Goal: Task Accomplishment & Management: Complete application form

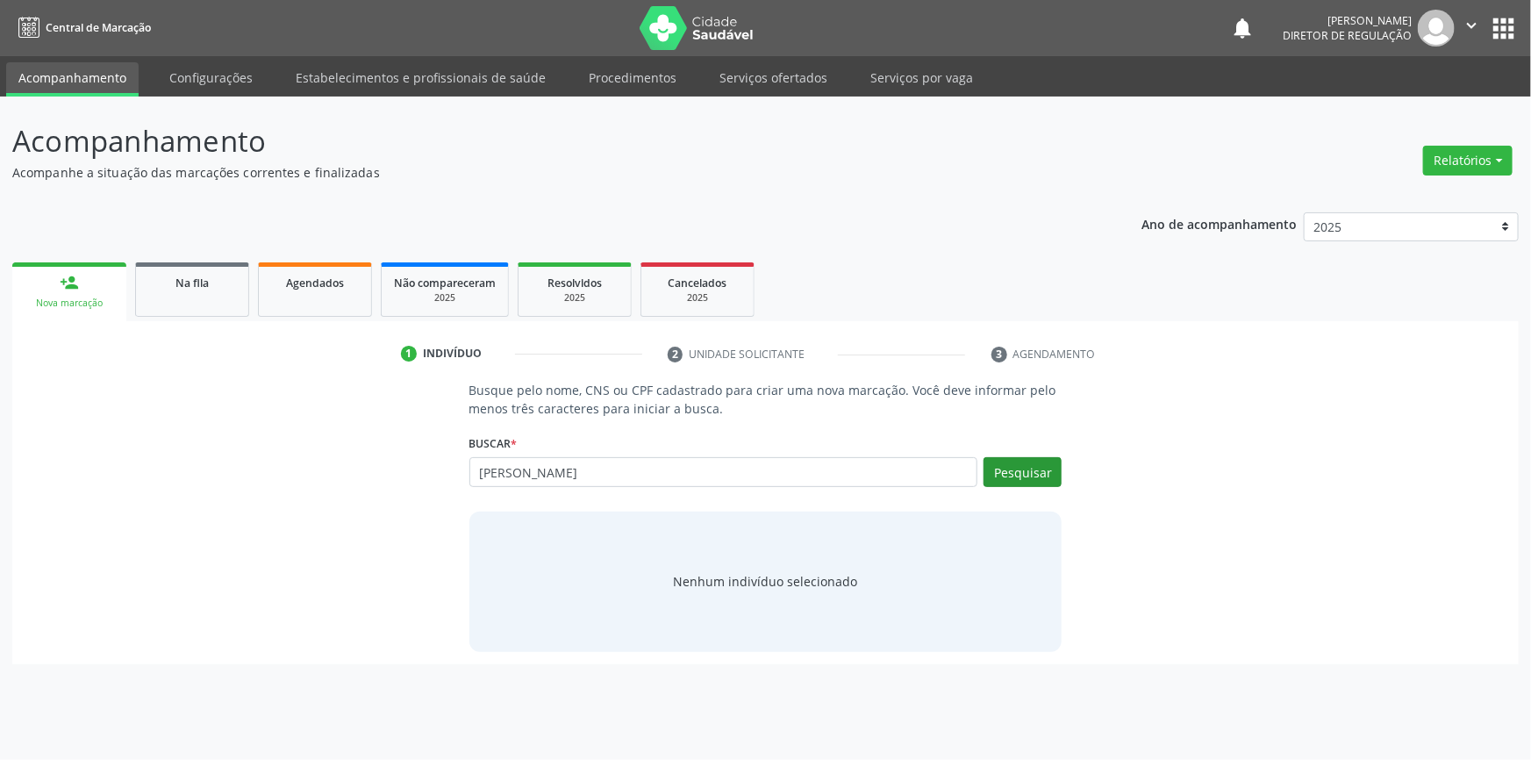
type input "MARIA NEUSA"
click at [999, 476] on button "Pesquisar" at bounding box center [1023, 472] width 78 height 30
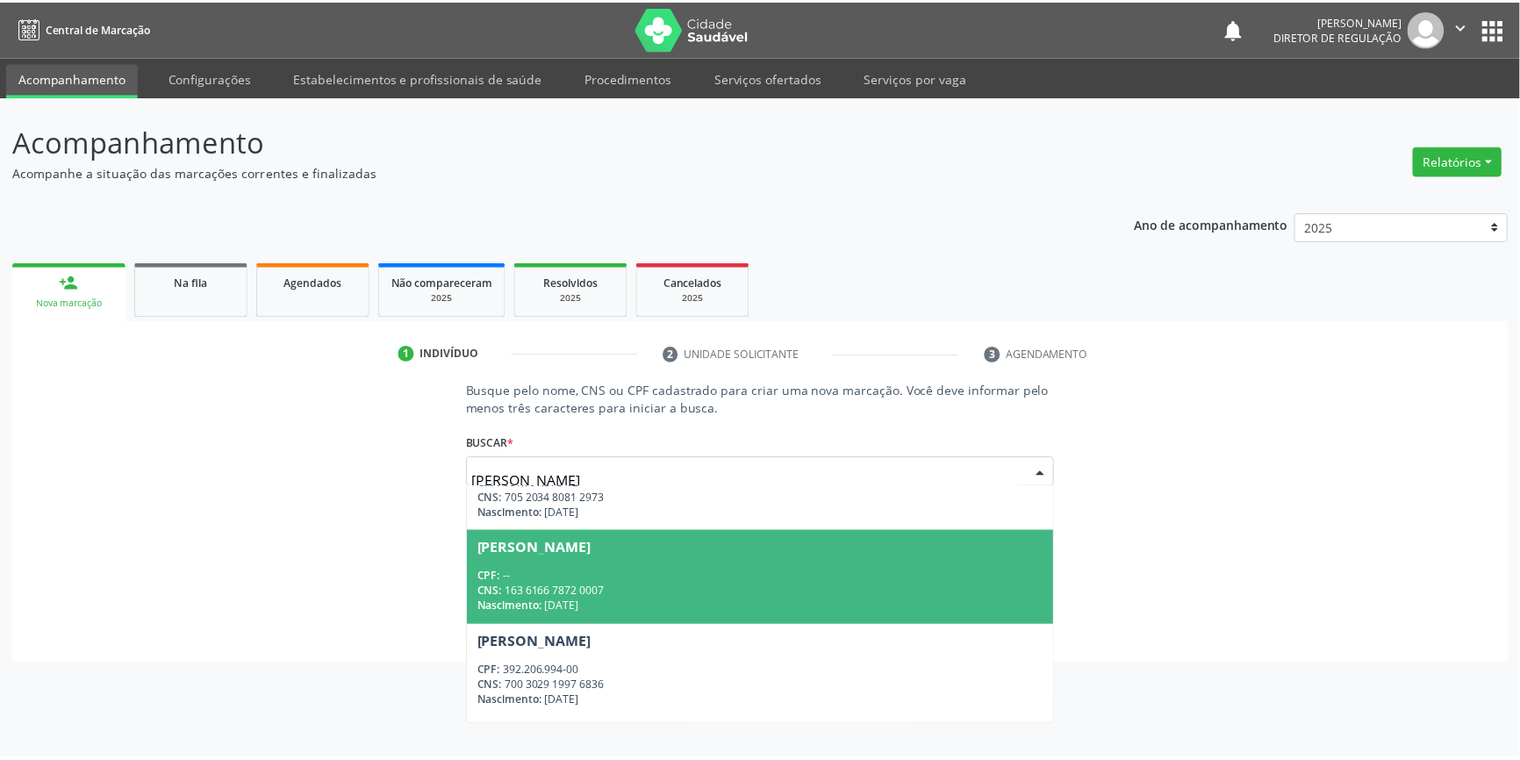
scroll to position [318, 0]
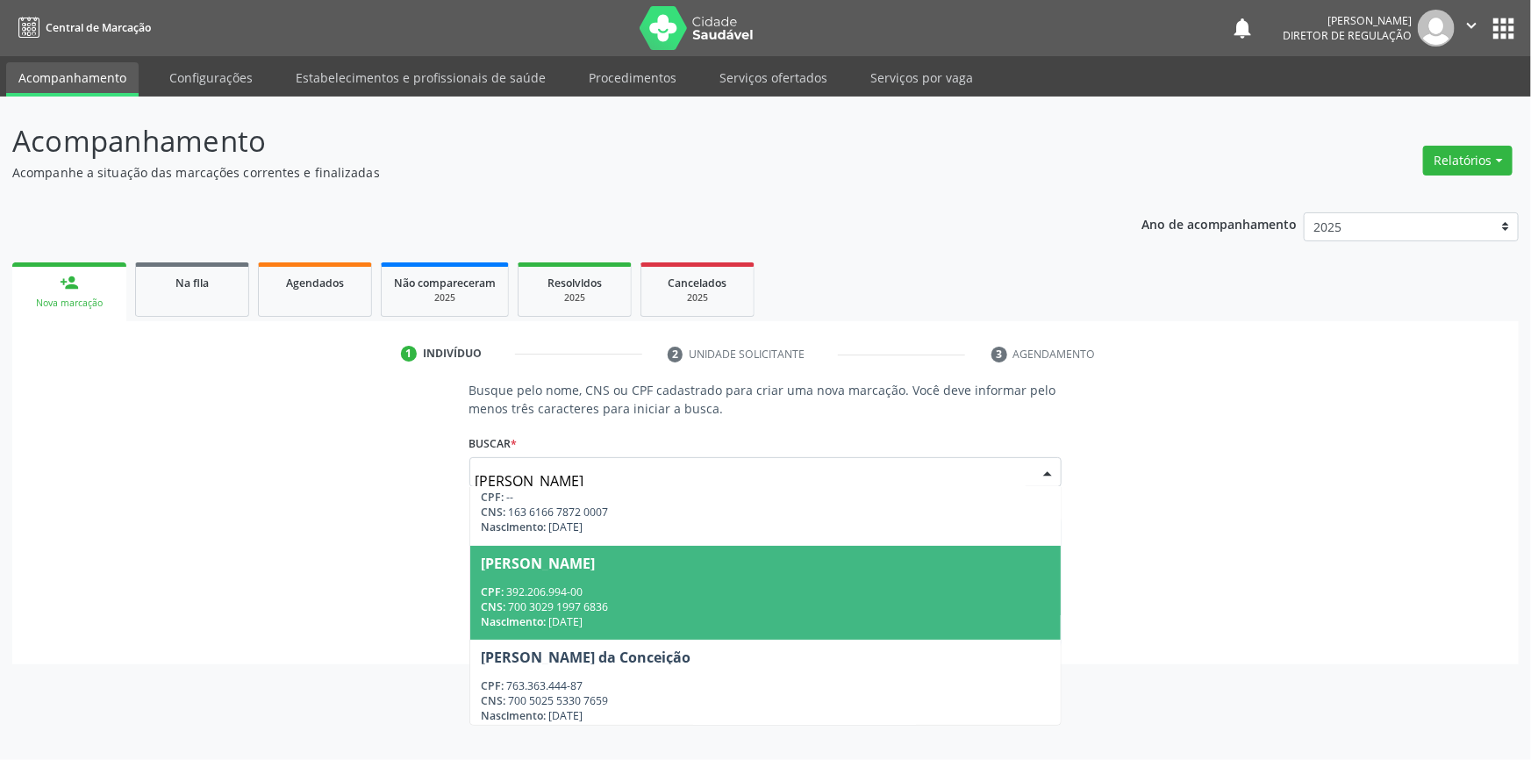
click at [698, 556] on div "Maria Neusa Vieira de Franca" at bounding box center [766, 563] width 570 height 14
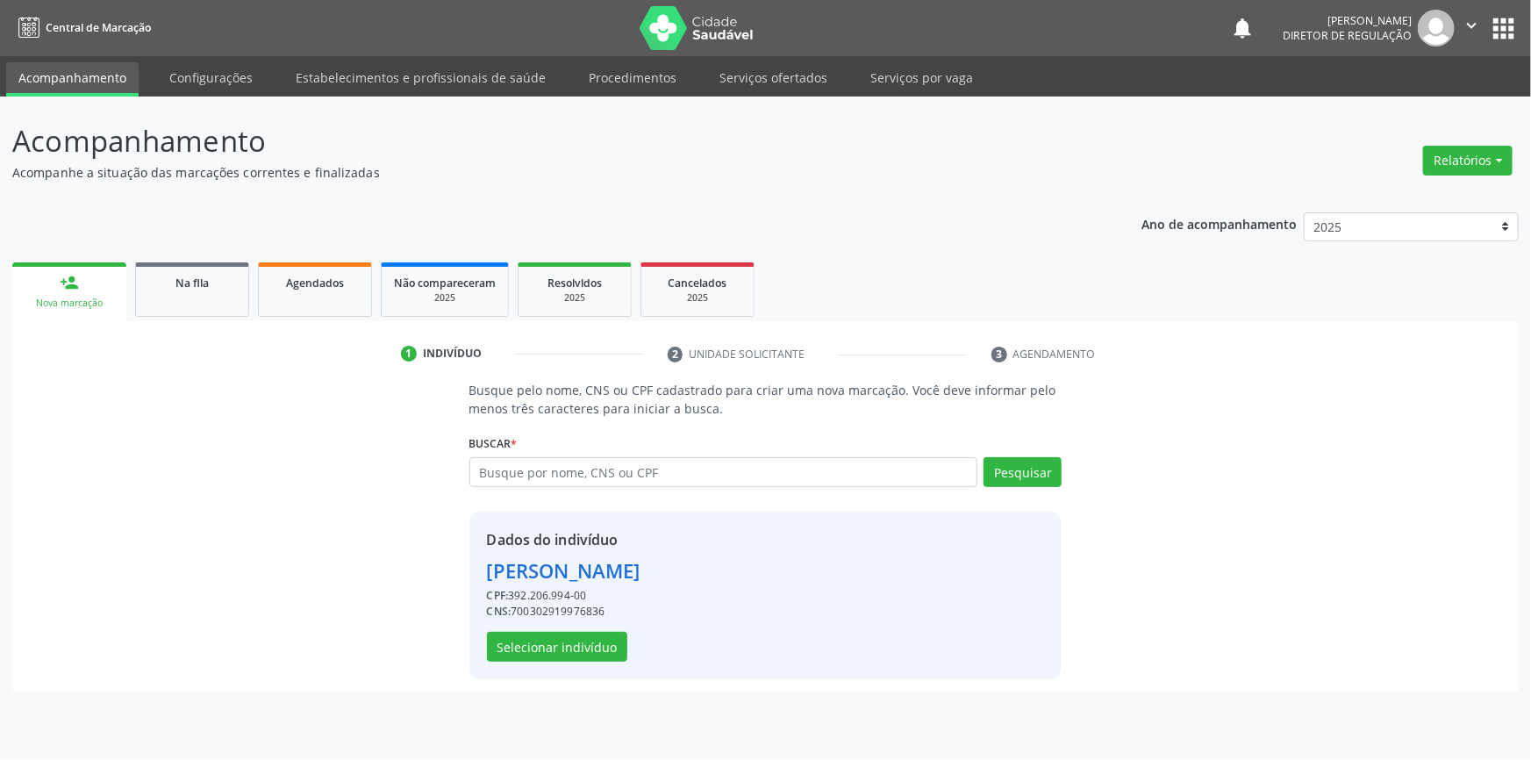
drag, startPoint x: 605, startPoint y: 594, endPoint x: 509, endPoint y: 596, distance: 96.5
click at [509, 596] on div "CPF: 392.206.994-00" at bounding box center [564, 596] width 154 height 16
click at [518, 593] on div "CPF: 392.206.994-00" at bounding box center [564, 596] width 154 height 16
drag, startPoint x: 514, startPoint y: 592, endPoint x: 588, endPoint y: 592, distance: 73.7
click at [588, 592] on div "CPF: 392.206.994-00" at bounding box center [564, 596] width 154 height 16
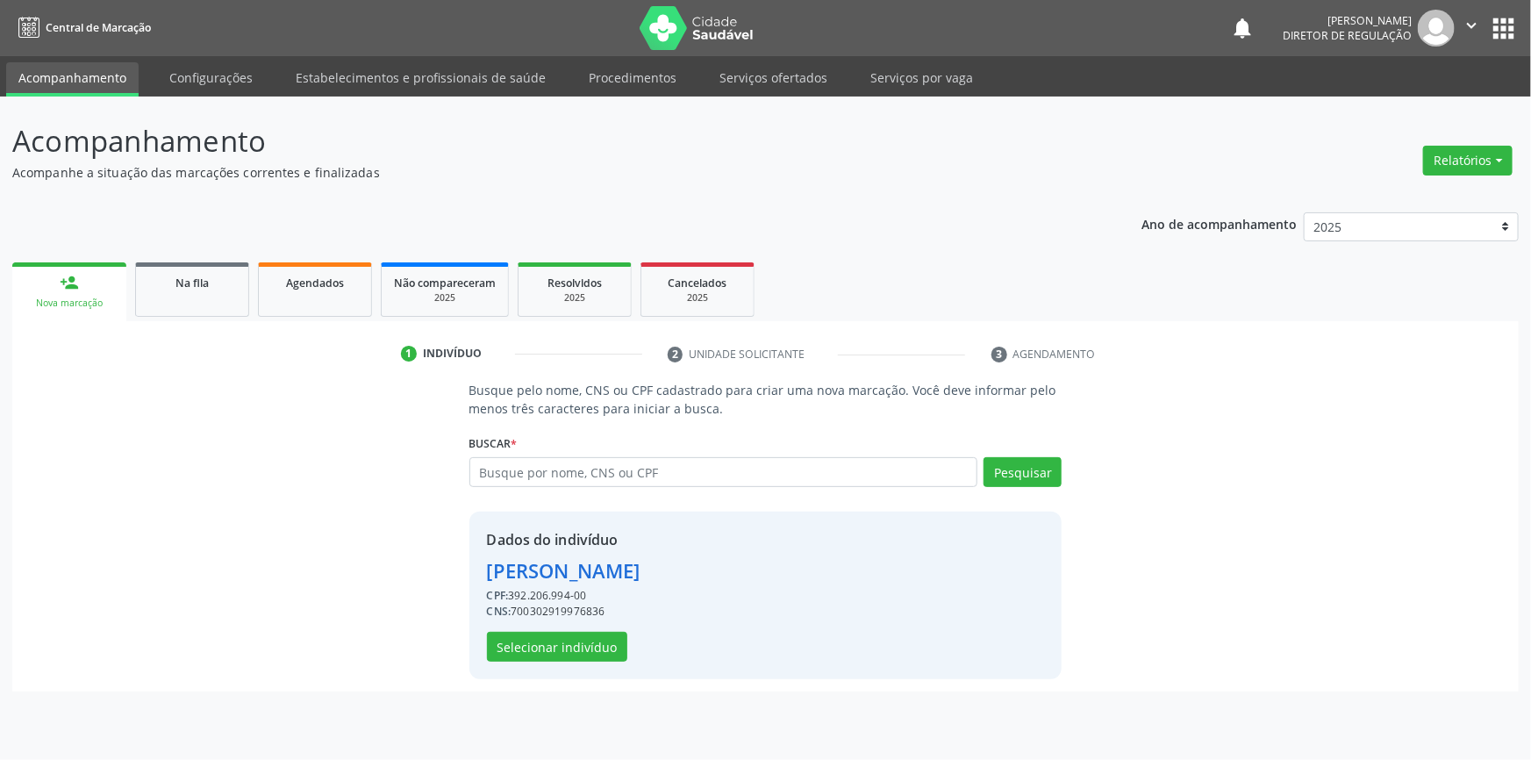
copy div "392.206.994-00"
click at [209, 306] on link "Na fila" at bounding box center [192, 289] width 114 height 54
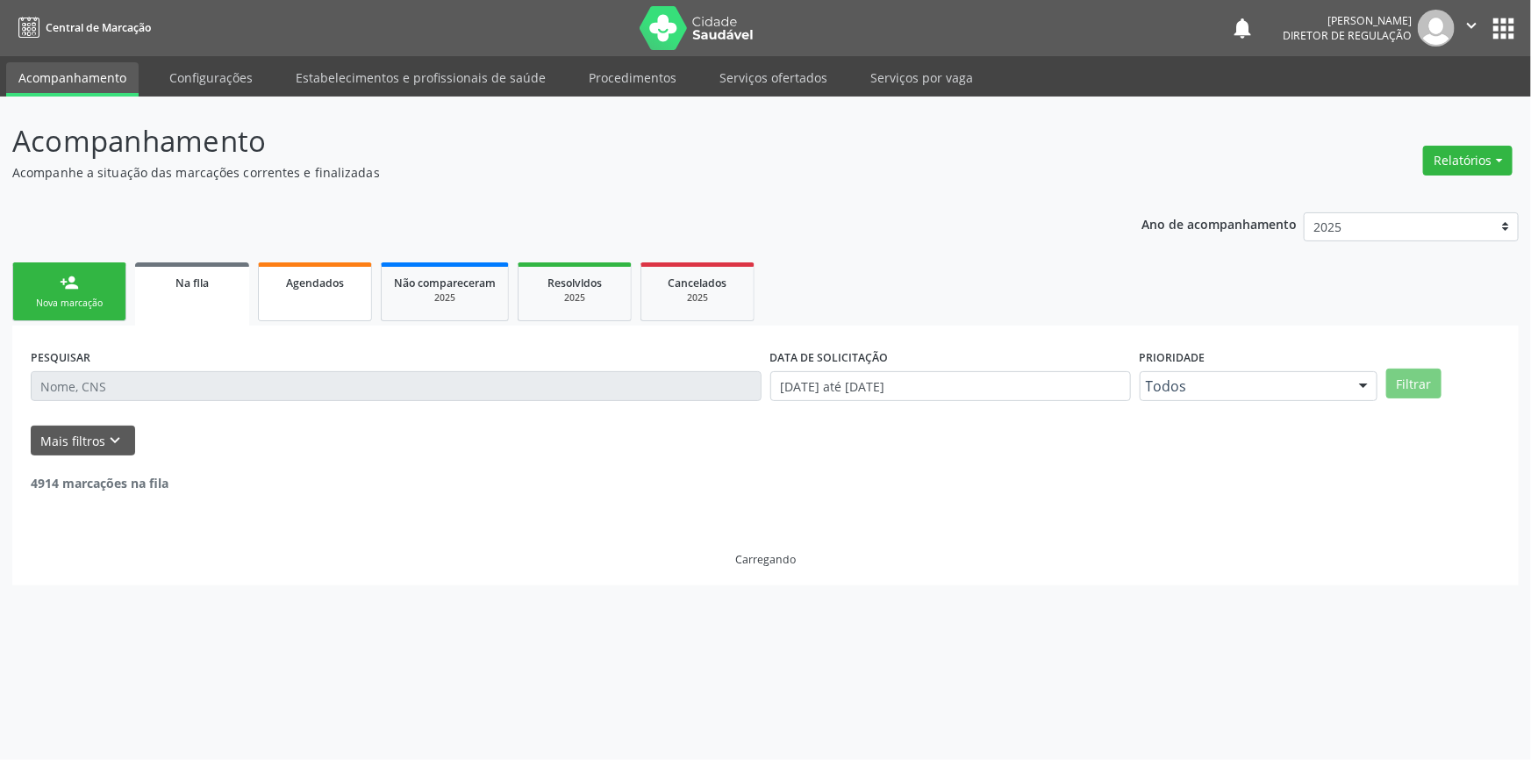
click at [288, 291] on link "Agendados" at bounding box center [315, 291] width 114 height 59
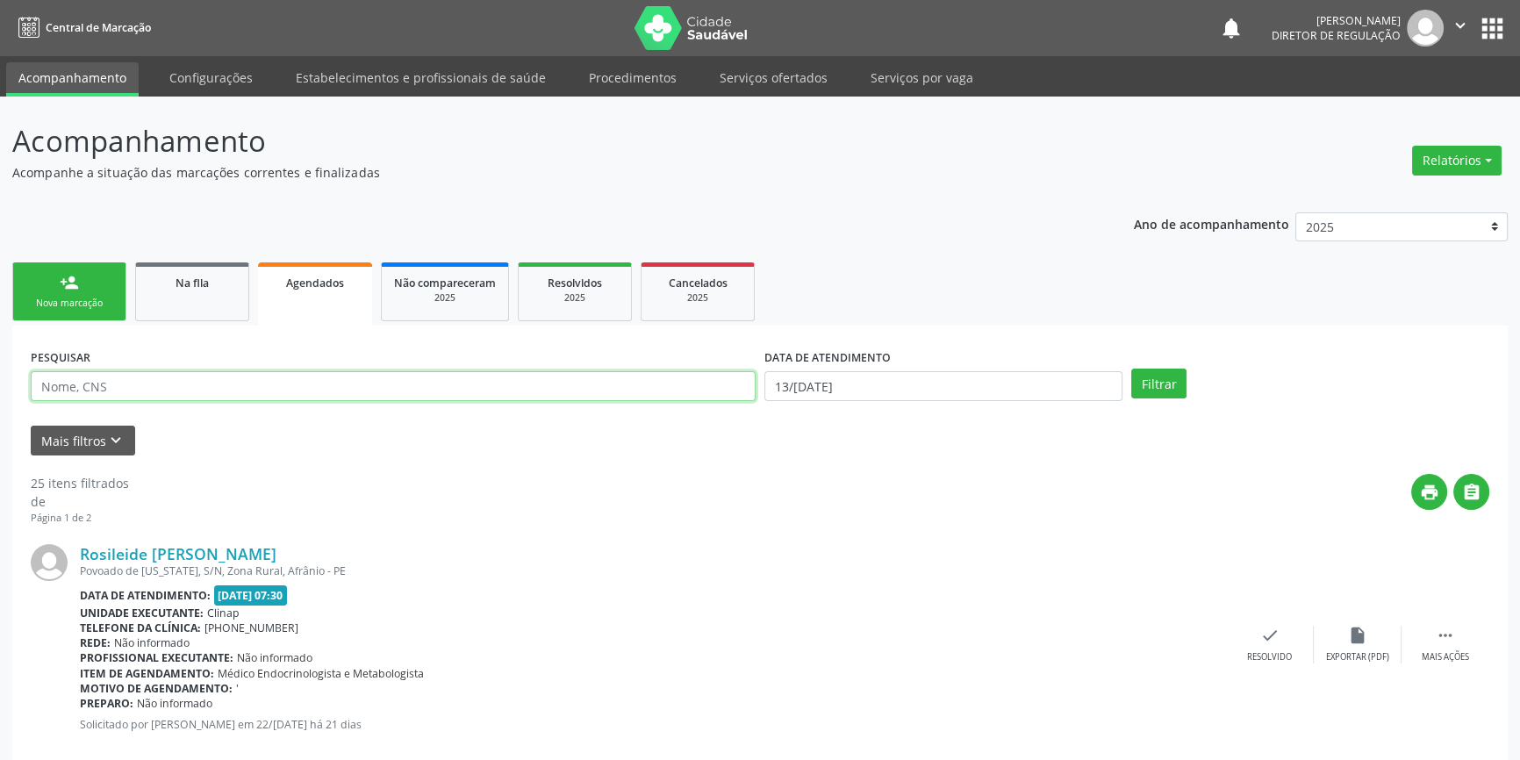
click at [298, 385] on input "text" at bounding box center [393, 386] width 725 height 30
paste input "392.206.994-00"
type input "392.206.994-00"
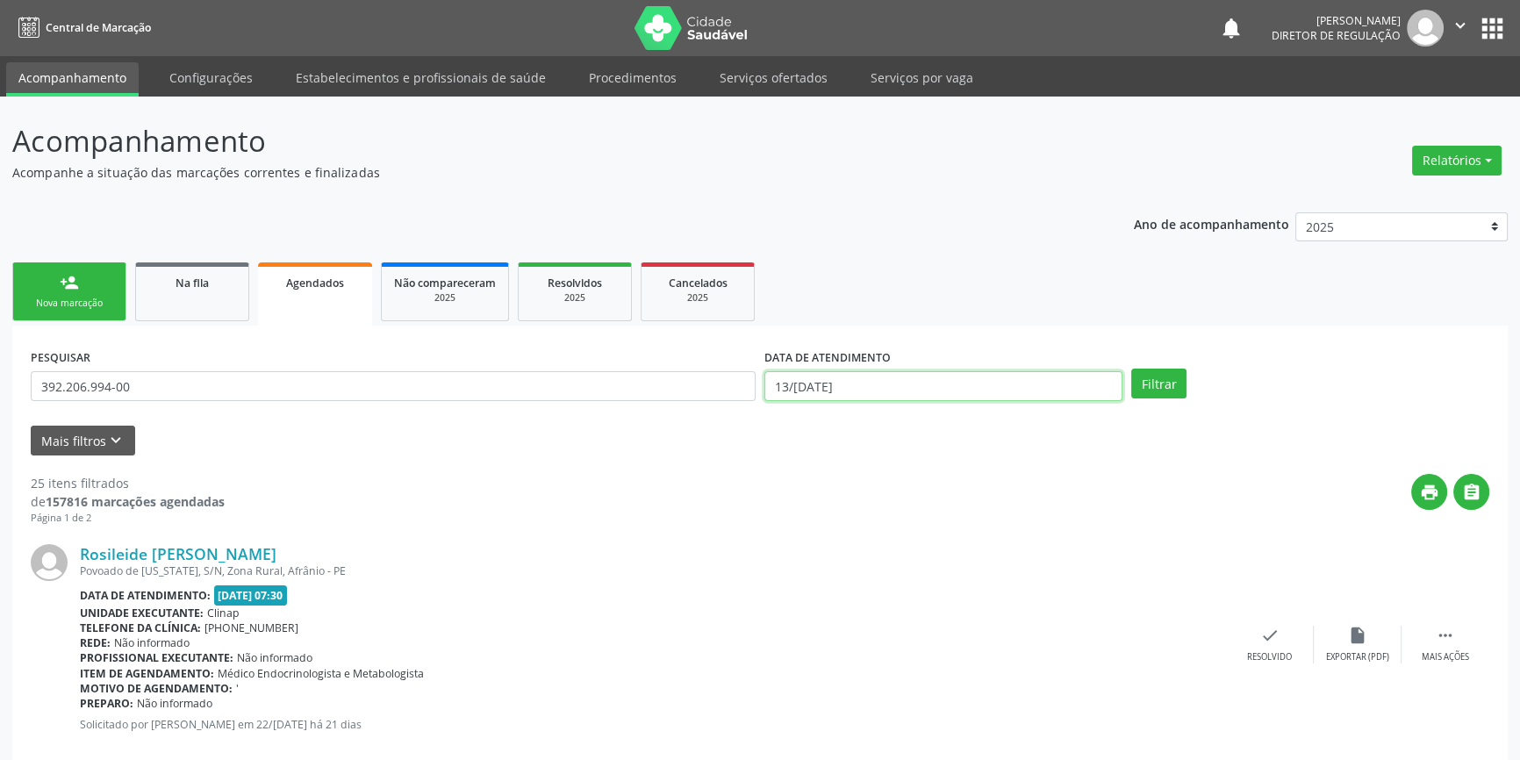
click at [1005, 383] on body "Central de Marcação notifications Maria Aparecida Rodrigues da Silva Diretor de…" at bounding box center [760, 380] width 1520 height 760
click at [966, 390] on input "1[DATE]" at bounding box center [943, 386] width 358 height 30
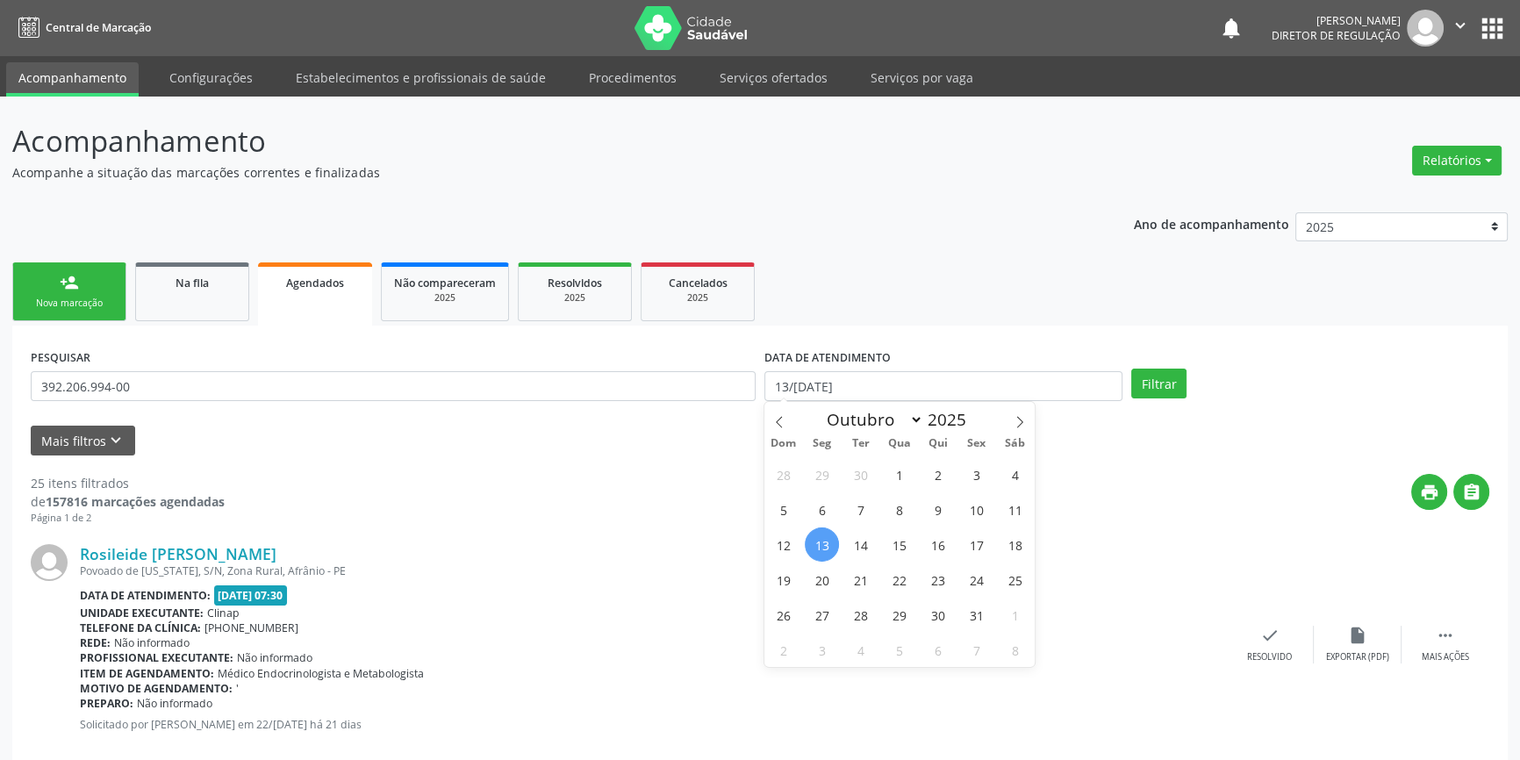
click at [823, 540] on span "13" at bounding box center [822, 544] width 34 height 34
type input "1[DATE]"
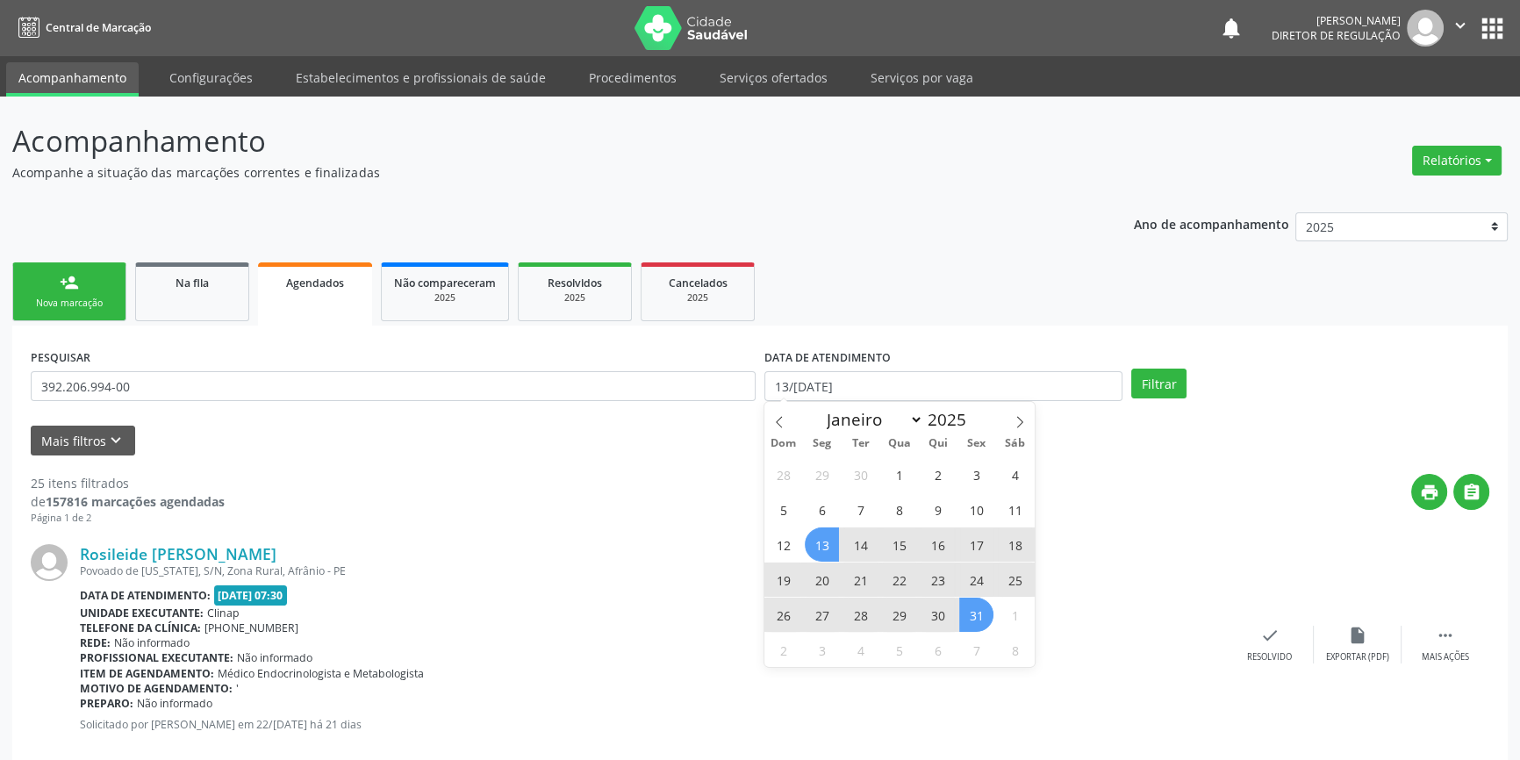
click at [968, 601] on span "31" at bounding box center [976, 614] width 34 height 34
select select "9"
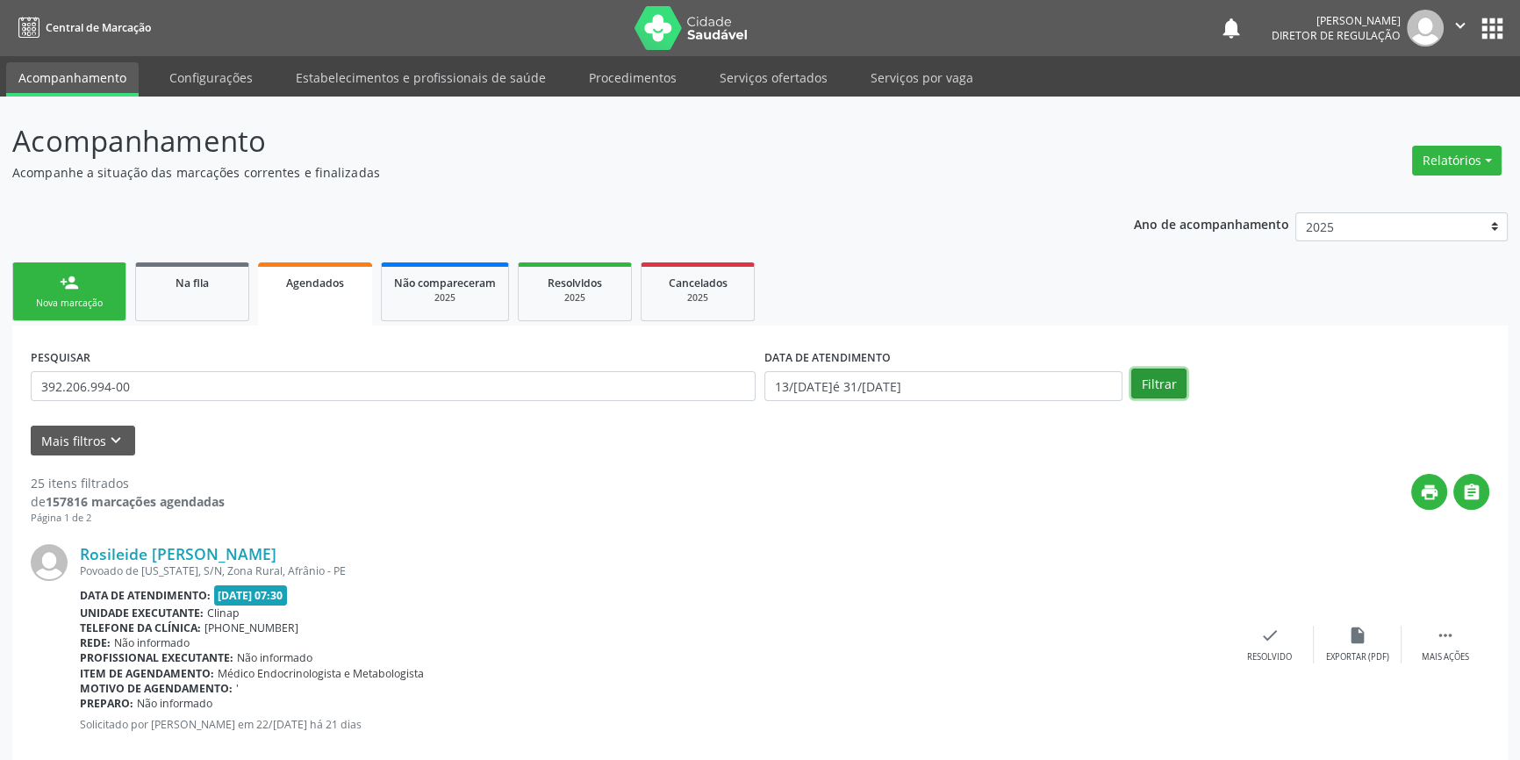
click at [1148, 372] on button "Filtrar" at bounding box center [1158, 383] width 55 height 30
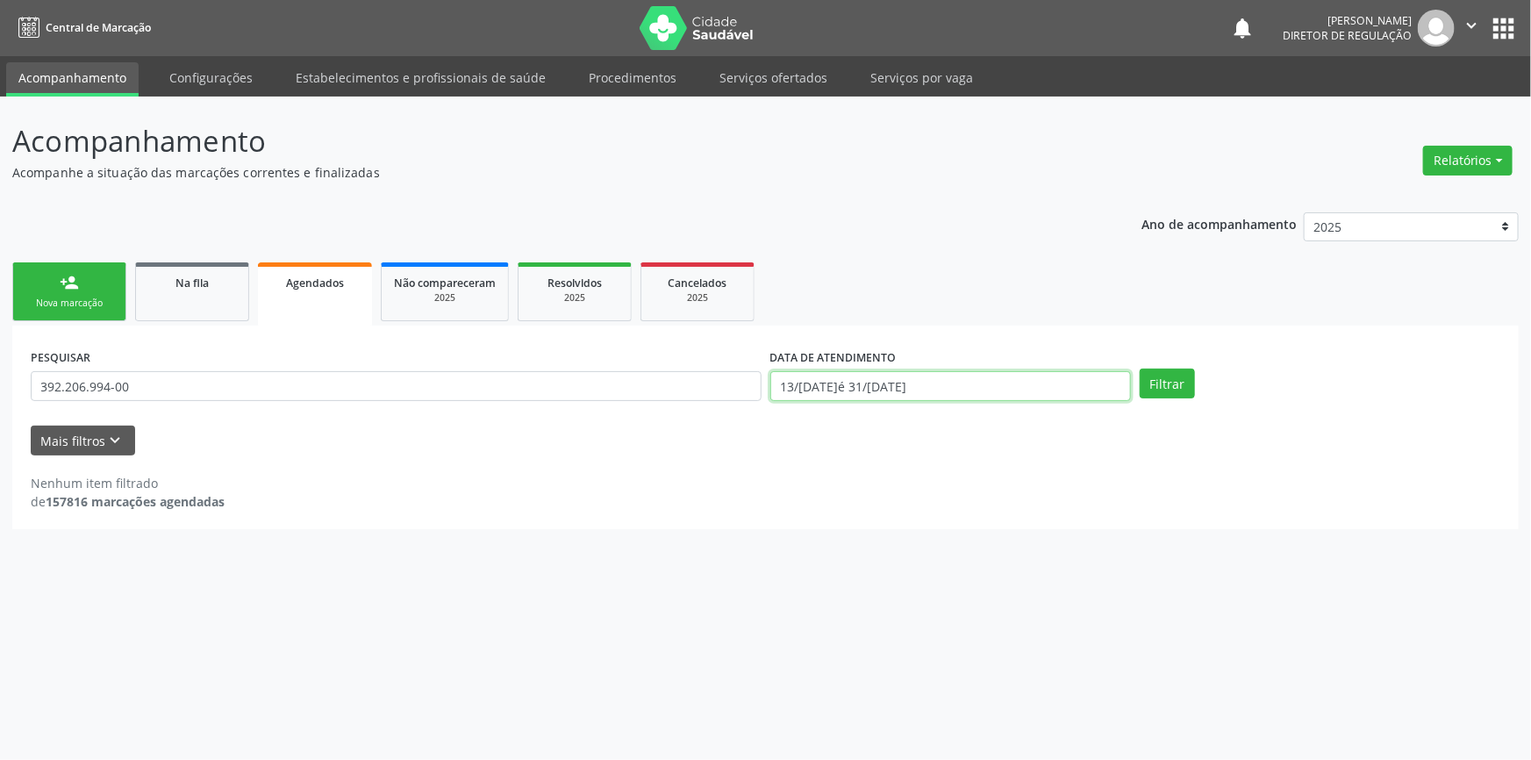
click at [977, 397] on body "Central de Marcação notifications Maria Aparecida Rodrigues da Silva Diretor de…" at bounding box center [765, 380] width 1531 height 760
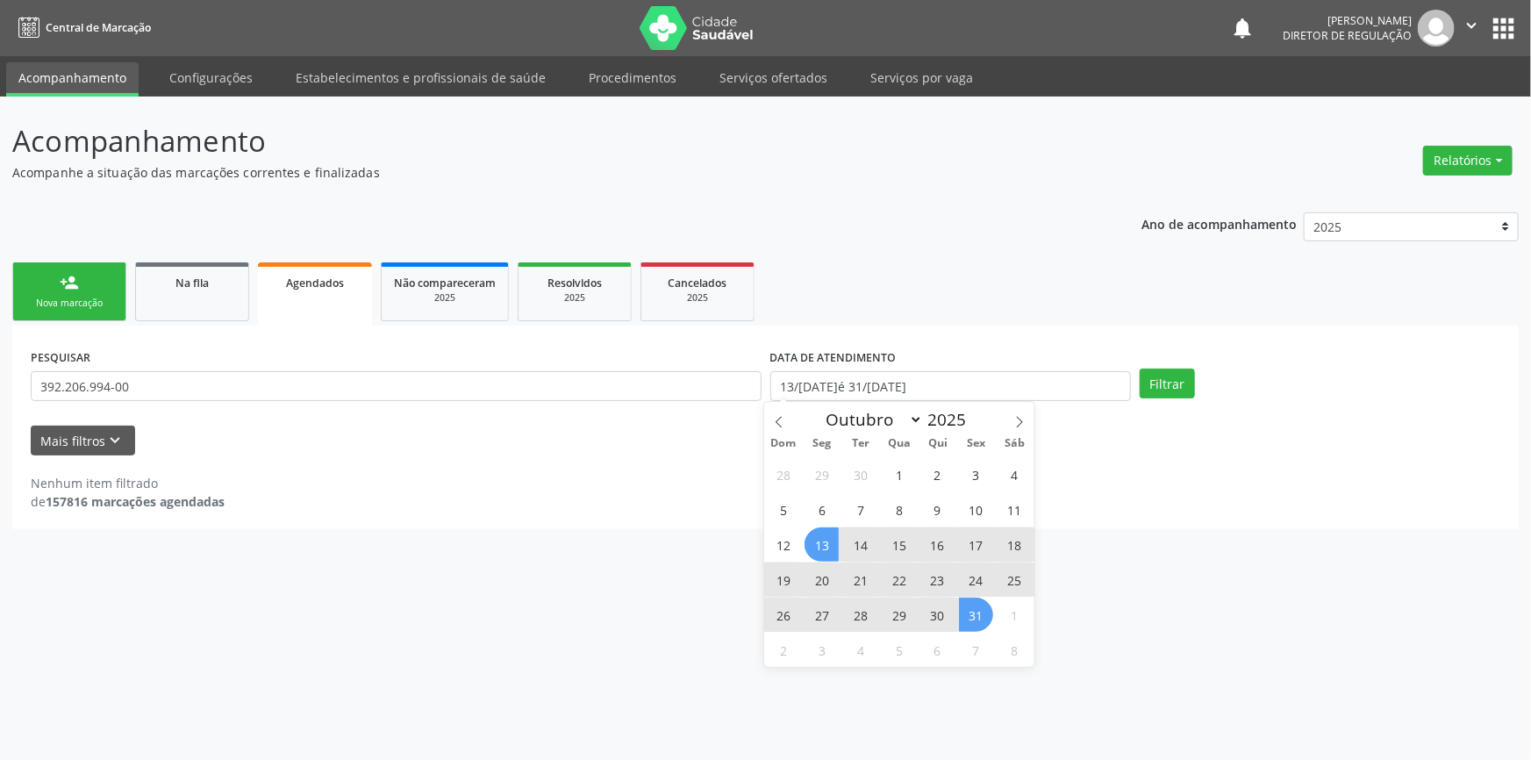
click at [824, 539] on span "13" at bounding box center [822, 544] width 34 height 34
type input "1[DATE]"
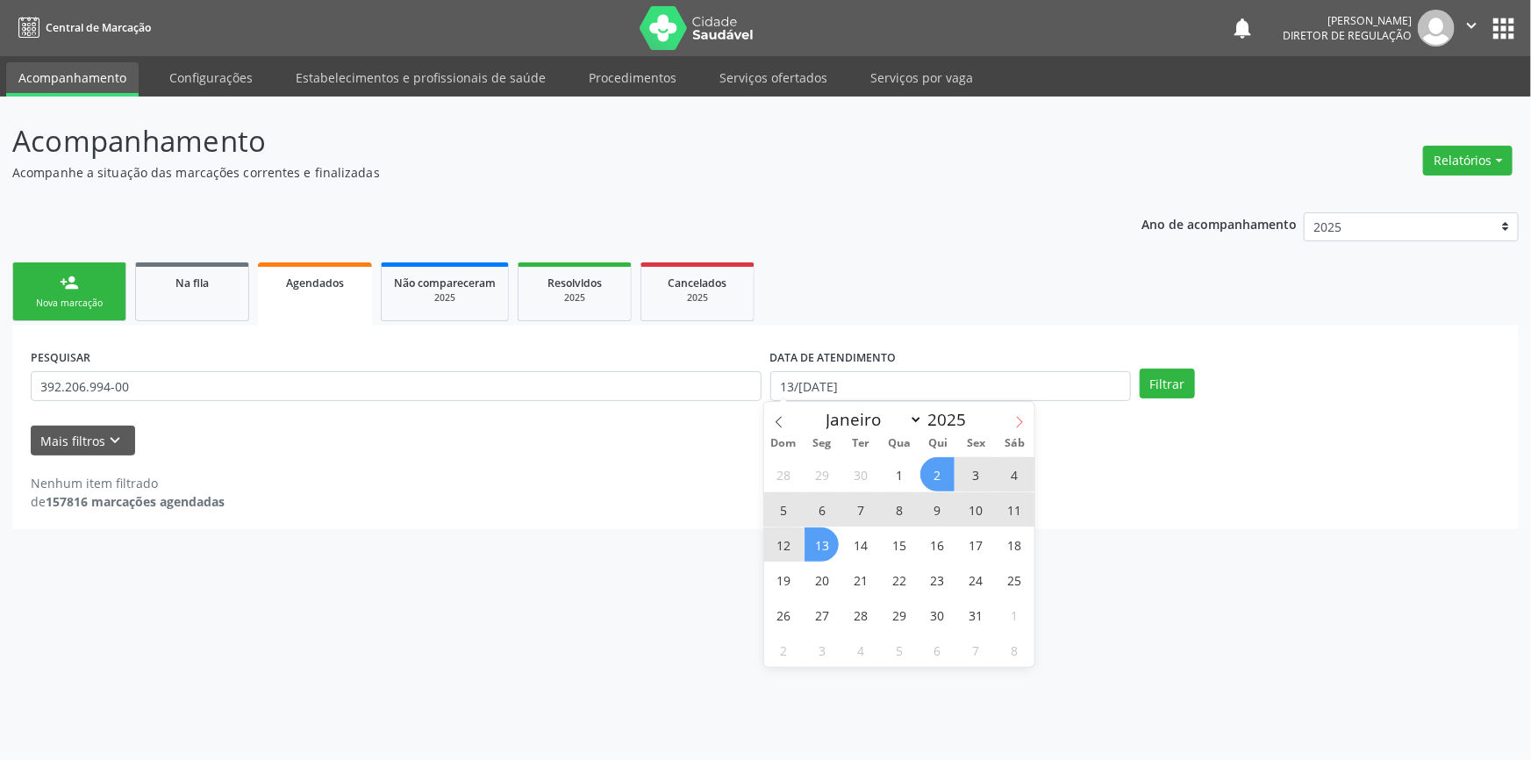
click at [1024, 428] on span at bounding box center [1020, 417] width 30 height 30
select select "10"
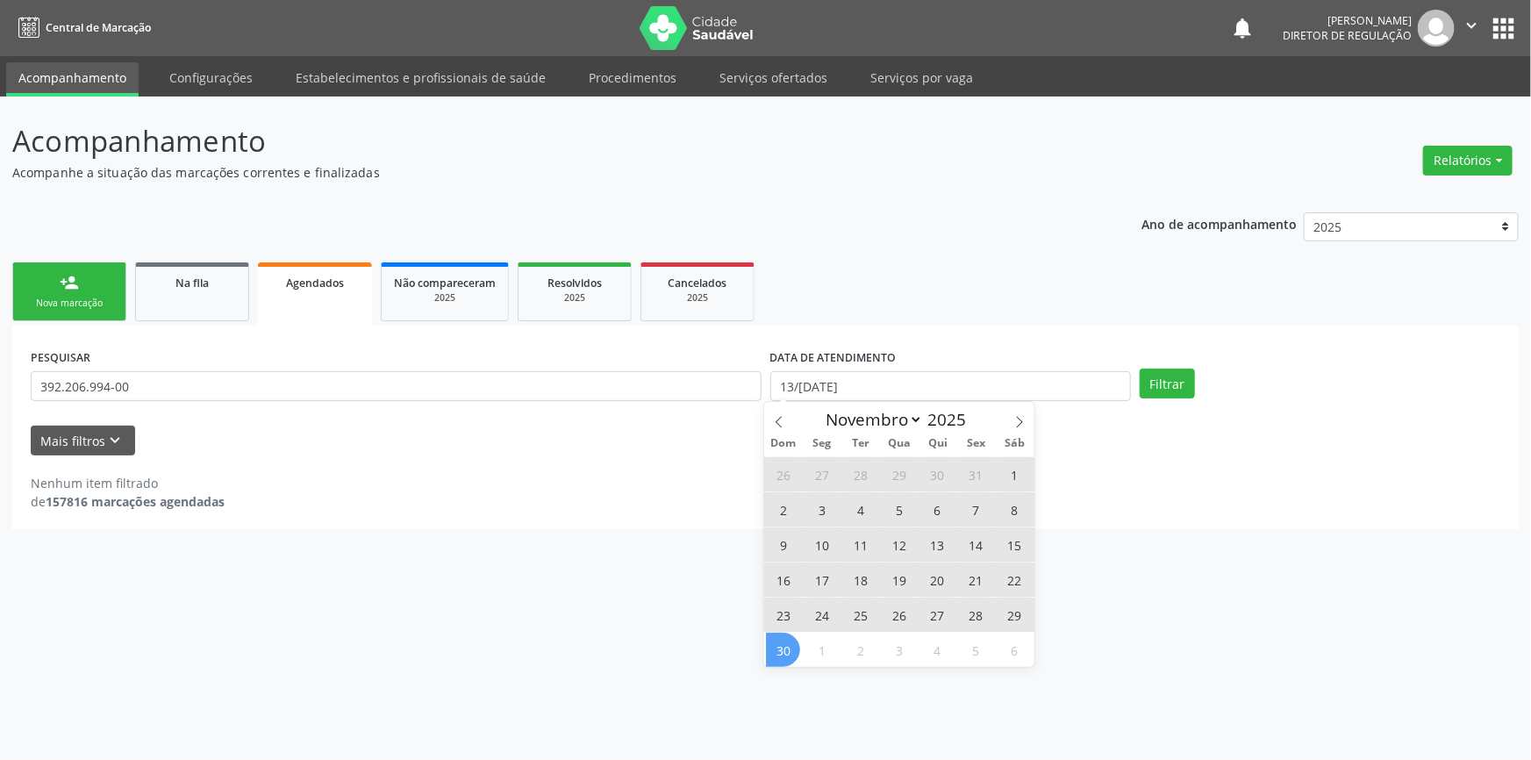
click at [789, 643] on span "30" at bounding box center [783, 650] width 34 height 34
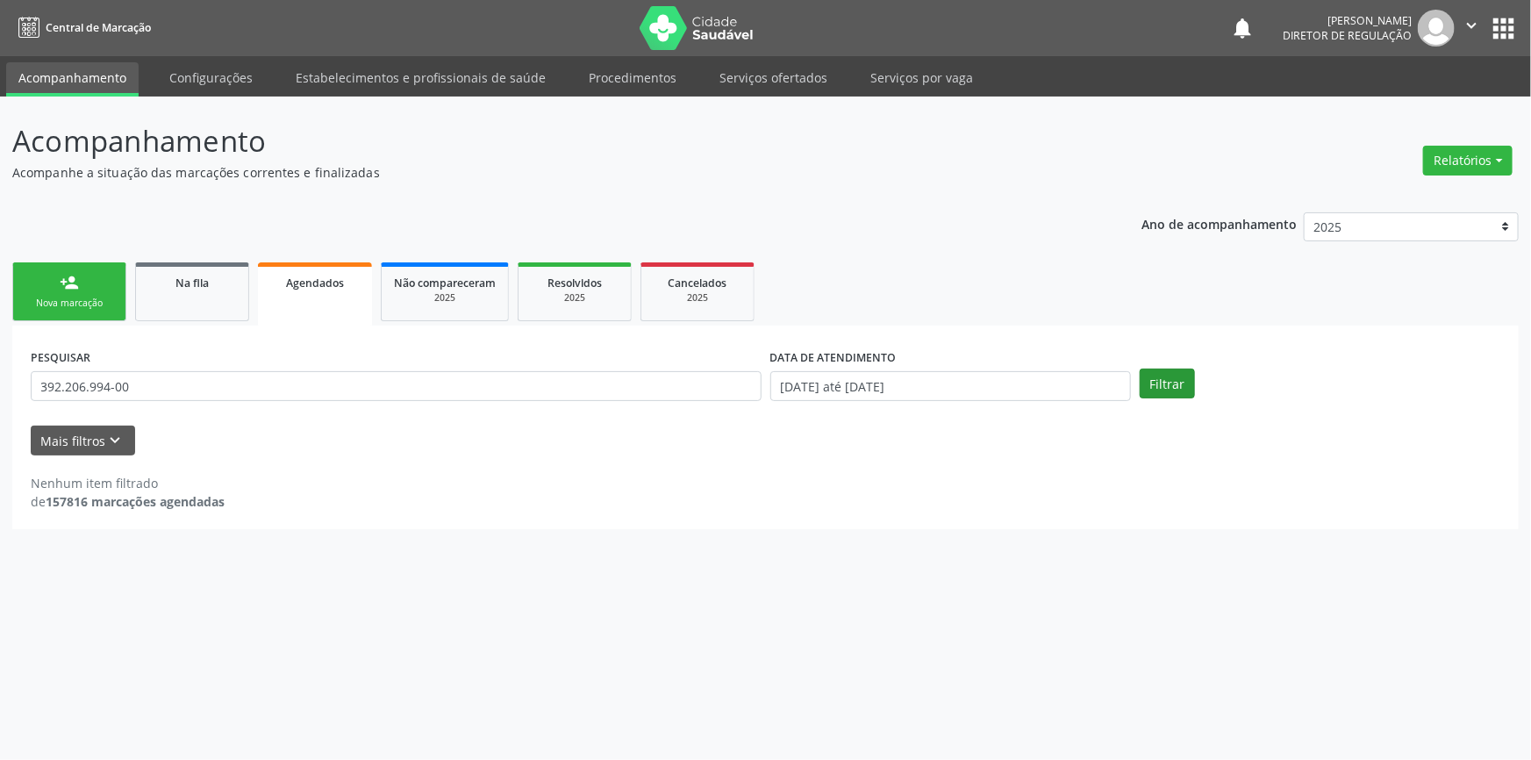
drag, startPoint x: 1133, startPoint y: 383, endPoint x: 1142, endPoint y: 382, distance: 9.8
click at [1135, 383] on div "PESQUISAR 392.206.994-00 DATA DE ATENDIMENTO 13/10/2025 até 30/11/2025 Filtrar" at bounding box center [765, 378] width 1478 height 68
click at [1147, 381] on button "Filtrar" at bounding box center [1167, 383] width 55 height 30
click at [237, 304] on link "Na fila" at bounding box center [192, 291] width 114 height 59
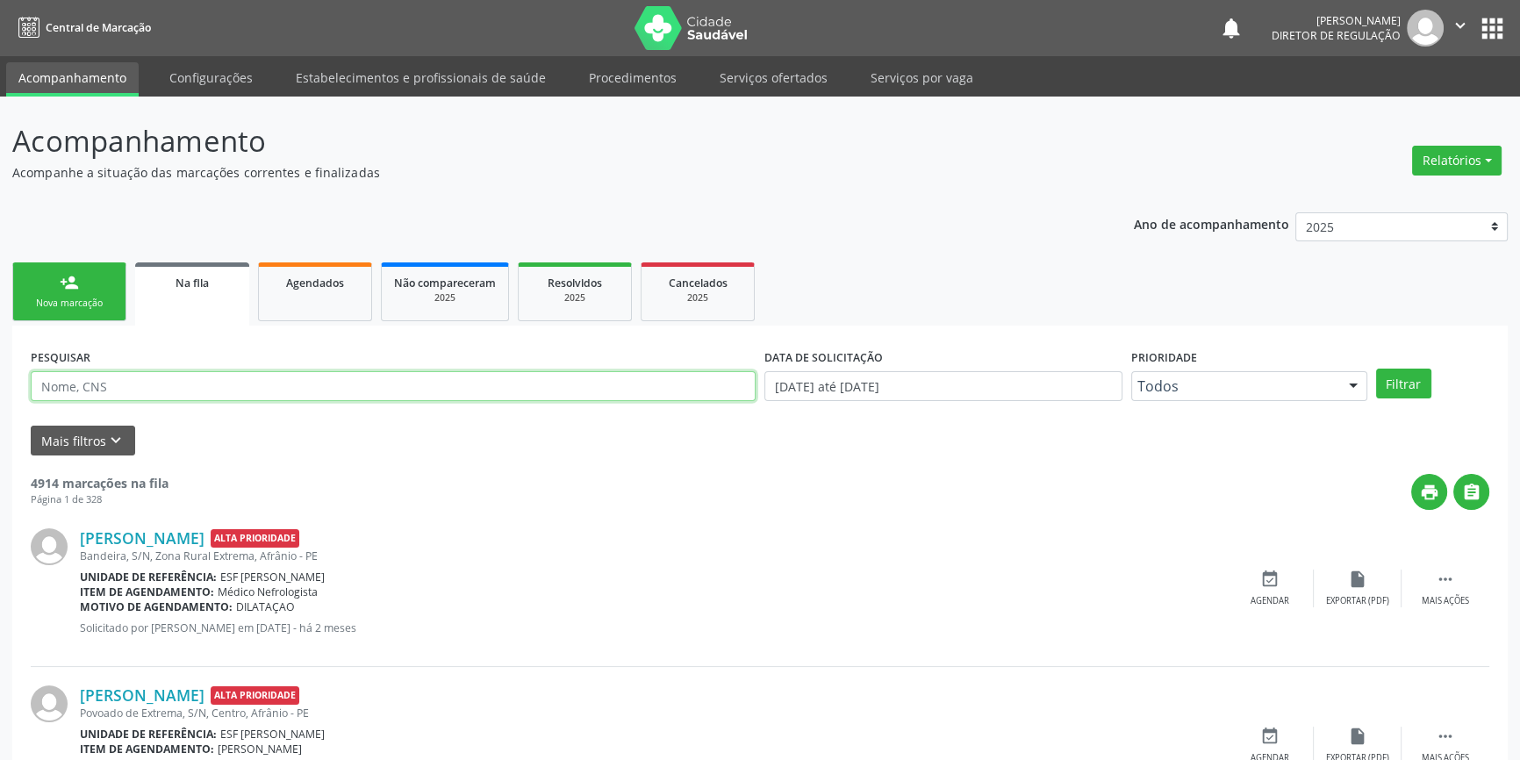
click at [168, 382] on input "text" at bounding box center [393, 386] width 725 height 30
paste input "392.206.994-00"
type input "392.206.994-00"
click at [1392, 374] on button "Filtrar" at bounding box center [1403, 383] width 55 height 30
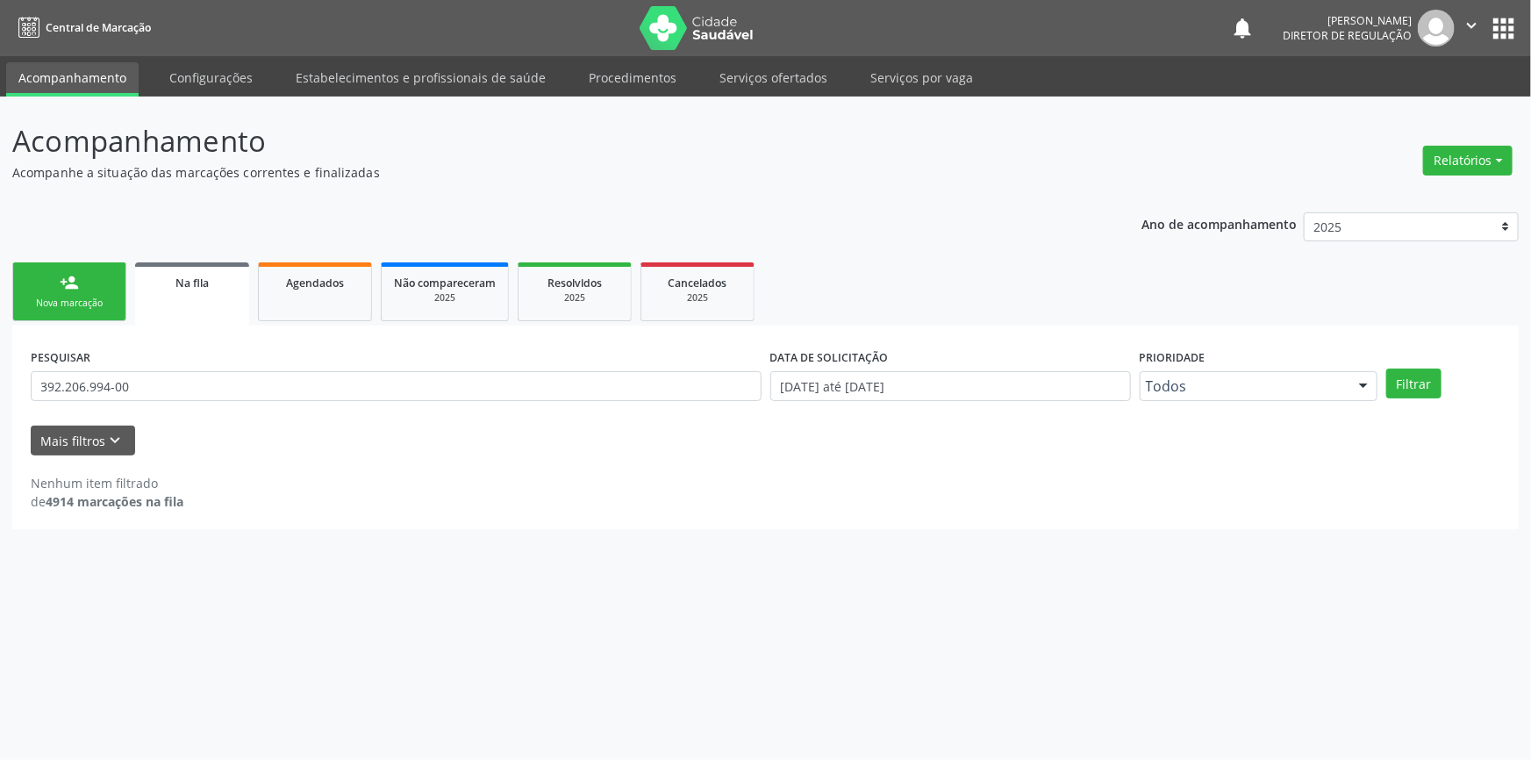
click at [81, 284] on link "person_add Nova marcação" at bounding box center [69, 291] width 114 height 59
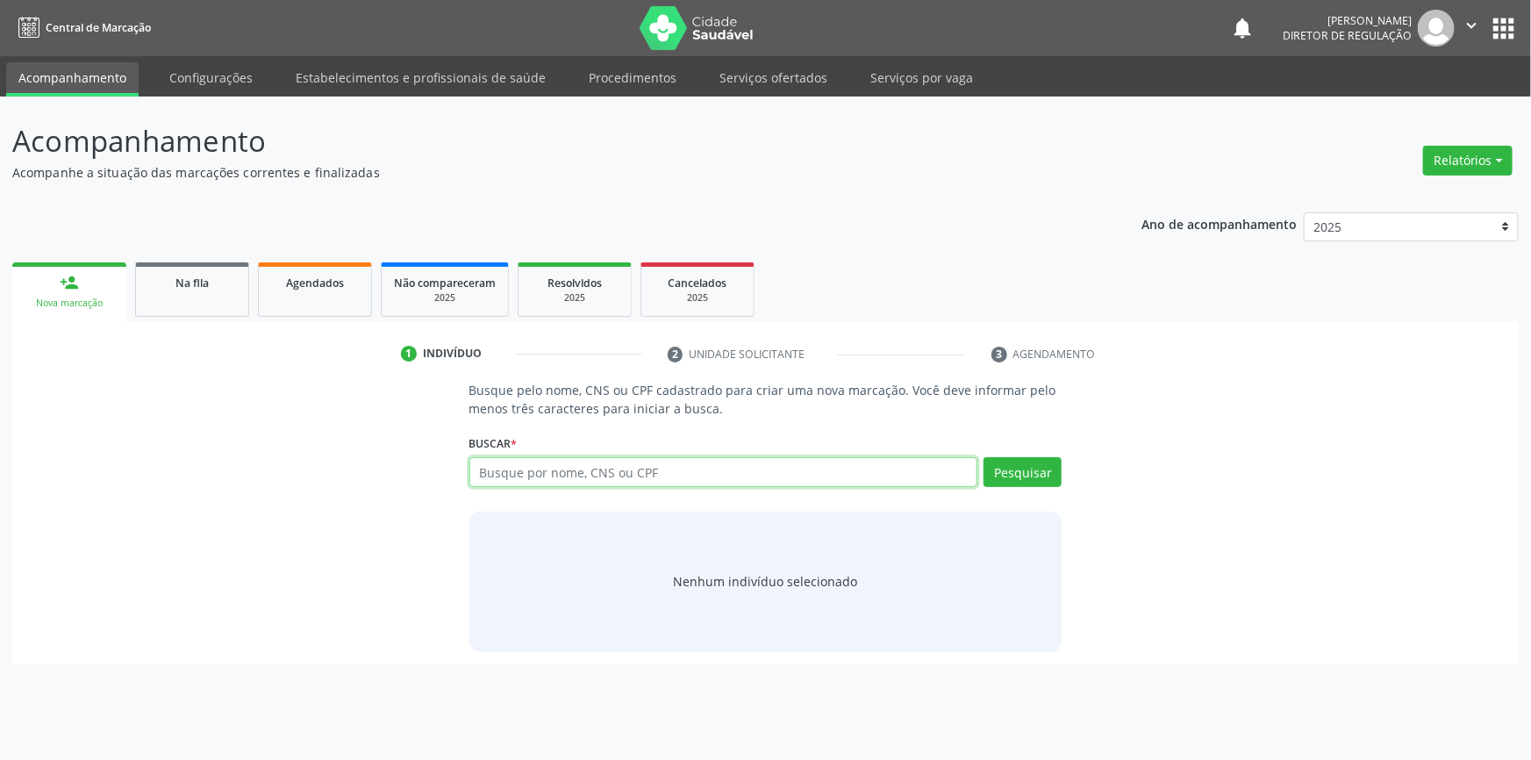
click at [547, 474] on input "text" at bounding box center [723, 472] width 509 height 30
paste input "392.206.994-00"
type input "392.206.994-00"
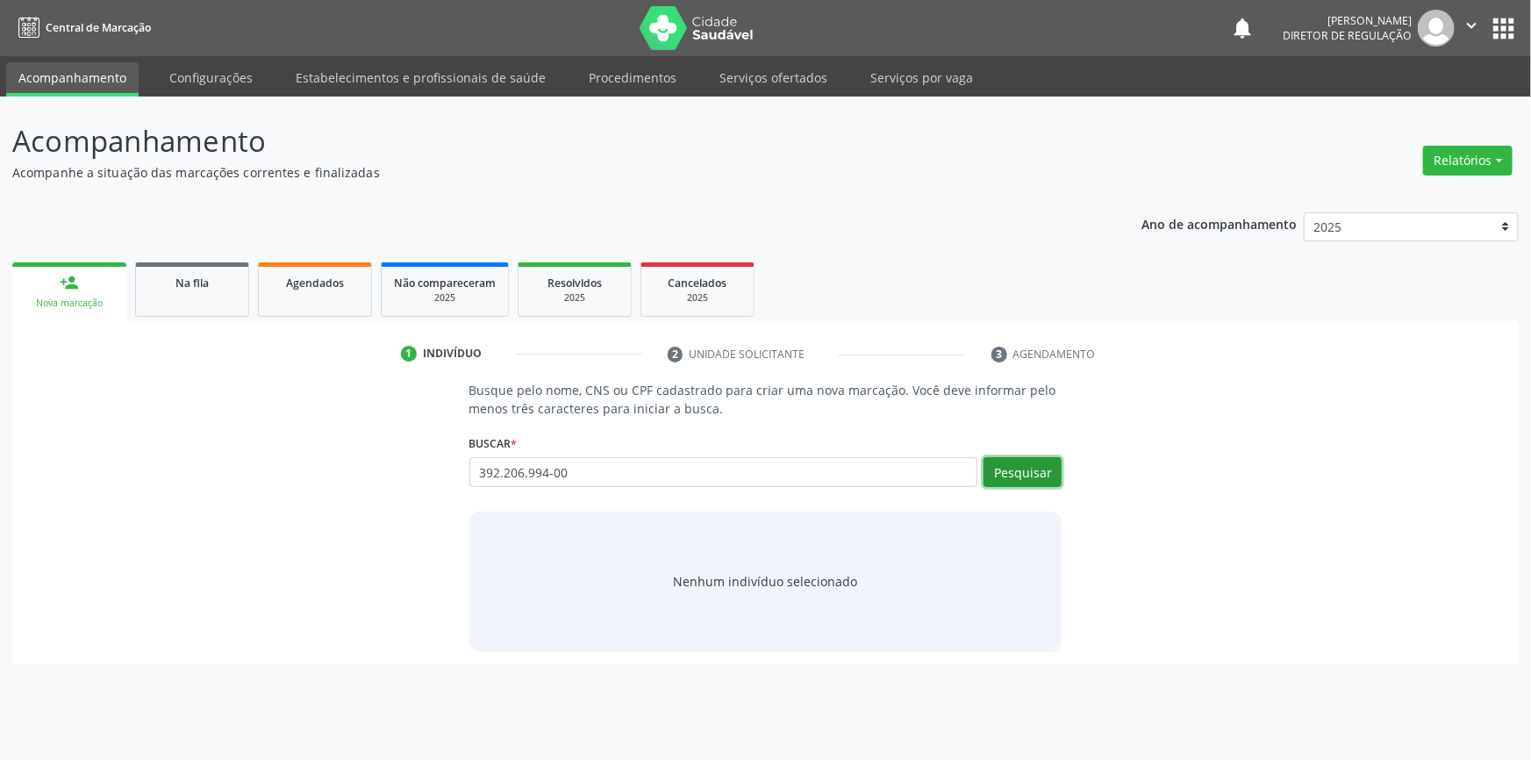
click at [1025, 476] on button "Pesquisar" at bounding box center [1023, 472] width 78 height 30
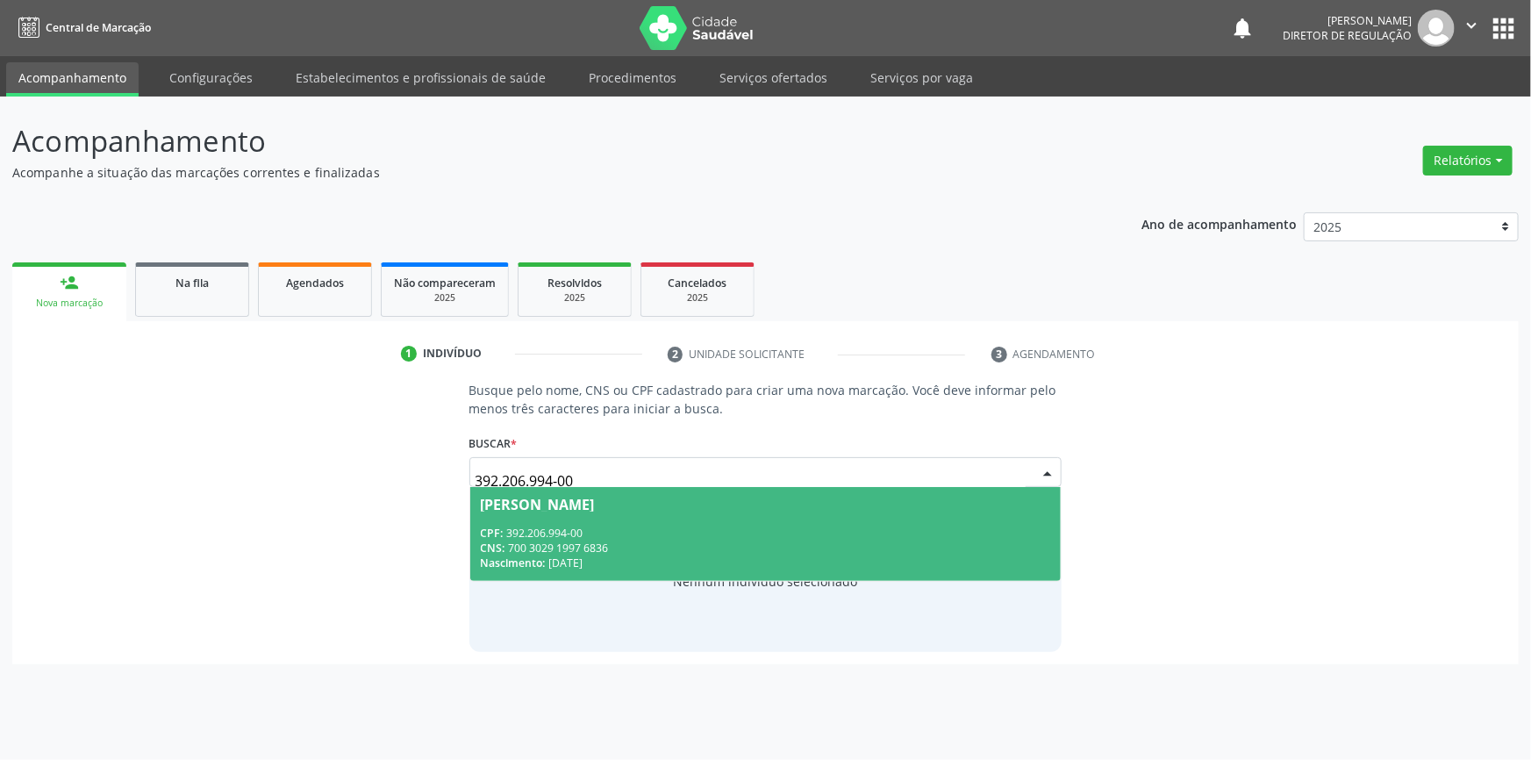
click at [611, 544] on div "CNS: 700 3029 1997 6836" at bounding box center [766, 547] width 570 height 15
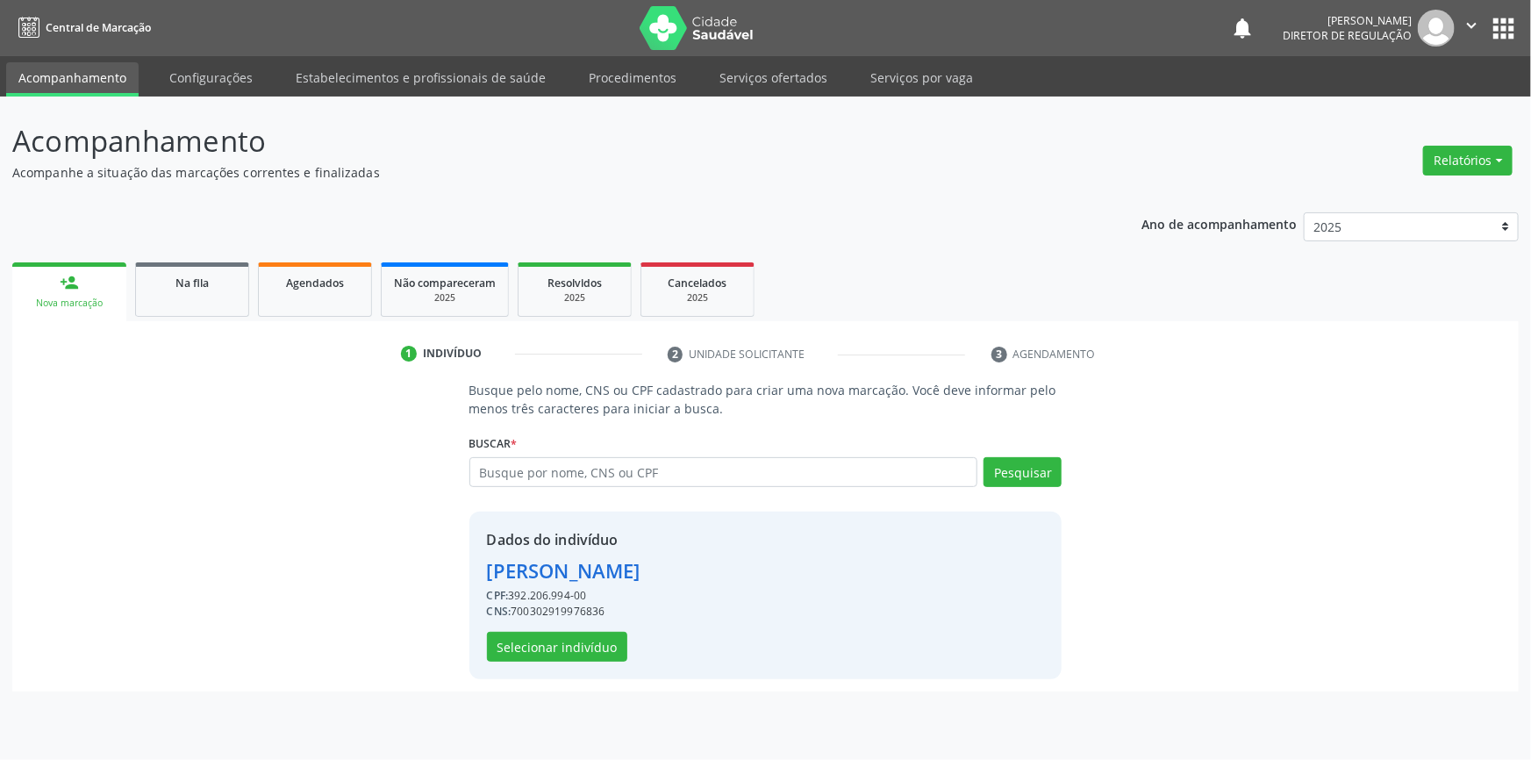
click at [597, 597] on div "CPF: 392.206.994-00" at bounding box center [564, 596] width 154 height 16
drag, startPoint x: 623, startPoint y: 603, endPoint x: 515, endPoint y: 614, distance: 108.5
click at [515, 614] on div "CNS: 700302919976836" at bounding box center [564, 612] width 154 height 16
copy div "700302919976836"
click at [200, 289] on span "Na fila" at bounding box center [191, 282] width 33 height 15
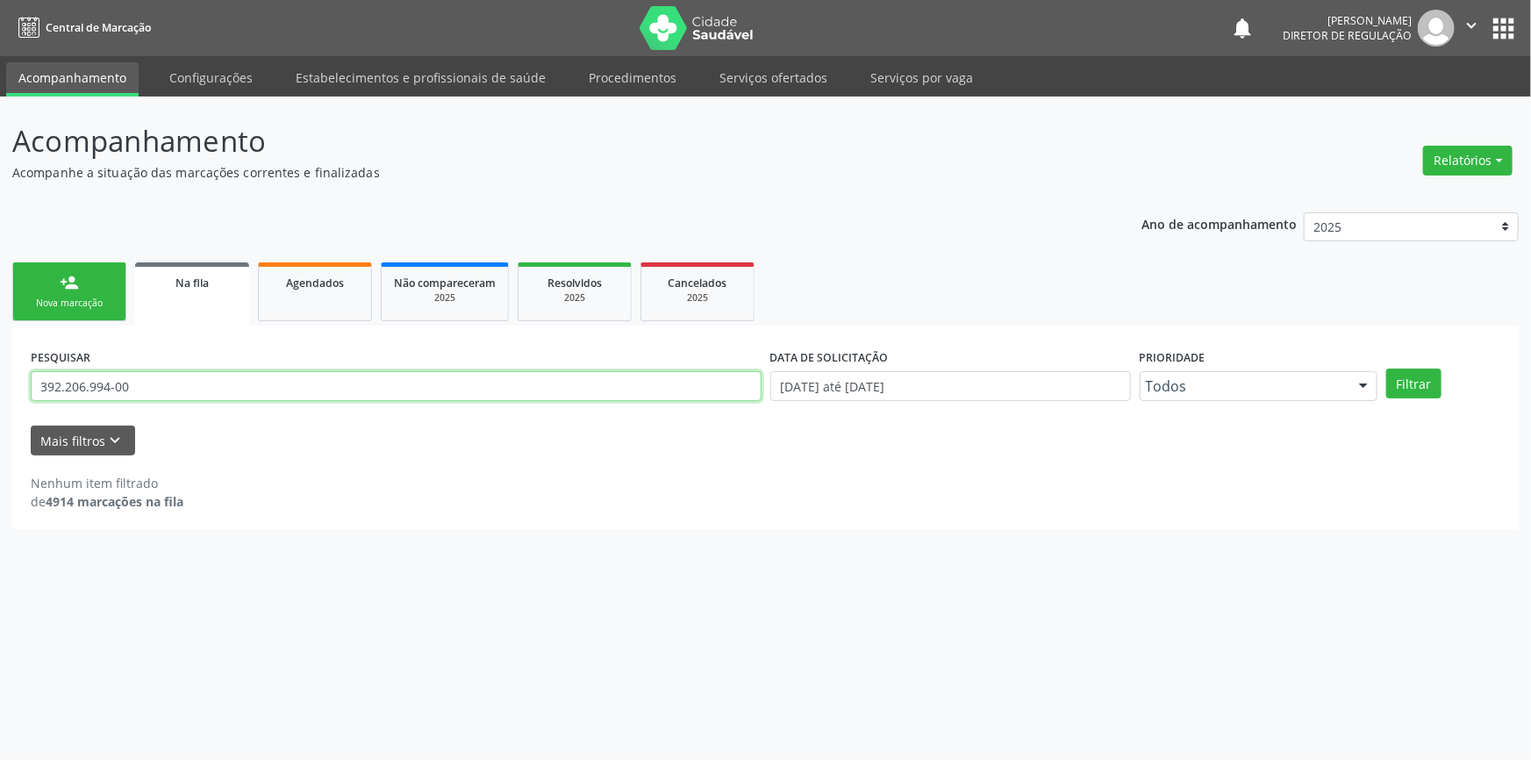
drag, startPoint x: 251, startPoint y: 383, endPoint x: 0, endPoint y: 351, distance: 253.0
click at [0, 354] on div "Acompanhamento Acompanhe a situação das marcações correntes e finalizadas Relat…" at bounding box center [765, 428] width 1531 height 663
paste input "700302919976836"
type input "700302919976836"
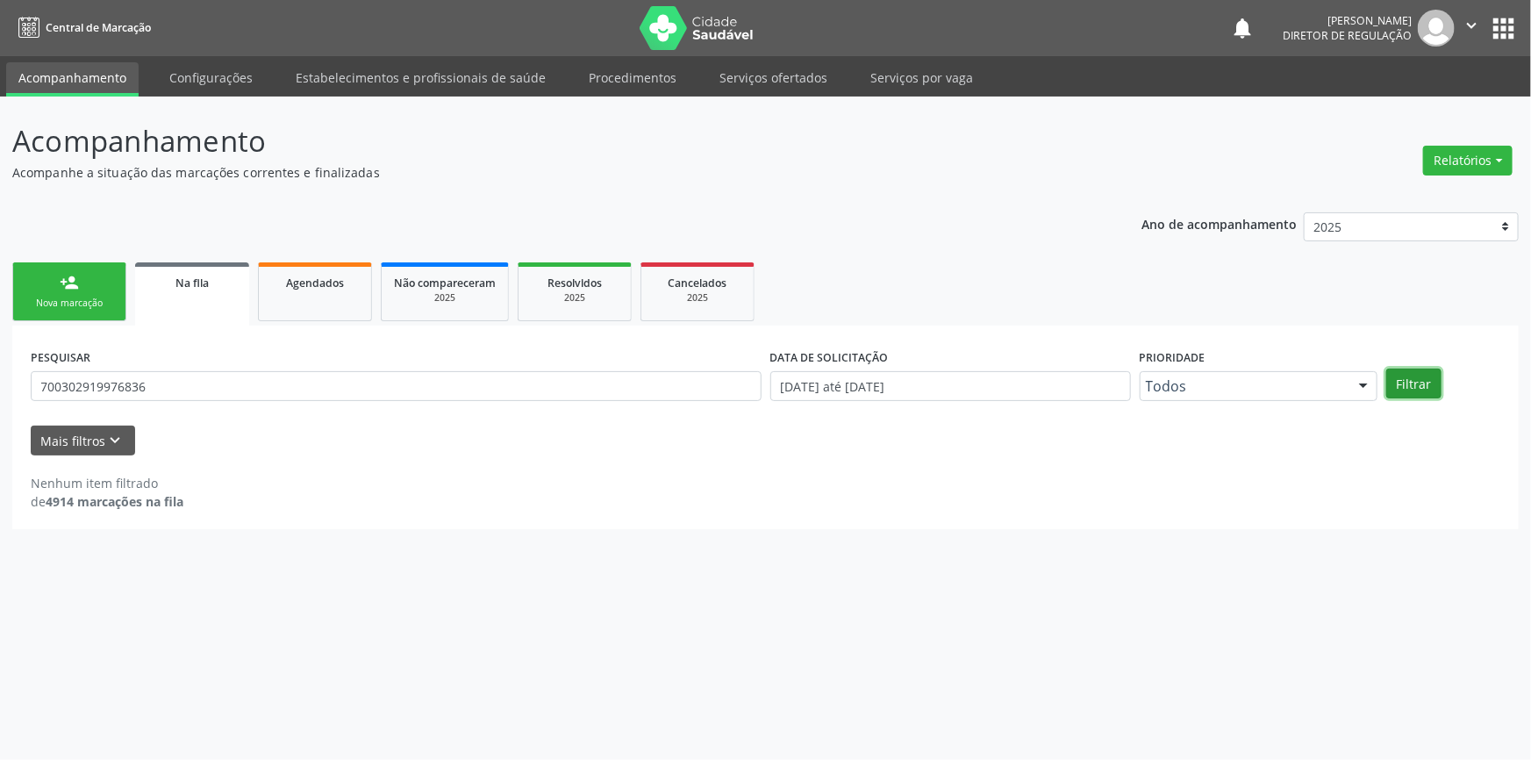
click at [1409, 387] on button "Filtrar" at bounding box center [1413, 383] width 55 height 30
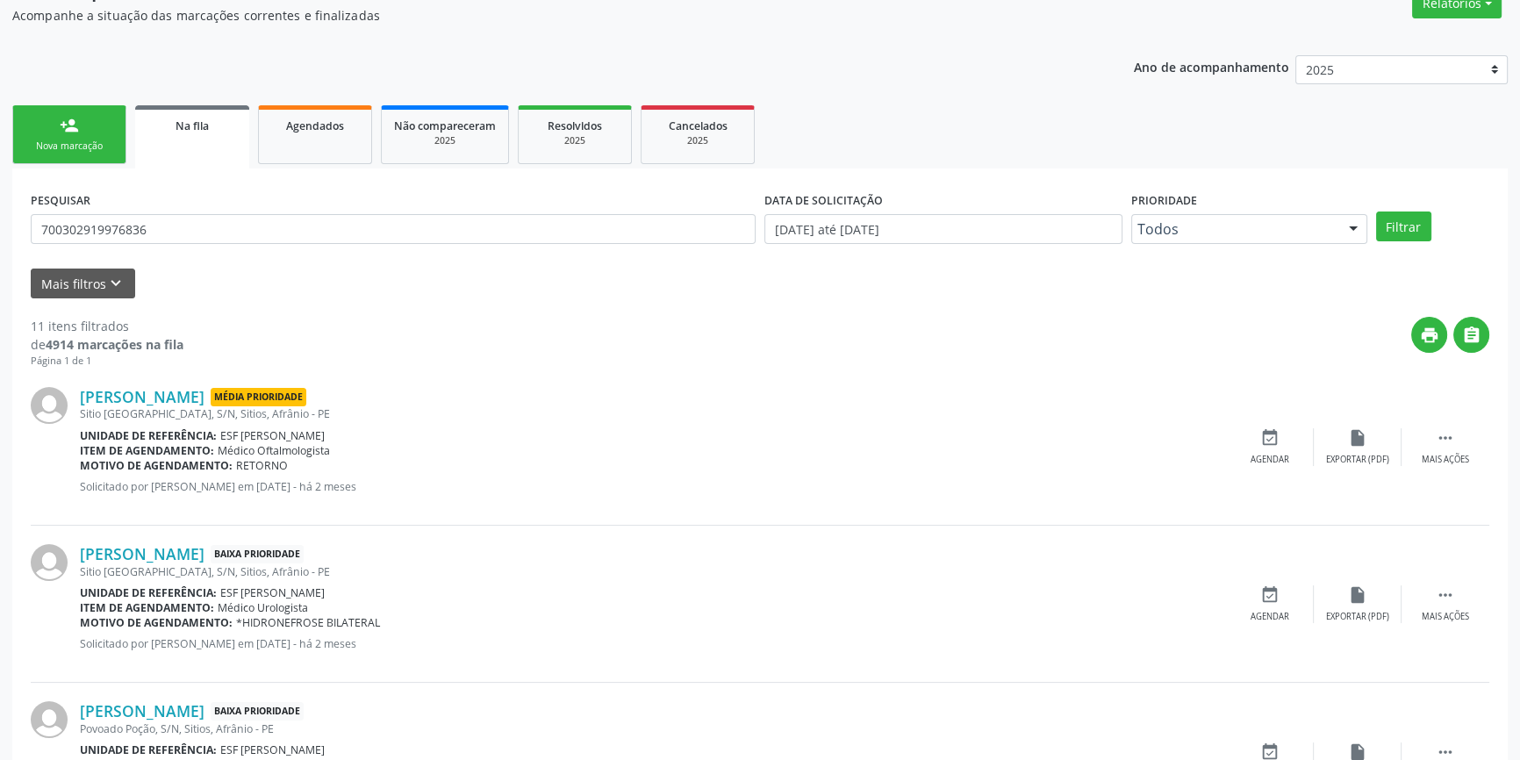
scroll to position [0, 0]
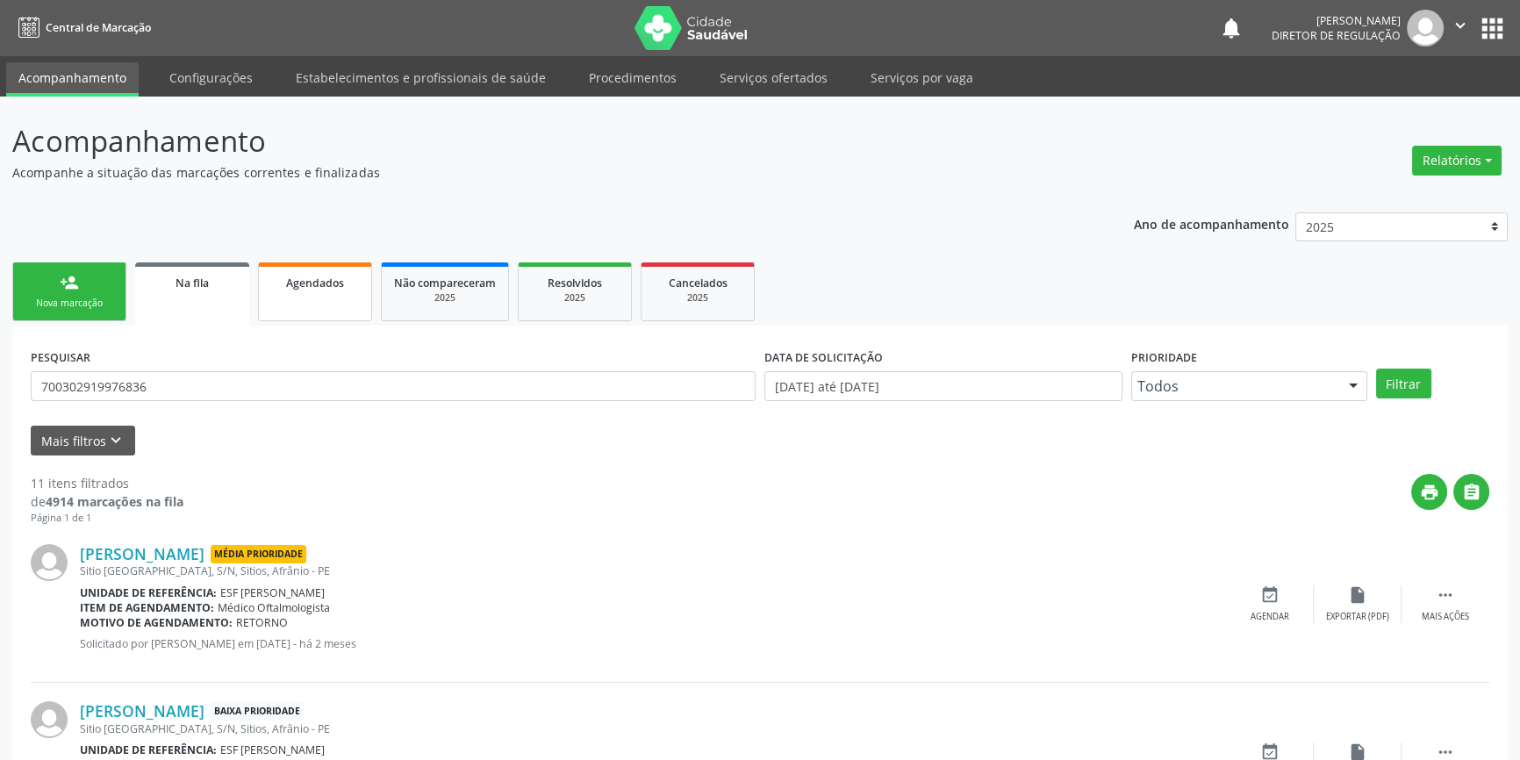
click at [332, 302] on link "Agendados" at bounding box center [315, 291] width 114 height 59
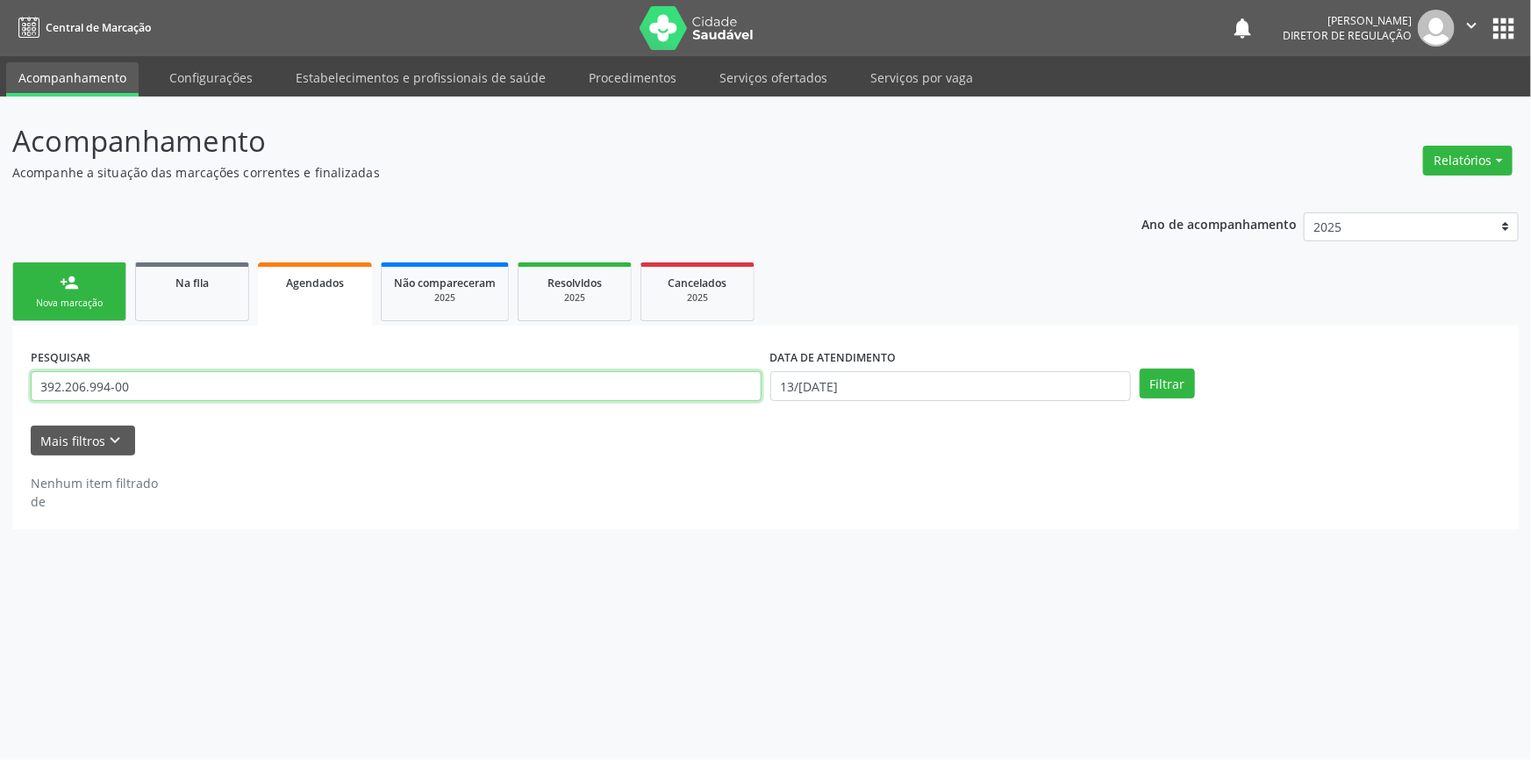
drag, startPoint x: 211, startPoint y: 394, endPoint x: 0, endPoint y: 398, distance: 211.5
click at [0, 398] on div "Acompanhamento Acompanhe a situação das marcações correntes e finalizadas Relat…" at bounding box center [765, 428] width 1531 height 663
paste input "700302919976836"
type input "700302919976836"
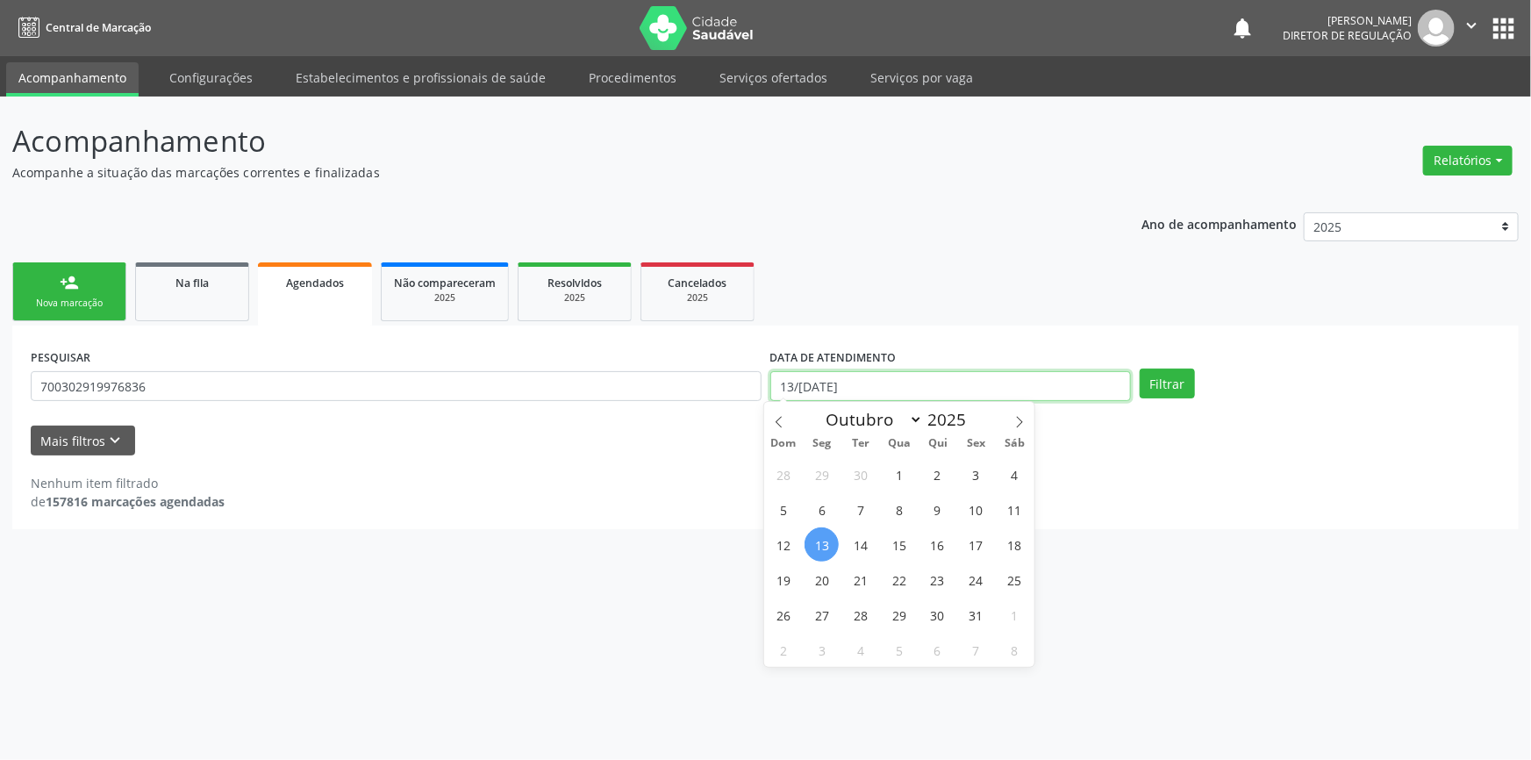
click at [917, 397] on body "Central de Marcação notifications Maria Aparecida Rodrigues da Silva Diretor de…" at bounding box center [765, 380] width 1531 height 760
click at [816, 541] on span "13" at bounding box center [822, 544] width 34 height 34
type input "1[DATE]"
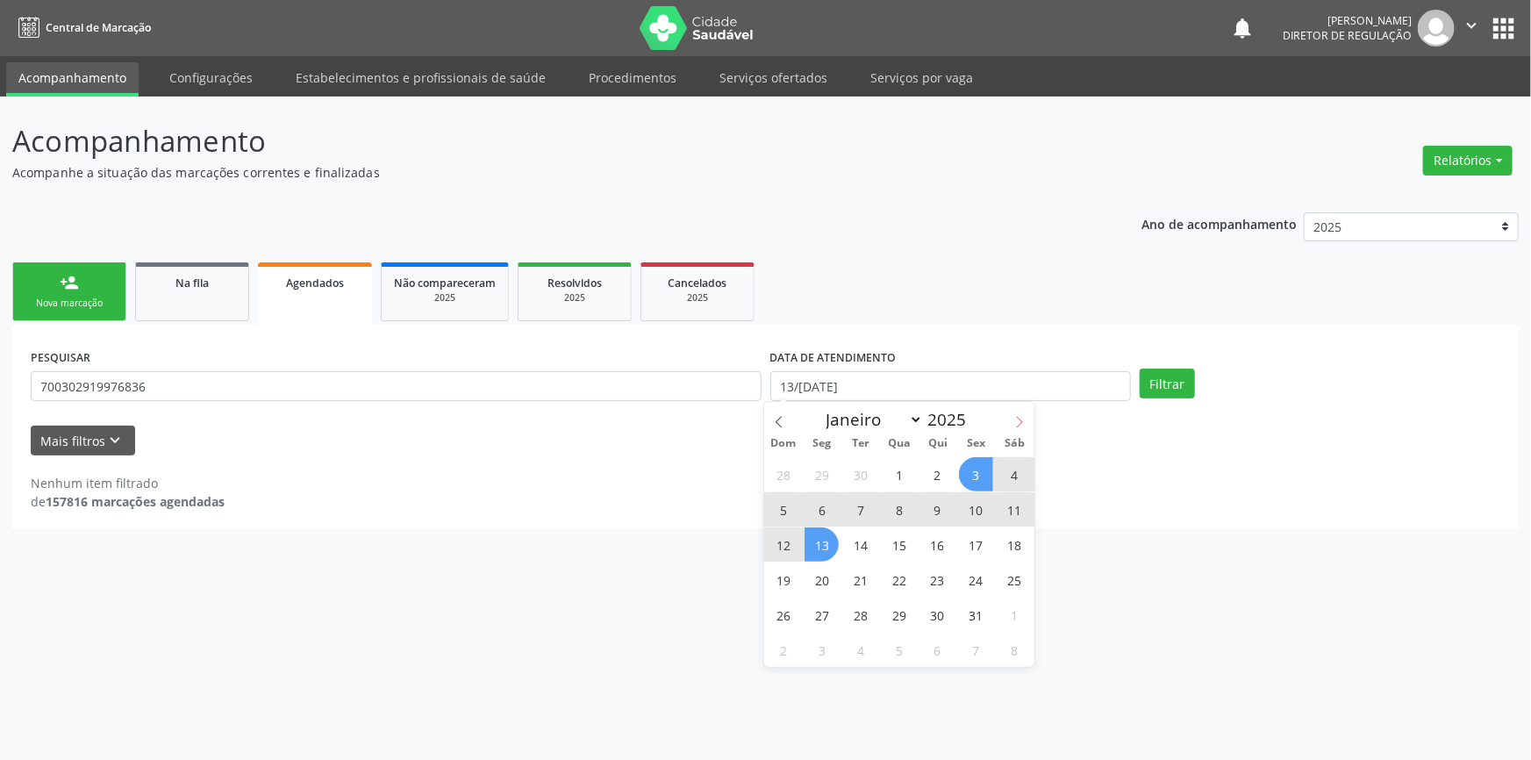
click at [1015, 420] on icon at bounding box center [1019, 422] width 12 height 12
select select "10"
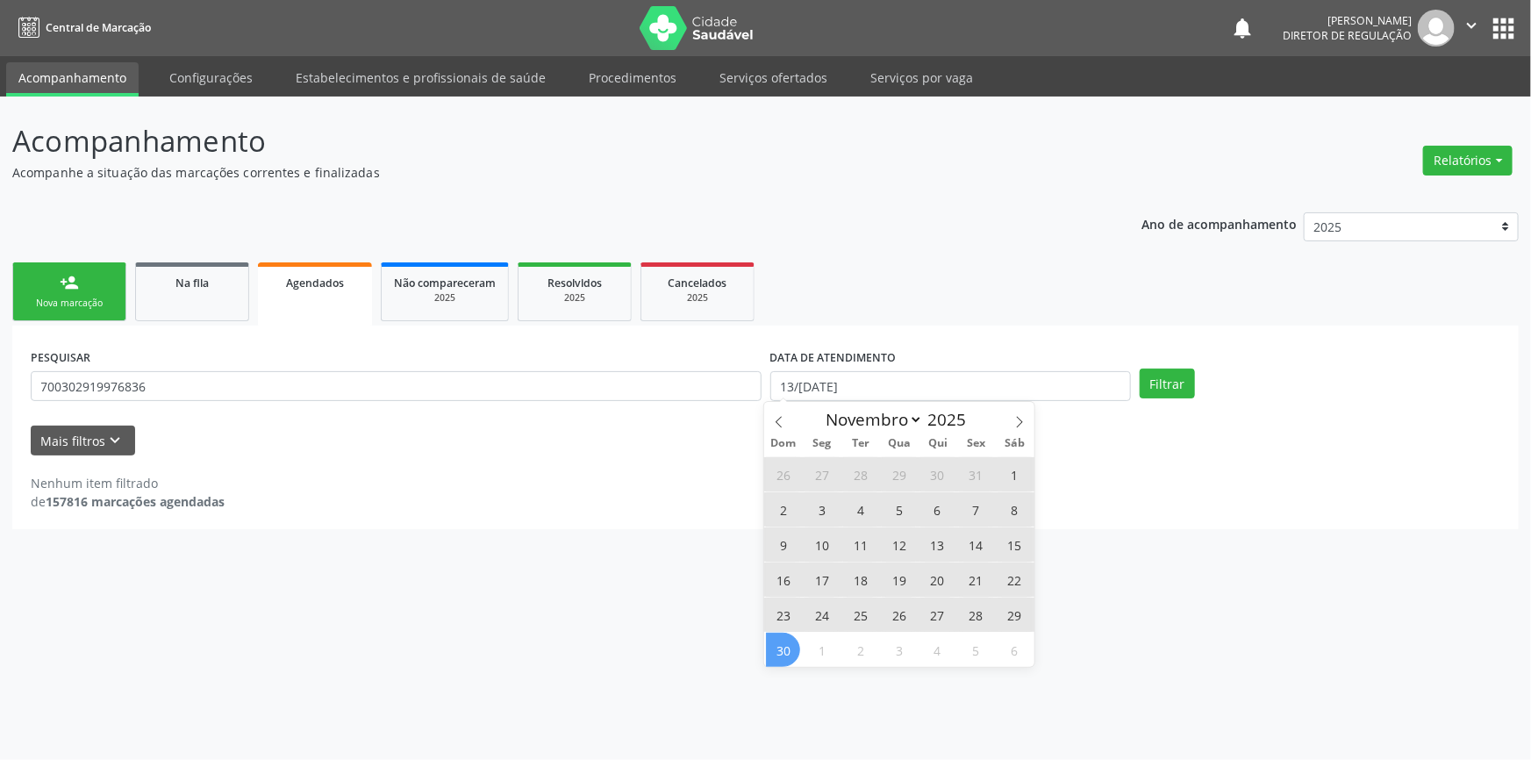
click at [791, 647] on span "30" at bounding box center [783, 650] width 34 height 34
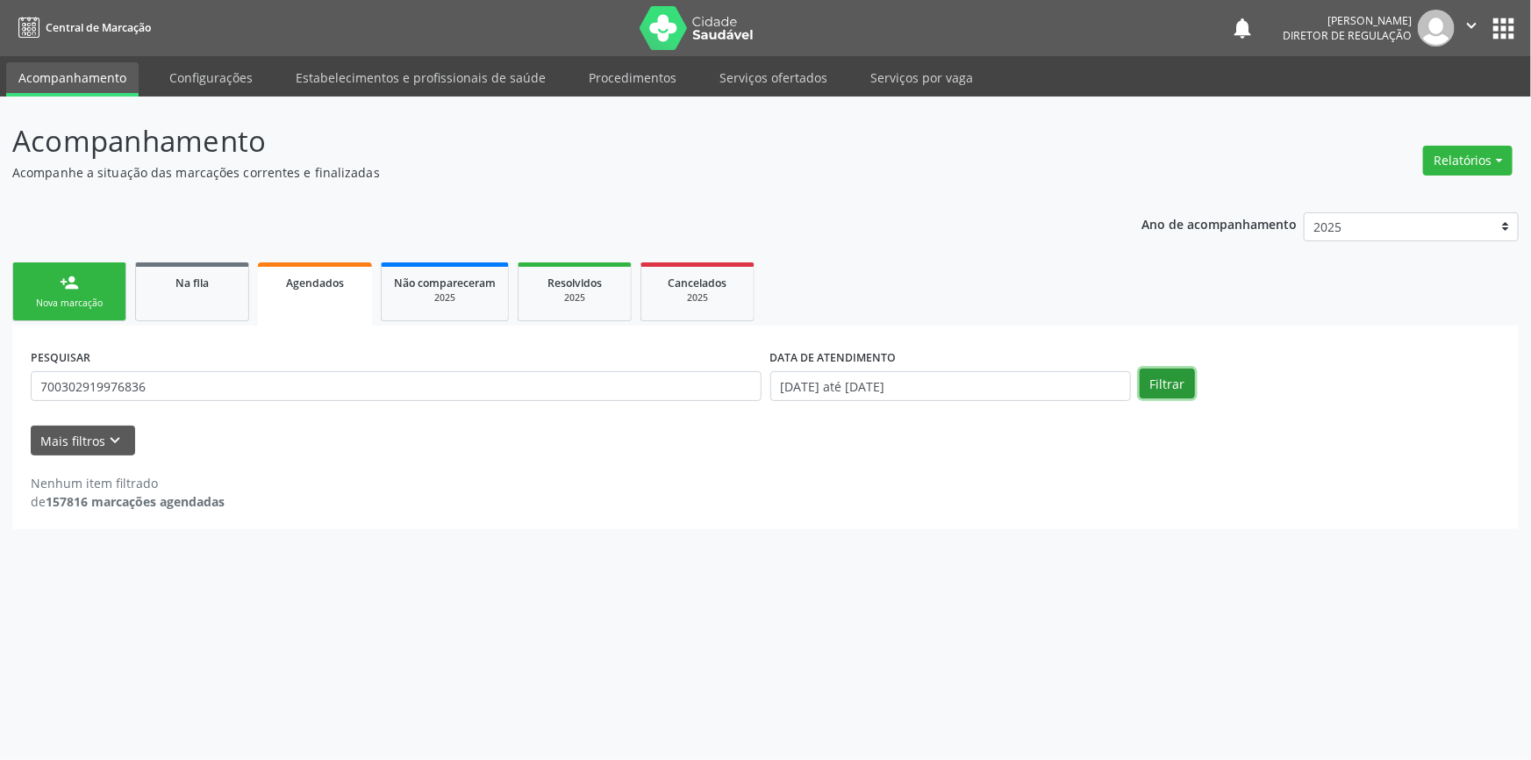
click at [1162, 390] on button "Filtrar" at bounding box center [1167, 383] width 55 height 30
click at [190, 291] on link "Na fila" at bounding box center [192, 291] width 114 height 59
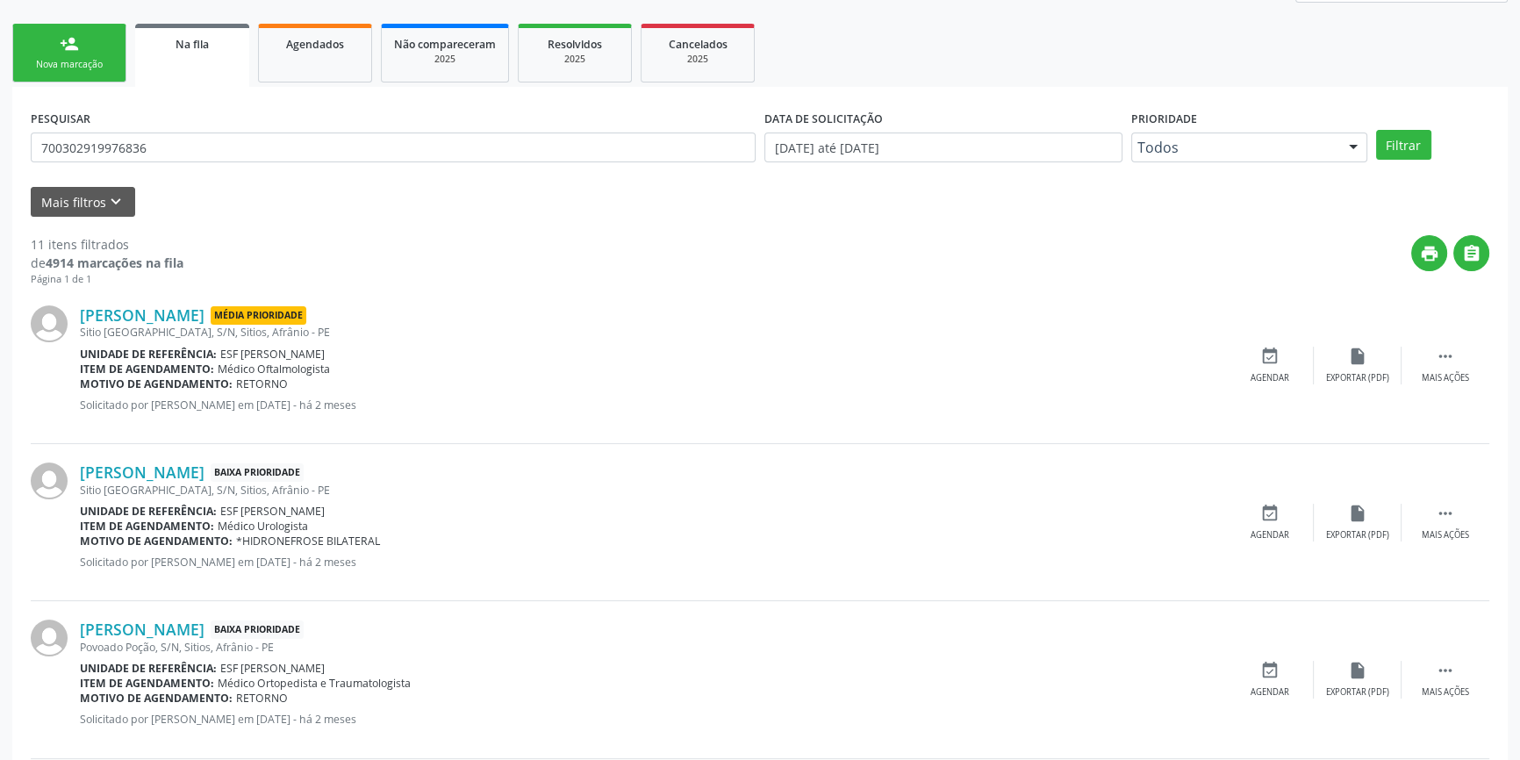
scroll to position [318, 0]
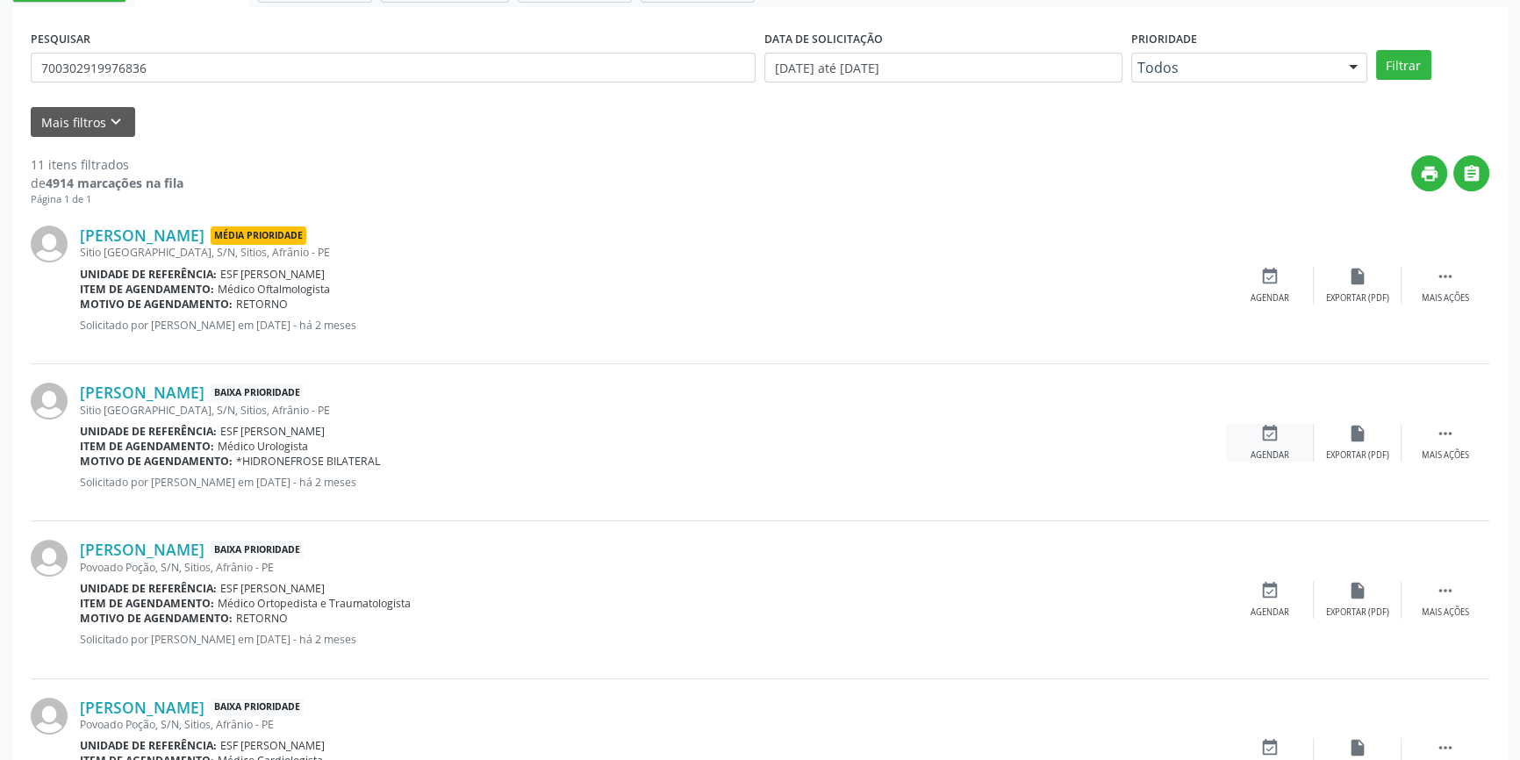
click at [1272, 449] on div "Agendar" at bounding box center [1269, 455] width 39 height 12
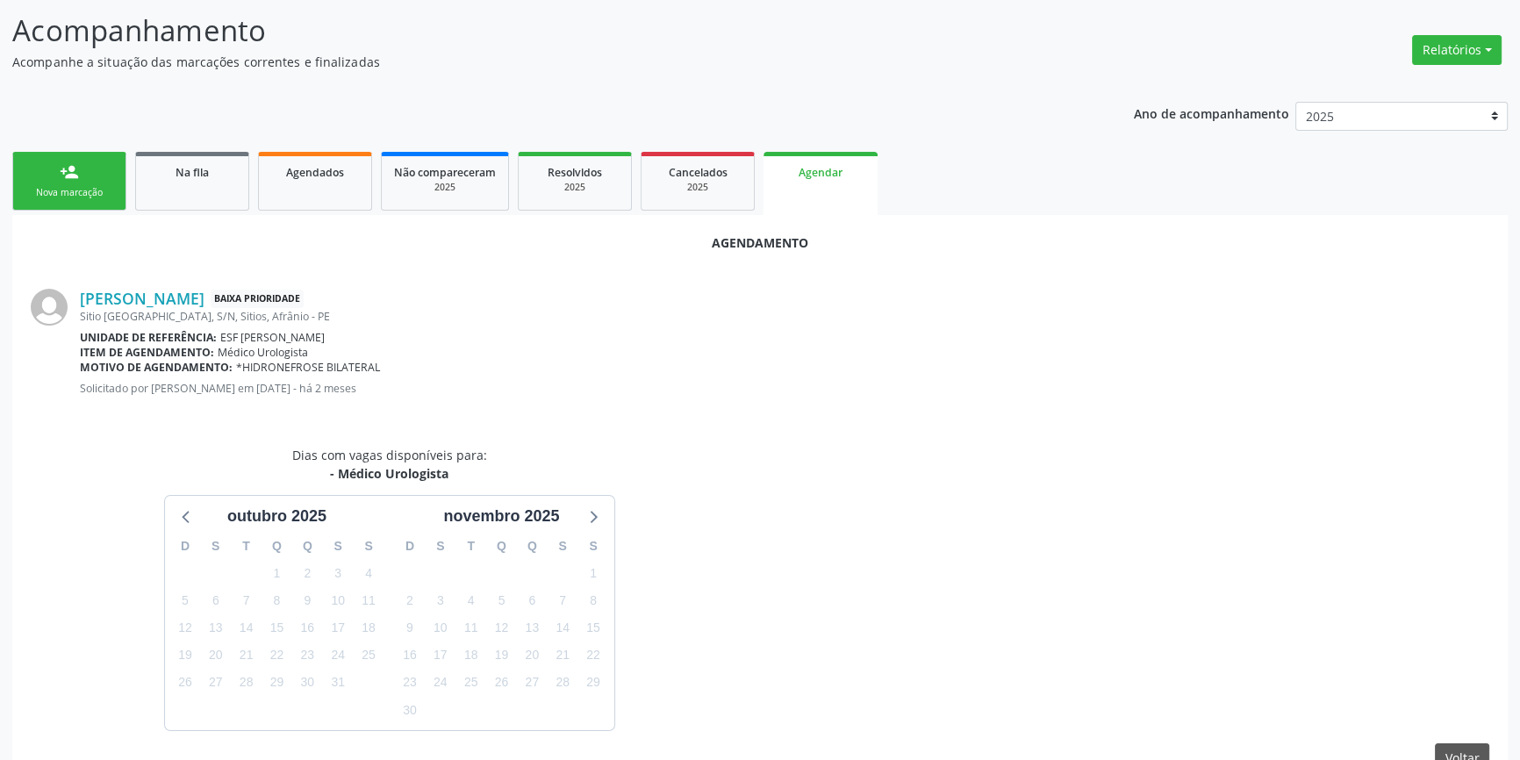
scroll to position [204, 0]
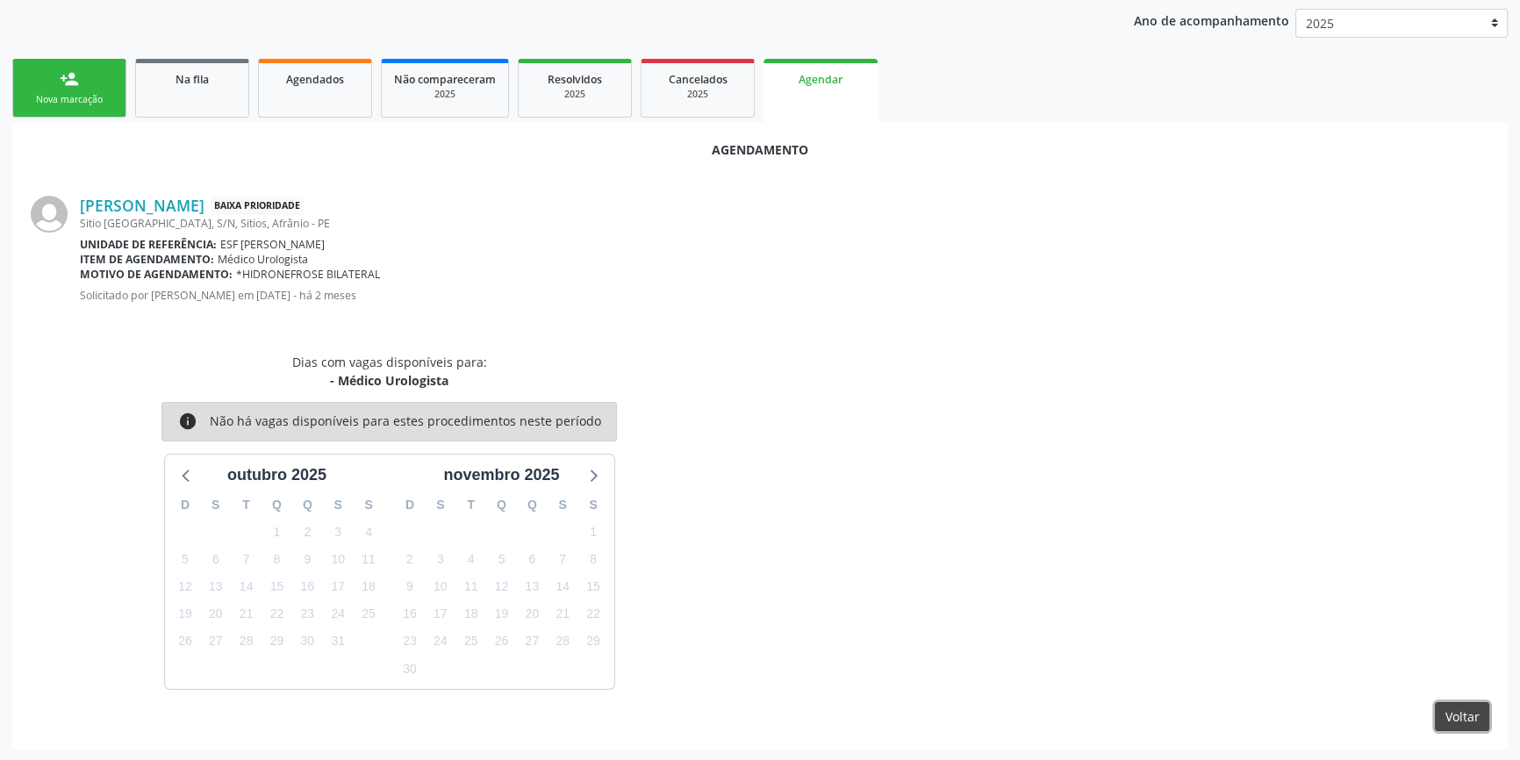
click at [1447, 709] on button "Voltar" at bounding box center [1461, 717] width 54 height 30
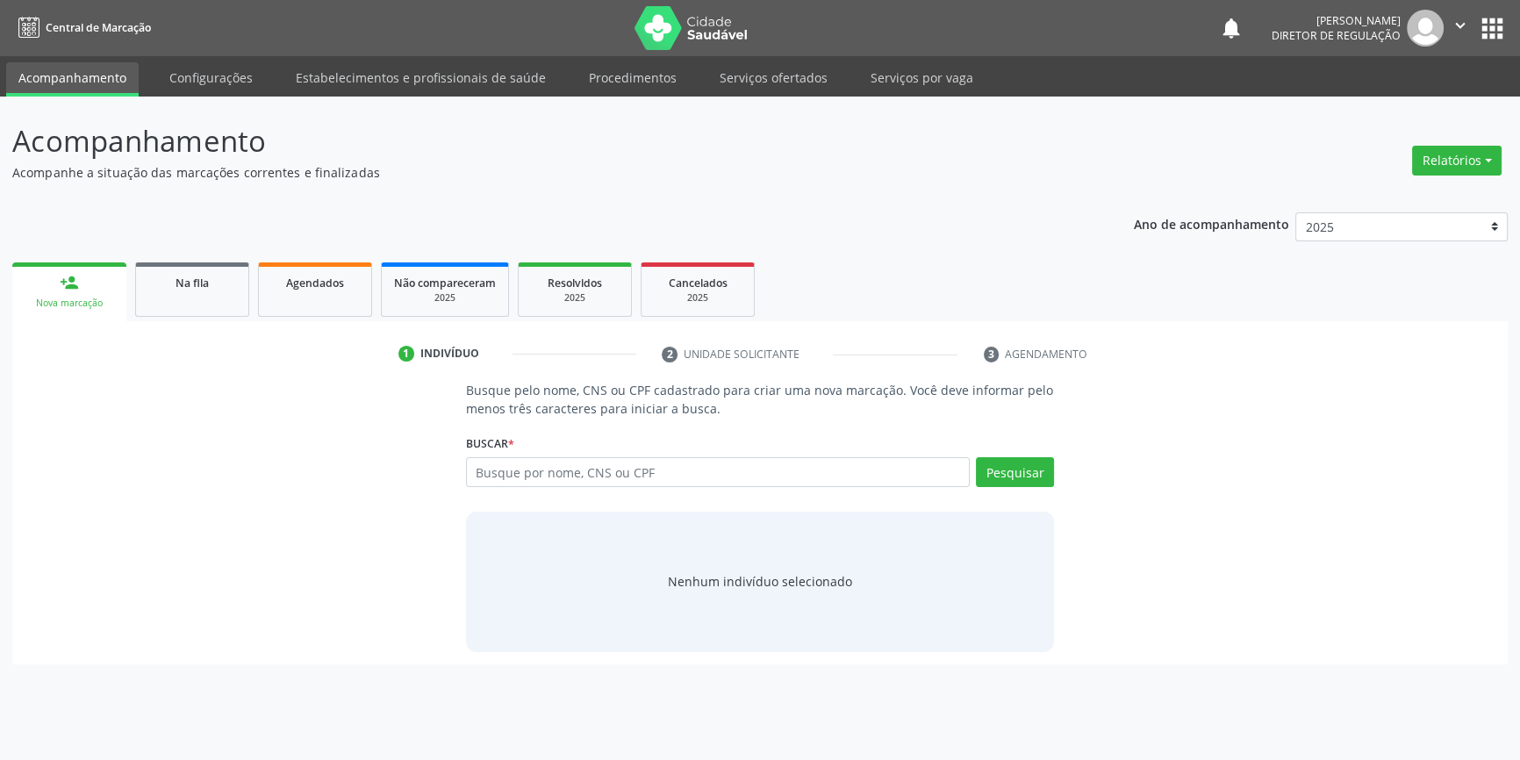
scroll to position [0, 0]
click at [212, 315] on link "Na fila" at bounding box center [192, 289] width 114 height 54
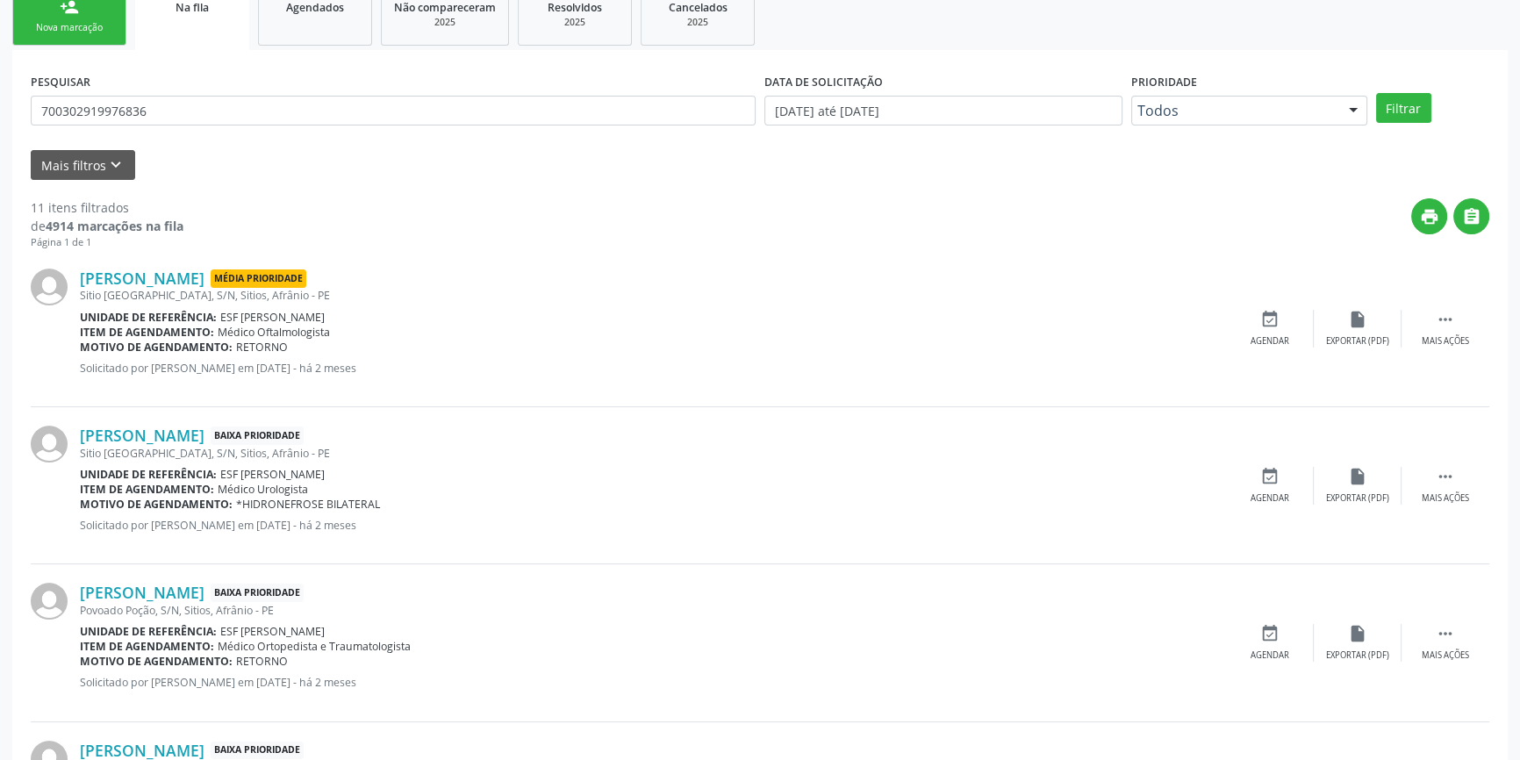
scroll to position [318, 0]
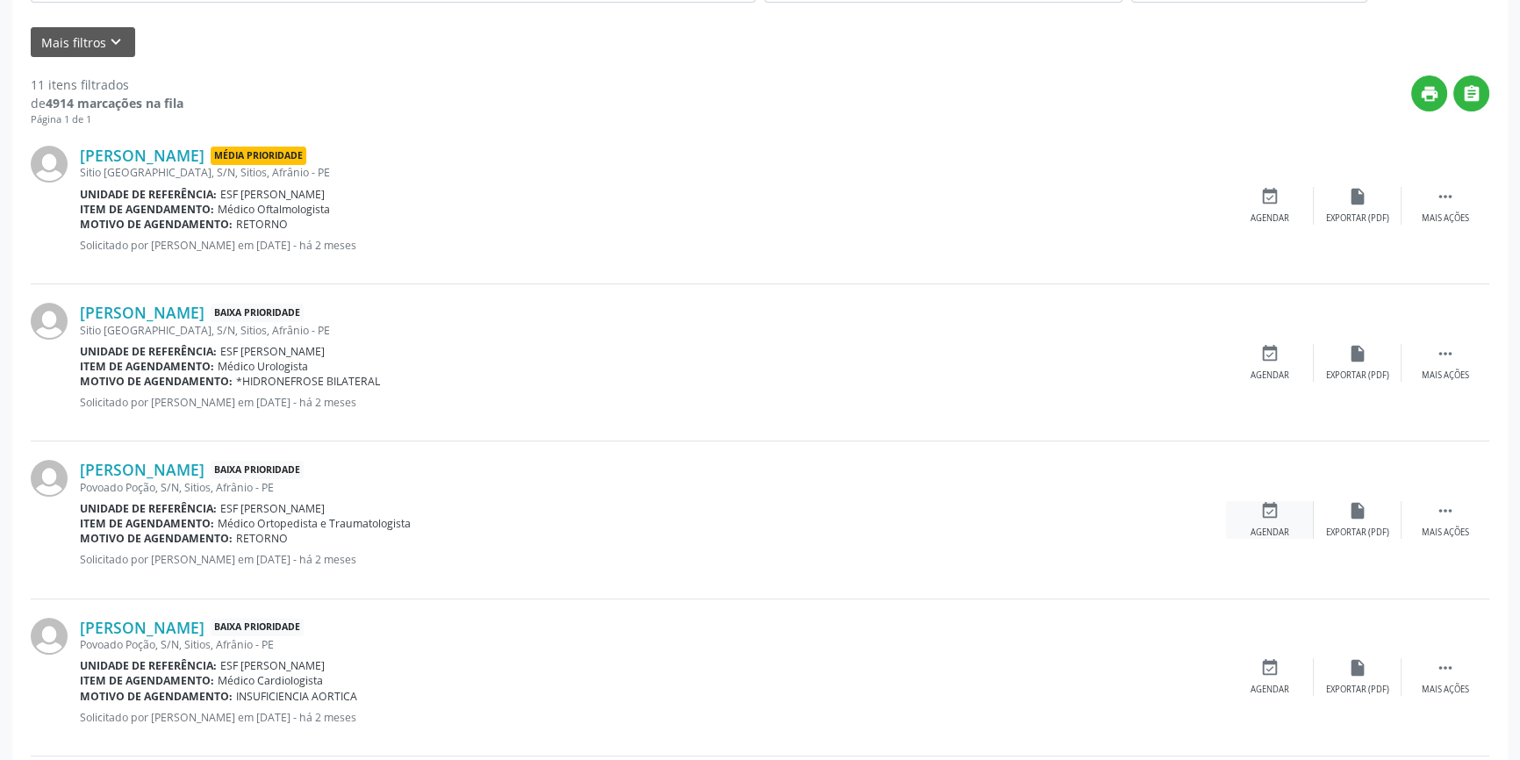
click at [1263, 514] on icon "event_available" at bounding box center [1269, 510] width 19 height 19
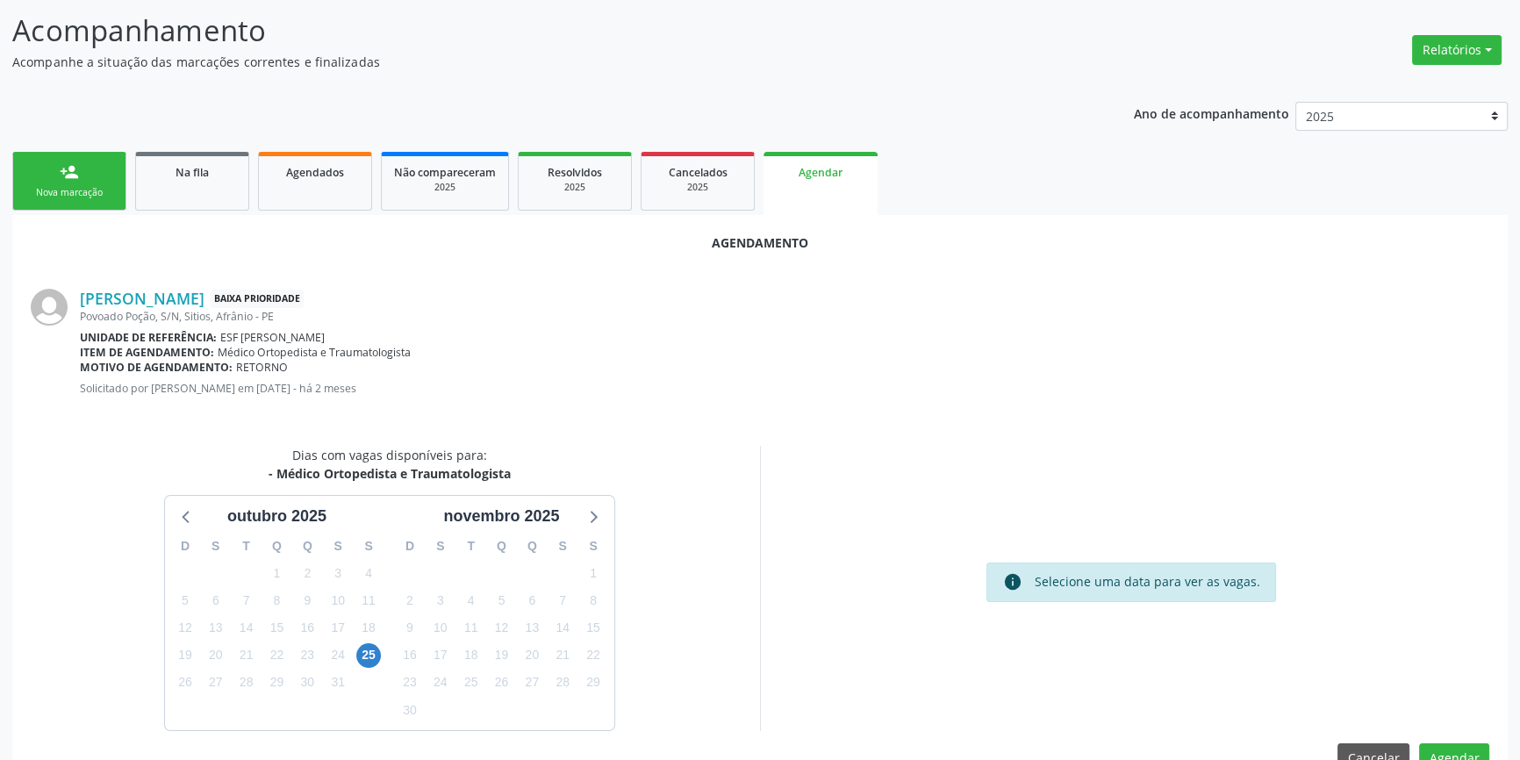
scroll to position [152, 0]
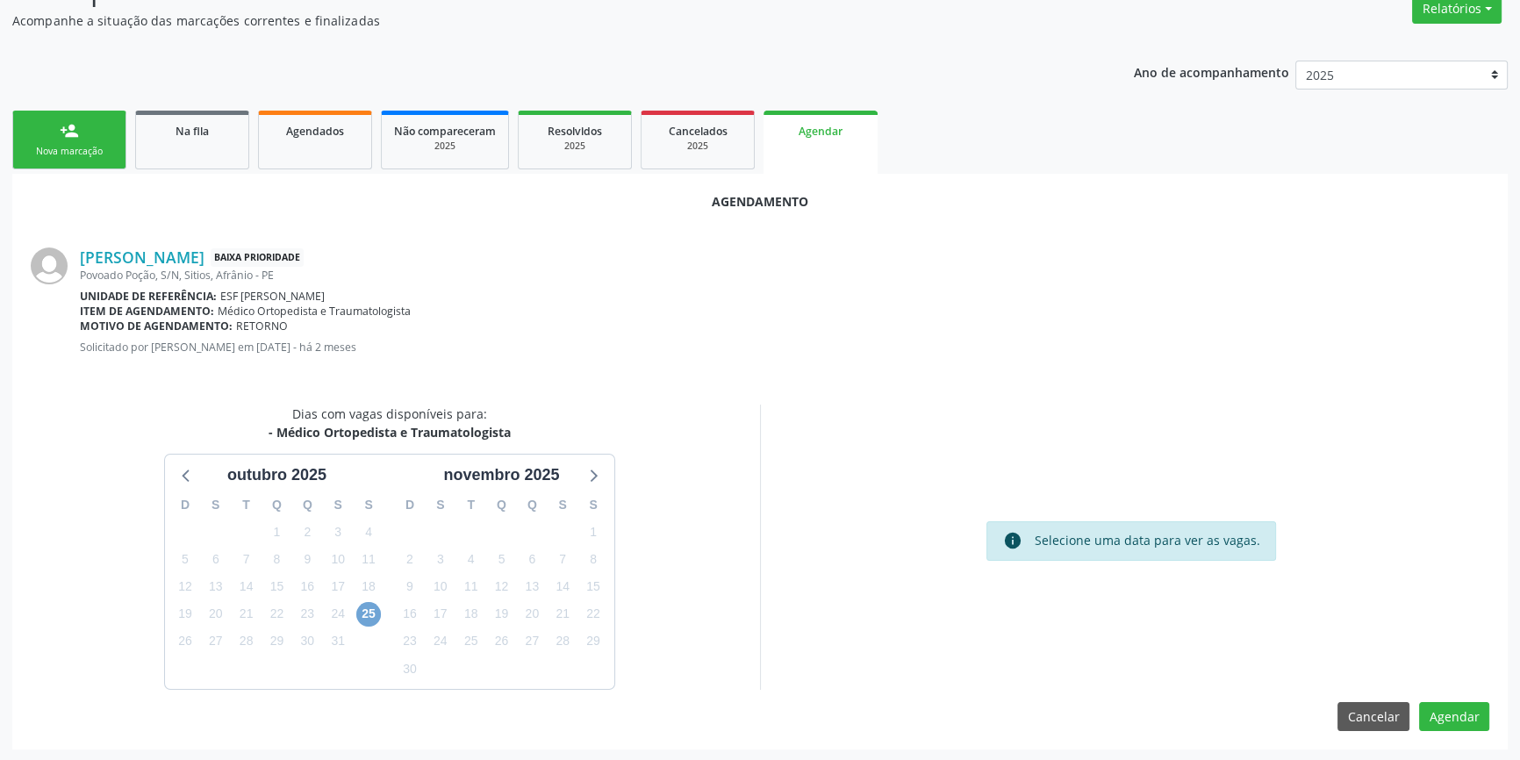
click at [376, 612] on span "25" at bounding box center [368, 614] width 25 height 25
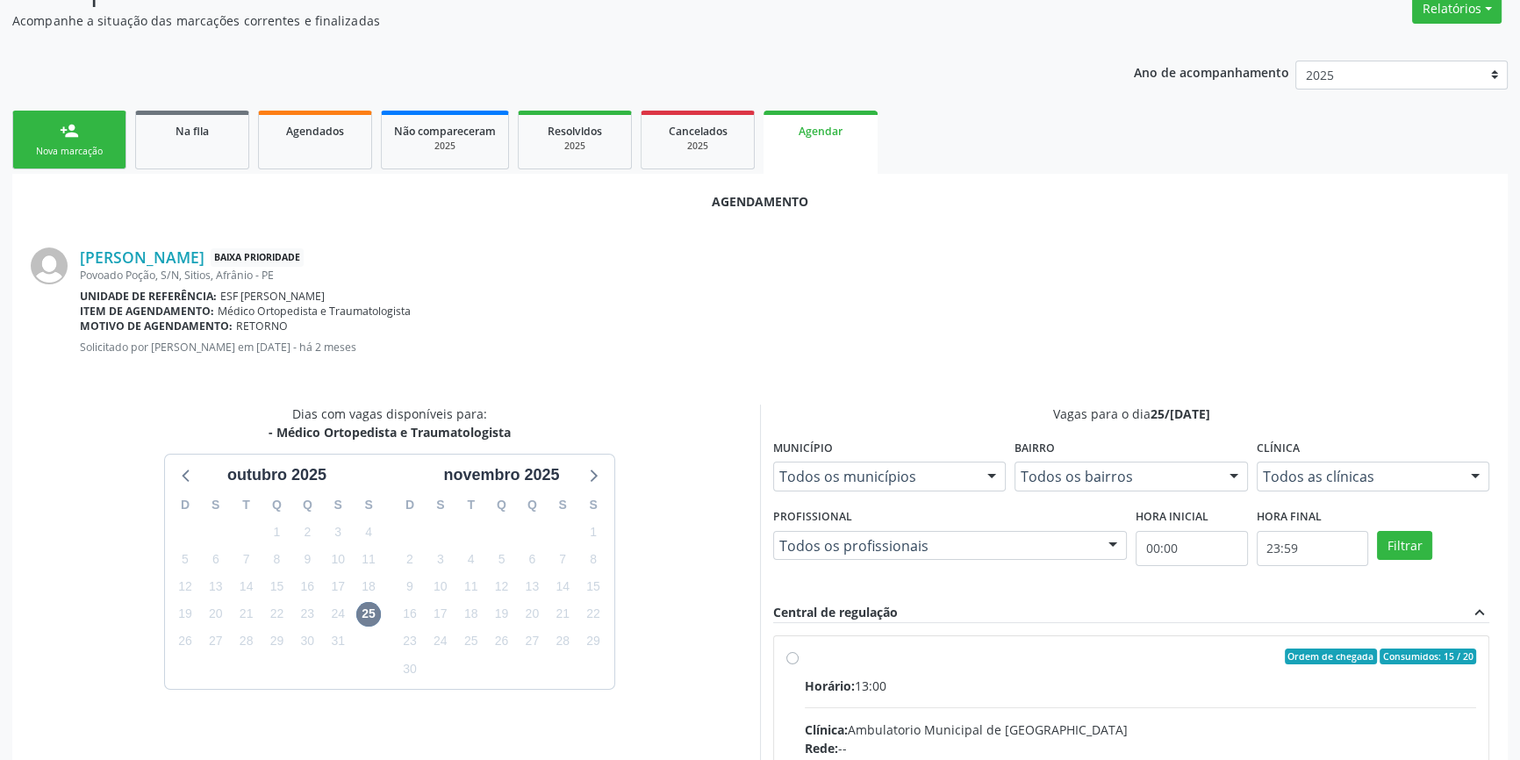
click at [829, 683] on span "Horário:" at bounding box center [830, 685] width 50 height 17
click at [798, 664] on input "Ordem de chegada Consumidos: 15 / 20 Horário: 13:00 Clínica: Ambulatorio Munici…" at bounding box center [792, 656] width 12 height 16
radio input "true"
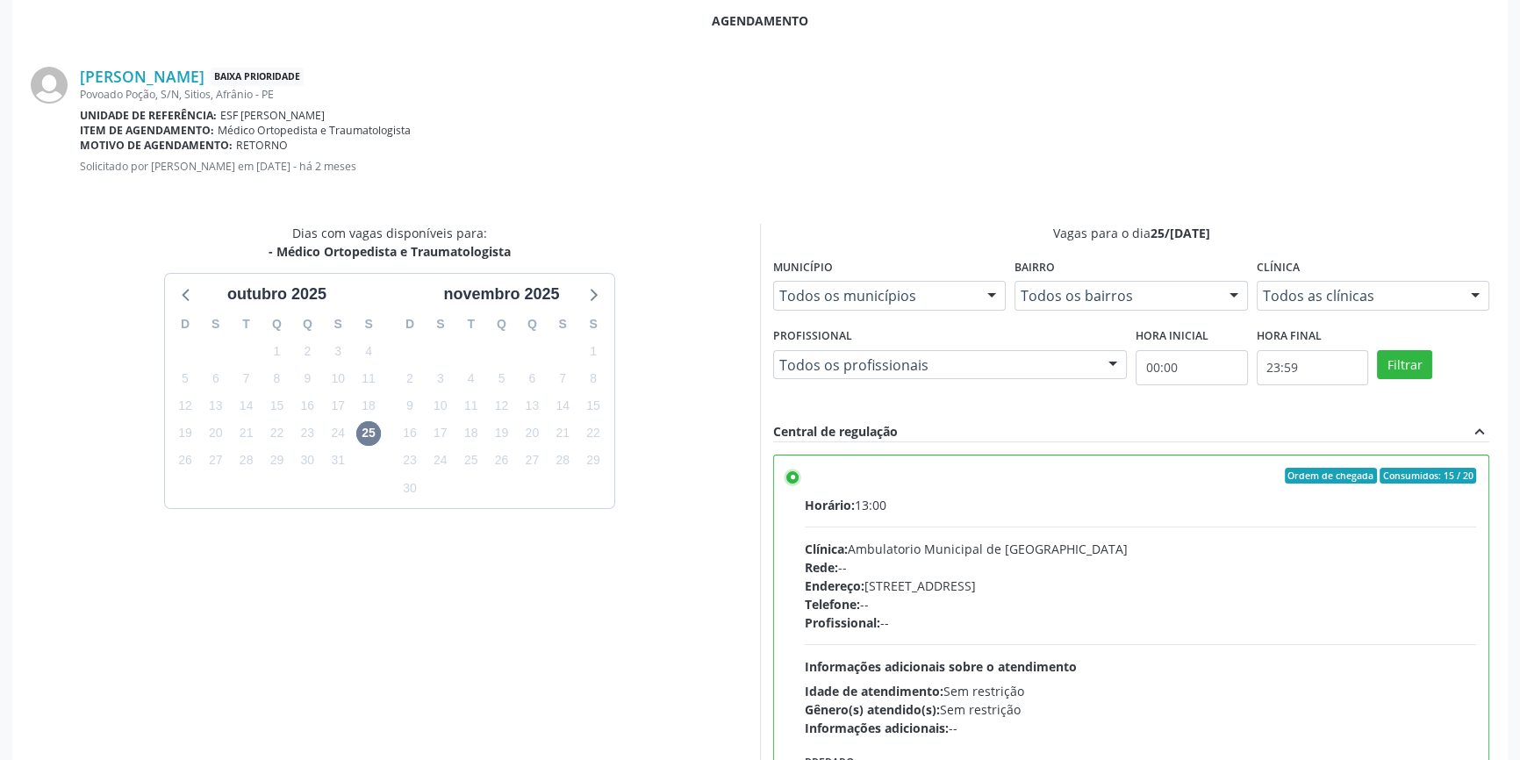
scroll to position [437, 0]
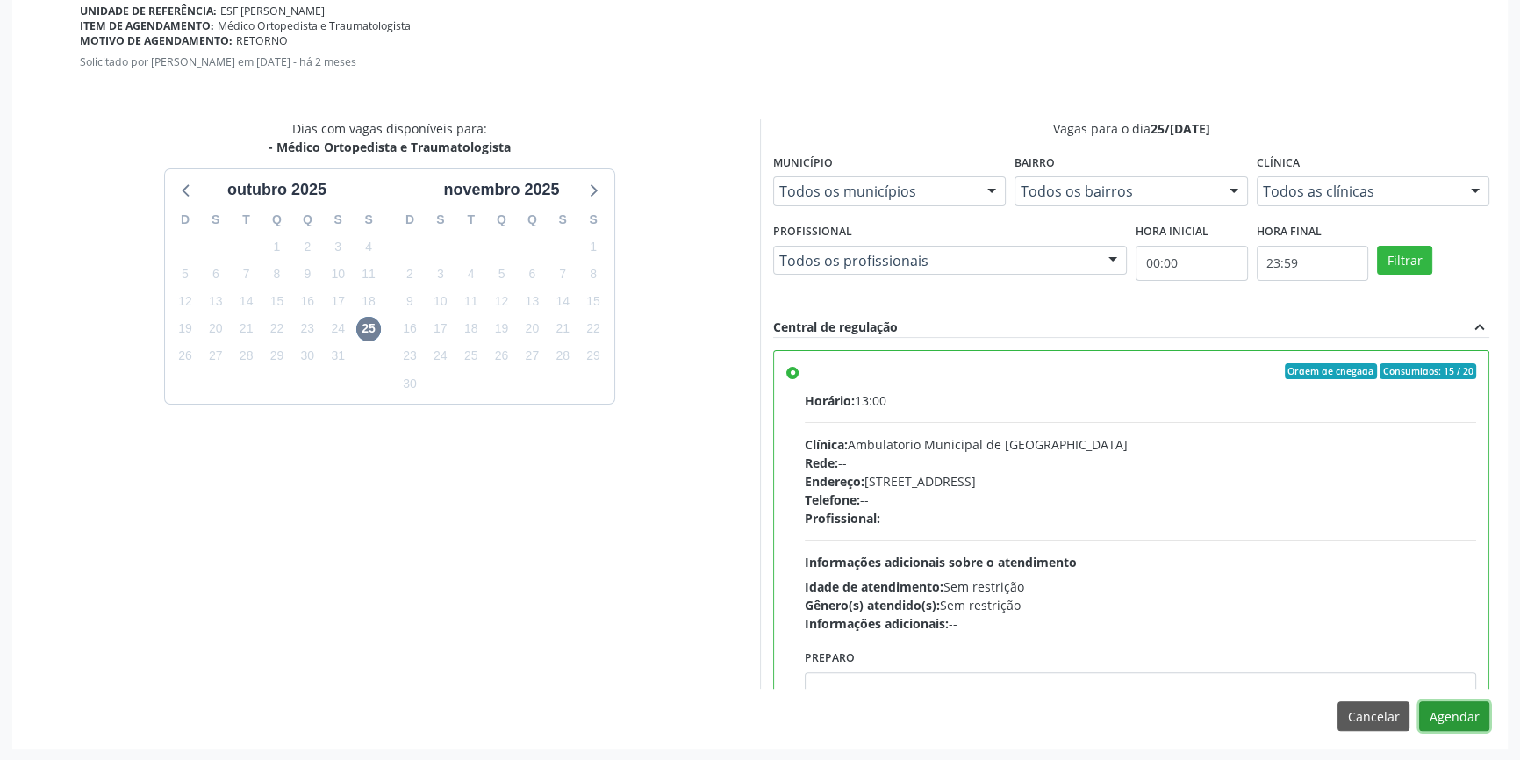
click at [1441, 706] on button "Agendar" at bounding box center [1454, 716] width 70 height 30
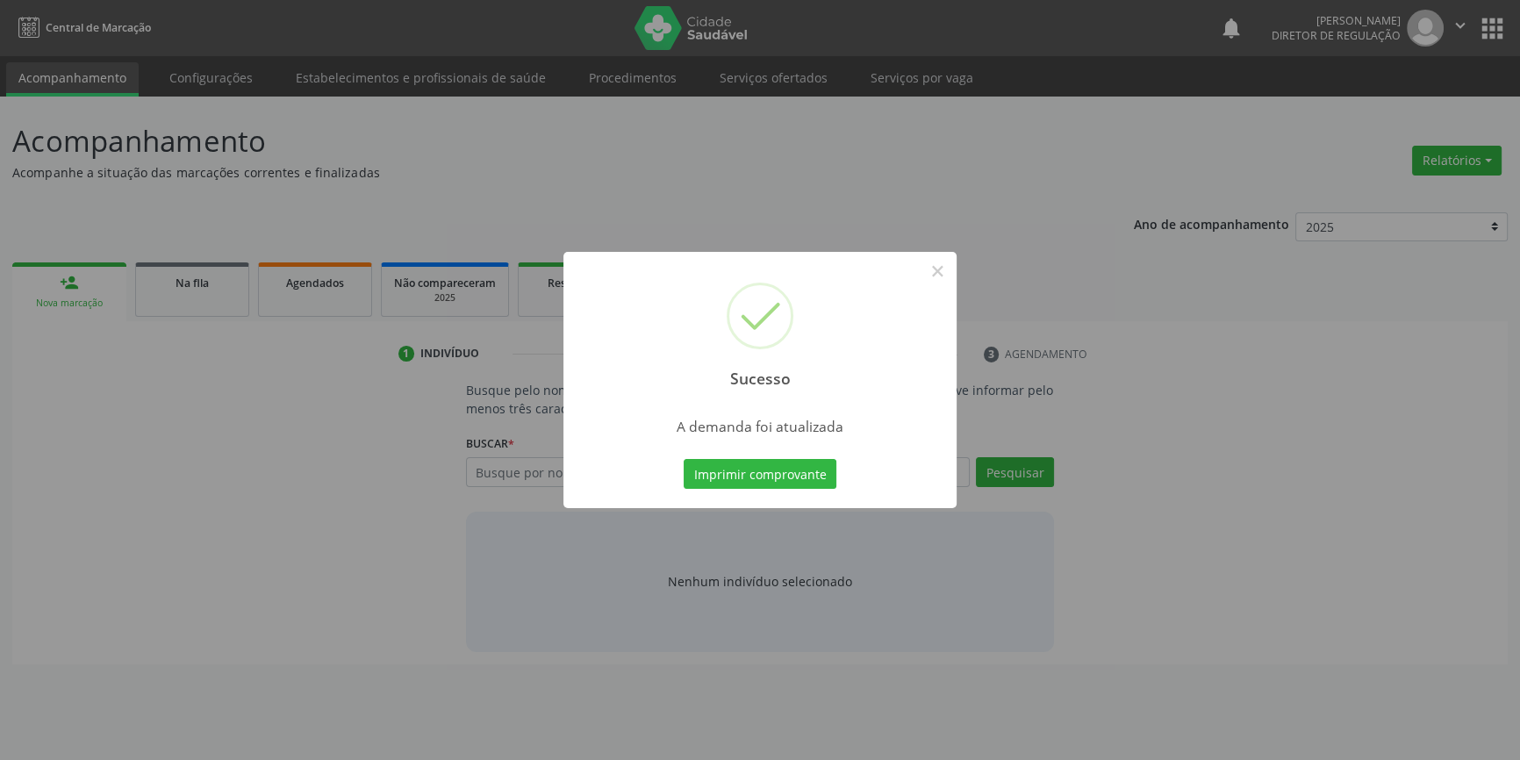
scroll to position [0, 0]
click at [811, 476] on button "Imprimir comprovante" at bounding box center [766, 474] width 153 height 30
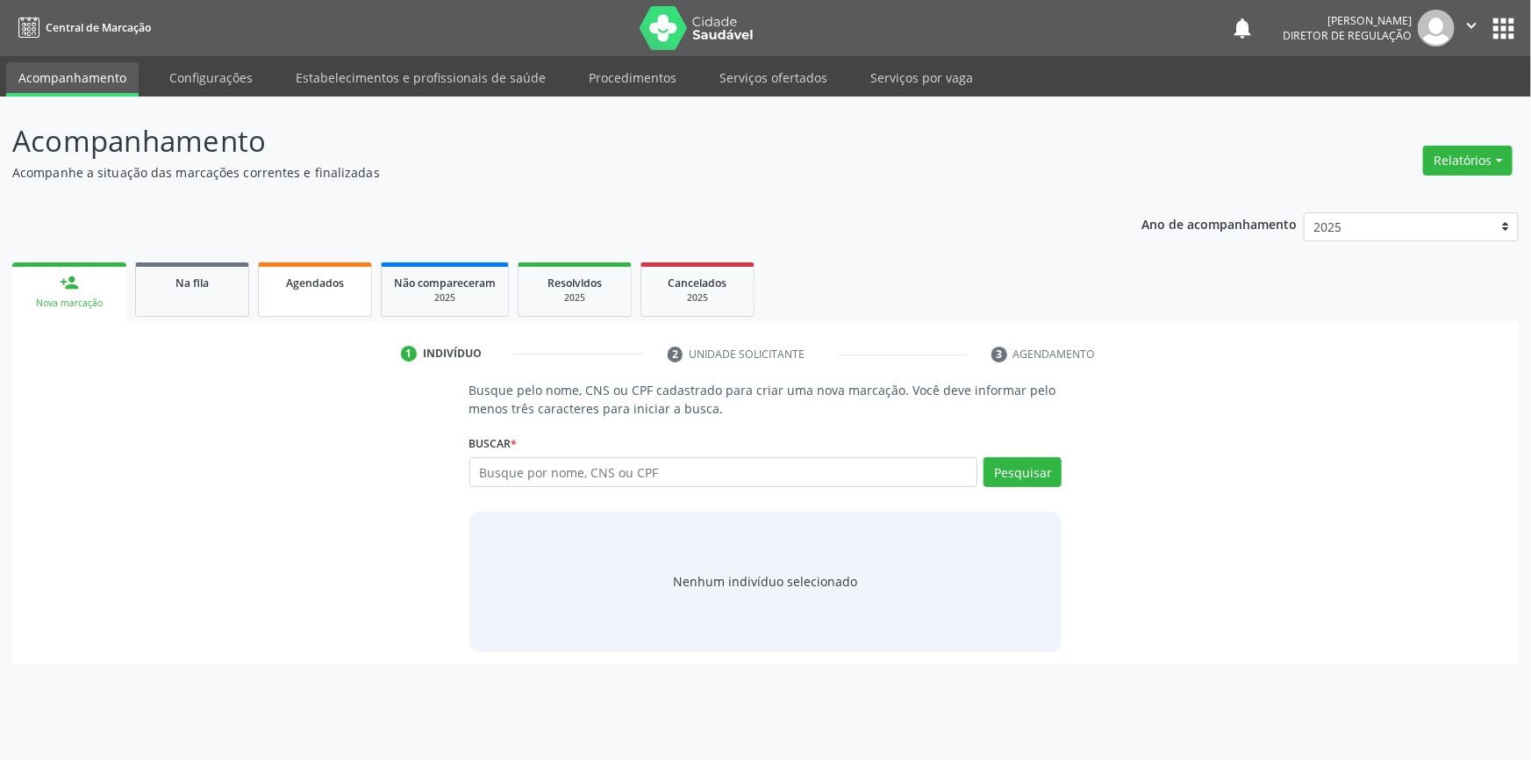
click at [301, 294] on link "Agendados" at bounding box center [315, 289] width 114 height 54
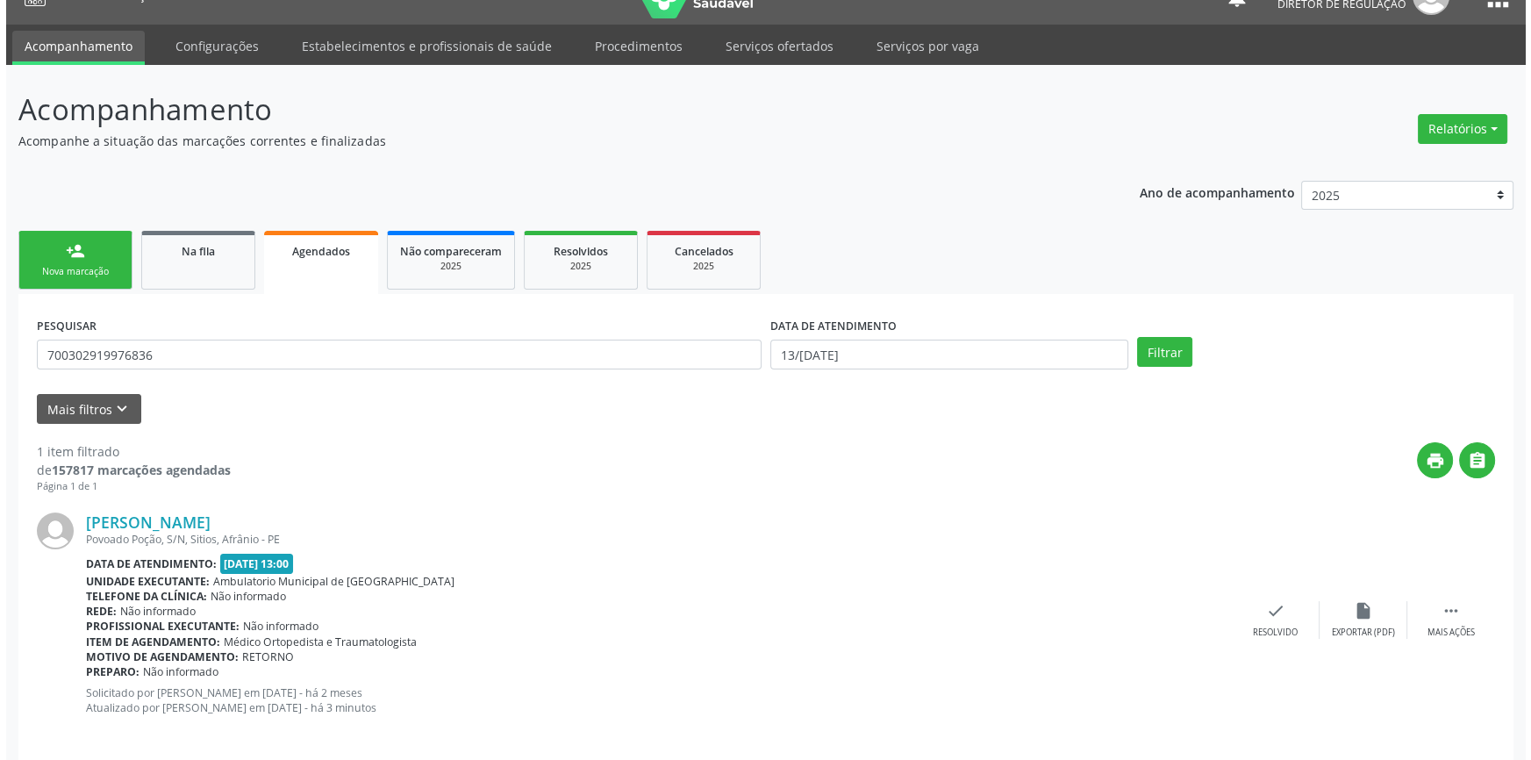
scroll to position [47, 0]
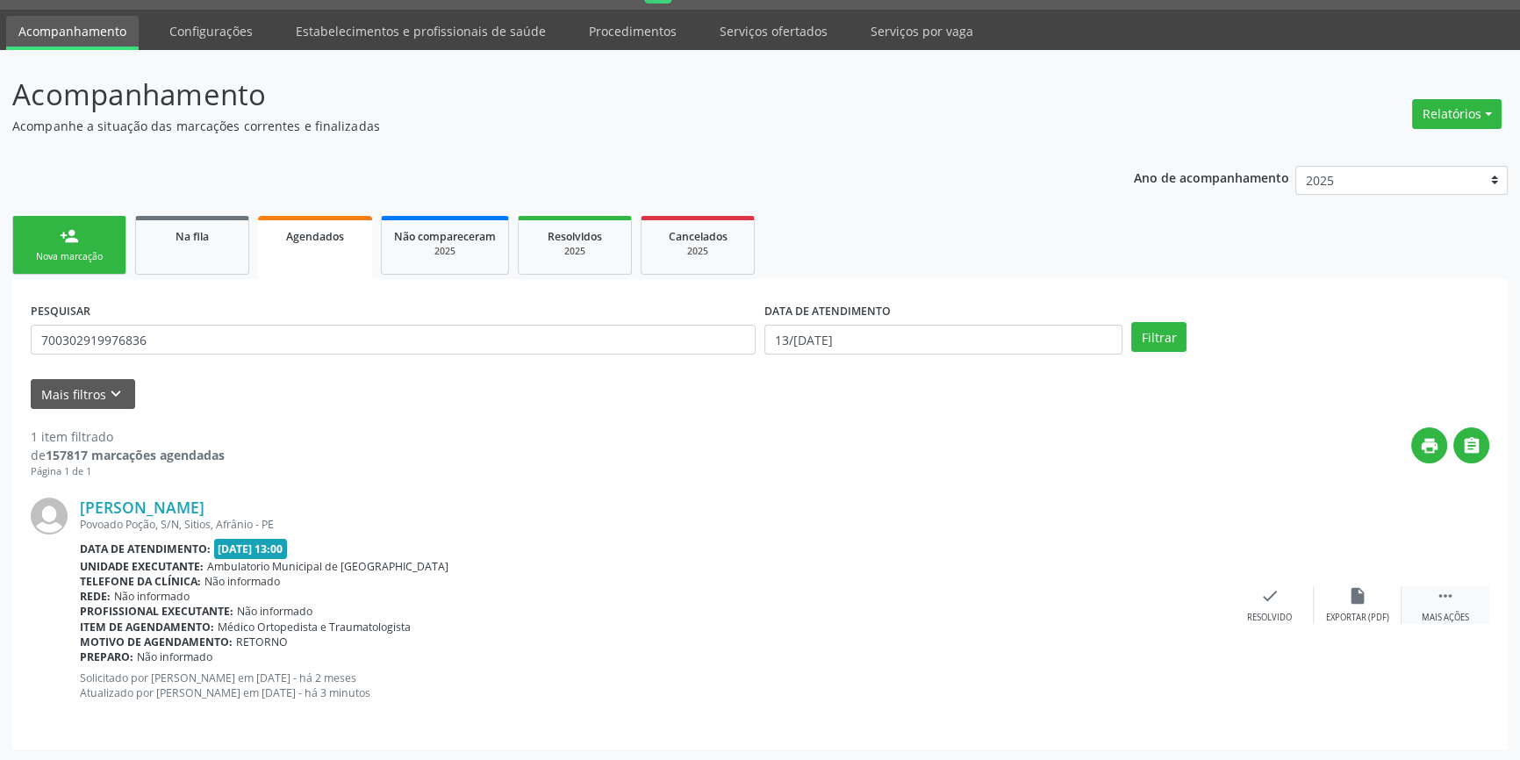
click at [1442, 600] on icon "" at bounding box center [1444, 595] width 19 height 19
click at [1211, 618] on div "cancel Cancelar" at bounding box center [1182, 605] width 88 height 38
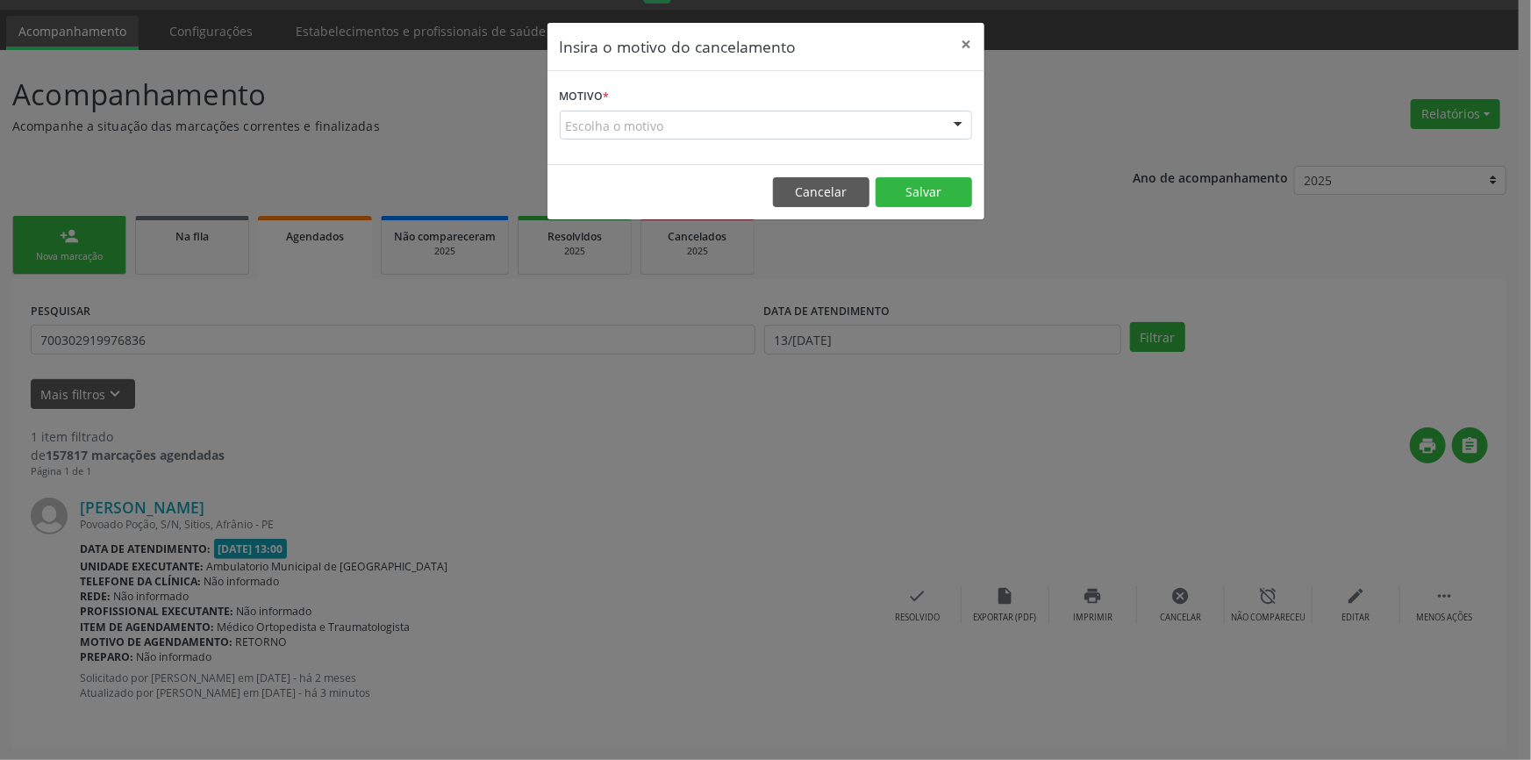
click at [780, 141] on div "Motivo * Escolha o motivo Outro Médico - Participação em eventos (ex: congresso…" at bounding box center [765, 117] width 437 height 93
click at [777, 128] on div "Escolha o motivo" at bounding box center [766, 126] width 412 height 30
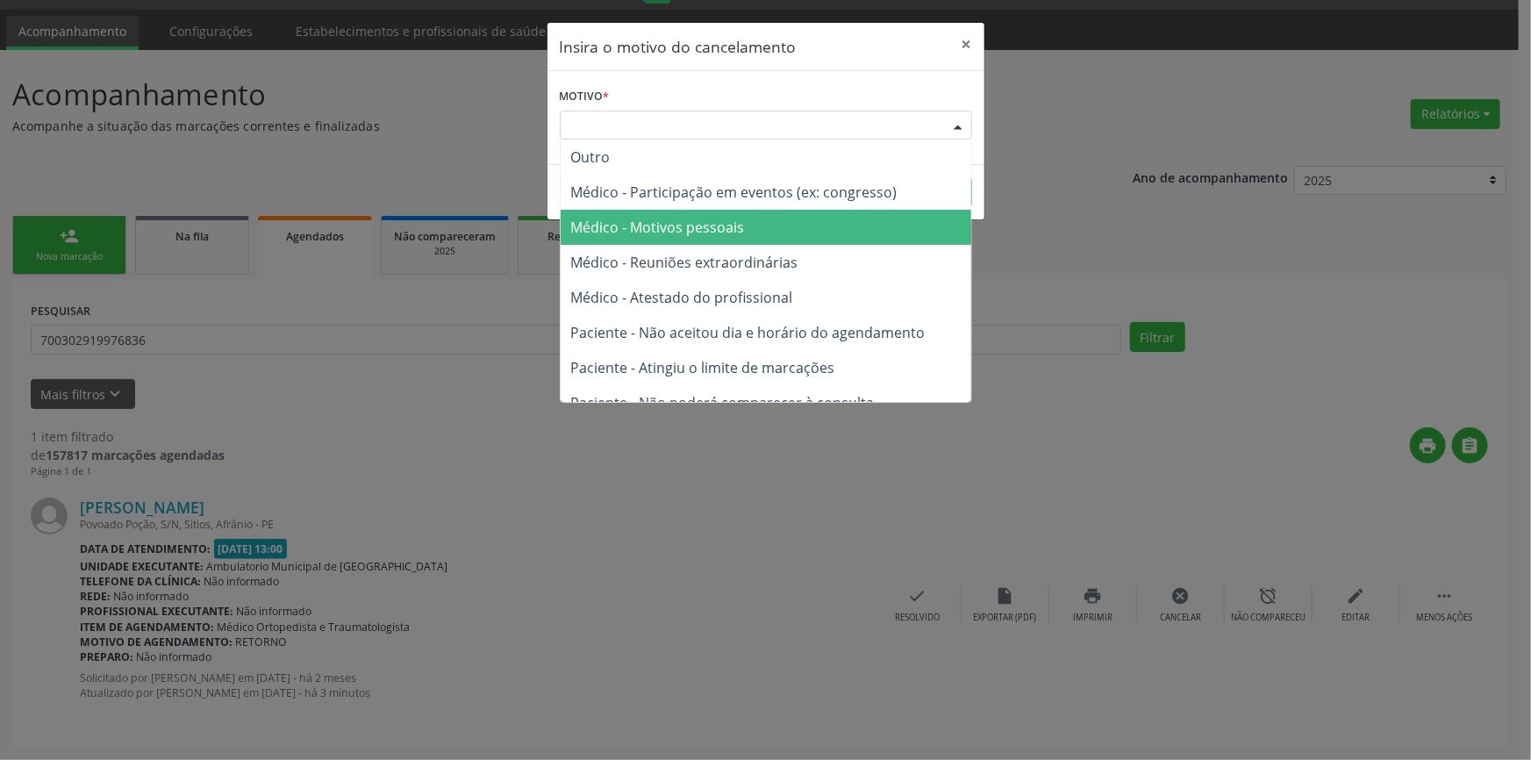
click at [733, 227] on span "Médico - Motivos pessoais" at bounding box center [658, 227] width 174 height 19
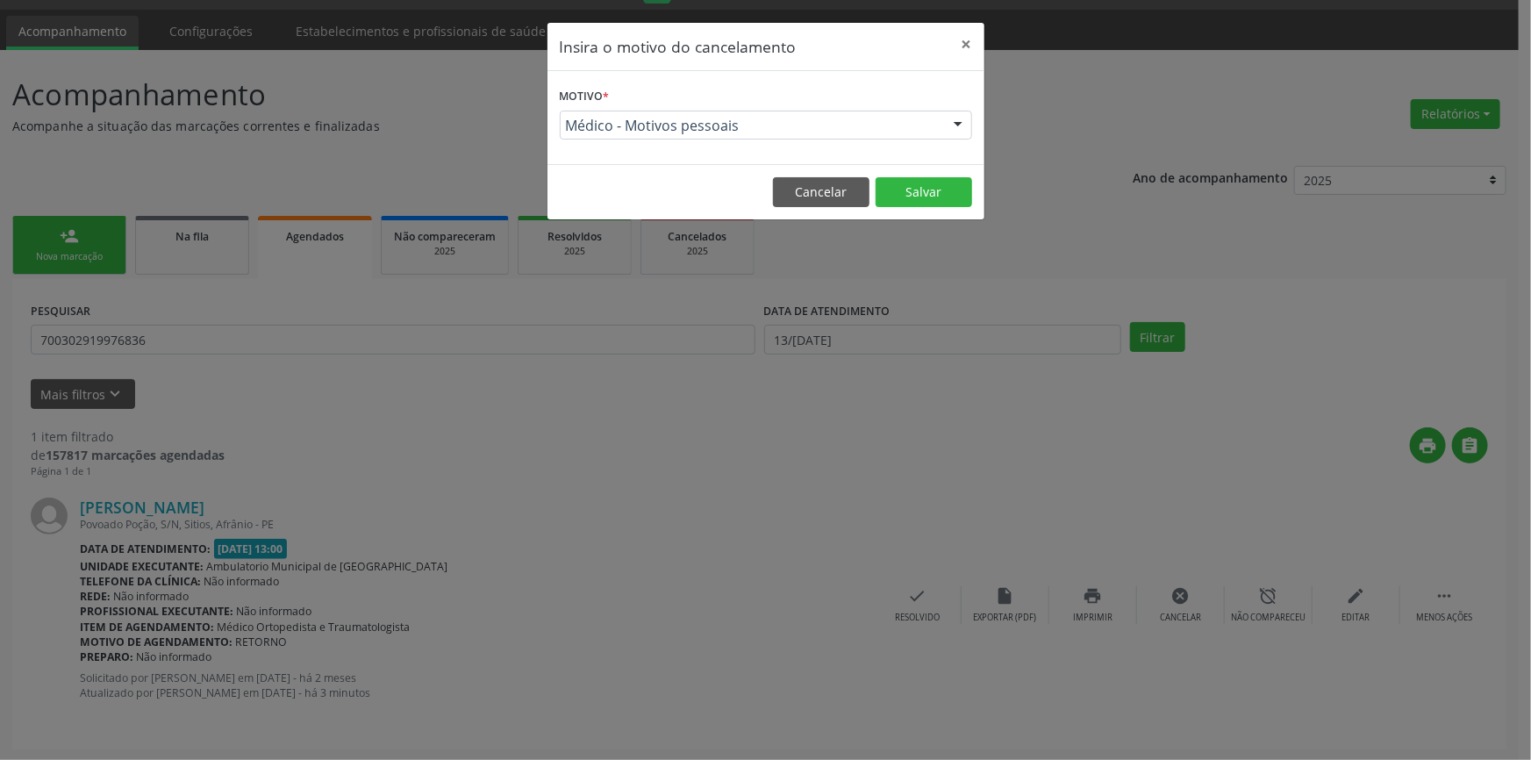
click at [926, 163] on div "Motivo * Médico - Motivos pessoais Outro Médico - Participação em eventos (ex: …" at bounding box center [765, 117] width 437 height 93
click at [919, 178] on button "Salvar" at bounding box center [924, 192] width 97 height 30
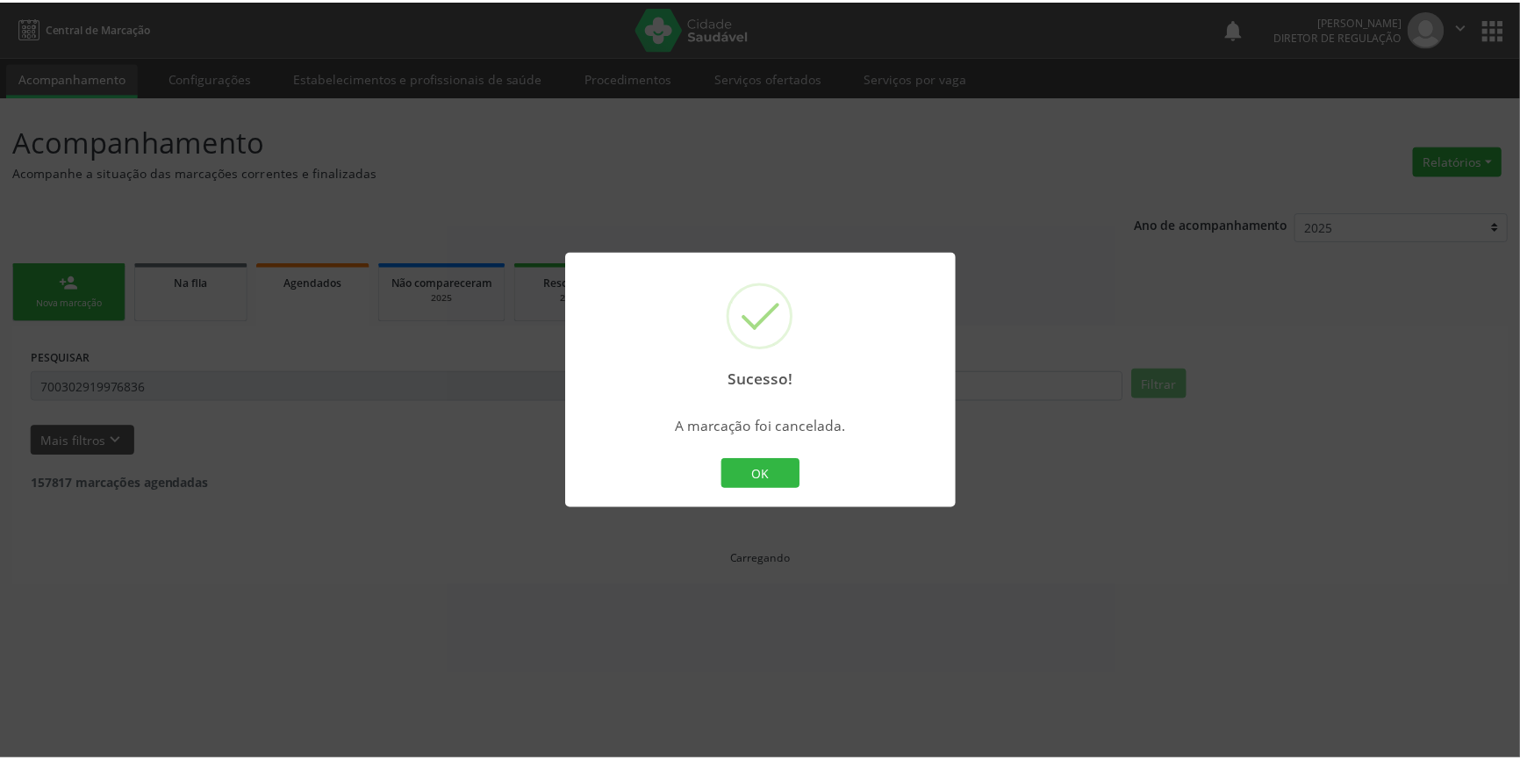
scroll to position [0, 0]
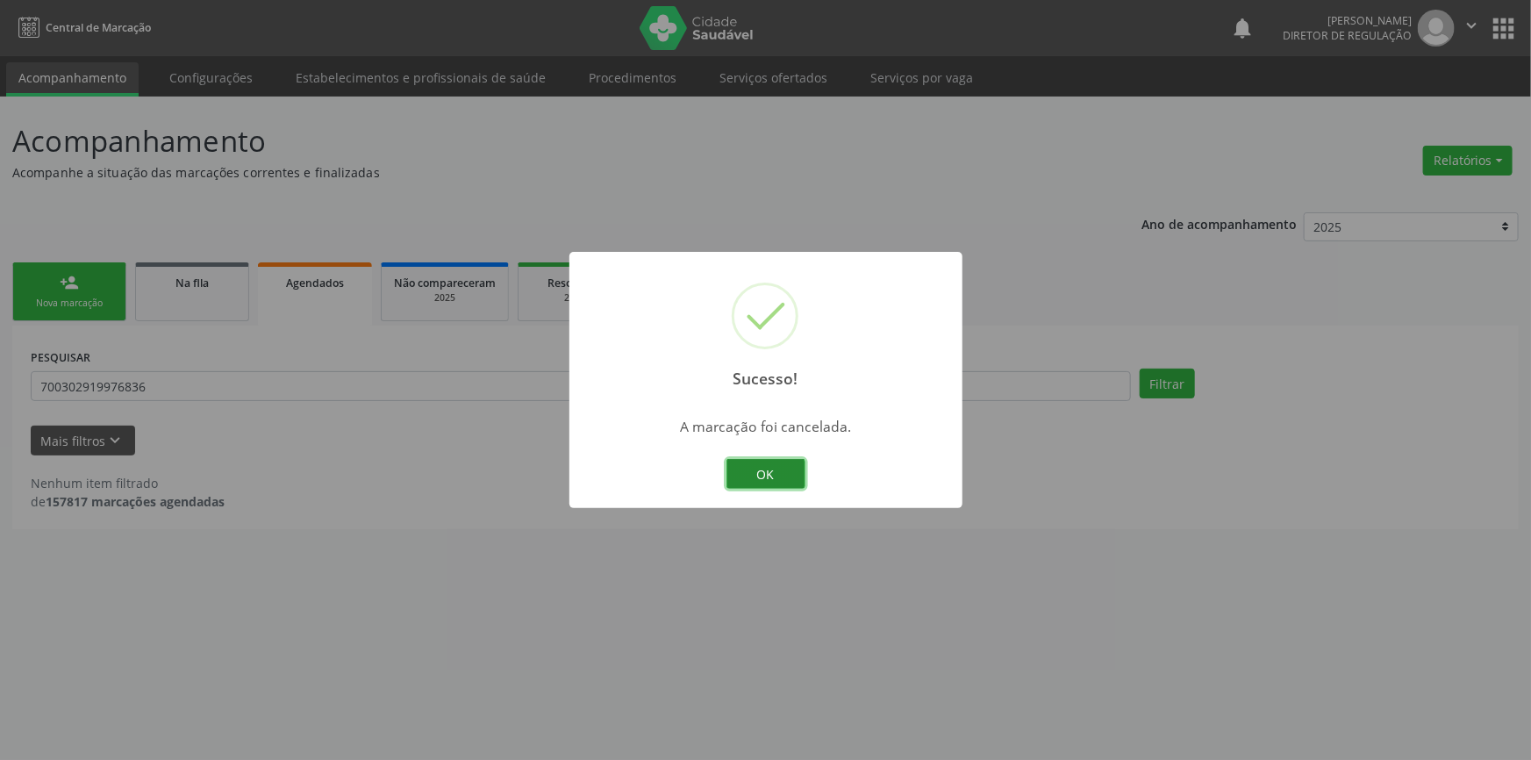
click at [797, 478] on button "OK" at bounding box center [765, 474] width 79 height 30
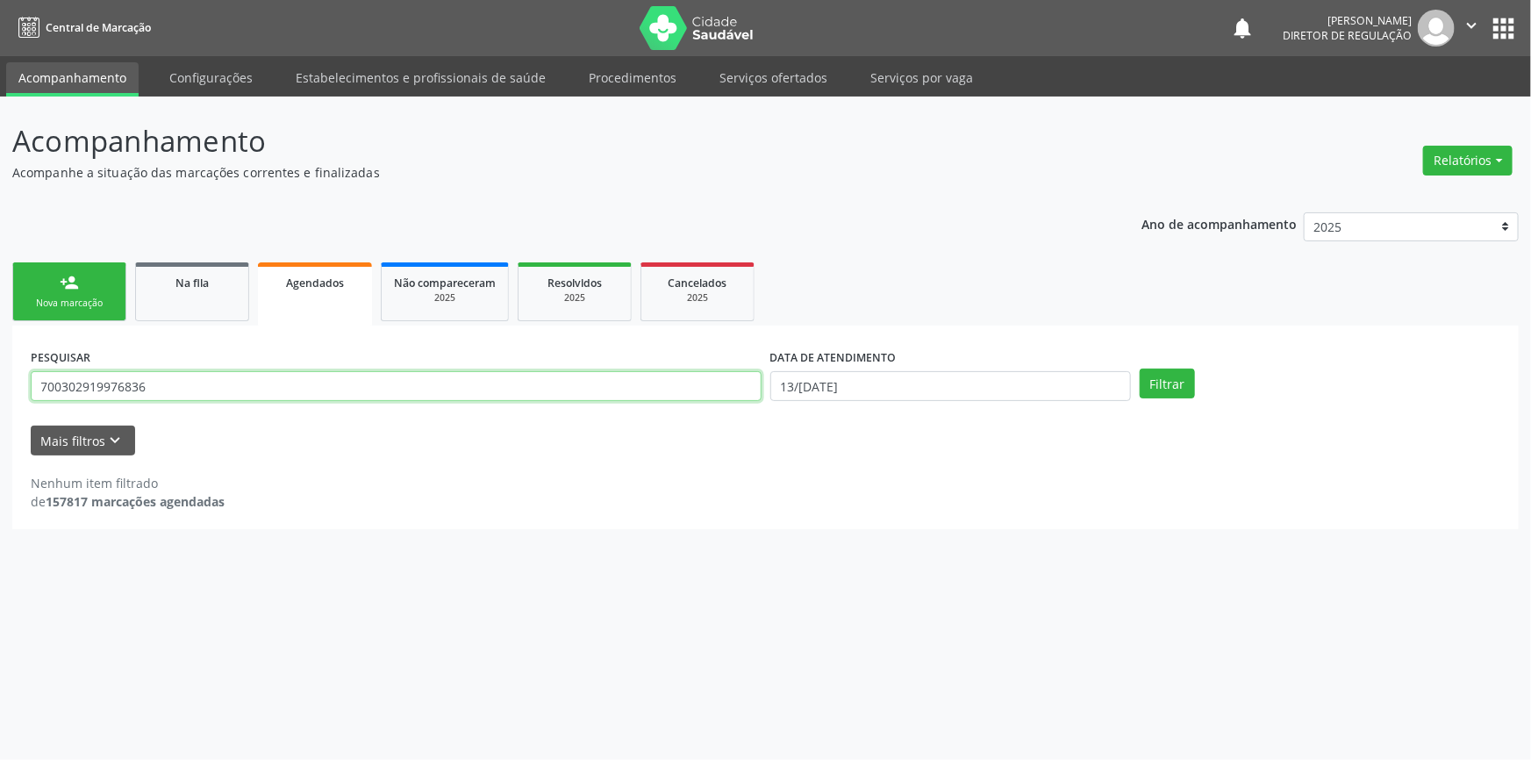
drag, startPoint x: 175, startPoint y: 397, endPoint x: 0, endPoint y: 393, distance: 174.6
click at [0, 393] on div "Acompanhamento Acompanhe a situação das marcações correntes e finalizadas Relat…" at bounding box center [765, 428] width 1531 height 663
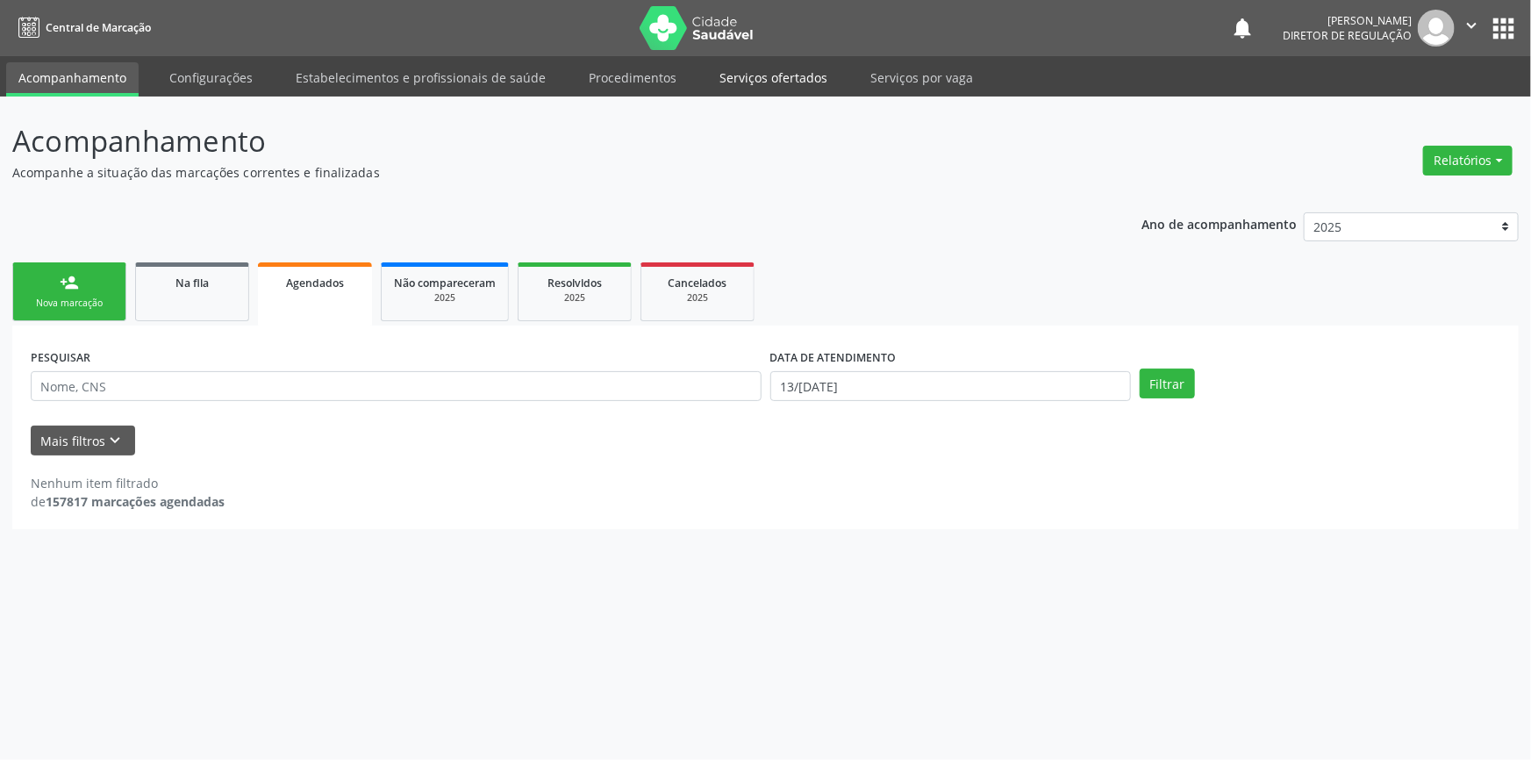
click at [817, 77] on link "Serviços ofertados" at bounding box center [773, 77] width 132 height 31
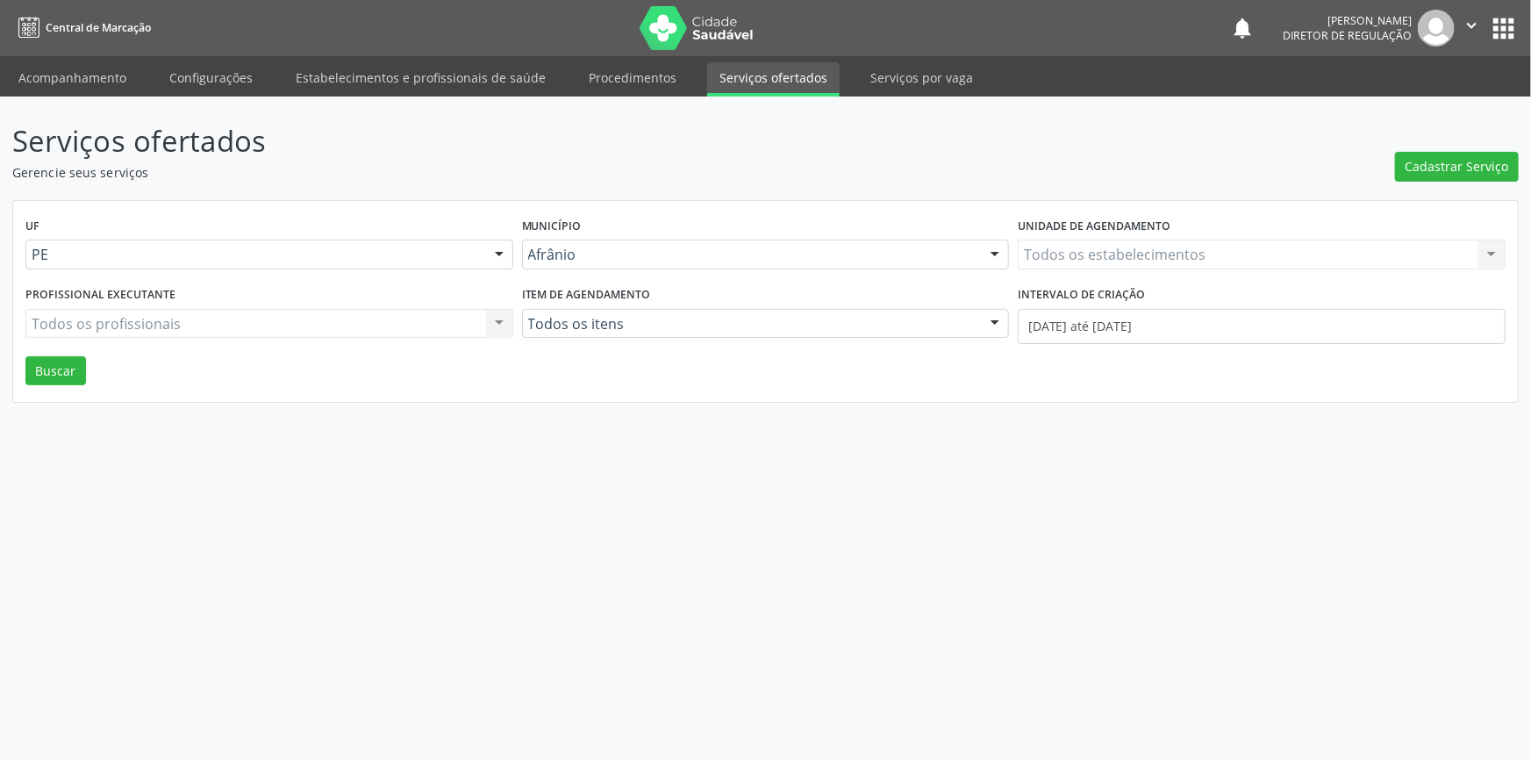
drag, startPoint x: 1445, startPoint y: 137, endPoint x: 1443, endPoint y: 156, distance: 19.4
click at [1445, 142] on div "Cadastrar Serviço" at bounding box center [1457, 150] width 124 height 62
click at [1439, 163] on span "Cadastrar Serviço" at bounding box center [1458, 166] width 104 height 18
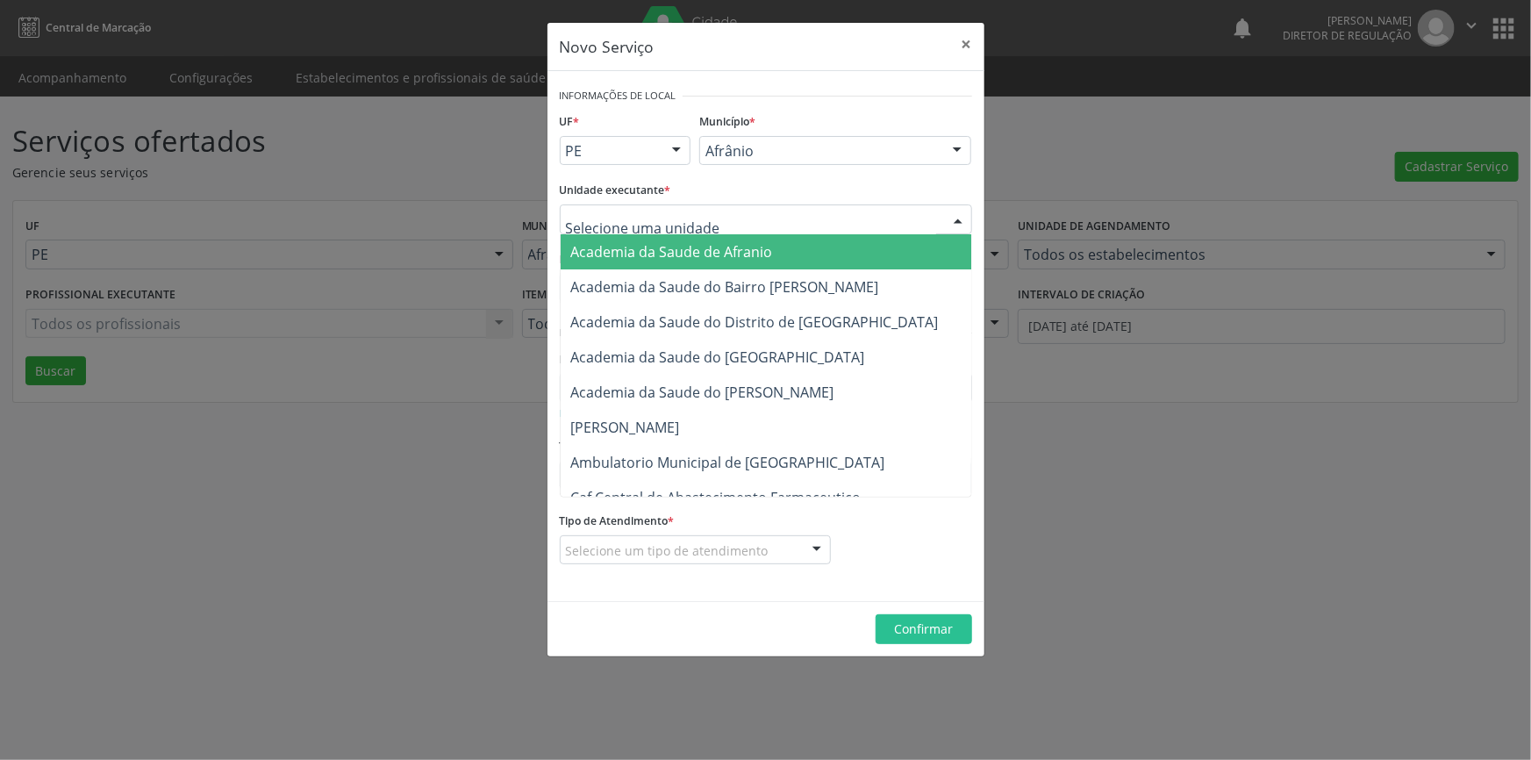
click at [881, 208] on div at bounding box center [766, 219] width 412 height 30
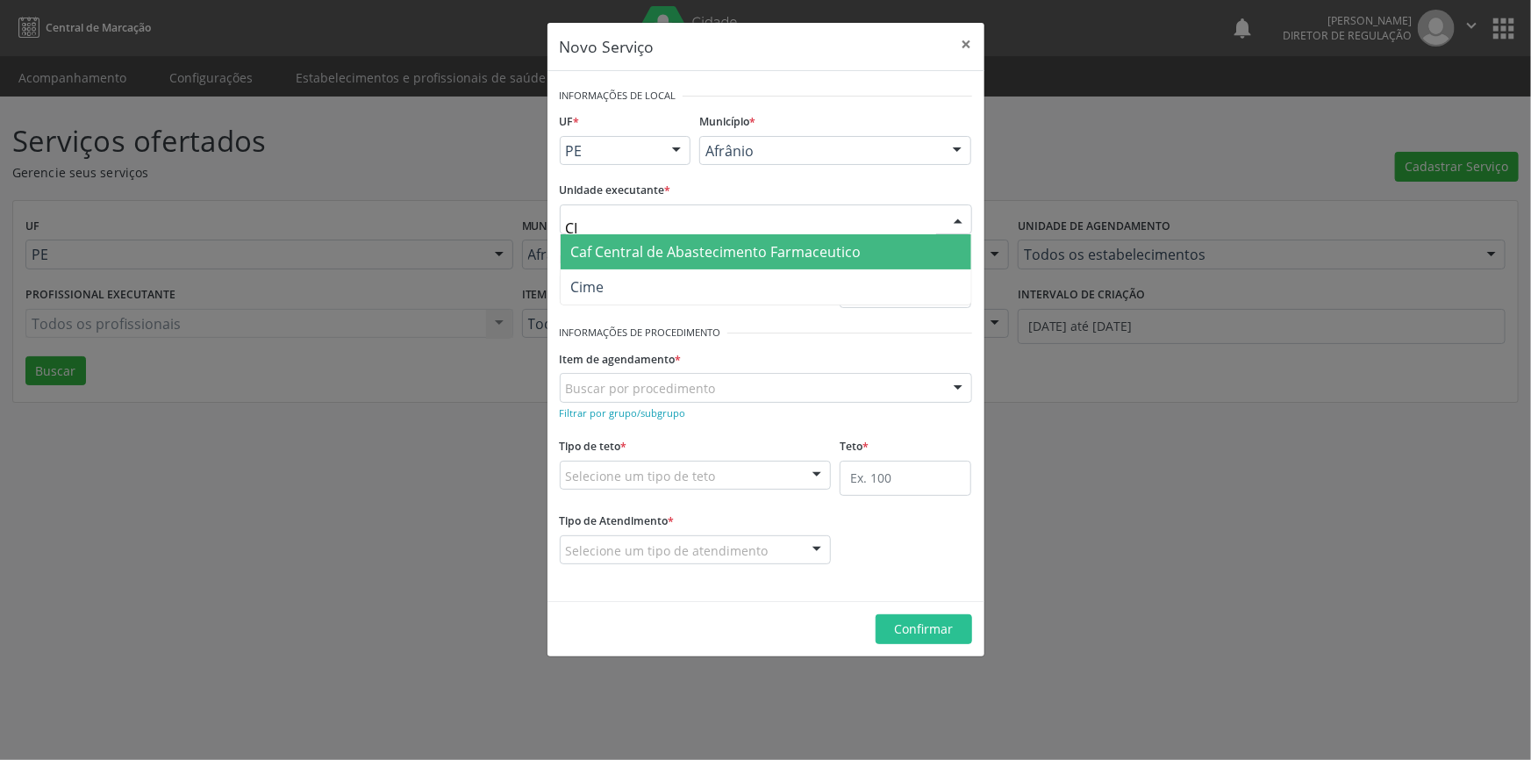
type input "C"
type input "ISABE"
click at [836, 253] on span "Esf [PERSON_NAME]" at bounding box center [766, 251] width 411 height 35
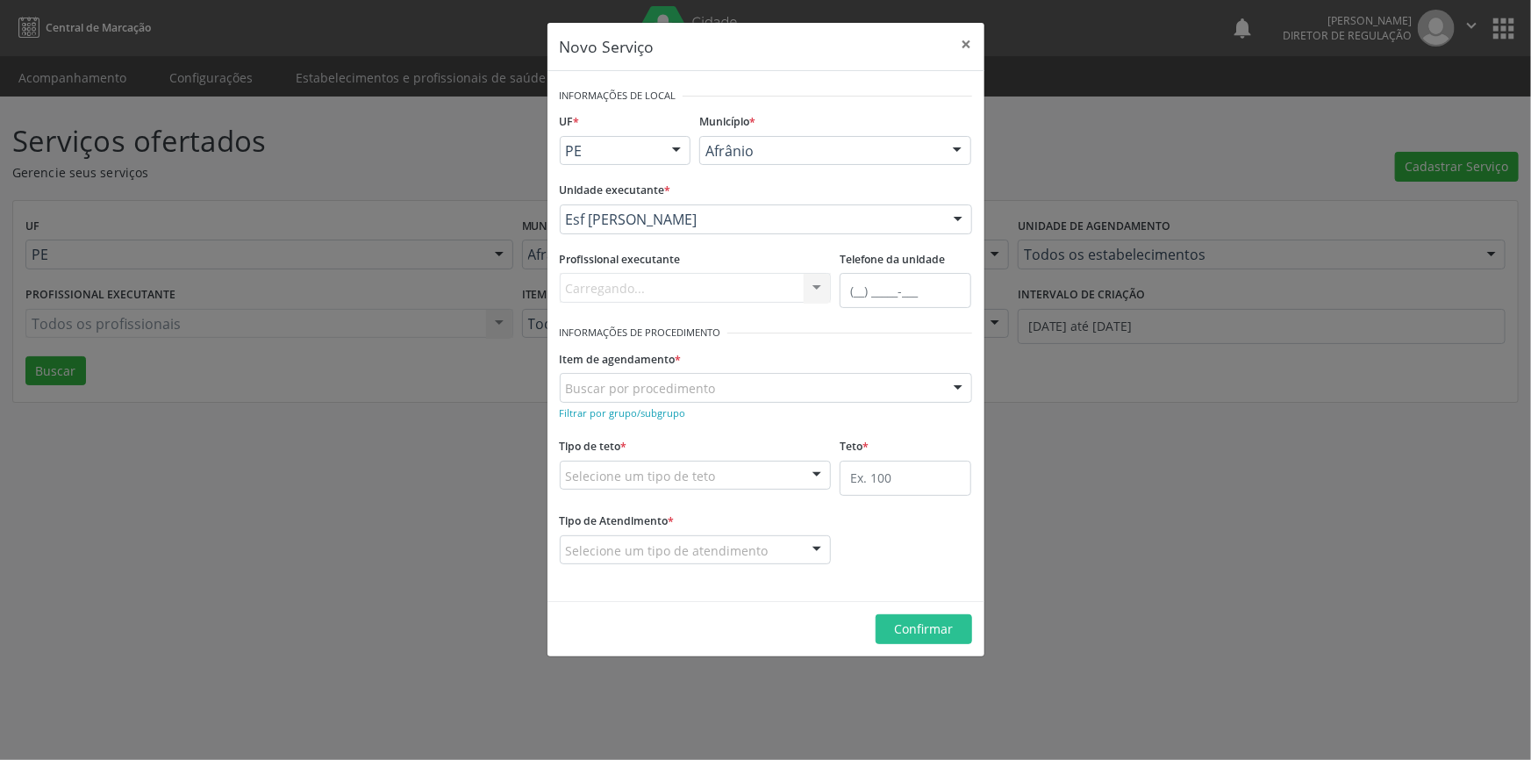
click at [726, 380] on div "Buscar por procedimento" at bounding box center [766, 388] width 412 height 30
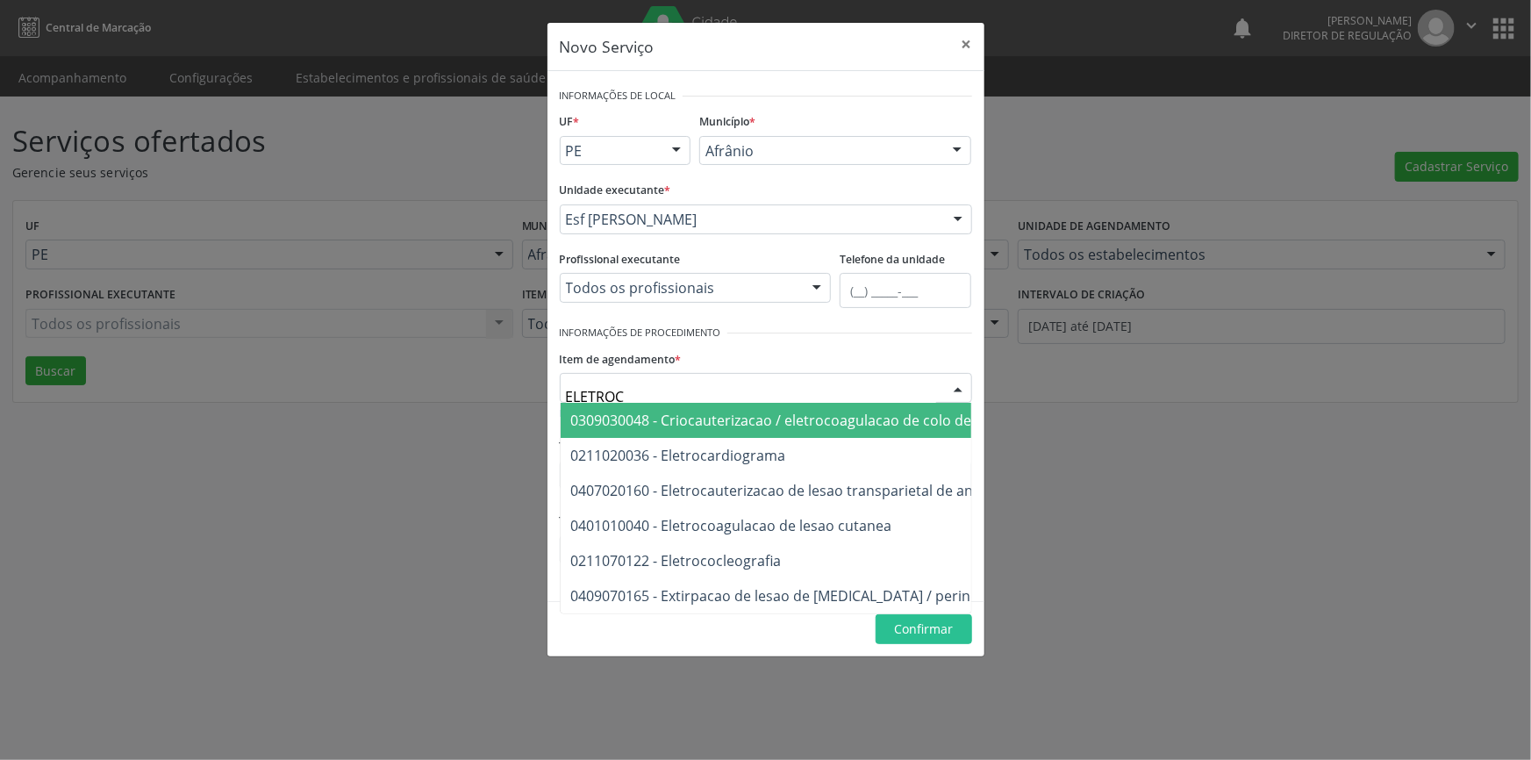
type input "ELETROCA"
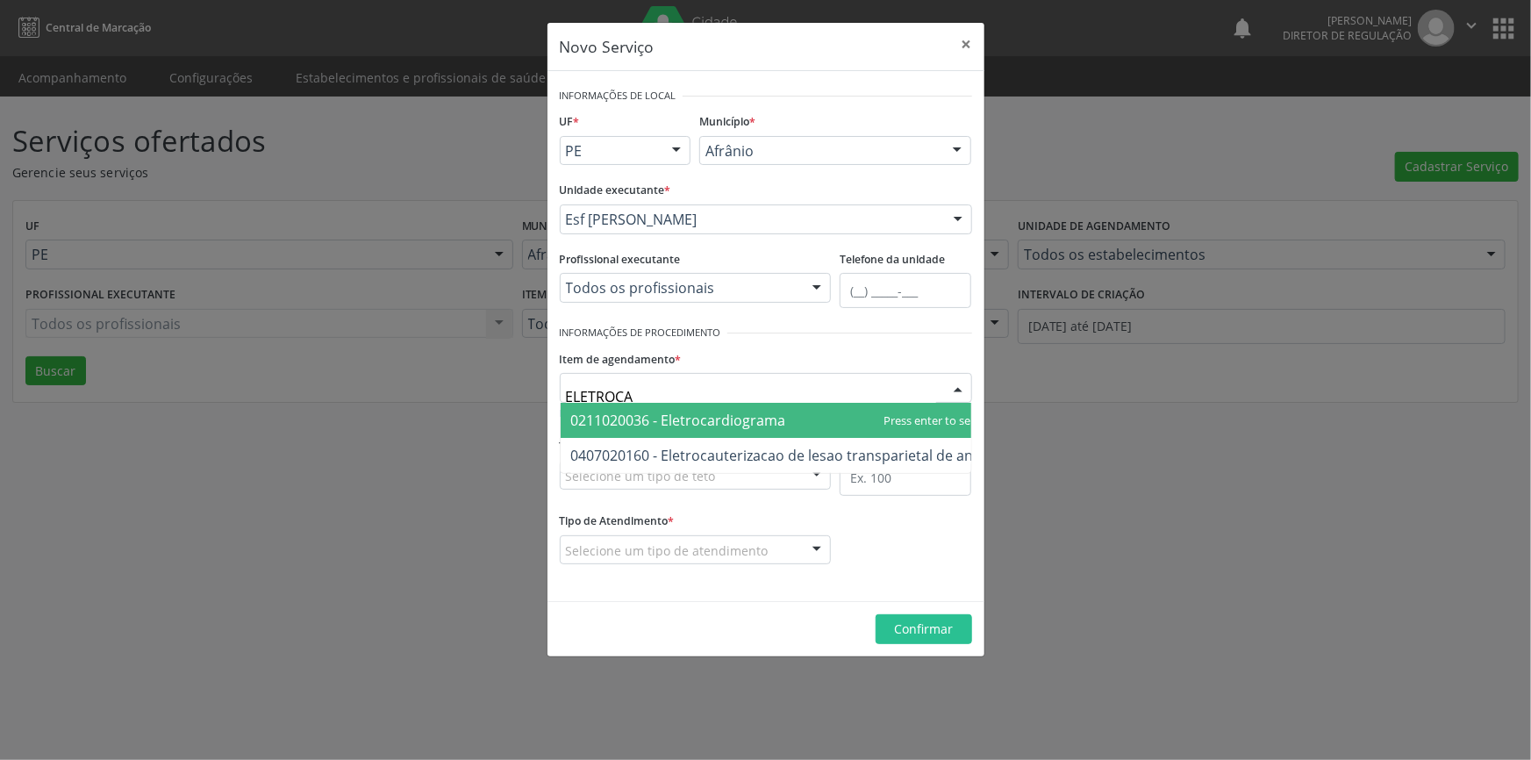
click at [740, 411] on span "0211020036 - Eletrocardiograma" at bounding box center [678, 420] width 215 height 19
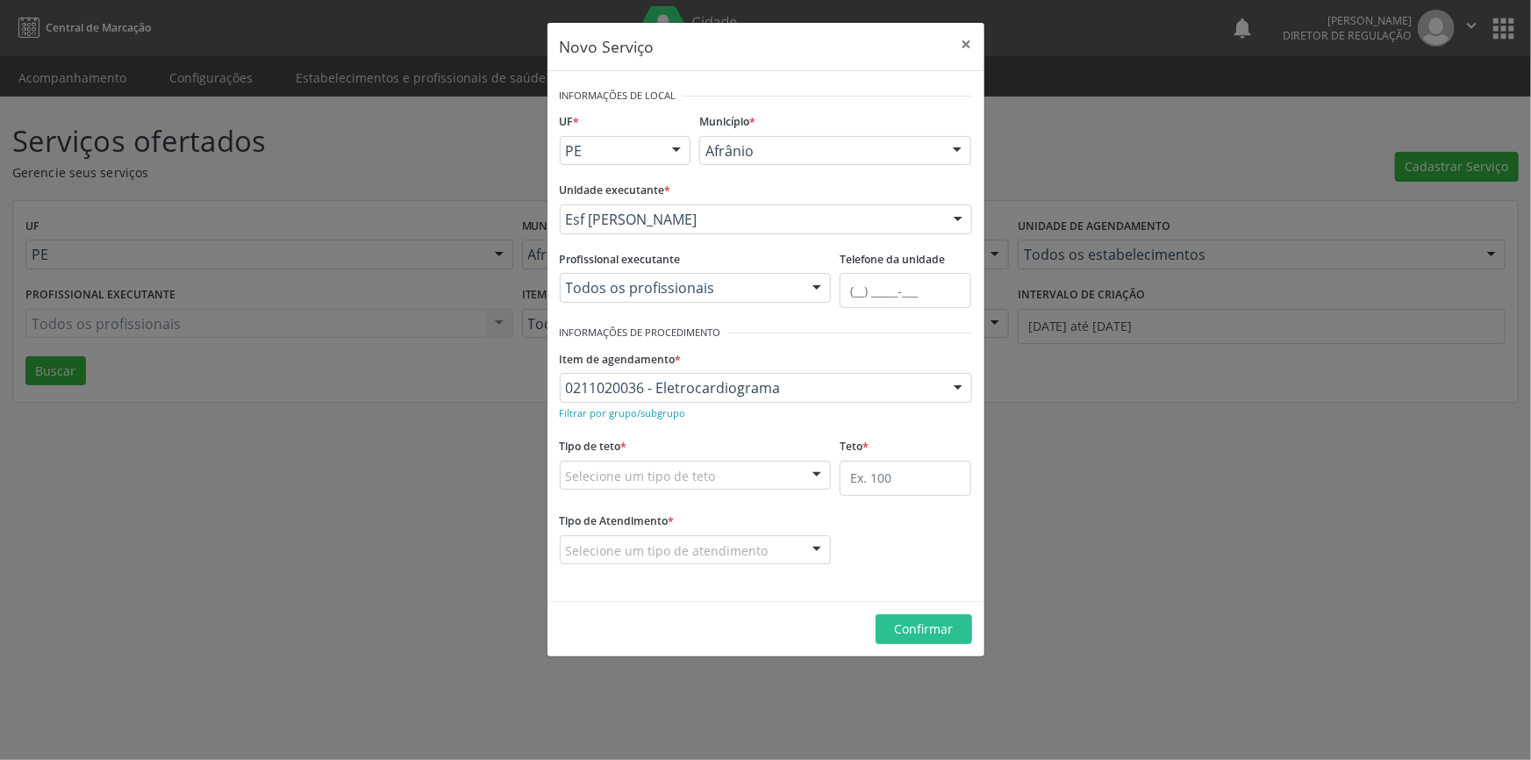
click at [739, 478] on div "Selecione um tipo de teto" at bounding box center [696, 476] width 272 height 30
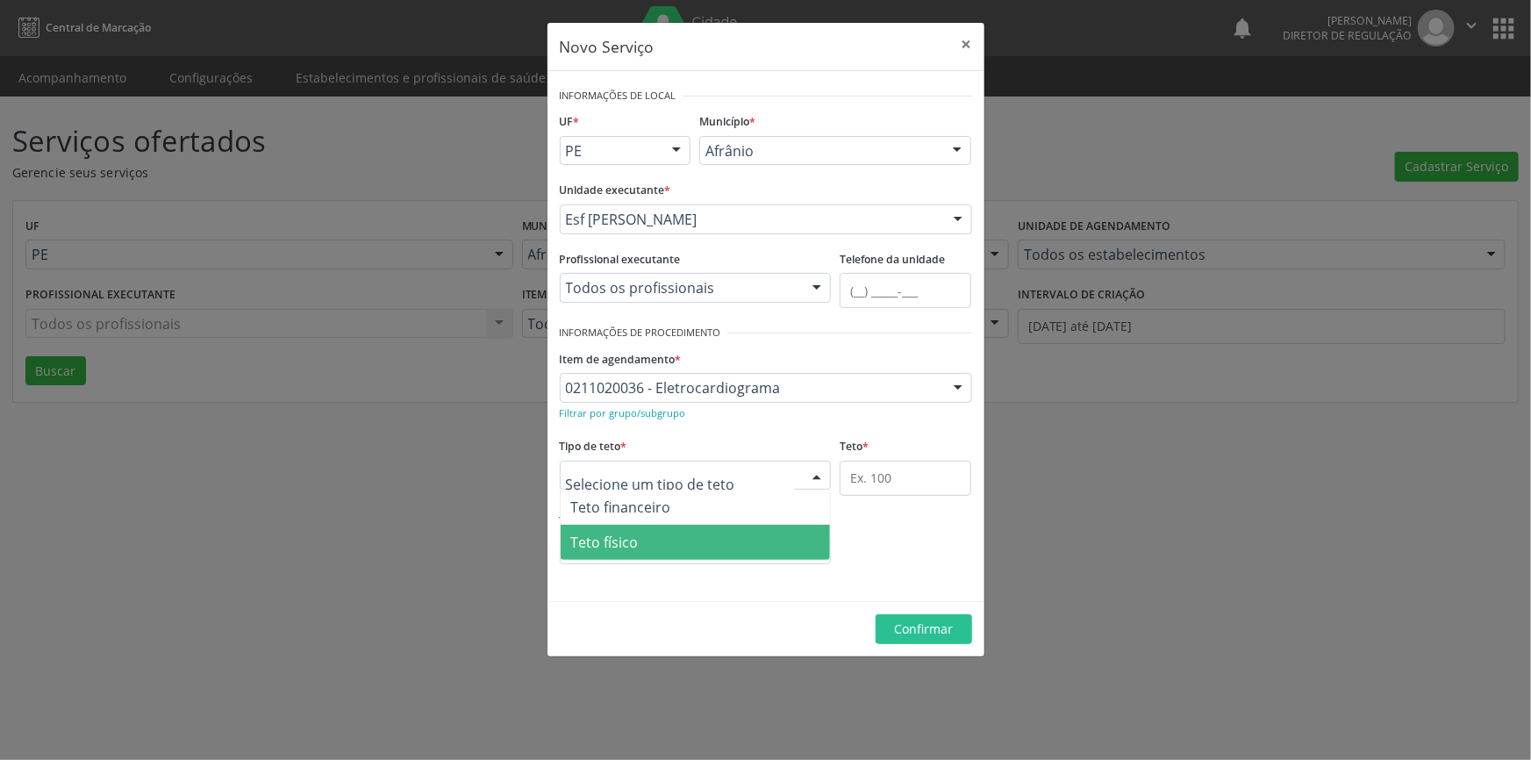
click at [690, 528] on span "Teto físico" at bounding box center [696, 542] width 270 height 35
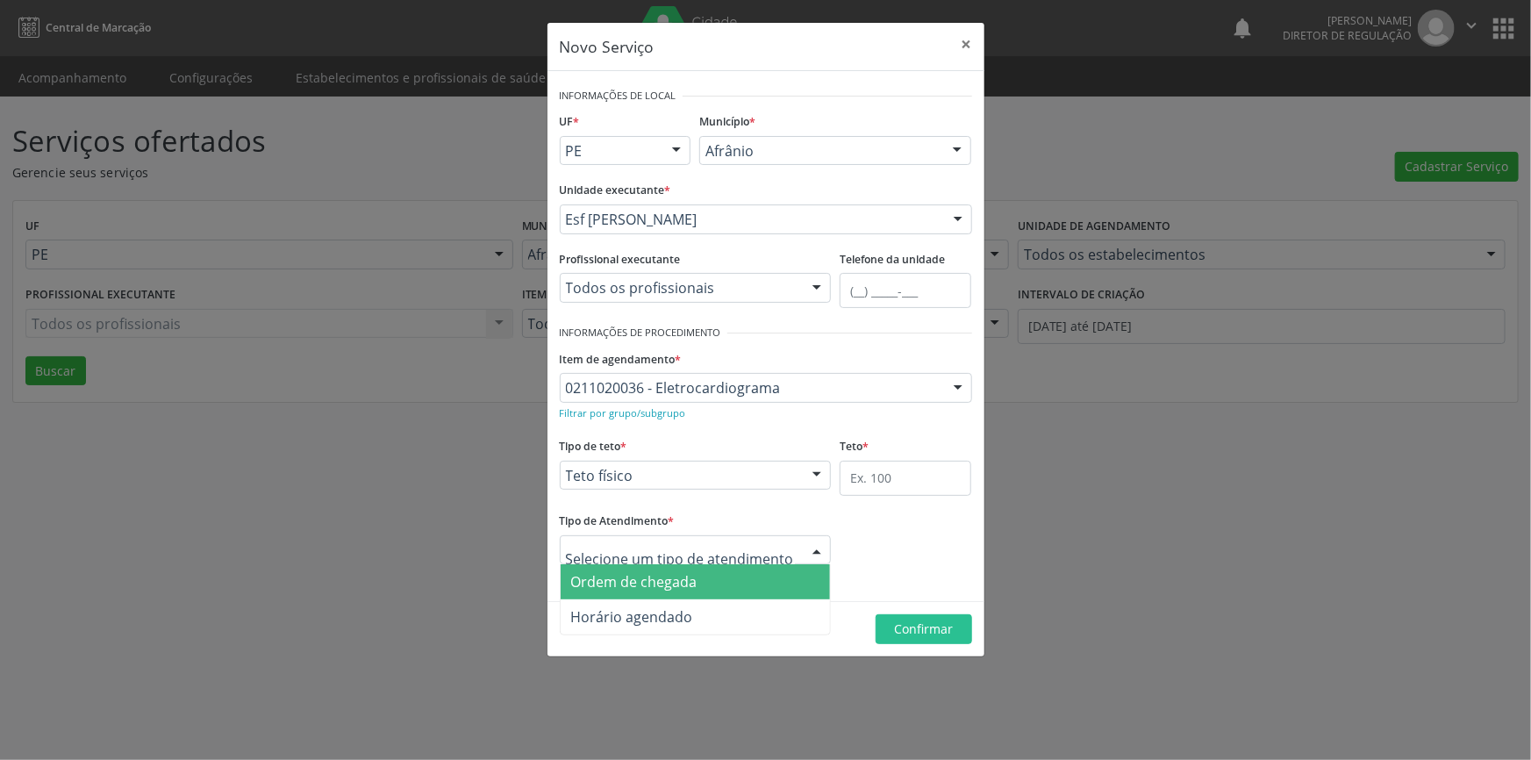
click at [676, 573] on span "Ordem de chegada" at bounding box center [634, 581] width 126 height 19
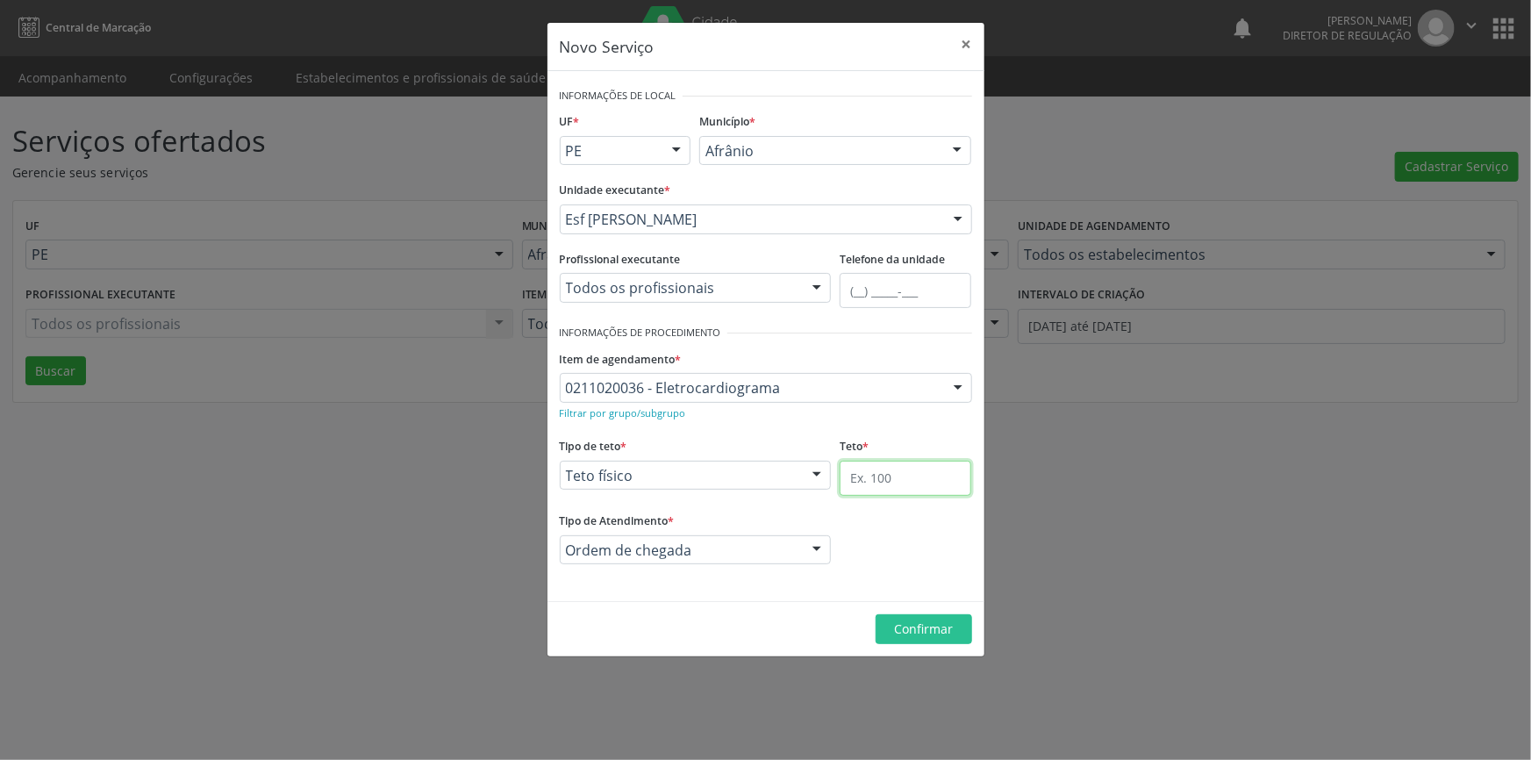
click at [928, 482] on input "text" at bounding box center [906, 478] width 132 height 35
type input "1"
click at [919, 629] on span "Confirmar" at bounding box center [923, 628] width 59 height 17
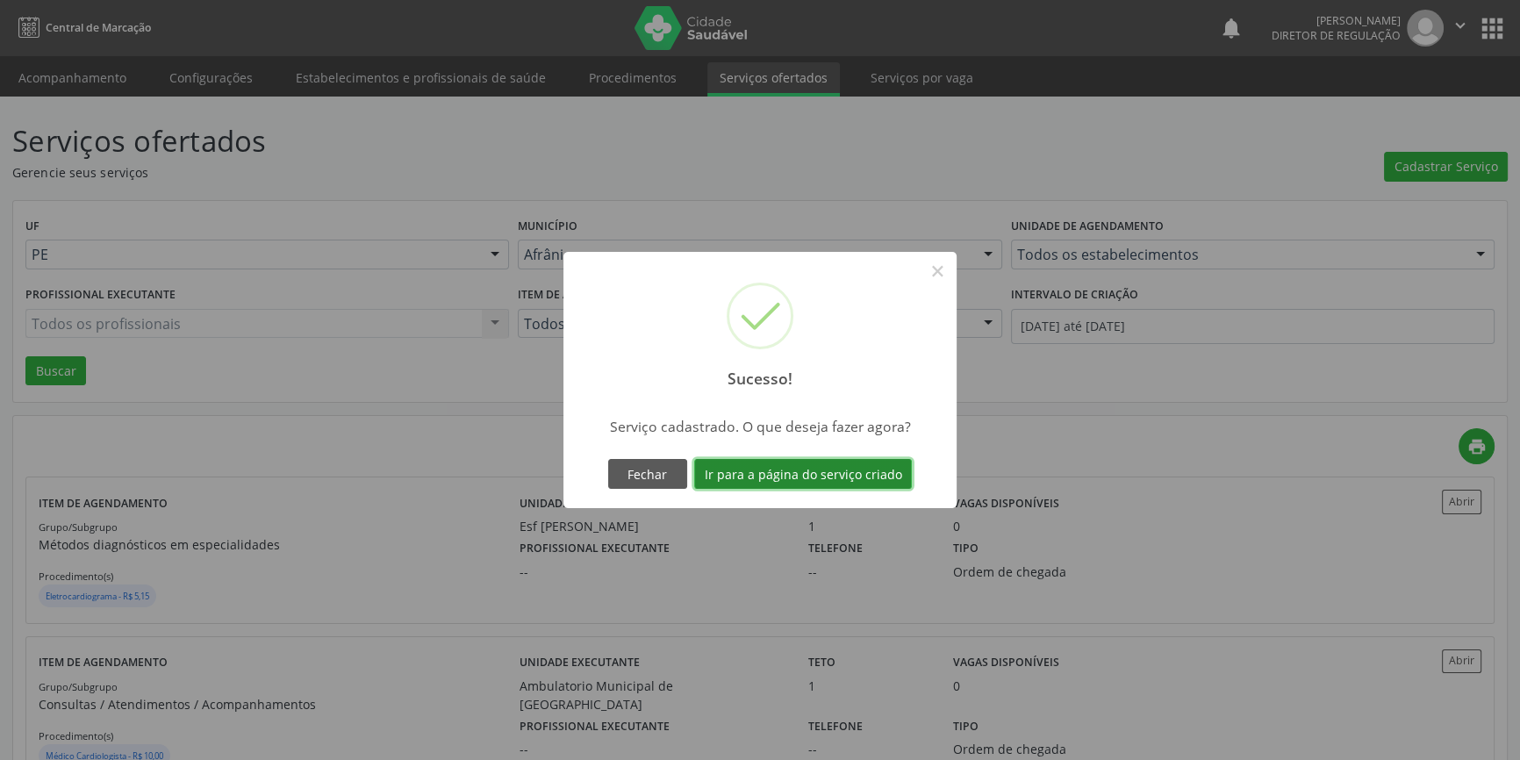
click at [819, 472] on button "Ir para a página do serviço criado" at bounding box center [803, 474] width 218 height 30
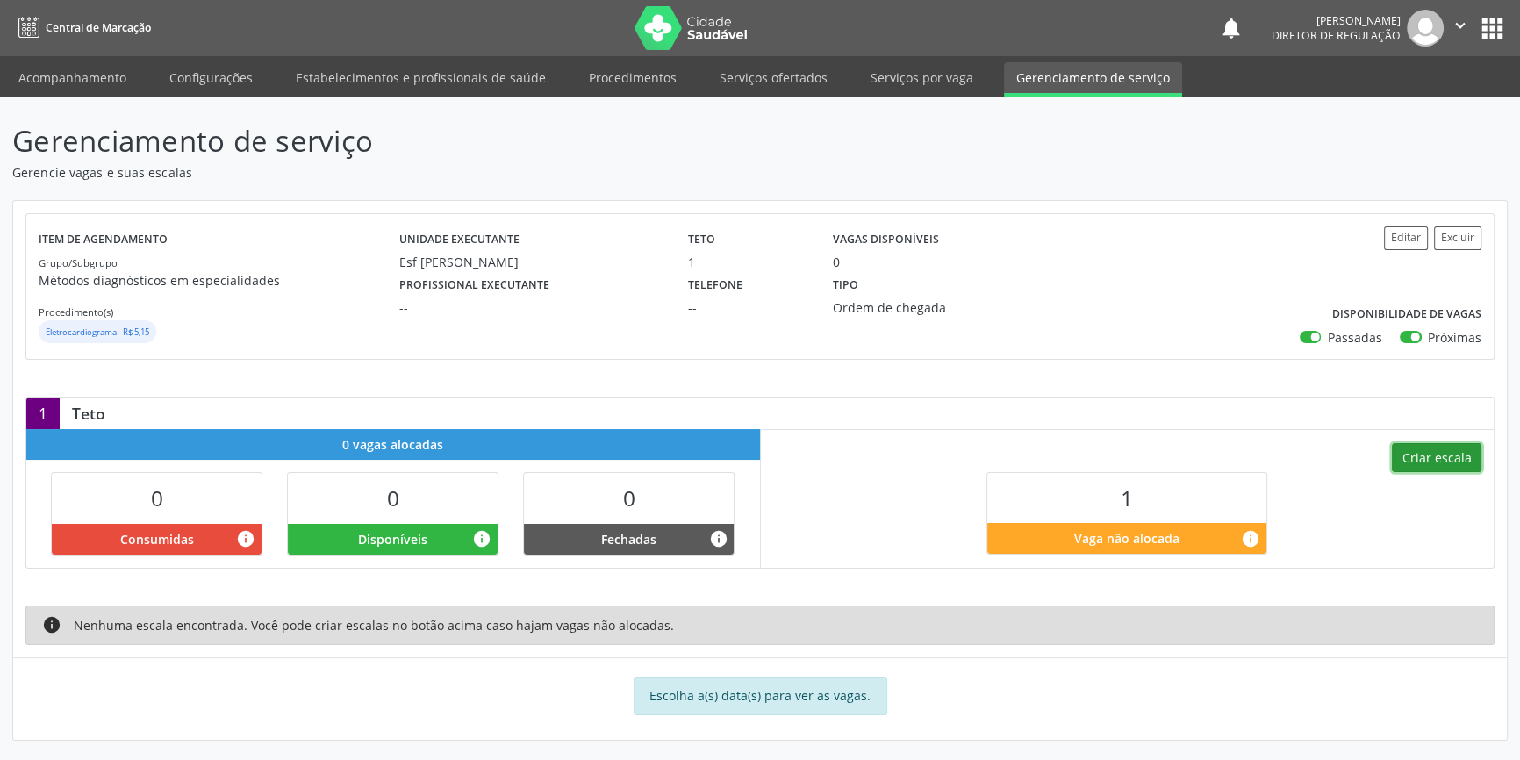
click at [1412, 459] on button "Criar escala" at bounding box center [1435, 458] width 89 height 30
select select "9"
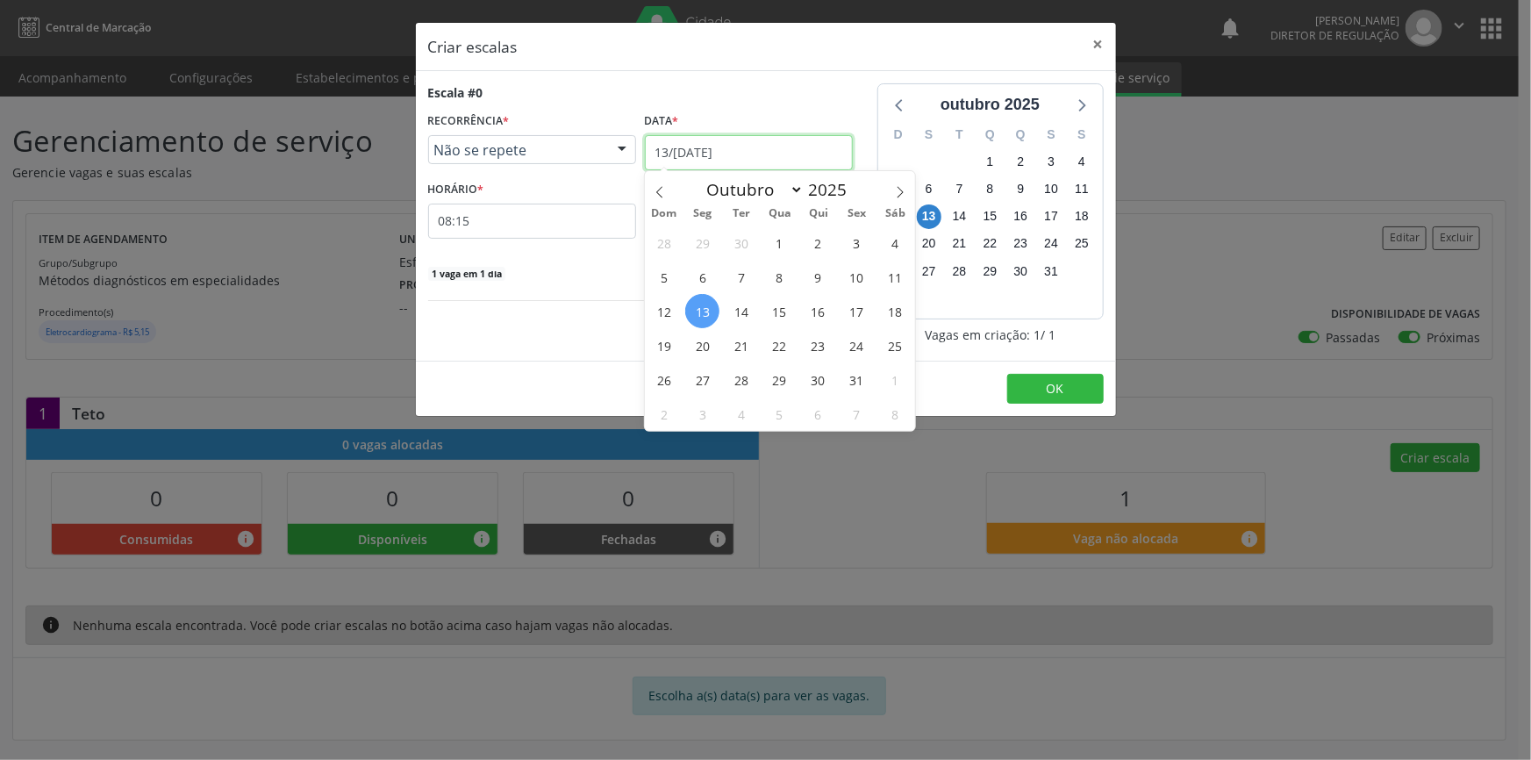
click at [752, 154] on input "1[DATE]" at bounding box center [749, 152] width 208 height 35
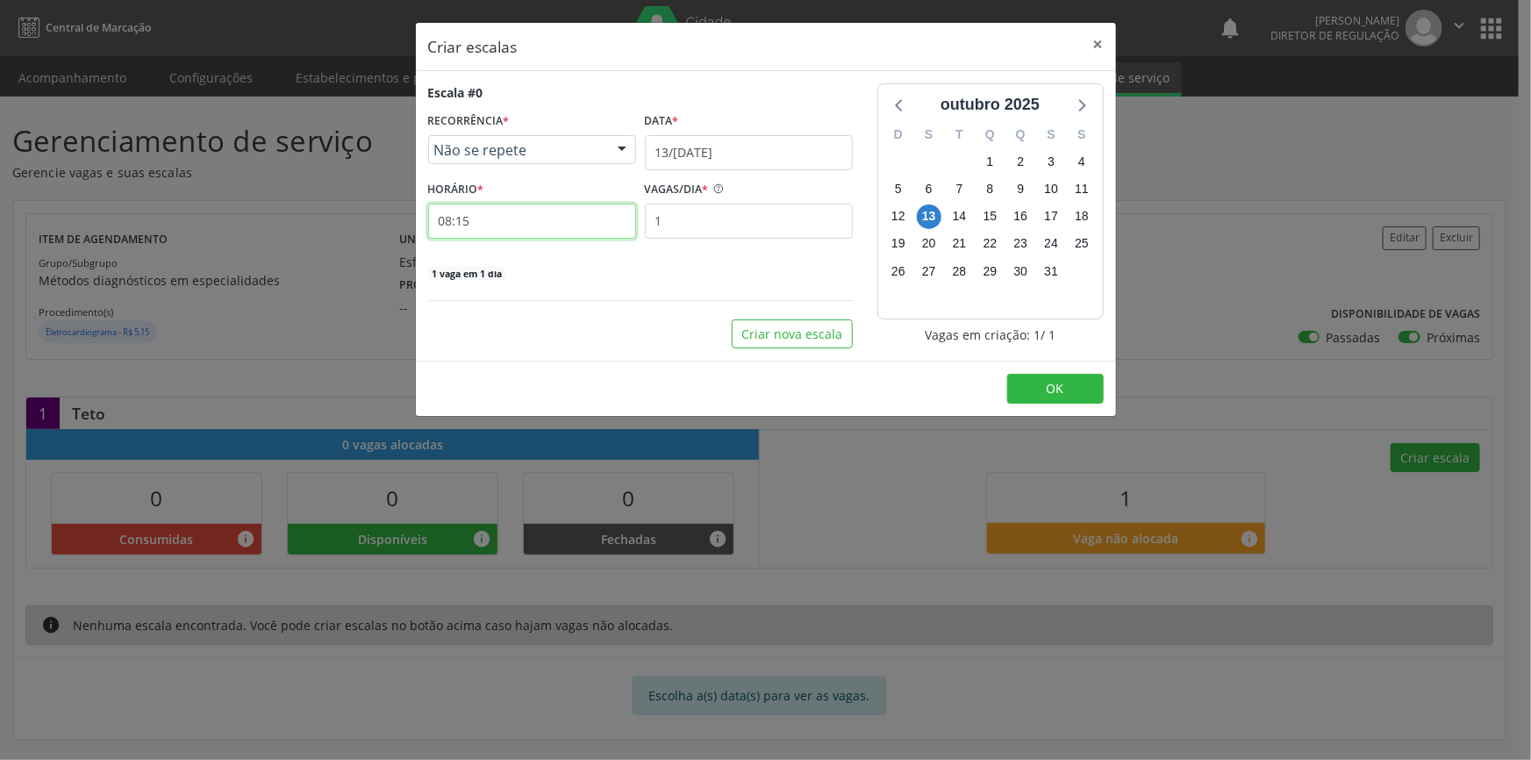
click at [530, 211] on input "08:15" at bounding box center [532, 221] width 208 height 35
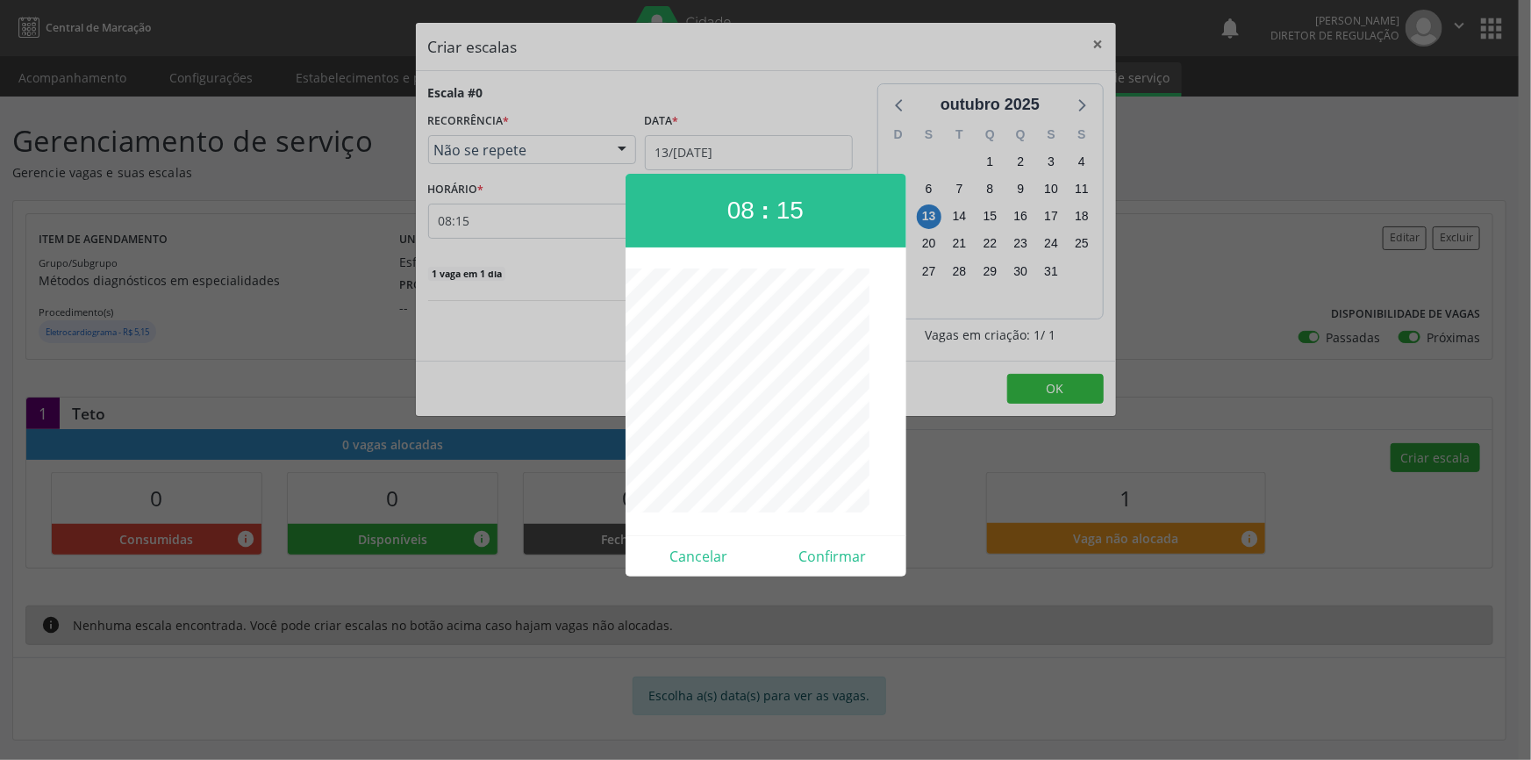
click at [583, 270] on div at bounding box center [765, 380] width 1531 height 760
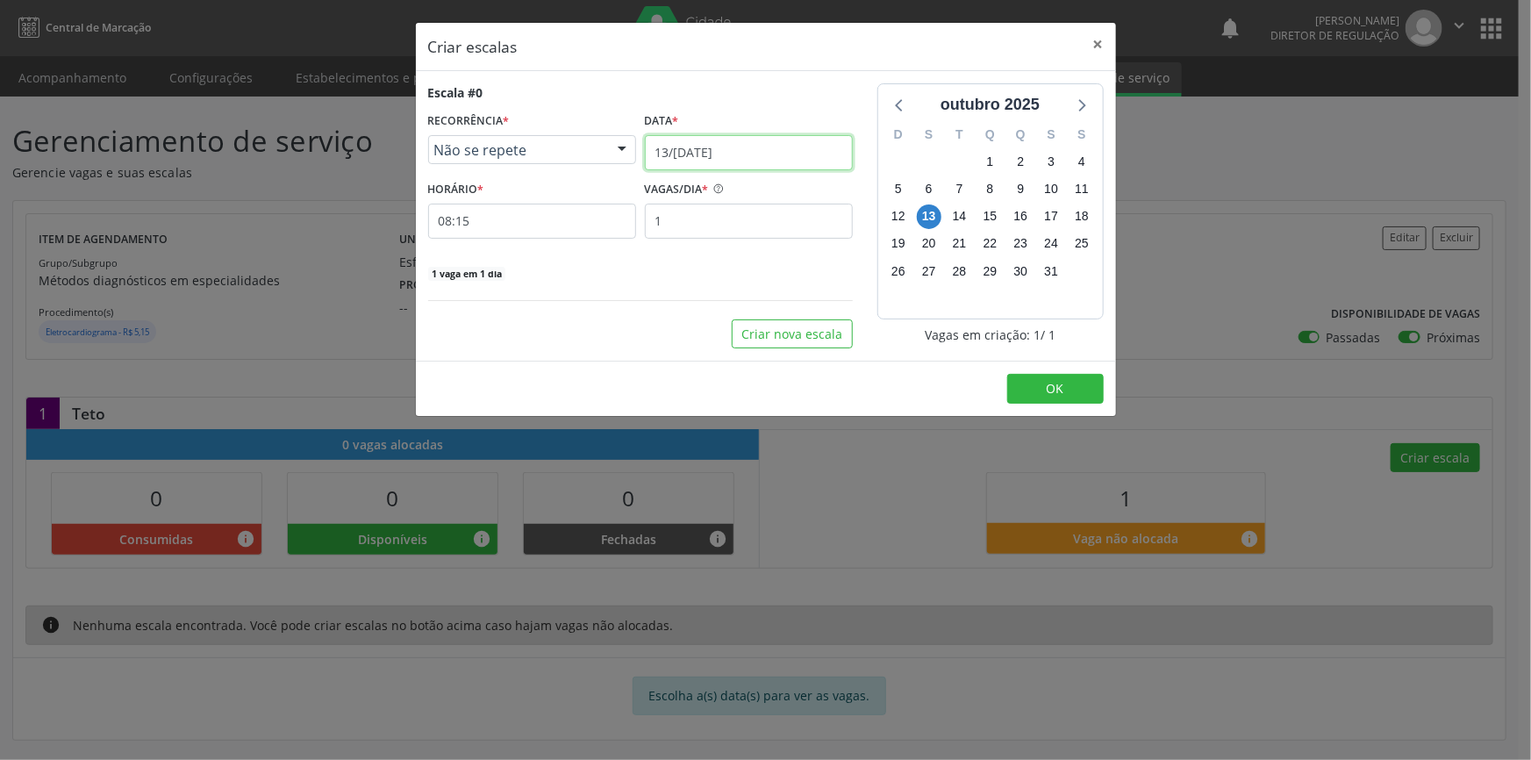
click at [703, 156] on input "1[DATE]" at bounding box center [749, 152] width 208 height 35
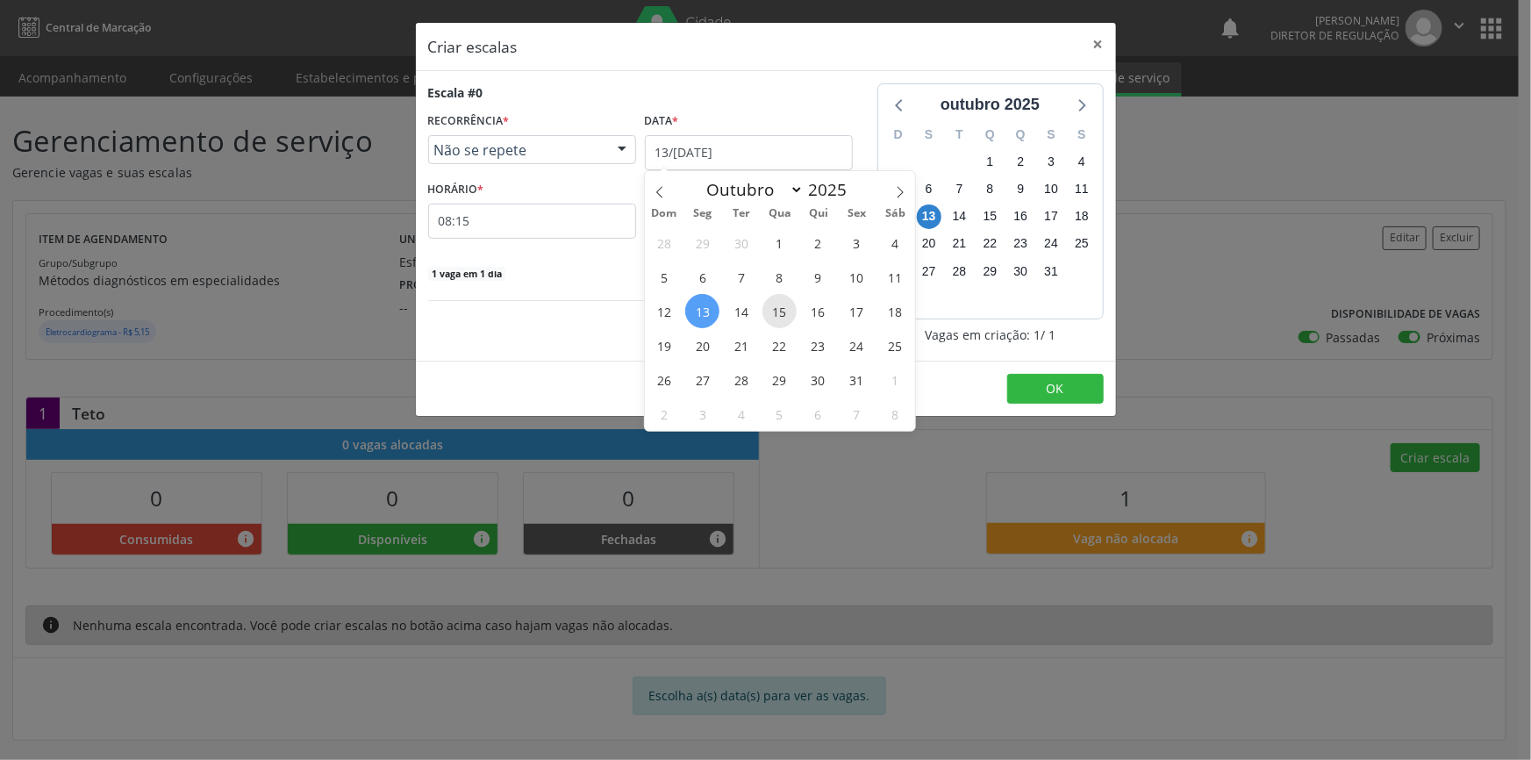
click at [782, 307] on span "15" at bounding box center [779, 311] width 34 height 34
select select "9"
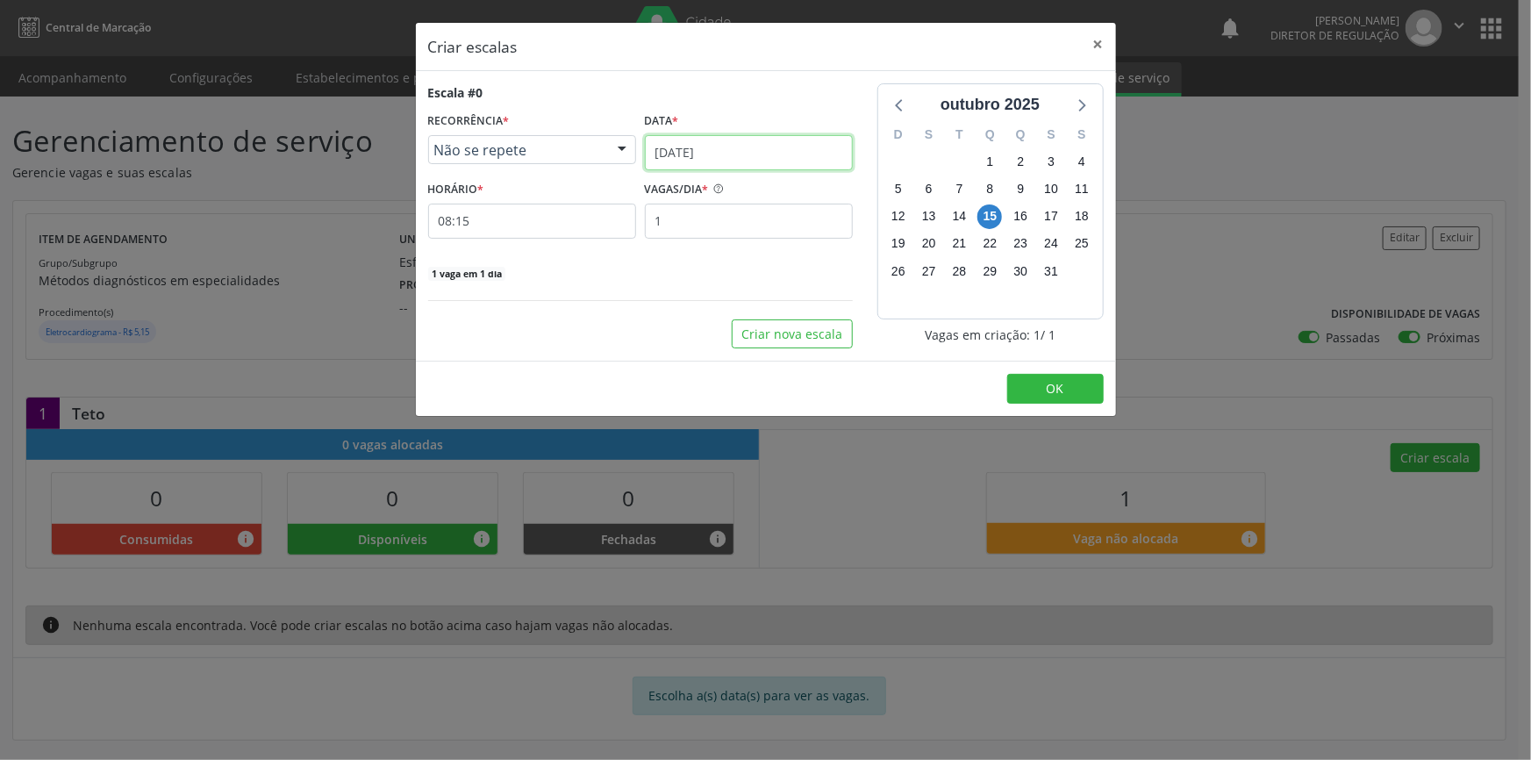
click at [704, 163] on input "15/10/2025" at bounding box center [749, 152] width 208 height 35
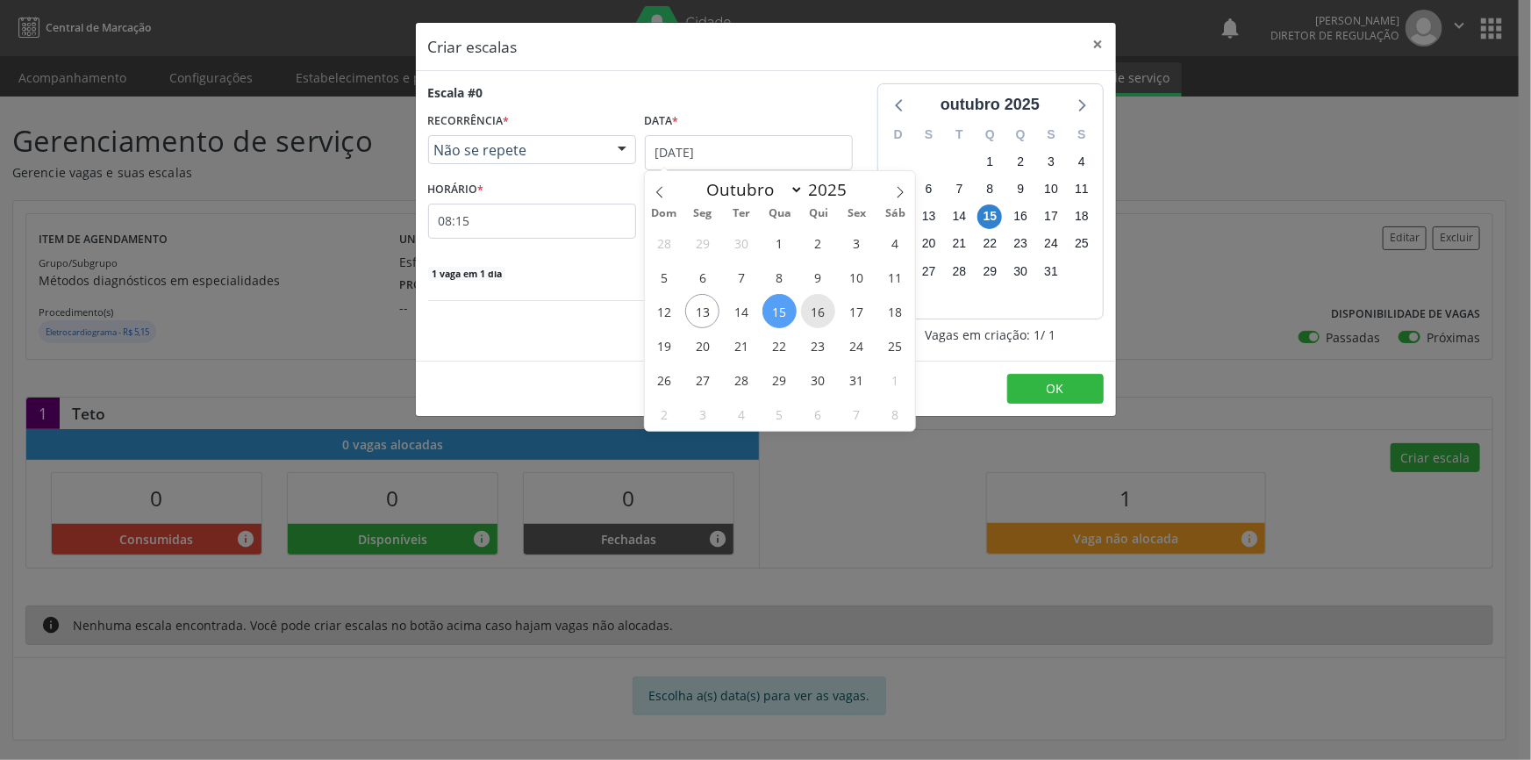
click at [805, 305] on span "16" at bounding box center [818, 311] width 34 height 34
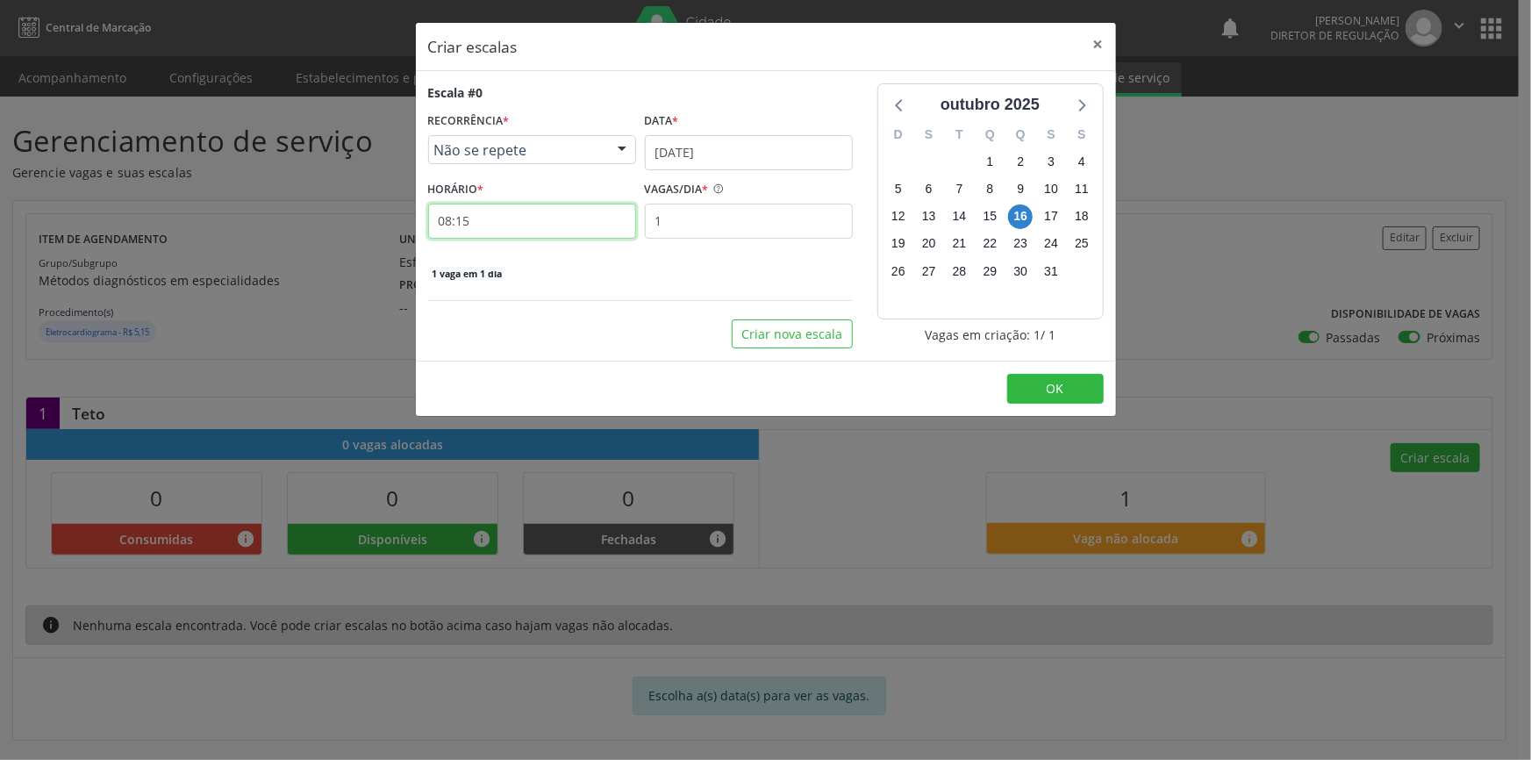
click at [508, 214] on input "08:15" at bounding box center [532, 221] width 208 height 35
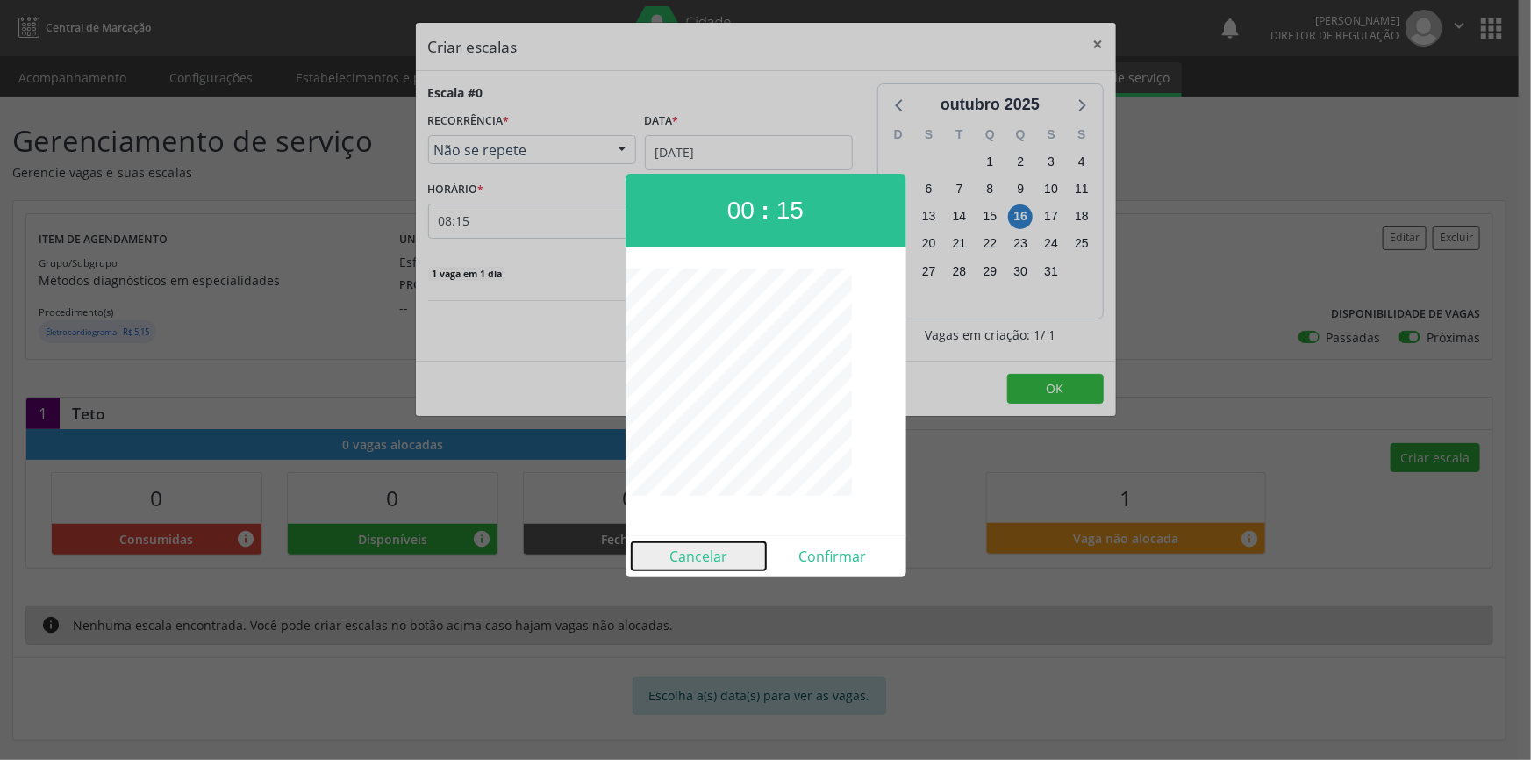
click at [701, 553] on button "Cancelar" at bounding box center [699, 556] width 134 height 28
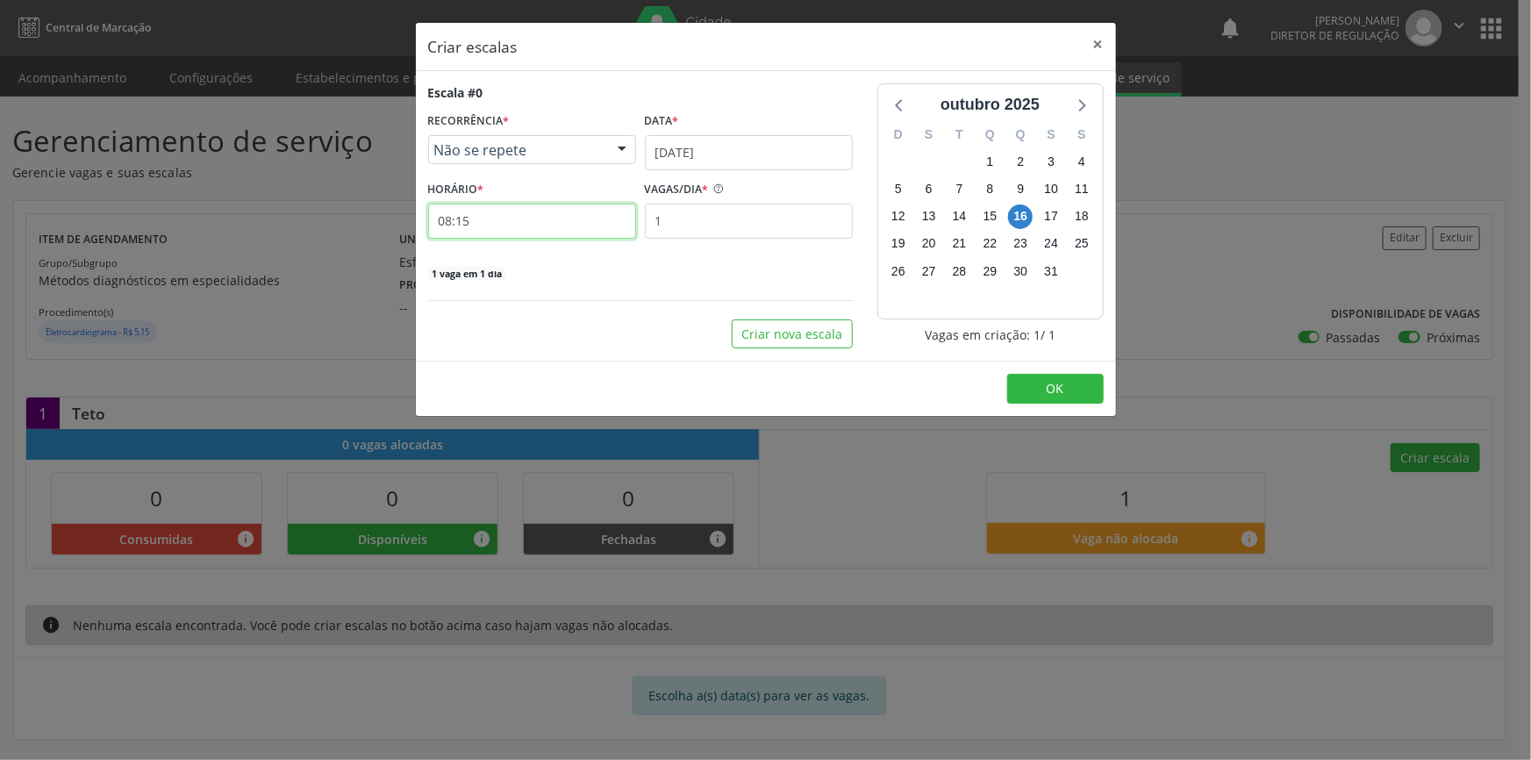
click at [553, 212] on input "08:15" at bounding box center [532, 221] width 208 height 35
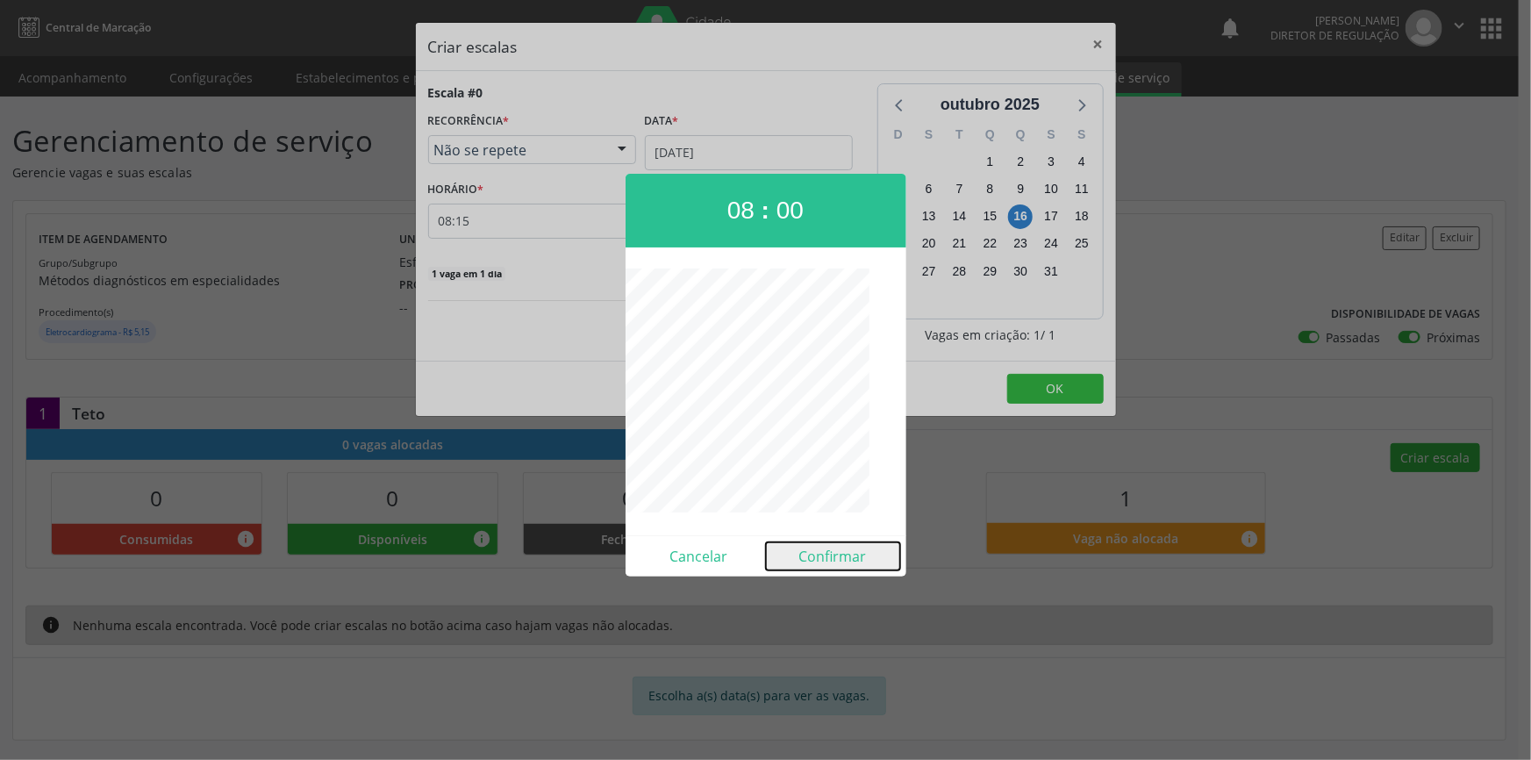
click at [828, 549] on button "Confirmar" at bounding box center [833, 556] width 134 height 28
type input "08:00"
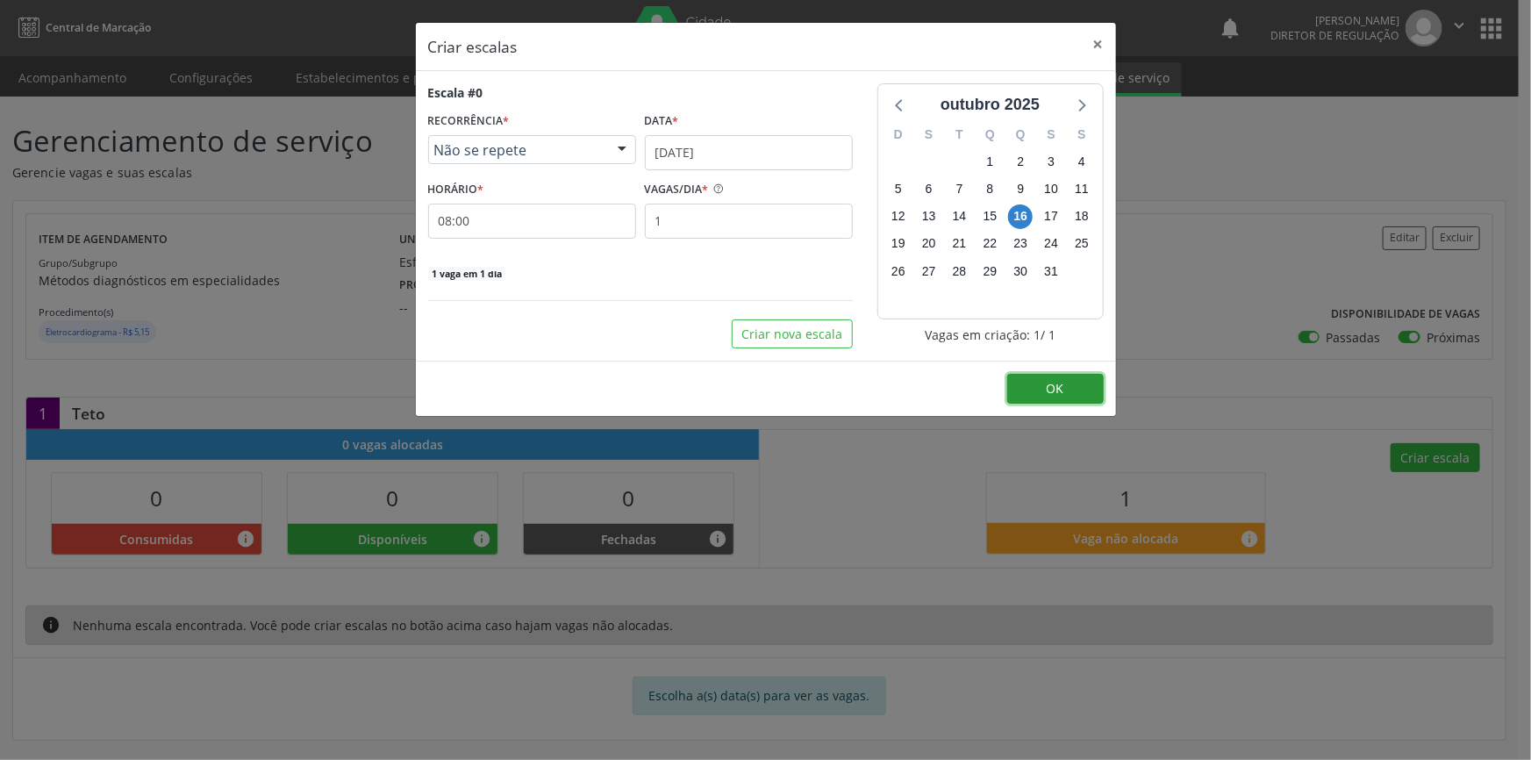
click at [1035, 379] on button "OK" at bounding box center [1055, 389] width 97 height 30
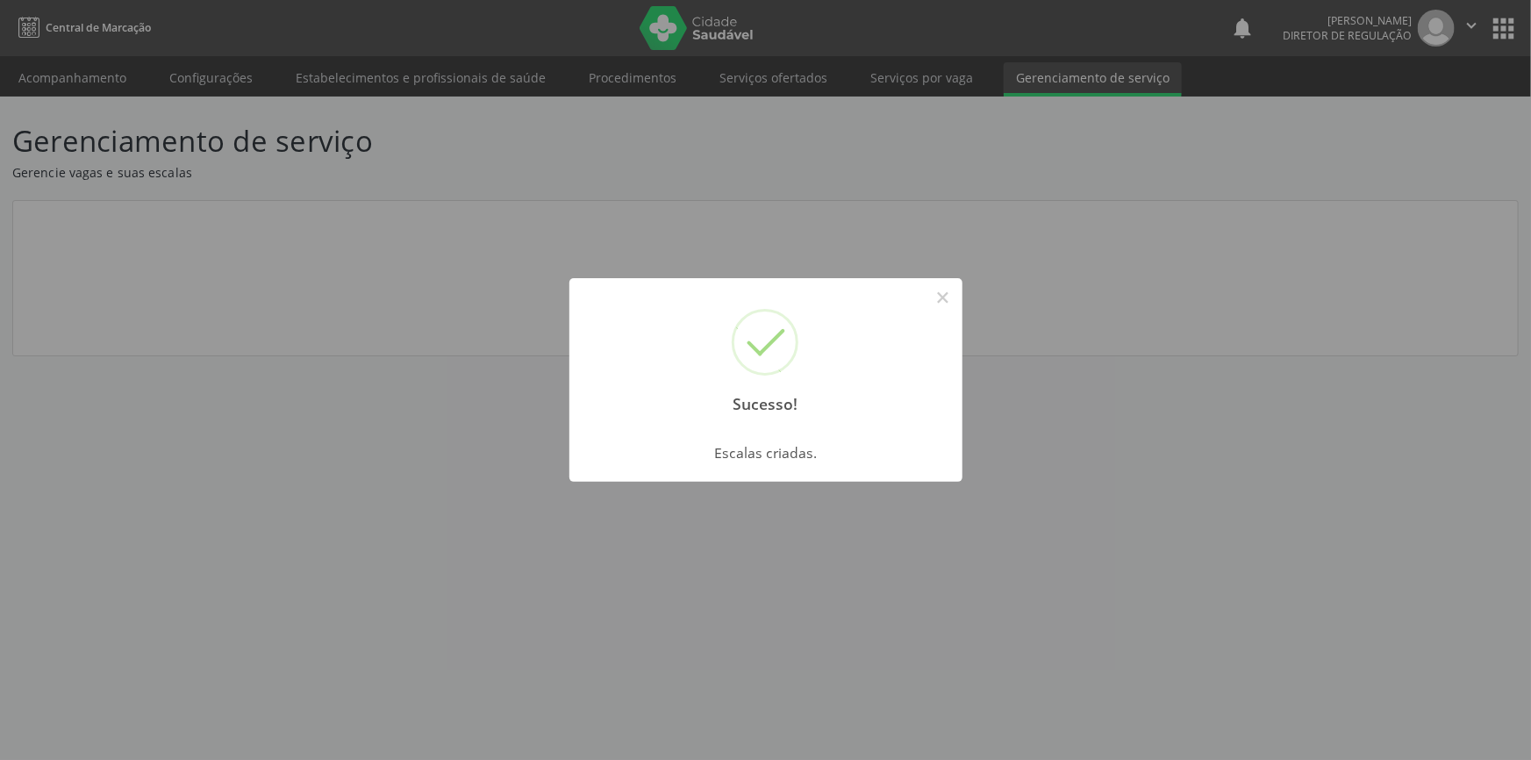
click at [1170, 243] on div "Sucesso! × Escalas criadas. OK Cancel" at bounding box center [765, 380] width 1531 height 760
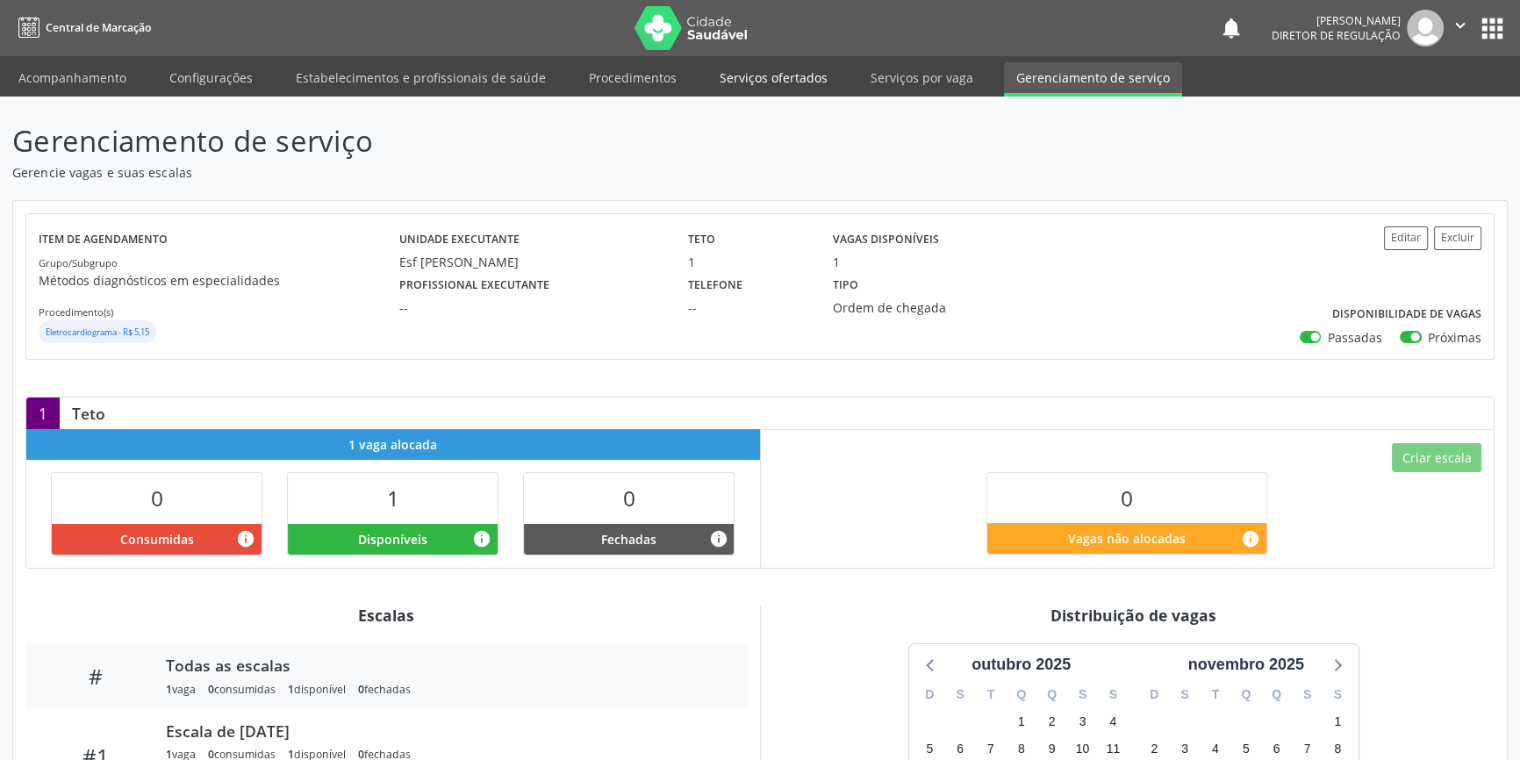
click at [794, 80] on link "Serviços ofertados" at bounding box center [773, 77] width 132 height 31
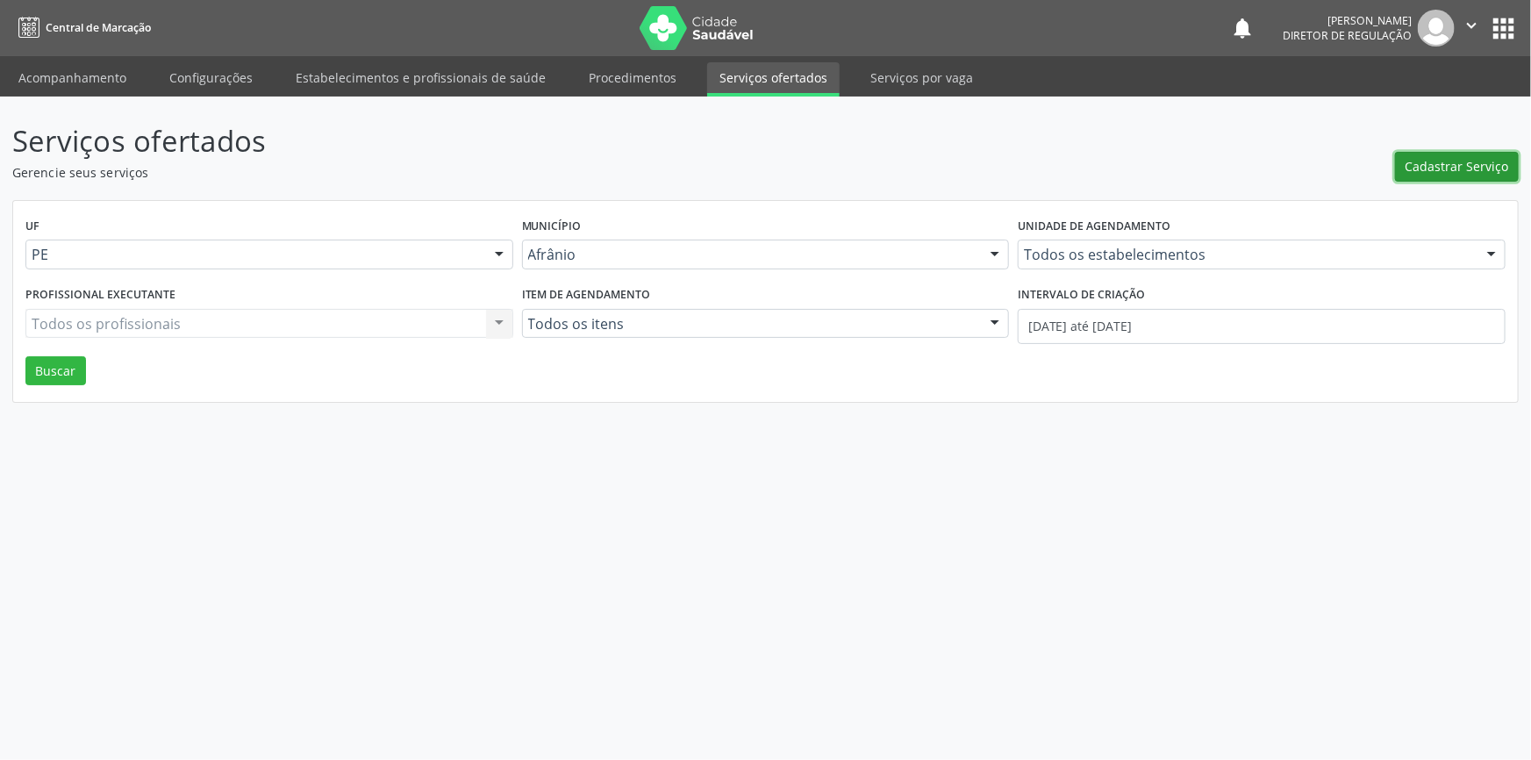
click at [1436, 176] on button "Cadastrar Serviço" at bounding box center [1457, 167] width 124 height 30
click at [1470, 157] on span "Cadastrar Serviço" at bounding box center [1458, 166] width 104 height 18
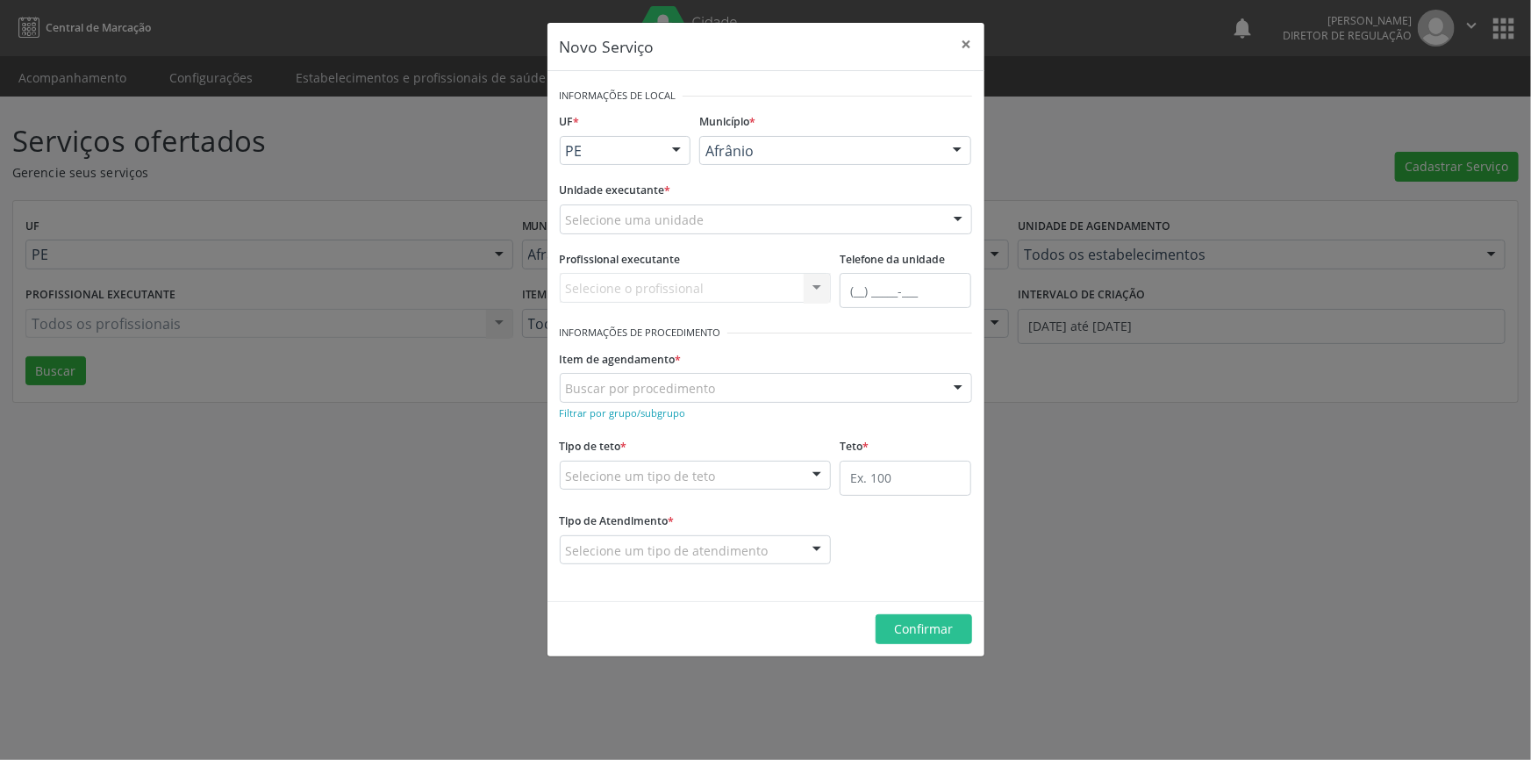
click at [666, 204] on div "Selecione uma unidade" at bounding box center [766, 219] width 412 height 30
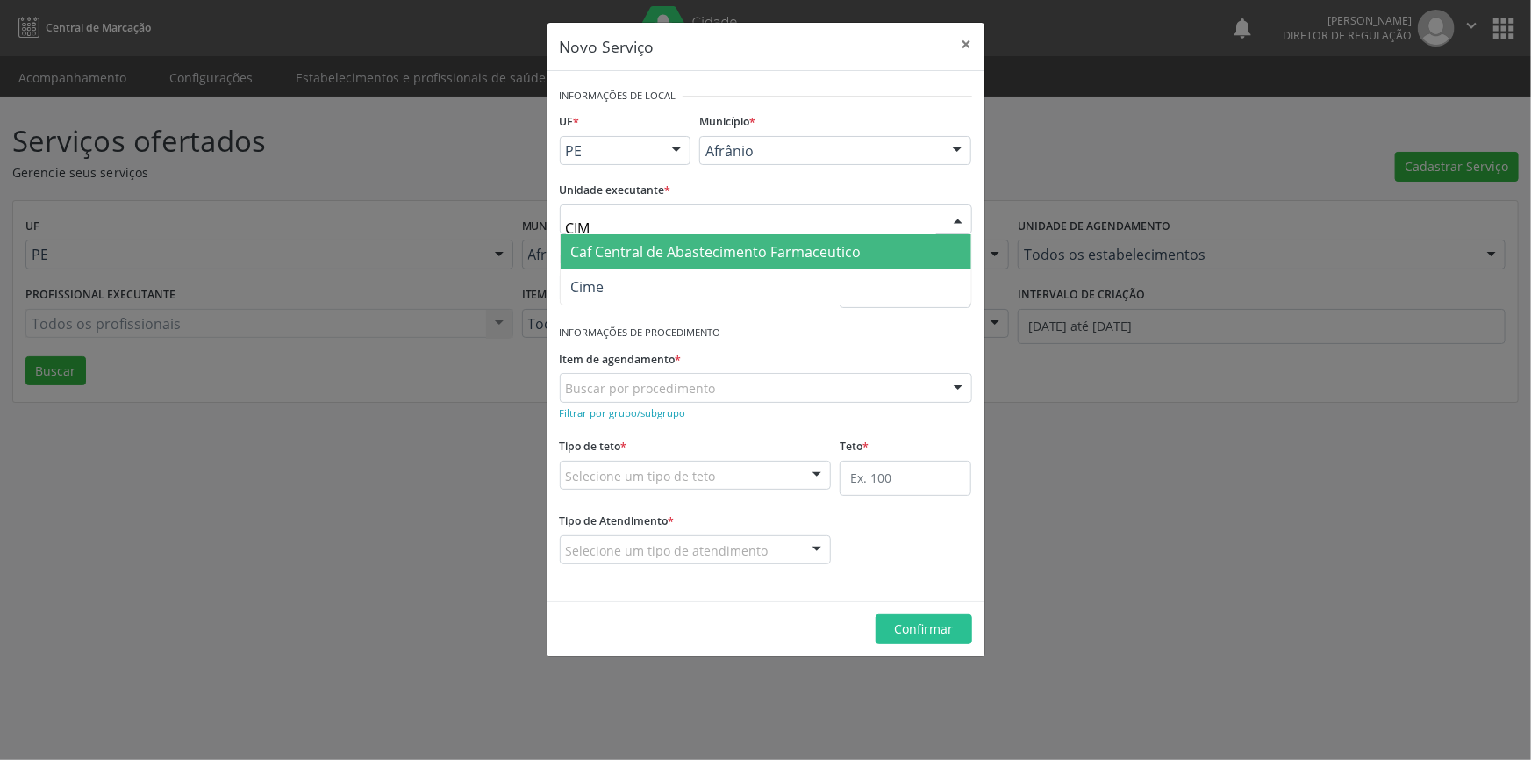
type input "CIME"
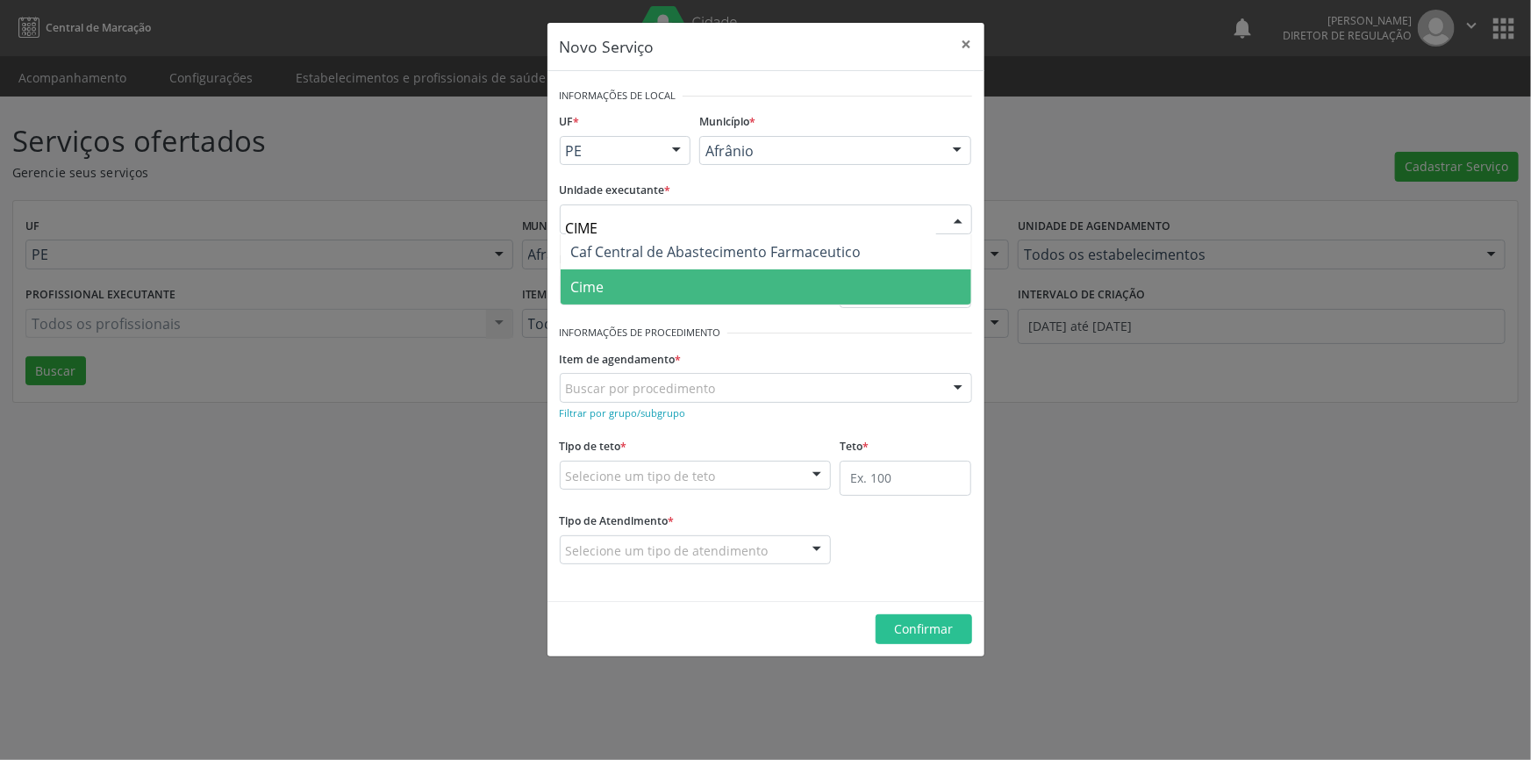
click at [644, 290] on span "Cime" at bounding box center [766, 286] width 411 height 35
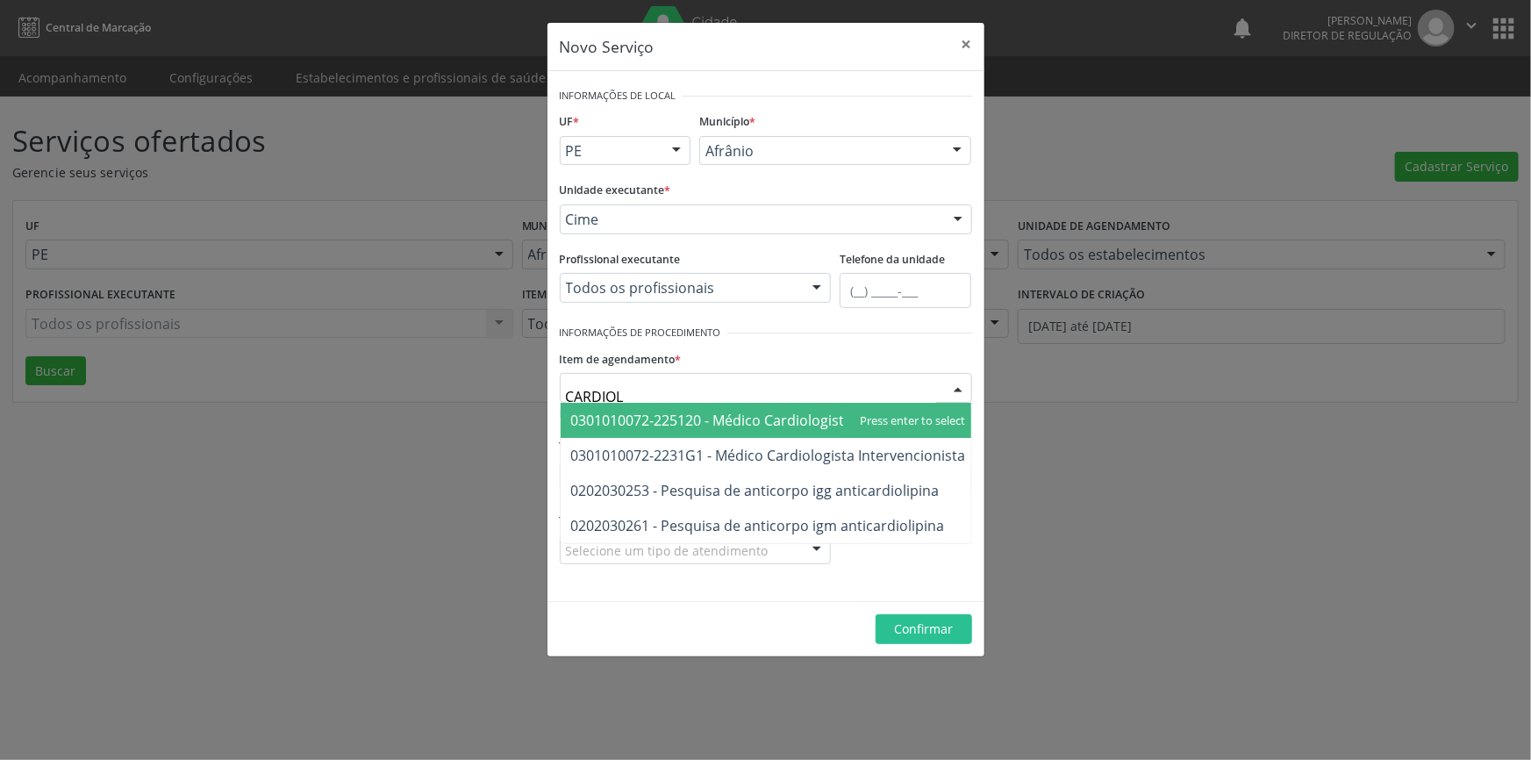
type input "CARDIOLO"
click at [747, 412] on span "0301010072-225120 - Médico Cardiologista" at bounding box center [712, 420] width 282 height 19
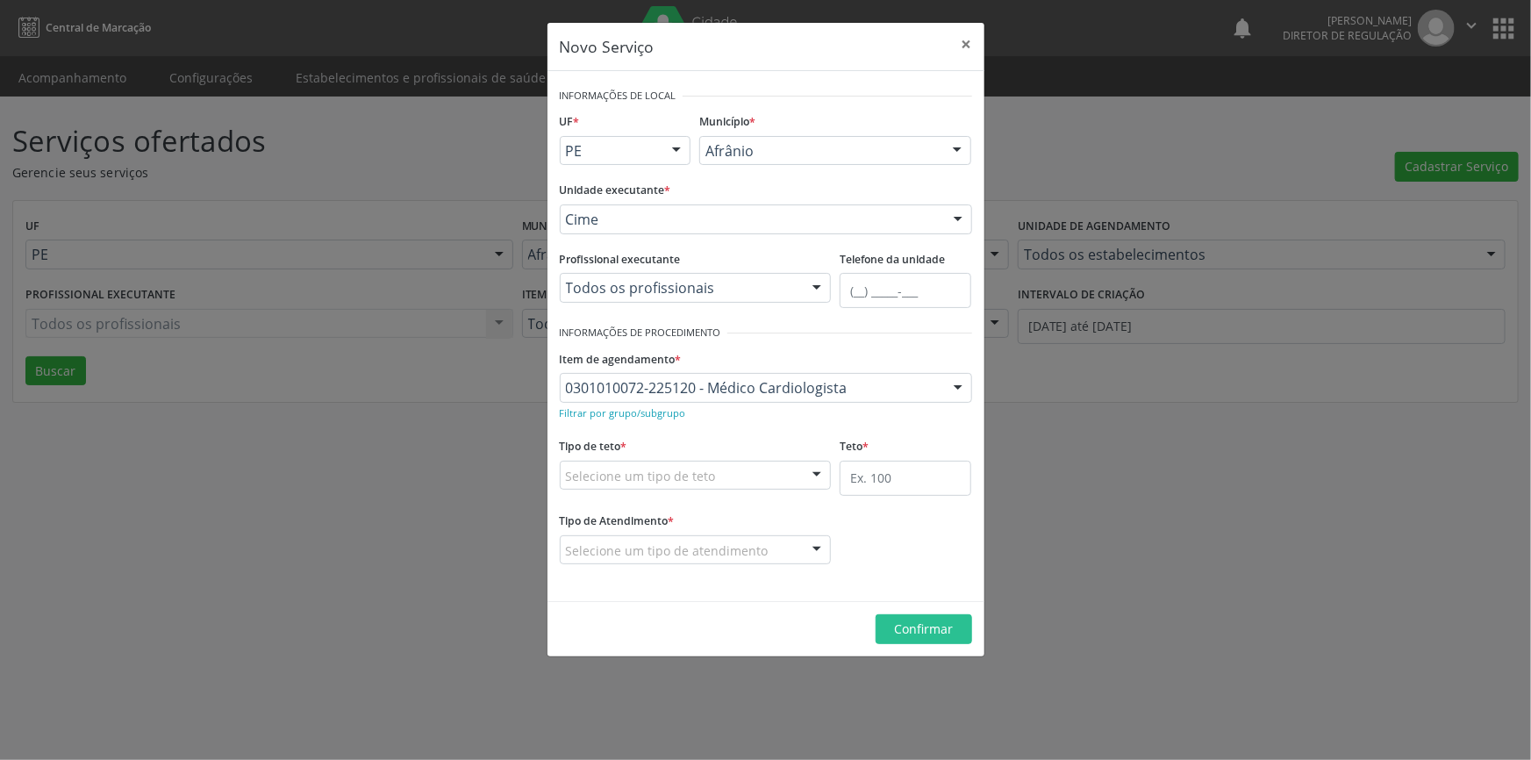
click at [727, 474] on div "Selecione um tipo de teto" at bounding box center [696, 476] width 272 height 30
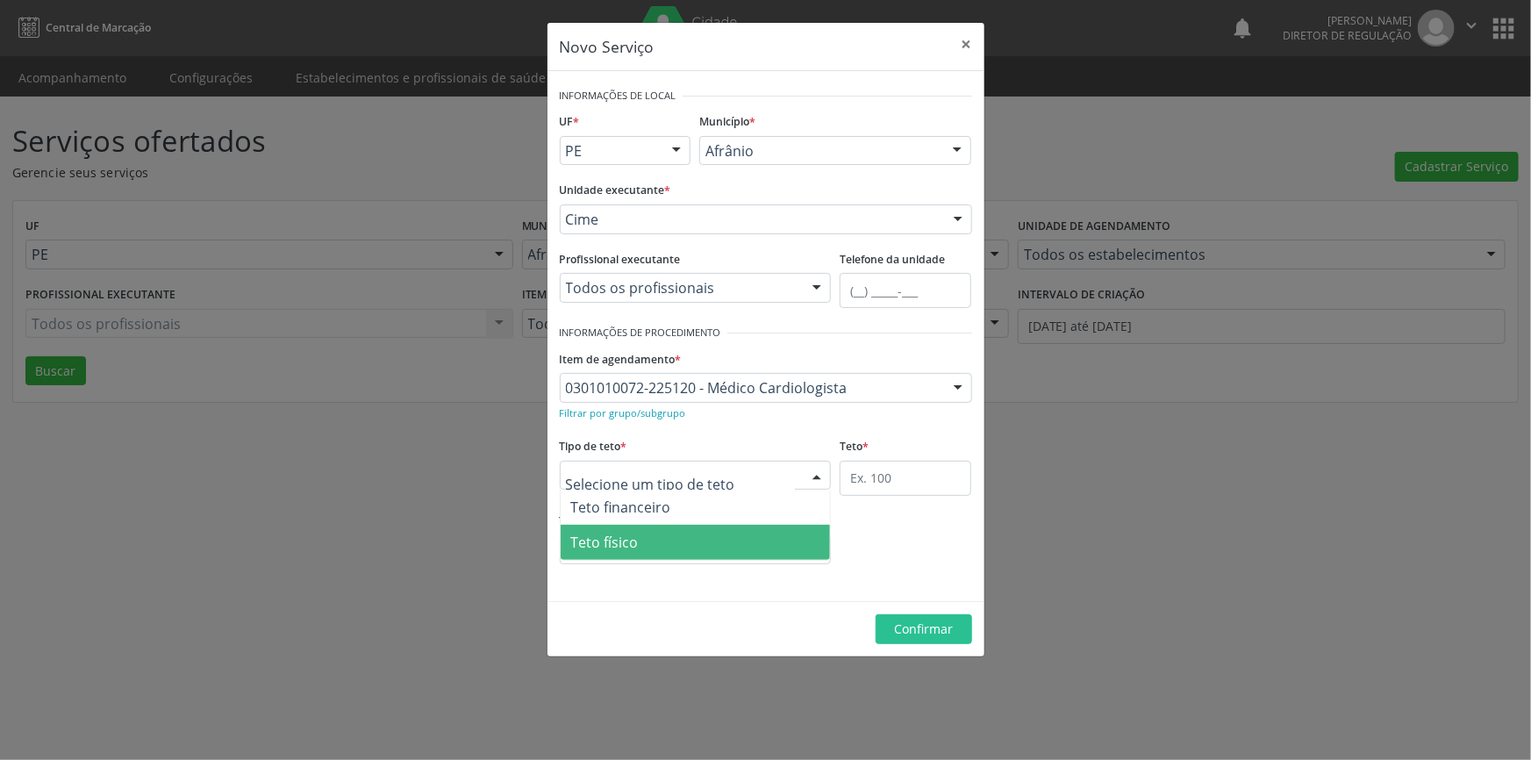
drag, startPoint x: 650, startPoint y: 532, endPoint x: 913, endPoint y: 503, distance: 264.8
click at [653, 532] on span "Teto físico" at bounding box center [696, 542] width 270 height 35
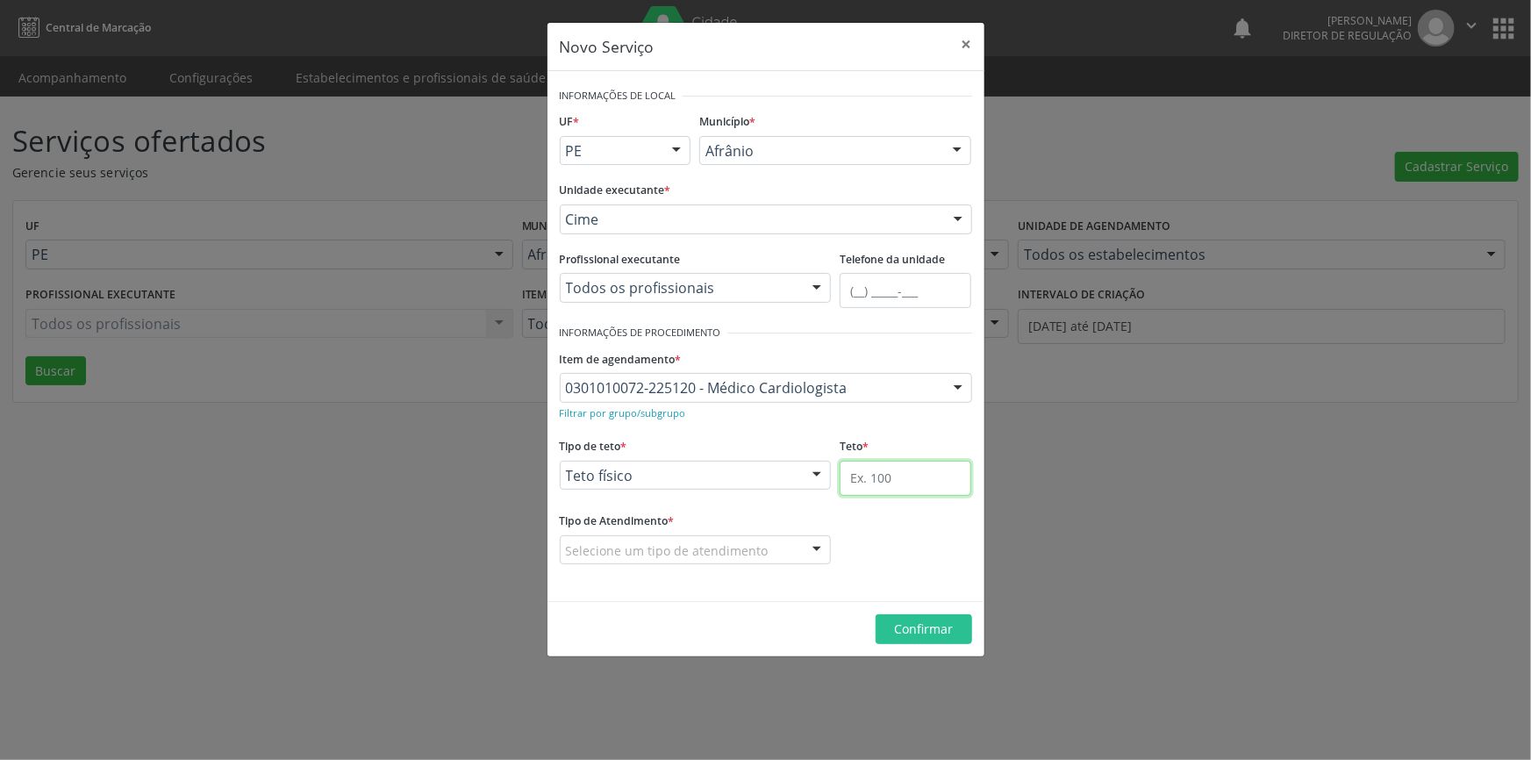
click at [920, 472] on input "text" at bounding box center [906, 478] width 132 height 35
type input "1"
click at [703, 533] on div "Tipo de Atendimento * Selecione um tipo de atendimento Ordem de chegada Horário…" at bounding box center [696, 536] width 272 height 56
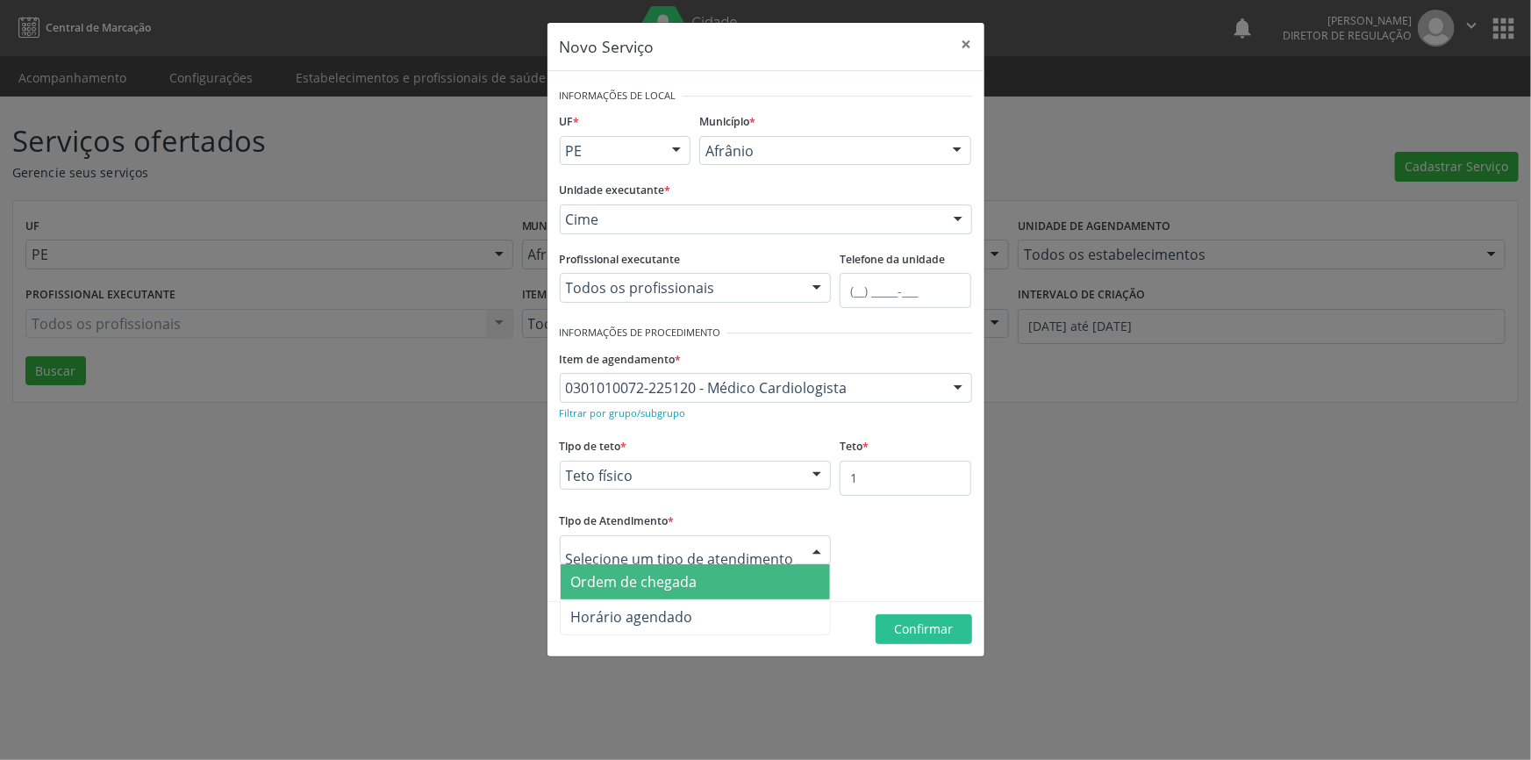
click at [667, 588] on span "Ordem de chegada" at bounding box center [634, 581] width 126 height 19
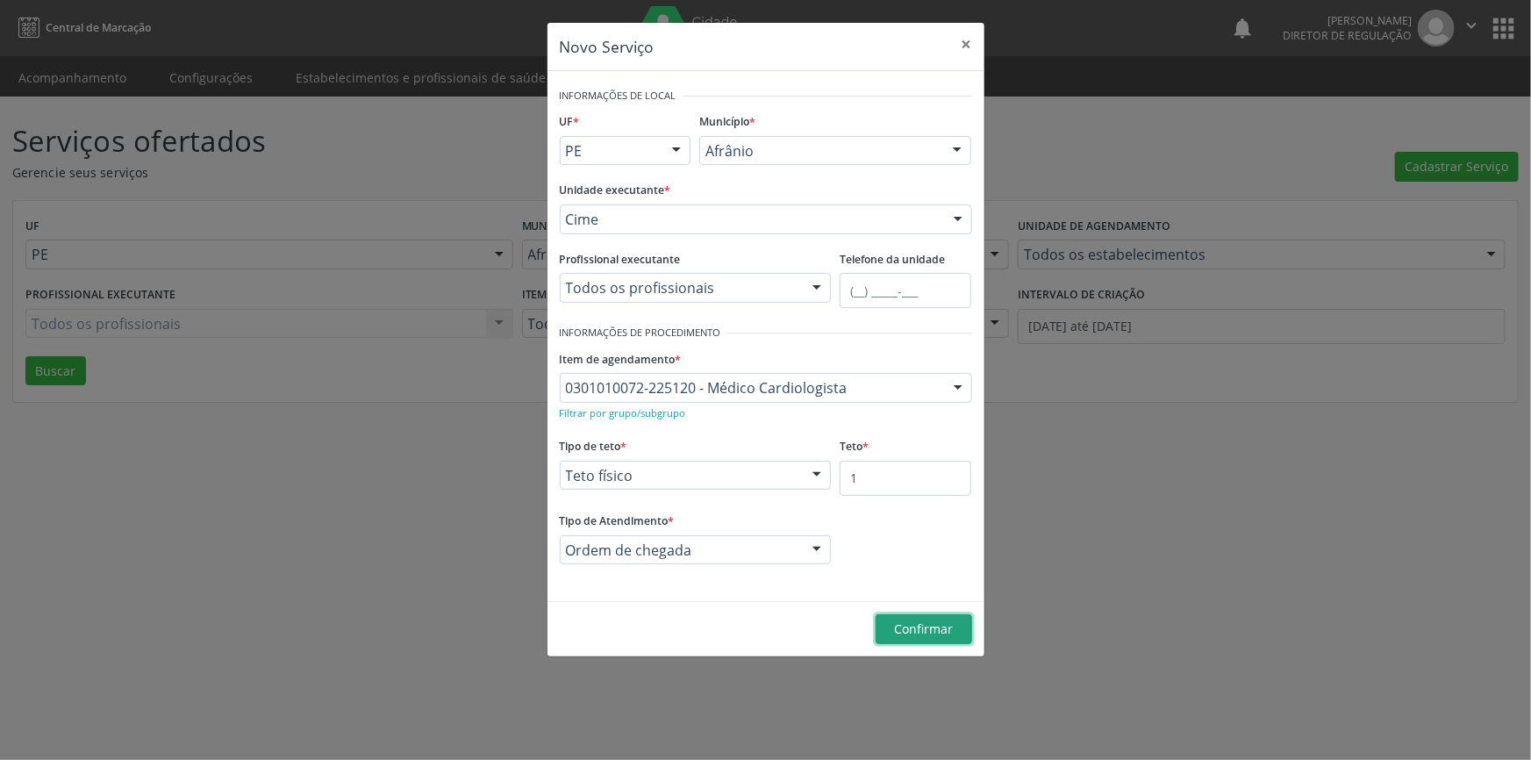
click at [943, 624] on span "Confirmar" at bounding box center [923, 628] width 59 height 17
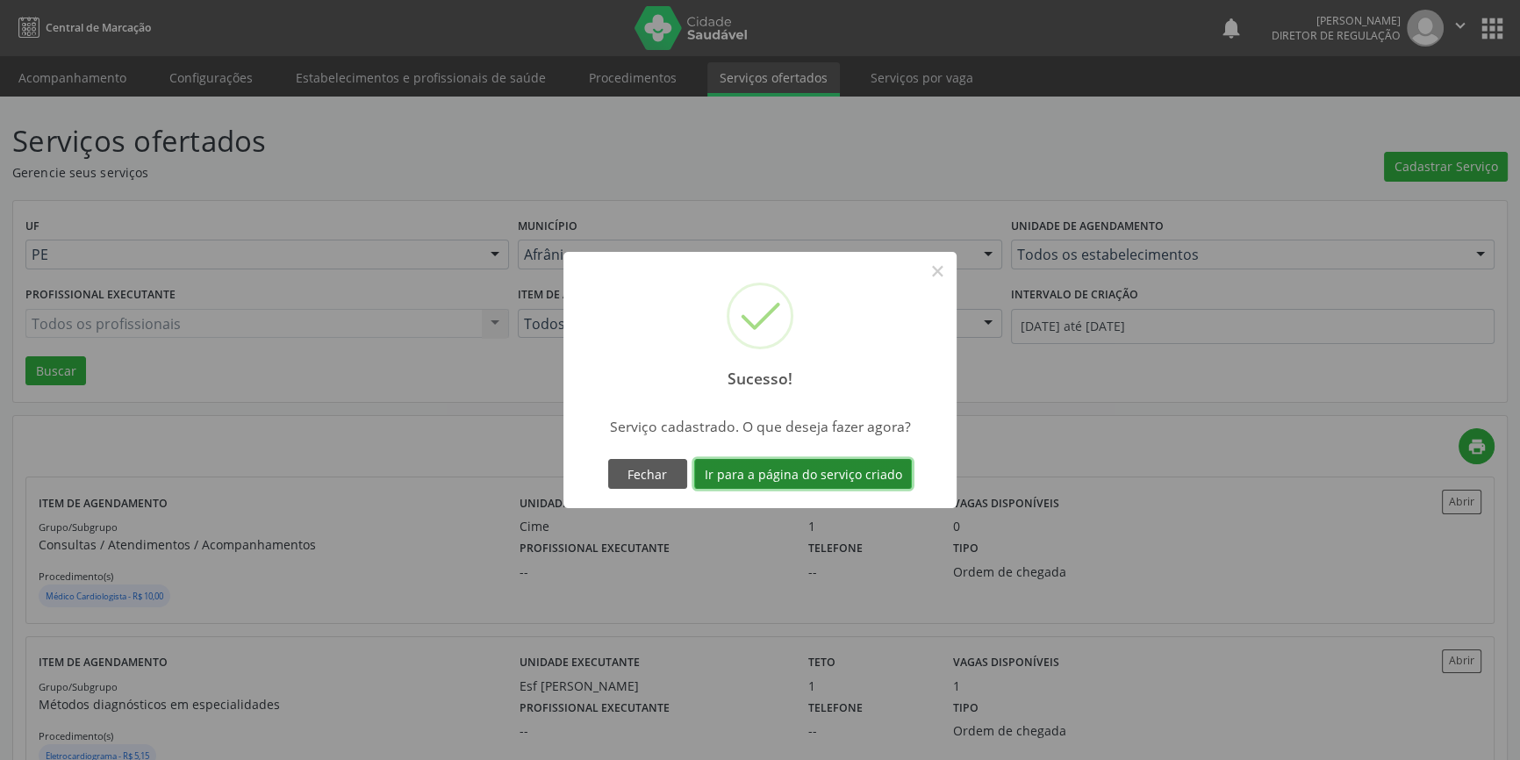
click at [885, 482] on button "Ir para a página do serviço criado" at bounding box center [803, 474] width 218 height 30
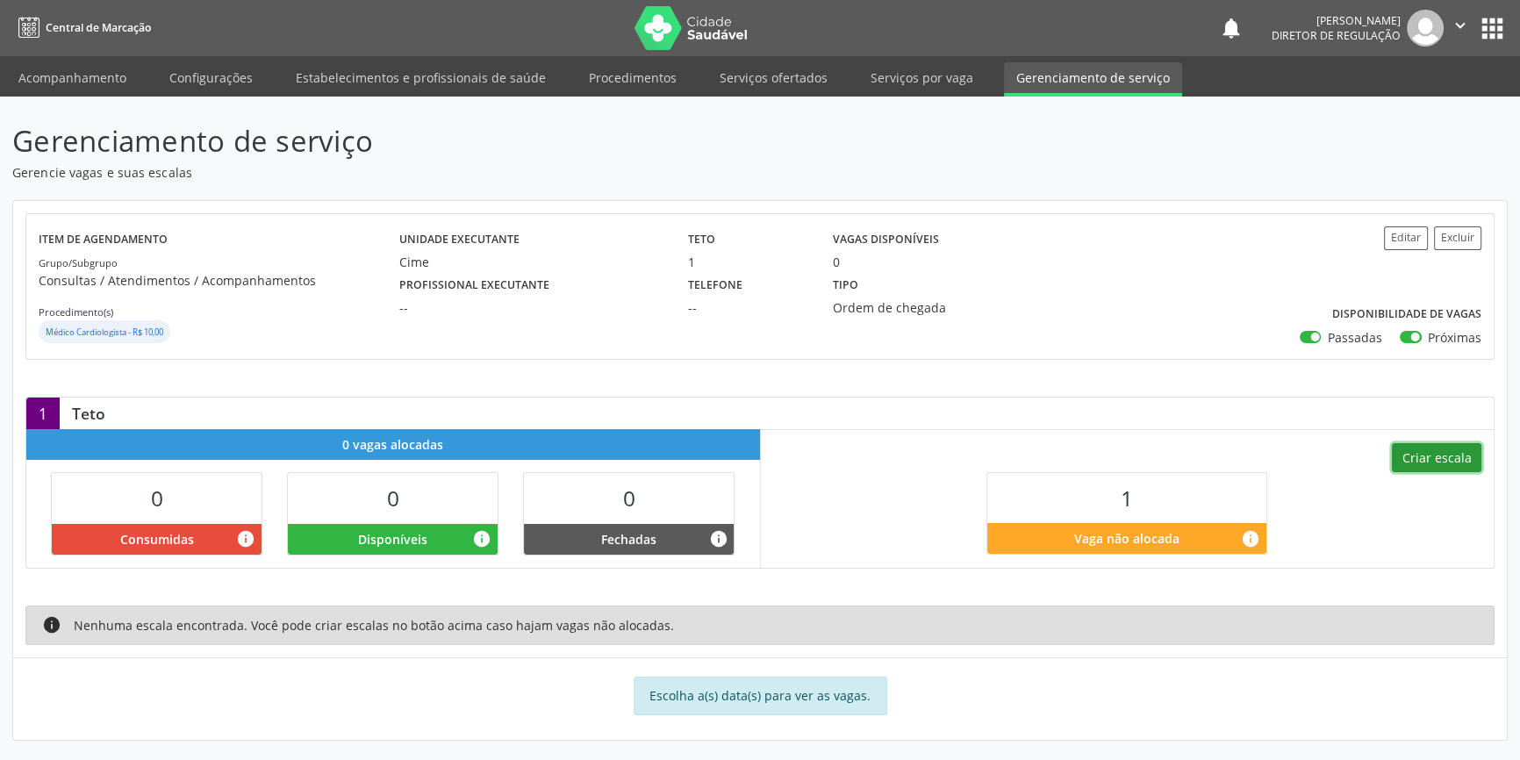
click at [1418, 455] on button "Criar escala" at bounding box center [1435, 458] width 89 height 30
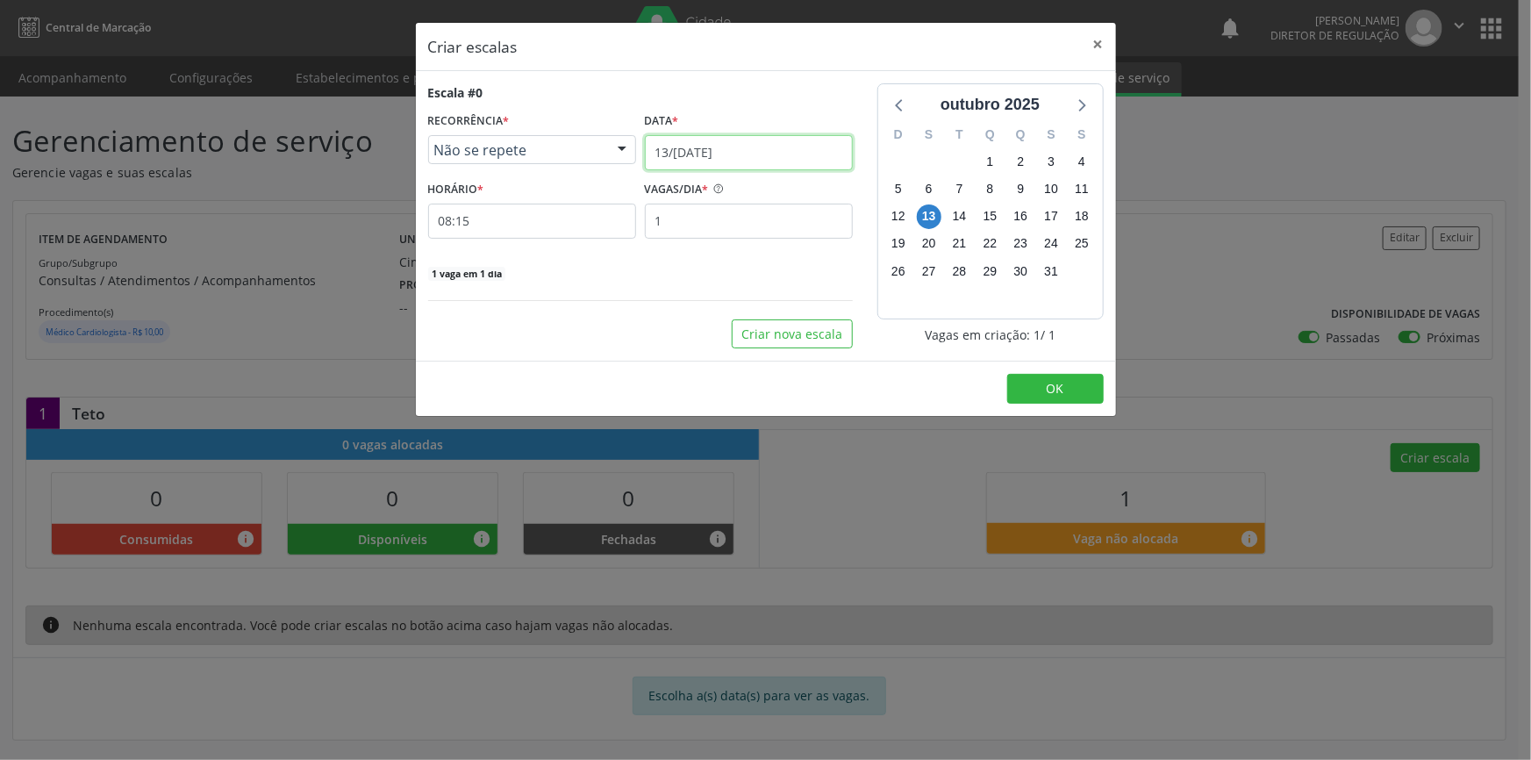
click at [718, 146] on input "1[DATE]" at bounding box center [749, 152] width 208 height 35
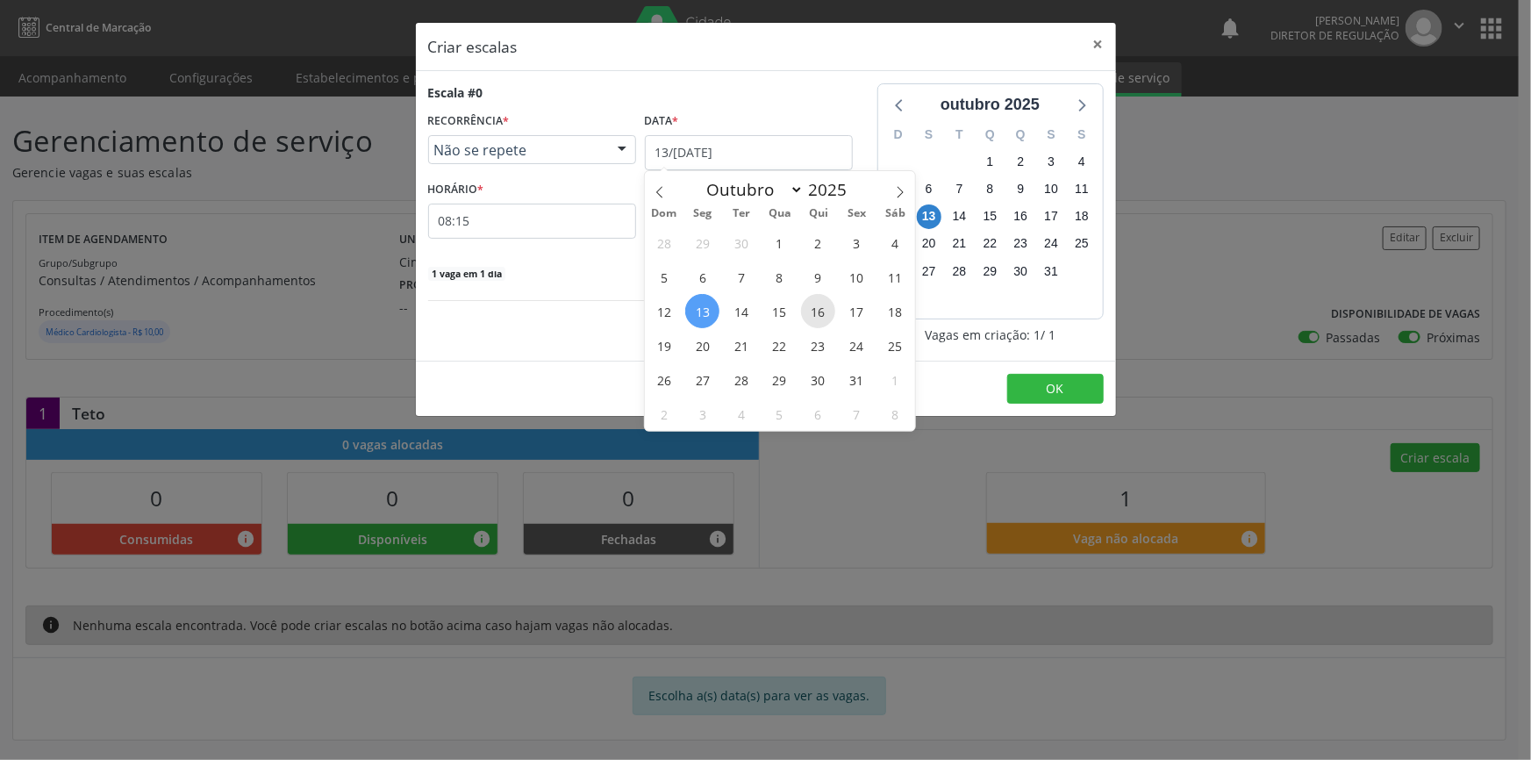
click at [819, 316] on span "16" at bounding box center [818, 311] width 34 height 34
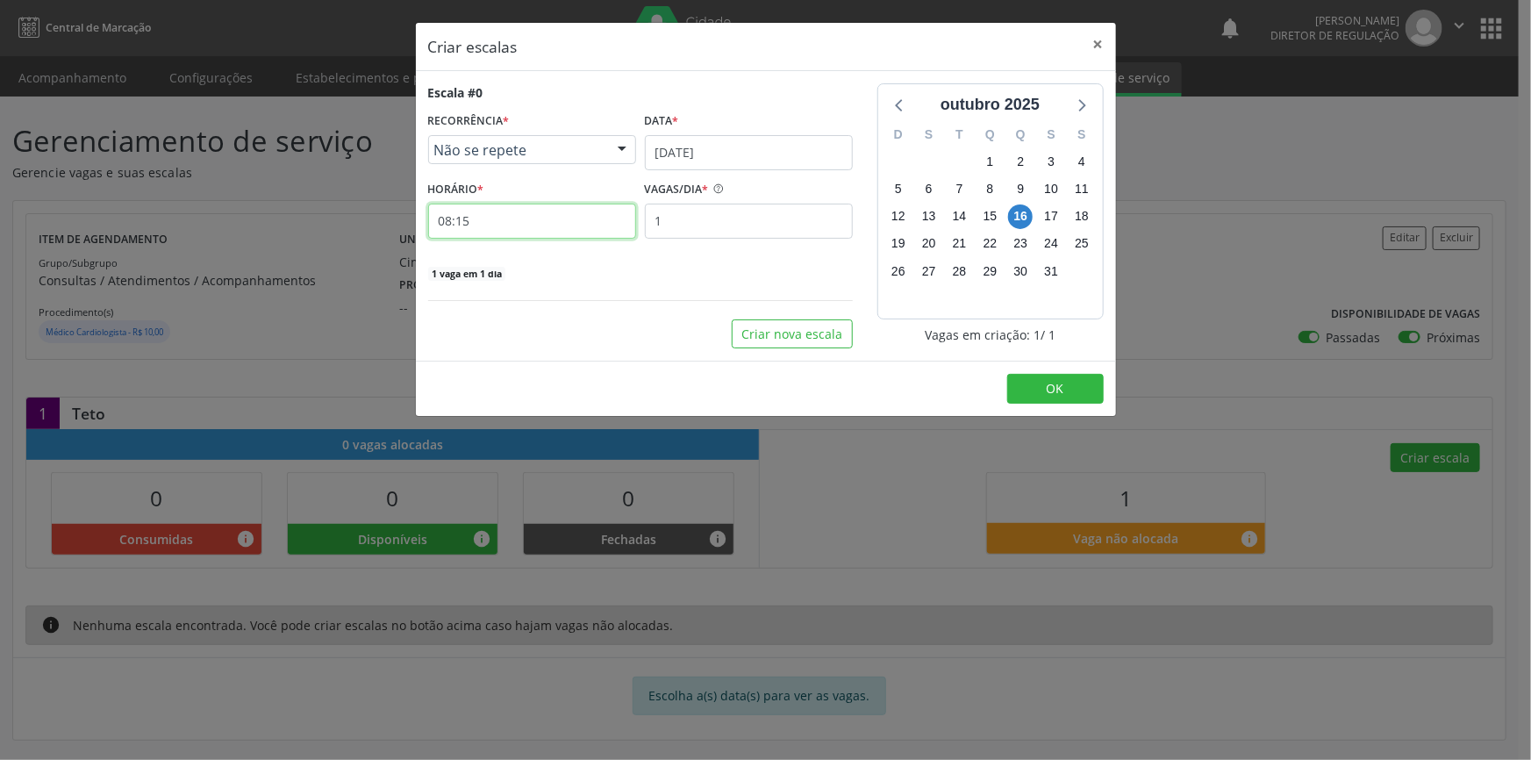
click at [503, 230] on input "08:15" at bounding box center [532, 221] width 208 height 35
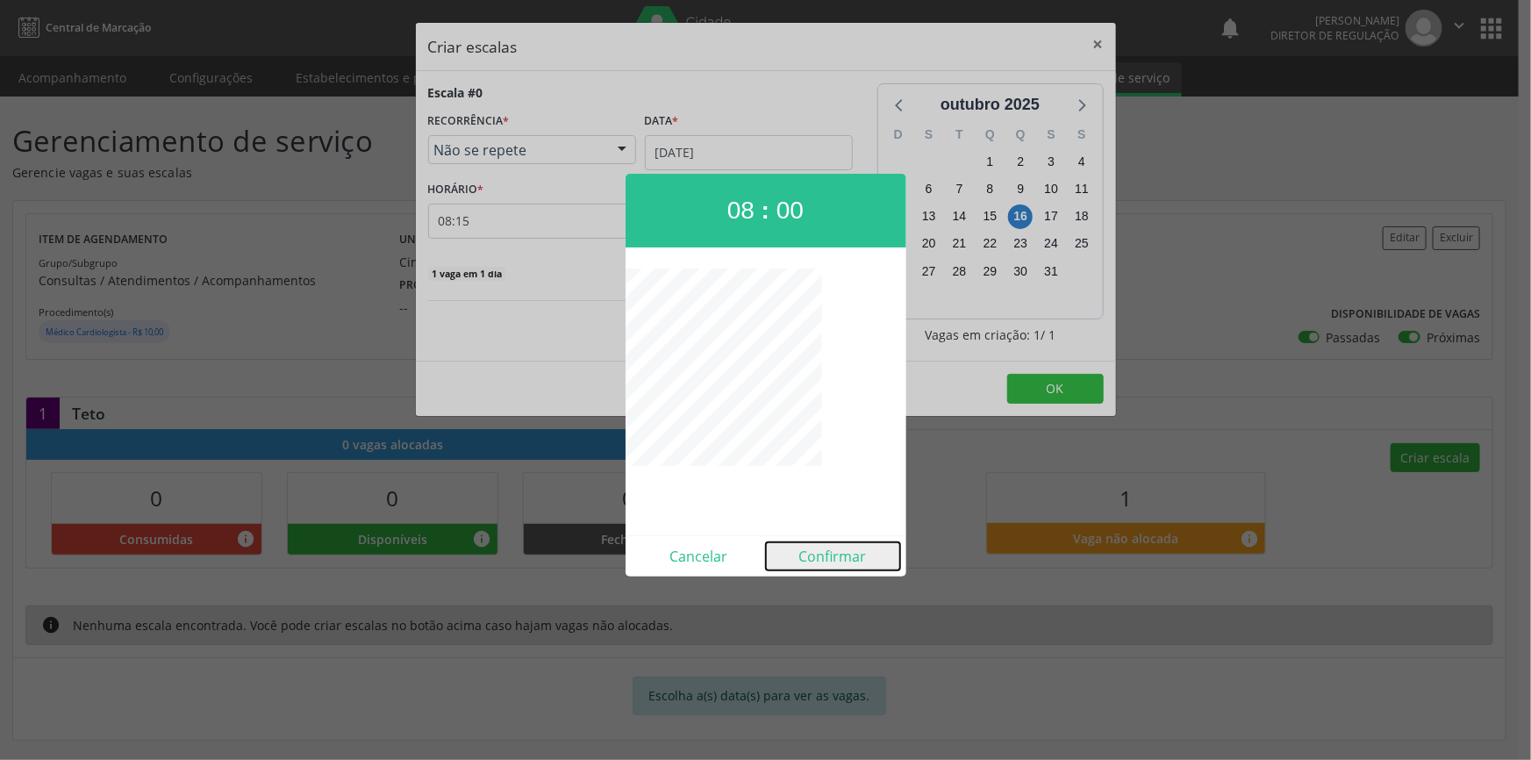
drag, startPoint x: 838, startPoint y: 555, endPoint x: 855, endPoint y: 541, distance: 21.8
click at [838, 556] on button "Confirmar" at bounding box center [833, 556] width 134 height 28
type input "08:00"
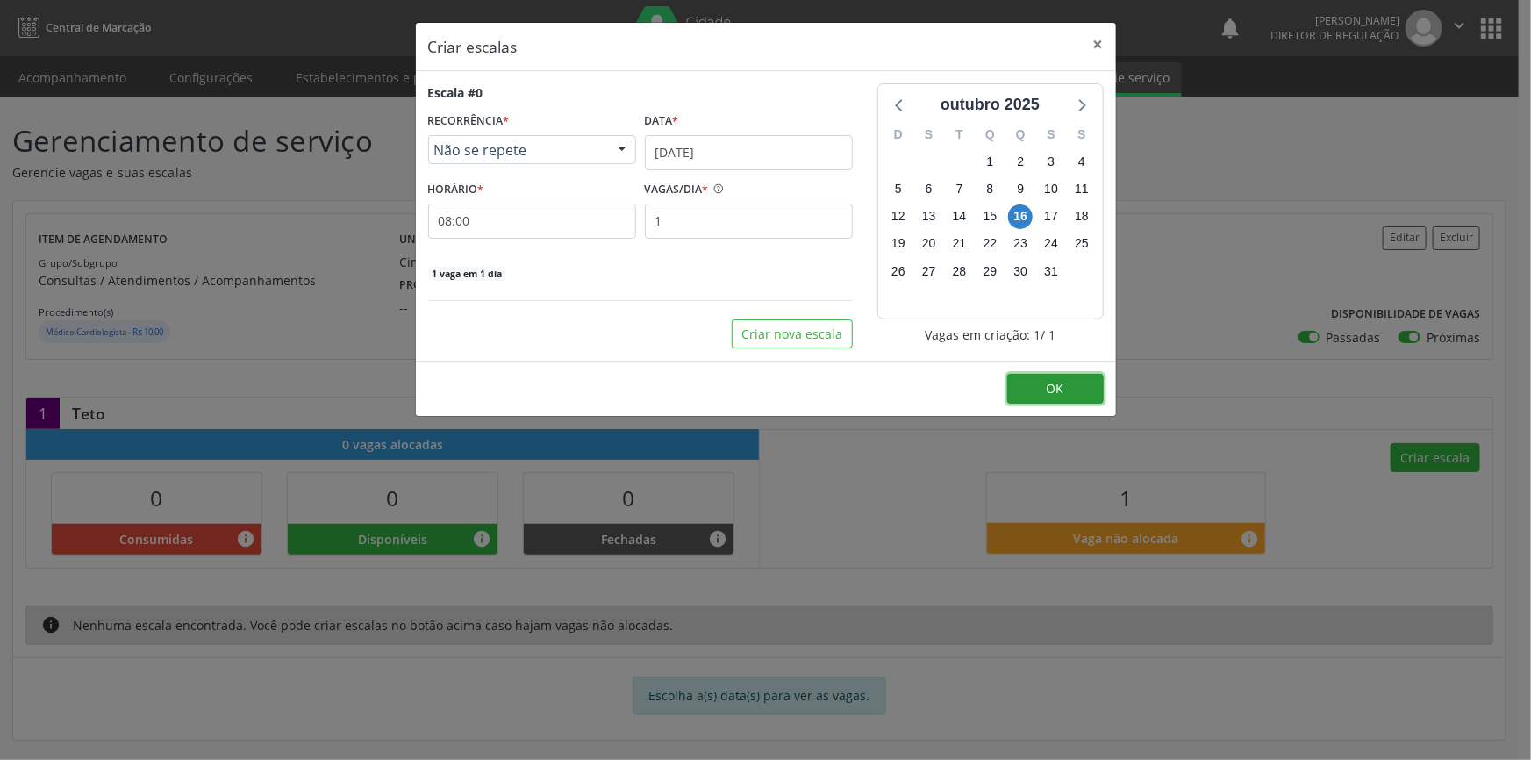
click at [1062, 376] on button "OK" at bounding box center [1055, 389] width 97 height 30
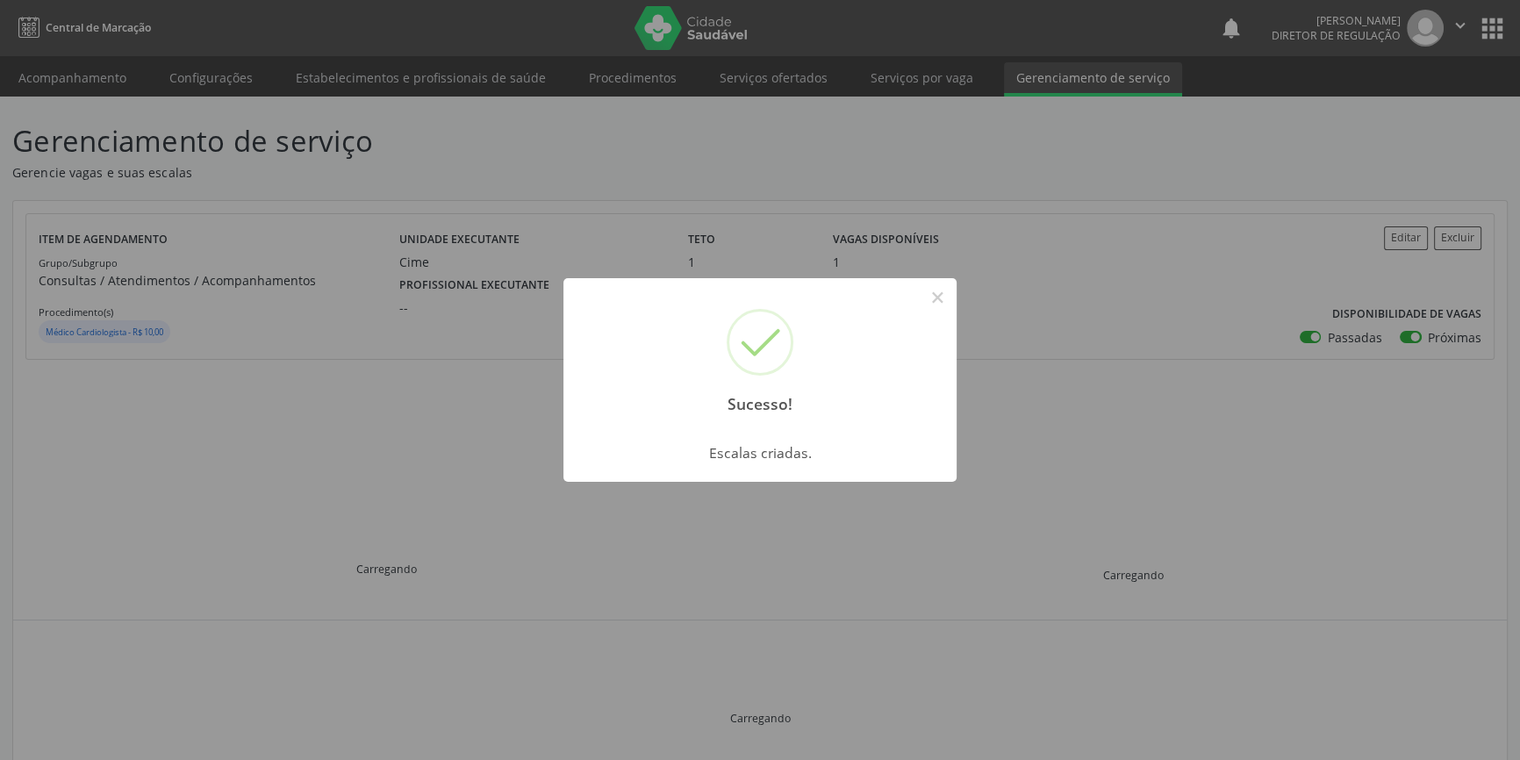
click at [206, 54] on div "Sucesso! × Escalas criadas. OK Cancel" at bounding box center [760, 380] width 1520 height 760
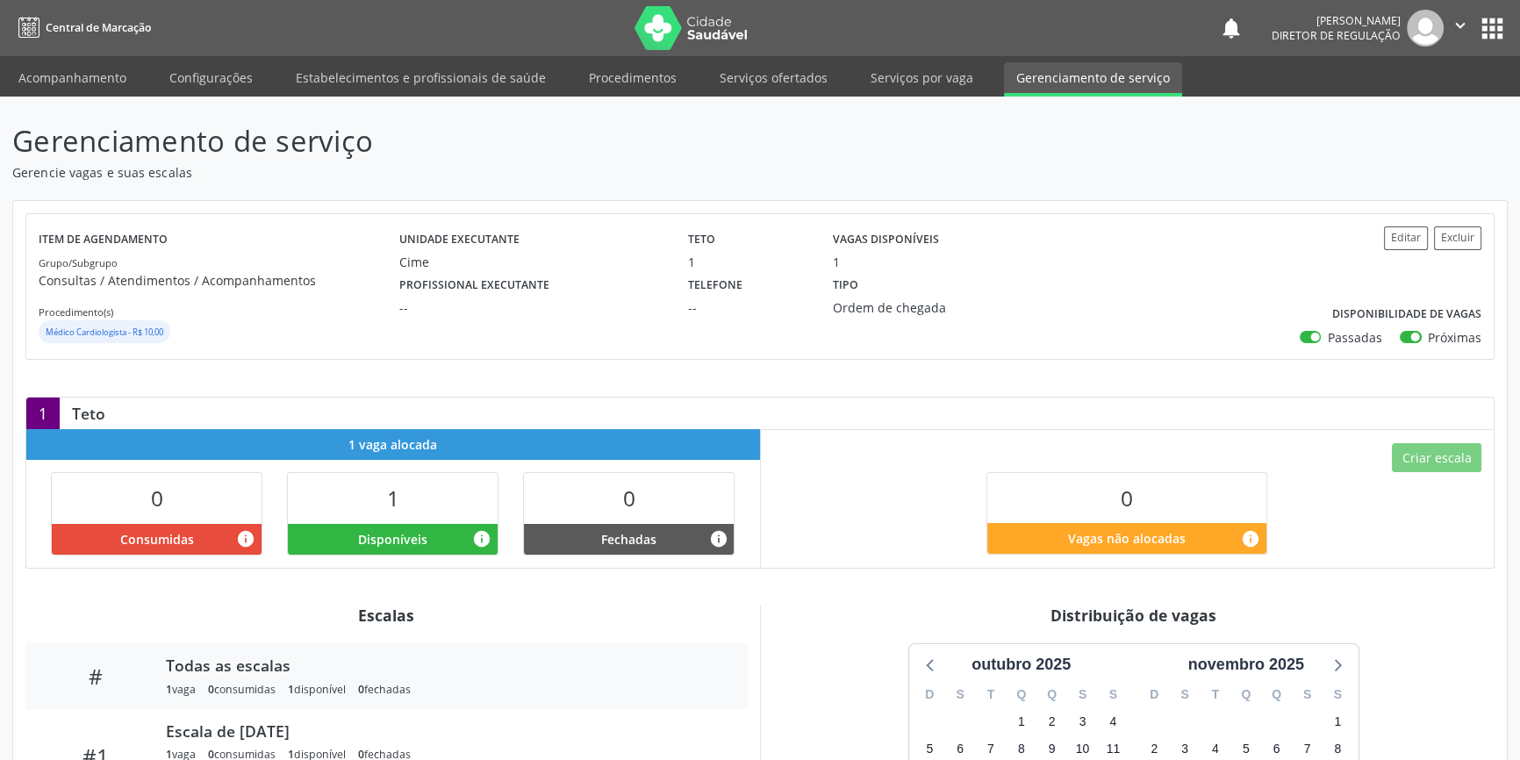
click at [47, 86] on link "Acompanhamento" at bounding box center [72, 77] width 132 height 31
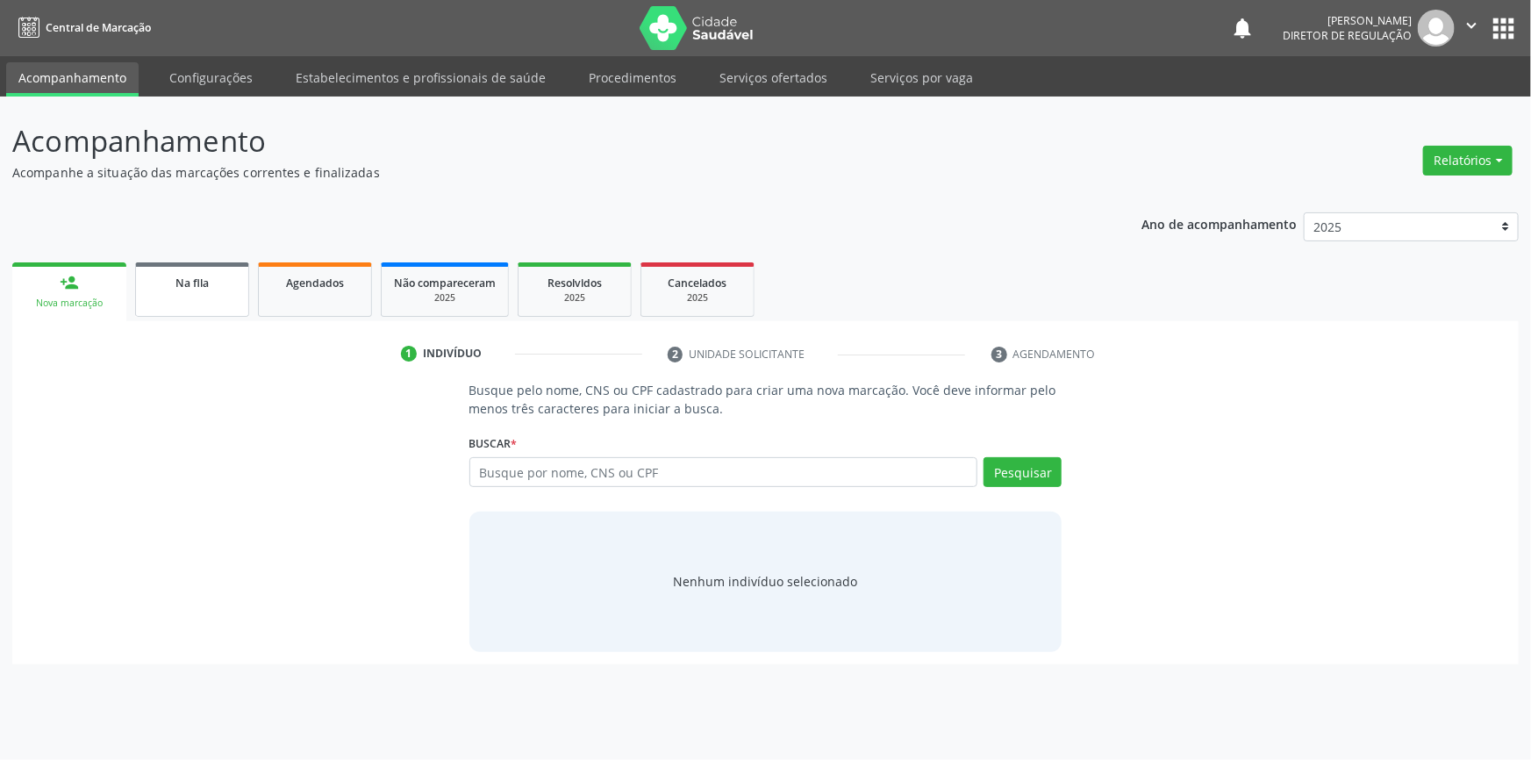
click at [219, 290] on link "Na fila" at bounding box center [192, 289] width 114 height 54
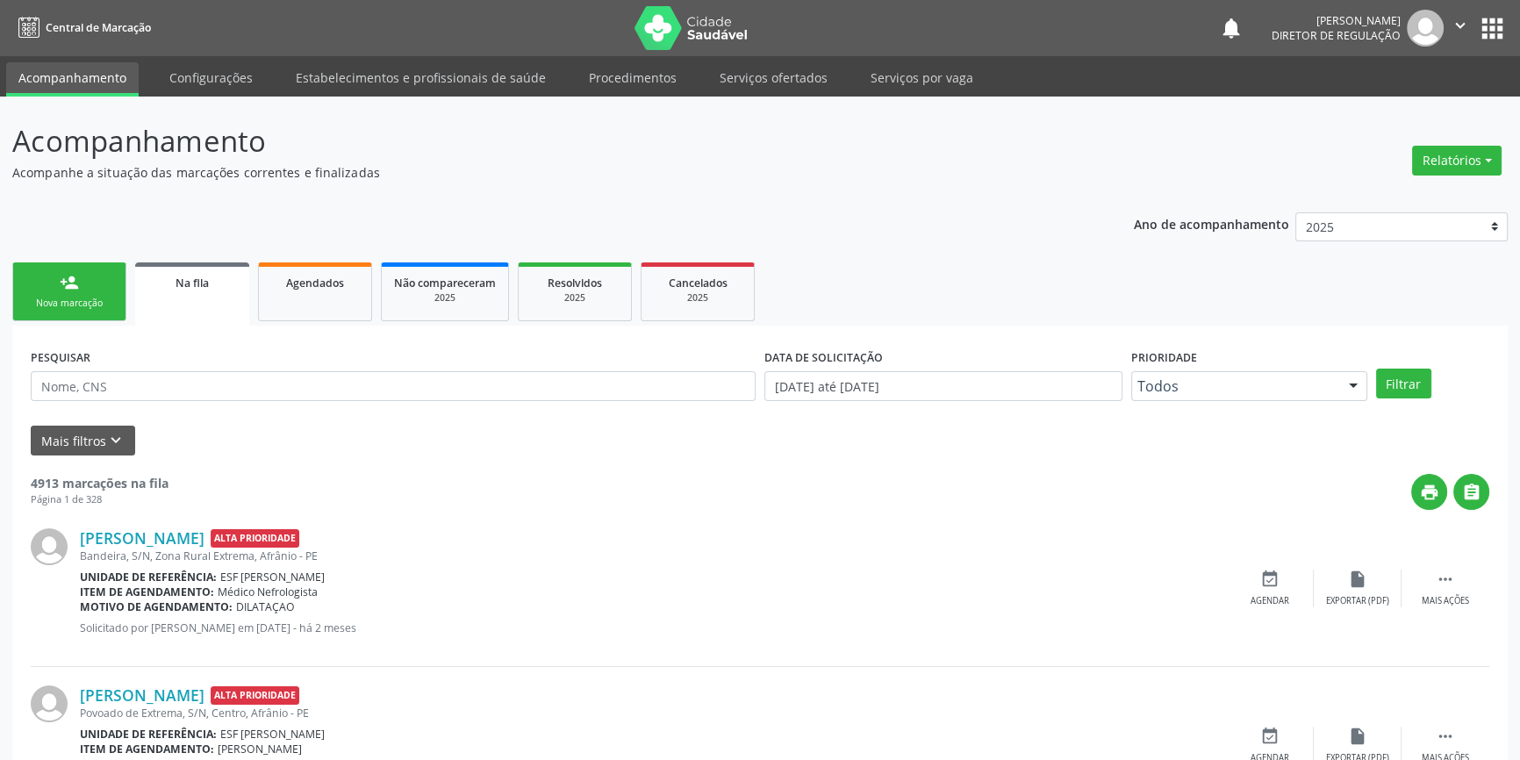
click at [72, 307] on div "Nova marcação" at bounding box center [69, 303] width 88 height 13
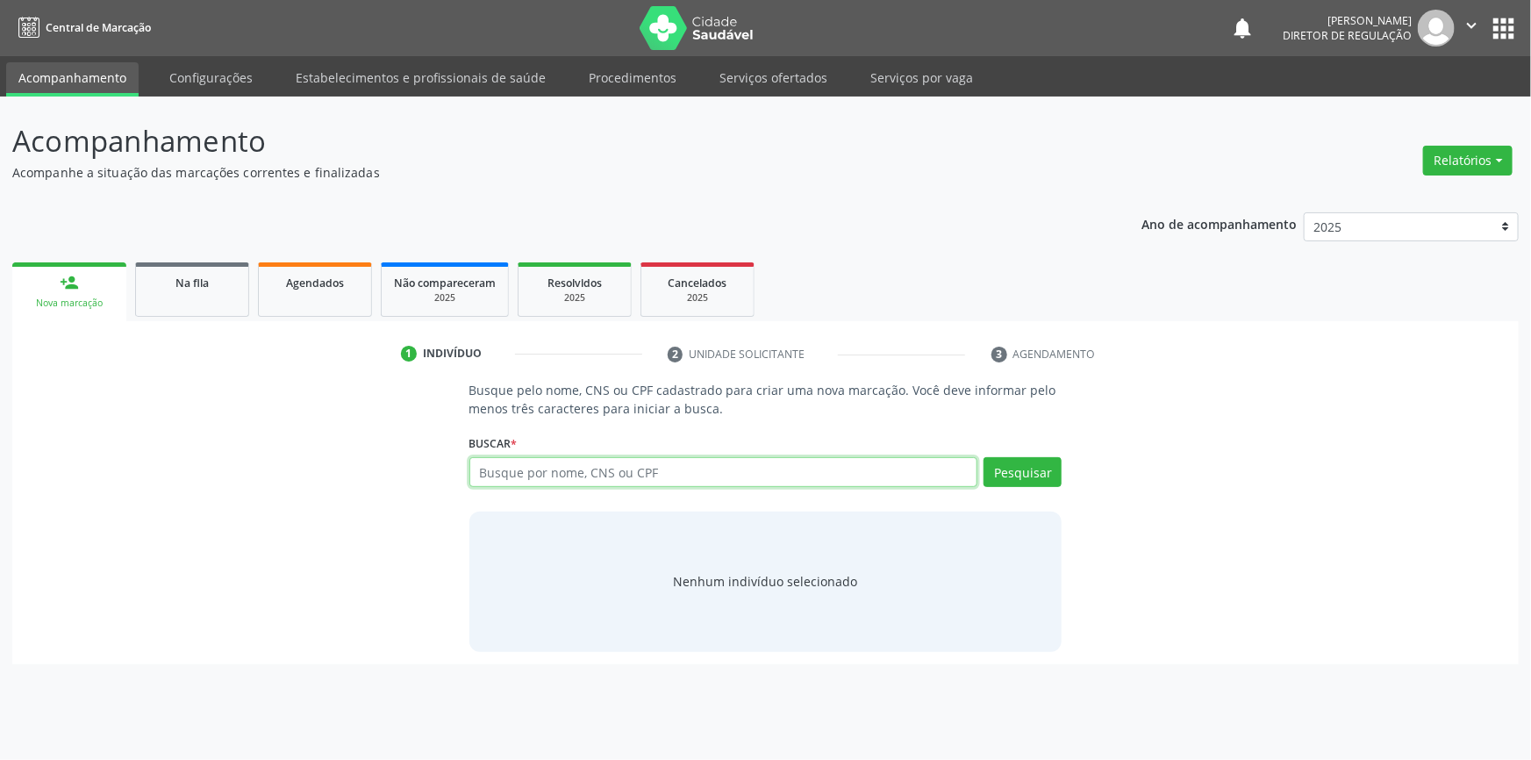
click at [547, 475] on input "text" at bounding box center [723, 472] width 509 height 30
type input "17370295451"
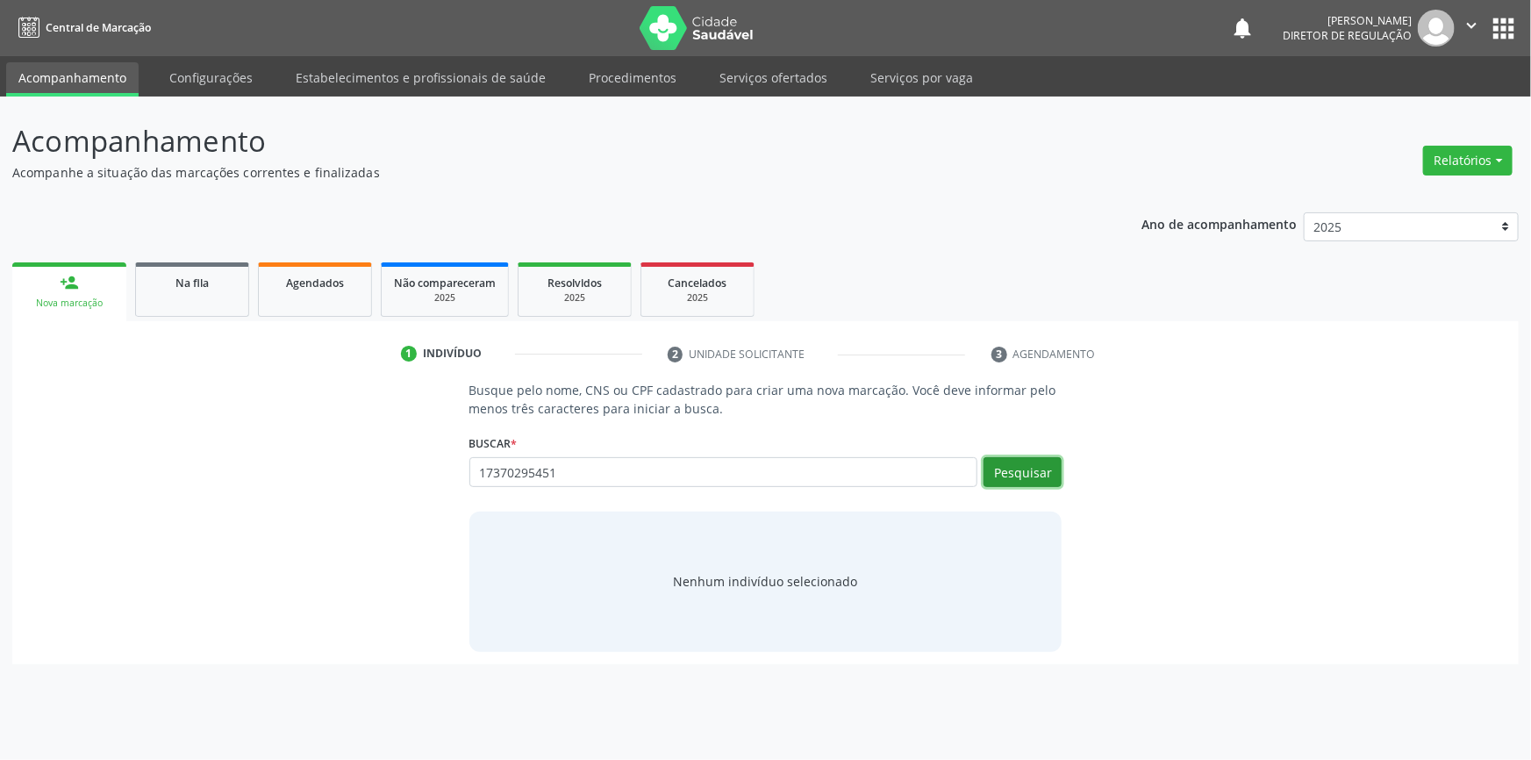
click at [996, 461] on button "Pesquisar" at bounding box center [1023, 472] width 78 height 30
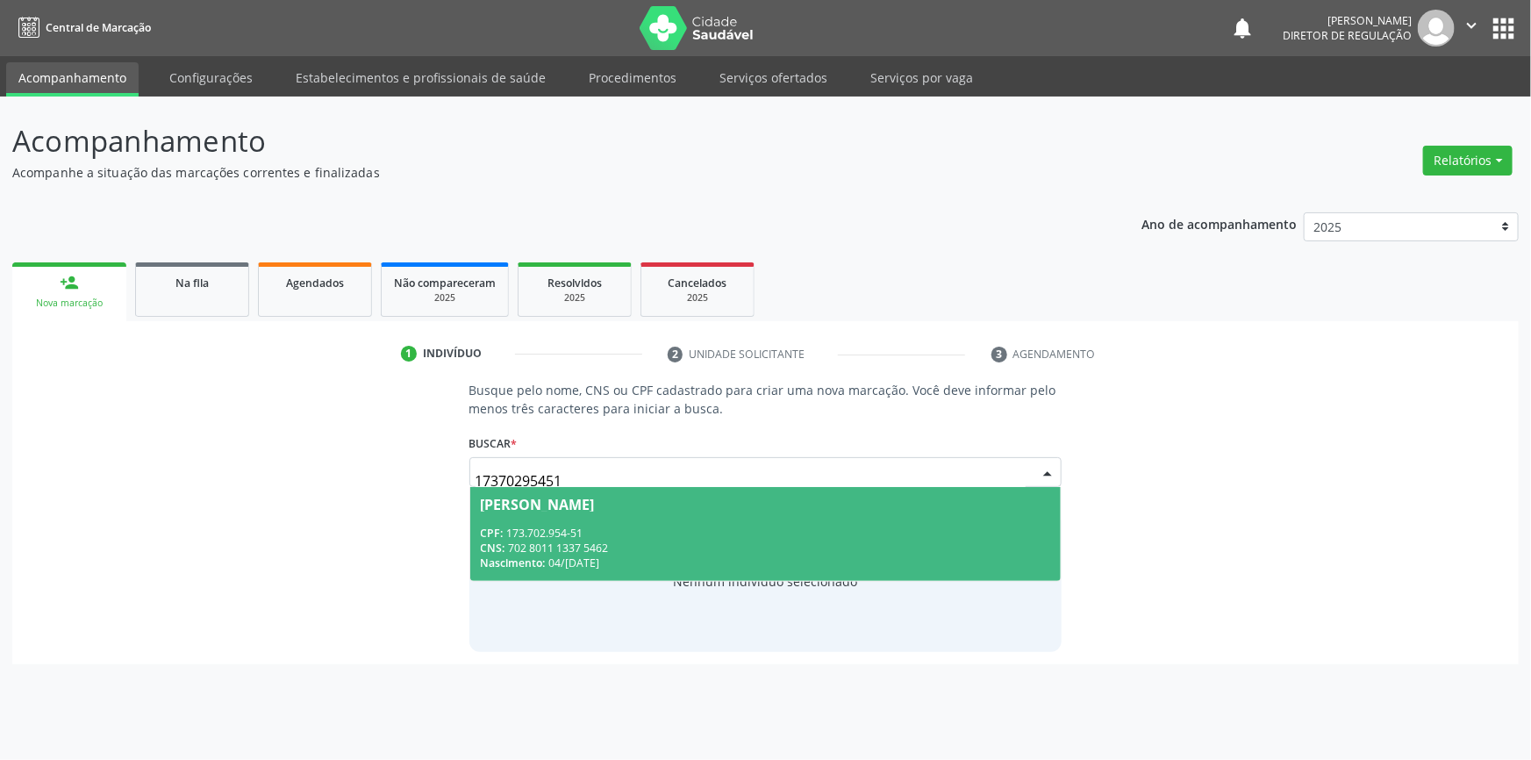
click at [852, 557] on div "Nascimento: 04/10/2020" at bounding box center [766, 562] width 570 height 15
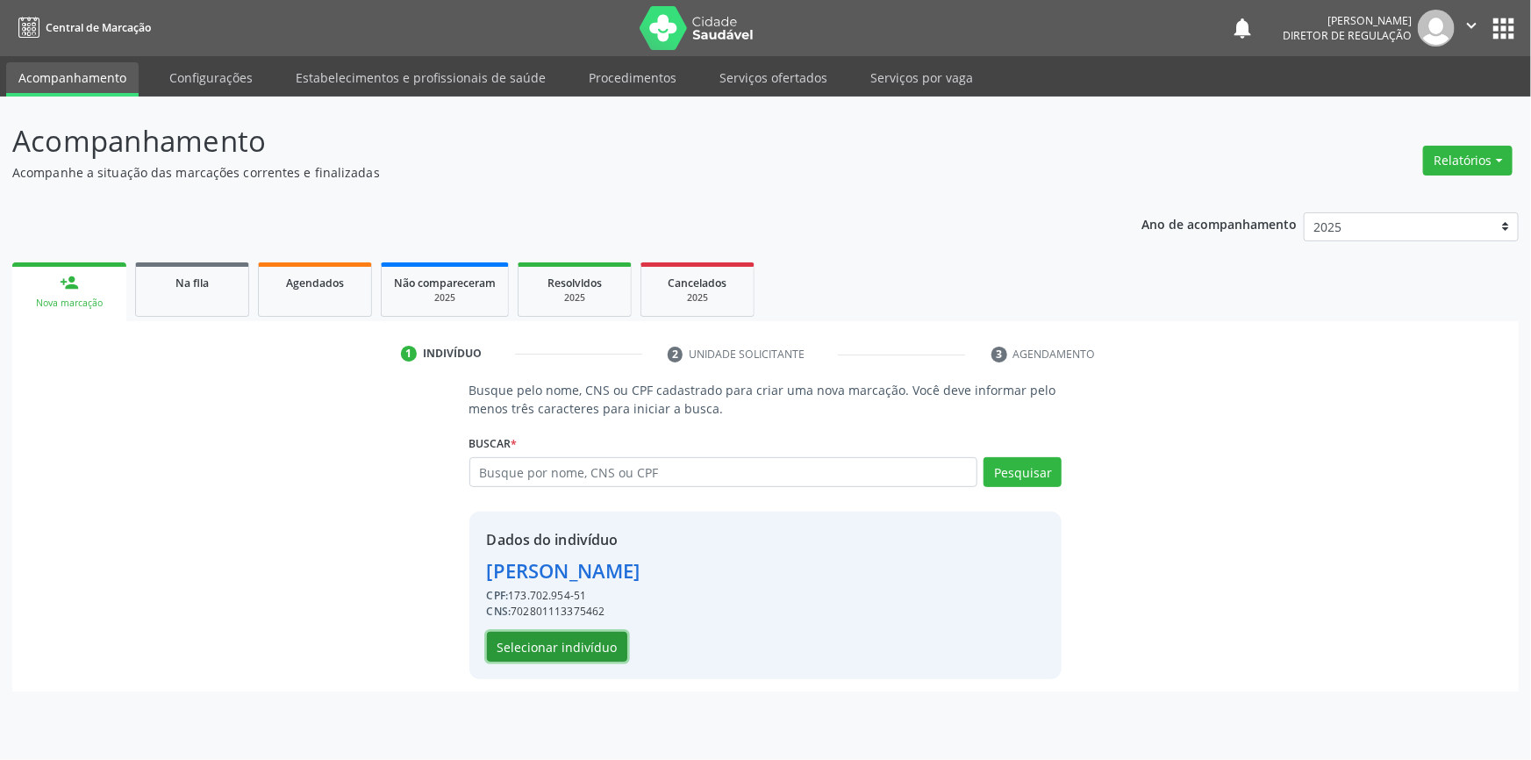
click at [553, 653] on button "Selecionar indivíduo" at bounding box center [557, 647] width 140 height 30
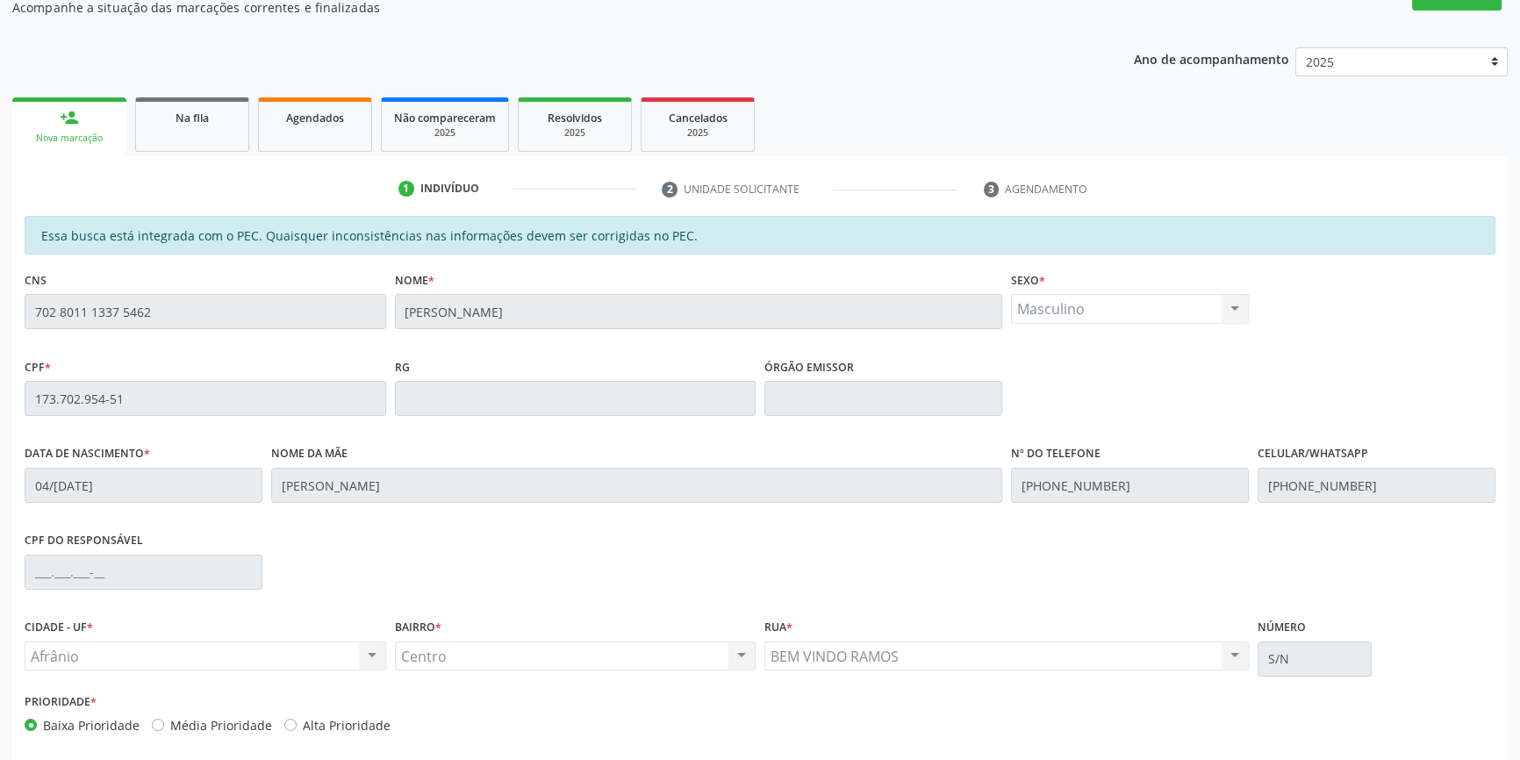
scroll to position [240, 0]
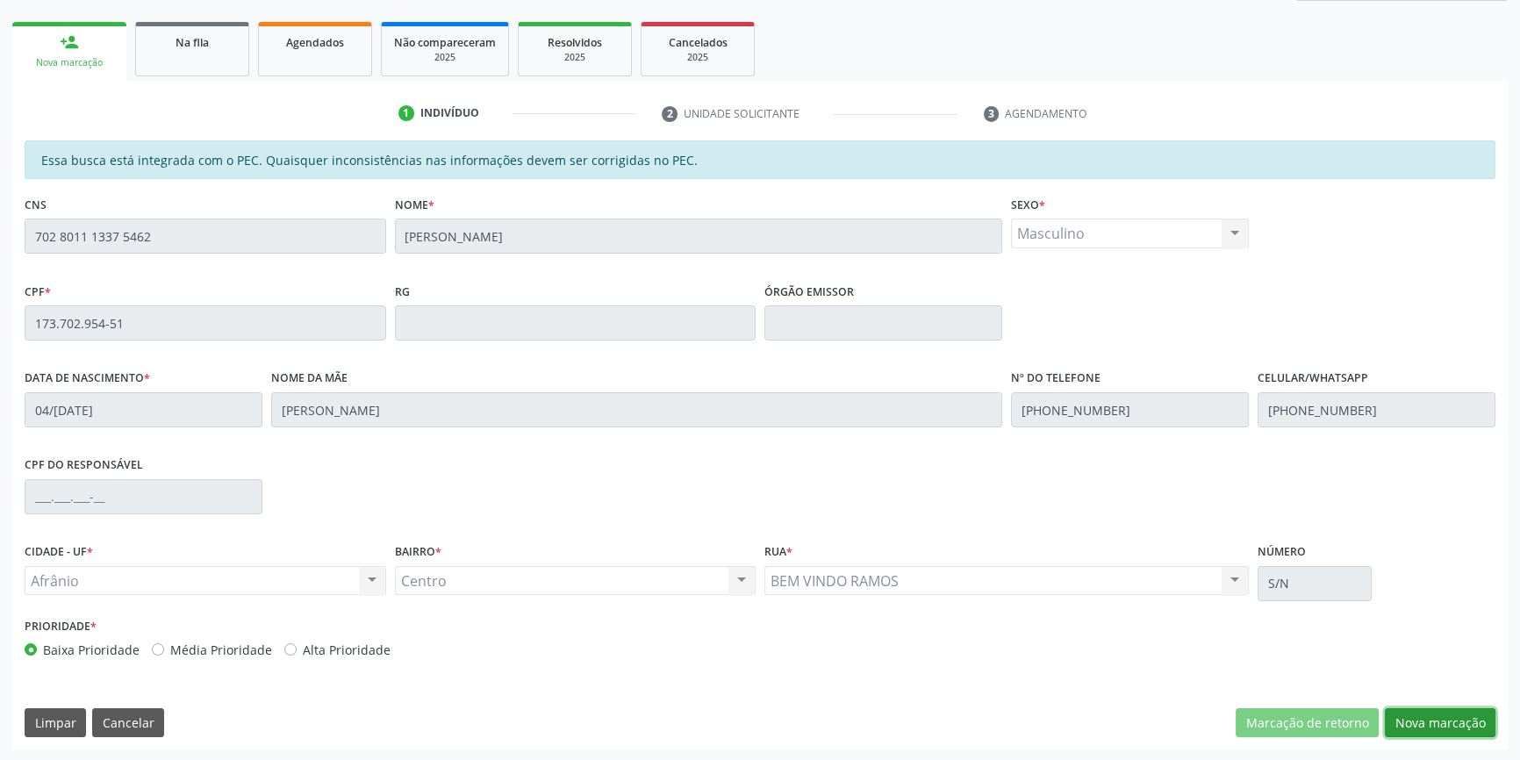
click at [1402, 726] on button "Nova marcação" at bounding box center [1439, 723] width 111 height 30
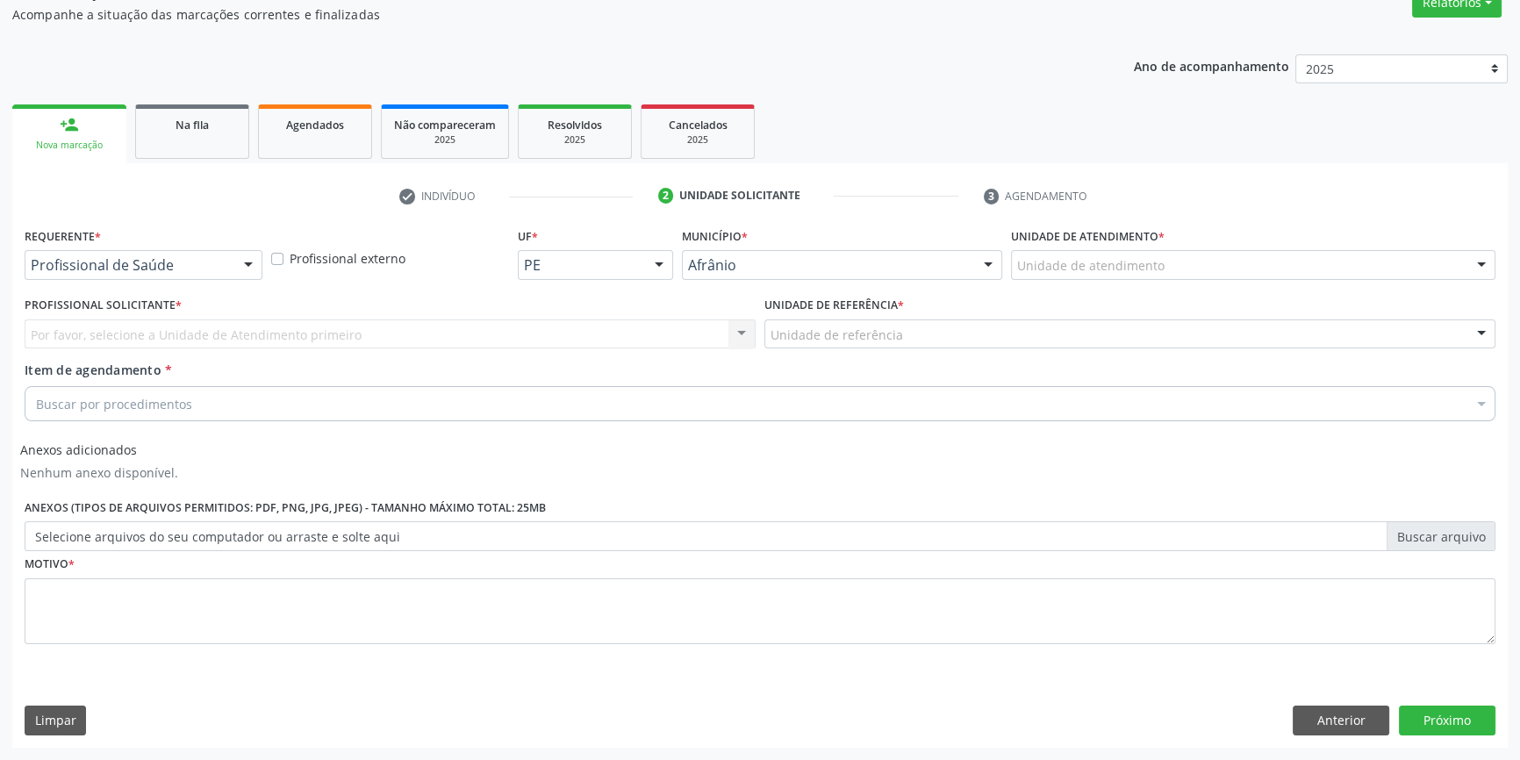
scroll to position [156, 0]
click at [1141, 290] on div "Unidade de atendimento * Unidade de atendimento Academia da Saude de Afranio Ac…" at bounding box center [1252, 259] width 493 height 68
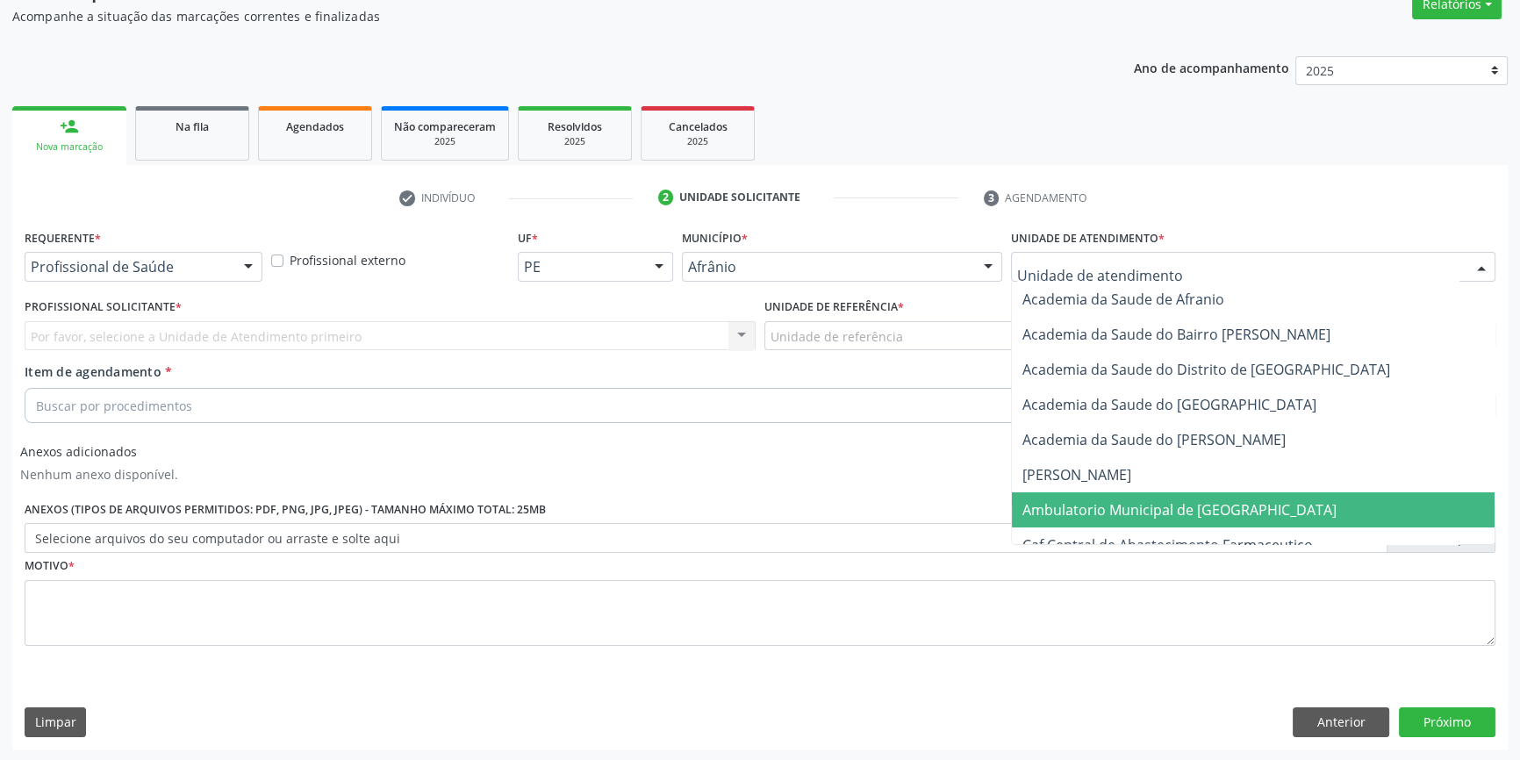
click at [1103, 523] on span "Ambulatorio Municipal de [GEOGRAPHIC_DATA]" at bounding box center [1253, 509] width 483 height 35
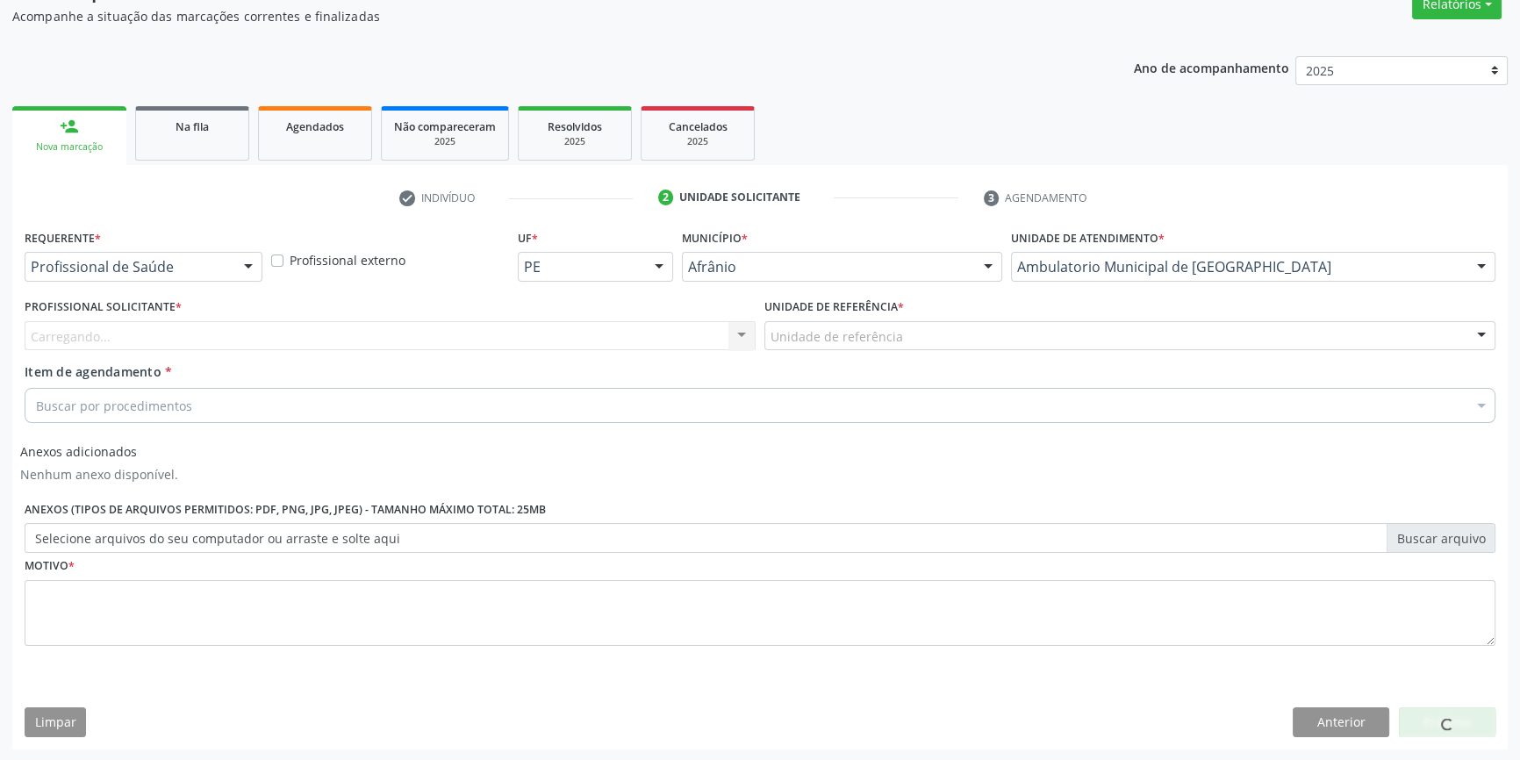
click at [936, 348] on div "Unidade de referência" at bounding box center [1129, 336] width 731 height 30
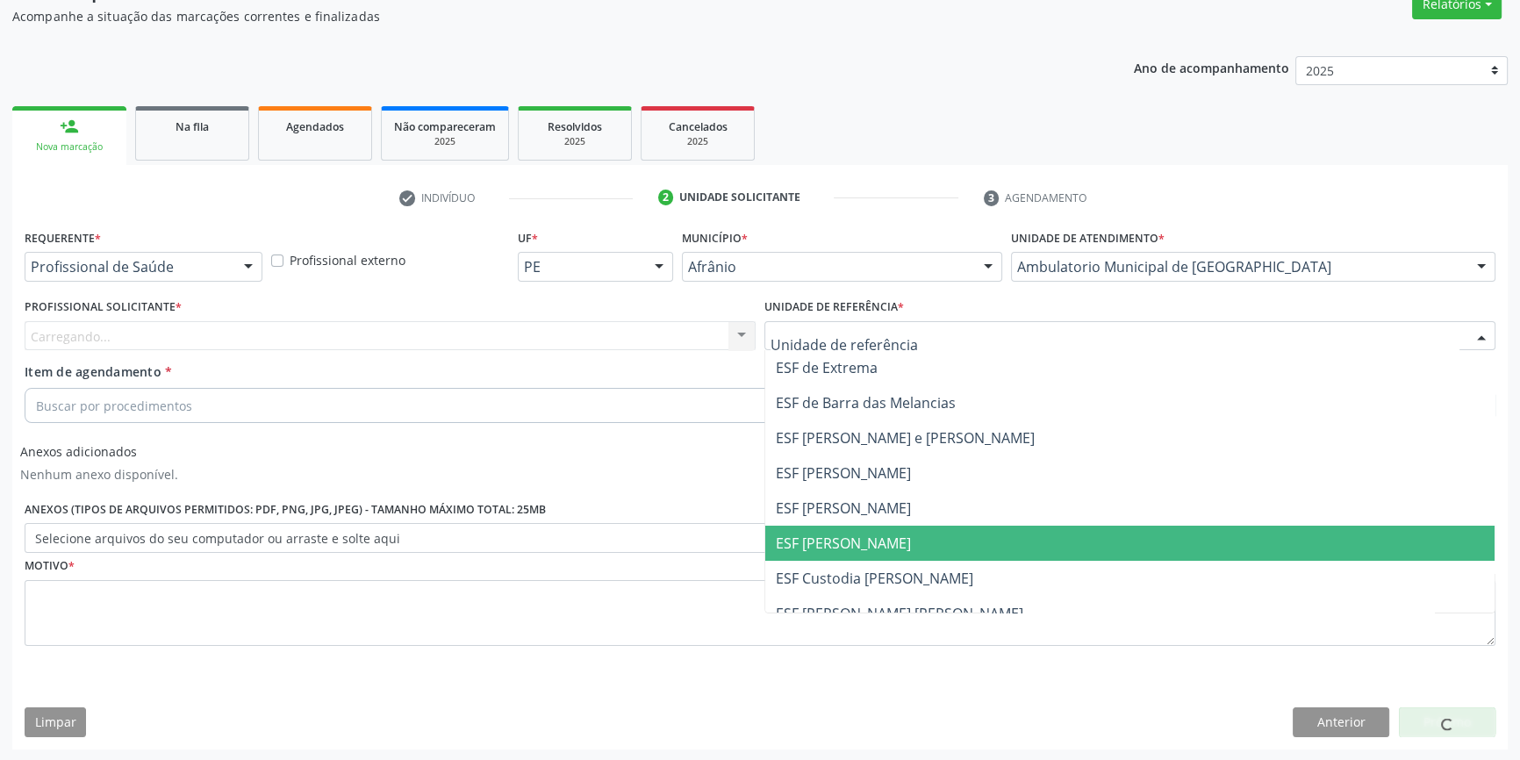
drag, startPoint x: 902, startPoint y: 525, endPoint x: 786, endPoint y: 494, distance: 119.8
click at [900, 526] on span "ESF [PERSON_NAME]" at bounding box center [1129, 543] width 729 height 35
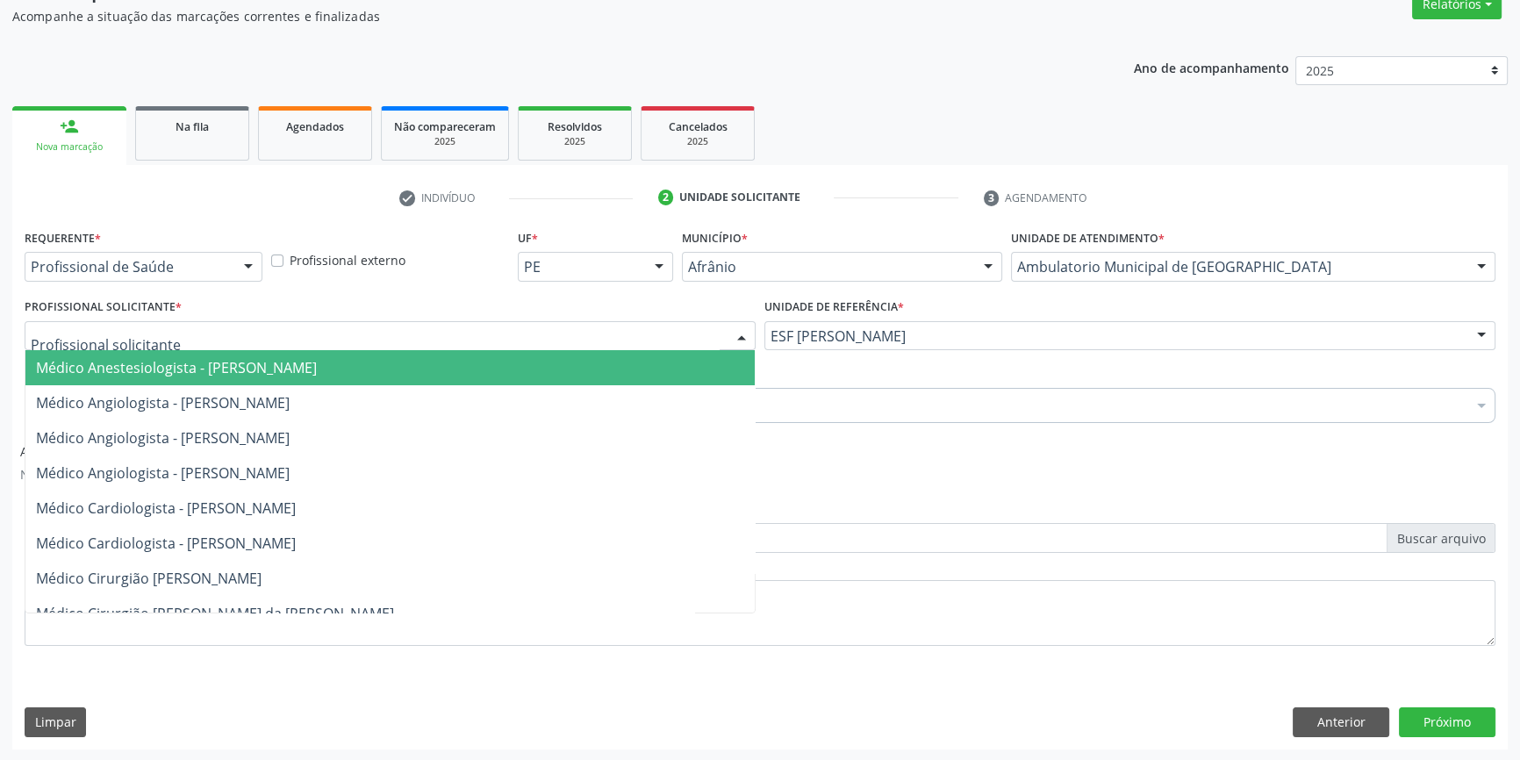
click at [590, 336] on div at bounding box center [390, 336] width 731 height 30
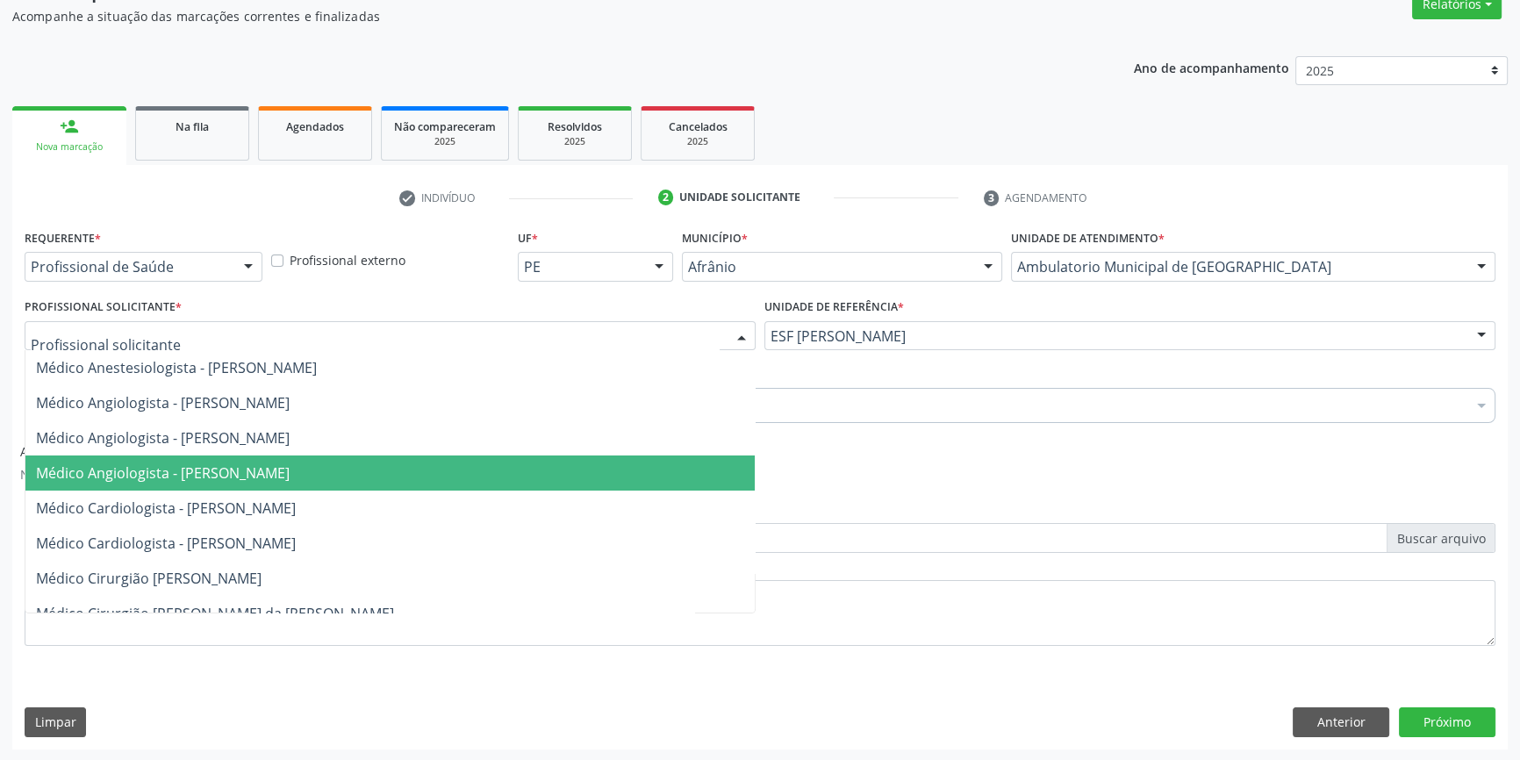
click at [354, 483] on span "Médico Angiologista - [PERSON_NAME]" at bounding box center [389, 472] width 729 height 35
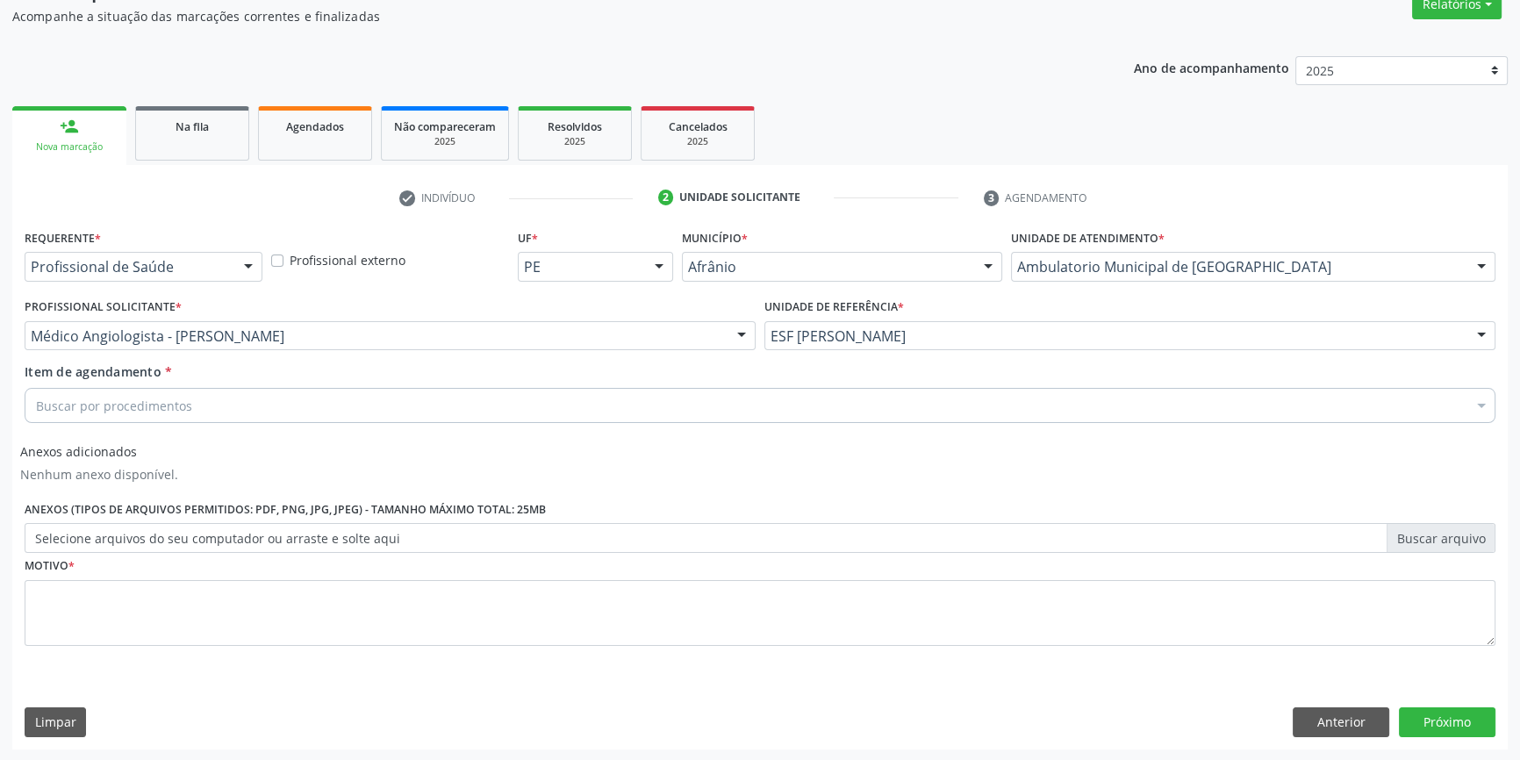
click at [266, 411] on div "Buscar por procedimentos" at bounding box center [760, 405] width 1470 height 35
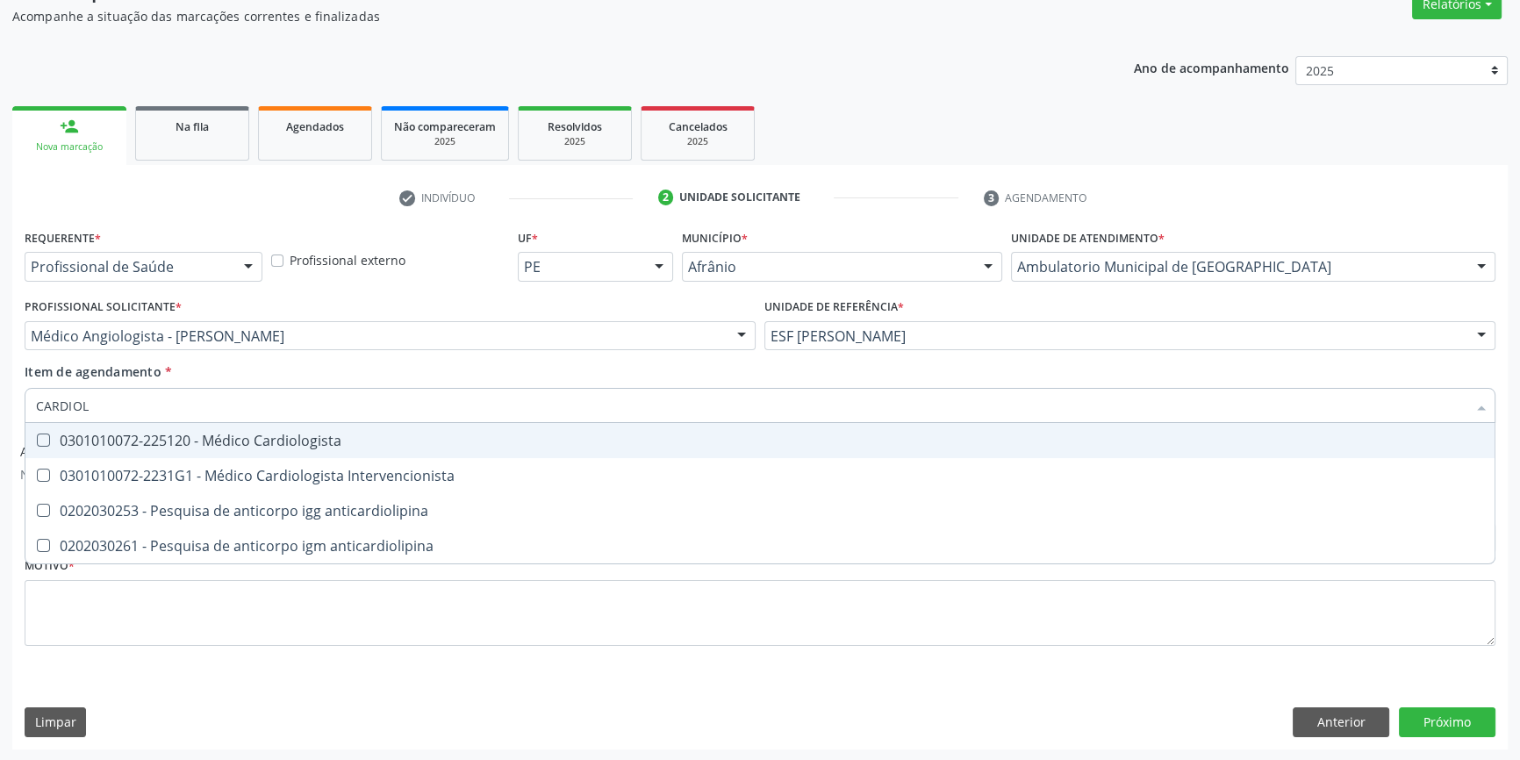
type input "CARDIOLO"
click at [263, 429] on span "0301010072-225120 - Médico Cardiologista" at bounding box center [759, 440] width 1469 height 35
checkbox Cardiologista "true"
click at [223, 671] on div "Requerente * Profissional de Saúde Profissional de Saúde Paciente Nenhum result…" at bounding box center [759, 487] width 1495 height 524
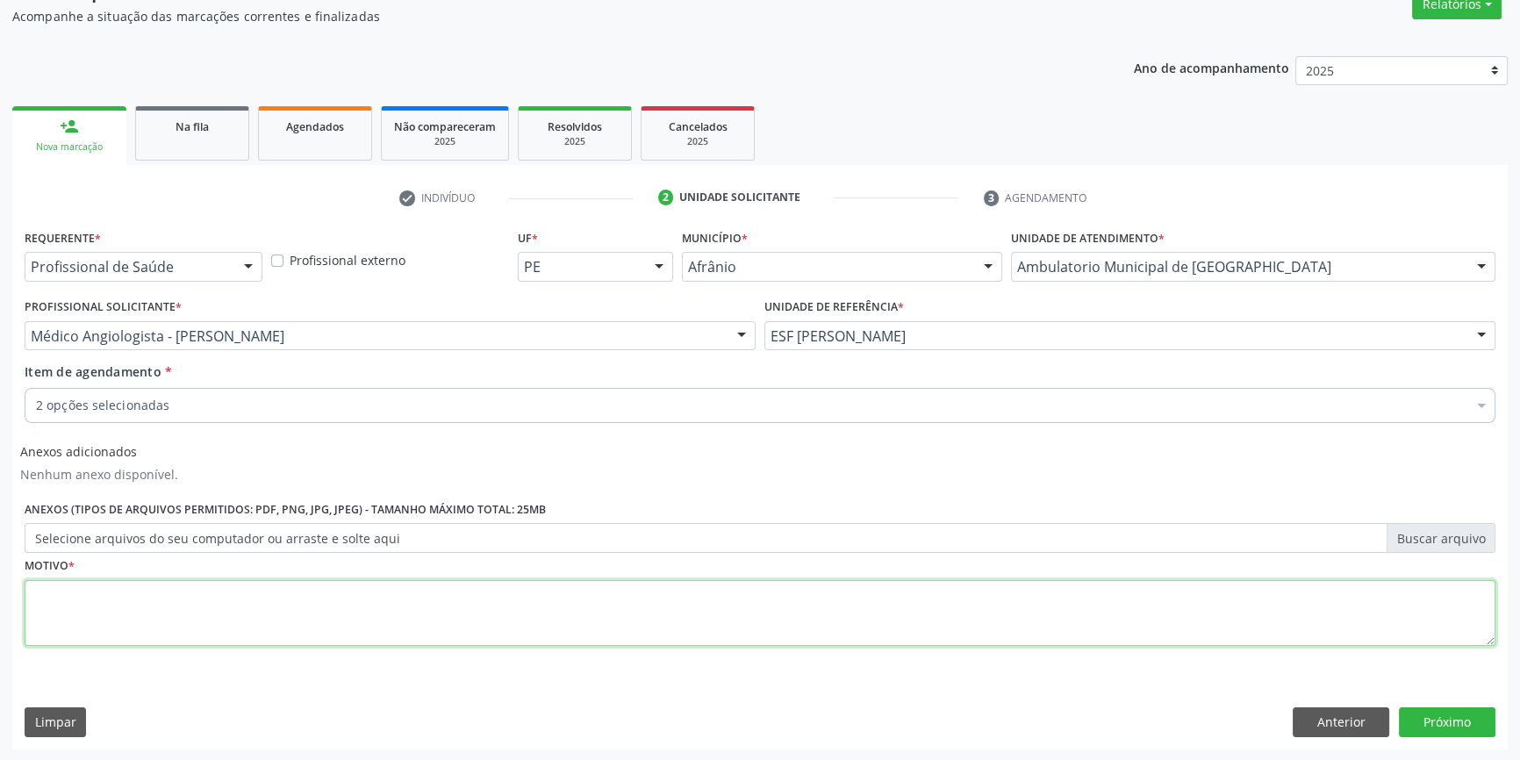
click at [211, 628] on textarea at bounding box center [760, 613] width 1470 height 67
type textarea "'"
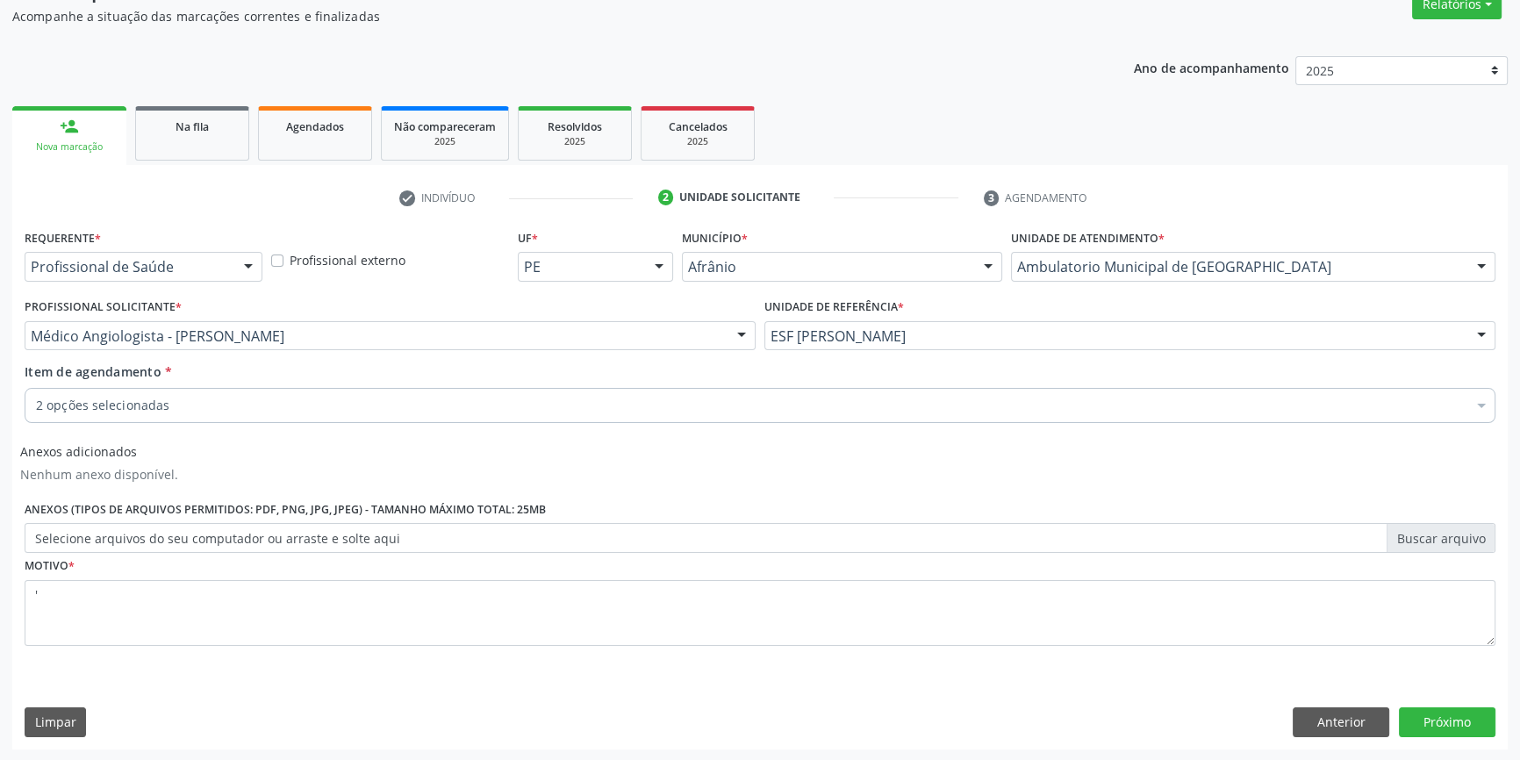
click at [505, 392] on div "2 opções selecionadas" at bounding box center [760, 405] width 1470 height 35
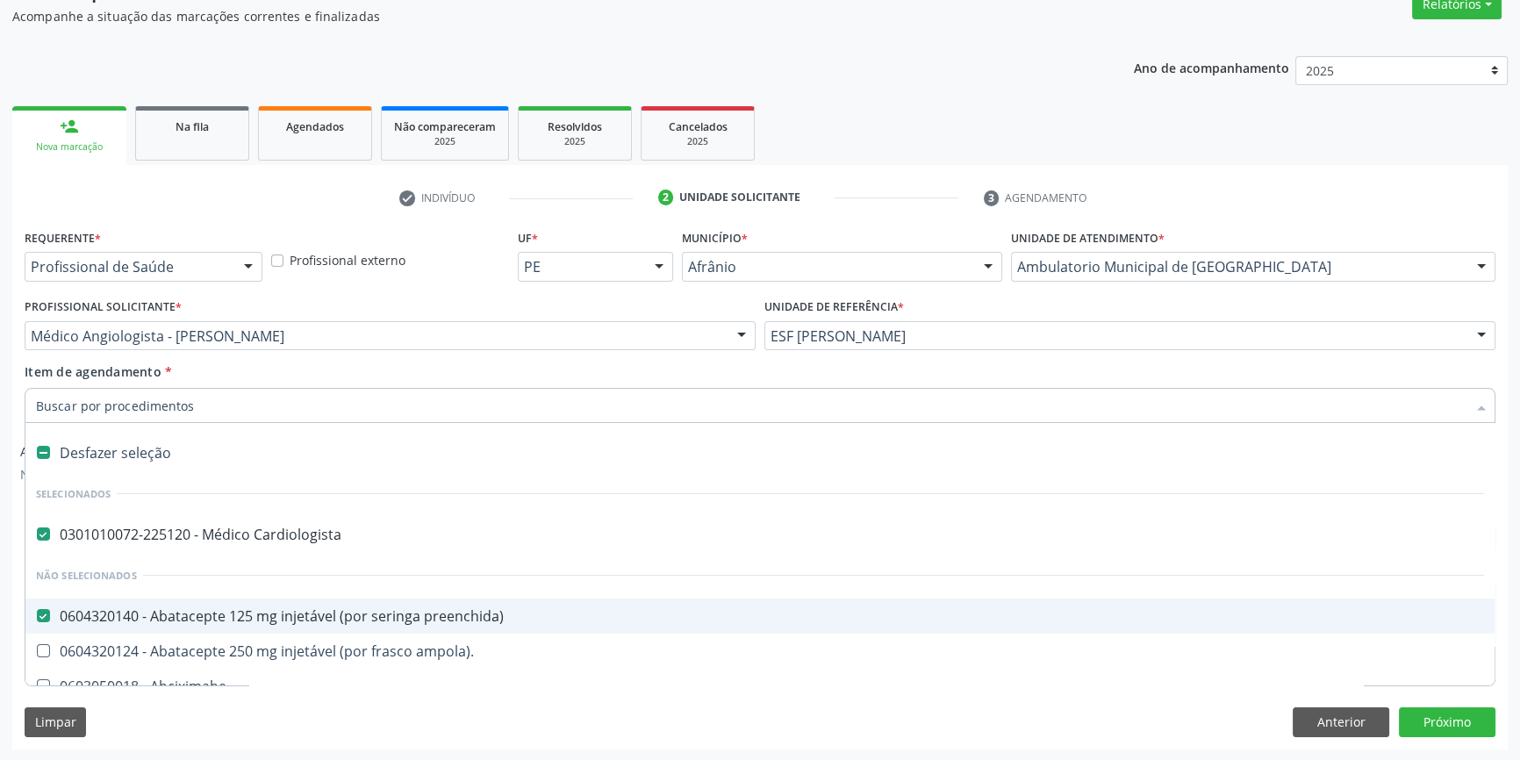
click at [217, 609] on div "0604320140 - Abatacepte 125 mg injetável (por seringa preenchida)" at bounding box center [760, 616] width 1448 height 14
checkbox preenchida\) "false"
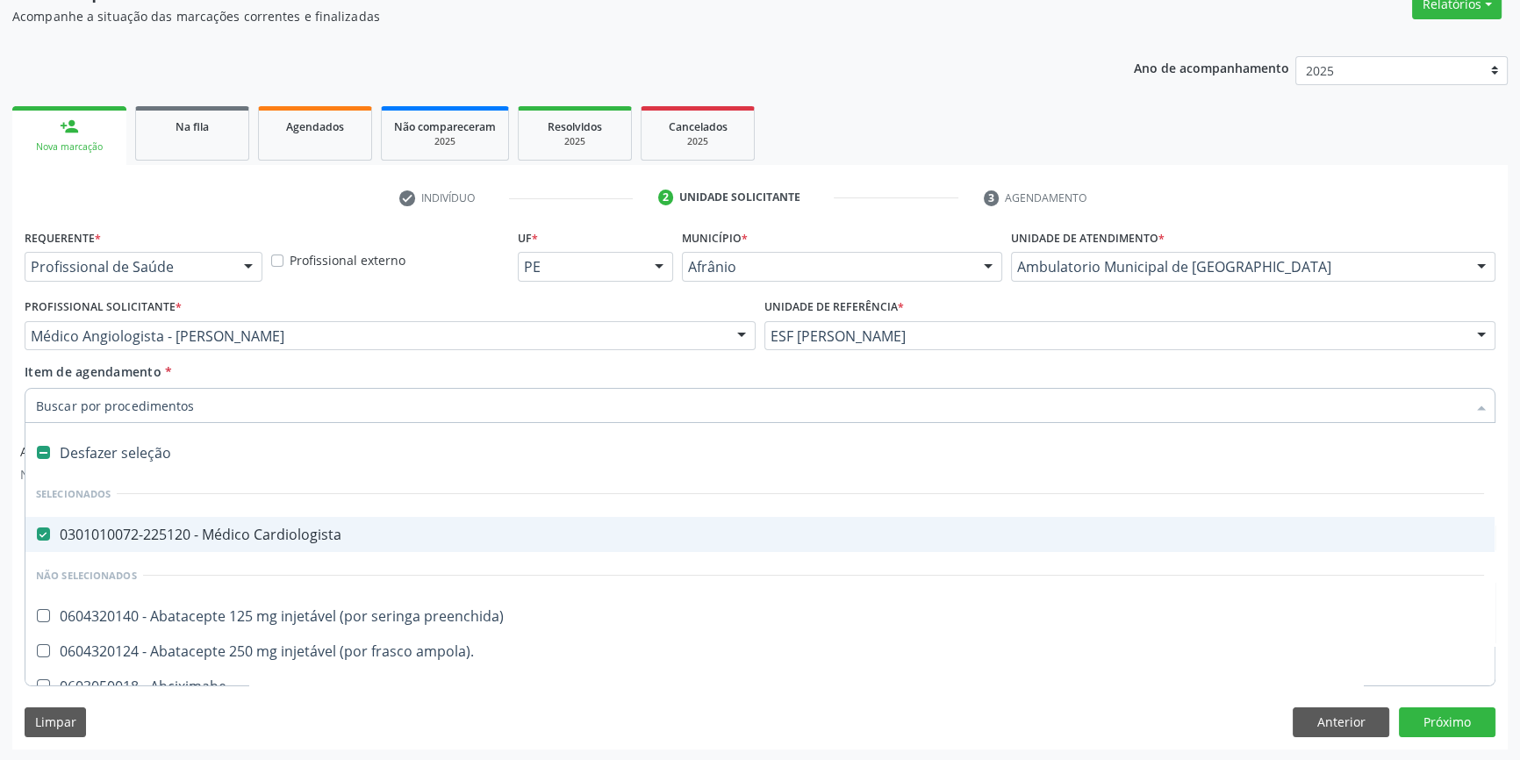
click at [723, 364] on div "Item de agendamento * Desfazer seleção Selecionados 0301010072-225120 - Médico …" at bounding box center [760, 389] width 1470 height 55
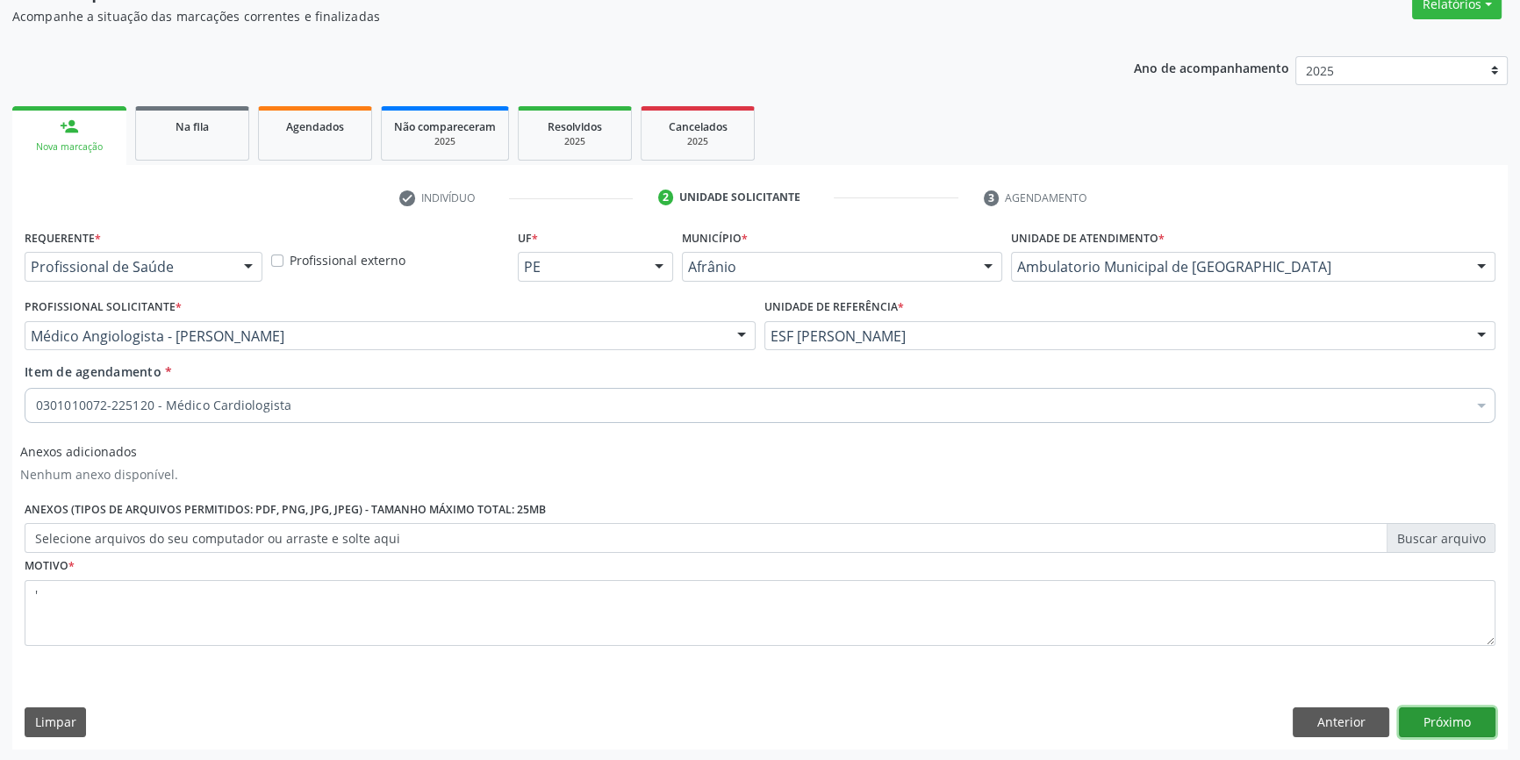
click at [1471, 731] on button "Próximo" at bounding box center [1447, 722] width 97 height 30
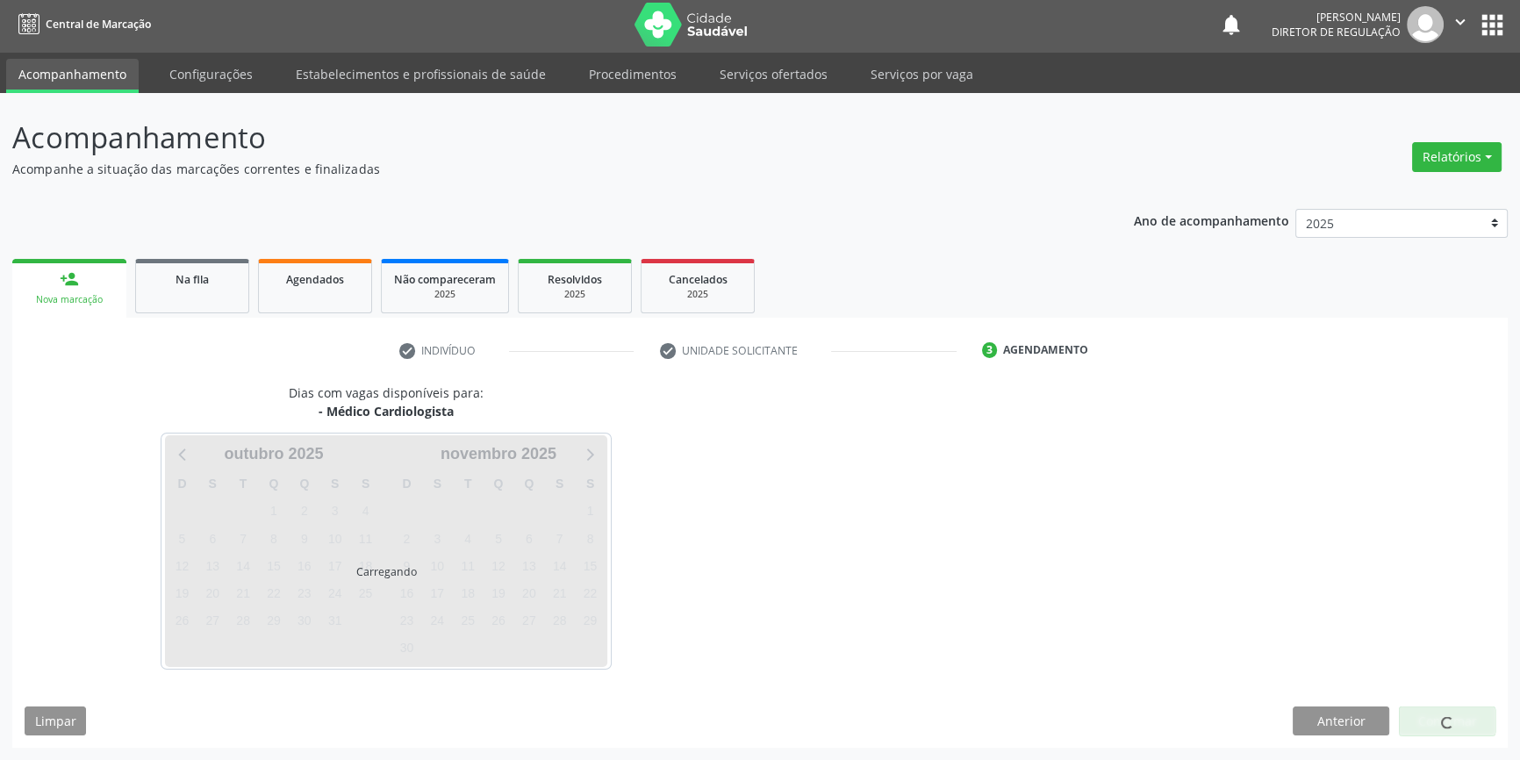
scroll to position [2, 0]
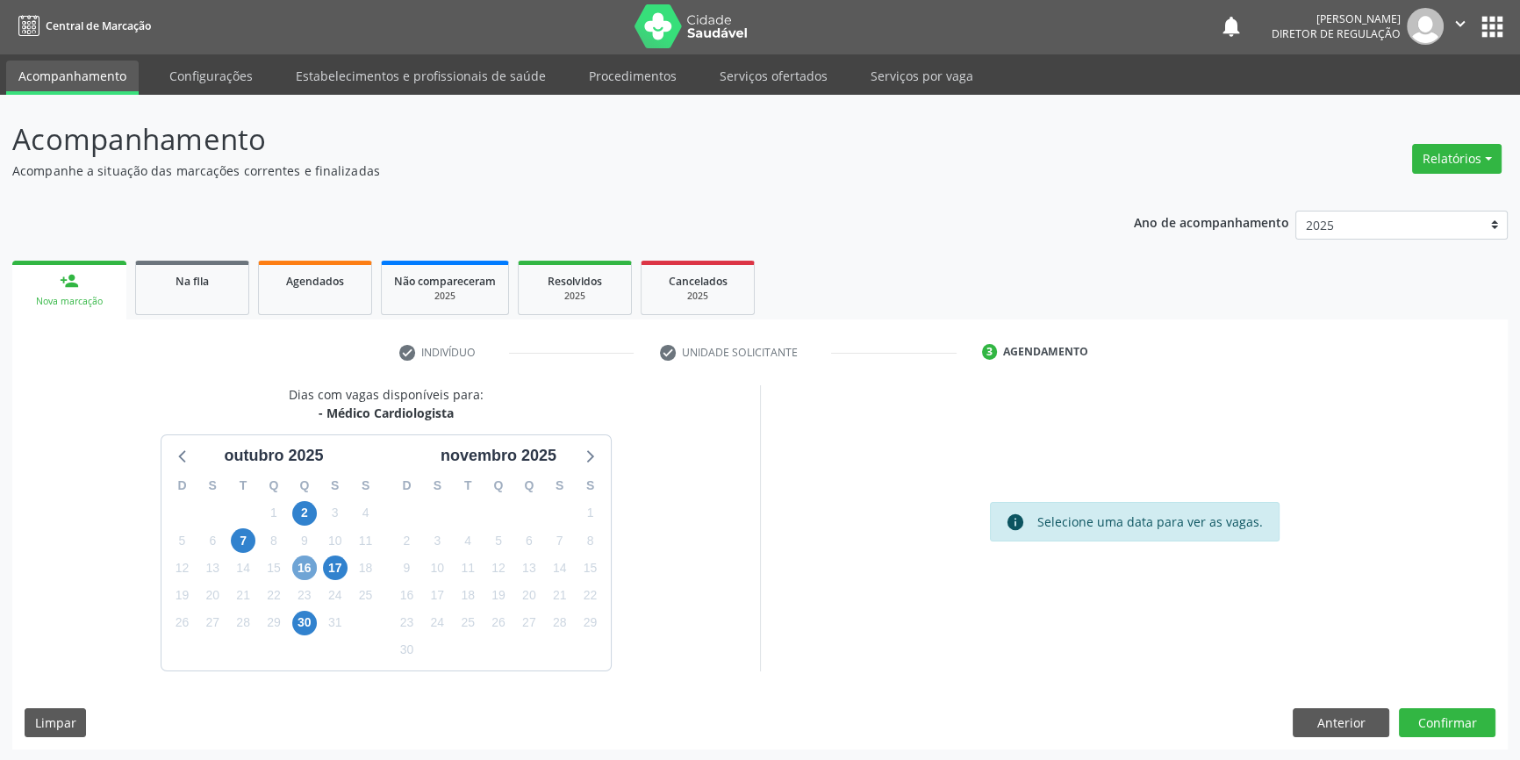
click at [306, 573] on span "16" at bounding box center [304, 567] width 25 height 25
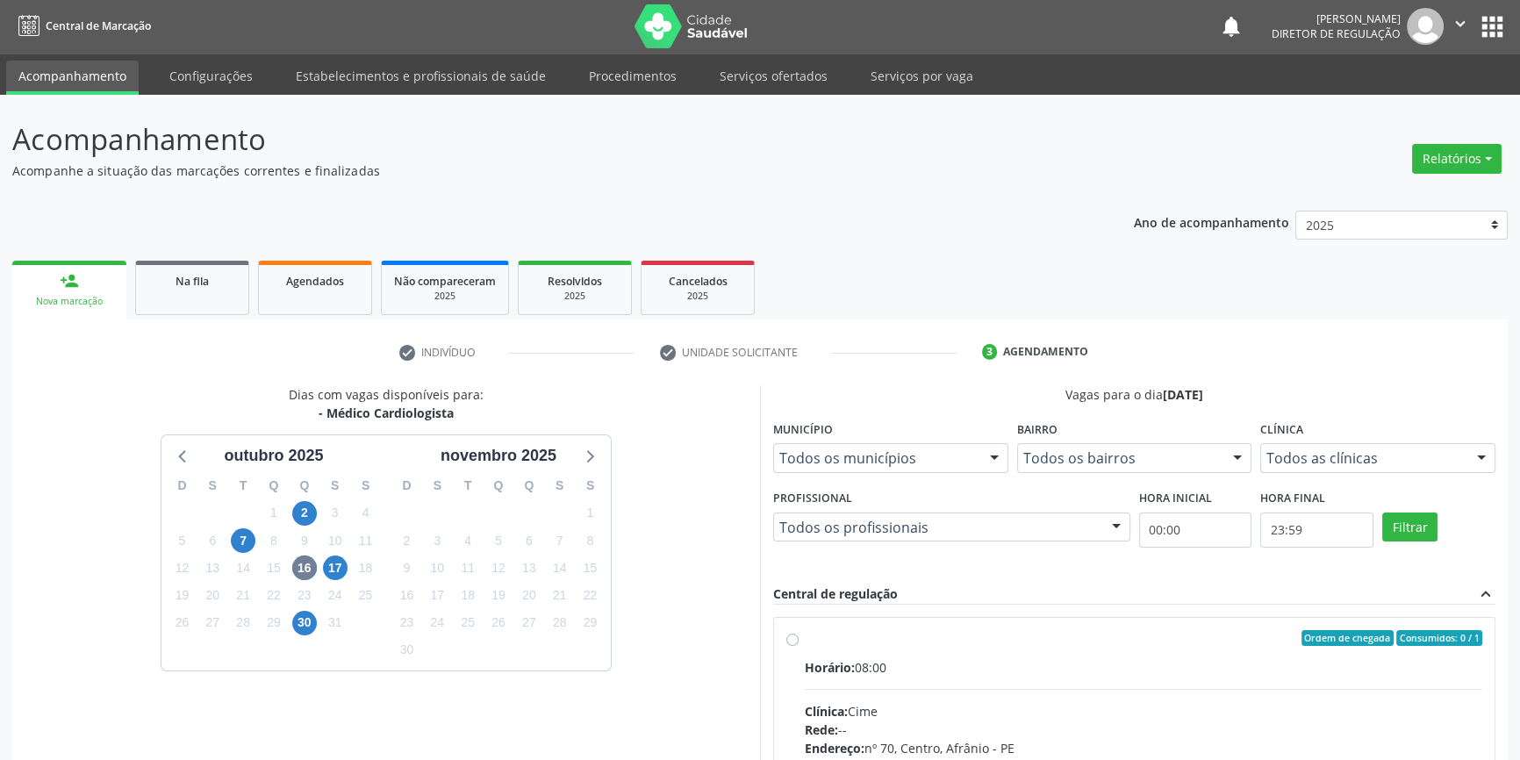
click at [798, 646] on input "Ordem de chegada Consumidos: 0 / 1 Horário: 08:00 Clínica: Cime Rede: -- Endere…" at bounding box center [792, 638] width 12 height 16
radio input "true"
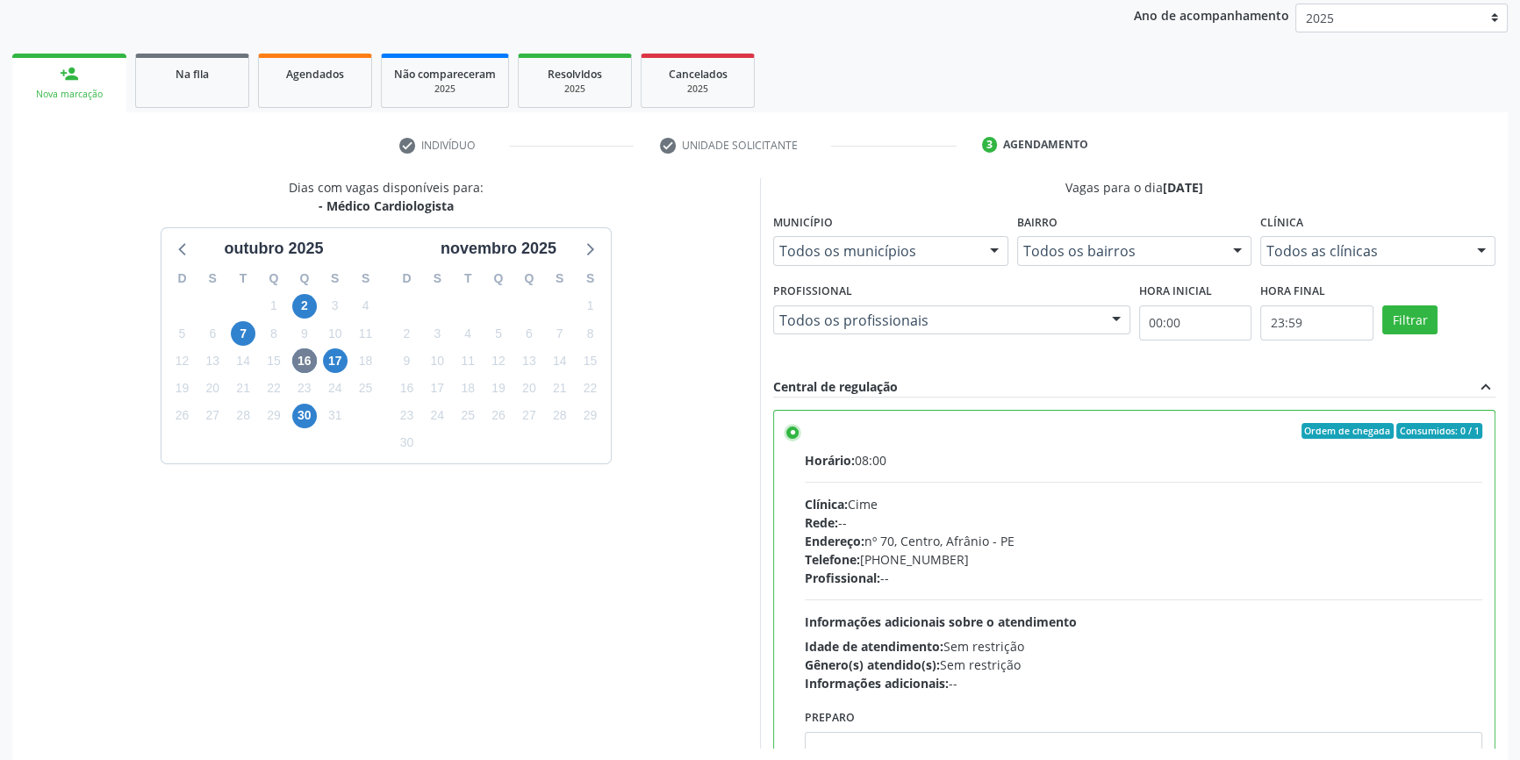
scroll to position [287, 0]
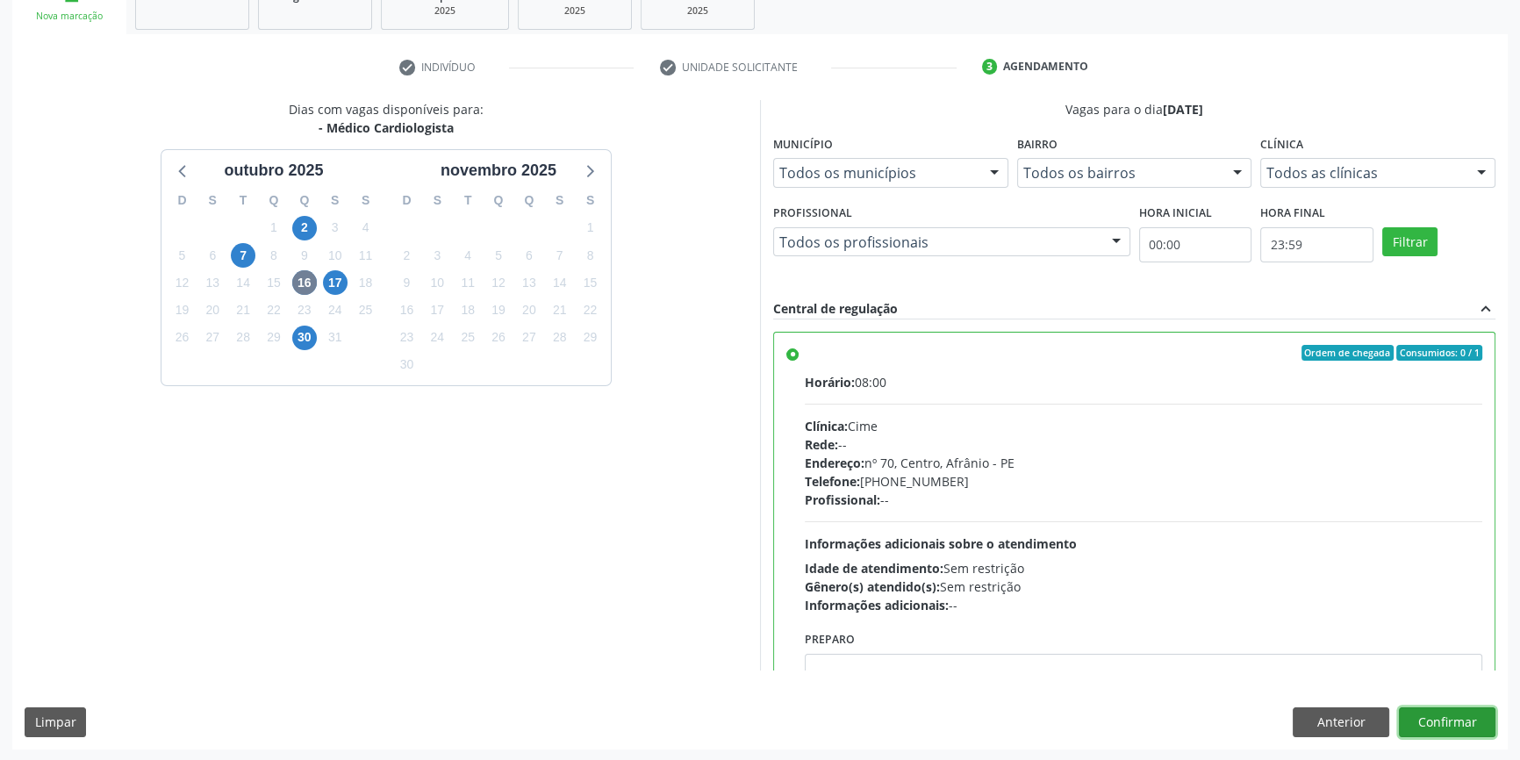
click at [1482, 722] on button "Confirmar" at bounding box center [1447, 722] width 97 height 30
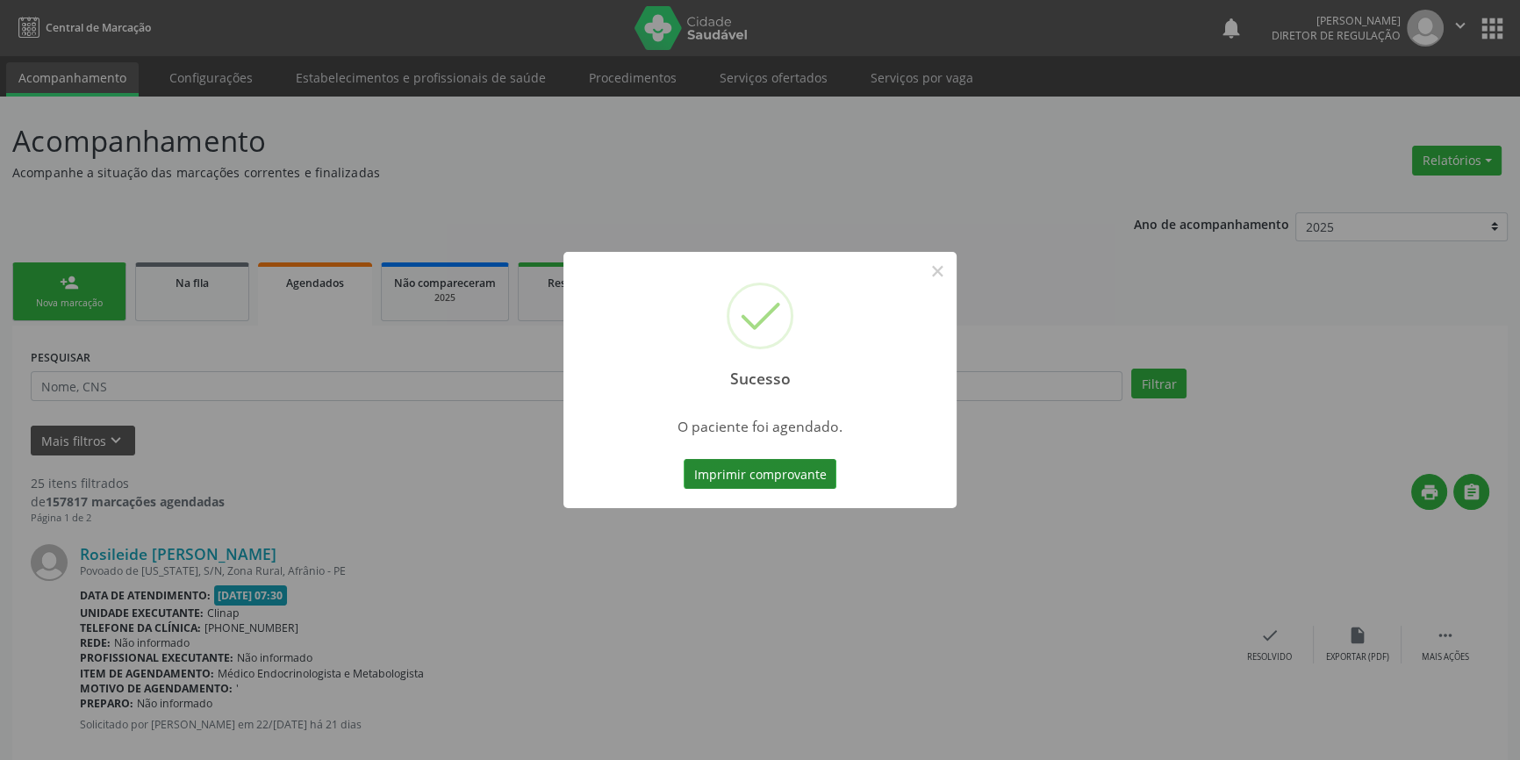
click at [803, 465] on button "Imprimir comprovante" at bounding box center [759, 474] width 153 height 30
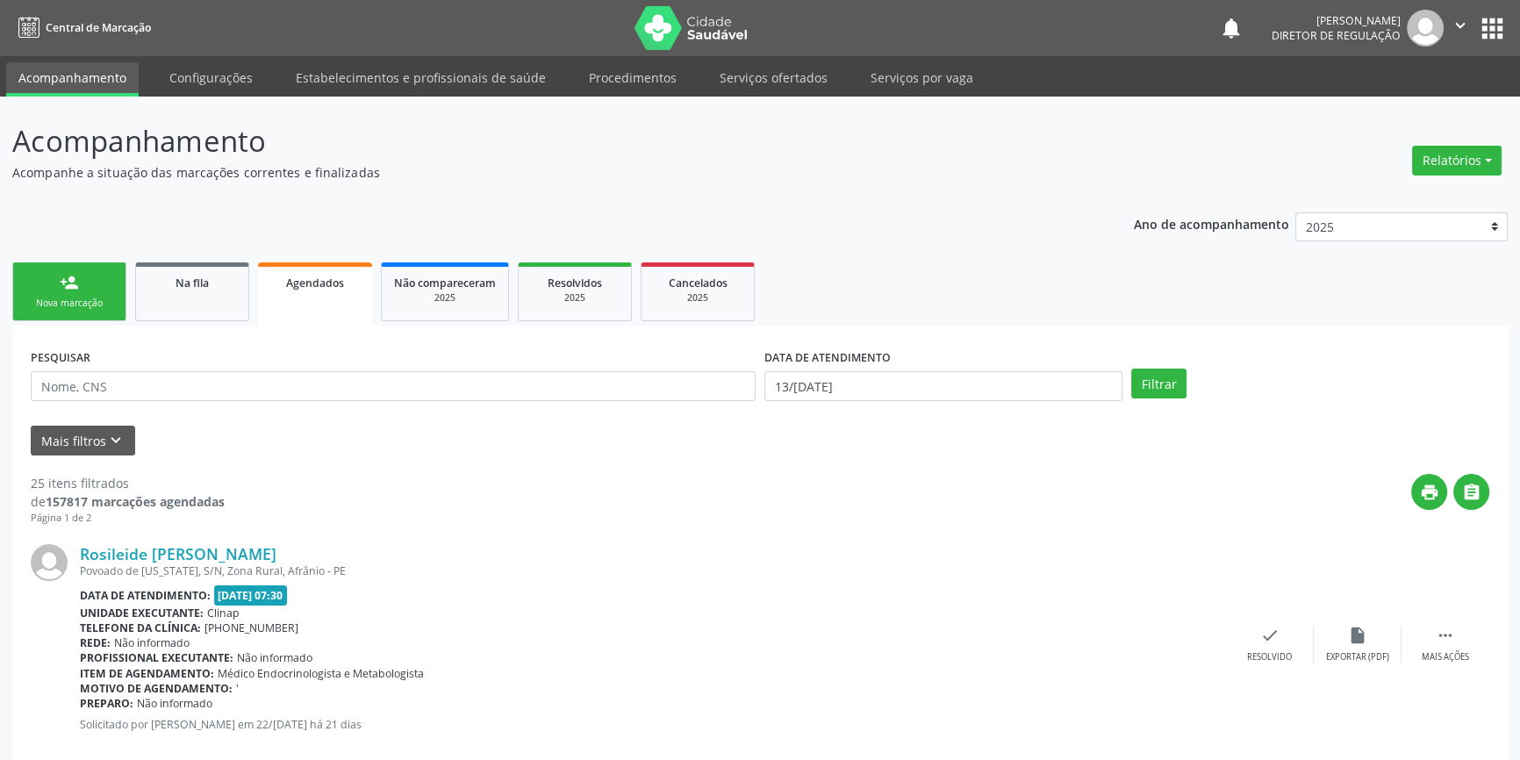
click at [72, 262] on link "person_add Nova marcação" at bounding box center [69, 291] width 114 height 59
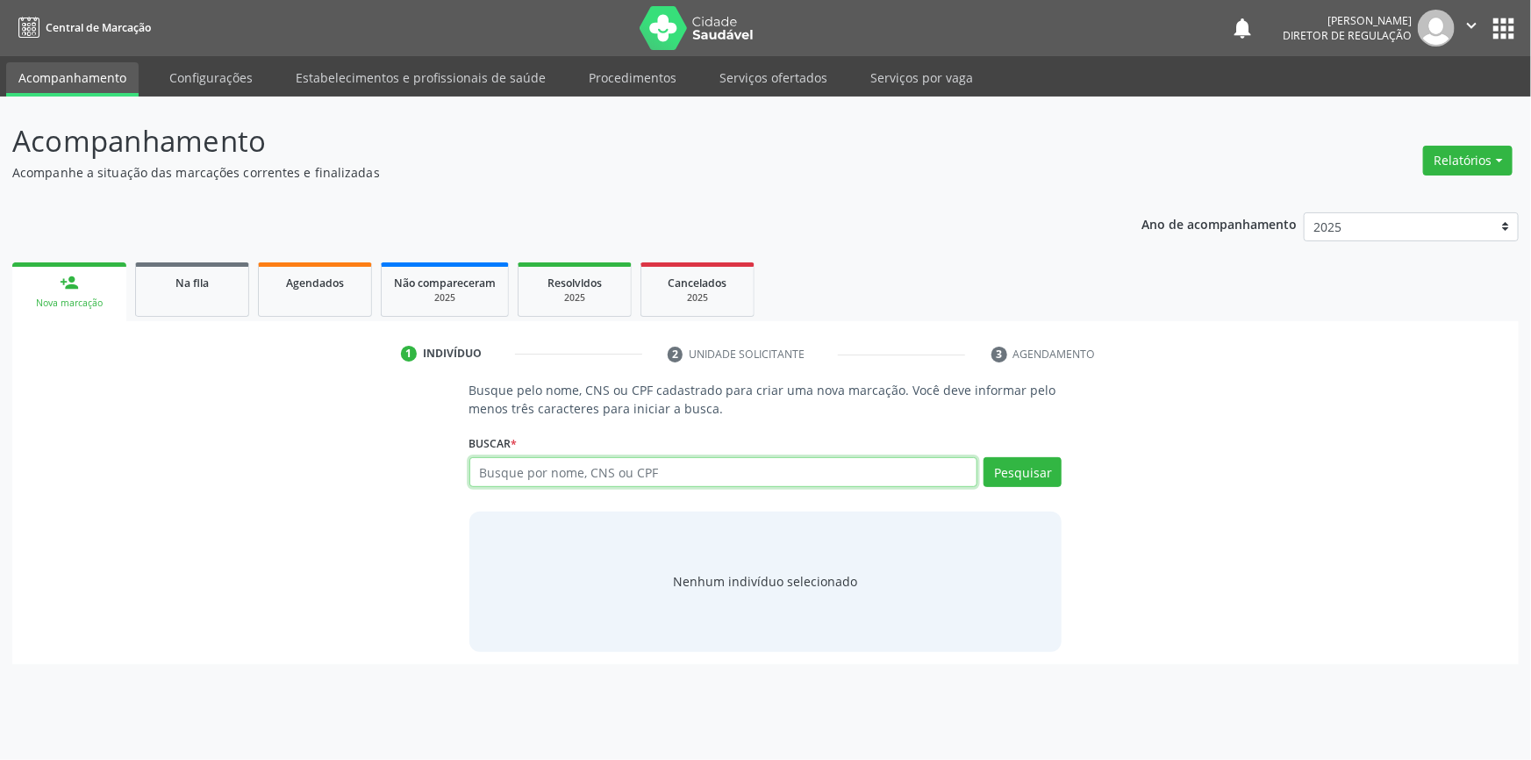
click at [529, 479] on input "text" at bounding box center [723, 472] width 509 height 30
type input "7"
type input "17370295451"
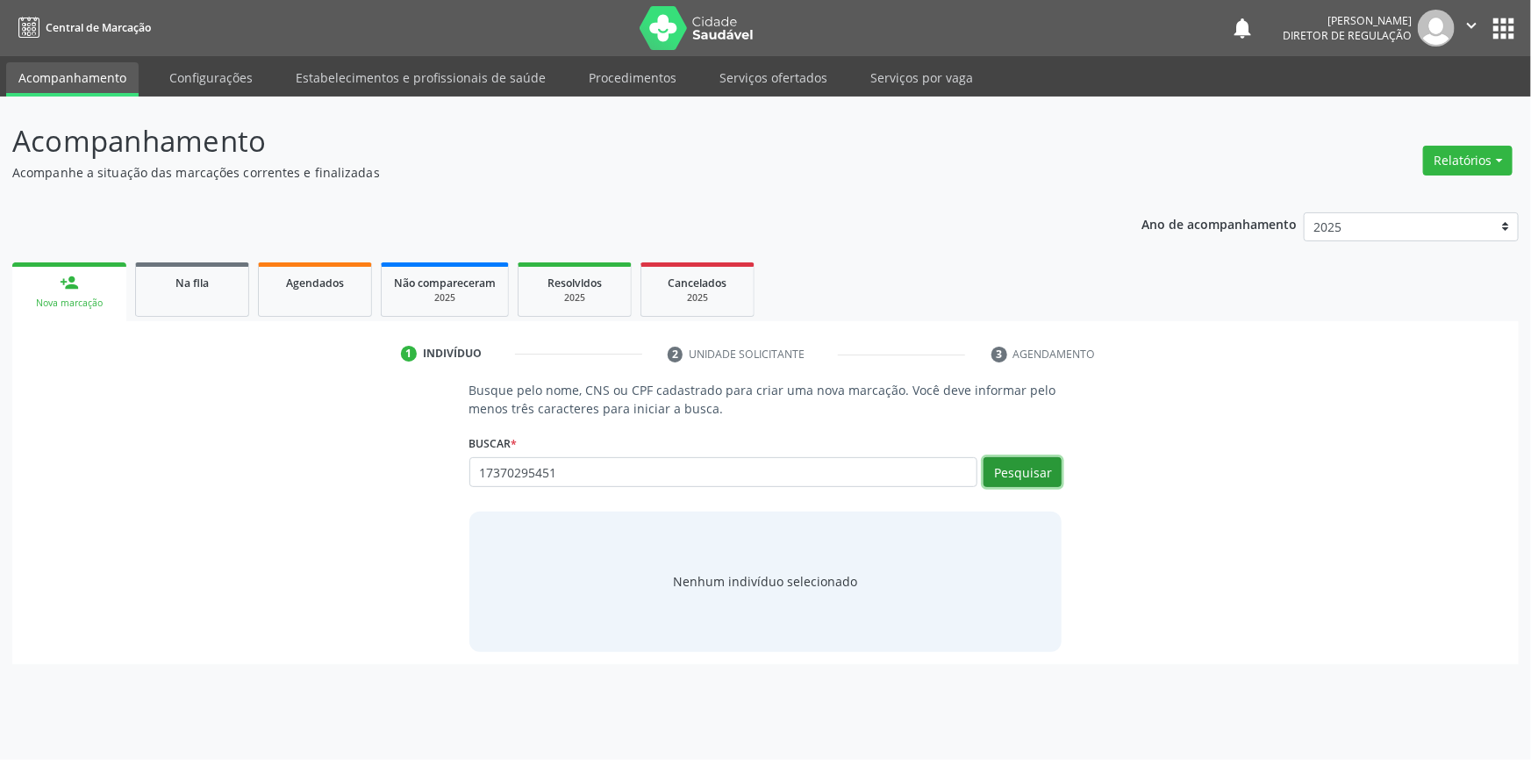
click at [1019, 477] on button "Pesquisar" at bounding box center [1023, 472] width 78 height 30
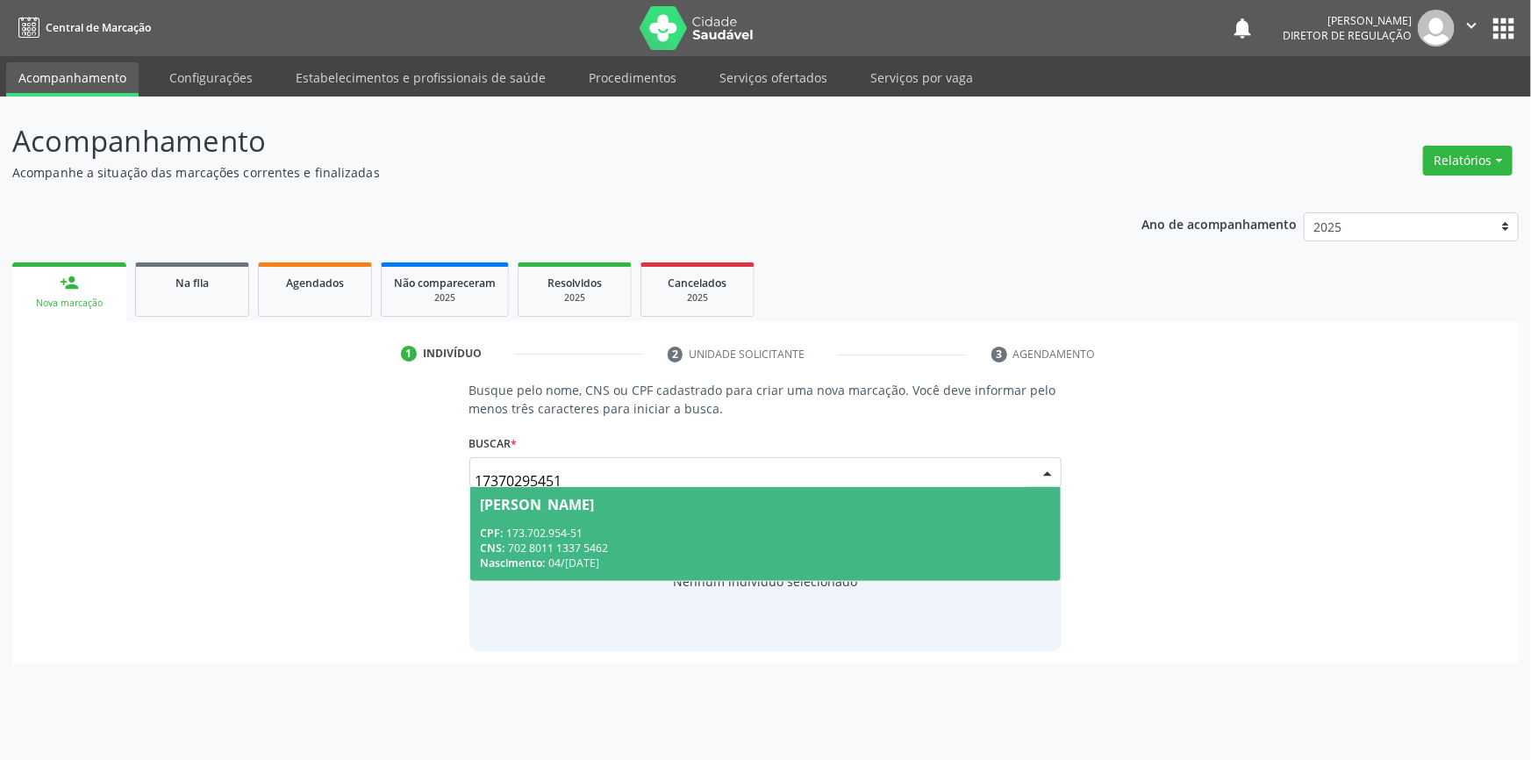
click at [667, 512] on span "Matheus de Sousa Carvalho CPF: 173.702.954-51 CNS: 702 8011 1337 5462 Nasciment…" at bounding box center [765, 534] width 591 height 94
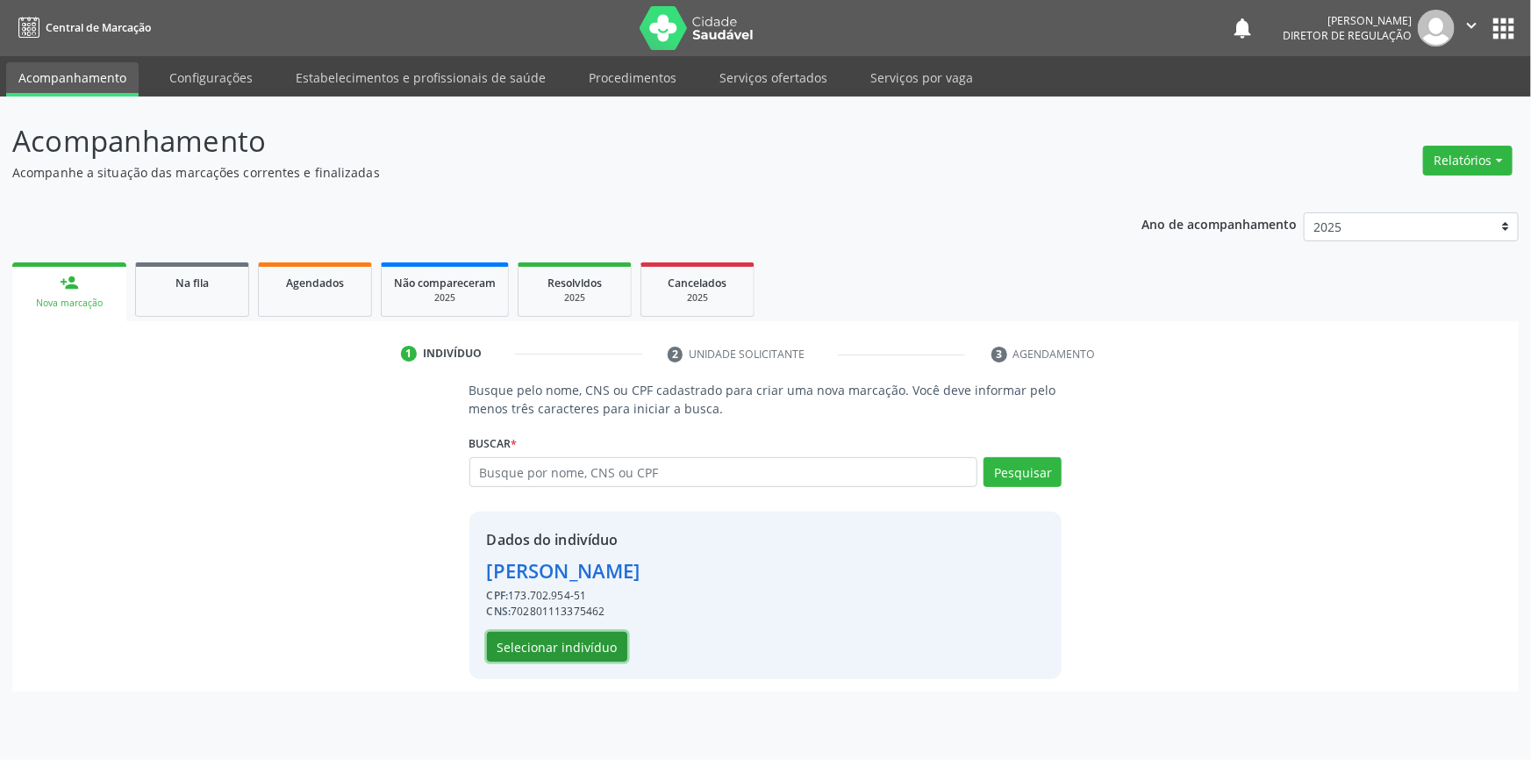
click at [573, 640] on button "Selecionar indivíduo" at bounding box center [557, 647] width 140 height 30
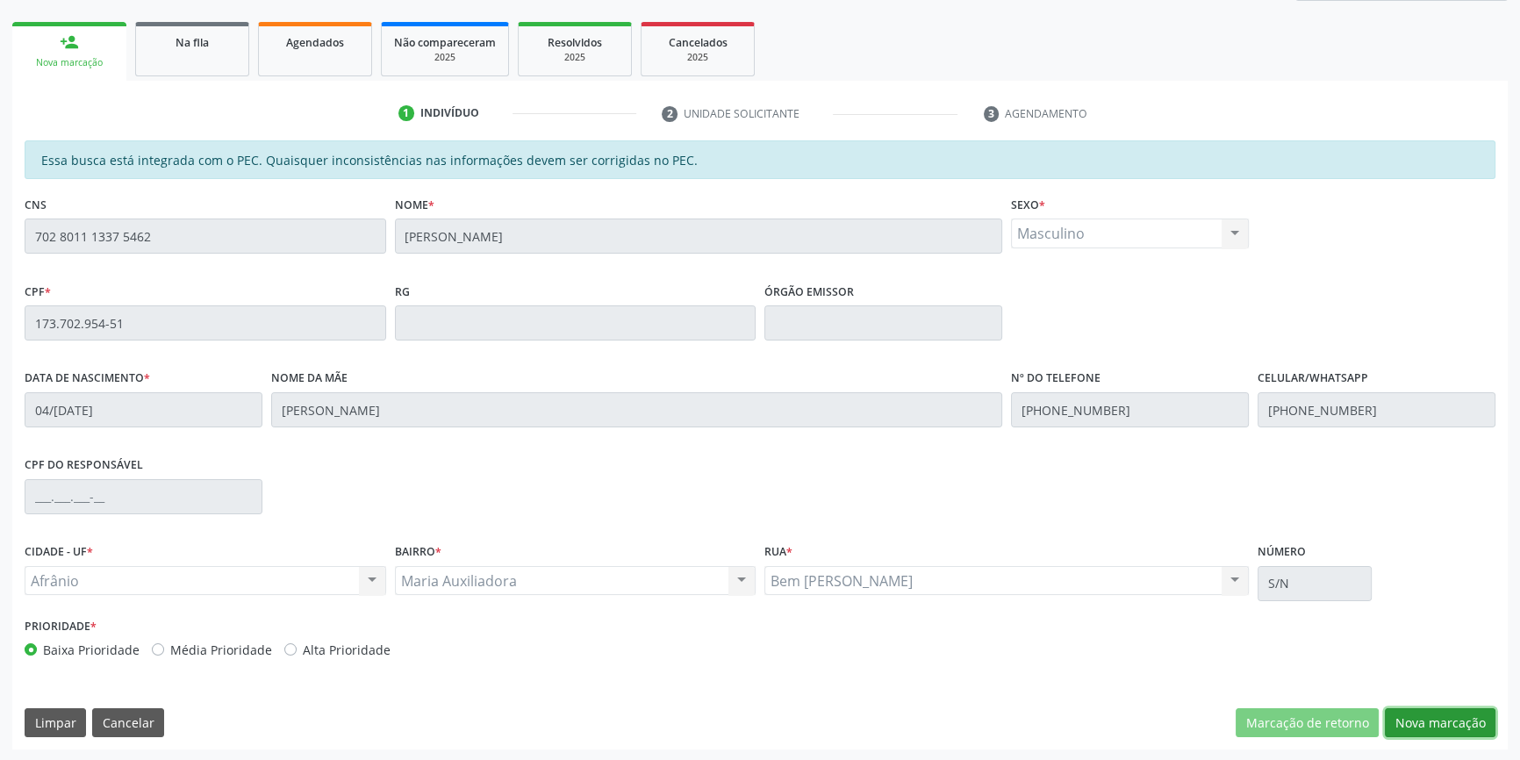
click at [1424, 723] on button "Nova marcação" at bounding box center [1439, 723] width 111 height 30
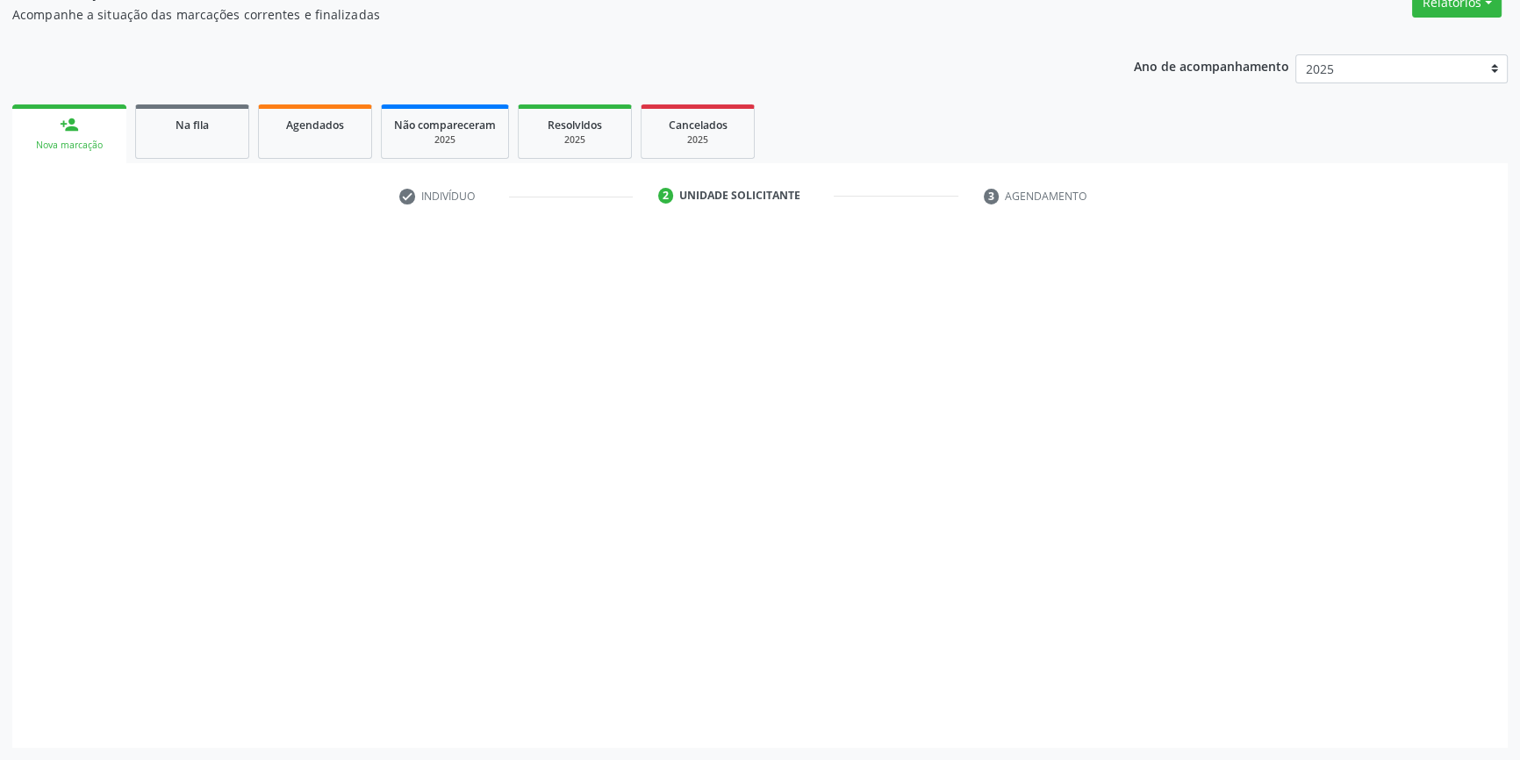
scroll to position [156, 0]
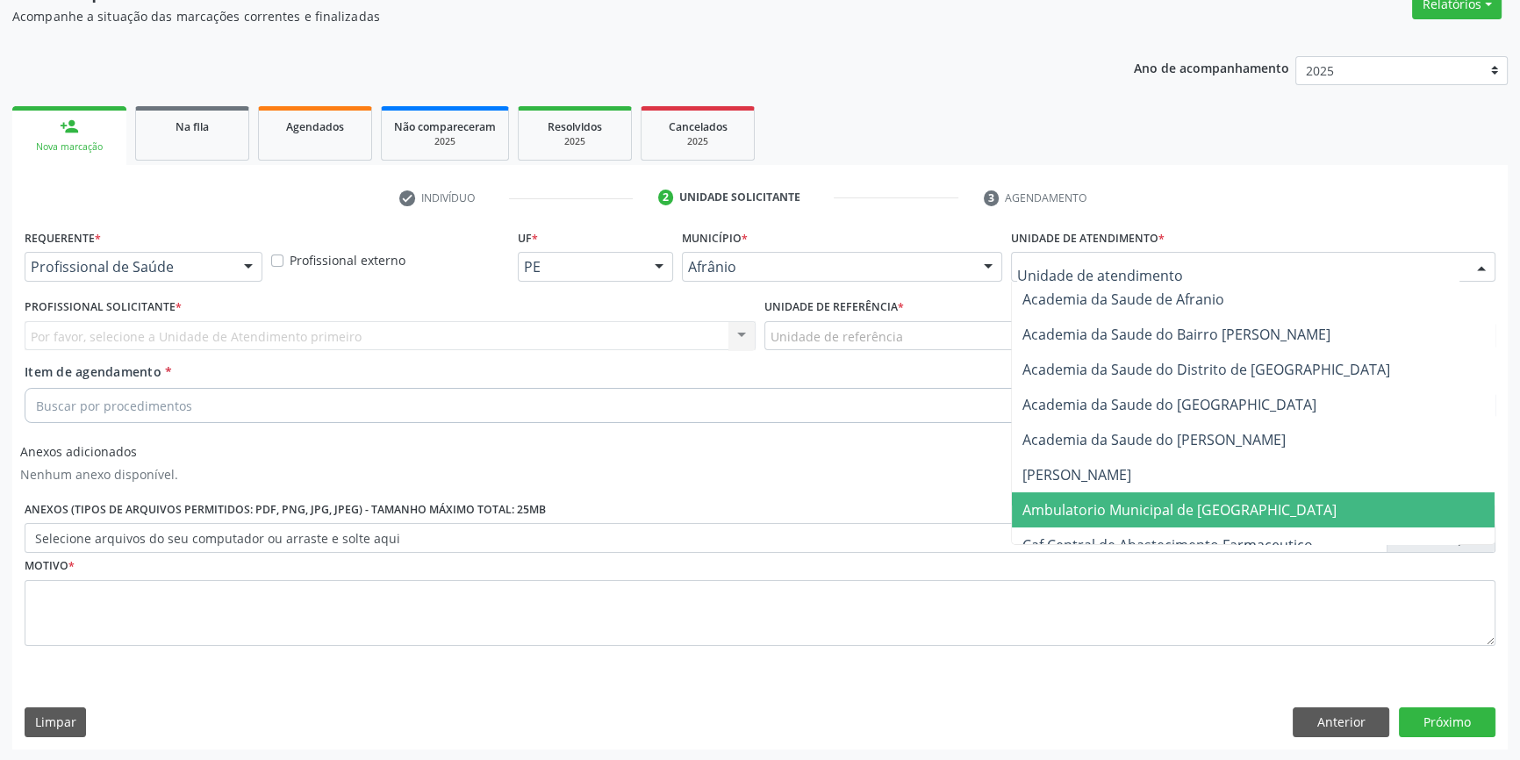
click at [1109, 496] on span "Ambulatorio Municipal de [GEOGRAPHIC_DATA]" at bounding box center [1253, 509] width 483 height 35
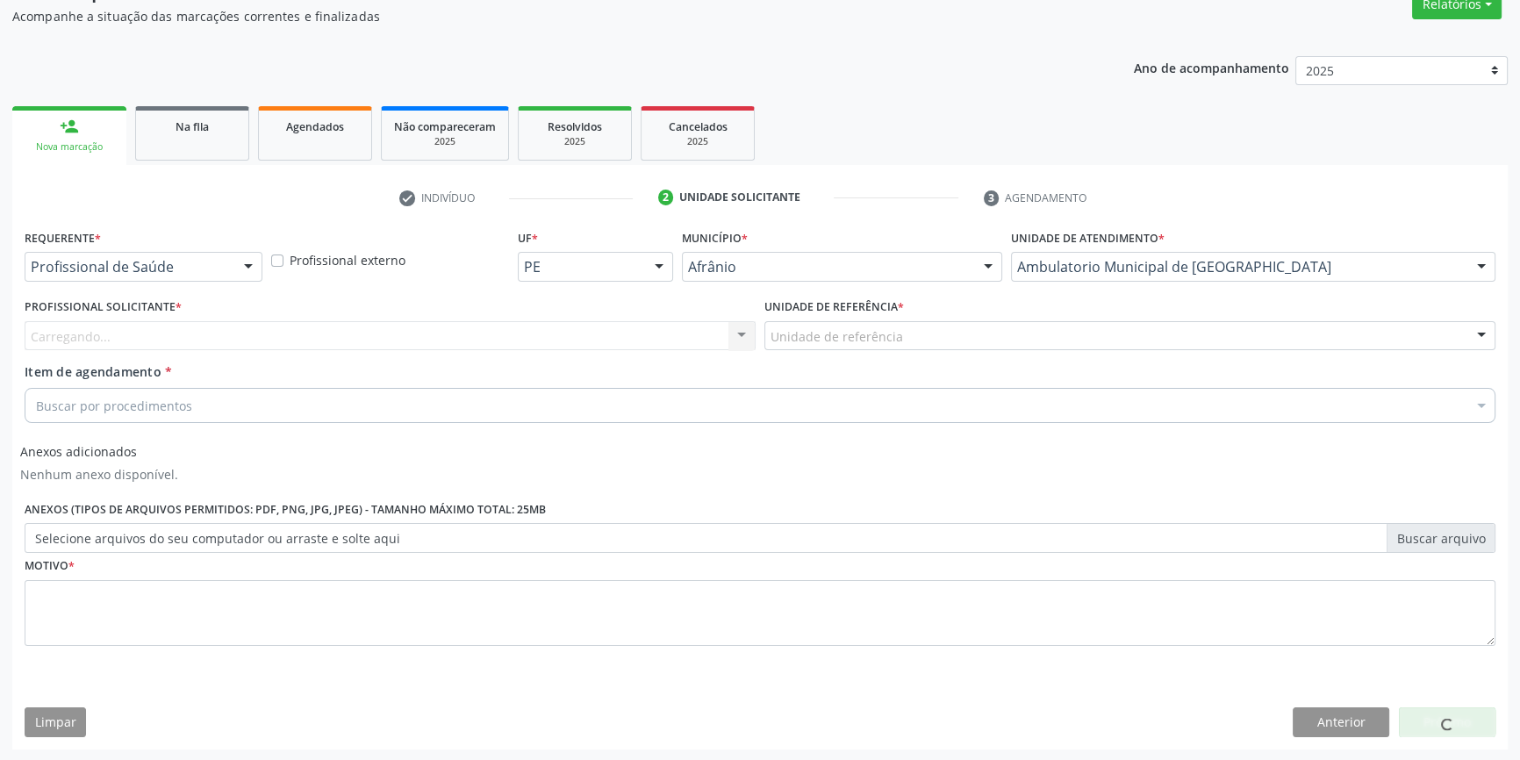
click at [917, 354] on div "Unidade de referência * Unidade de referência ESF de Extrema ESF de Barra das M…" at bounding box center [1130, 328] width 740 height 68
click at [912, 344] on div "Unidade de referência" at bounding box center [1129, 336] width 731 height 30
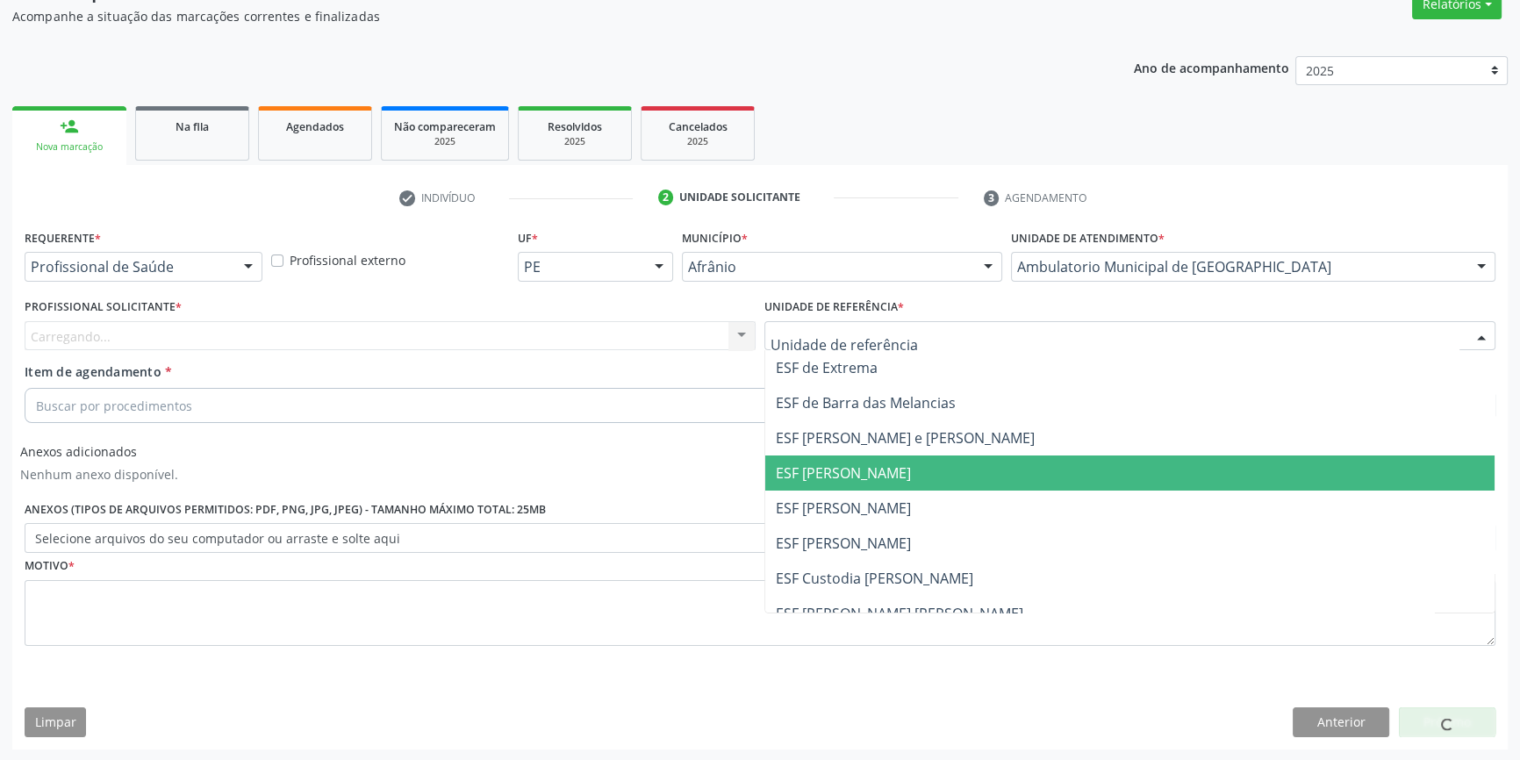
click at [881, 479] on span "ESF [PERSON_NAME]" at bounding box center [843, 472] width 135 height 19
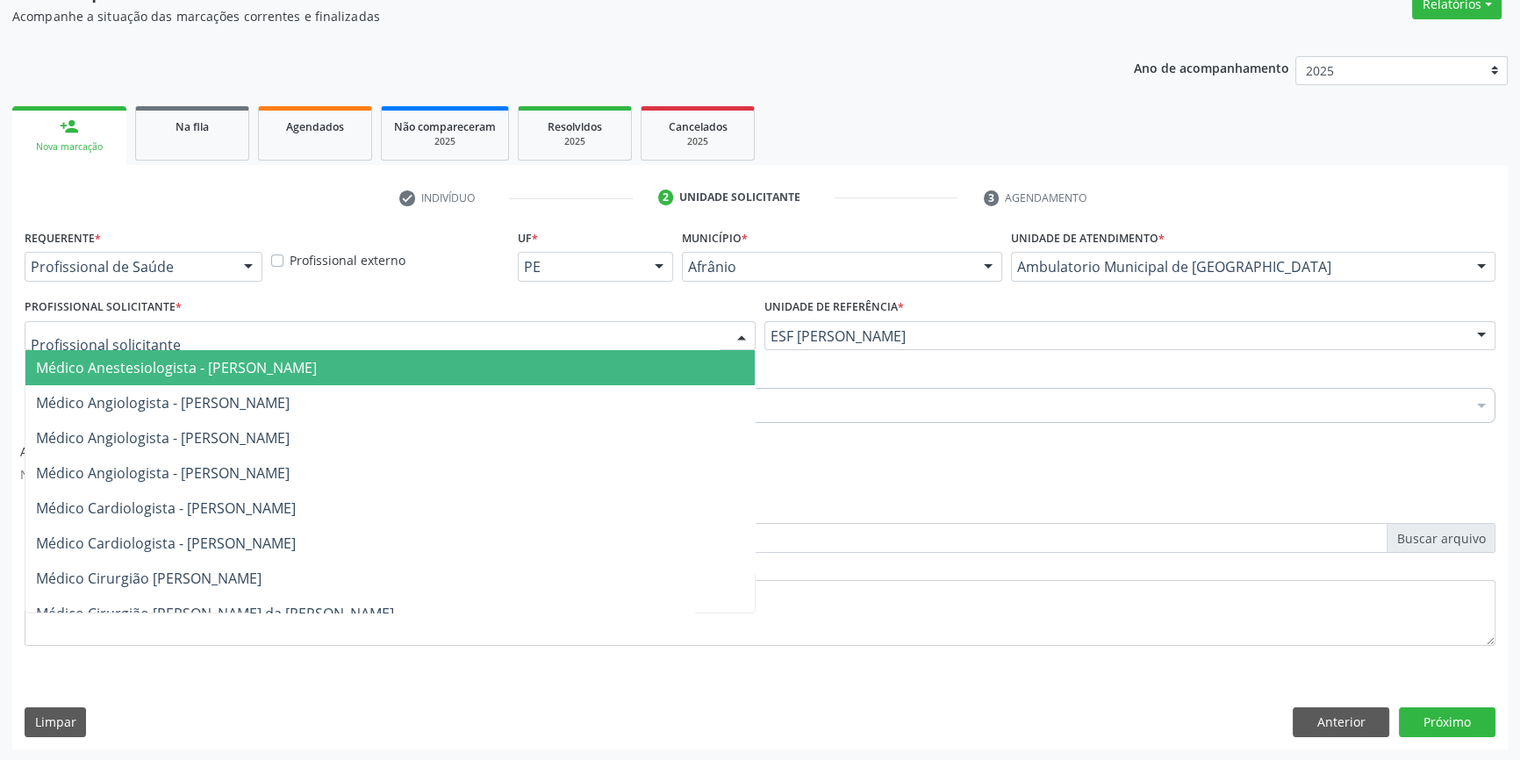
click at [503, 329] on div at bounding box center [390, 336] width 731 height 30
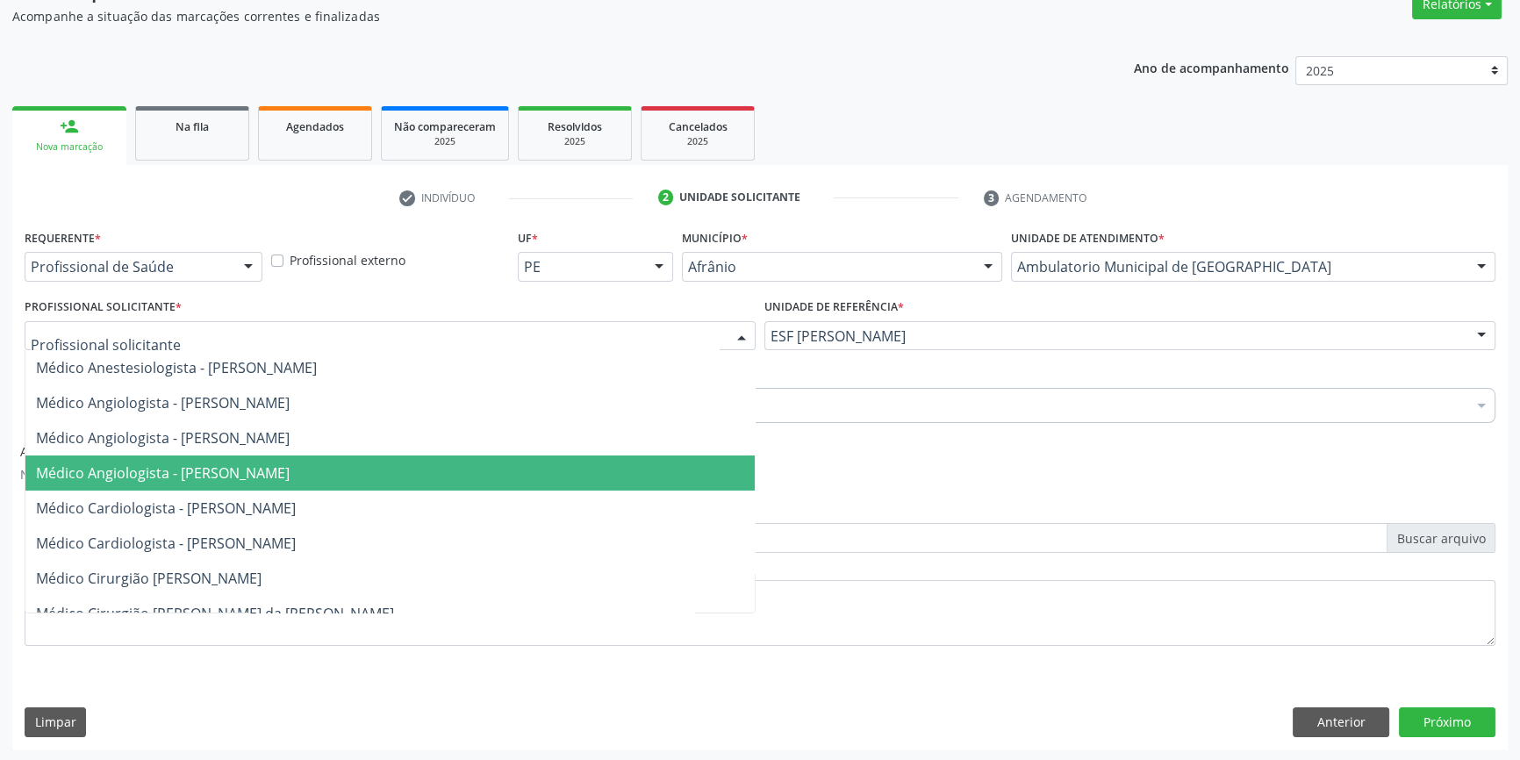
click at [272, 498] on span "Médico Cardiologista - [PERSON_NAME]" at bounding box center [166, 507] width 260 height 19
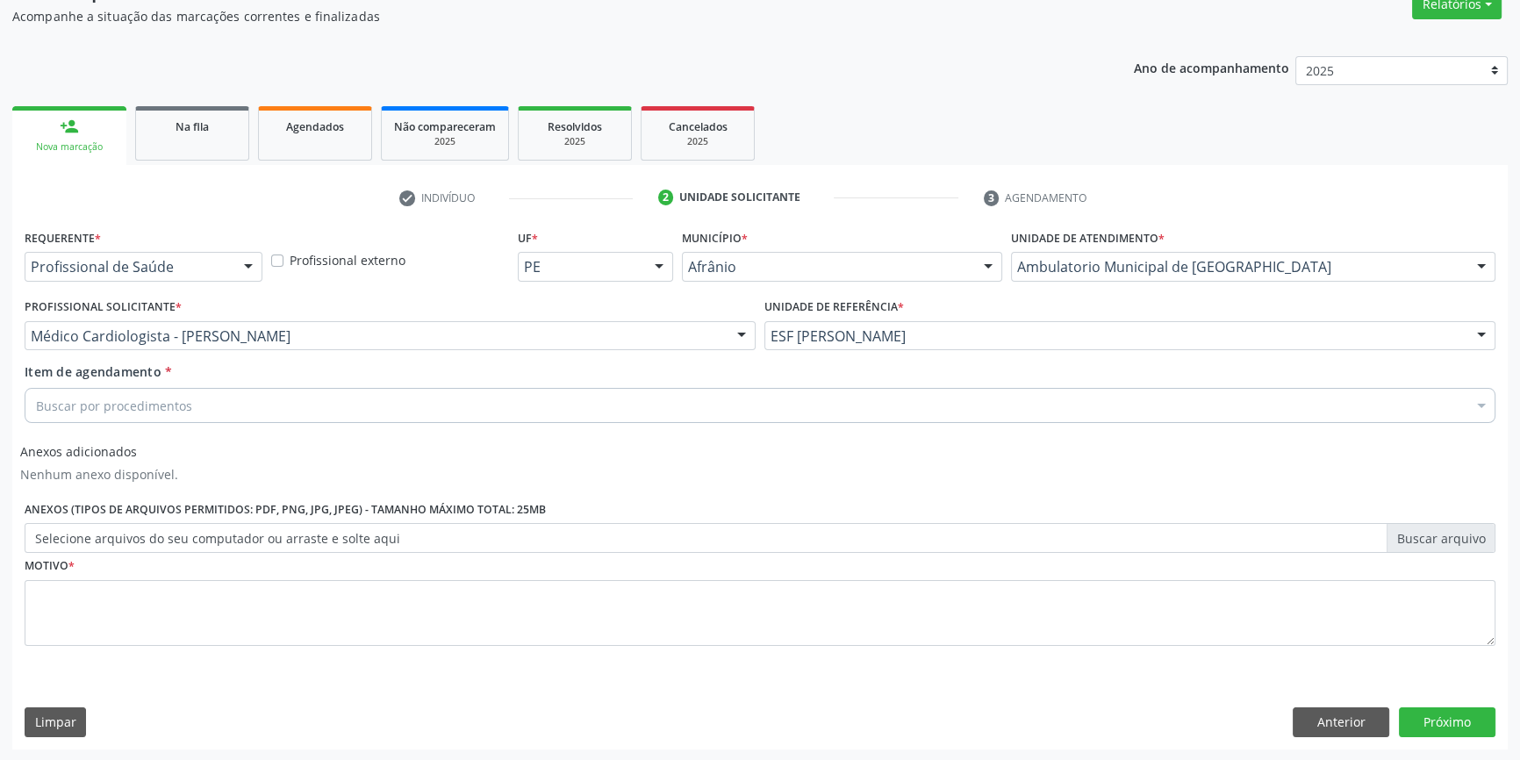
click at [237, 404] on div "Buscar por procedimentos" at bounding box center [760, 405] width 1470 height 35
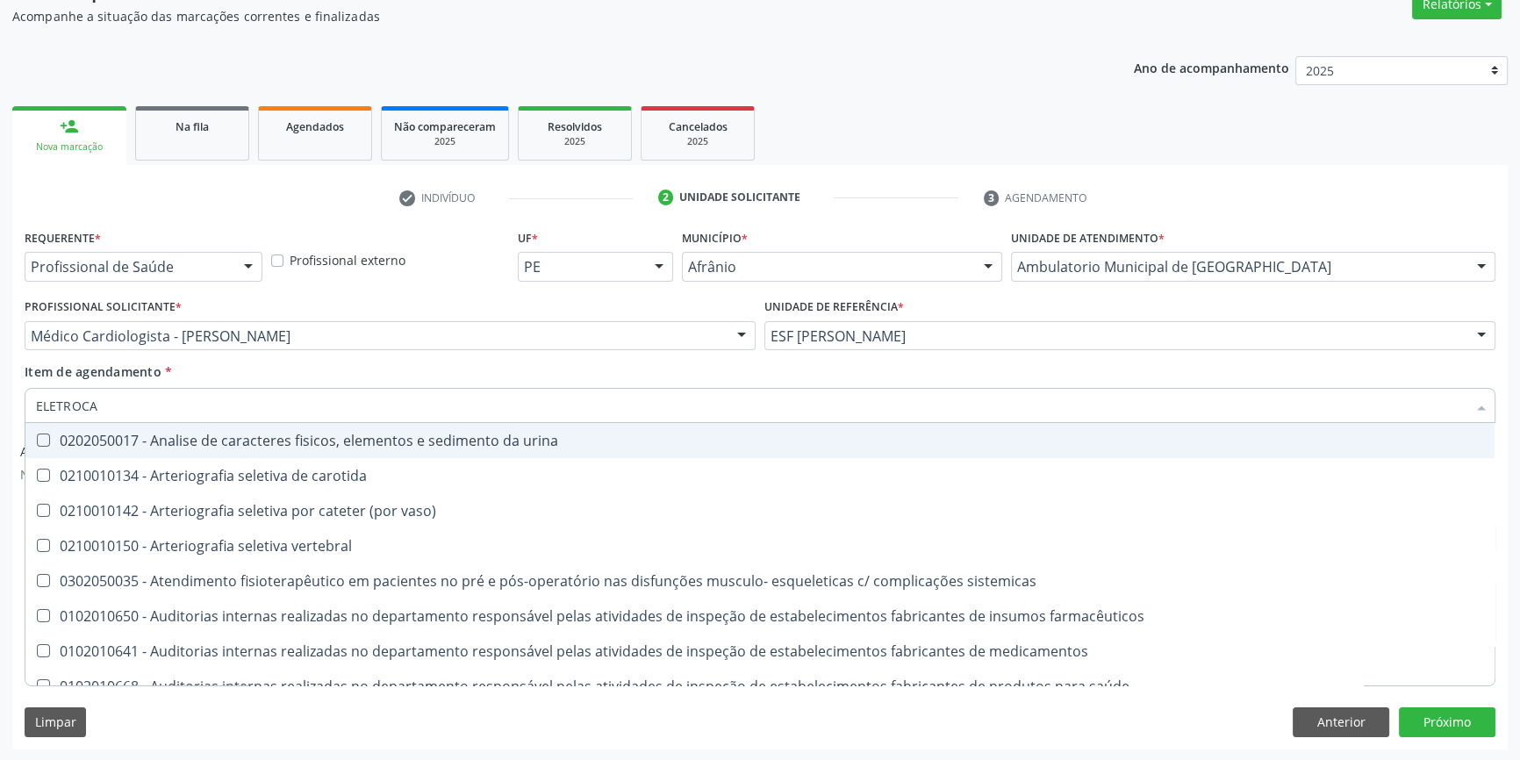
type input "ELETROCAR"
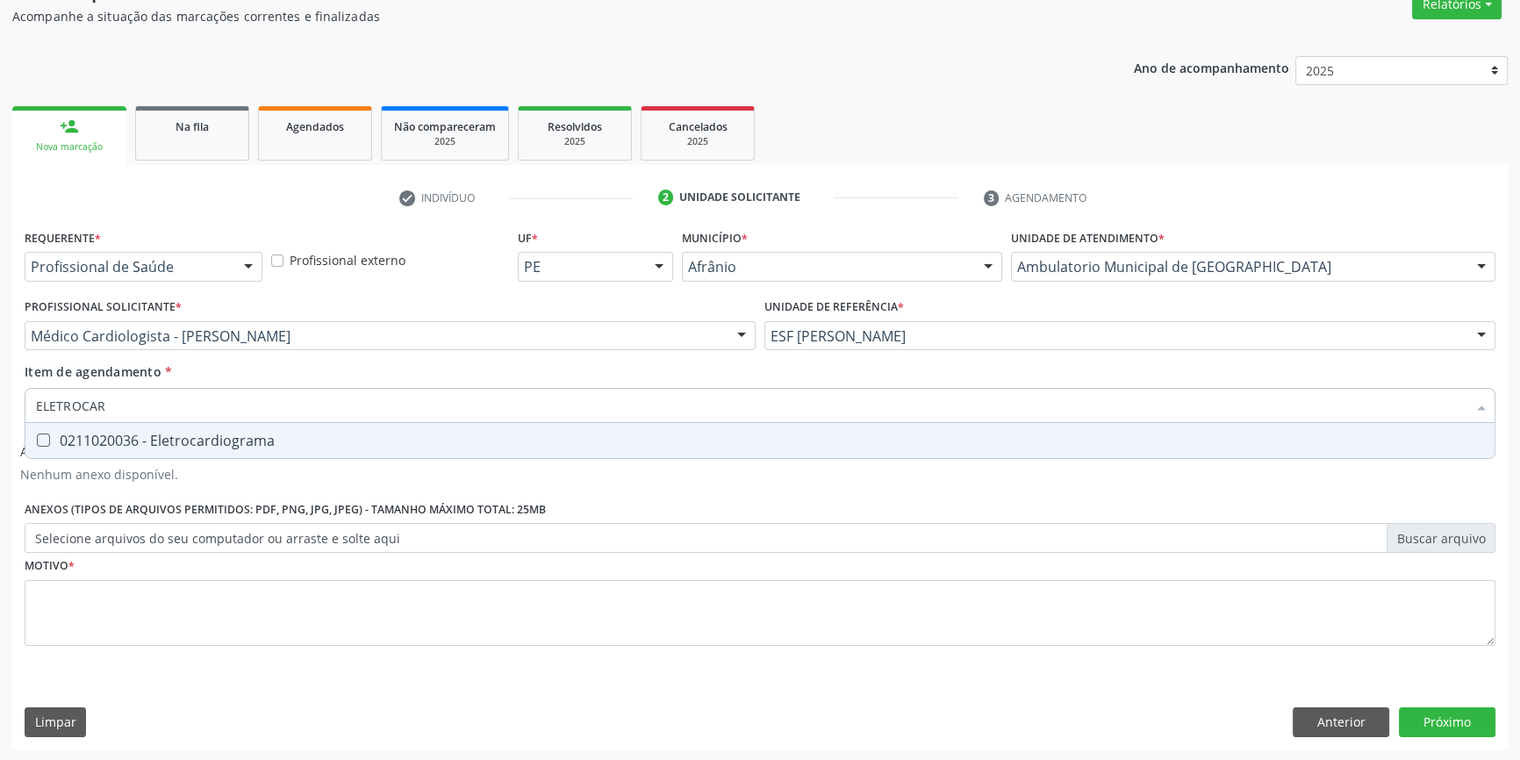
click at [272, 437] on div "0211020036 - Eletrocardiograma" at bounding box center [760, 440] width 1448 height 14
checkbox Eletrocardiograma "true"
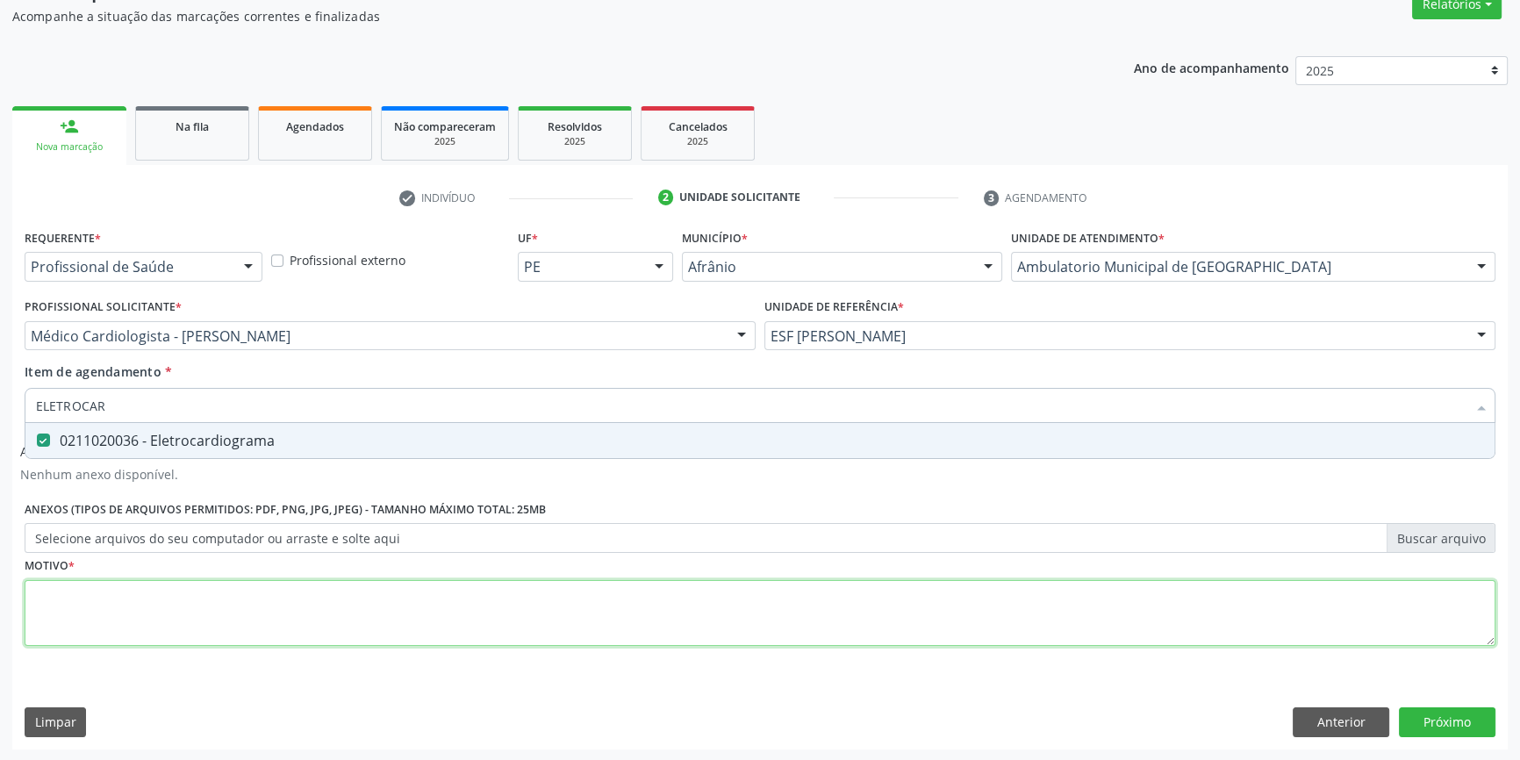
click at [176, 588] on div "Requerente * Profissional de Saúde Profissional de Saúde Paciente Nenhum result…" at bounding box center [760, 448] width 1470 height 446
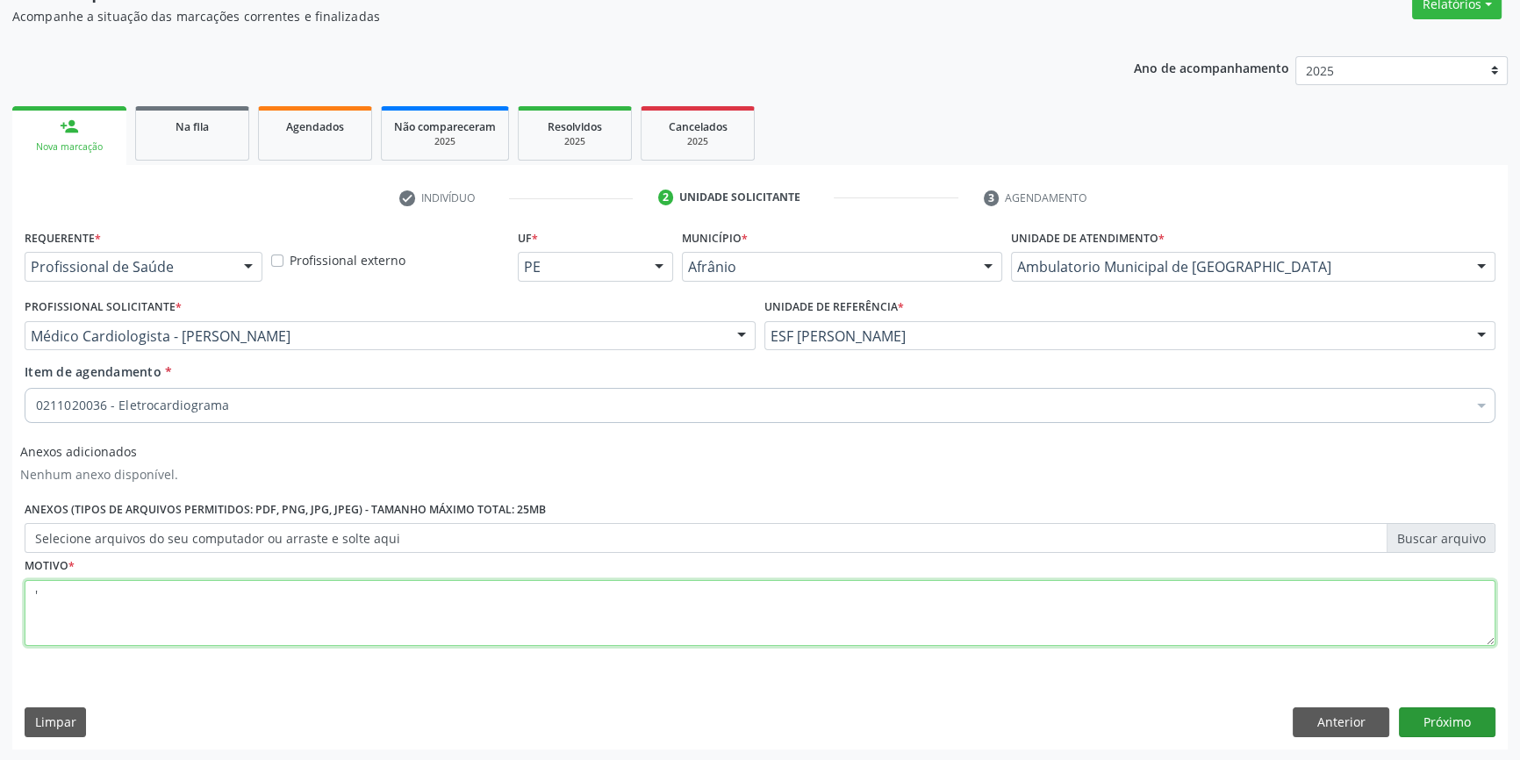
type textarea "'"
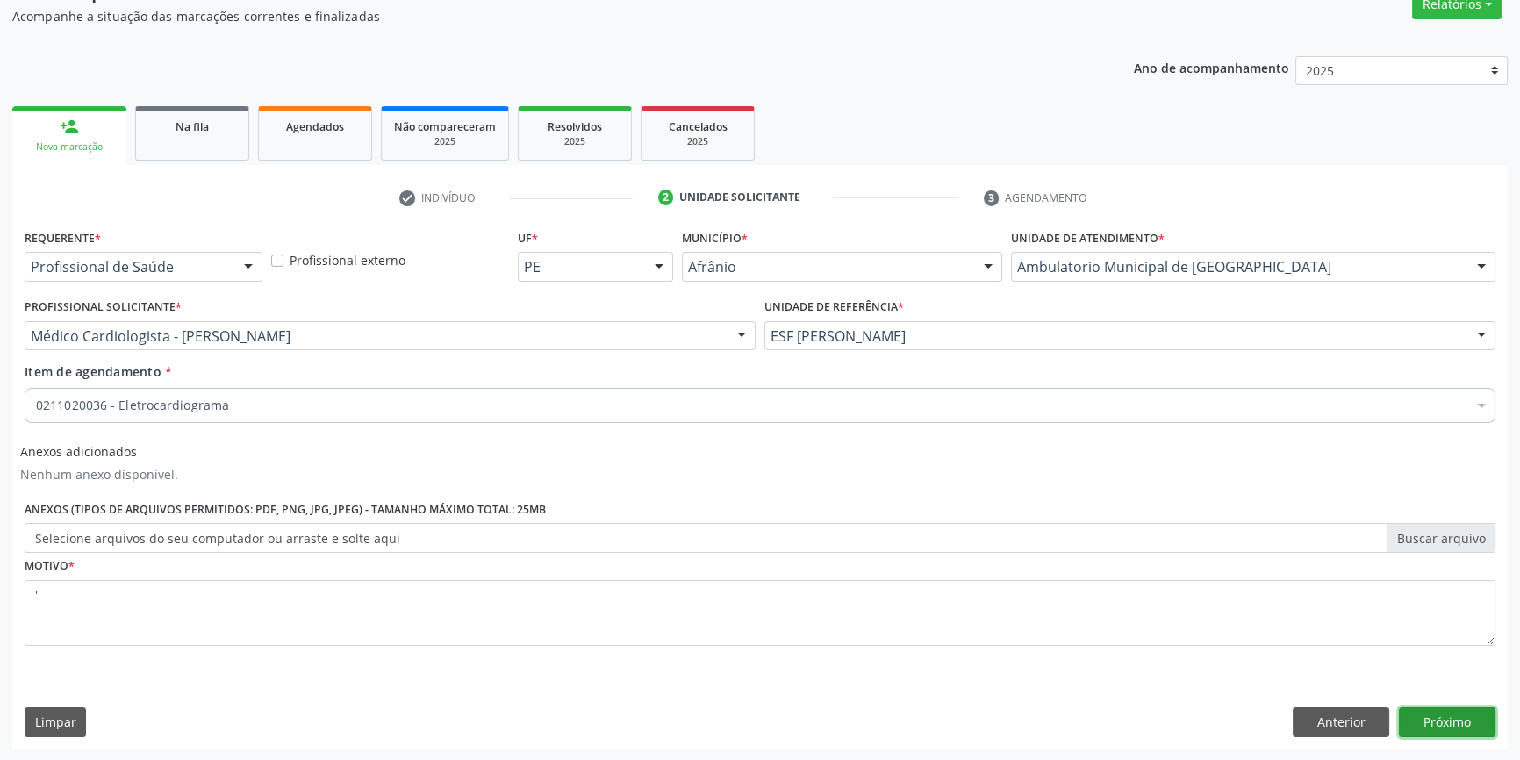
click at [1426, 714] on button "Próximo" at bounding box center [1447, 722] width 97 height 30
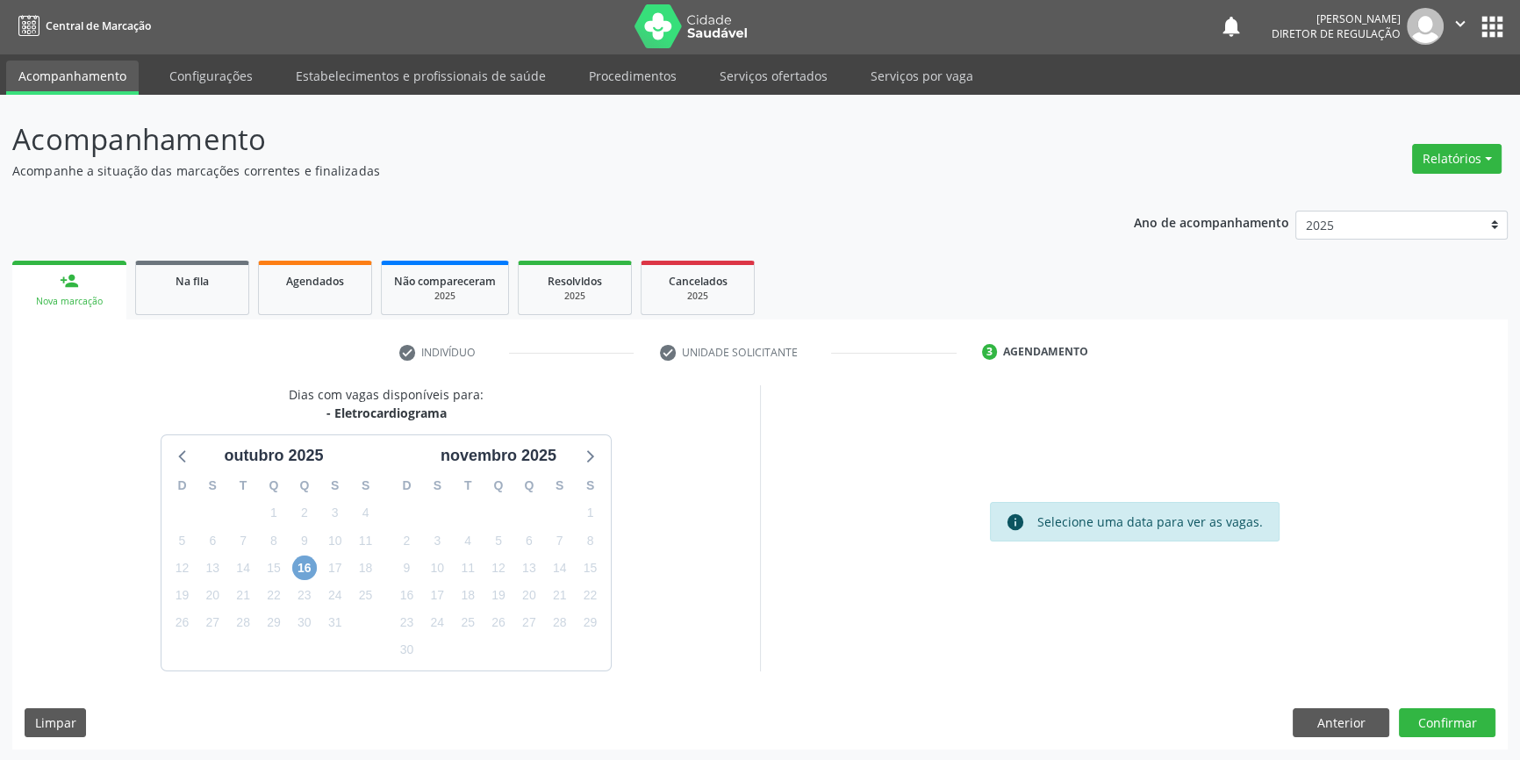
click at [296, 570] on span "16" at bounding box center [304, 567] width 25 height 25
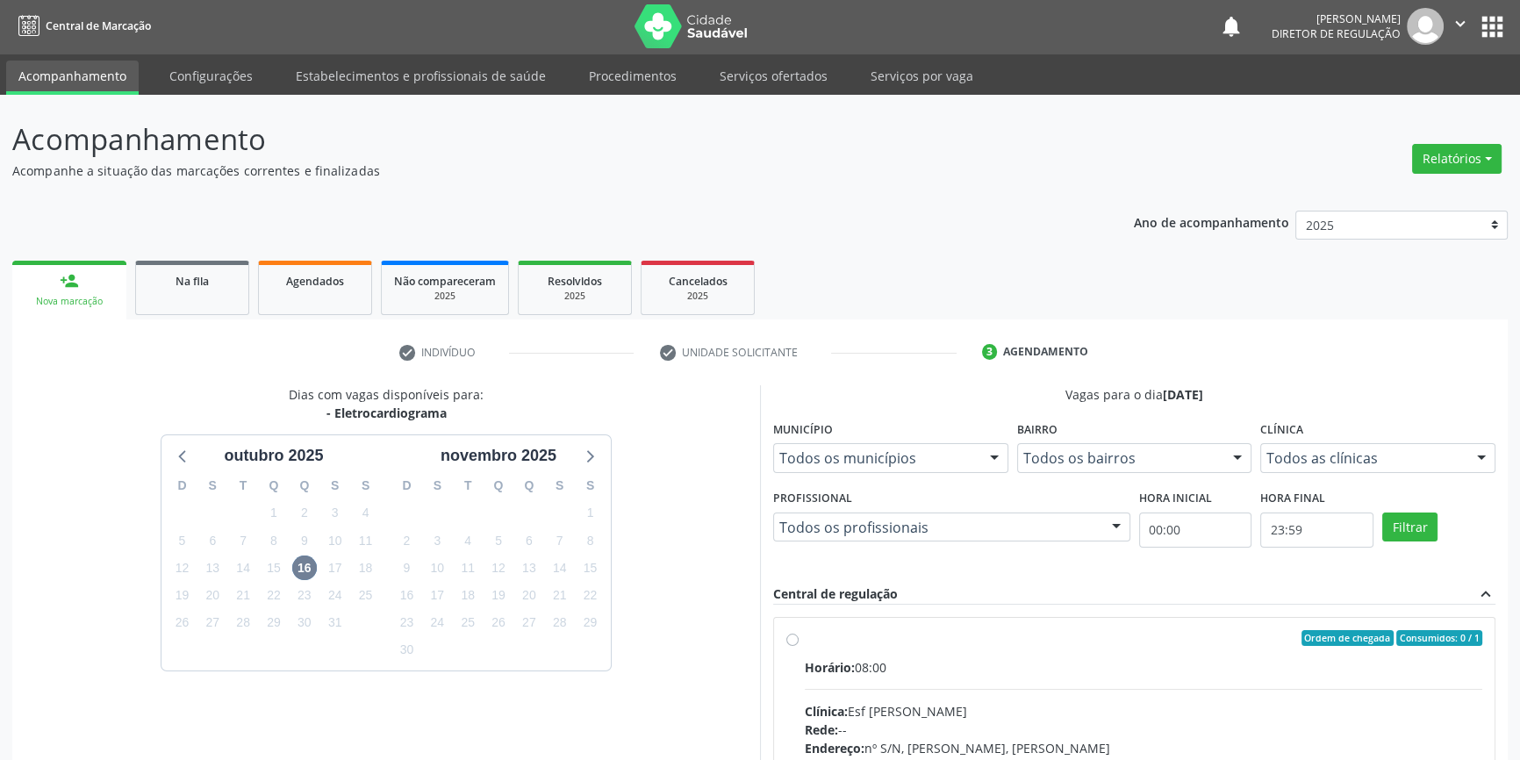
click at [798, 660] on div "Ordem de chegada Consumidos: 0 / 1 Horário: 08:00 Clínica: Esf Isabel Gomes Red…" at bounding box center [1134, 764] width 696 height 269
radio input "true"
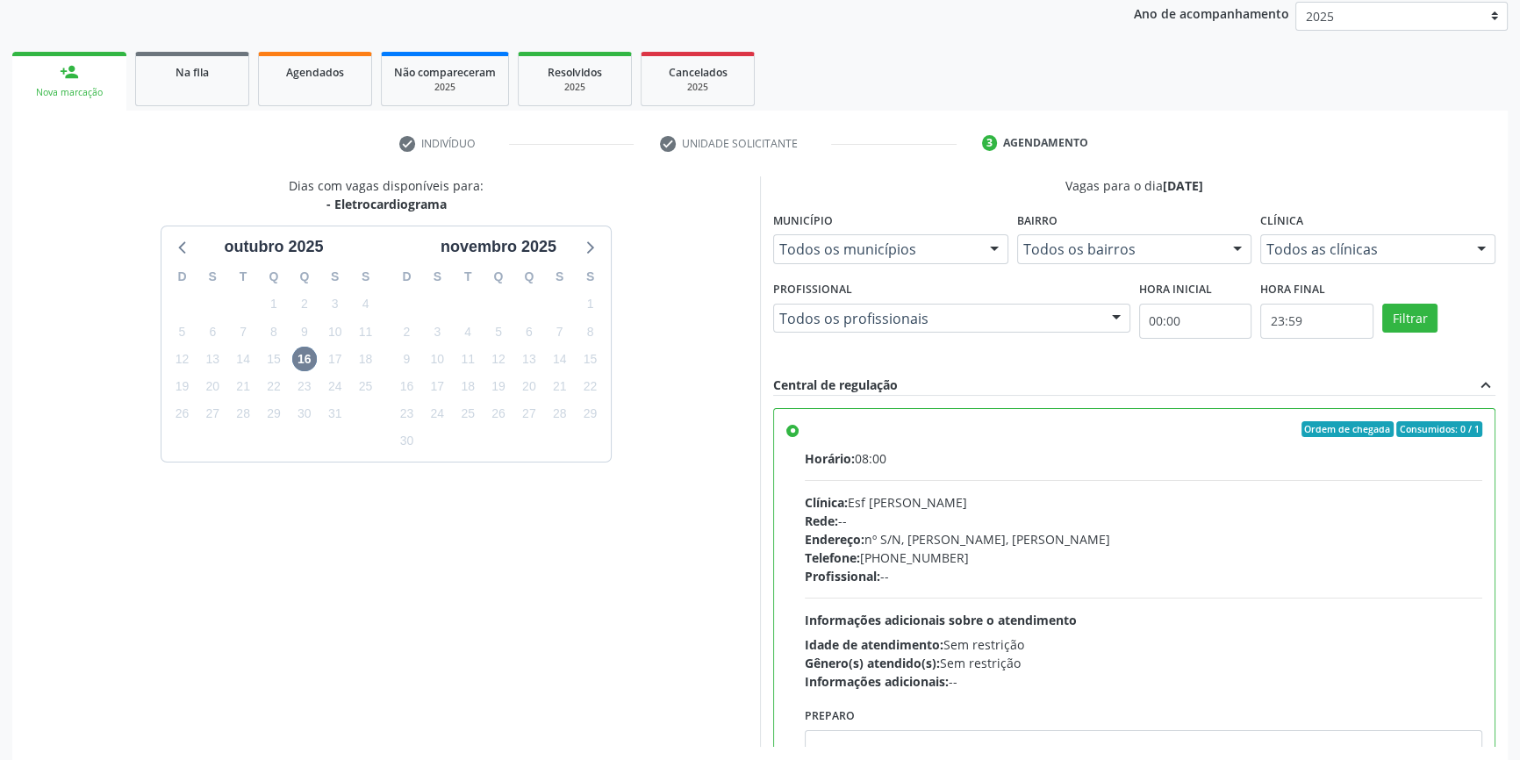
scroll to position [287, 0]
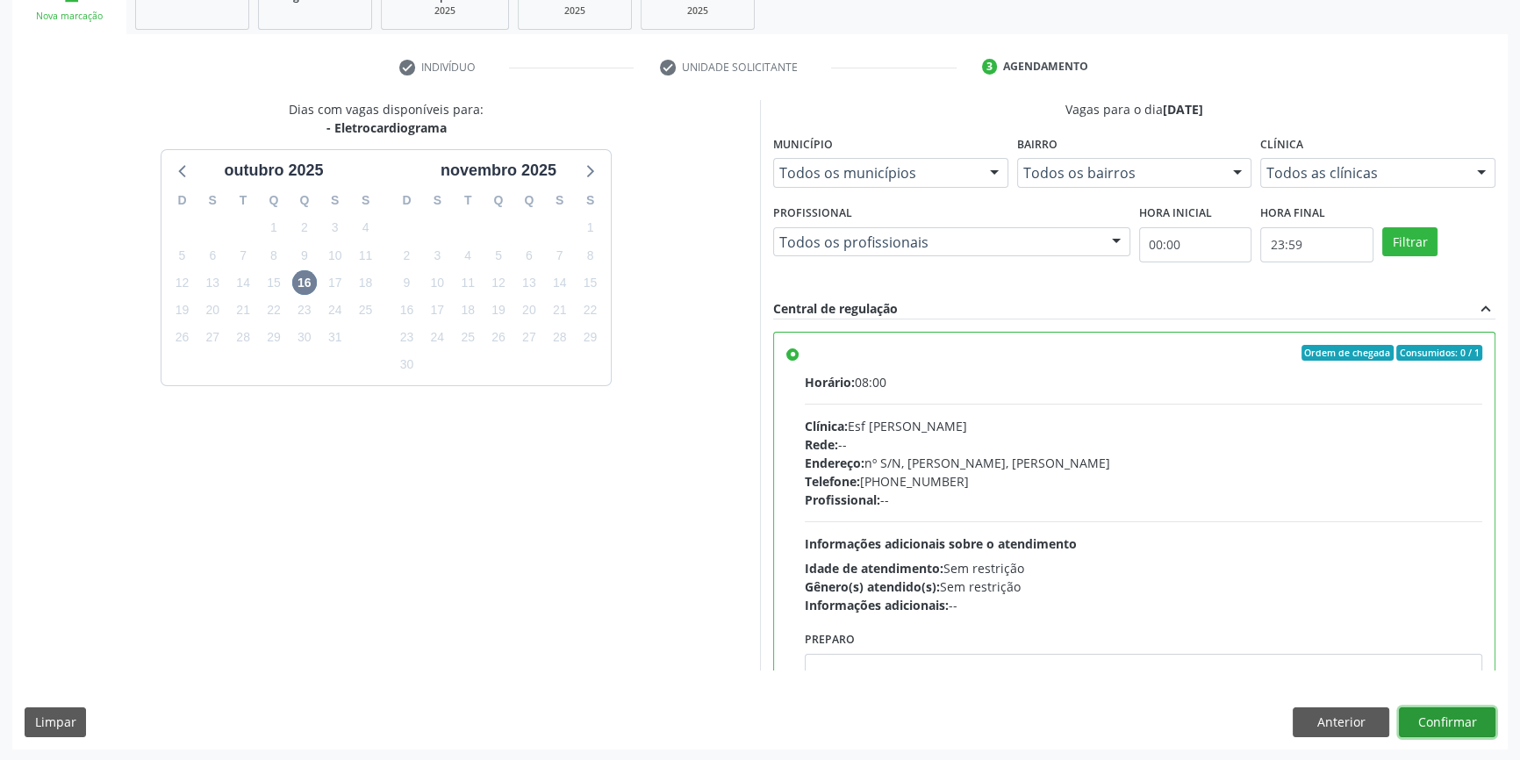
click at [1422, 709] on button "Confirmar" at bounding box center [1447, 722] width 97 height 30
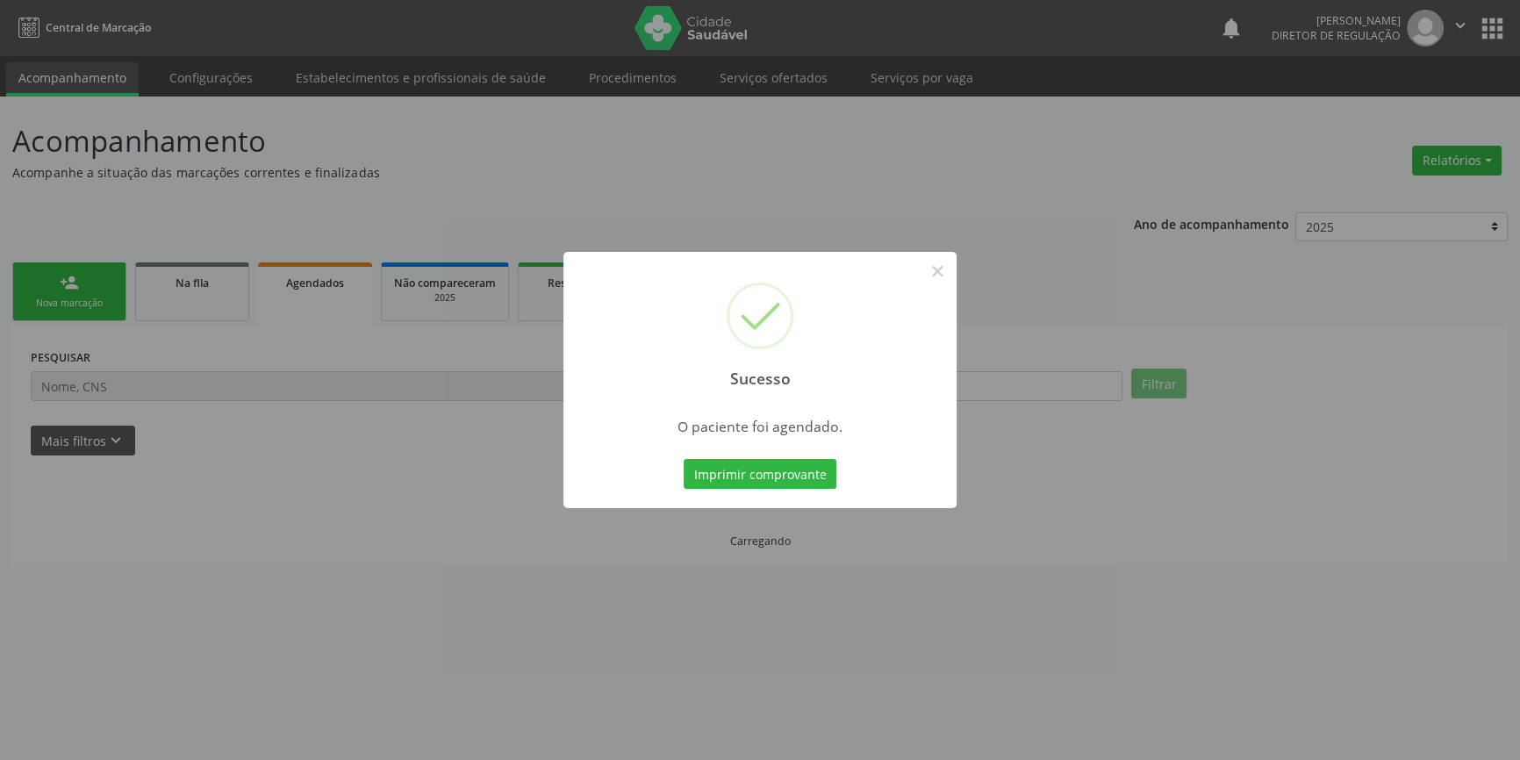
scroll to position [0, 0]
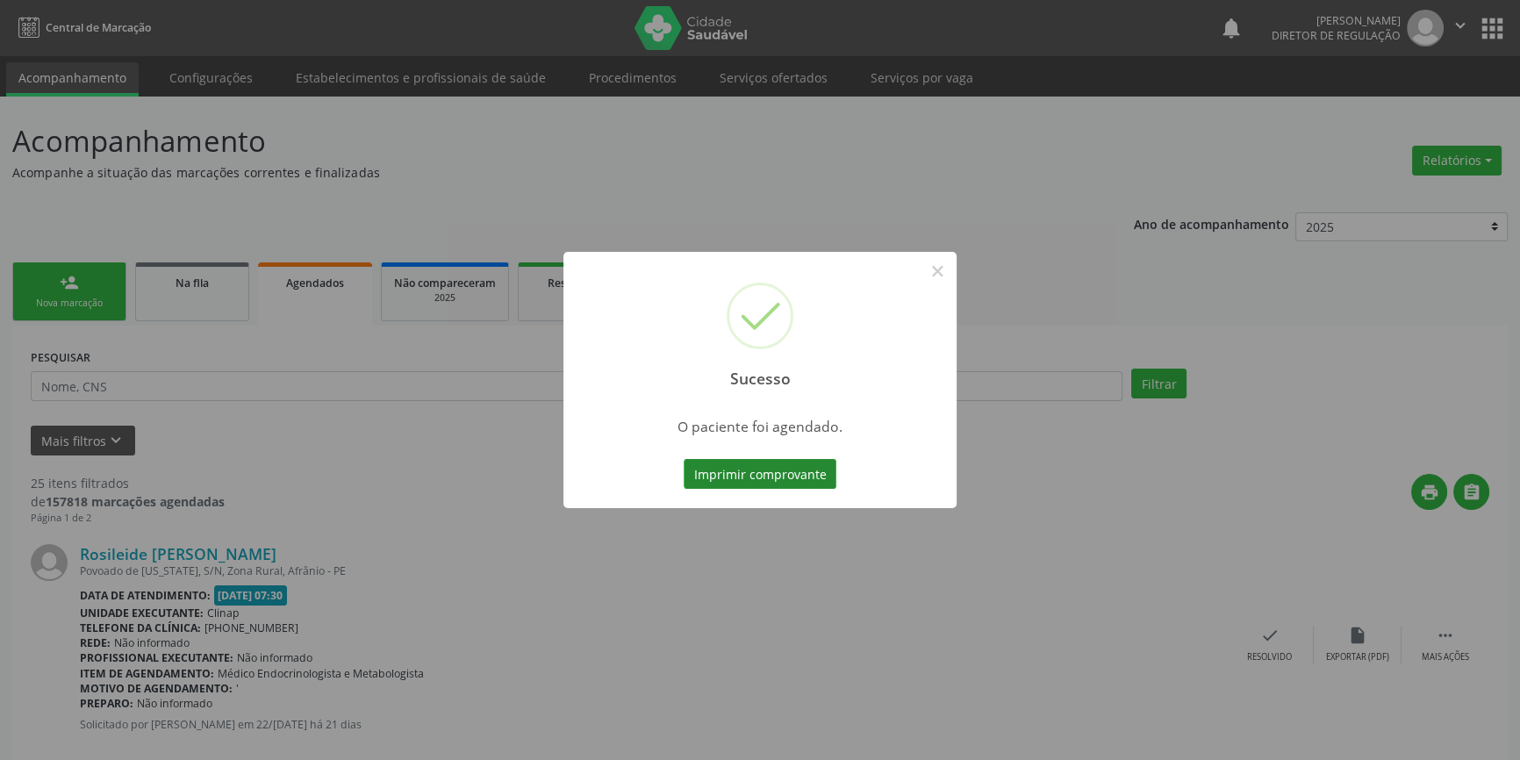
click at [813, 485] on button "Imprimir comprovante" at bounding box center [759, 474] width 153 height 30
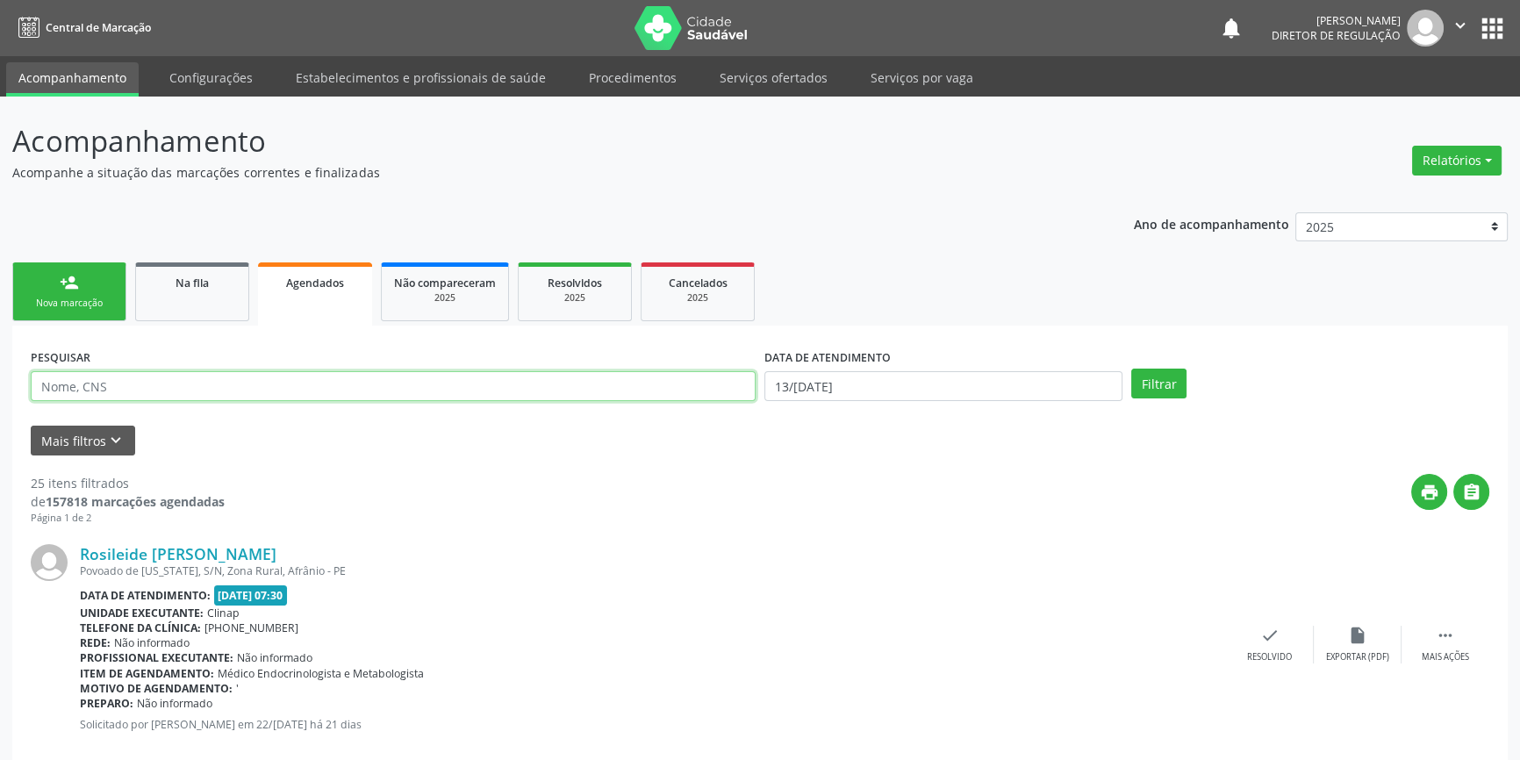
click at [200, 385] on input "text" at bounding box center [393, 386] width 725 height 30
type input "04146138485"
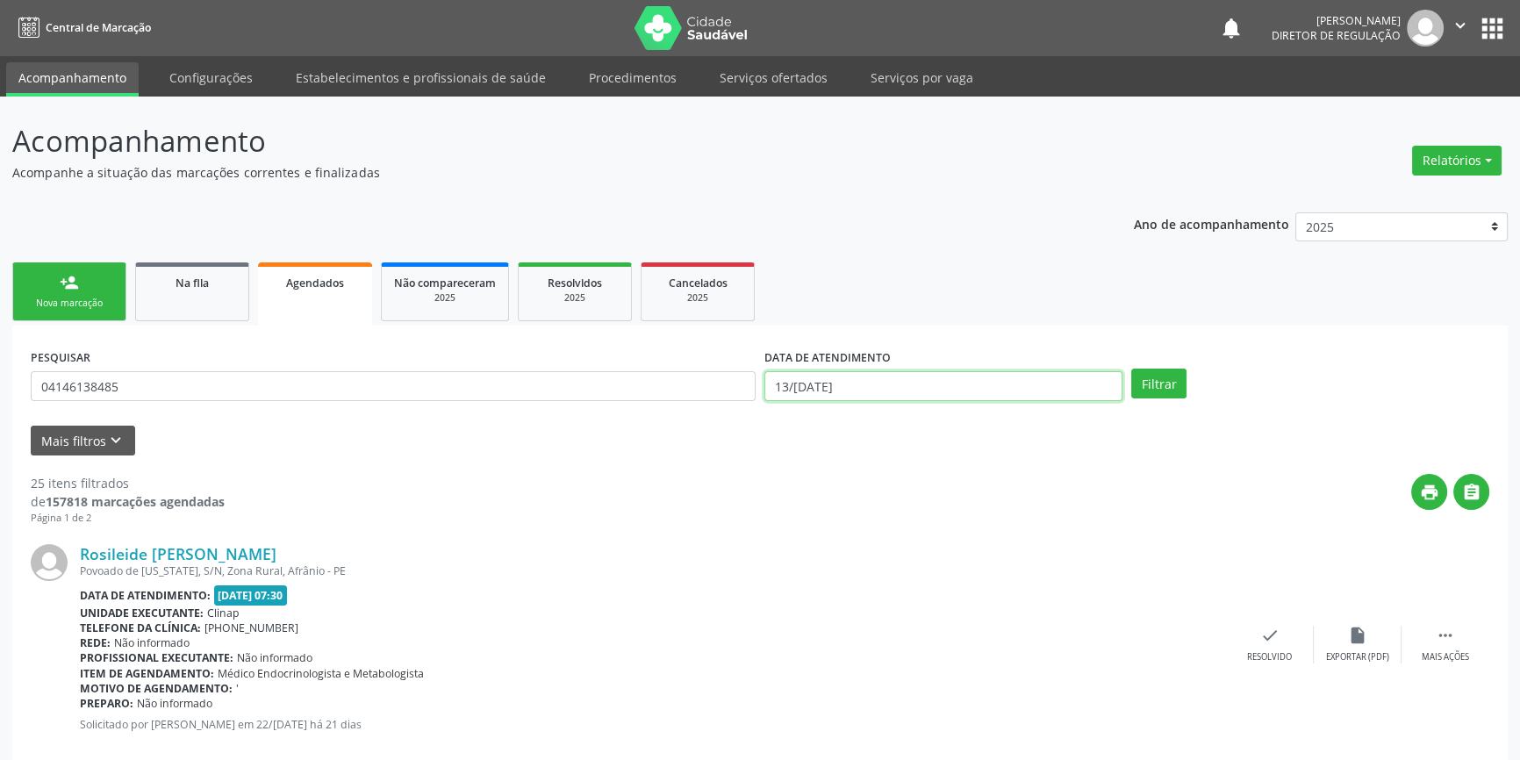
click at [822, 386] on input "1[DATE]" at bounding box center [943, 386] width 358 height 30
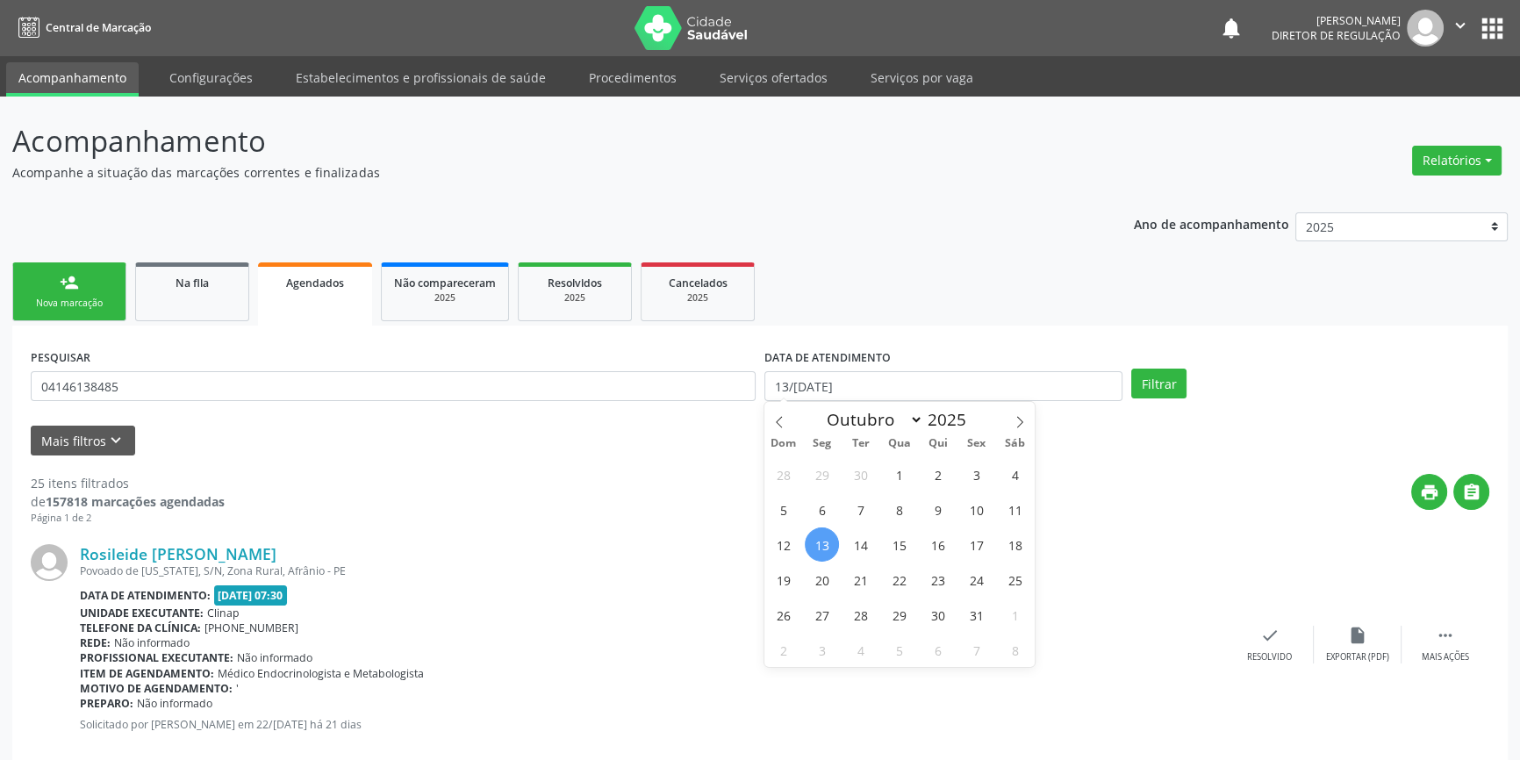
click at [819, 552] on span "13" at bounding box center [822, 544] width 34 height 34
type input "1[DATE]"
click at [1016, 545] on span "18" at bounding box center [1015, 544] width 34 height 34
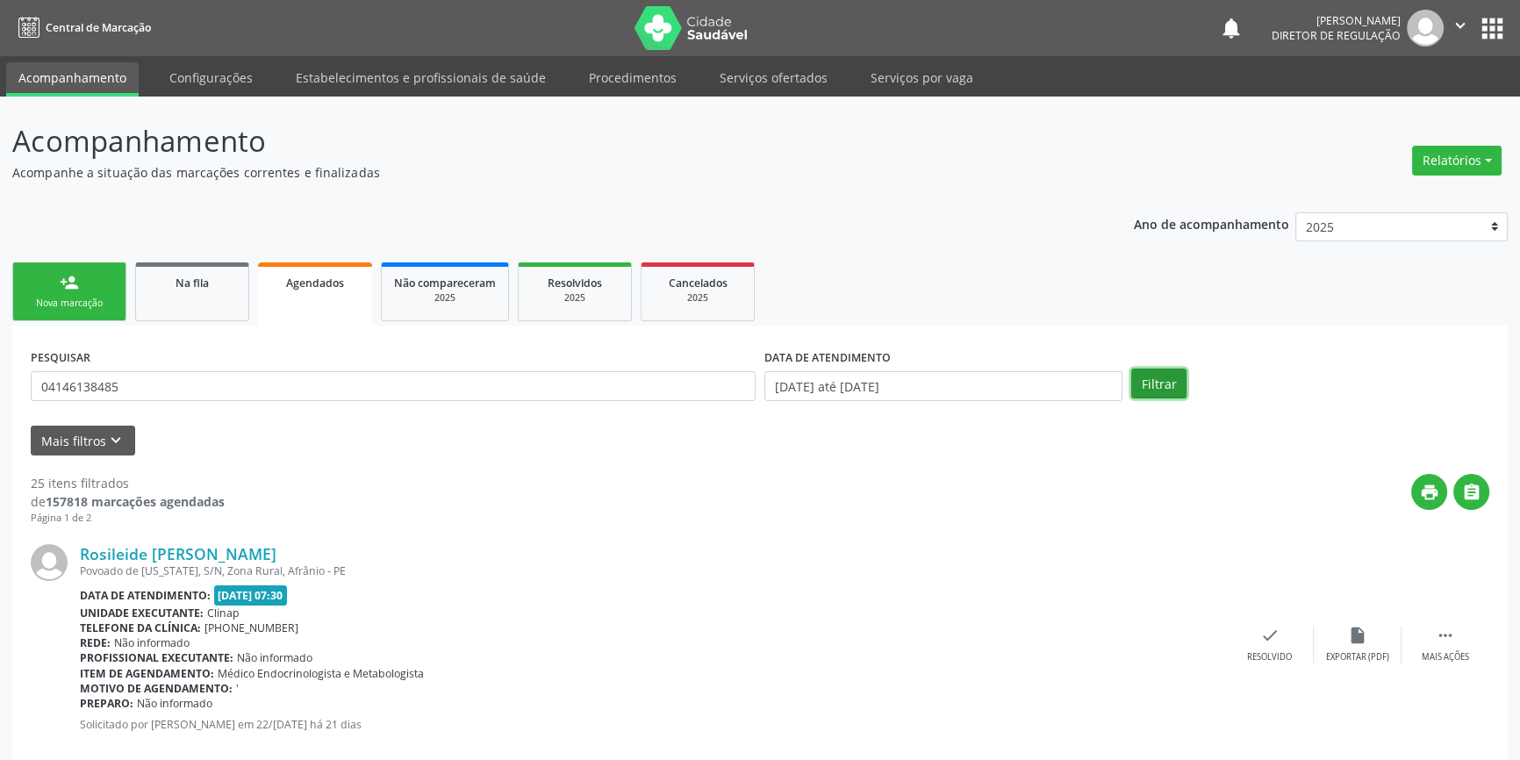
click at [1177, 370] on button "Filtrar" at bounding box center [1158, 383] width 55 height 30
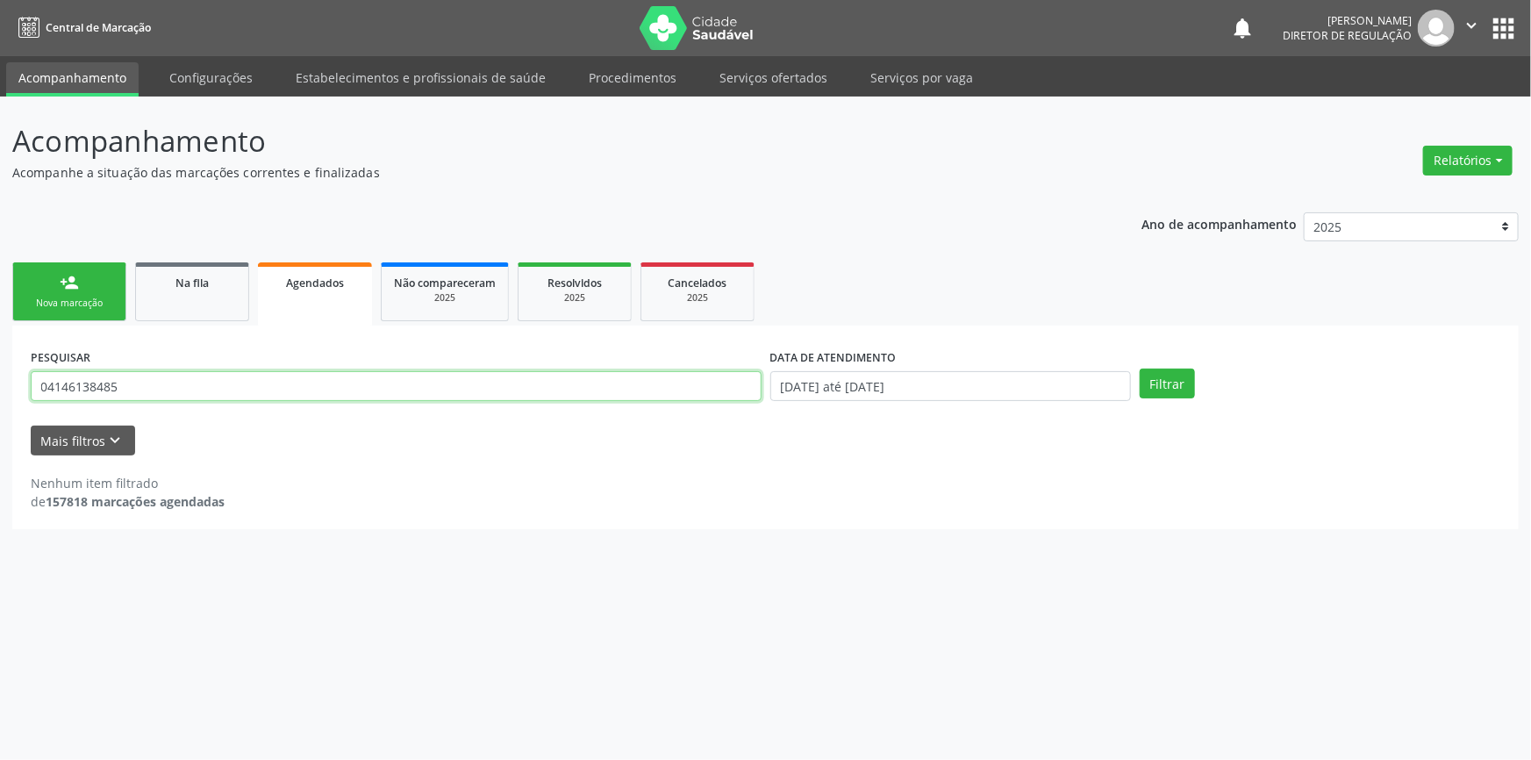
drag, startPoint x: 233, startPoint y: 376, endPoint x: 0, endPoint y: 360, distance: 234.0
click at [0, 360] on div "Acompanhamento Acompanhe a situação das marcações correntes e finalizadas Relat…" at bounding box center [765, 428] width 1531 height 663
type input "700505787245555"
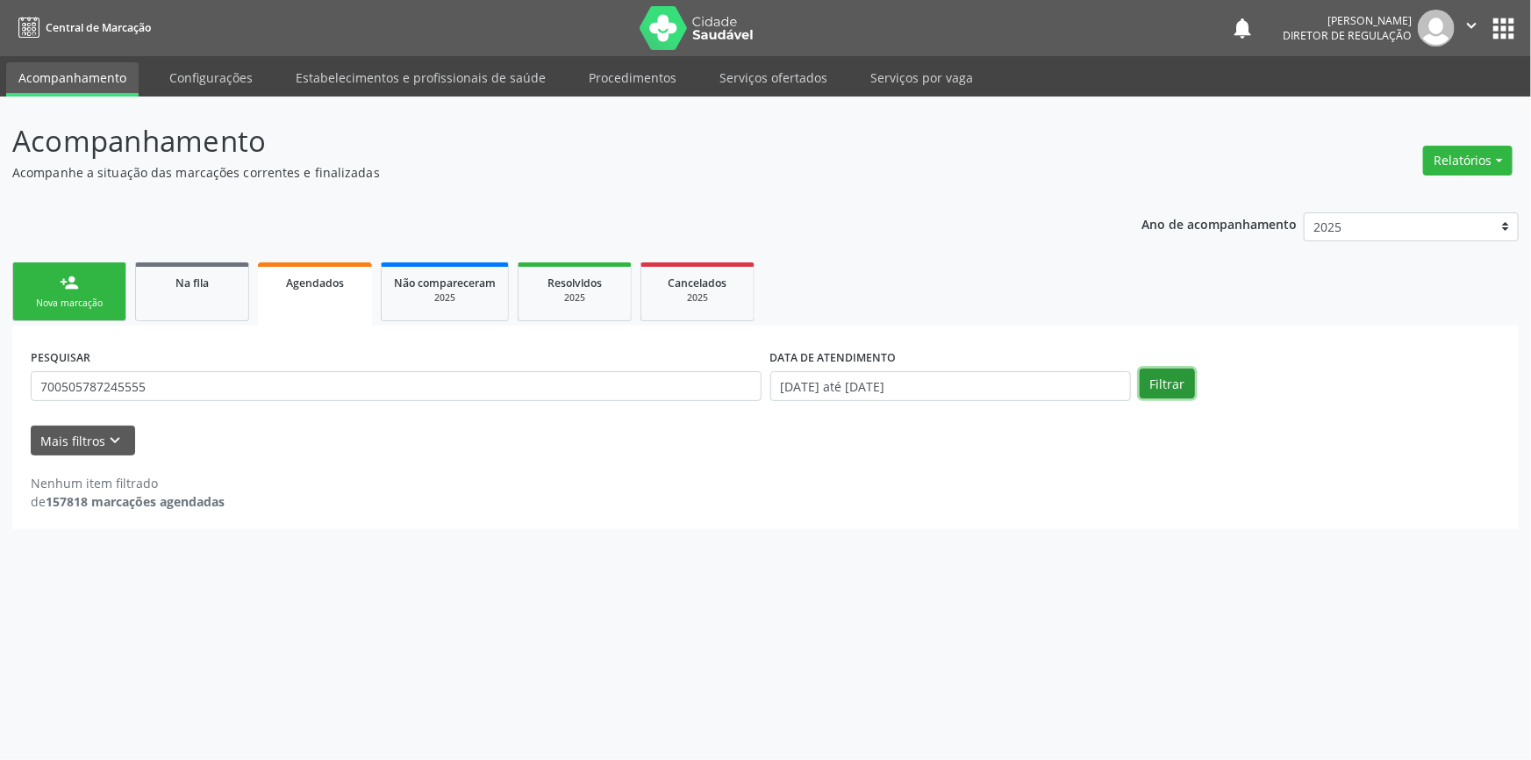
click at [1157, 378] on button "Filtrar" at bounding box center [1167, 383] width 55 height 30
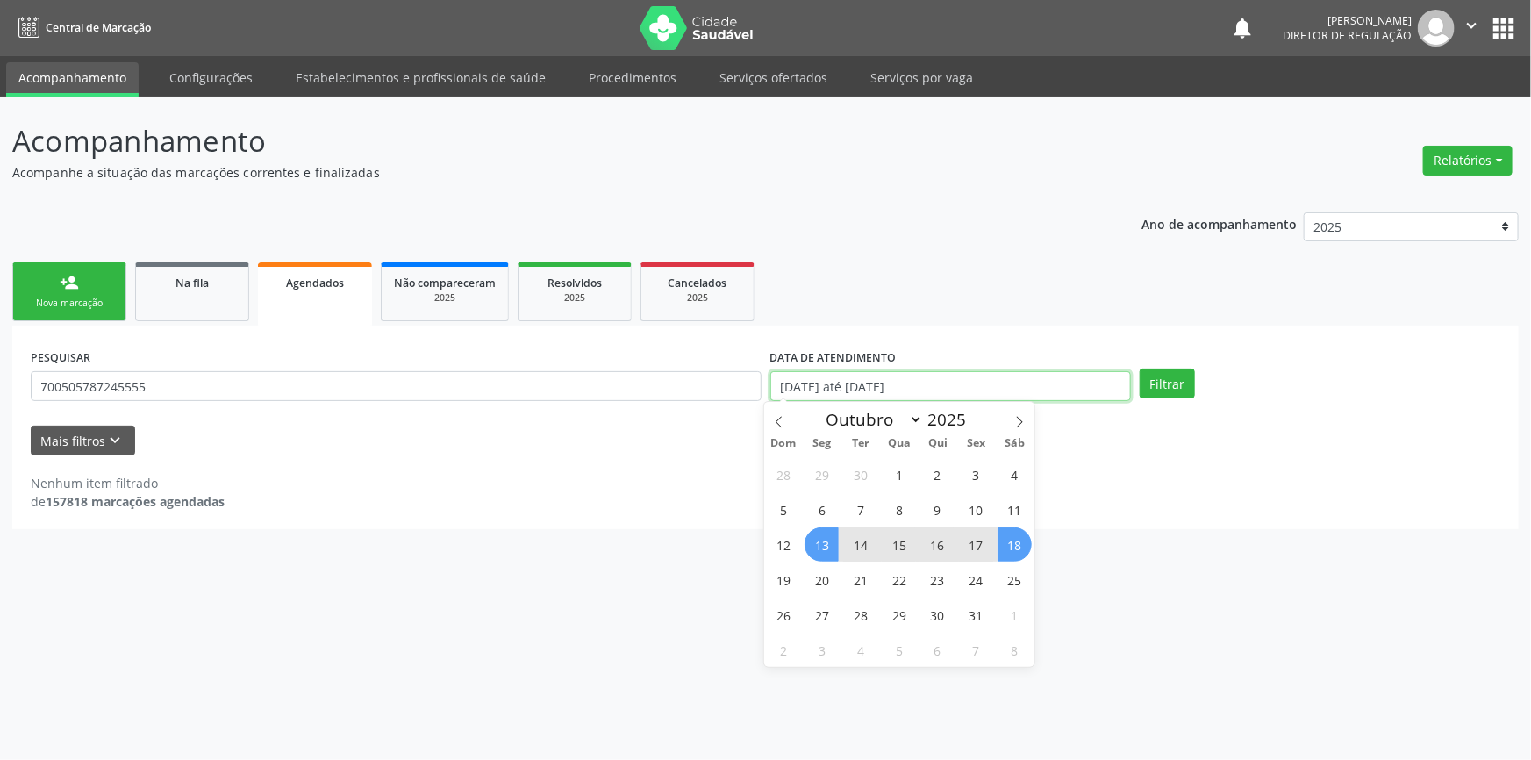
click at [820, 395] on body "Central de Marcação notifications Maria Aparecida Rodrigues da Silva Diretor de…" at bounding box center [765, 380] width 1531 height 760
click at [753, 75] on link "Serviços ofertados" at bounding box center [773, 77] width 132 height 31
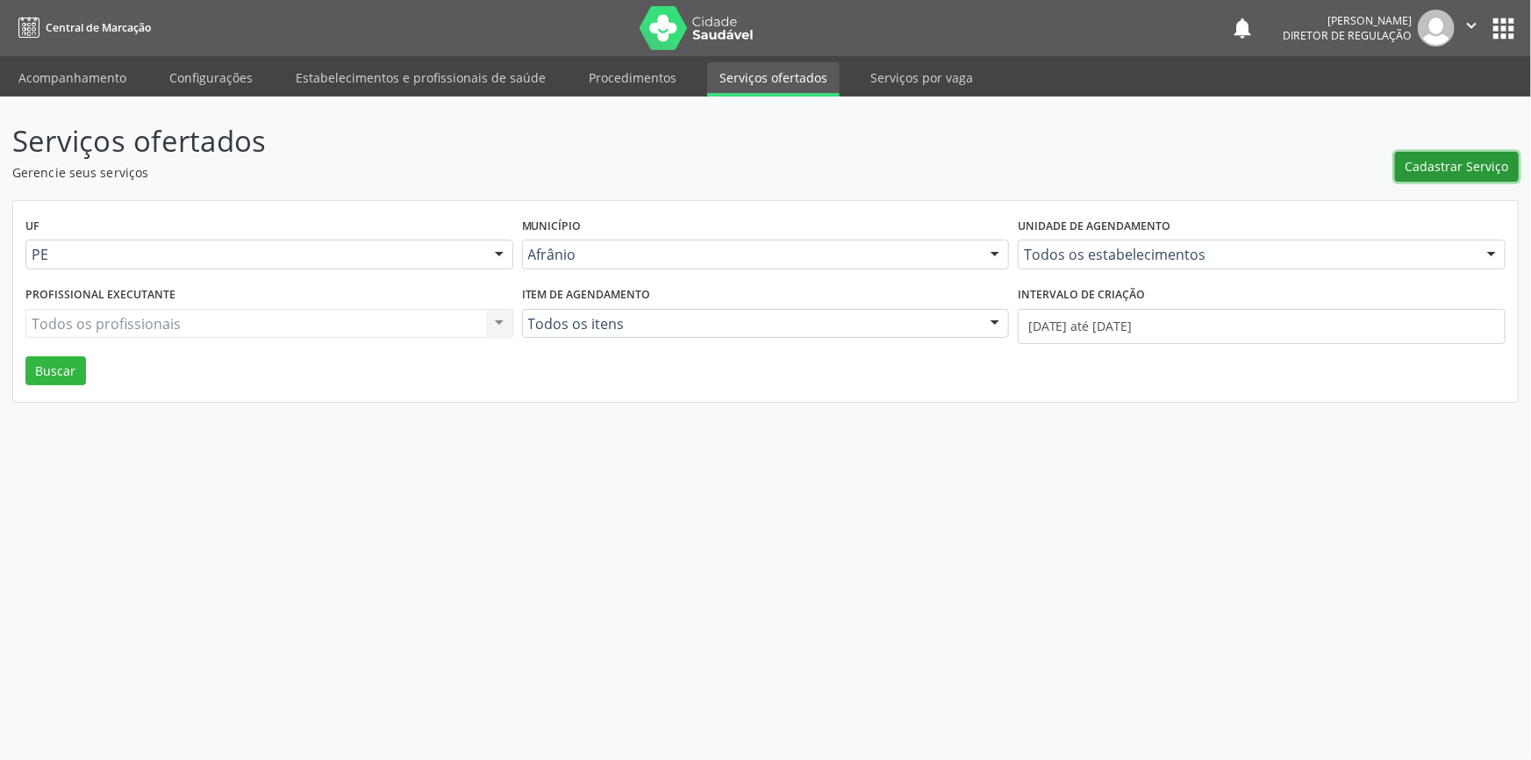
click at [1420, 167] on span "Cadastrar Serviço" at bounding box center [1458, 166] width 104 height 18
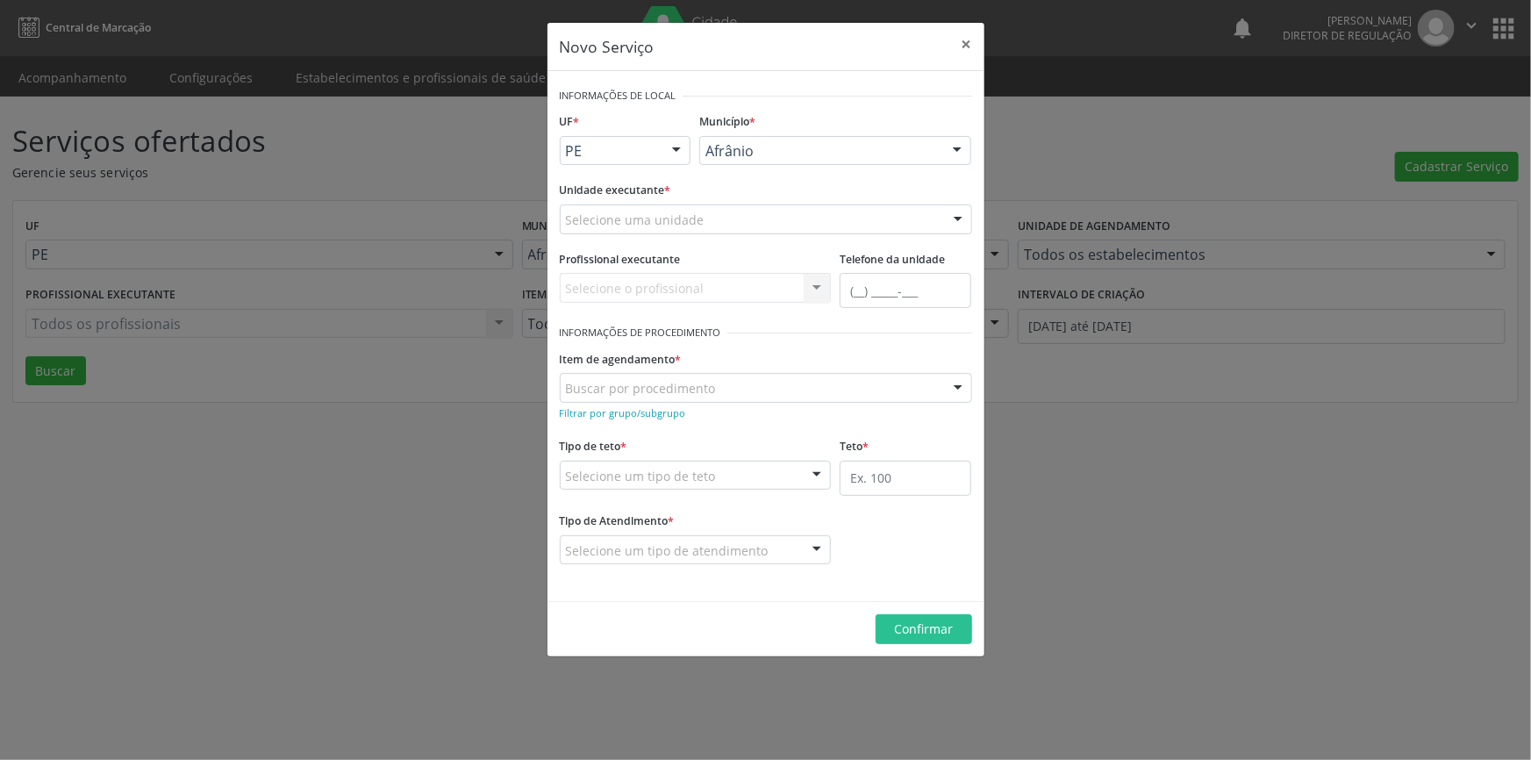
click at [703, 233] on div "Selecione uma unidade Academia da Saude de Afranio Academia da Saude do Bairro …" at bounding box center [766, 219] width 412 height 30
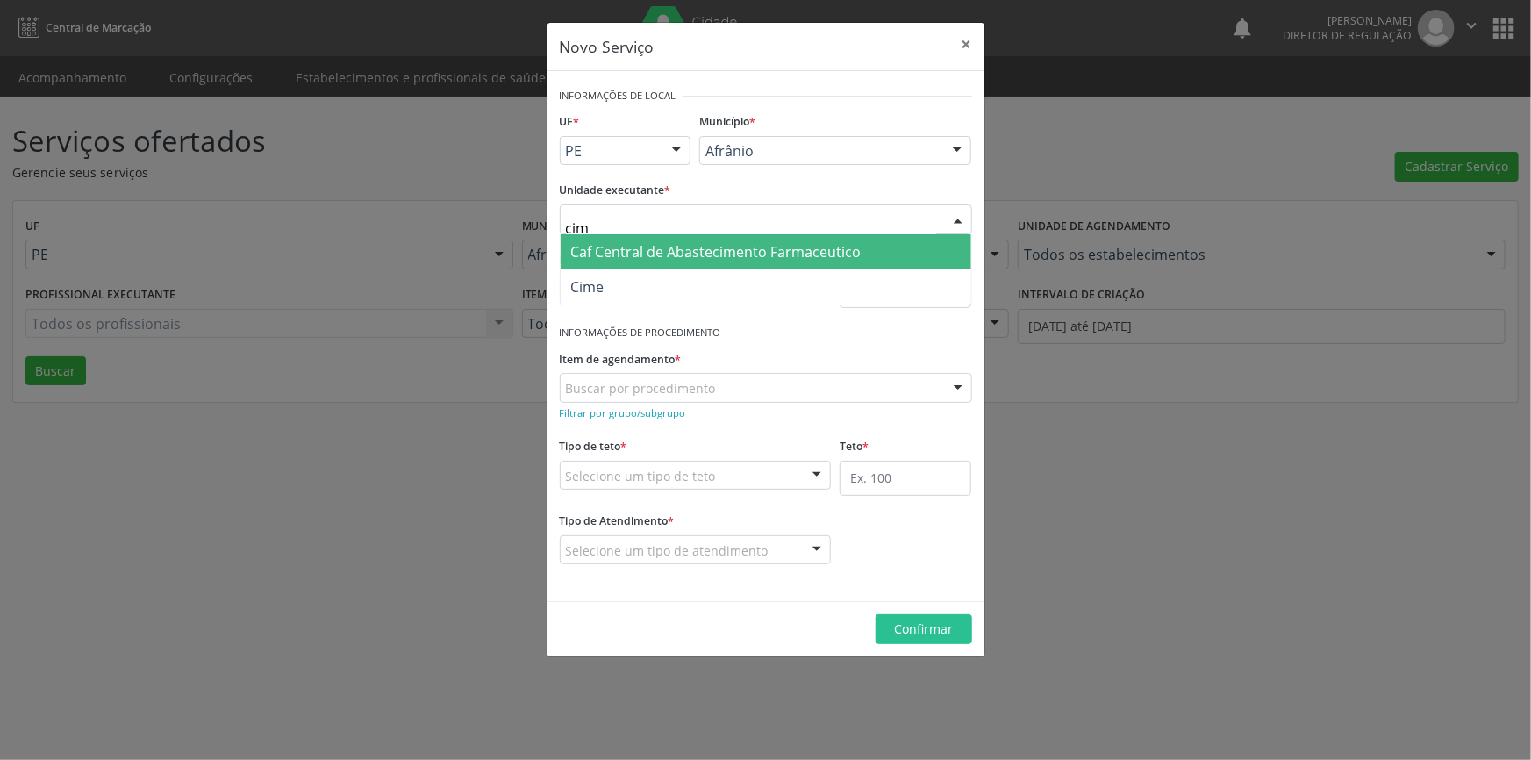
type input "cime"
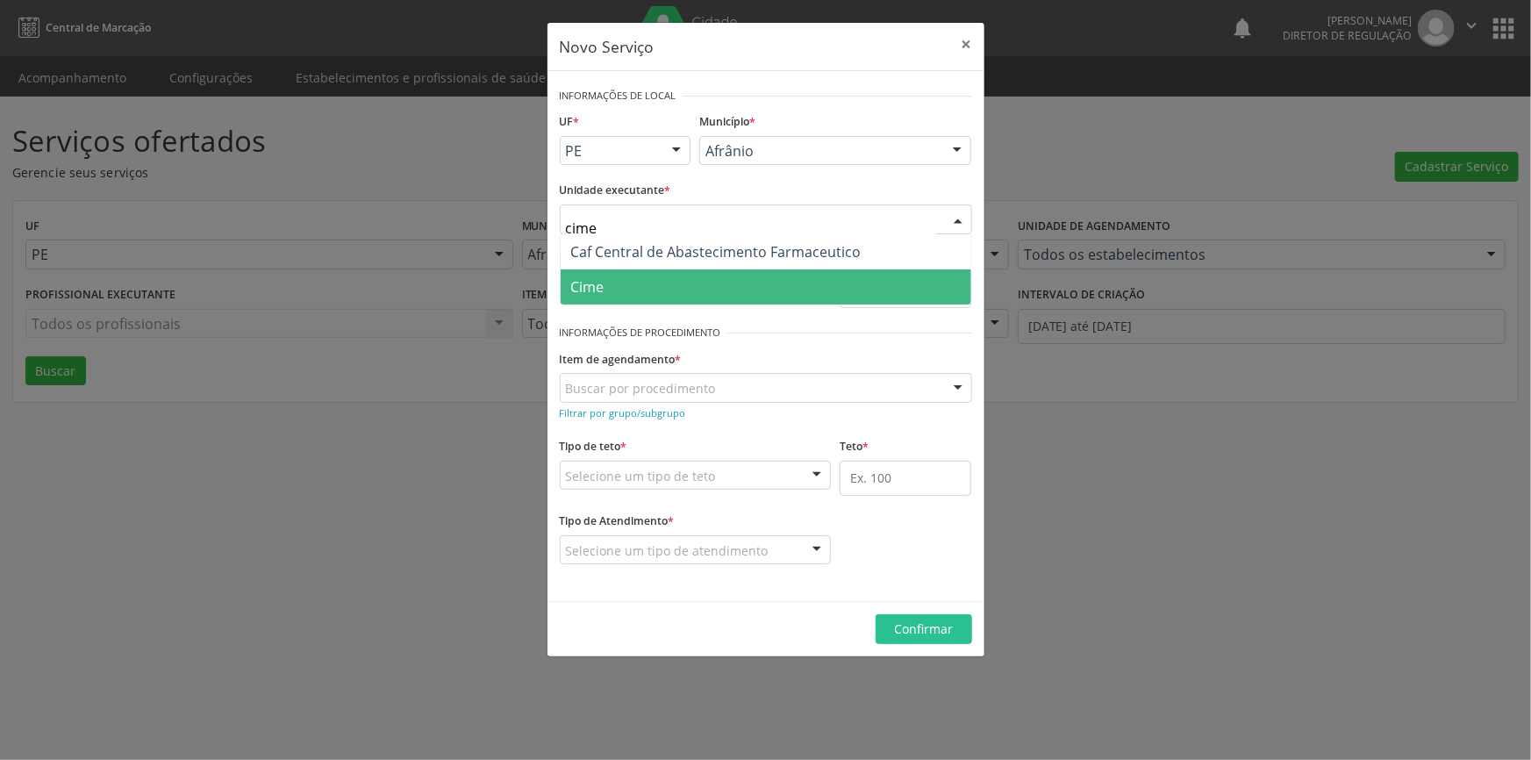
click at [658, 274] on span "Cime" at bounding box center [766, 286] width 411 height 35
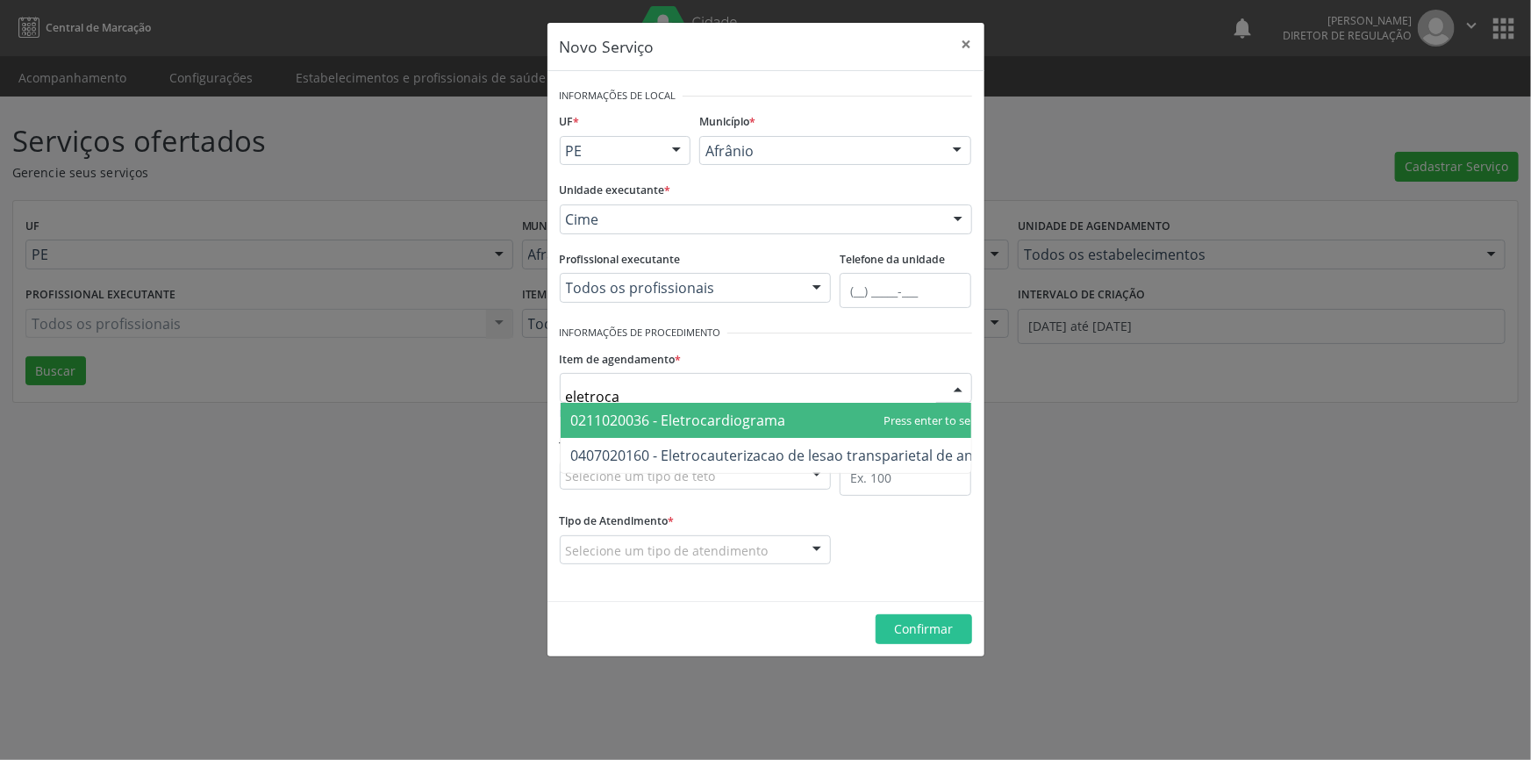
type input "eletrocar"
click at [659, 419] on span "0211020036 - Eletrocardiograma" at bounding box center [678, 420] width 215 height 19
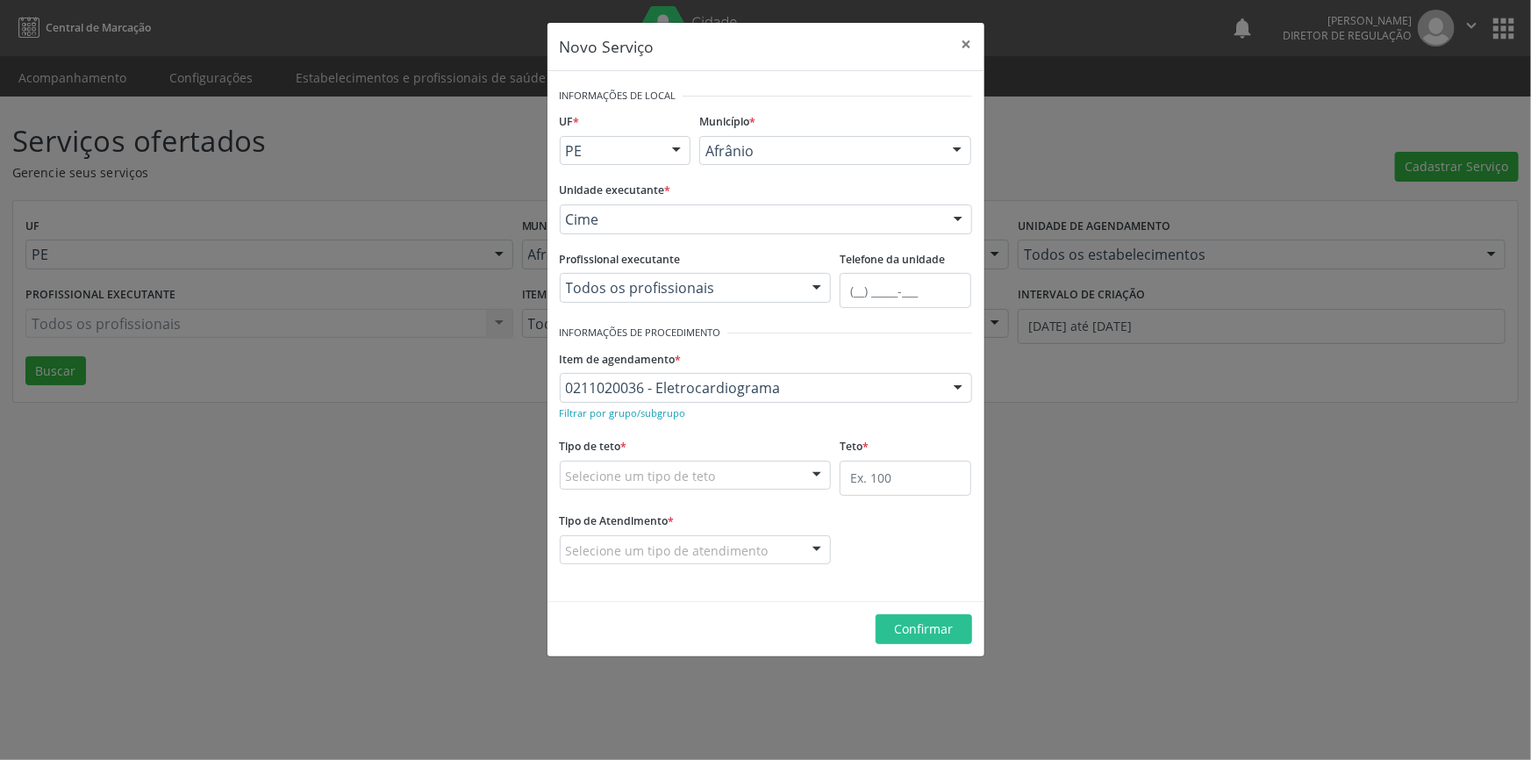
click at [654, 463] on div "Selecione um tipo de teto" at bounding box center [696, 476] width 272 height 30
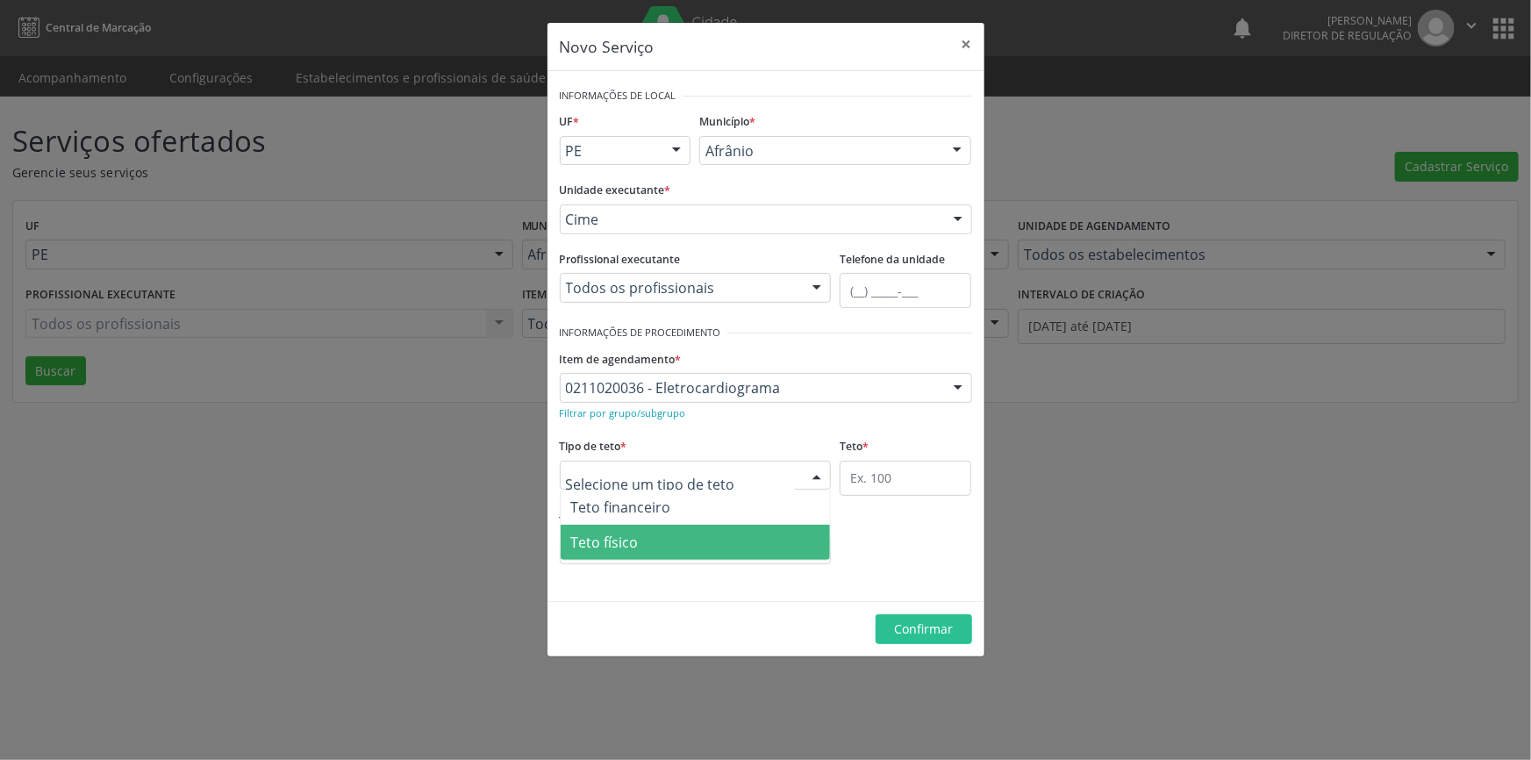
click at [644, 534] on span "Teto físico" at bounding box center [696, 542] width 270 height 35
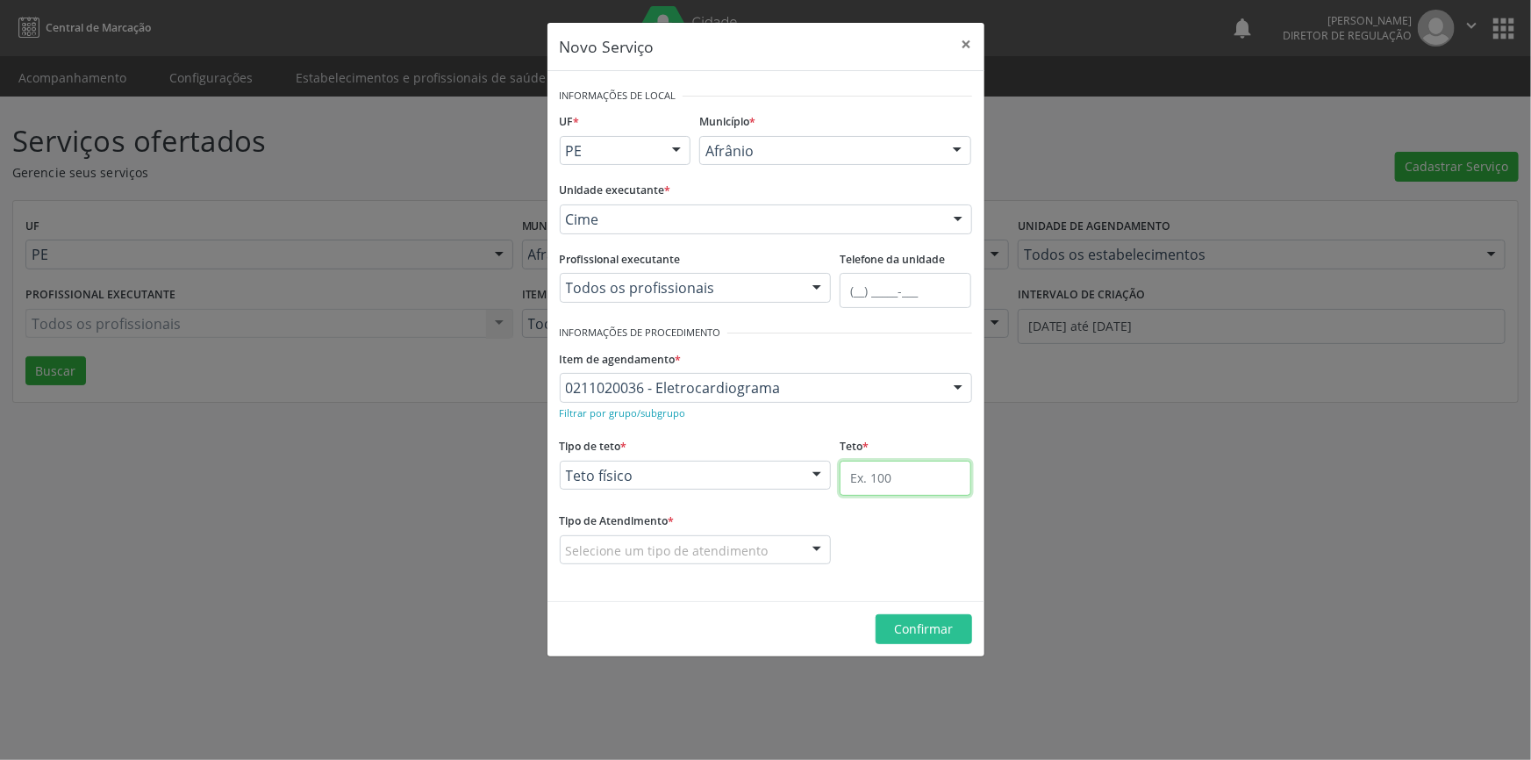
click at [875, 469] on input "text" at bounding box center [906, 478] width 132 height 35
type input "1"
click at [748, 569] on fieldset "Tipo de Atendimento * Selecione um tipo de atendimento Ordem de chegada Horário…" at bounding box center [696, 542] width 272 height 68
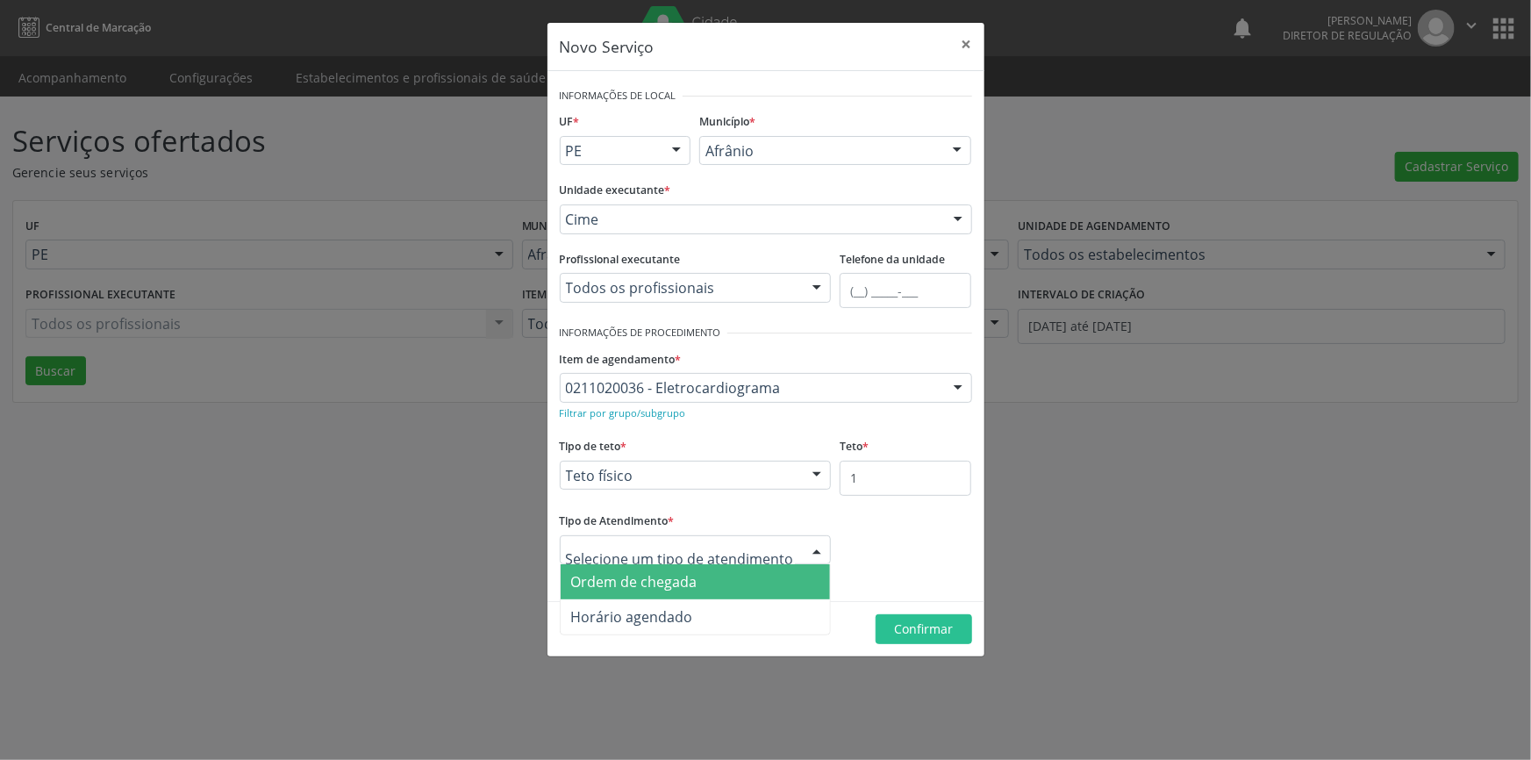
click at [702, 559] on div at bounding box center [696, 550] width 272 height 30
click at [676, 573] on span "Ordem de chegada" at bounding box center [634, 581] width 126 height 19
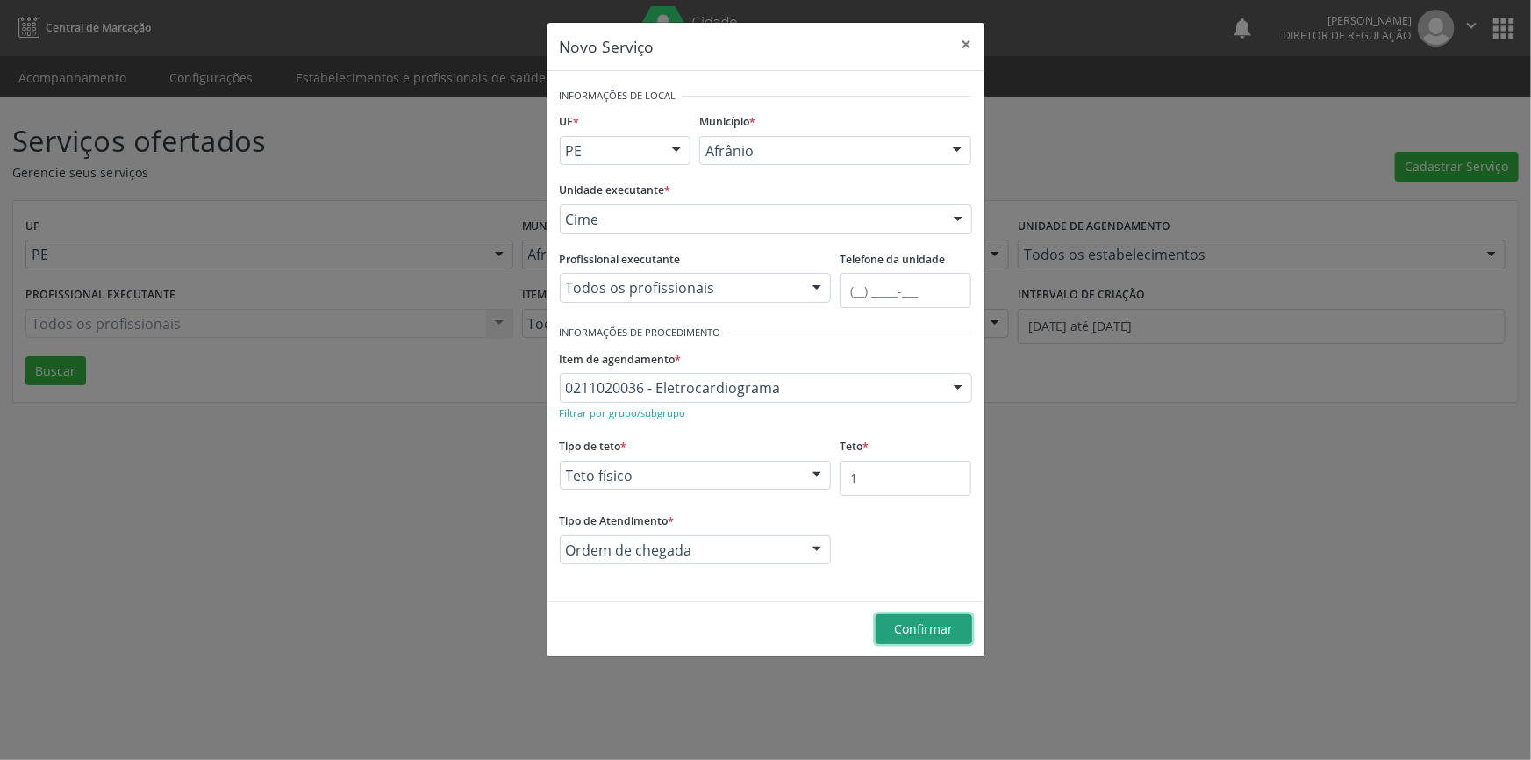
click at [907, 618] on button "Confirmar" at bounding box center [924, 629] width 97 height 30
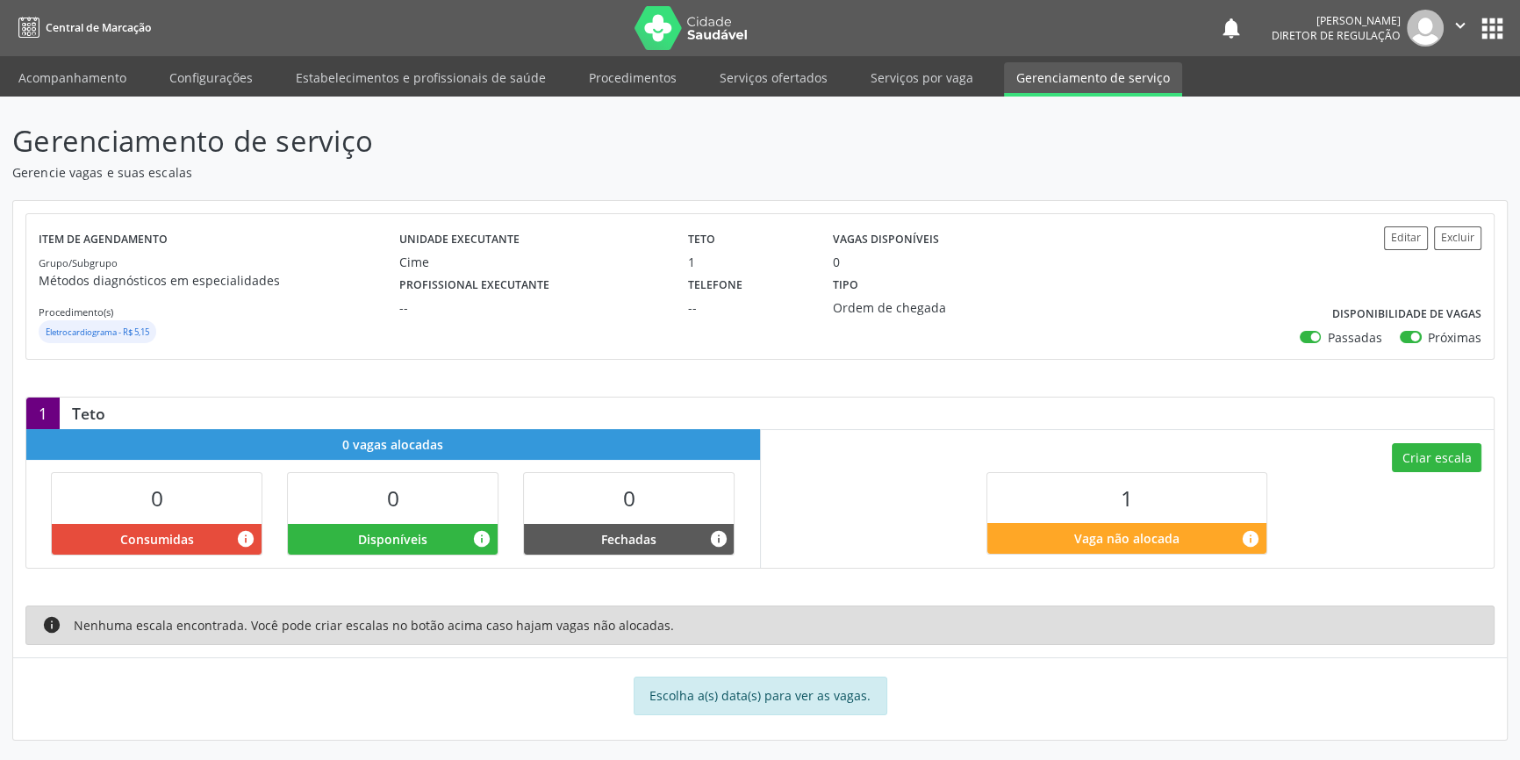
click at [1448, 471] on div "Criar escala 1 Vaga não alocada info" at bounding box center [1127, 498] width 733 height 138
click at [1436, 461] on button "Criar escala" at bounding box center [1435, 458] width 89 height 30
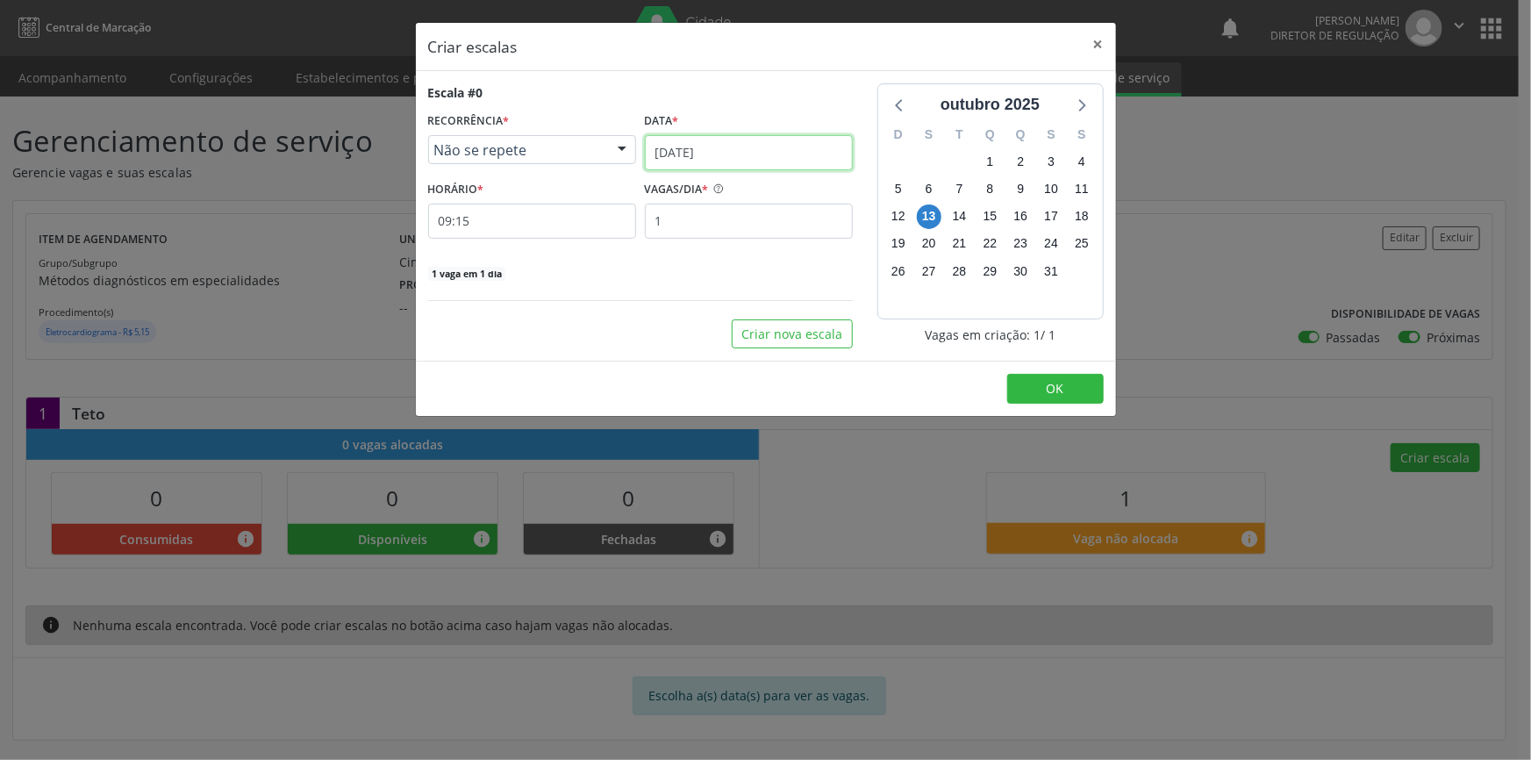
click at [683, 144] on input "1[DATE]" at bounding box center [749, 152] width 208 height 35
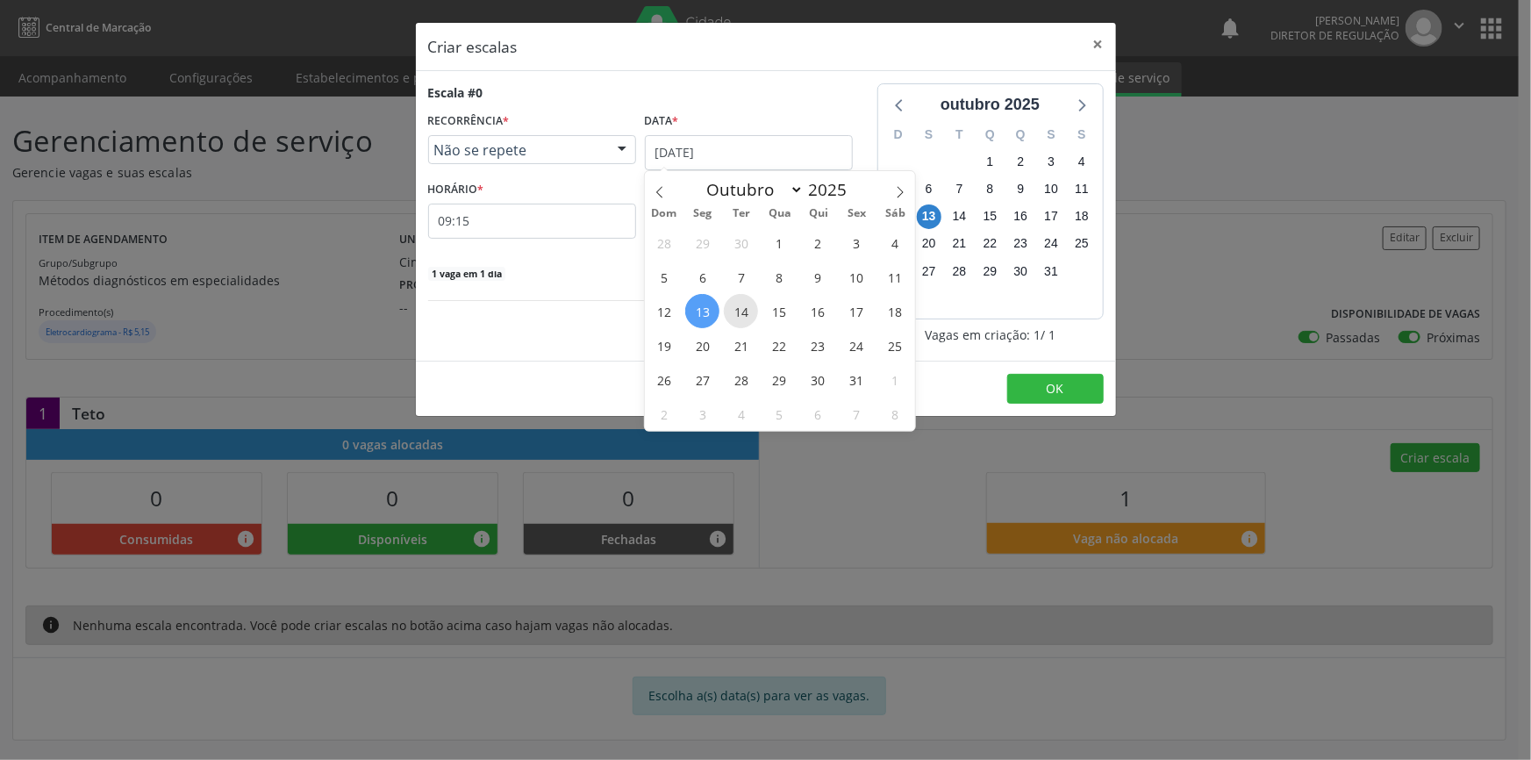
click at [748, 307] on span "14" at bounding box center [741, 311] width 34 height 34
select select "9"
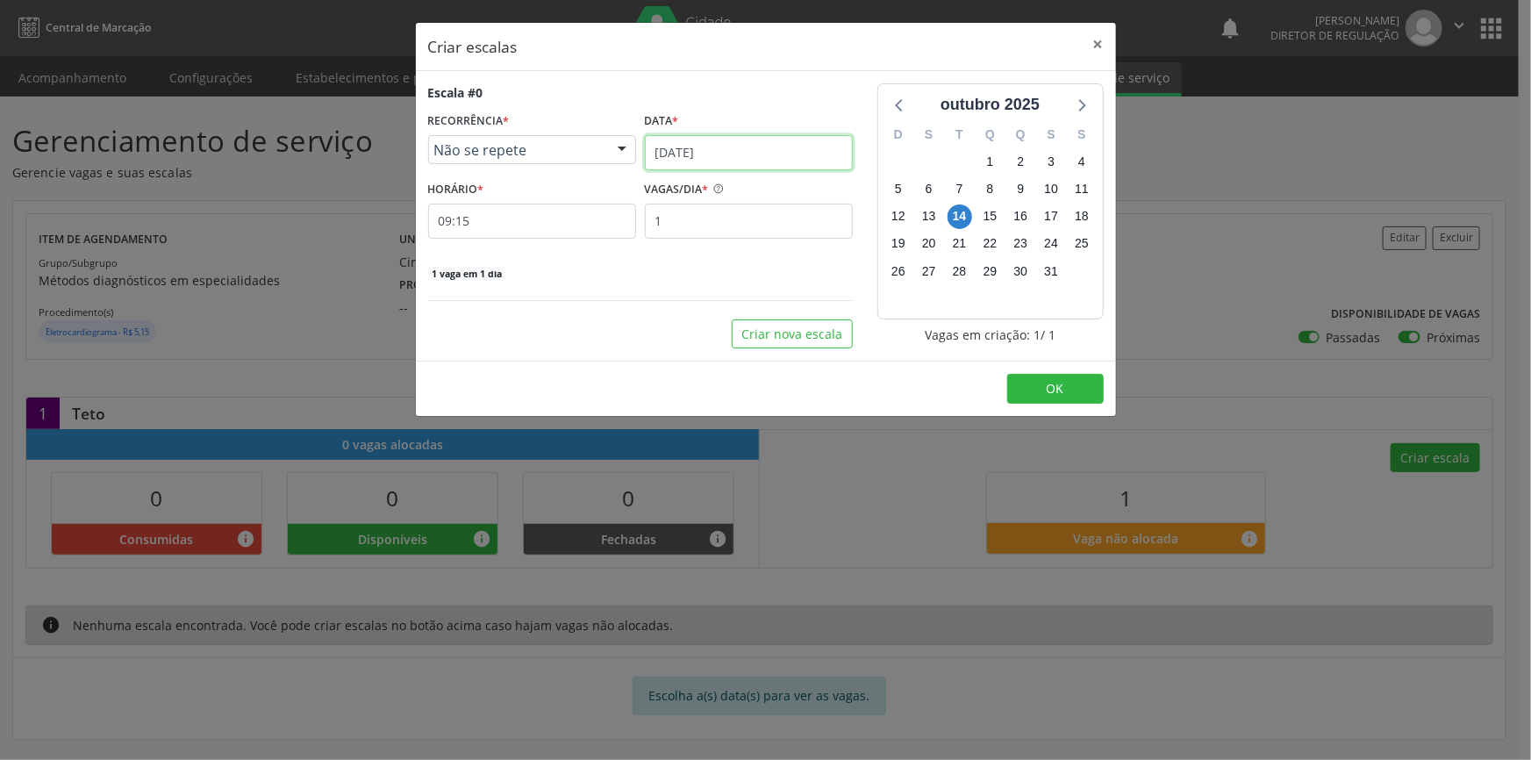
click at [726, 144] on input "14/10/2025" at bounding box center [749, 152] width 208 height 35
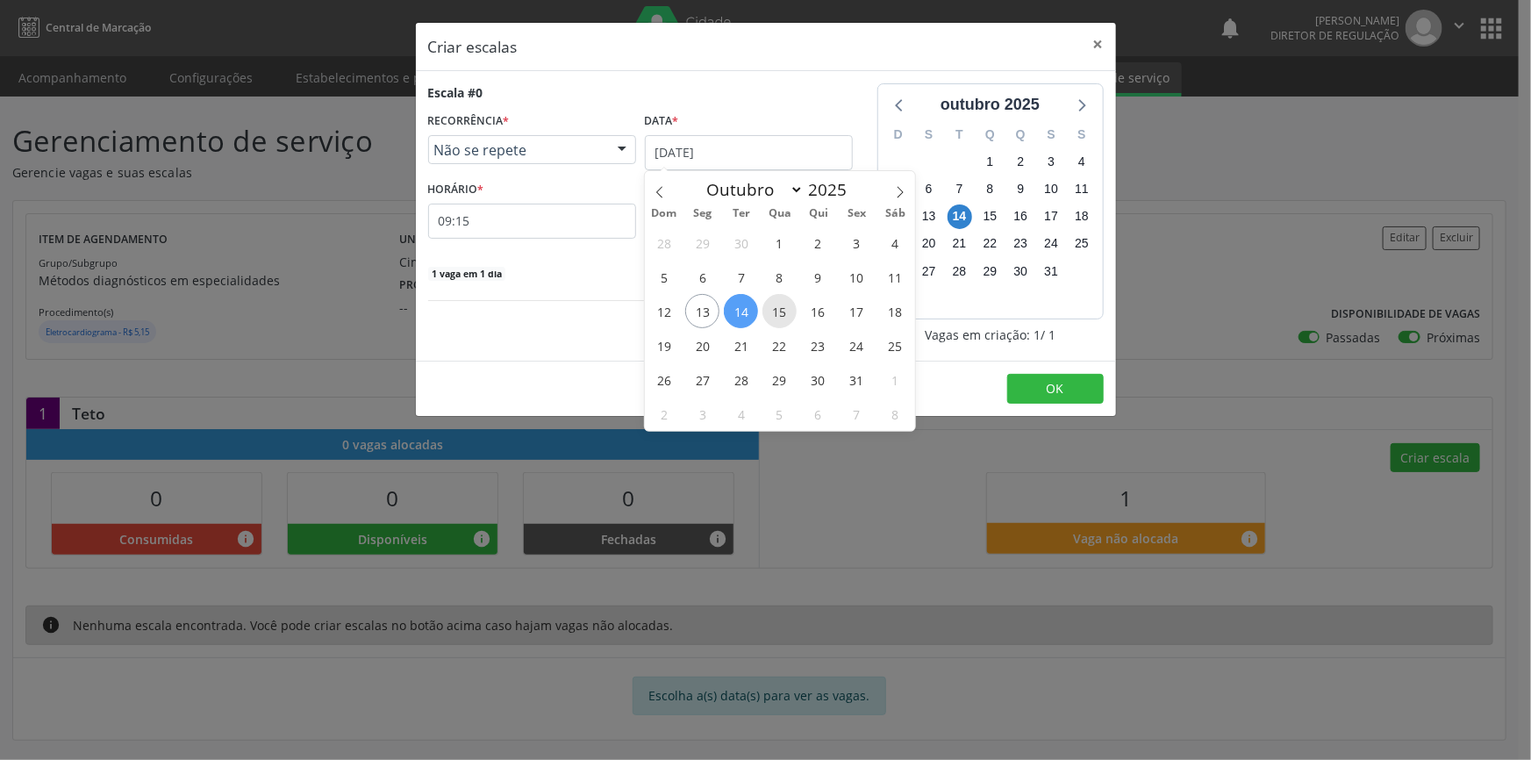
click at [770, 312] on span "15" at bounding box center [779, 311] width 34 height 34
click at [725, 158] on input "15/10/2025" at bounding box center [749, 152] width 208 height 35
click at [805, 313] on span "16" at bounding box center [818, 311] width 34 height 34
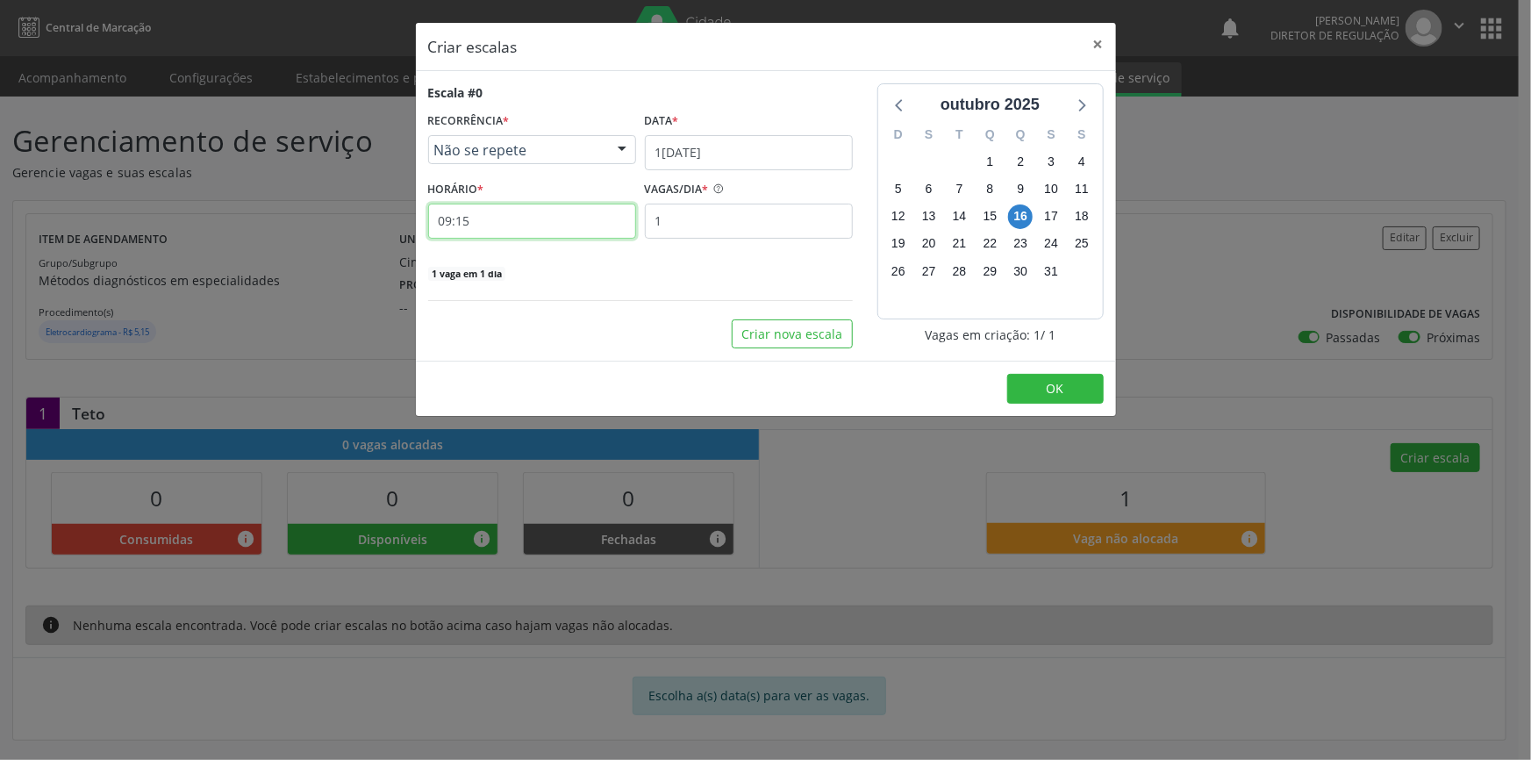
click at [493, 237] on input "09:15" at bounding box center [532, 221] width 208 height 35
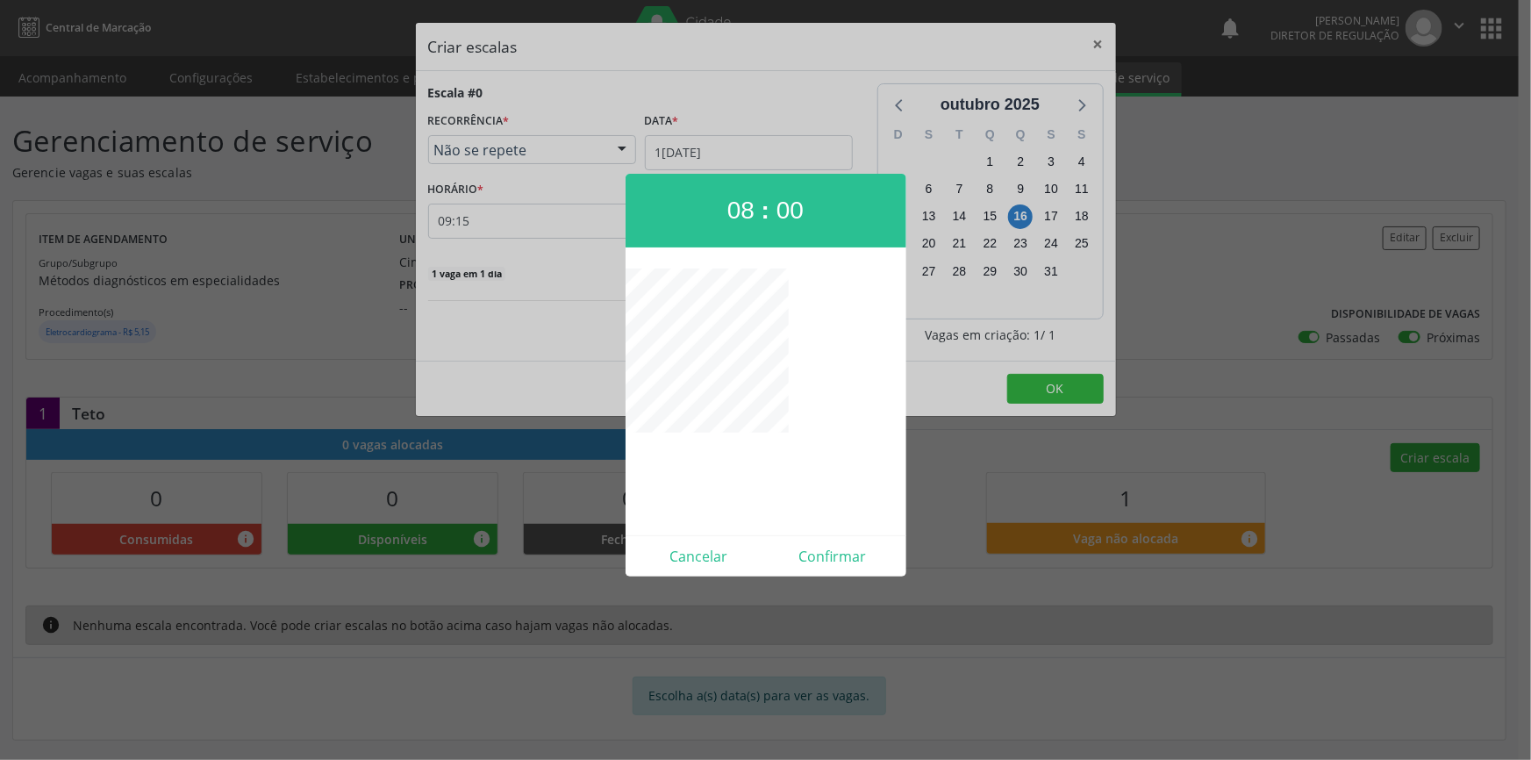
click at [824, 528] on div "08 : 00 Cancelar Confirmar" at bounding box center [766, 375] width 281 height 403
click at [828, 539] on div "Cancelar Confirmar" at bounding box center [766, 555] width 281 height 41
click at [861, 548] on button "Confirmar" at bounding box center [833, 556] width 134 height 28
type input "08:00"
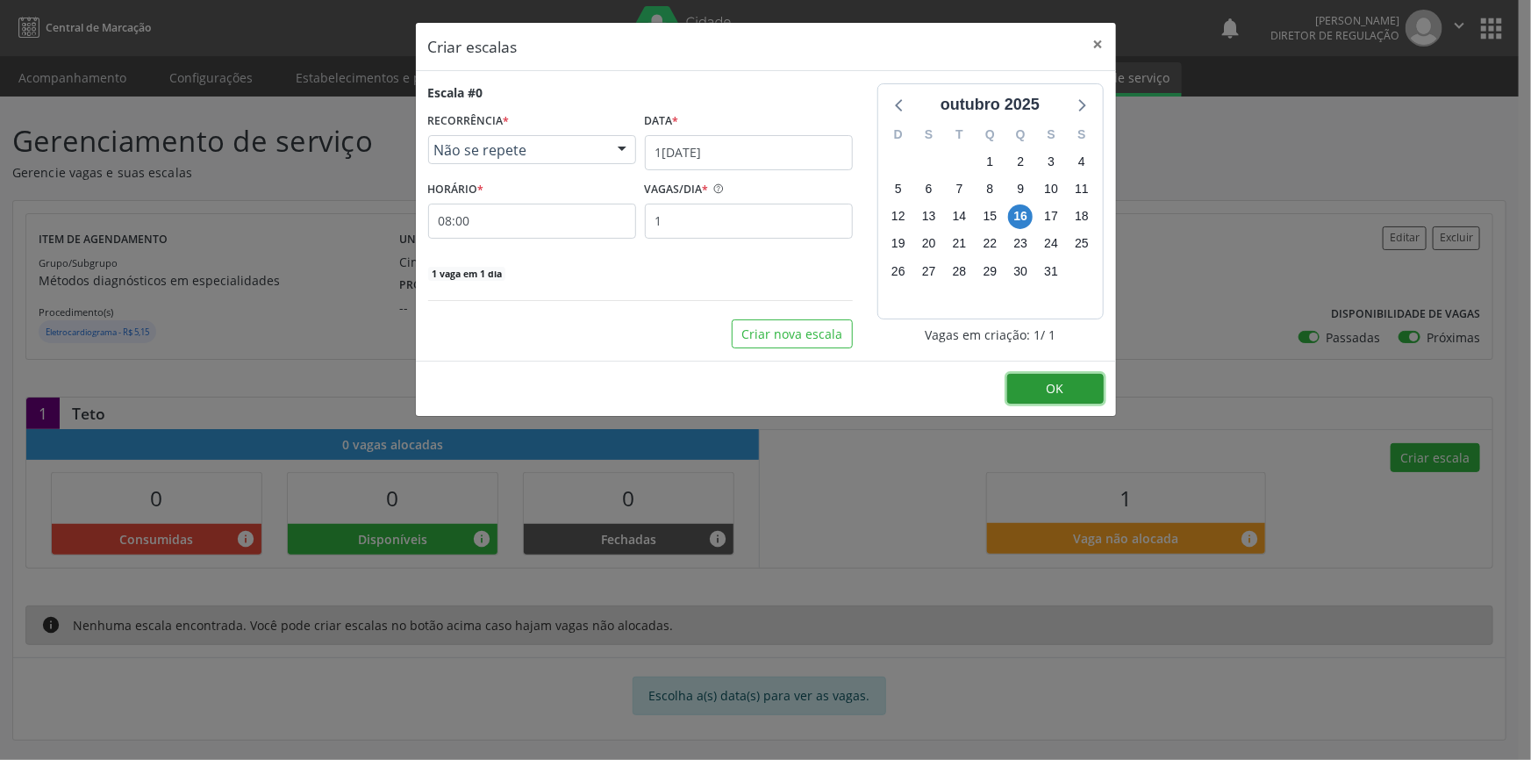
click at [1053, 389] on span "OK" at bounding box center [1056, 388] width 18 height 17
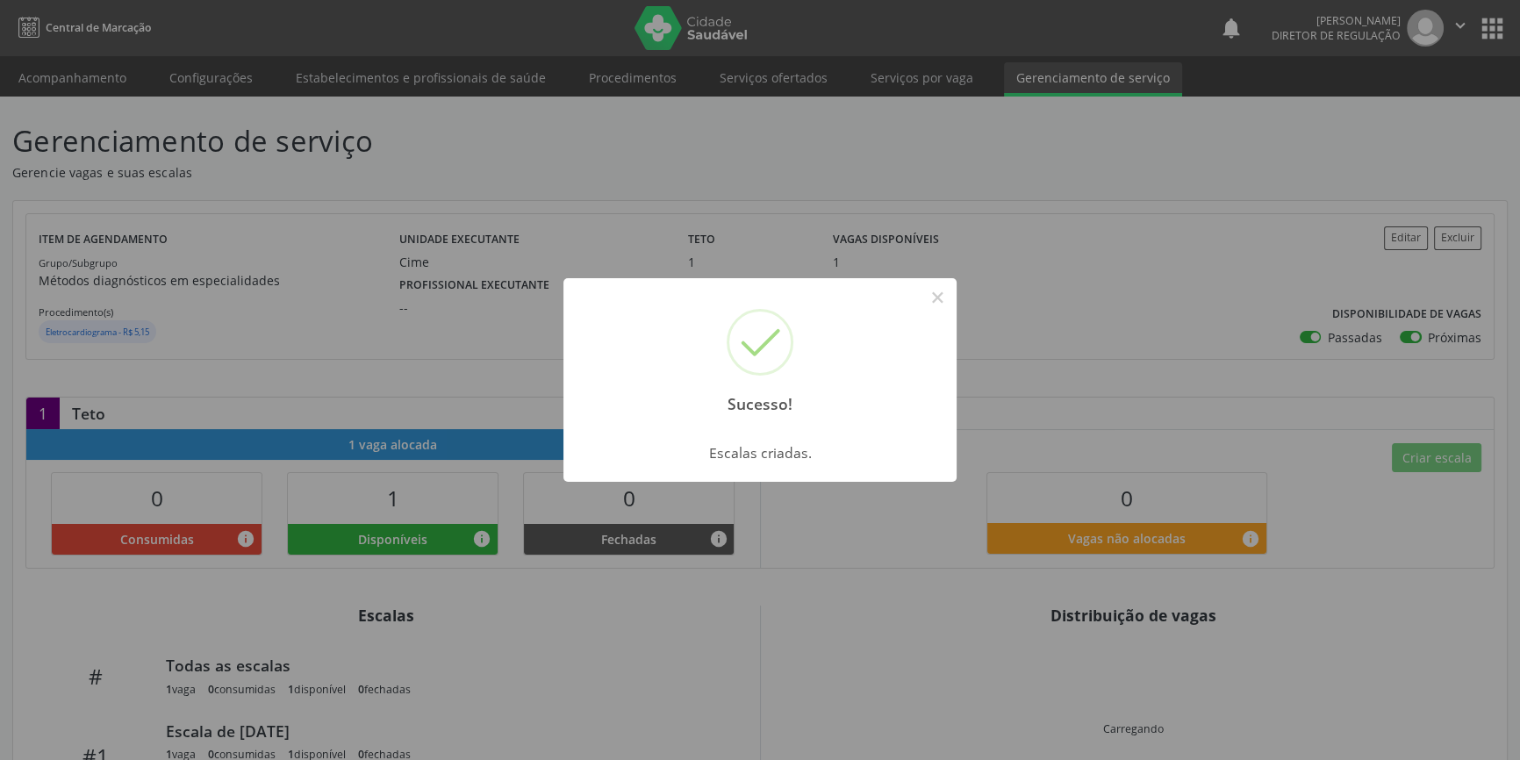
click at [165, 201] on div "Sucesso! × Escalas criadas. OK Cancel" at bounding box center [760, 380] width 1520 height 760
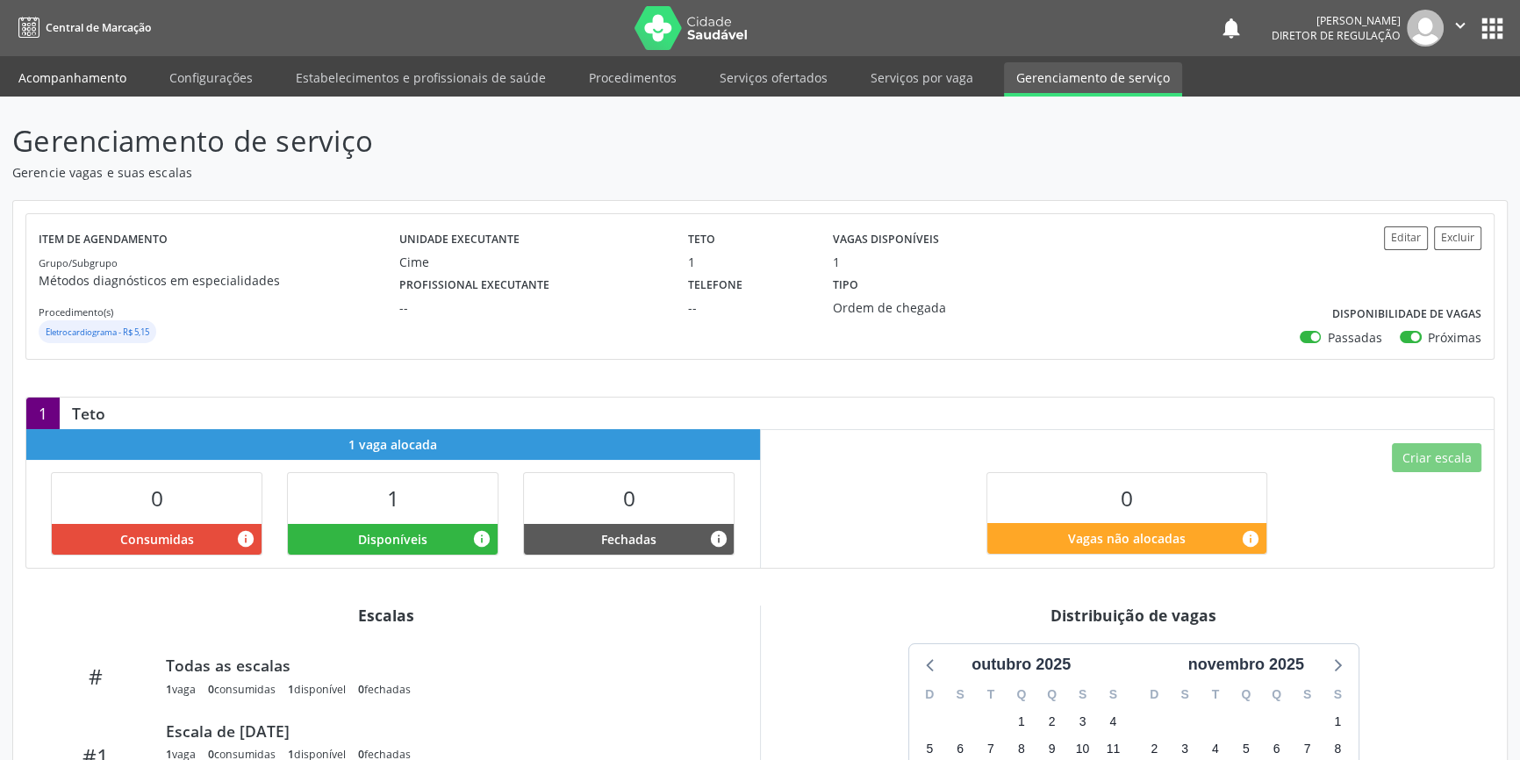
click at [119, 84] on link "Acompanhamento" at bounding box center [72, 77] width 132 height 31
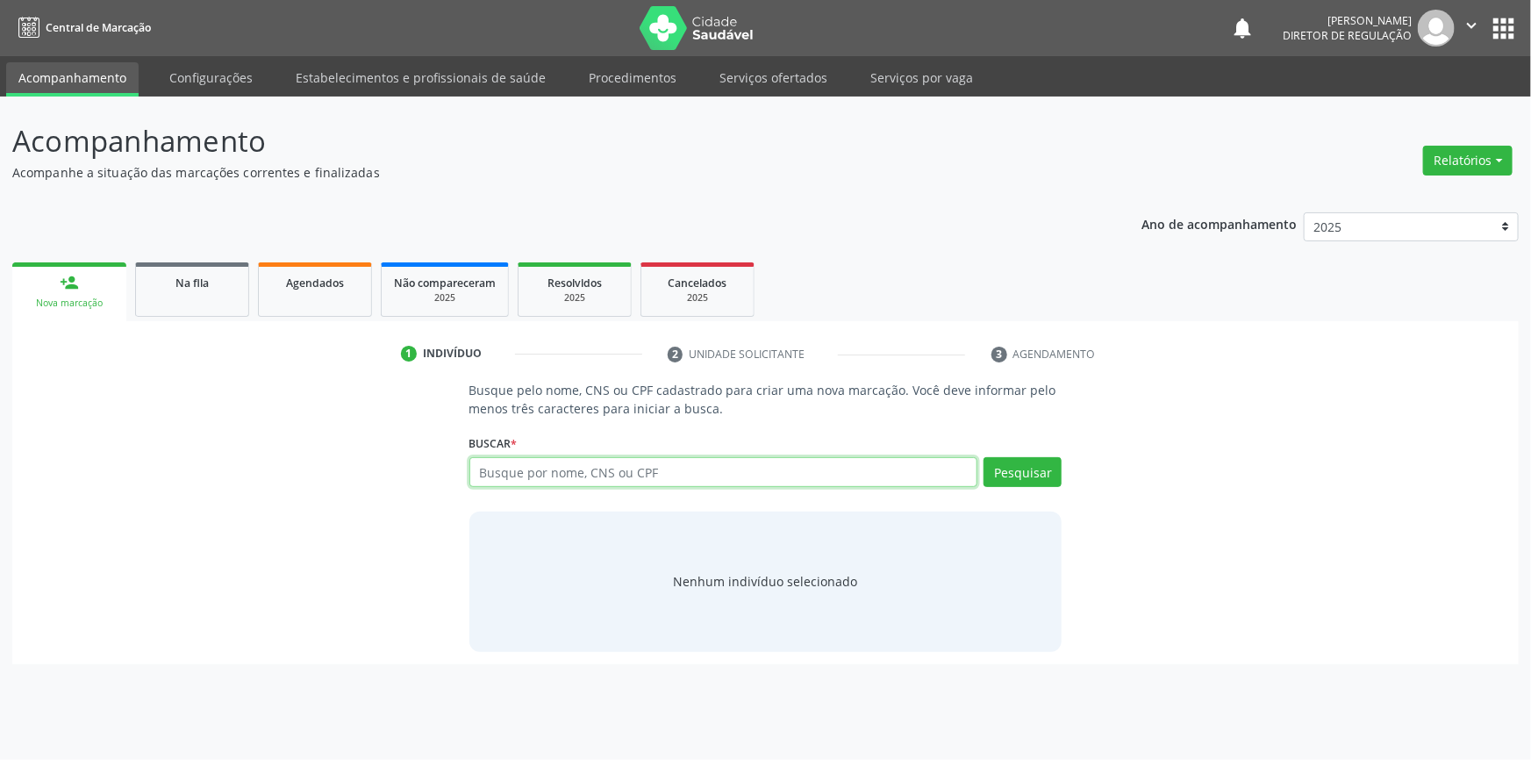
click at [526, 468] on input "text" at bounding box center [723, 472] width 509 height 30
type input "705006867294519"
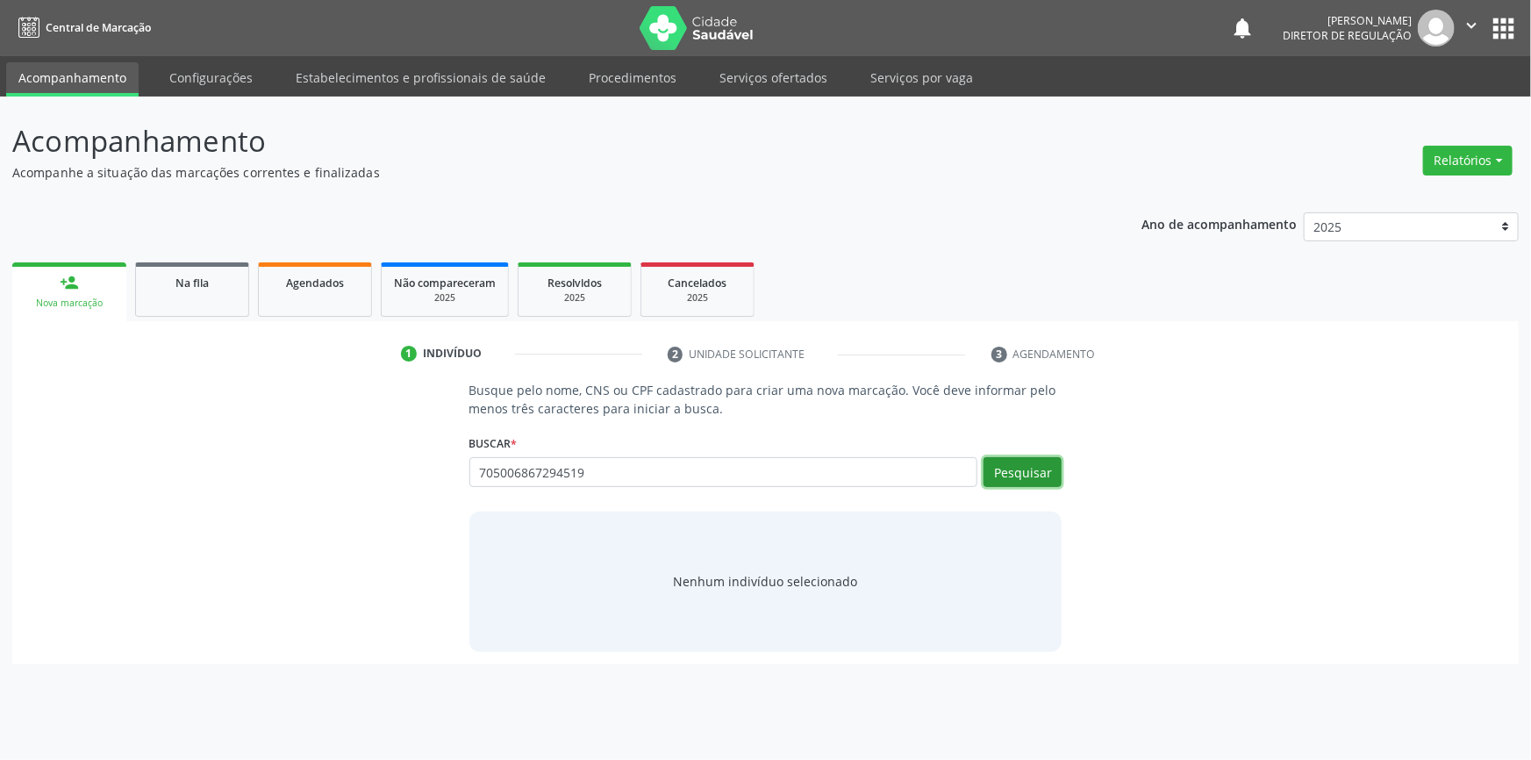
click at [1026, 476] on button "Pesquisar" at bounding box center [1023, 472] width 78 height 30
click at [289, 290] on link "Agendados" at bounding box center [315, 289] width 114 height 54
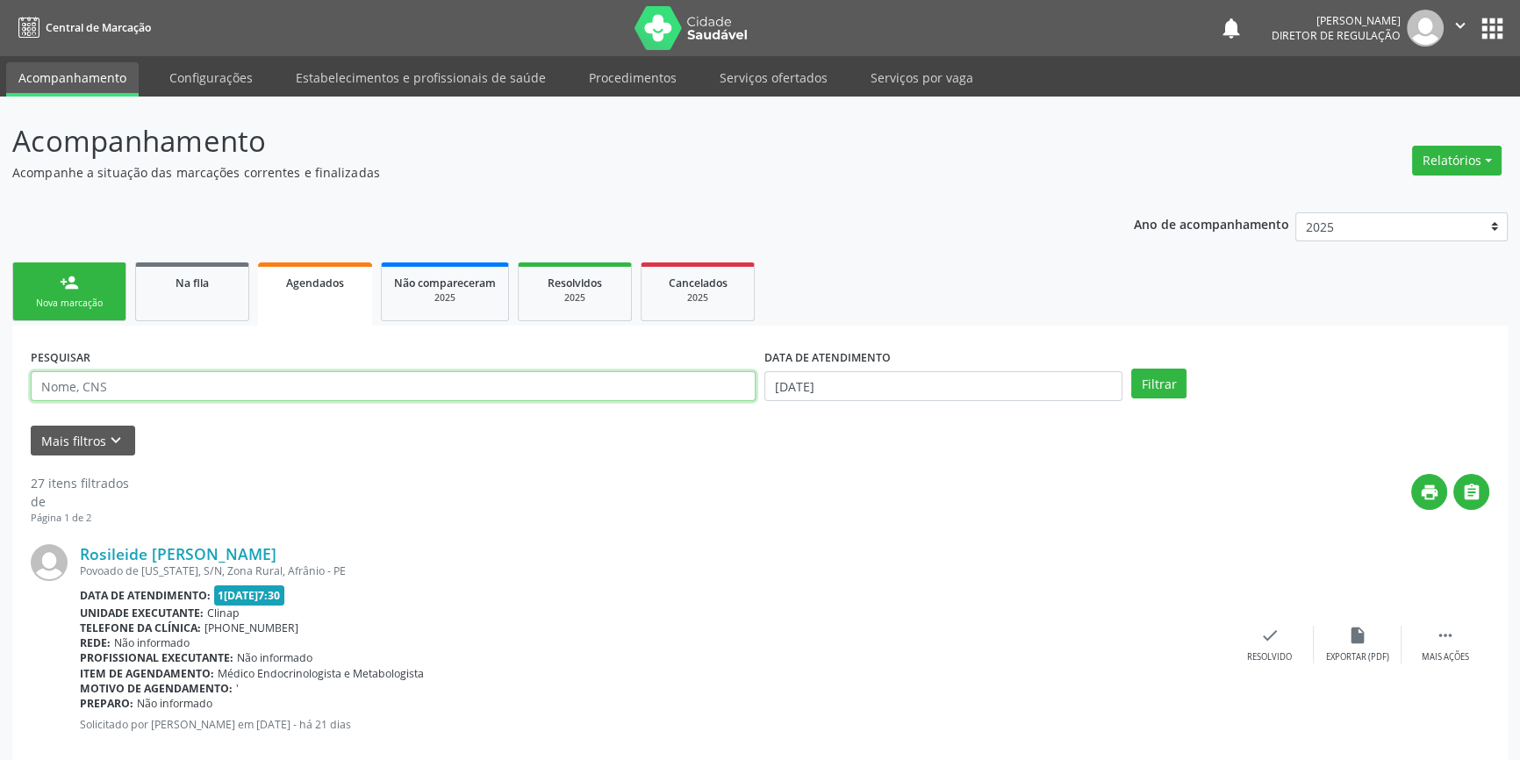
click at [313, 381] on input "text" at bounding box center [393, 386] width 725 height 30
type input "03725579458"
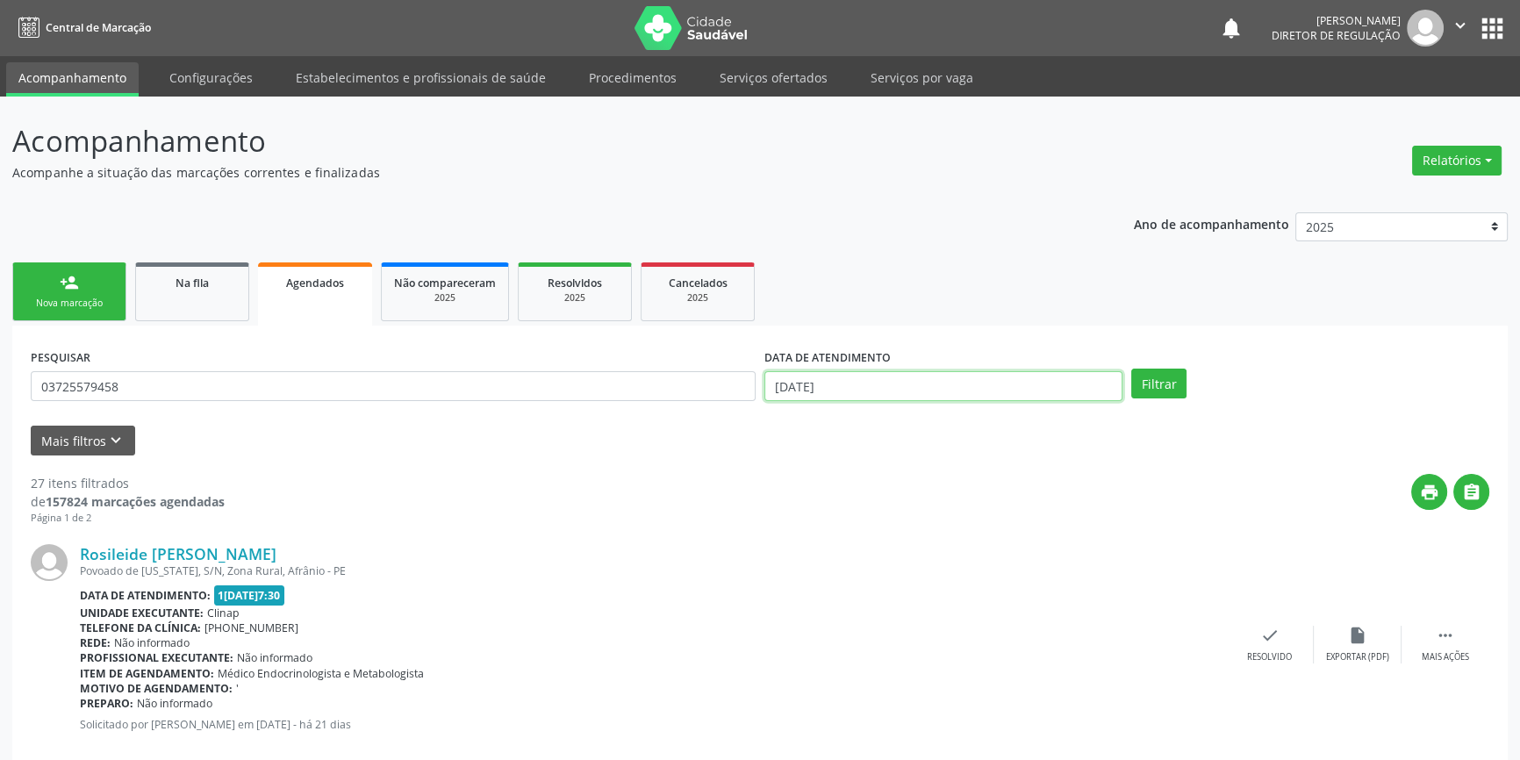
click at [997, 383] on input "1[DATE]" at bounding box center [943, 386] width 358 height 30
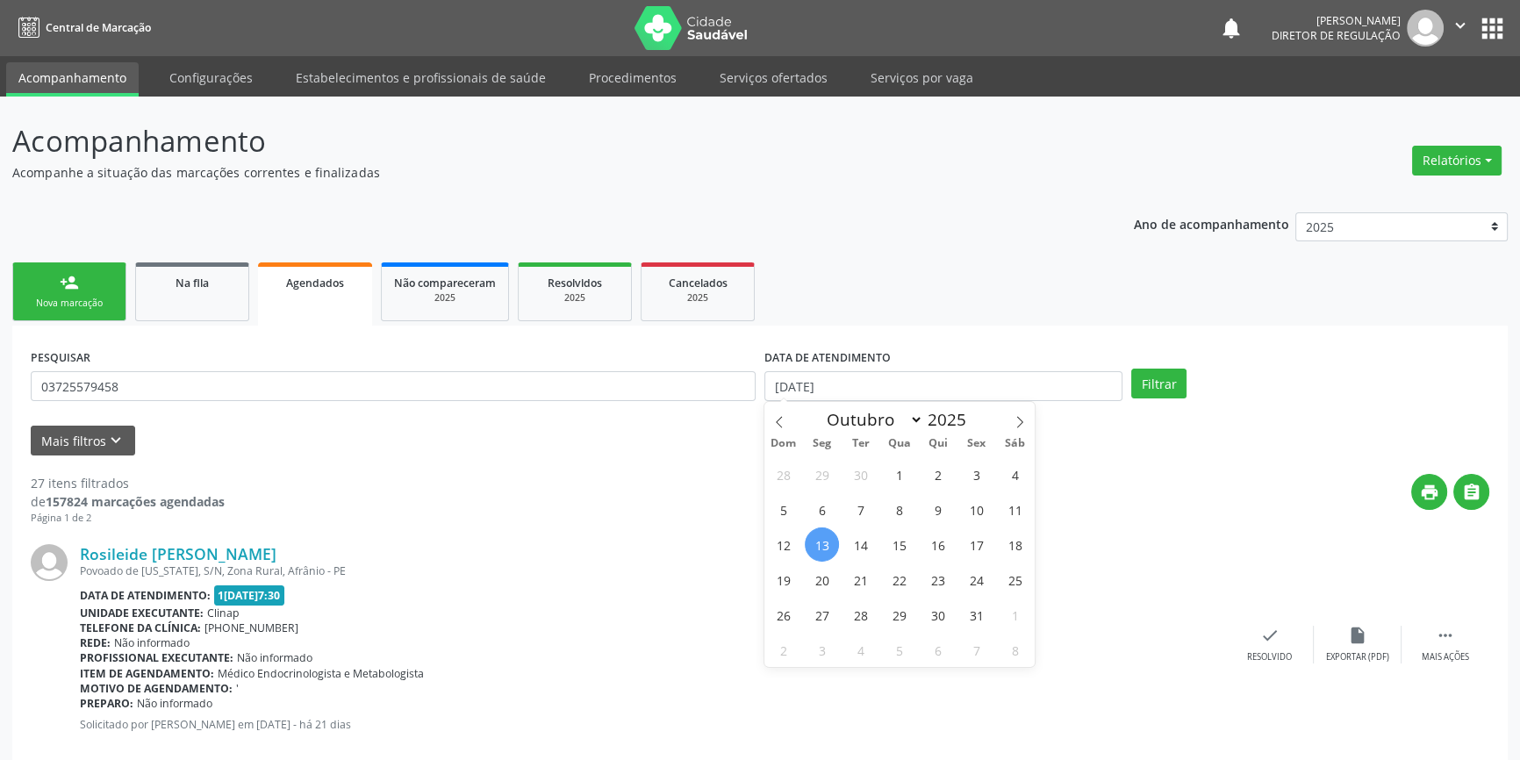
click at [822, 548] on span "13" at bounding box center [822, 544] width 34 height 34
type input "1[DATE]"
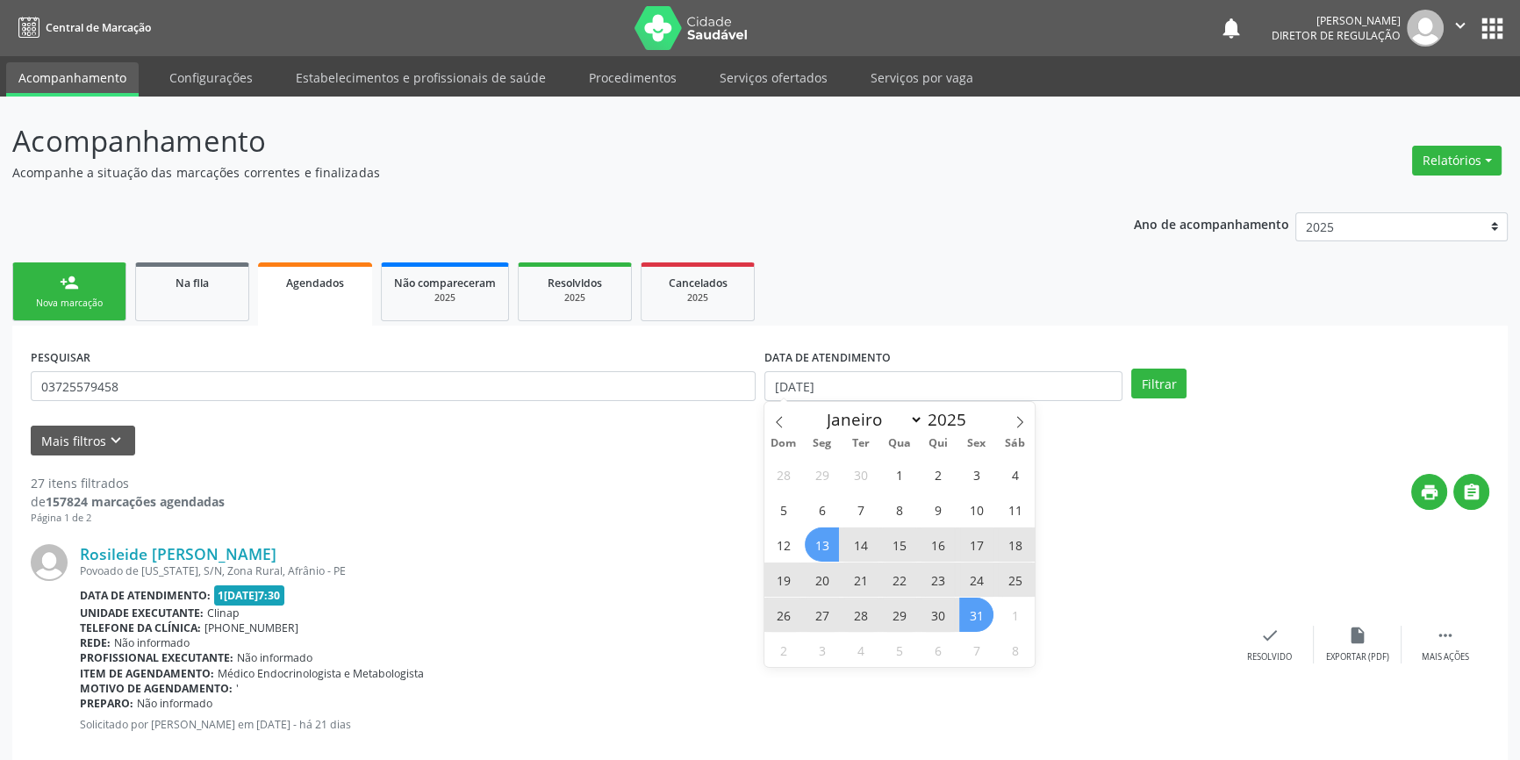
click at [986, 614] on span "31" at bounding box center [976, 614] width 34 height 34
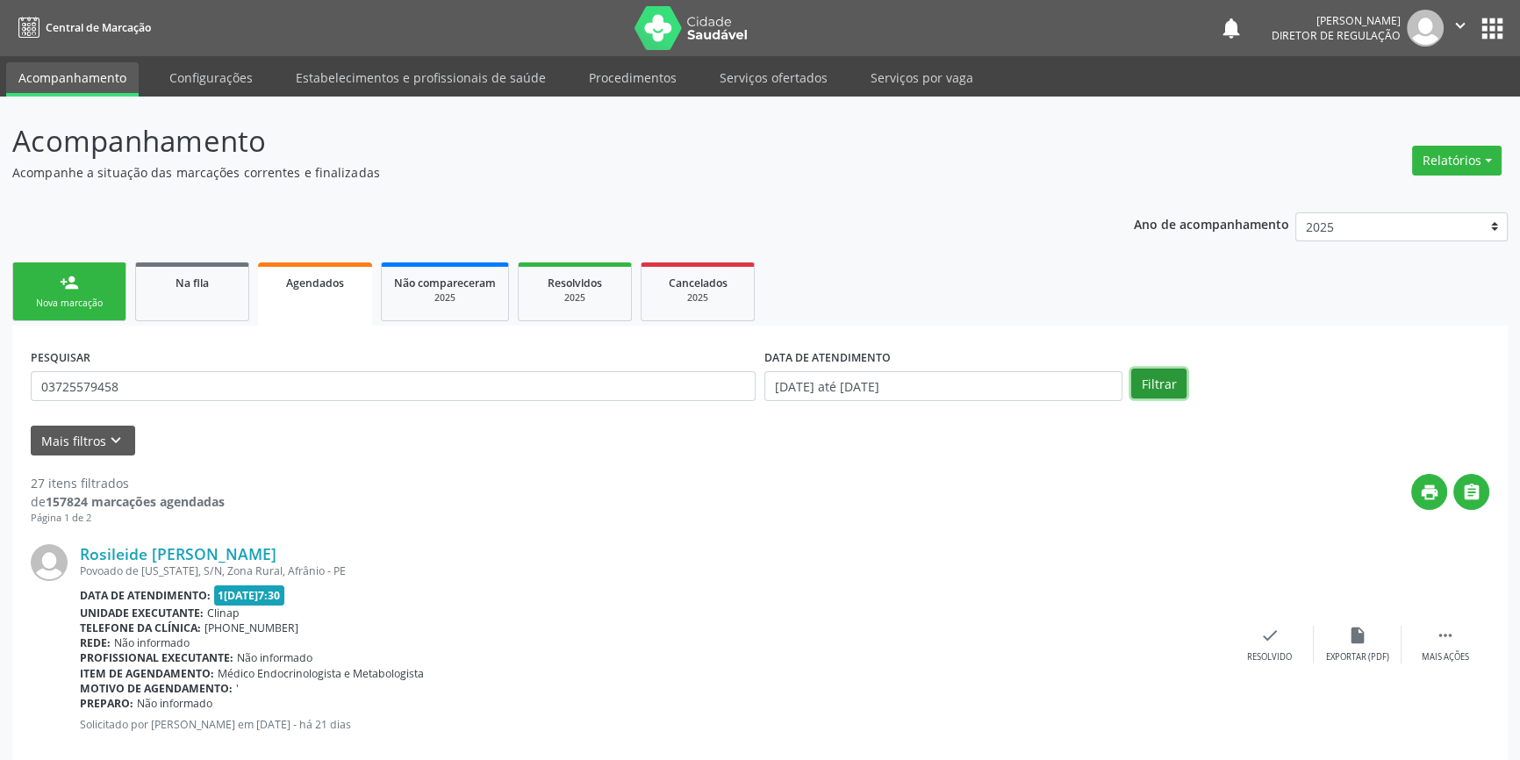
click at [1161, 378] on button "Filtrar" at bounding box center [1158, 383] width 55 height 30
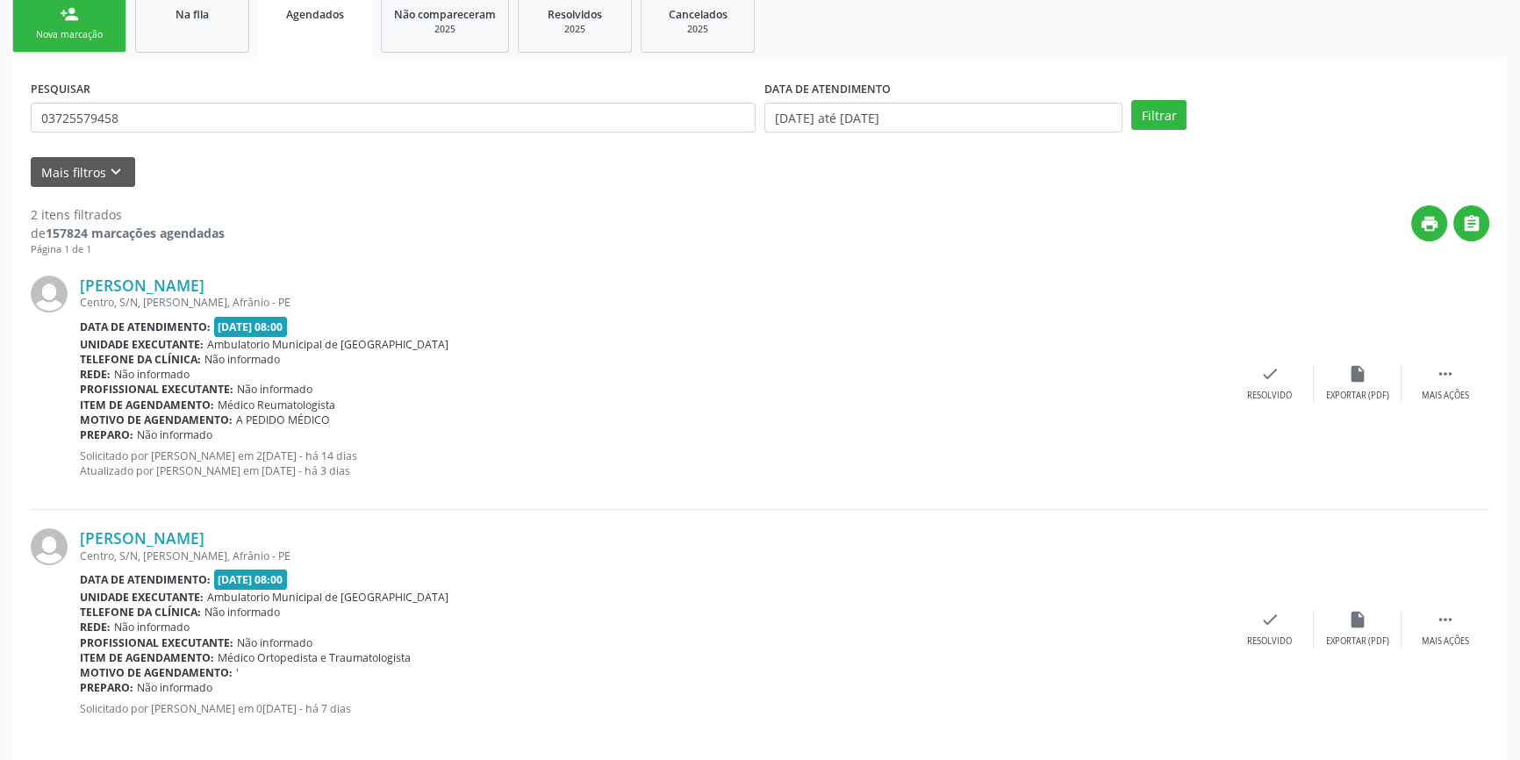
scroll to position [284, 0]
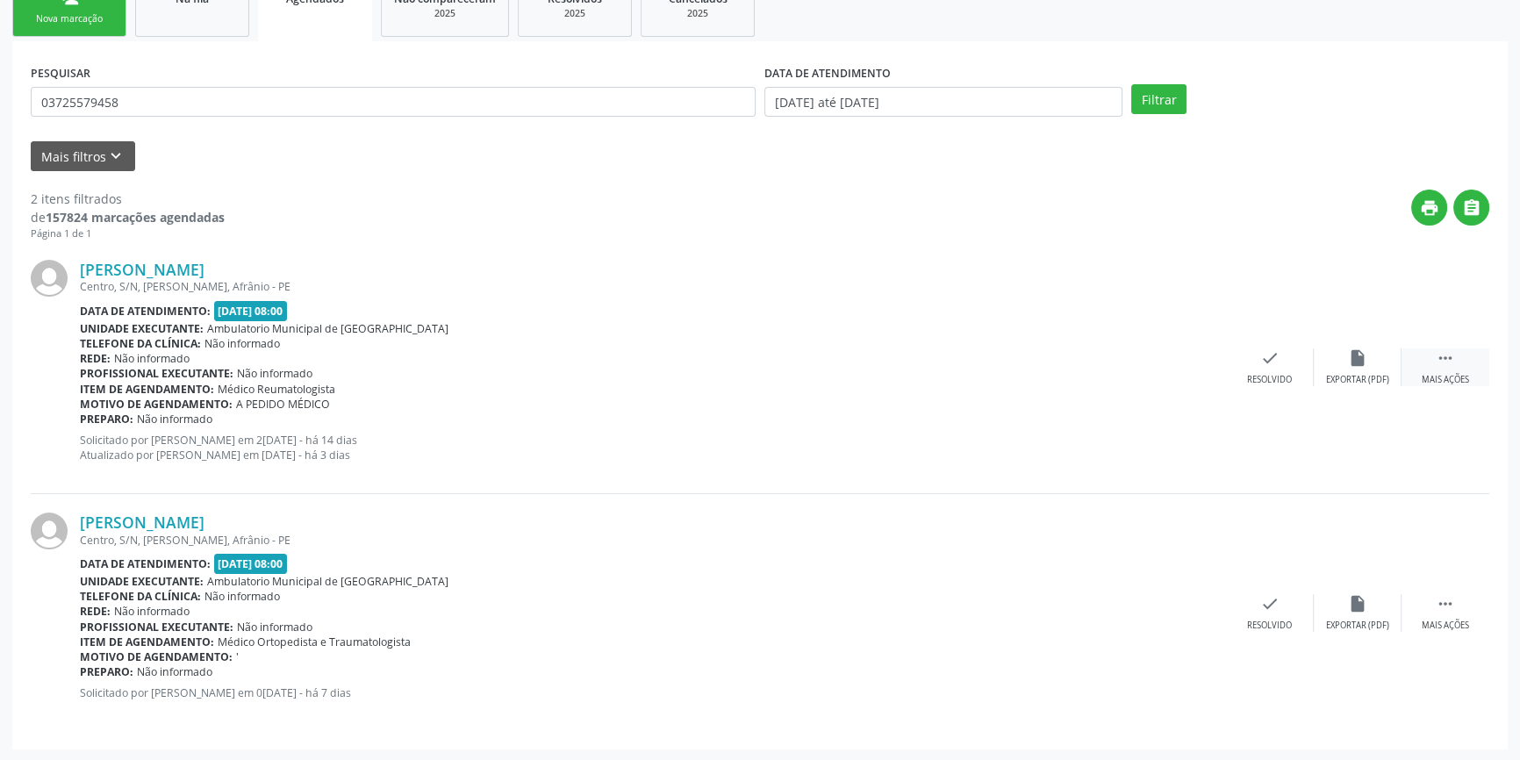
click at [1436, 371] on div " Mais ações" at bounding box center [1445, 367] width 88 height 38
click at [1081, 364] on div "print Imprimir" at bounding box center [1094, 367] width 88 height 38
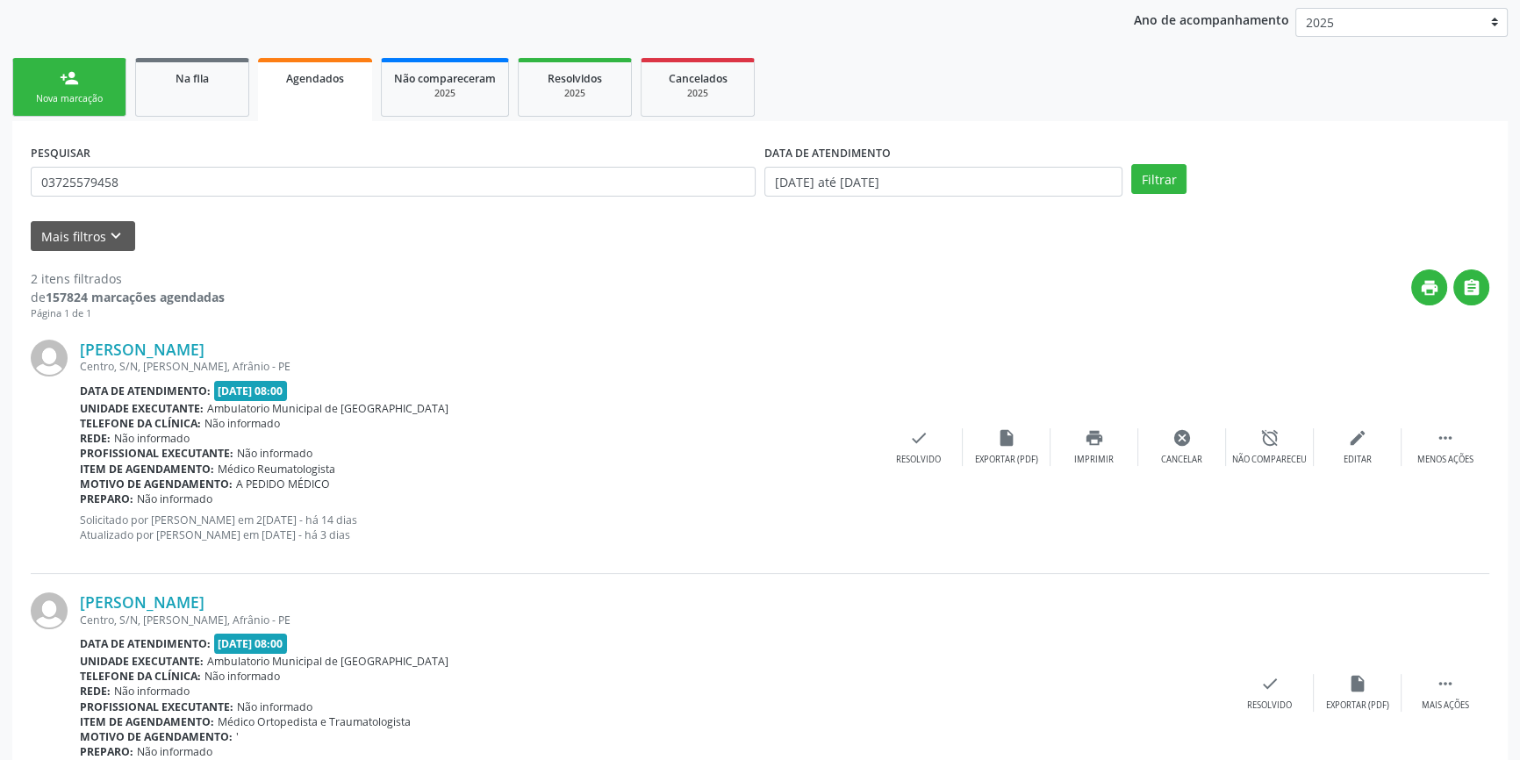
click at [228, 95] on link "Na fila" at bounding box center [192, 87] width 114 height 59
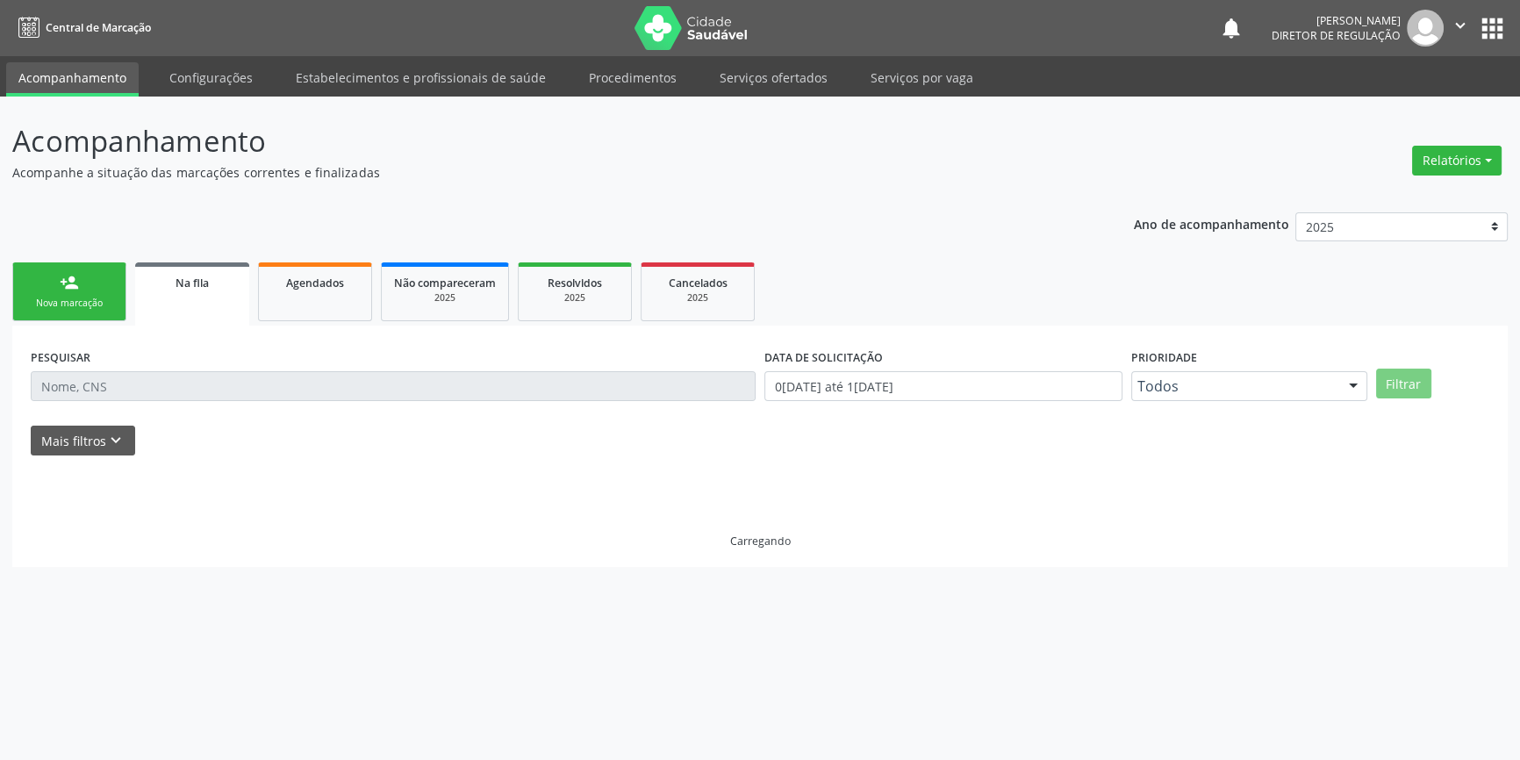
scroll to position [0, 0]
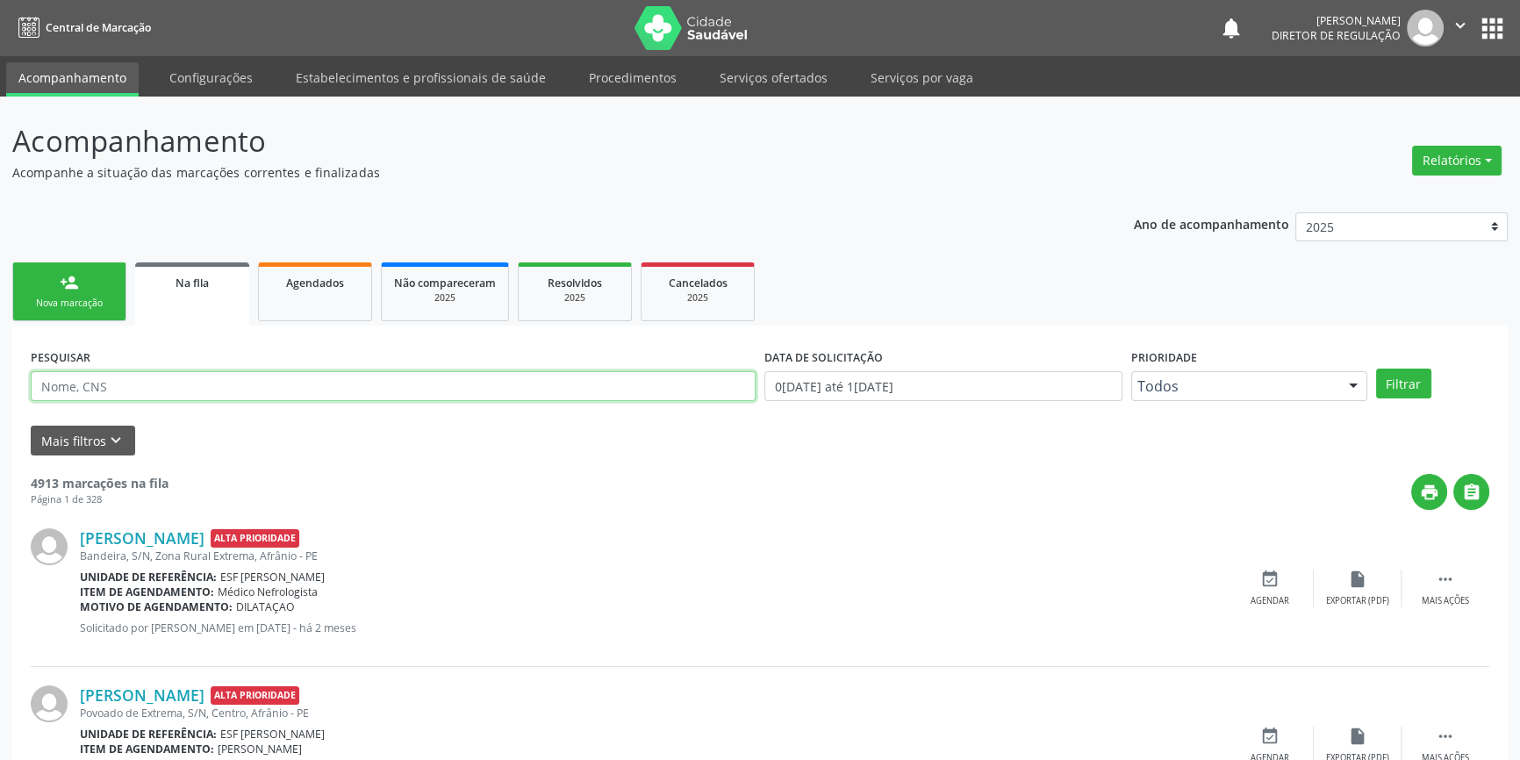
click at [161, 396] on input "text" at bounding box center [393, 386] width 725 height 30
type input "709006867294519"
click at [1413, 385] on button "Filtrar" at bounding box center [1403, 383] width 55 height 30
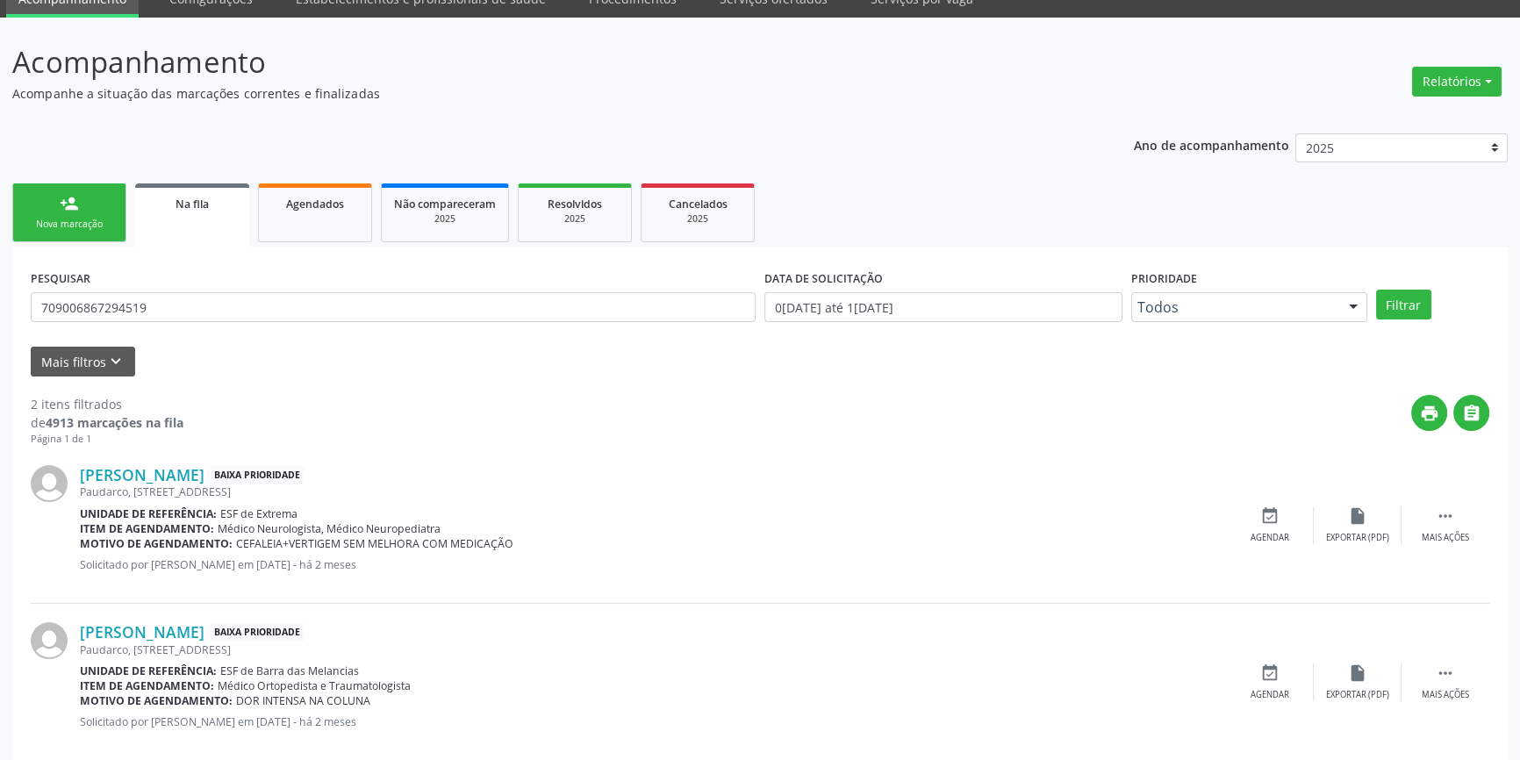
scroll to position [108, 0]
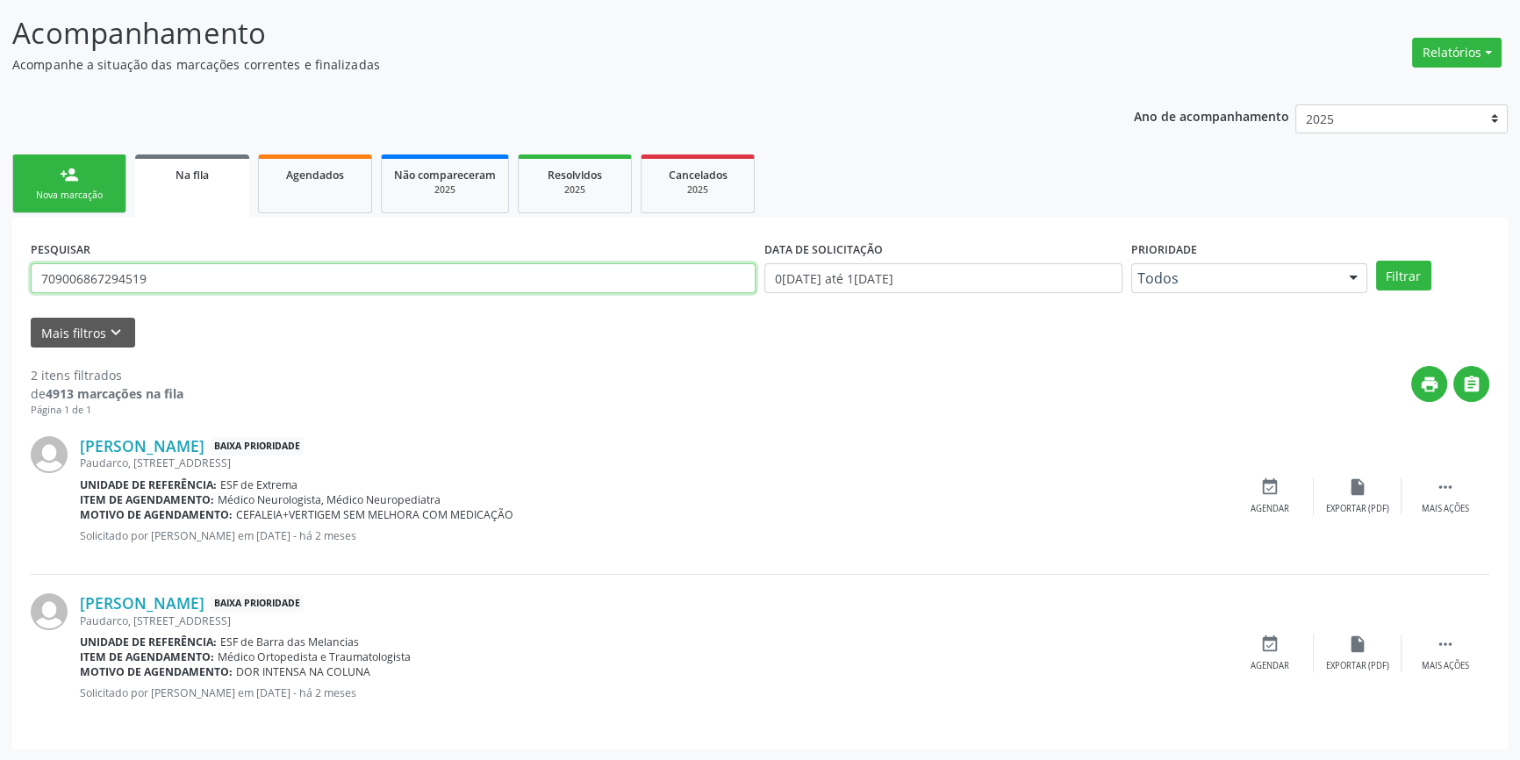
drag, startPoint x: 275, startPoint y: 281, endPoint x: 0, endPoint y: 292, distance: 274.9
click at [0, 292] on div "Acompanhamento Acompanhe a situação das marcações correntes e finalizadas Relat…" at bounding box center [760, 375] width 1520 height 773
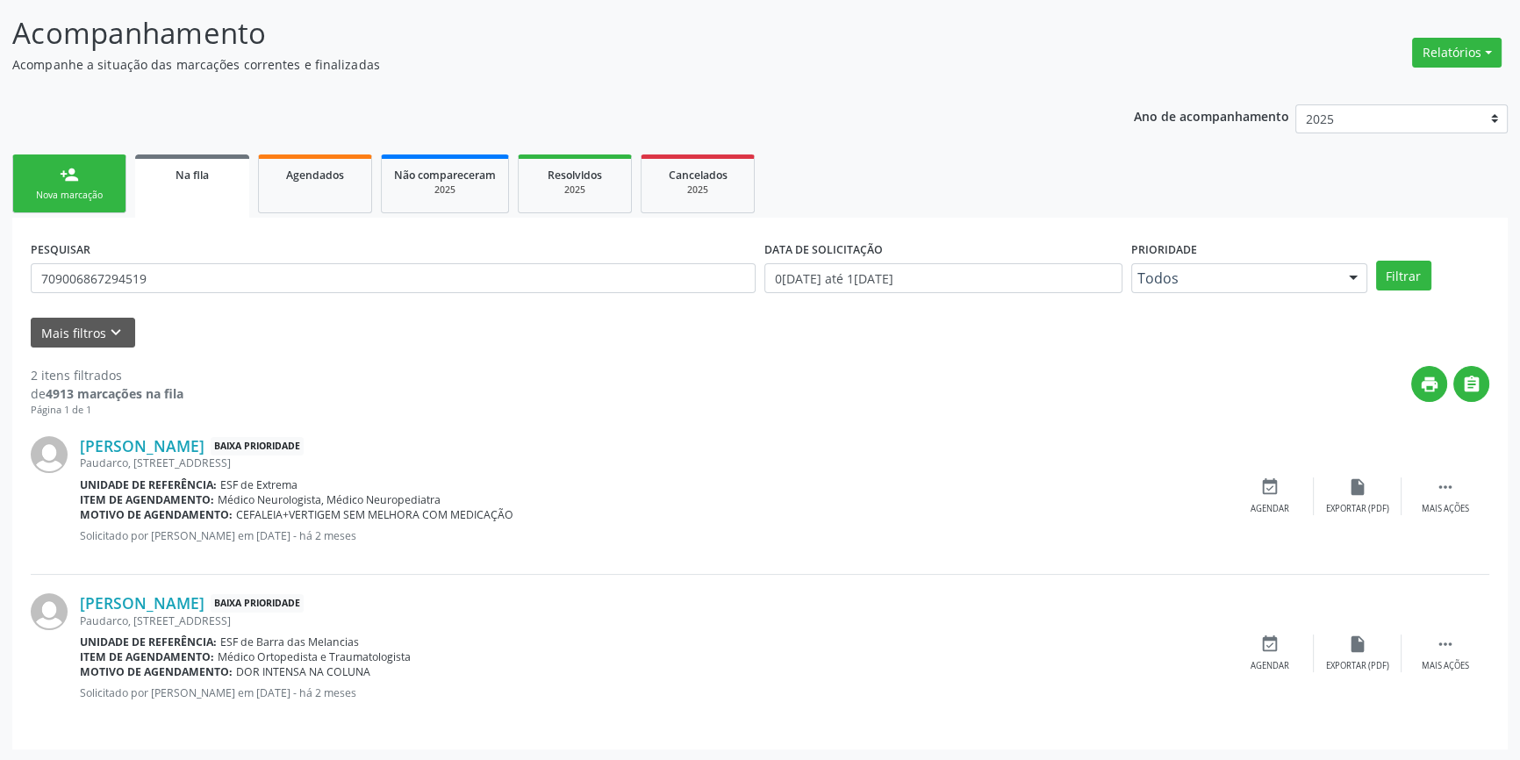
click at [61, 162] on link "person_add Nova marcação" at bounding box center [69, 183] width 114 height 59
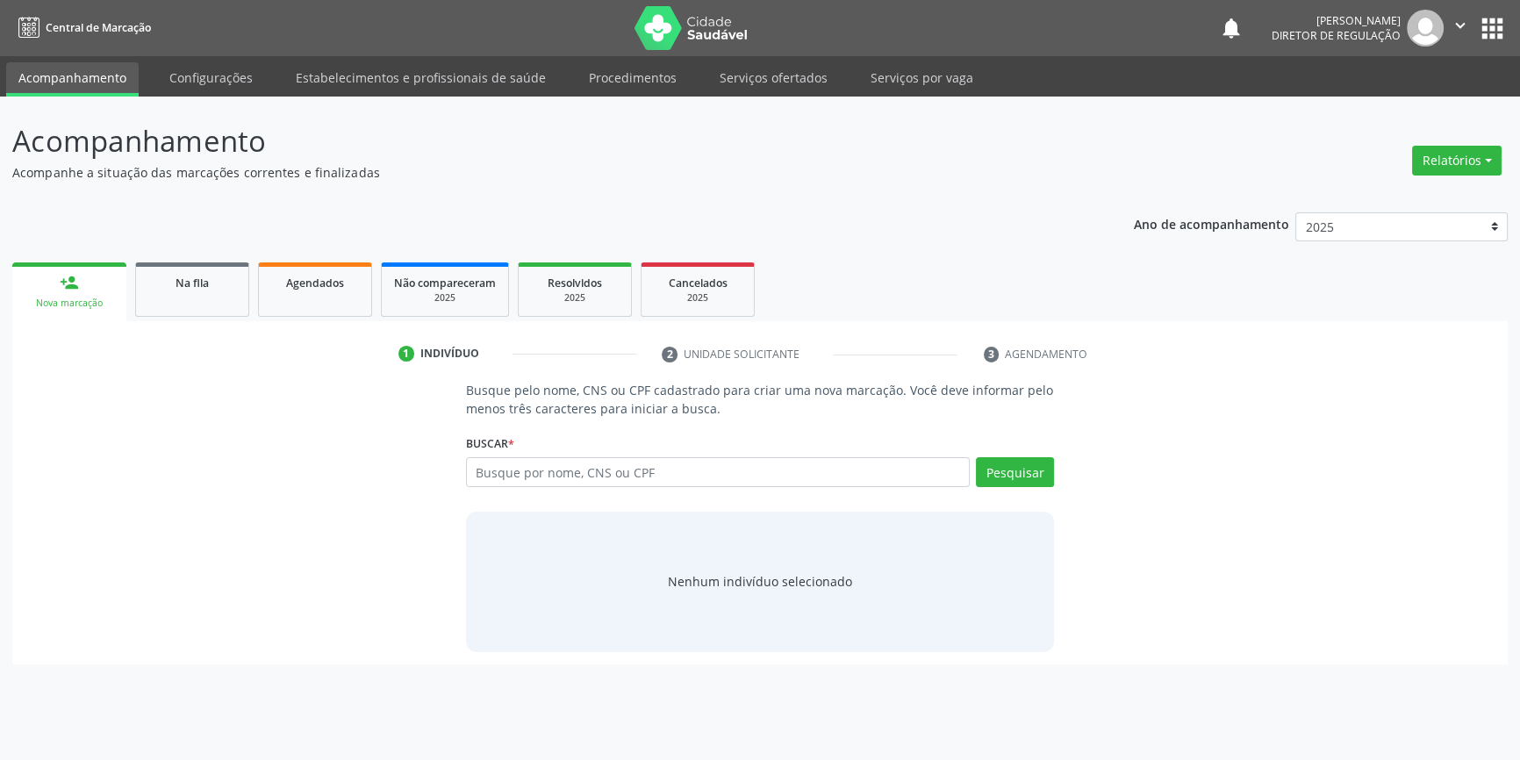
scroll to position [0, 0]
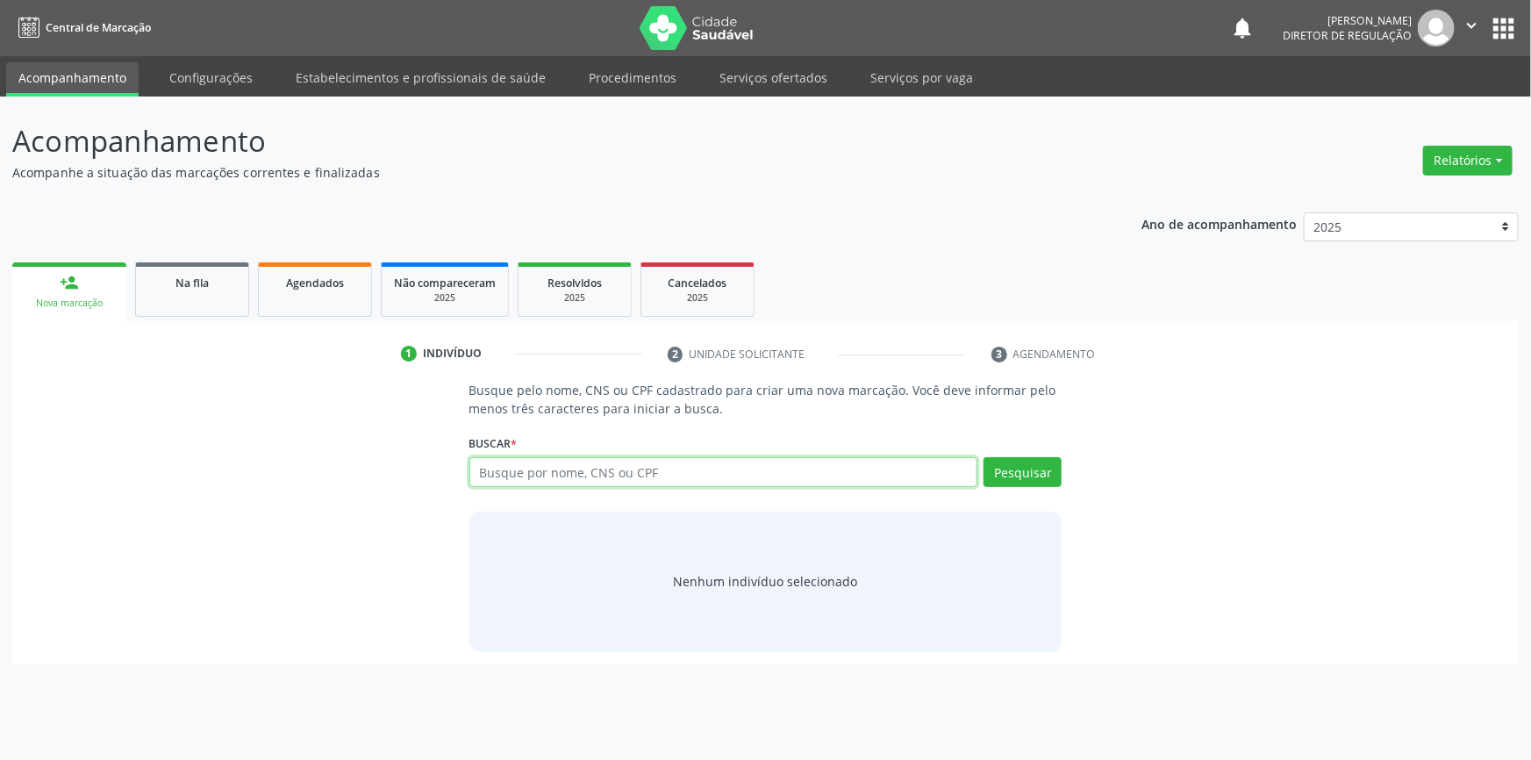
click at [532, 476] on input "text" at bounding box center [723, 472] width 509 height 30
paste input "709006867294519"
type input "709006867294519"
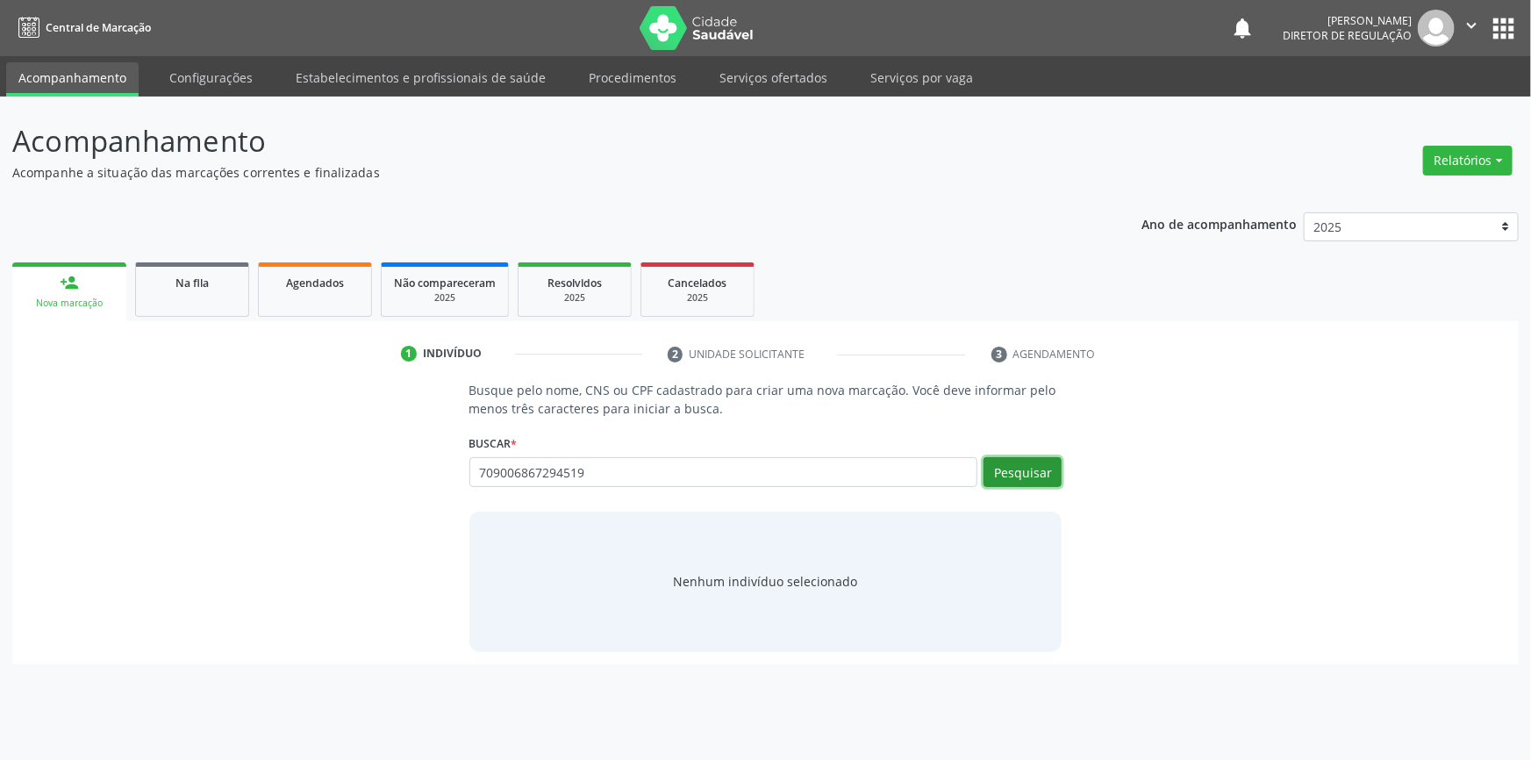
click at [1012, 469] on button "Pesquisar" at bounding box center [1023, 472] width 78 height 30
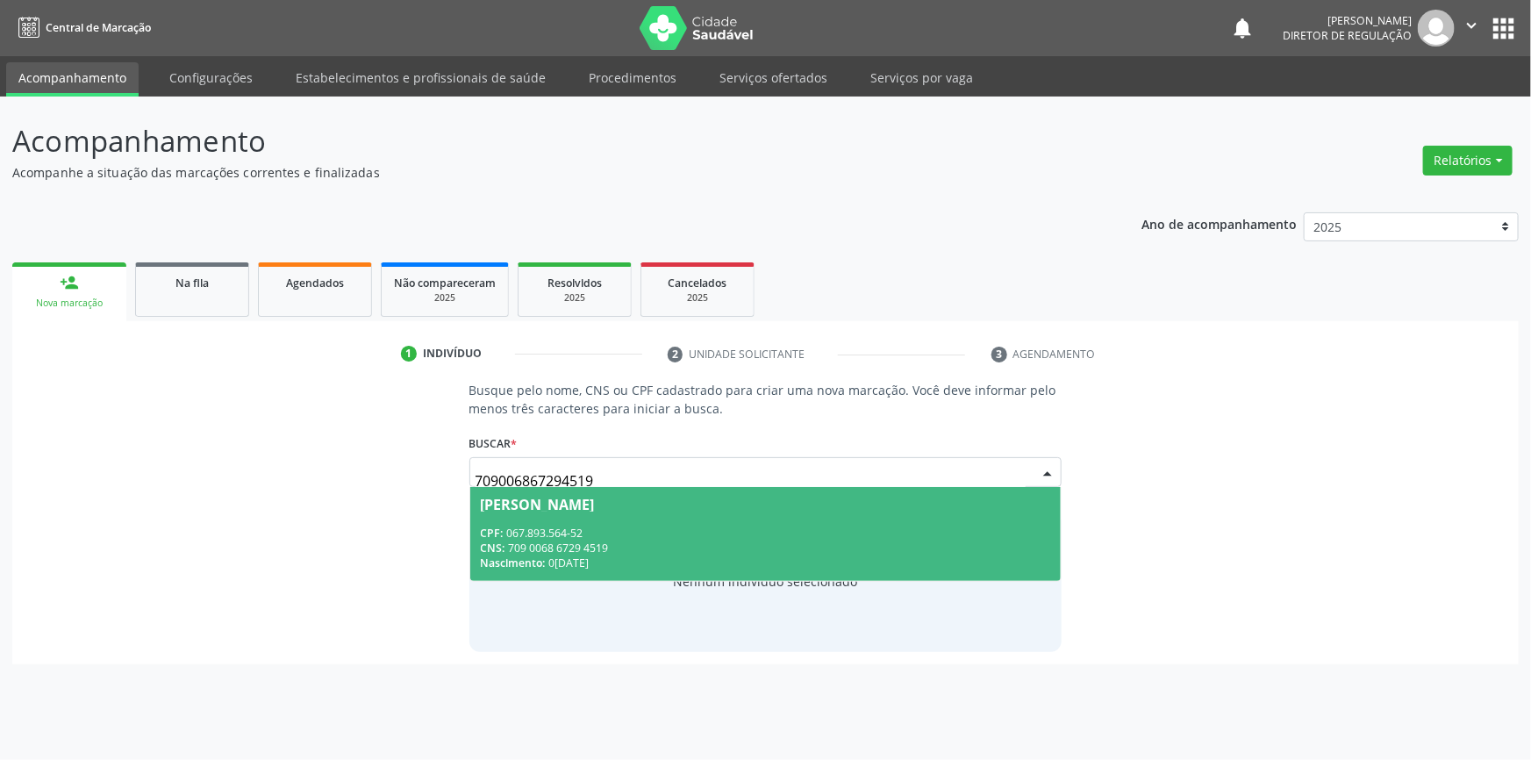
click at [963, 521] on span "Cleonice da Silva Macedo CPF: 067.893.564-52 CNS: 709 0068 6729 4519 Nascimento…" at bounding box center [765, 534] width 591 height 94
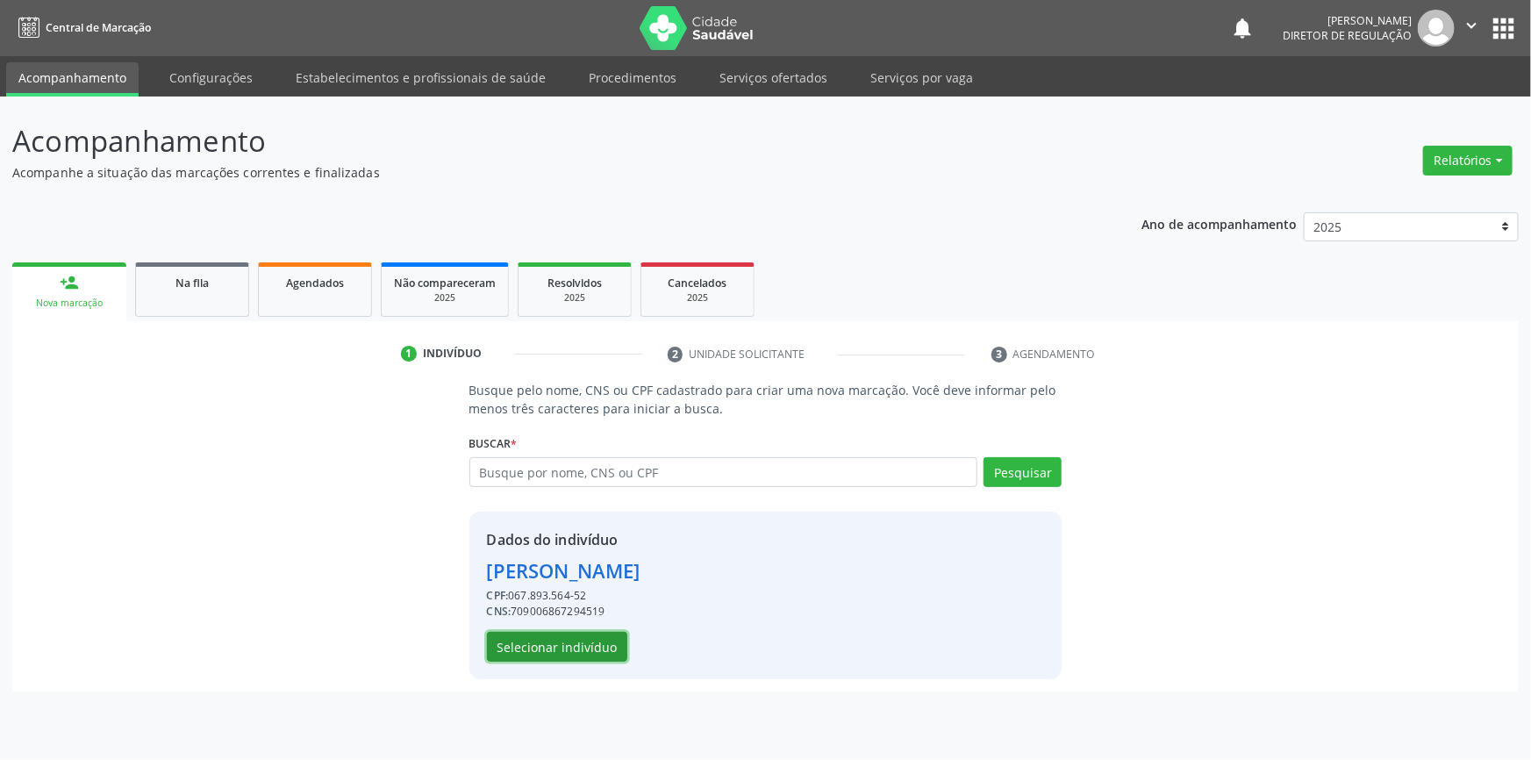
click at [584, 641] on button "Selecionar indivíduo" at bounding box center [557, 647] width 140 height 30
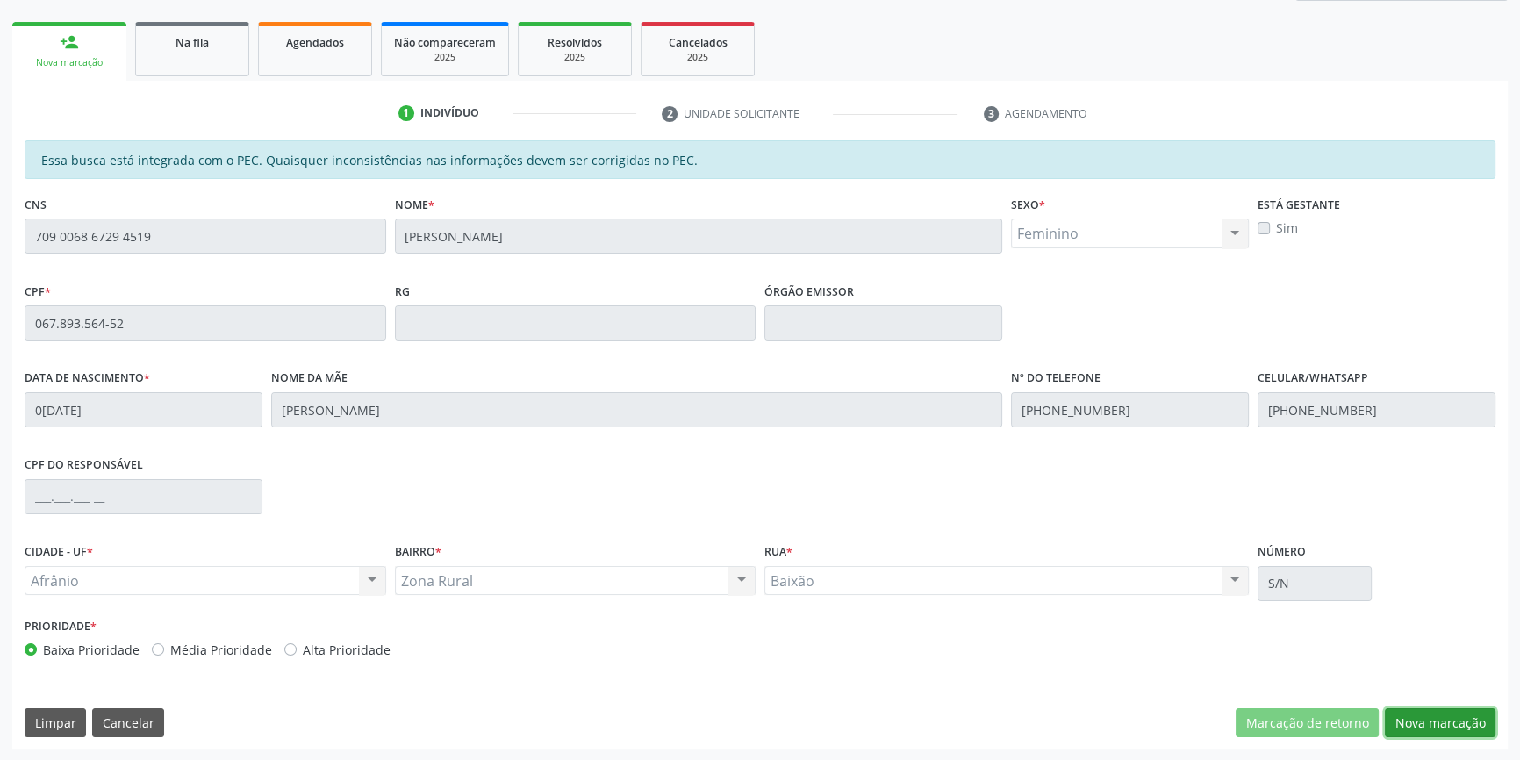
click at [1434, 711] on button "Nova marcação" at bounding box center [1439, 723] width 111 height 30
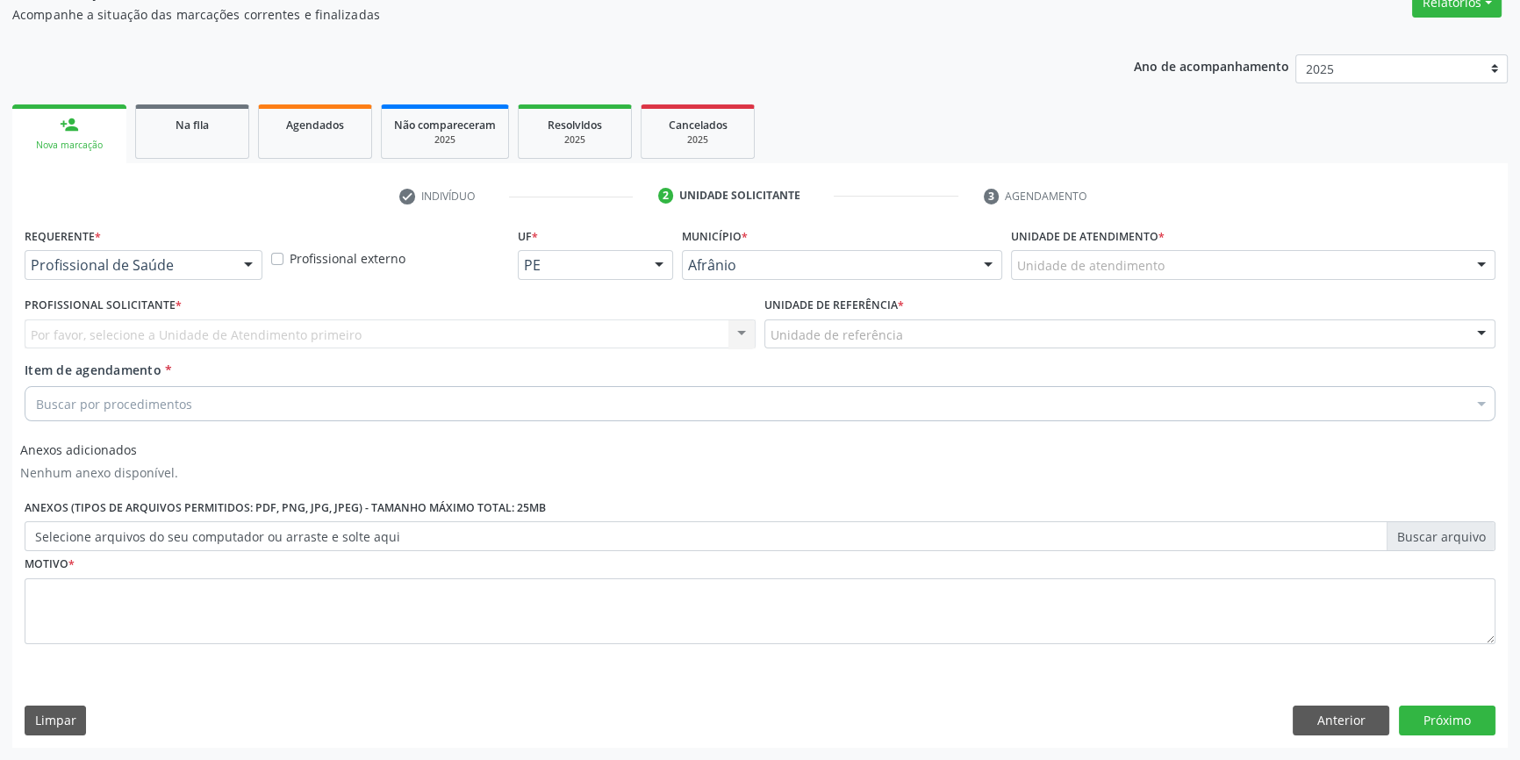
scroll to position [156, 0]
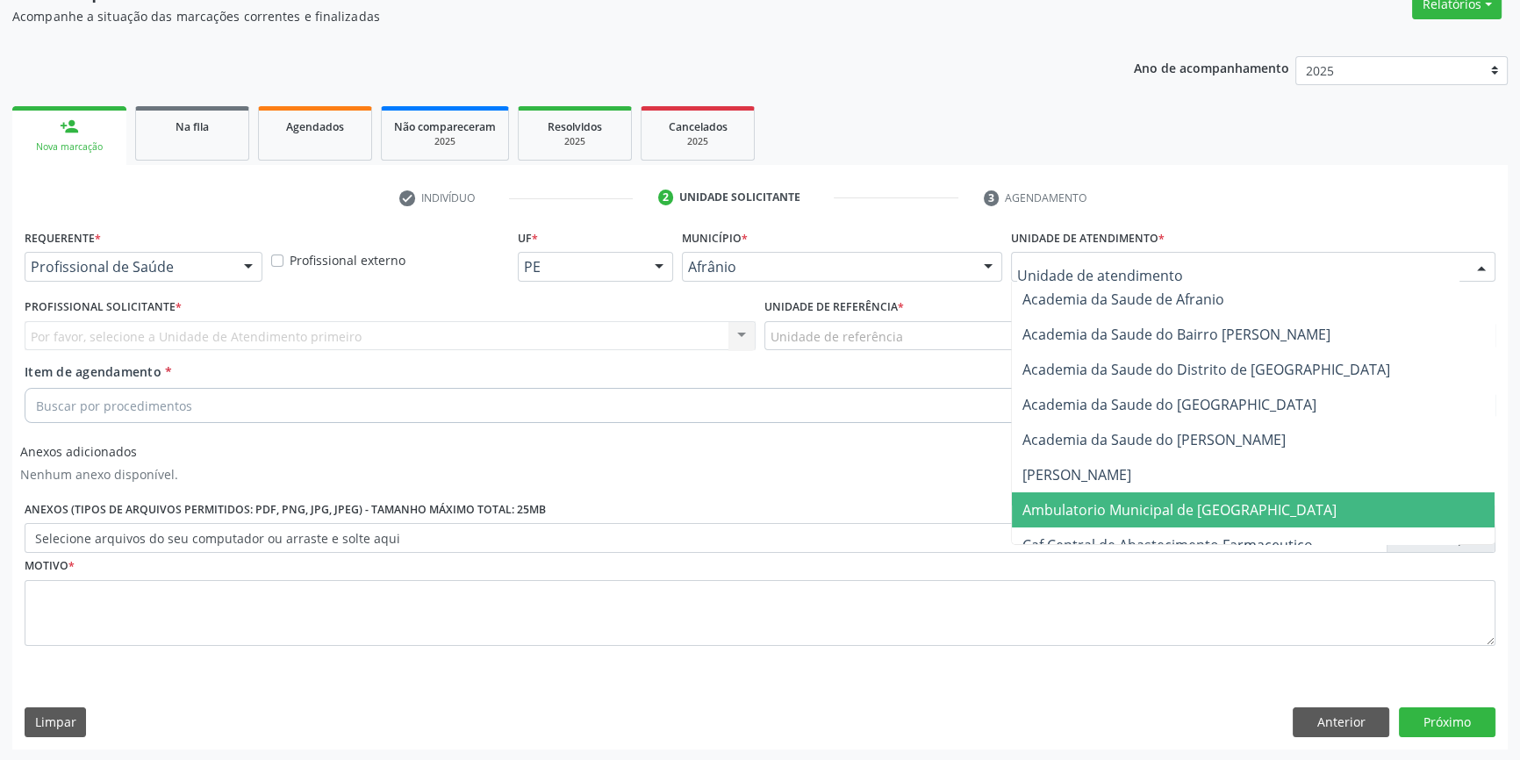
click at [1120, 492] on span "Ambulatorio Municipal de [GEOGRAPHIC_DATA]" at bounding box center [1253, 509] width 483 height 35
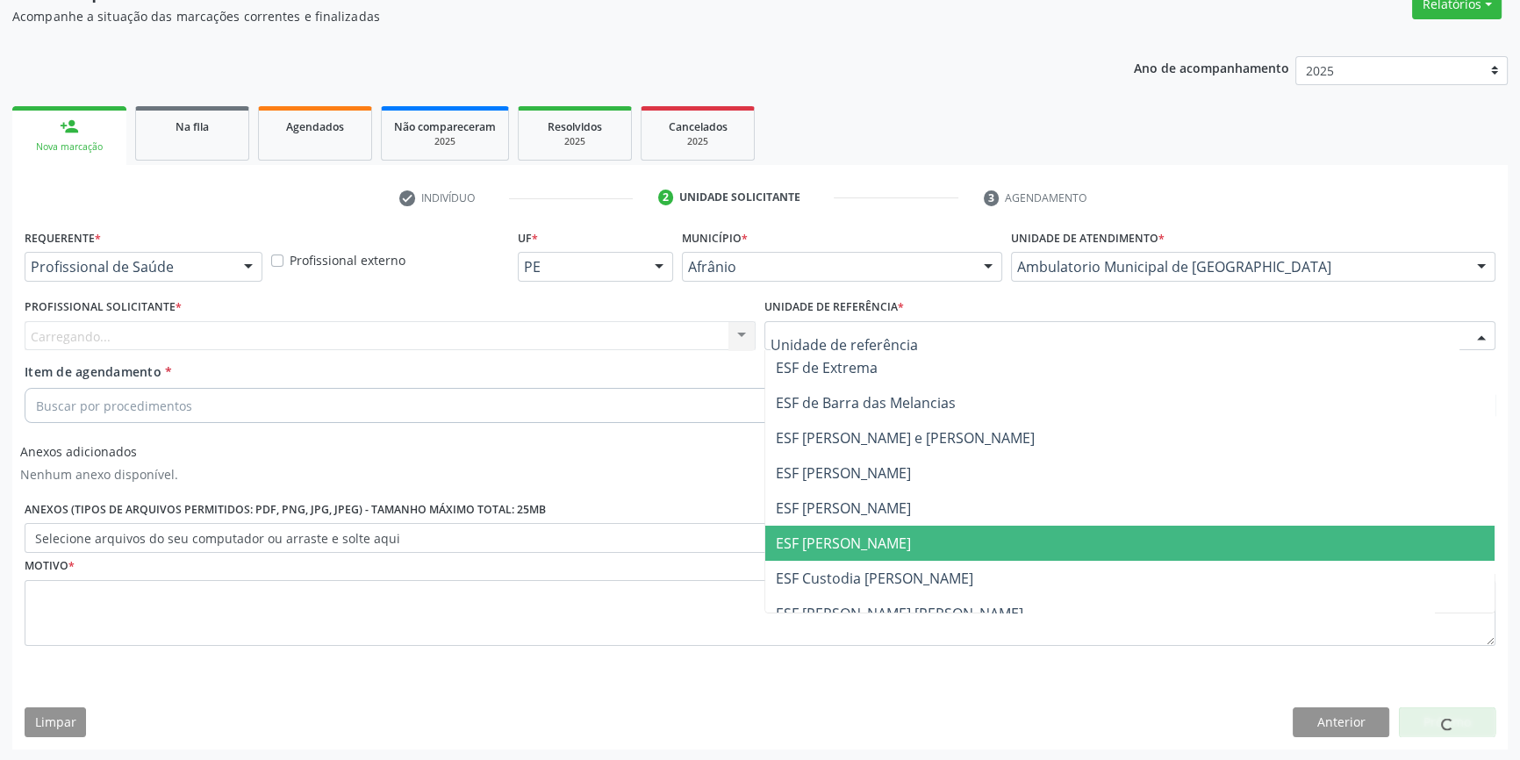
click at [876, 554] on span "ESF [PERSON_NAME]" at bounding box center [1129, 543] width 729 height 35
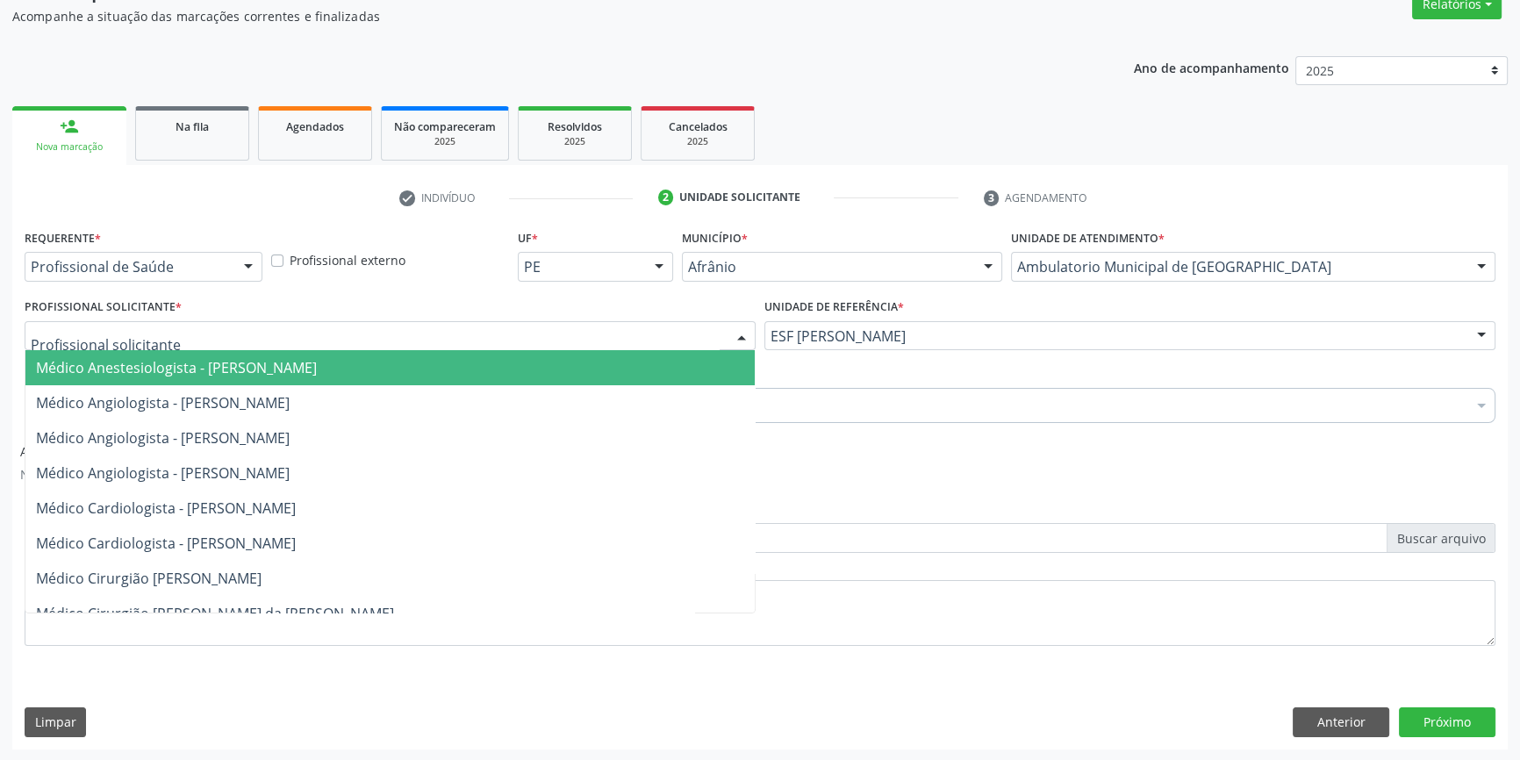
click at [370, 335] on div at bounding box center [390, 336] width 731 height 30
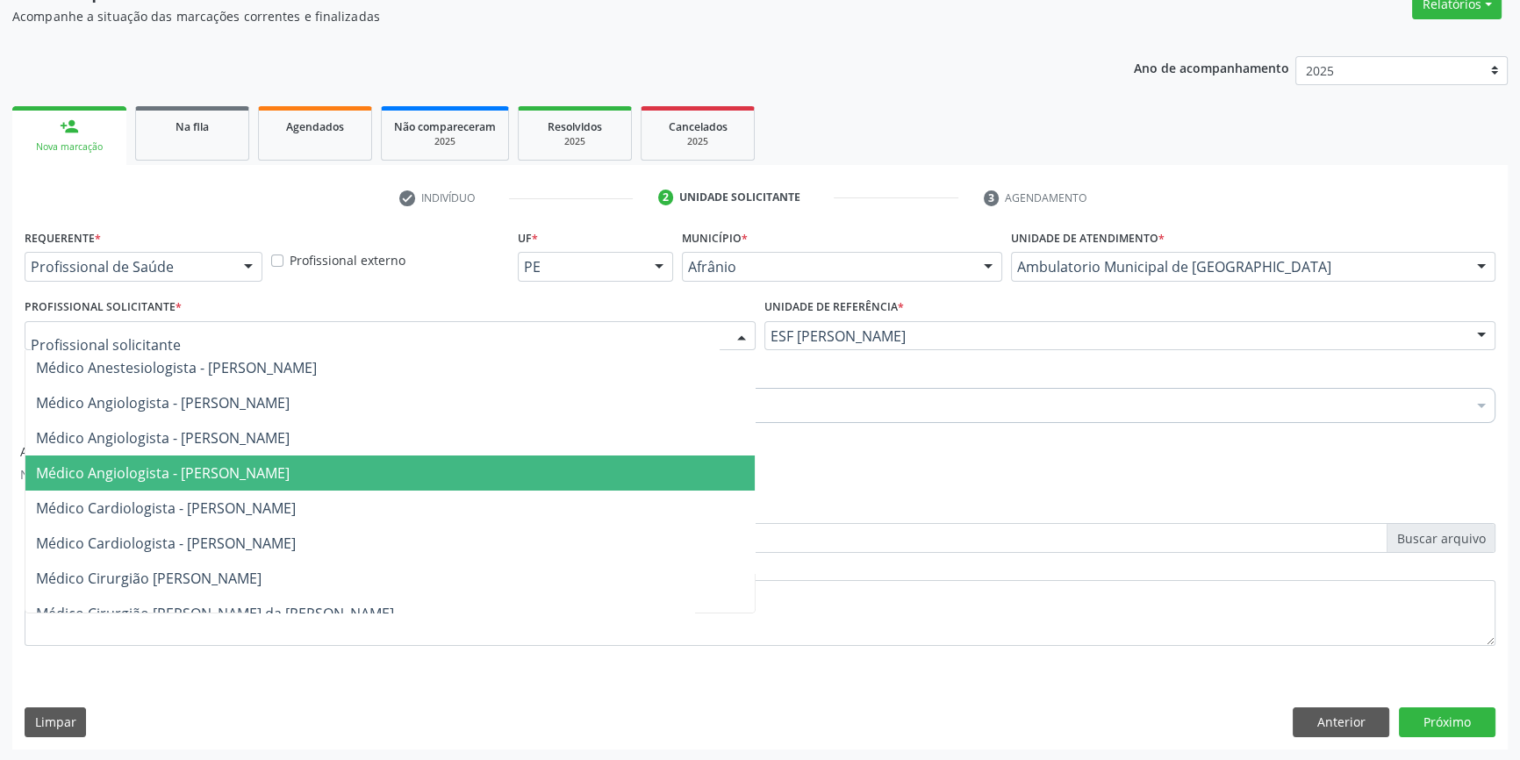
click at [267, 460] on span "Médico Angiologista - [PERSON_NAME]" at bounding box center [389, 472] width 729 height 35
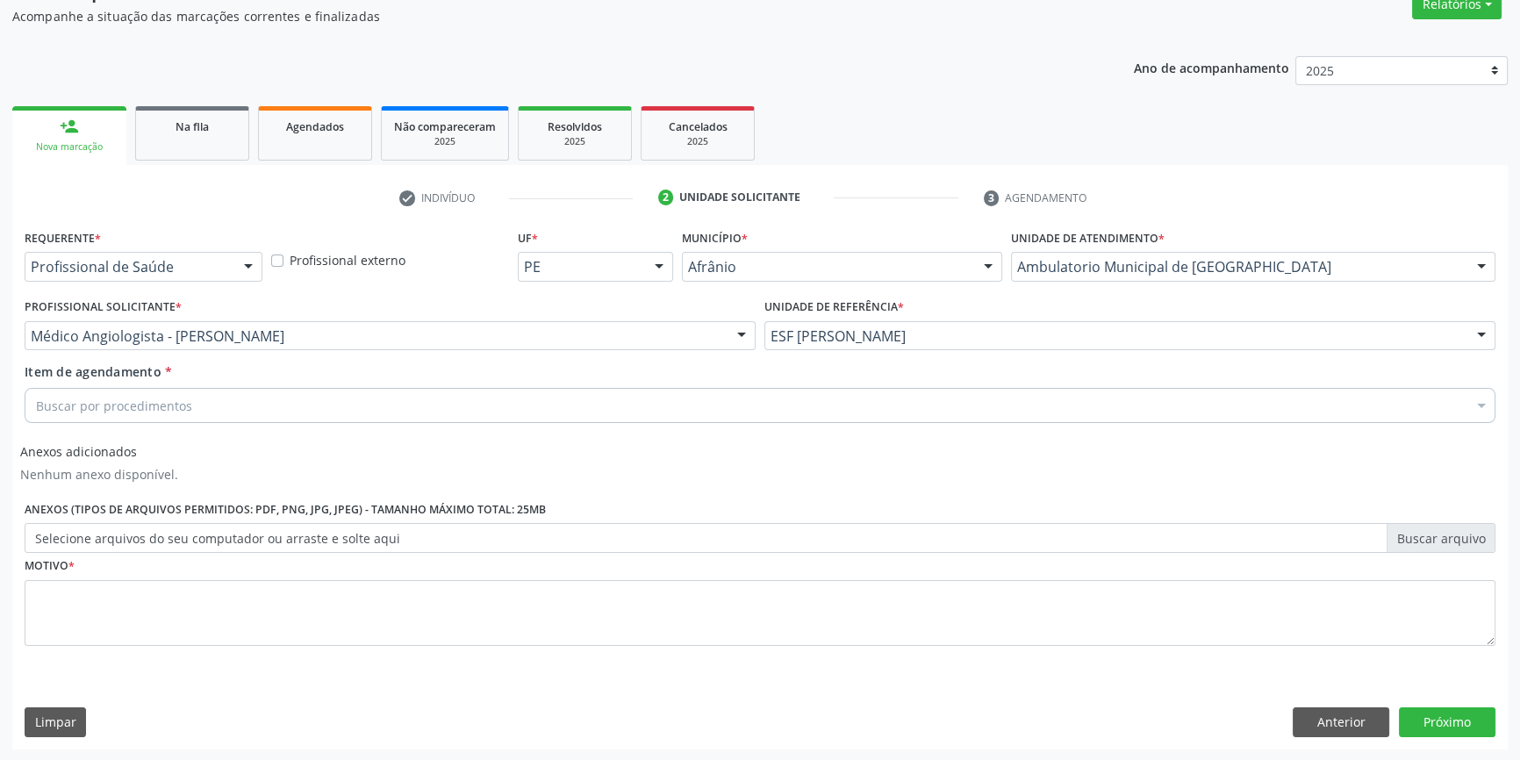
click at [263, 411] on div "Buscar por procedimentos" at bounding box center [760, 405] width 1470 height 35
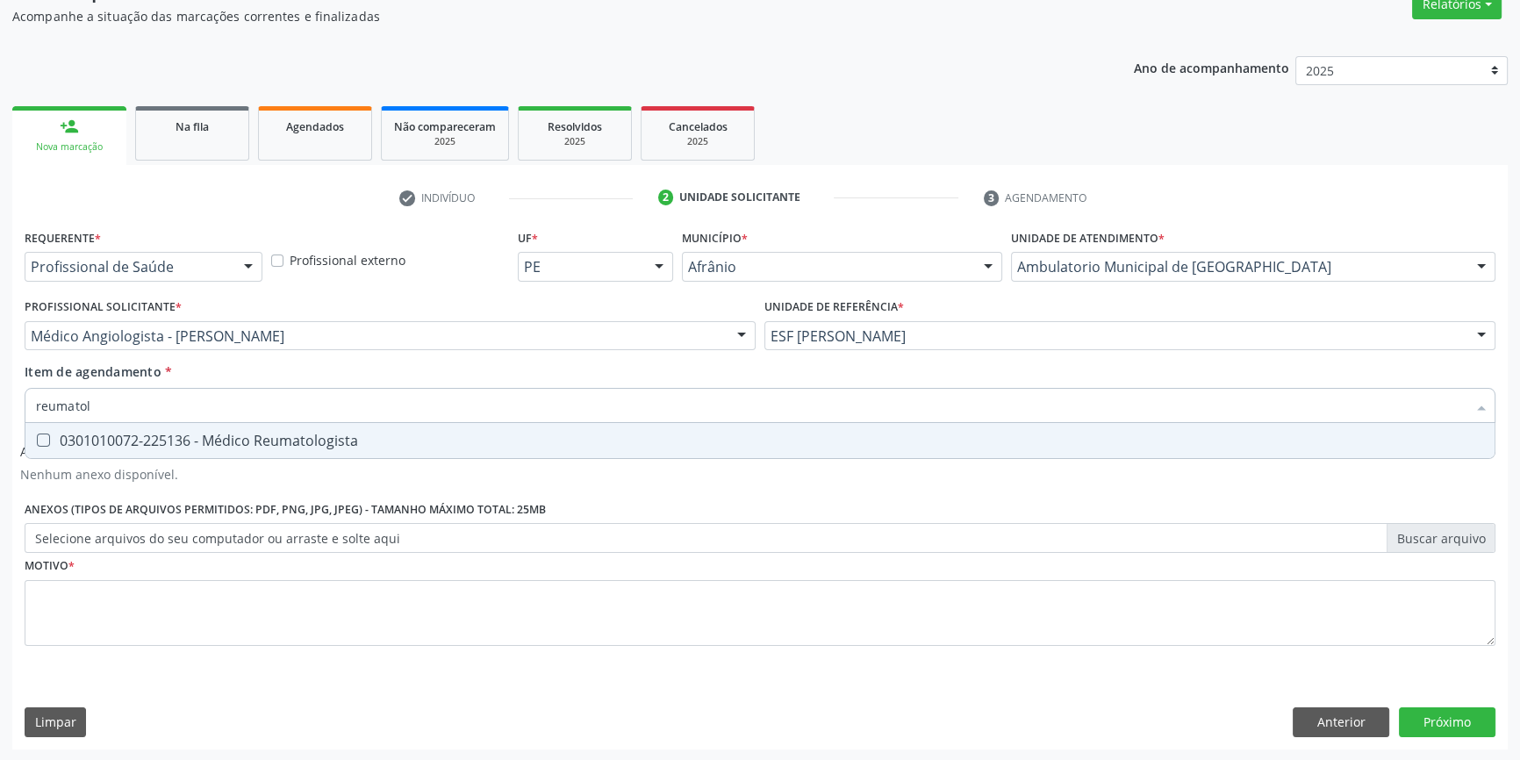
type input "reumatolo"
click at [255, 448] on span "0301010072-225136 - Médico Reumatologista" at bounding box center [759, 440] width 1469 height 35
checkbox Reumatologista "true"
click at [306, 321] on div "Médico Angiologista - [PERSON_NAME]" at bounding box center [390, 336] width 731 height 30
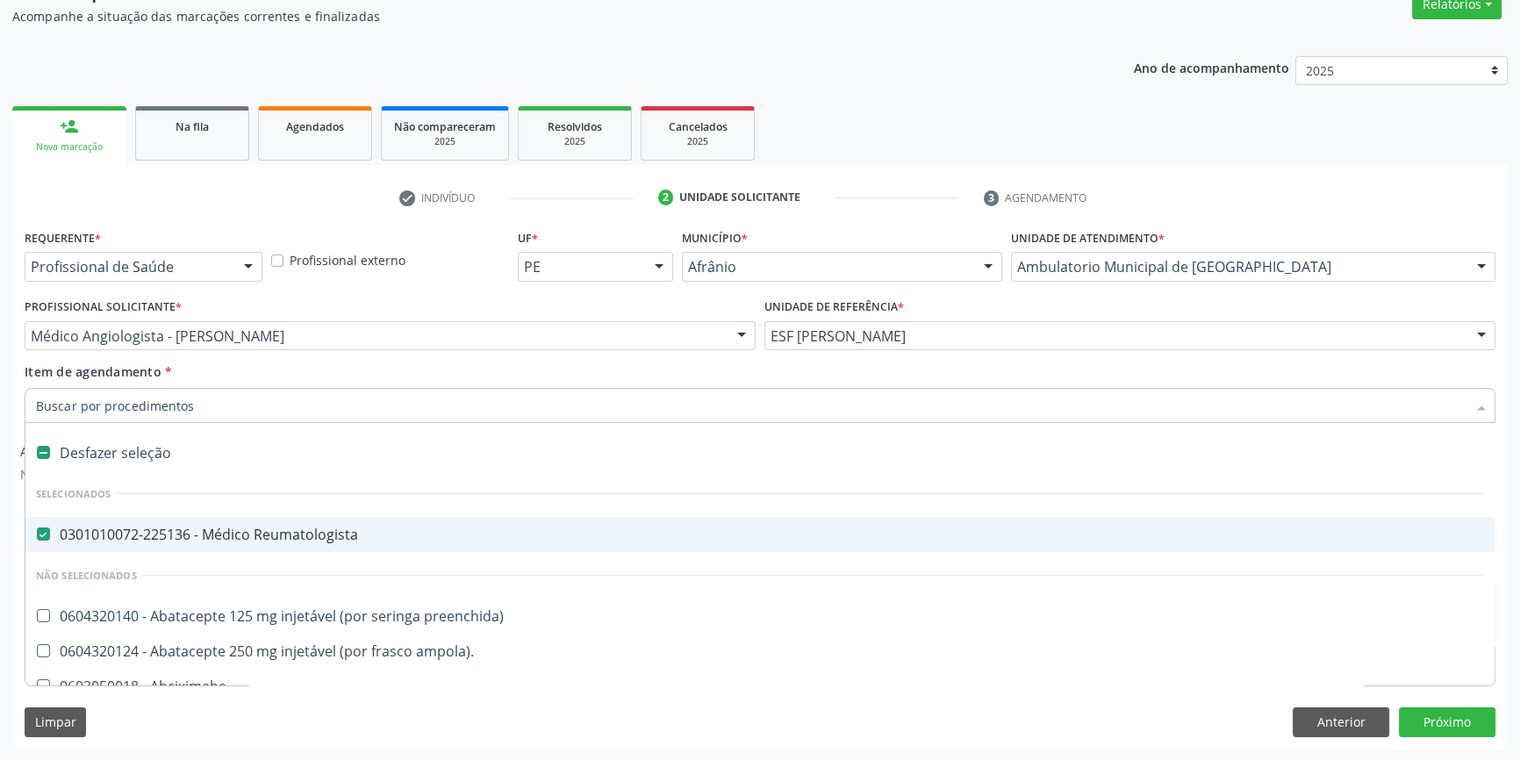
click at [318, 343] on div "Médico Angiologista - [PERSON_NAME]" at bounding box center [390, 336] width 731 height 30
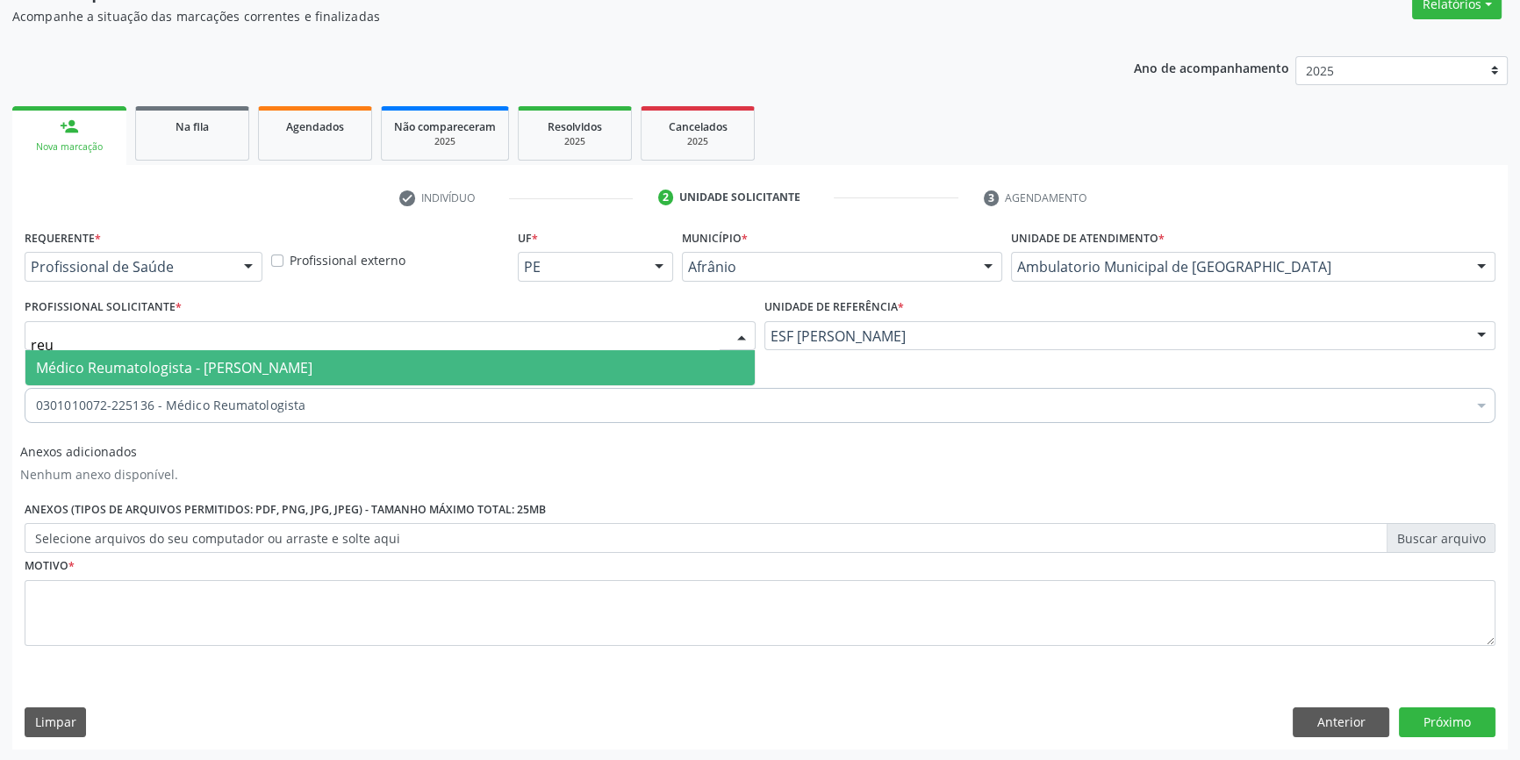
type input "reum"
click at [304, 352] on span "Médico Reumatologista - [PERSON_NAME]" at bounding box center [389, 367] width 729 height 35
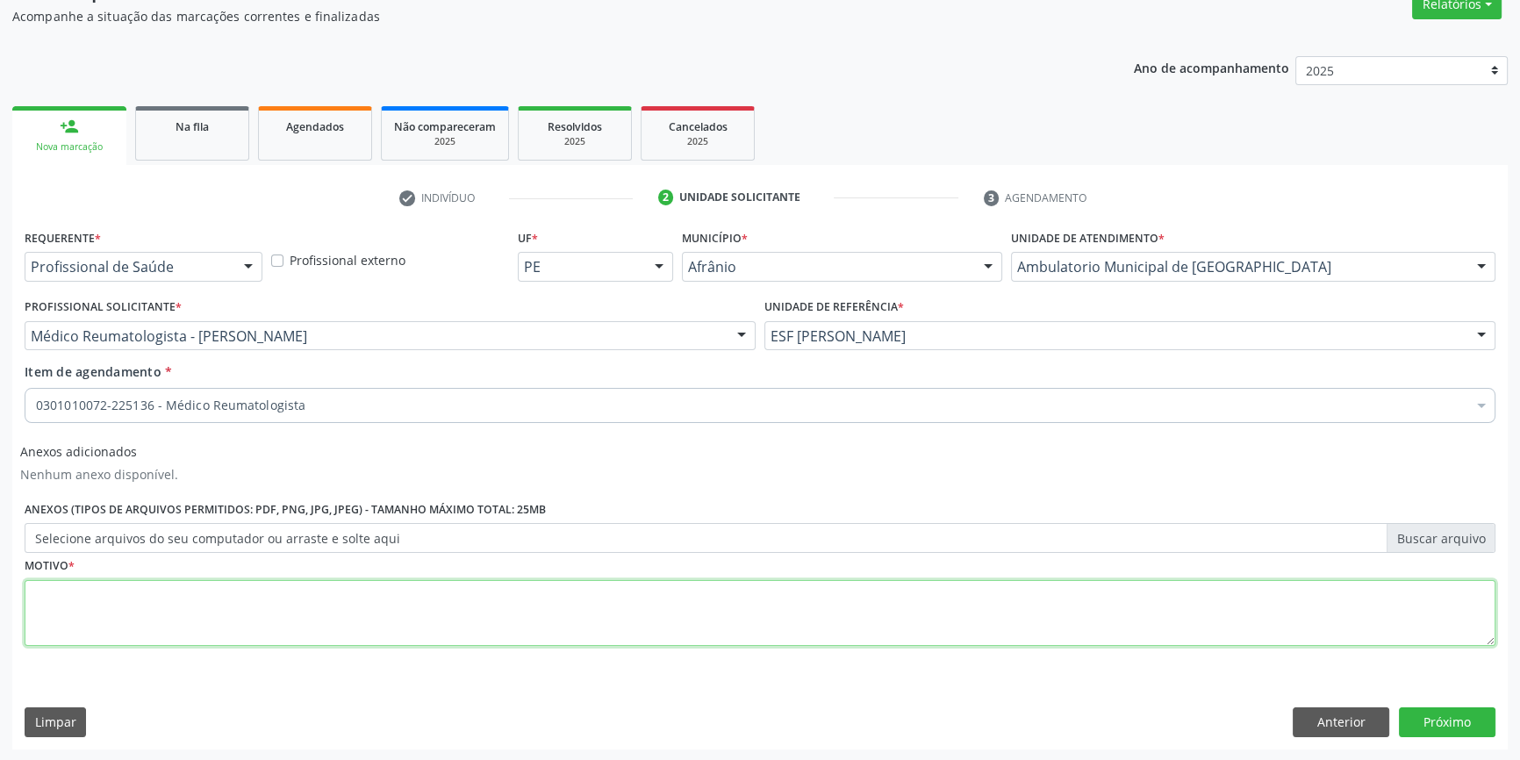
click at [126, 595] on textarea at bounding box center [760, 613] width 1470 height 67
type textarea "'"
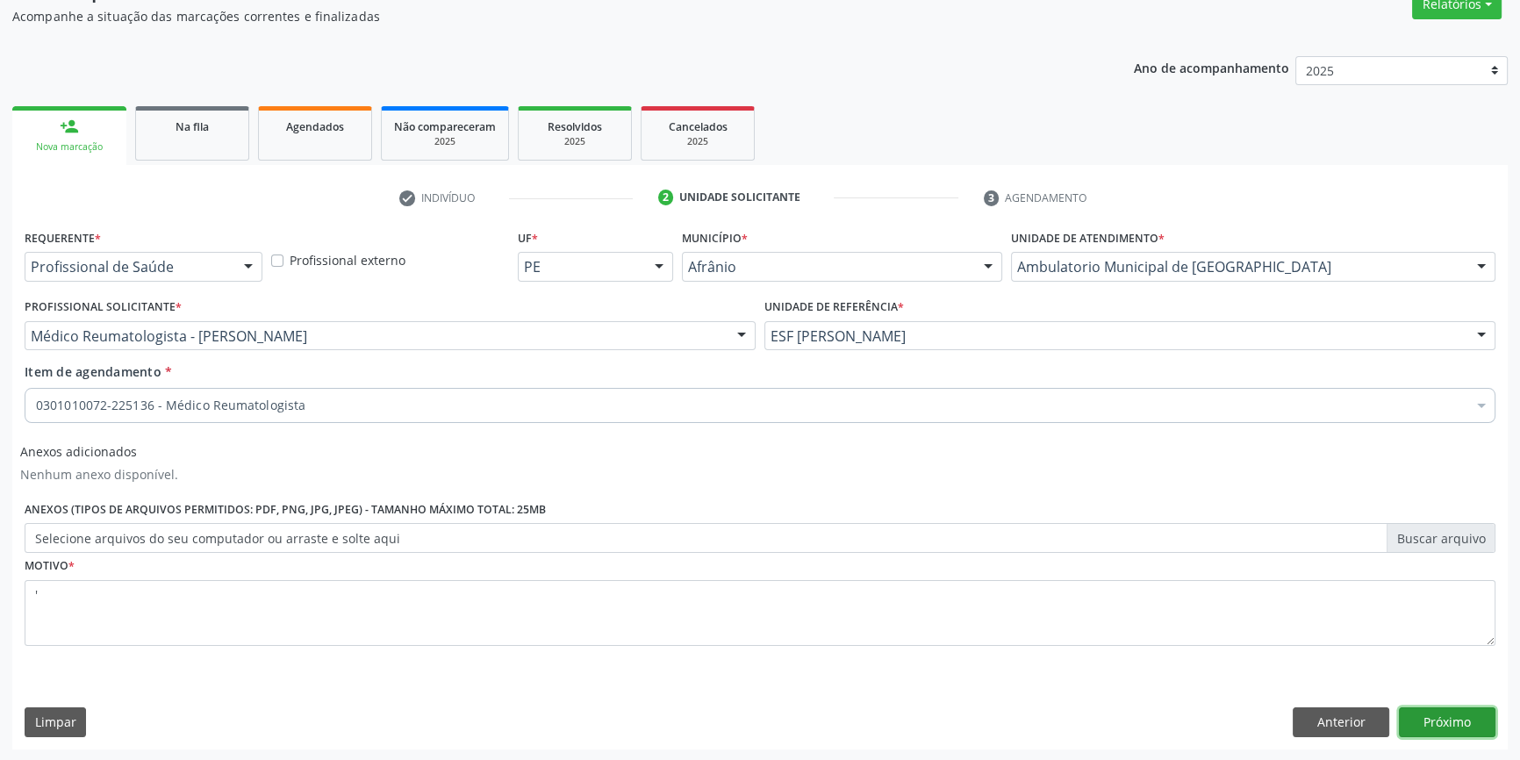
click at [1448, 727] on button "Próximo" at bounding box center [1447, 722] width 97 height 30
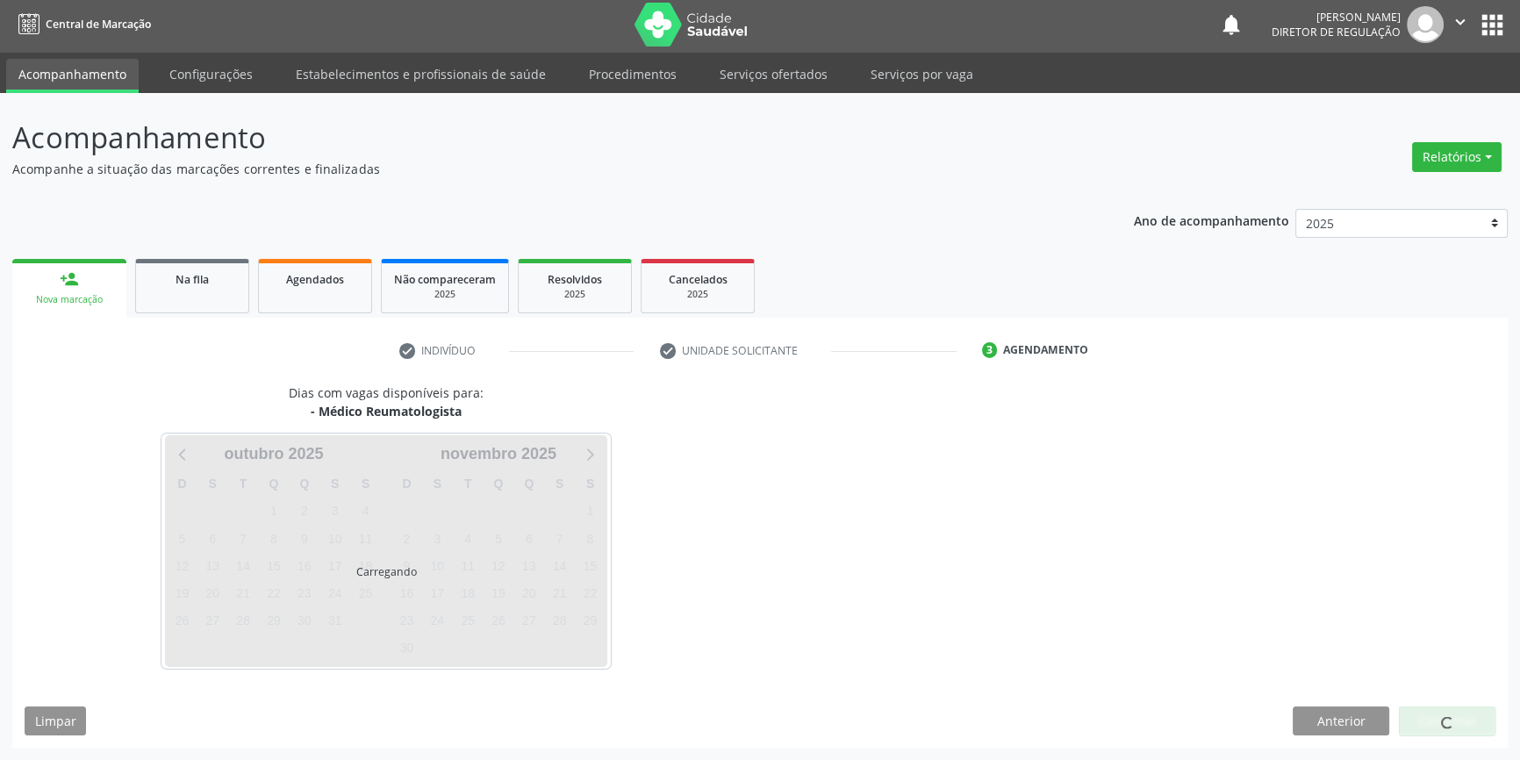
scroll to position [2, 0]
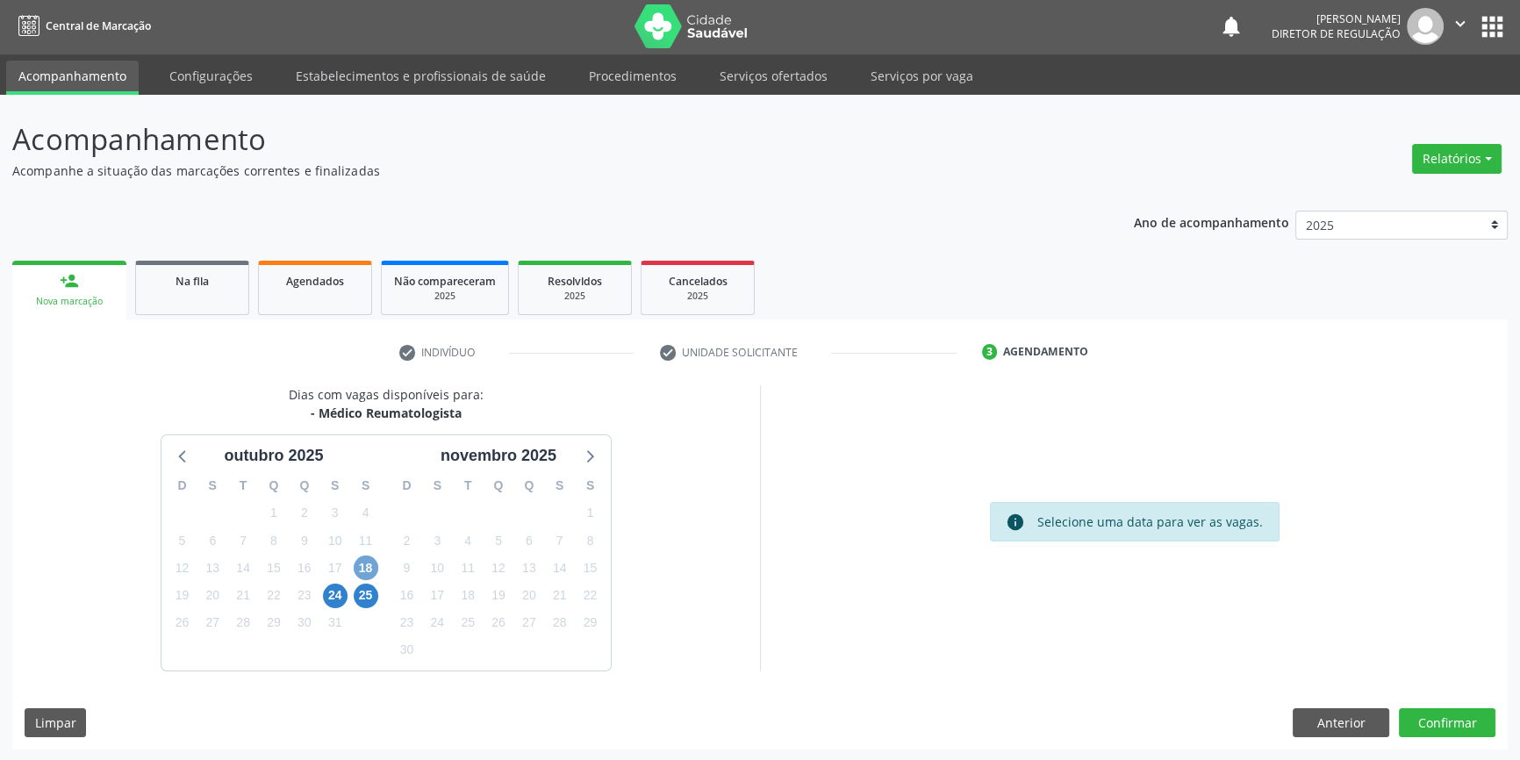
click at [360, 566] on span "18" at bounding box center [366, 567] width 25 height 25
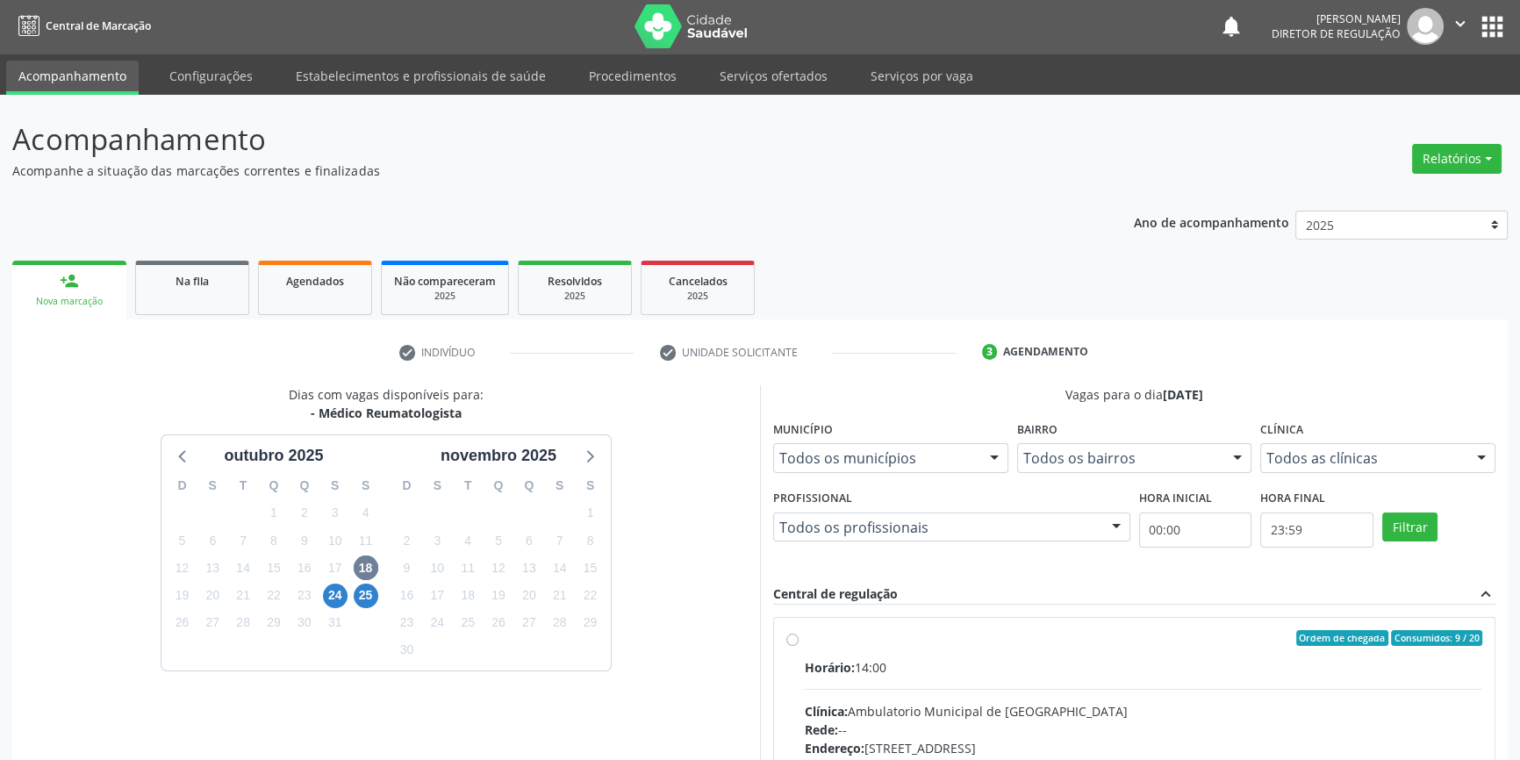
click at [880, 653] on label "Ordem de chegada Consumidos: 9 / 20 Horário: 14:00 Clínica: Ambulatorio Municip…" at bounding box center [1143, 764] width 677 height 269
click at [798, 646] on input "Ordem de chegada Consumidos: 9 / 20 Horário: 14:00 Clínica: Ambulatorio Municip…" at bounding box center [792, 638] width 12 height 16
radio input "true"
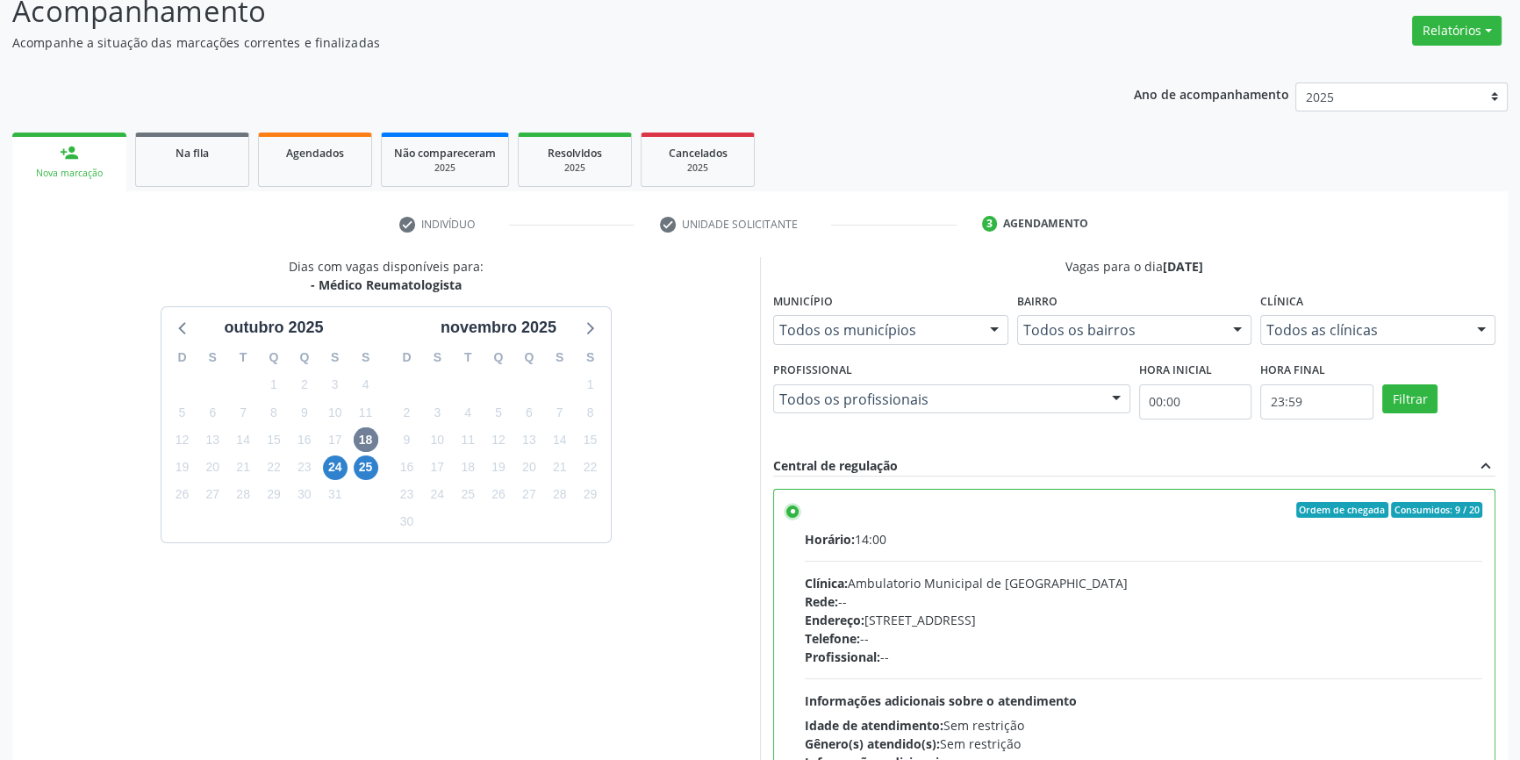
scroll to position [287, 0]
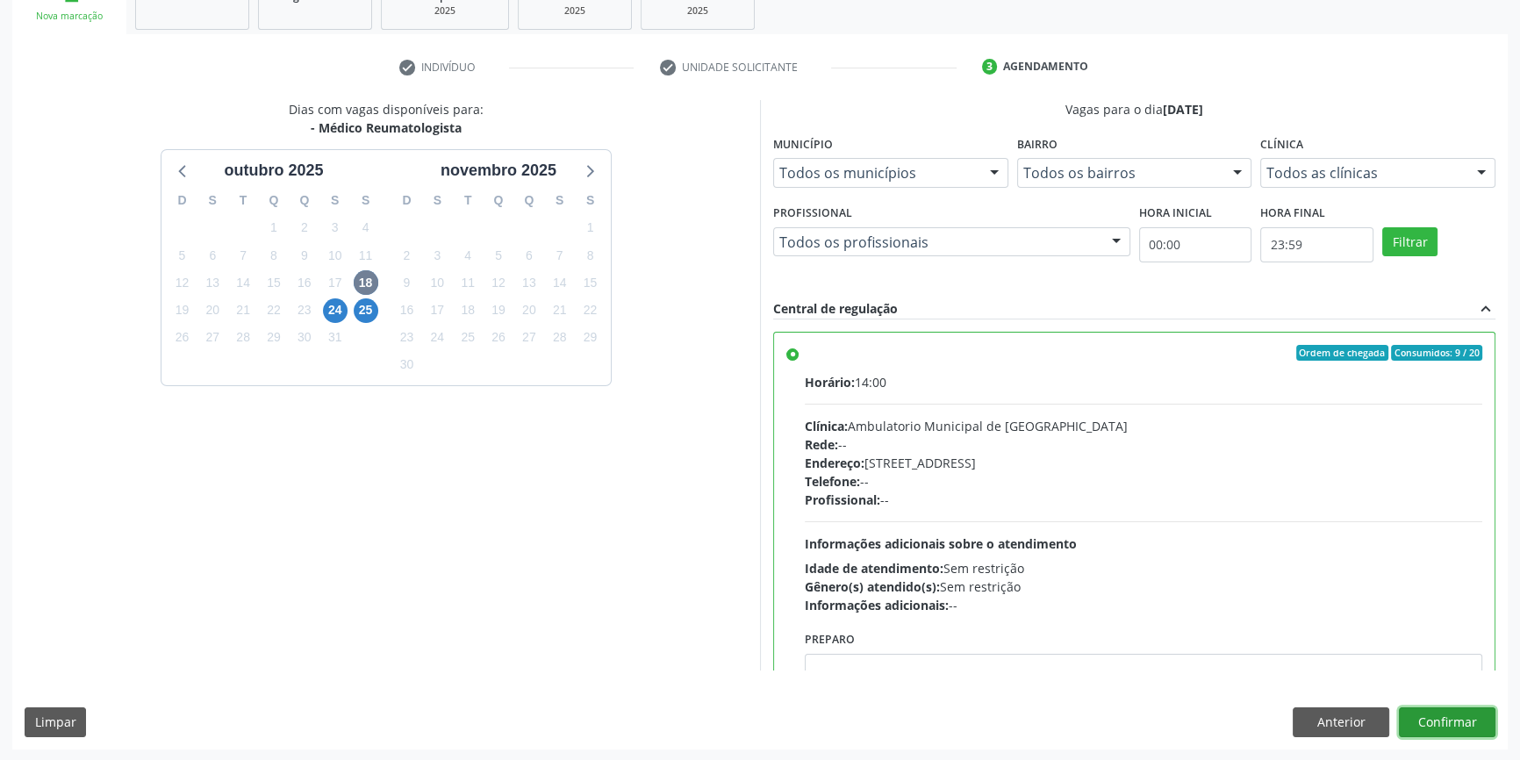
click at [1439, 729] on button "Confirmar" at bounding box center [1447, 722] width 97 height 30
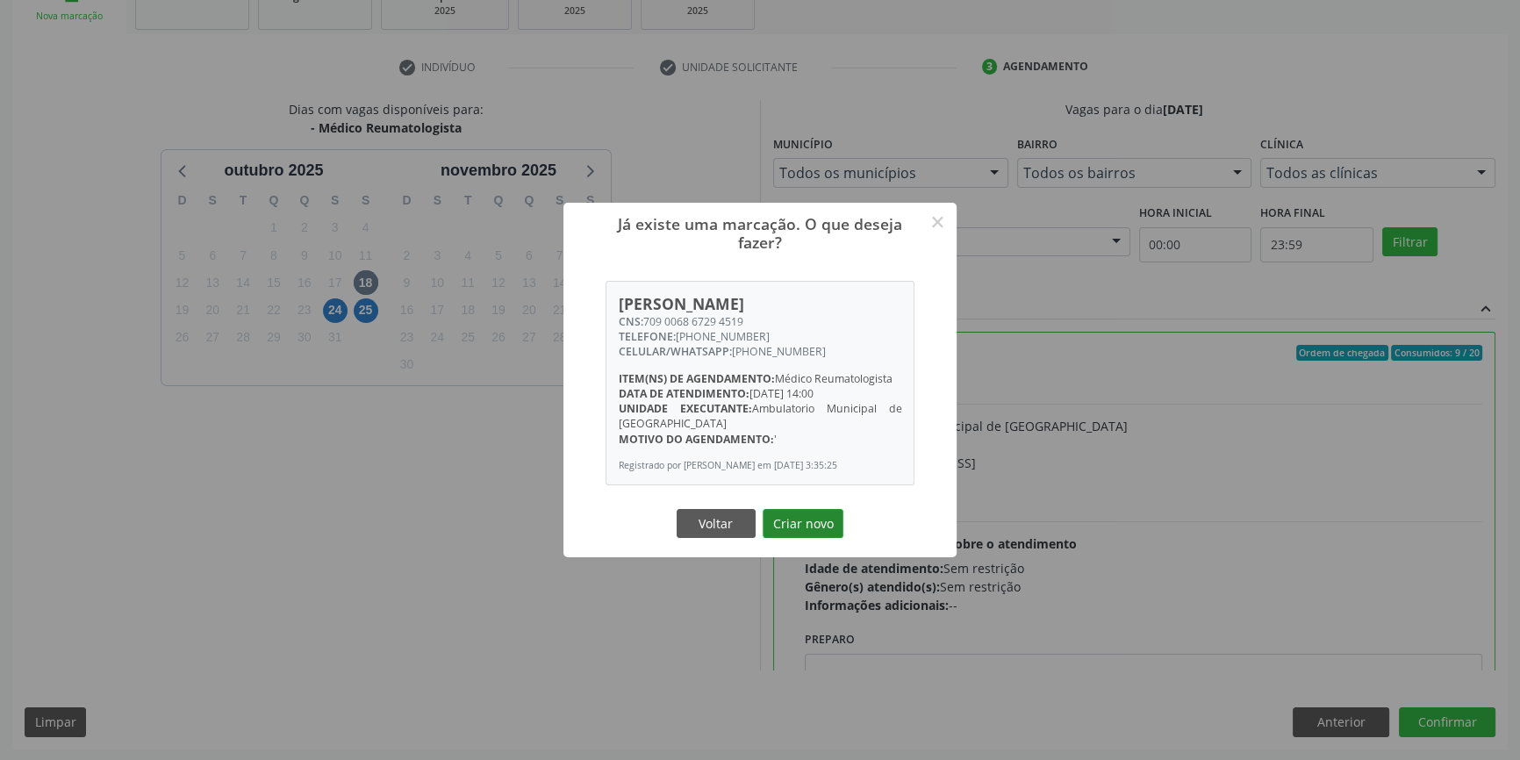
click at [832, 526] on button "Criar novo" at bounding box center [802, 524] width 81 height 30
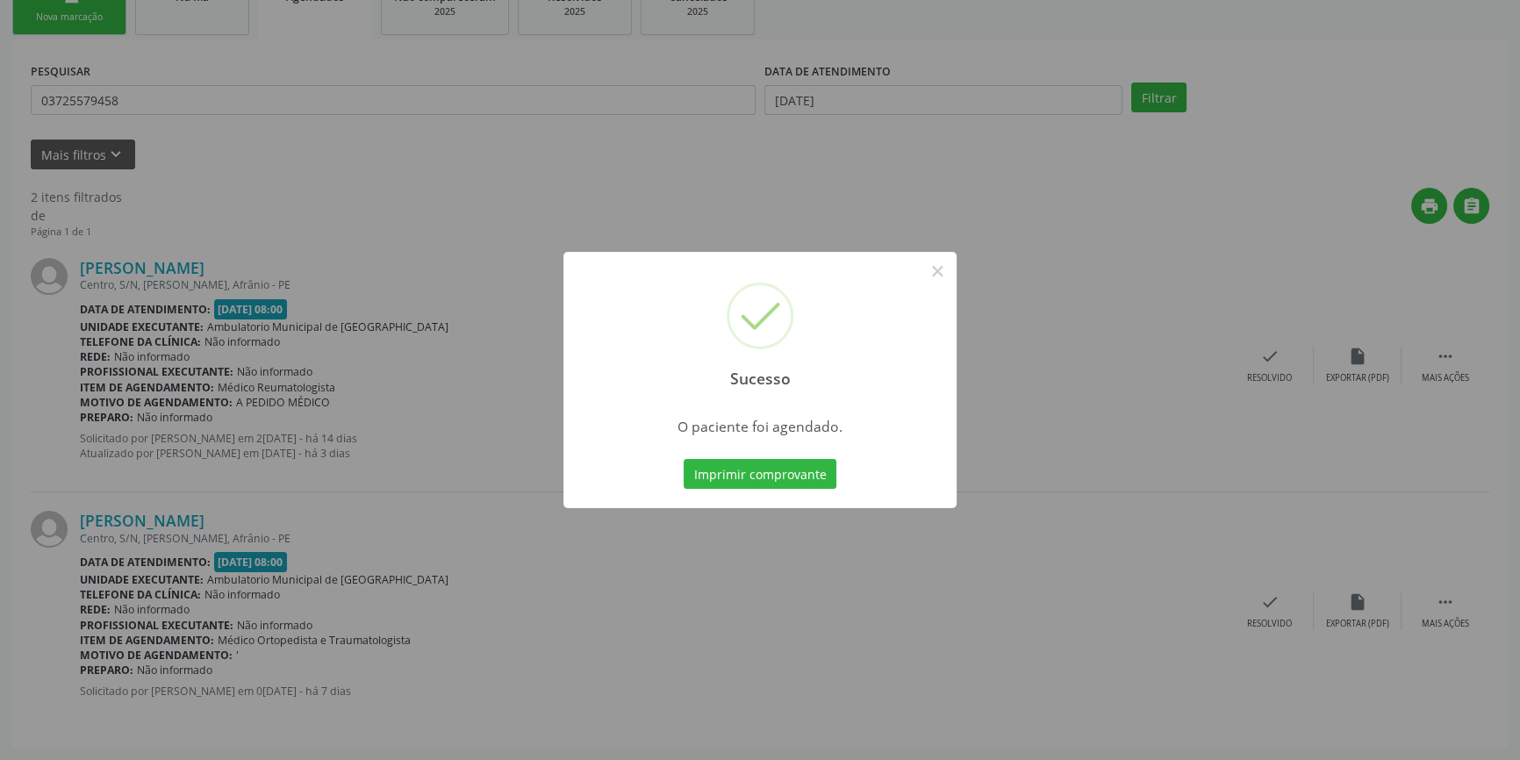
scroll to position [0, 0]
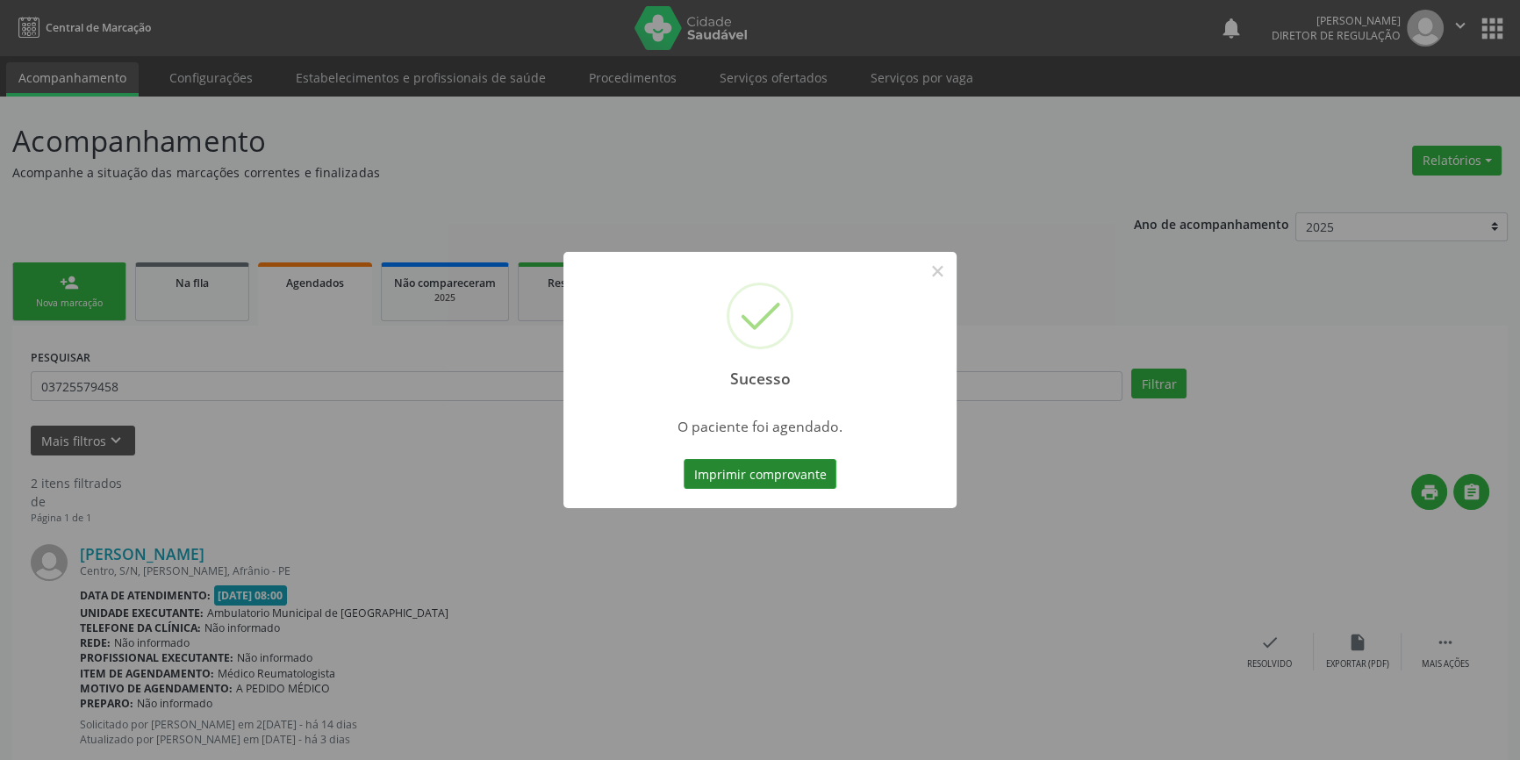
click at [808, 485] on button "Imprimir comprovante" at bounding box center [759, 474] width 153 height 30
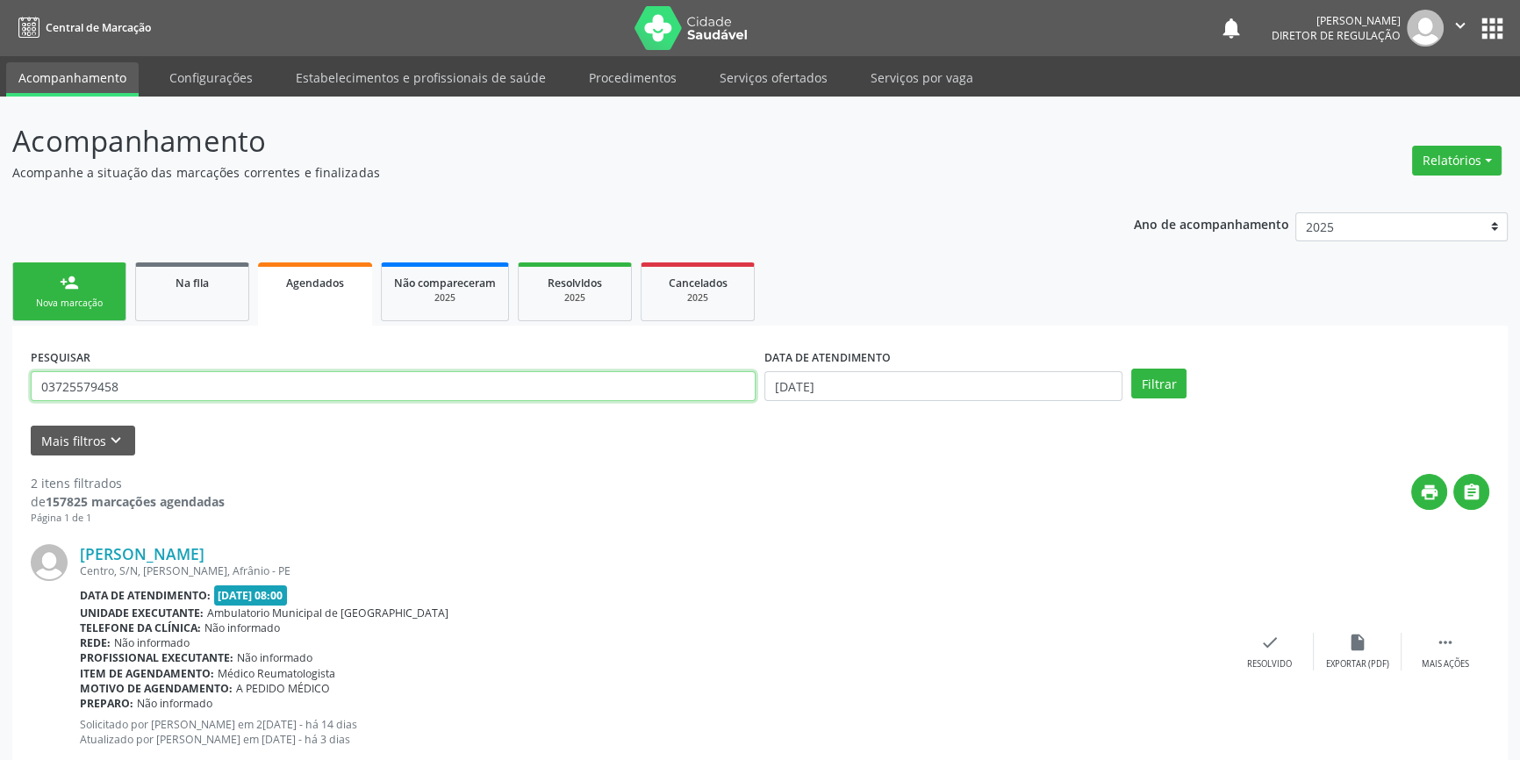
drag, startPoint x: 140, startPoint y: 383, endPoint x: 0, endPoint y: 354, distance: 143.5
click at [0, 354] on div "Acompanhamento Acompanhe a situação das marcações correntes e finalizadas Relat…" at bounding box center [760, 571] width 1520 height 949
click at [213, 316] on link "Na fila" at bounding box center [192, 291] width 114 height 59
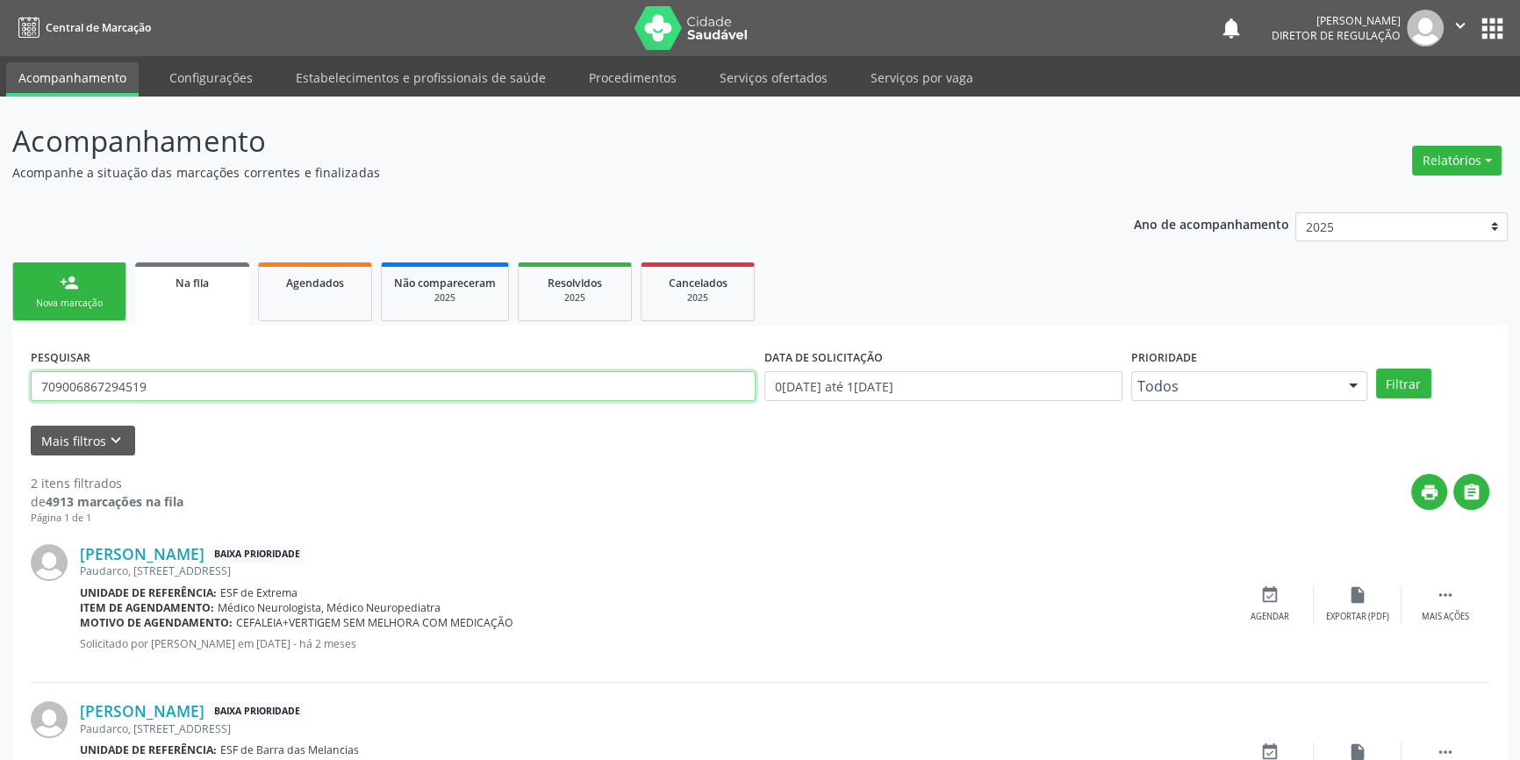
drag, startPoint x: 175, startPoint y: 394, endPoint x: 0, endPoint y: 333, distance: 185.1
click at [0, 333] on div "Acompanhamento Acompanhe a situação das marcações correntes e finalizadas Relat…" at bounding box center [760, 483] width 1520 height 773
type input "65720717404"
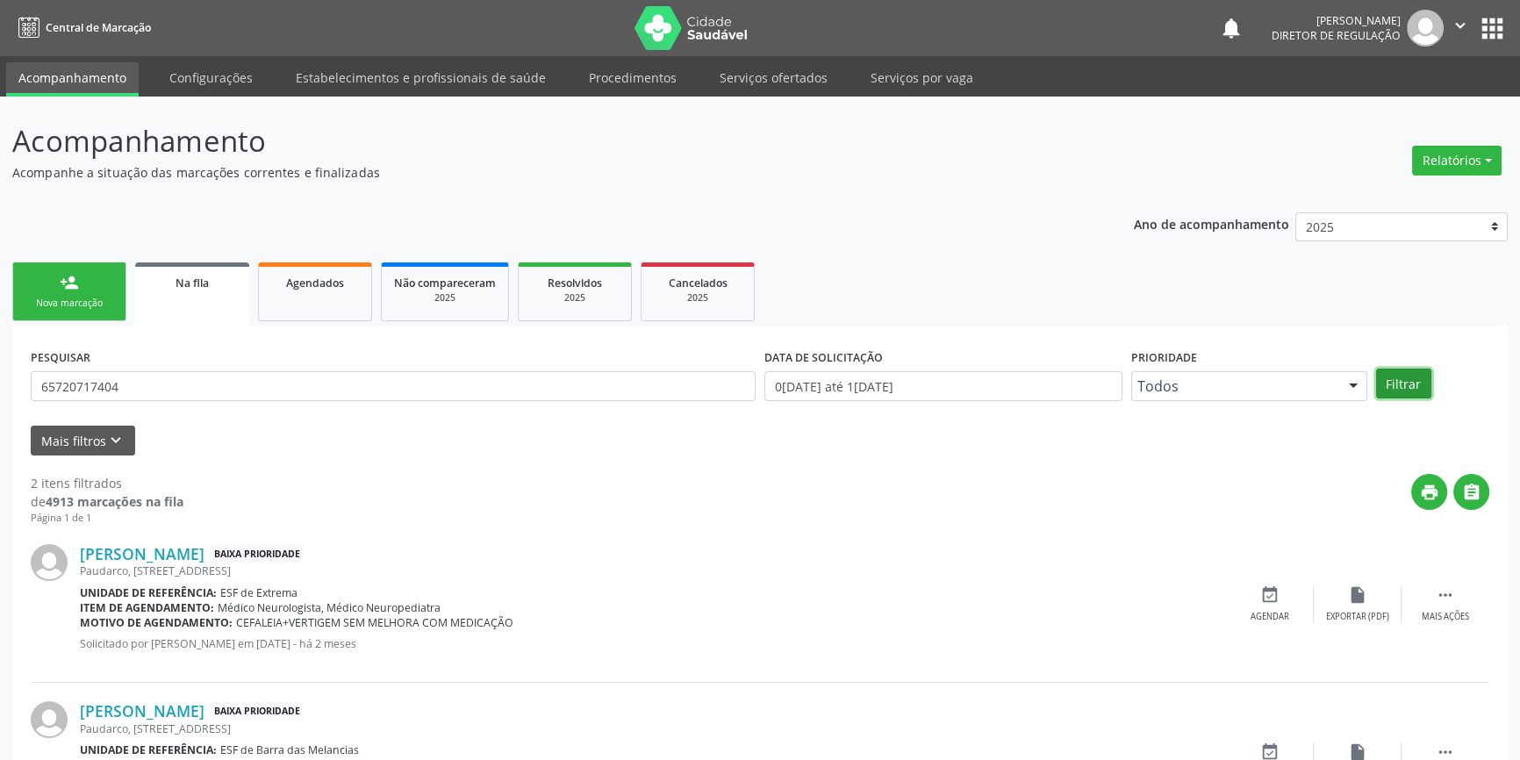
click at [1401, 377] on button "Filtrar" at bounding box center [1403, 383] width 55 height 30
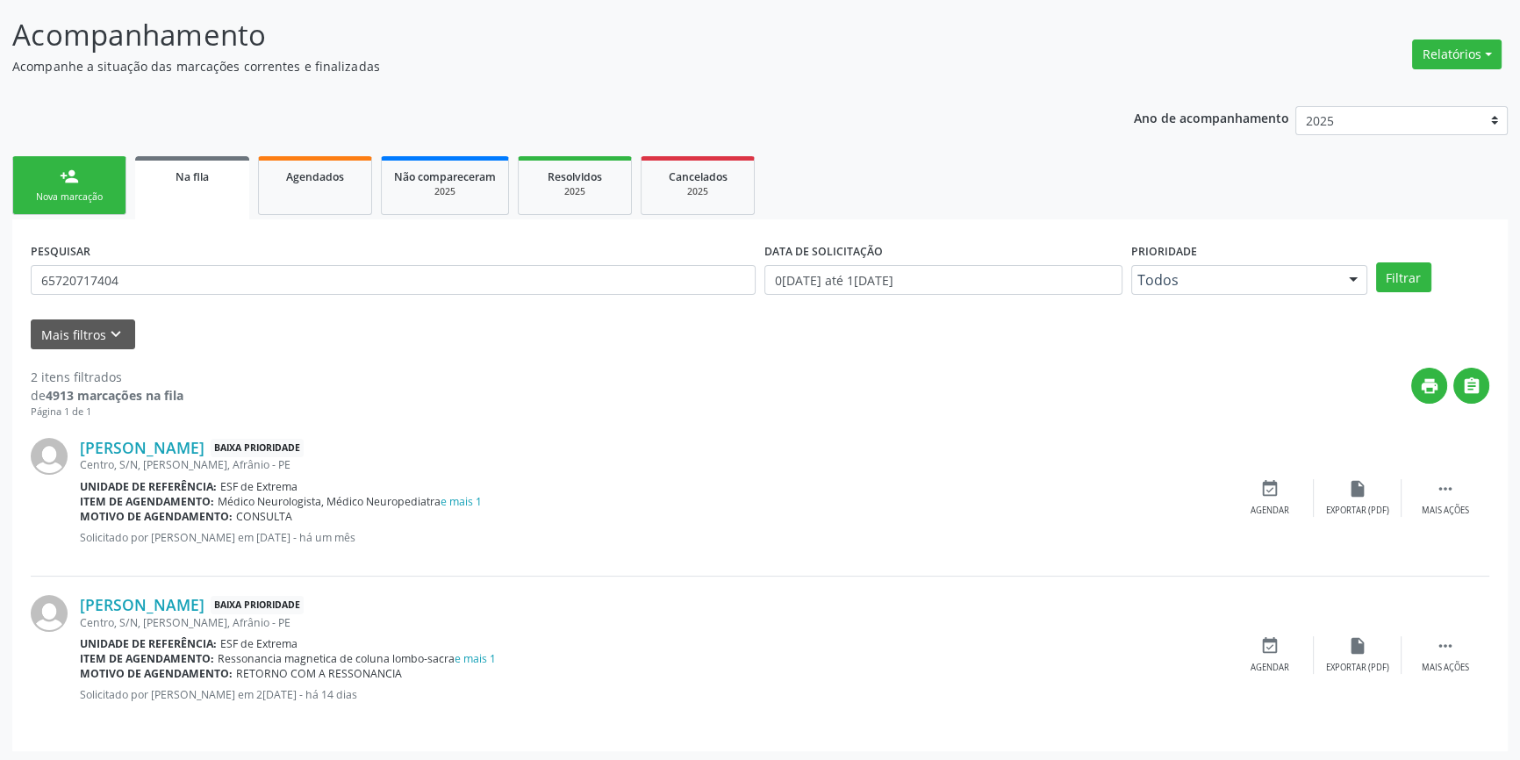
scroll to position [108, 0]
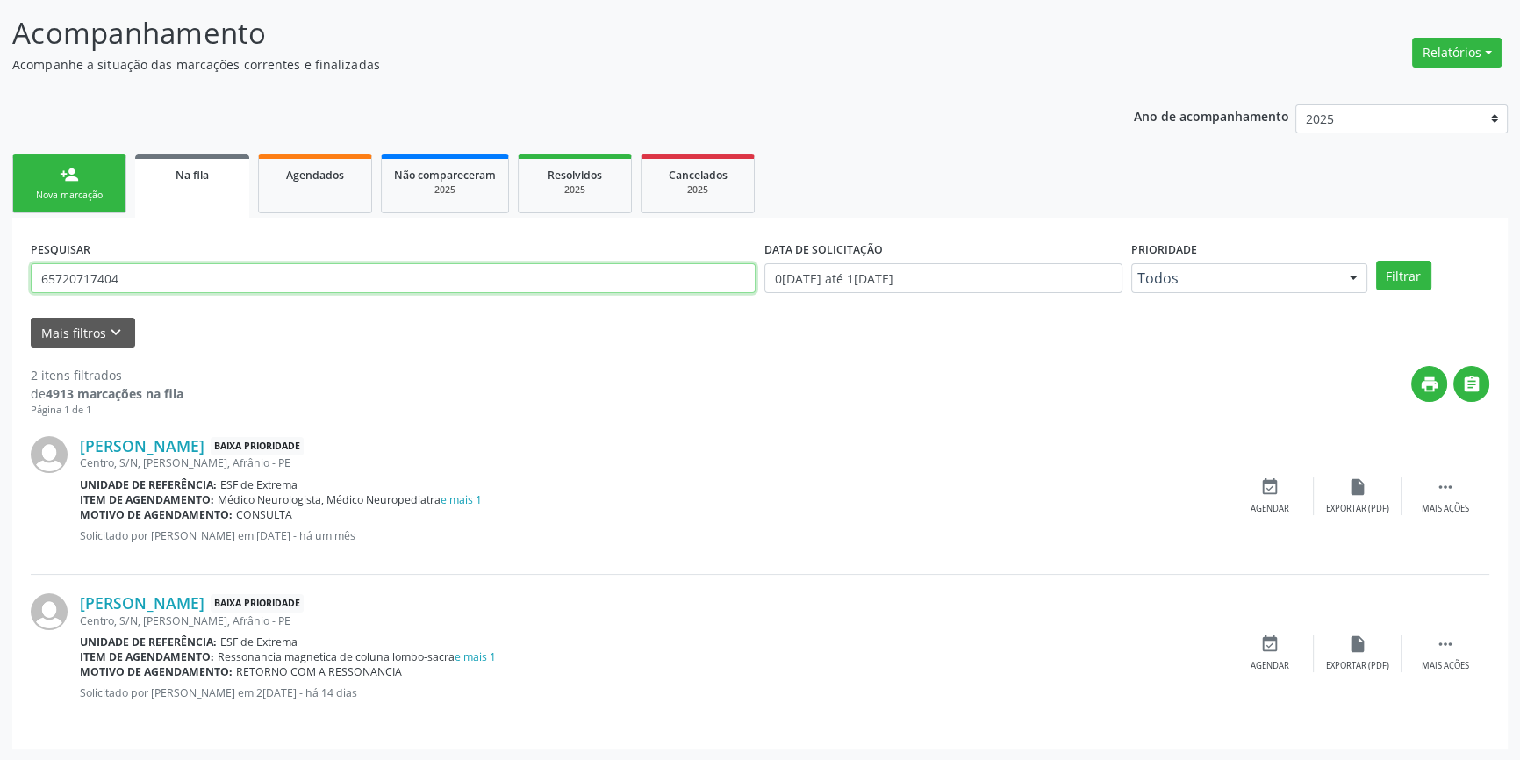
drag, startPoint x: 140, startPoint y: 277, endPoint x: 0, endPoint y: 253, distance: 142.5
click at [0, 253] on div "Acompanhamento Acompanhe a situação das marcações correntes e finalizadas Relat…" at bounding box center [760, 375] width 1520 height 773
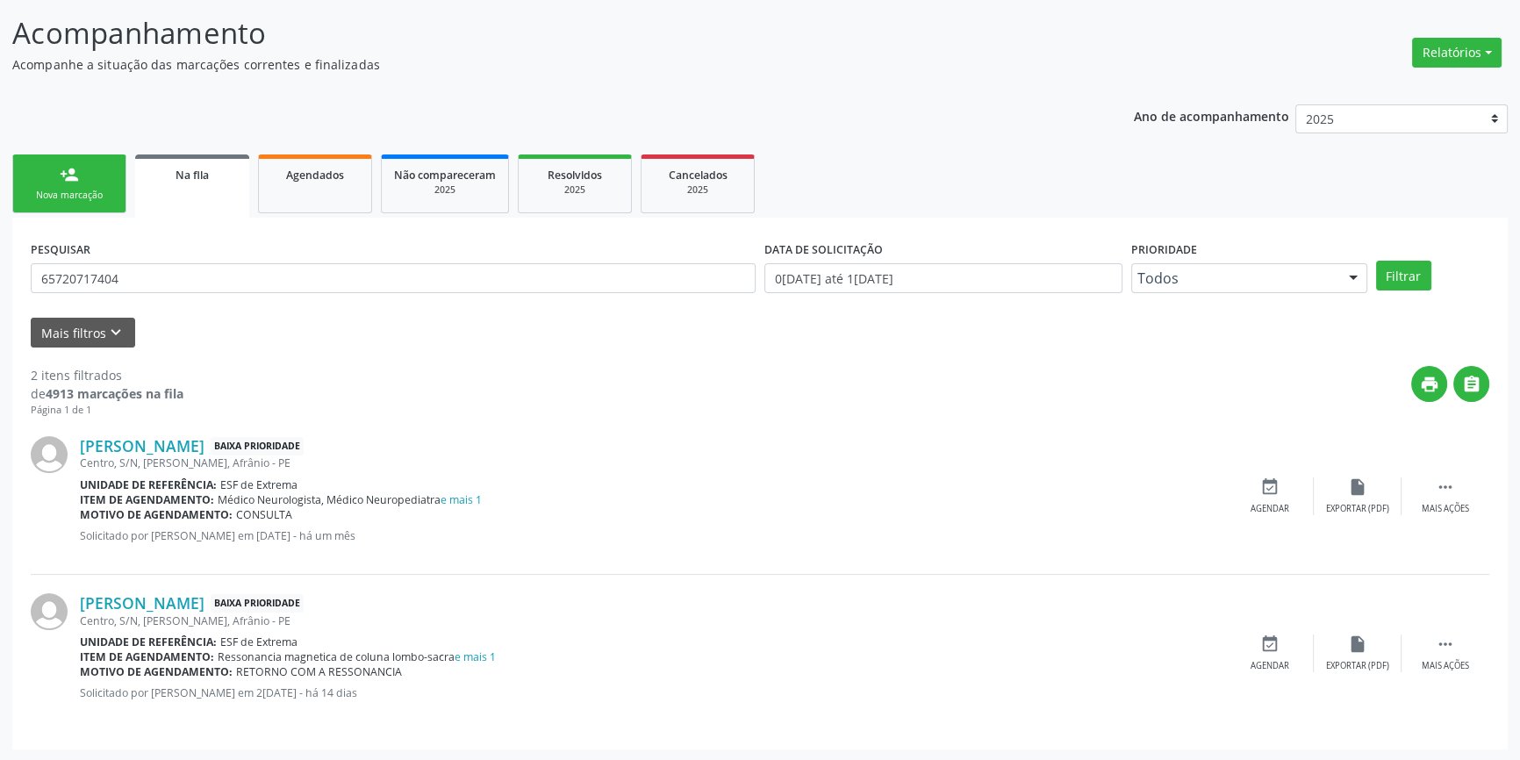
click at [87, 179] on link "person_add Nova marcação" at bounding box center [69, 183] width 114 height 59
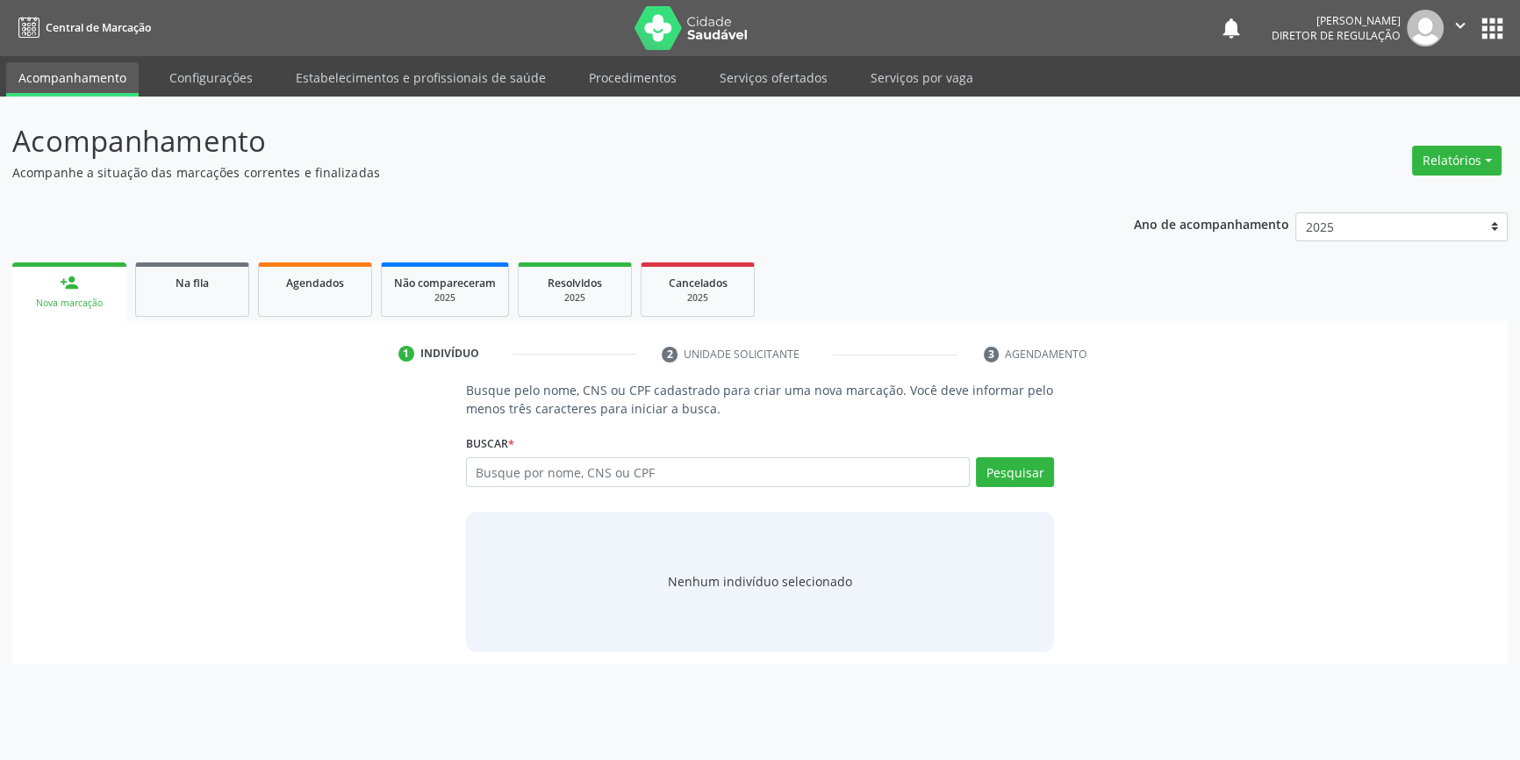
scroll to position [0, 0]
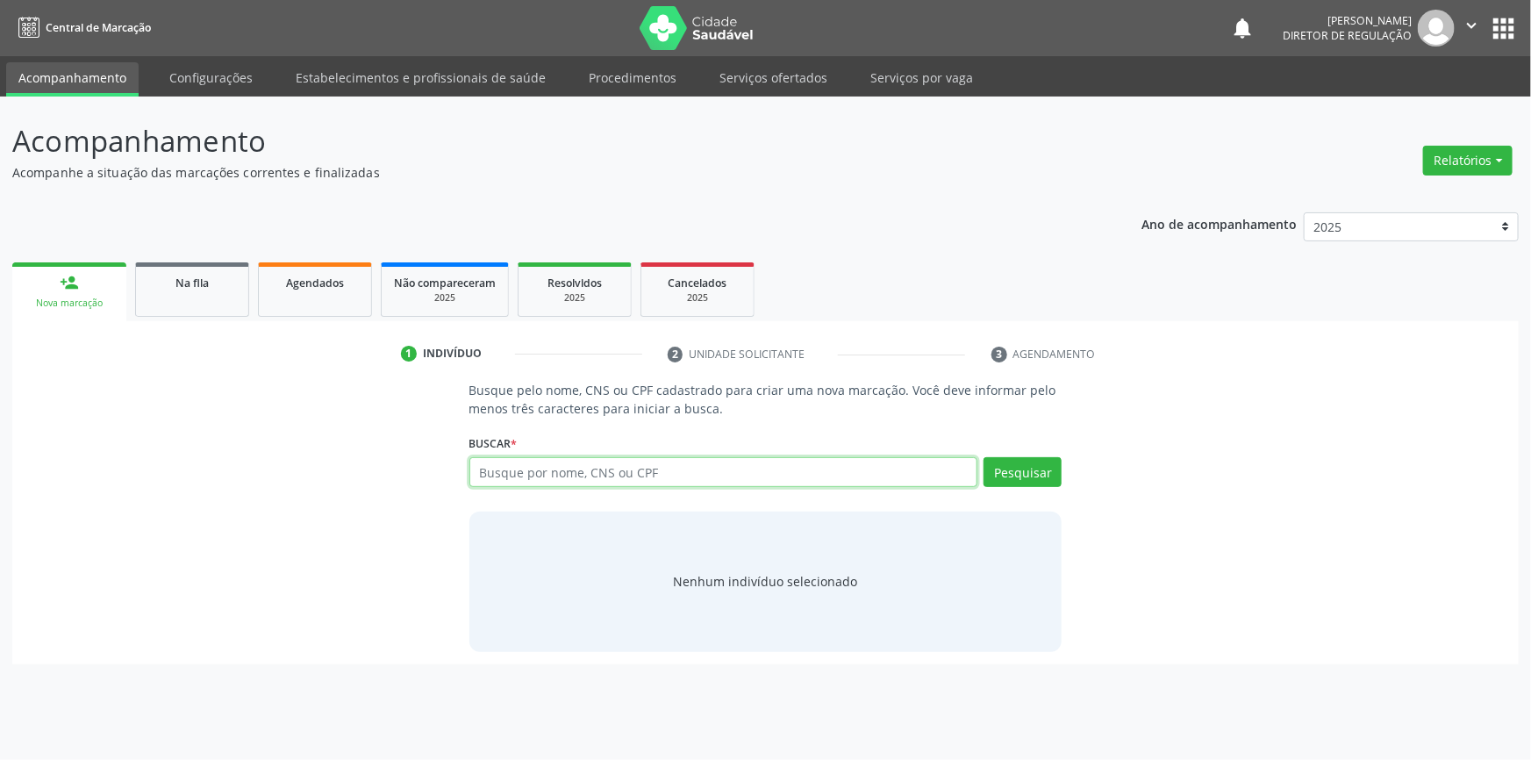
click at [658, 465] on input "text" at bounding box center [723, 472] width 509 height 30
paste input "65720717404"
type input "65720717404"
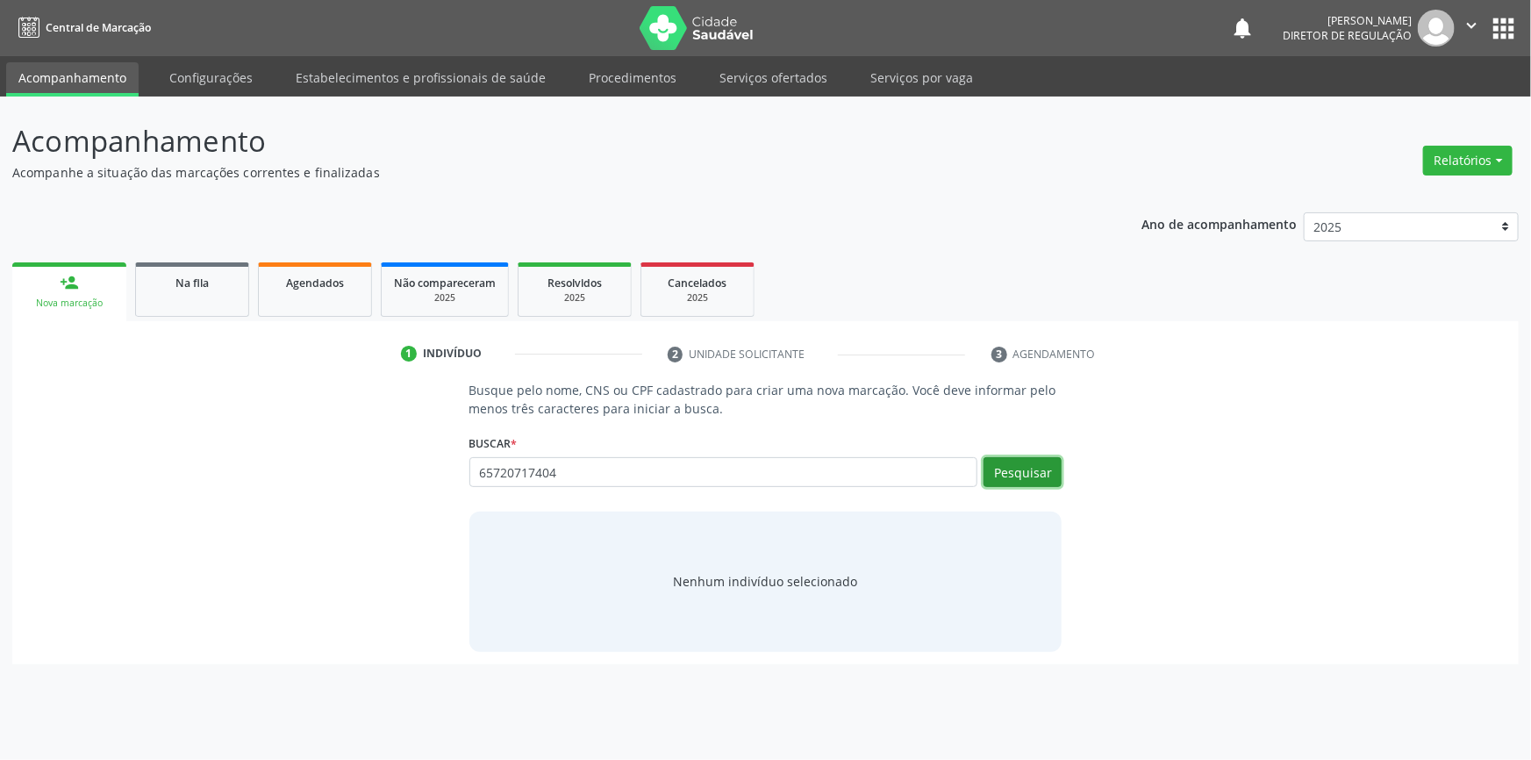
click at [1048, 468] on button "Pesquisar" at bounding box center [1023, 472] width 78 height 30
type input "65720717404"
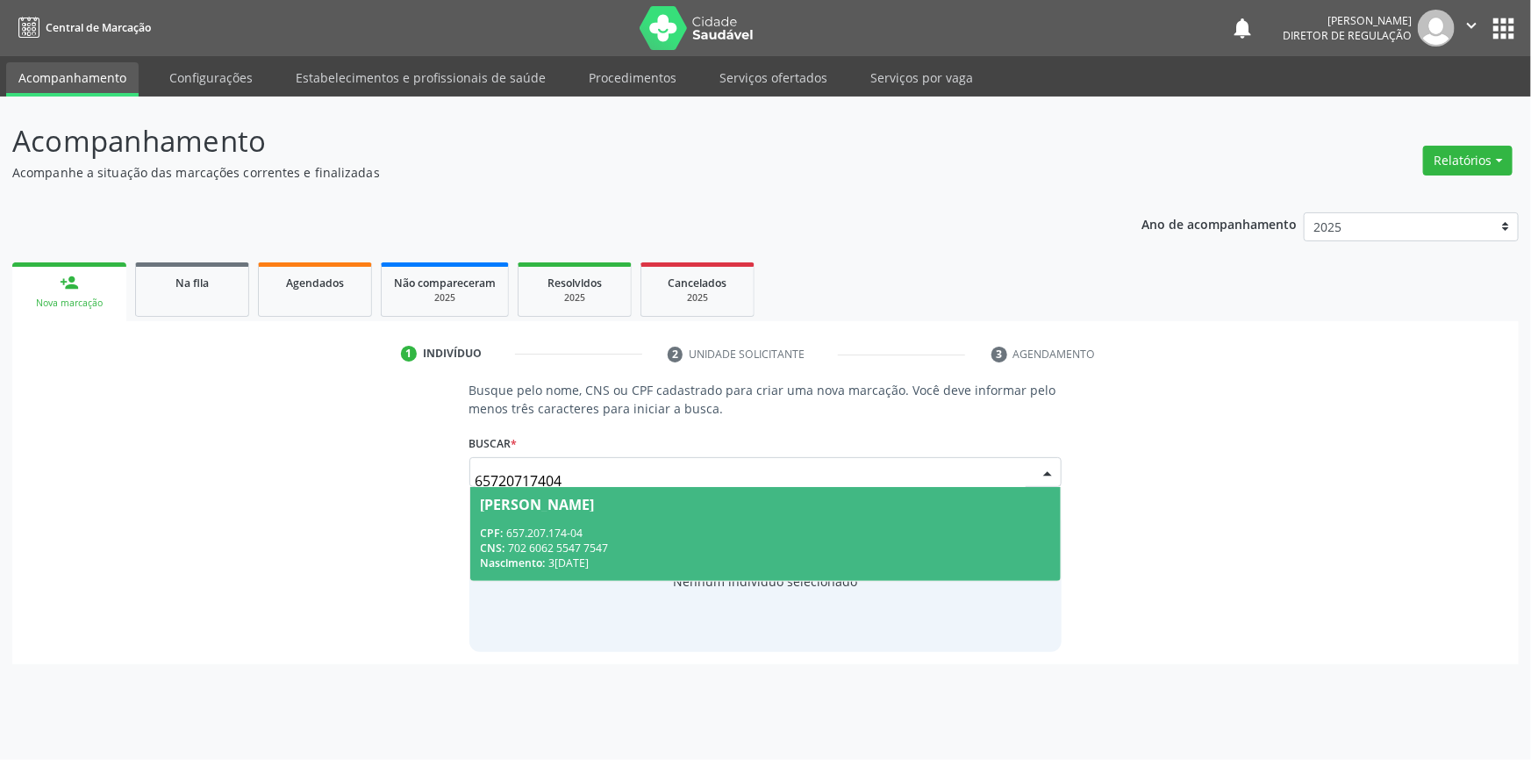
click at [606, 569] on div "Nascimento: 31/12/1972" at bounding box center [766, 562] width 570 height 15
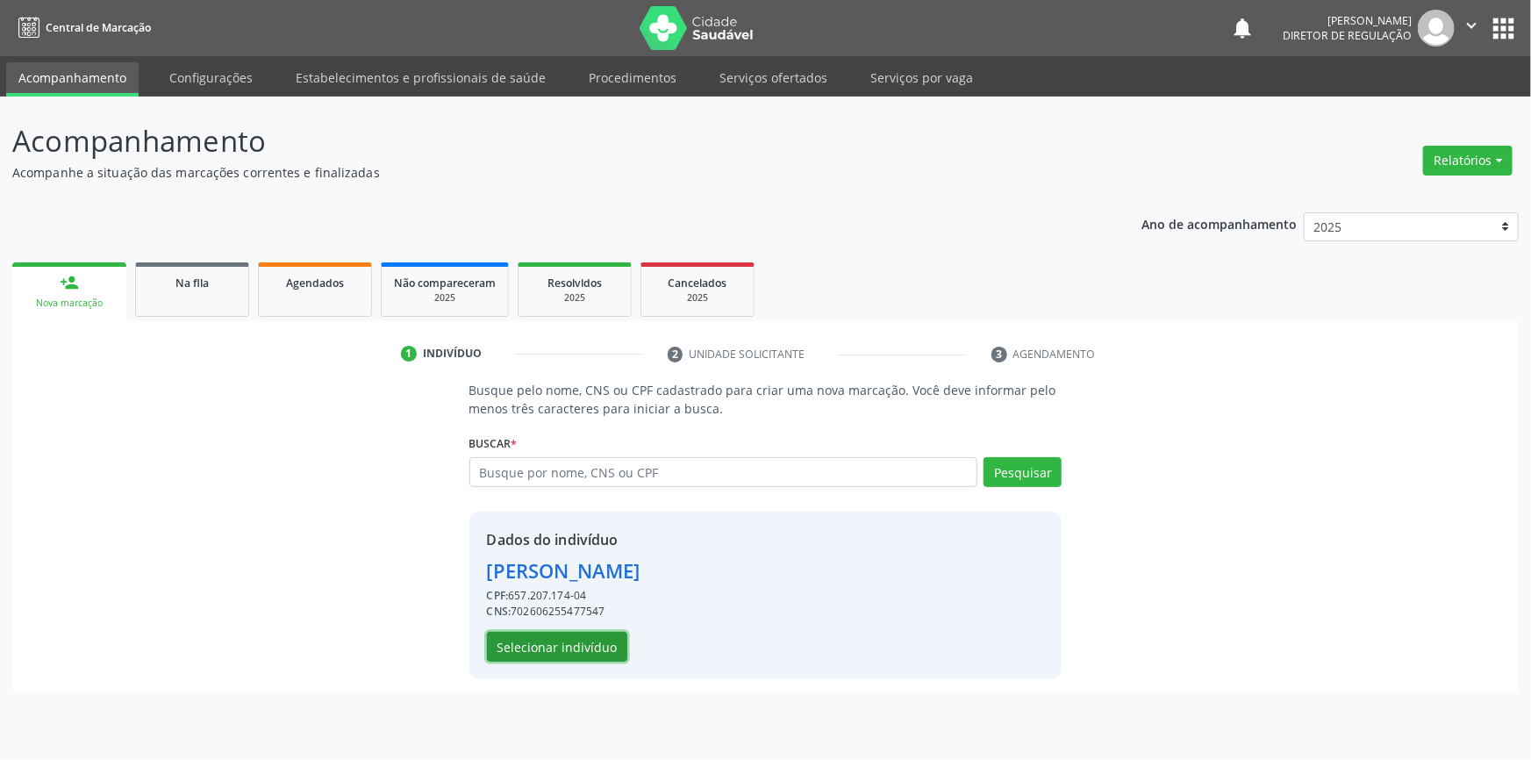
click at [586, 638] on button "Selecionar indivíduo" at bounding box center [557, 647] width 140 height 30
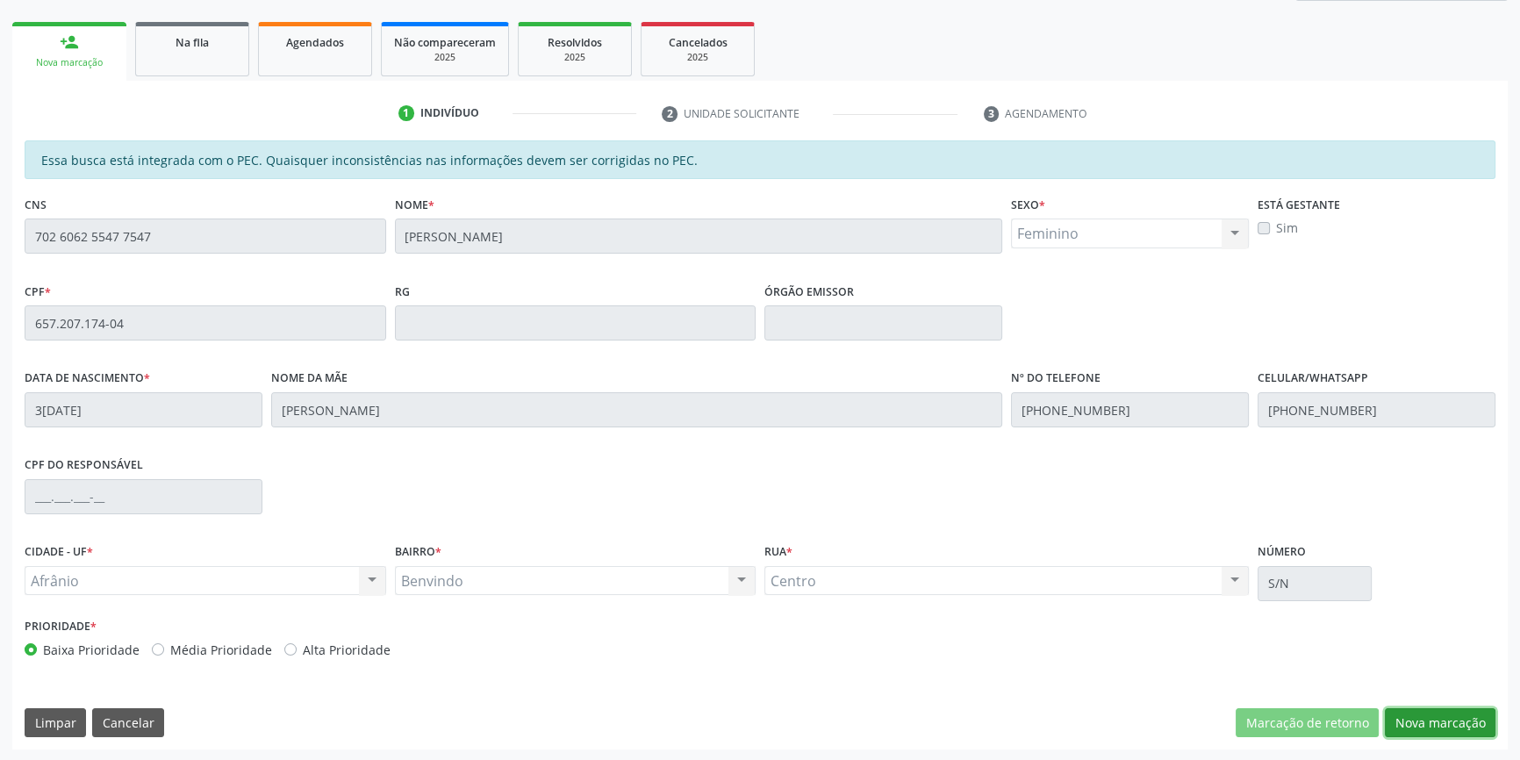
click at [1448, 722] on button "Nova marcação" at bounding box center [1439, 723] width 111 height 30
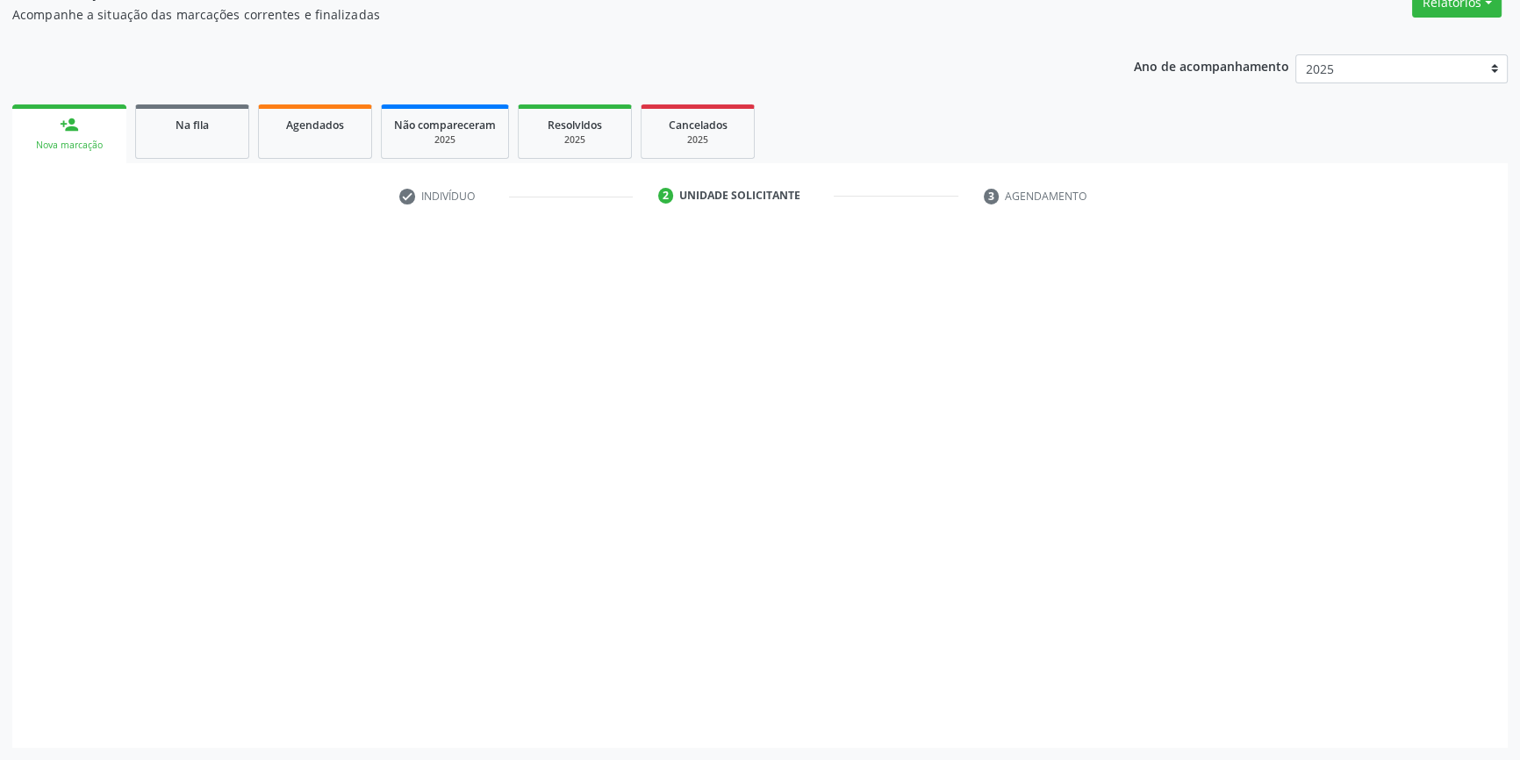
scroll to position [156, 0]
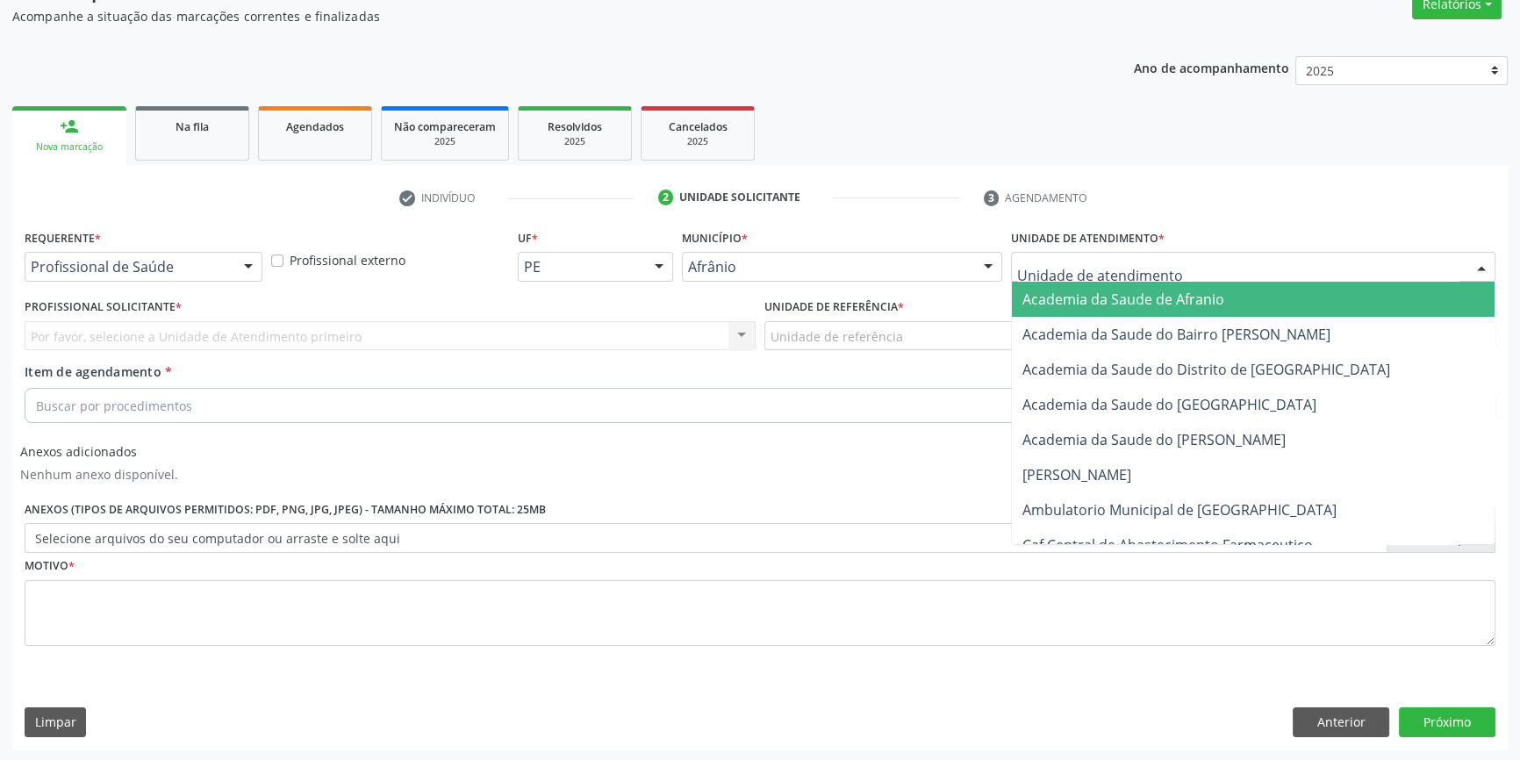
click at [1102, 252] on div at bounding box center [1253, 267] width 484 height 30
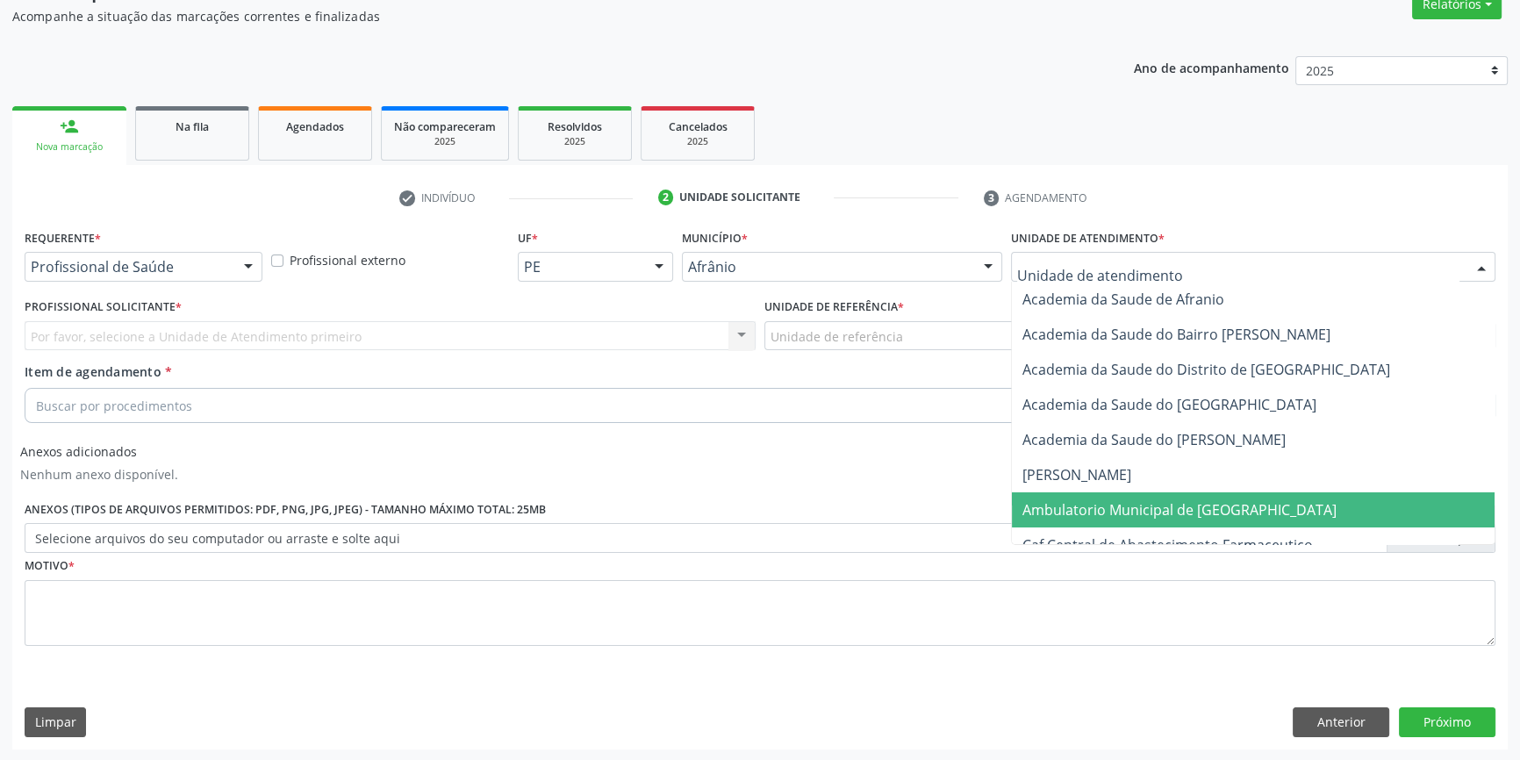
click at [1127, 502] on span "Ambulatorio Municipal de [GEOGRAPHIC_DATA]" at bounding box center [1179, 509] width 314 height 19
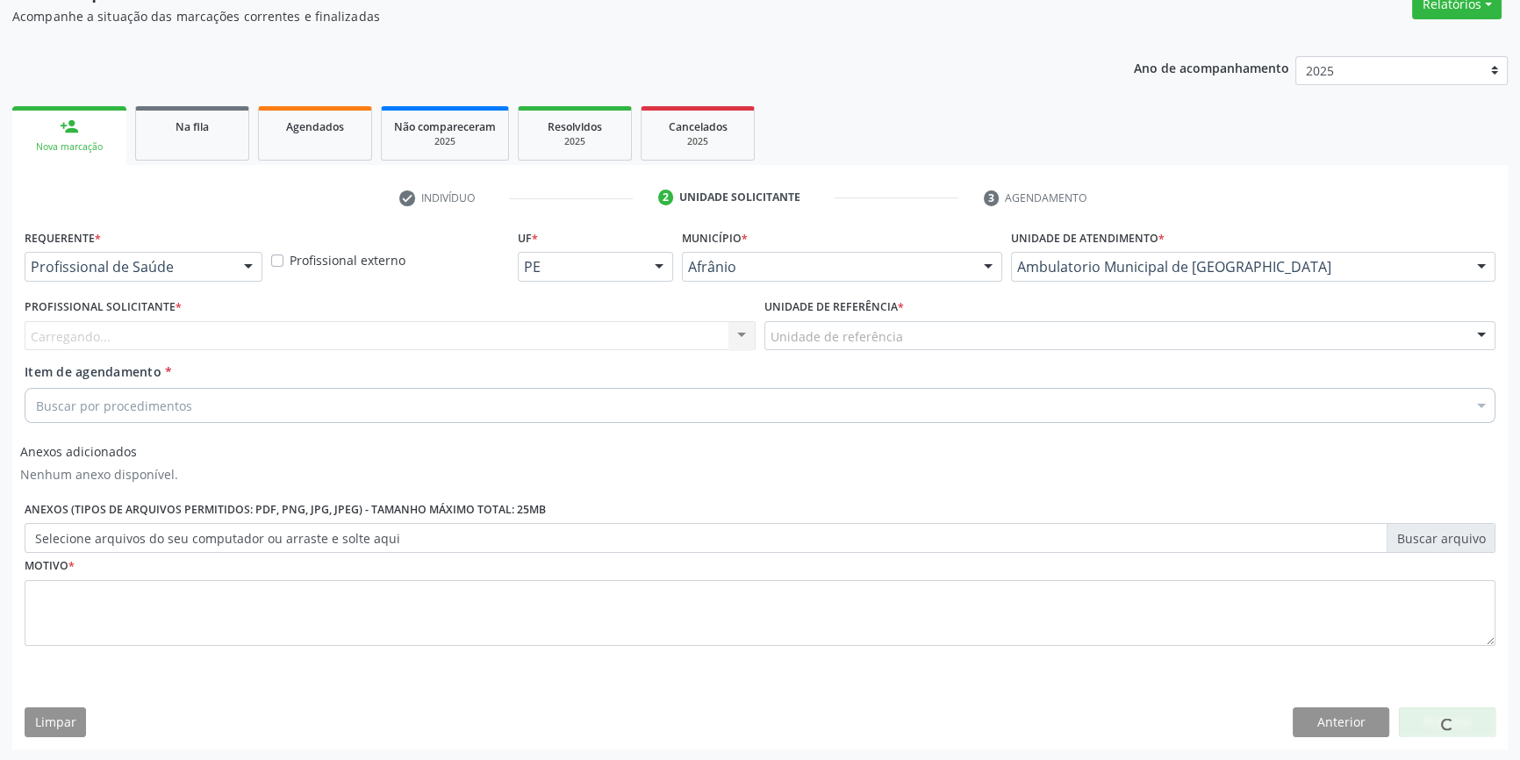
click at [915, 340] on div "Unidade de referência" at bounding box center [1129, 336] width 731 height 30
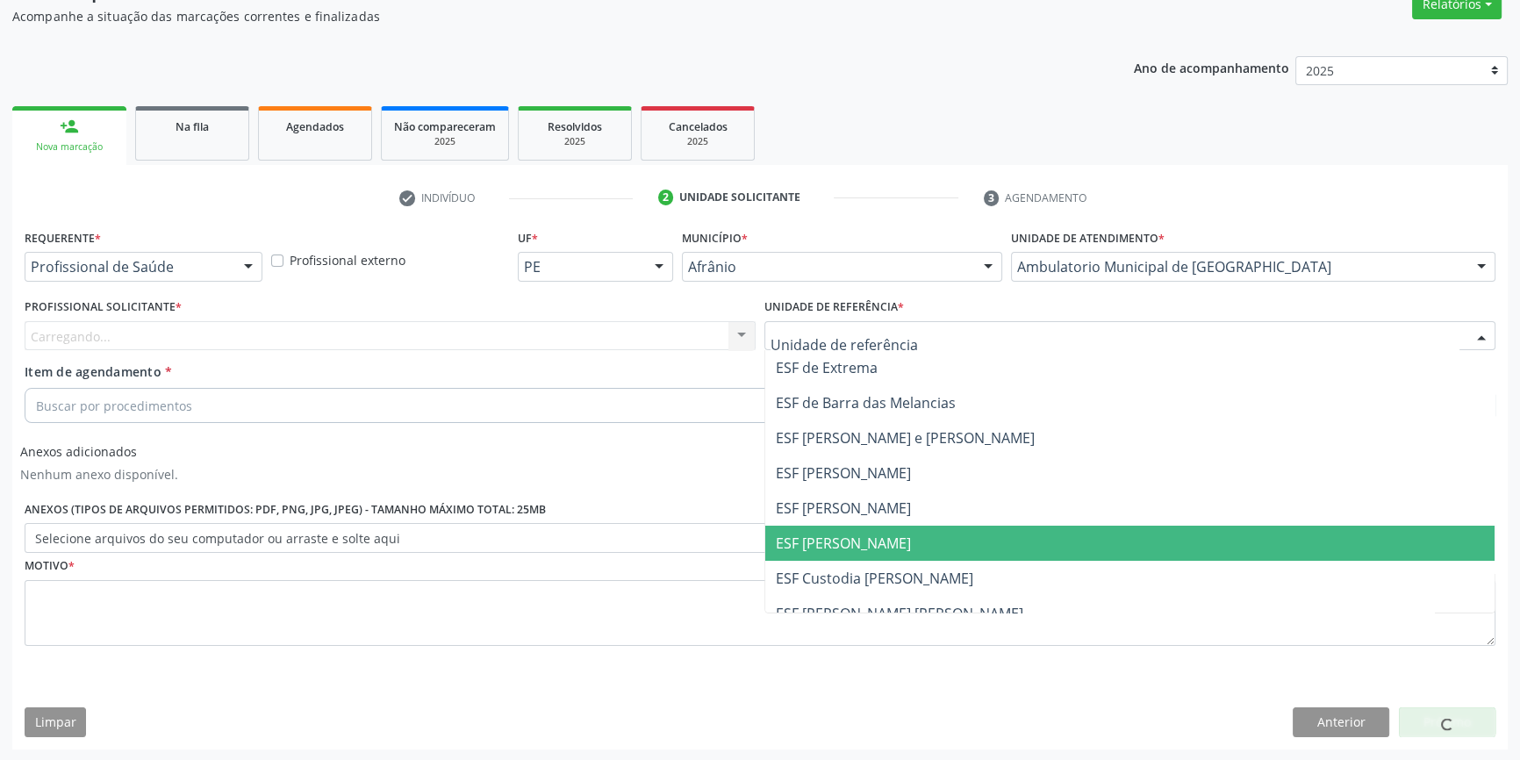
click at [890, 559] on span "ESF [PERSON_NAME]" at bounding box center [1129, 543] width 729 height 35
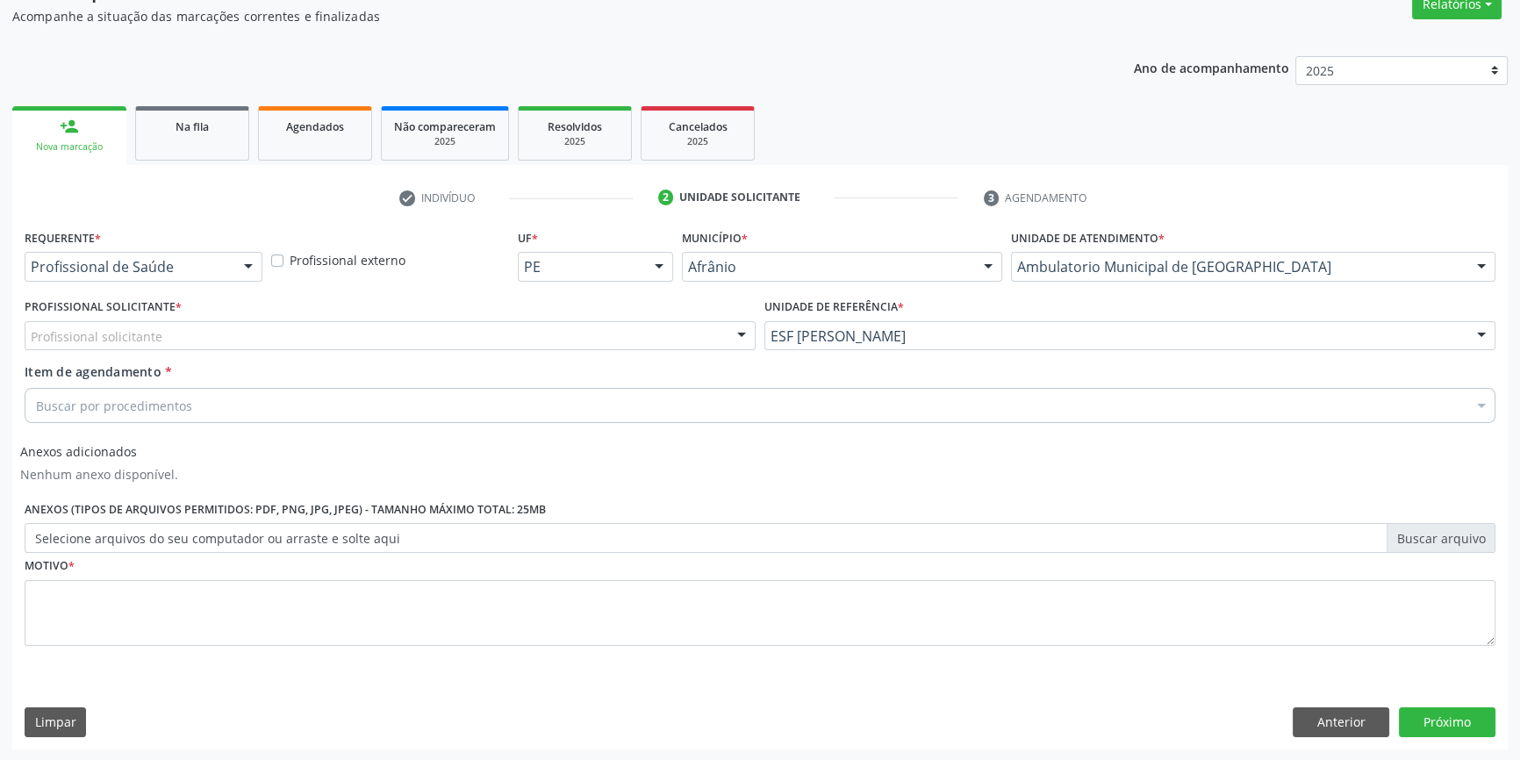
click at [405, 318] on div "Profissional Solicitante * Profissional solicitante Médico Anestesiologista - J…" at bounding box center [390, 322] width 731 height 56
click at [403, 318] on div "Profissional Solicitante * Profissional solicitante Médico Anestesiologista - J…" at bounding box center [390, 322] width 731 height 56
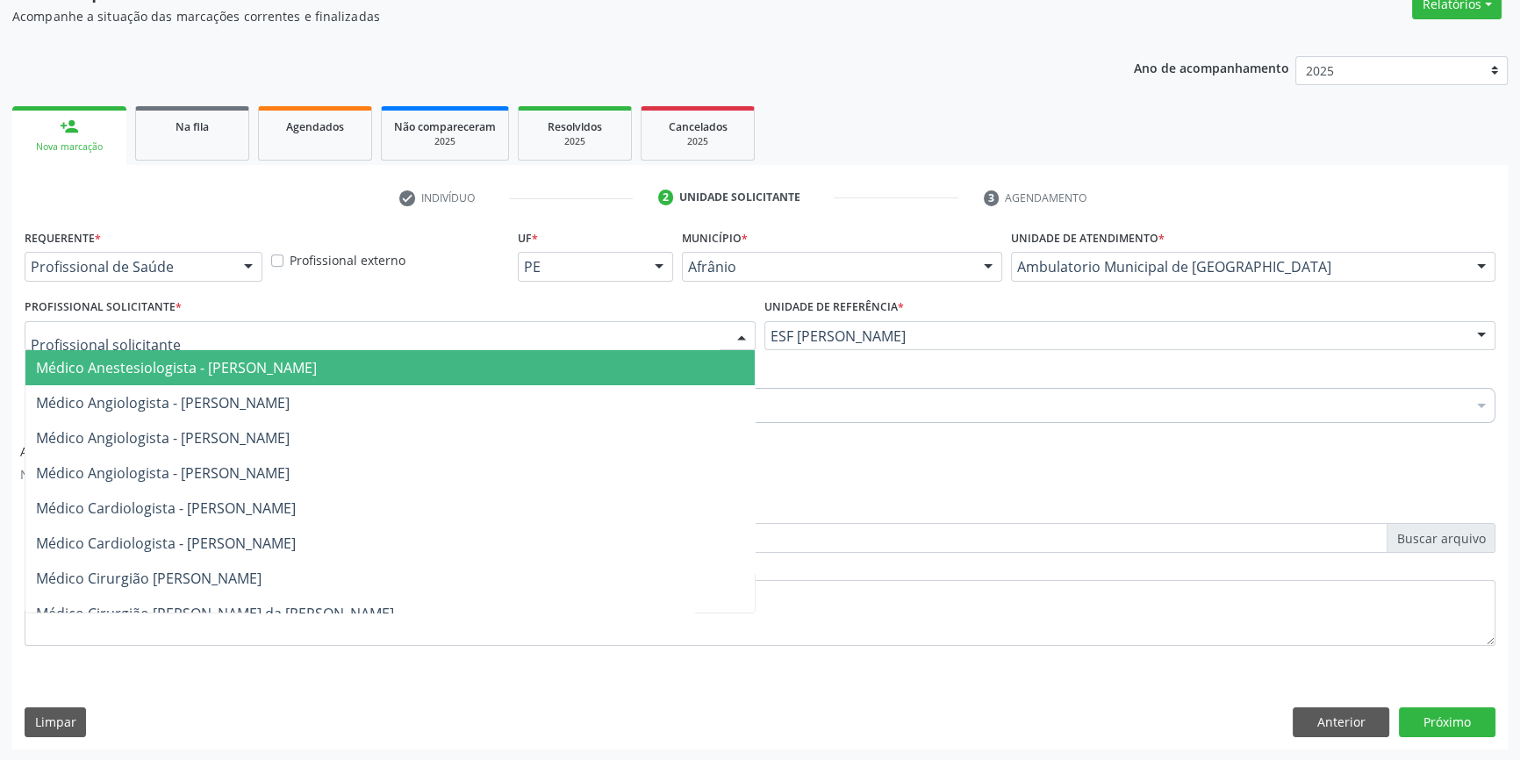
click at [394, 328] on div at bounding box center [390, 336] width 731 height 30
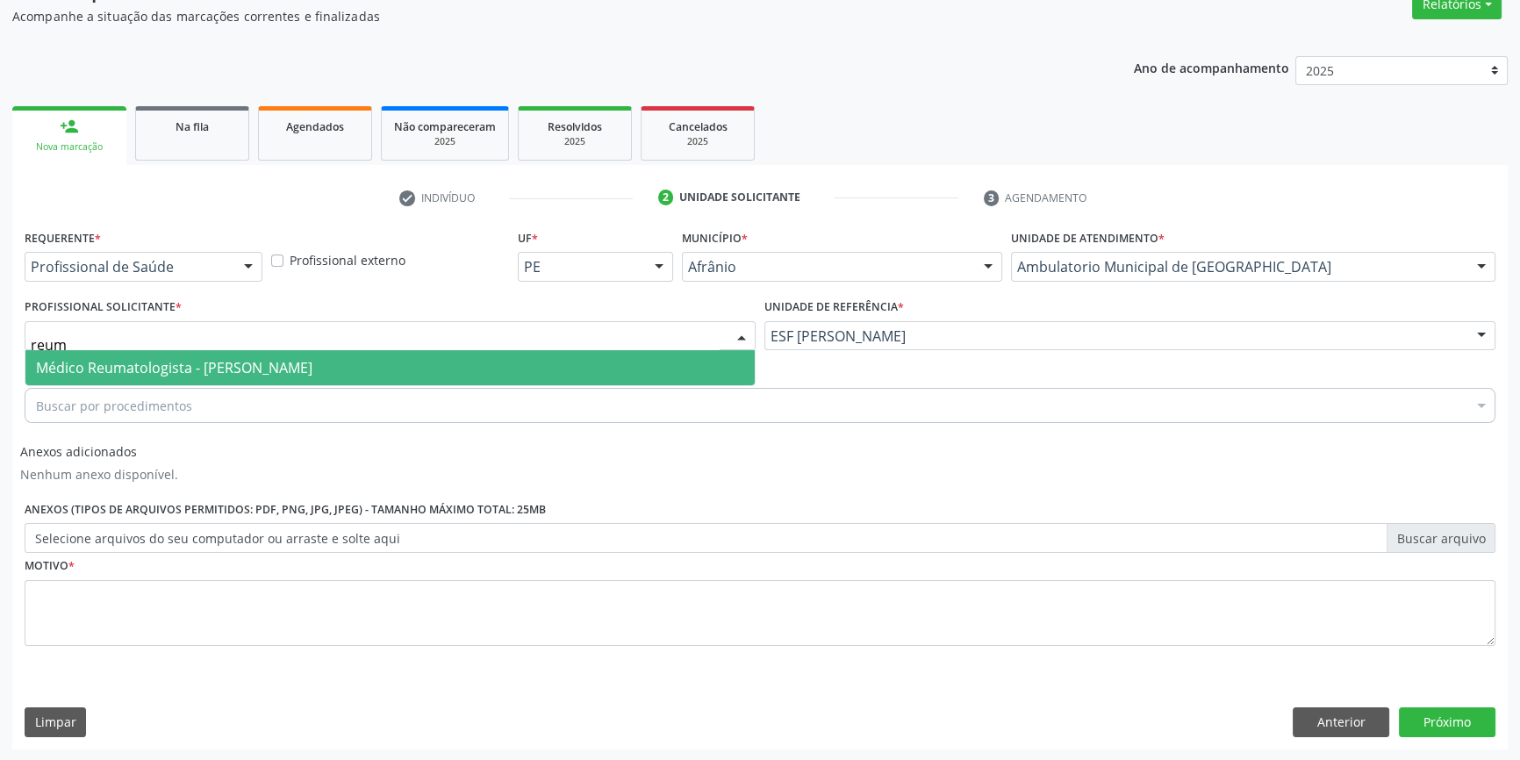
type input "reuma"
click at [240, 368] on span "Médico Reumatologista - [PERSON_NAME]" at bounding box center [174, 367] width 276 height 19
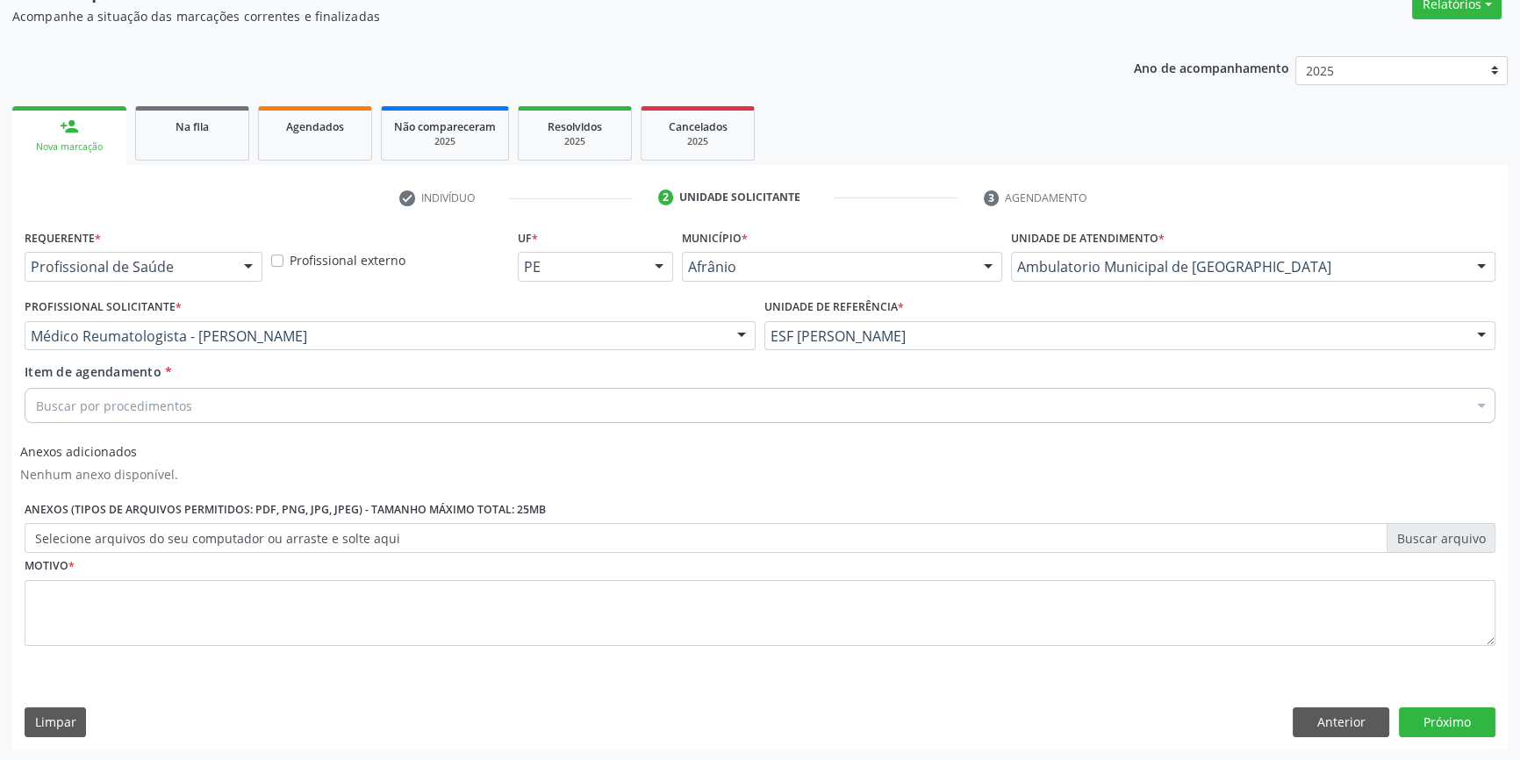
click at [197, 403] on div "Buscar por procedimentos" at bounding box center [760, 405] width 1470 height 35
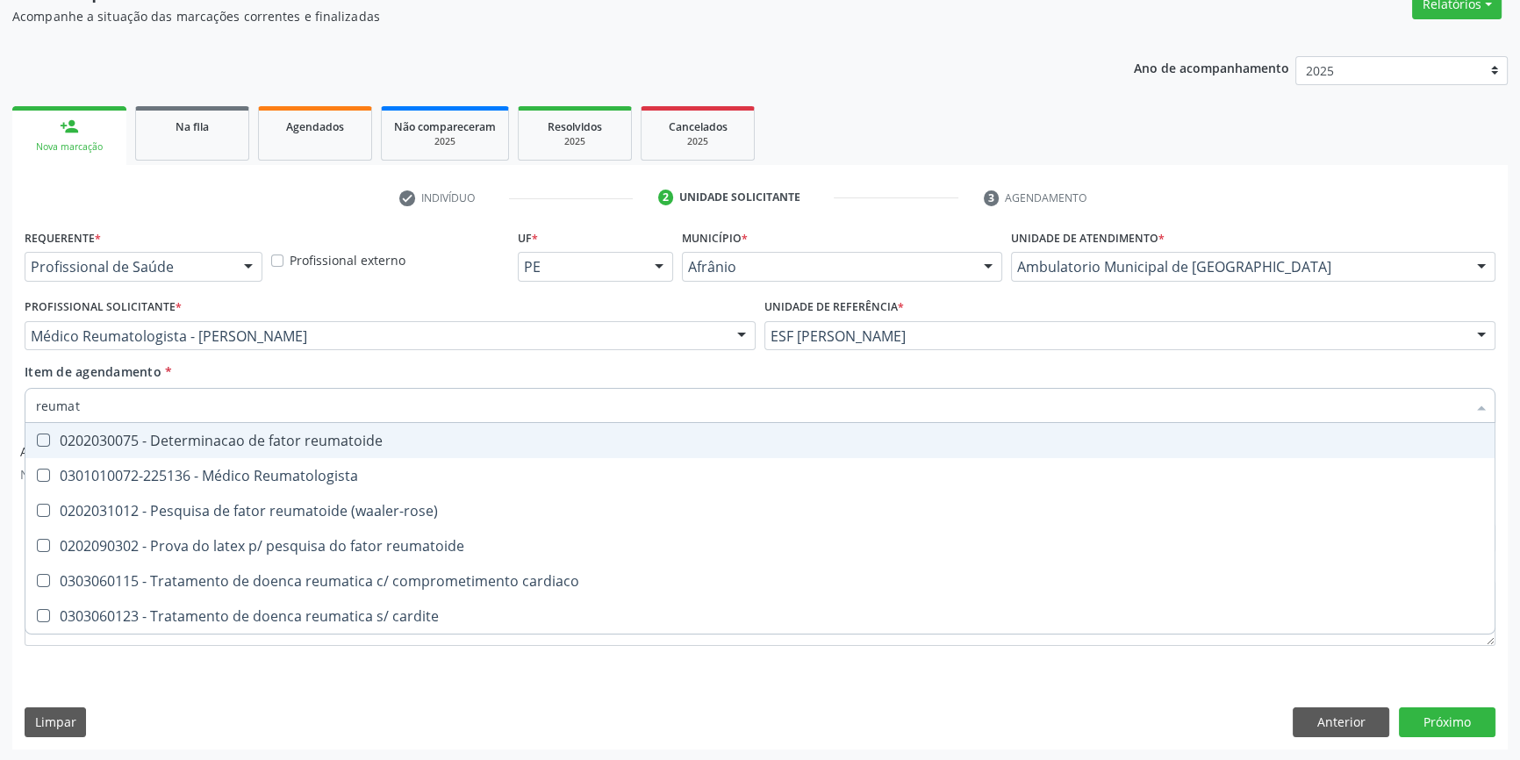
type input "reumato"
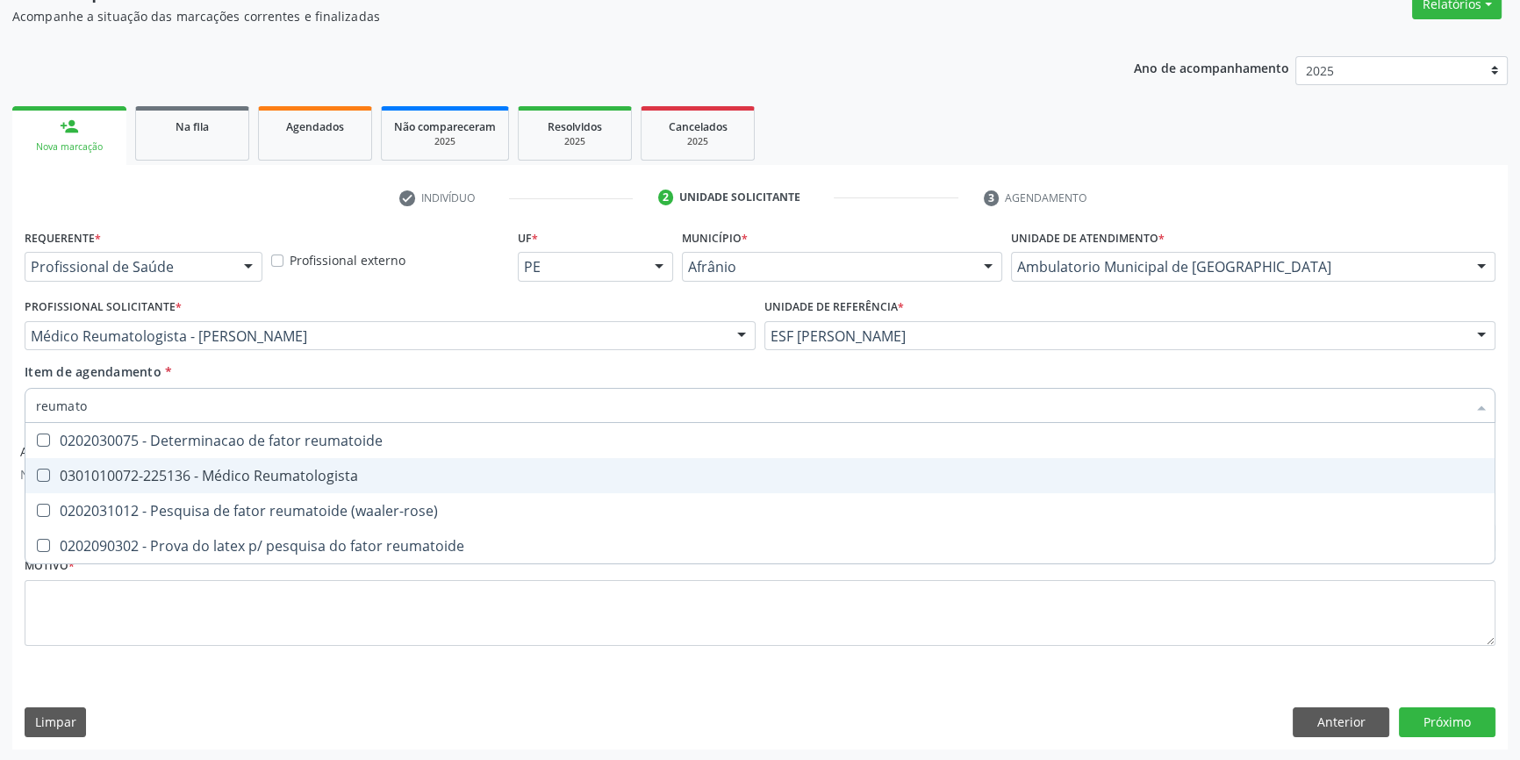
click at [269, 478] on div "0301010072-225136 - Médico Reumatologista" at bounding box center [760, 476] width 1448 height 14
checkbox Reumatologista "true"
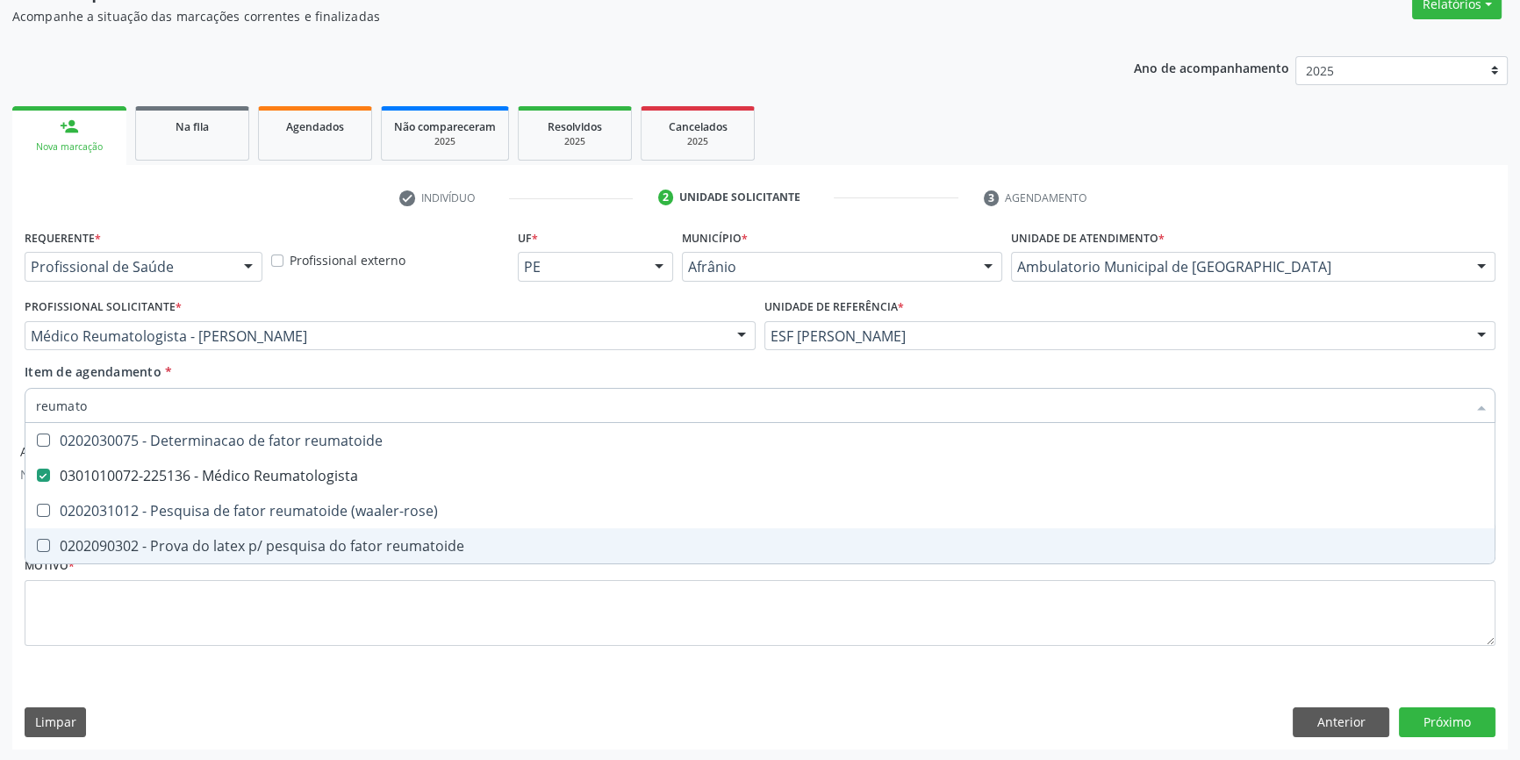
click at [162, 649] on div "Requerente * Profissional de Saúde Profissional de Saúde Paciente Nenhum result…" at bounding box center [760, 448] width 1470 height 446
click at [169, 563] on span "0202090302 - Prova do latex p/ pesquisa do fator reumatoide" at bounding box center [759, 545] width 1469 height 35
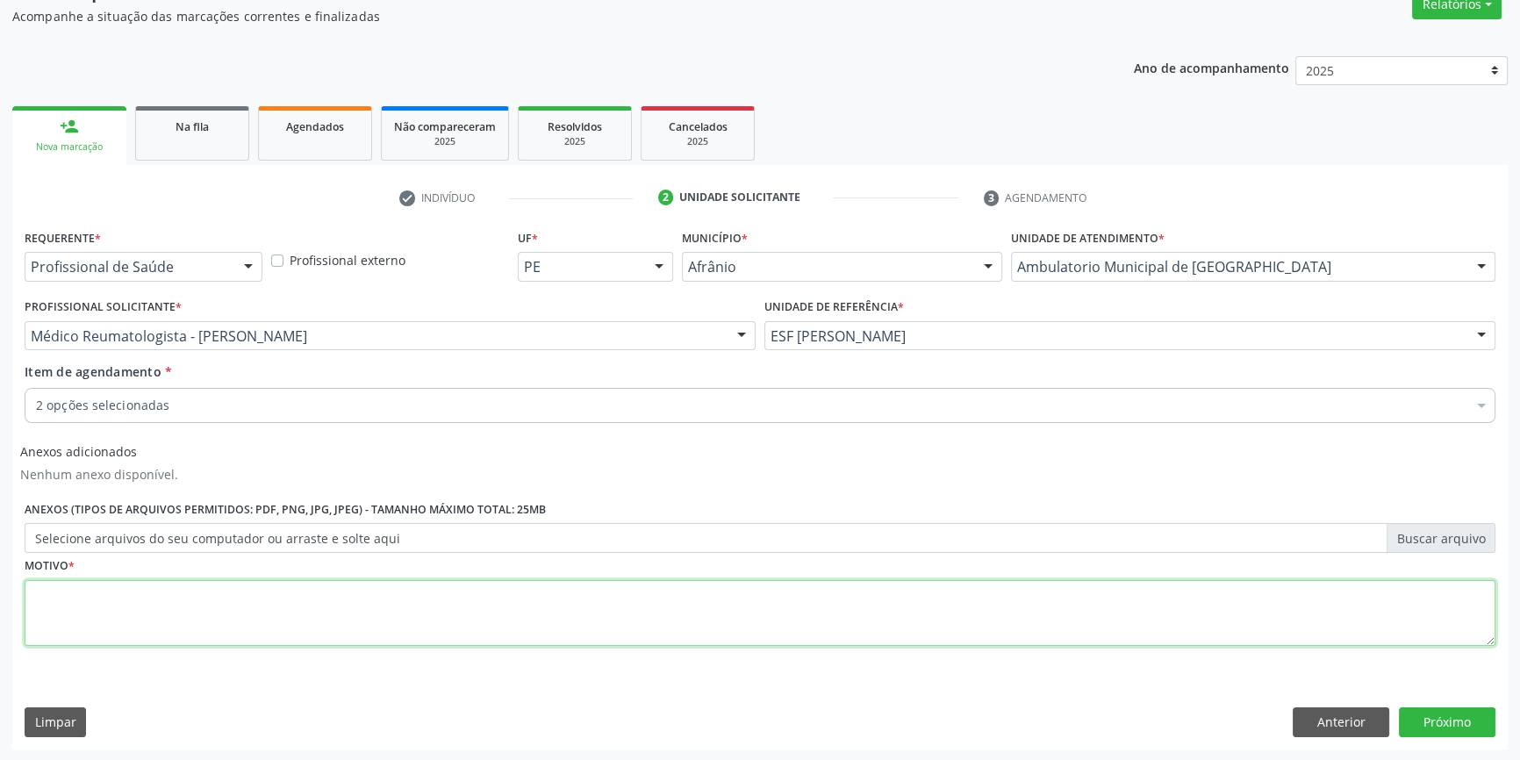
click at [169, 625] on textarea at bounding box center [760, 613] width 1470 height 67
type textarea "'"
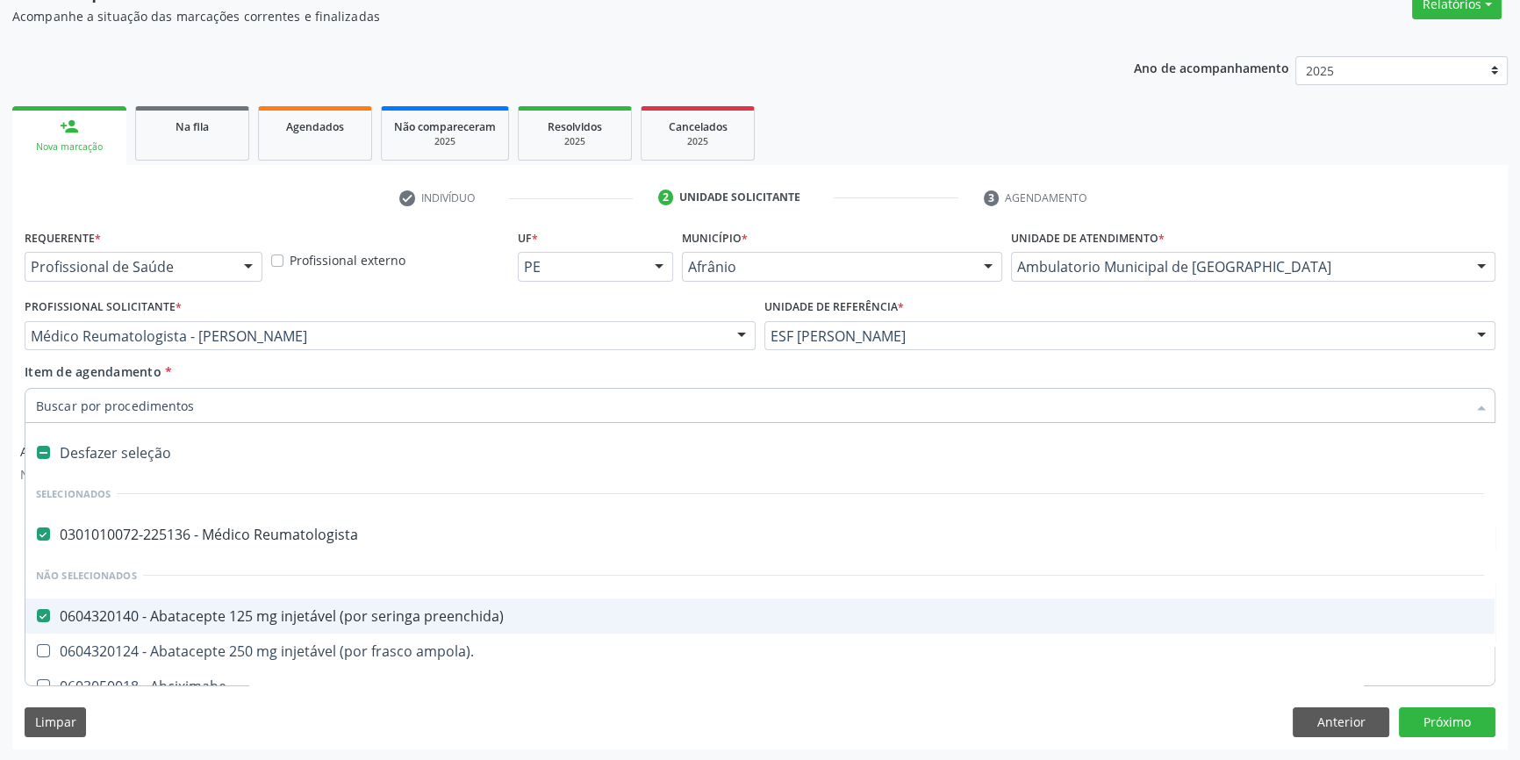
click at [177, 609] on div "0604320140 - Abatacepte 125 mg injetável (por seringa preenchida)" at bounding box center [760, 616] width 1448 height 14
checkbox preenchida\) "false"
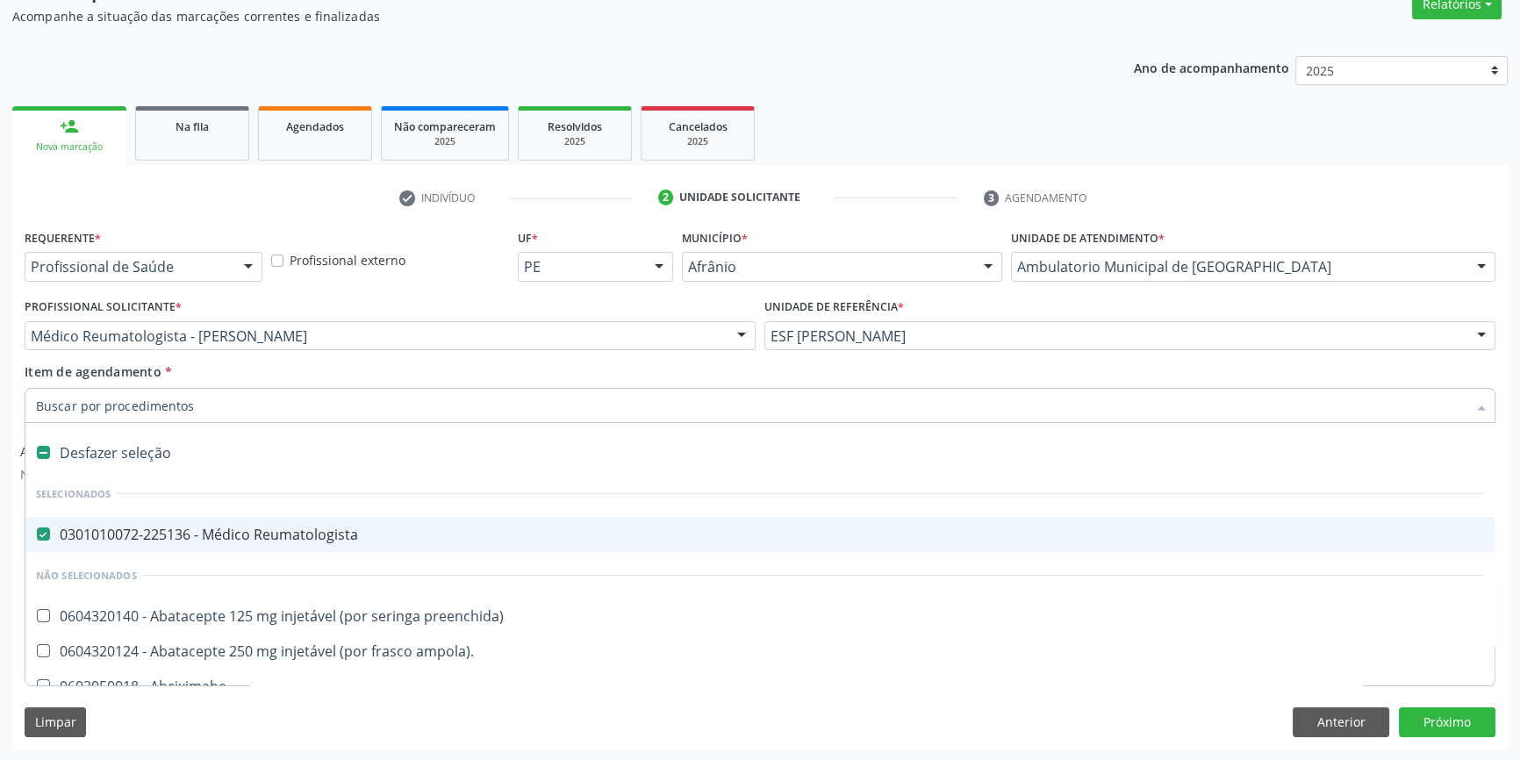
click at [465, 374] on div "Item de agendamento * Desfazer seleção Selecionados 0301010072-225136 - Médico …" at bounding box center [760, 389] width 1470 height 55
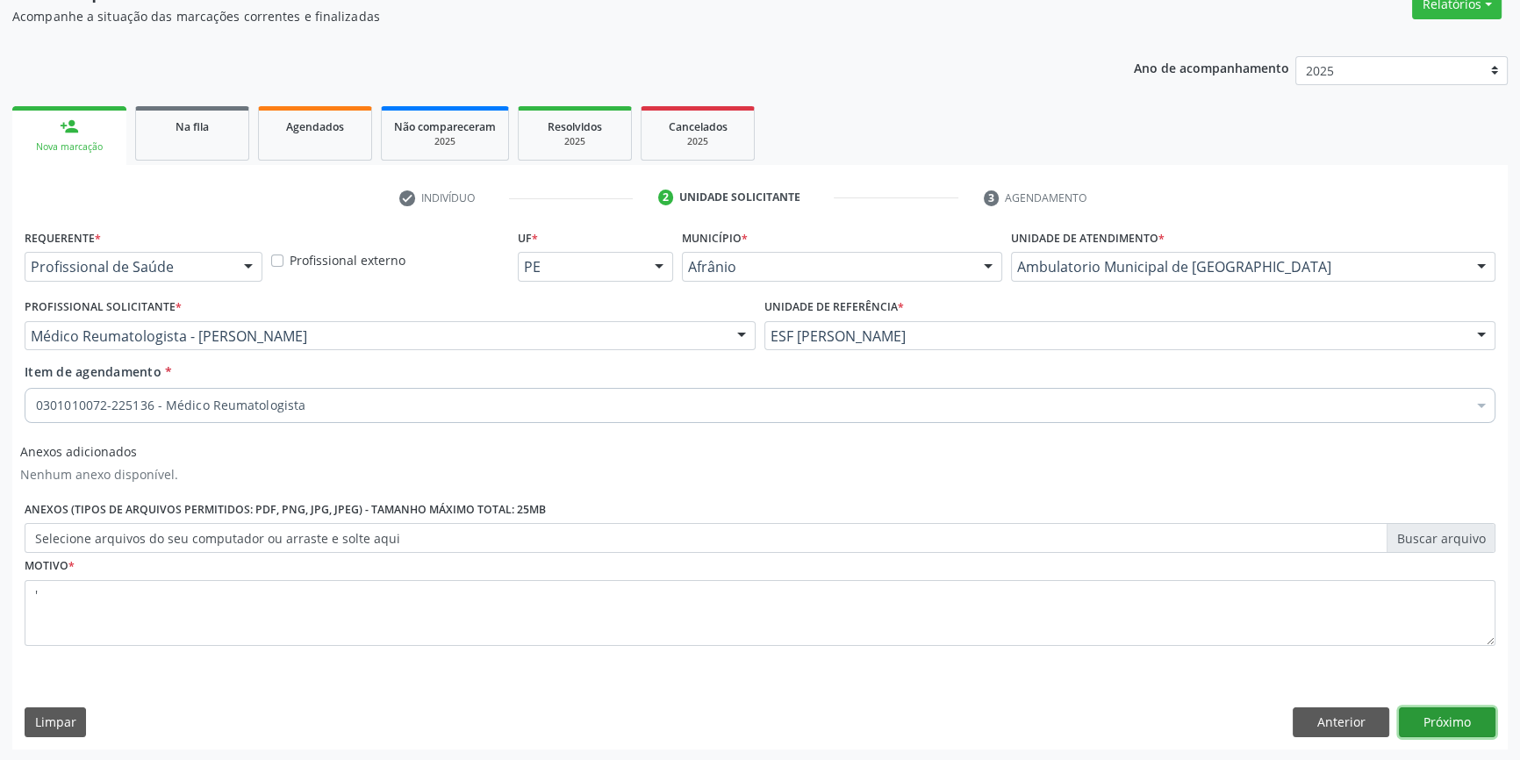
click at [1413, 712] on button "Próximo" at bounding box center [1447, 722] width 97 height 30
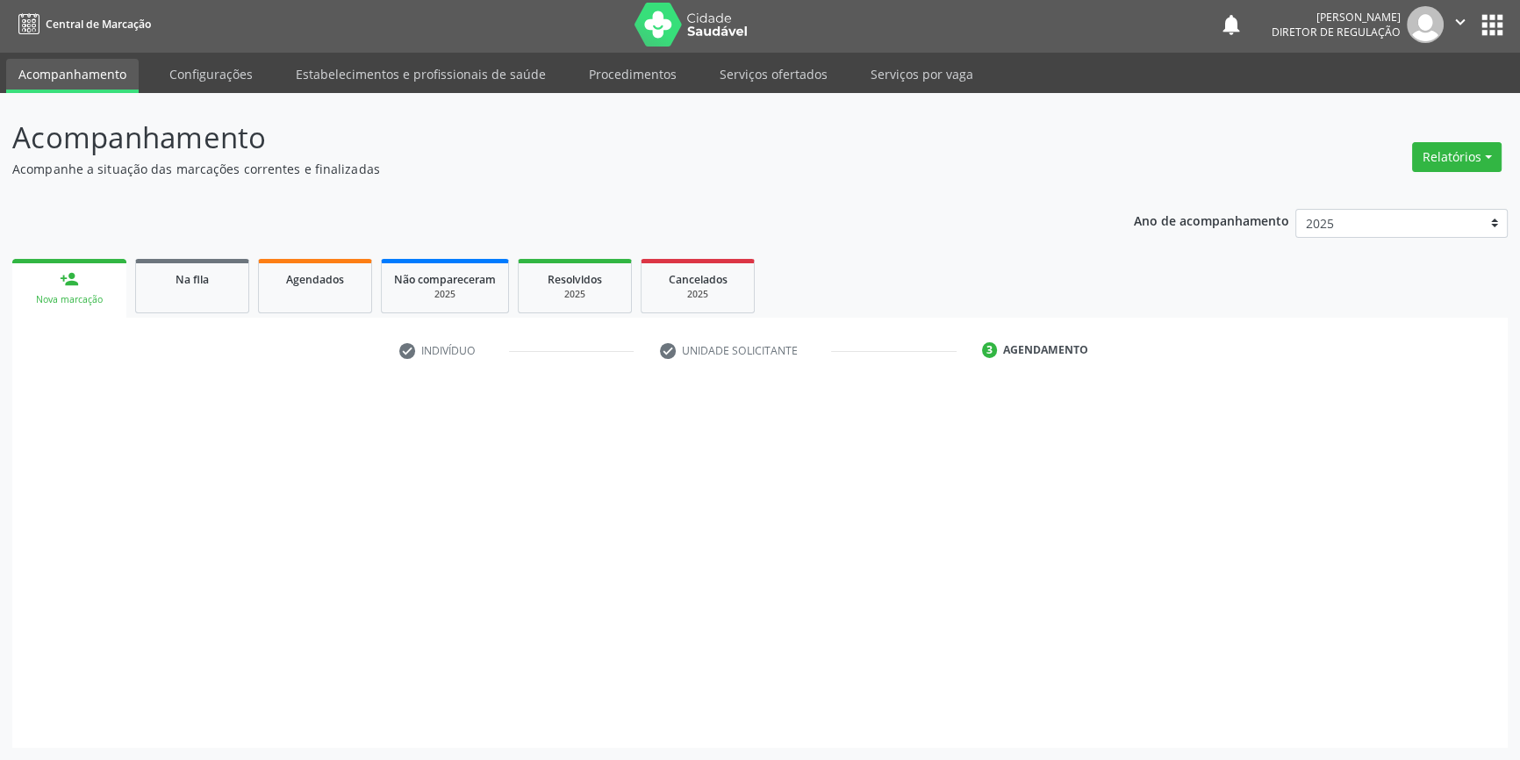
scroll to position [2, 0]
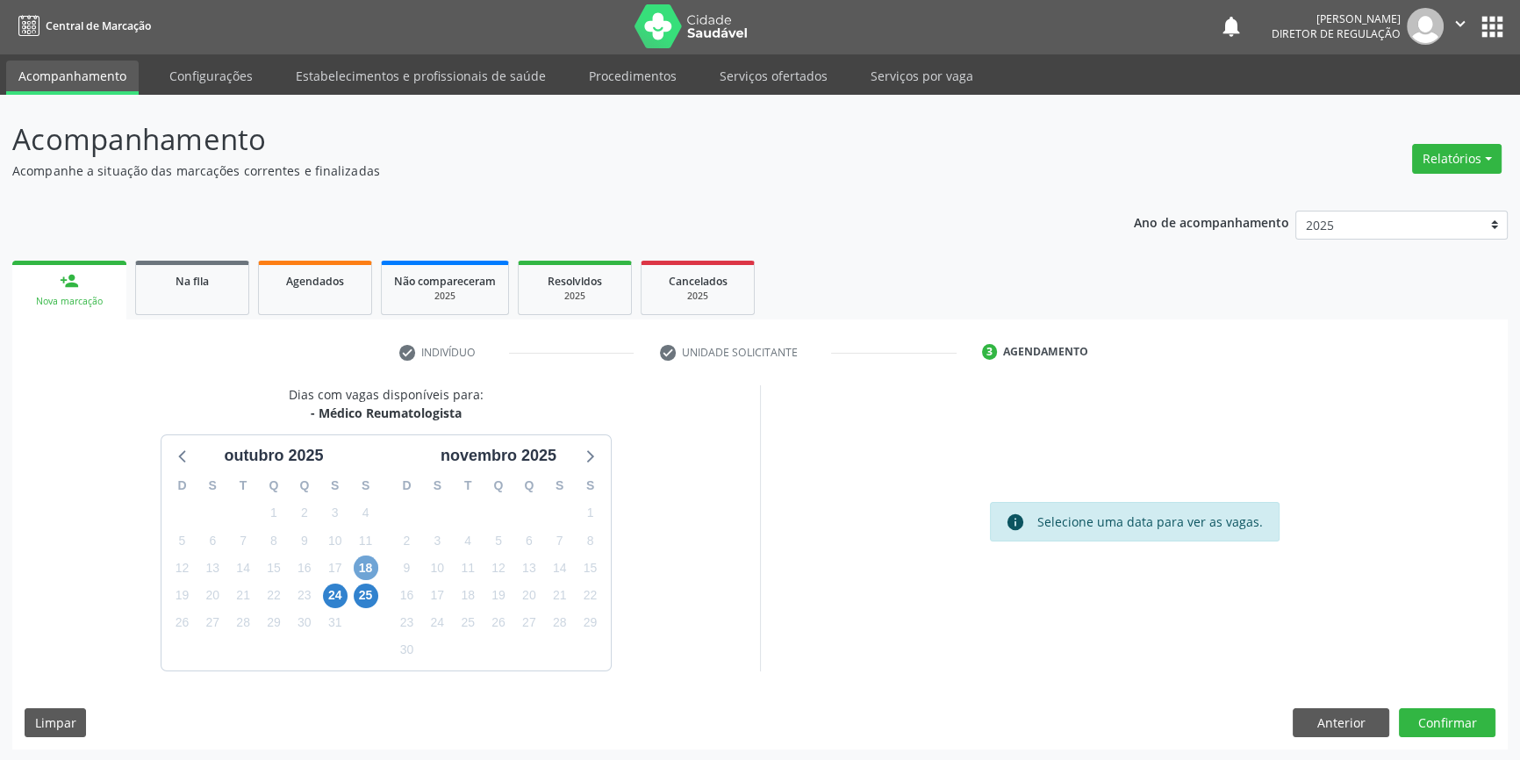
click at [368, 573] on span "18" at bounding box center [366, 567] width 25 height 25
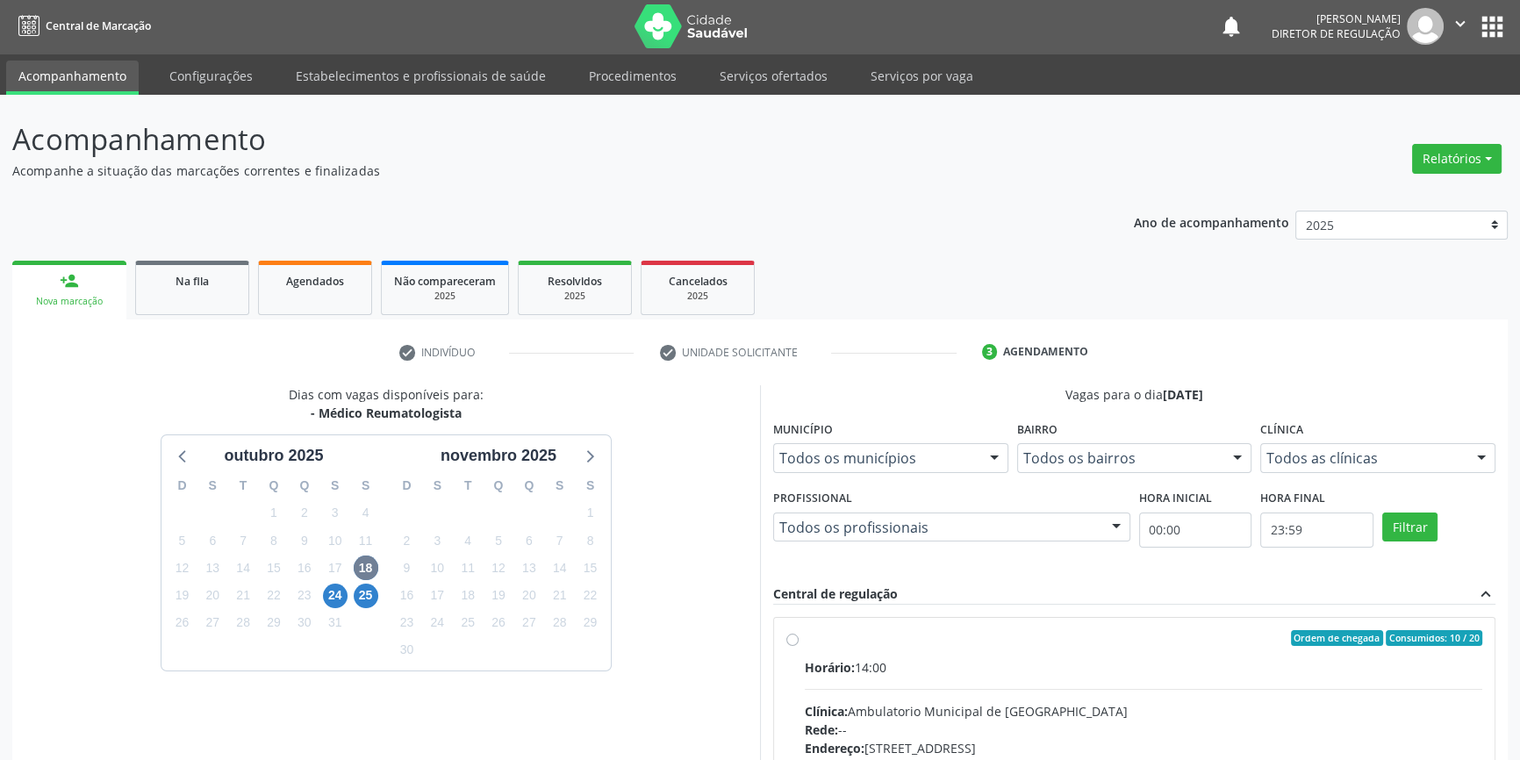
click at [850, 667] on span "Horário:" at bounding box center [830, 667] width 50 height 17
click at [798, 646] on input "Ordem de chegada Consumidos: 10 / 20 Horário: 14:00 Clínica: Ambulatorio Munici…" at bounding box center [792, 638] width 12 height 16
radio input "true"
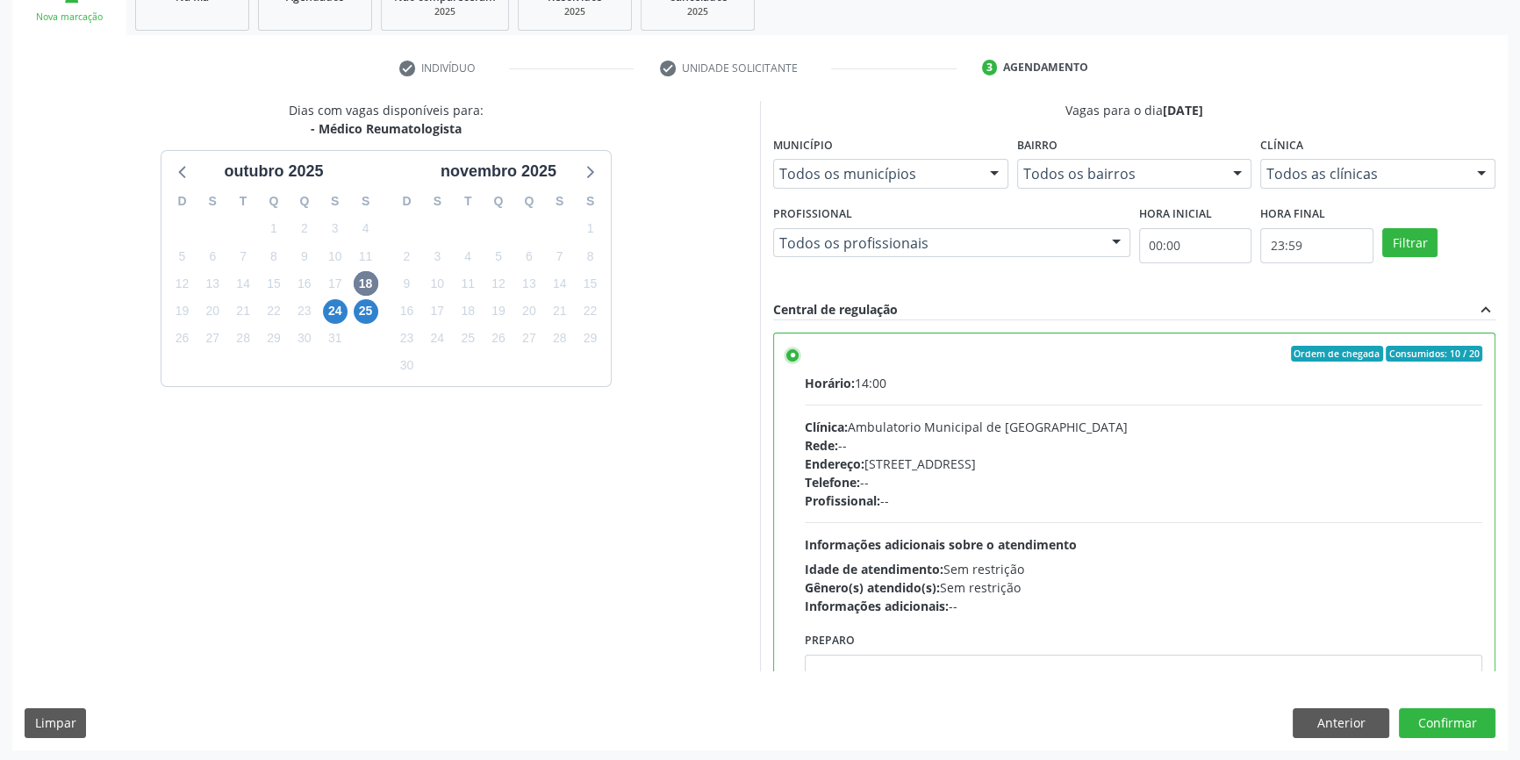
scroll to position [287, 0]
click at [1456, 715] on button "Confirmar" at bounding box center [1447, 722] width 97 height 30
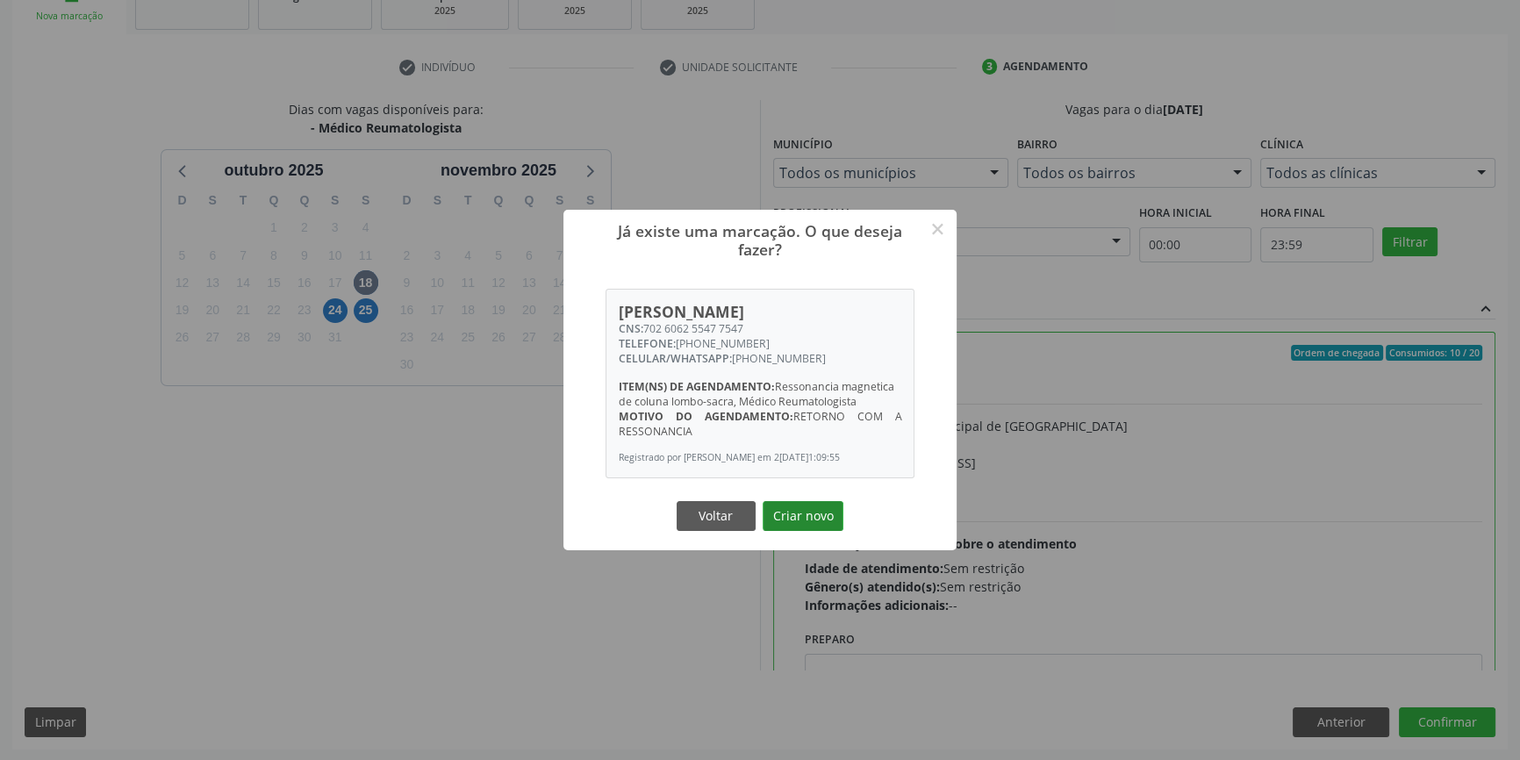
click at [824, 521] on button "Criar novo" at bounding box center [802, 516] width 81 height 30
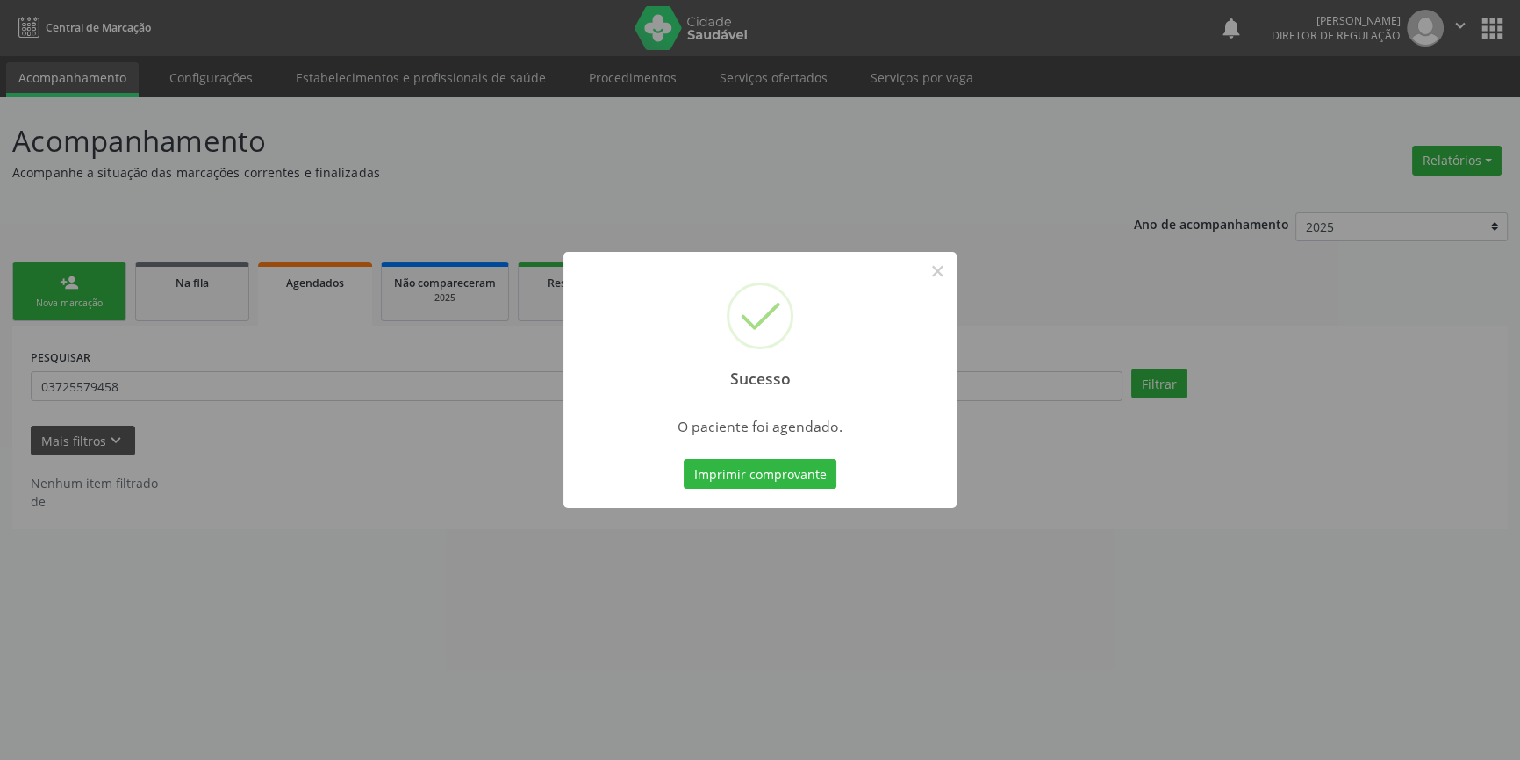
scroll to position [0, 0]
click at [805, 463] on button "Imprimir comprovante" at bounding box center [766, 474] width 153 height 30
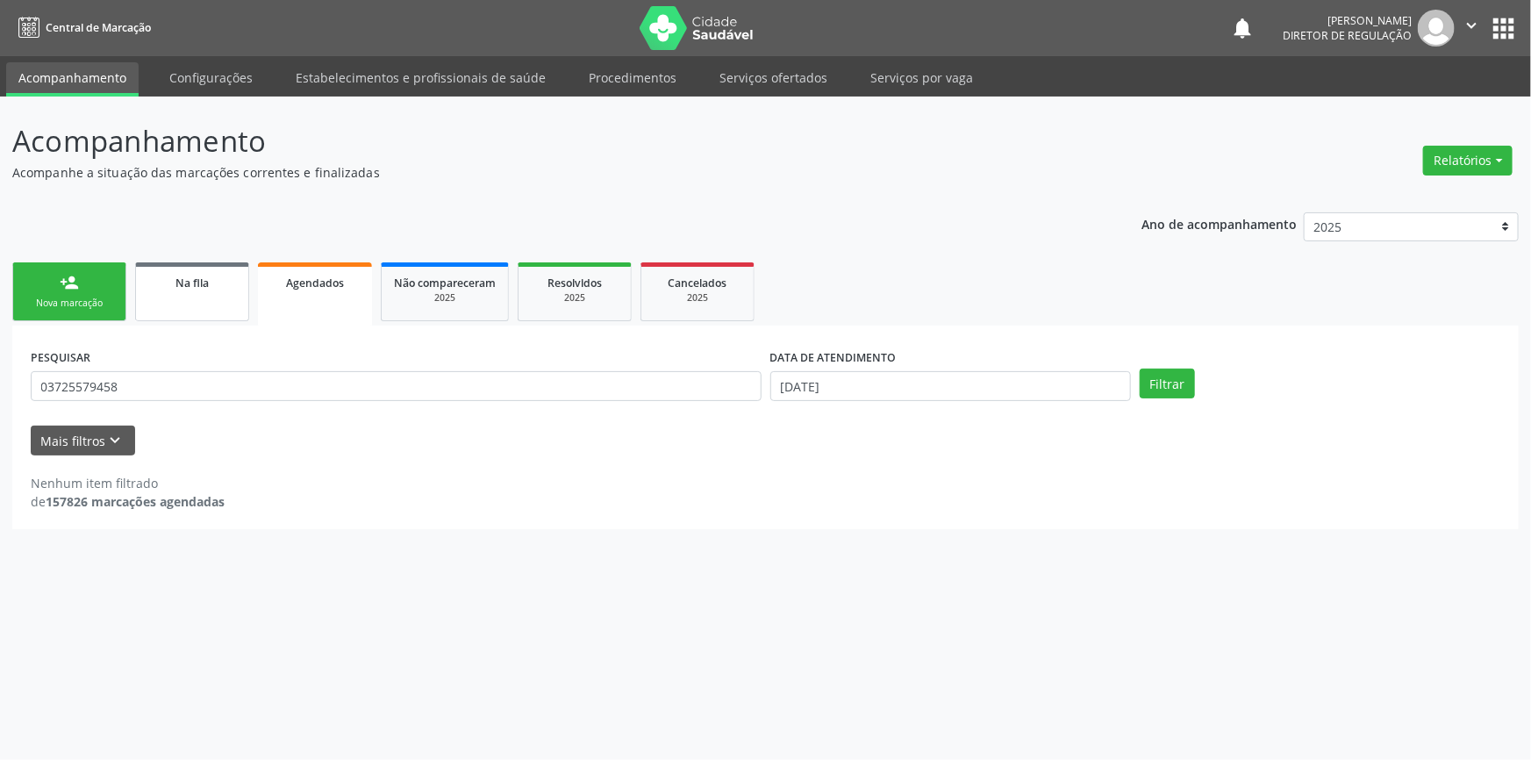
click at [210, 283] on div "Na fila" at bounding box center [192, 282] width 88 height 18
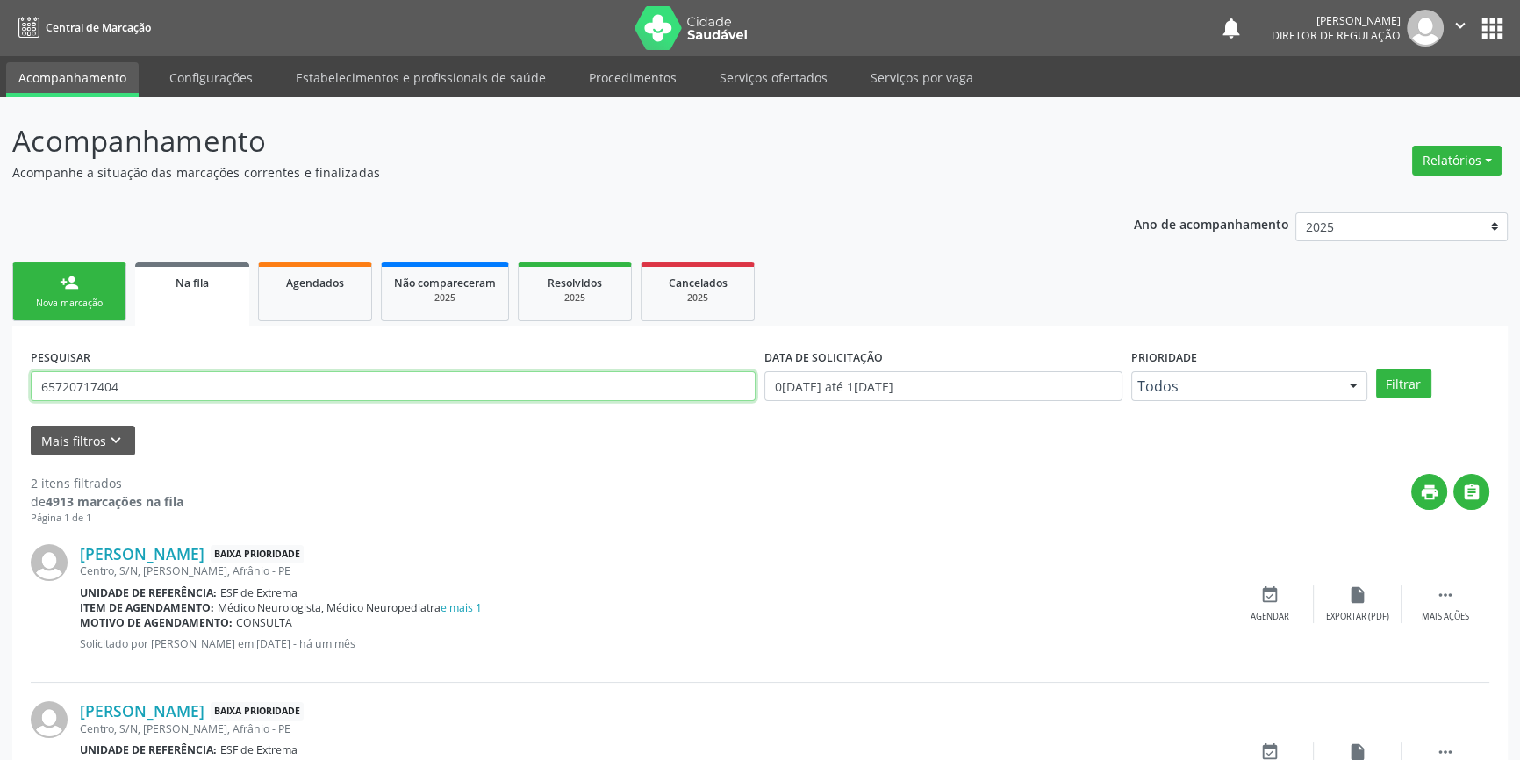
drag, startPoint x: 176, startPoint y: 380, endPoint x: 0, endPoint y: 345, distance: 179.8
click at [0, 345] on div "Acompanhamento Acompanhe a situação das marcações correntes e finalizadas Relat…" at bounding box center [760, 483] width 1520 height 773
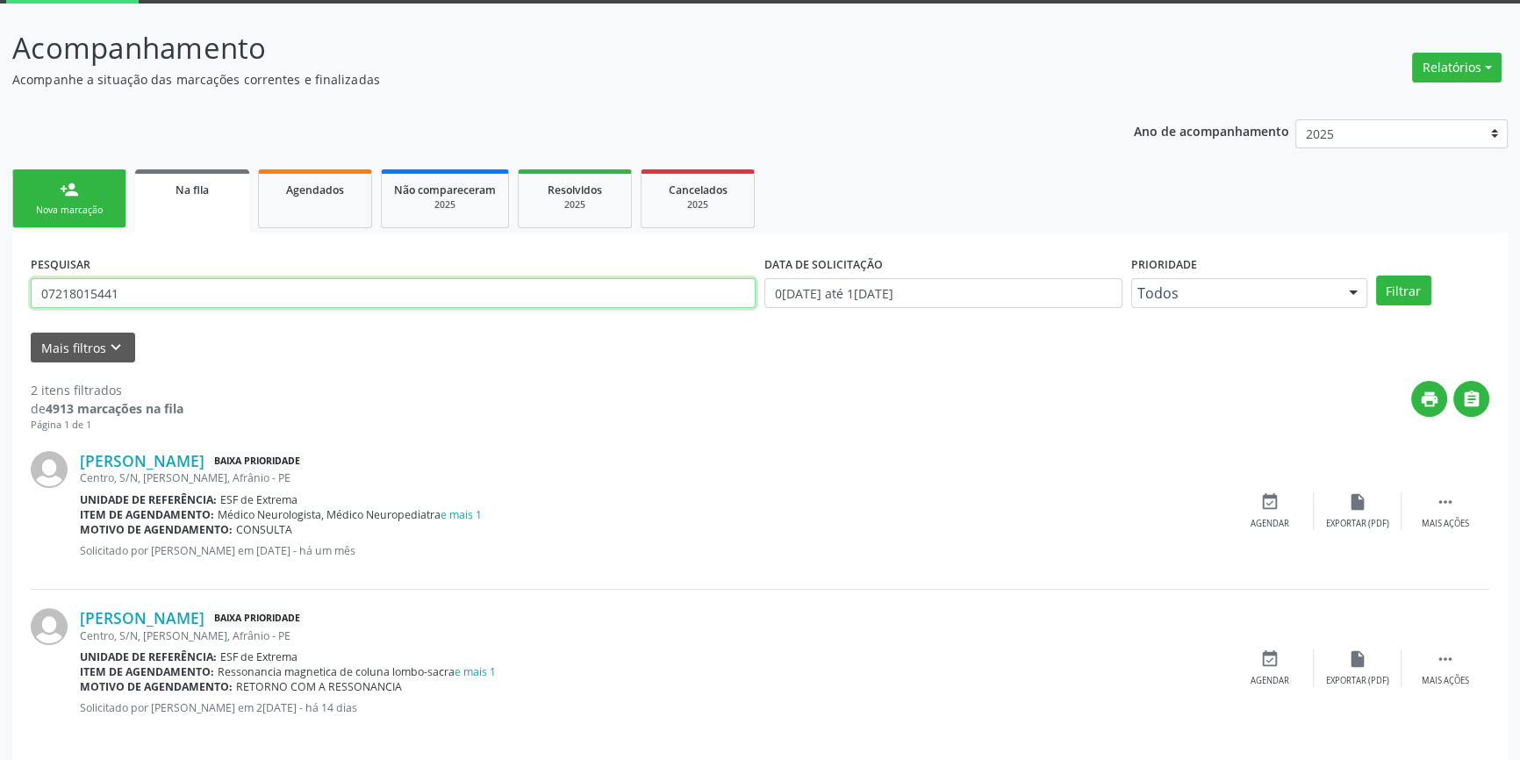
scroll to position [108, 0]
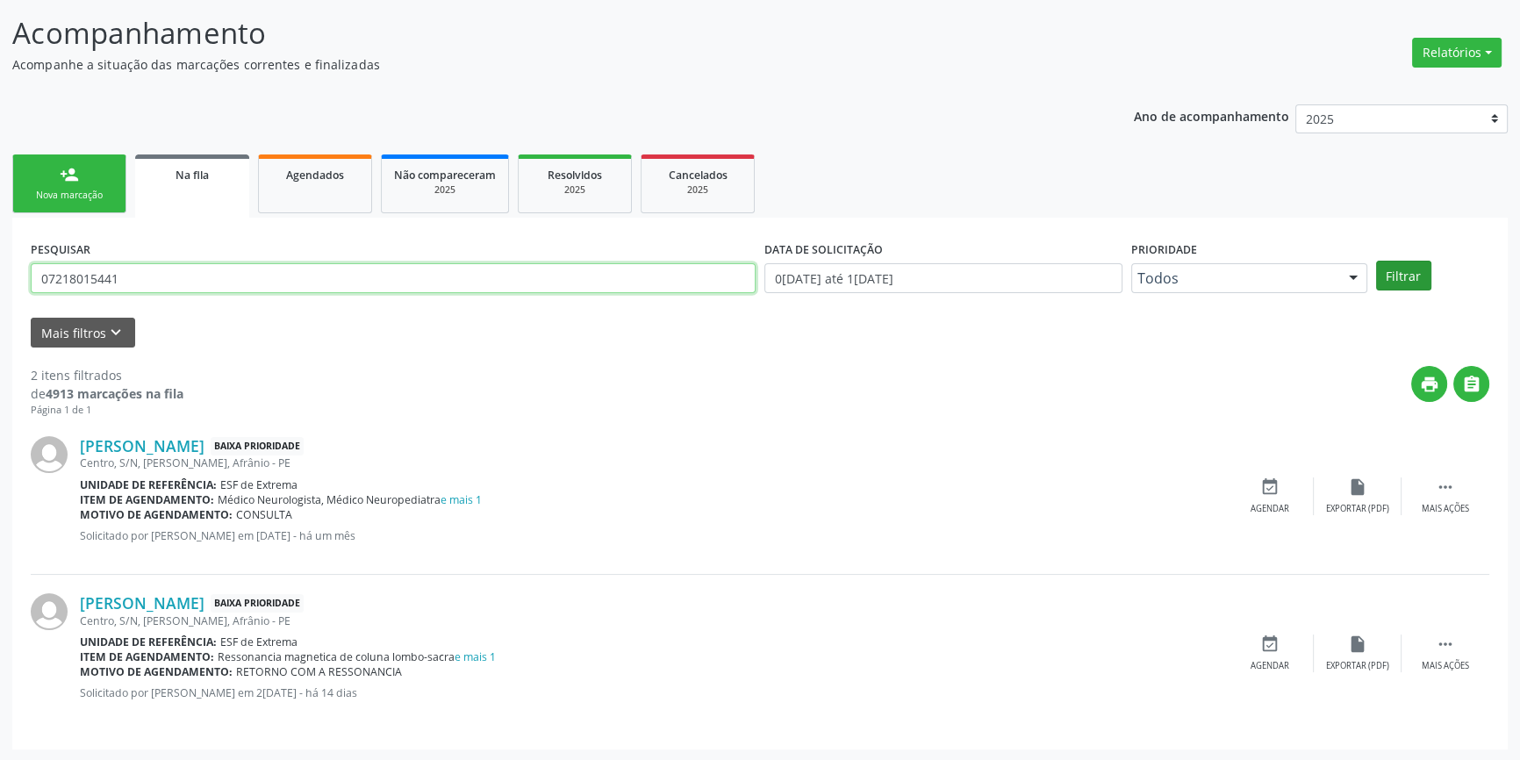
type input "07218015441"
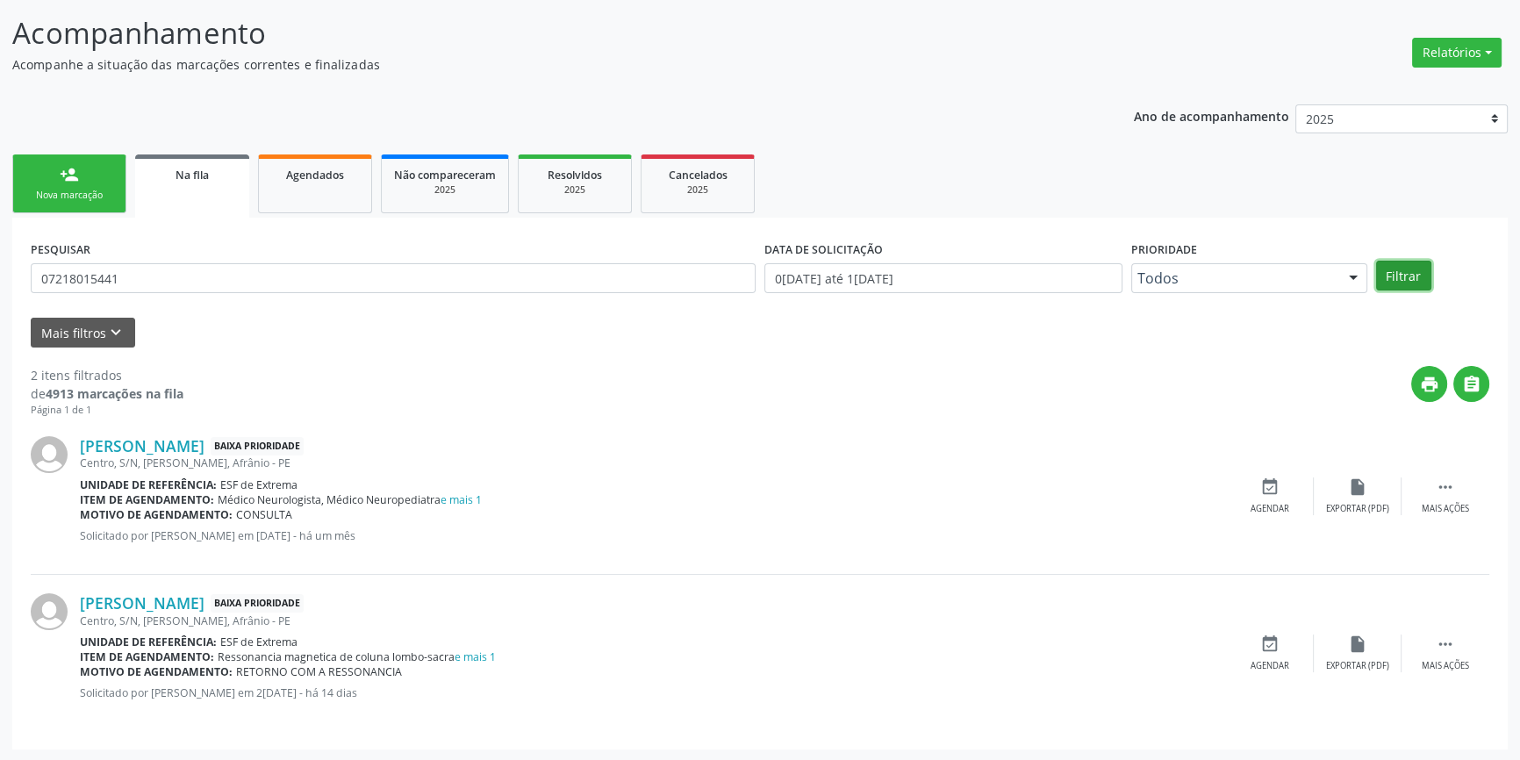
click at [1427, 268] on button "Filtrar" at bounding box center [1403, 276] width 55 height 30
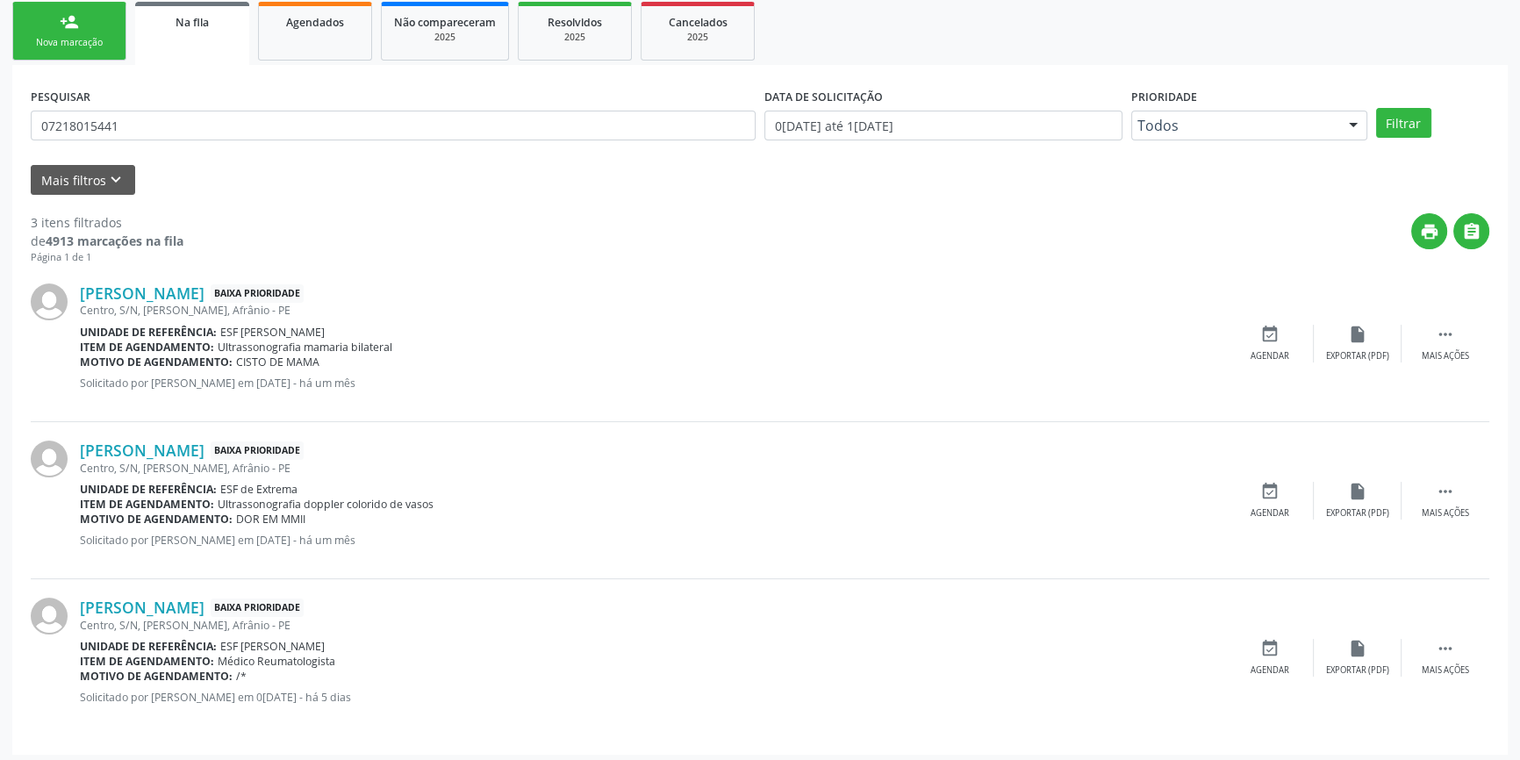
scroll to position [265, 0]
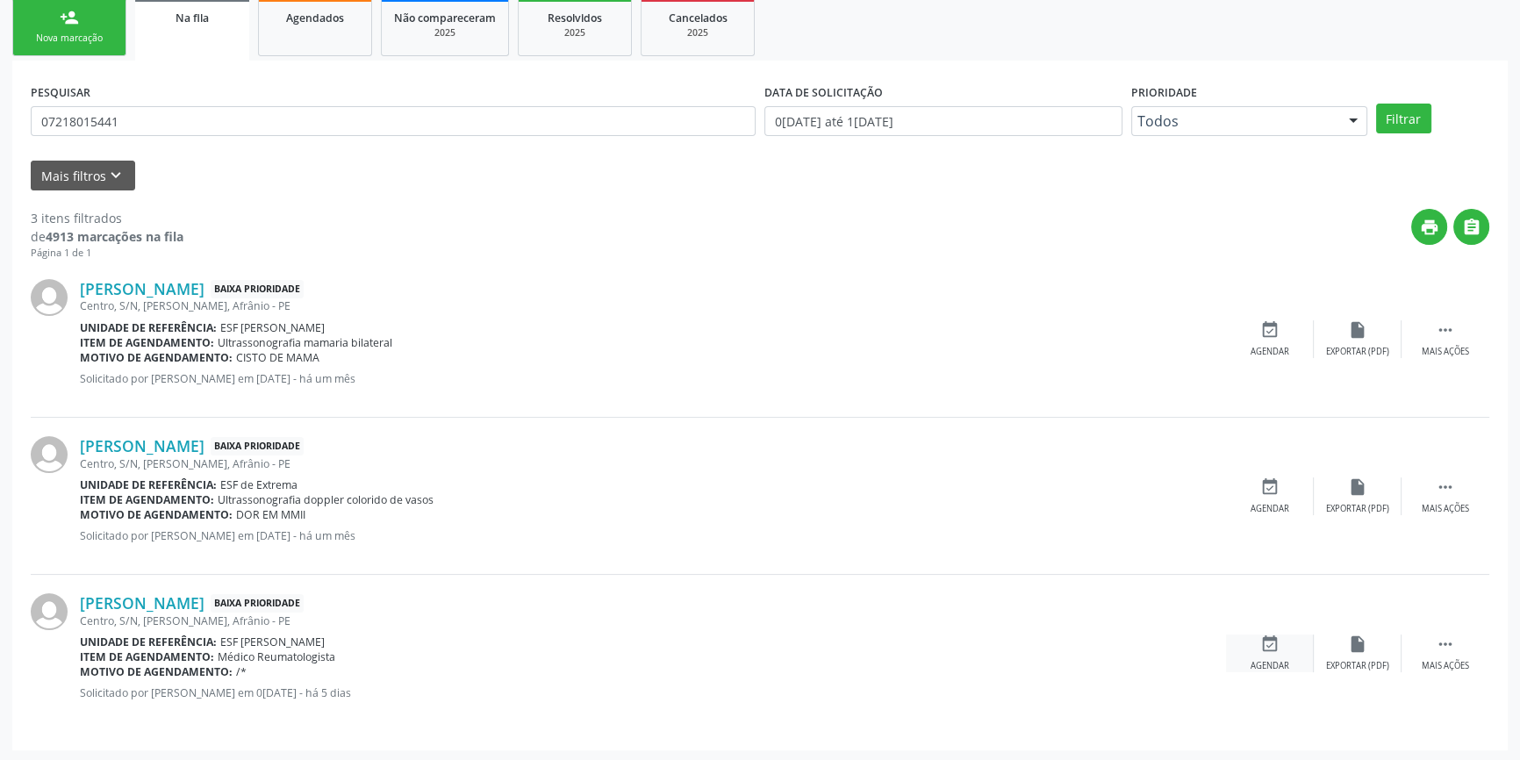
click at [1260, 660] on div "Agendar" at bounding box center [1269, 666] width 39 height 12
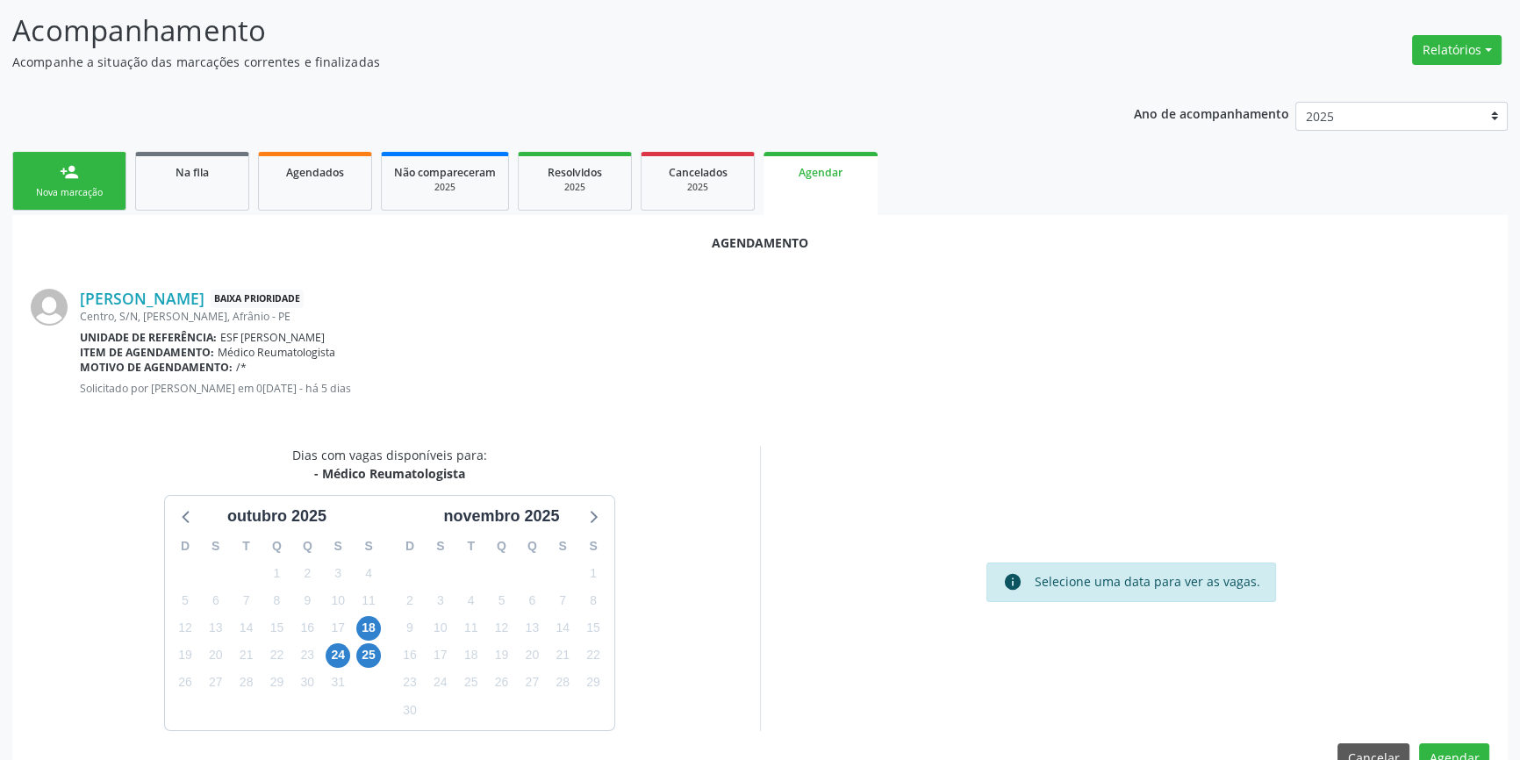
scroll to position [152, 0]
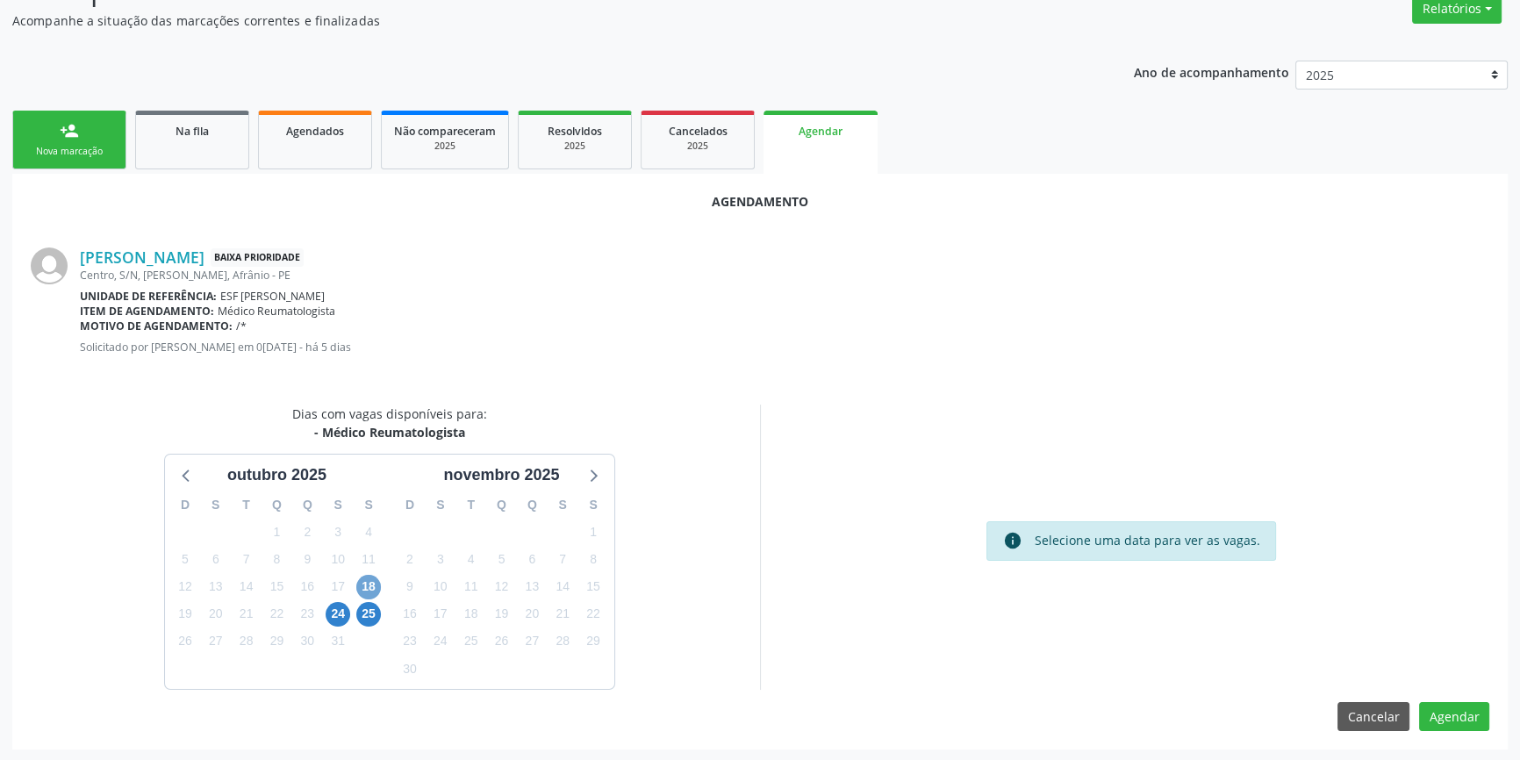
click at [368, 589] on span "18" at bounding box center [368, 587] width 25 height 25
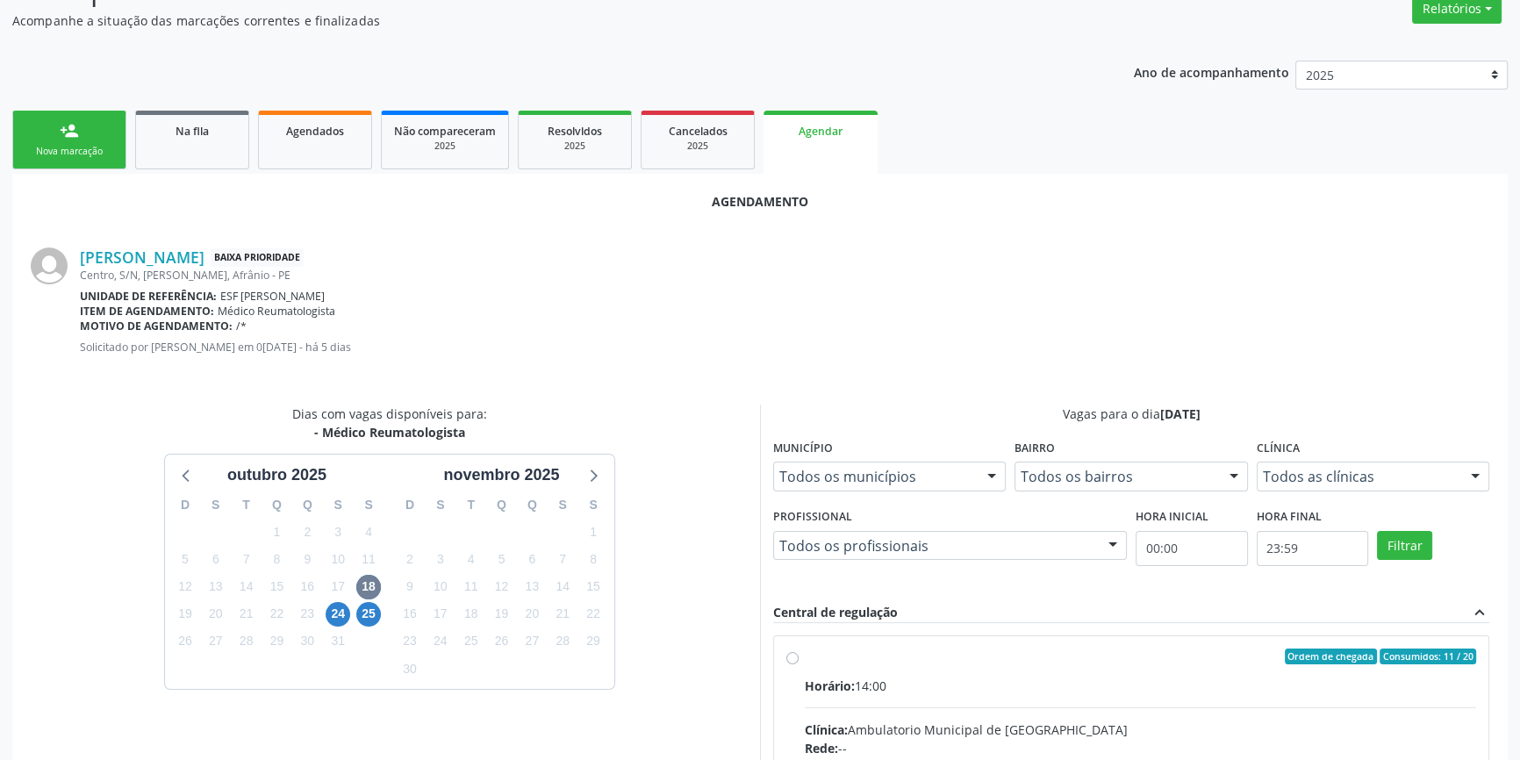
click at [951, 684] on div "Horário: 14:00" at bounding box center [1140, 685] width 671 height 18
click at [798, 664] on input "Ordem de chegada Consumidos: 11 / 20 Horário: 14:00 Clínica: Ambulatorio Munici…" at bounding box center [792, 656] width 12 height 16
radio input "true"
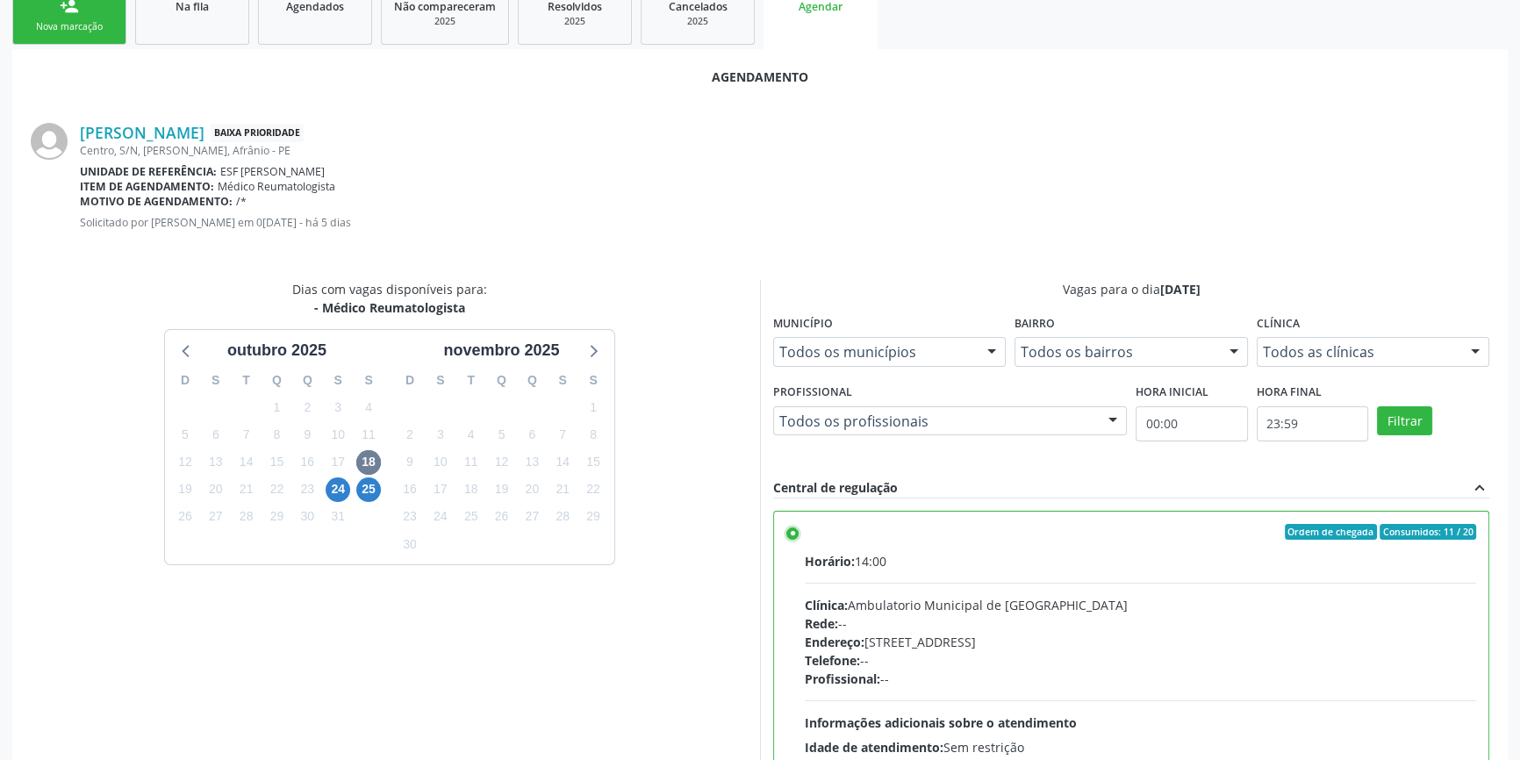
scroll to position [437, 0]
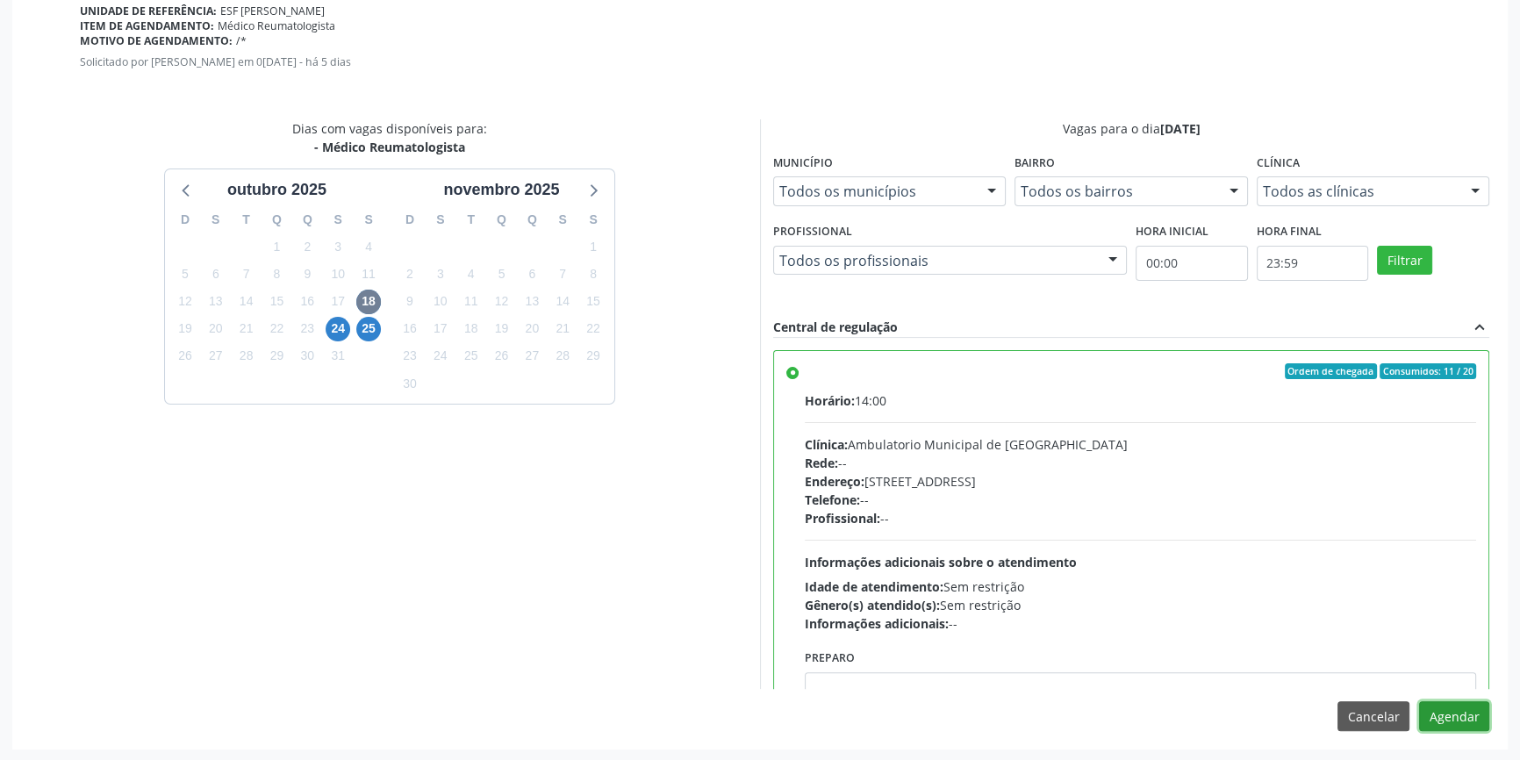
click at [1453, 710] on button "Agendar" at bounding box center [1454, 716] width 70 height 30
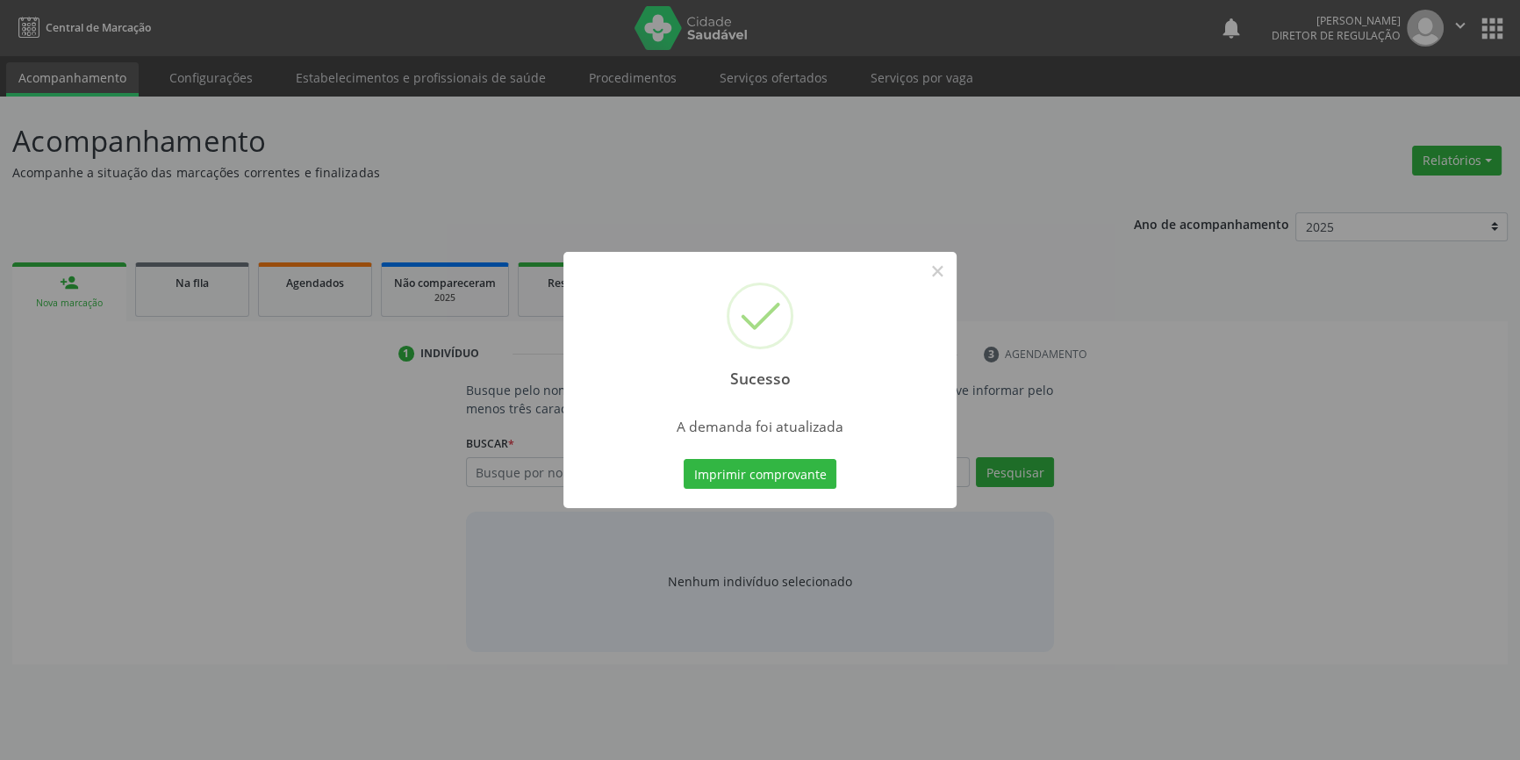
scroll to position [0, 0]
click at [757, 469] on button "Imprimir comprovante" at bounding box center [766, 474] width 153 height 30
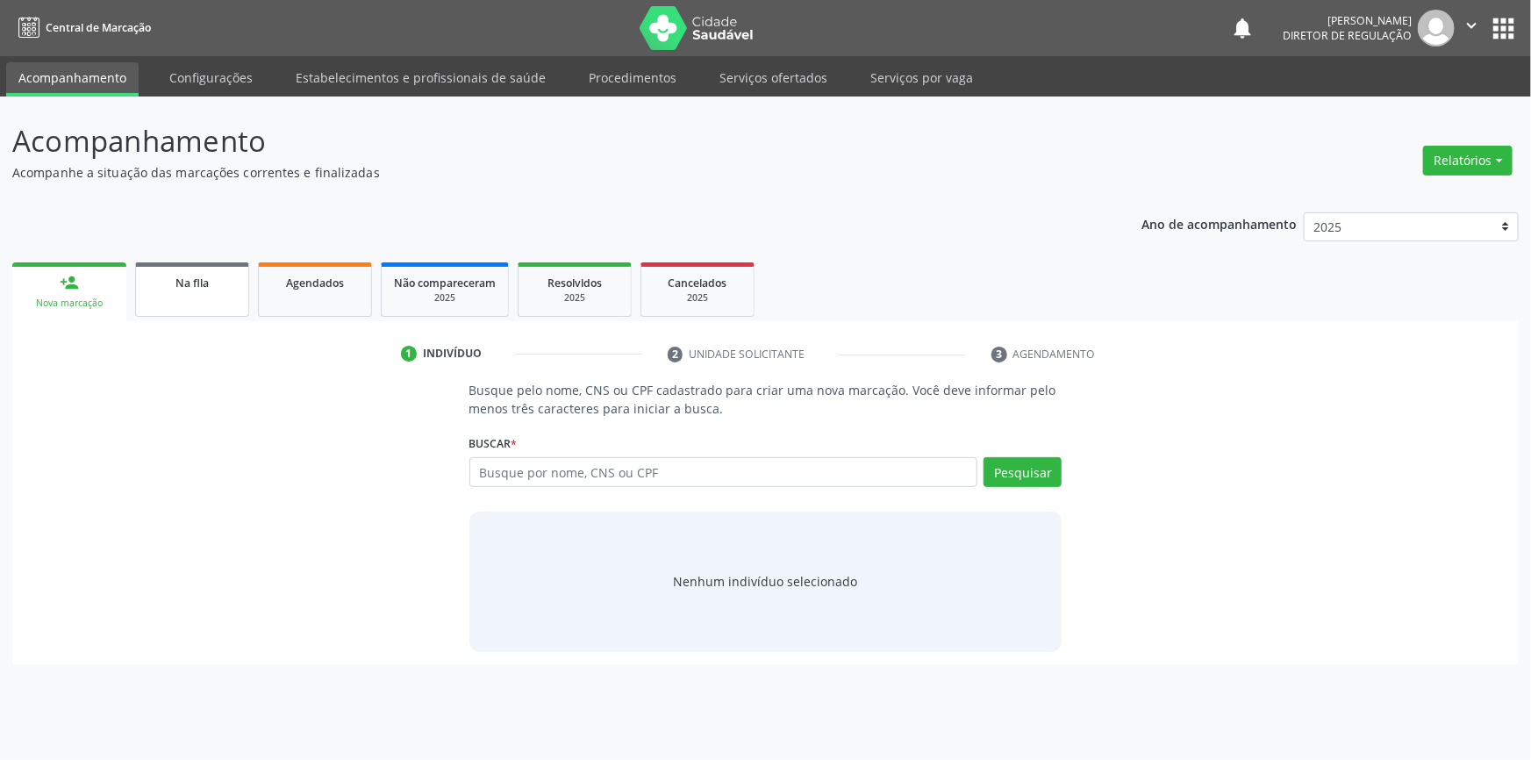
click at [226, 283] on div "Na fila" at bounding box center [192, 282] width 88 height 18
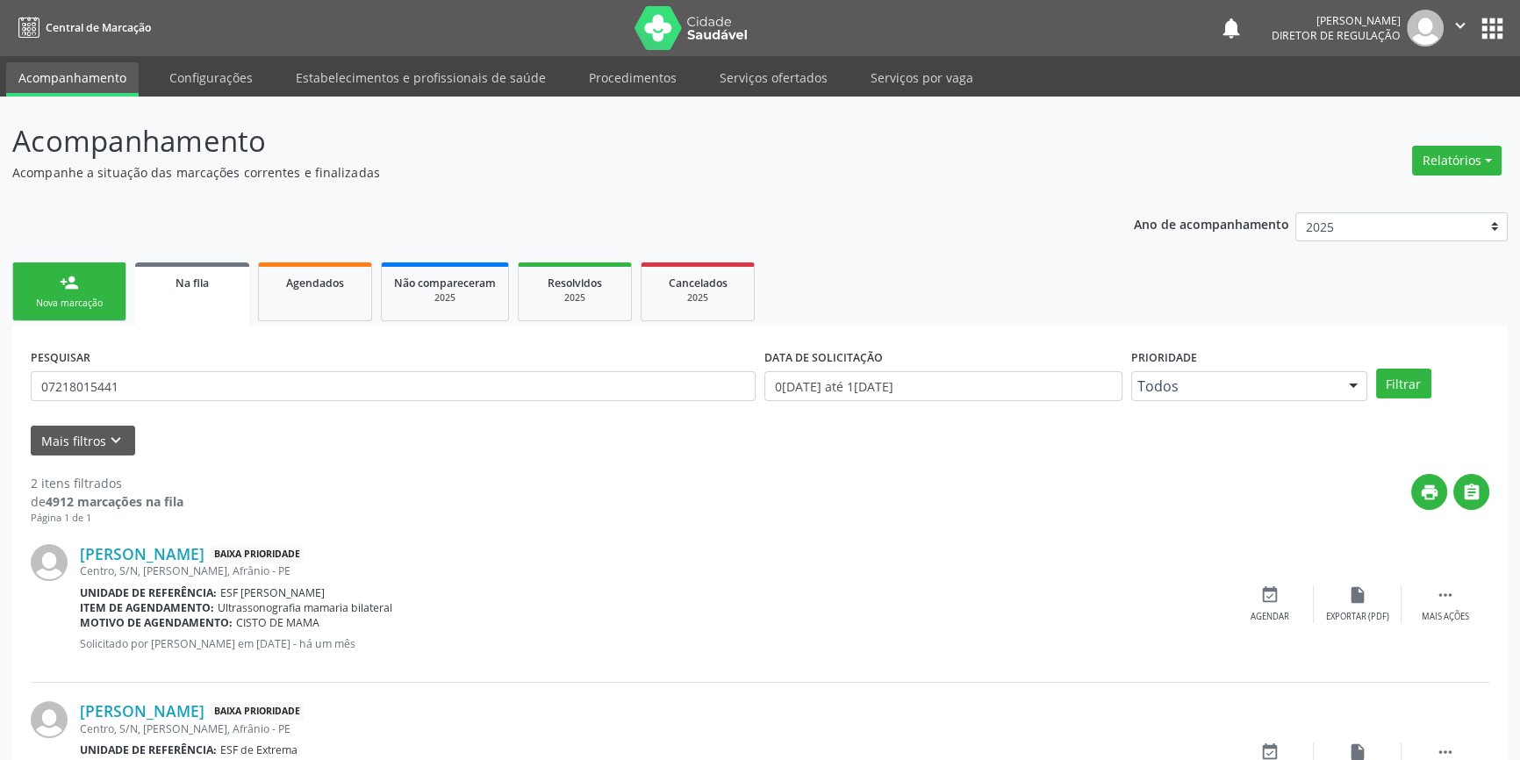
scroll to position [108, 0]
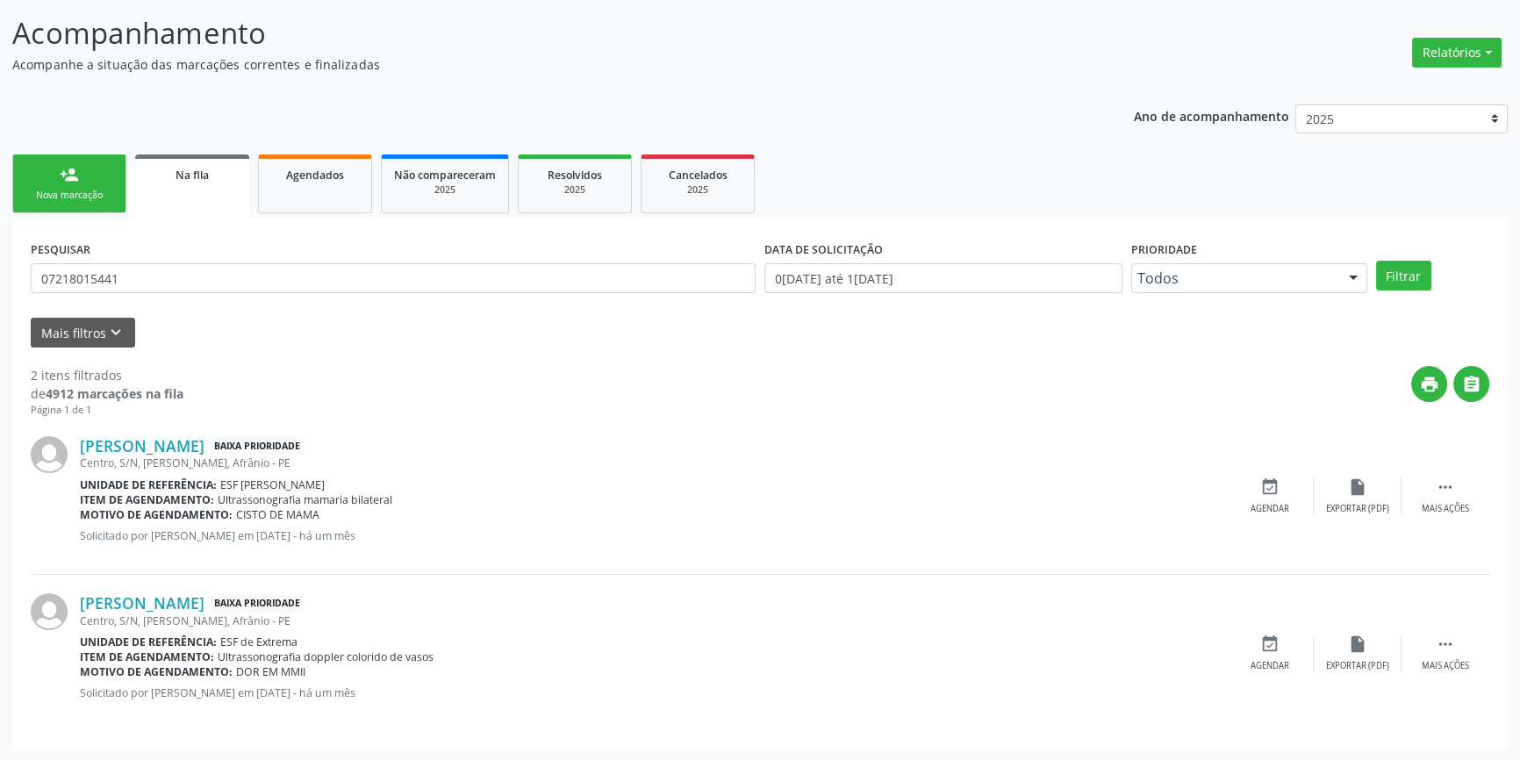
click at [1373, 278] on div "Filtrar" at bounding box center [1432, 276] width 122 height 30
click at [1386, 268] on button "Filtrar" at bounding box center [1403, 276] width 55 height 30
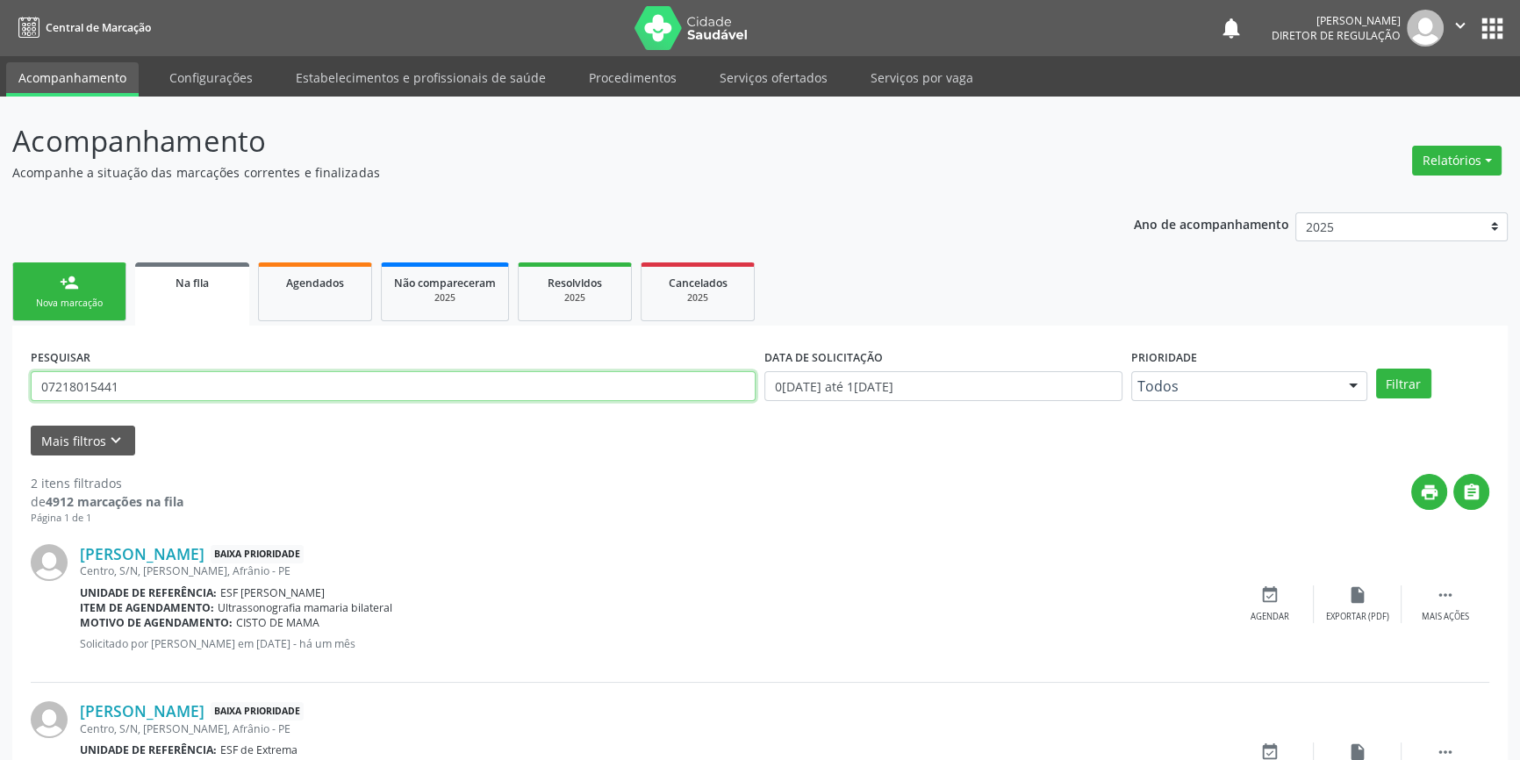
drag, startPoint x: 195, startPoint y: 388, endPoint x: 0, endPoint y: 366, distance: 196.0
click at [0, 366] on div "Acompanhamento Acompanhe a situação das marcações correntes e finalizadas Relat…" at bounding box center [760, 483] width 1520 height 773
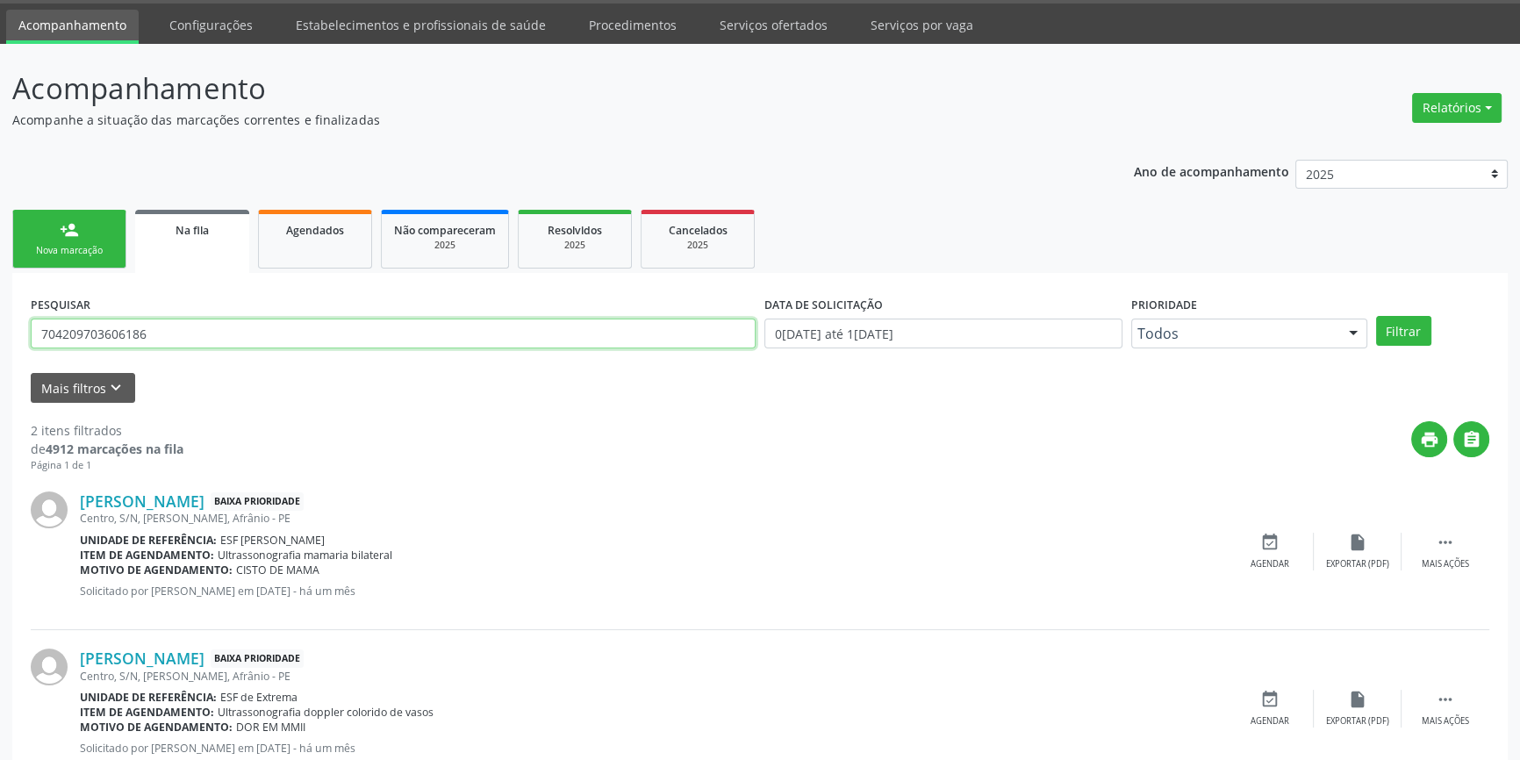
scroll to position [108, 0]
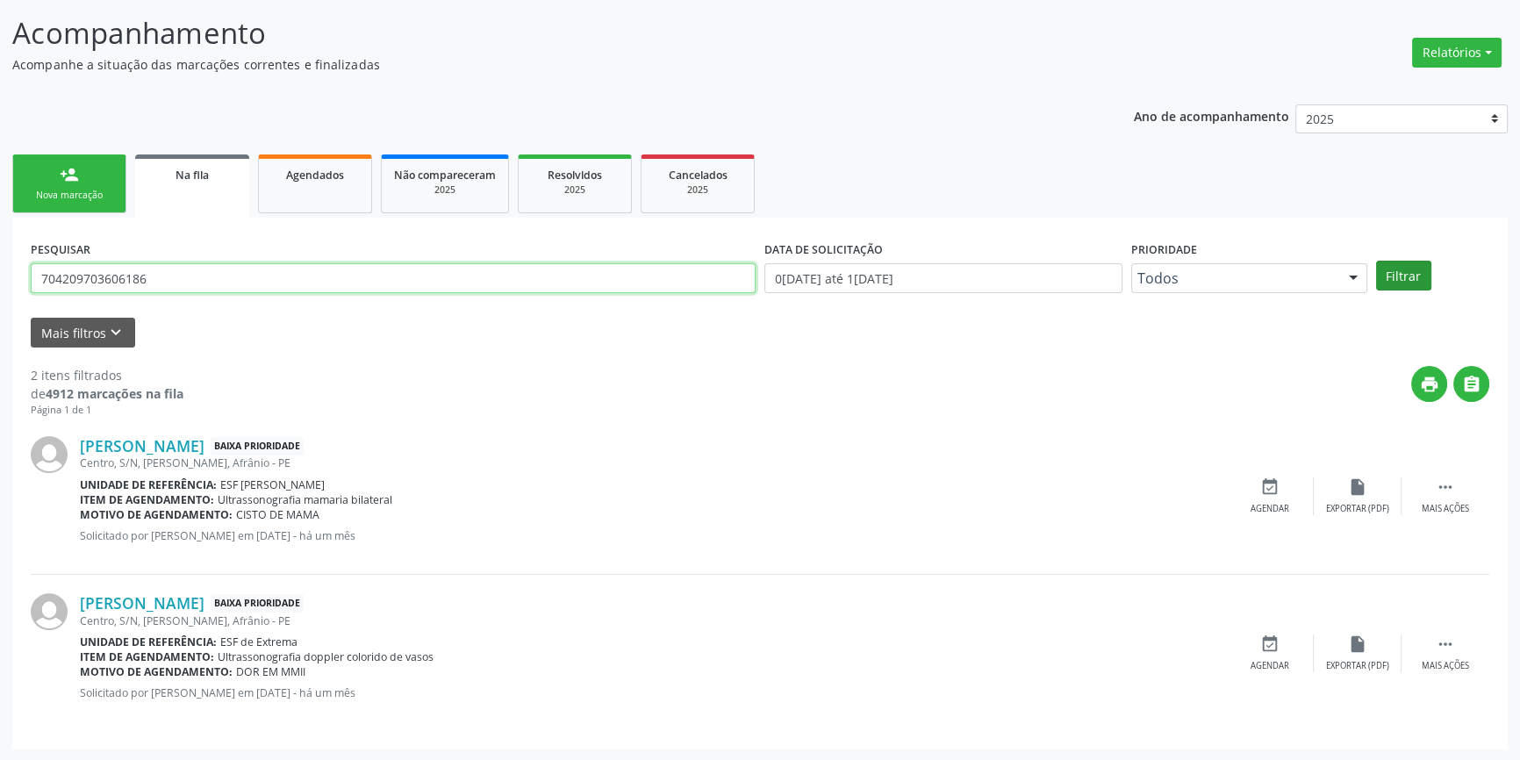
type input "704209703606186"
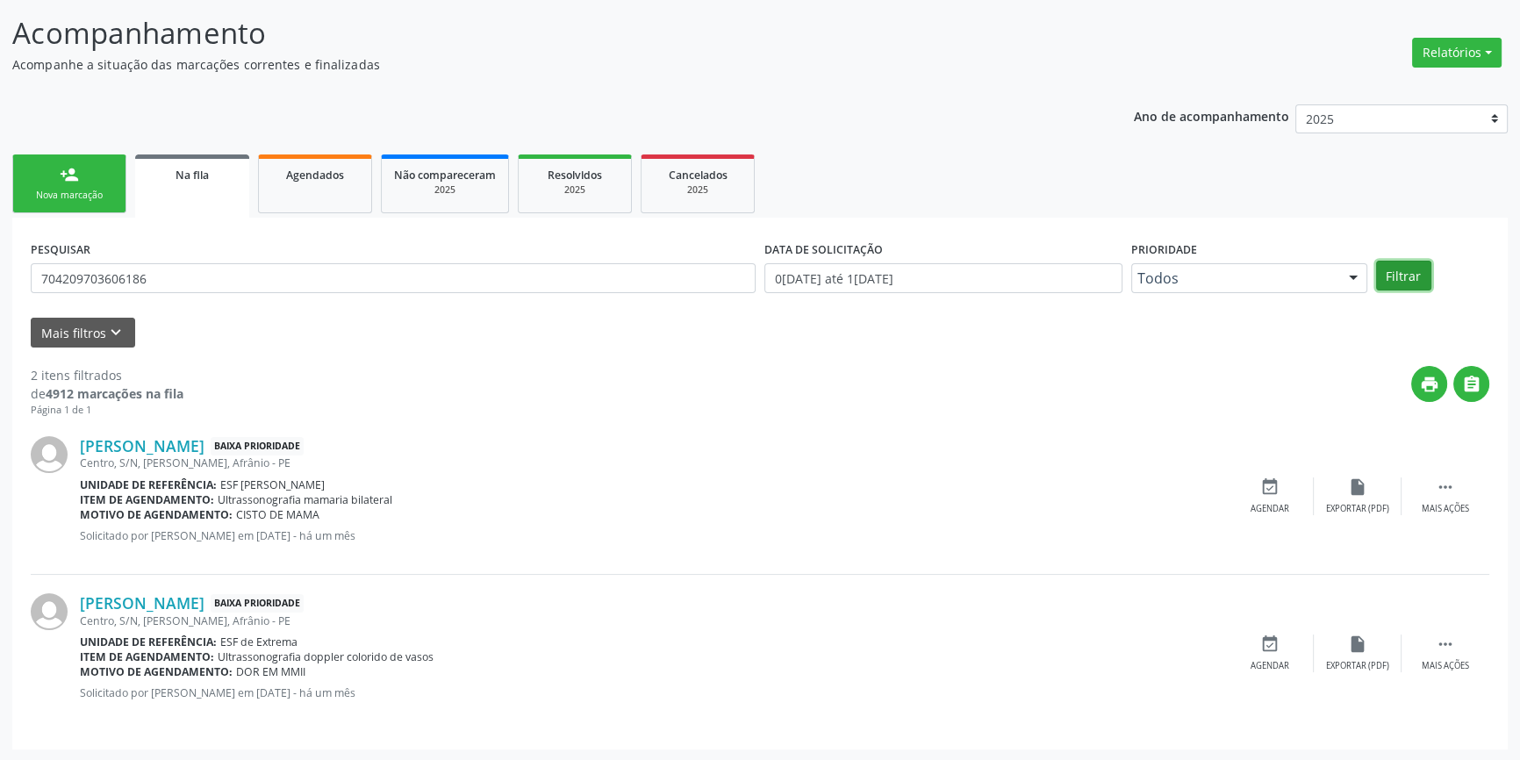
click at [1410, 281] on button "Filtrar" at bounding box center [1403, 276] width 55 height 30
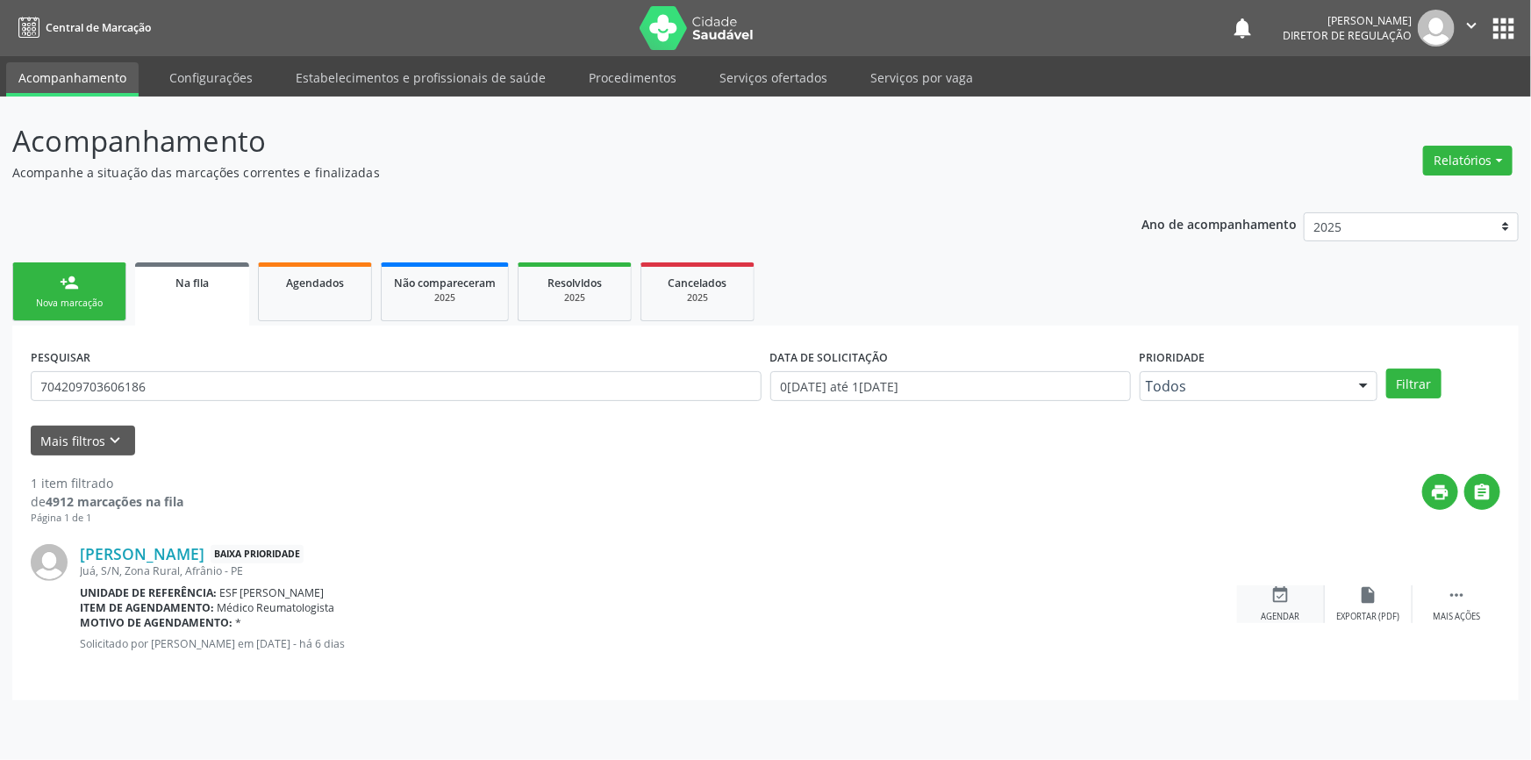
click at [1286, 588] on icon "event_available" at bounding box center [1280, 594] width 19 height 19
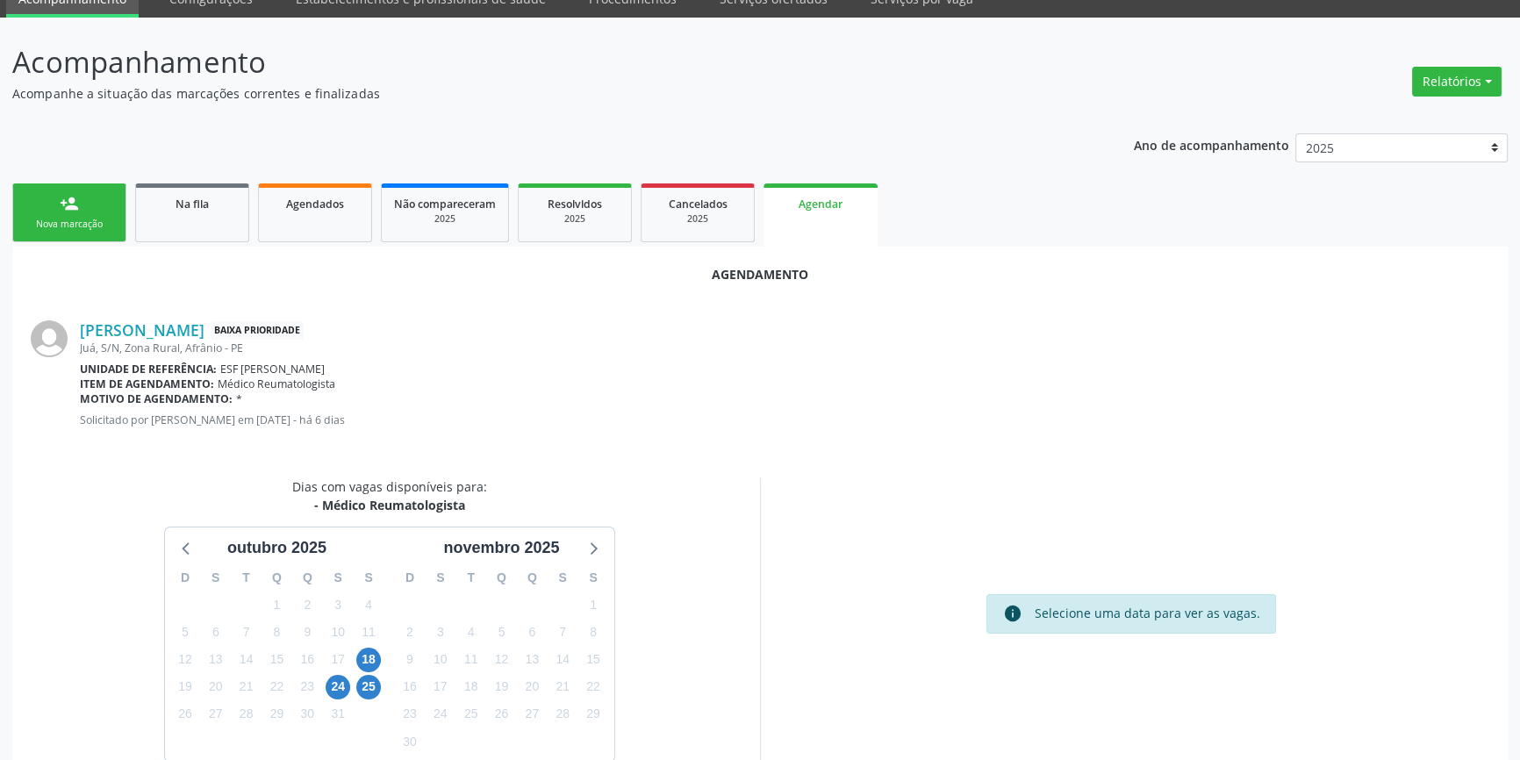
scroll to position [152, 0]
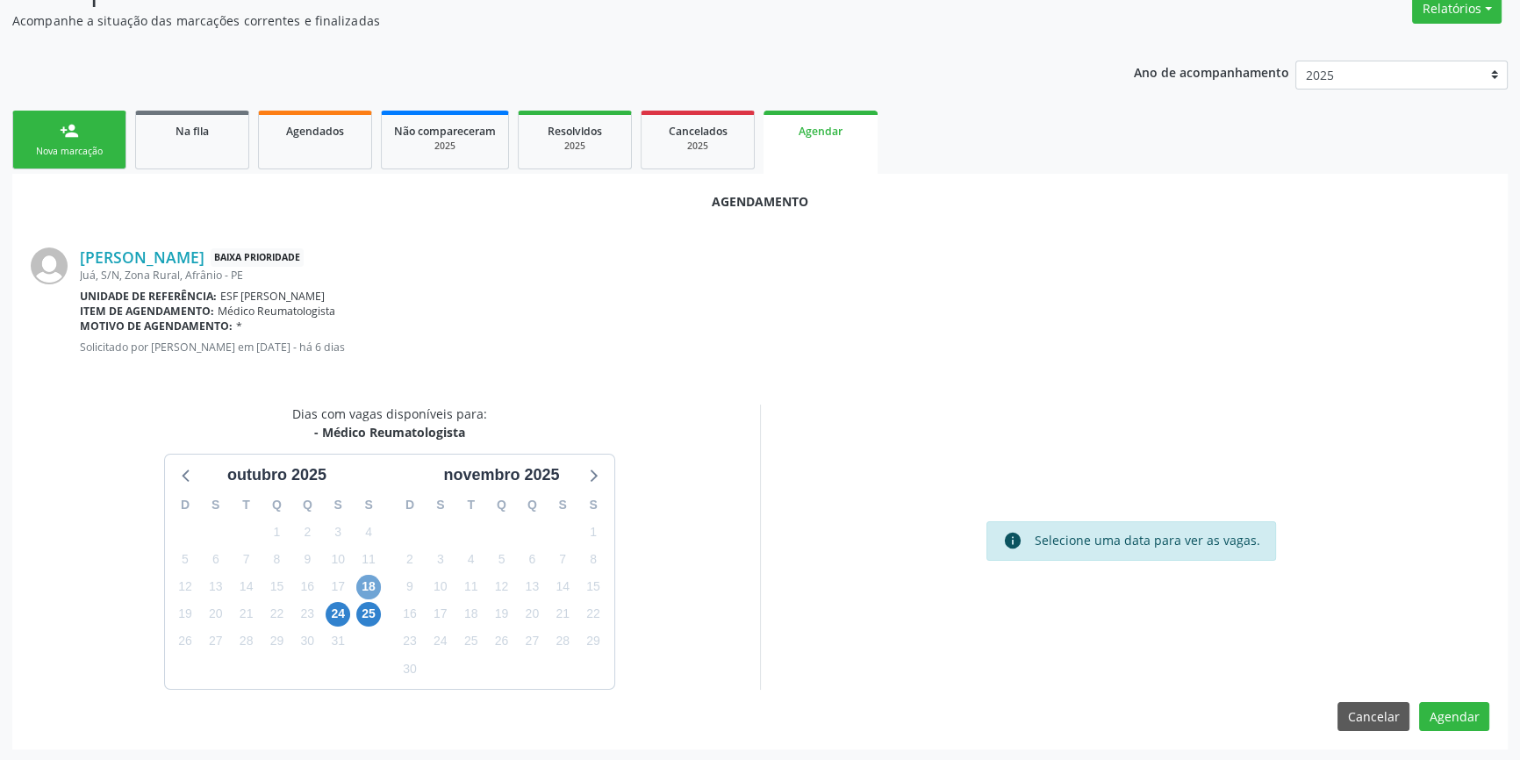
click at [362, 587] on span "18" at bounding box center [368, 587] width 25 height 25
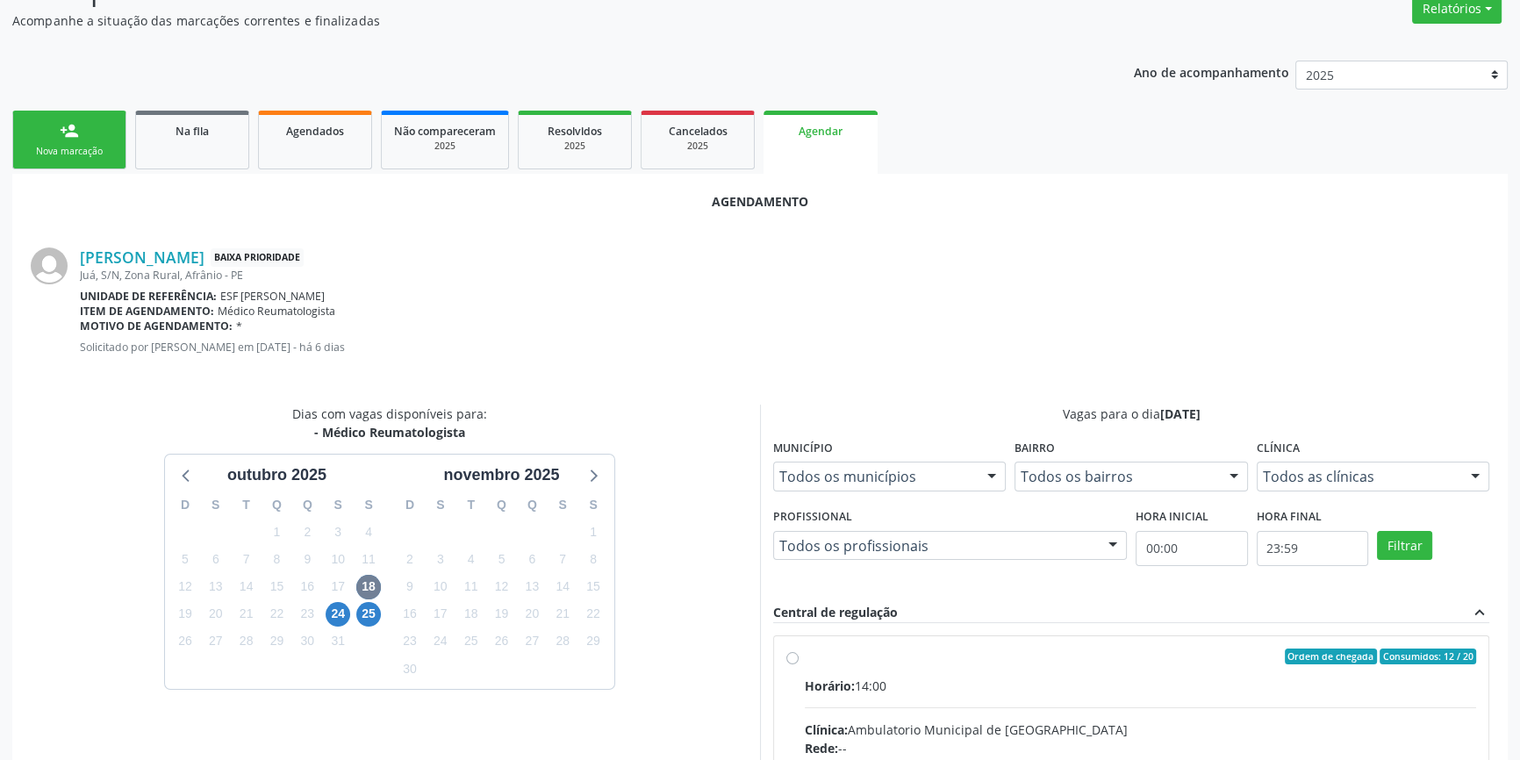
radio input "true"
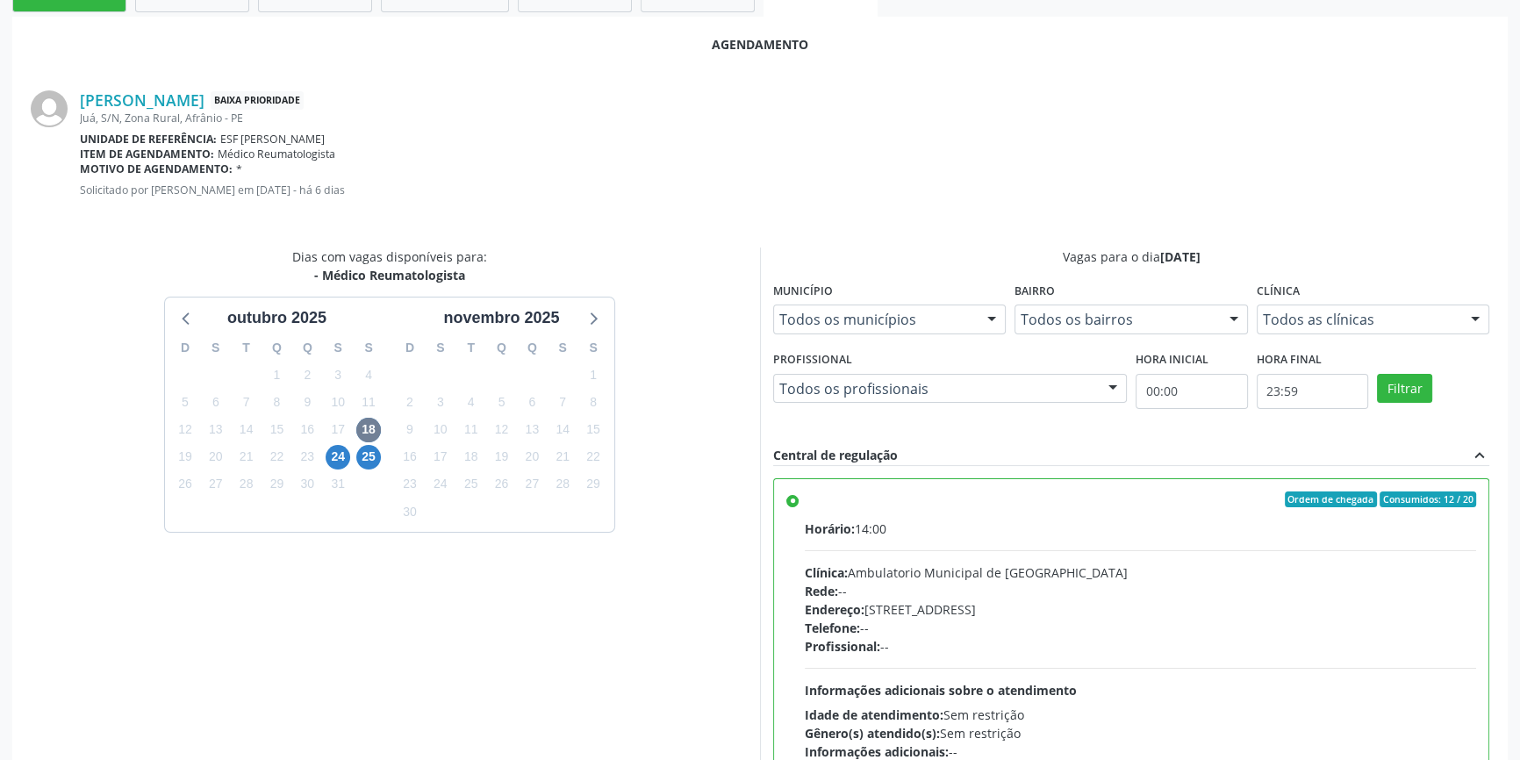
scroll to position [437, 0]
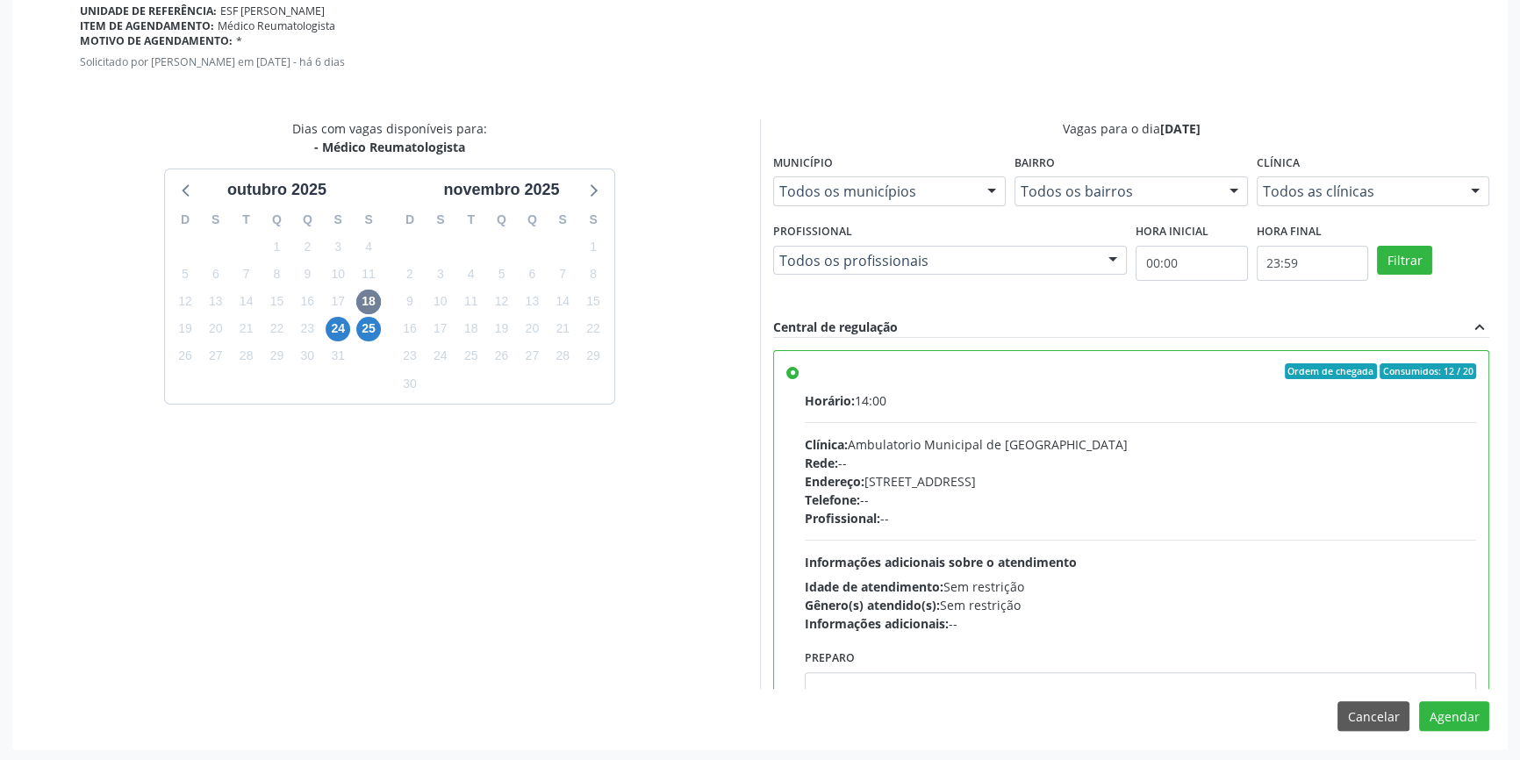
click at [1438, 736] on div "Agendamento Marilza Celestino Ferreira Gomes Baixa Prioridade Juá, S/N, Zona Ru…" at bounding box center [759, 319] width 1495 height 860
click at [1439, 719] on button "Agendar" at bounding box center [1454, 716] width 70 height 30
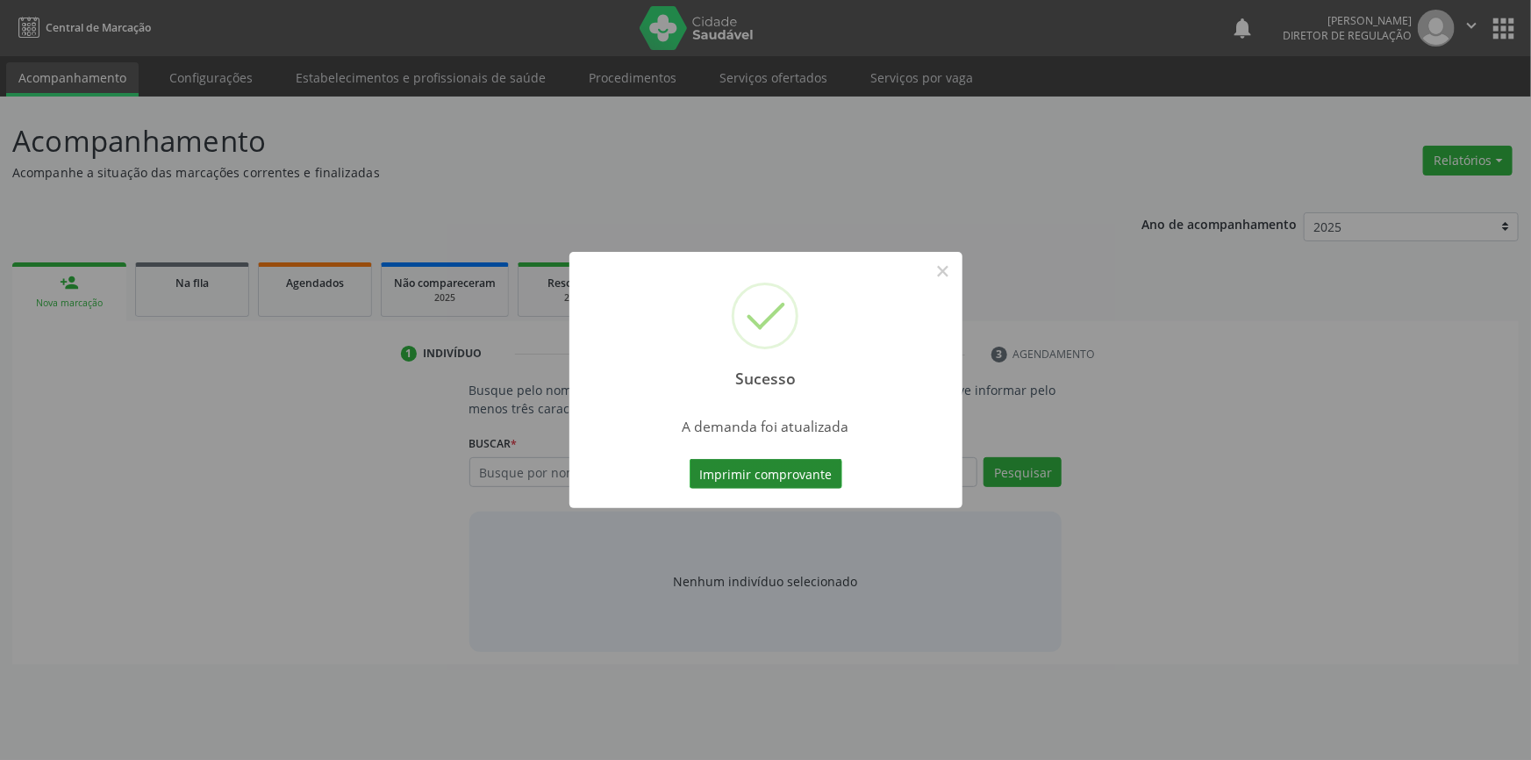
click at [807, 468] on button "Imprimir comprovante" at bounding box center [766, 474] width 153 height 30
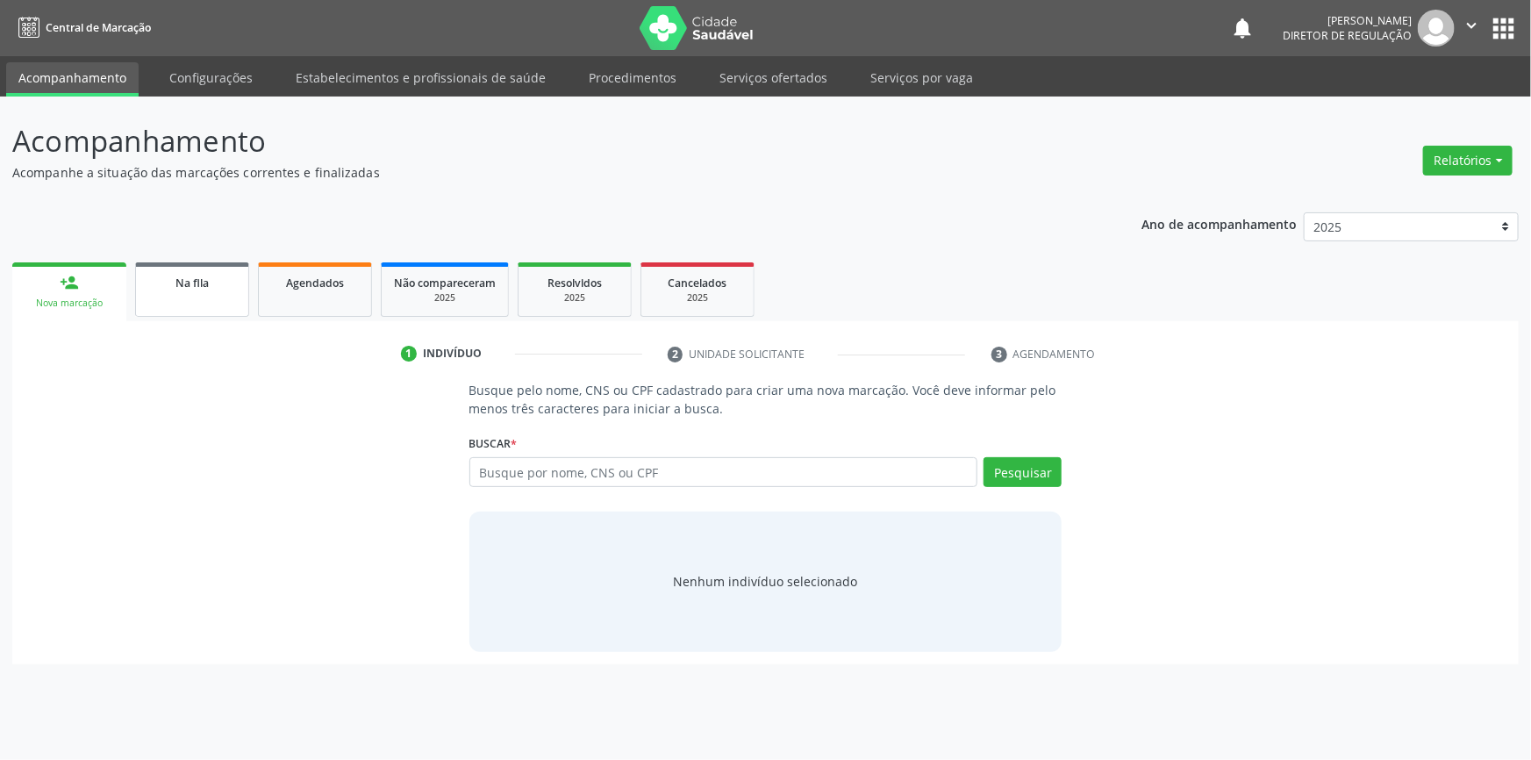
click at [203, 290] on div "Na fila" at bounding box center [192, 282] width 88 height 18
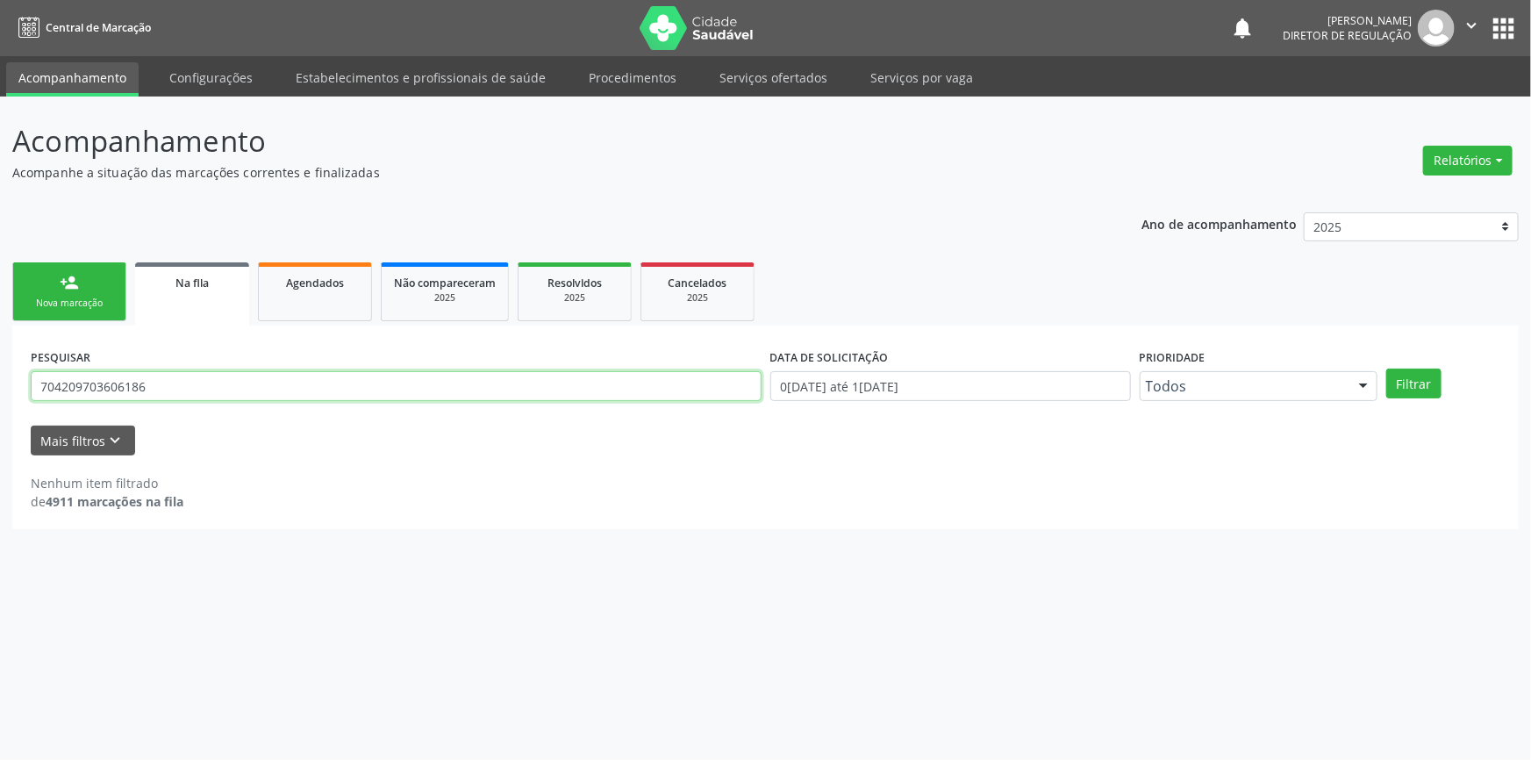
drag, startPoint x: 234, startPoint y: 397, endPoint x: 0, endPoint y: 394, distance: 234.3
click at [0, 394] on div "Acompanhamento Acompanhe a situação das marcações correntes e finalizadas Relat…" at bounding box center [765, 428] width 1531 height 663
type input "708601093083381"
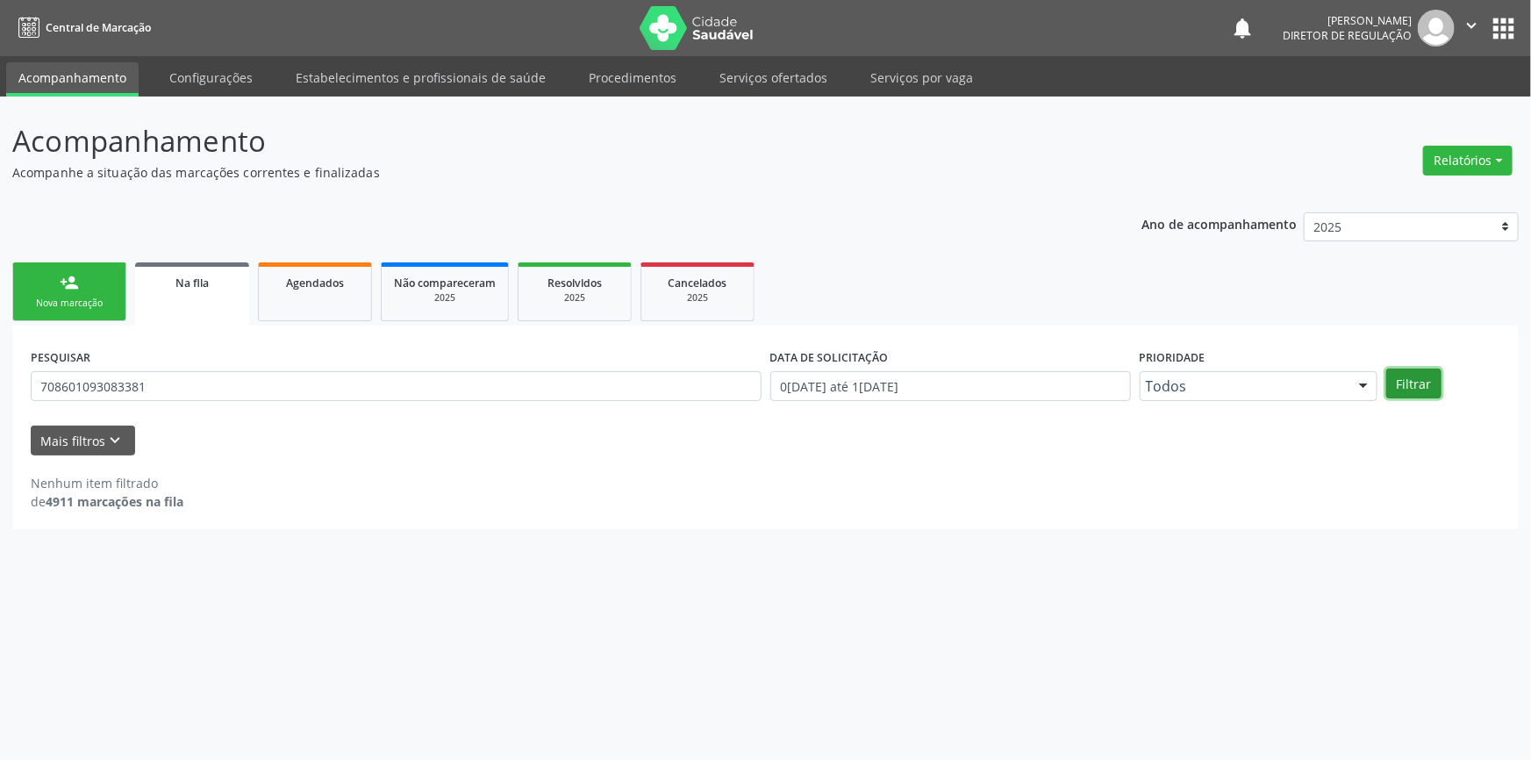
click at [1391, 368] on button "Filtrar" at bounding box center [1413, 383] width 55 height 30
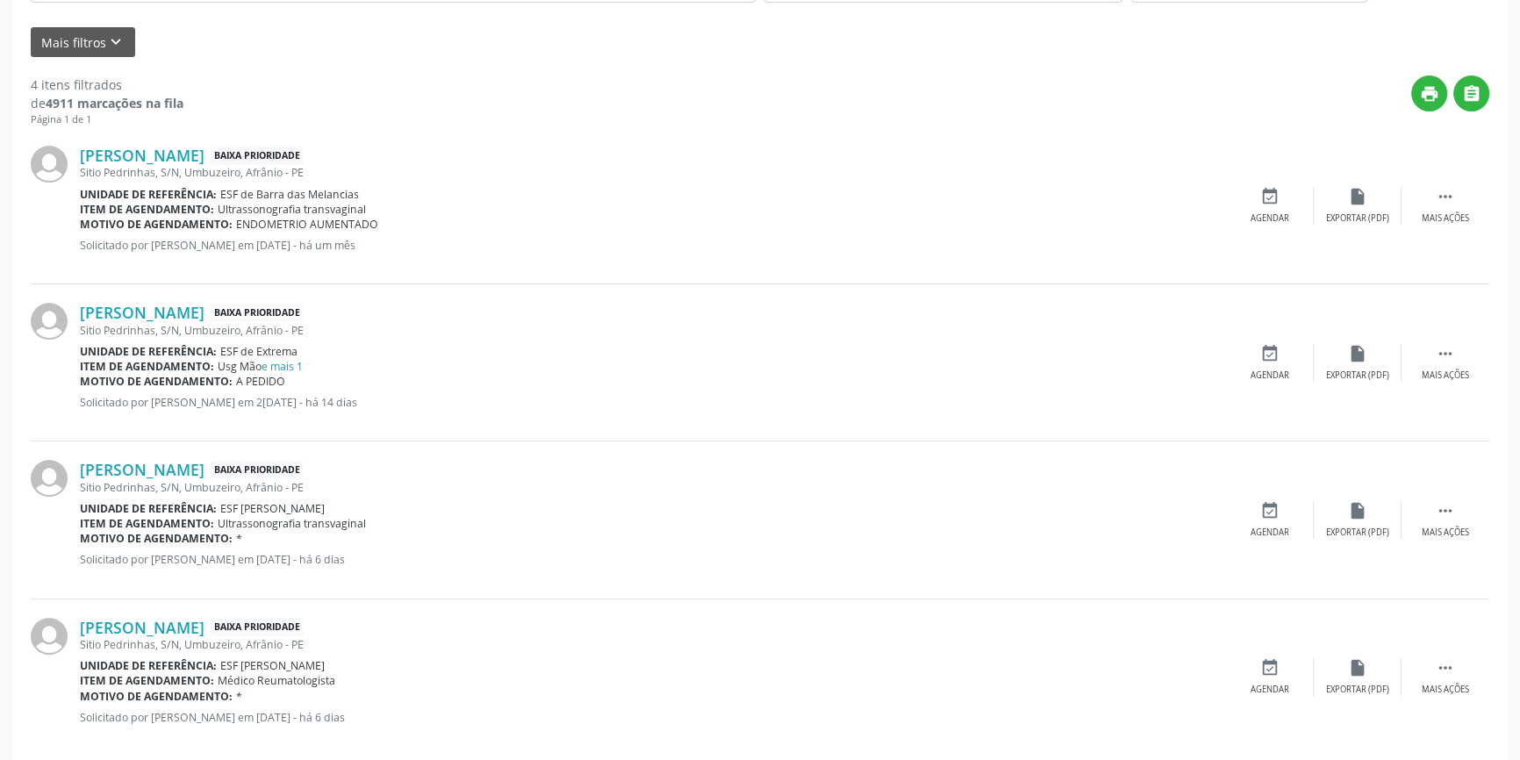
scroll to position [422, 0]
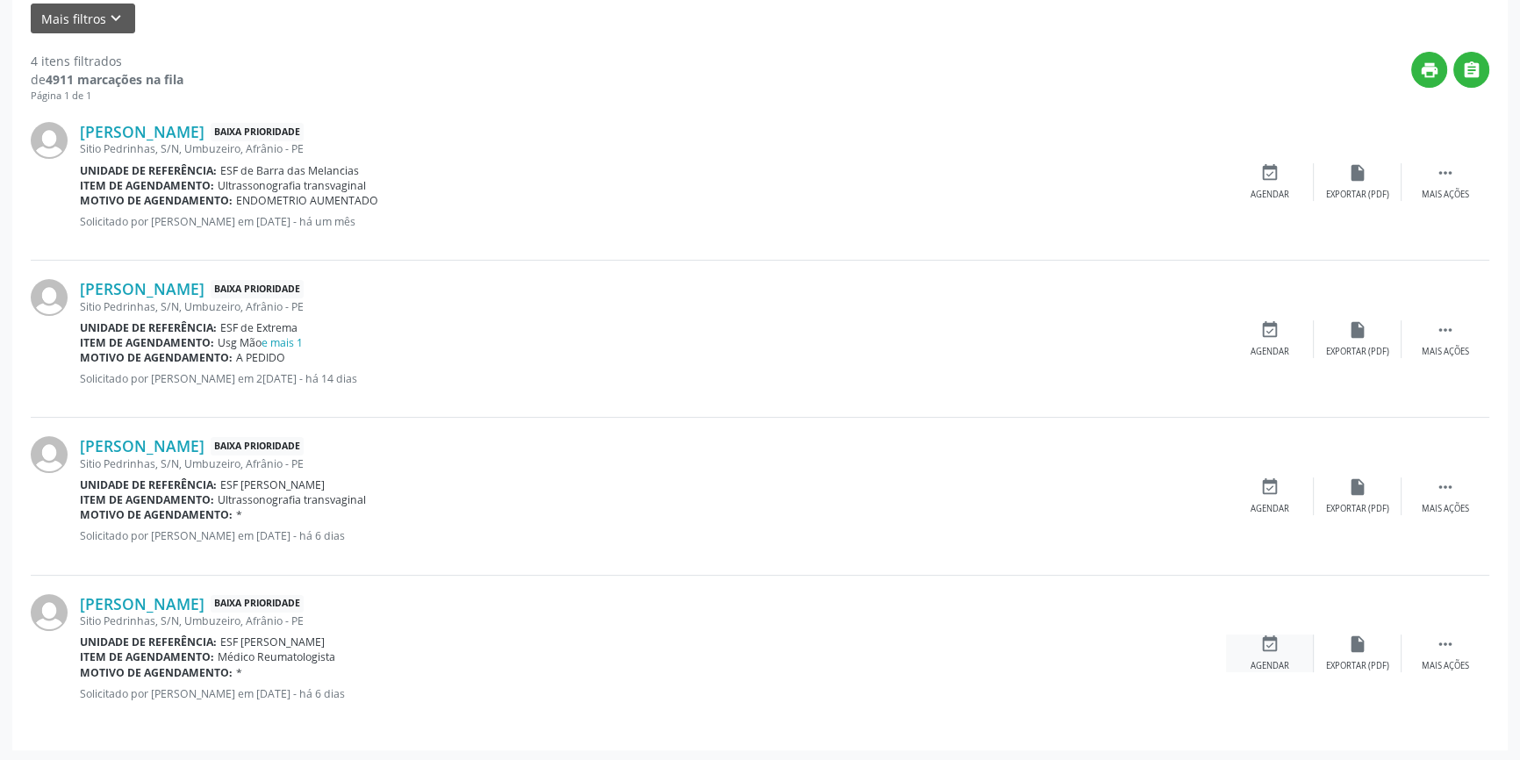
click at [1270, 669] on div "Agendar" at bounding box center [1269, 666] width 39 height 12
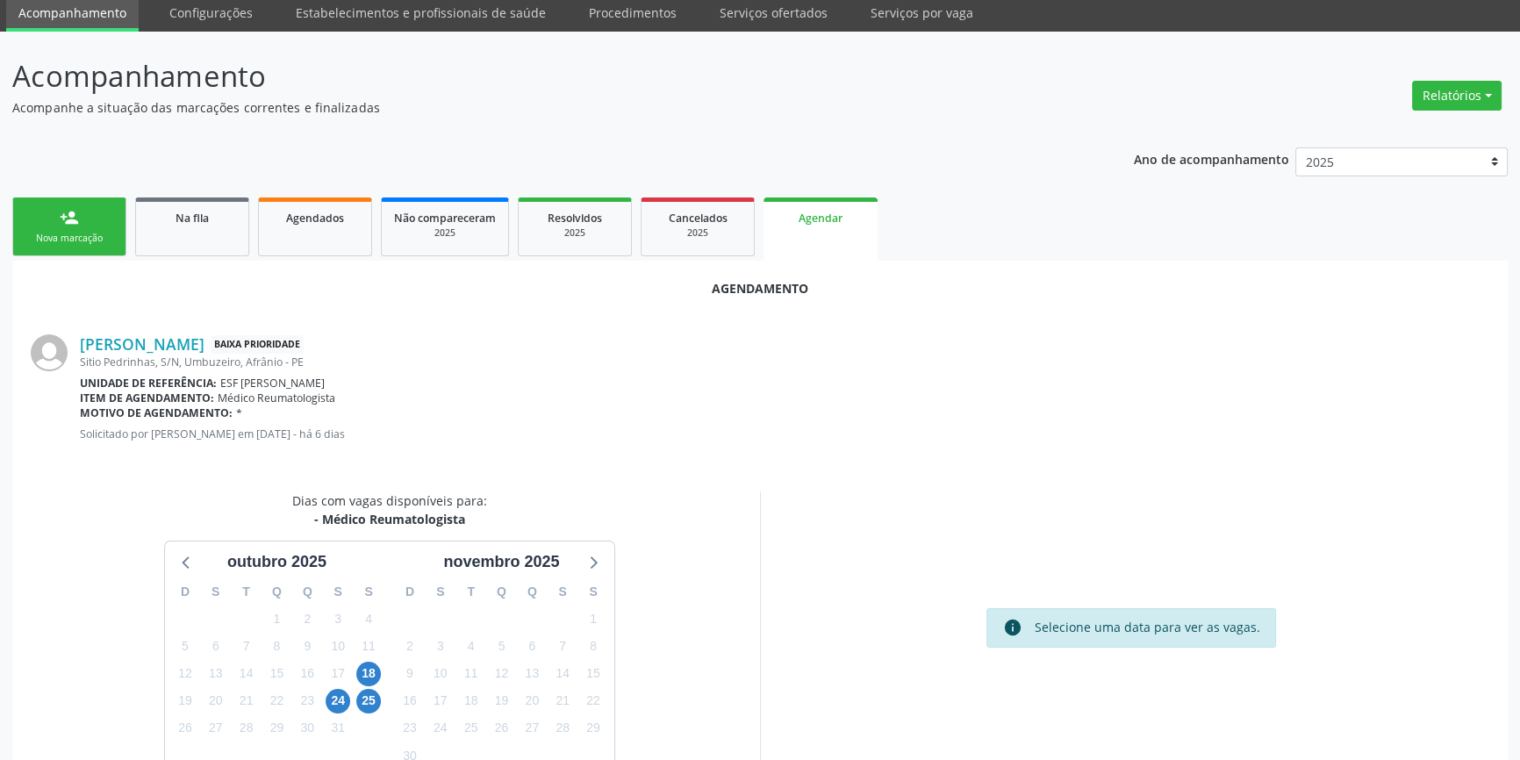
scroll to position [152, 0]
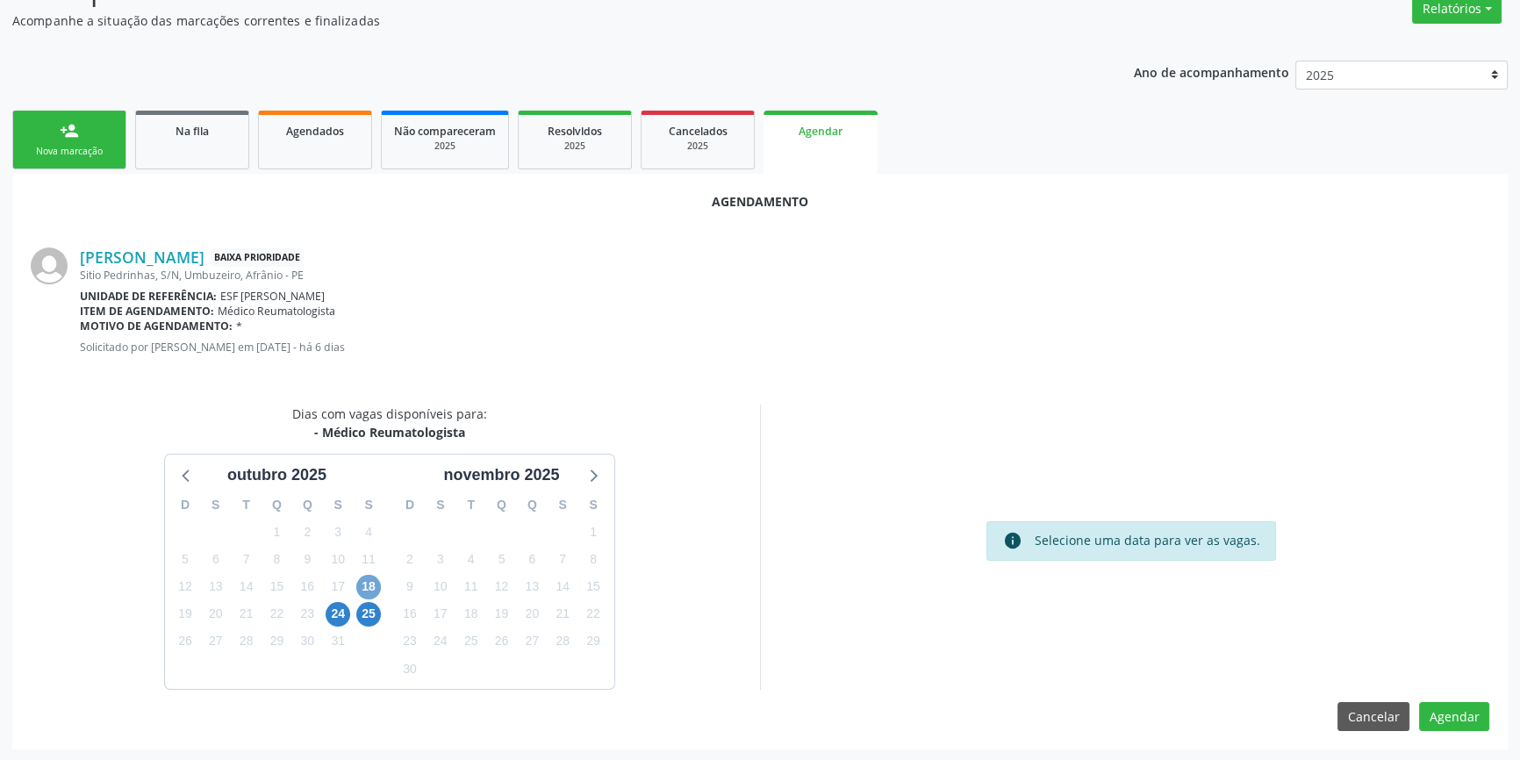
click at [366, 581] on span "18" at bounding box center [368, 587] width 25 height 25
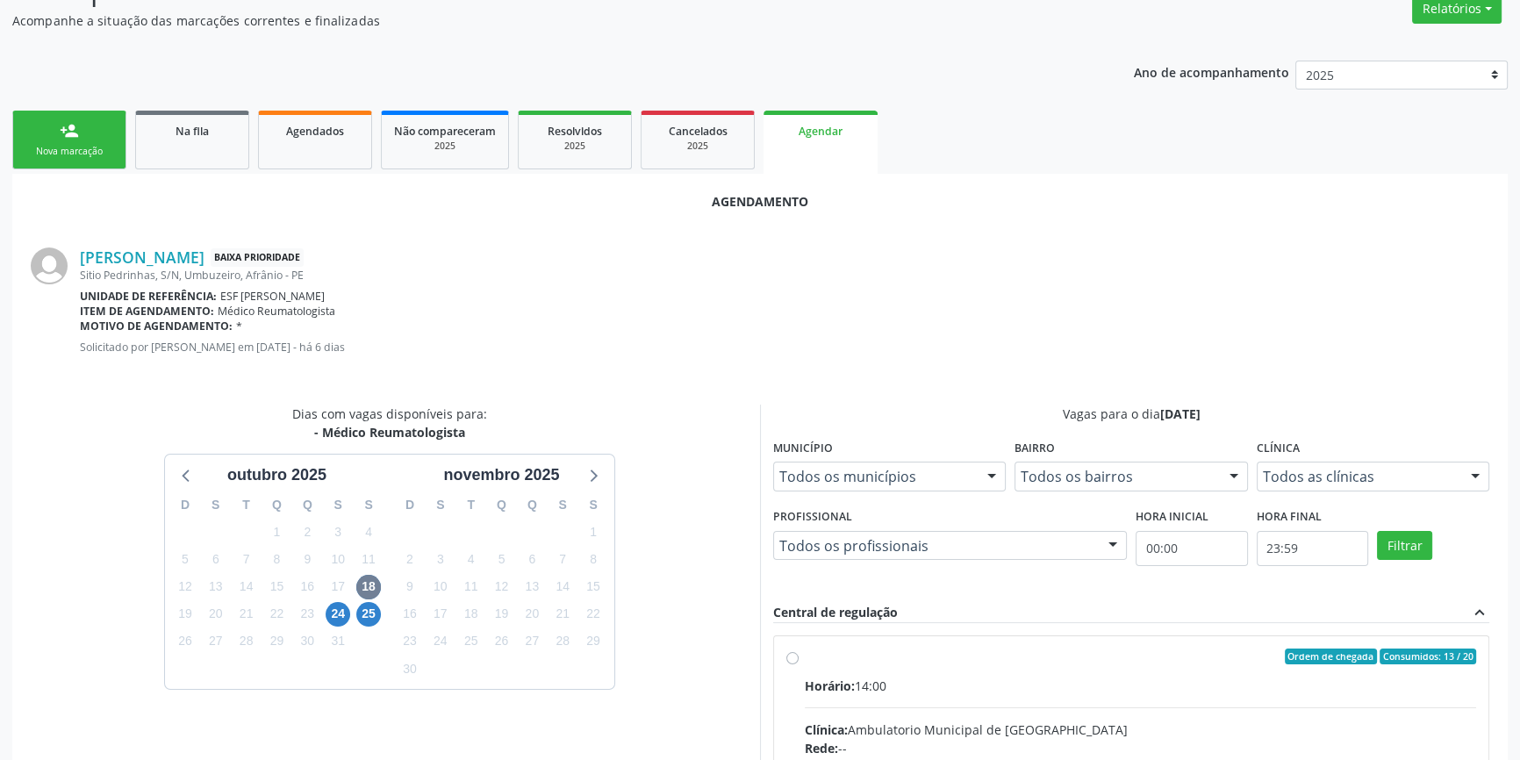
click at [855, 677] on span "Horário:" at bounding box center [830, 685] width 50 height 17
click at [798, 664] on input "Ordem de chegada Consumidos: 13 / 20 Horário: 14:00 Clínica: Ambulatorio Munici…" at bounding box center [792, 656] width 12 height 16
radio input "true"
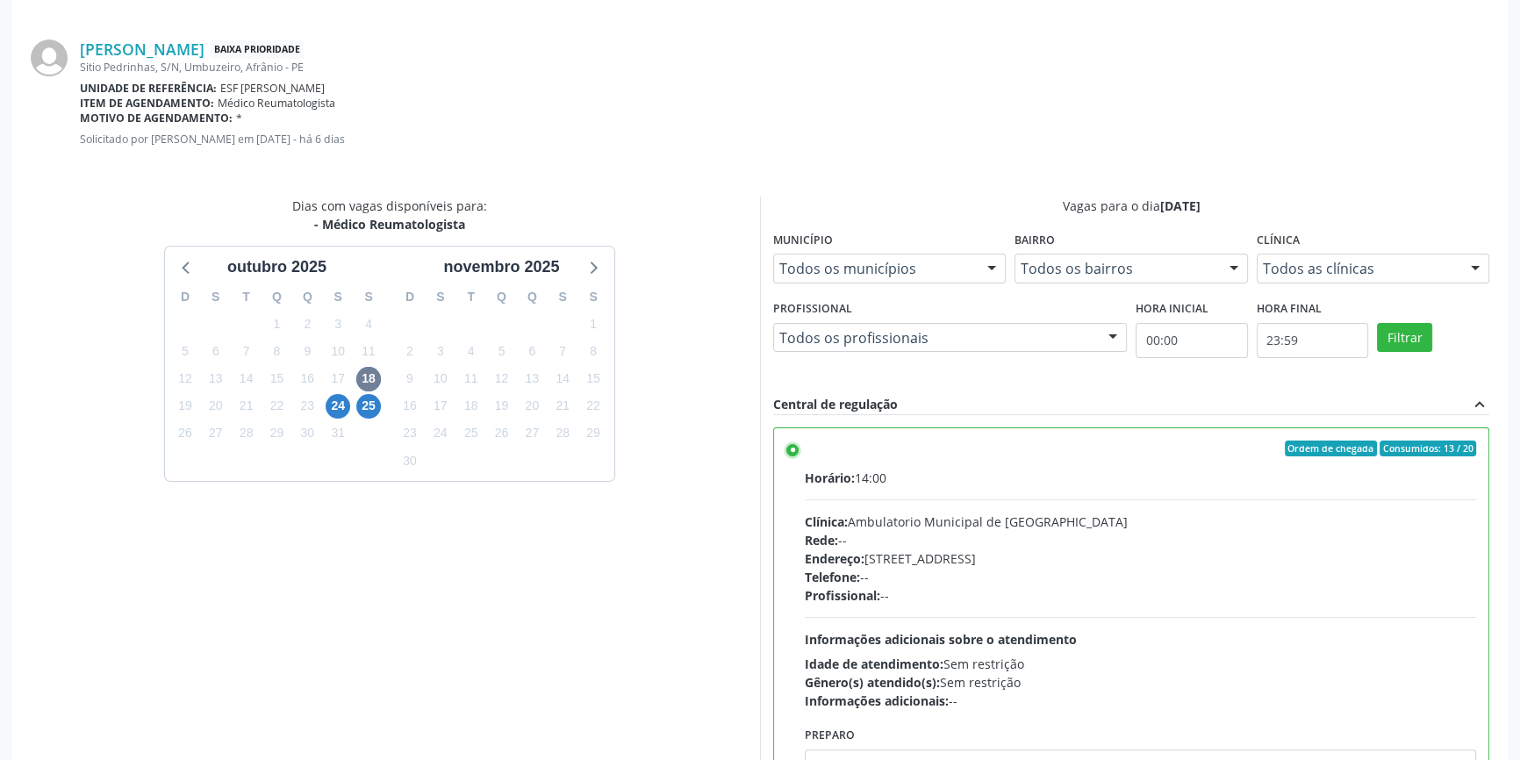
scroll to position [437, 0]
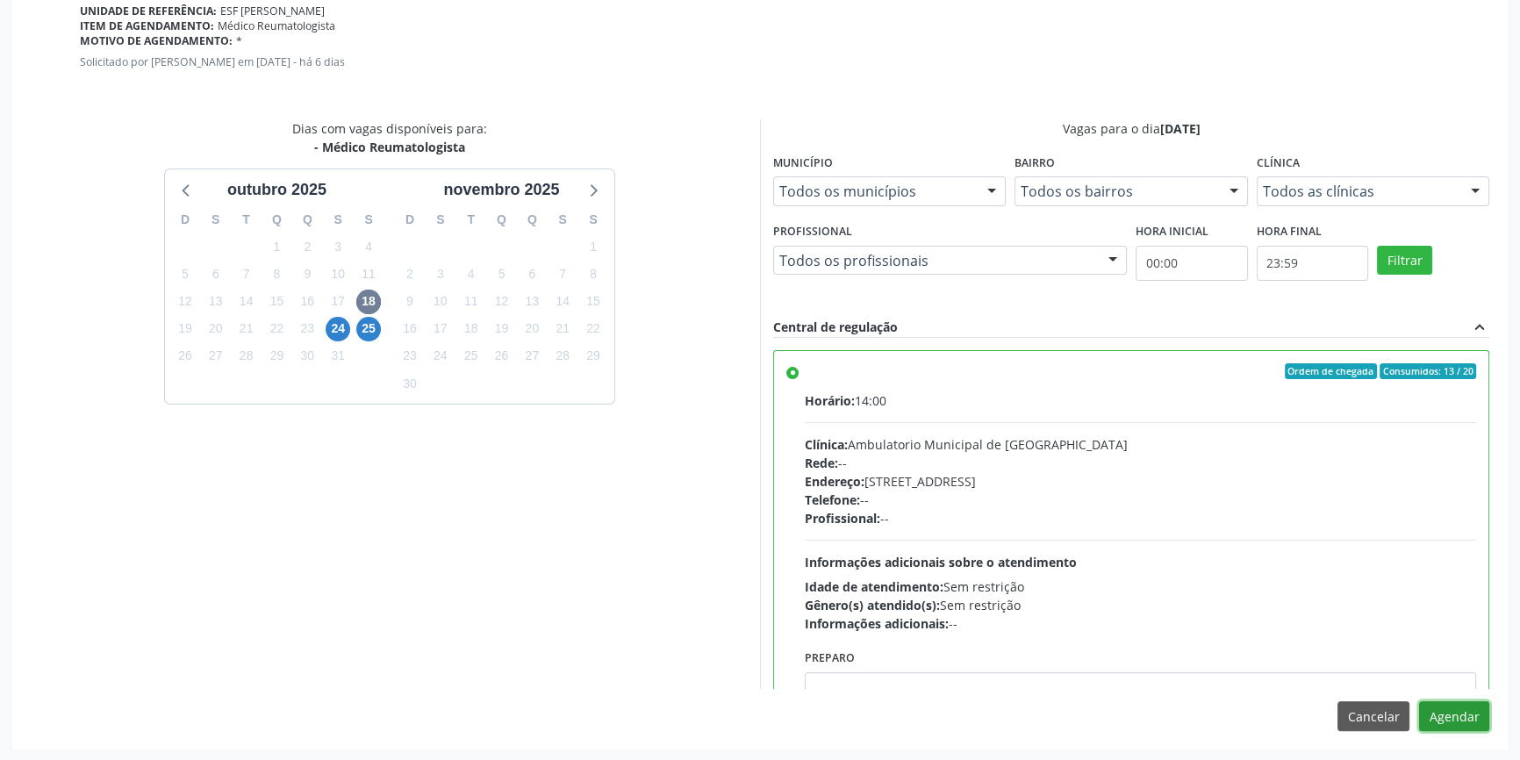
click at [1460, 713] on button "Agendar" at bounding box center [1454, 716] width 70 height 30
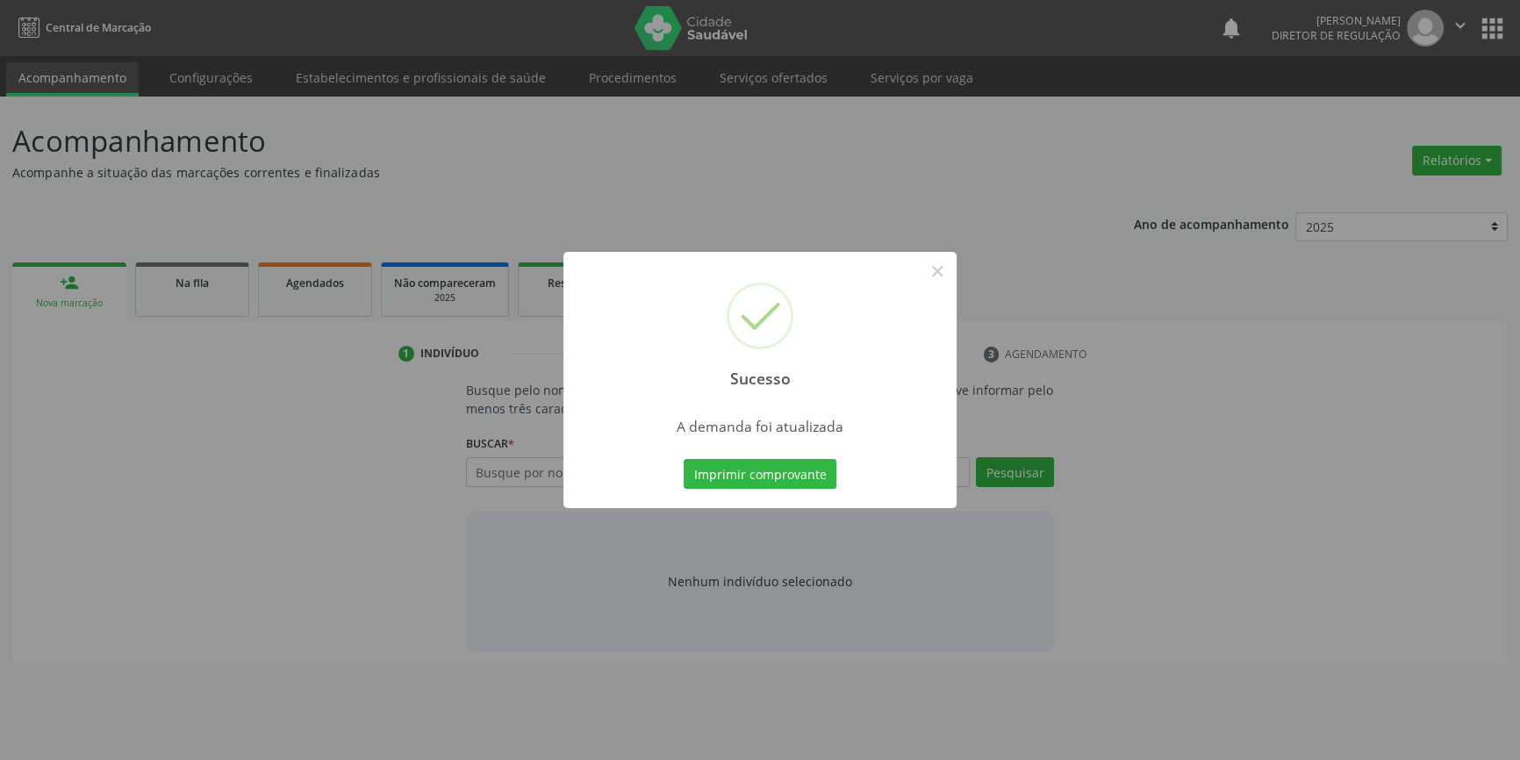
scroll to position [0, 0]
click at [771, 470] on button "Imprimir comprovante" at bounding box center [766, 474] width 153 height 30
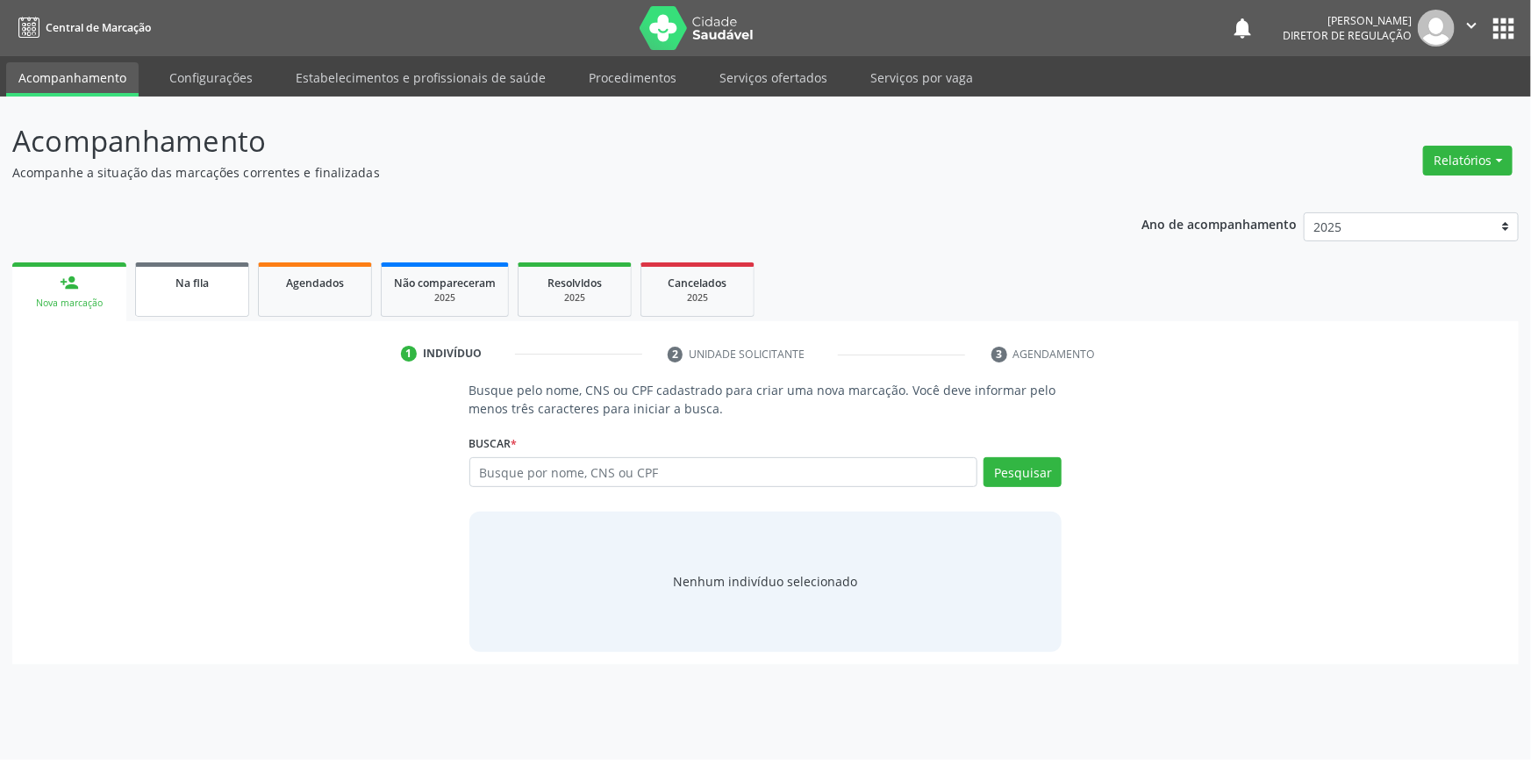
click at [218, 304] on link "Na fila" at bounding box center [192, 289] width 114 height 54
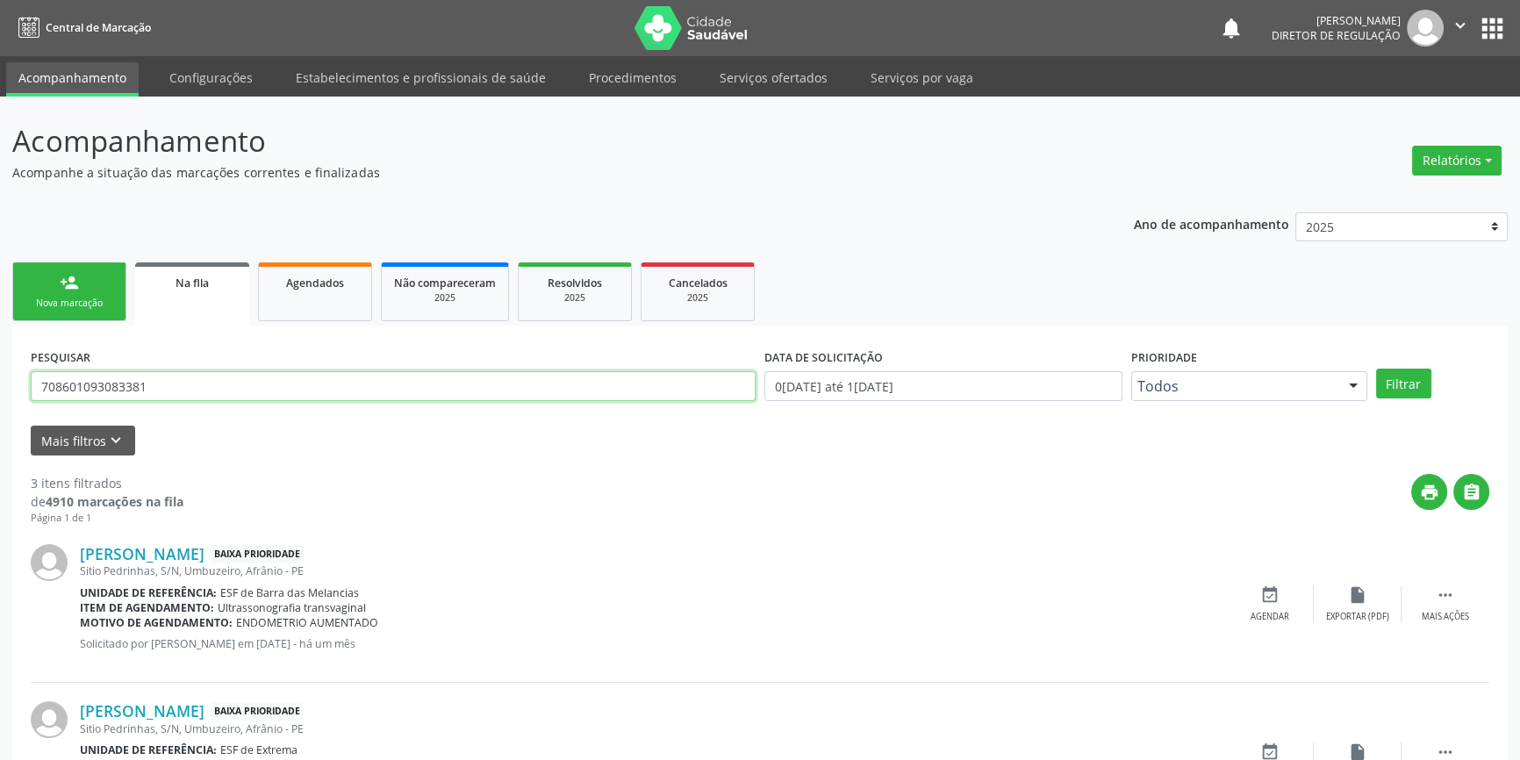
drag, startPoint x: 215, startPoint y: 382, endPoint x: 0, endPoint y: 379, distance: 215.0
click at [0, 379] on div "Acompanhamento Acompanhe a situação das marcações correntes e finalizadas Relat…" at bounding box center [760, 562] width 1520 height 931
type input "76335348420"
click at [1399, 383] on button "Filtrar" at bounding box center [1403, 383] width 55 height 30
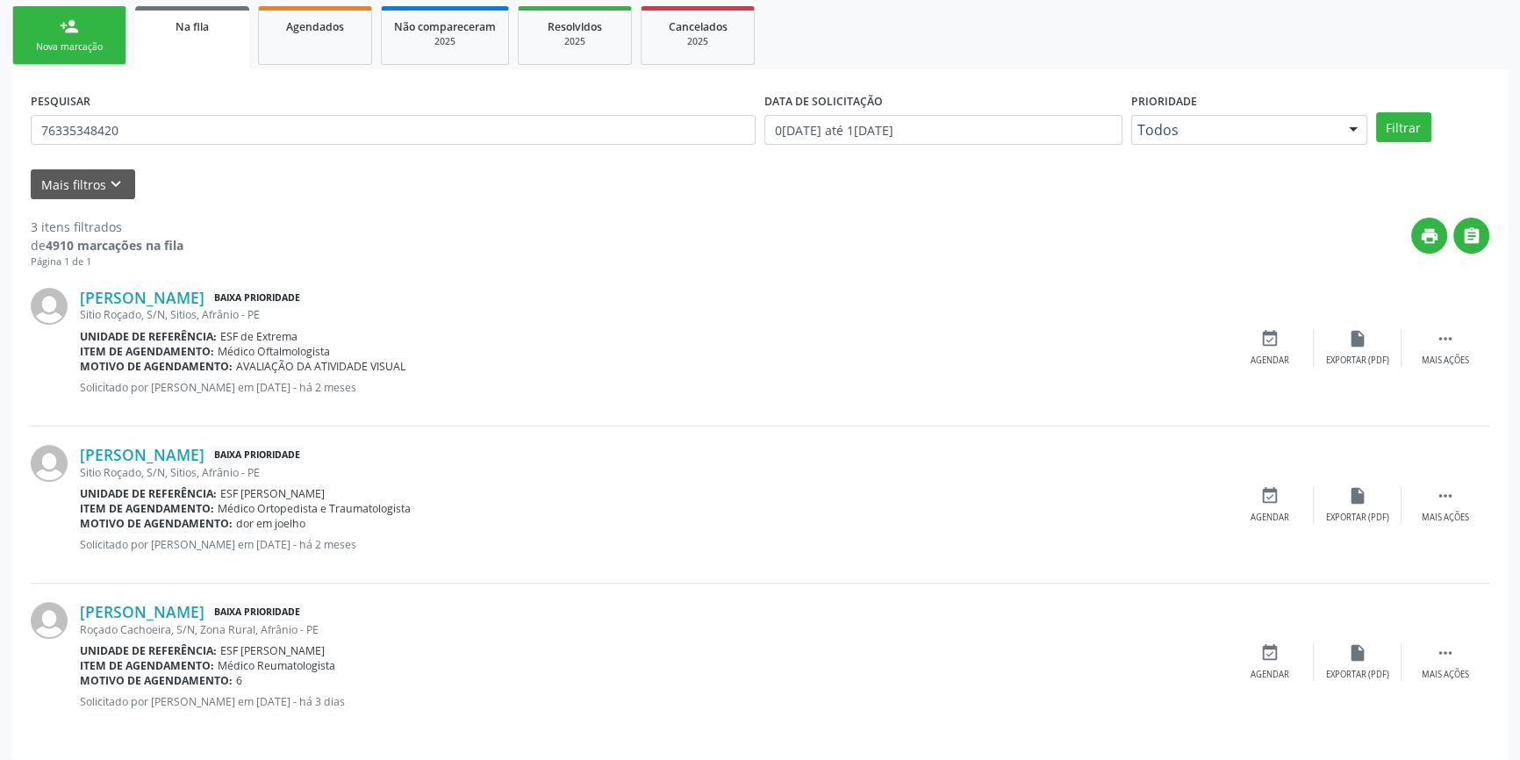
scroll to position [265, 0]
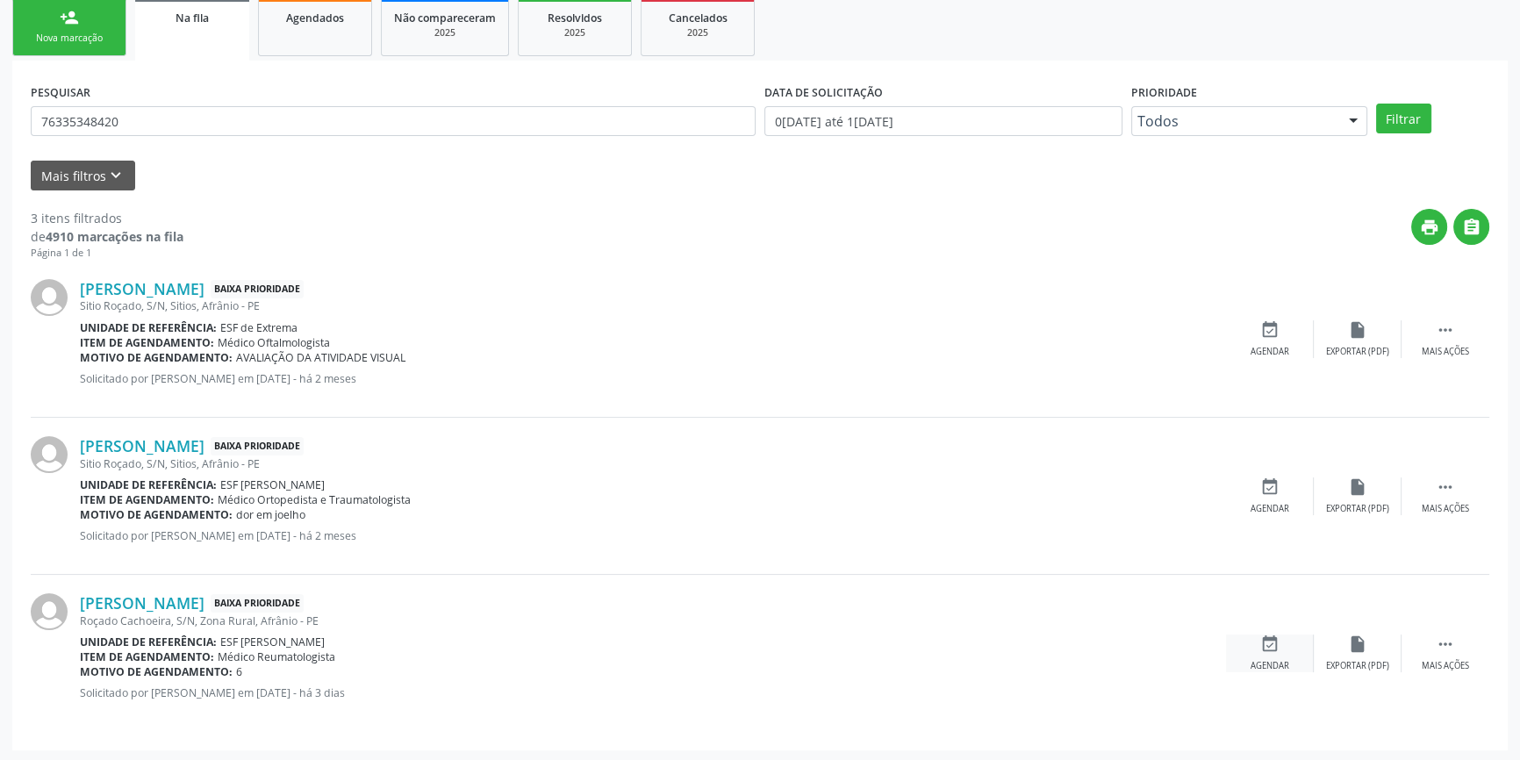
click at [1263, 636] on icon "event_available" at bounding box center [1269, 643] width 19 height 19
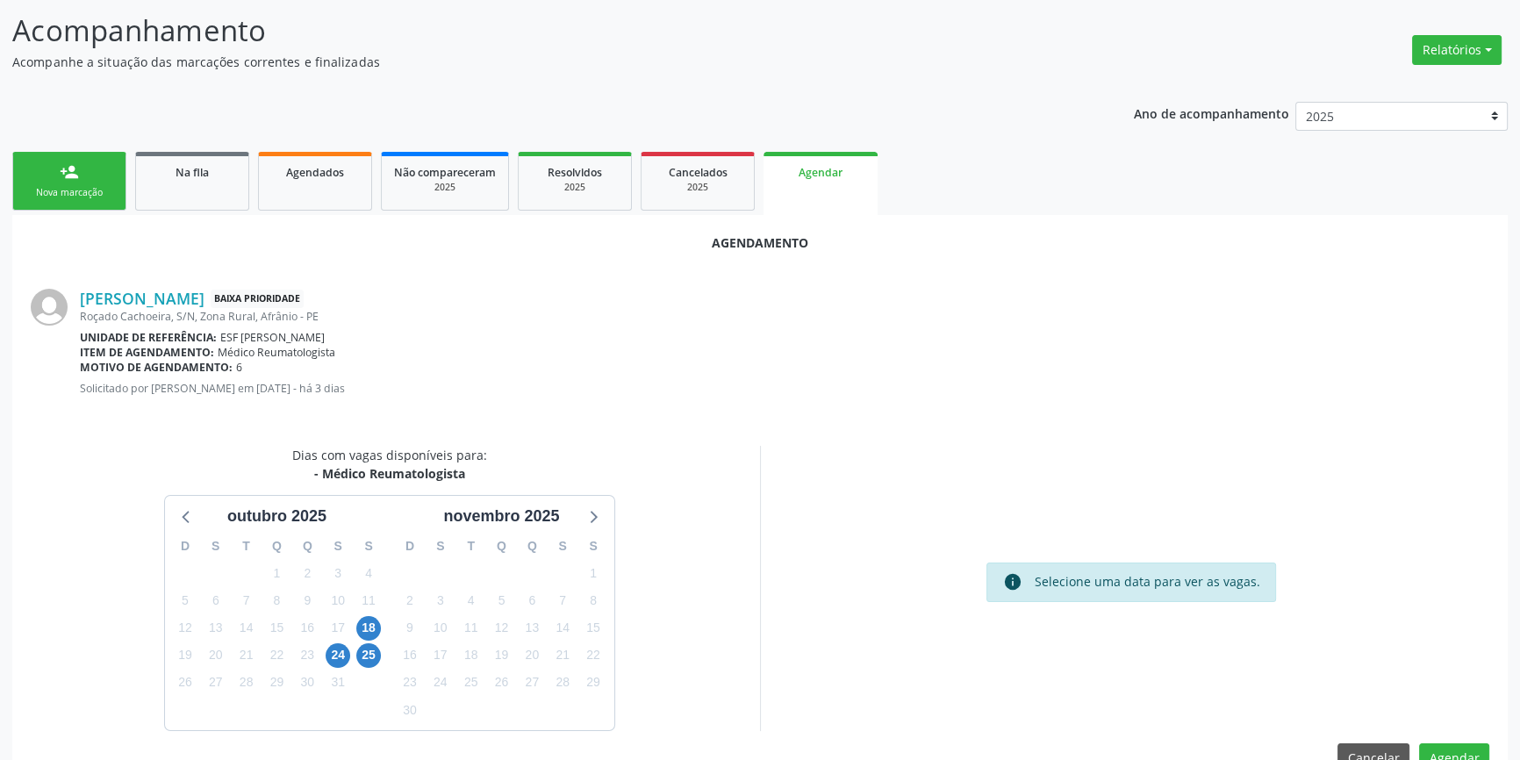
scroll to position [152, 0]
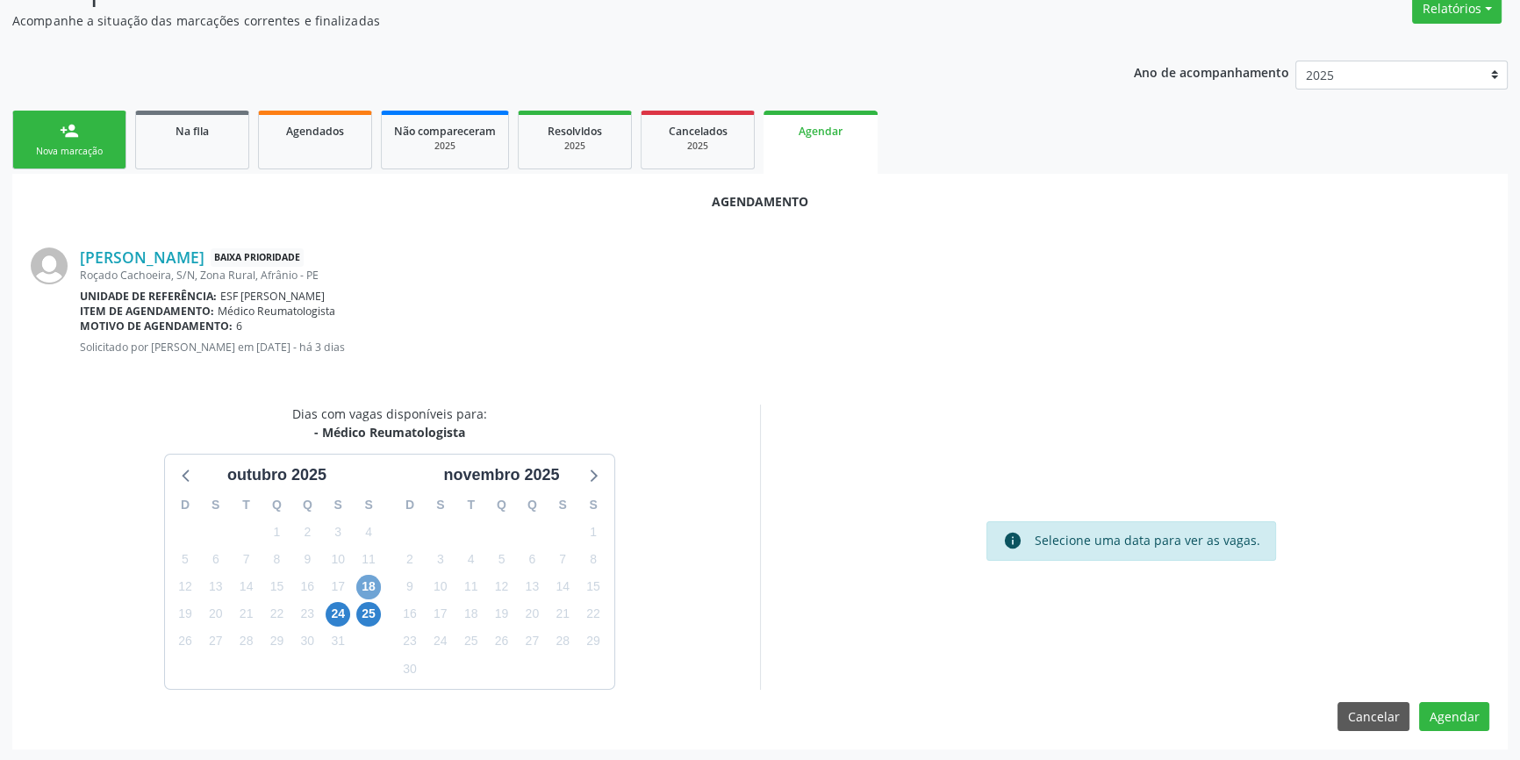
click at [376, 583] on span "18" at bounding box center [368, 587] width 25 height 25
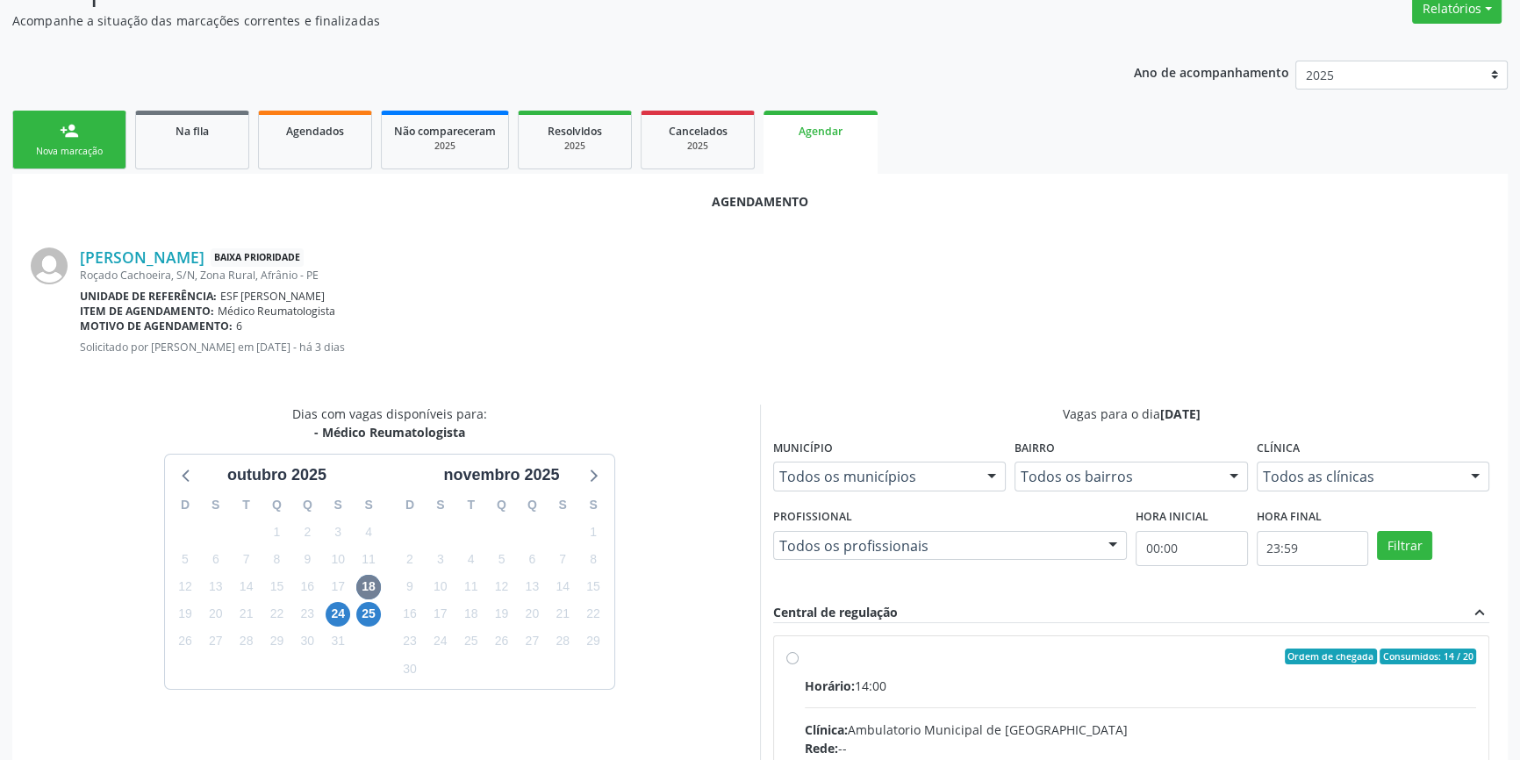
click at [836, 677] on span "Horário:" at bounding box center [830, 685] width 50 height 17
click at [798, 664] on input "Ordem de chegada Consumidos: 14 / 20 Horário: 14:00 Clínica: Ambulatorio Munici…" at bounding box center [792, 656] width 12 height 16
radio input "true"
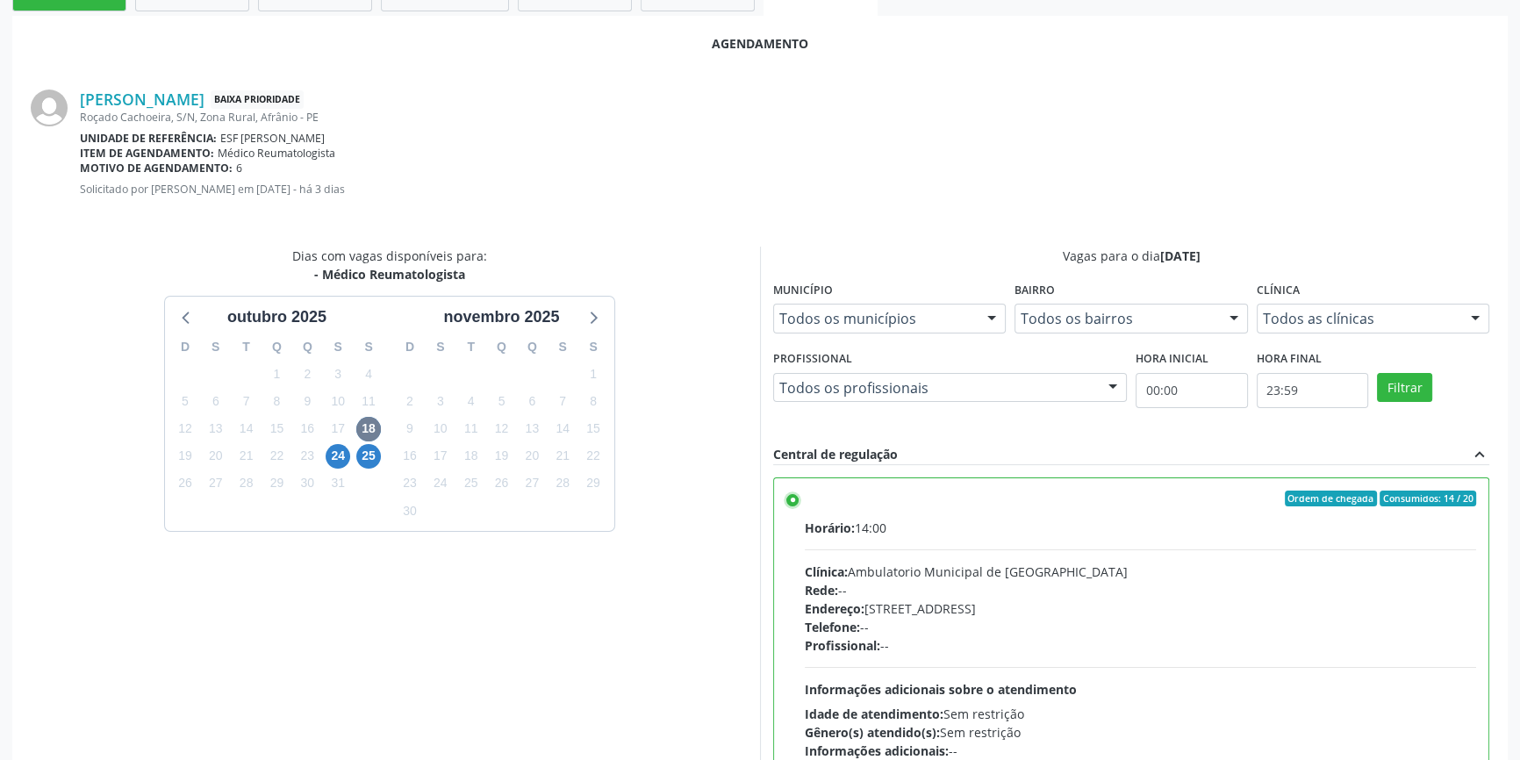
scroll to position [437, 0]
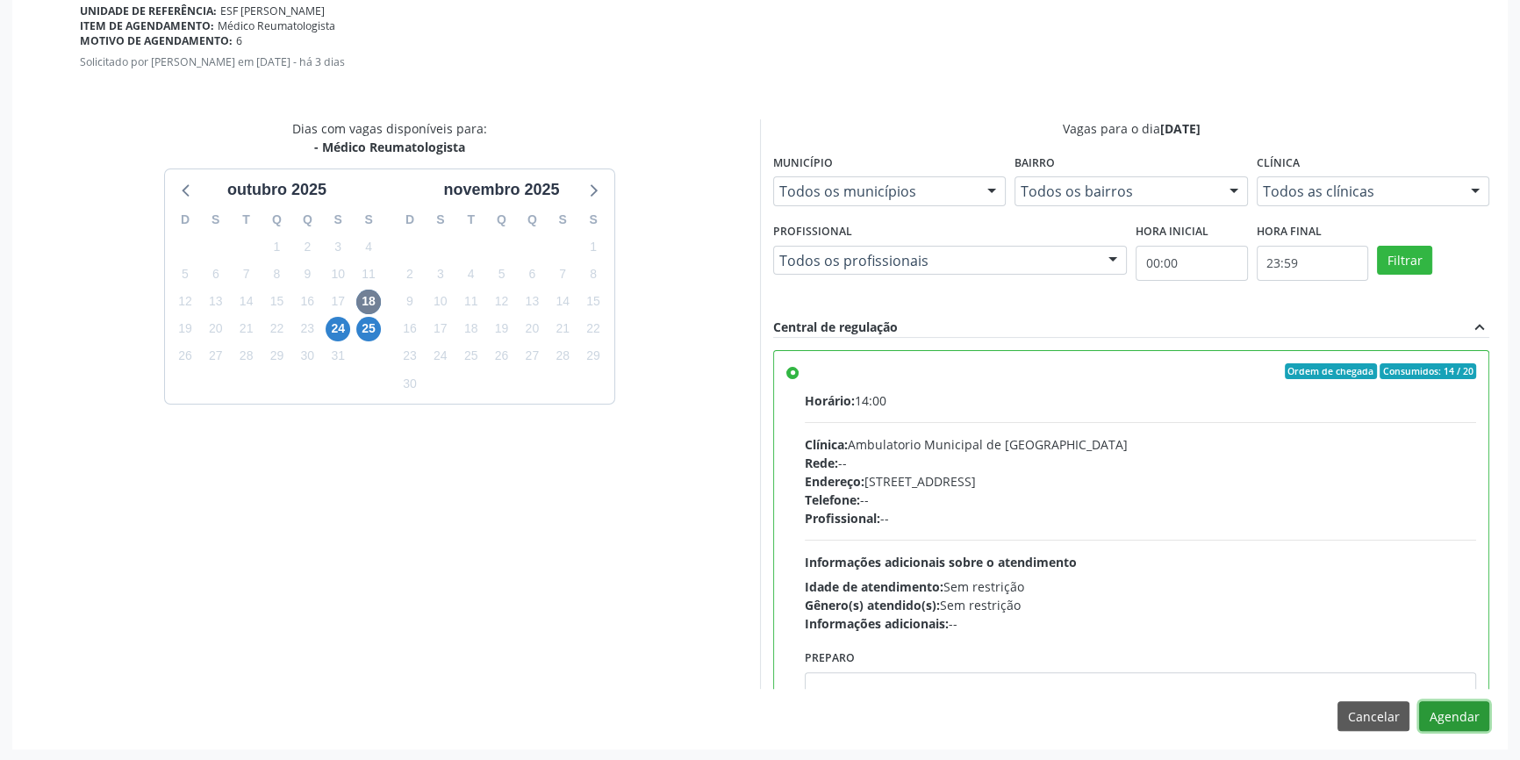
click at [1433, 715] on button "Agendar" at bounding box center [1454, 716] width 70 height 30
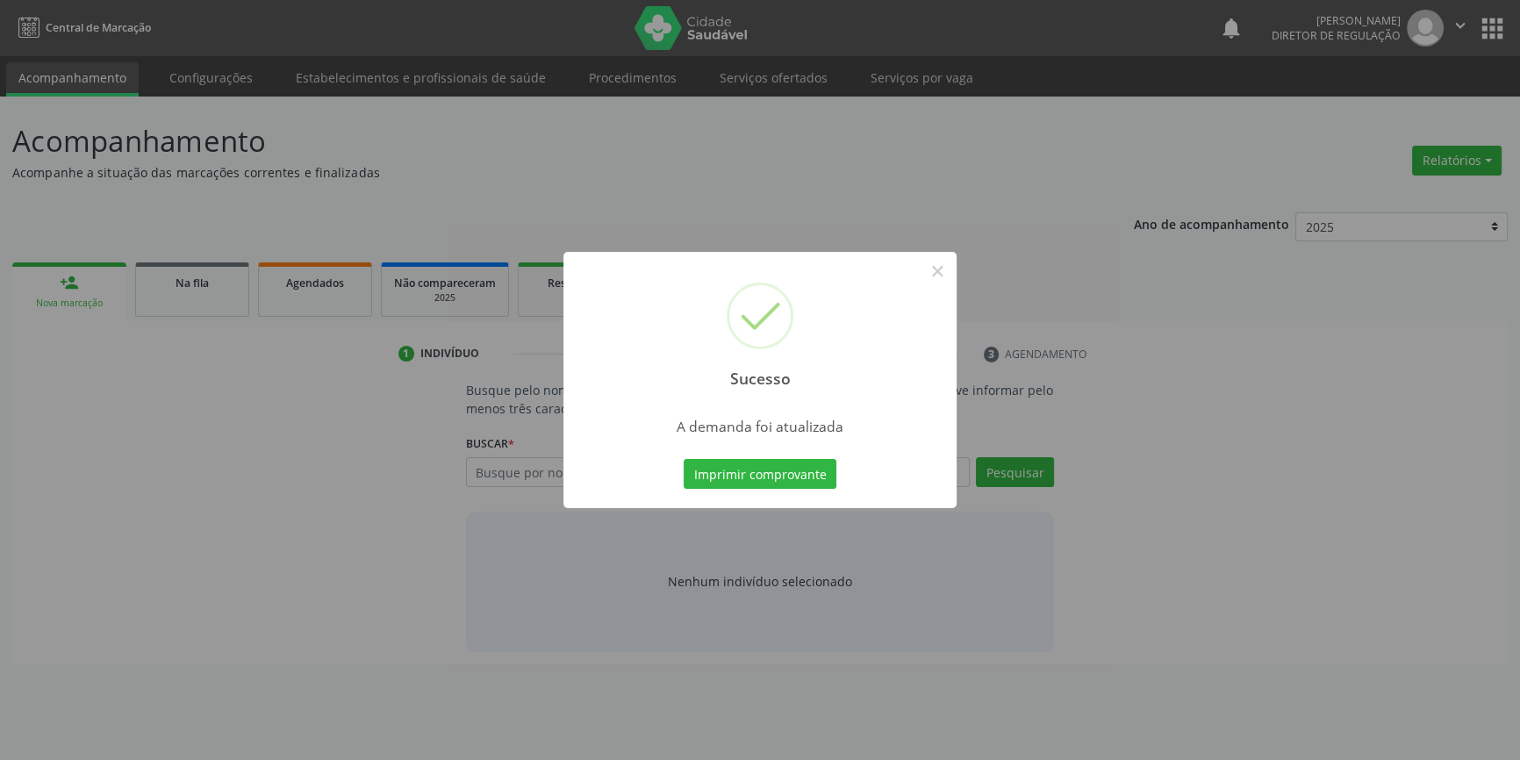
scroll to position [0, 0]
click at [819, 488] on button "Imprimir comprovante" at bounding box center [766, 474] width 153 height 30
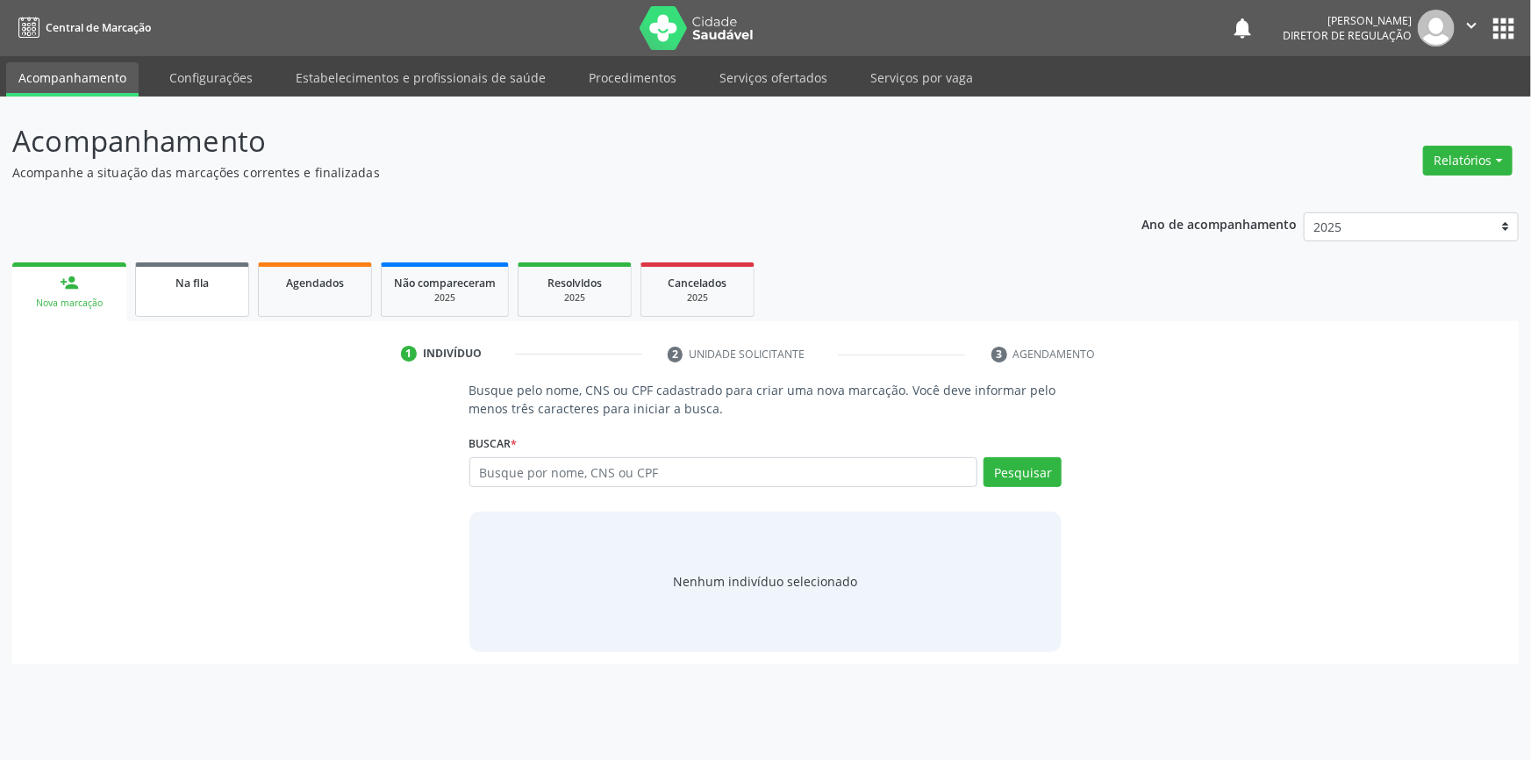
click at [225, 291] on link "Na fila" at bounding box center [192, 289] width 114 height 54
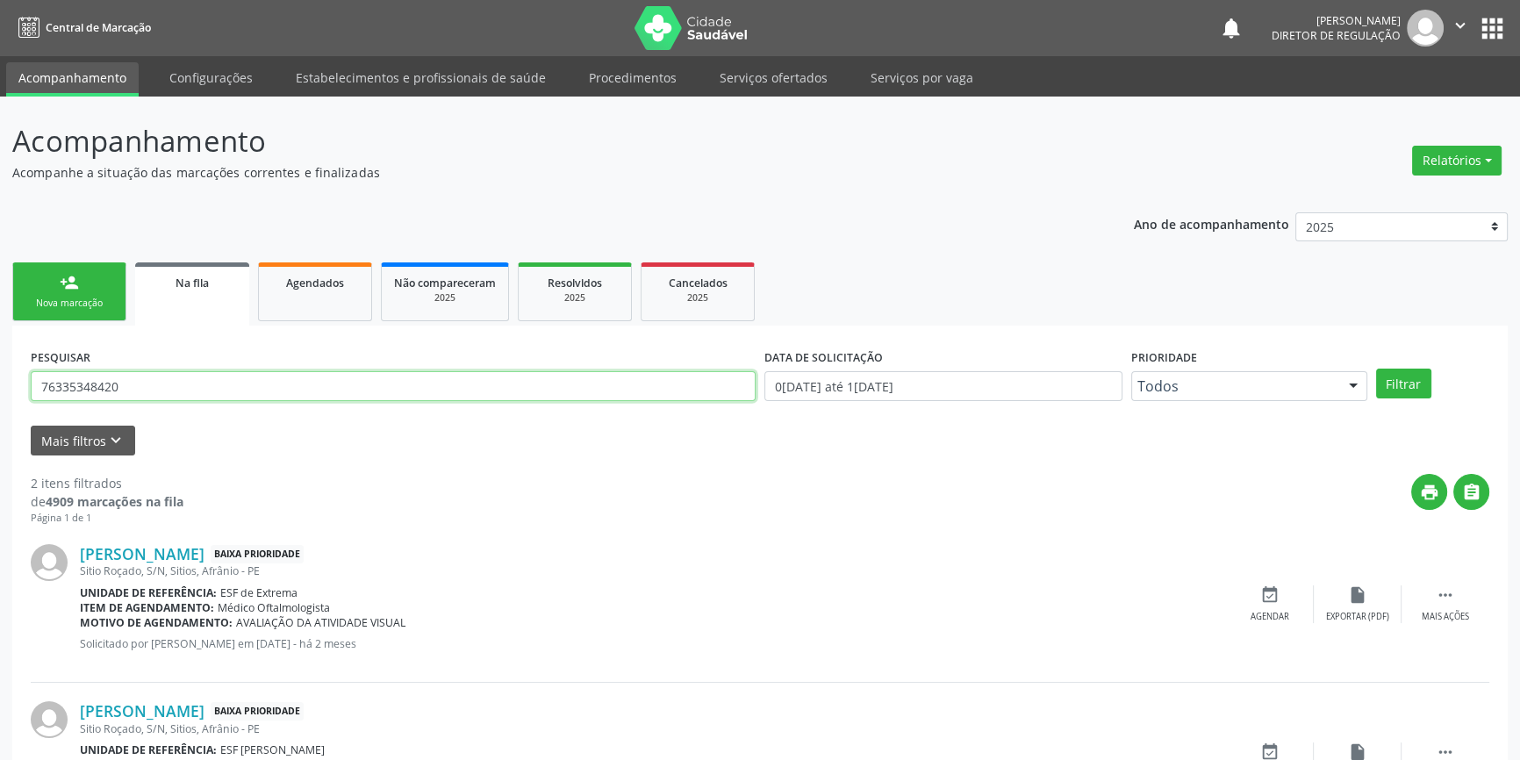
click at [0, 375] on div "Acompanhamento Acompanhe a situação das marcações correntes e finalizadas Relat…" at bounding box center [760, 483] width 1520 height 773
click at [1386, 389] on button "Filtrar" at bounding box center [1403, 383] width 55 height 30
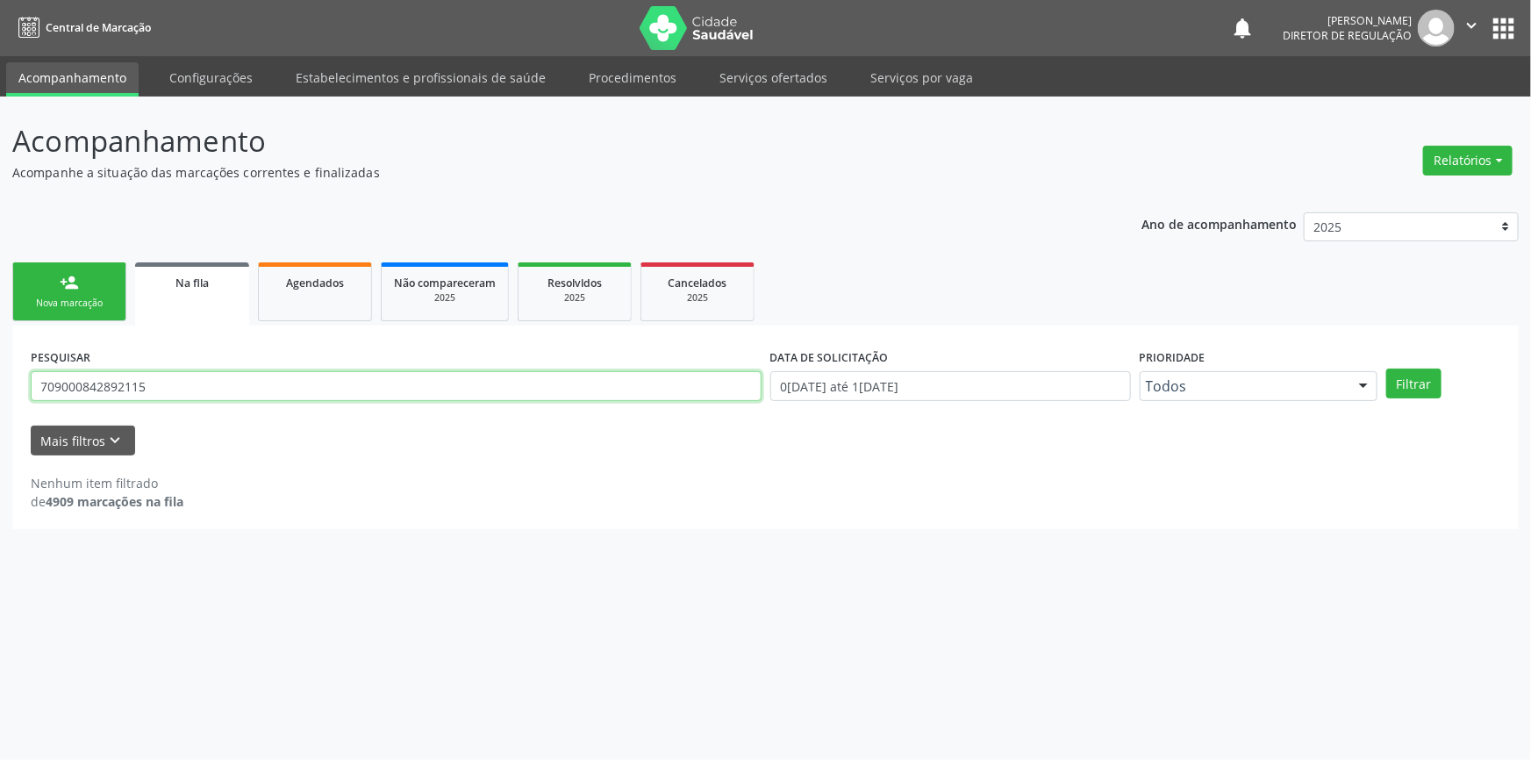
drag, startPoint x: 184, startPoint y: 396, endPoint x: 0, endPoint y: 394, distance: 184.3
click at [0, 394] on div "Acompanhamento Acompanhe a situação das marcações correntes e finalizadas Relat…" at bounding box center [765, 428] width 1531 height 663
type input "7090008422892115"
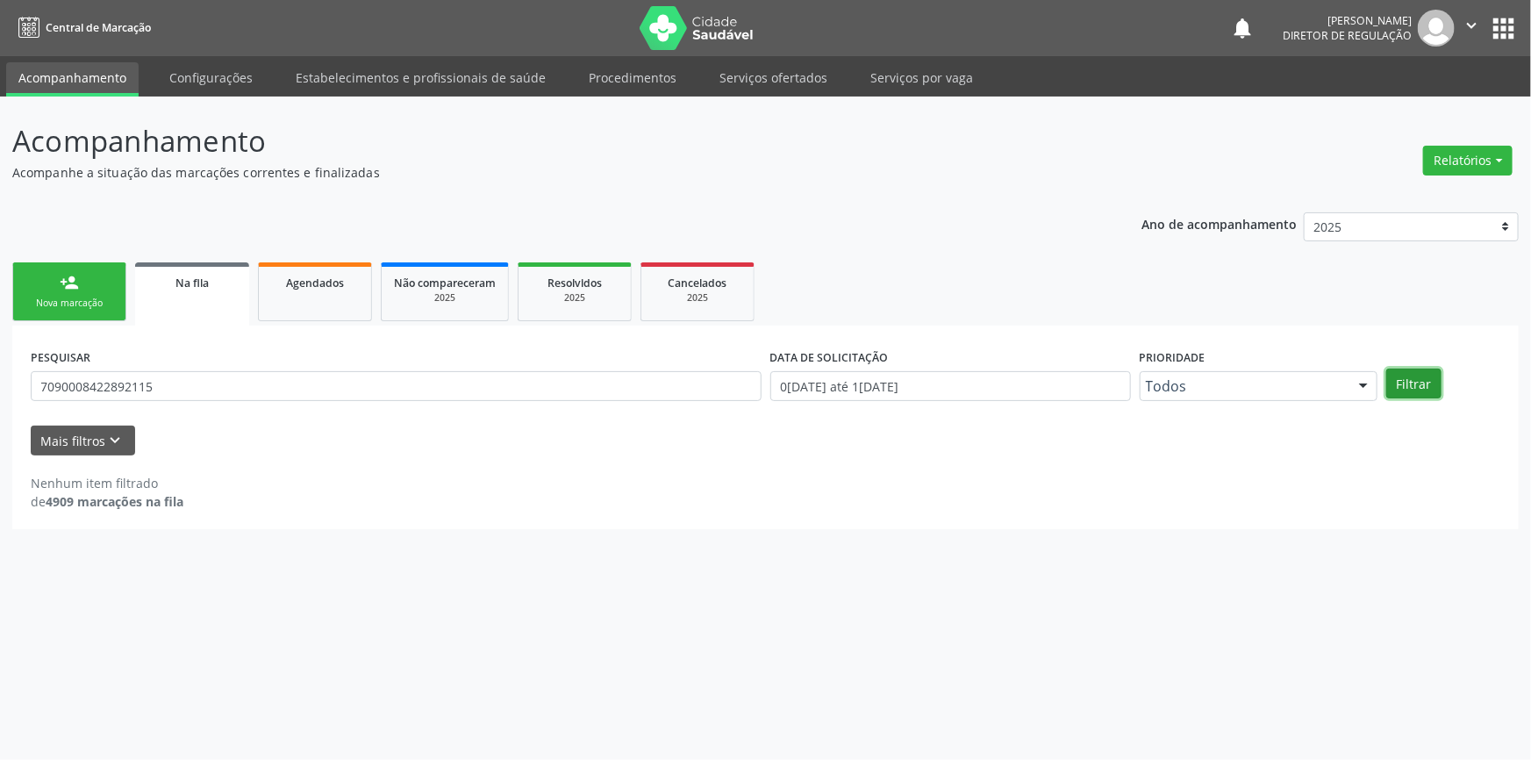
click at [1398, 375] on button "Filtrar" at bounding box center [1413, 383] width 55 height 30
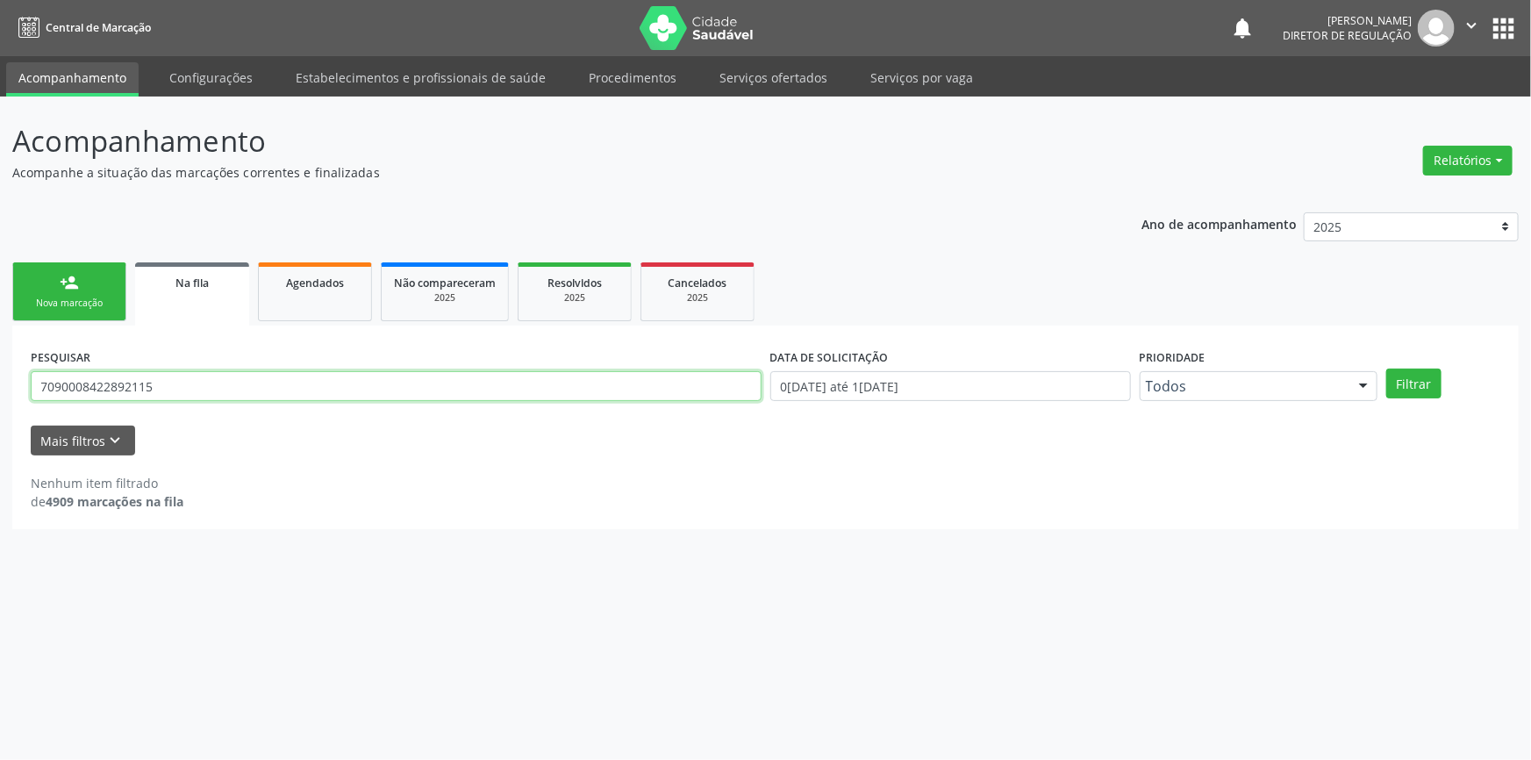
drag, startPoint x: 210, startPoint y: 397, endPoint x: 0, endPoint y: 392, distance: 209.8
click at [0, 392] on div "Acompanhamento Acompanhe a situação das marcações correntes e finalizadas Relat…" at bounding box center [765, 428] width 1531 height 663
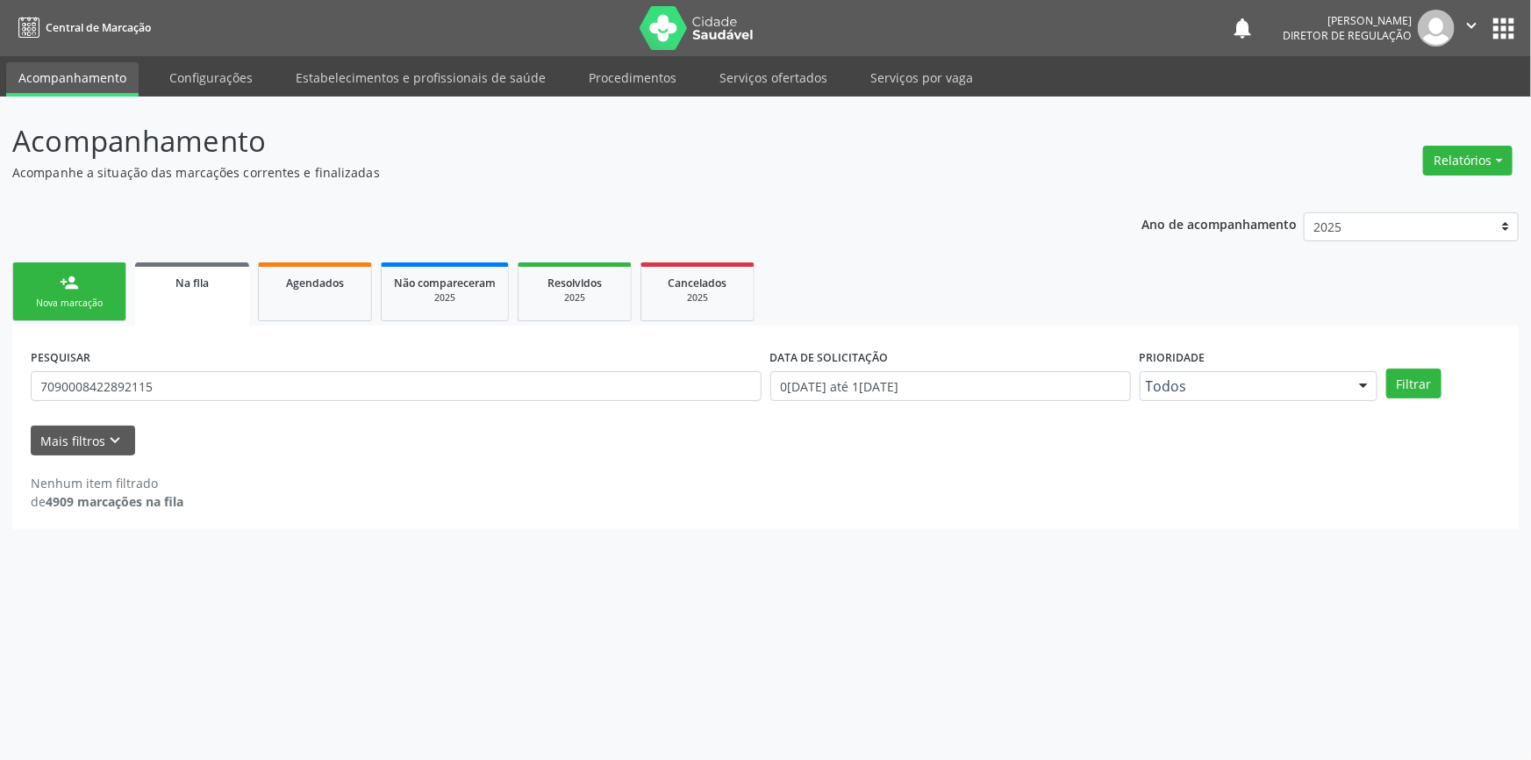
click at [106, 319] on link "person_add Nova marcação" at bounding box center [69, 291] width 114 height 59
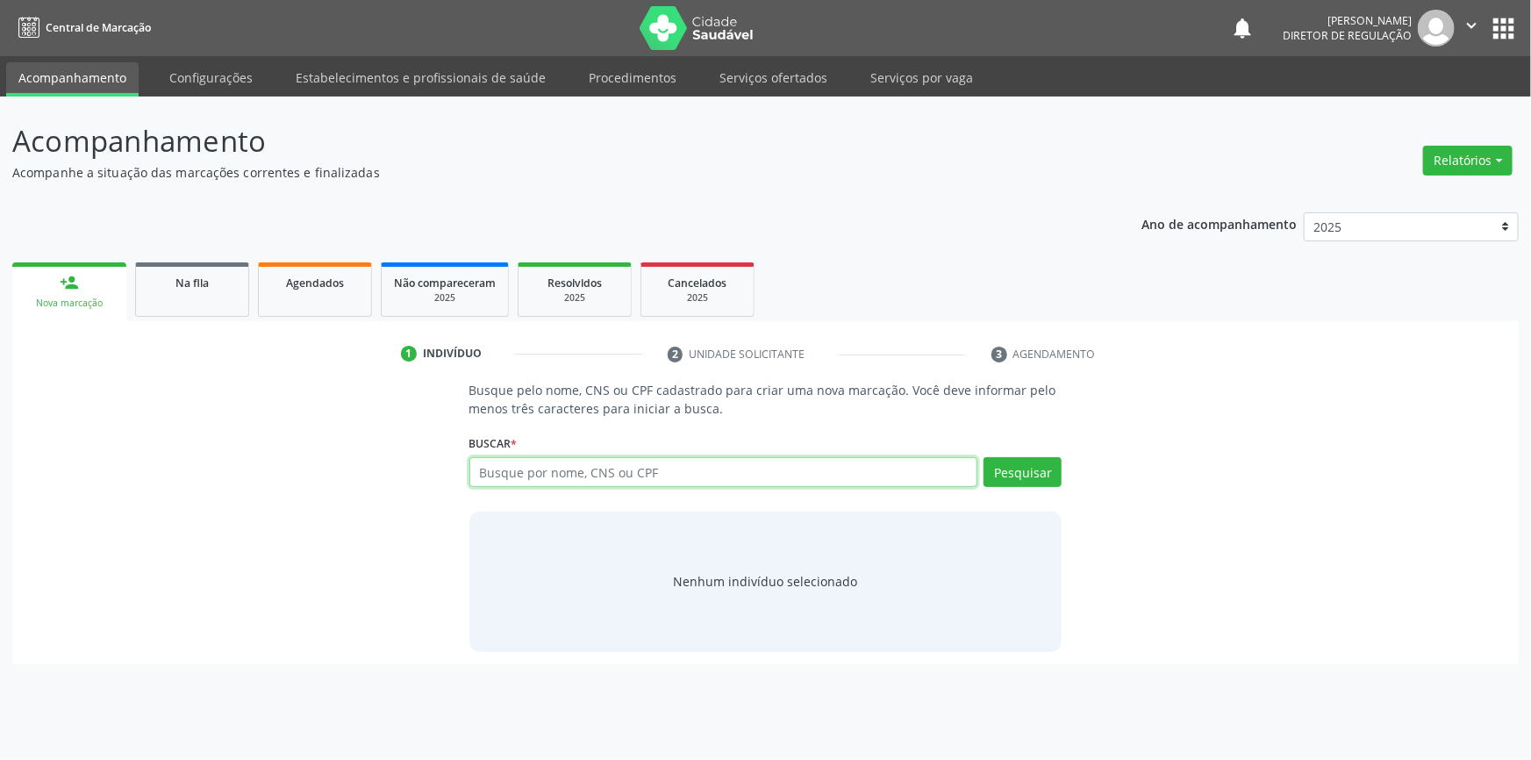
click at [537, 457] on input "text" at bounding box center [723, 472] width 509 height 30
paste input "7090008422892115"
type input "7090008422892115"
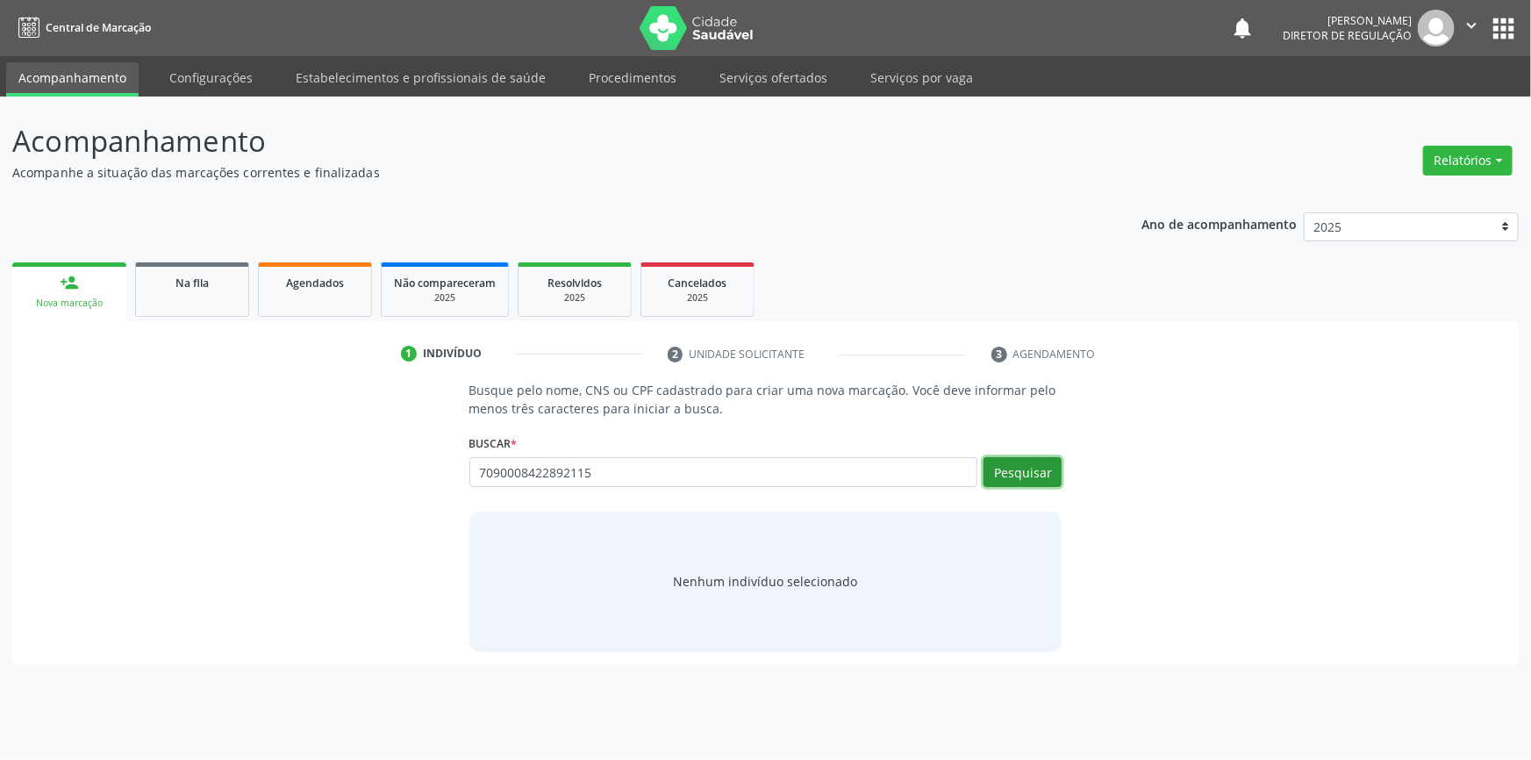
click at [1049, 469] on button "Pesquisar" at bounding box center [1023, 472] width 78 height 30
type input "7090008422892115"
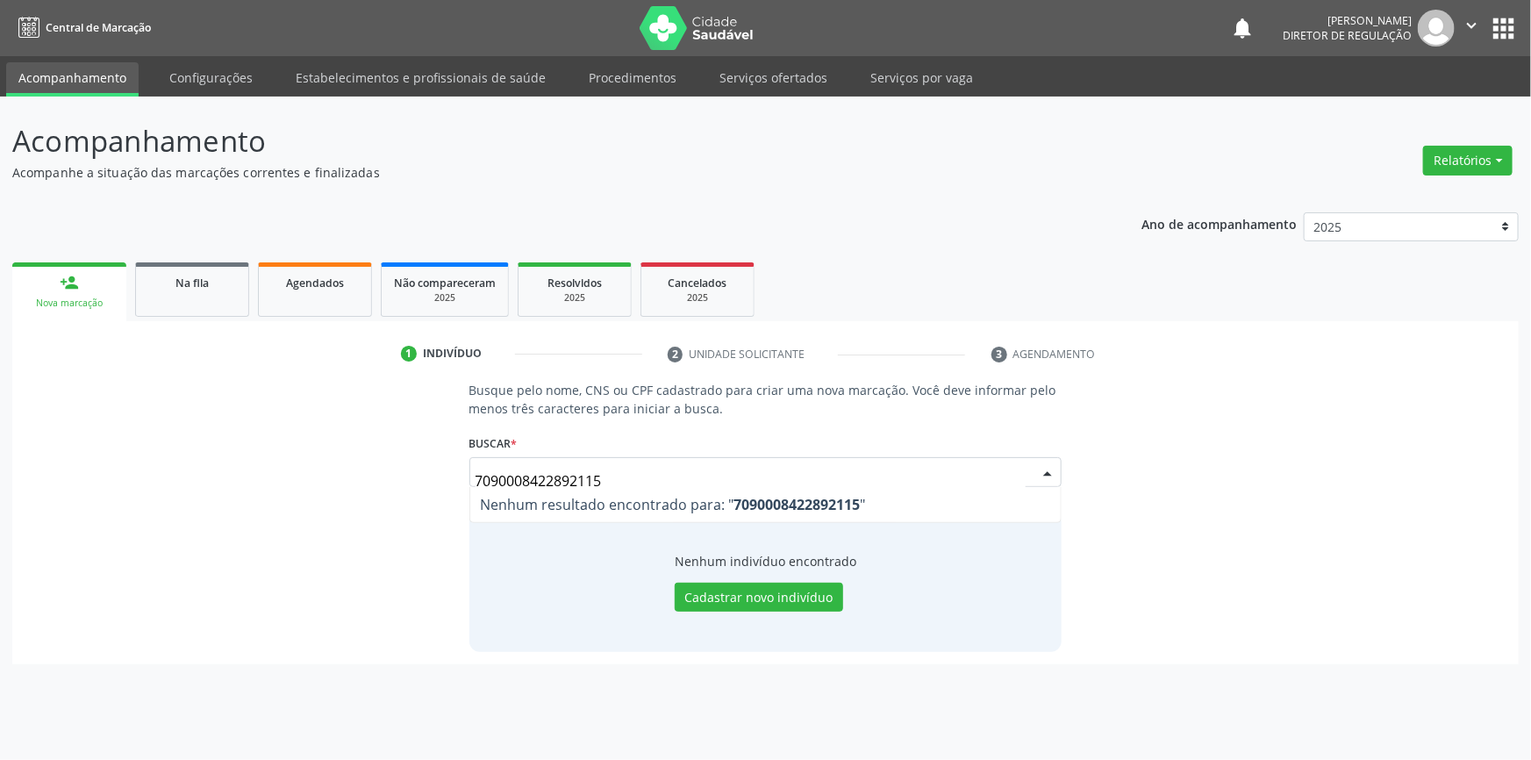
click at [618, 496] on span "Nenhum resultado encontrado para: " 7090008422892115 "" at bounding box center [673, 504] width 385 height 19
drag, startPoint x: 630, startPoint y: 484, endPoint x: 340, endPoint y: 476, distance: 290.5
click at [340, 476] on div "Busque pelo nome, CNS ou CPF cadastrado para criar uma nova marcação. Você deve…" at bounding box center [766, 516] width 1482 height 270
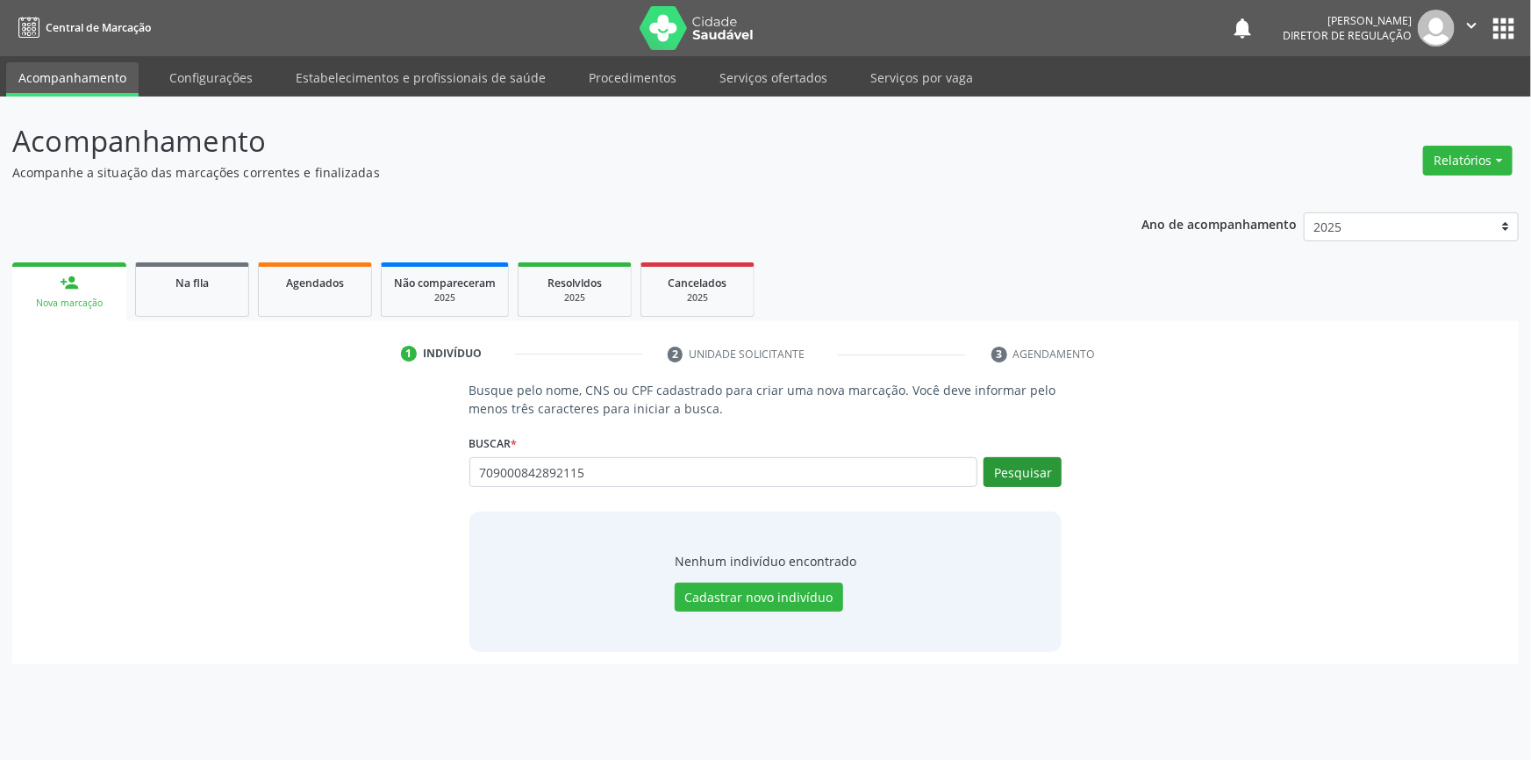
type input "709000842892115"
click at [994, 469] on button "Pesquisar" at bounding box center [1023, 472] width 78 height 30
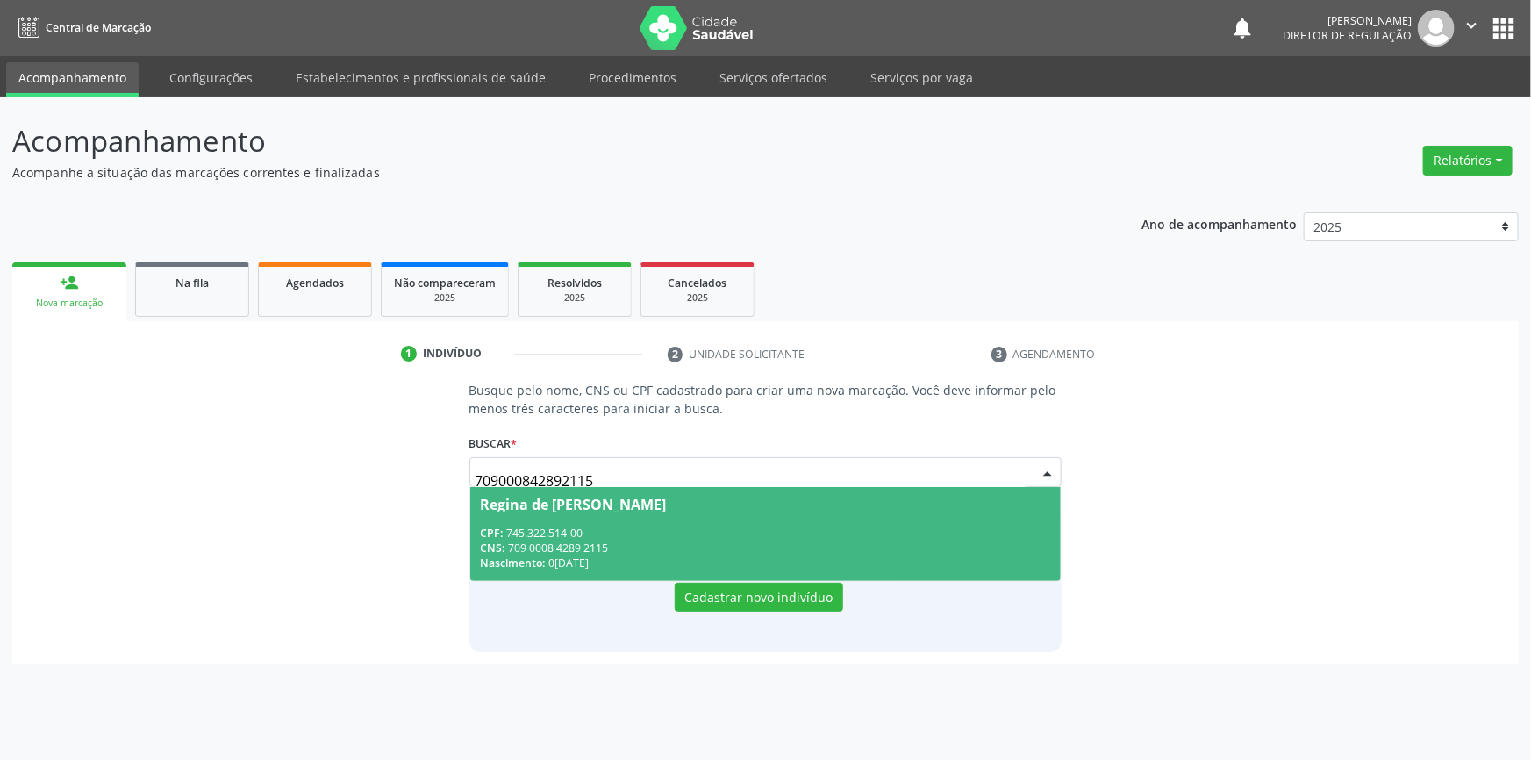
click at [582, 512] on span "Regina de Macedo Rodrigues Pereira CPF: 745.322.514-00 CNS: 709 0008 4289 2115 …" at bounding box center [765, 534] width 591 height 94
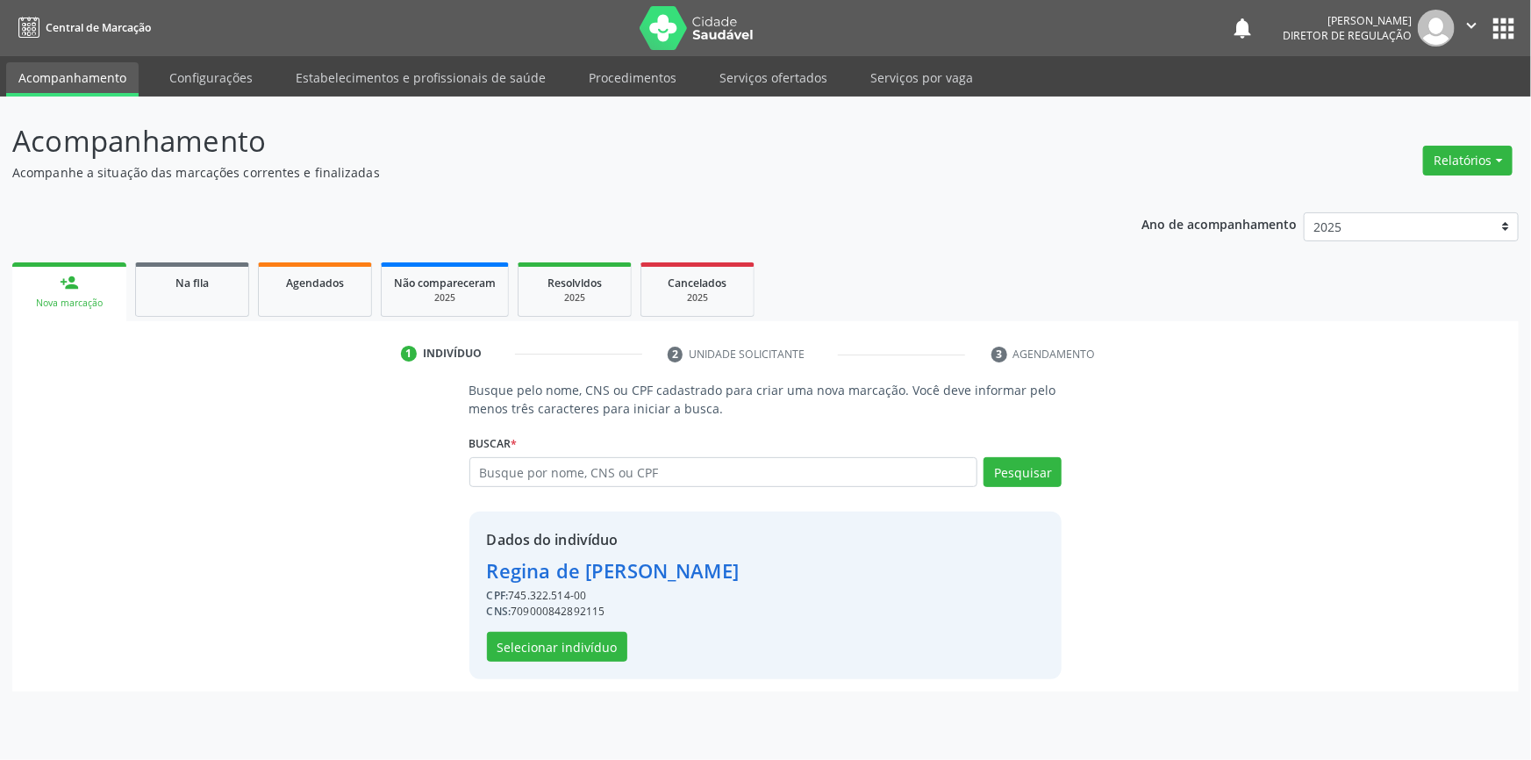
drag, startPoint x: 613, startPoint y: 605, endPoint x: 514, endPoint y: 610, distance: 99.2
click at [514, 610] on div "CNS: 709000842892115" at bounding box center [613, 612] width 252 height 16
copy div "709000842892115"
click at [175, 306] on link "Na fila" at bounding box center [192, 289] width 114 height 54
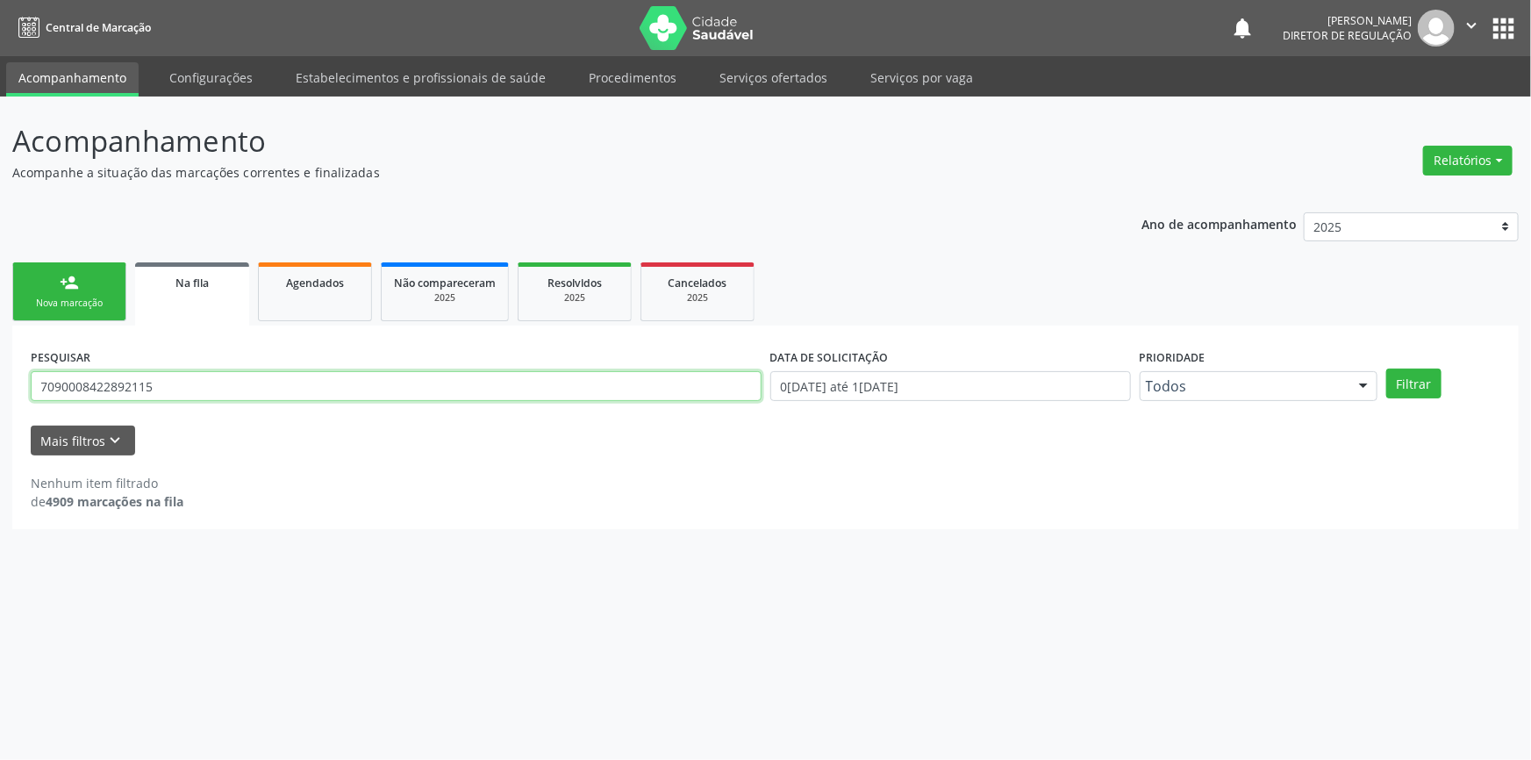
drag, startPoint x: 355, startPoint y: 371, endPoint x: 0, endPoint y: 349, distance: 356.0
click at [0, 349] on div "Acompanhamento Acompanhe a situação das marcações correntes e finalizadas Relat…" at bounding box center [765, 428] width 1531 height 663
paste input "text"
type input "709000842892115"
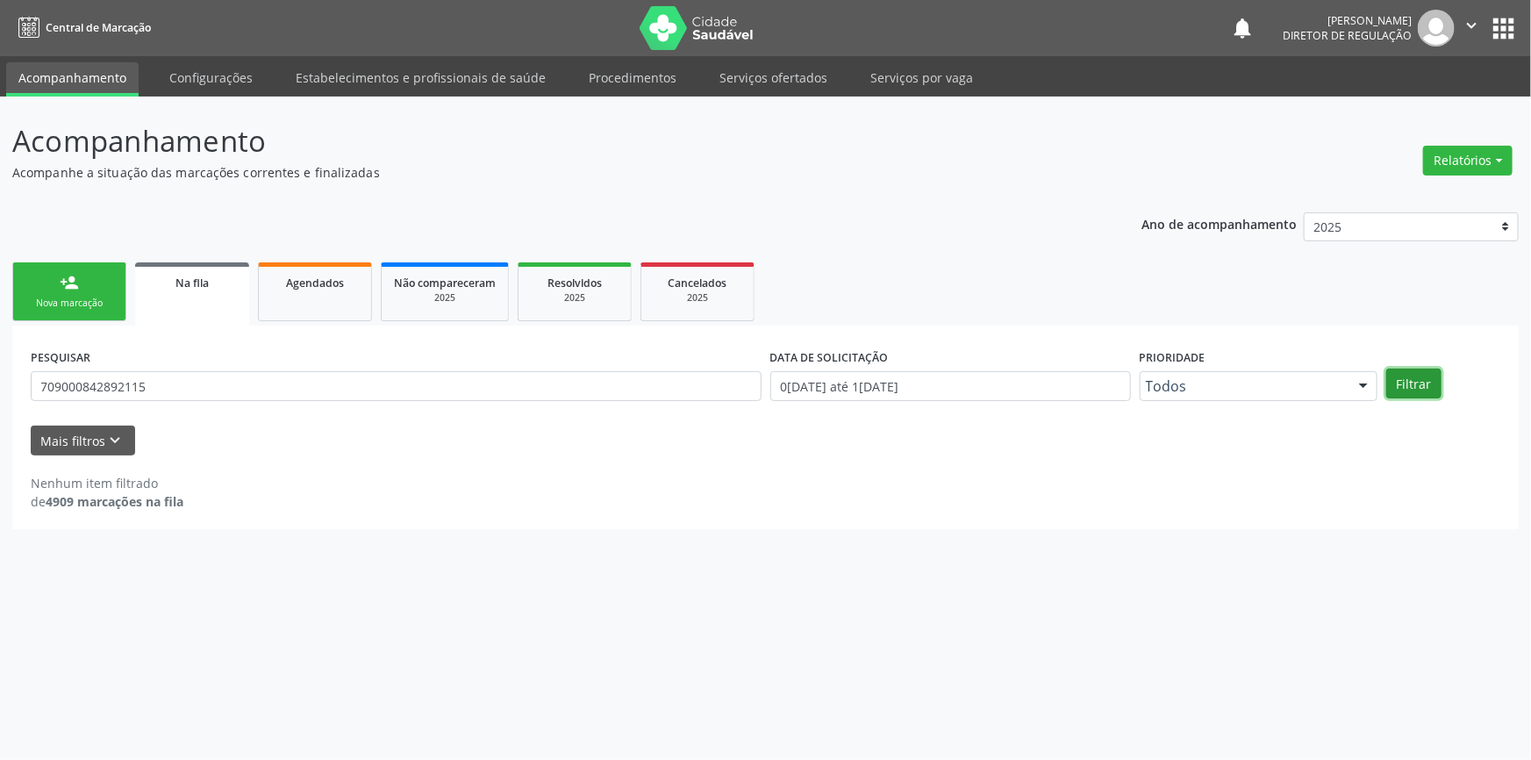
click at [1411, 387] on button "Filtrar" at bounding box center [1413, 383] width 55 height 30
click at [56, 277] on link "person_add Nova marcação" at bounding box center [69, 291] width 114 height 59
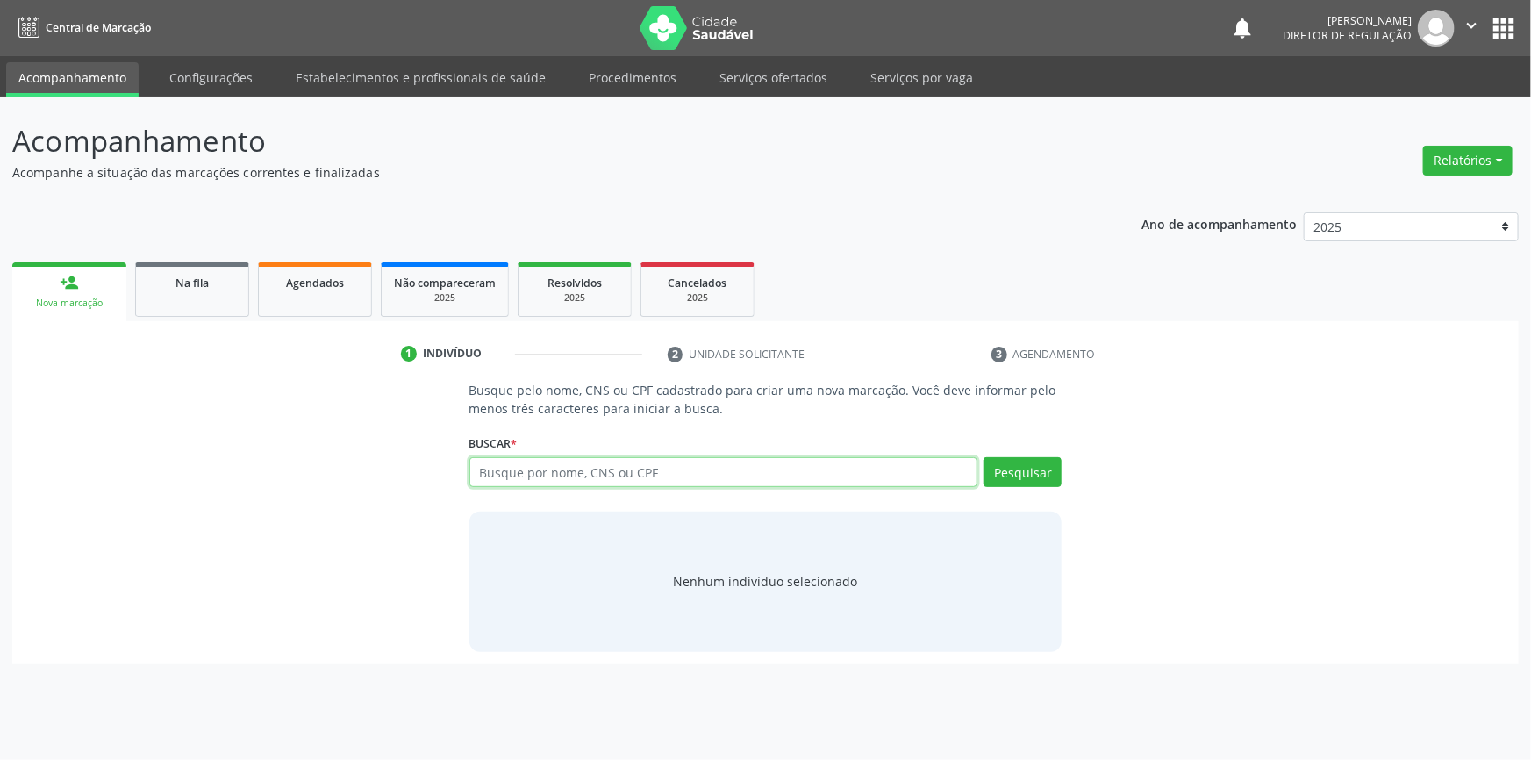
click at [649, 481] on input "text" at bounding box center [723, 472] width 509 height 30
paste input "709000842892115"
type input "709000842892115"
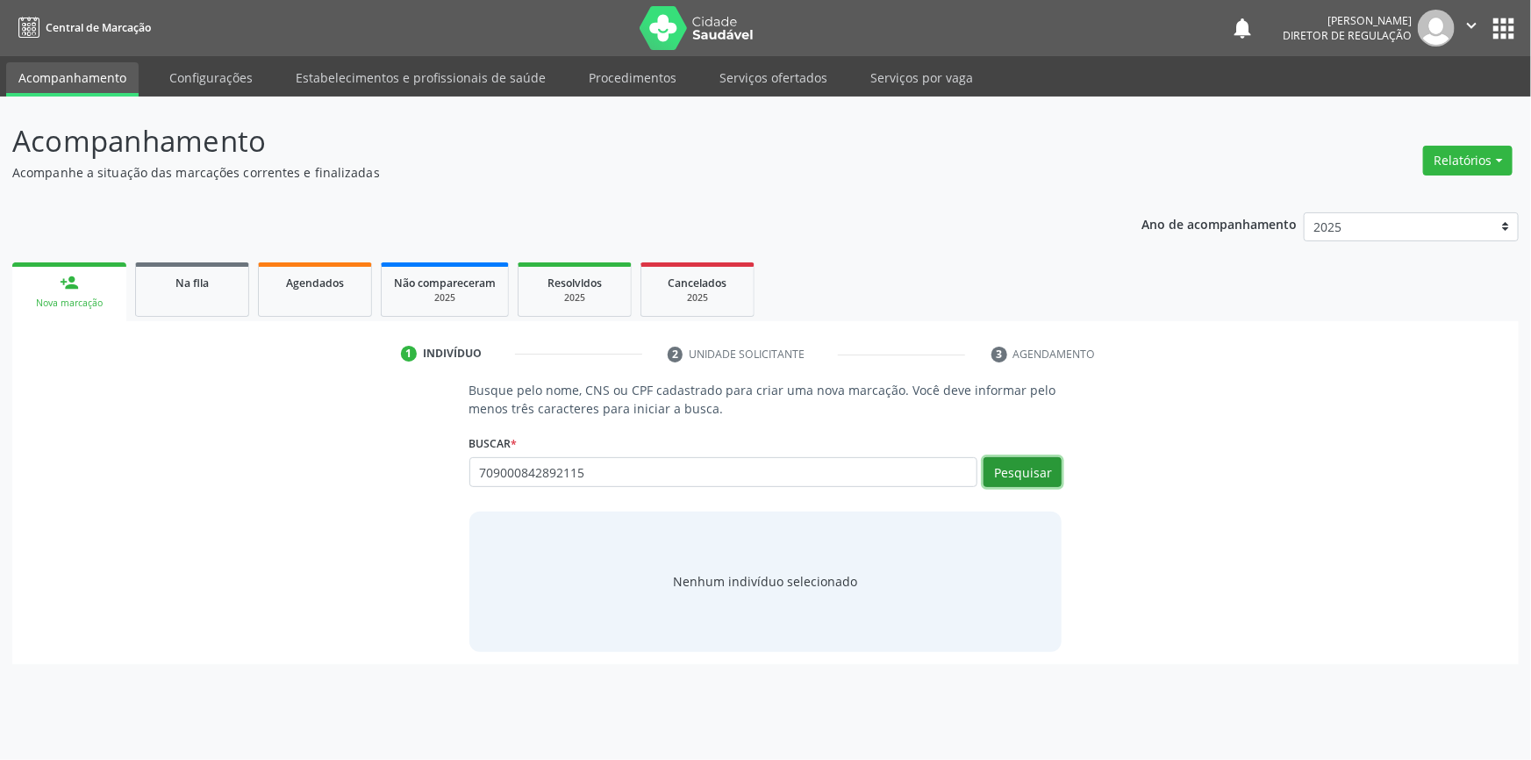
click at [1053, 471] on button "Pesquisar" at bounding box center [1023, 472] width 78 height 30
type input "709000842892115"
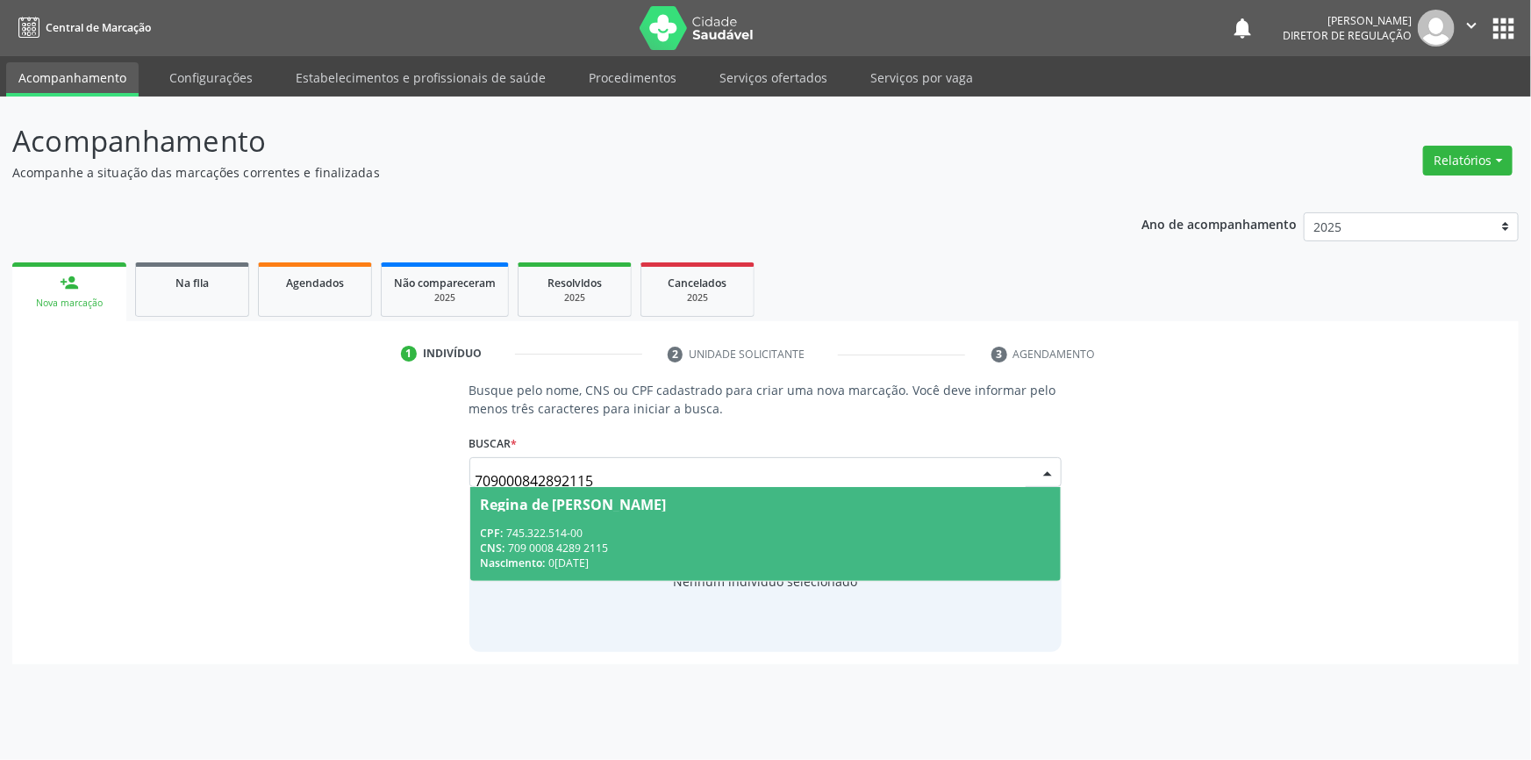
click at [632, 561] on div "Nascimento: 07/01/1962" at bounding box center [766, 562] width 570 height 15
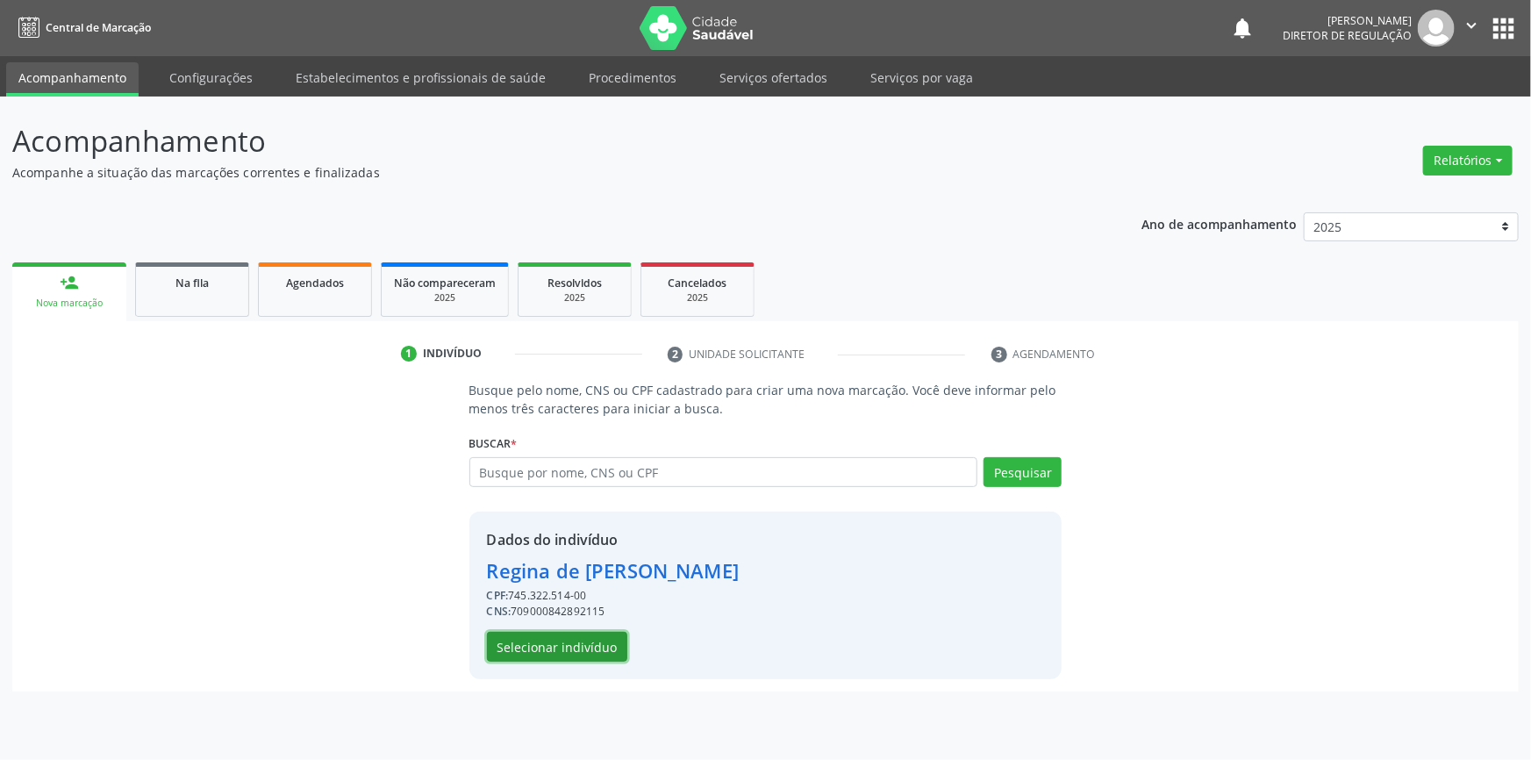
click at [572, 641] on button "Selecionar indivíduo" at bounding box center [557, 647] width 140 height 30
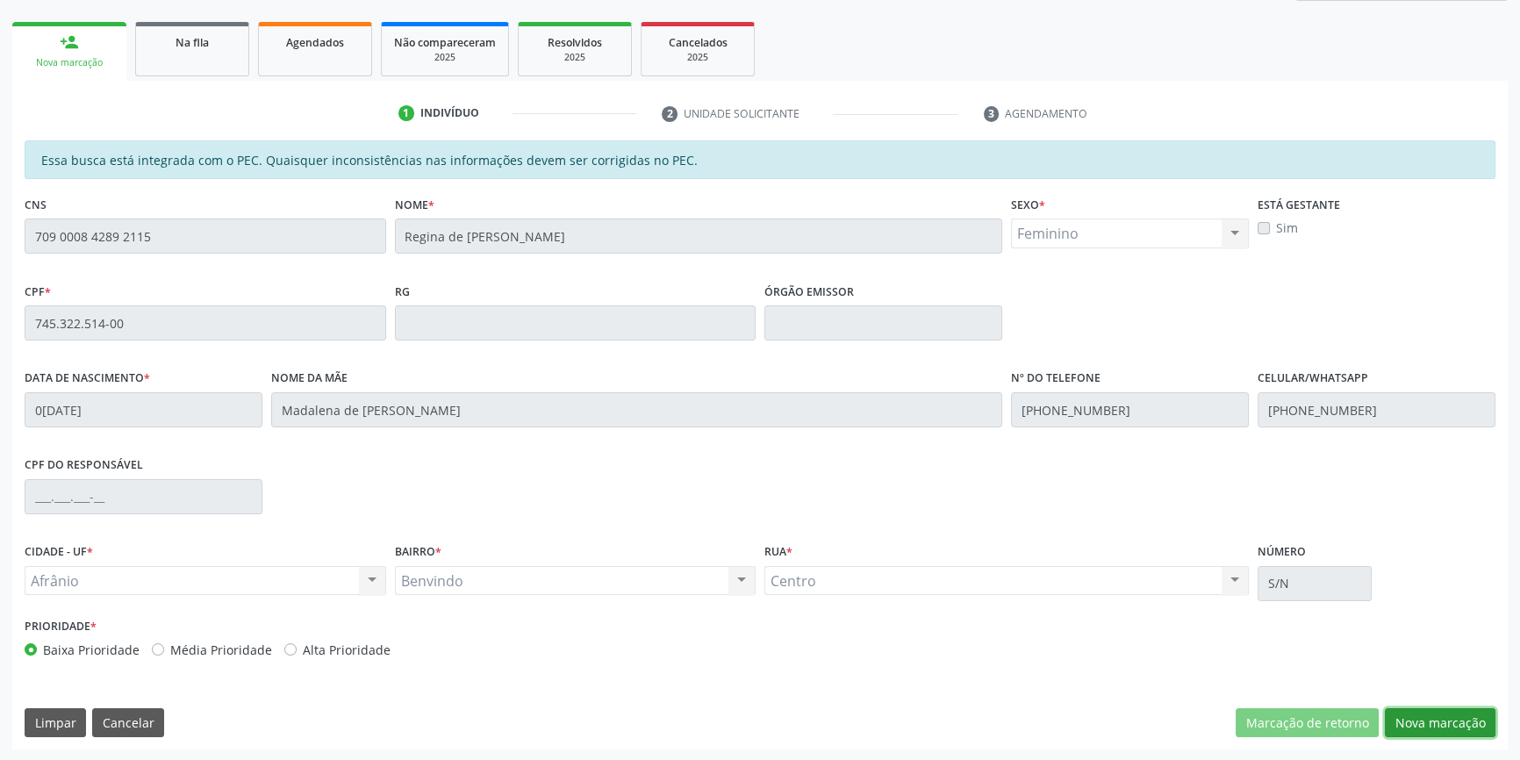
click at [1458, 732] on button "Nova marcação" at bounding box center [1439, 723] width 111 height 30
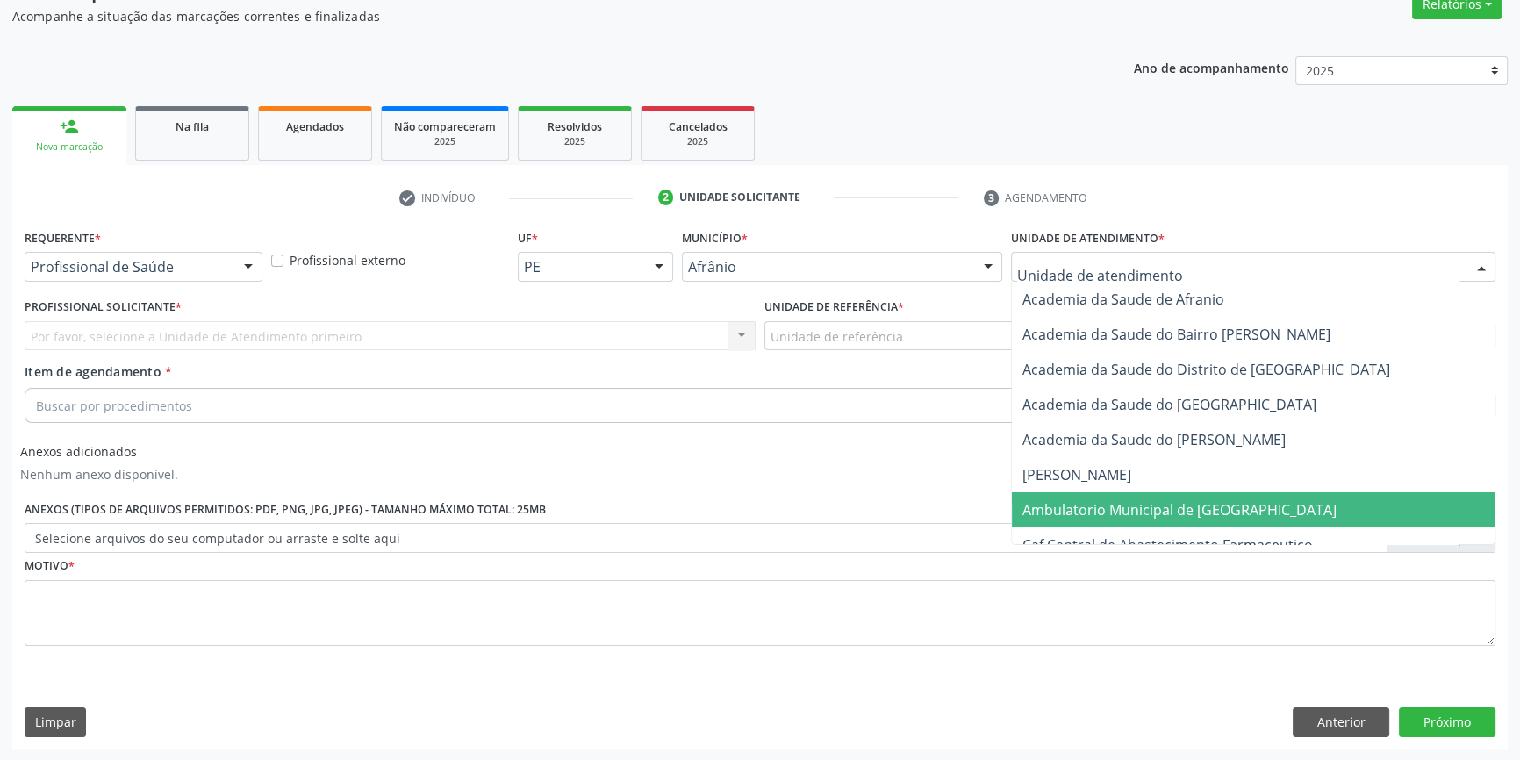
click at [1131, 501] on span "Ambulatorio Municipal de [GEOGRAPHIC_DATA]" at bounding box center [1179, 509] width 314 height 19
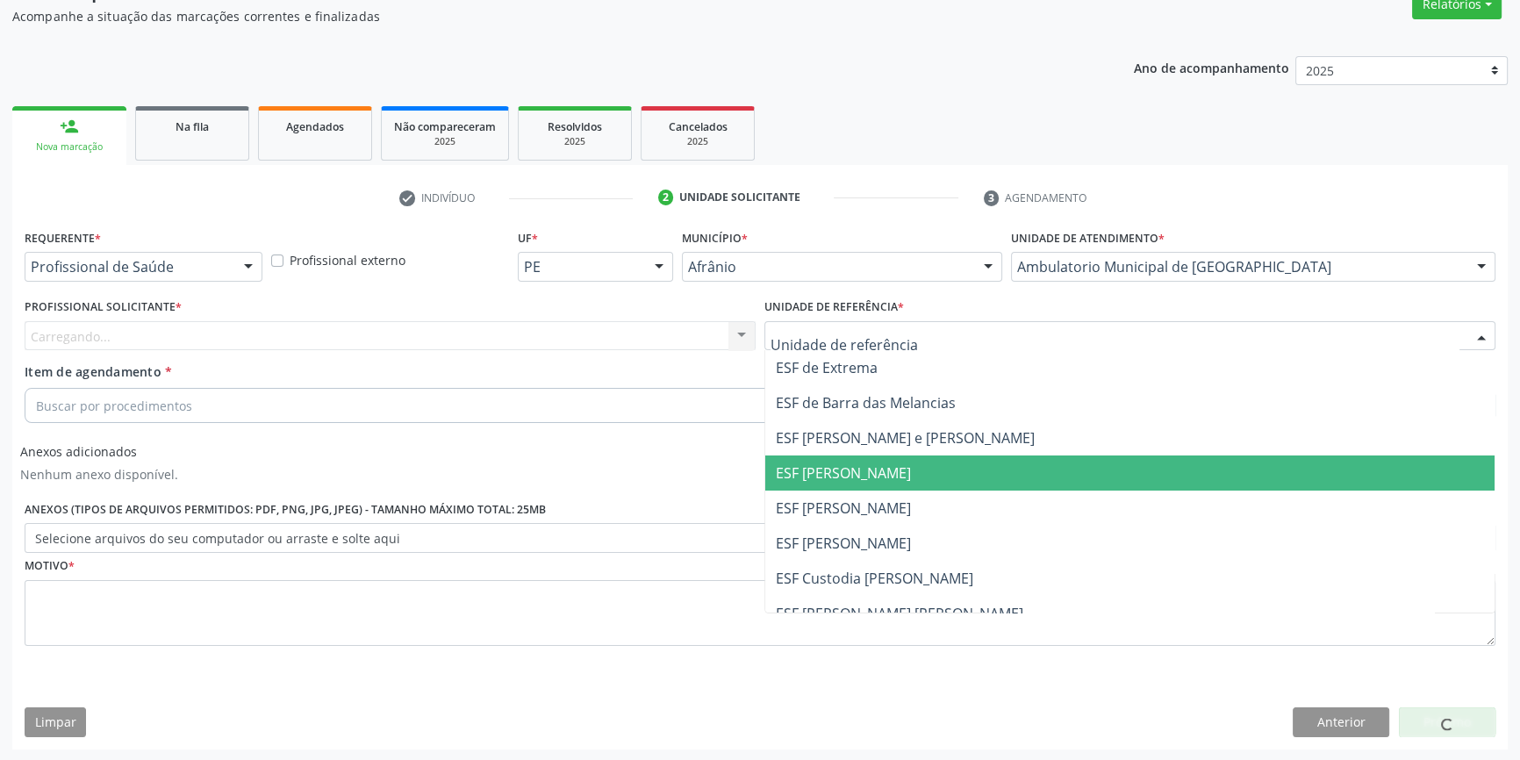
click at [858, 478] on span "ESF [PERSON_NAME]" at bounding box center [843, 472] width 135 height 19
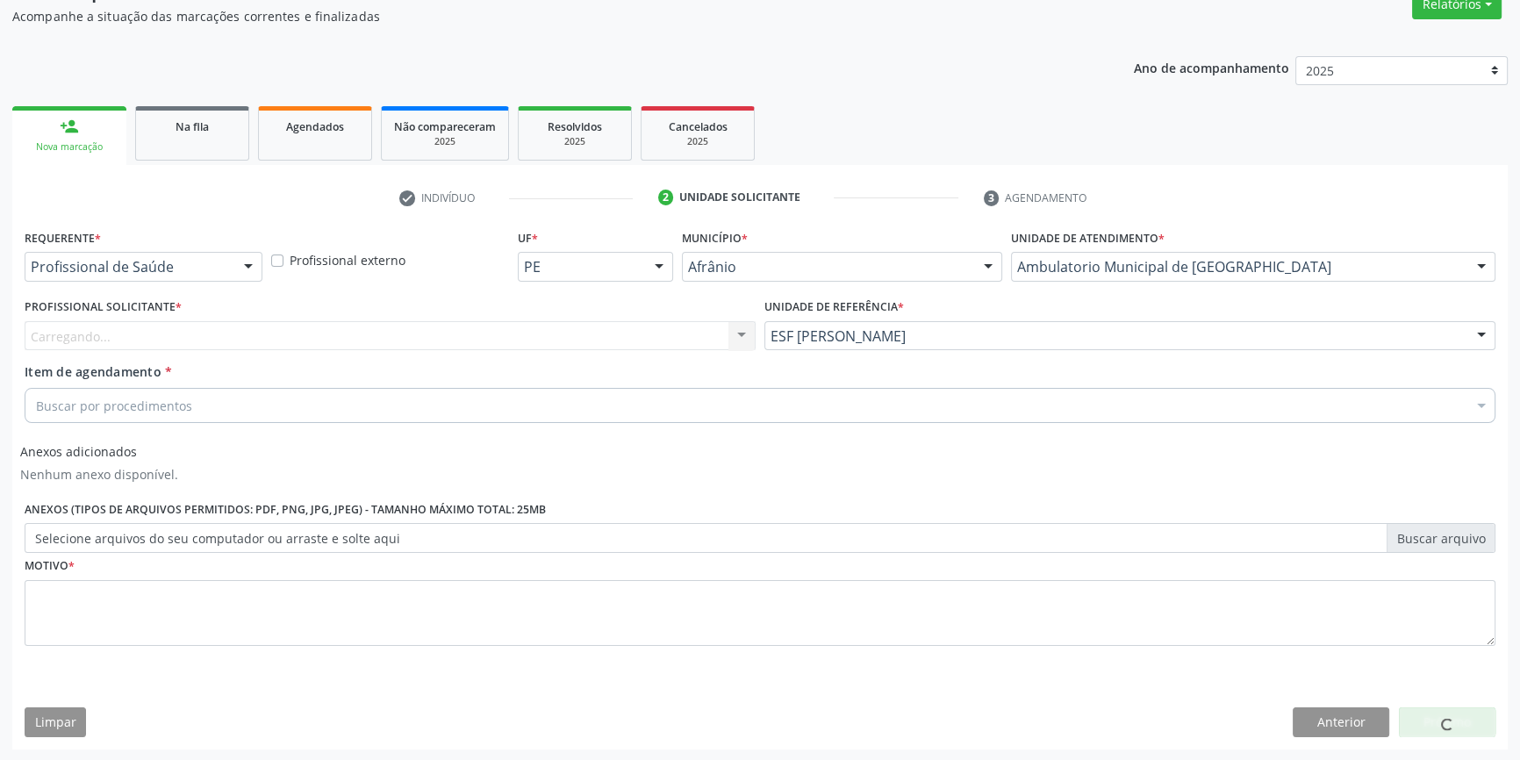
click at [447, 341] on div "Carregando... Nenhum resultado encontrado para: " " Não há nenhuma opção para s…" at bounding box center [390, 336] width 731 height 30
click at [447, 341] on div "Carregando..." at bounding box center [390, 336] width 731 height 30
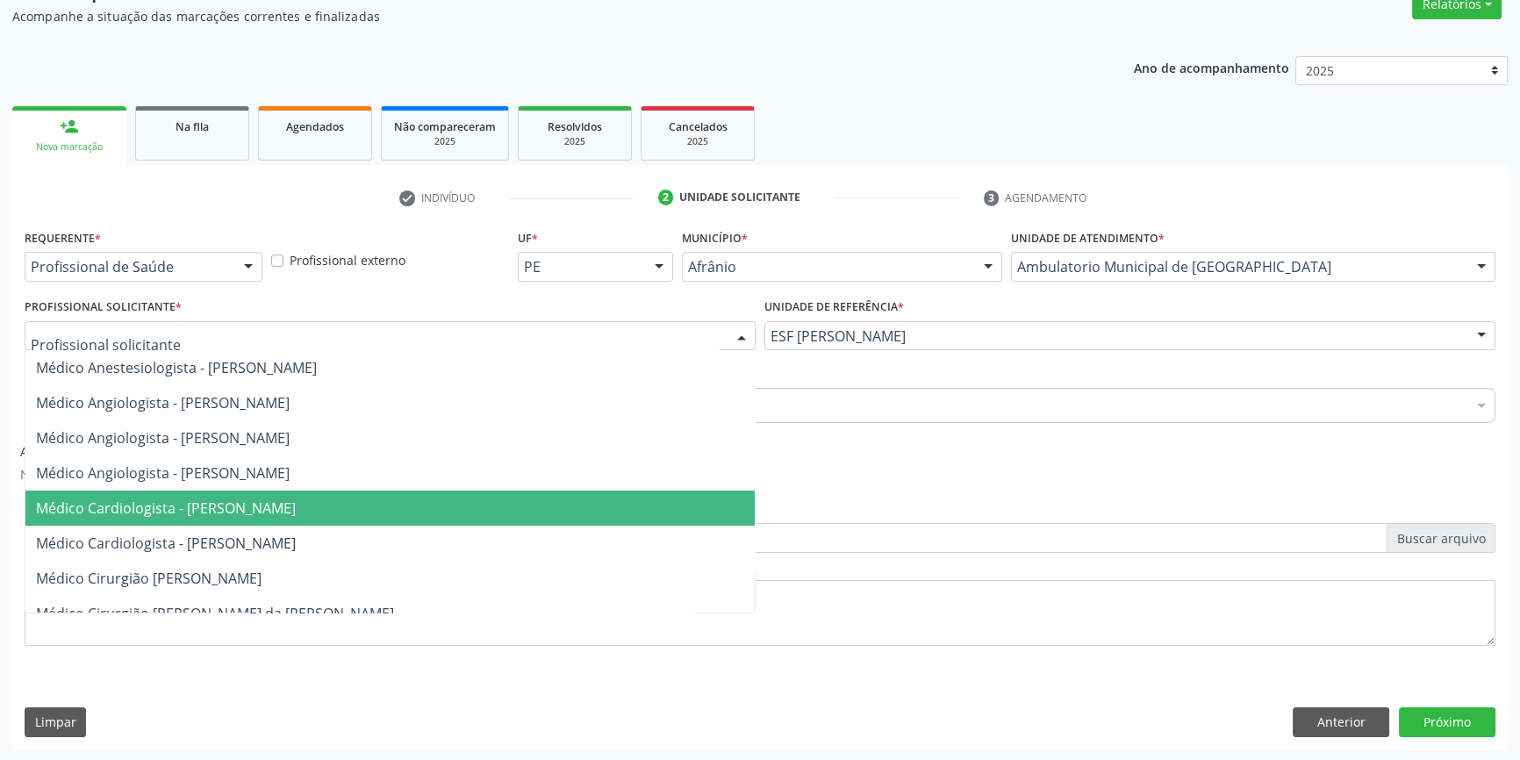
click at [272, 518] on span "Médico Cardiologista - [PERSON_NAME]" at bounding box center [389, 507] width 729 height 35
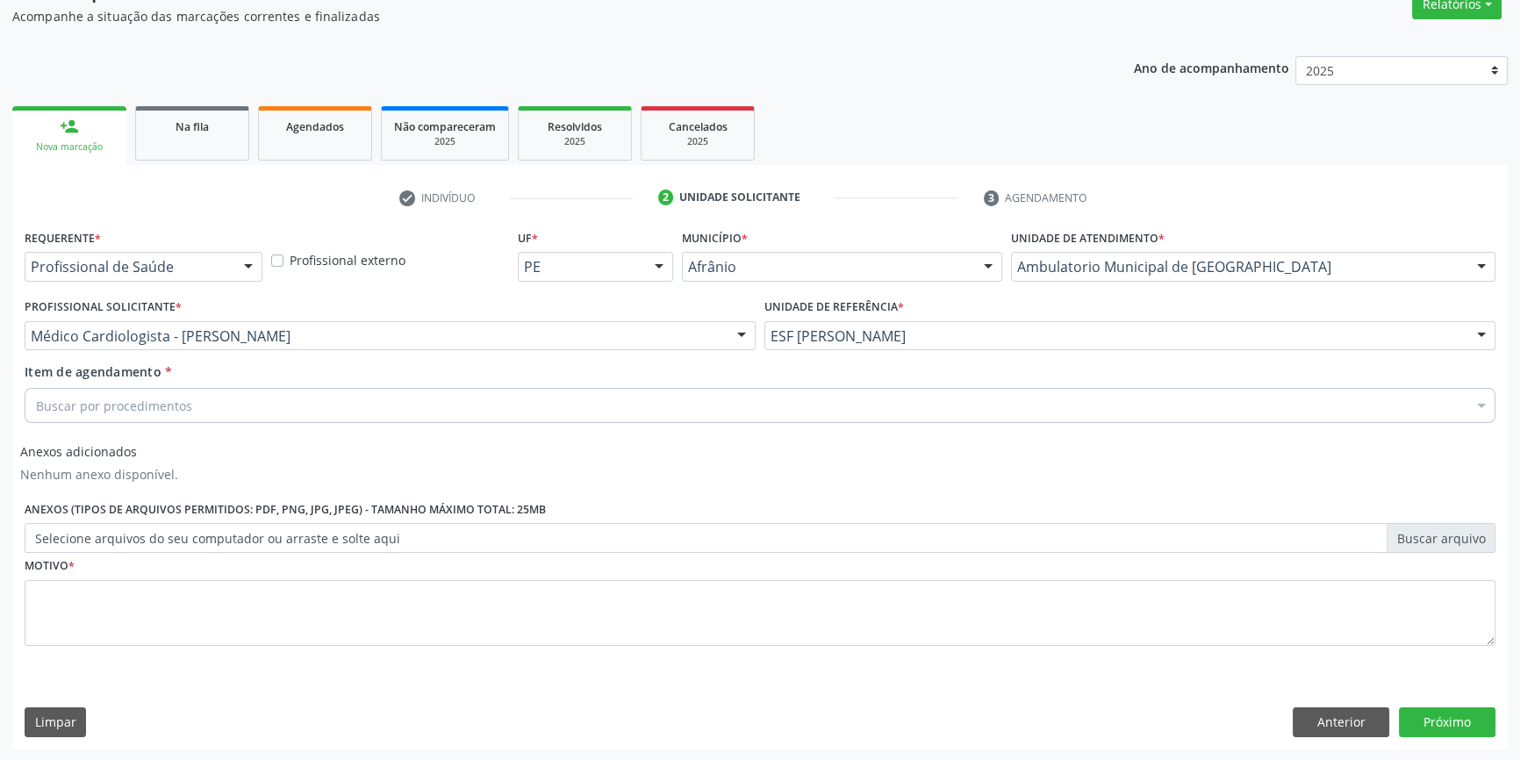
click at [212, 404] on div "Buscar por procedimentos" at bounding box center [760, 405] width 1470 height 35
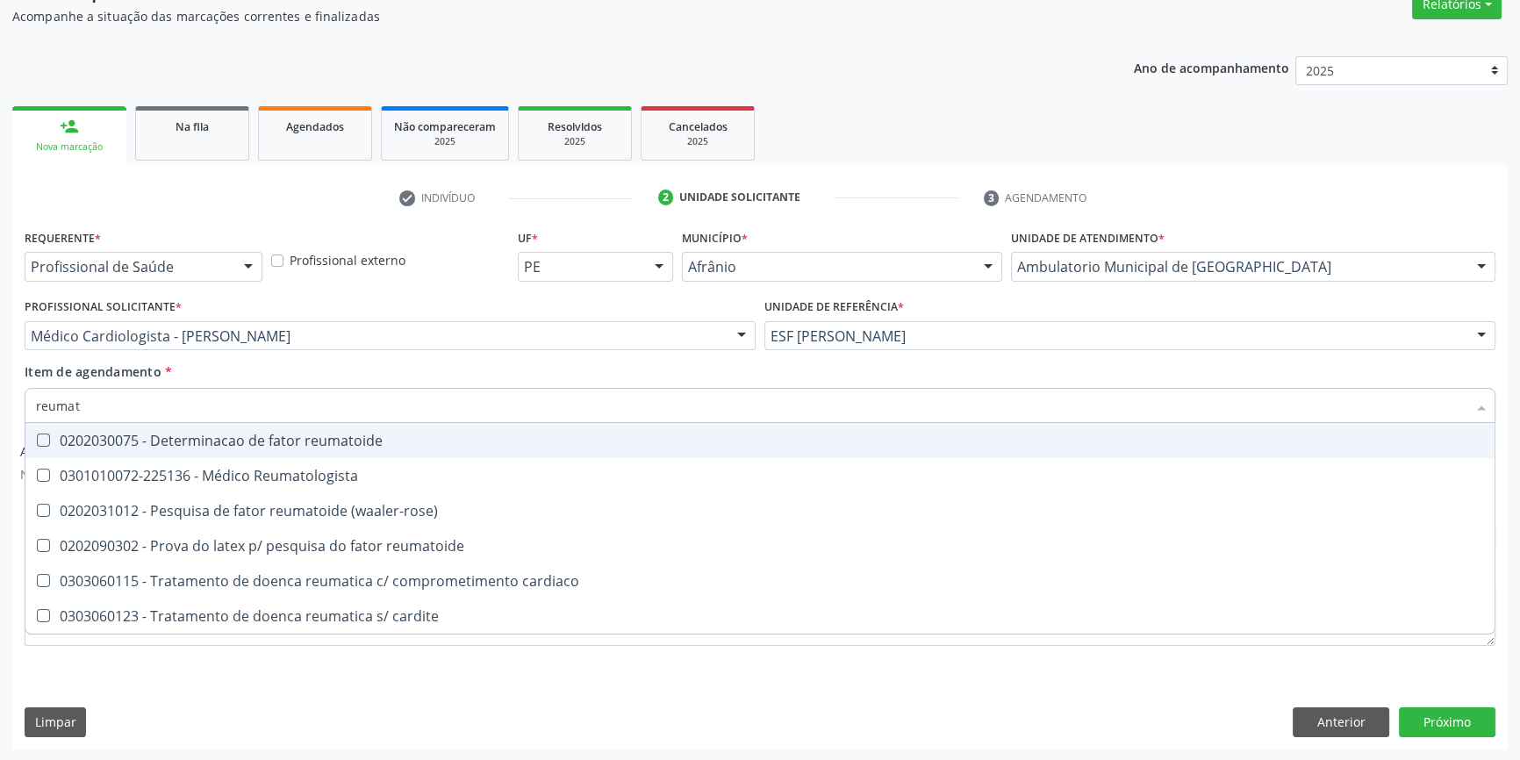
type input "reumato"
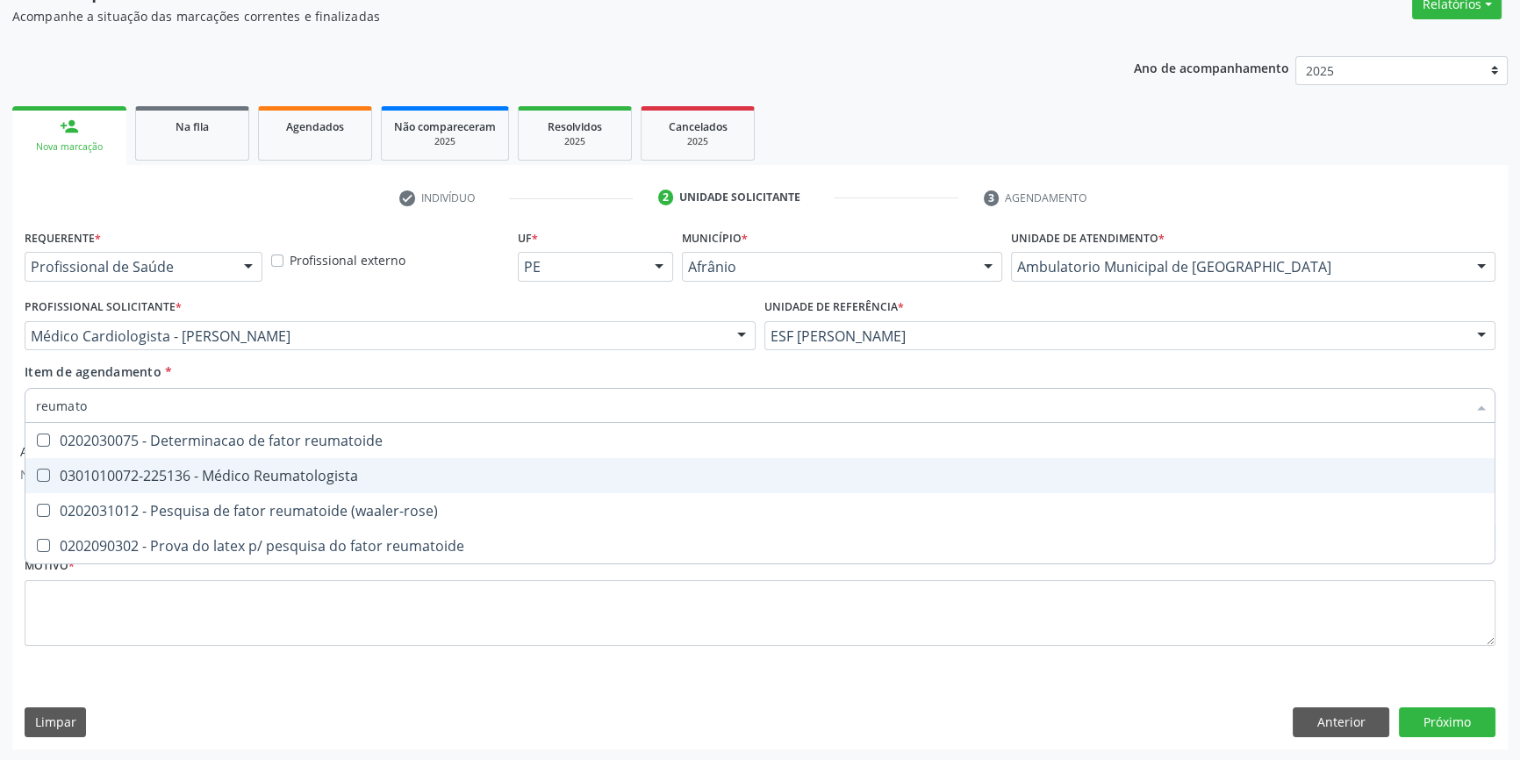
click at [231, 464] on span "0301010072-225136 - Médico Reumatologista" at bounding box center [759, 475] width 1469 height 35
checkbox Reumatologista "true"
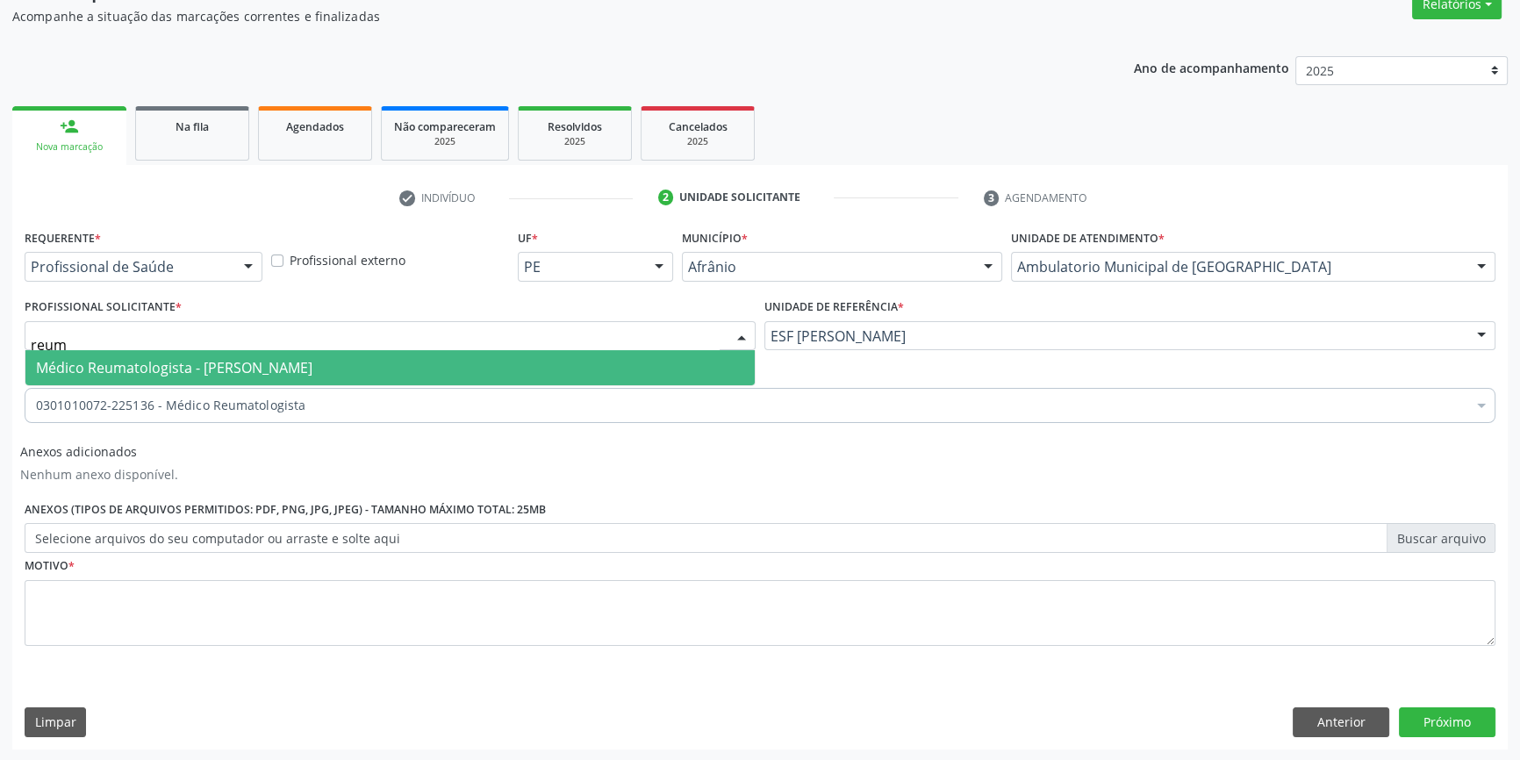
type input "reuma"
click at [300, 362] on span "Médico Reumatologista - [PERSON_NAME]" at bounding box center [174, 367] width 276 height 19
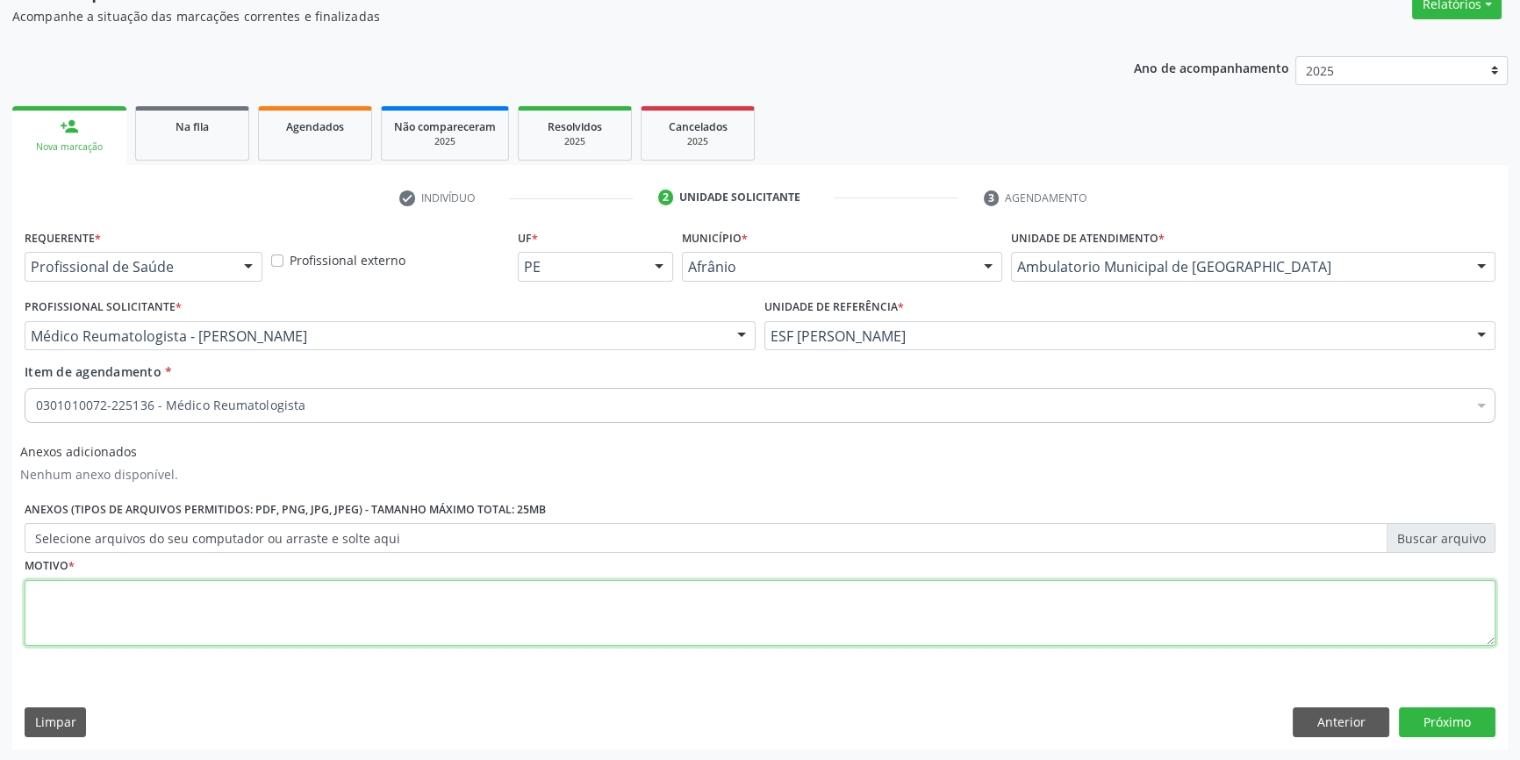
click at [210, 610] on textarea at bounding box center [760, 613] width 1470 height 67
type textarea "'"
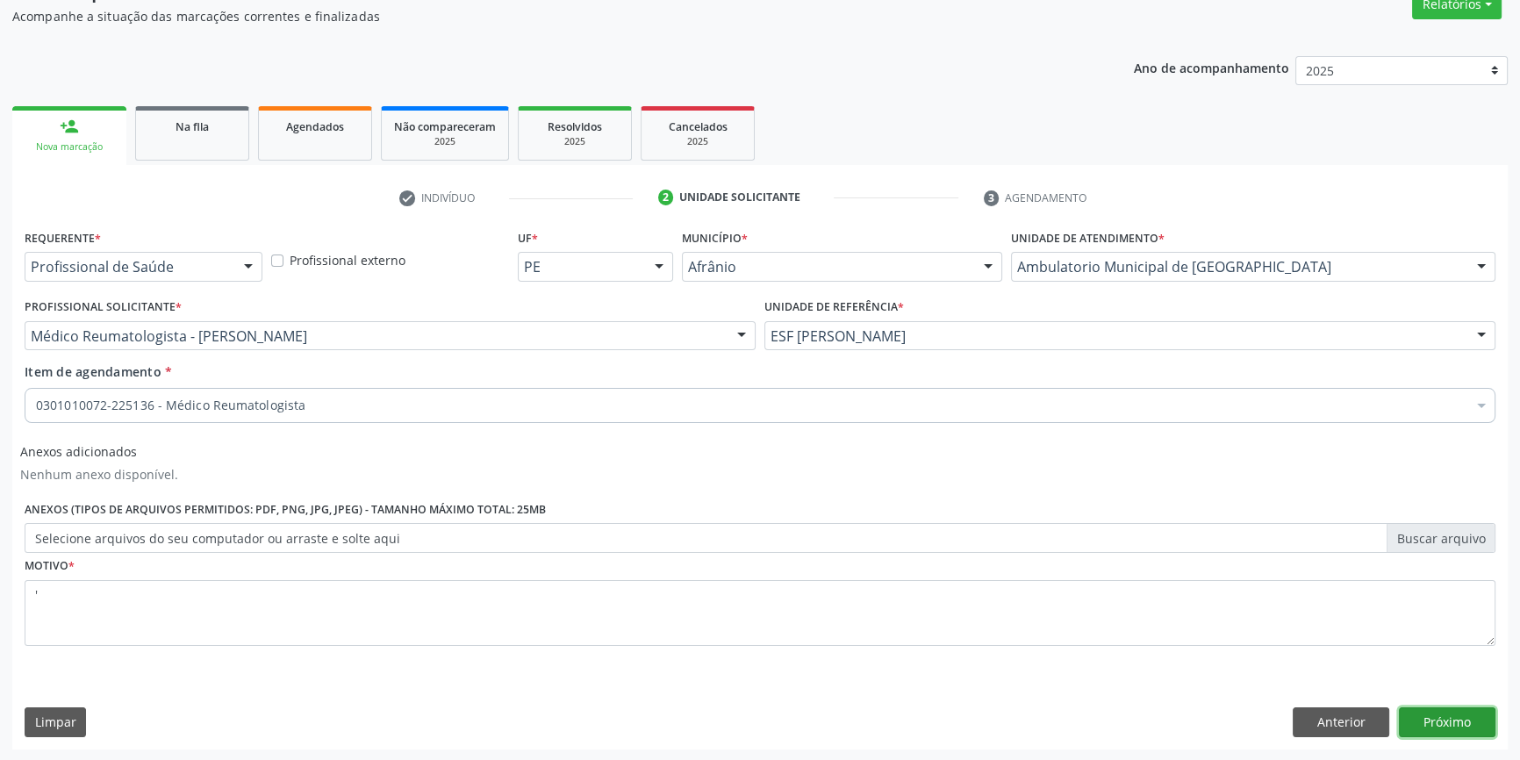
click at [1448, 719] on button "Próximo" at bounding box center [1447, 722] width 97 height 30
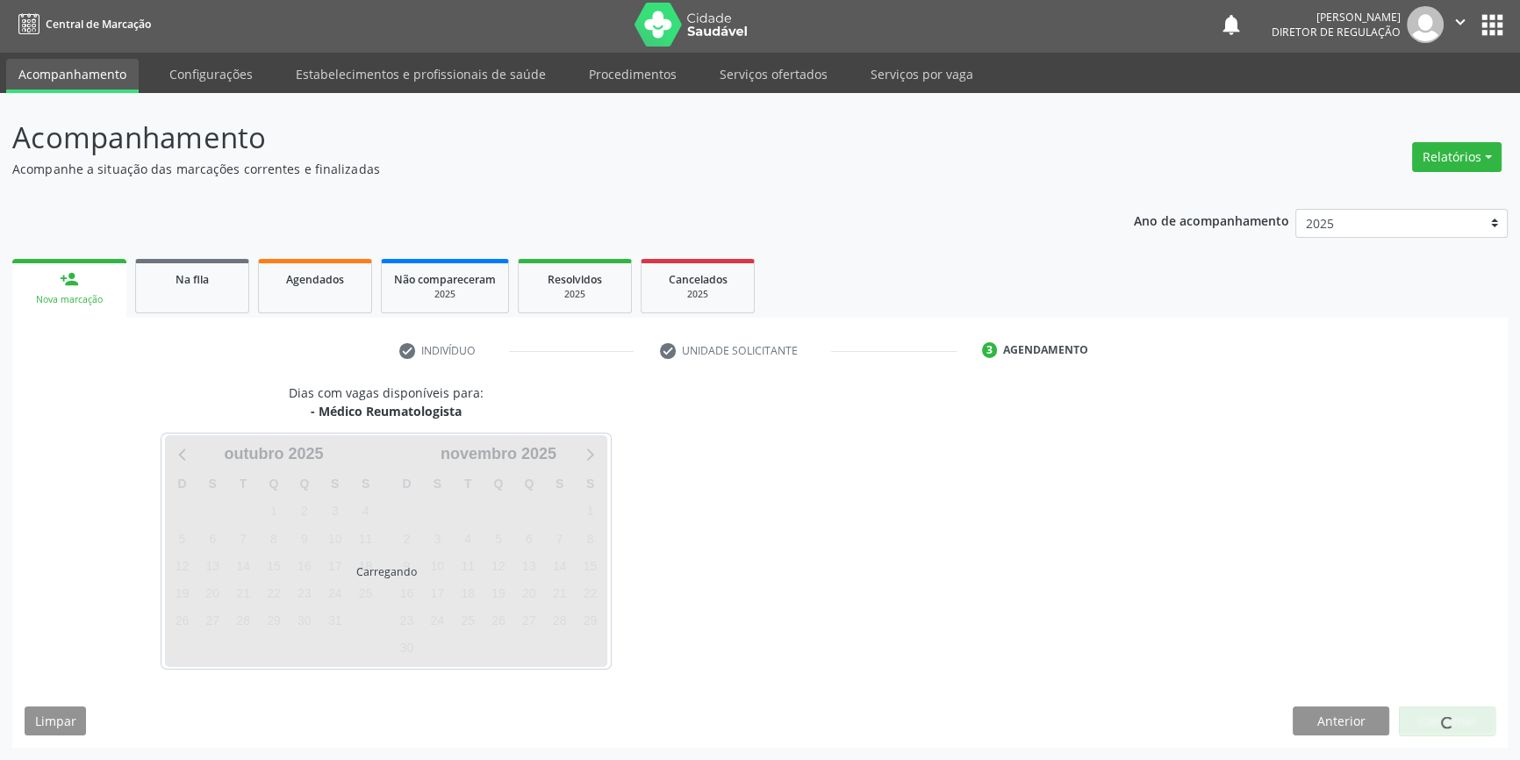
scroll to position [2, 0]
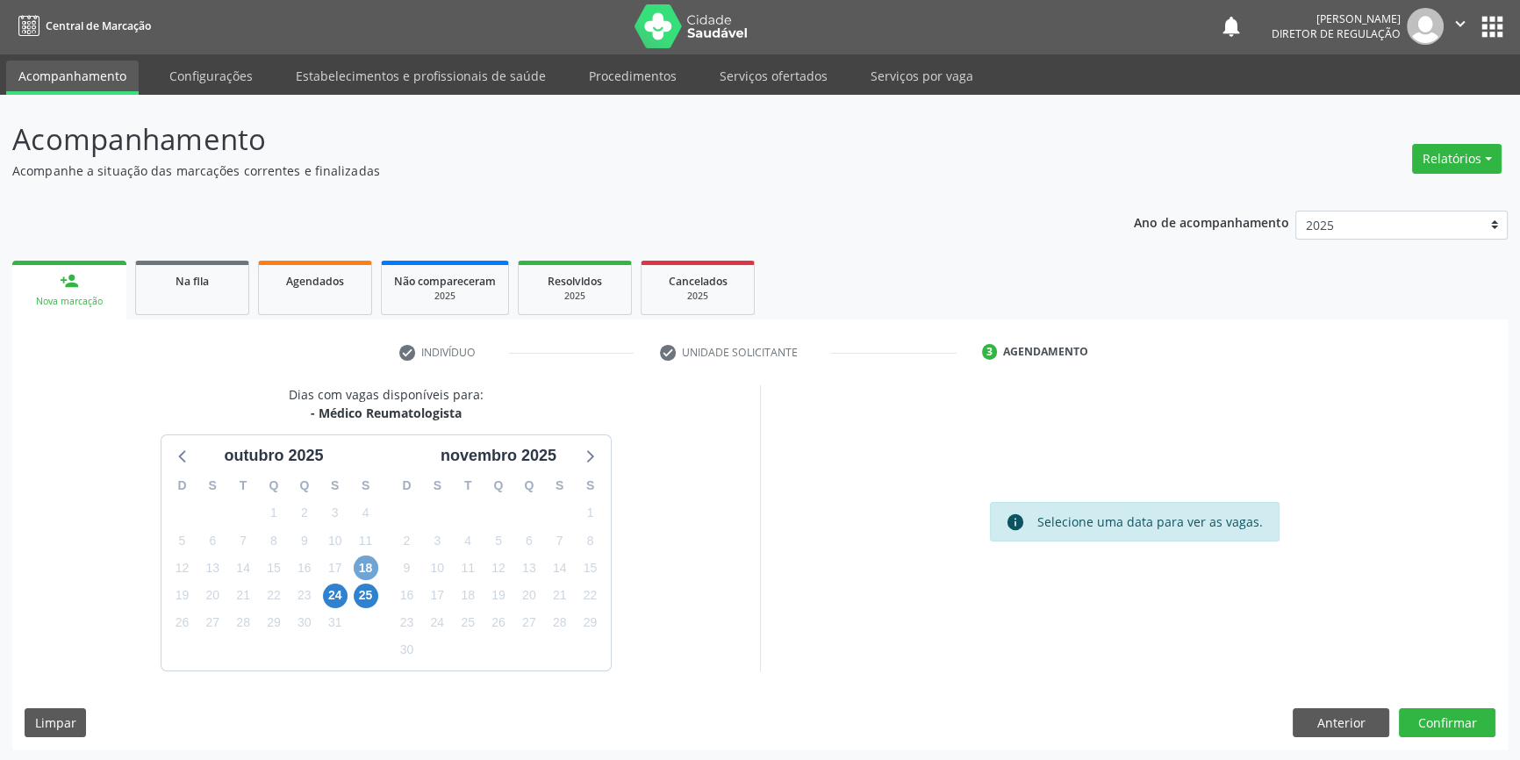
click at [376, 568] on span "18" at bounding box center [366, 567] width 25 height 25
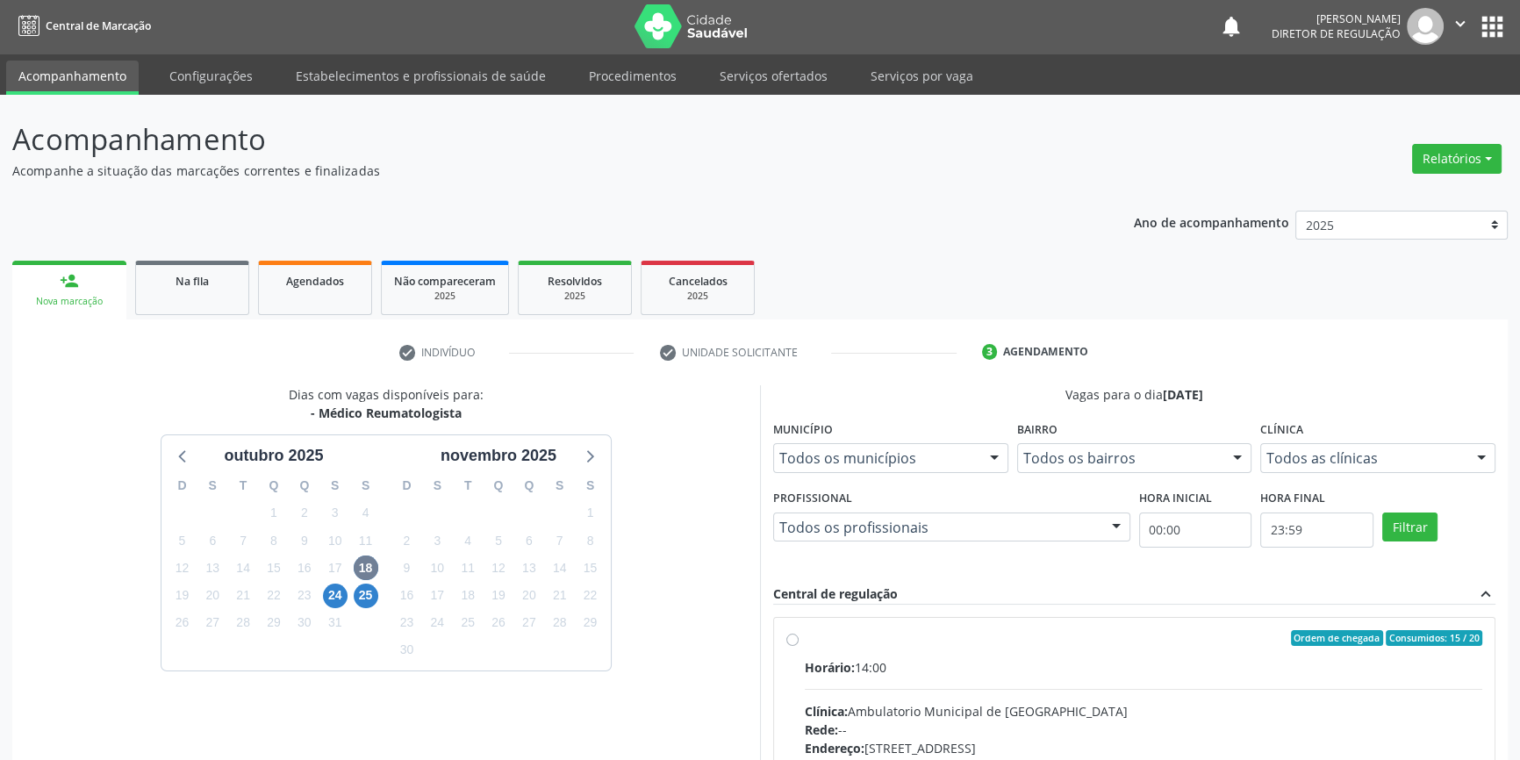
click at [949, 640] on div "Ordem de chegada Consumidos: 15 / 20" at bounding box center [1143, 638] width 677 height 16
click at [798, 640] on input "Ordem de chegada Consumidos: 15 / 20 Horário: 14:00 Clínica: Ambulatorio Munici…" at bounding box center [792, 638] width 12 height 16
radio input "true"
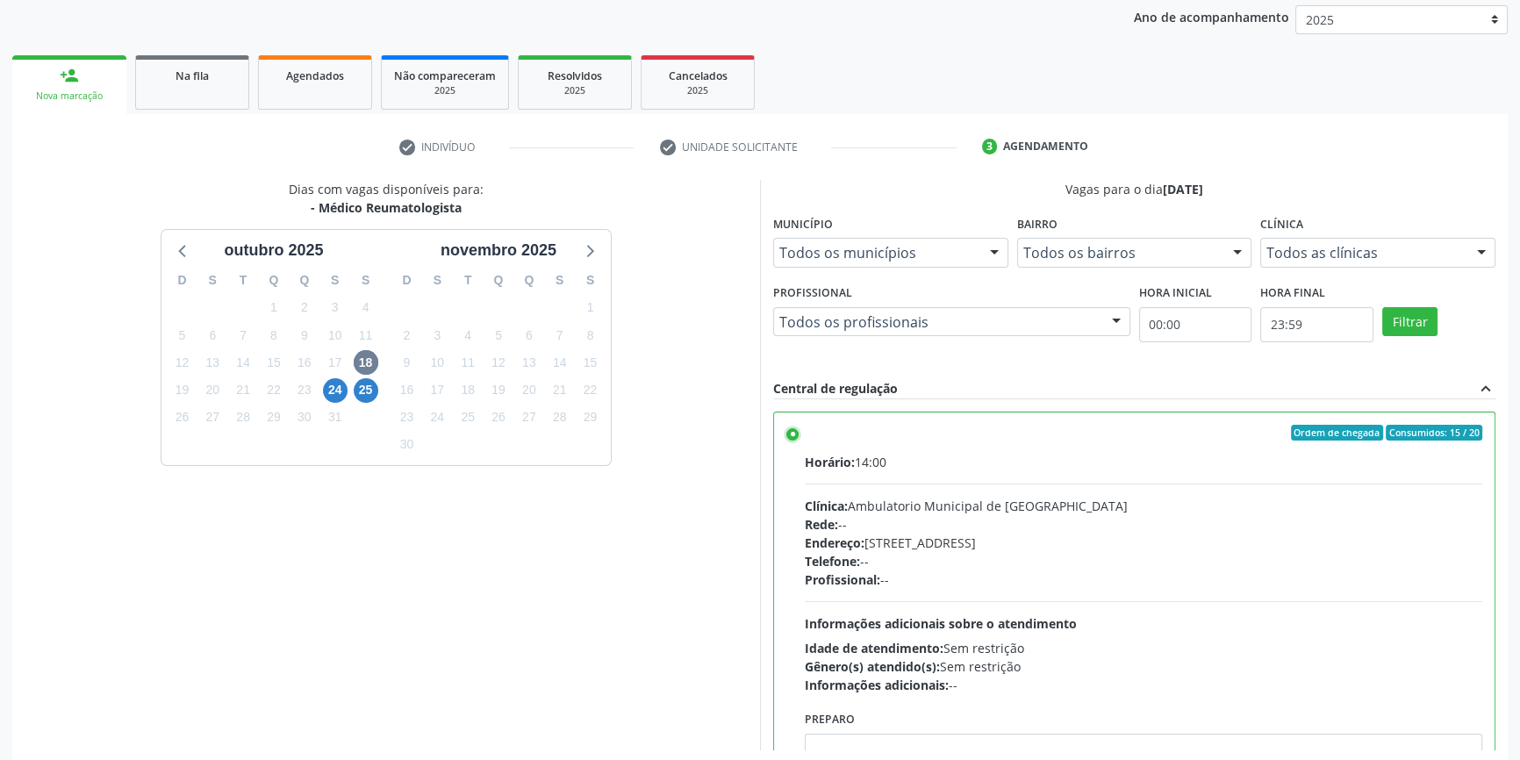
scroll to position [287, 0]
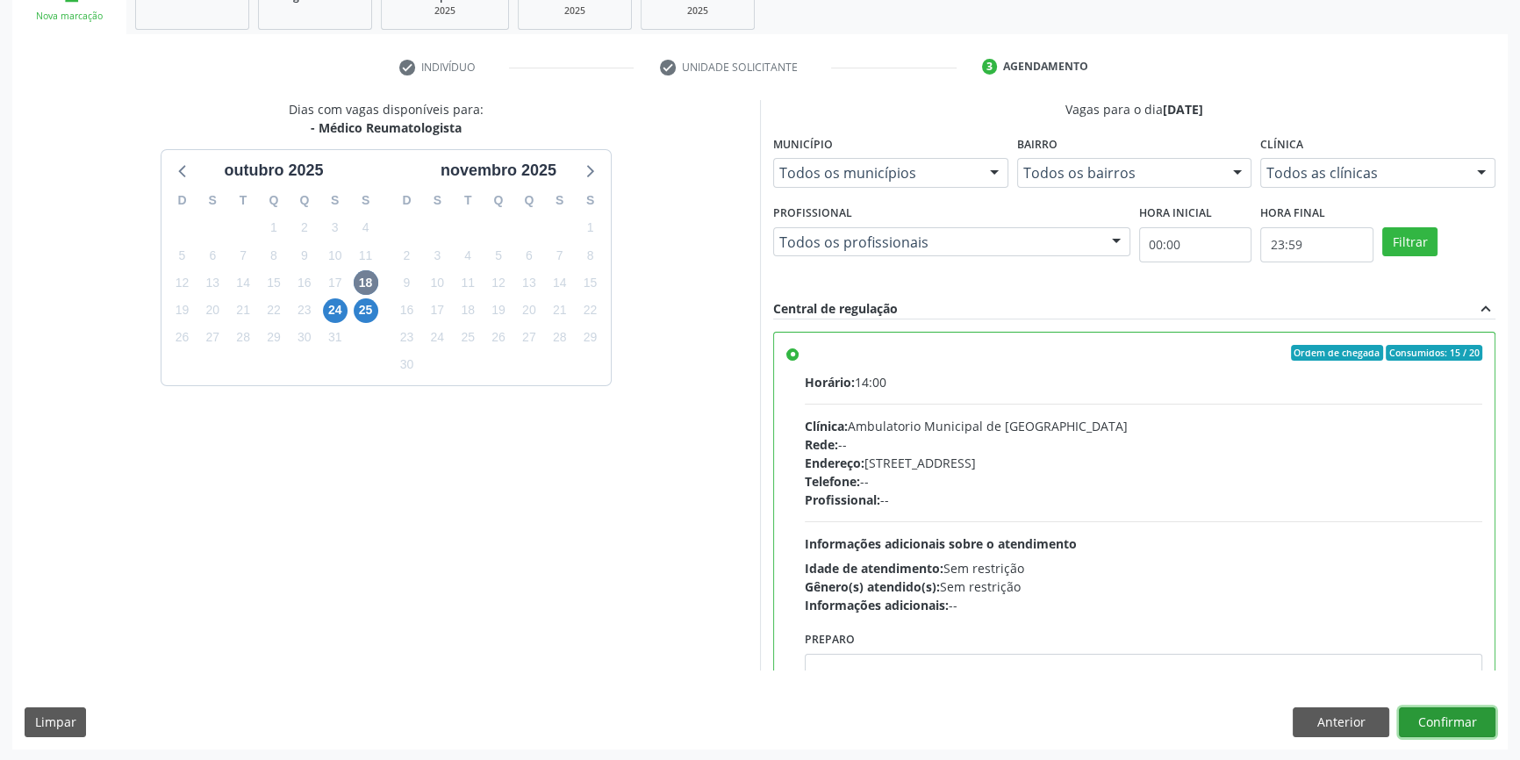
click at [1442, 719] on button "Confirmar" at bounding box center [1447, 722] width 97 height 30
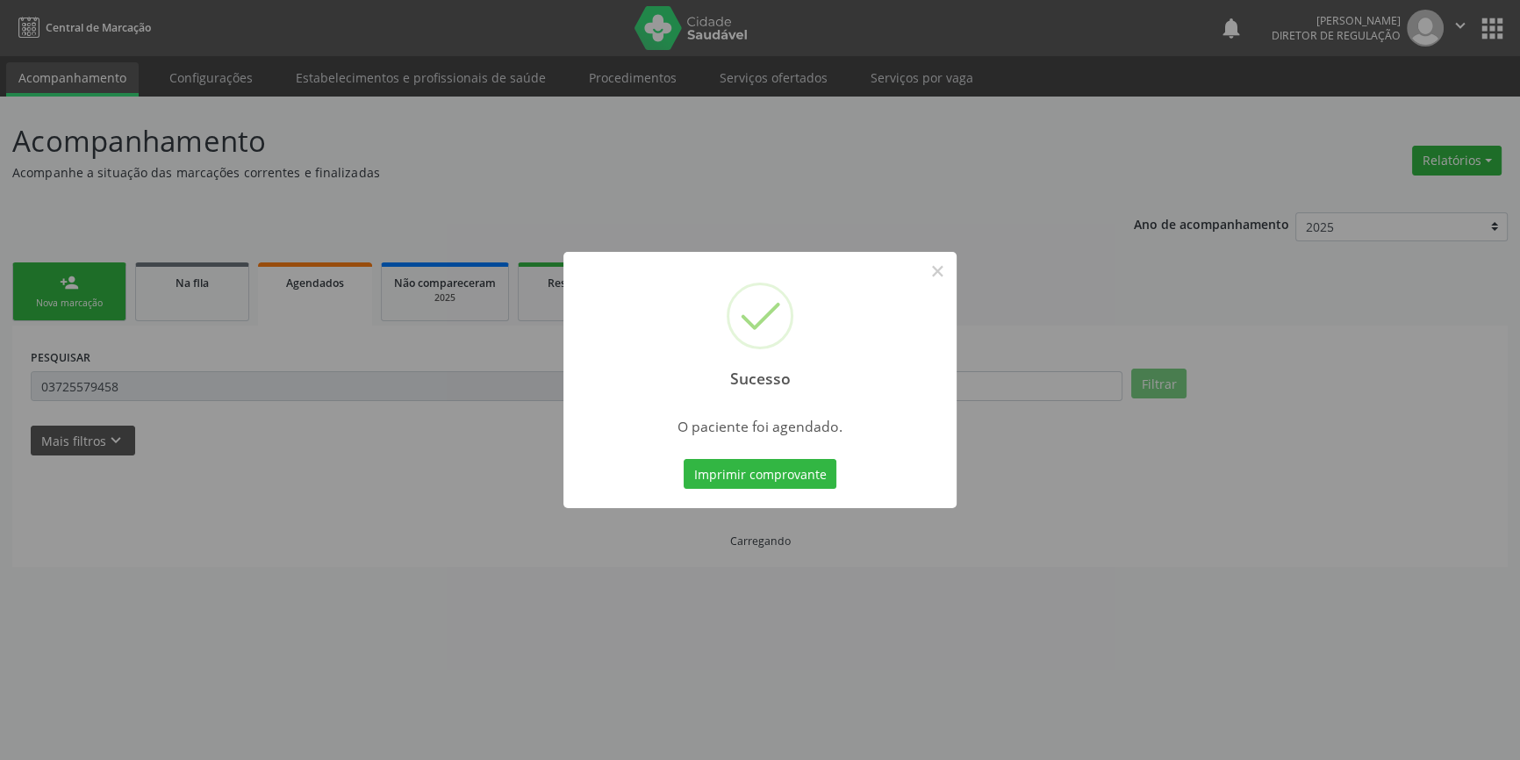
scroll to position [0, 0]
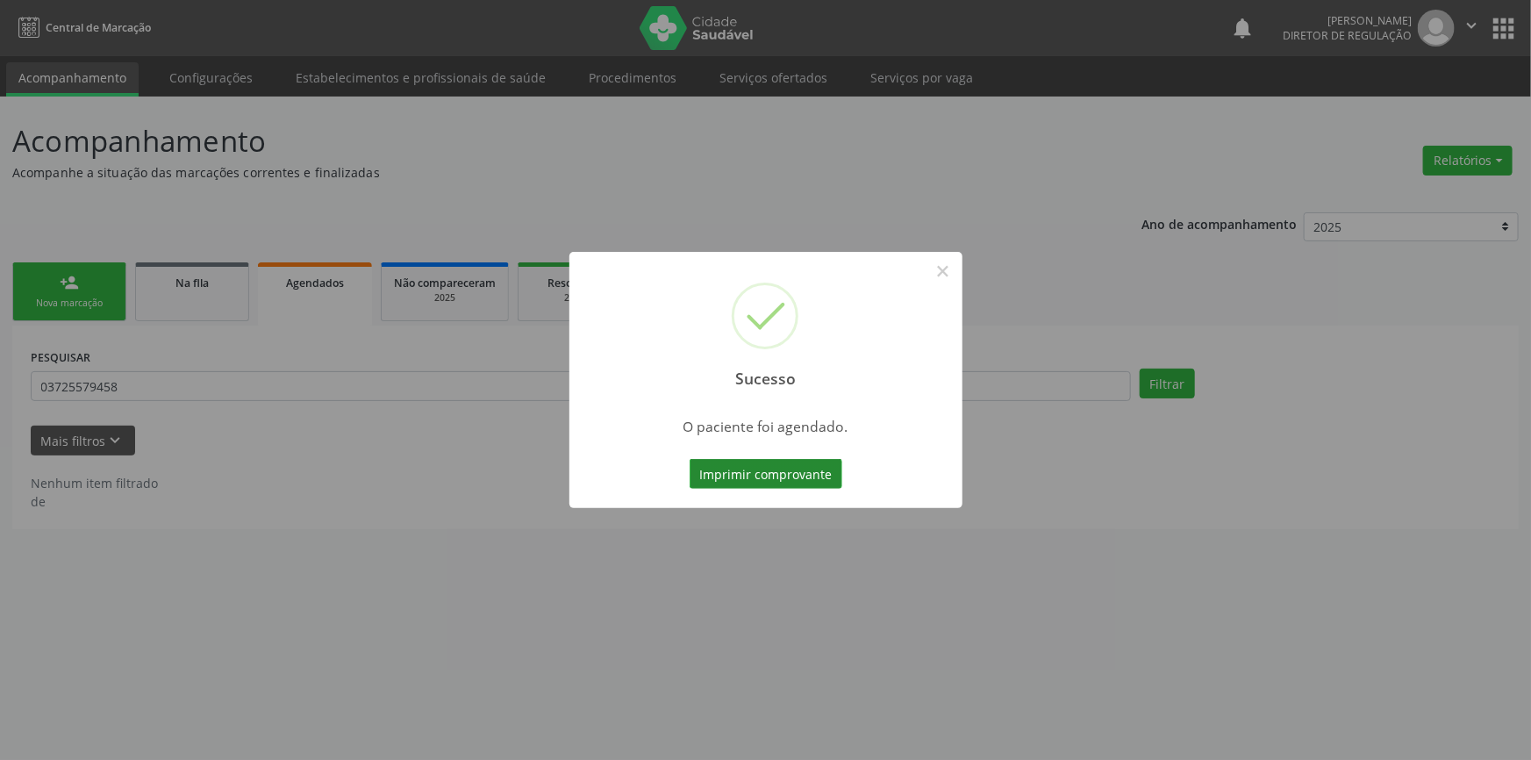
click at [805, 486] on button "Imprimir comprovante" at bounding box center [766, 474] width 153 height 30
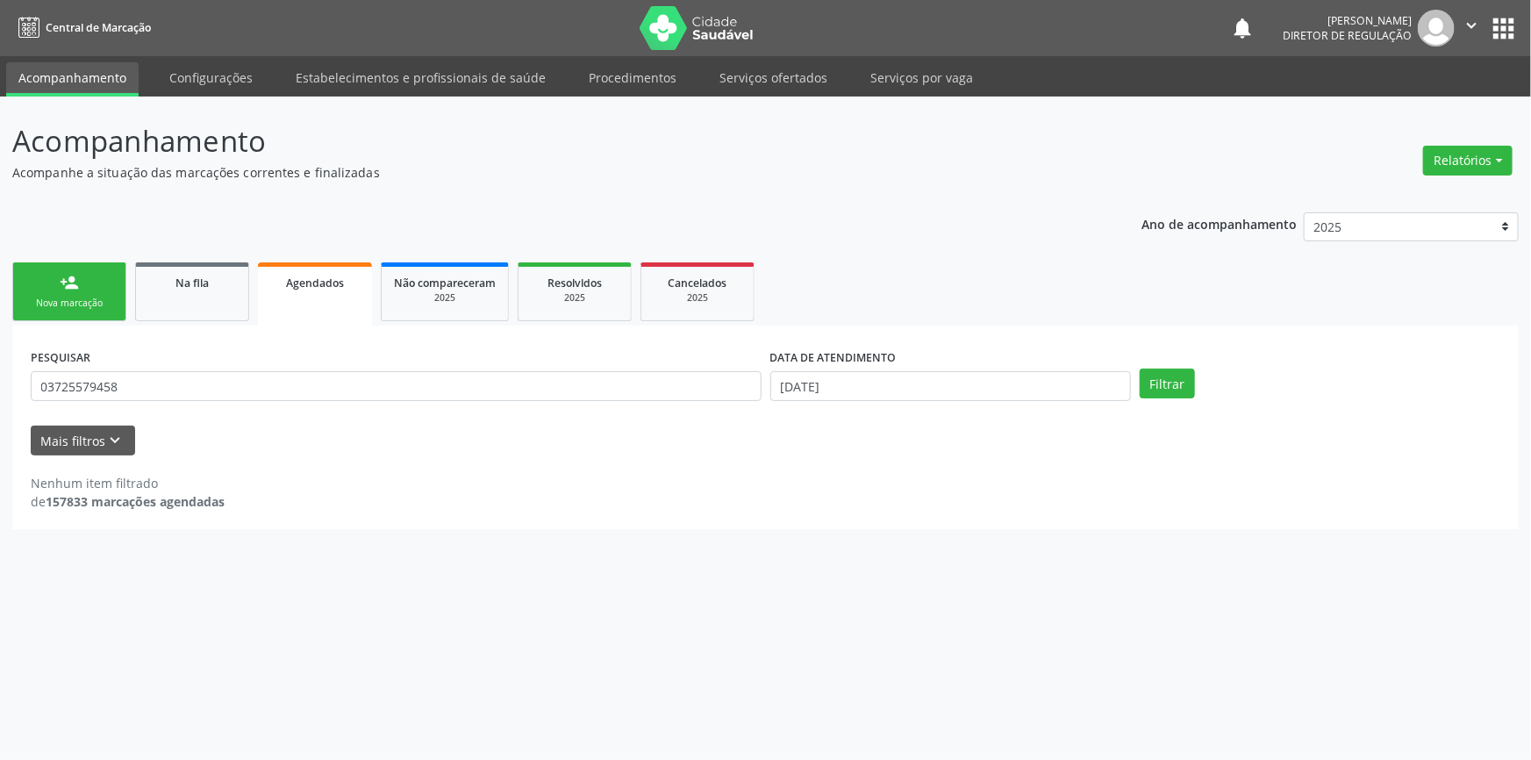
click at [201, 283] on span "Na fila" at bounding box center [191, 282] width 33 height 15
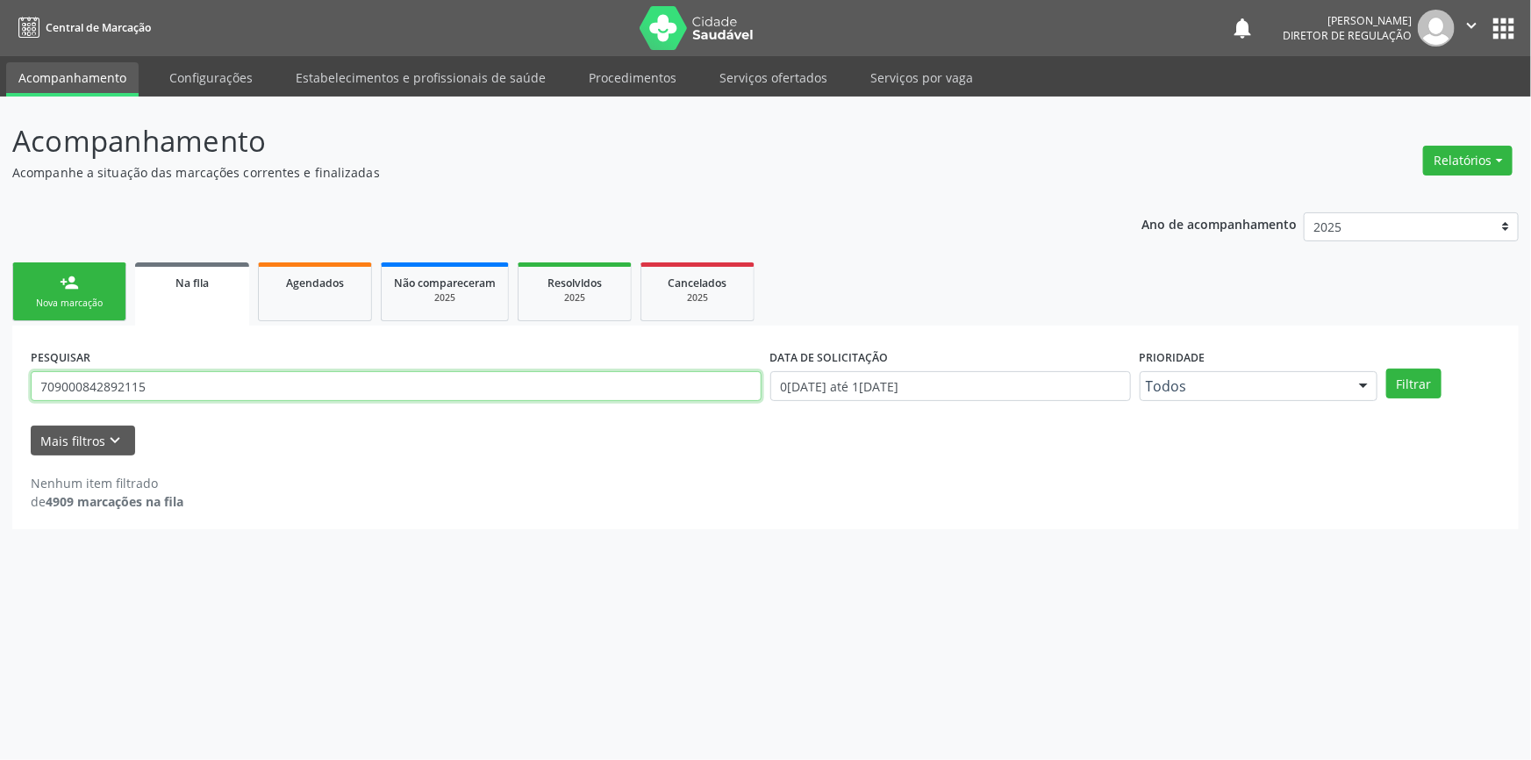
drag, startPoint x: 155, startPoint y: 383, endPoint x: 0, endPoint y: 320, distance: 167.3
click at [0, 320] on div "Acompanhamento Acompanhe a situação das marcações correntes e finalizadas Relat…" at bounding box center [765, 428] width 1531 height 663
type input "704007353493167"
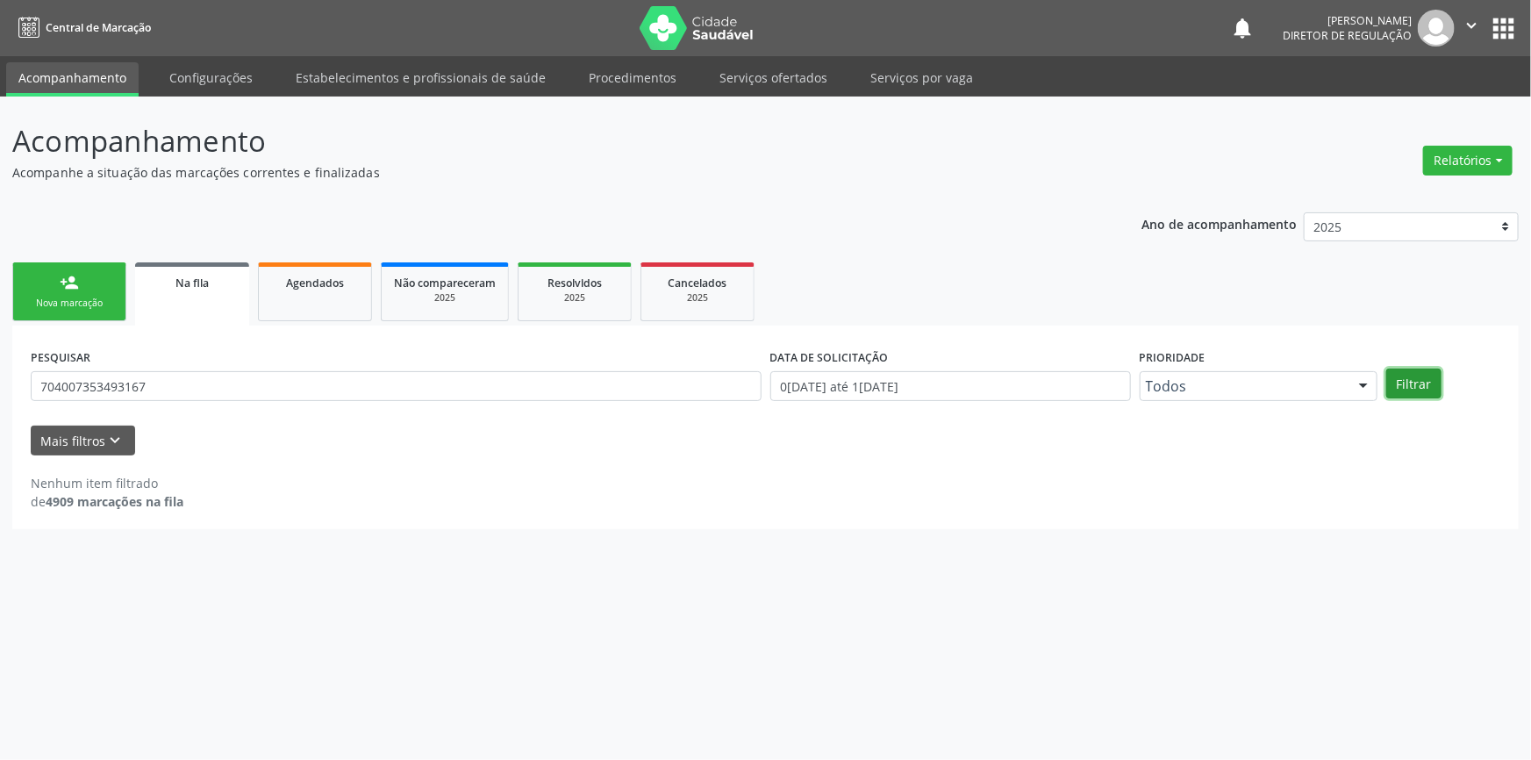
click at [1430, 380] on button "Filtrar" at bounding box center [1413, 383] width 55 height 30
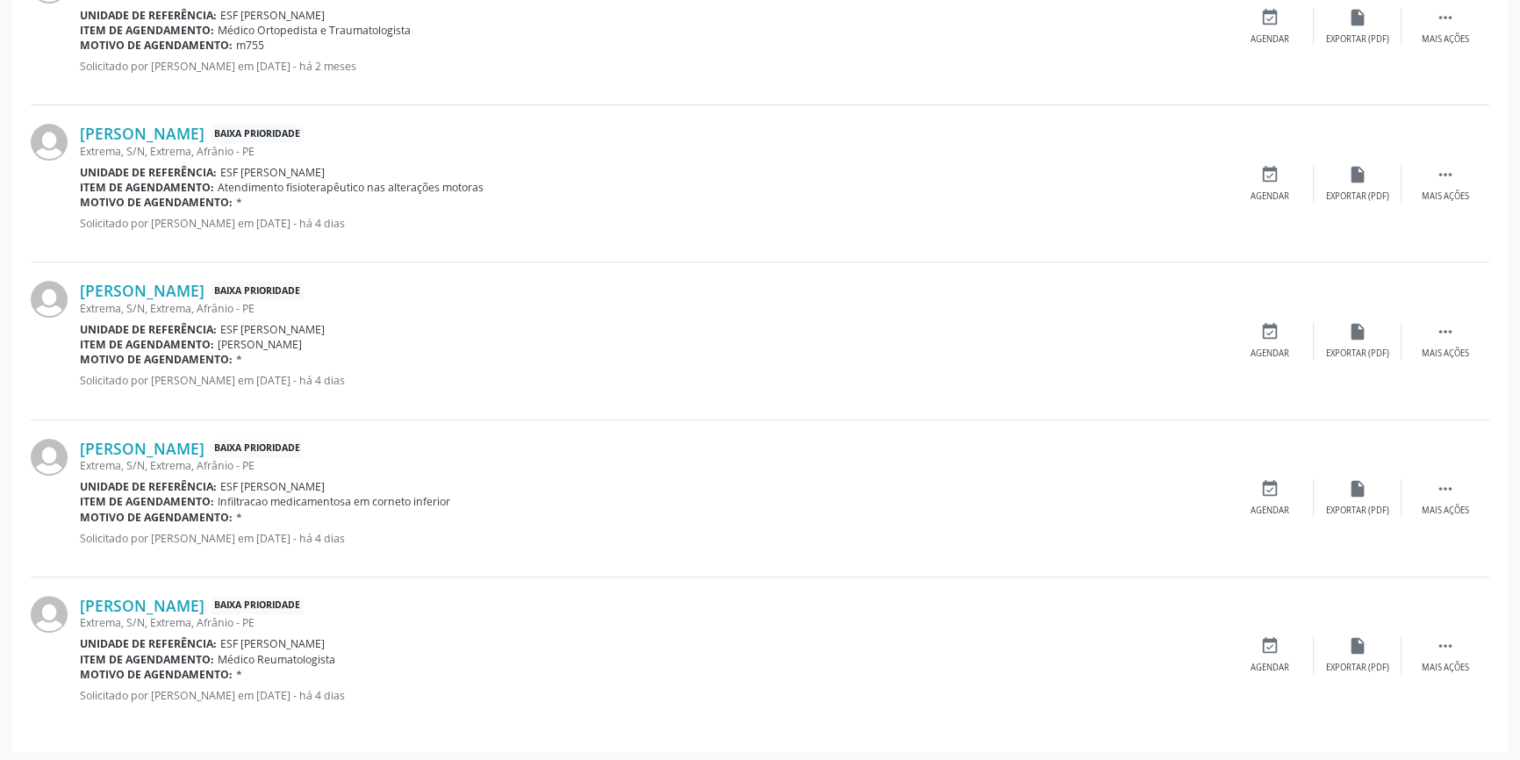
scroll to position [579, 0]
click at [1273, 660] on div "Agendar" at bounding box center [1269, 666] width 39 height 12
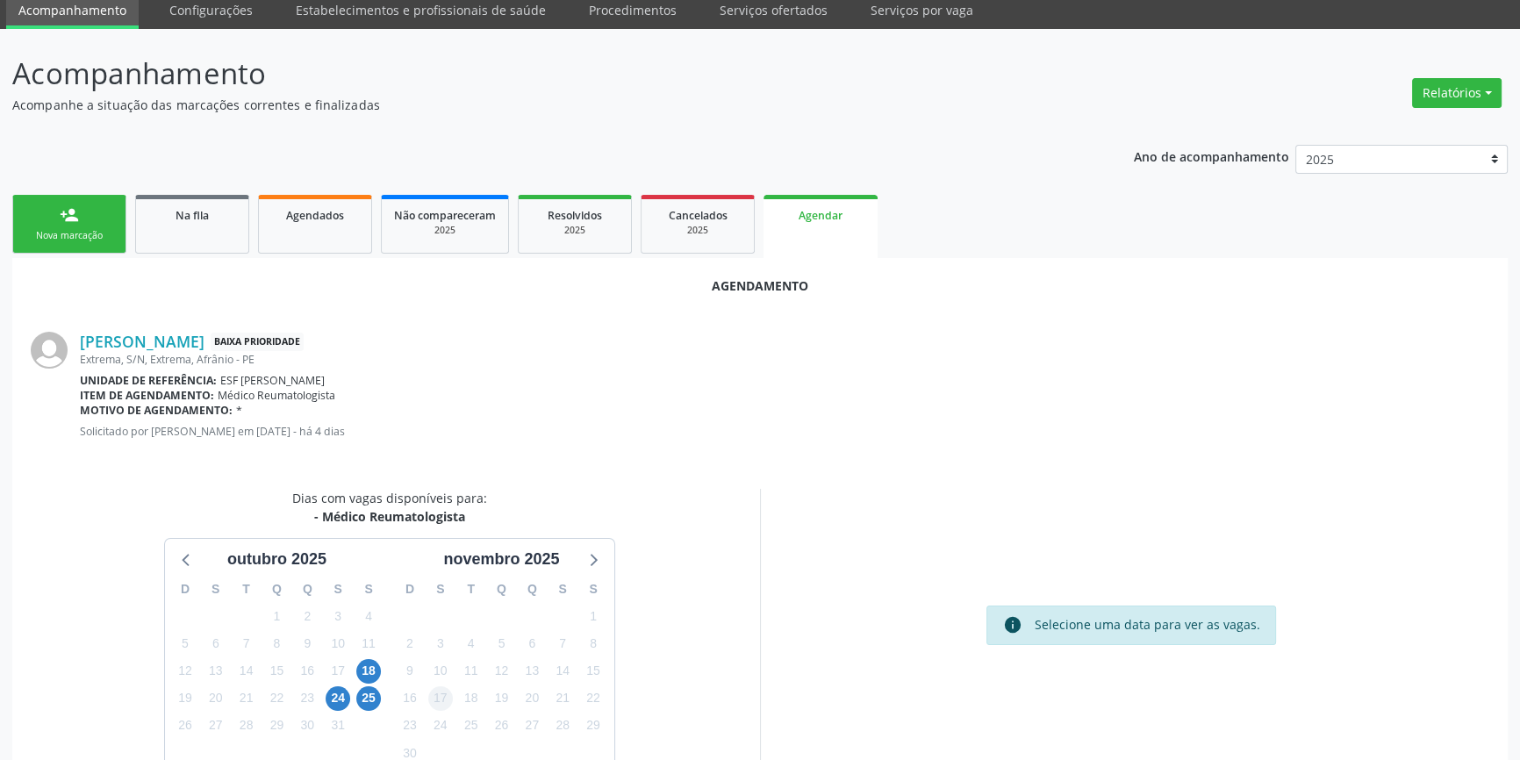
scroll to position [152, 0]
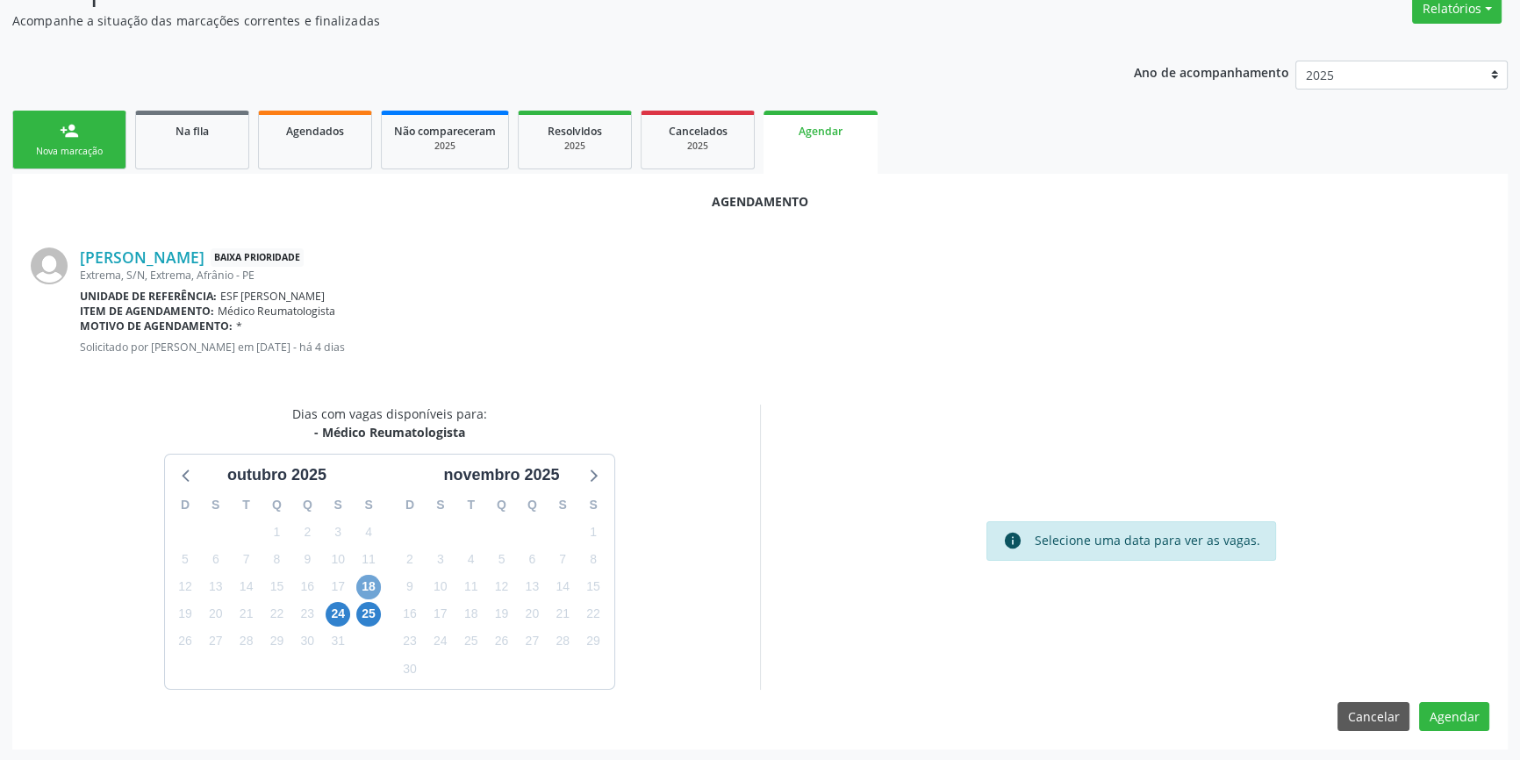
click at [368, 581] on span "18" at bounding box center [368, 587] width 25 height 25
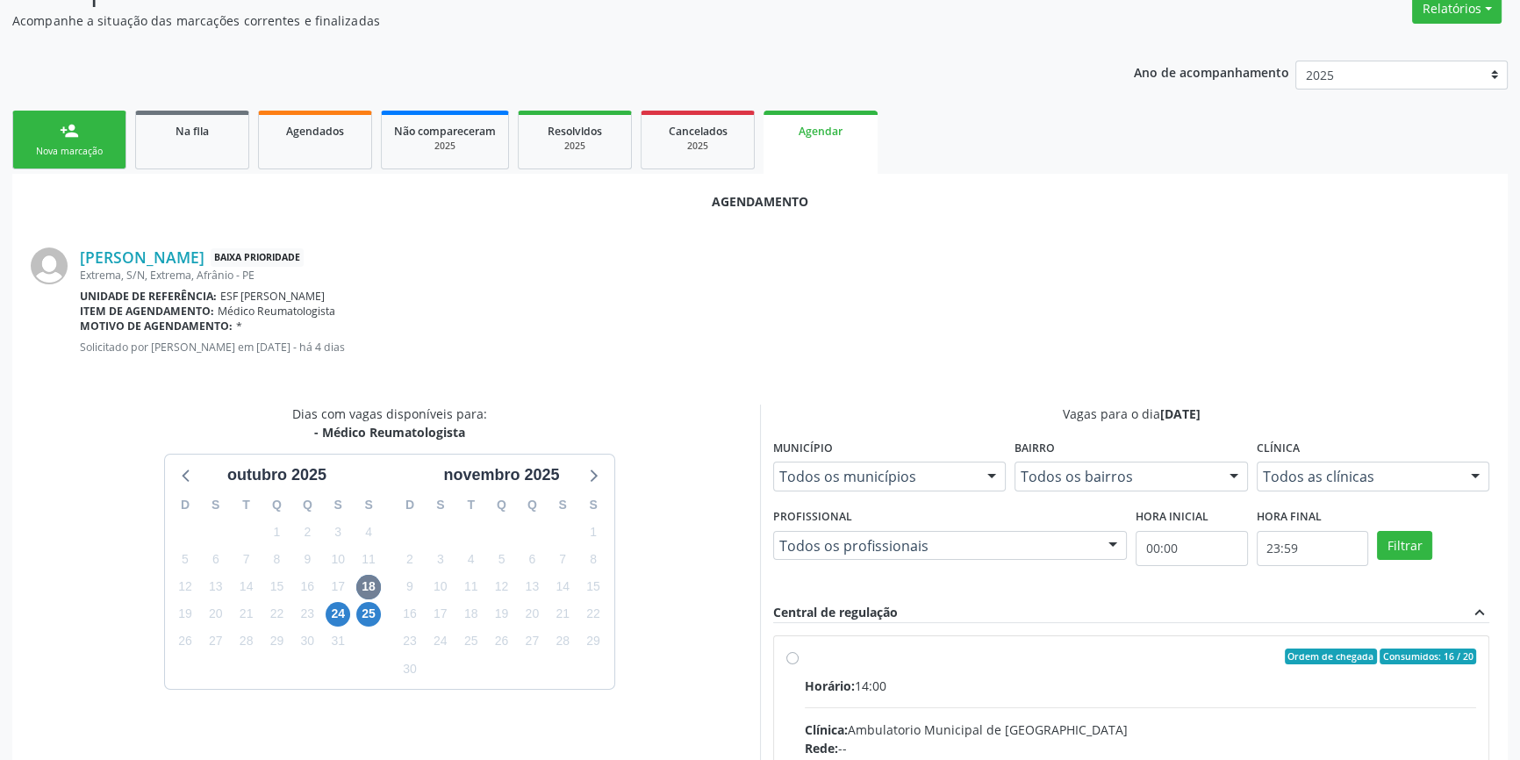
click at [816, 656] on div "Ordem de chegada Consumidos: 16 / 20" at bounding box center [1140, 656] width 671 height 16
click at [798, 656] on input "Ordem de chegada Consumidos: 16 / 20 Horário: 14:00 Clínica: Ambulatorio Munici…" at bounding box center [792, 656] width 12 height 16
radio input "true"
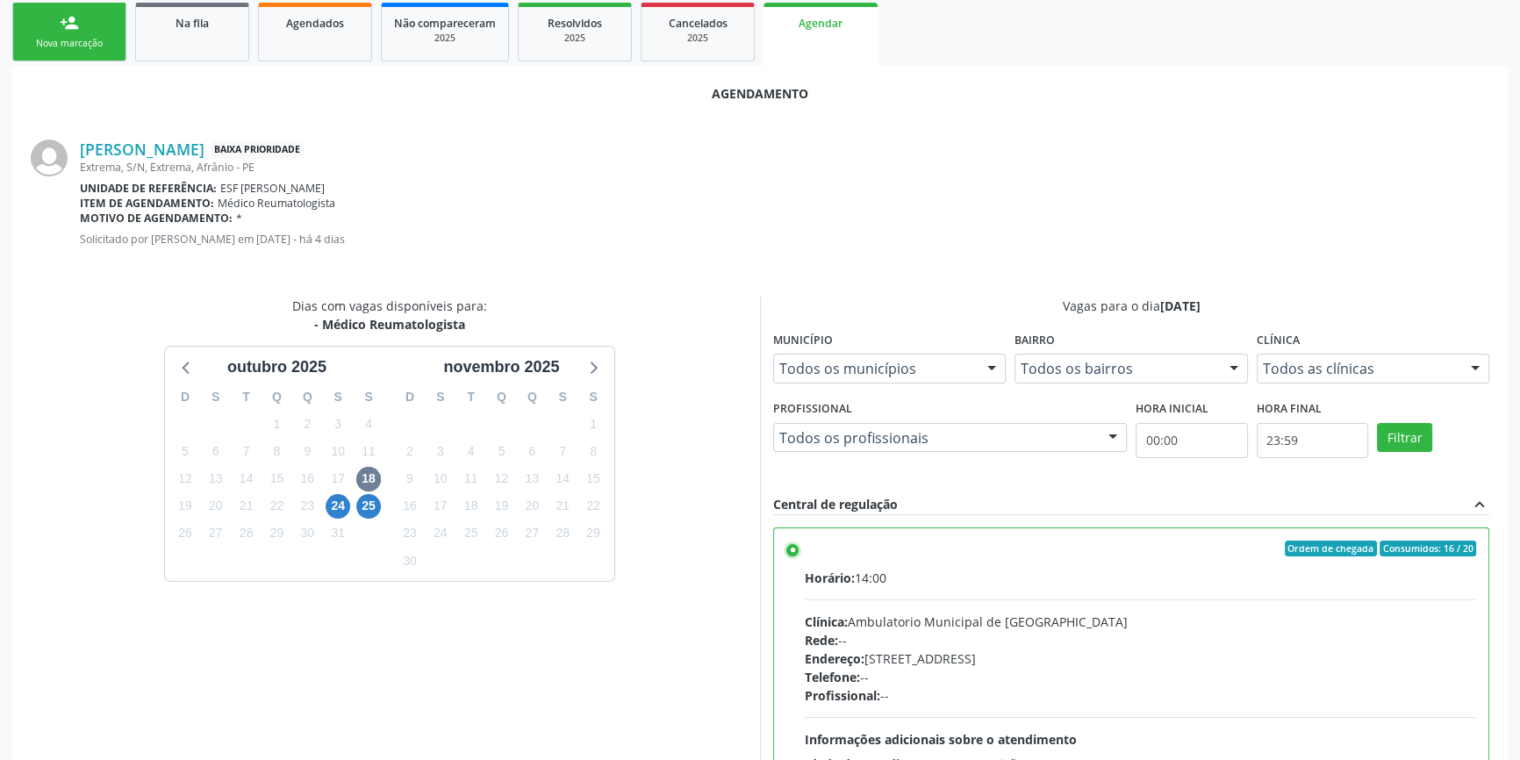
scroll to position [437, 0]
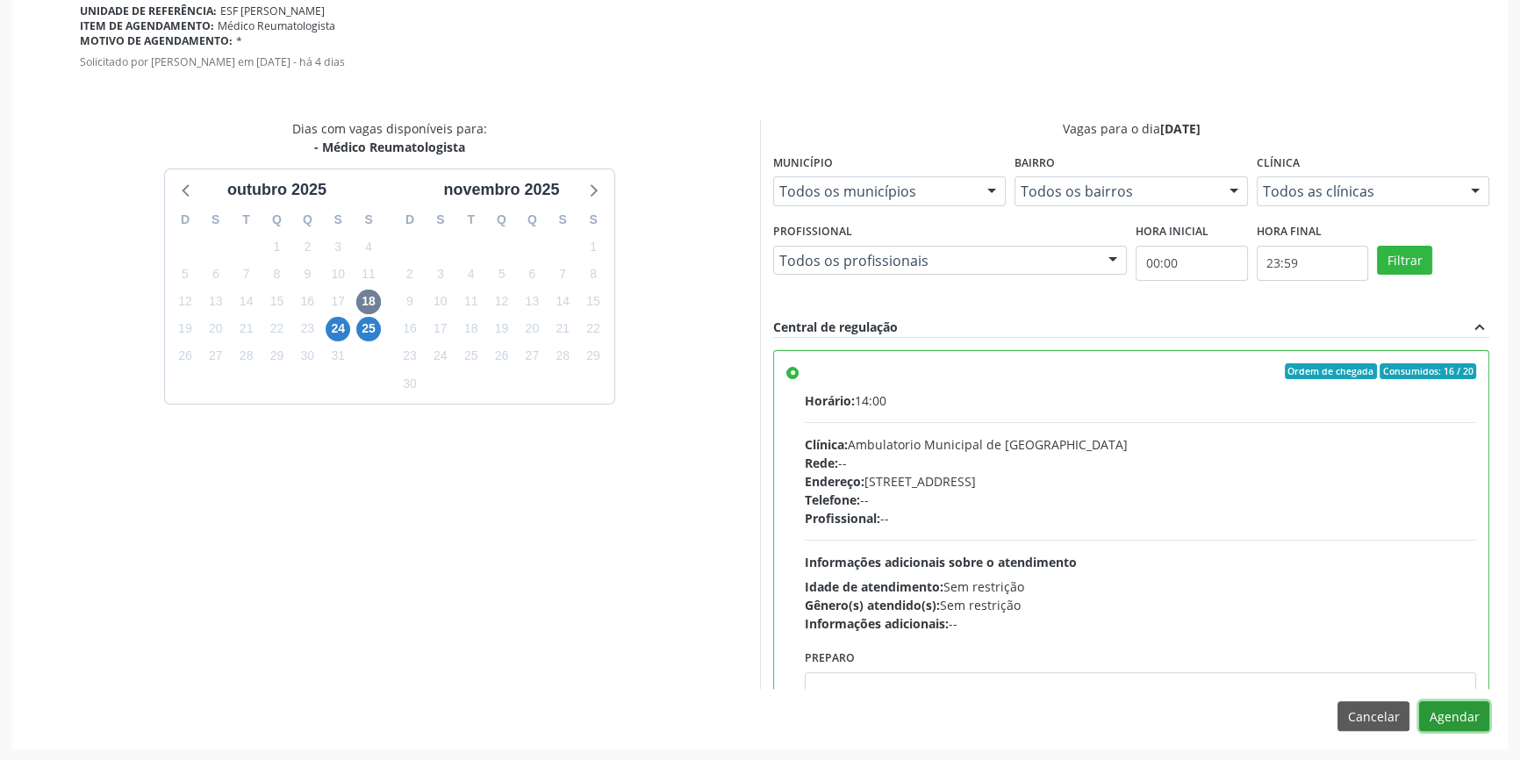
click at [1442, 713] on button "Agendar" at bounding box center [1454, 716] width 70 height 30
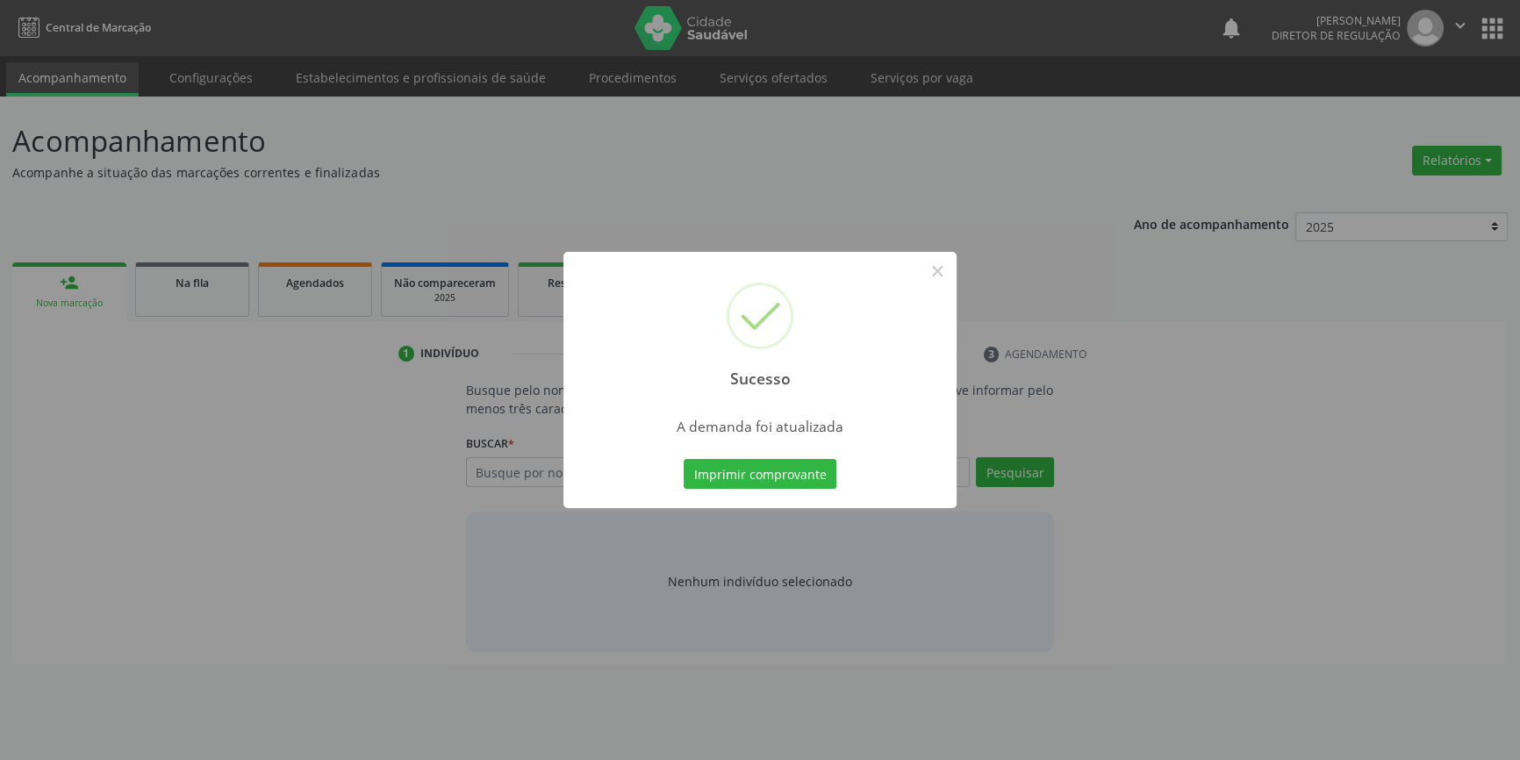
scroll to position [0, 0]
click at [783, 465] on button "Imprimir comprovante" at bounding box center [766, 474] width 153 height 30
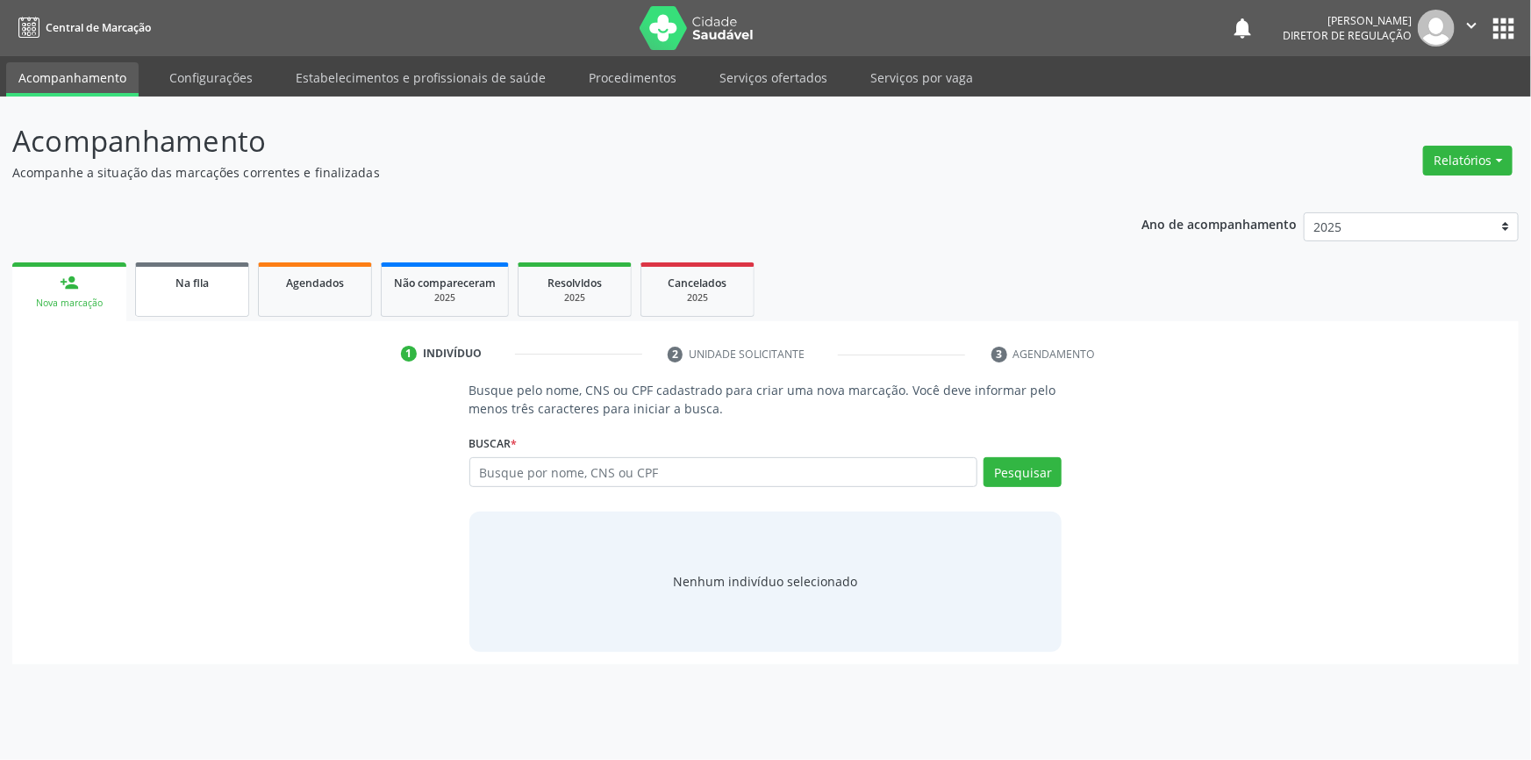
click at [204, 299] on link "Na fila" at bounding box center [192, 289] width 114 height 54
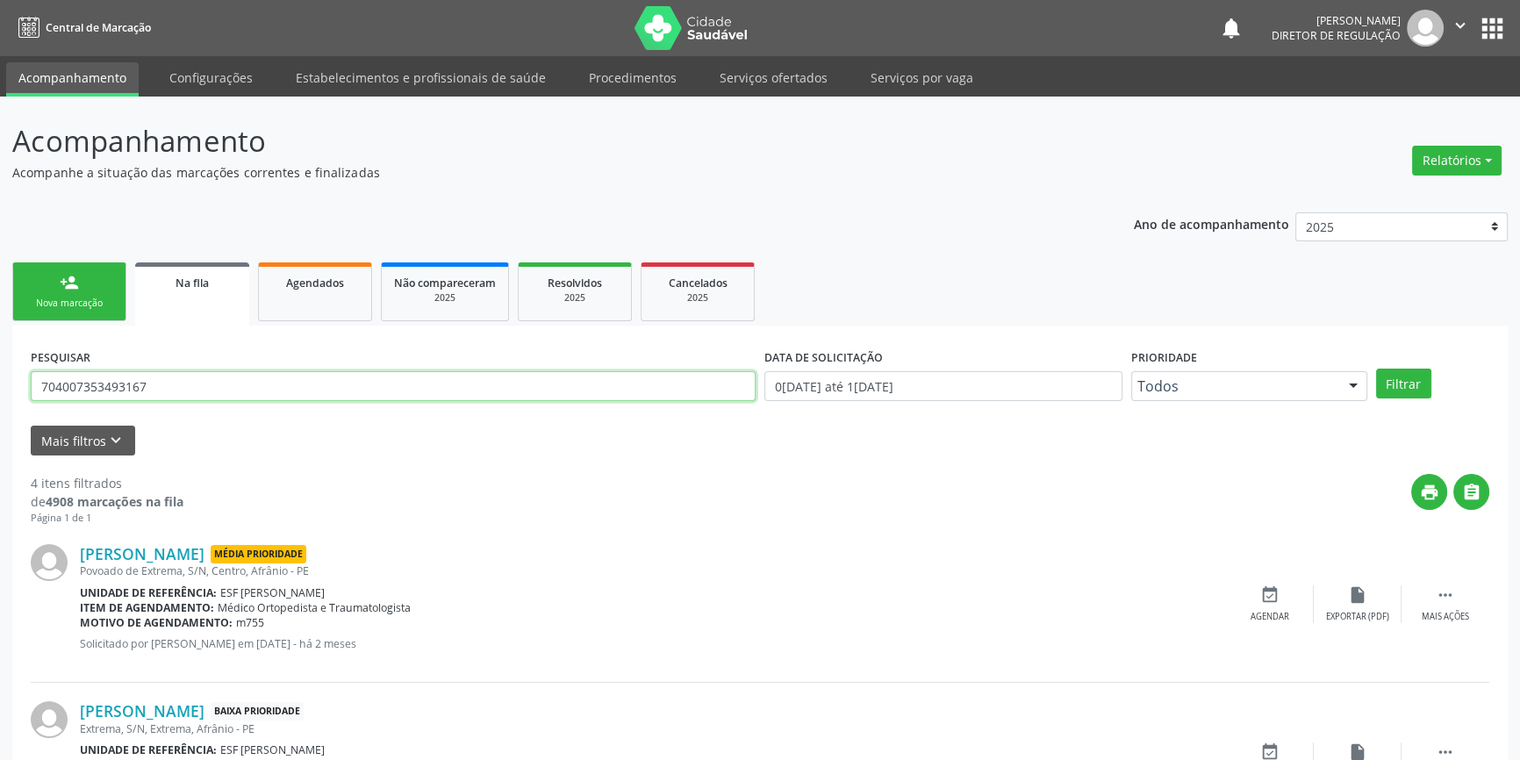
drag, startPoint x: 188, startPoint y: 376, endPoint x: 17, endPoint y: 351, distance: 173.0
click at [0, 355] on div "Acompanhamento Acompanhe a situação das marcações correntes e finalizadas Relat…" at bounding box center [760, 641] width 1520 height 1088
type input "707507226602390"
click at [1399, 375] on button "Filtrar" at bounding box center [1403, 383] width 55 height 30
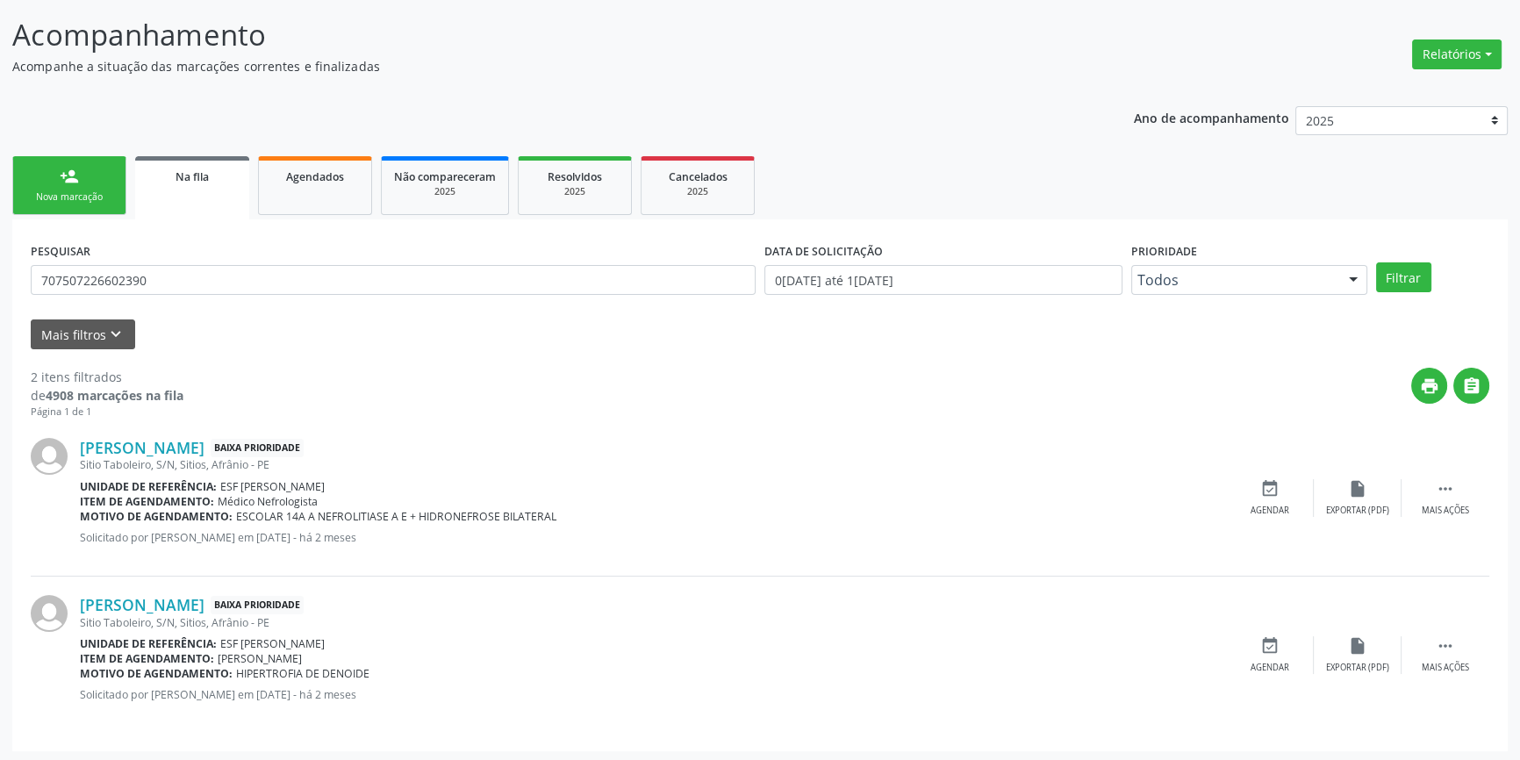
scroll to position [108, 0]
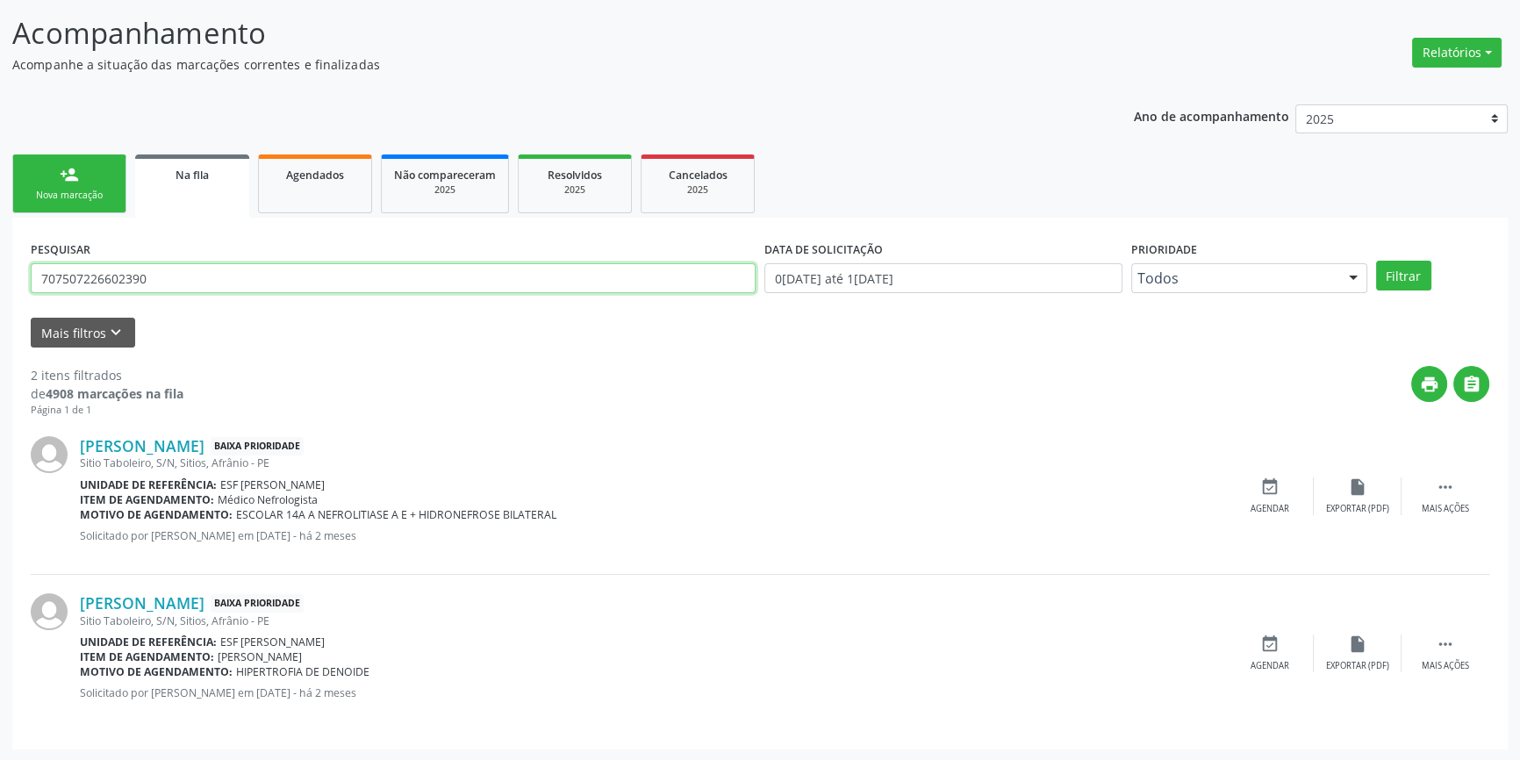
drag, startPoint x: 176, startPoint y: 280, endPoint x: 0, endPoint y: 263, distance: 177.1
click at [0, 263] on div "Acompanhamento Acompanhe a situação das marcações correntes e finalizadas Relat…" at bounding box center [760, 375] width 1520 height 773
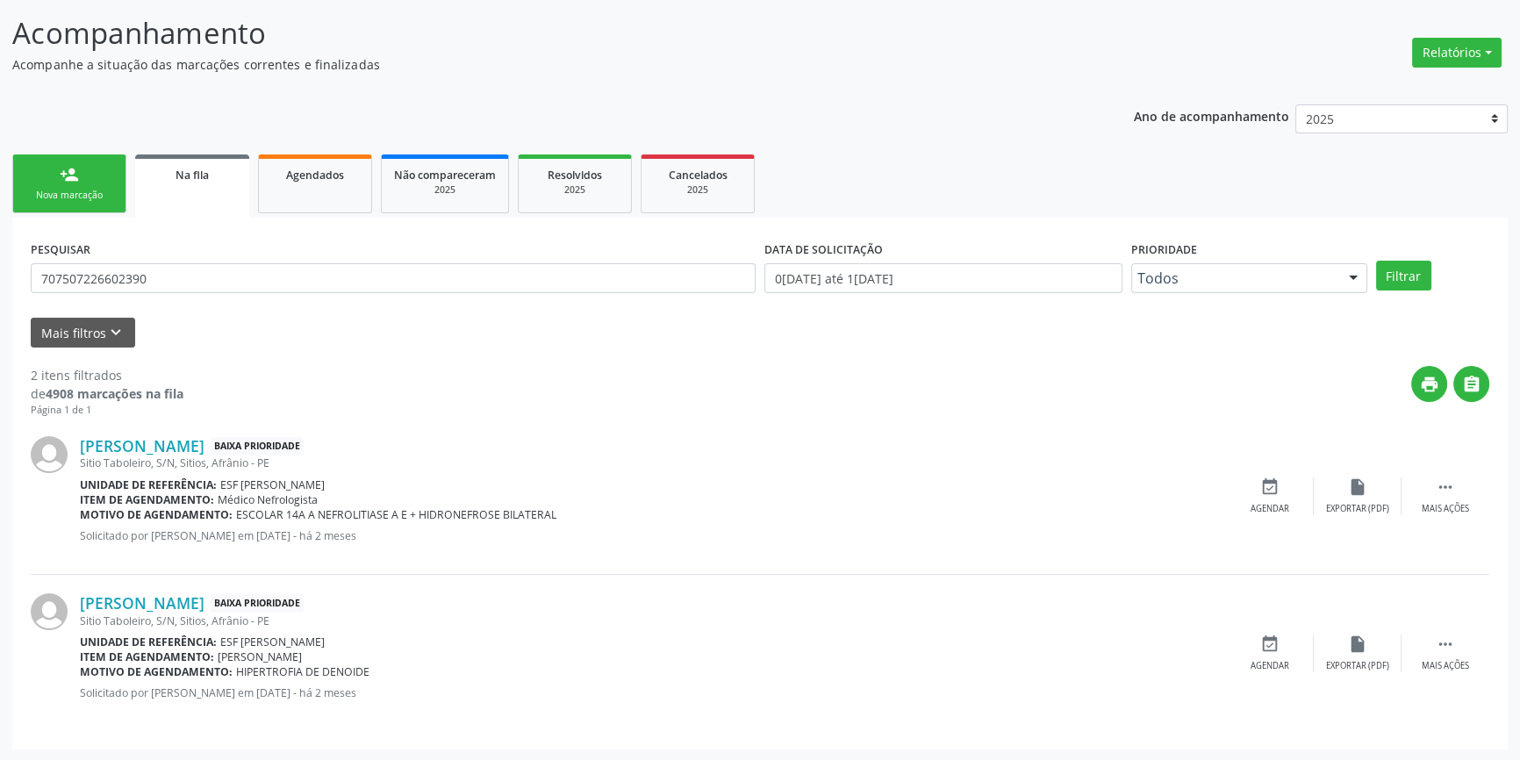
click at [94, 190] on div "Nova marcação" at bounding box center [69, 195] width 88 height 13
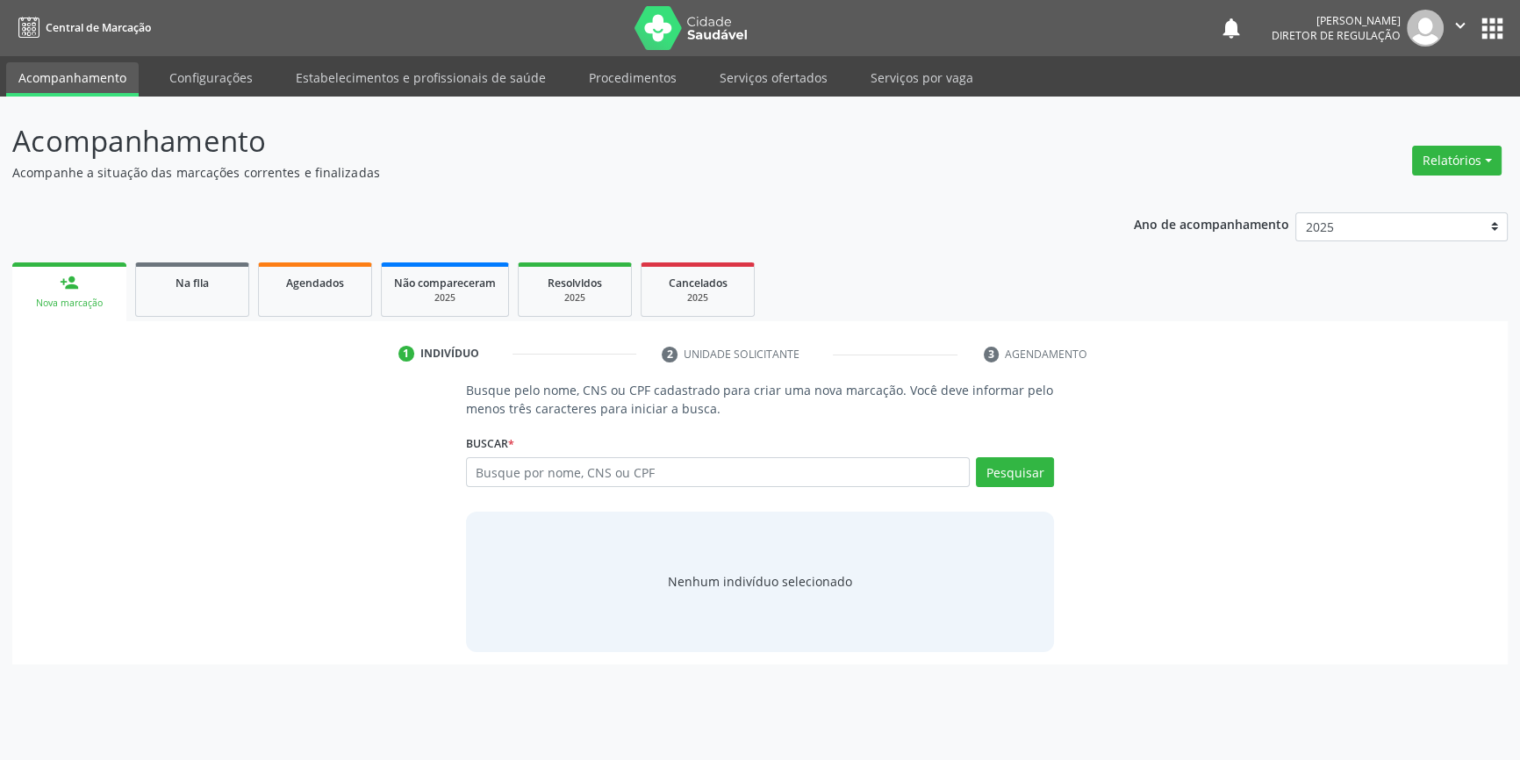
scroll to position [0, 0]
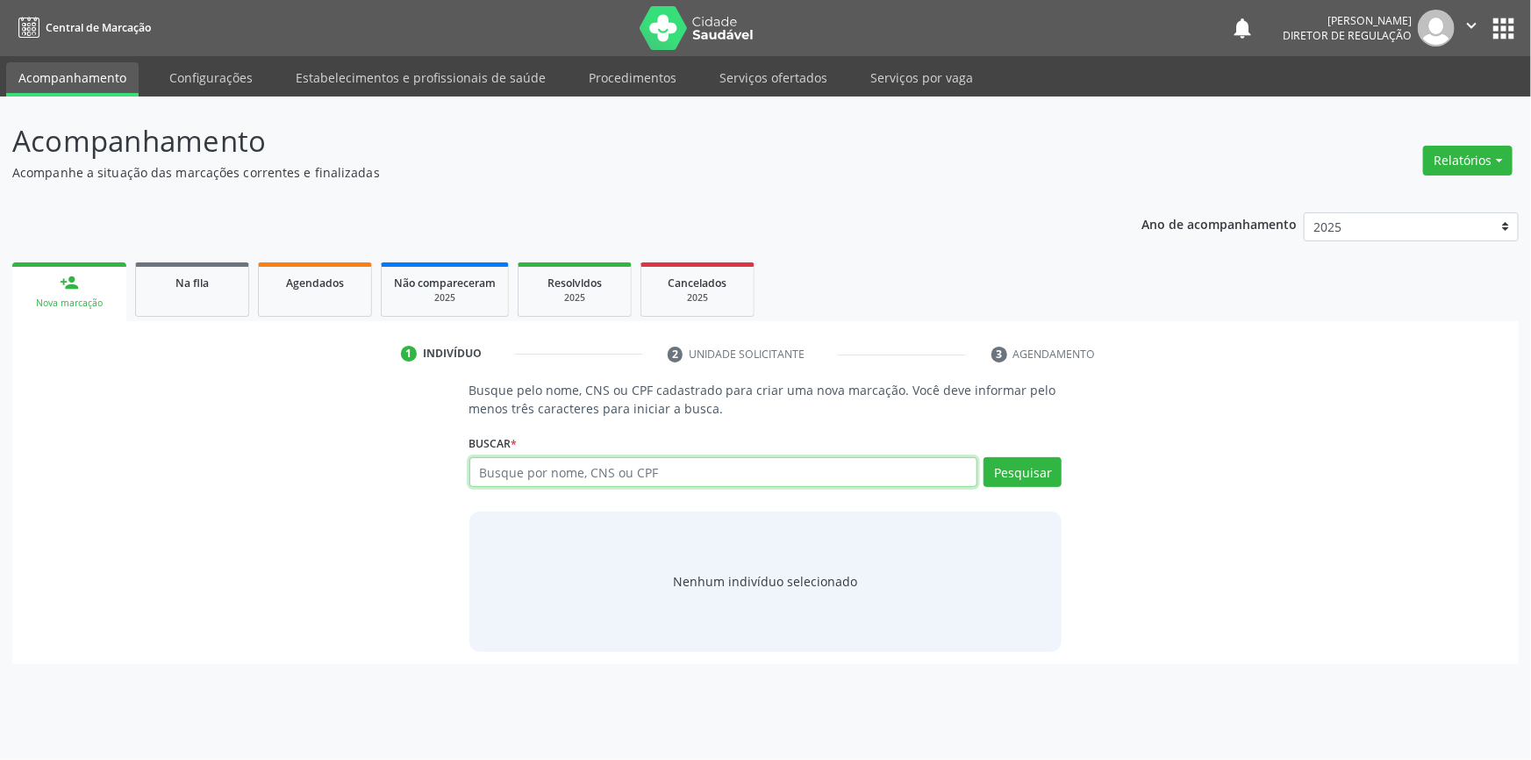
click at [577, 476] on input "text" at bounding box center [723, 472] width 509 height 30
paste input "707507226602390"
type input "707507226602390"
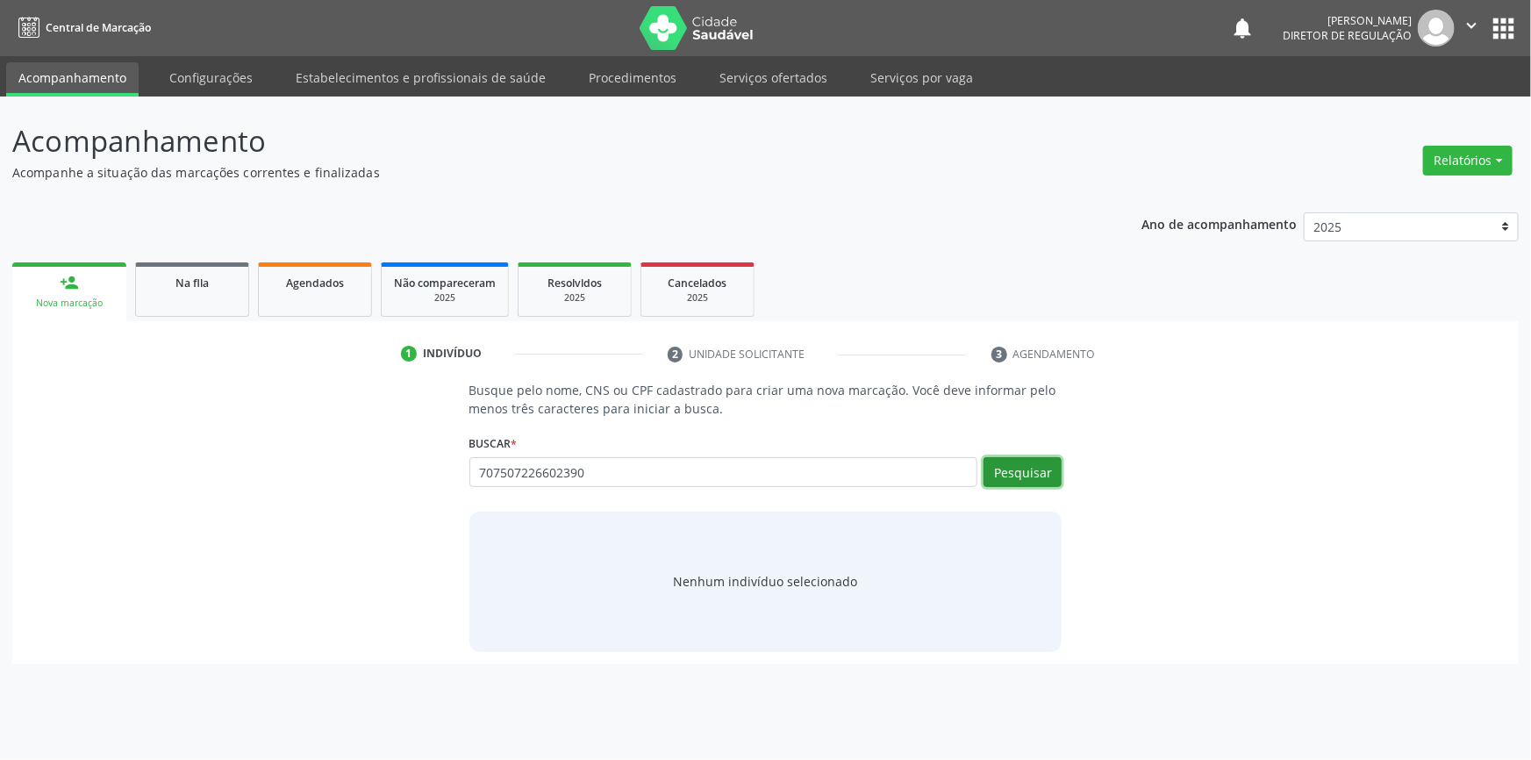
click at [1000, 483] on button "Pesquisar" at bounding box center [1023, 472] width 78 height 30
type input "707507226602390"
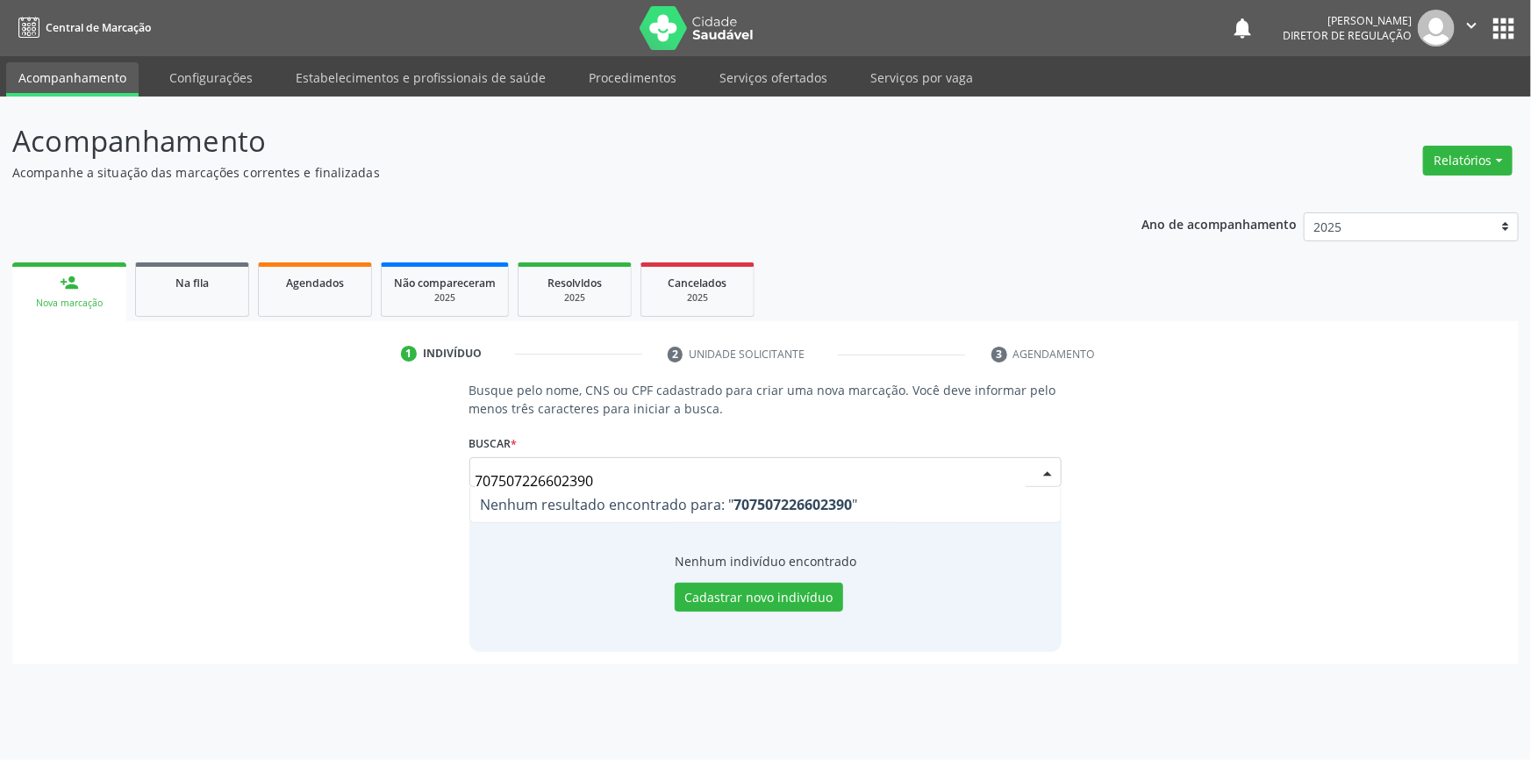
drag, startPoint x: 617, startPoint y: 475, endPoint x: 0, endPoint y: 445, distance: 617.5
click at [0, 445] on div "Acompanhamento Acompanhe a situação das marcações correntes e finalizadas Relat…" at bounding box center [765, 428] width 1531 height 663
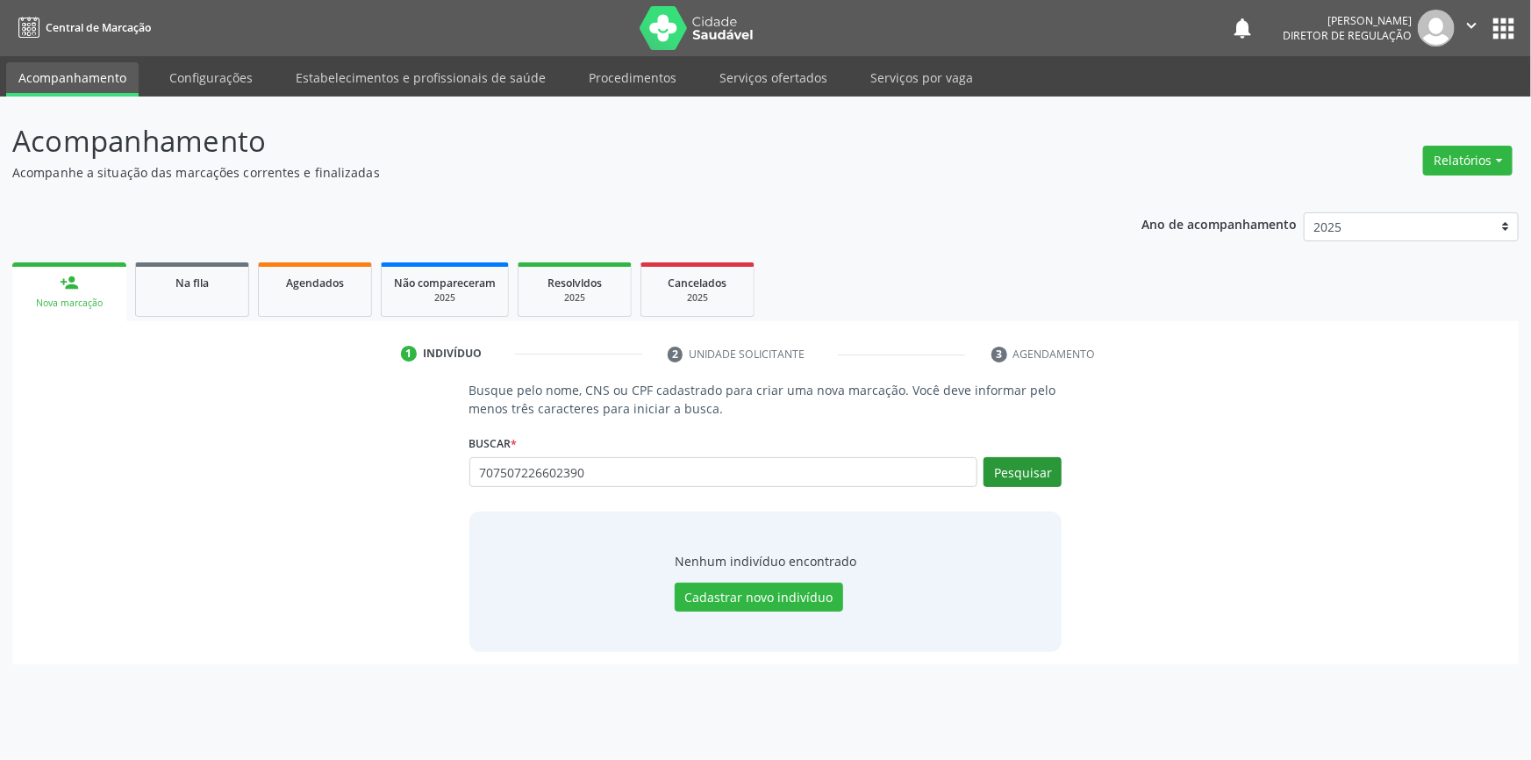
type input "707507226602390"
click at [1009, 478] on button "Pesquisar" at bounding box center [1023, 472] width 78 height 30
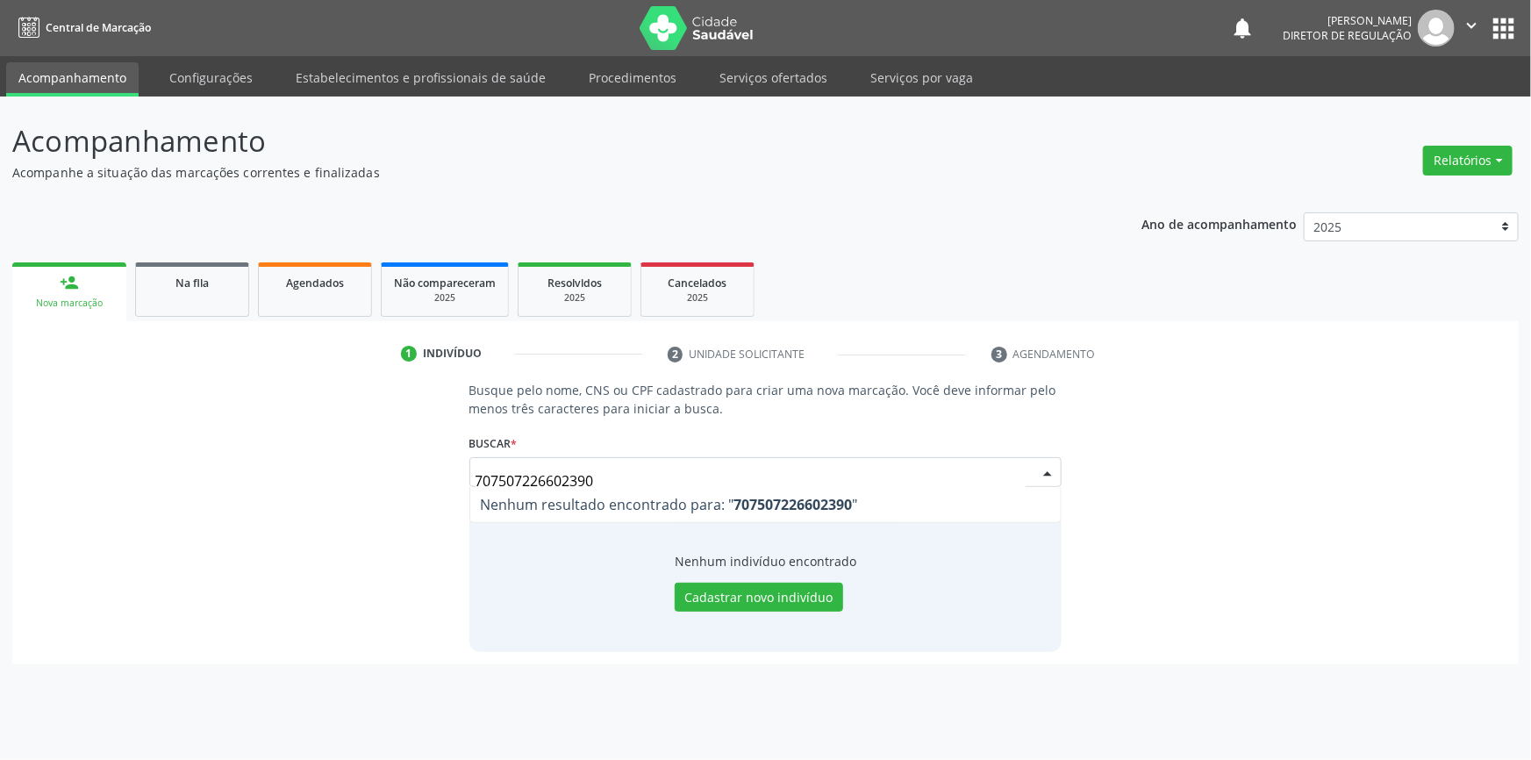
drag, startPoint x: 653, startPoint y: 479, endPoint x: 190, endPoint y: 486, distance: 462.4
click at [190, 486] on div "Busque pelo nome, CNS ou CPF cadastrado para criar uma nova marcação. Você deve…" at bounding box center [766, 516] width 1482 height 270
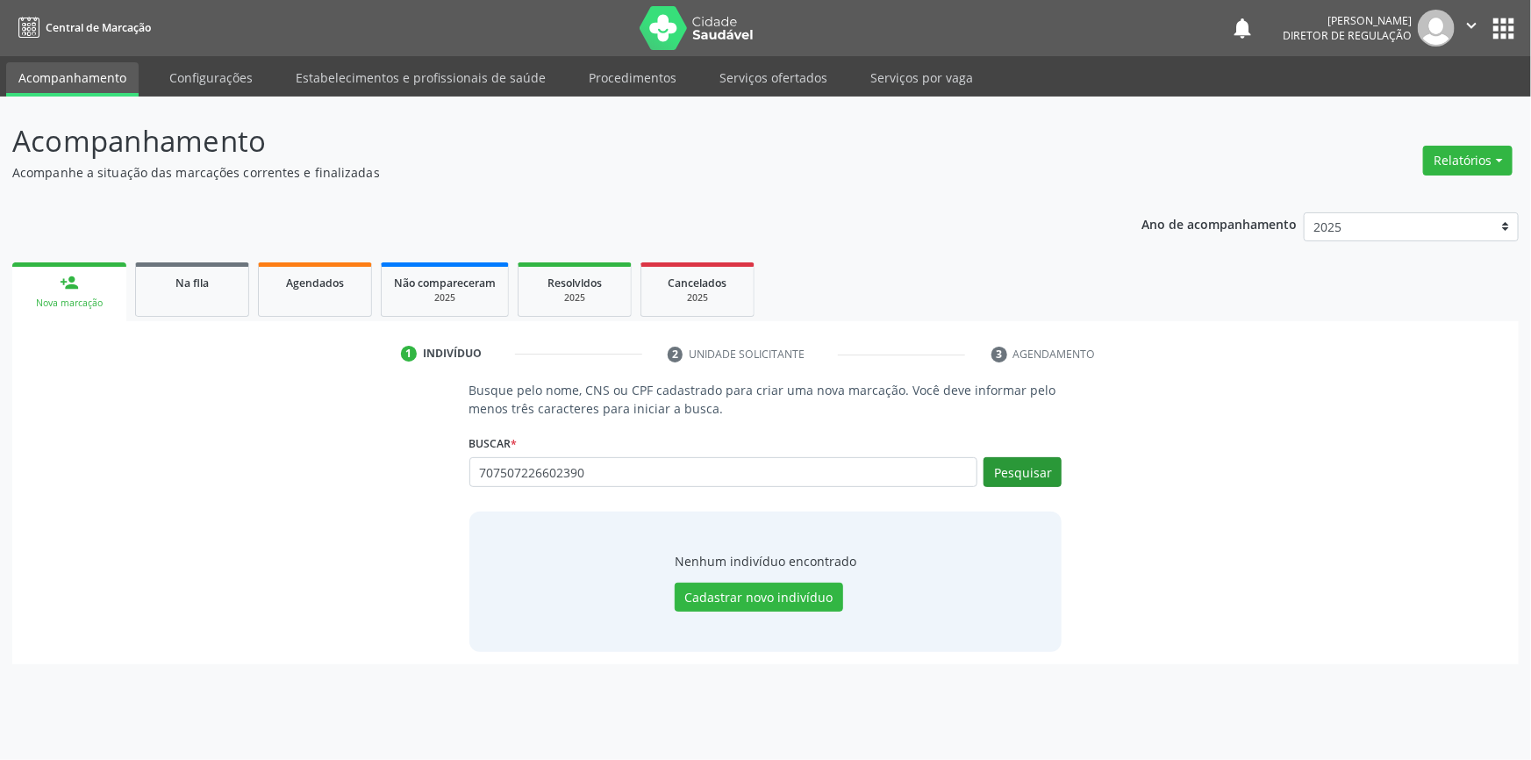
type input "707507226602390"
click at [1042, 473] on button "Pesquisar" at bounding box center [1023, 472] width 78 height 30
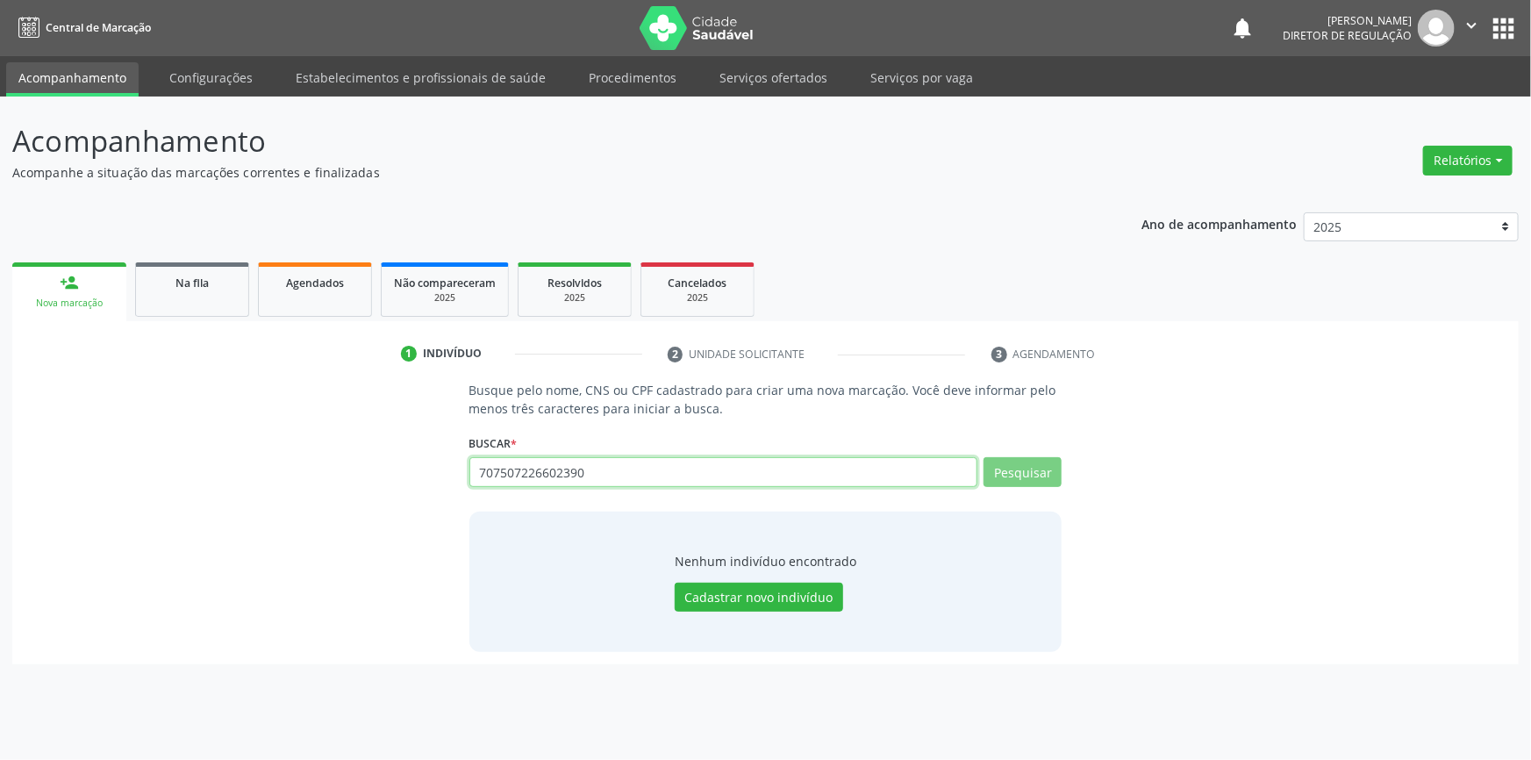
drag, startPoint x: 597, startPoint y: 470, endPoint x: 427, endPoint y: 485, distance: 170.0
click at [427, 485] on div "Busque pelo nome, CNS ou CPF cadastrado para criar uma nova marcação. Você deve…" at bounding box center [766, 516] width 1482 height 270
click at [213, 298] on link "Na fila" at bounding box center [192, 289] width 114 height 54
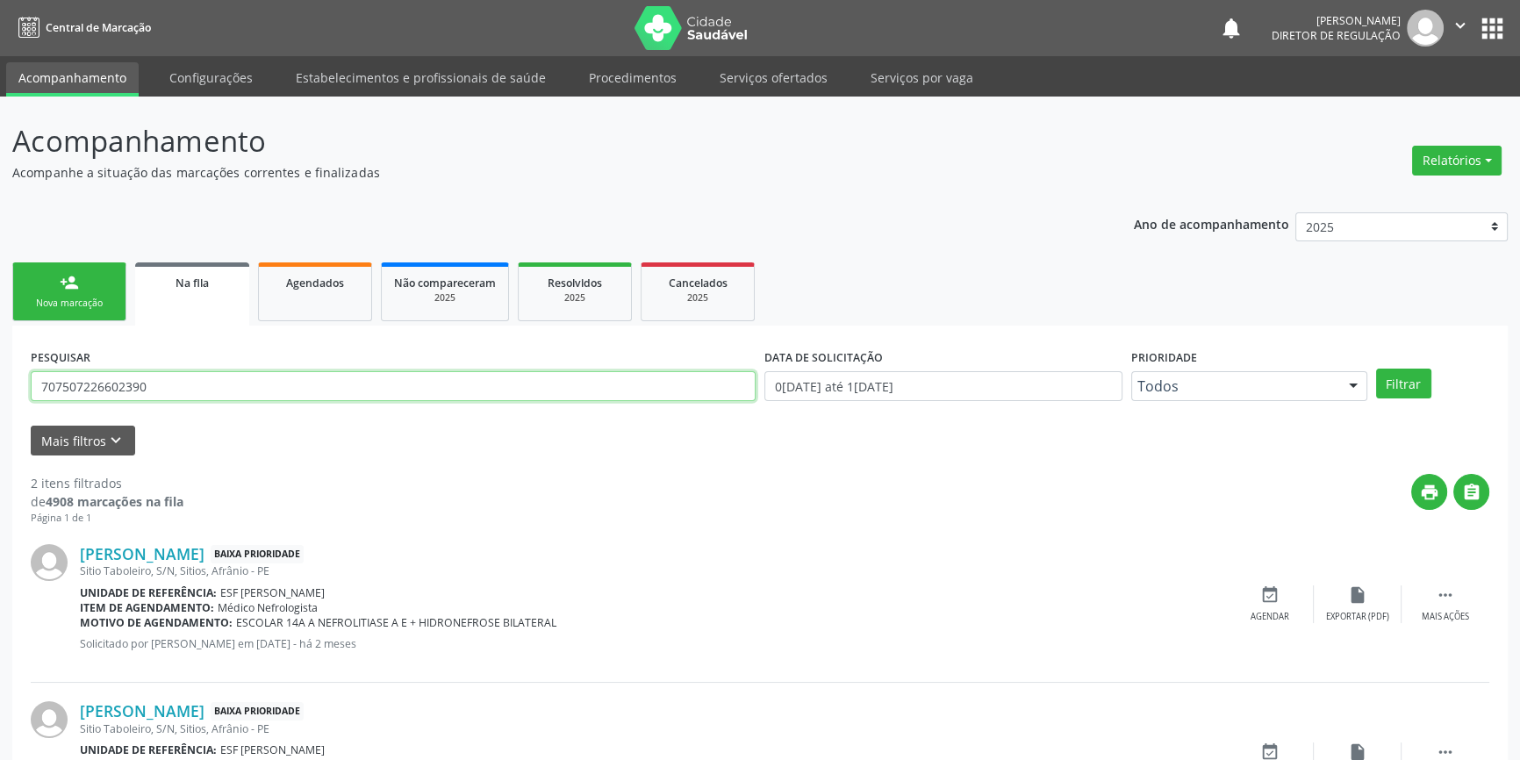
drag, startPoint x: 97, startPoint y: 378, endPoint x: 0, endPoint y: 377, distance: 97.4
click at [0, 382] on div "Acompanhamento Acompanhe a situação das marcações correntes e finalizadas Relat…" at bounding box center [760, 483] width 1520 height 773
click at [1394, 392] on button "Filtrar" at bounding box center [1403, 383] width 55 height 30
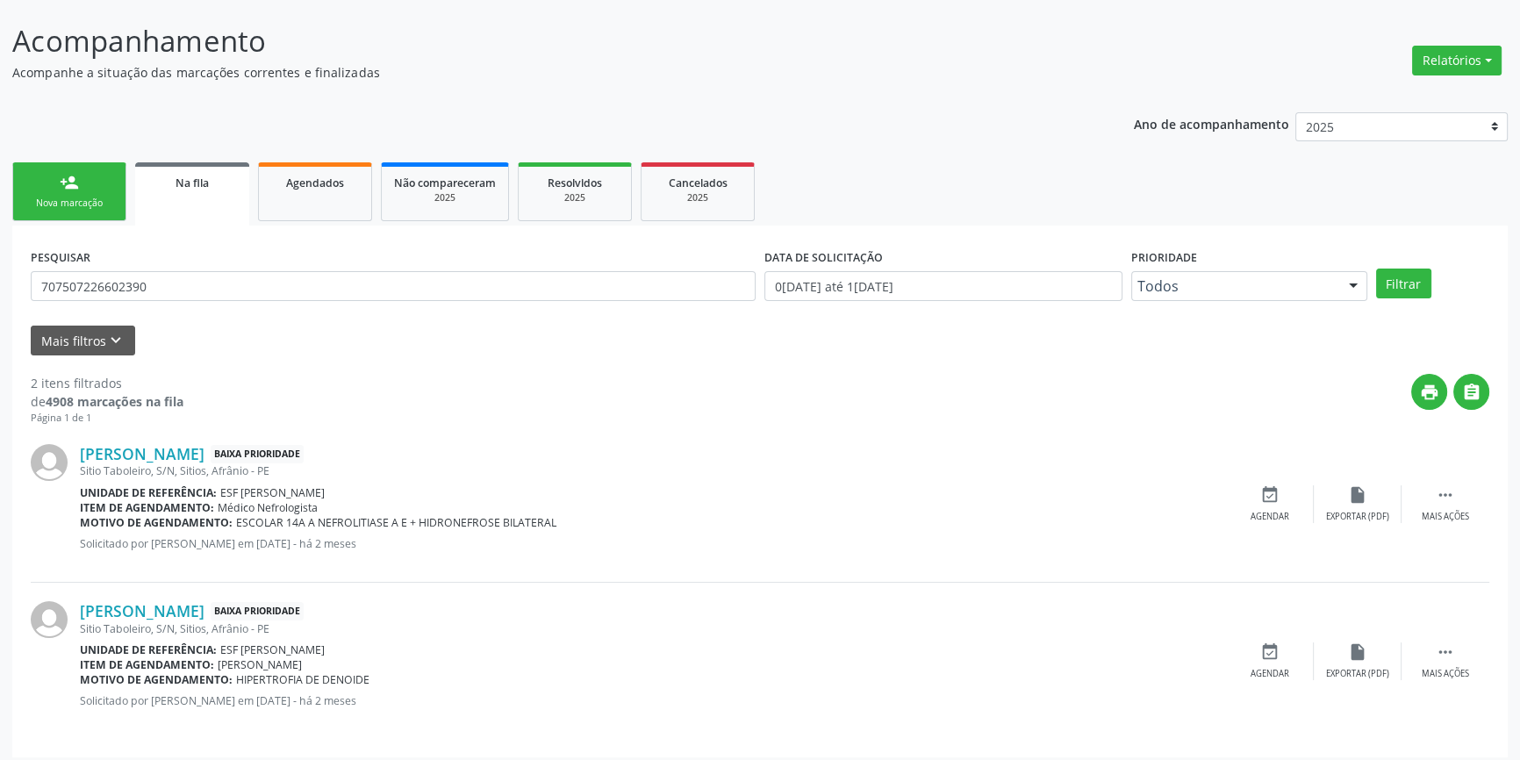
scroll to position [108, 0]
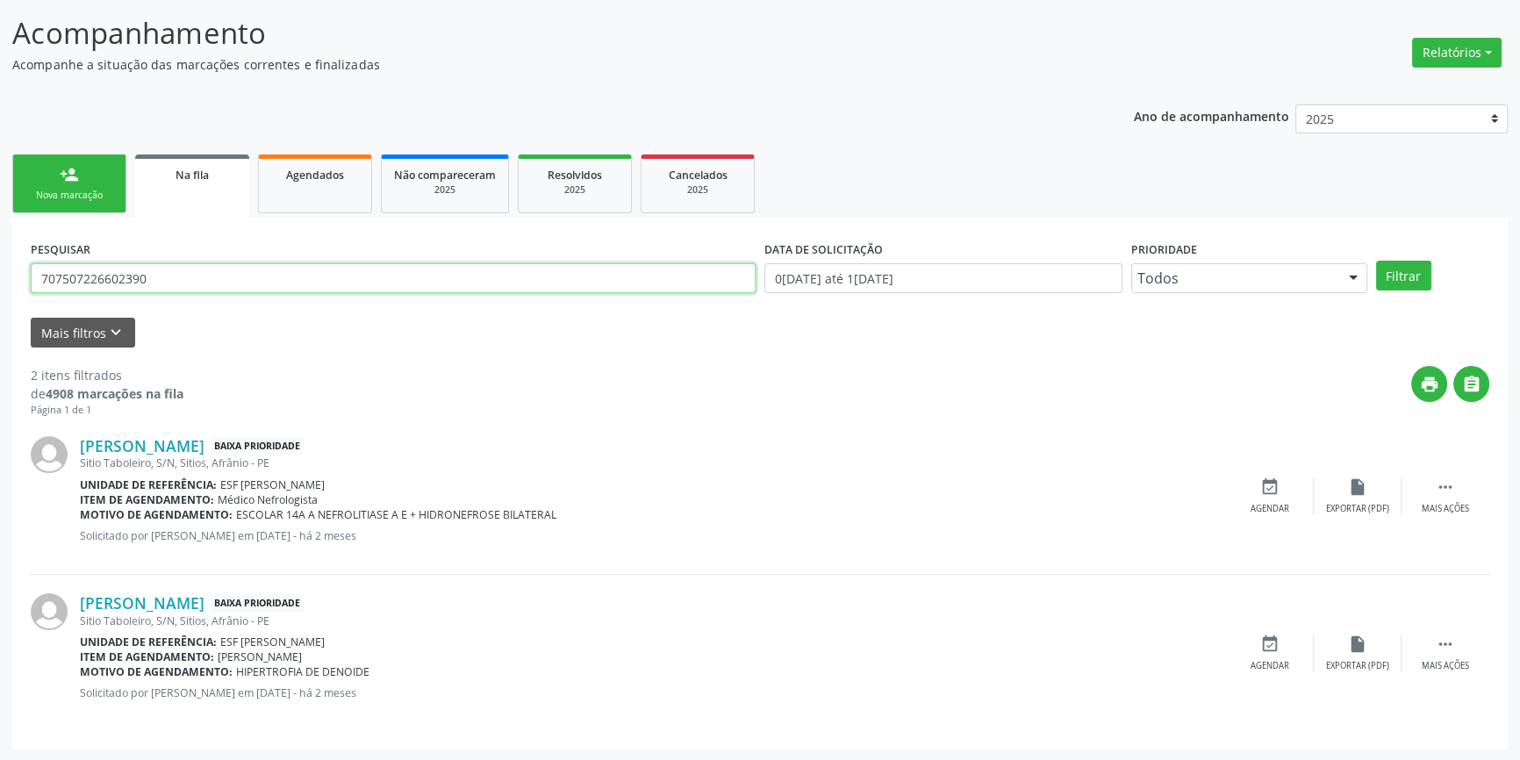
drag, startPoint x: 201, startPoint y: 272, endPoint x: 0, endPoint y: 291, distance: 201.8
click at [0, 291] on div "Acompanhamento Acompanhe a situação das marcações correntes e finalizadas Relat…" at bounding box center [760, 375] width 1520 height 773
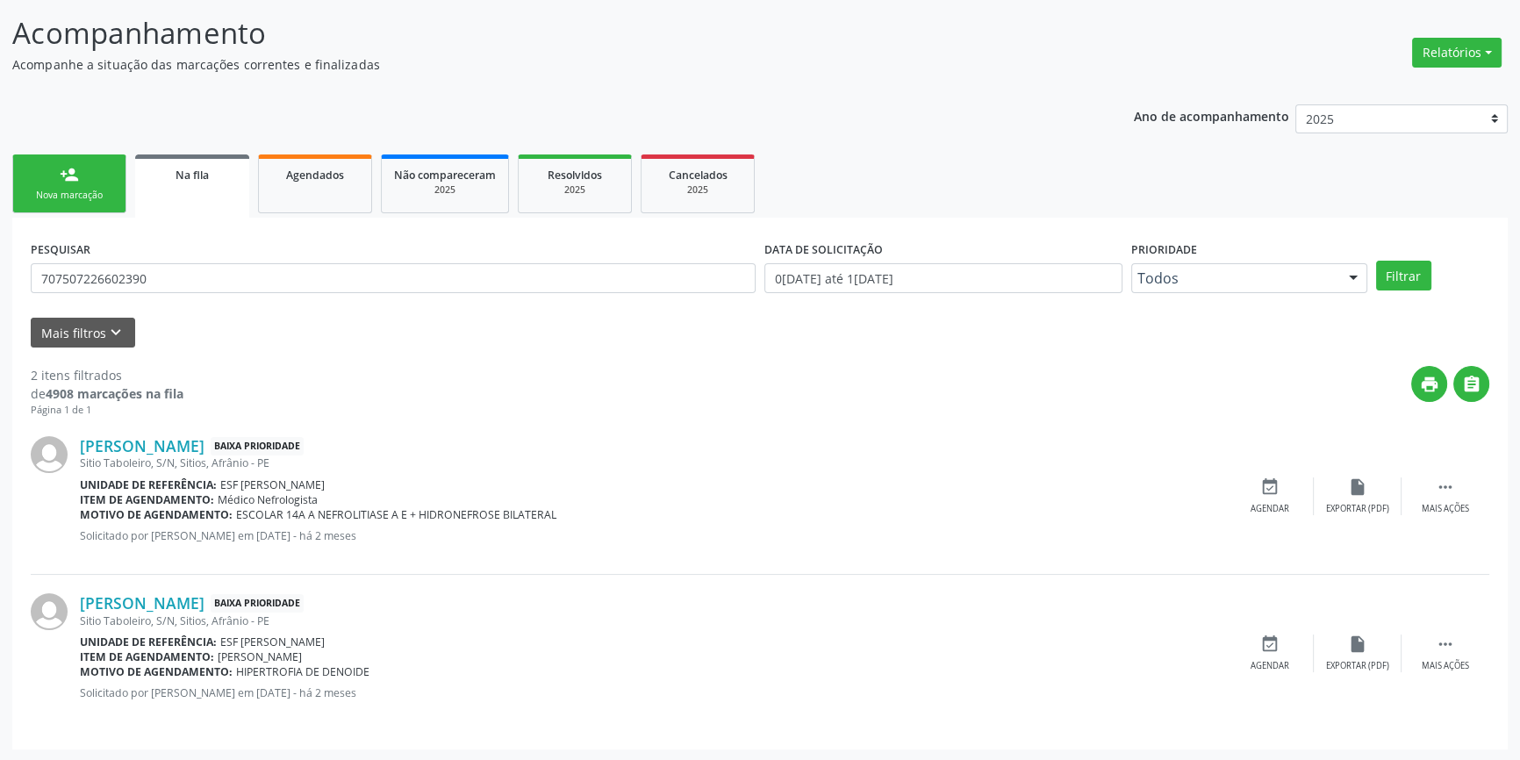
click at [103, 154] on link "person_add Nova marcação" at bounding box center [69, 183] width 114 height 59
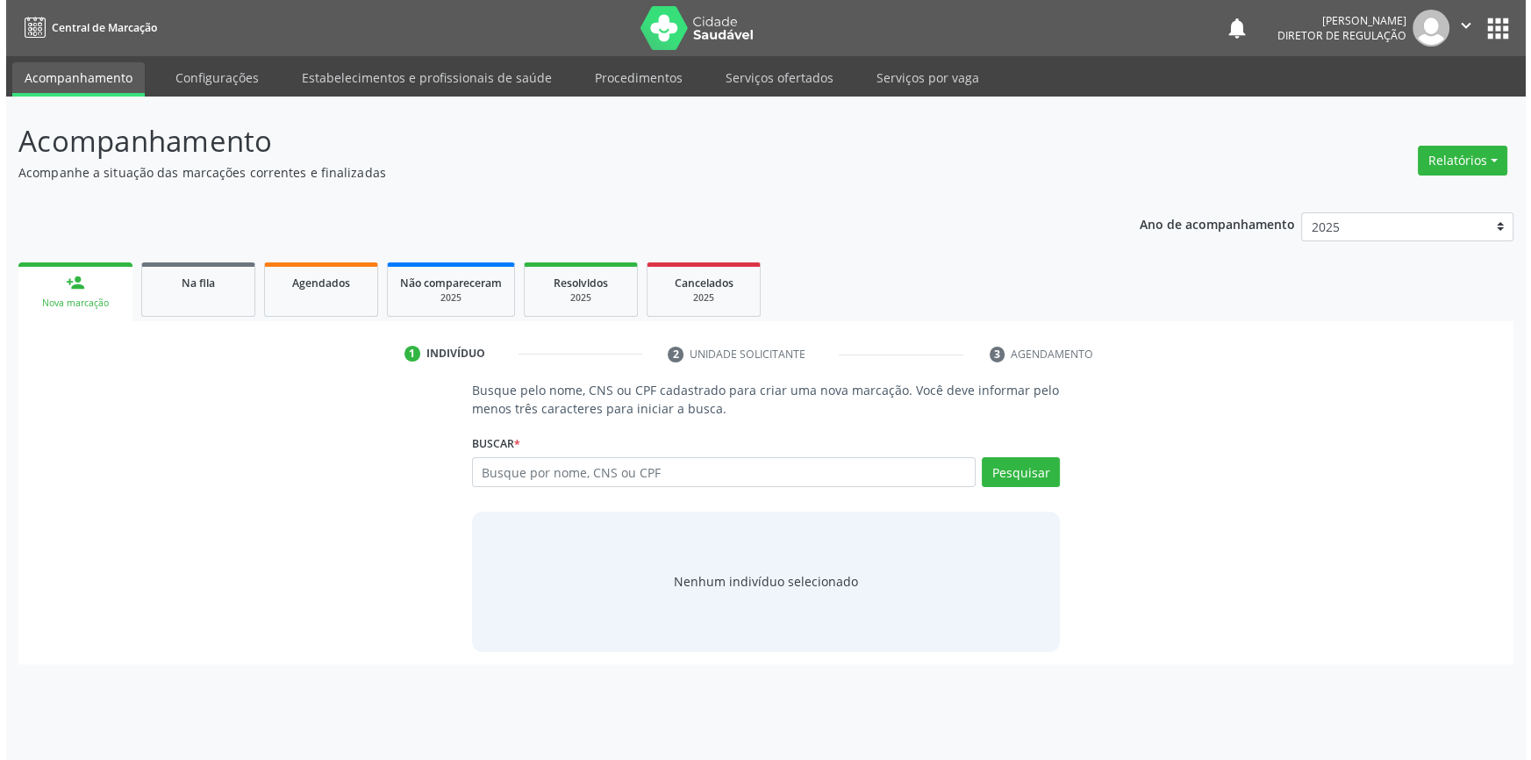
scroll to position [0, 0]
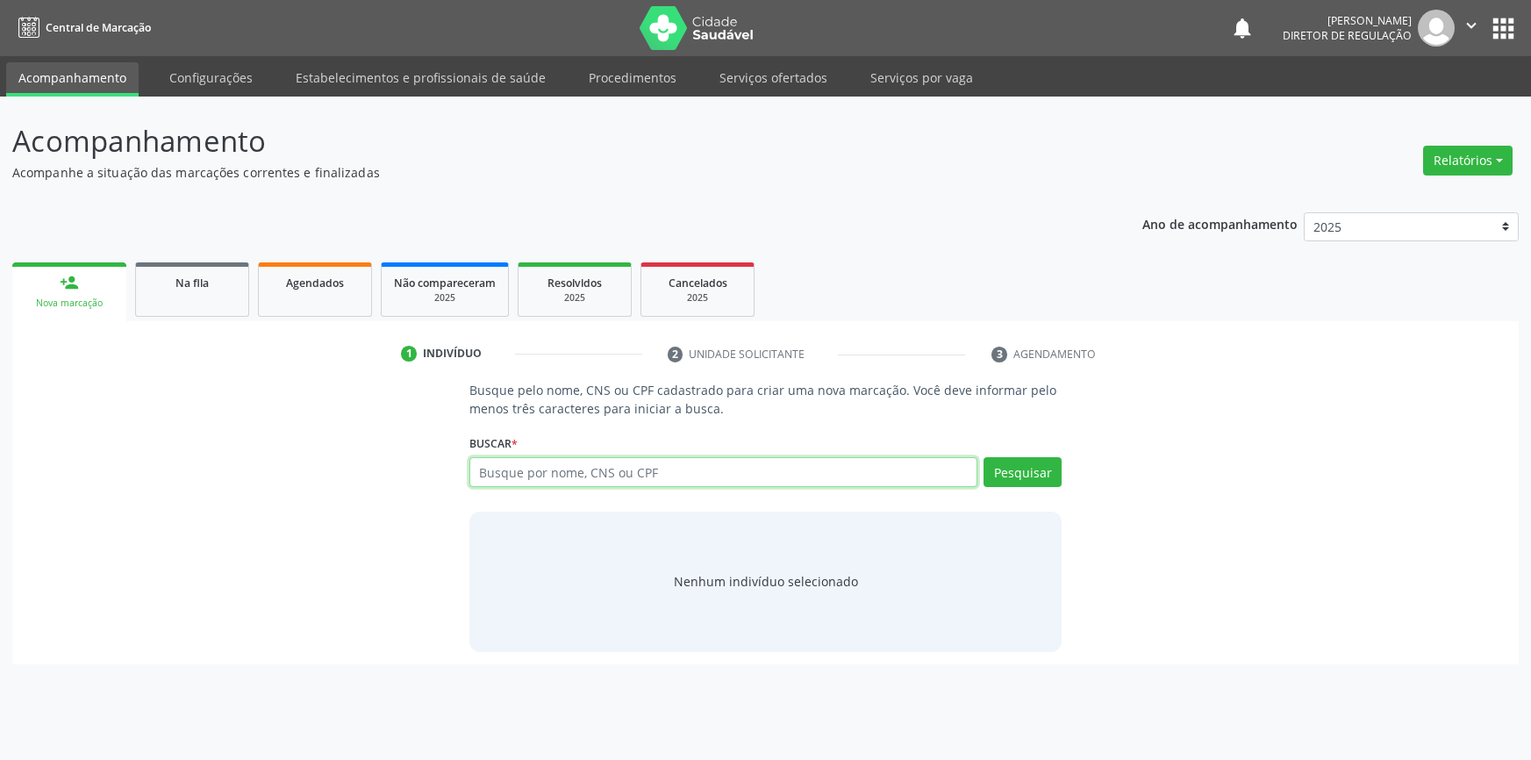
click at [555, 458] on input "text" at bounding box center [723, 472] width 509 height 30
paste input "707507226602390"
type input "707507226602390"
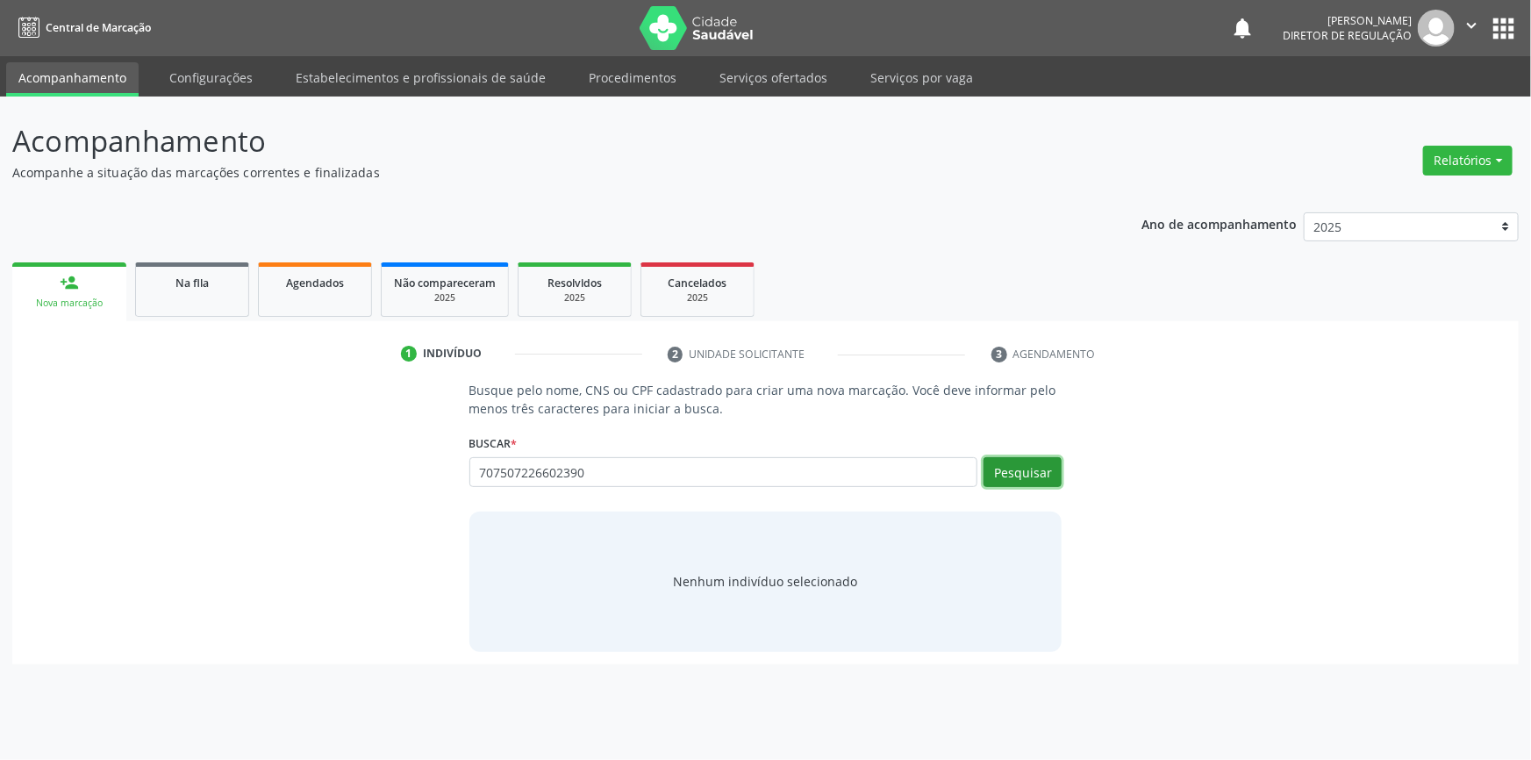
click at [1007, 457] on button "Pesquisar" at bounding box center [1023, 472] width 78 height 30
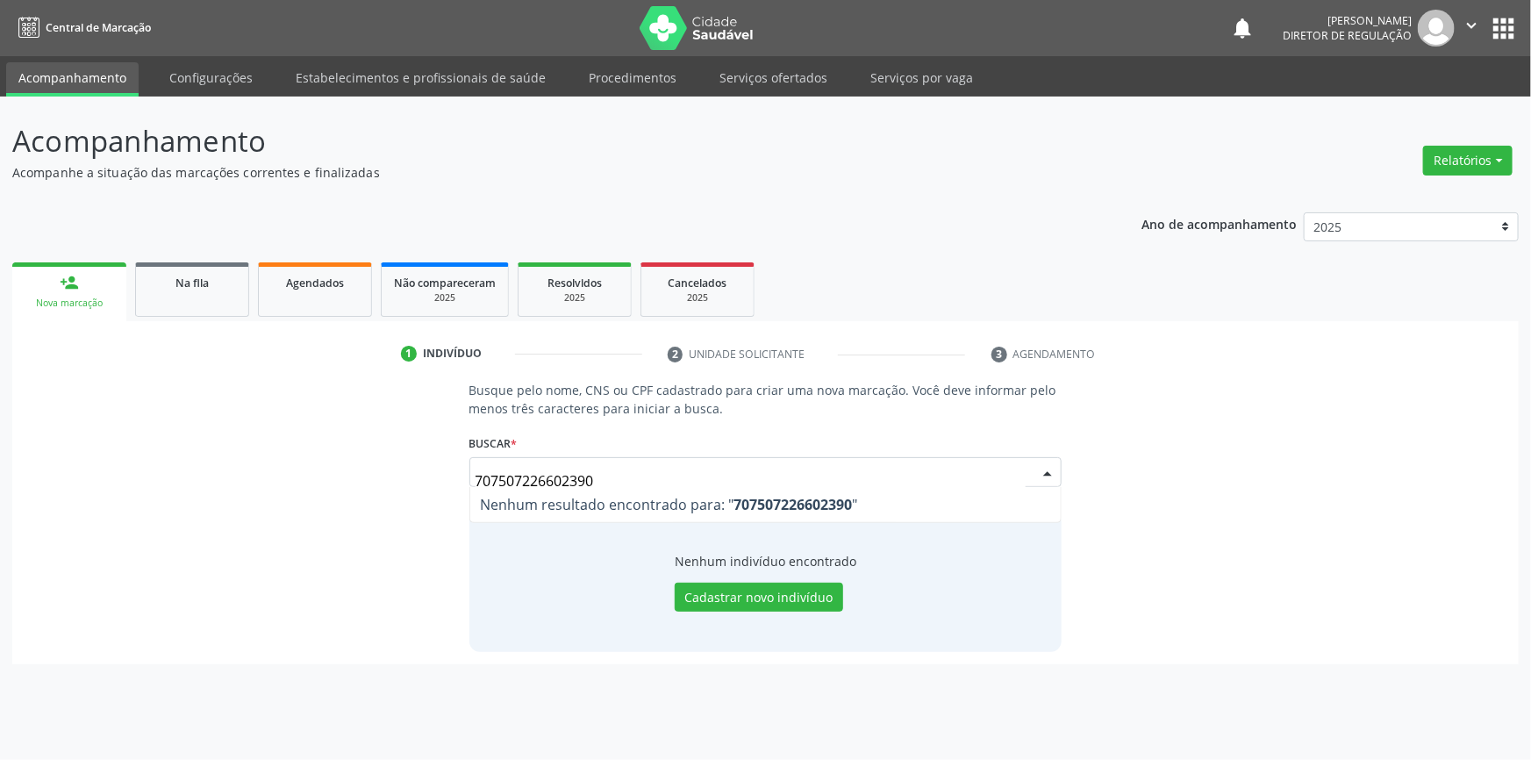
drag, startPoint x: 650, startPoint y: 469, endPoint x: 290, endPoint y: 466, distance: 360.6
click at [291, 478] on div "Busque pelo nome, CNS ou CPF cadastrado para criar uma nova marcação. Você deve…" at bounding box center [766, 516] width 1482 height 270
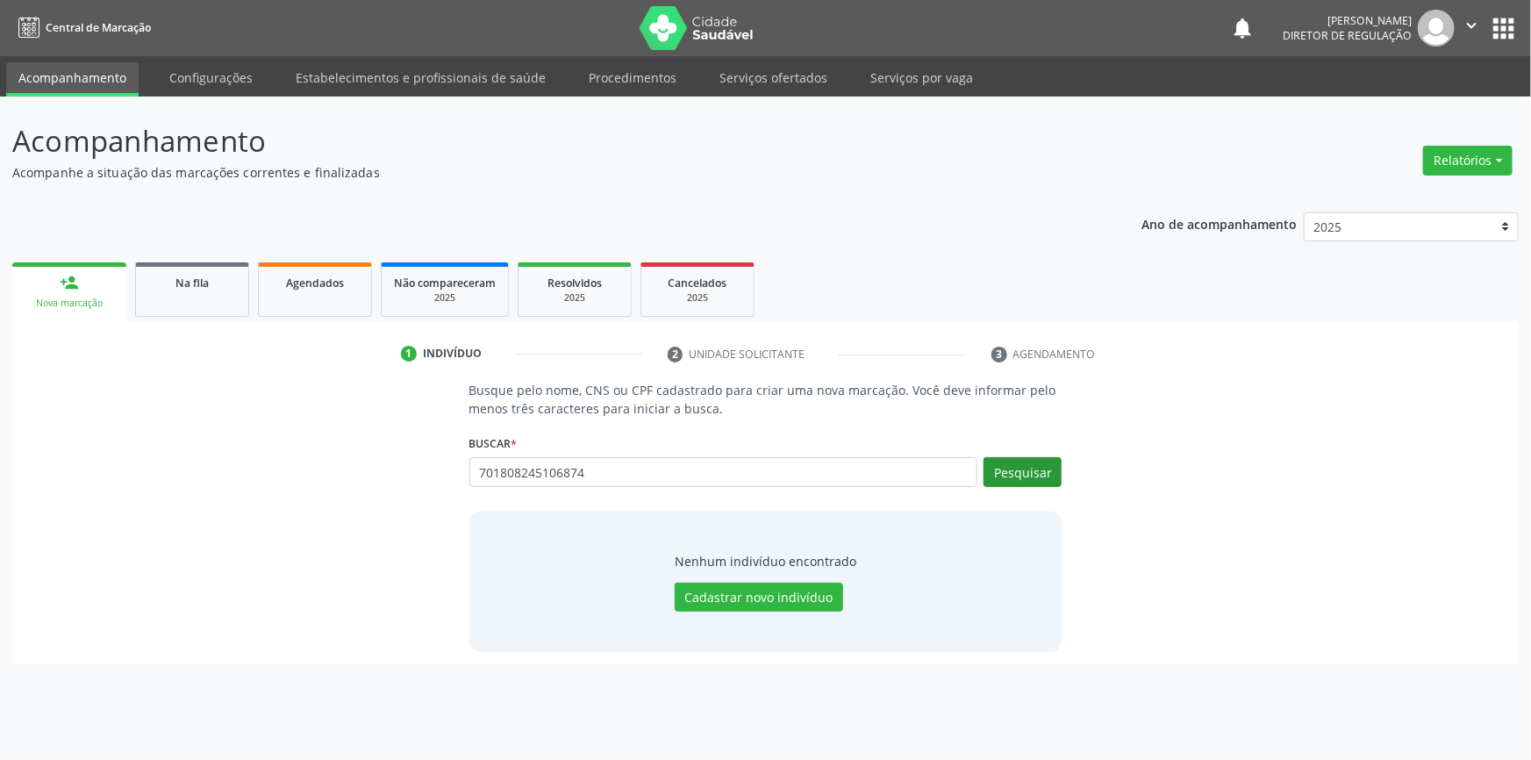
type input "701808245106874"
click at [1027, 481] on button "Pesquisar" at bounding box center [1023, 472] width 78 height 30
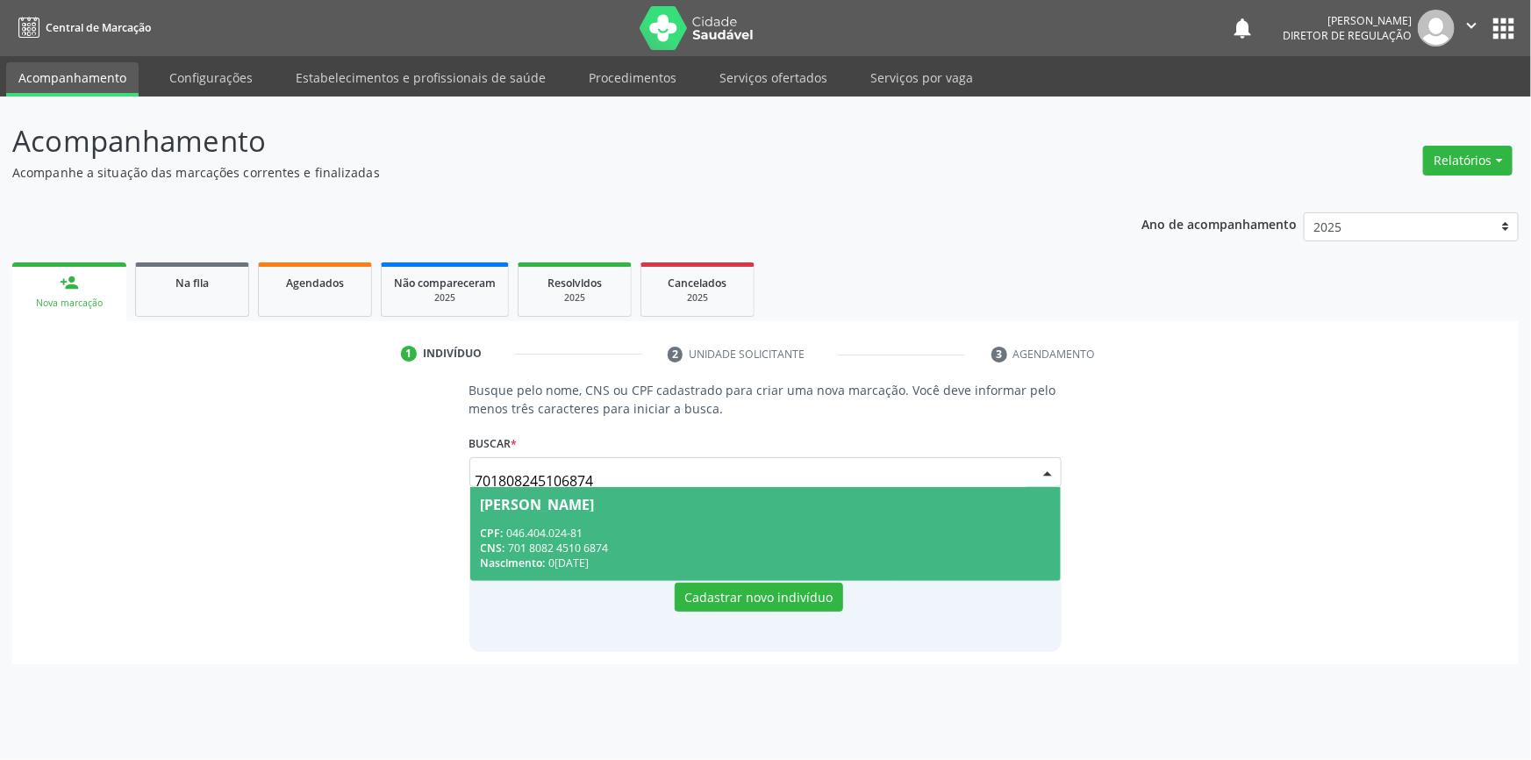
drag, startPoint x: 630, startPoint y: 469, endPoint x: 250, endPoint y: 467, distance: 379.9
click at [250, 467] on div "Busque pelo nome, CNS ou CPF cadastrado para criar uma nova marcação. Você deve…" at bounding box center [766, 516] width 1482 height 270
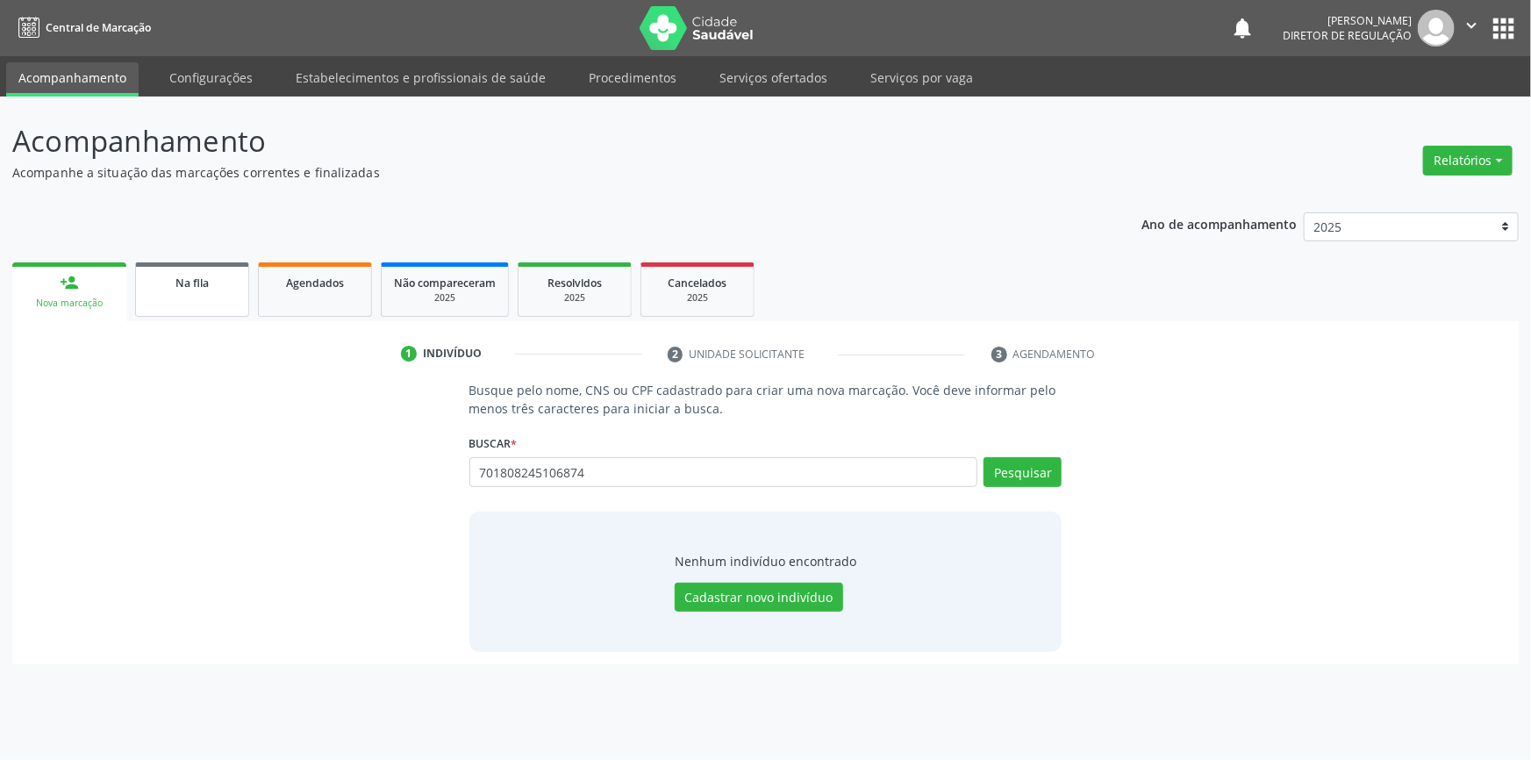
click at [186, 286] on span "Na fila" at bounding box center [191, 282] width 33 height 15
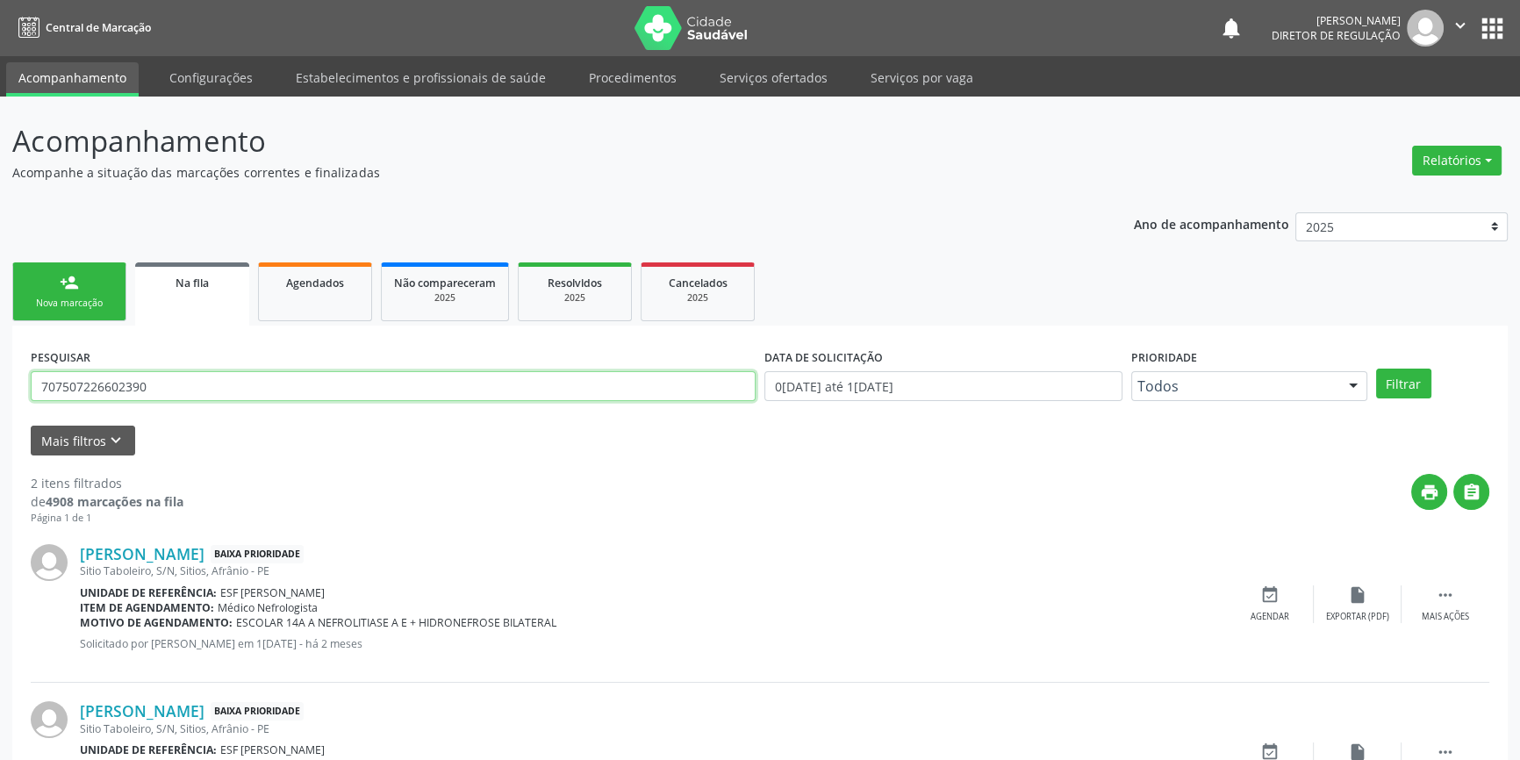
drag, startPoint x: 204, startPoint y: 386, endPoint x: 0, endPoint y: 342, distance: 209.1
click at [0, 344] on div "Acompanhamento Acompanhe a situação das marcações correntes e finalizadas Relat…" at bounding box center [760, 483] width 1520 height 773
paste input "1808245106874"
type input "701808245106874"
click at [1413, 380] on button "Filtrar" at bounding box center [1403, 383] width 55 height 30
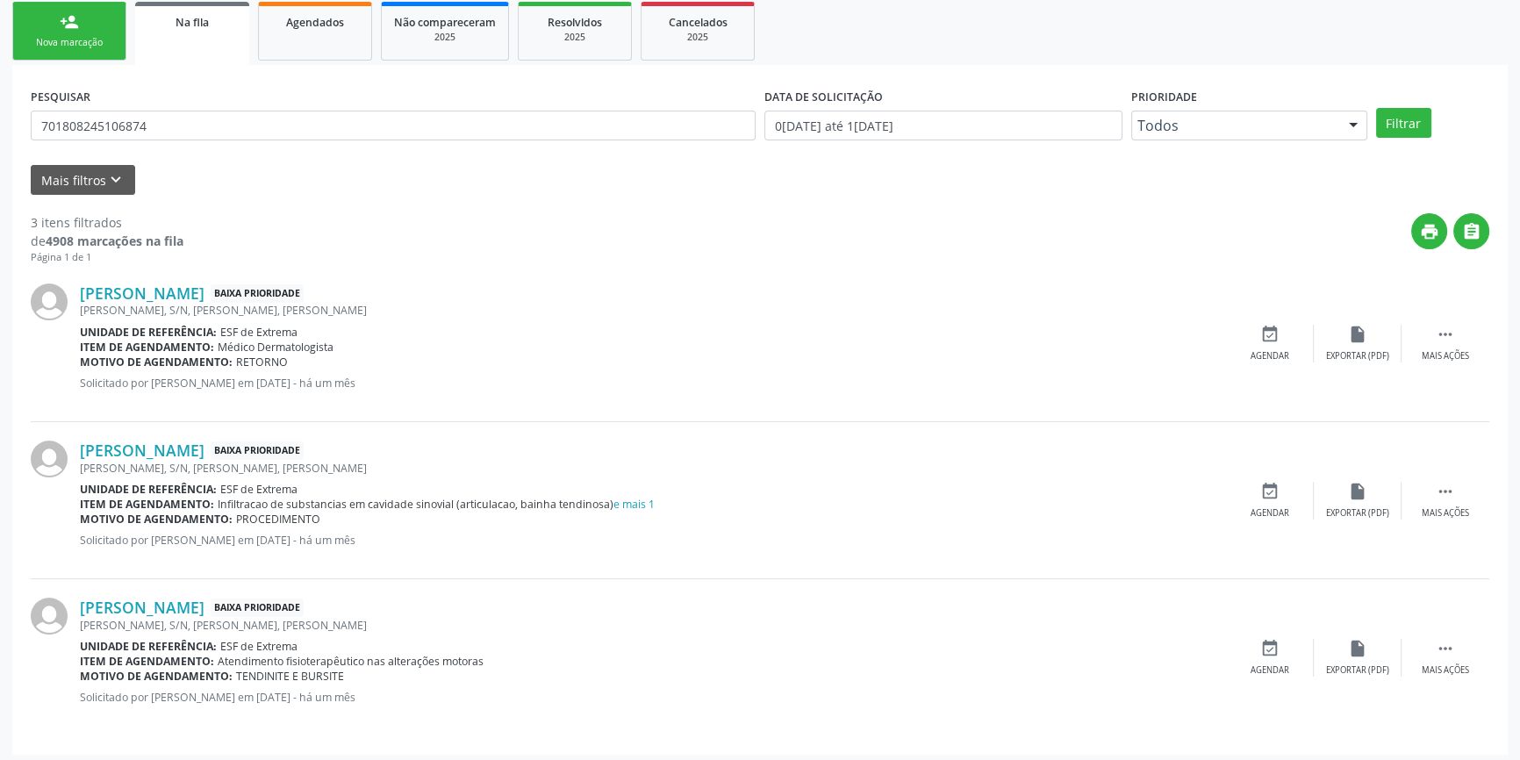
scroll to position [265, 0]
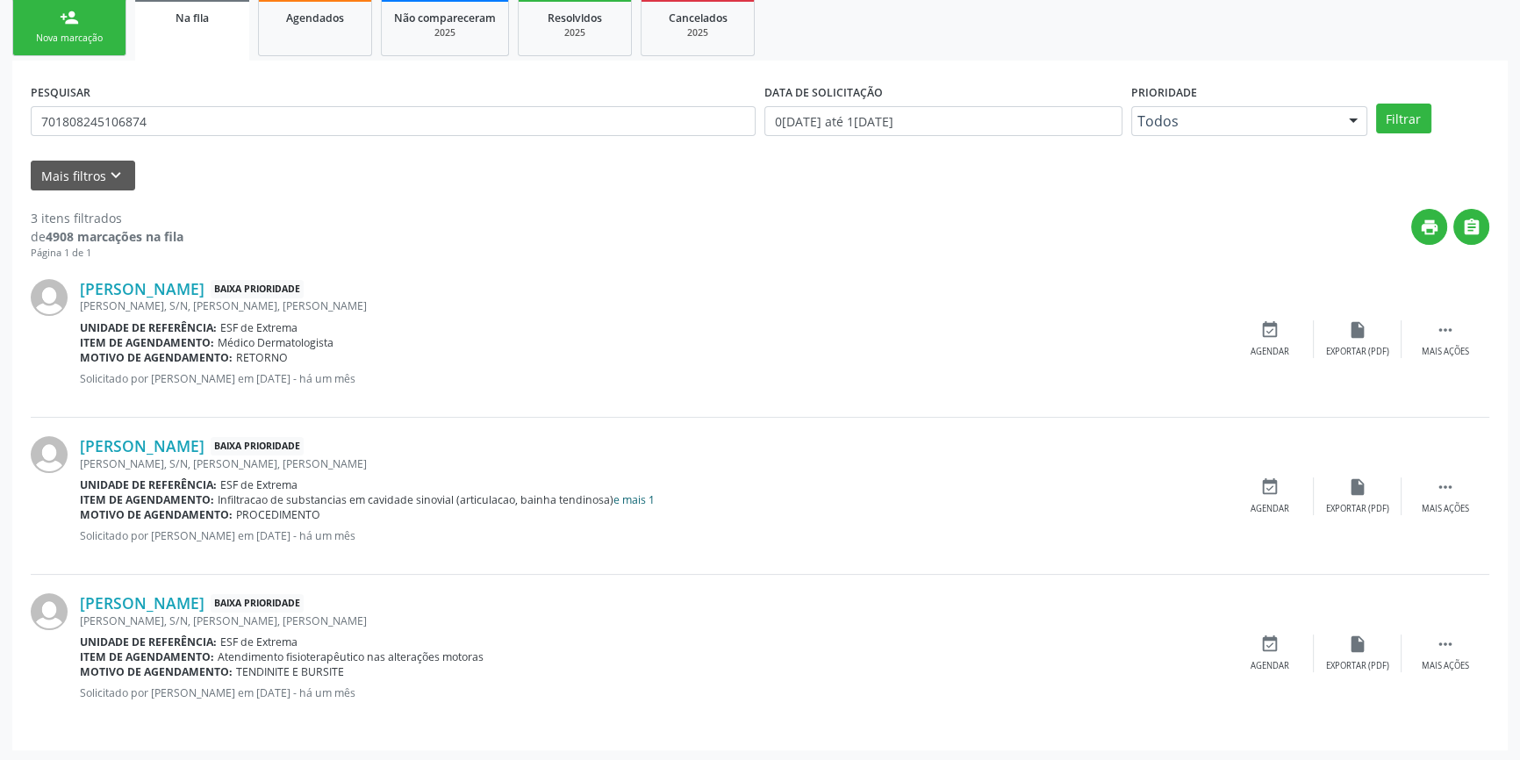
click at [629, 497] on link "e mais 1" at bounding box center [633, 499] width 41 height 15
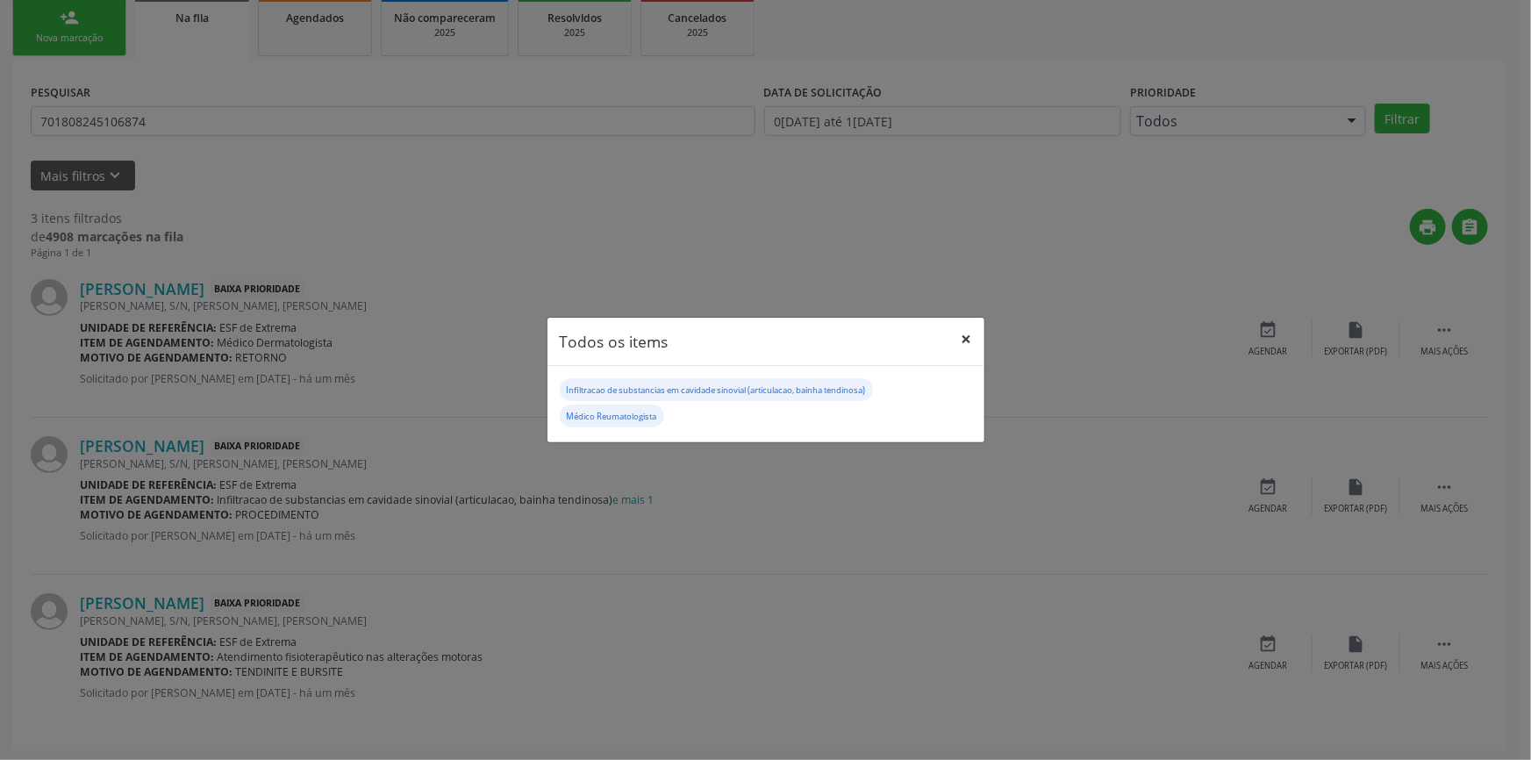
click at [969, 342] on button "×" at bounding box center [966, 339] width 35 height 43
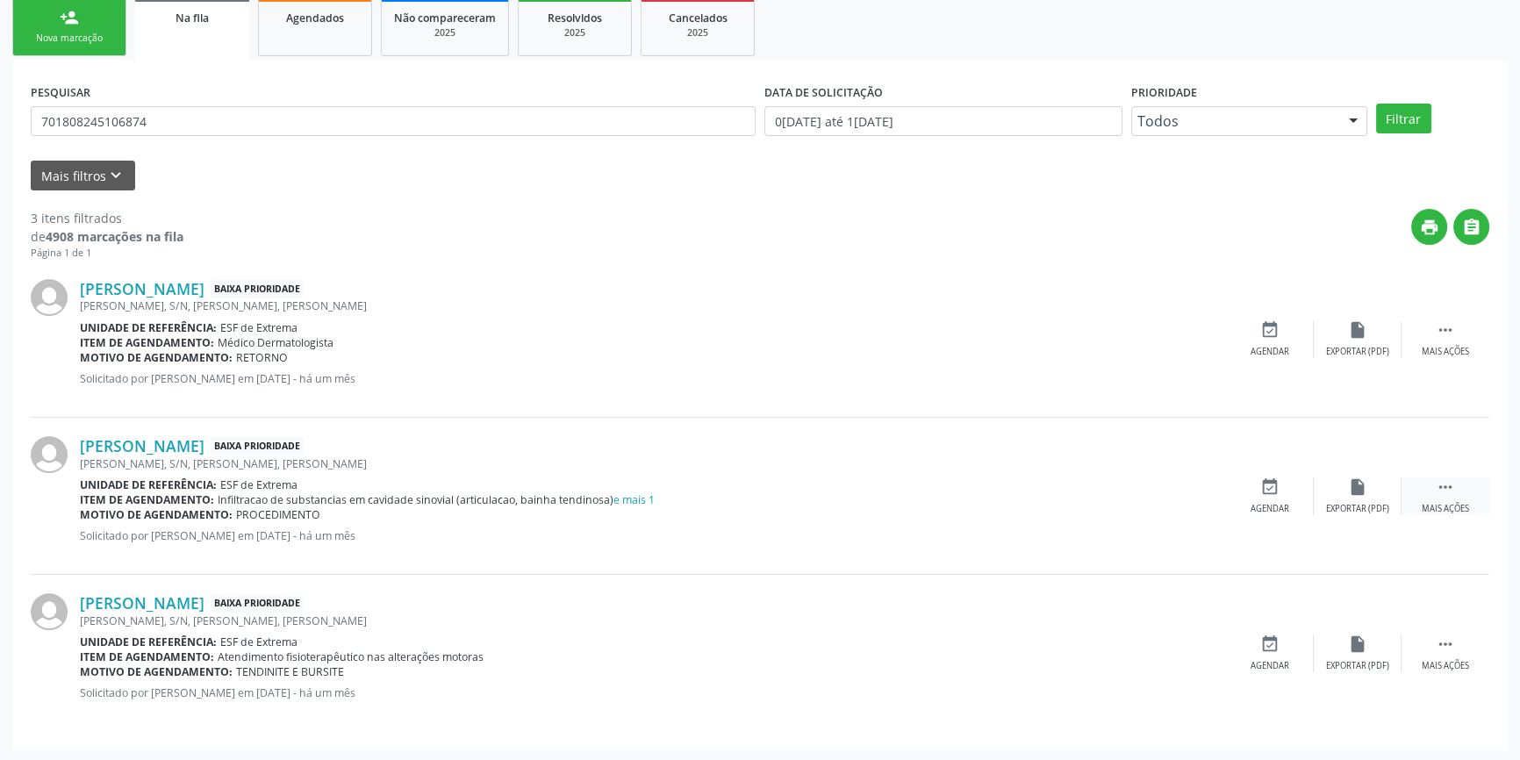
click at [1437, 497] on div " Mais ações" at bounding box center [1445, 496] width 88 height 38
click at [1334, 495] on div "edit Editar" at bounding box center [1357, 496] width 88 height 38
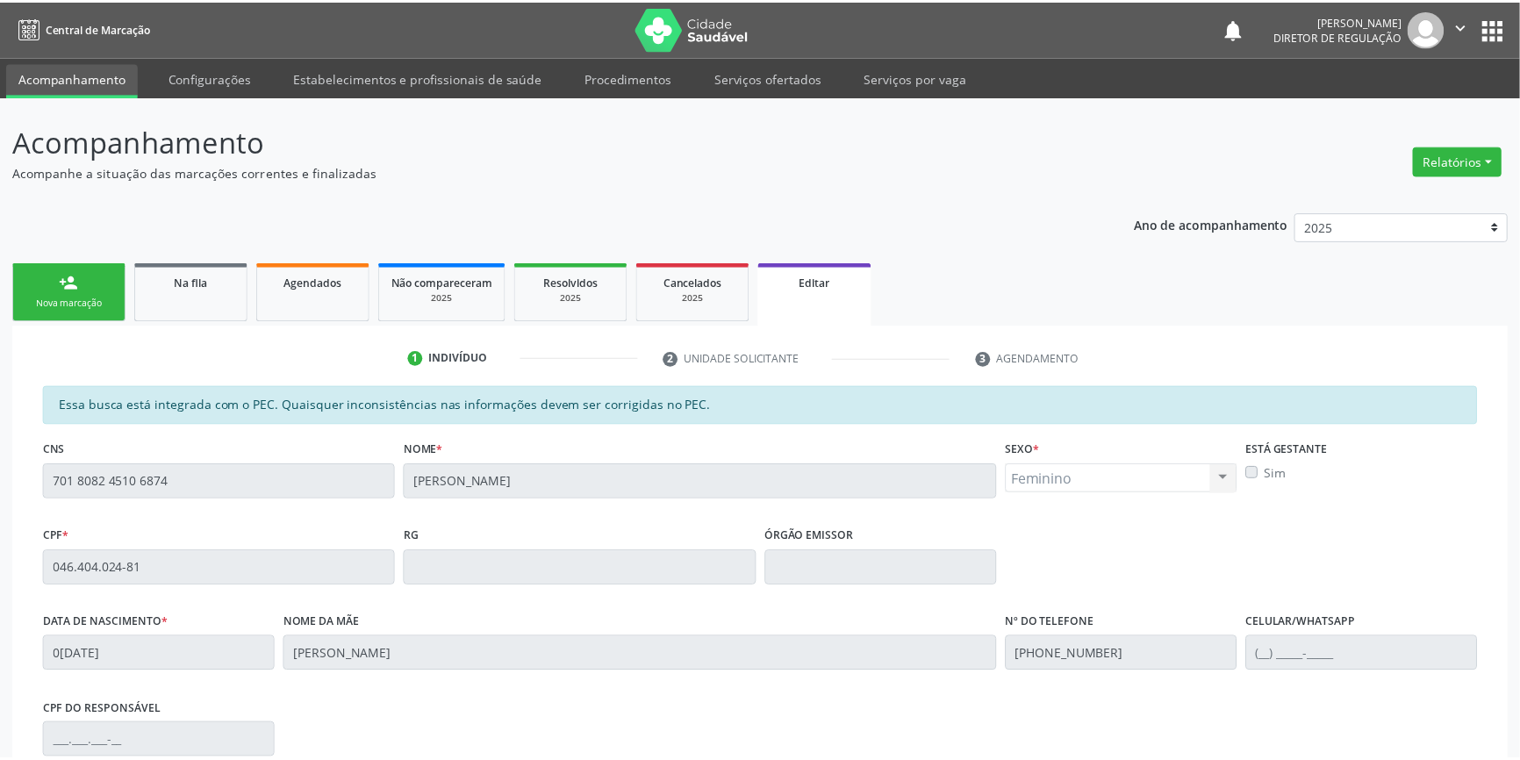
scroll to position [263, 0]
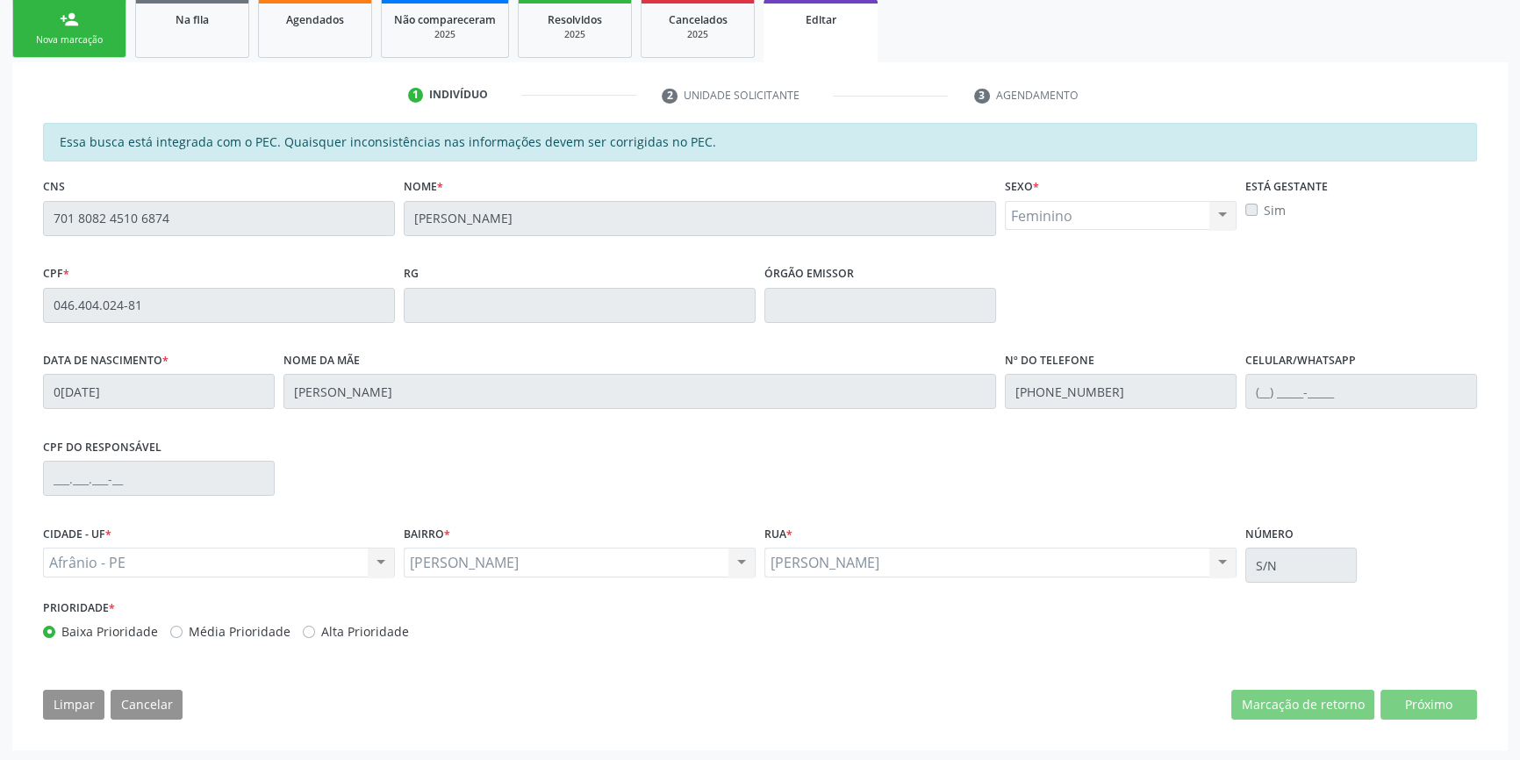
click at [0, 218] on div "Acompanhamento Acompanhe a situação das marcações correntes e finalizadas Relat…" at bounding box center [760, 297] width 1520 height 929
click at [204, 41] on link "Na fila" at bounding box center [192, 28] width 114 height 59
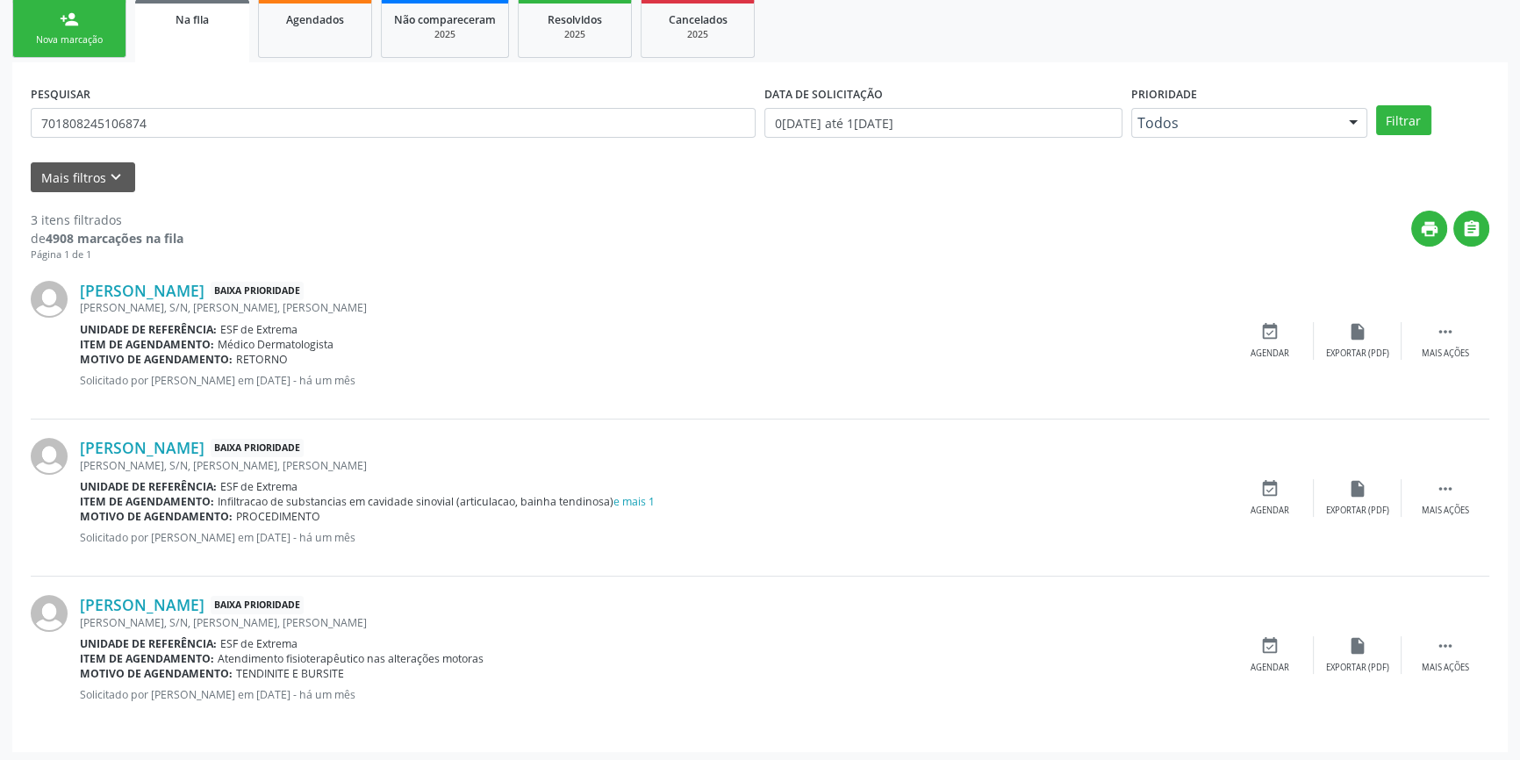
scroll to position [0, 0]
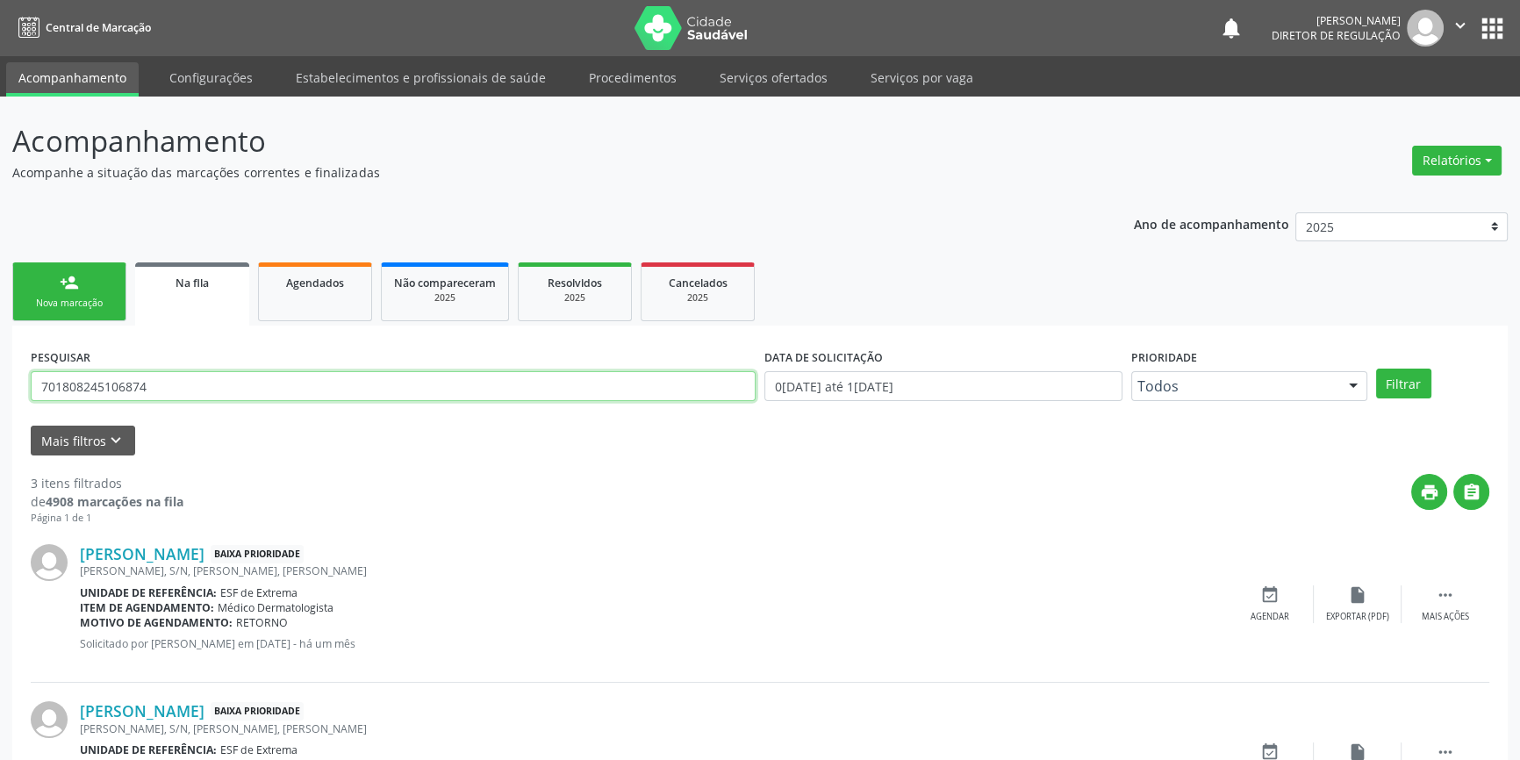
drag, startPoint x: 197, startPoint y: 389, endPoint x: 0, endPoint y: 333, distance: 204.2
click at [0, 337] on div "Acompanhamento Acompanhe a situação das marcações correntes e finalizadas Relat…" at bounding box center [760, 562] width 1520 height 931
paste input "8082 4510"
type input "701 8082 4510 6874"
click at [1404, 388] on button "Filtrar" at bounding box center [1403, 383] width 55 height 30
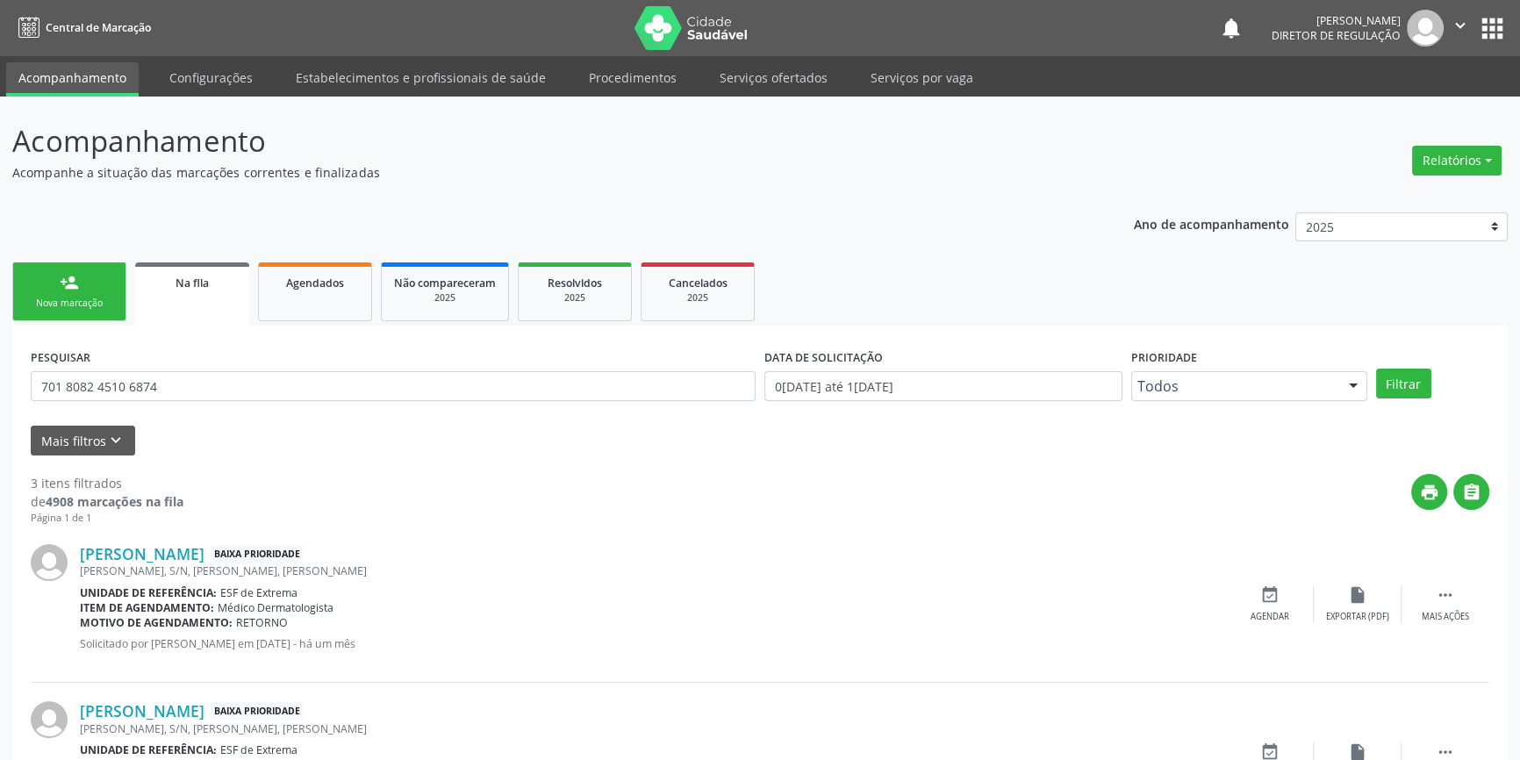
drag, startPoint x: 205, startPoint y: 407, endPoint x: 225, endPoint y: 416, distance: 22.0
click at [53, 393] on div "PESQUISAR 701 8082 4510 6874" at bounding box center [392, 378] width 733 height 68
drag, startPoint x: 216, startPoint y: 404, endPoint x: 75, endPoint y: 385, distance: 142.5
click at [67, 383] on div "PESQUISAR 701 8082 4510 6874" at bounding box center [392, 378] width 733 height 68
drag, startPoint x: 218, startPoint y: 372, endPoint x: 0, endPoint y: 367, distance: 217.6
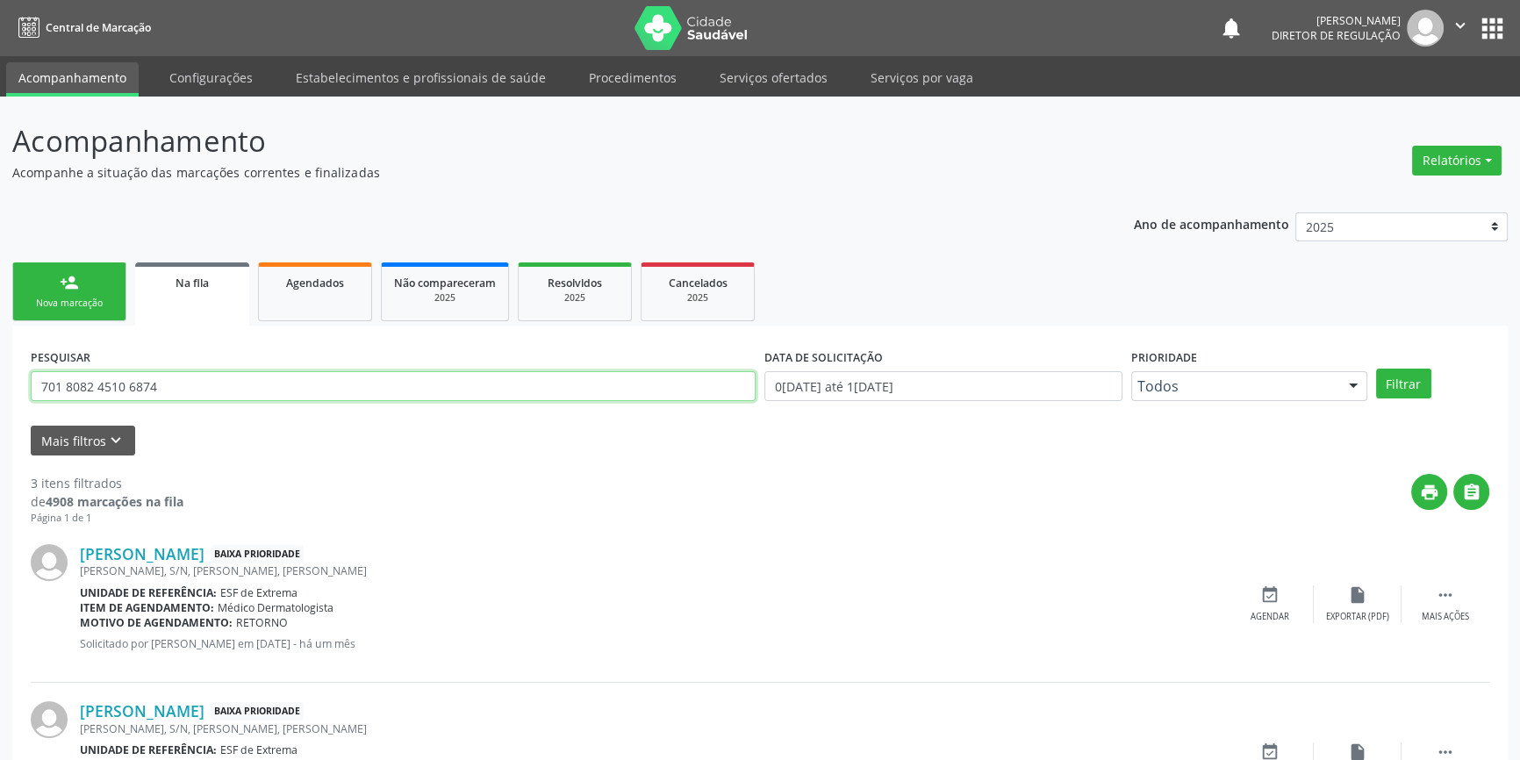
click at [0, 376] on div "Acompanhamento Acompanhe a situação das marcações correntes e finalizadas Relat…" at bounding box center [760, 562] width 1520 height 931
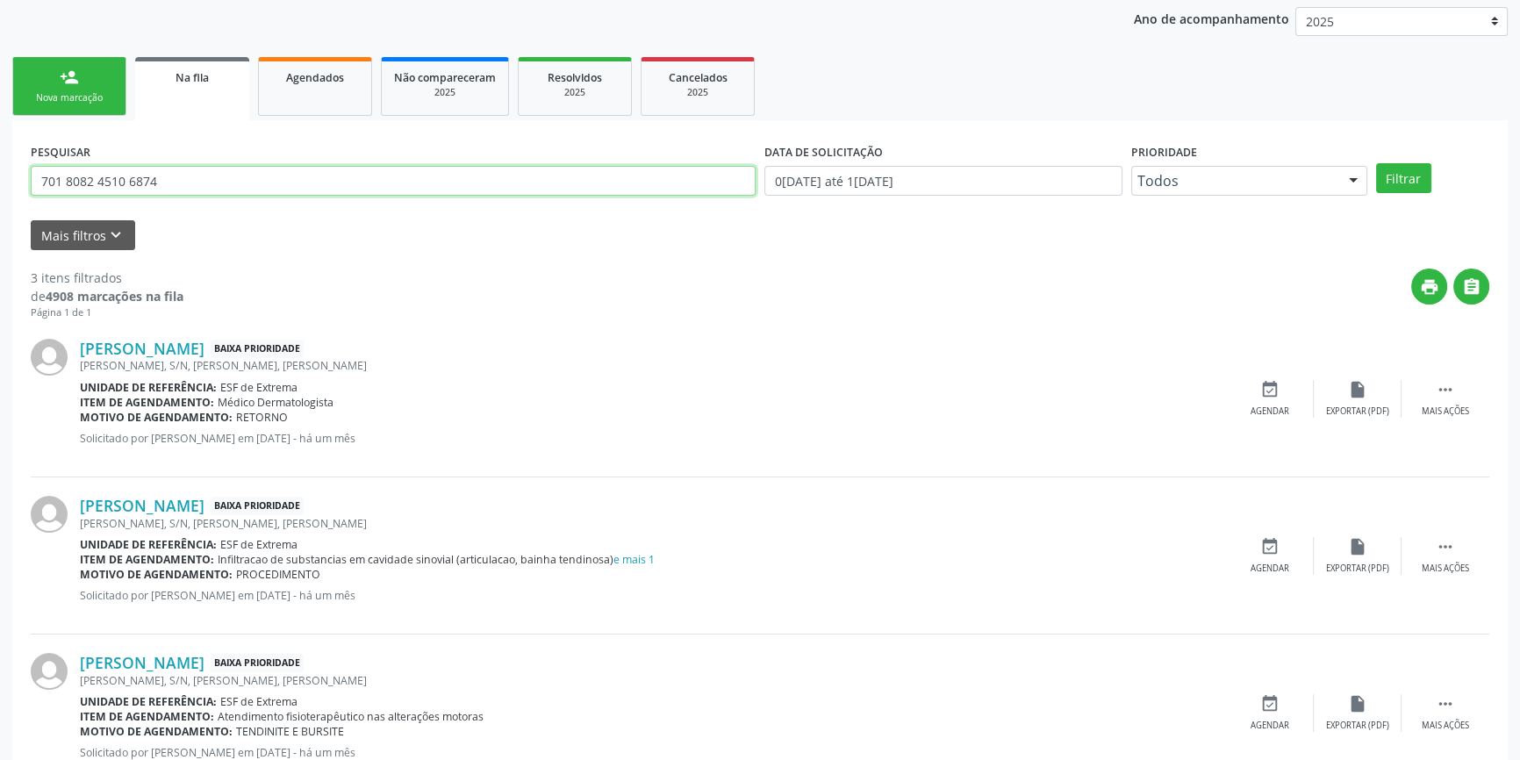
scroll to position [265, 0]
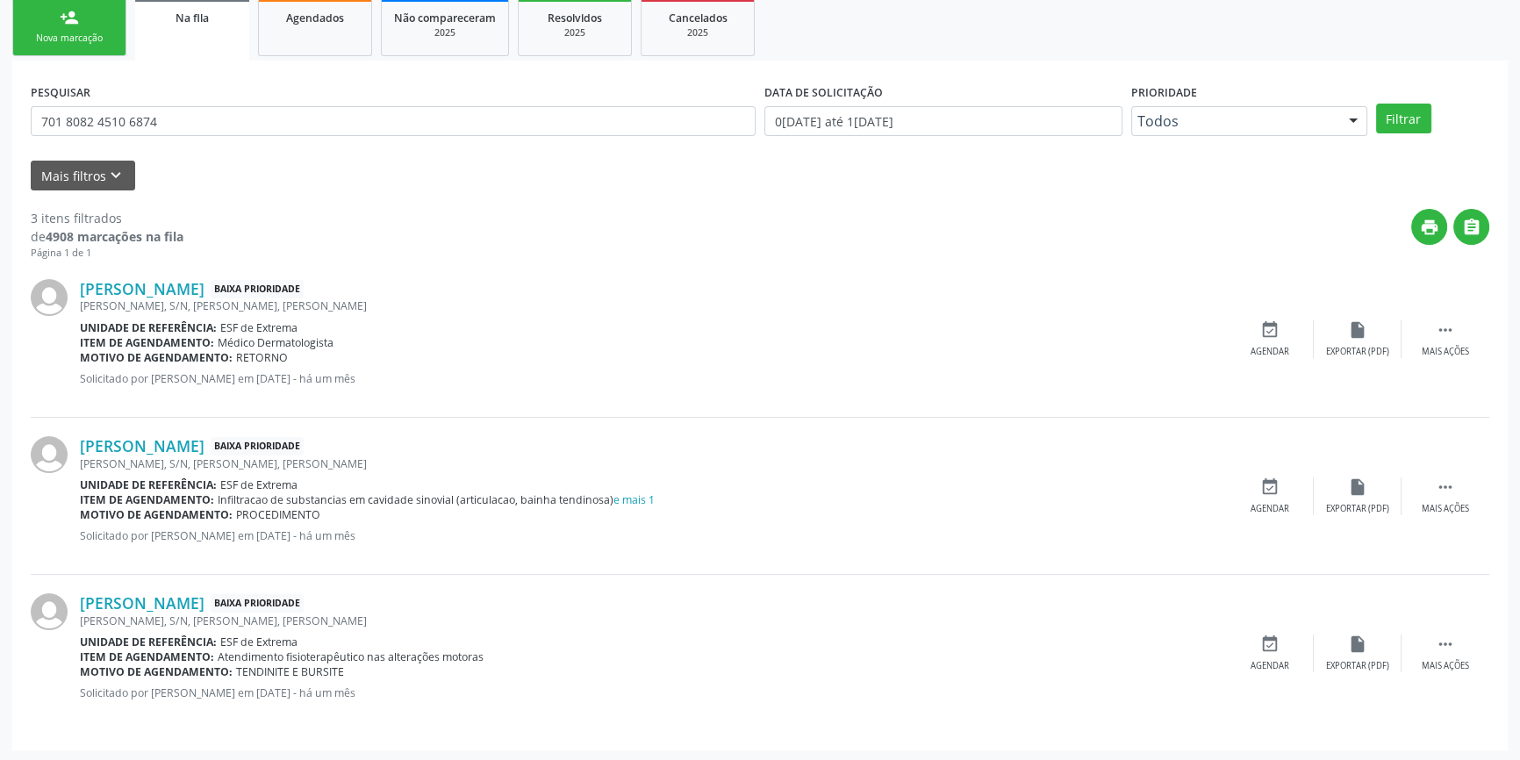
click at [86, 37] on div "Nova marcação" at bounding box center [69, 38] width 88 height 13
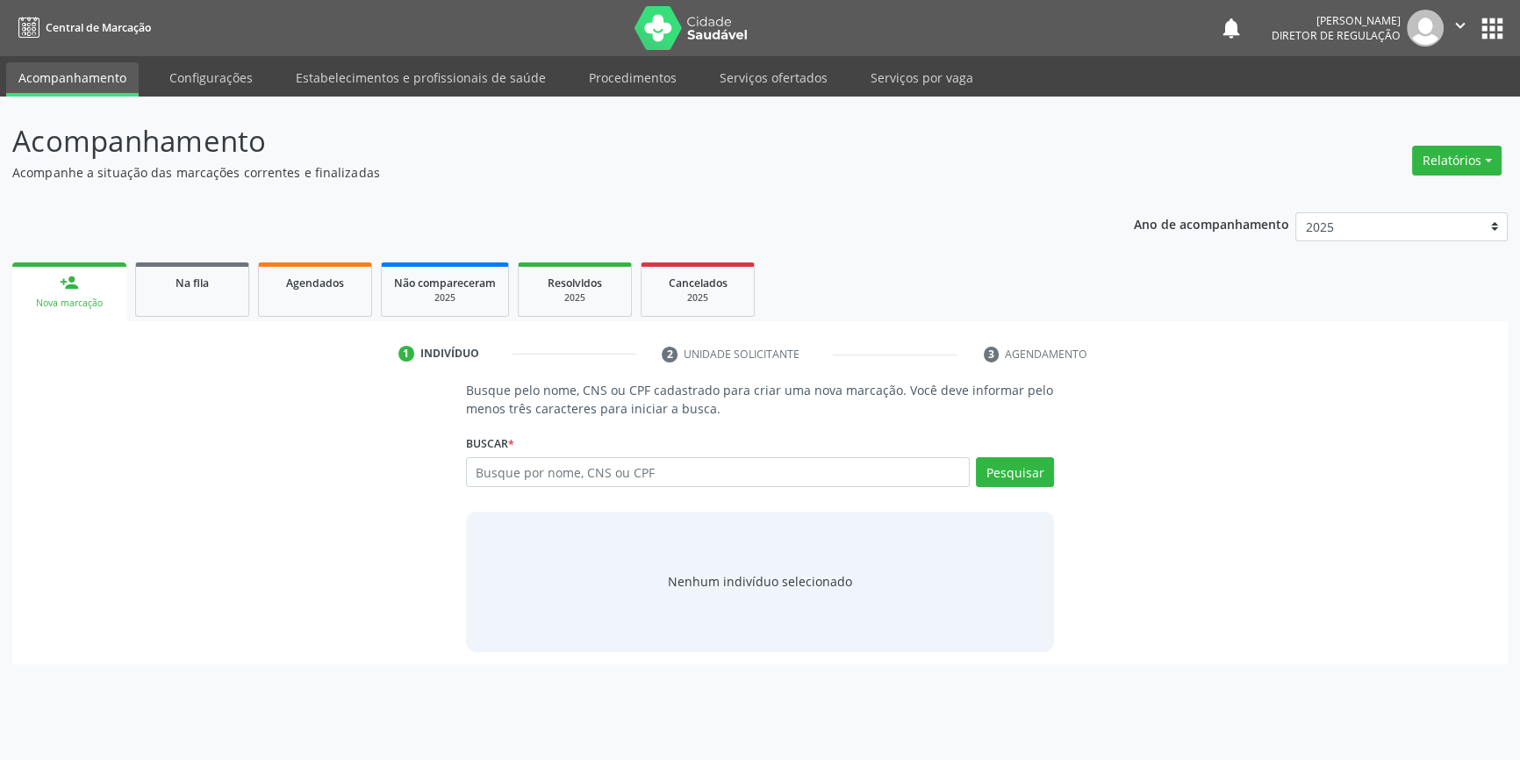
scroll to position [0, 0]
click at [633, 486] on div "Busque por nome, CNS ou CPF Nenhum resultado encontrado para: " " Digite nome, …" at bounding box center [765, 478] width 593 height 42
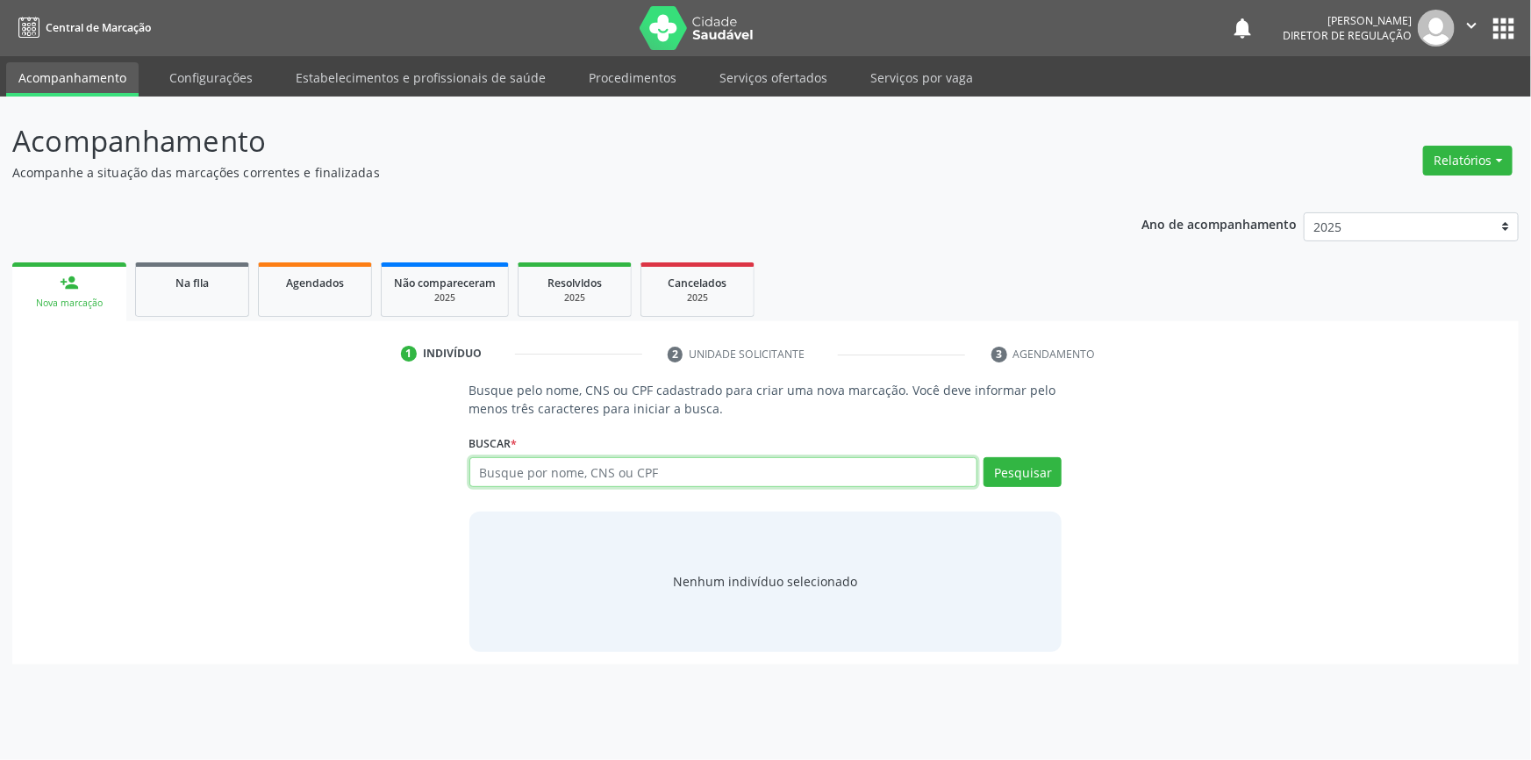
click at [633, 478] on input "text" at bounding box center [723, 472] width 509 height 30
paste input "701 8082 4510 6874"
click at [640, 476] on input "701 8082 4510 6874" at bounding box center [723, 472] width 509 height 30
type input "701 8082 4510 6874"
click at [1068, 474] on div "Busque pelo nome, CNS ou CPF cadastrado para criar uma nova marcação. Você deve…" at bounding box center [766, 516] width 618 height 270
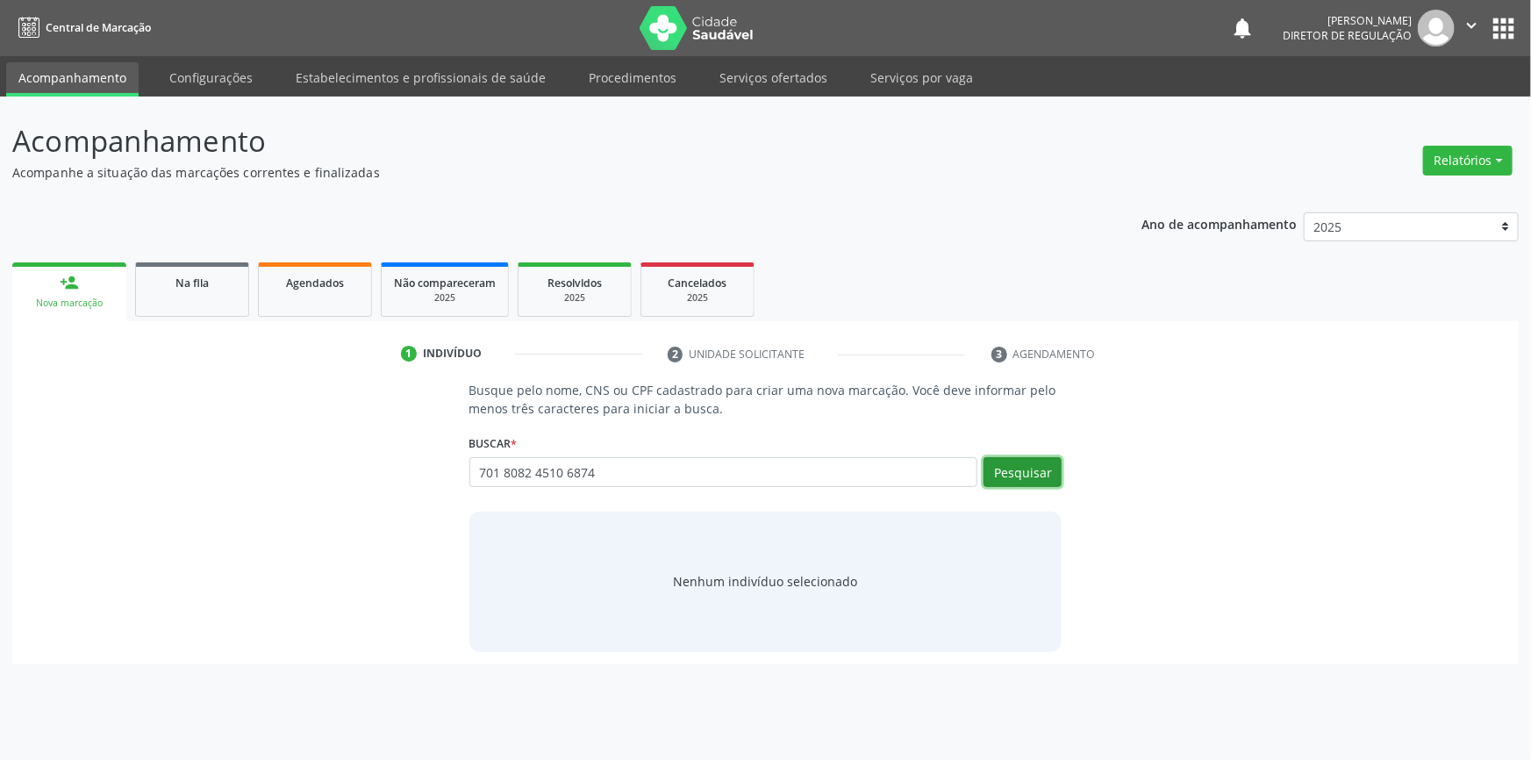
click at [1045, 474] on button "Pesquisar" at bounding box center [1023, 472] width 78 height 30
type input "701 8082 4510 6874"
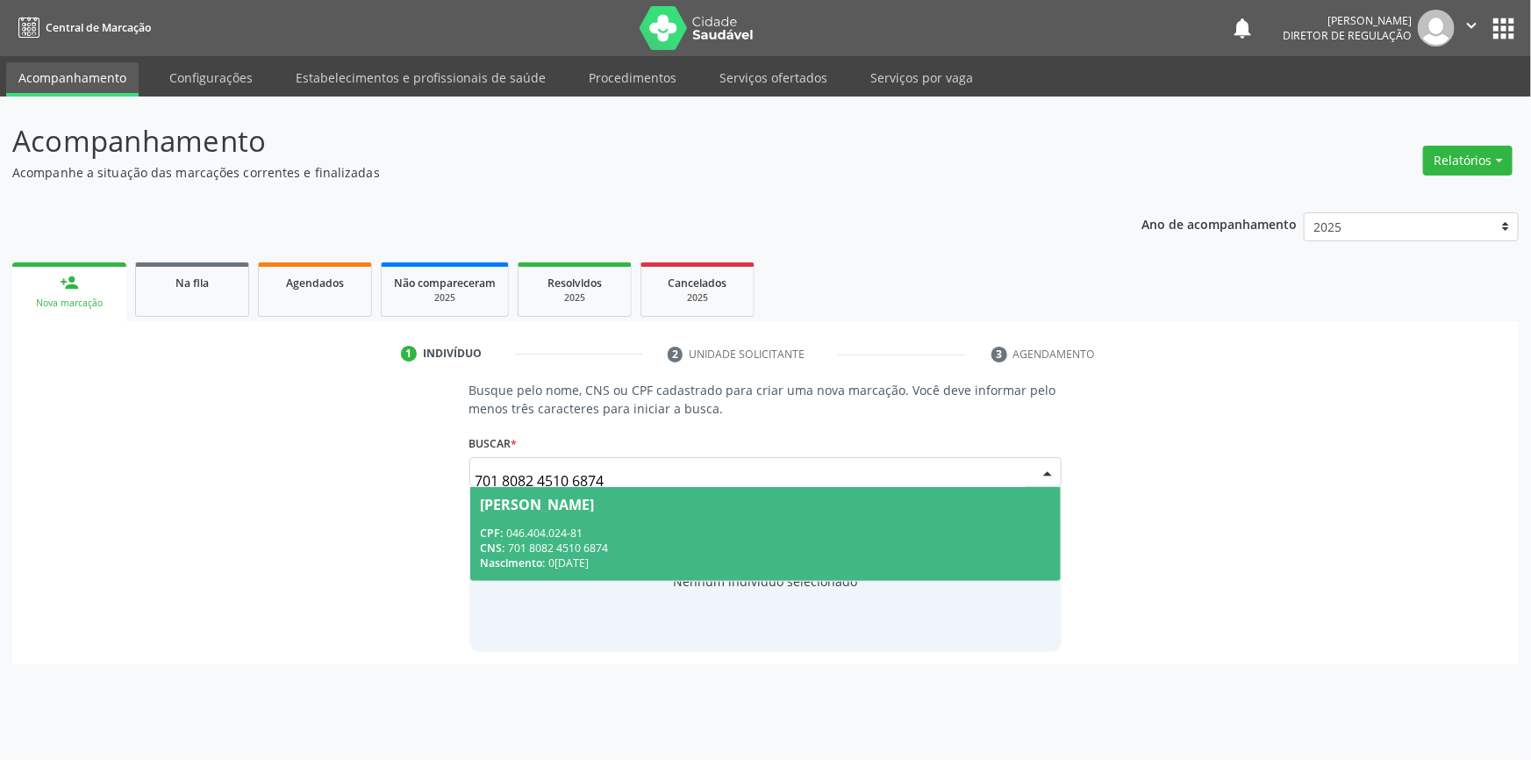
click at [649, 538] on div "CPF: 046.404.024-81" at bounding box center [766, 533] width 570 height 15
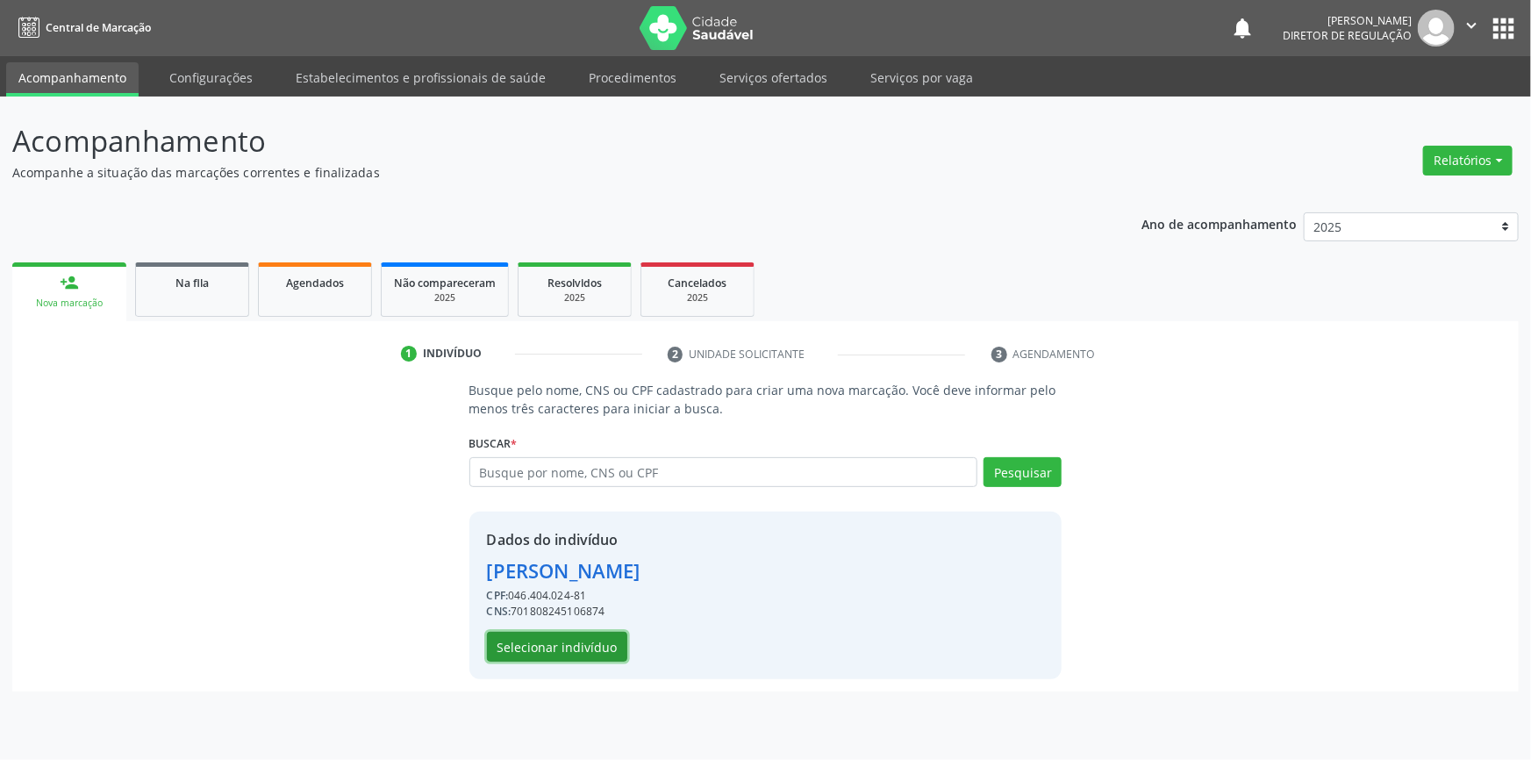
click at [570, 640] on button "Selecionar indivíduo" at bounding box center [557, 647] width 140 height 30
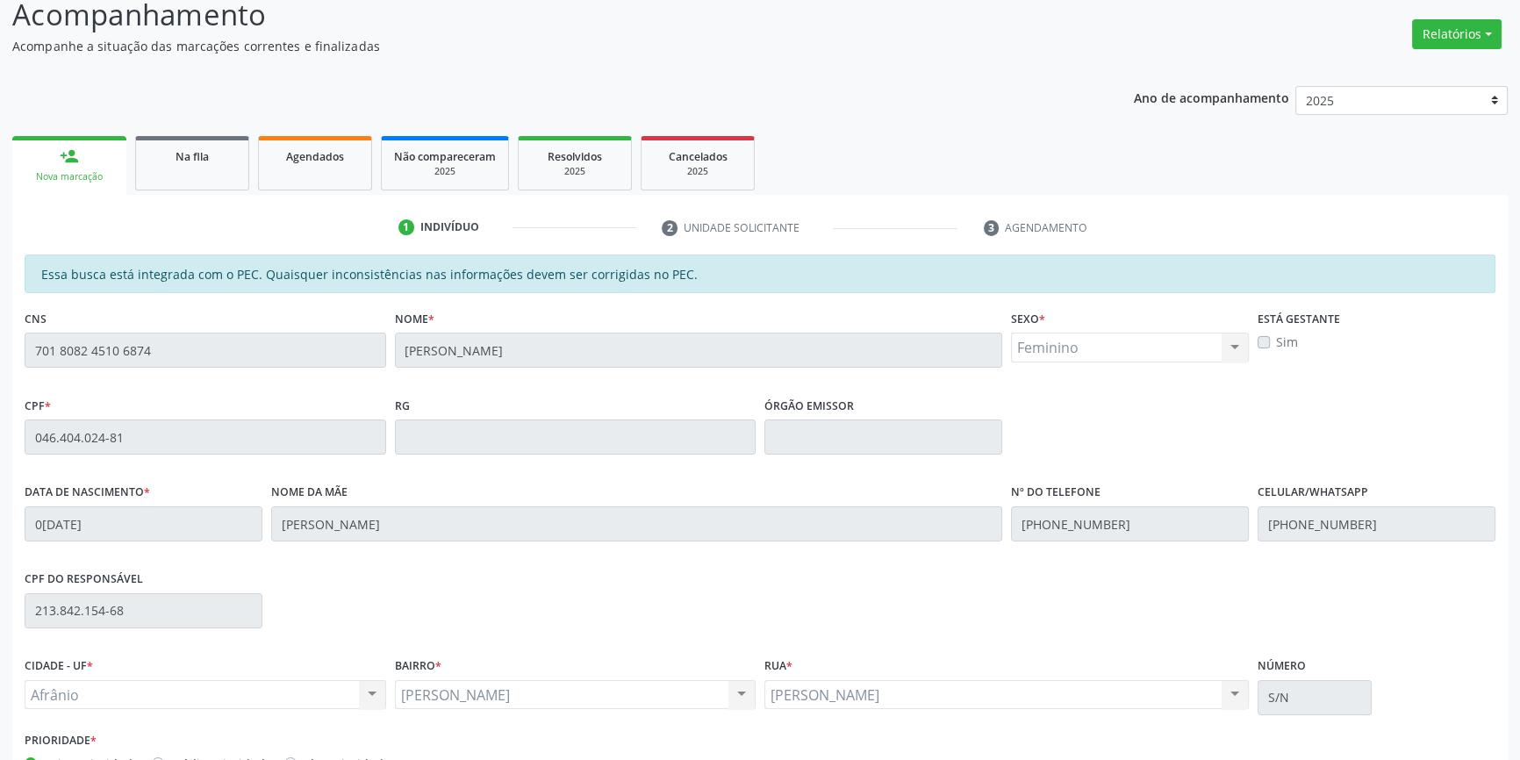
scroll to position [240, 0]
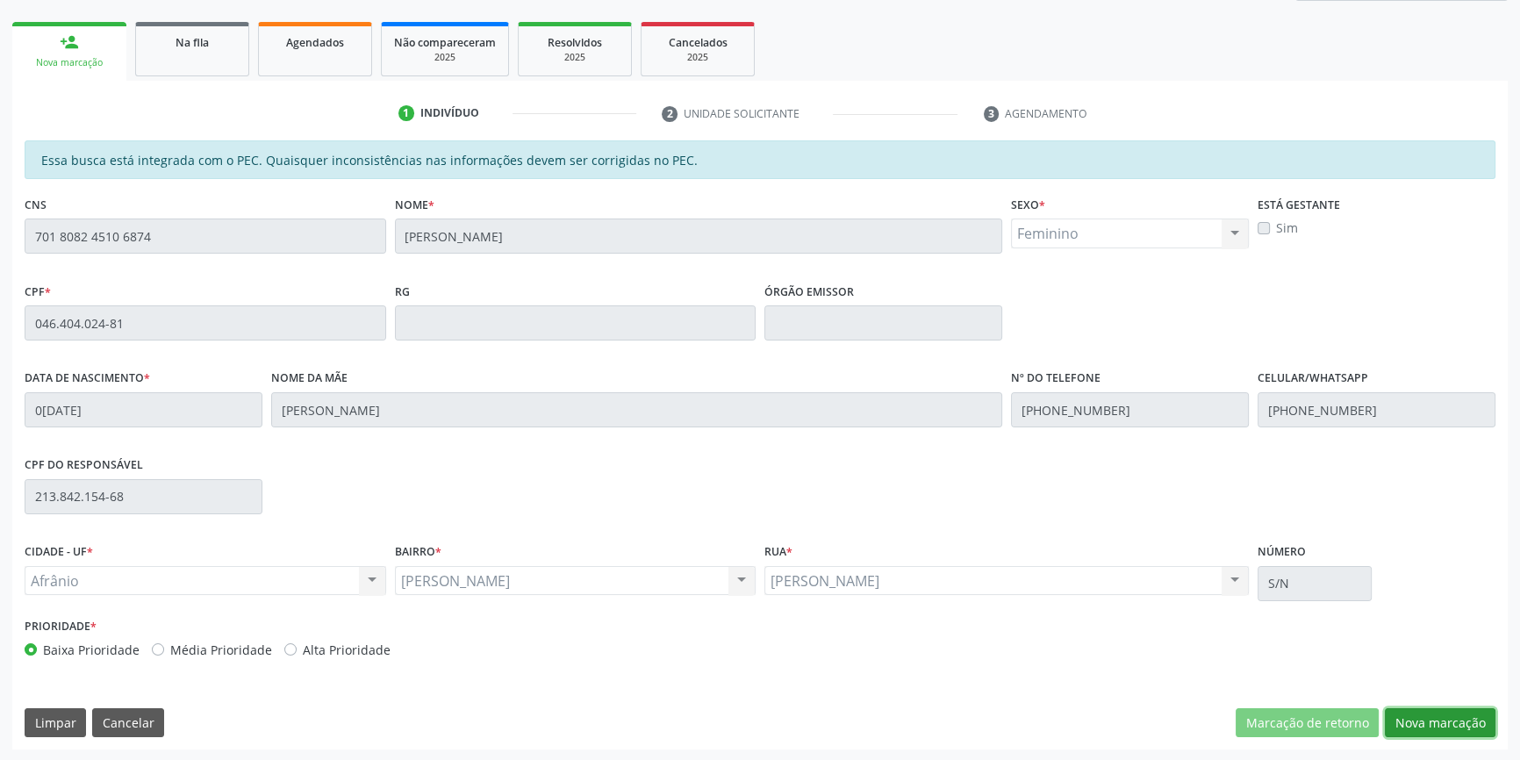
click at [1470, 730] on button "Nova marcação" at bounding box center [1439, 723] width 111 height 30
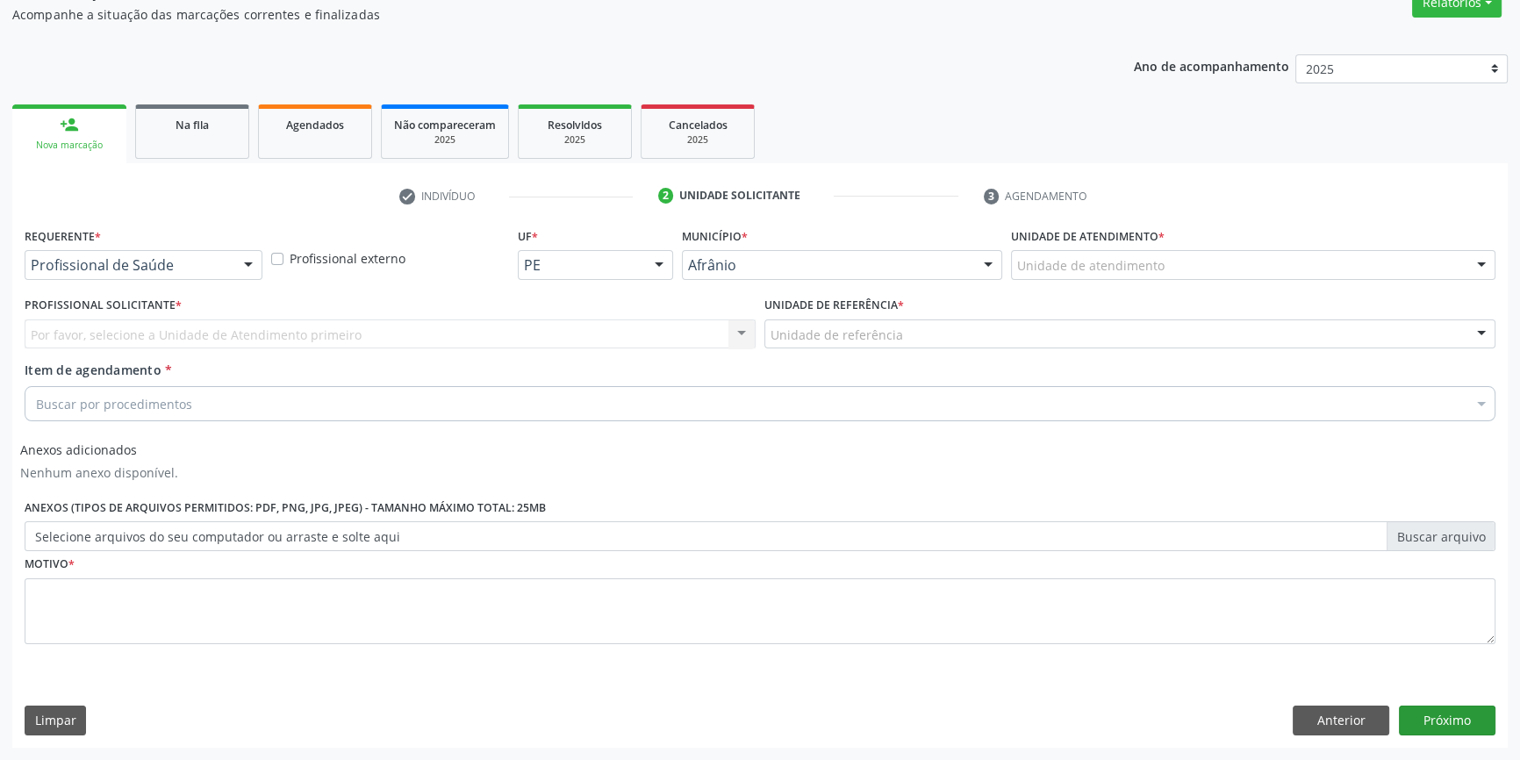
scroll to position [156, 0]
click at [1142, 289] on div "Unidade de atendimento * Unidade de atendimento Academia da Saude de Afranio Ac…" at bounding box center [1252, 259] width 493 height 68
click at [1145, 277] on div "Unidade de atendimento" at bounding box center [1253, 267] width 484 height 30
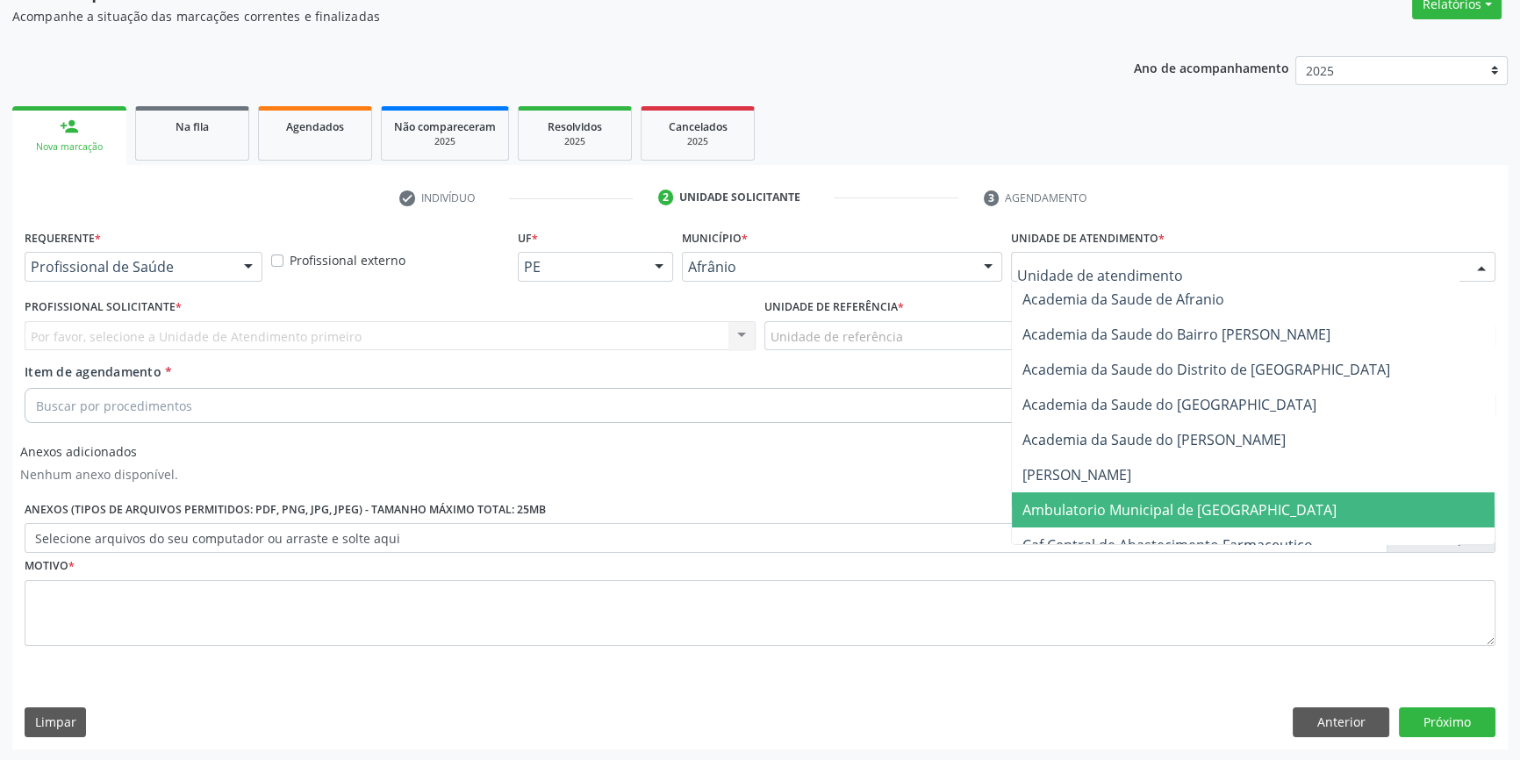
click at [1167, 503] on span "Ambulatorio Municipal de [GEOGRAPHIC_DATA]" at bounding box center [1179, 509] width 314 height 19
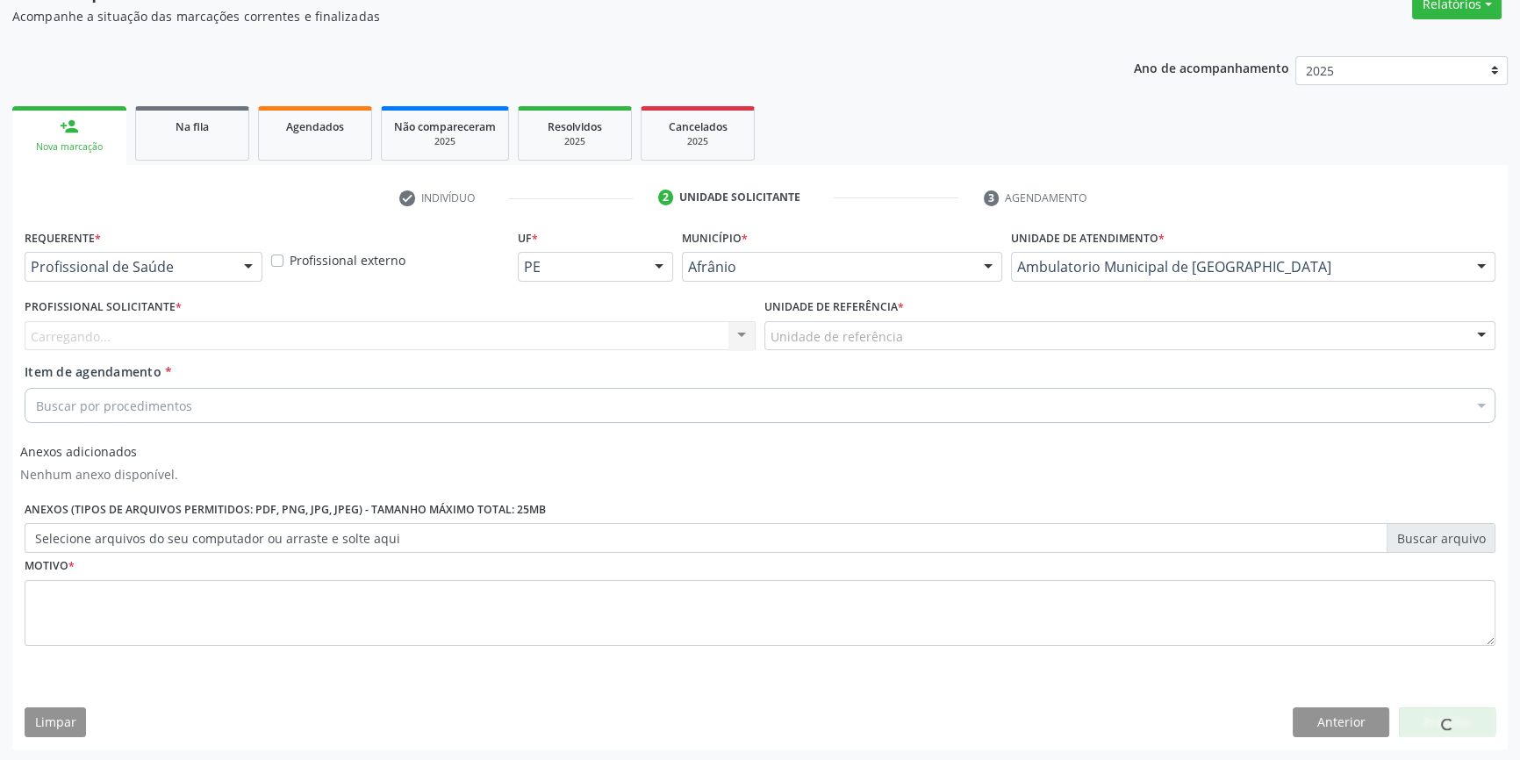
click at [925, 334] on div "Unidade de referência" at bounding box center [1129, 336] width 731 height 30
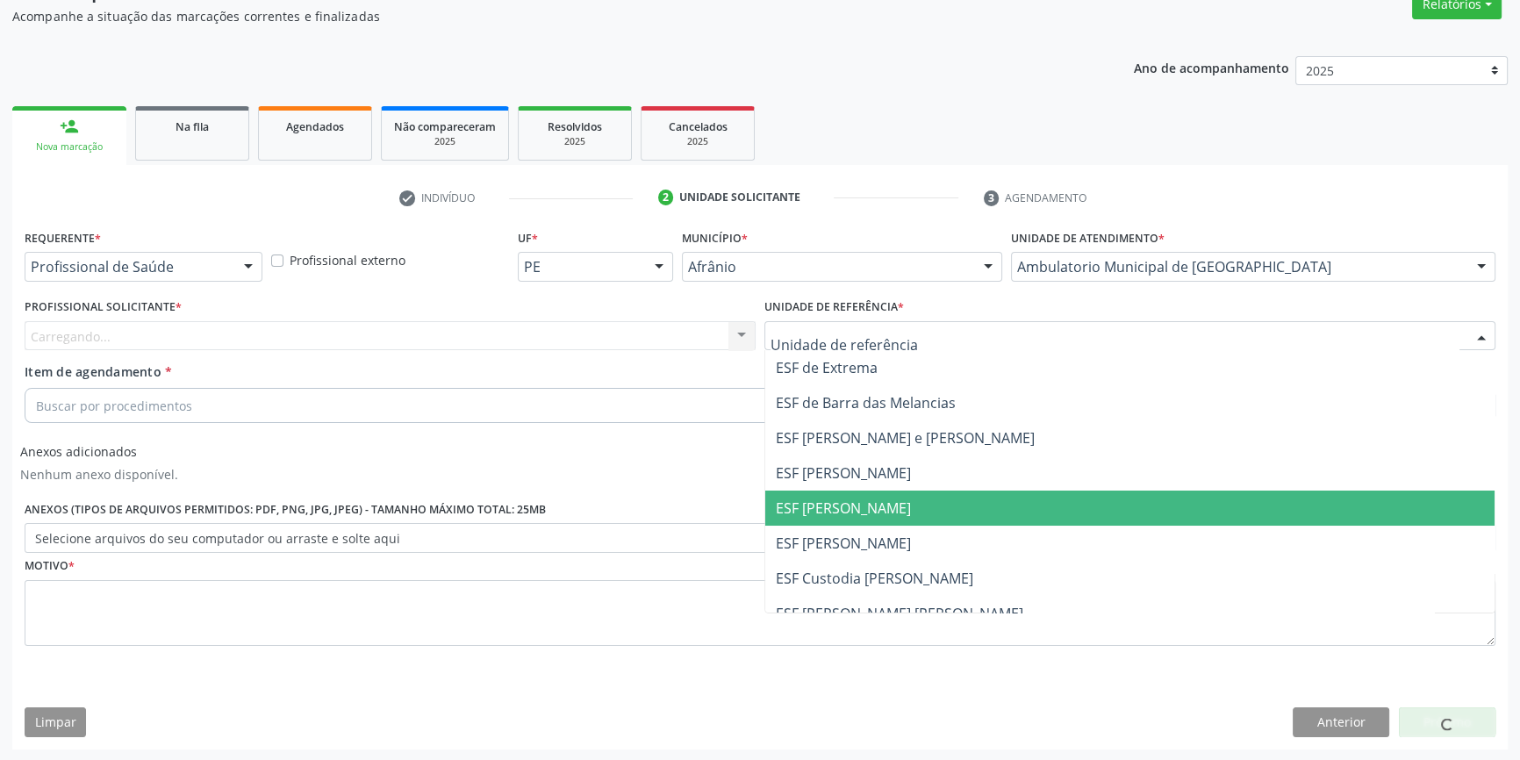
click at [866, 506] on span "ESF [PERSON_NAME]" at bounding box center [843, 507] width 135 height 19
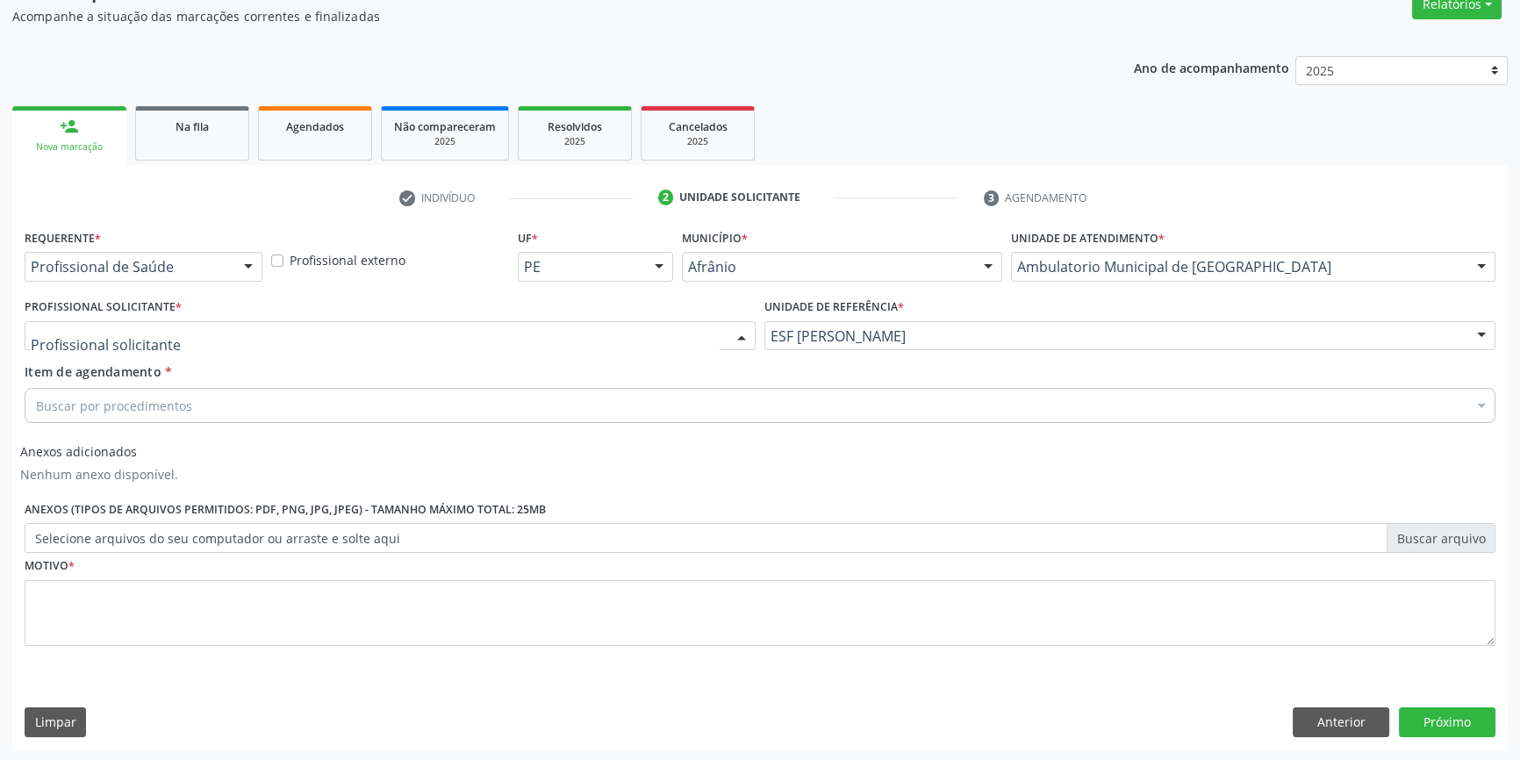
click at [623, 343] on div at bounding box center [390, 336] width 731 height 30
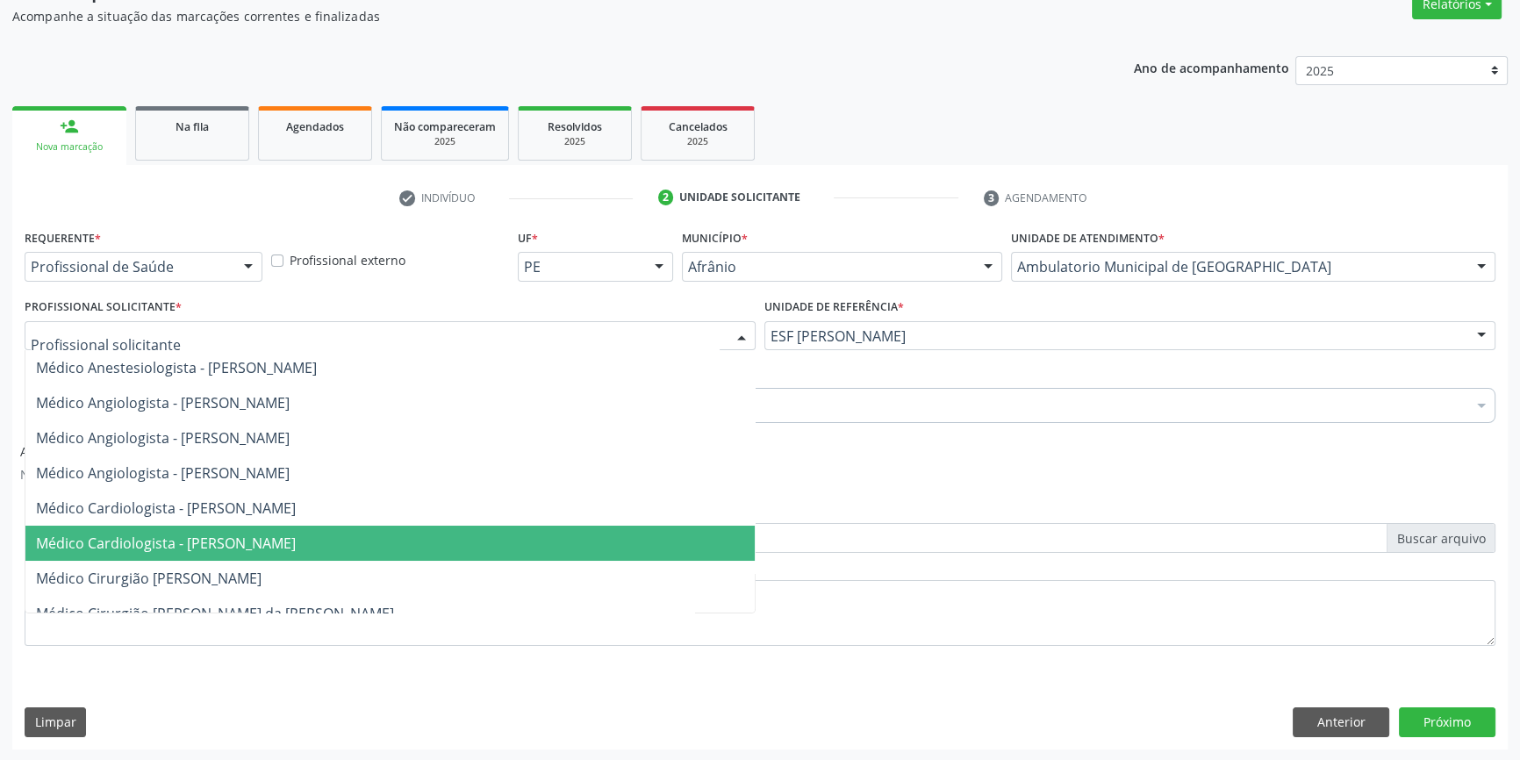
click at [212, 526] on span "Médico Cardiologista - [PERSON_NAME]" at bounding box center [389, 543] width 729 height 35
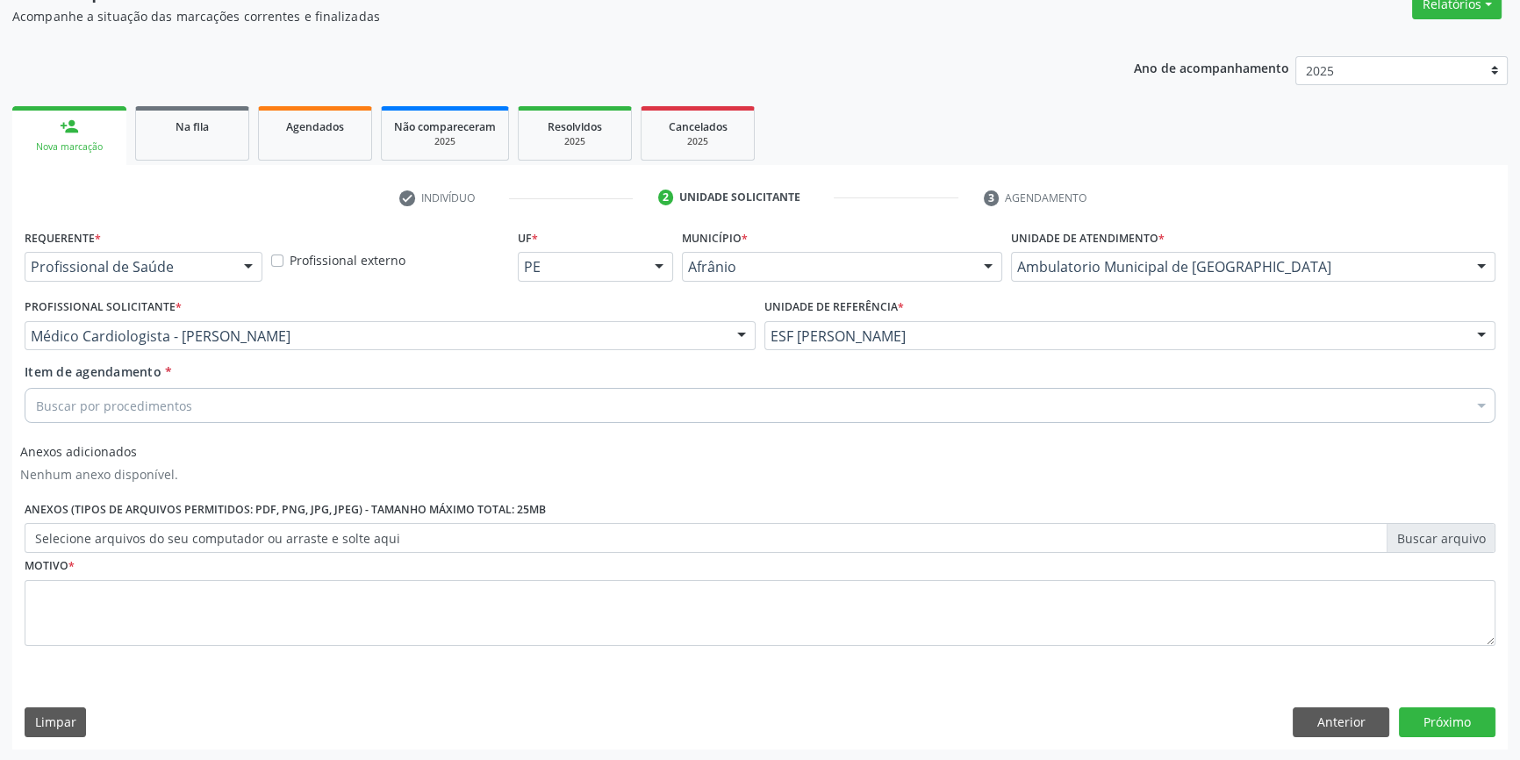
click at [198, 398] on div "Buscar por procedimentos" at bounding box center [760, 405] width 1470 height 35
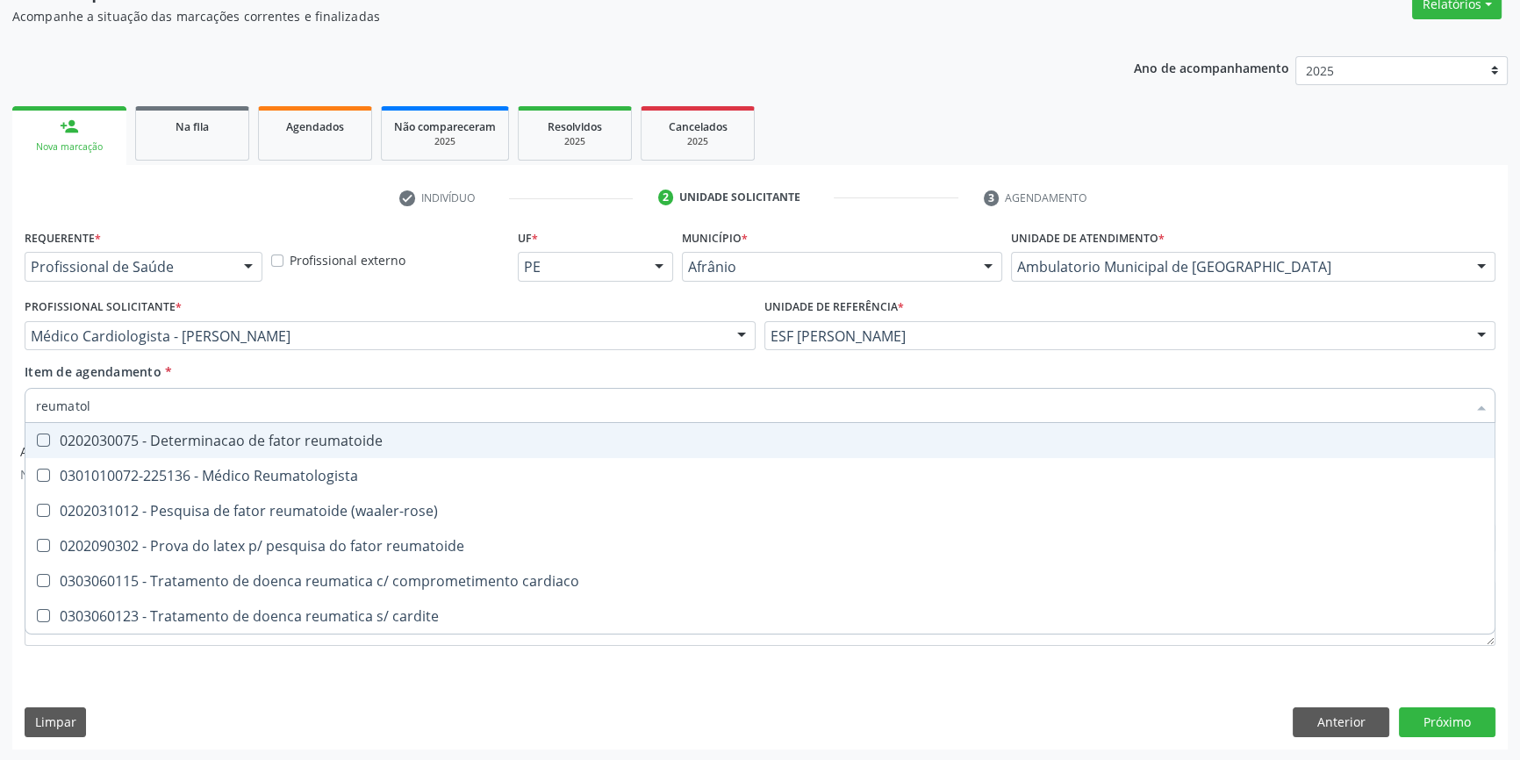
type input "reumatolo"
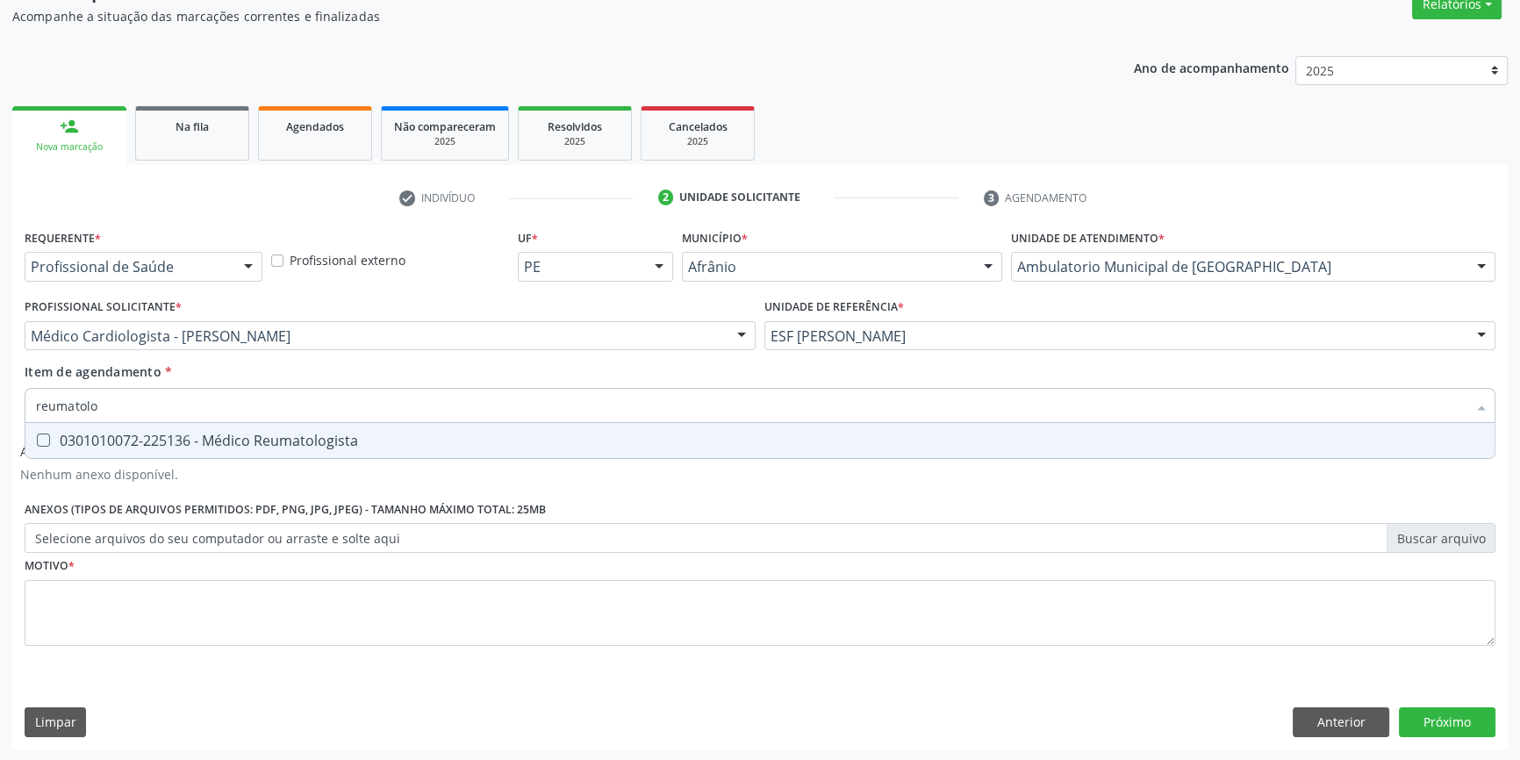
click at [197, 428] on span "0301010072-225136 - Médico Reumatologista" at bounding box center [759, 440] width 1469 height 35
checkbox Reumatologista "true"
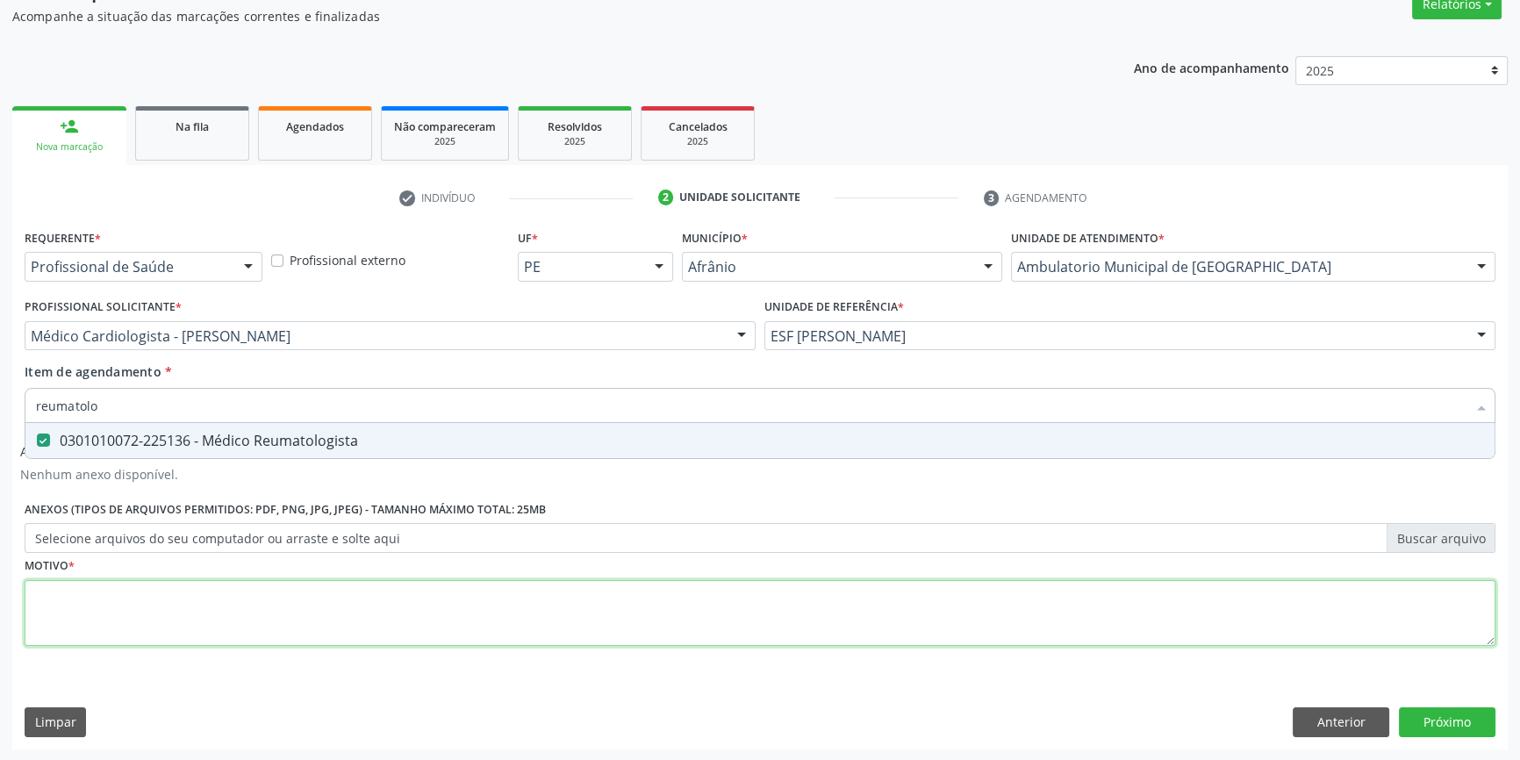
click at [168, 616] on div "Requerente * Profissional de Saúde Profissional de Saúde Paciente Nenhum result…" at bounding box center [760, 448] width 1470 height 446
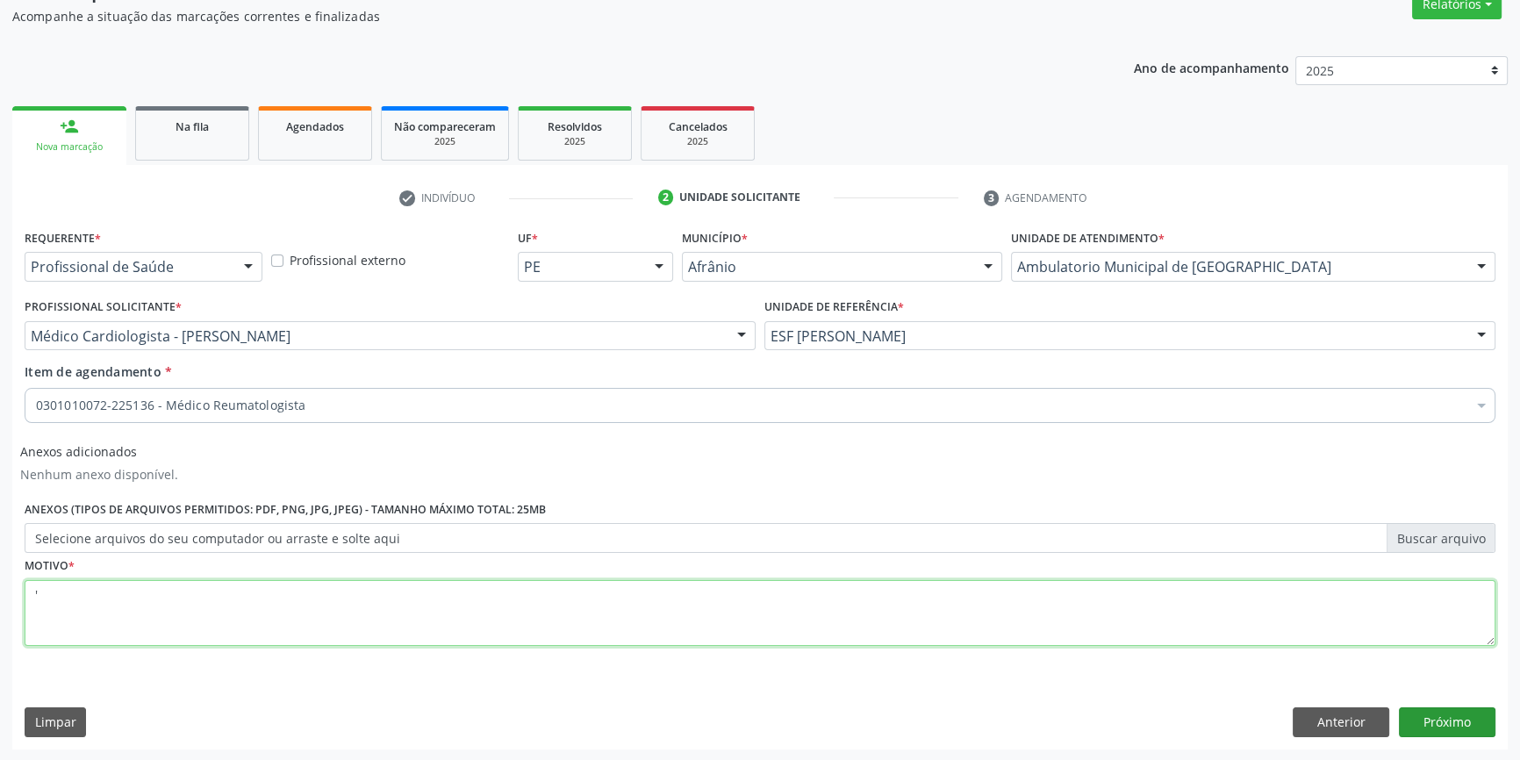
type textarea "'"
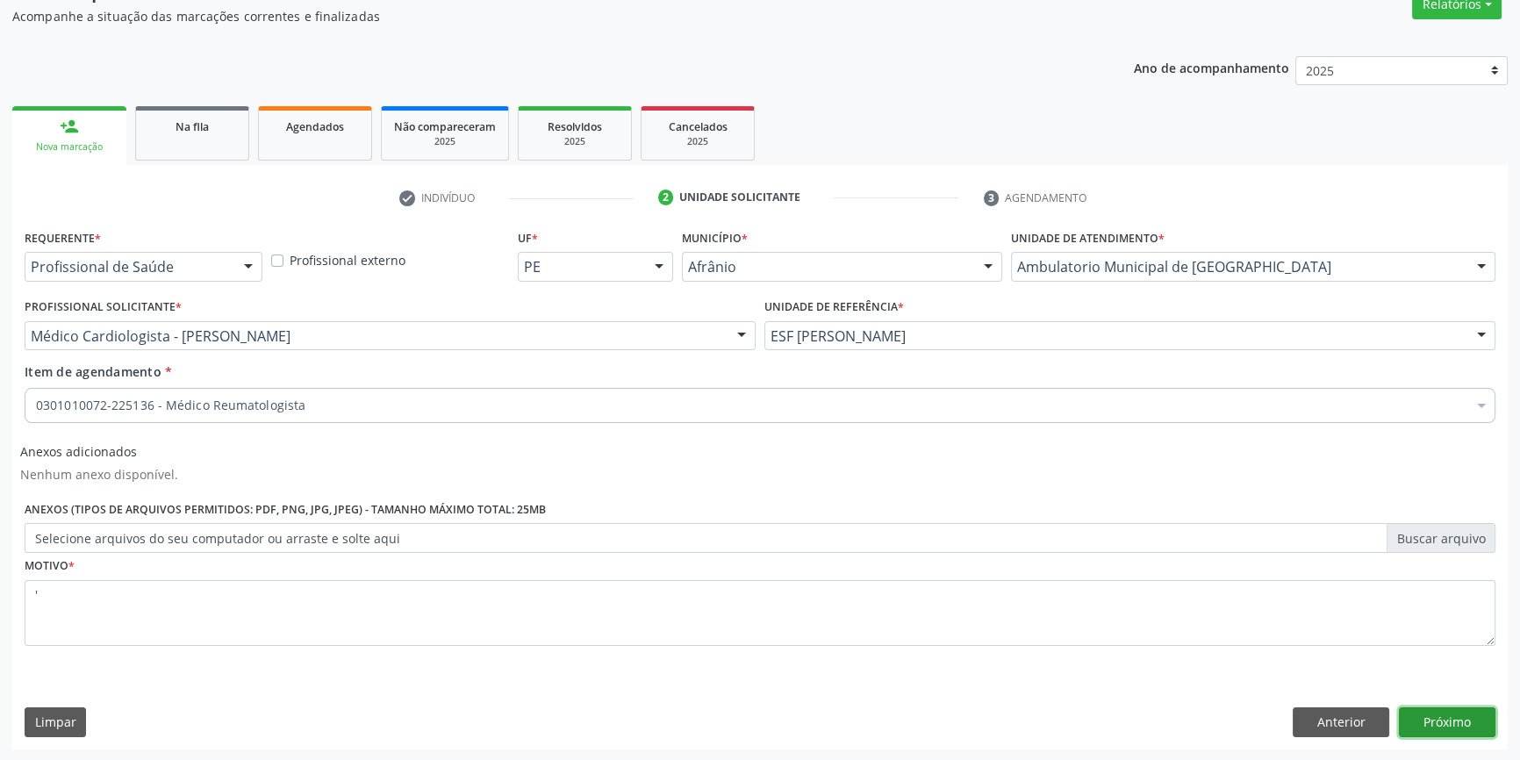
click at [1465, 709] on button "Próximo" at bounding box center [1447, 722] width 97 height 30
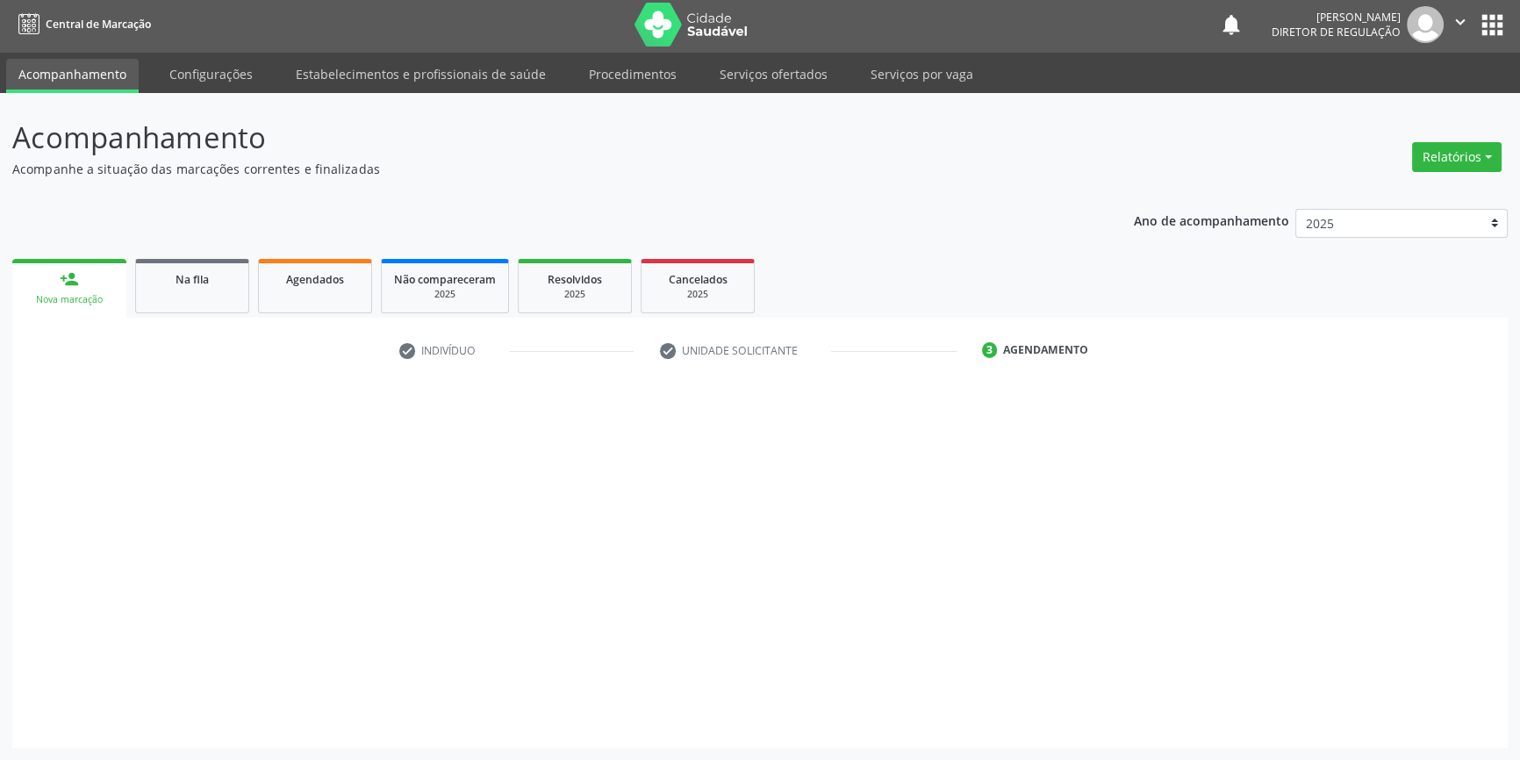
scroll to position [2, 0]
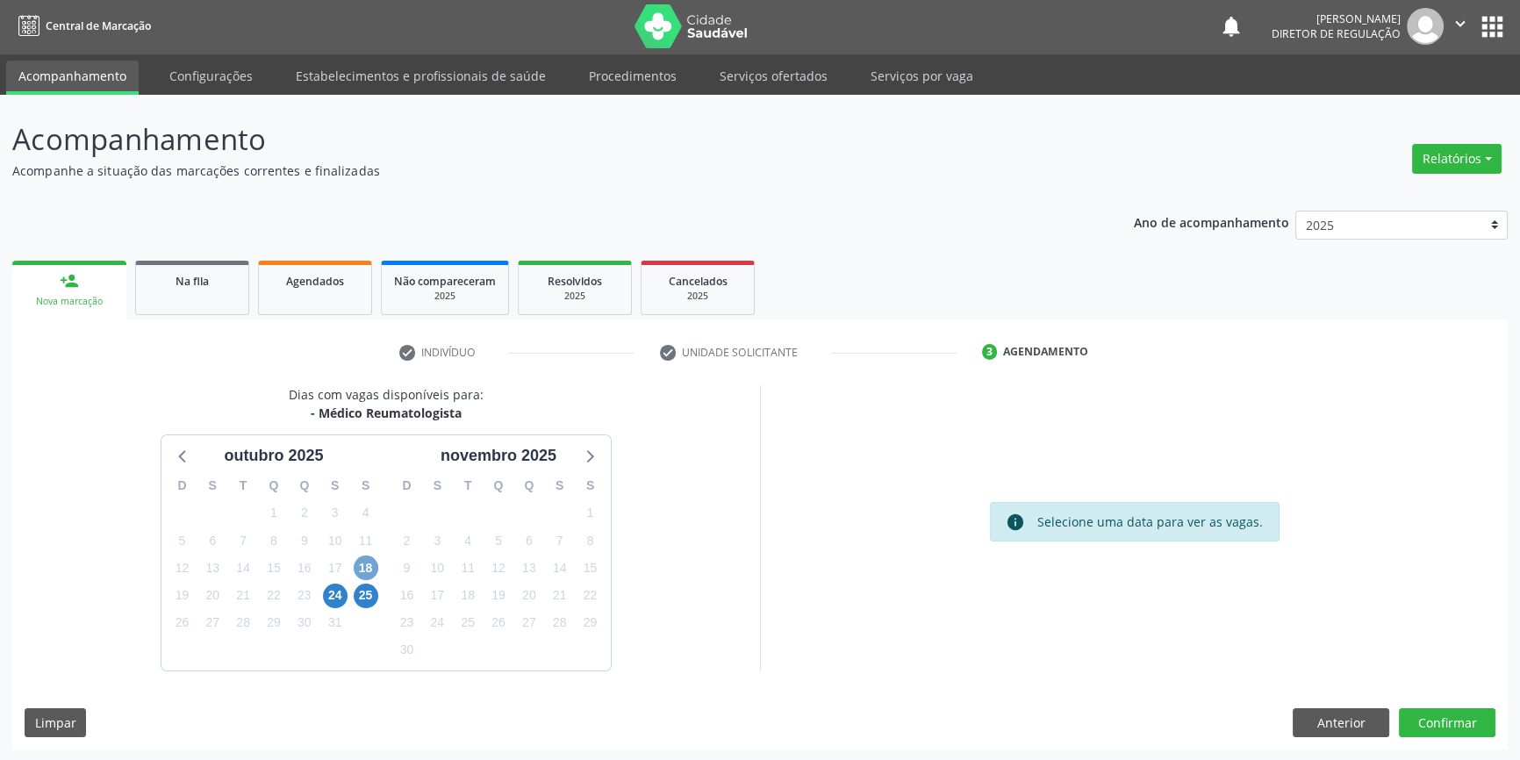
click at [373, 558] on span "18" at bounding box center [366, 567] width 25 height 25
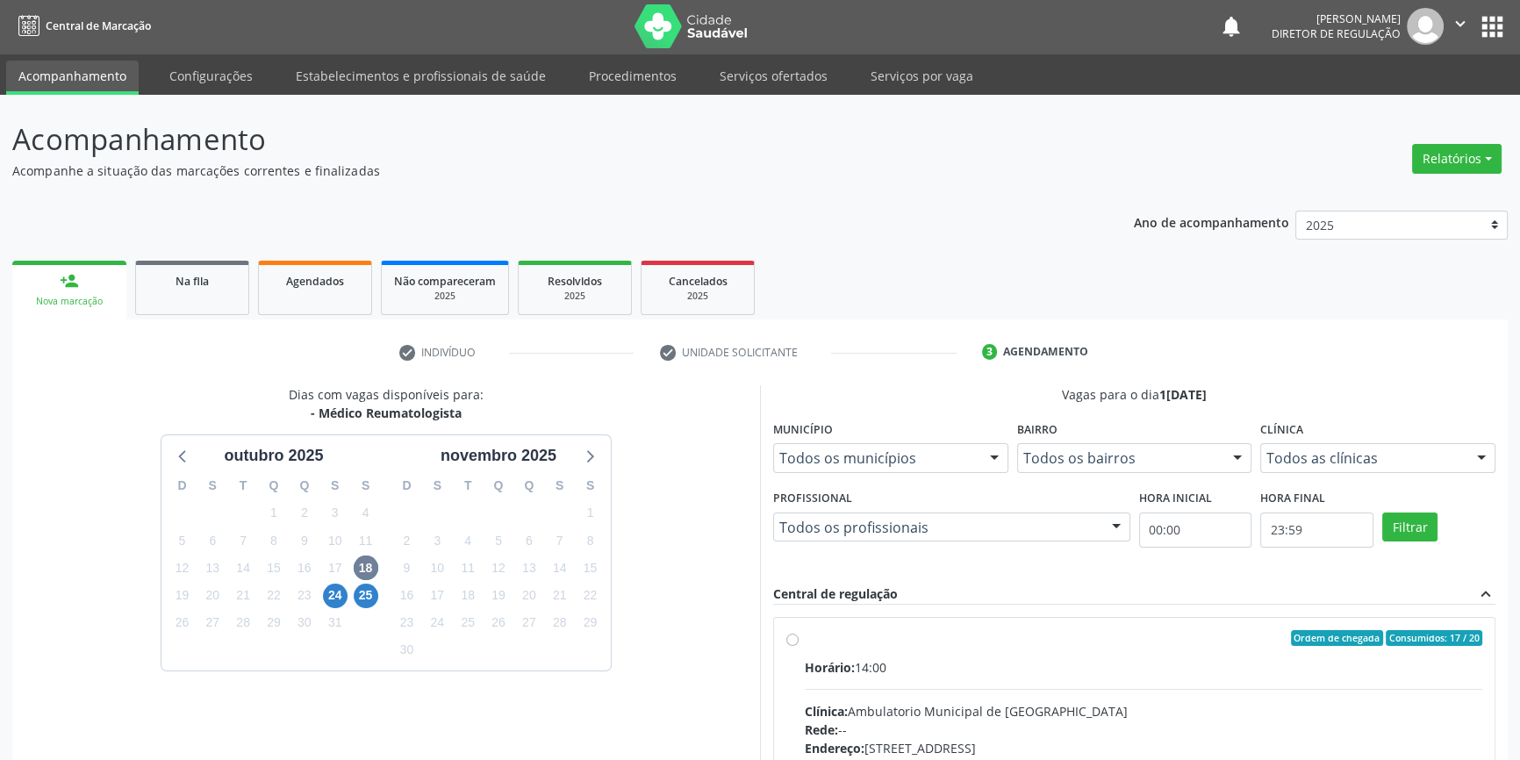
drag, startPoint x: 869, startPoint y: 670, endPoint x: 1270, endPoint y: 409, distance: 479.4
click at [868, 666] on div "Horário: 14:00" at bounding box center [1143, 667] width 677 height 18
radio input "true"
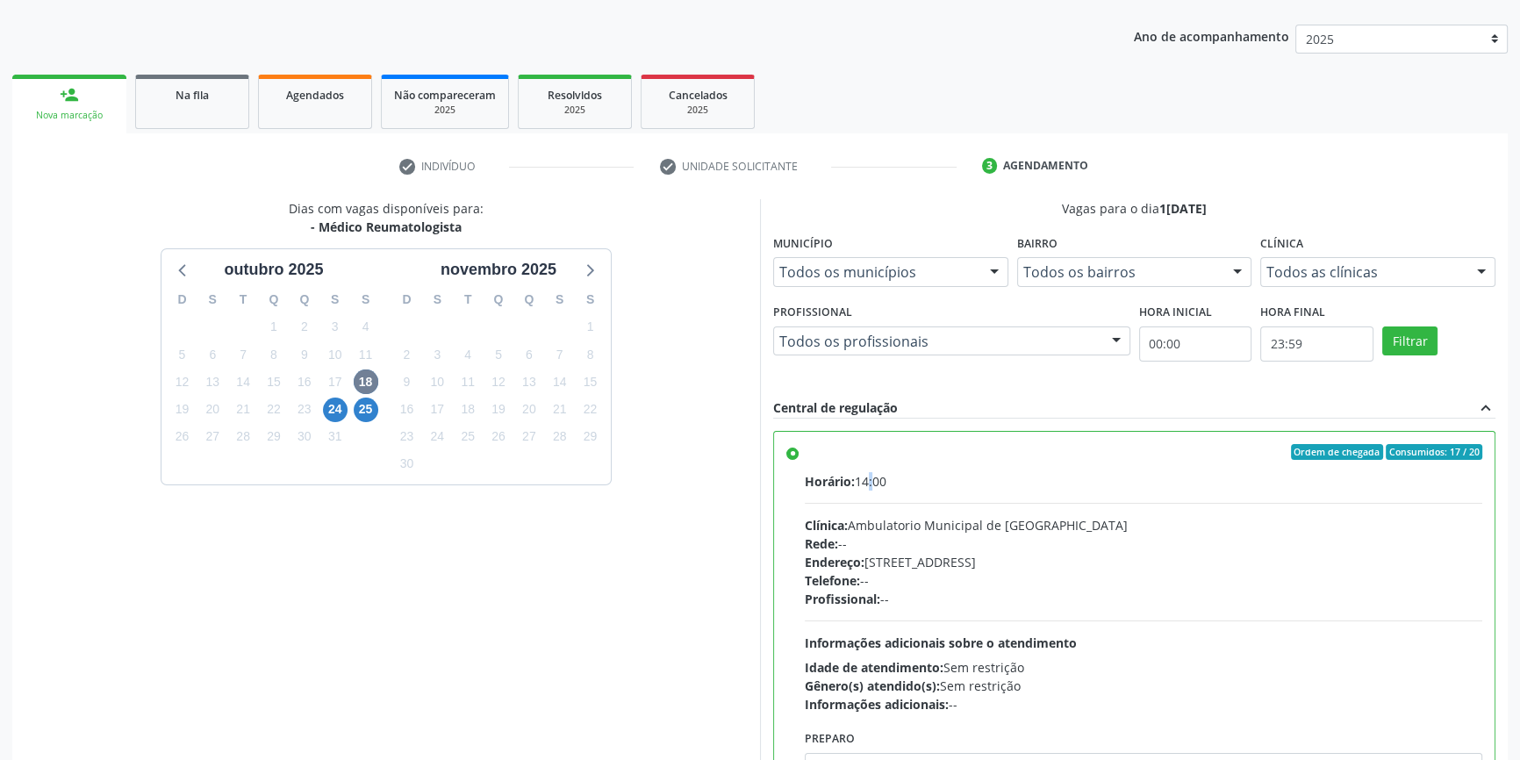
scroll to position [287, 0]
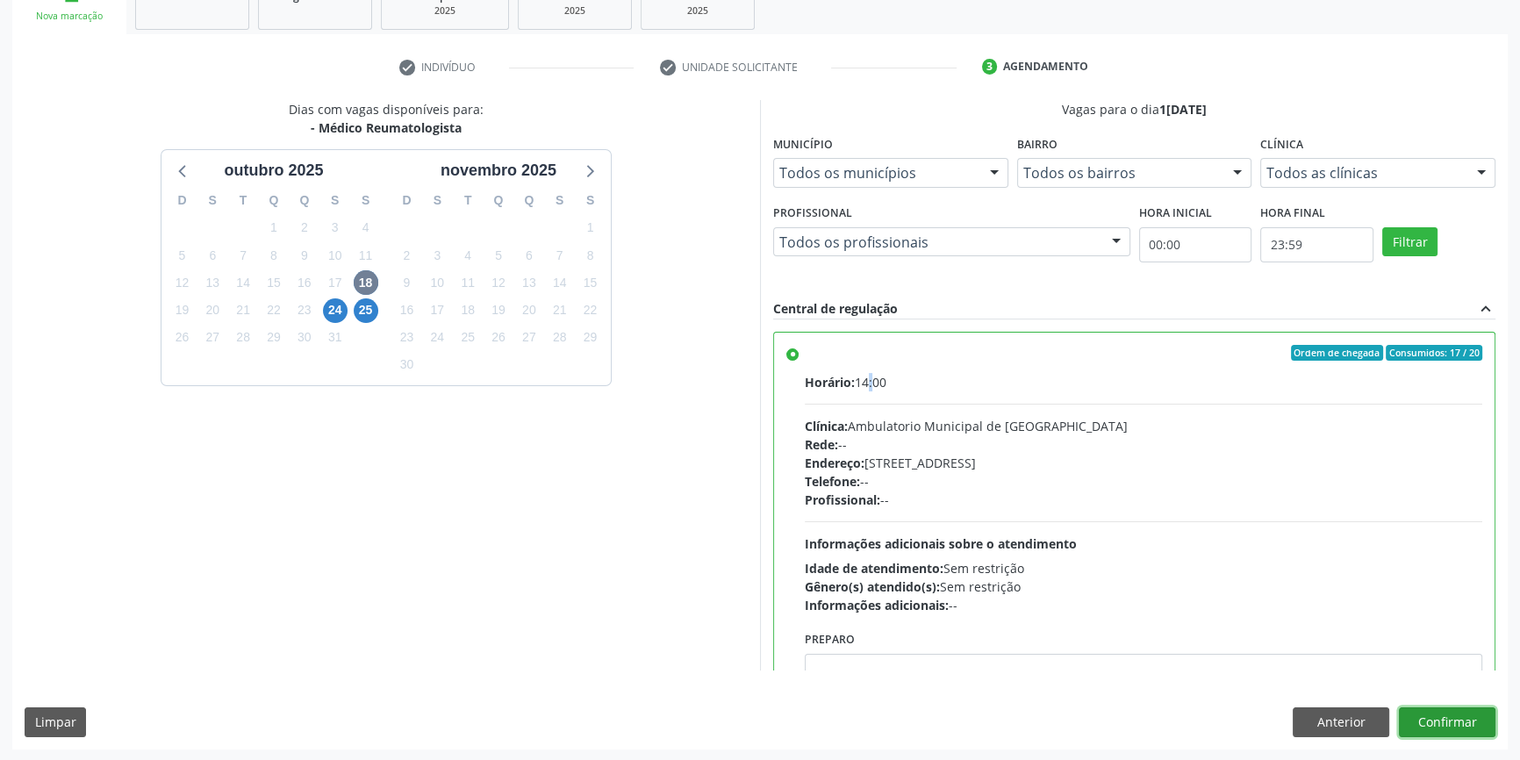
click at [1440, 722] on button "Confirmar" at bounding box center [1447, 722] width 97 height 30
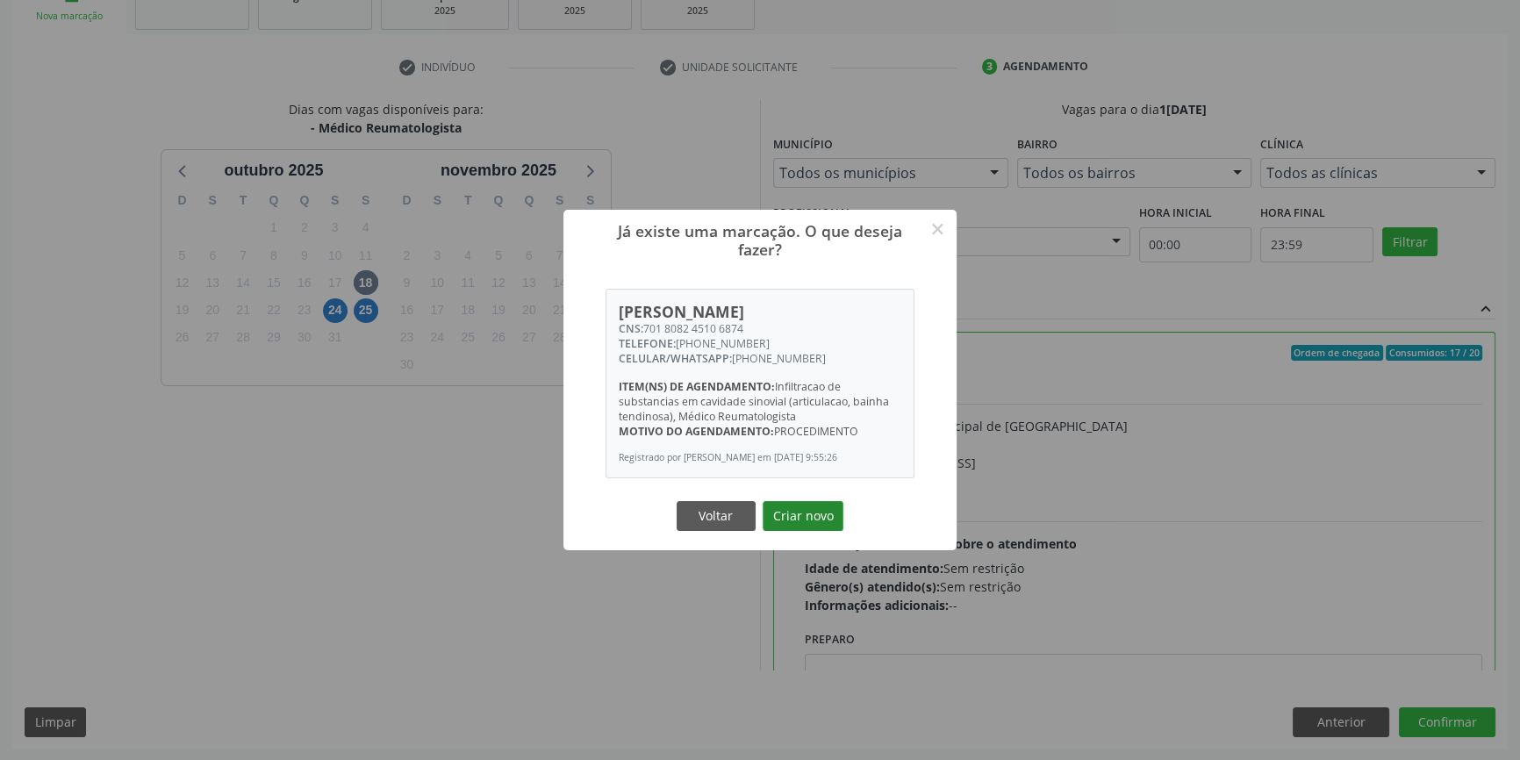
click at [804, 514] on button "Criar novo" at bounding box center [802, 516] width 81 height 30
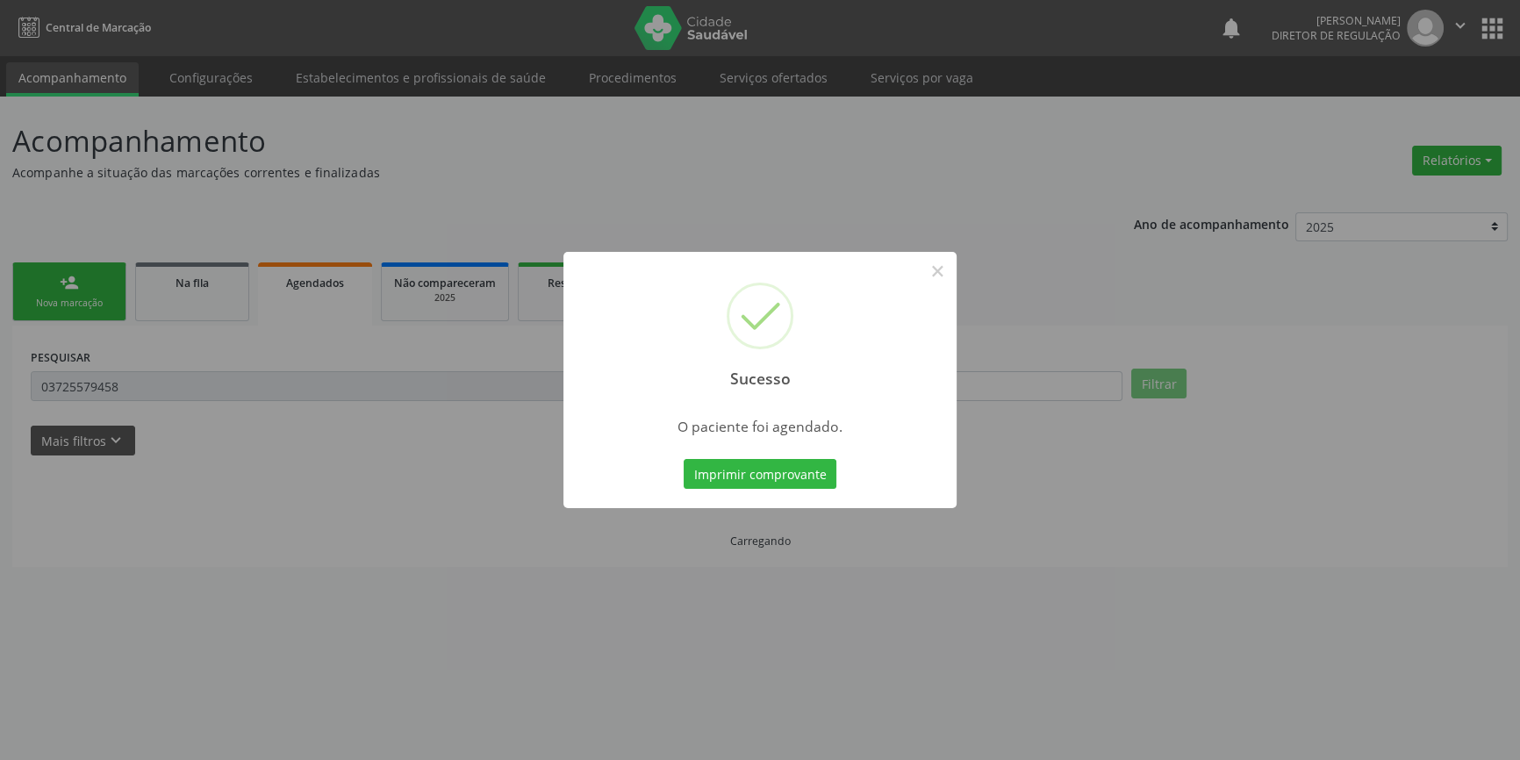
scroll to position [0, 0]
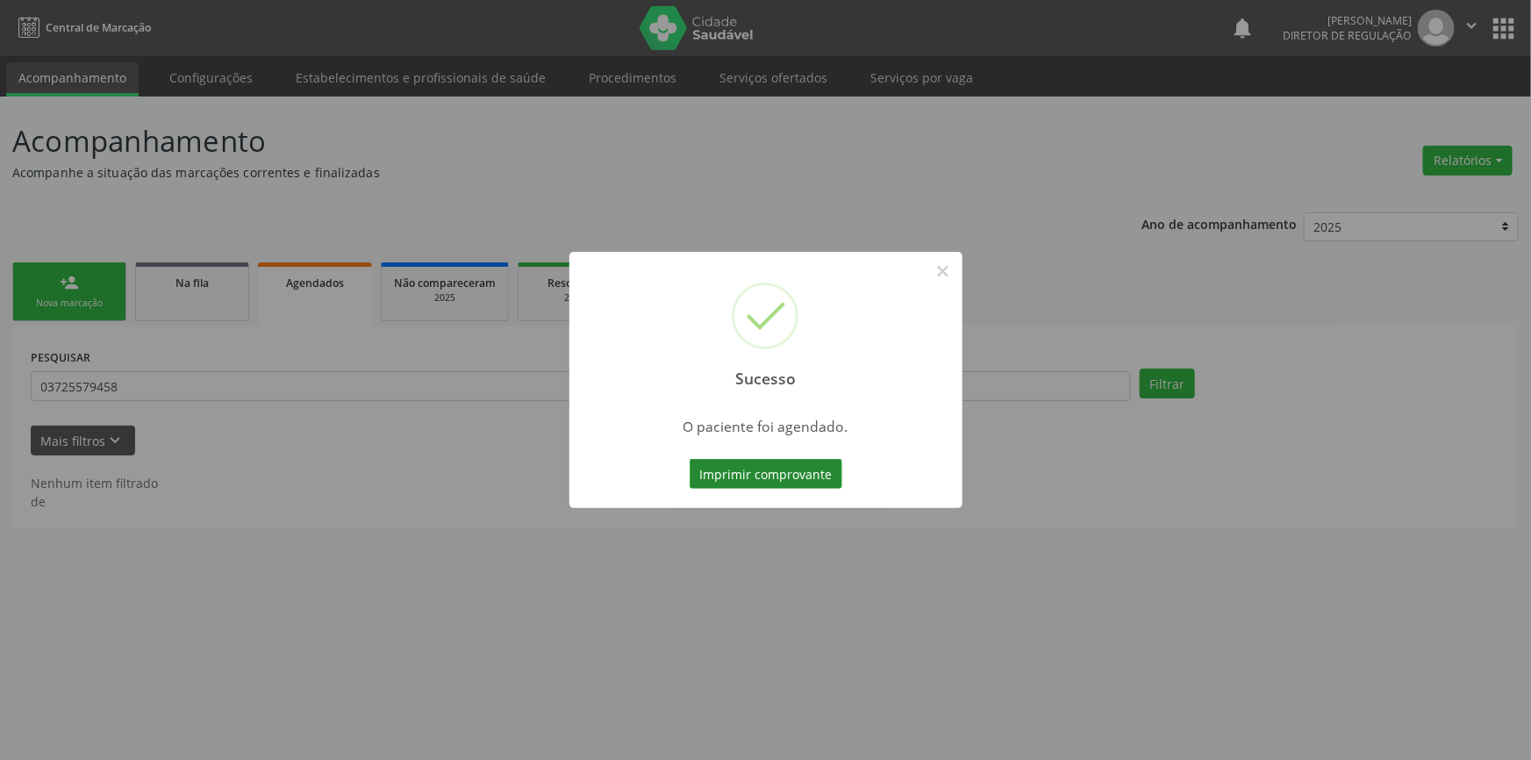
click at [729, 460] on button "Imprimir comprovante" at bounding box center [766, 474] width 153 height 30
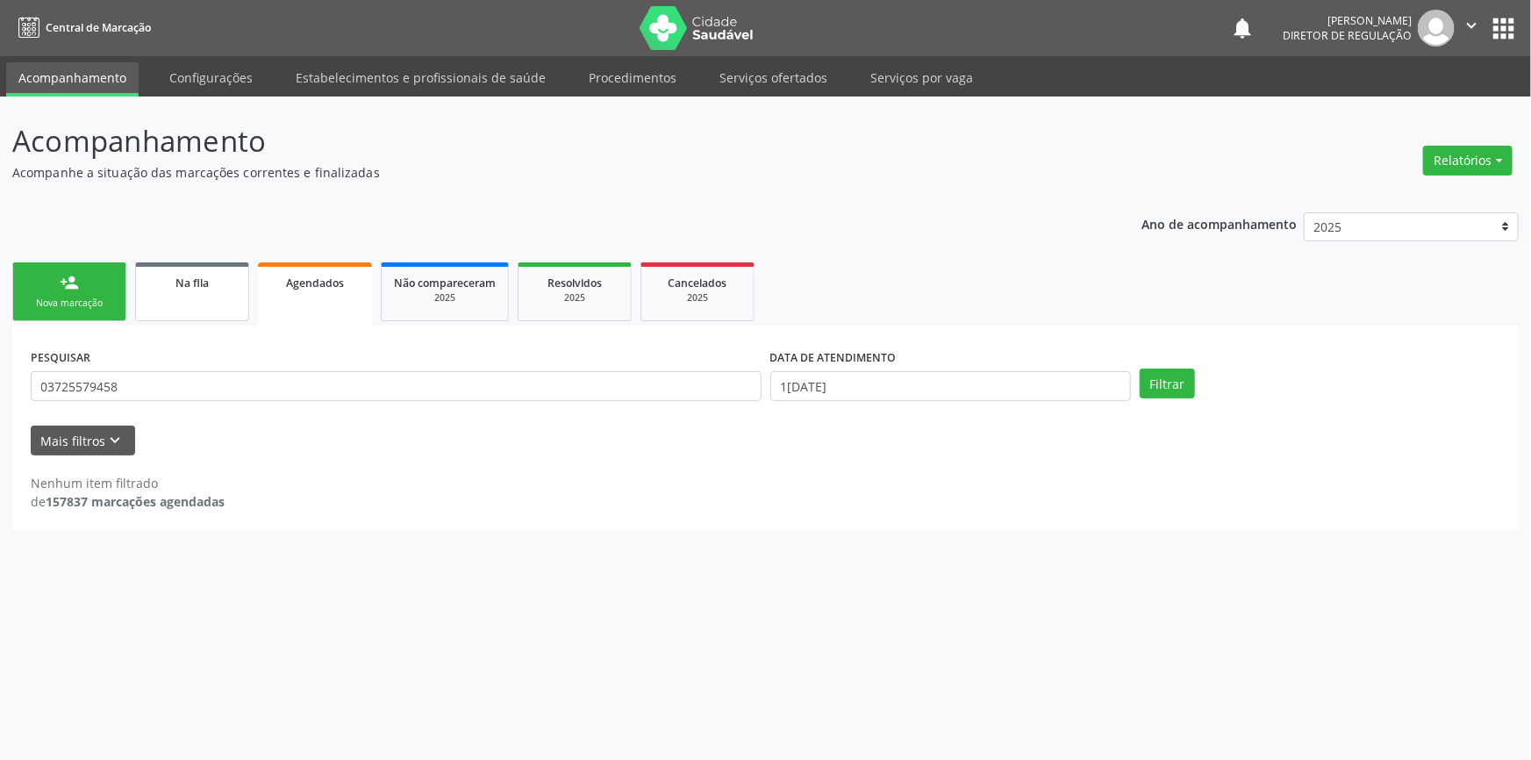
click at [195, 268] on link "Na fila" at bounding box center [192, 291] width 114 height 59
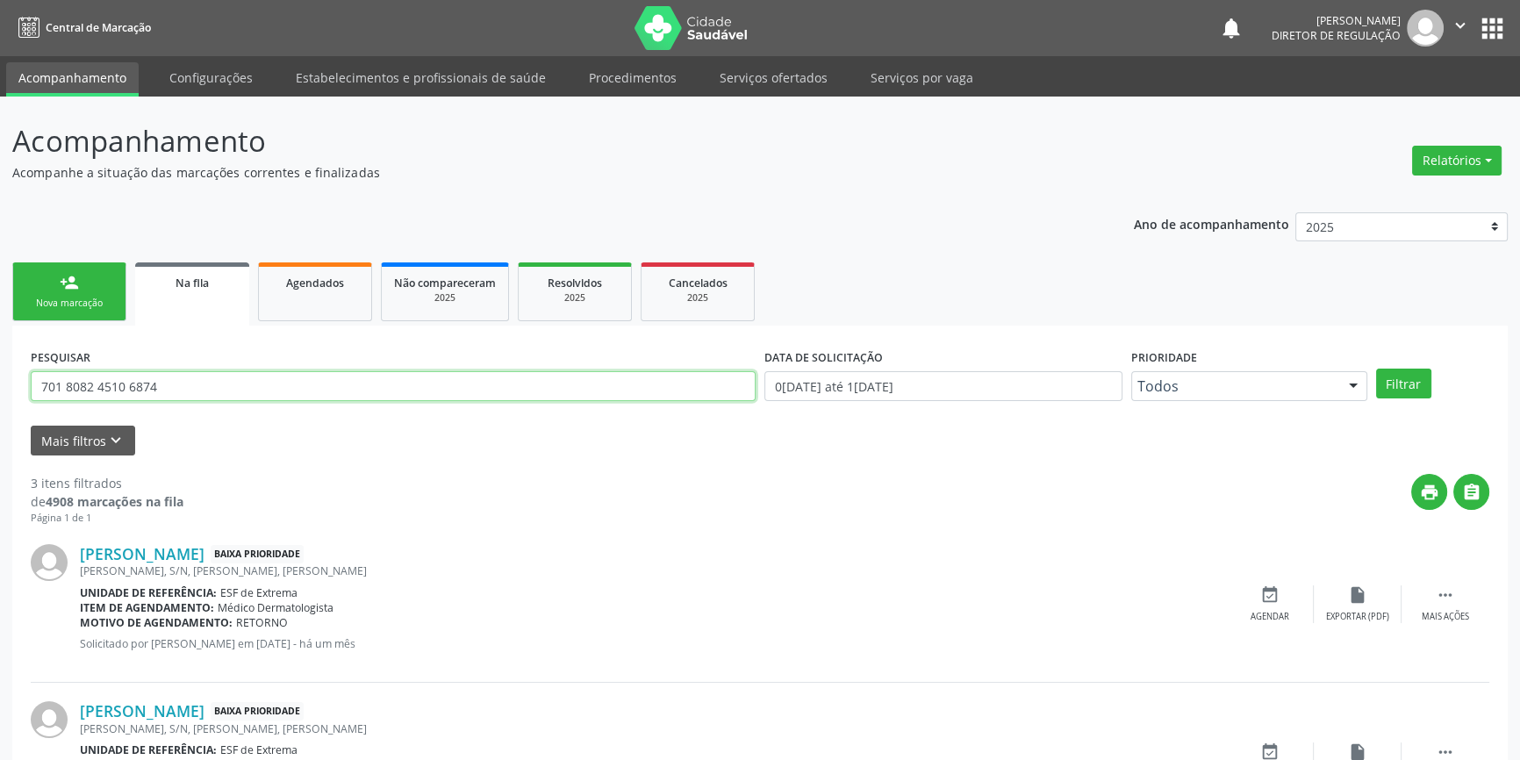
drag, startPoint x: 210, startPoint y: 383, endPoint x: 0, endPoint y: 326, distance: 217.3
click at [0, 328] on div "Acompanhamento Acompanhe a situação das marcações correntes e finalizadas Relat…" at bounding box center [760, 562] width 1520 height 931
click at [1388, 364] on div "PESQUISAR 706407101023983 DATA DE SOLICITAÇÃO 0[DATE] até 1[DATE] Prioridade To…" at bounding box center [759, 378] width 1467 height 68
click at [1388, 365] on div "PESQUISAR 706407101023983 DATA DE SOLICITAÇÃO 0[DATE] até 1[DATE] Prioridade To…" at bounding box center [759, 378] width 1467 height 68
drag, startPoint x: 196, startPoint y: 390, endPoint x: 0, endPoint y: 304, distance: 213.7
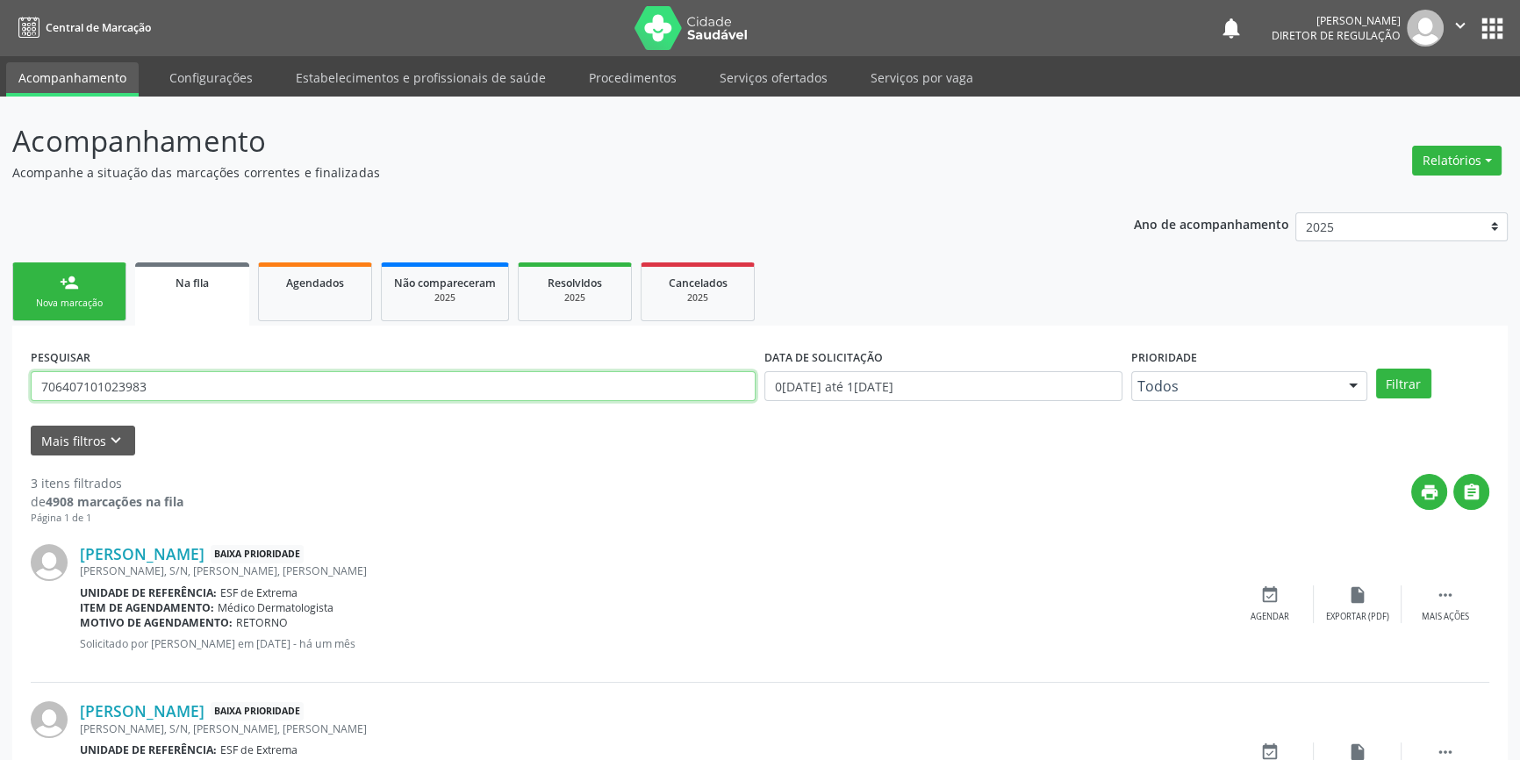
click at [0, 326] on div "Acompanhamento Acompanhe a situação das marcações correntes e finalizadas Relat…" at bounding box center [760, 562] width 1520 height 931
type input "706407101023983"
click at [1413, 379] on button "Filtrar" at bounding box center [1403, 383] width 55 height 30
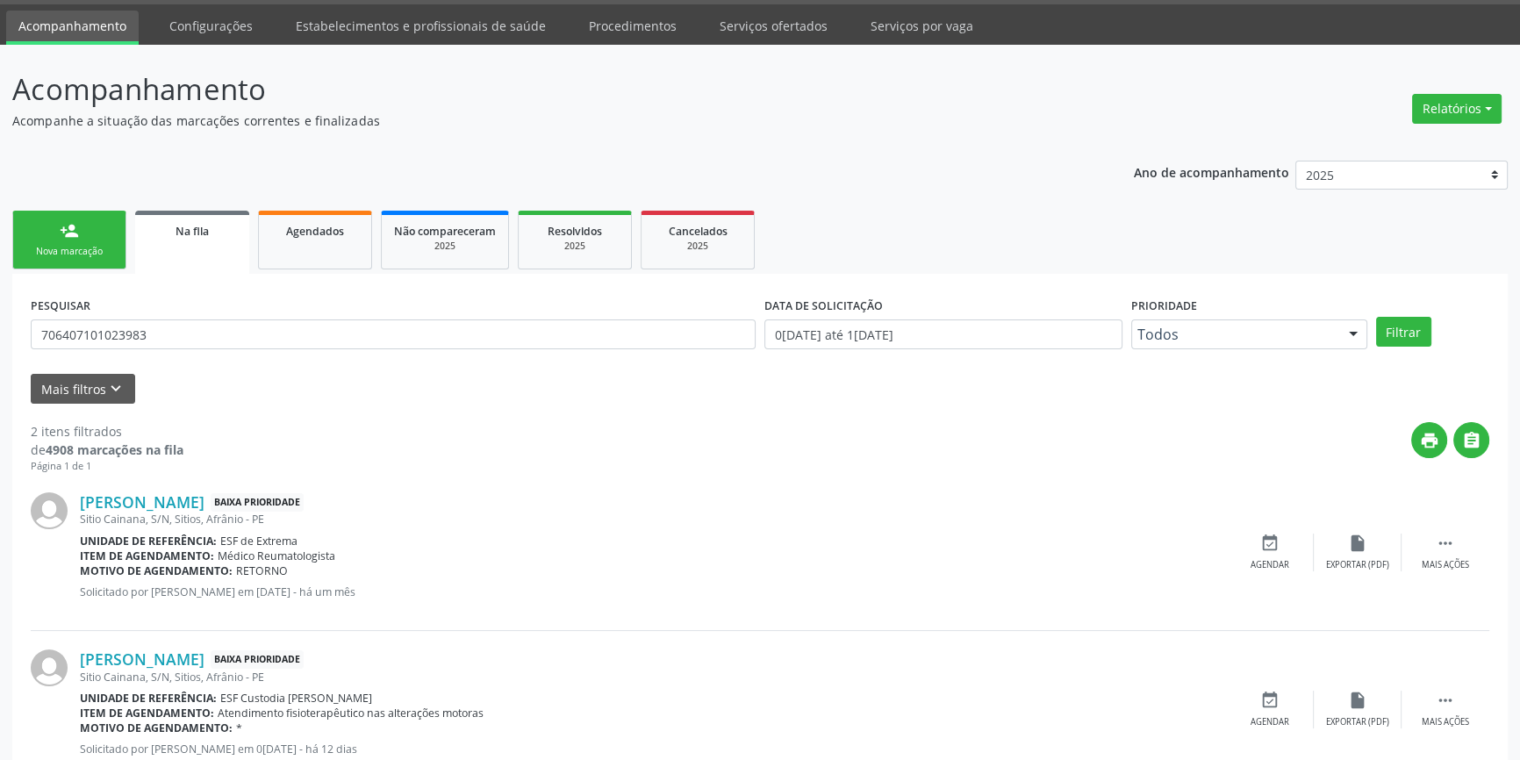
scroll to position [79, 0]
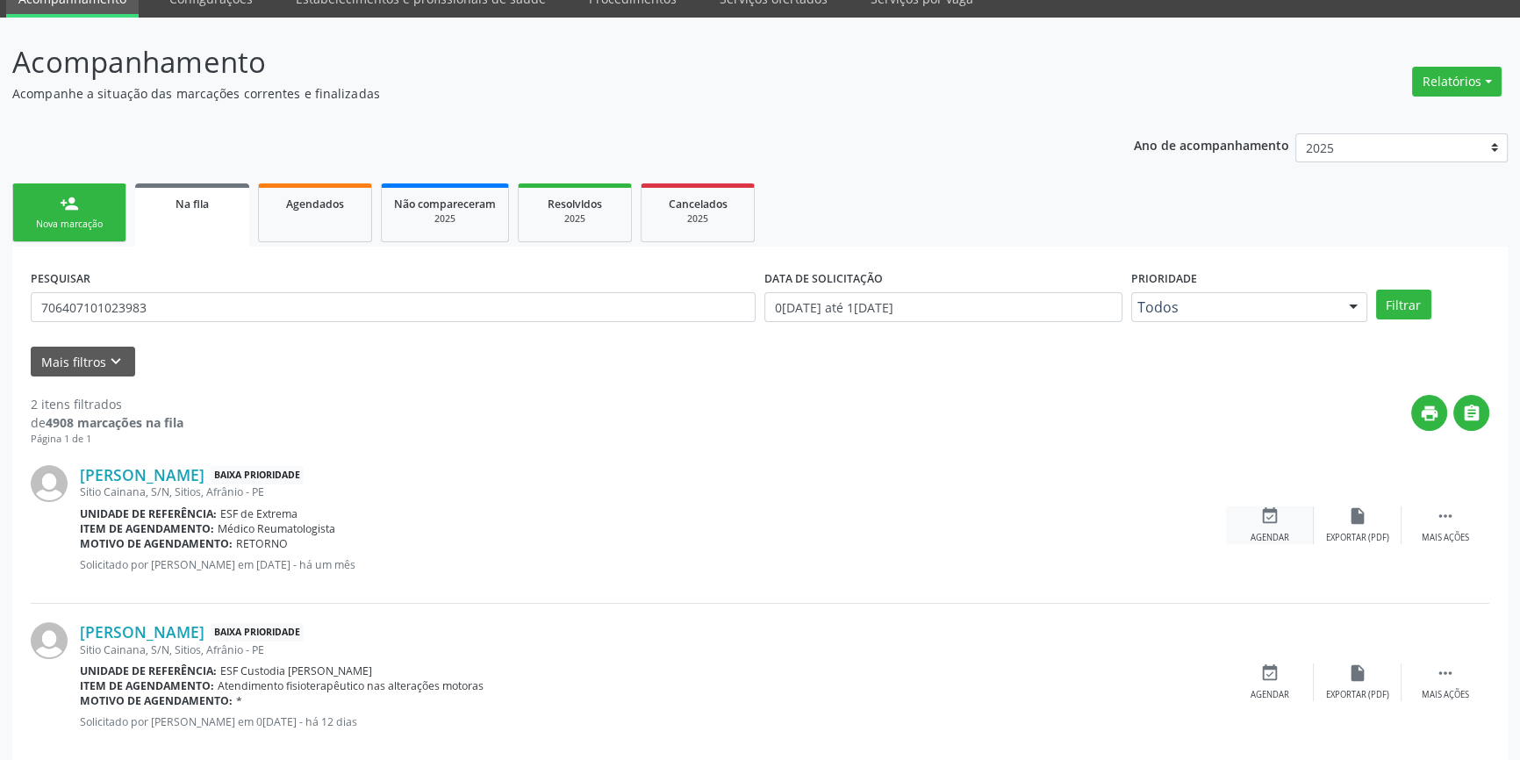
click at [1260, 510] on icon "event_available" at bounding box center [1269, 515] width 19 height 19
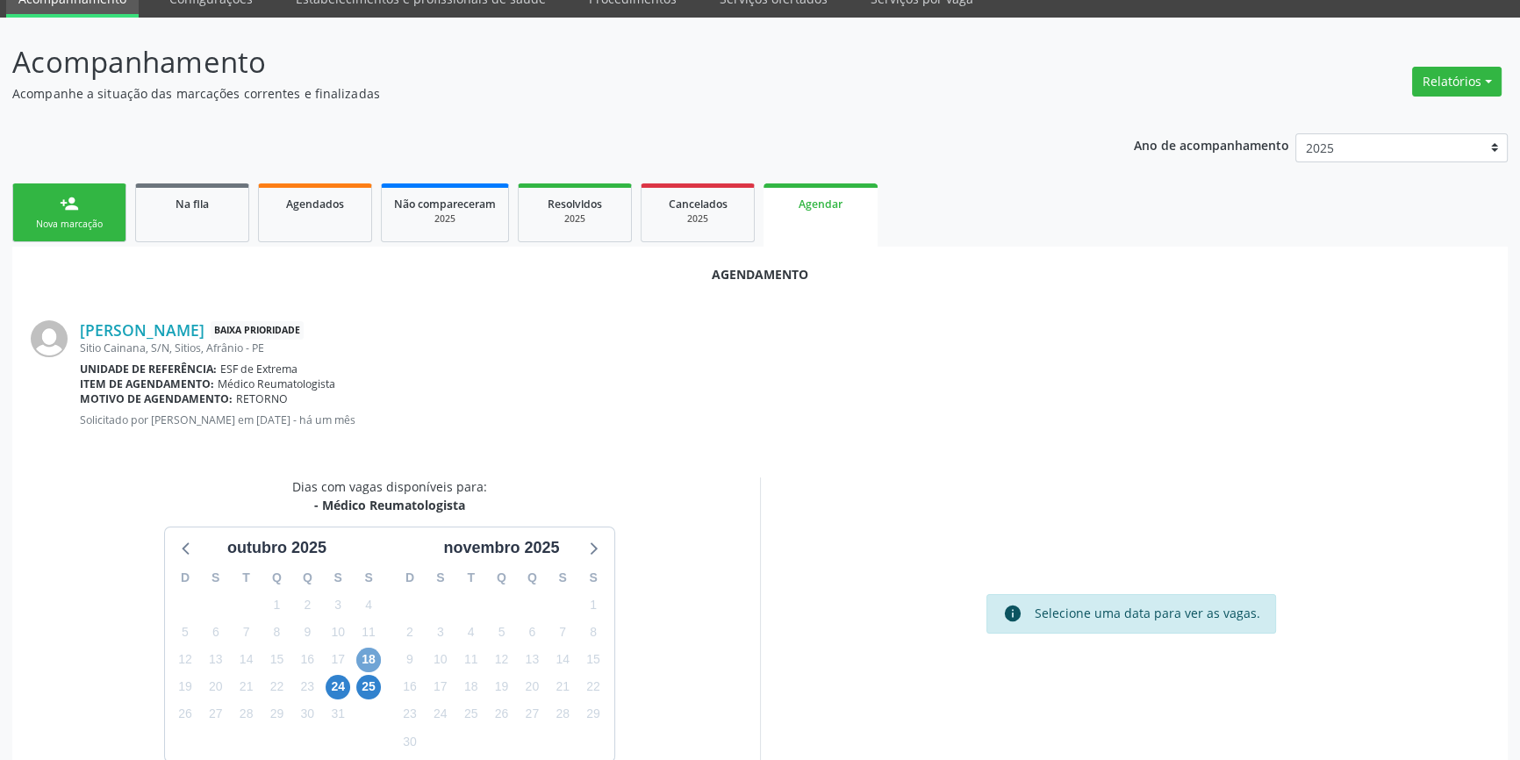
click at [367, 658] on span "18" at bounding box center [368, 659] width 25 height 25
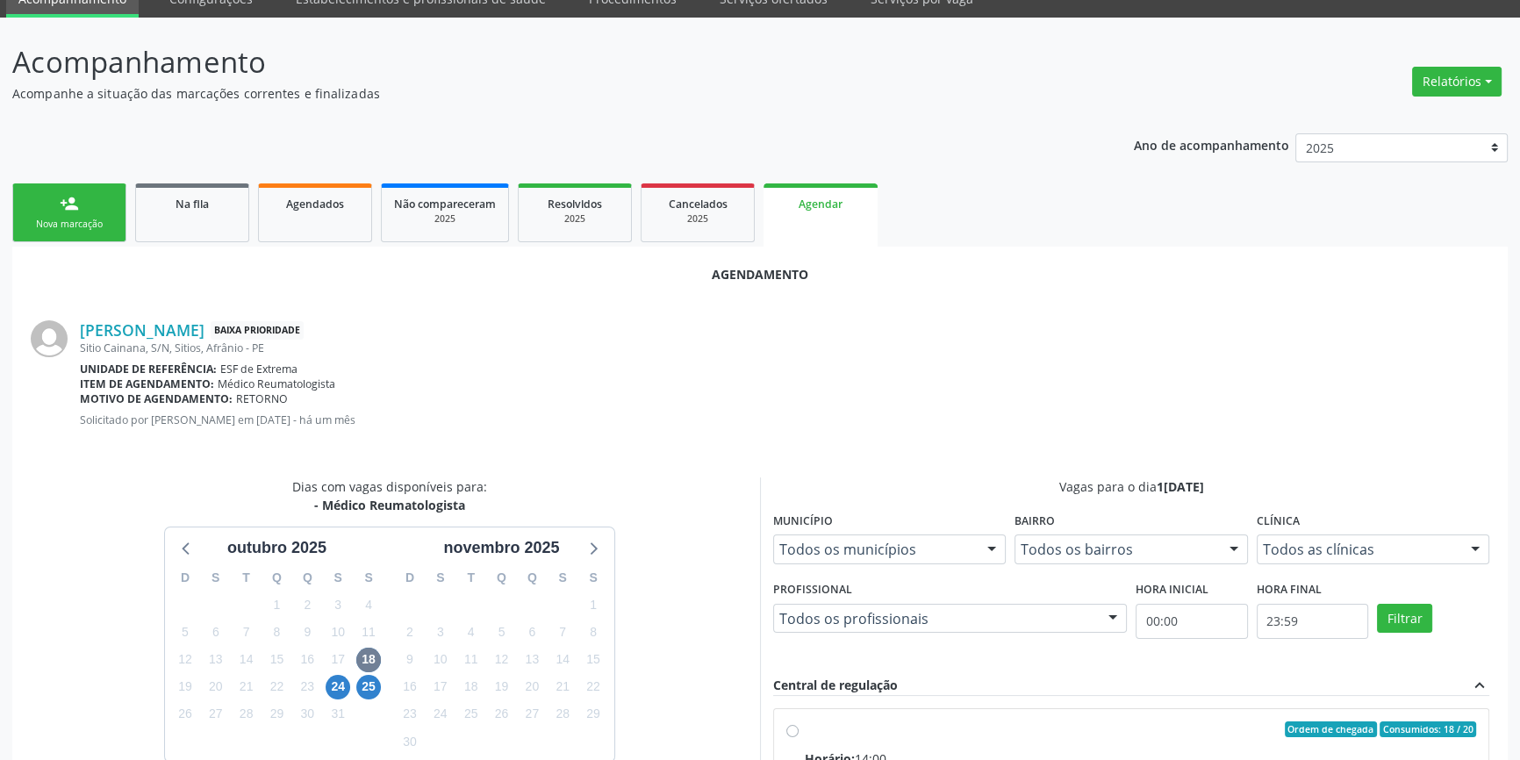
radio input "true"
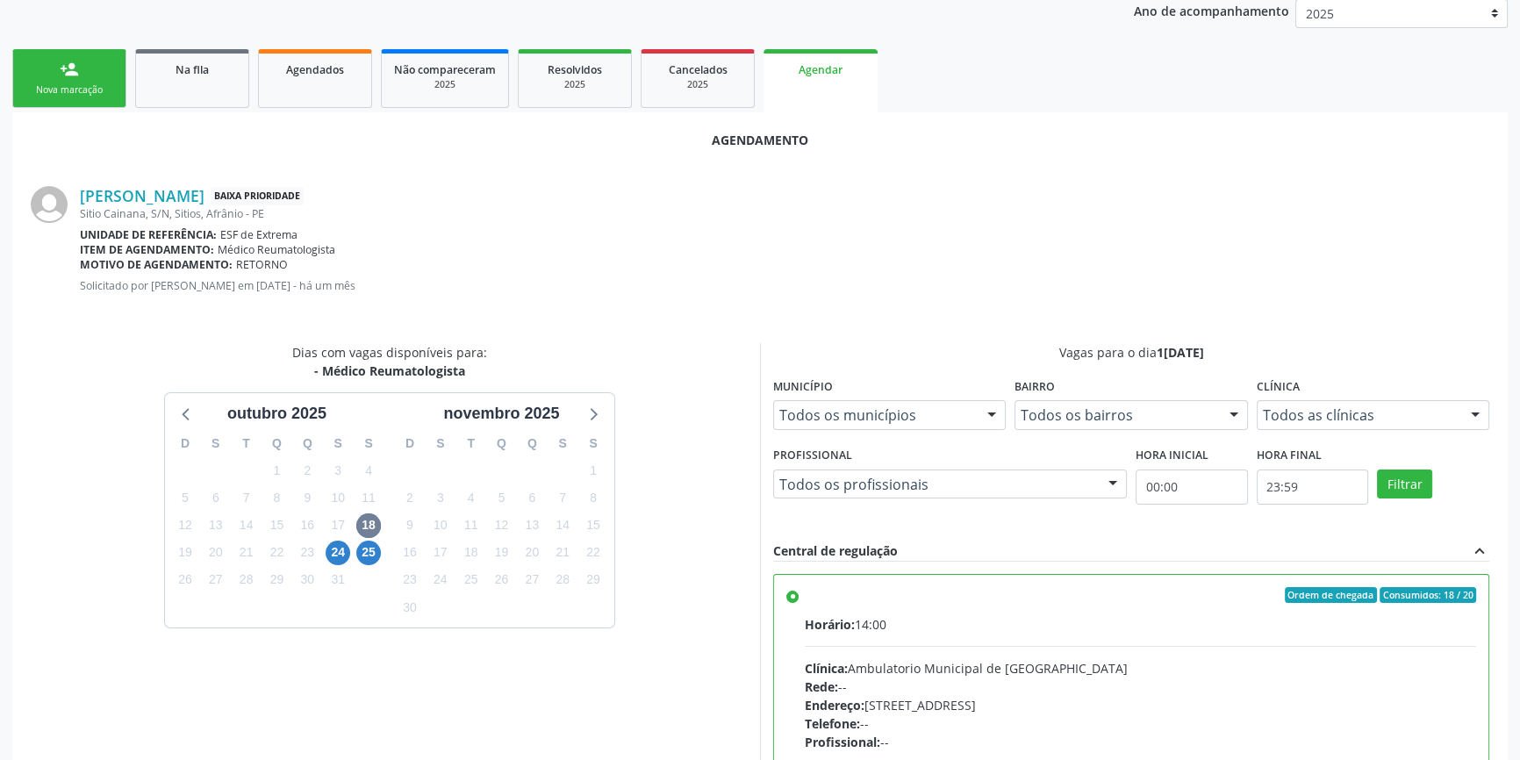
scroll to position [437, 0]
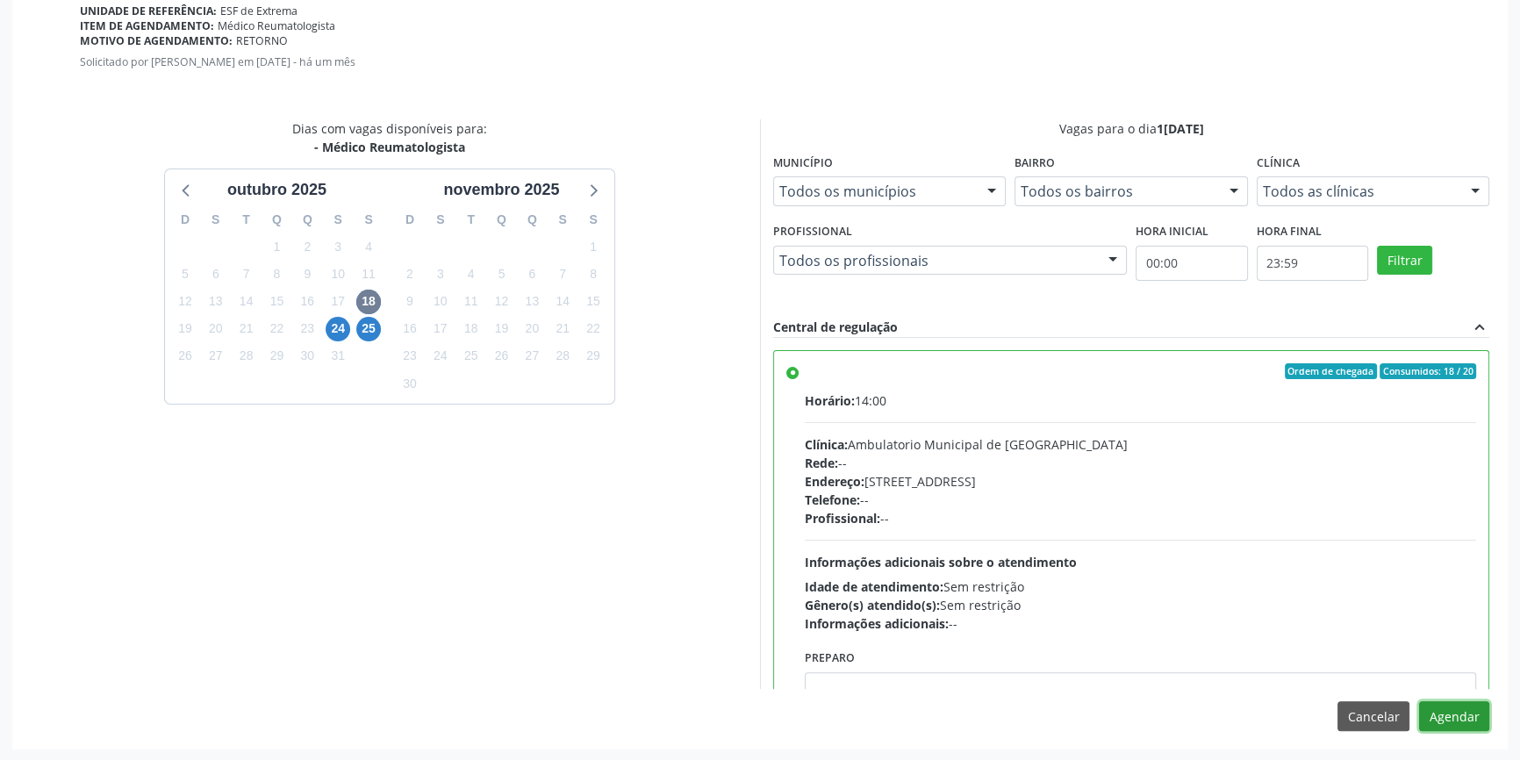
click at [1449, 703] on button "Agendar" at bounding box center [1454, 716] width 70 height 30
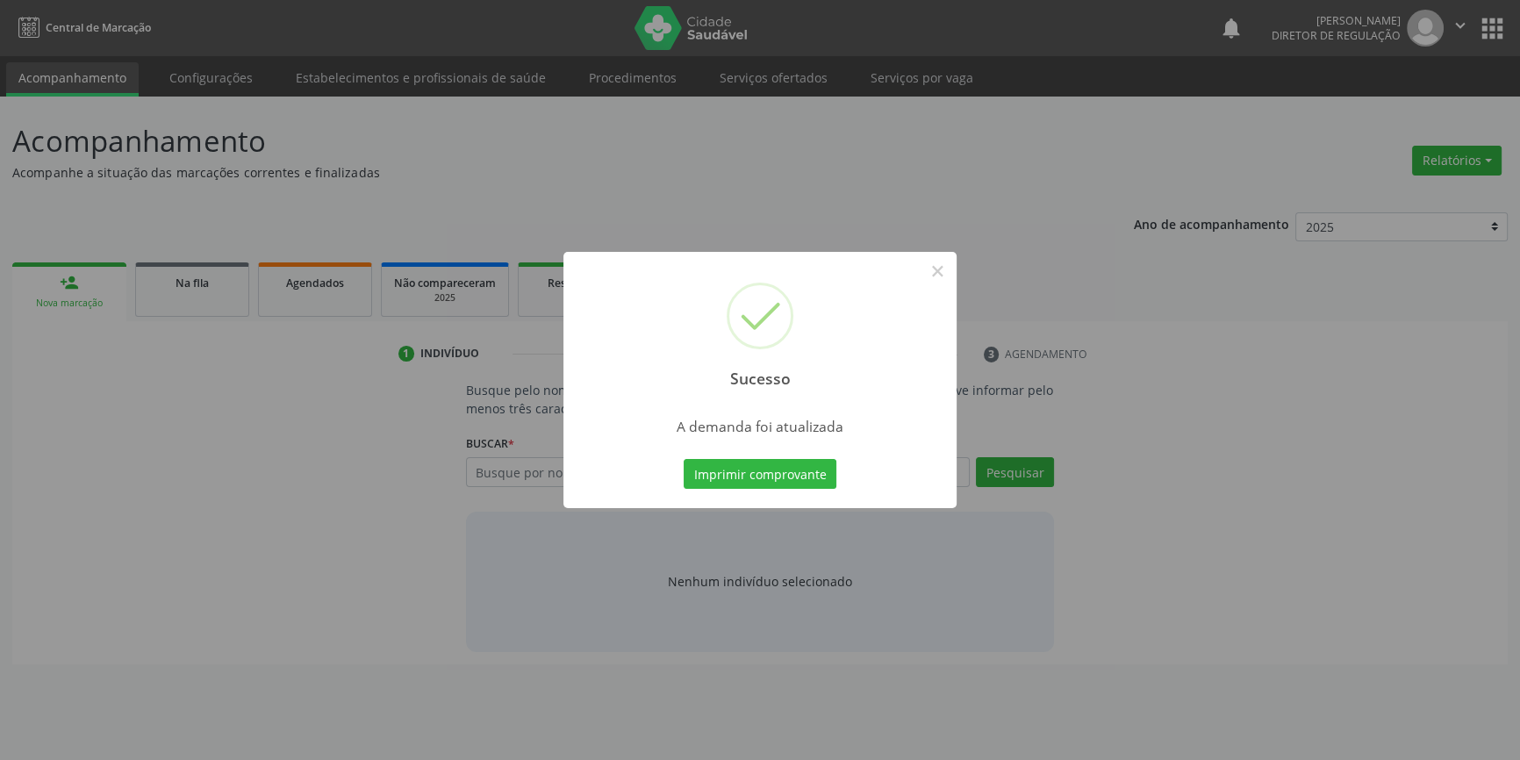
scroll to position [0, 0]
click at [742, 483] on button "Imprimir comprovante" at bounding box center [766, 474] width 153 height 30
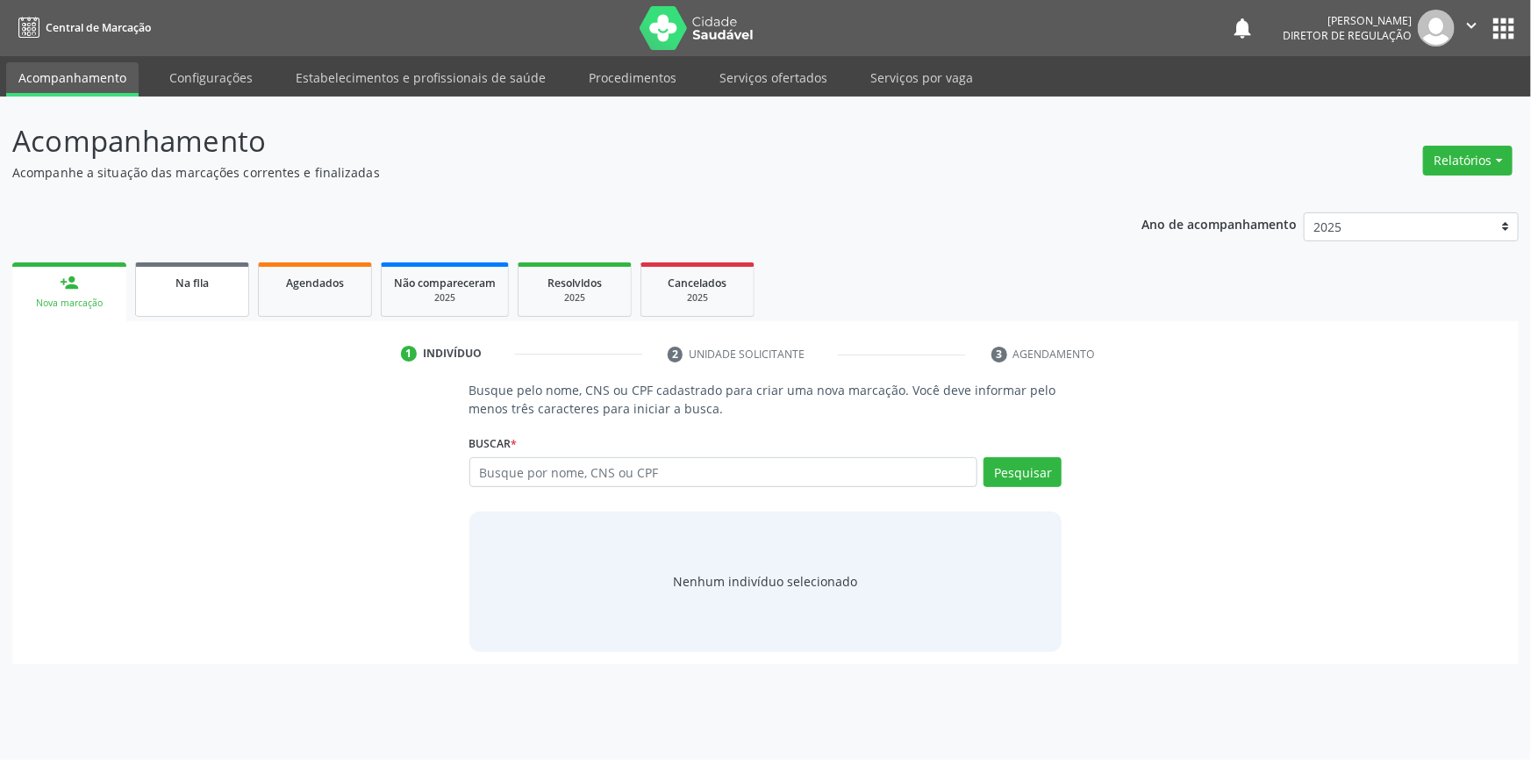
click at [190, 302] on link "Na fila" at bounding box center [192, 289] width 114 height 54
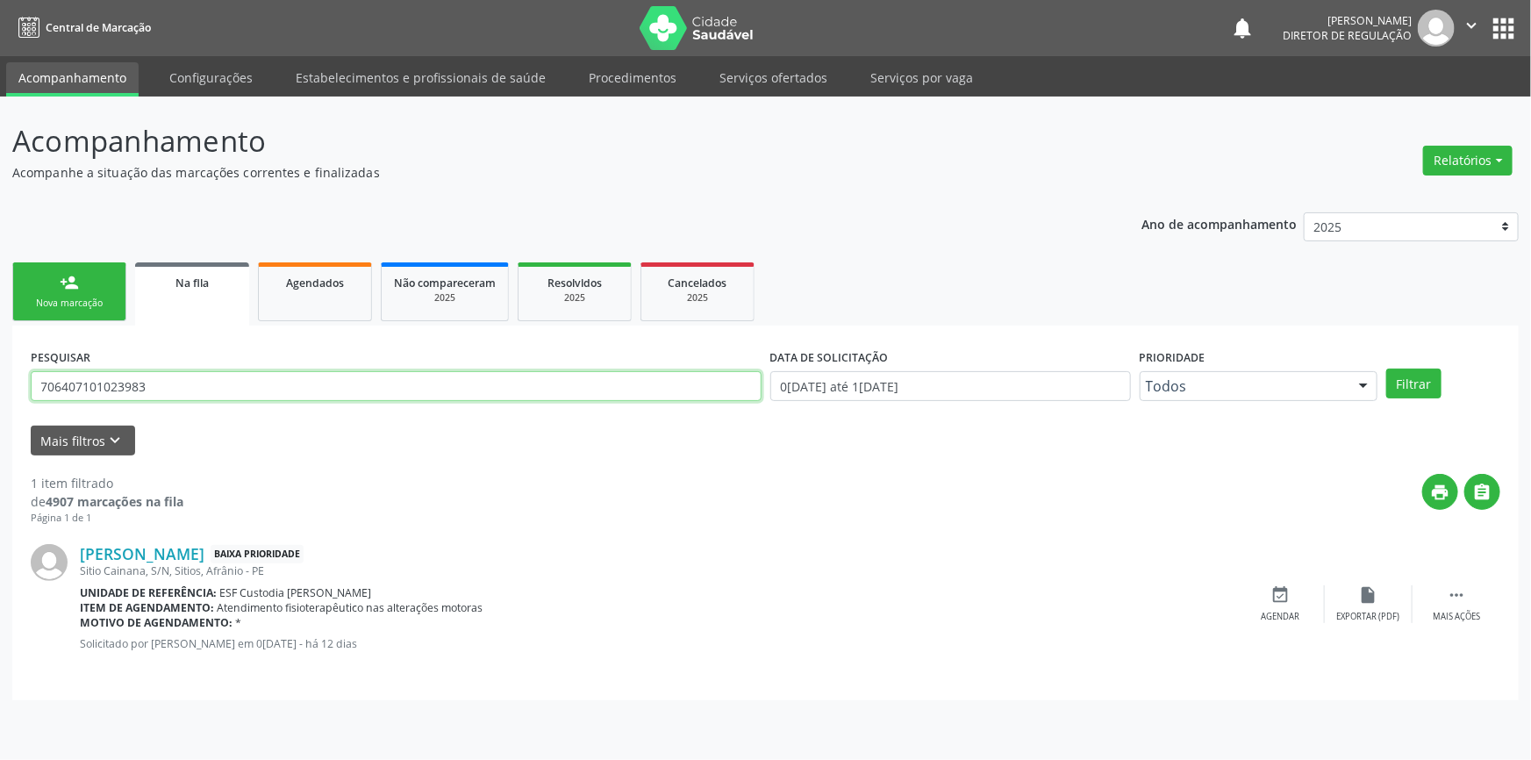
drag, startPoint x: 190, startPoint y: 383, endPoint x: 0, endPoint y: 369, distance: 190.8
click at [0, 369] on div "Acompanhamento Acompanhe a situação das marcações correntes e finalizadas Relat…" at bounding box center [765, 428] width 1531 height 663
type input "707403019454873"
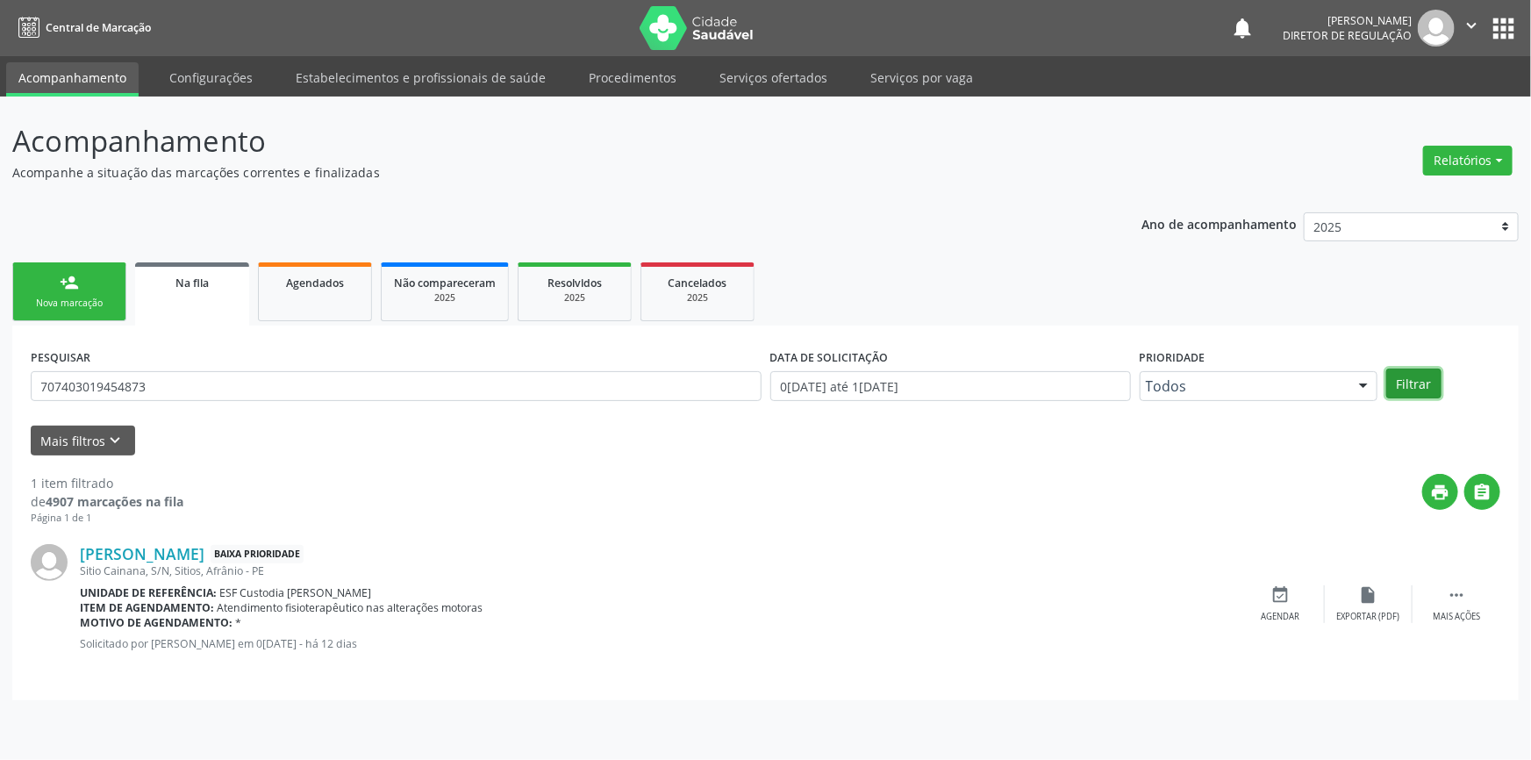
click at [1419, 374] on button "Filtrar" at bounding box center [1413, 383] width 55 height 30
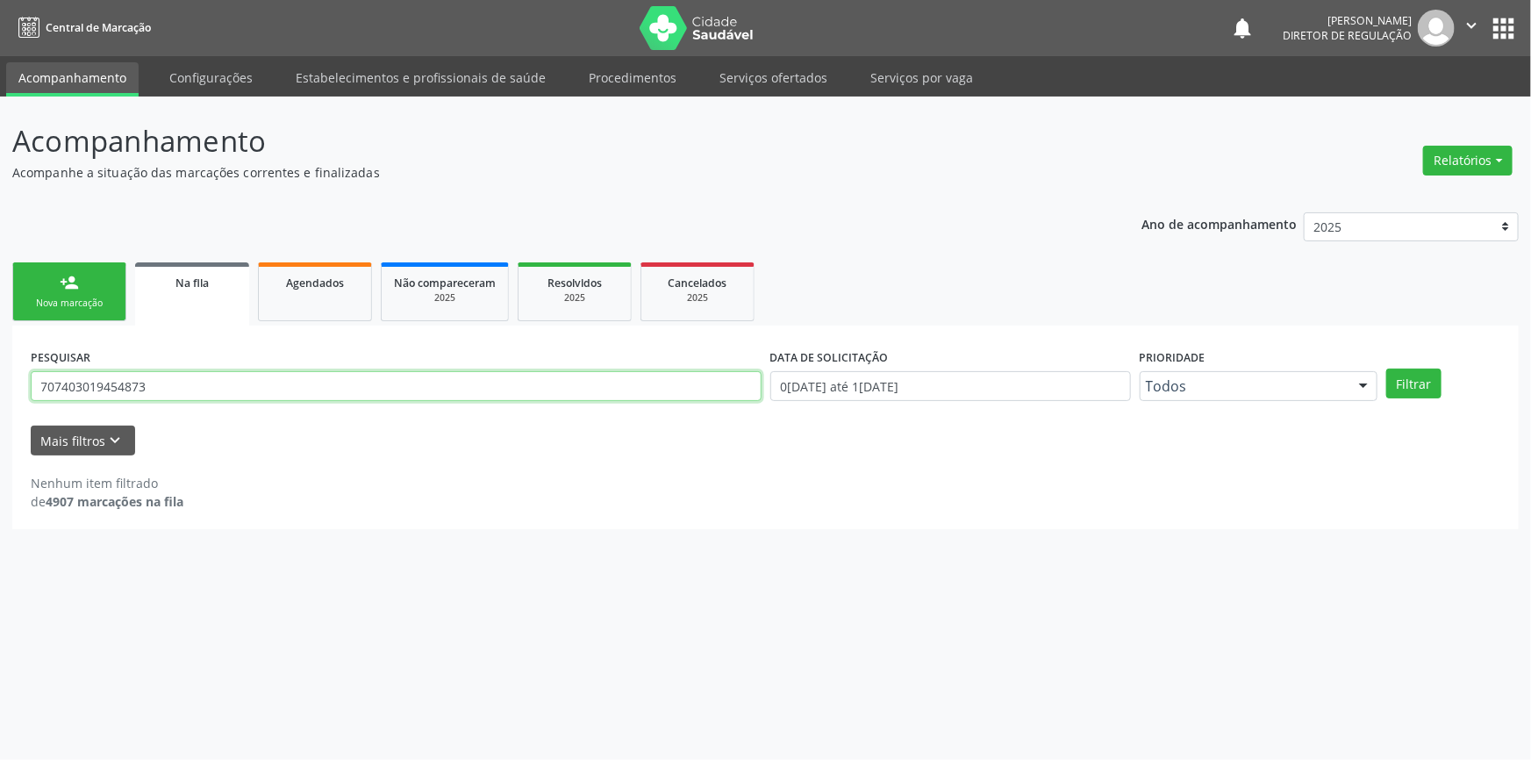
drag, startPoint x: 192, startPoint y: 384, endPoint x: 0, endPoint y: 295, distance: 212.0
click at [0, 295] on div "Acompanhamento Acompanhe a situação das marcações correntes e finalizadas Relat…" at bounding box center [765, 428] width 1531 height 663
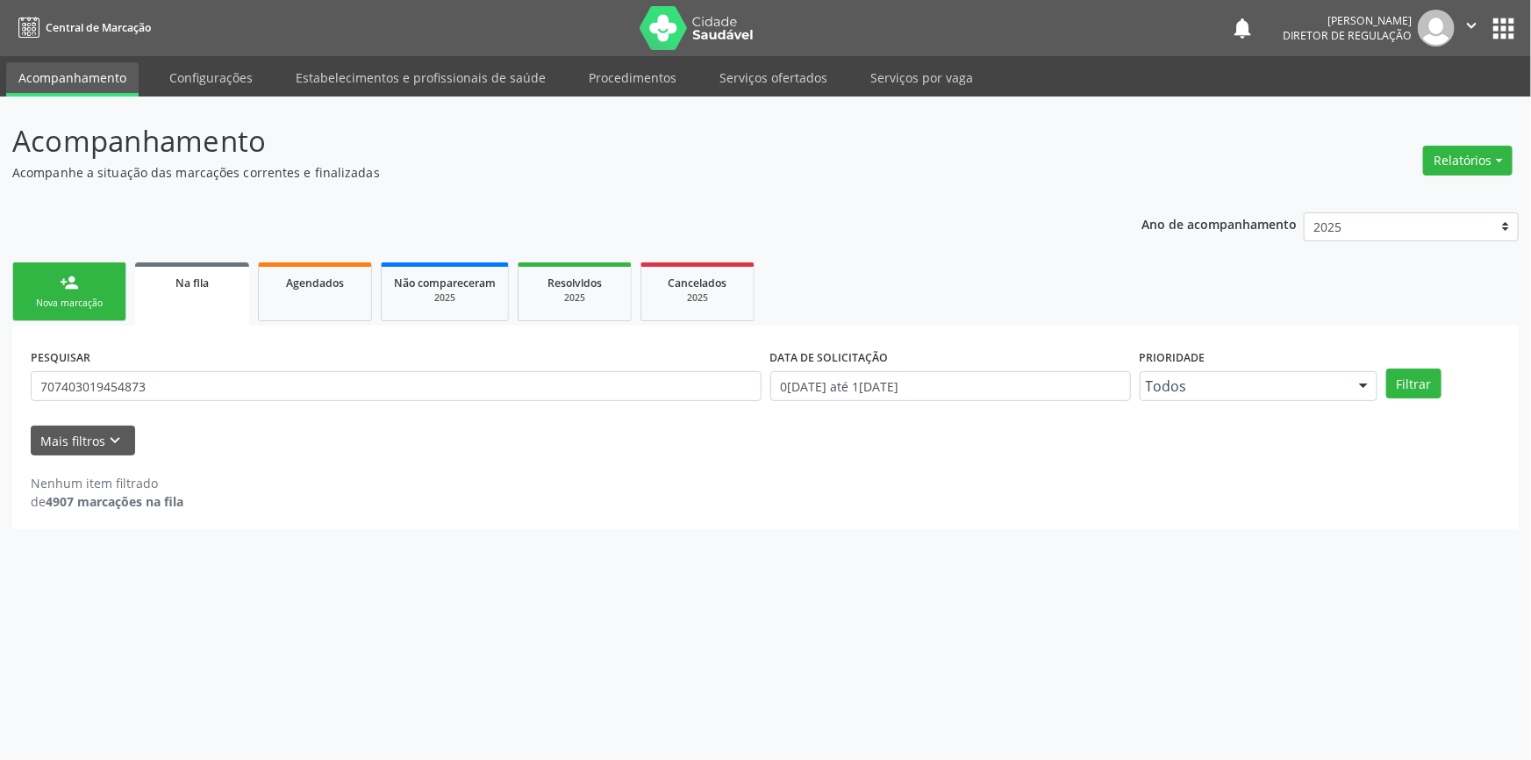
click at [73, 311] on link "person_add Nova marcação" at bounding box center [69, 291] width 114 height 59
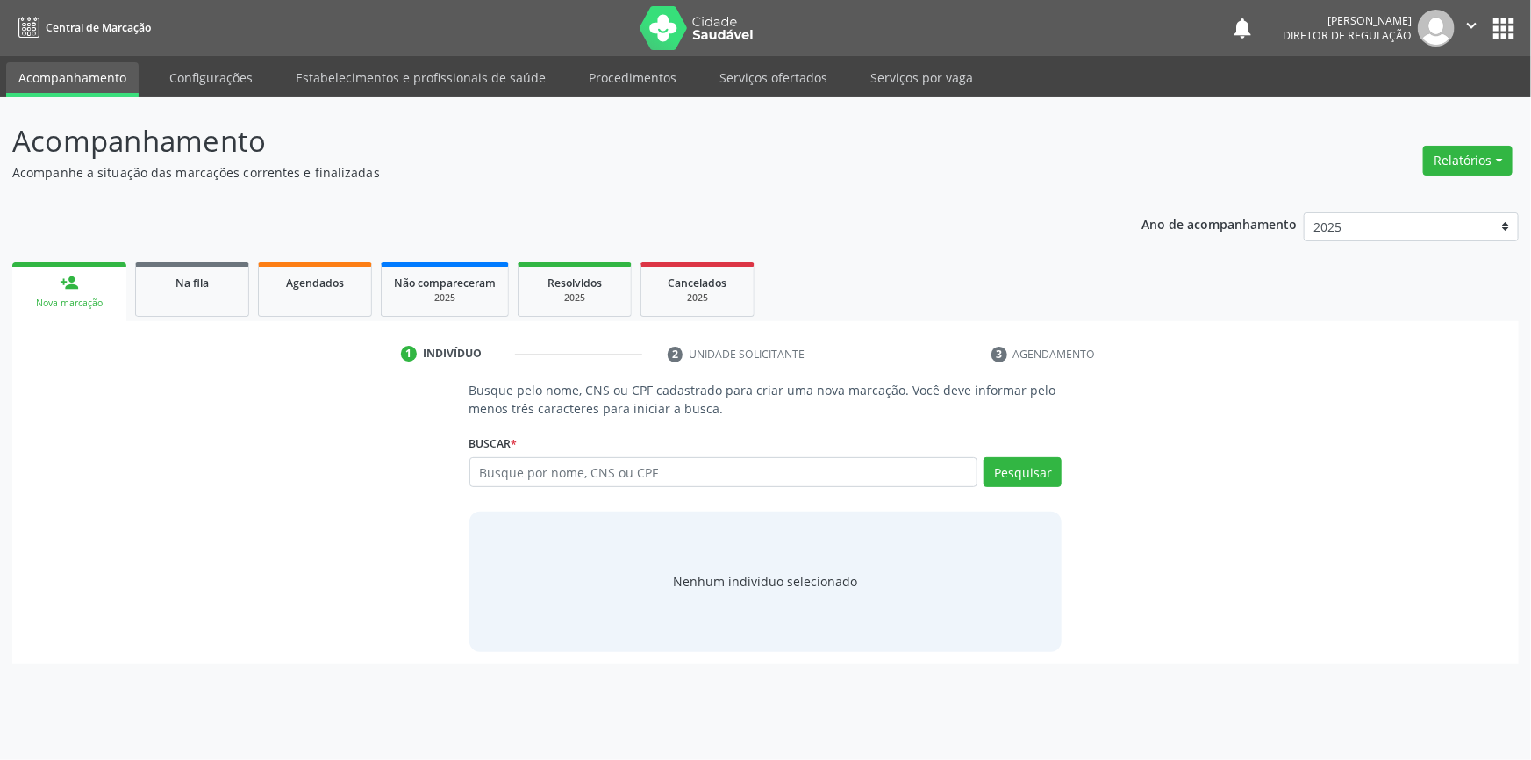
drag, startPoint x: 154, startPoint y: 384, endPoint x: 114, endPoint y: 383, distance: 39.5
click at [114, 383] on div "Busque pelo nome, CNS ou CPF cadastrado para criar uma nova marcação. Você deve…" at bounding box center [766, 516] width 1482 height 270
click at [556, 476] on input "text" at bounding box center [723, 472] width 509 height 30
paste input "707403019454873"
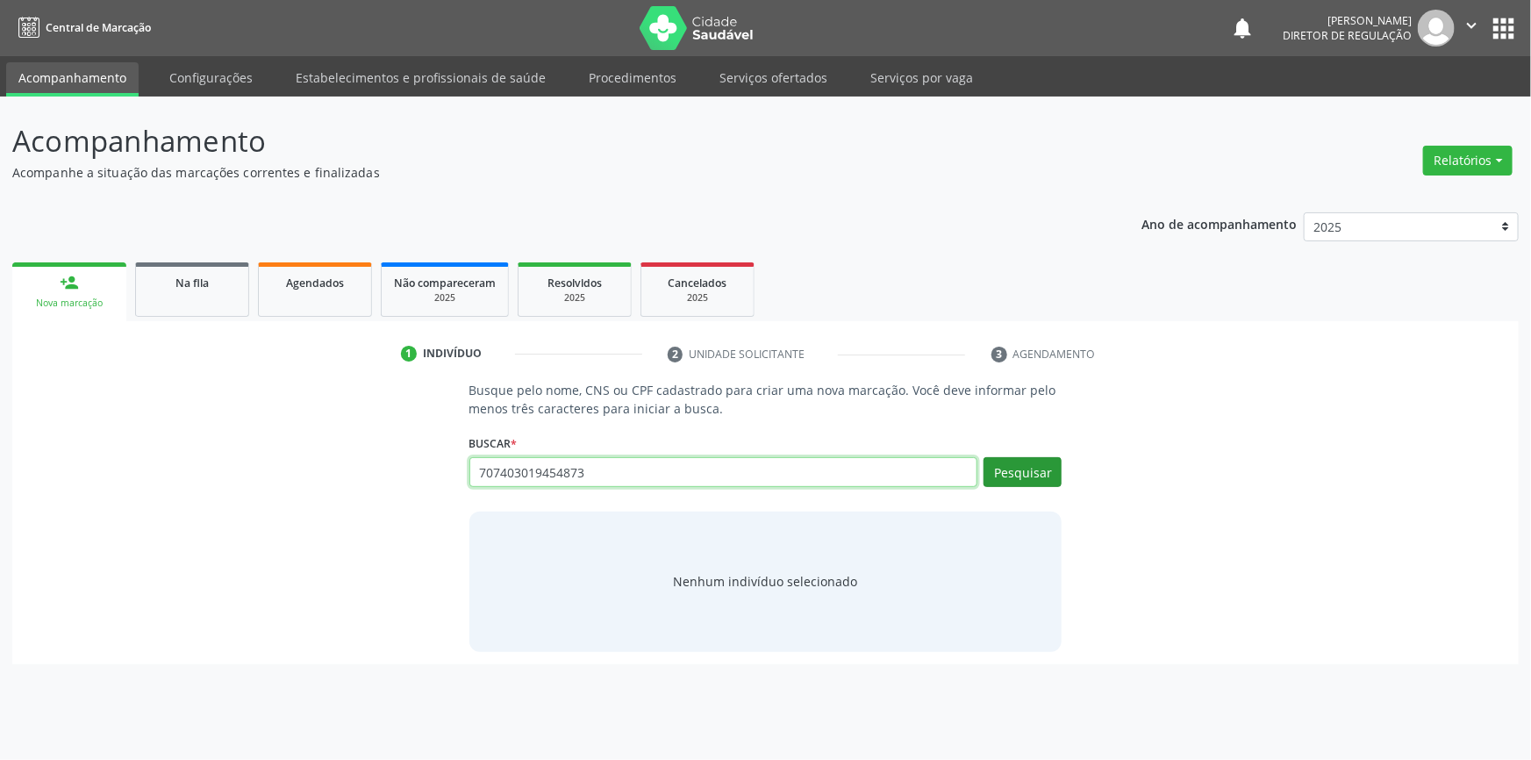
type input "707403019454873"
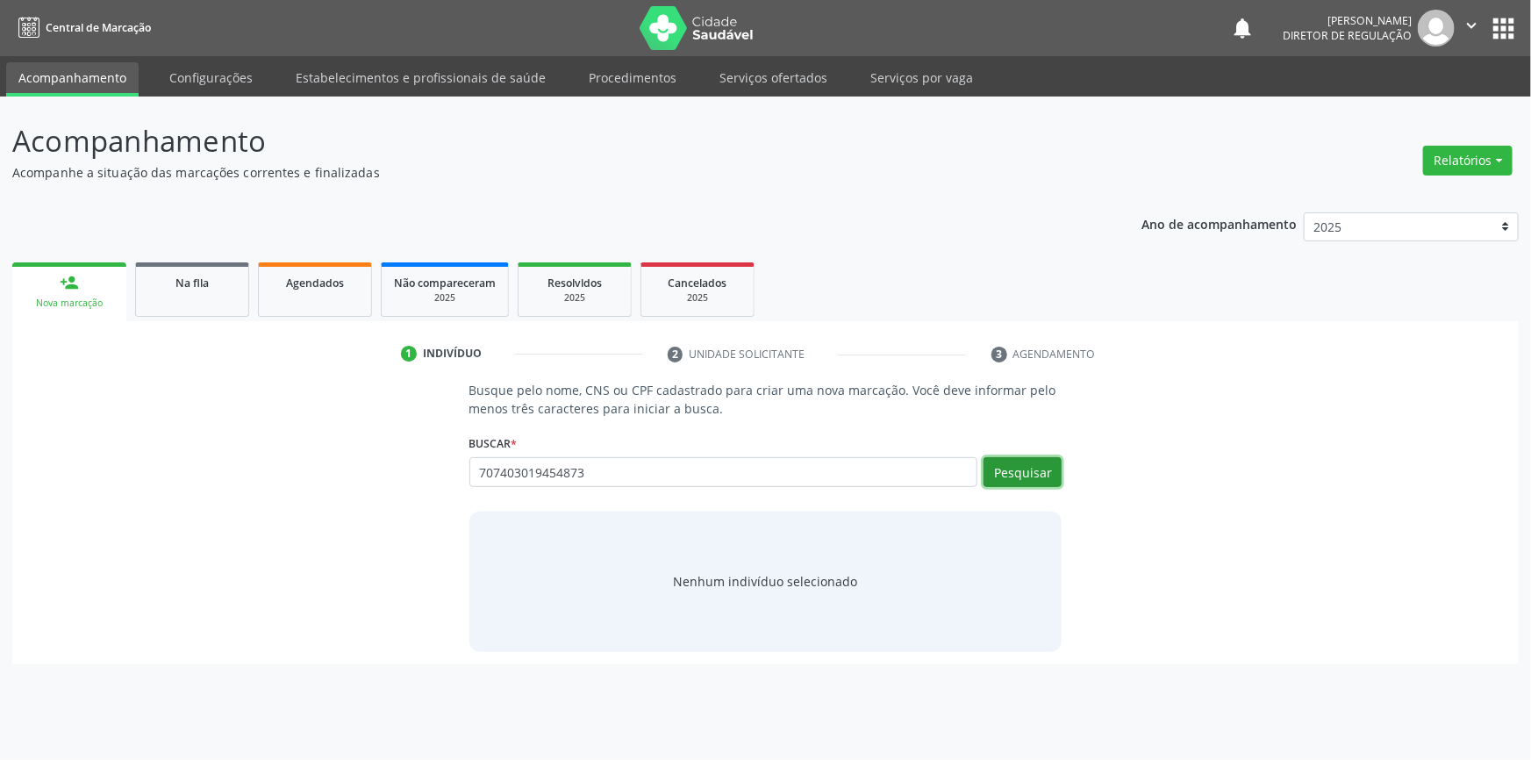
click at [1014, 464] on button "Pesquisar" at bounding box center [1023, 472] width 78 height 30
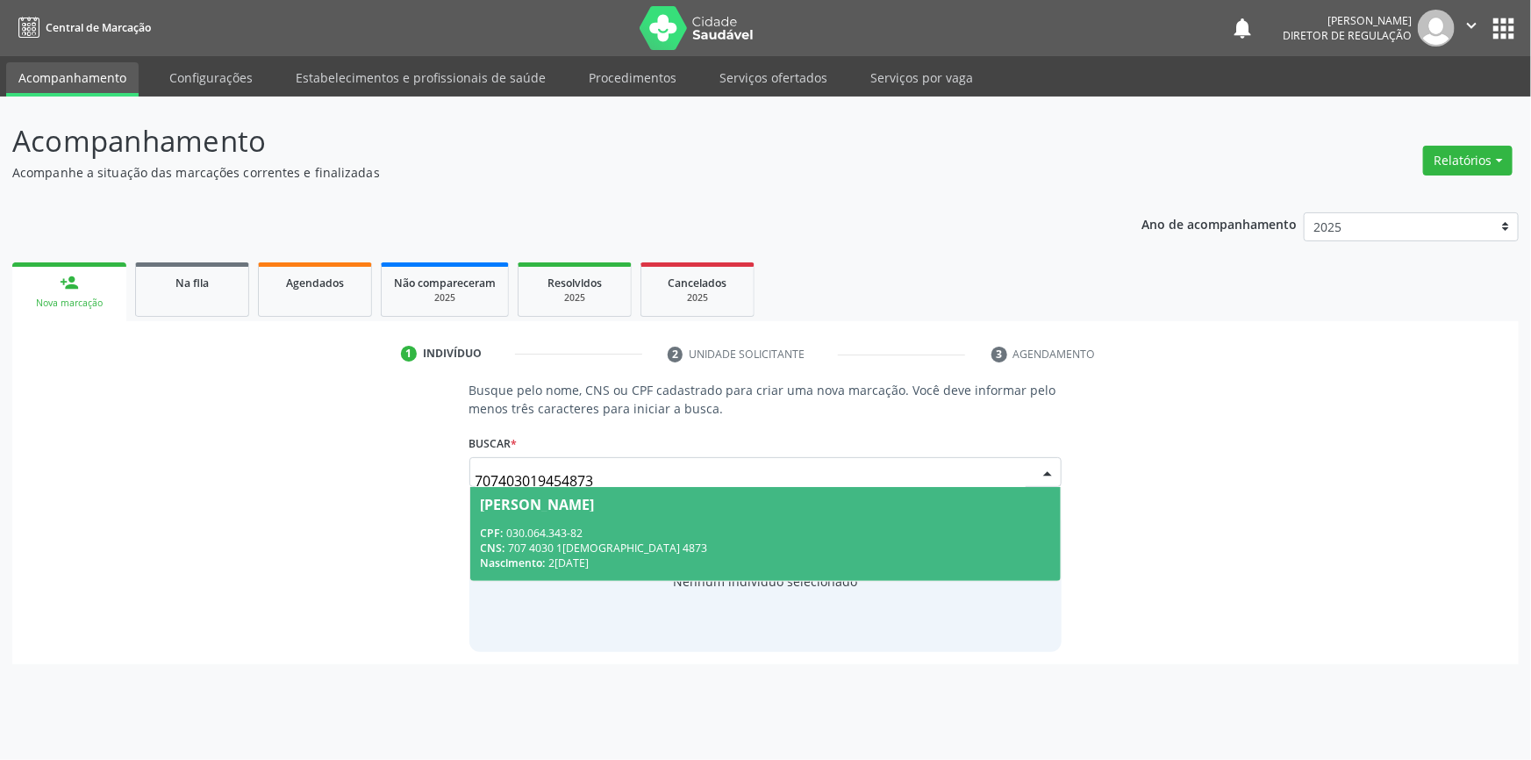
click at [665, 526] on div "CPF: 030.064.343-82" at bounding box center [766, 533] width 570 height 15
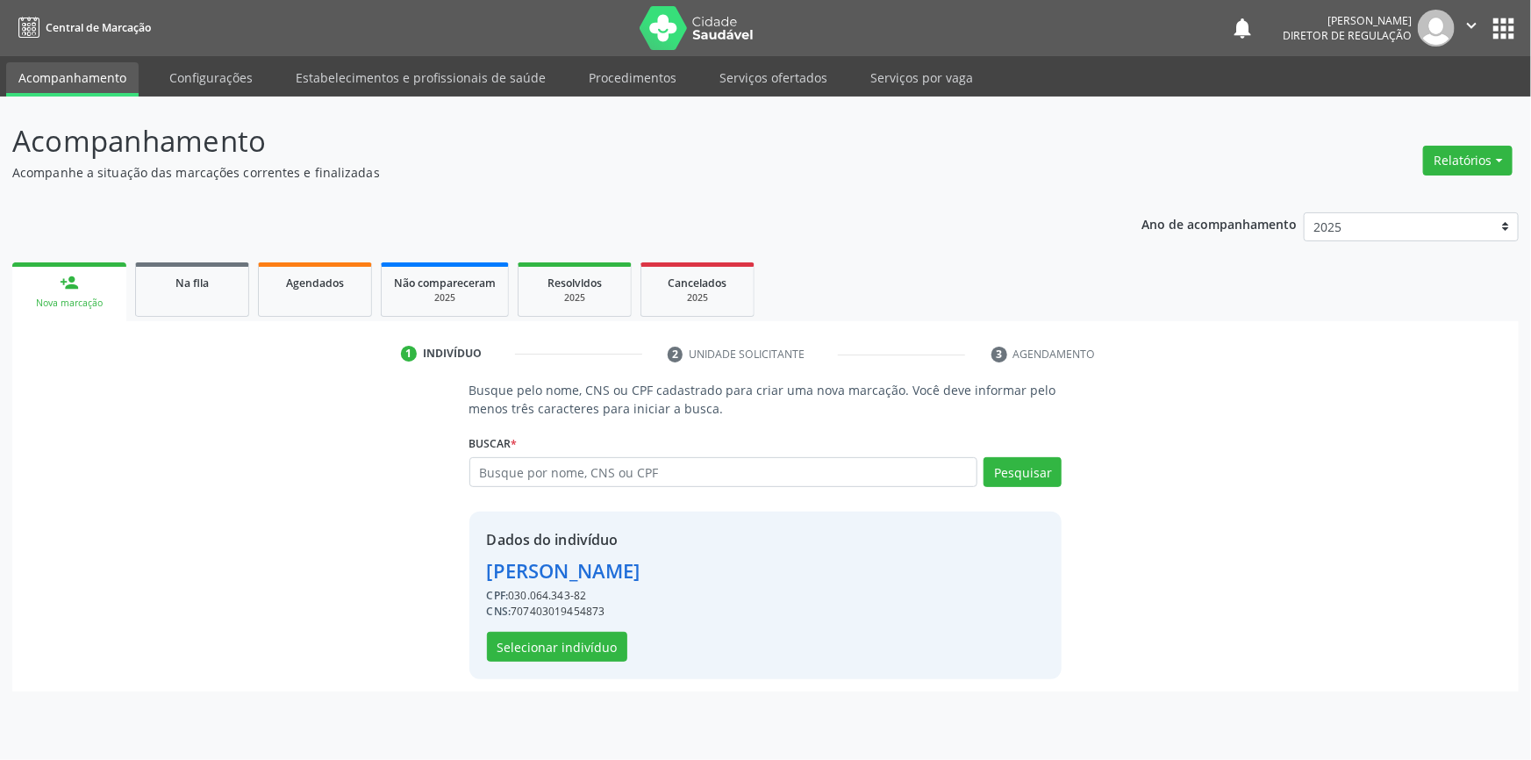
click at [562, 661] on div "Dados do indivíduo [PERSON_NAME] CPF: 030.064.343-82 CNS: 707403019454873 Selec…" at bounding box center [765, 596] width 593 height 168
click at [562, 654] on button "Selecionar indivíduo" at bounding box center [557, 647] width 140 height 30
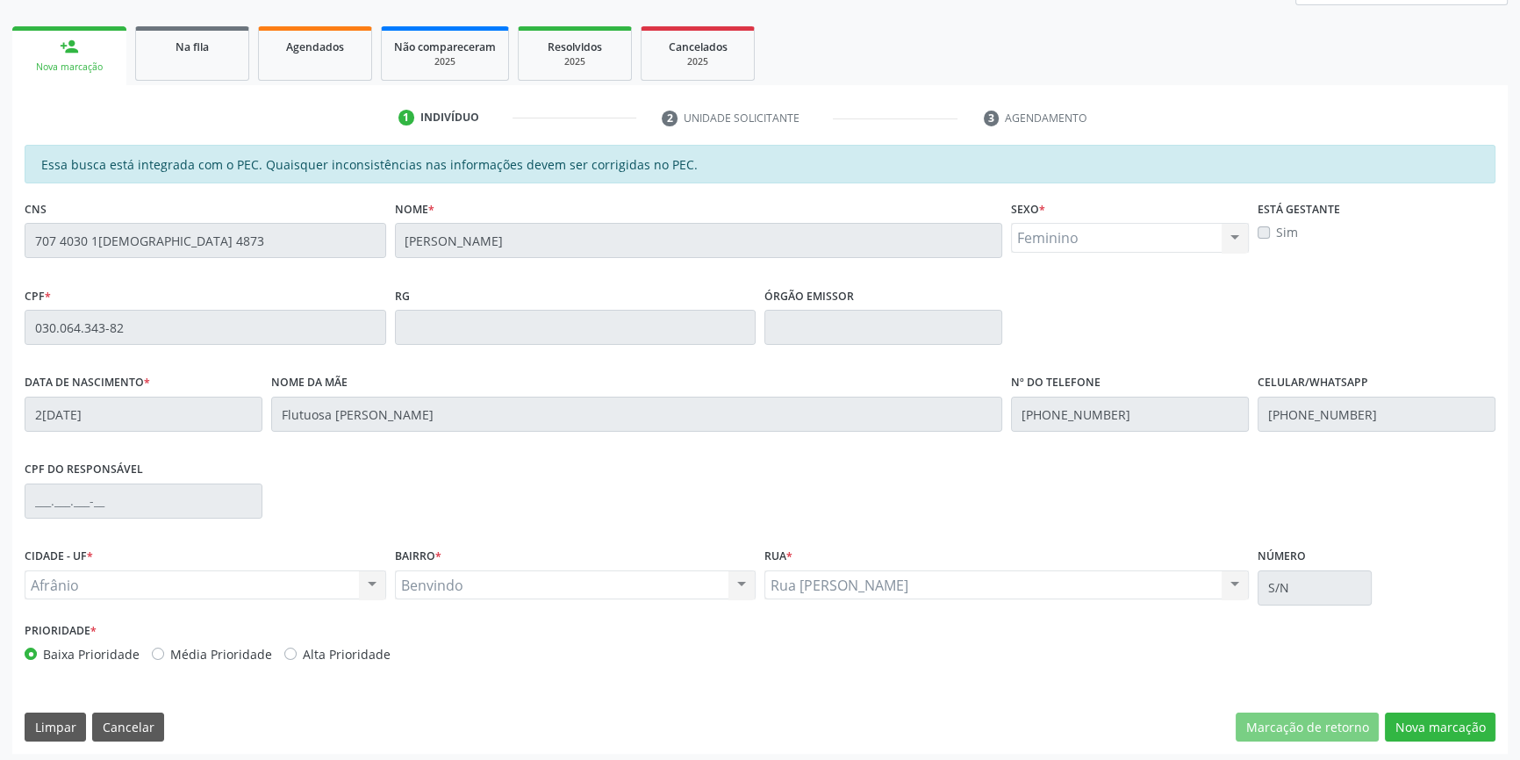
scroll to position [240, 0]
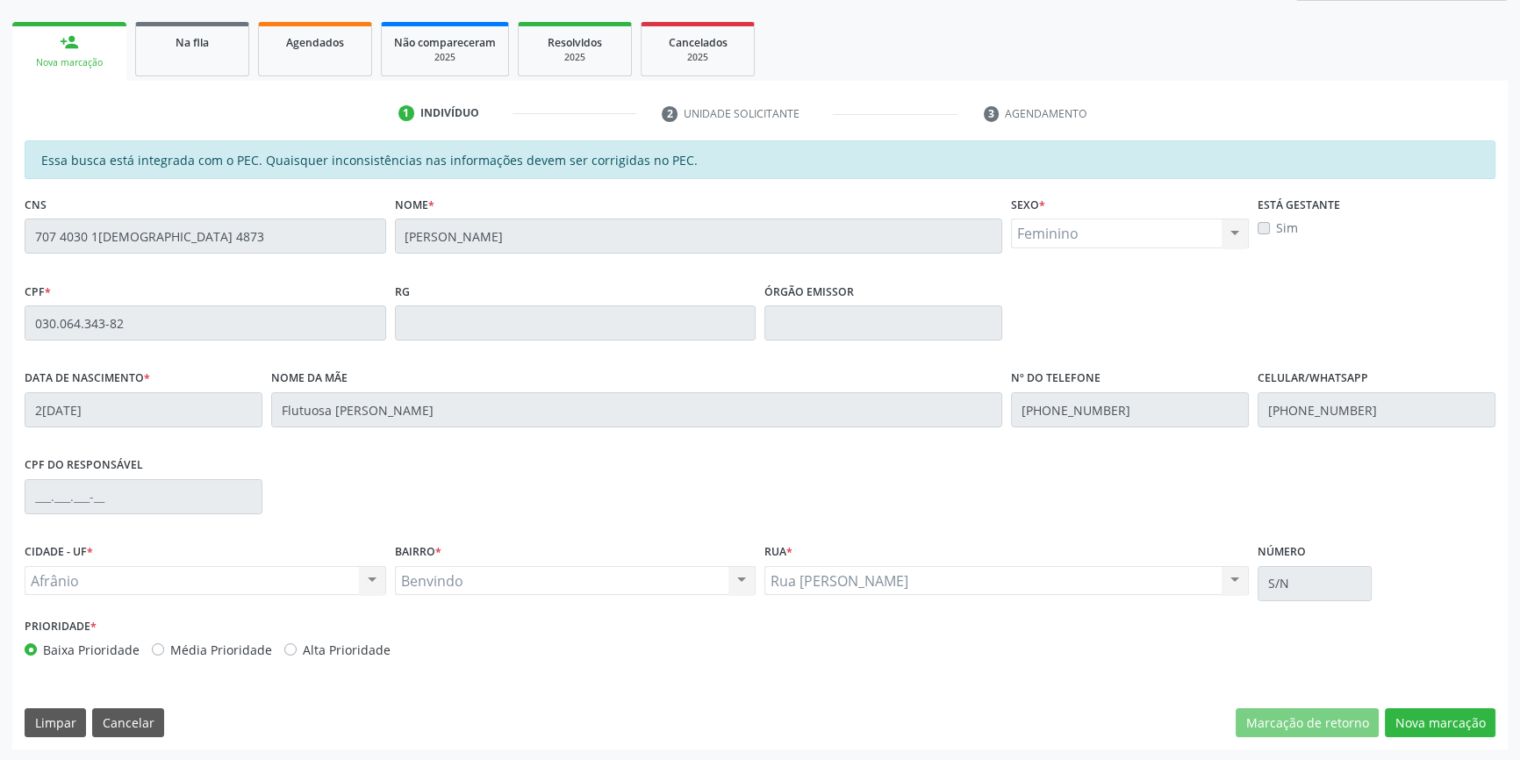
click at [1443, 743] on div "Essa busca está integrada com o PEC. Quaisquer inconsistências nas informações …" at bounding box center [759, 444] width 1495 height 609
click at [1439, 742] on div "Essa busca está integrada com o PEC. Quaisquer inconsistências nas informações …" at bounding box center [759, 444] width 1495 height 609
click at [1384, 698] on div "Essa busca está integrada com o PEC. Quaisquer inconsistências nas informações …" at bounding box center [759, 444] width 1495 height 609
click at [1389, 702] on div "Essa busca está integrada com o PEC. Quaisquer inconsistências nas informações …" at bounding box center [759, 444] width 1495 height 609
click at [1401, 712] on button "Nova marcação" at bounding box center [1439, 723] width 111 height 30
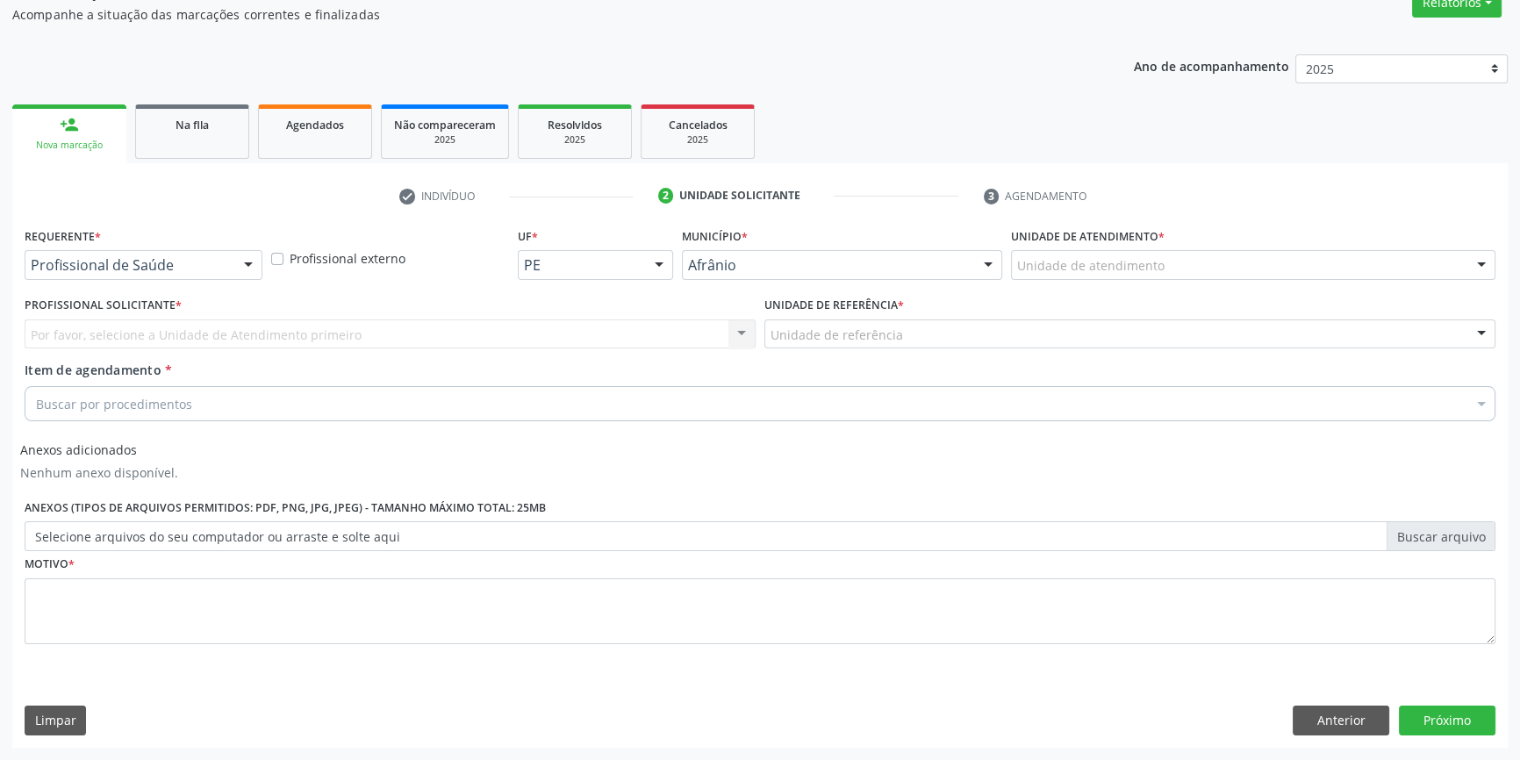
scroll to position [156, 0]
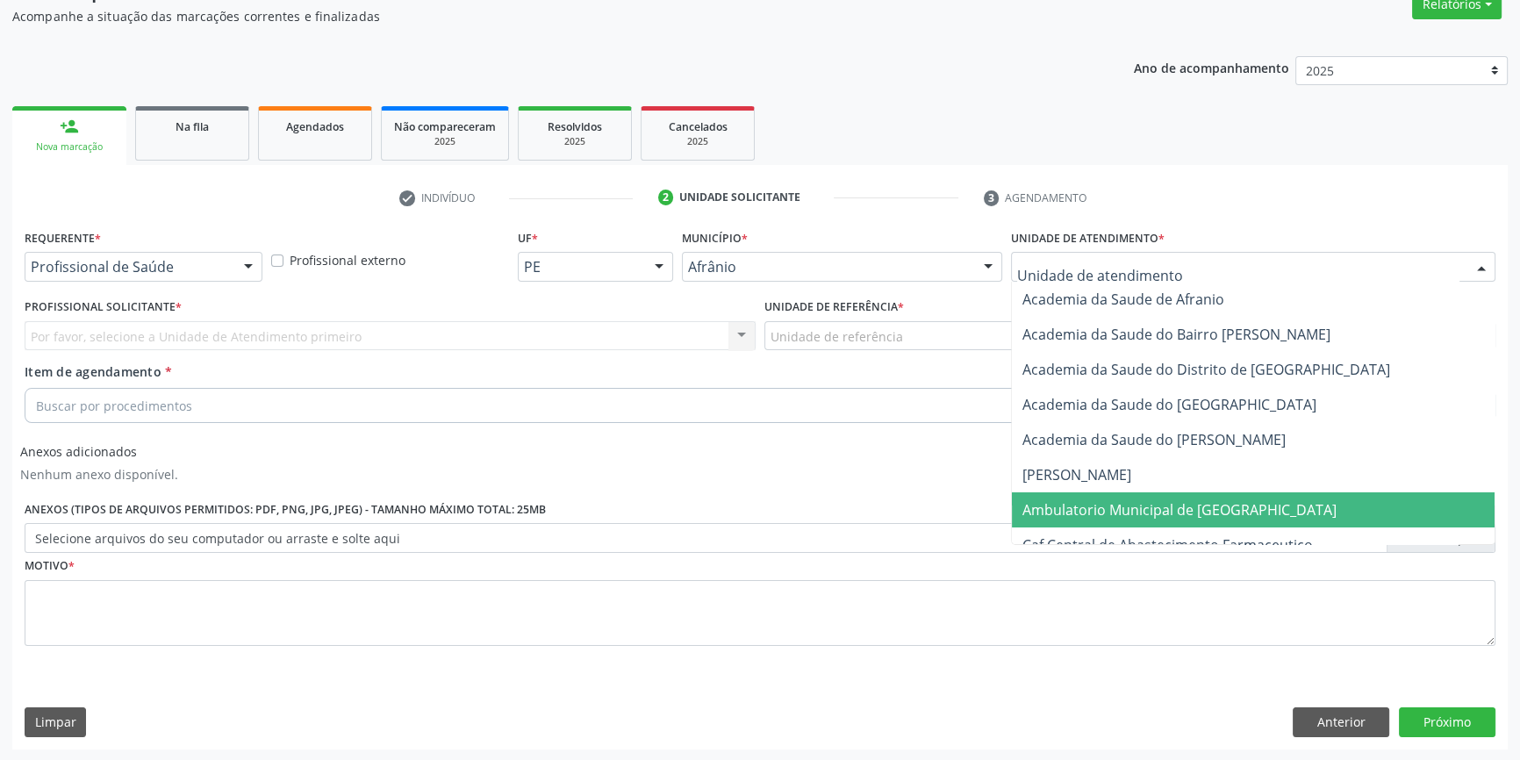
click at [1067, 505] on span "Ambulatorio Municipal de [GEOGRAPHIC_DATA]" at bounding box center [1179, 509] width 314 height 19
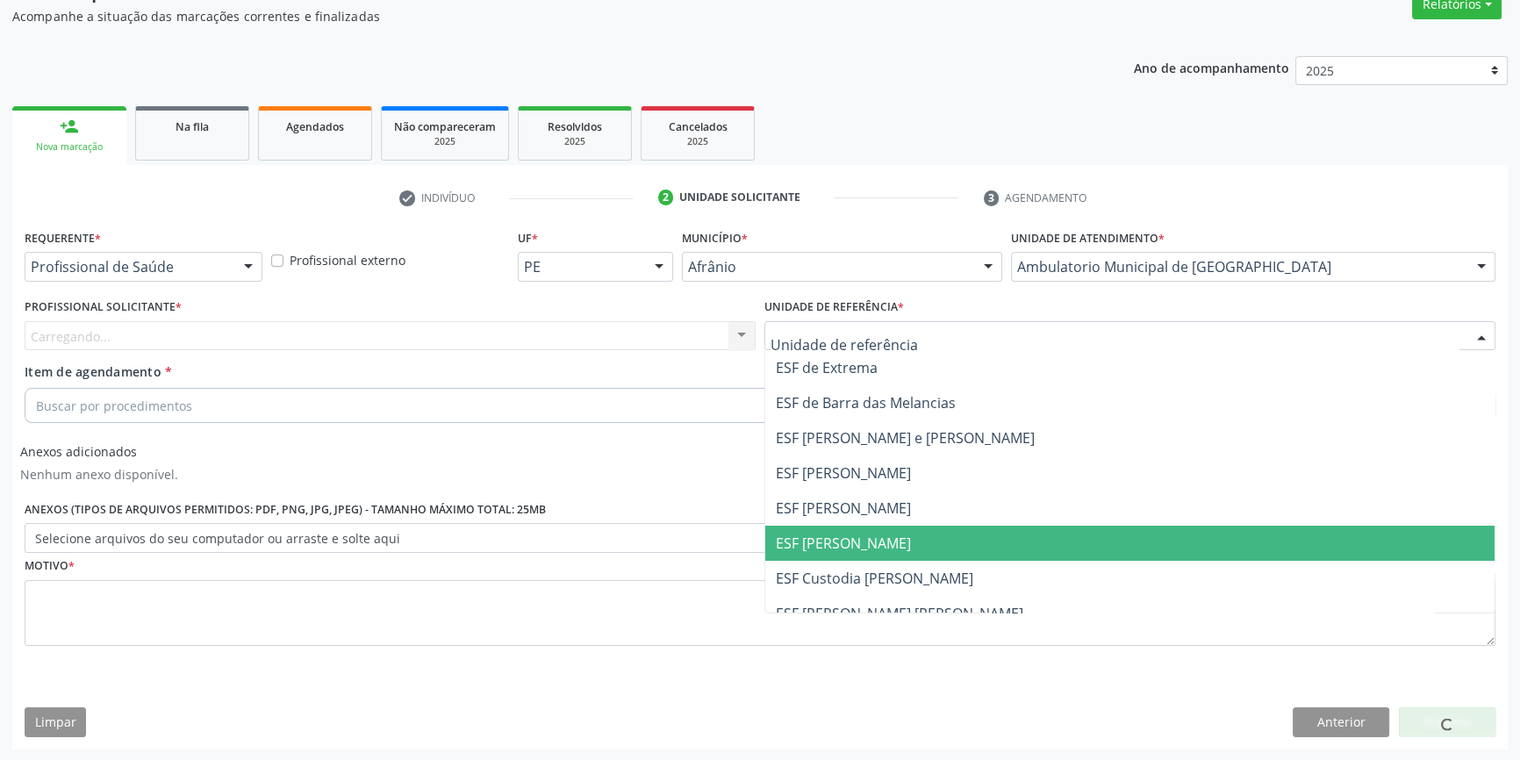
click at [854, 527] on span "ESF [PERSON_NAME]" at bounding box center [1129, 543] width 729 height 35
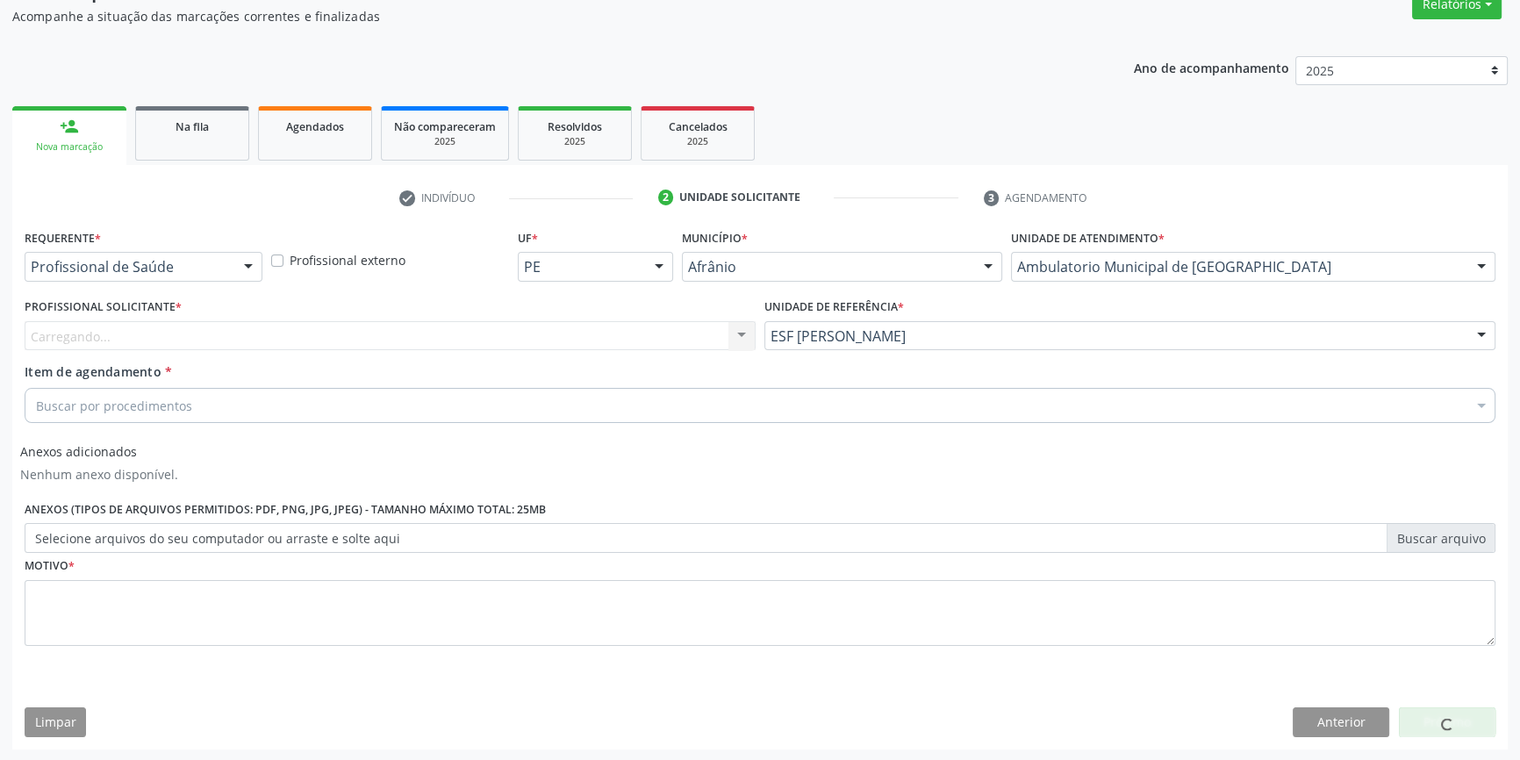
click at [544, 342] on div "Carregando... Nenhum resultado encontrado para: " " Não há nenhuma opção para s…" at bounding box center [390, 336] width 731 height 30
click at [544, 341] on div "Profissional solicitante" at bounding box center [390, 336] width 731 height 30
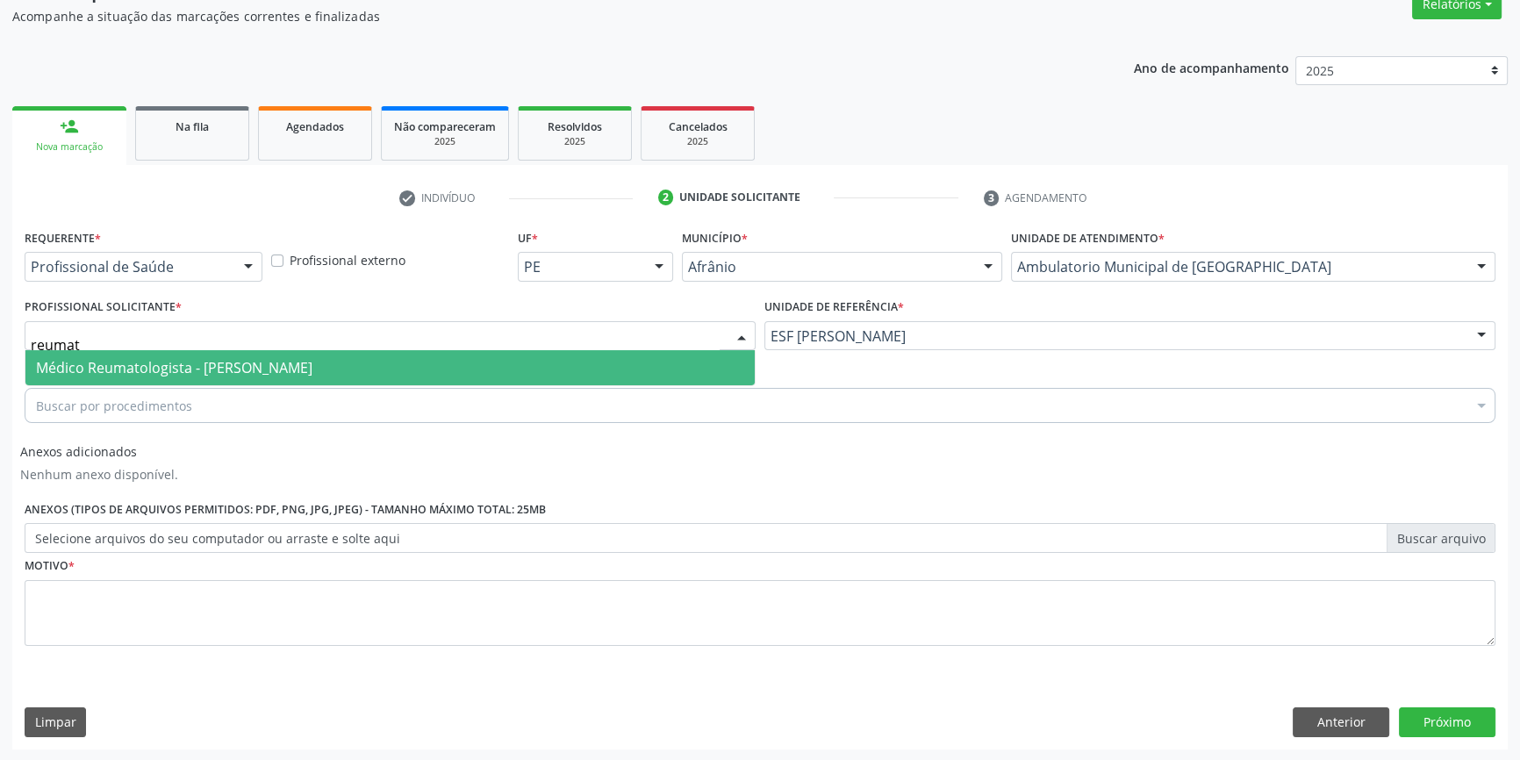
type input "reumato"
click at [465, 359] on span "Médico Reumatologista - [PERSON_NAME]" at bounding box center [389, 367] width 729 height 35
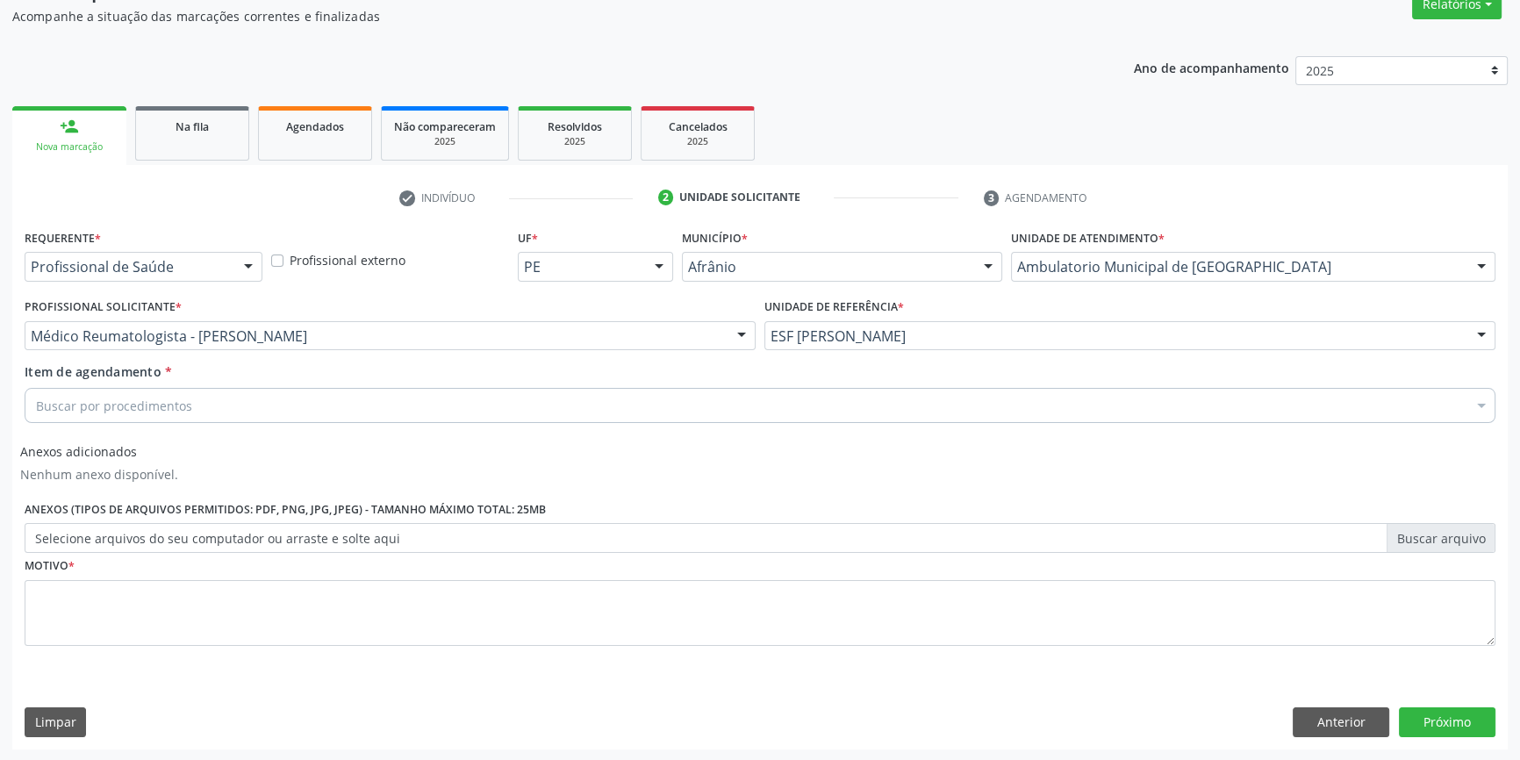
click at [281, 394] on div "Buscar por procedimentos" at bounding box center [760, 405] width 1470 height 35
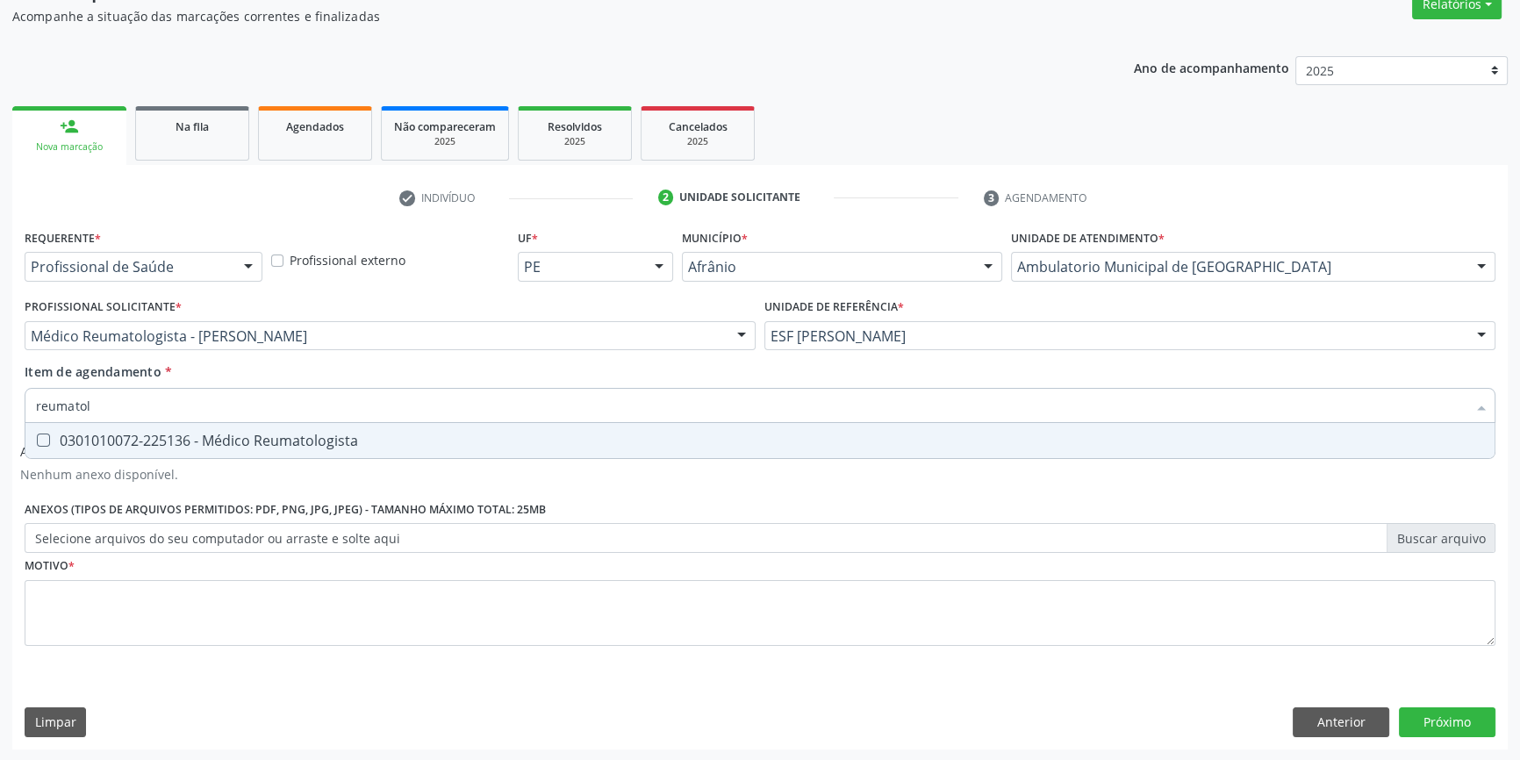
type input "reumatolo"
click at [257, 436] on div "0301010072-225136 - Médico Reumatologista" at bounding box center [760, 440] width 1448 height 14
checkbox Reumatologista "true"
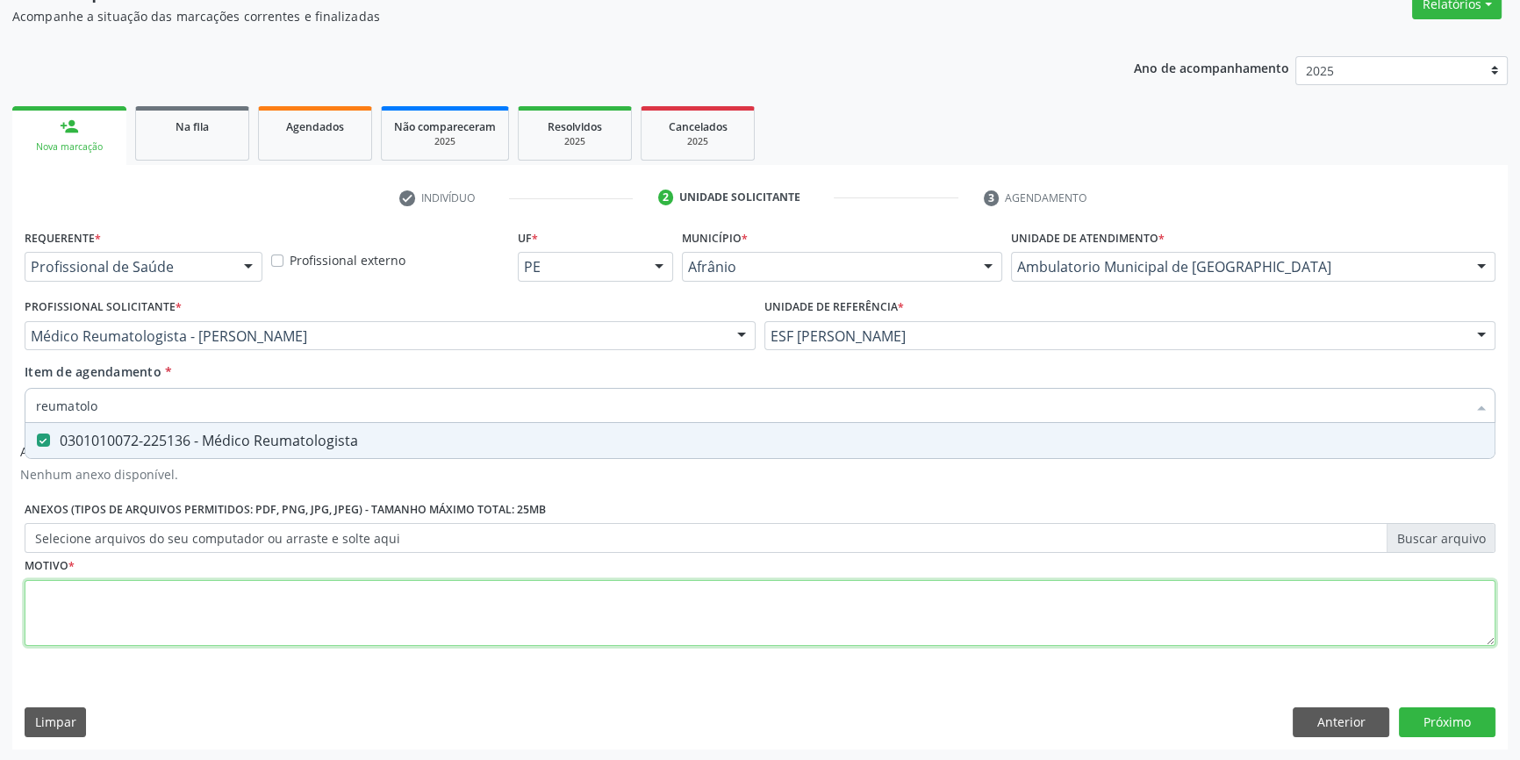
click at [150, 582] on div "Requerente * Profissional de Saúde Profissional de Saúde Paciente Nenhum result…" at bounding box center [760, 448] width 1470 height 446
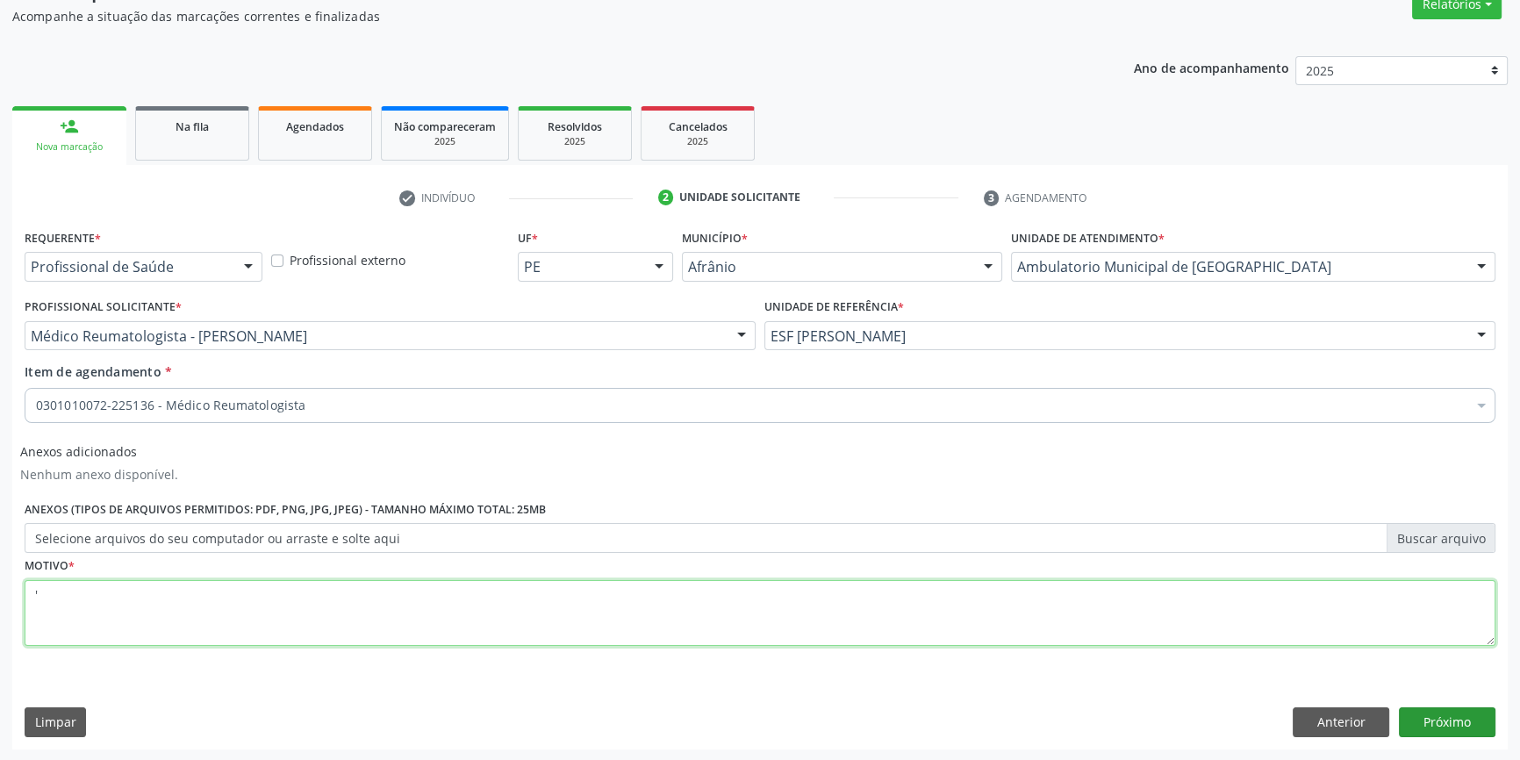
type textarea "'"
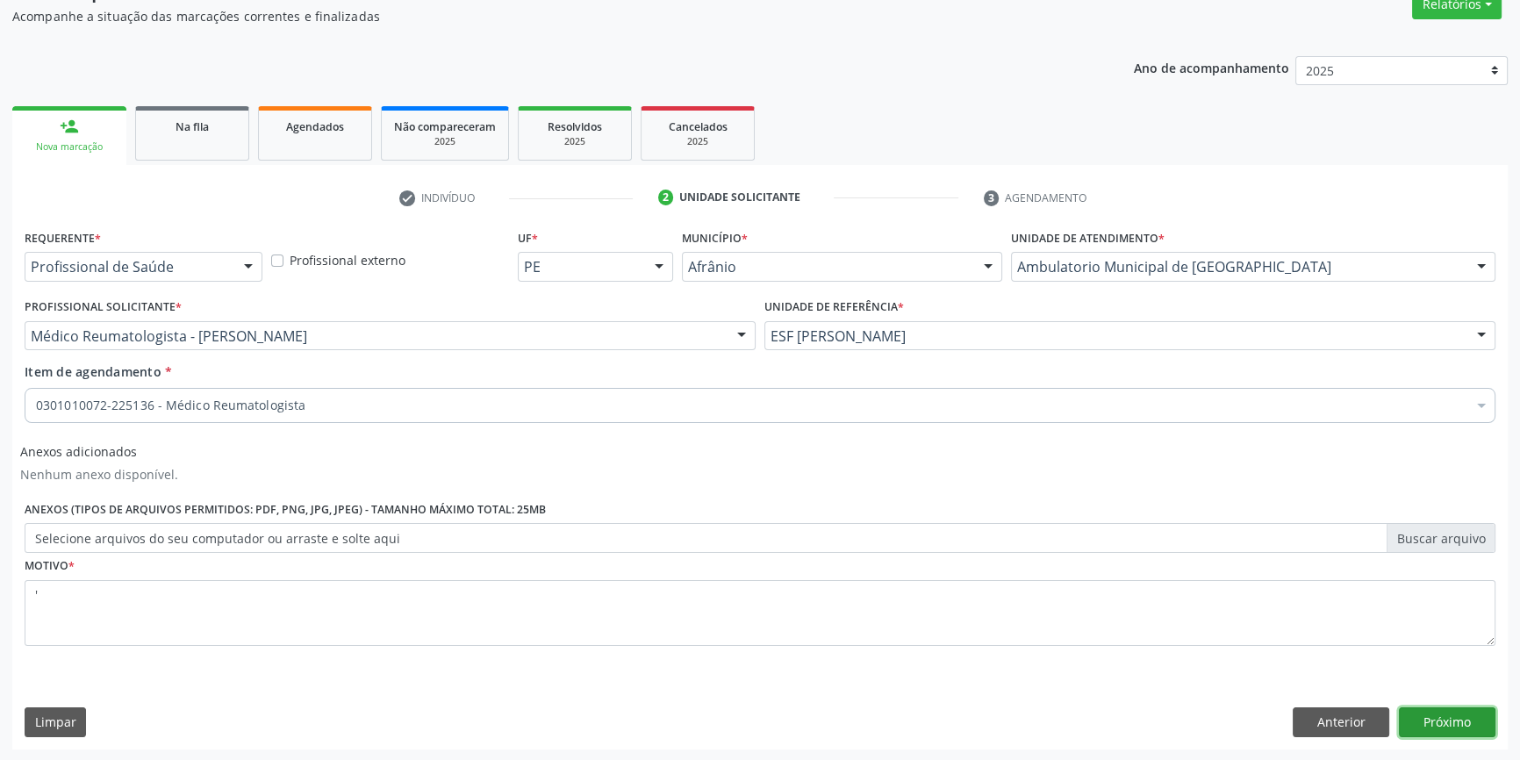
click at [1443, 723] on button "Próximo" at bounding box center [1447, 722] width 97 height 30
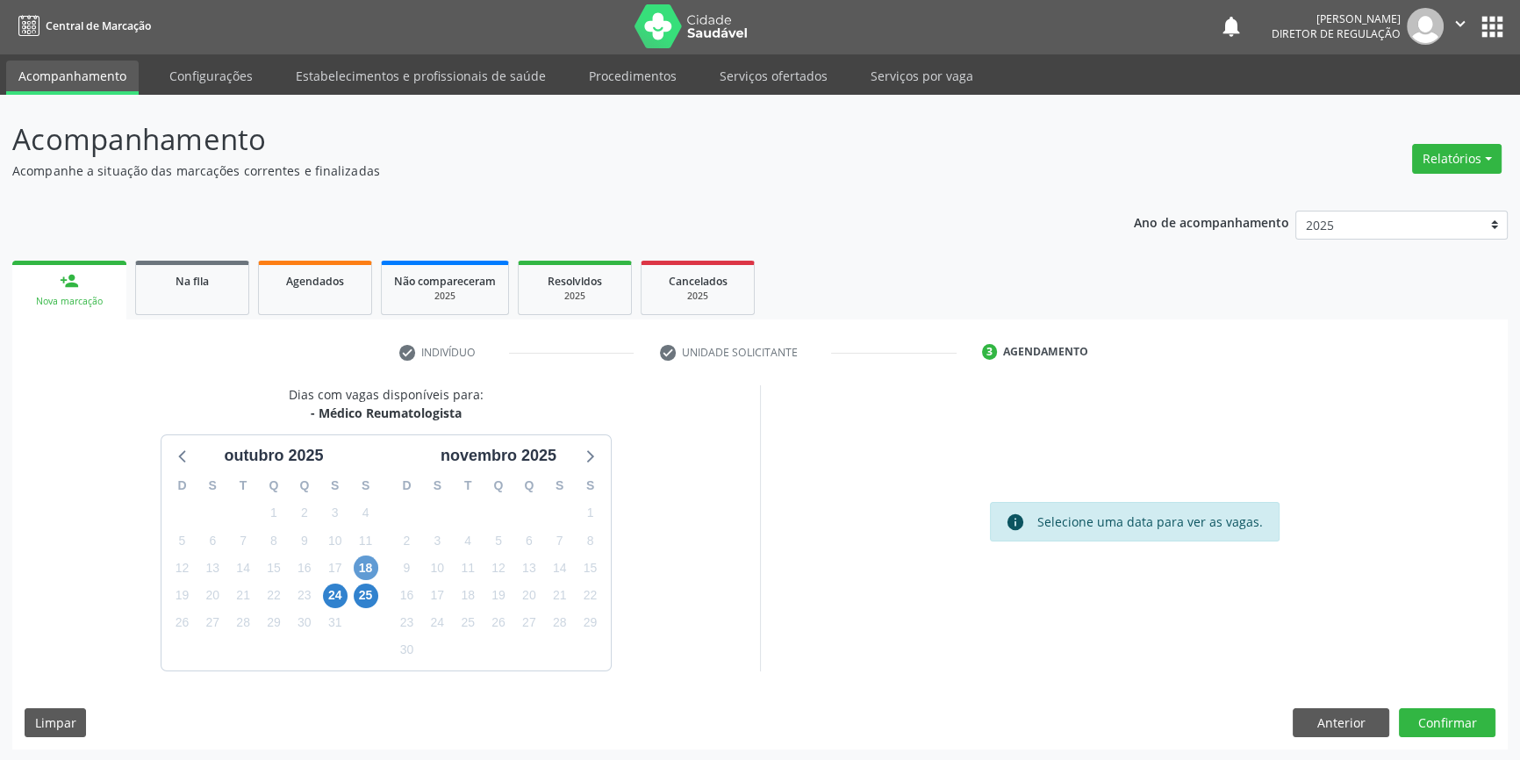
click at [374, 557] on div "18" at bounding box center [366, 567] width 25 height 27
click at [373, 559] on span "18" at bounding box center [366, 567] width 25 height 25
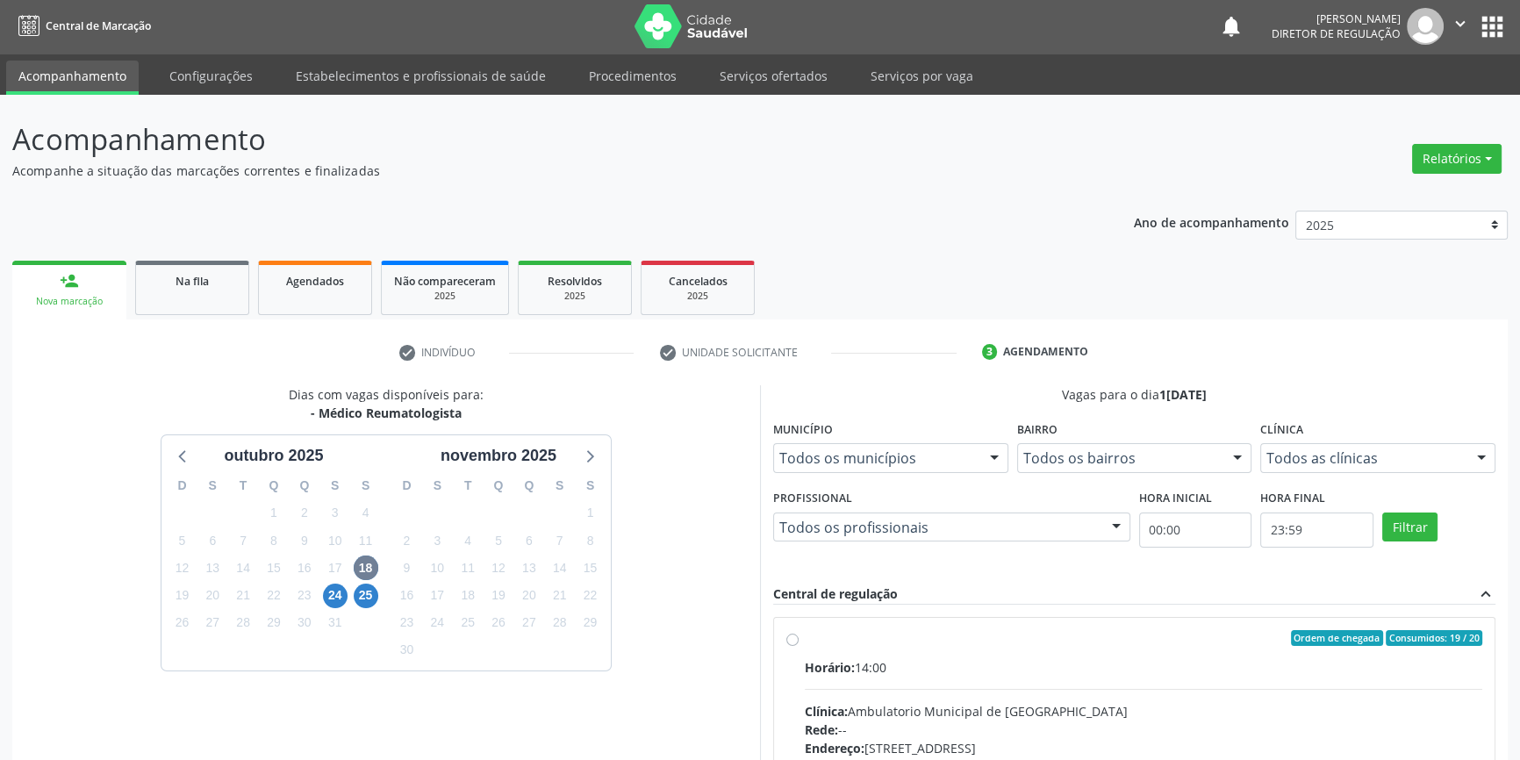
click at [779, 655] on div "Ordem de chegada Consumidos: 19 / 20 Horário: 14:00 Clínica: Ambulatorio Munici…" at bounding box center [1134, 765] width 720 height 294
radio input "true"
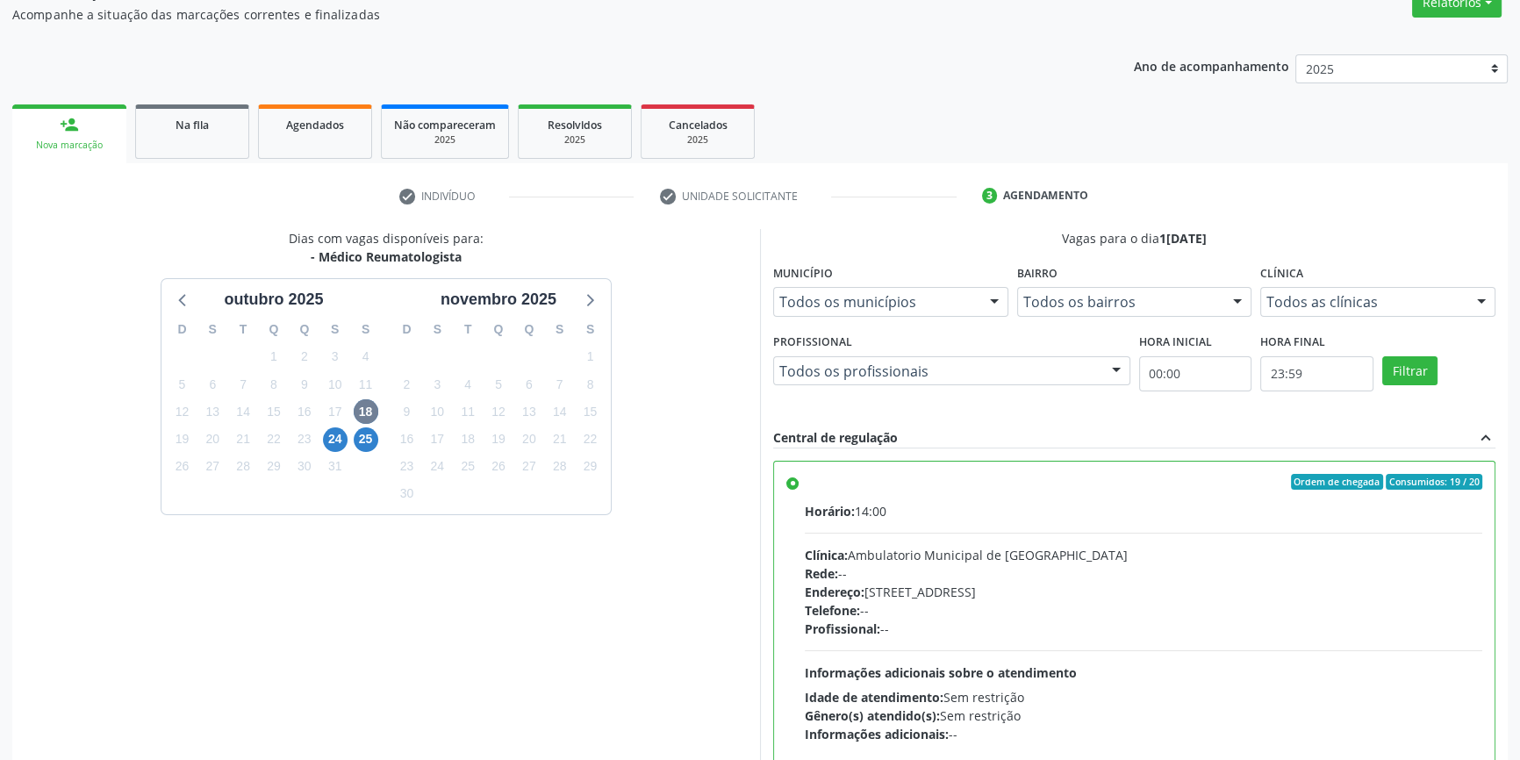
scroll to position [287, 0]
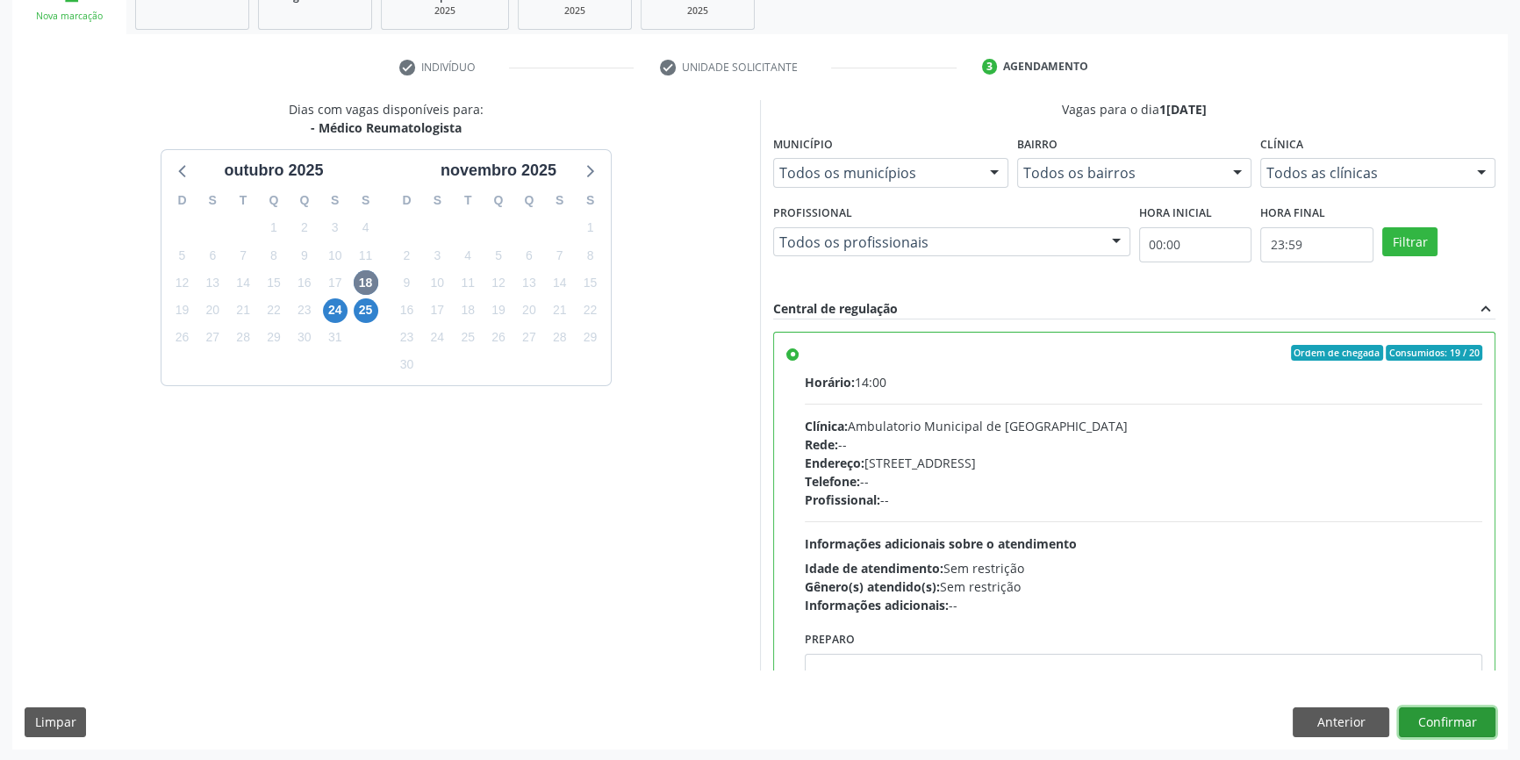
click at [1440, 717] on button "Confirmar" at bounding box center [1447, 722] width 97 height 30
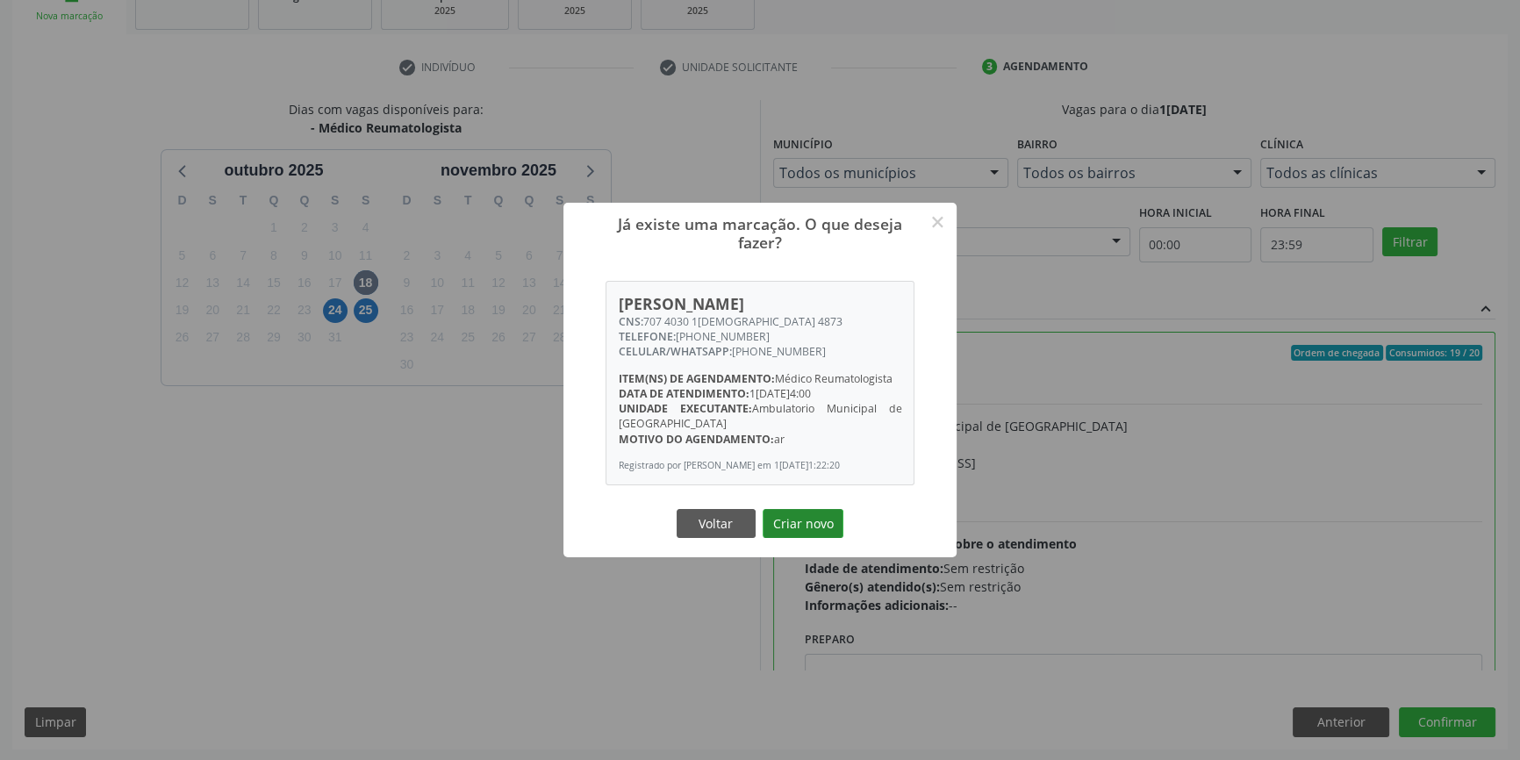
click at [810, 524] on button "Criar novo" at bounding box center [802, 524] width 81 height 30
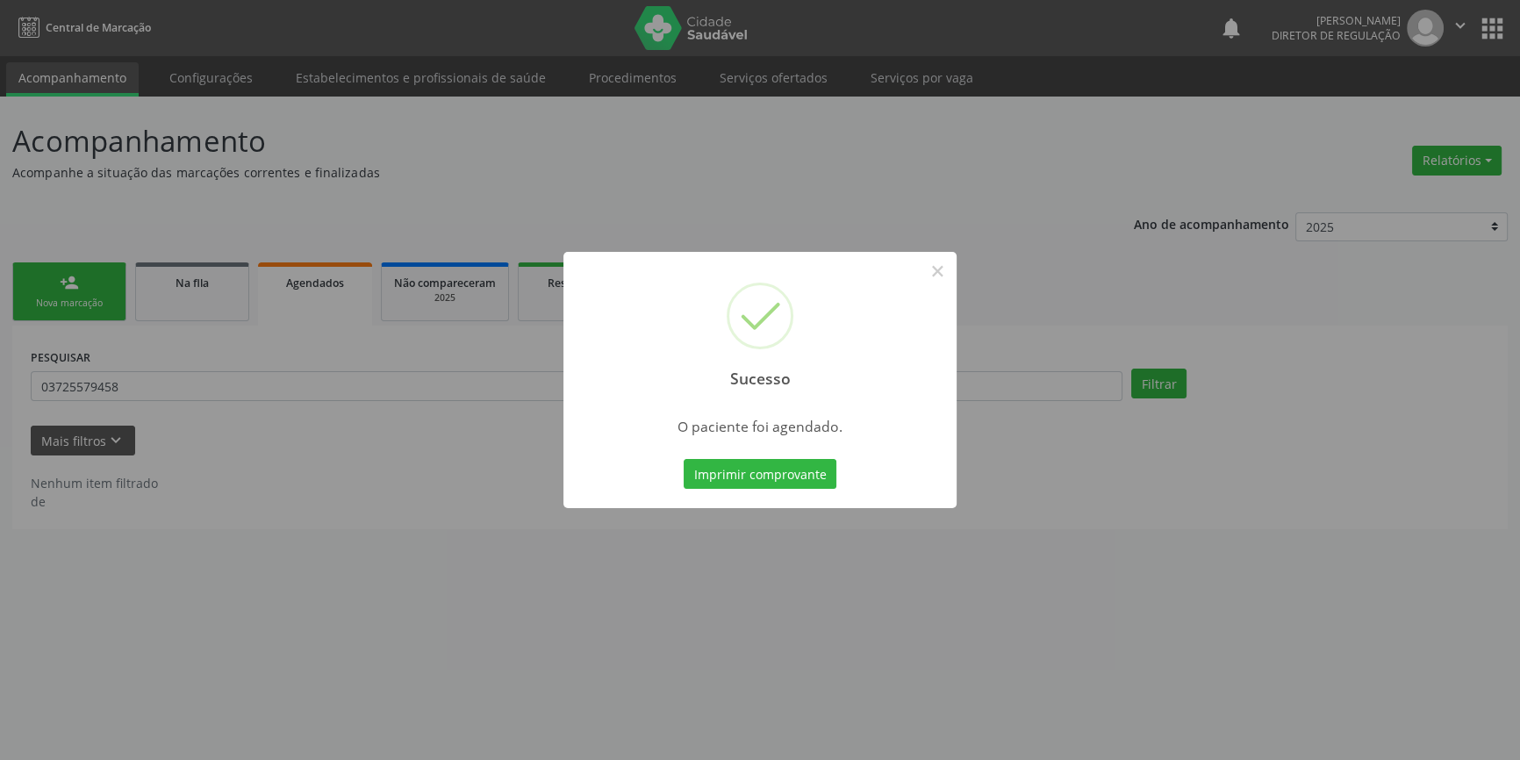
scroll to position [0, 0]
click at [798, 473] on button "Imprimir comprovante" at bounding box center [766, 474] width 153 height 30
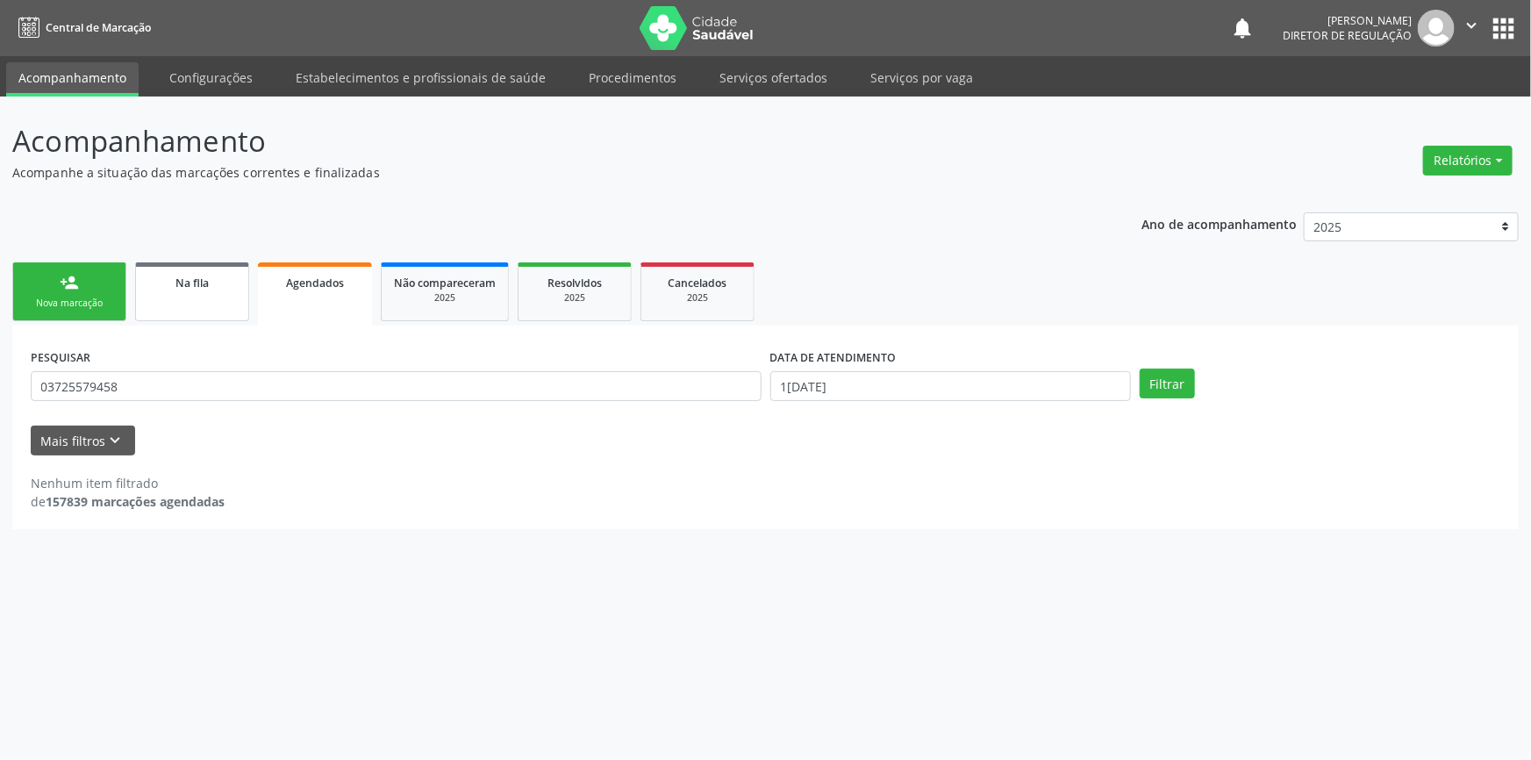
click at [185, 306] on link "Na fila" at bounding box center [192, 291] width 114 height 59
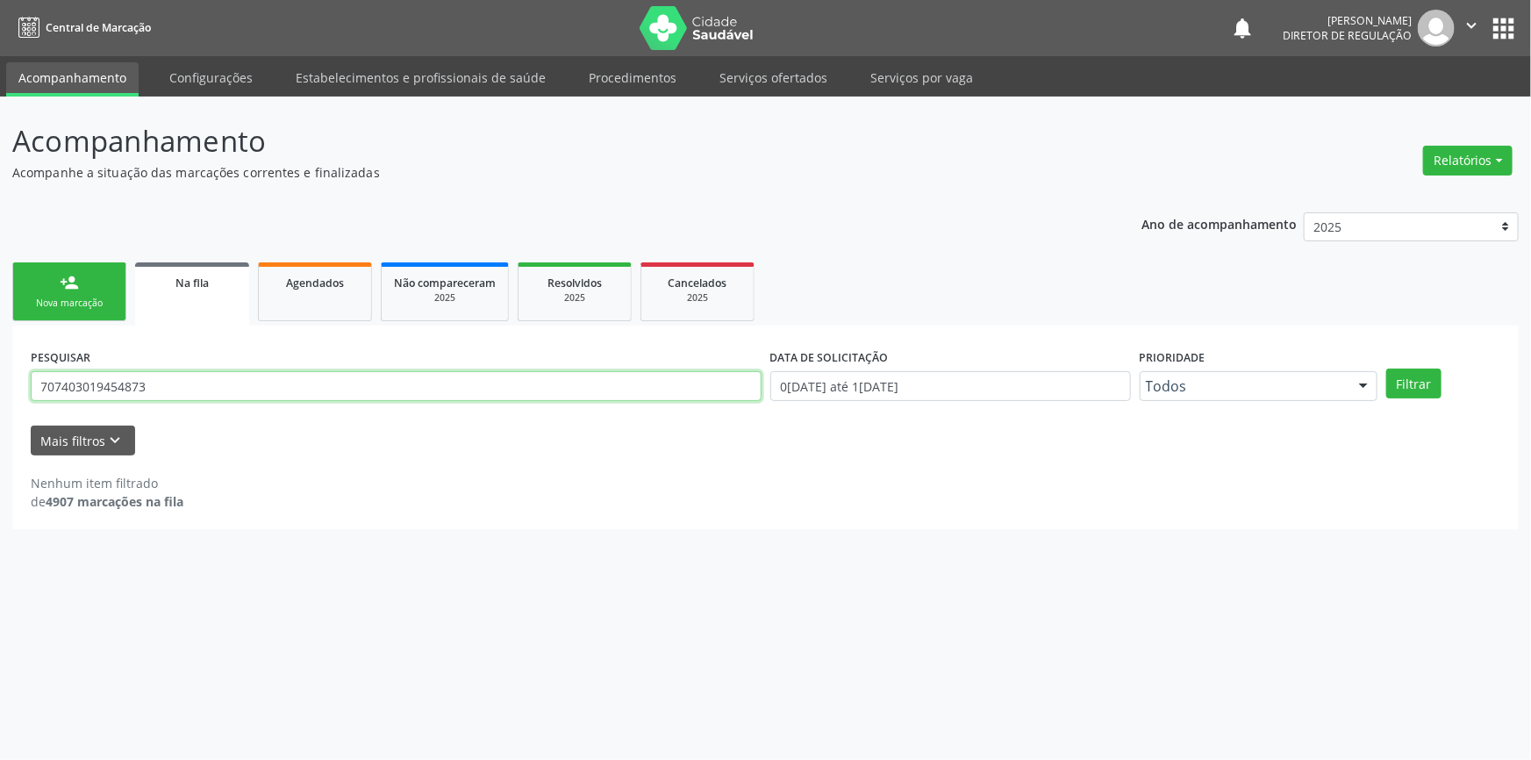
drag, startPoint x: 127, startPoint y: 398, endPoint x: 52, endPoint y: 390, distance: 75.9
click at [52, 390] on input "707403019454873" at bounding box center [396, 386] width 731 height 30
type input "7"
type input "700806407187483"
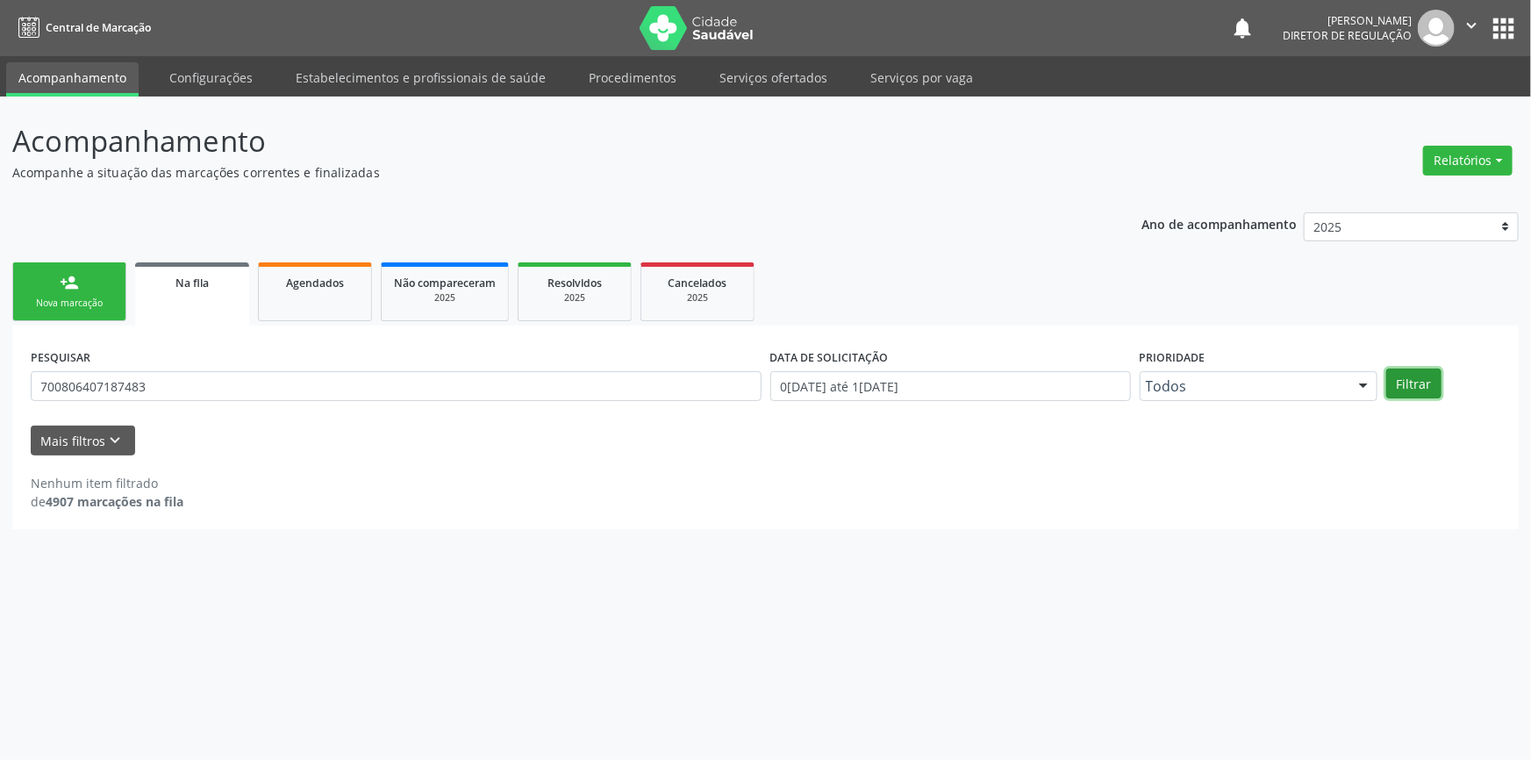
click at [1400, 379] on button "Filtrar" at bounding box center [1413, 383] width 55 height 30
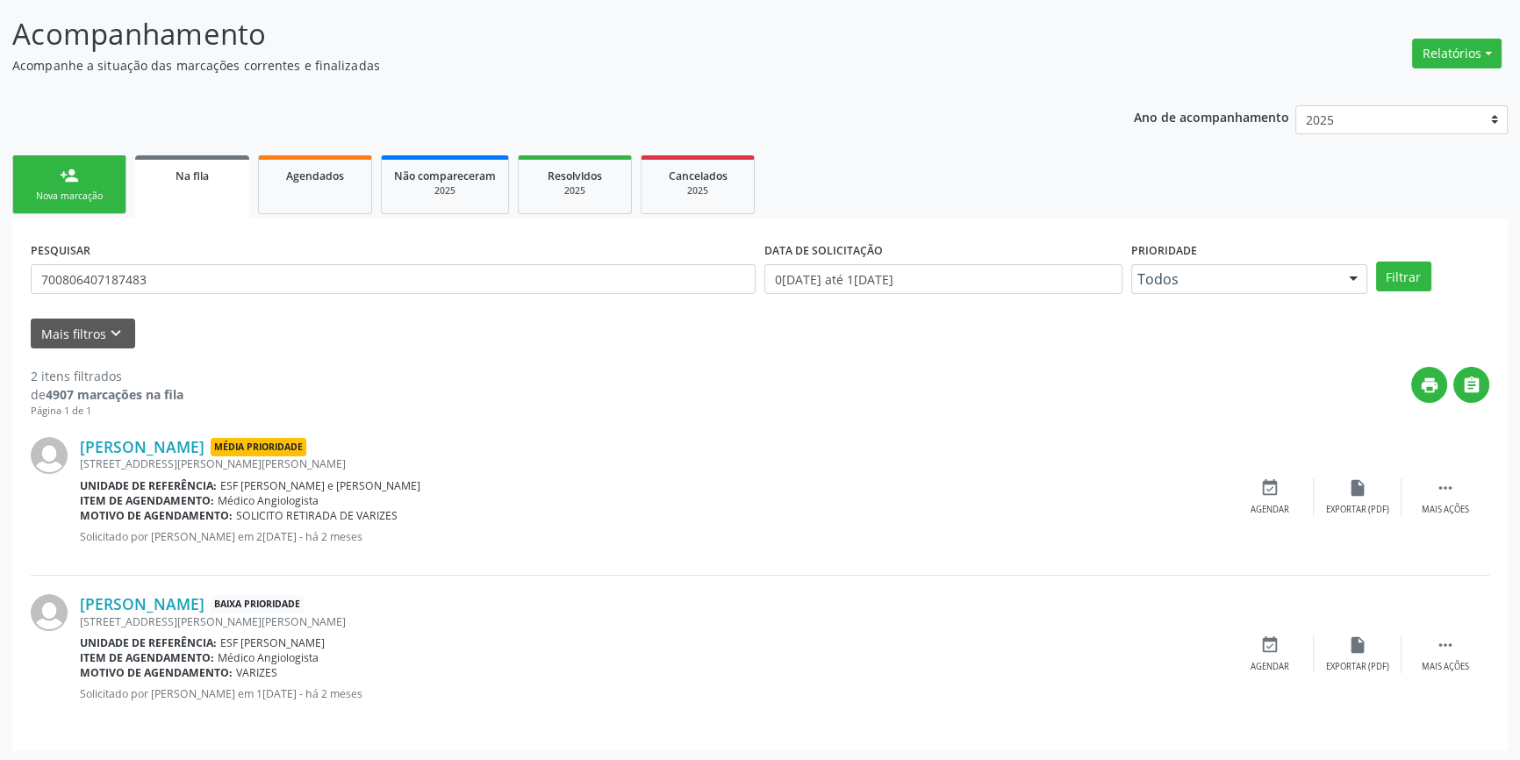
scroll to position [108, 0]
drag, startPoint x: 213, startPoint y: 261, endPoint x: 199, endPoint y: 268, distance: 15.7
click at [202, 267] on div "PESQUISAR 700806407187483" at bounding box center [392, 270] width 733 height 68
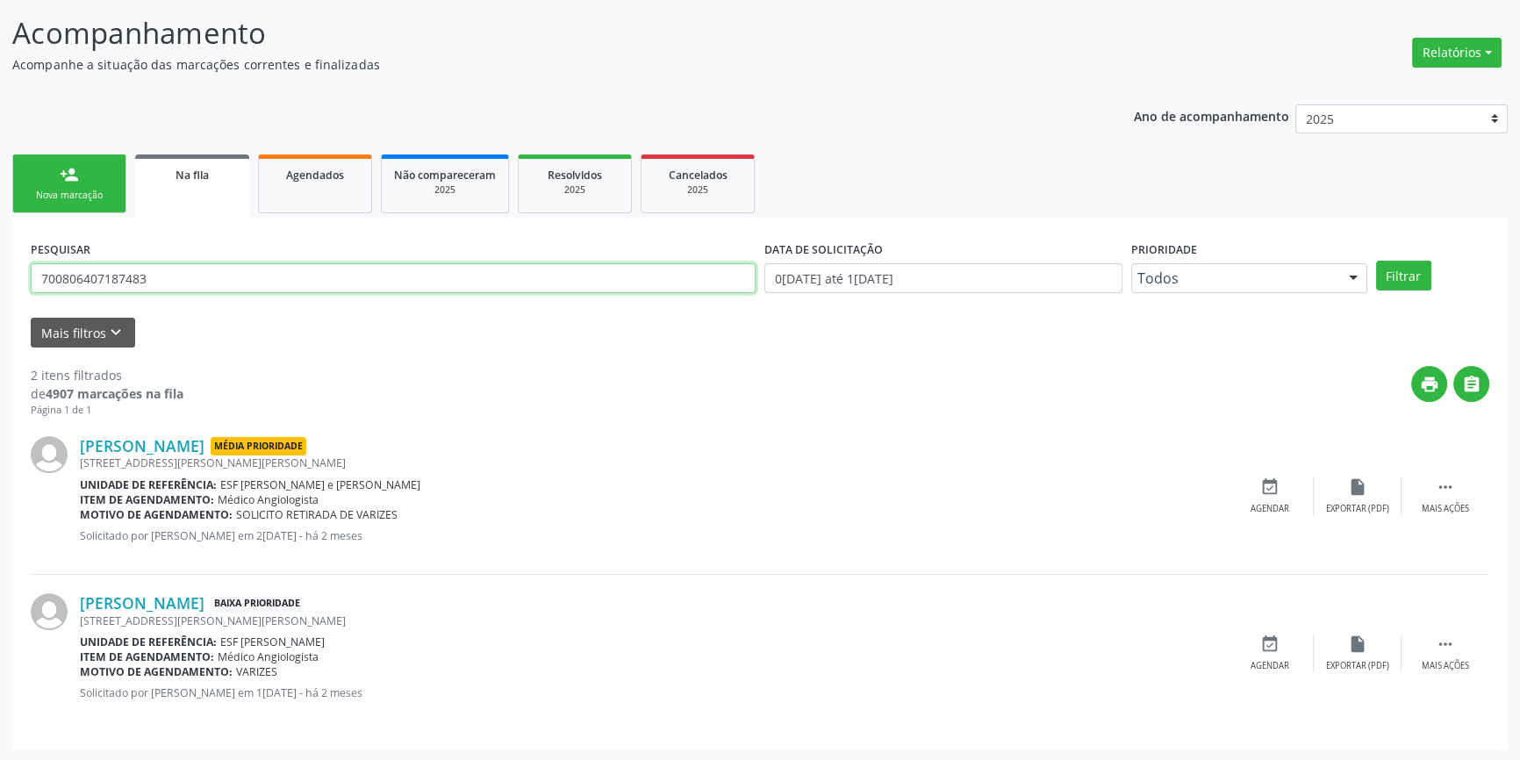
drag, startPoint x: 215, startPoint y: 285, endPoint x: 0, endPoint y: 275, distance: 215.2
click at [0, 282] on div "Acompanhamento Acompanhe a situação das marcações correntes e finalizadas Relat…" at bounding box center [760, 375] width 1520 height 773
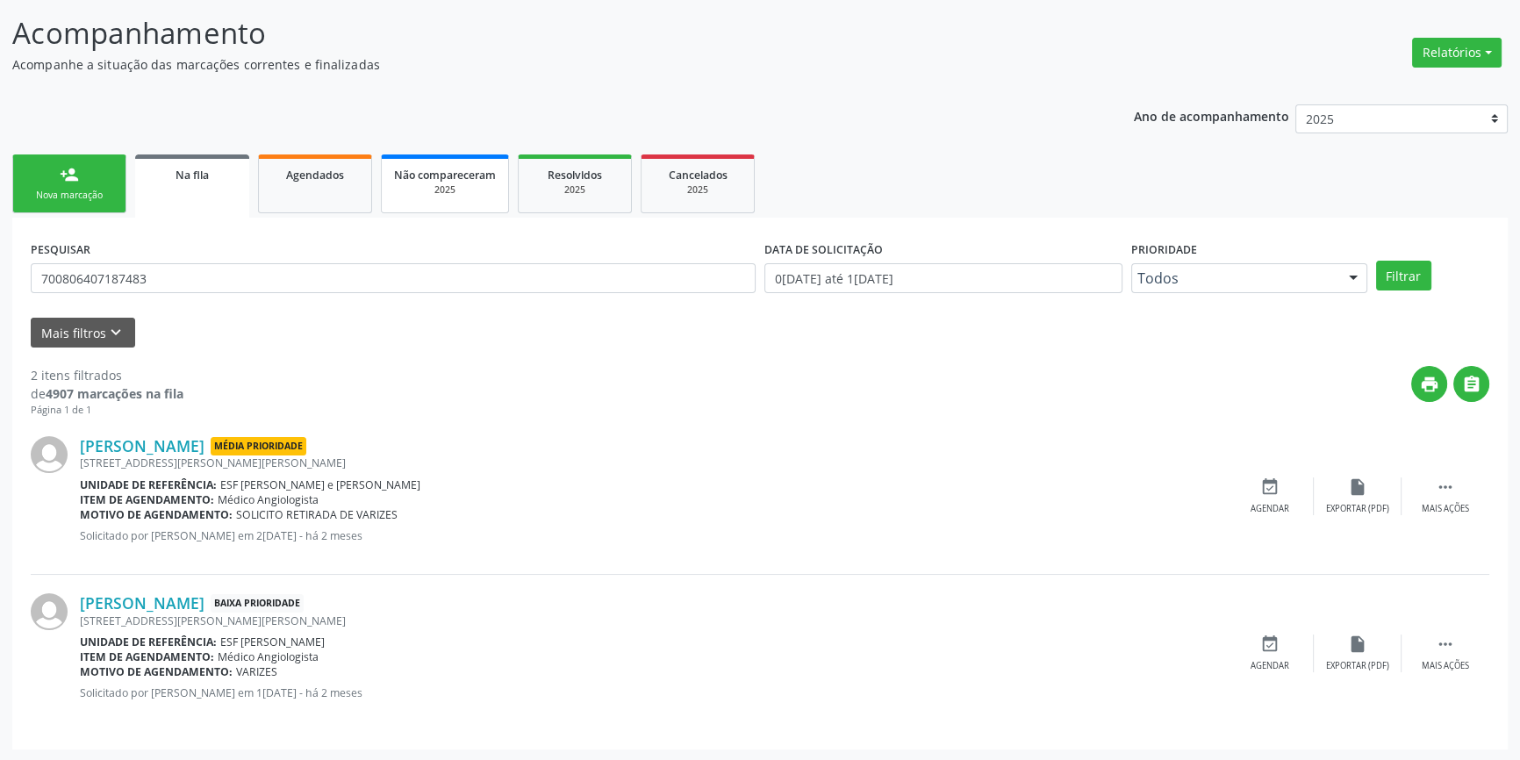
click at [78, 210] on link "person_add Nova marcação" at bounding box center [69, 183] width 114 height 59
click at [70, 192] on div "Acompanhamento Acompanhe a situação das marcações correntes e finalizadas Relat…" at bounding box center [759, 380] width 1495 height 738
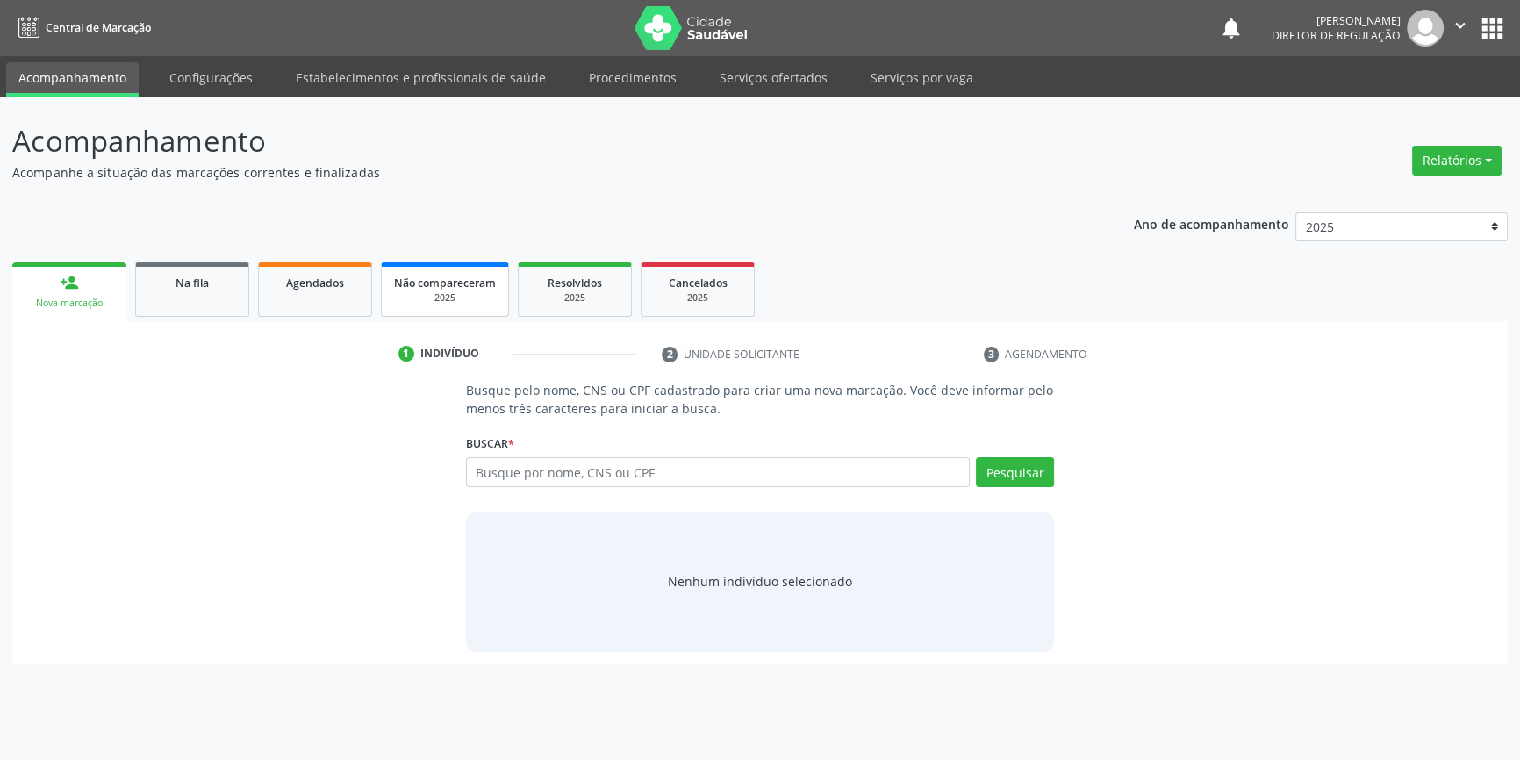
scroll to position [0, 0]
click at [635, 455] on div "Buscar * Busque por nome, CNS ou CPF Nenhum resultado encontrado para: " " Digi…" at bounding box center [765, 464] width 593 height 68
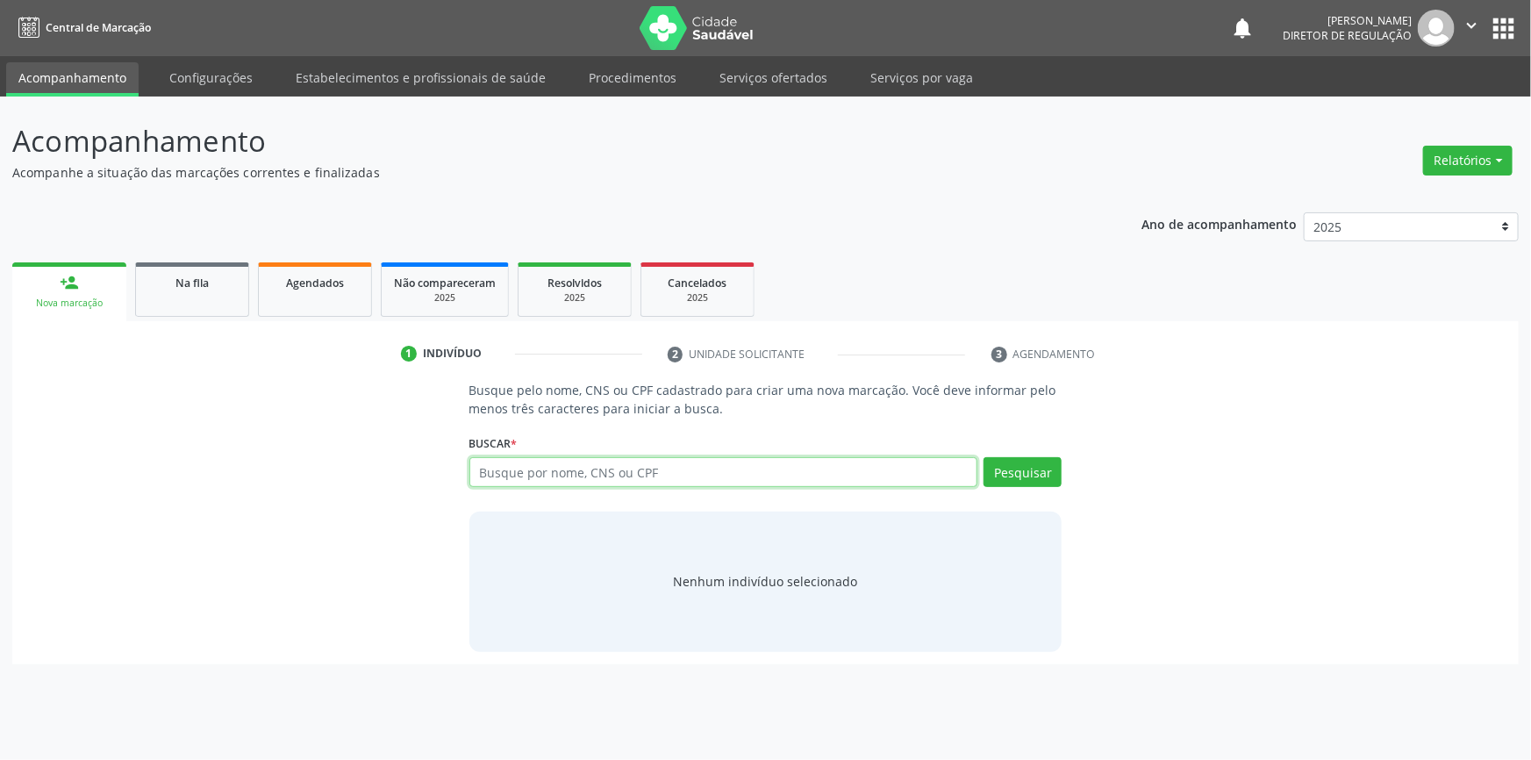
click at [630, 474] on input "text" at bounding box center [723, 472] width 509 height 30
paste input "700806407187483"
type input "700806407187483"
click at [983, 478] on div "Pesquisar" at bounding box center [1019, 478] width 84 height 42
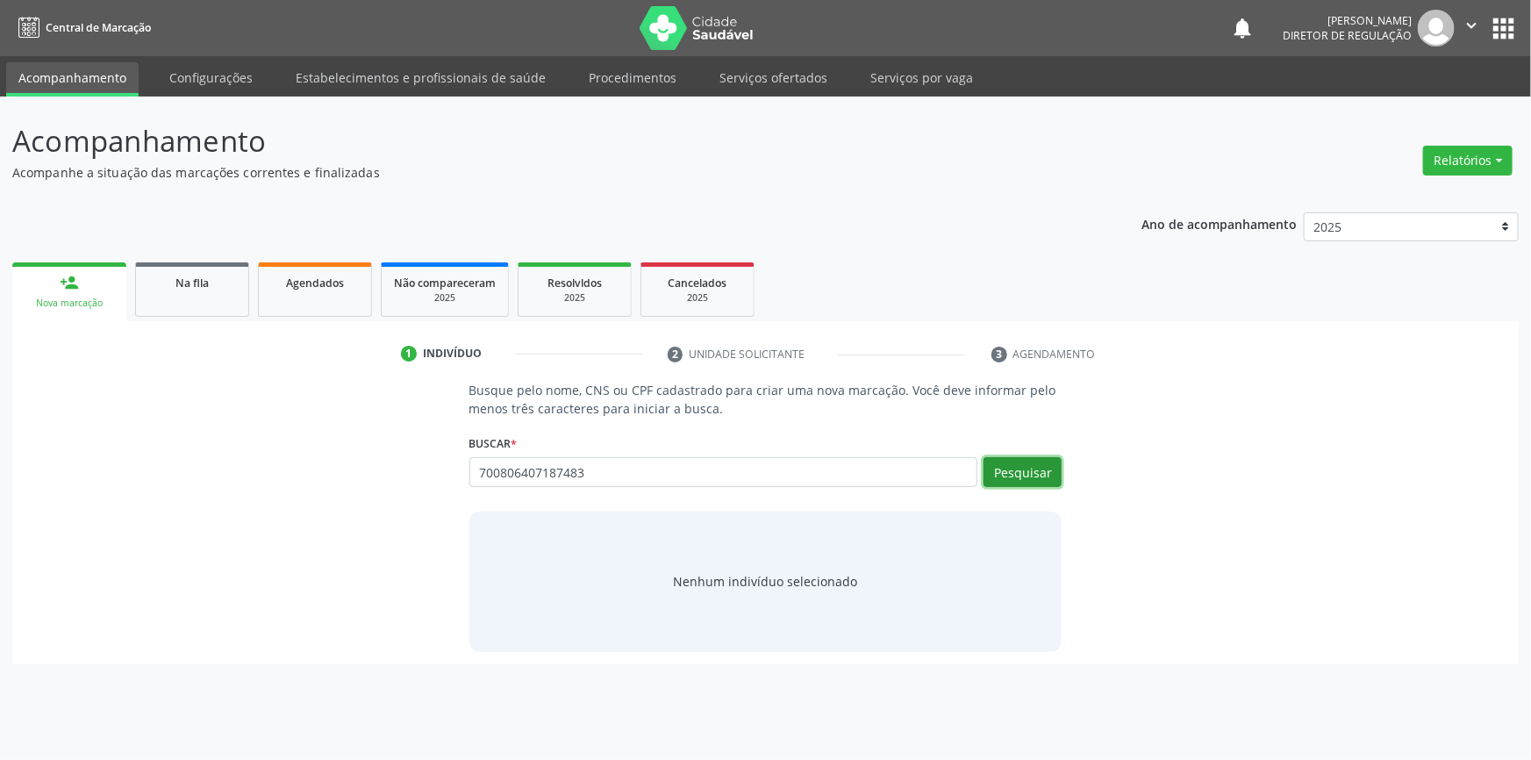
click at [998, 475] on button "Pesquisar" at bounding box center [1023, 472] width 78 height 30
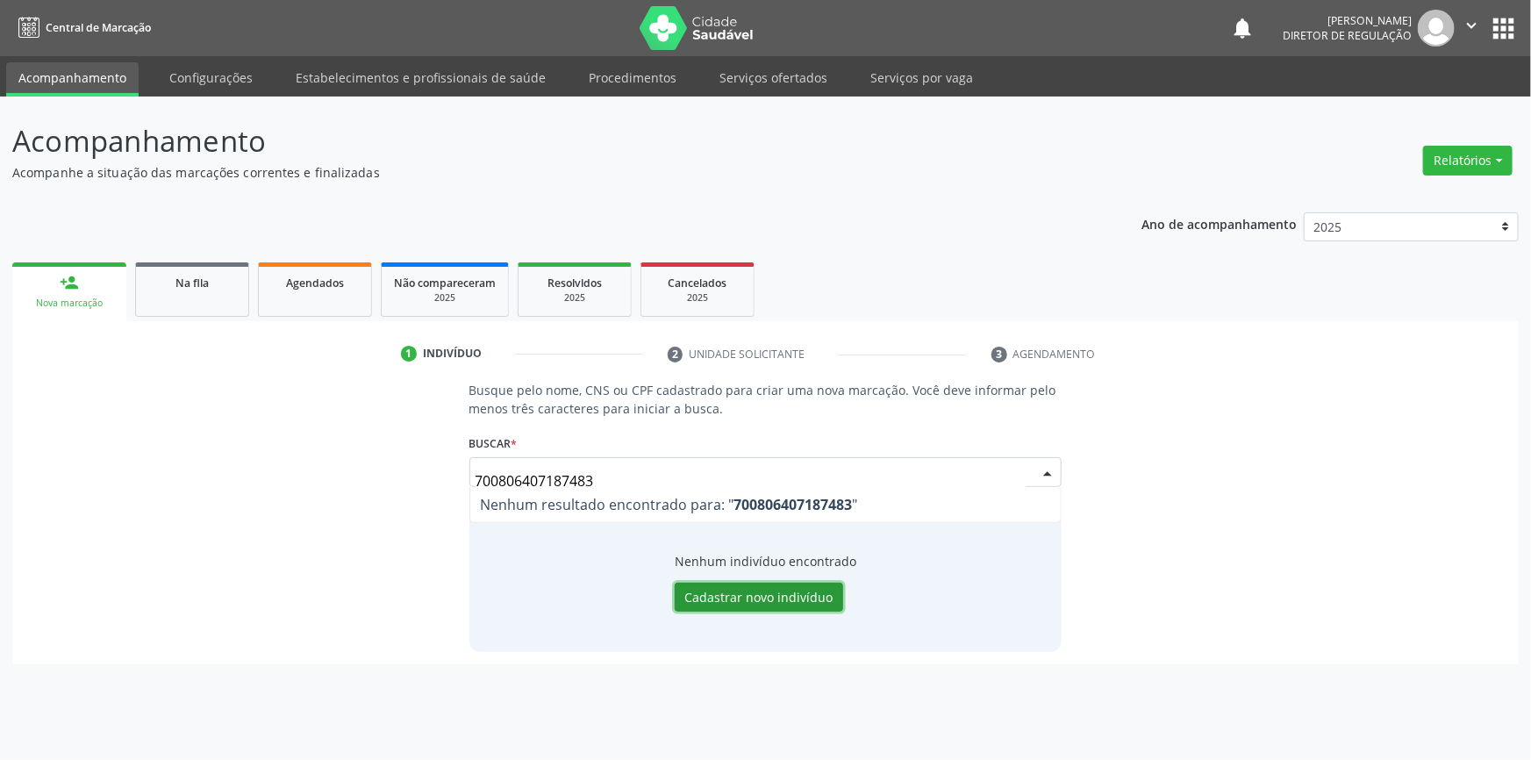
click at [753, 597] on button "Cadastrar novo indivíduo" at bounding box center [759, 598] width 168 height 30
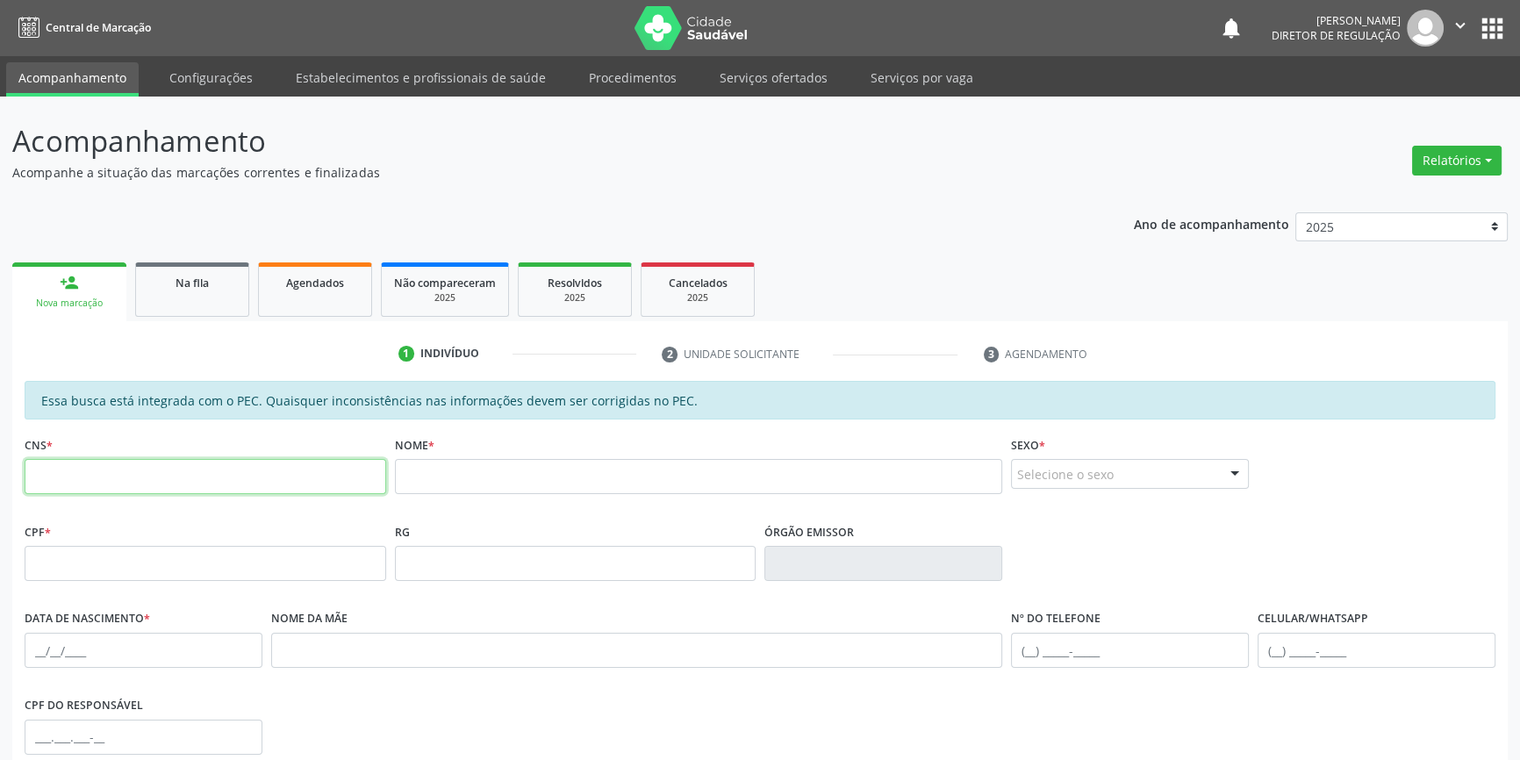
click at [248, 476] on input "text" at bounding box center [205, 476] width 361 height 35
paste input "700 8064 0718 7483"
type input "700 8064 0718 7483"
click at [450, 473] on input "text" at bounding box center [699, 476] width 608 height 35
type input "m"
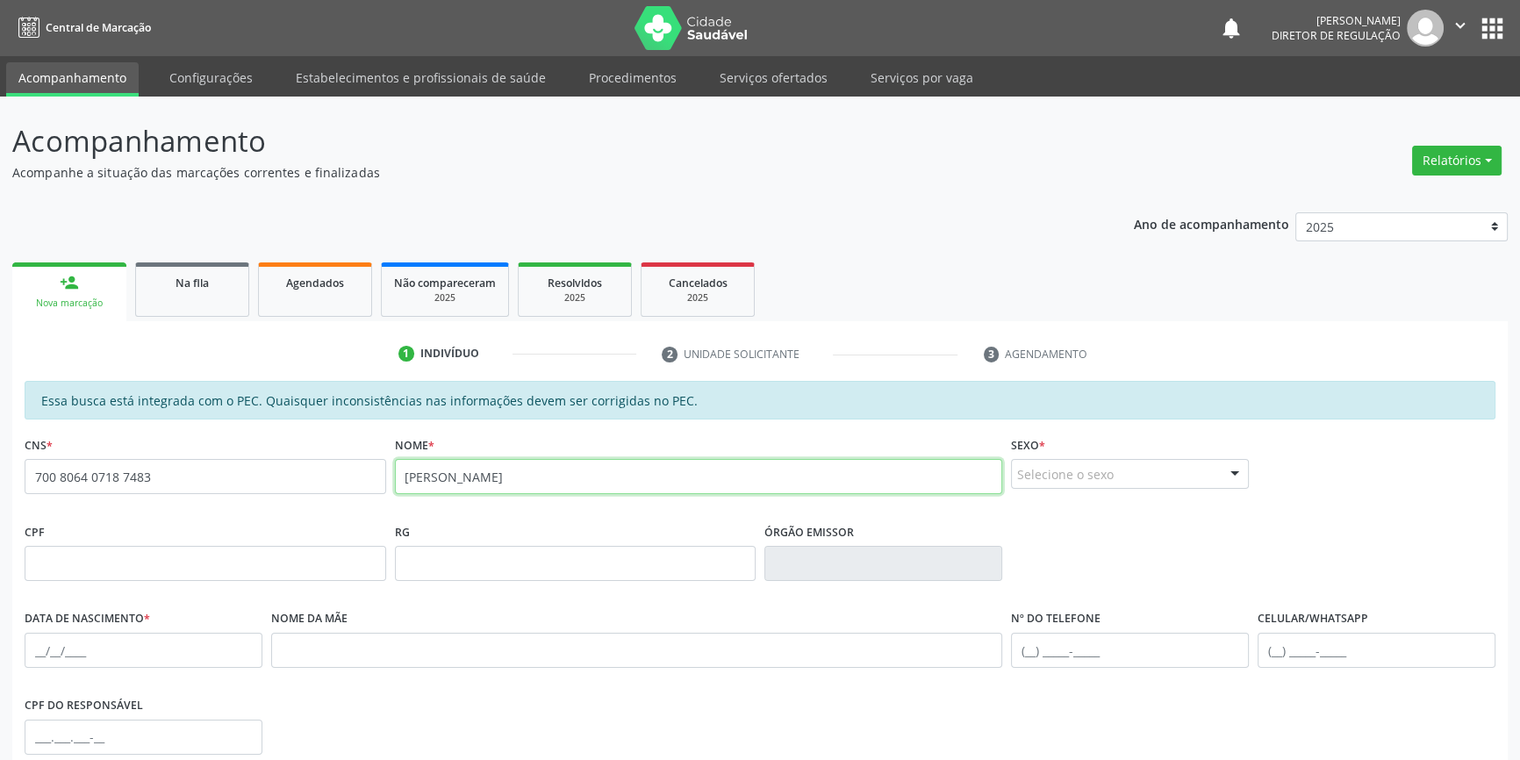
type input "[PERSON_NAME]"
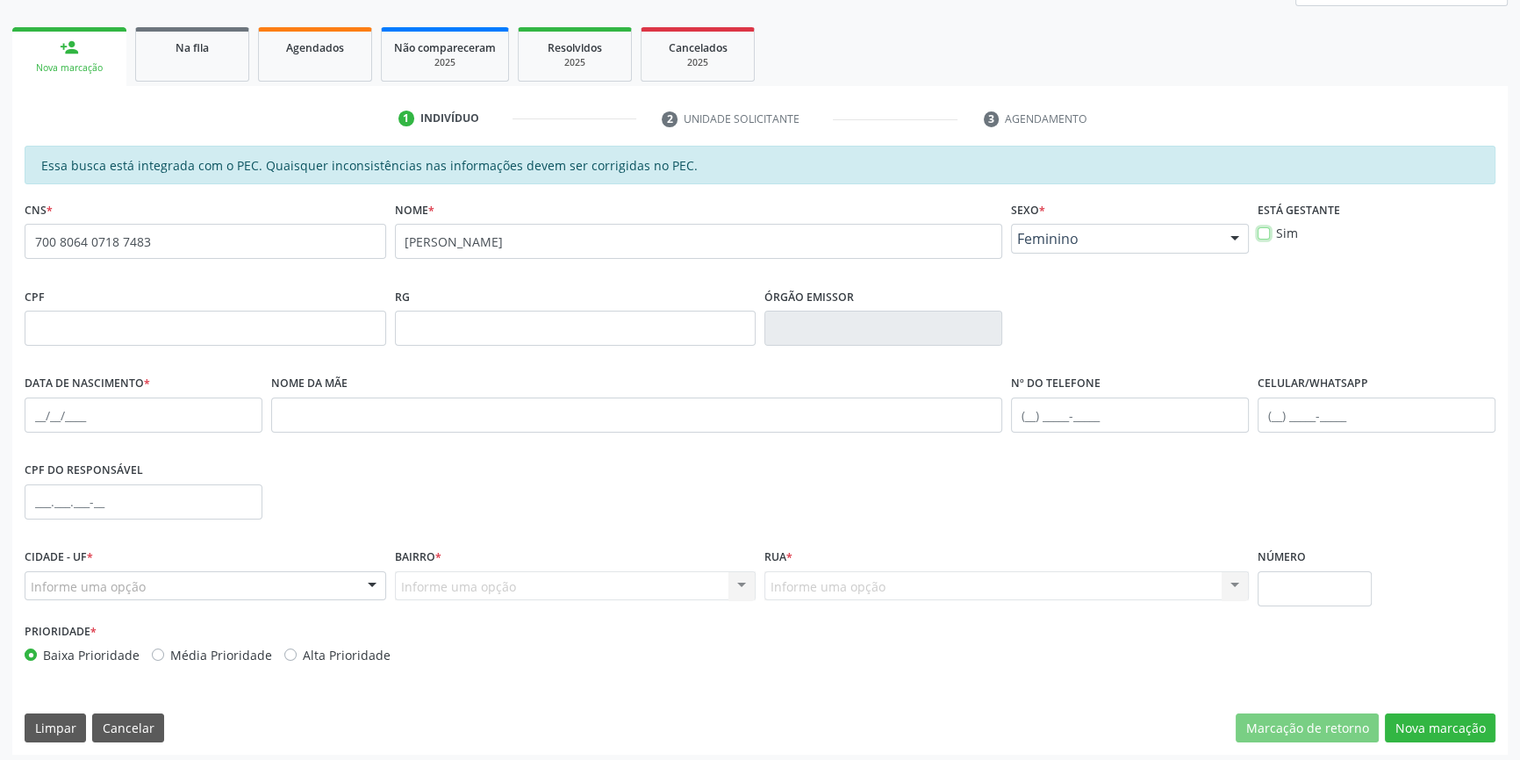
scroll to position [239, 0]
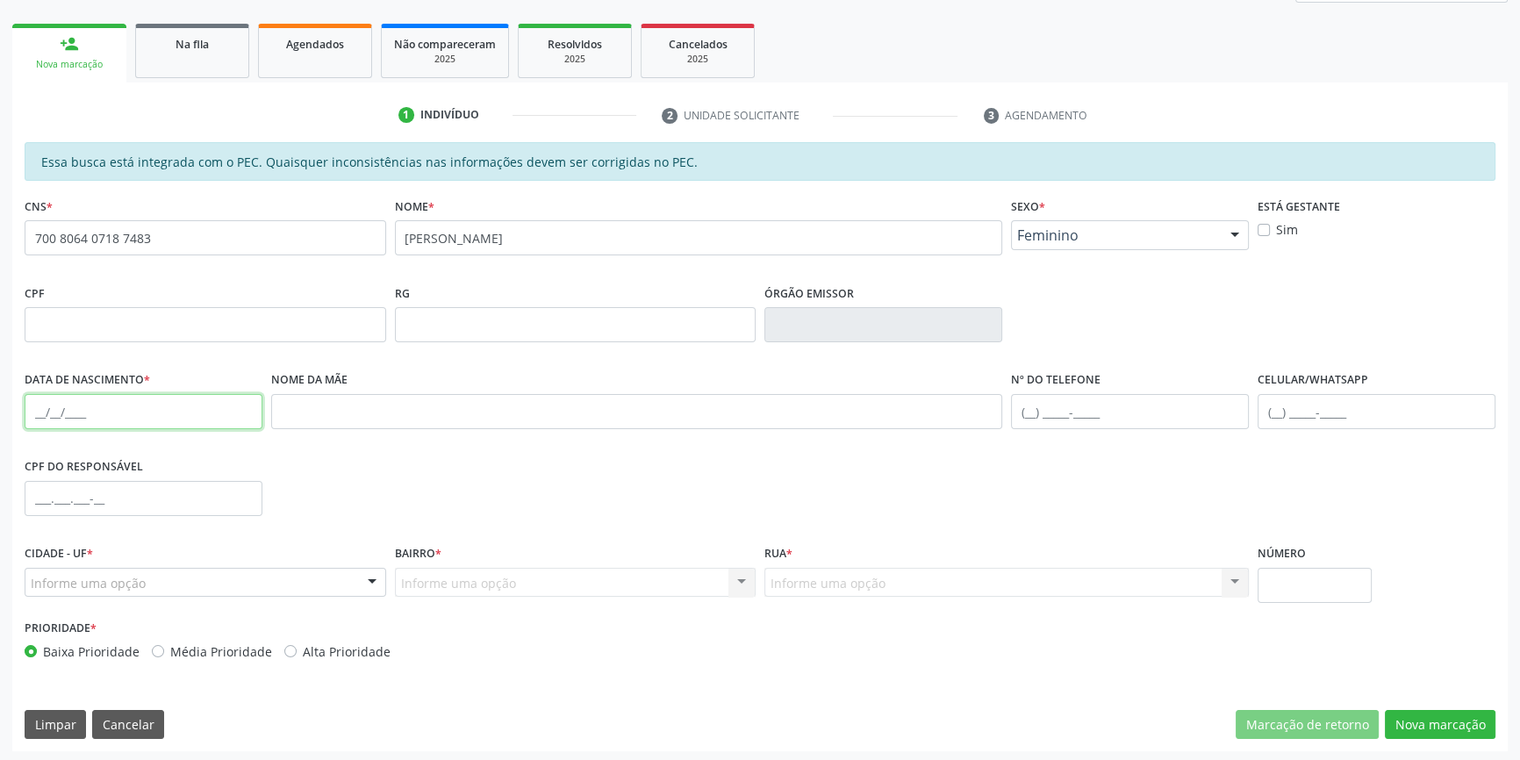
click at [31, 405] on input "text" at bounding box center [144, 411] width 238 height 35
type input "[DATE]"
click at [260, 579] on div "Informe uma opção" at bounding box center [205, 583] width 361 height 30
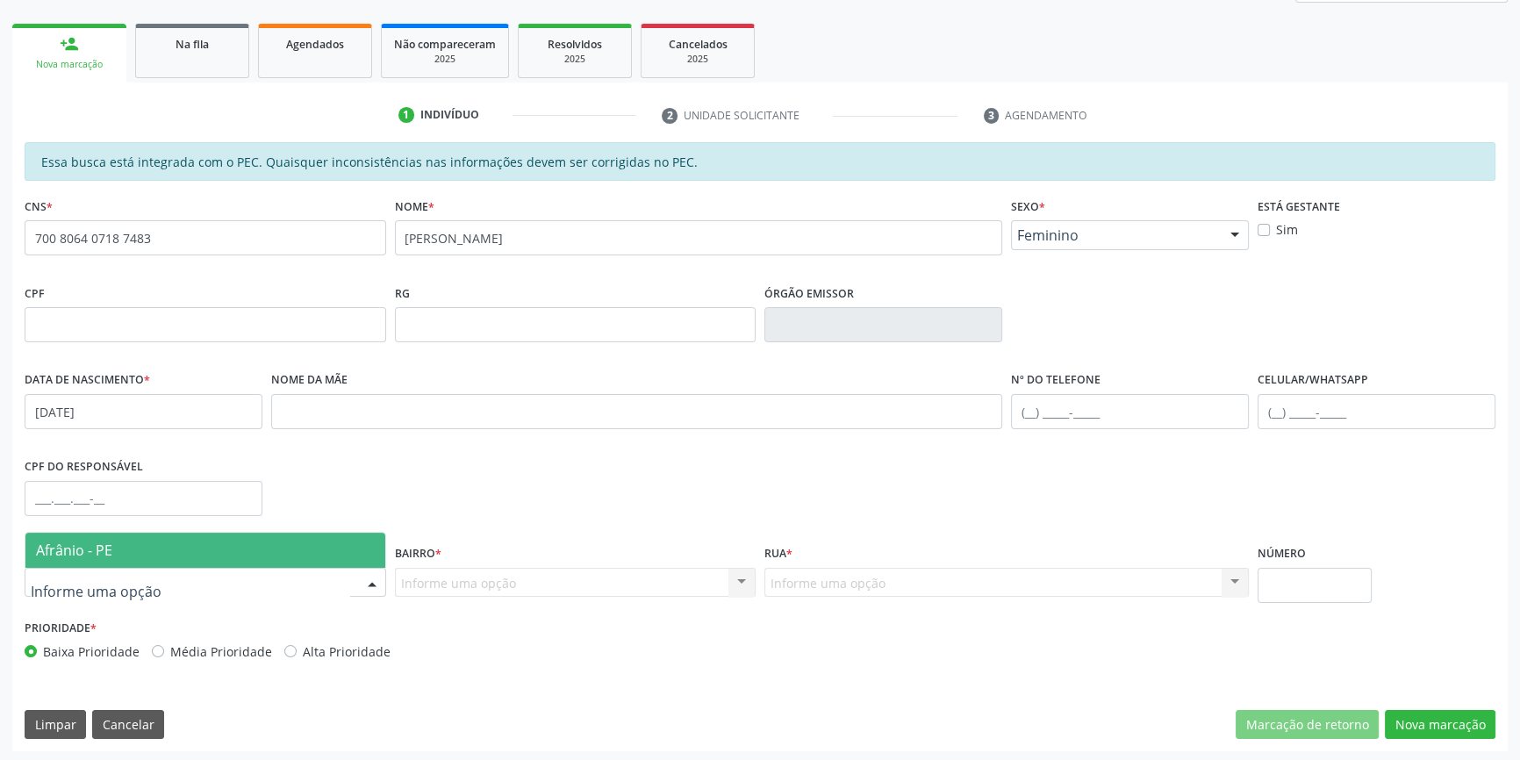
click at [228, 547] on span "Afrânio - PE" at bounding box center [205, 550] width 360 height 35
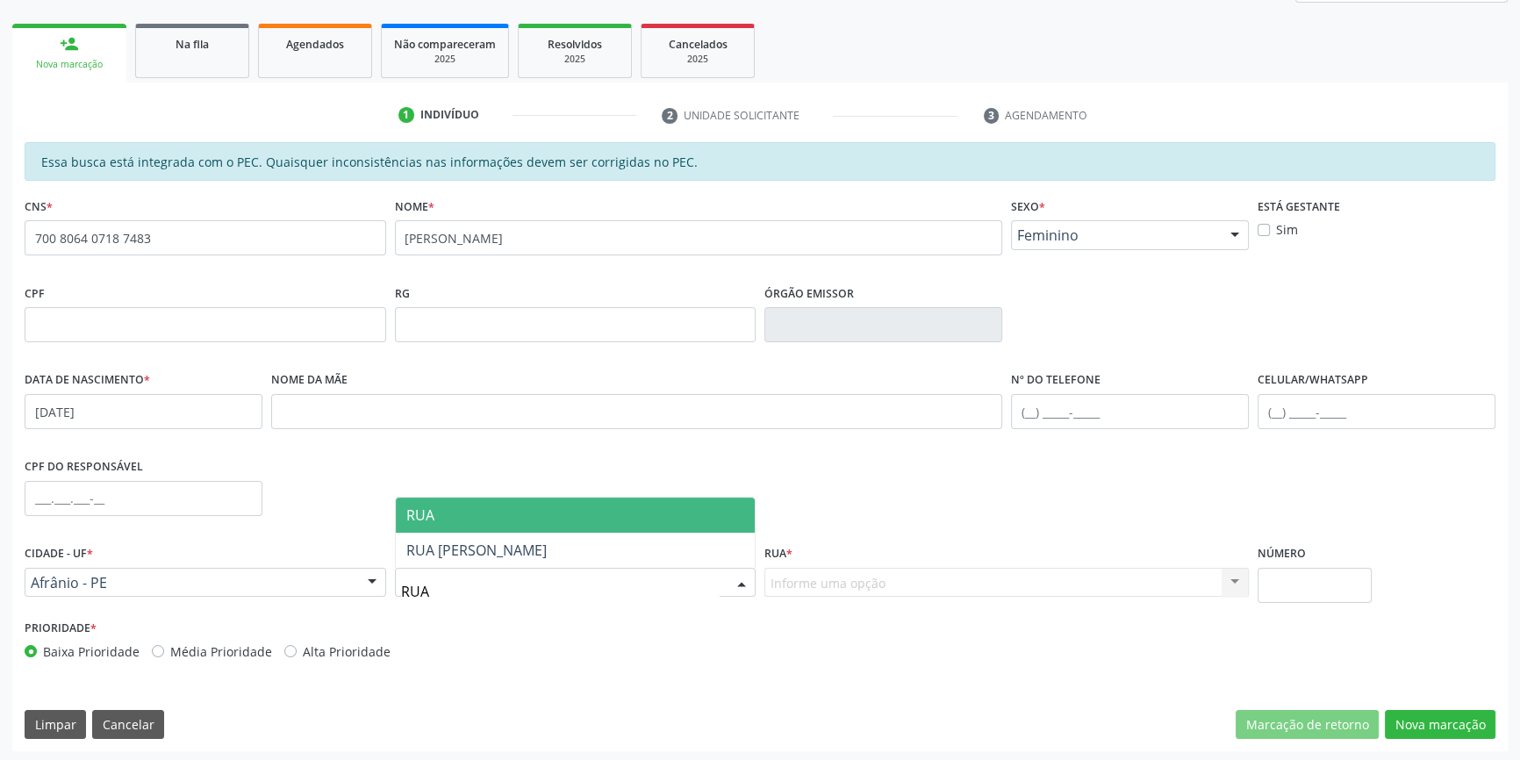
type input "RUA"
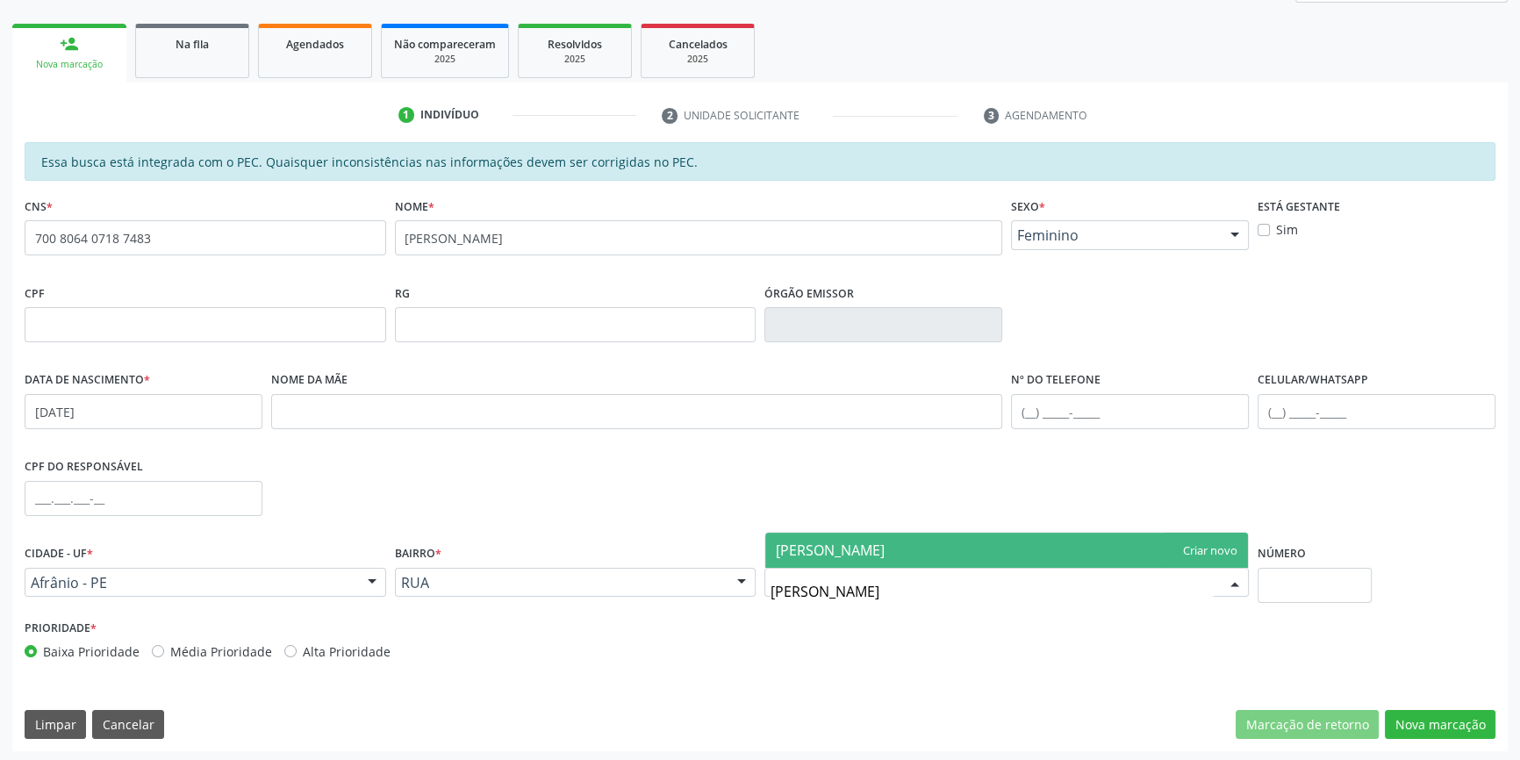
type input "[PERSON_NAME]"
click at [869, 552] on span "[PERSON_NAME]" at bounding box center [1006, 550] width 483 height 35
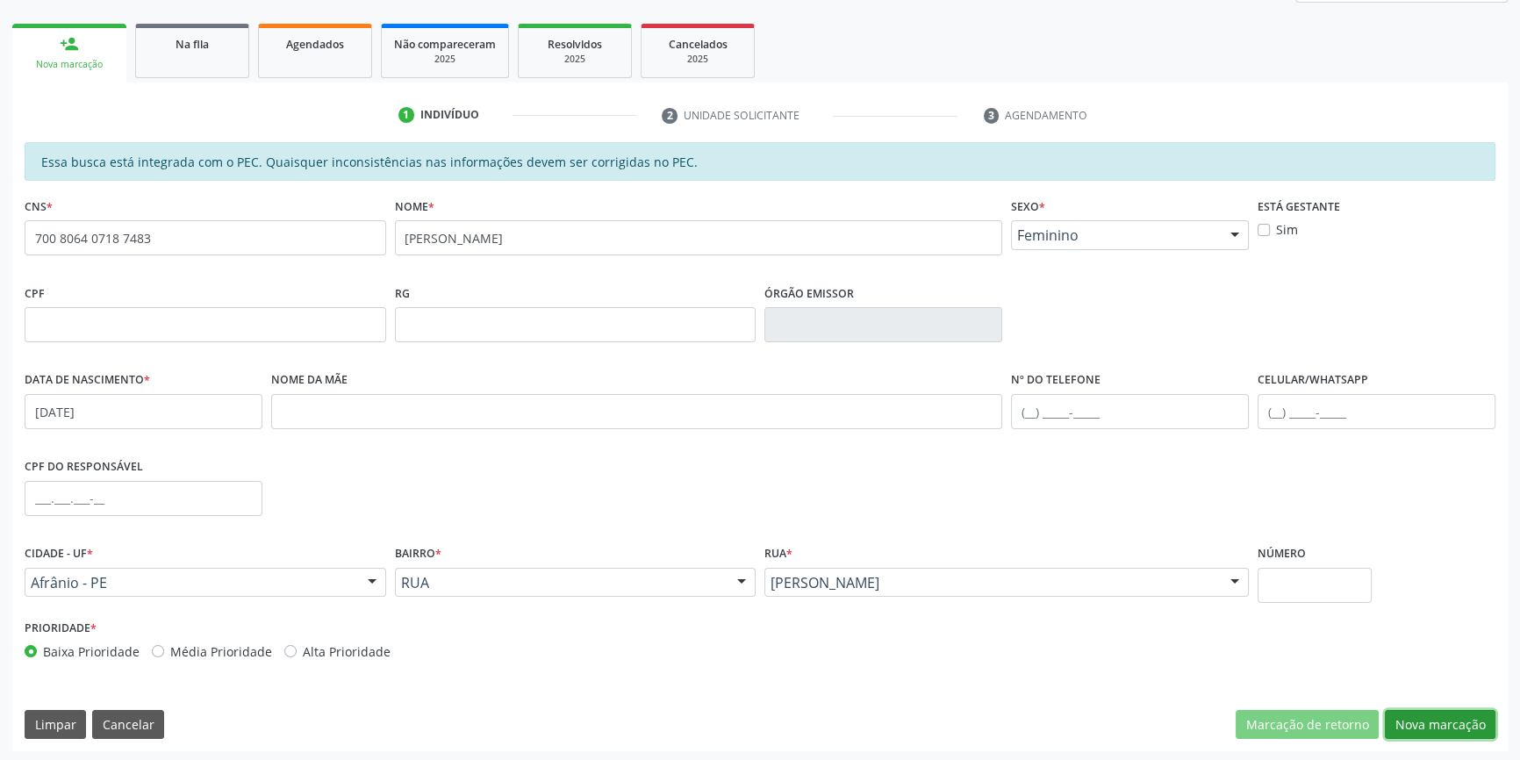
click at [1424, 717] on button "Nova marcação" at bounding box center [1439, 725] width 111 height 30
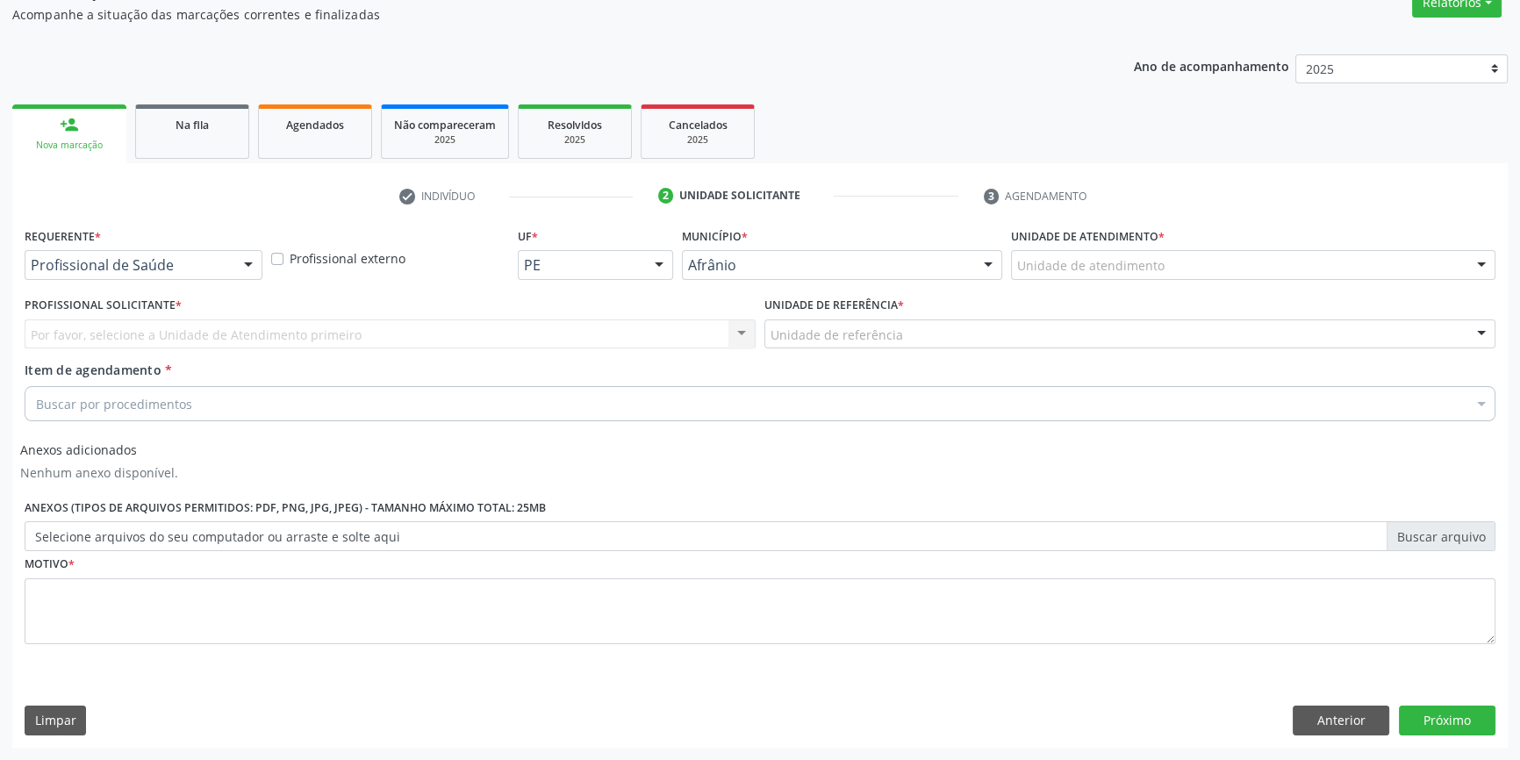
scroll to position [156, 0]
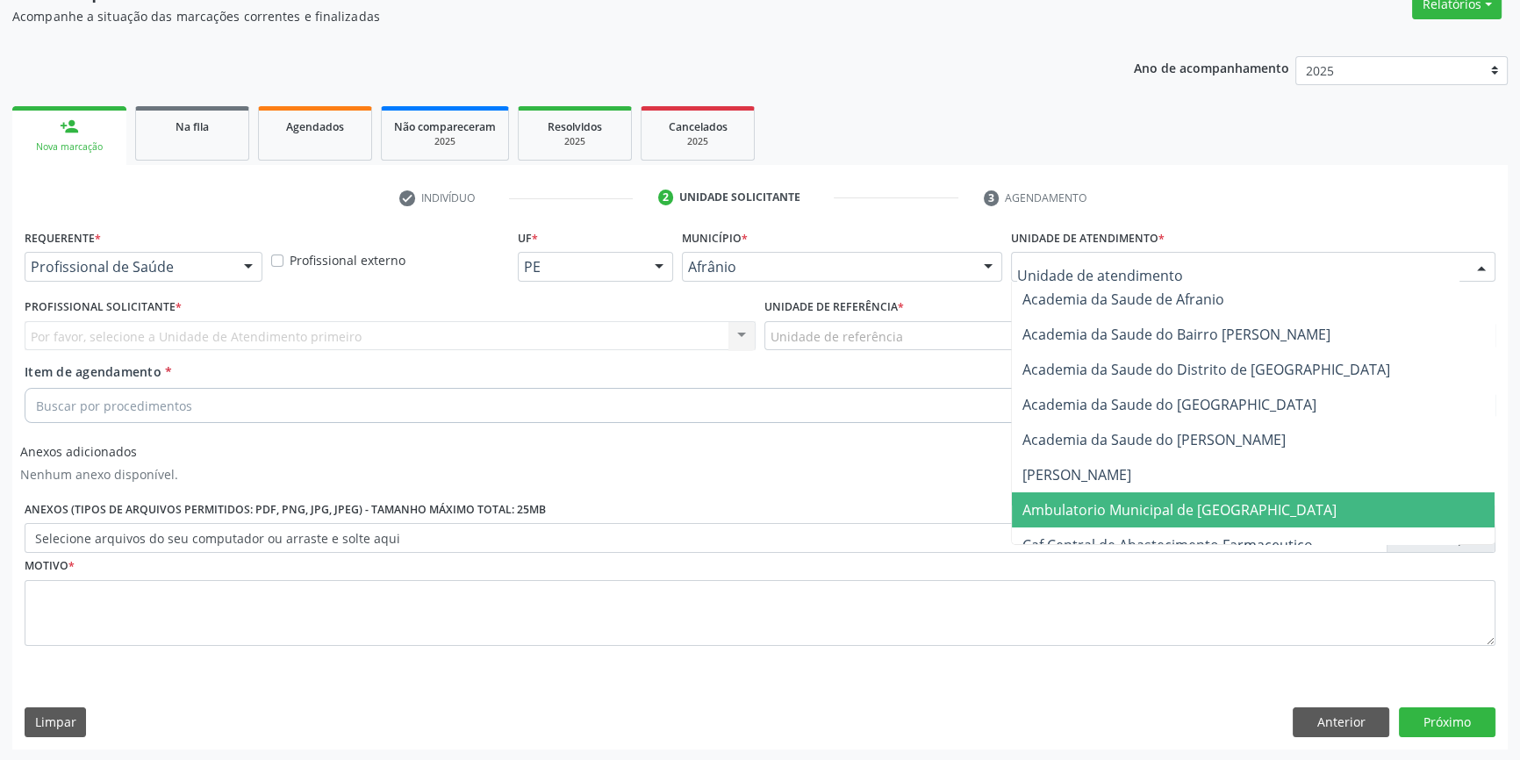
click at [1141, 509] on span "Ambulatorio Municipal de [GEOGRAPHIC_DATA]" at bounding box center [1179, 509] width 314 height 19
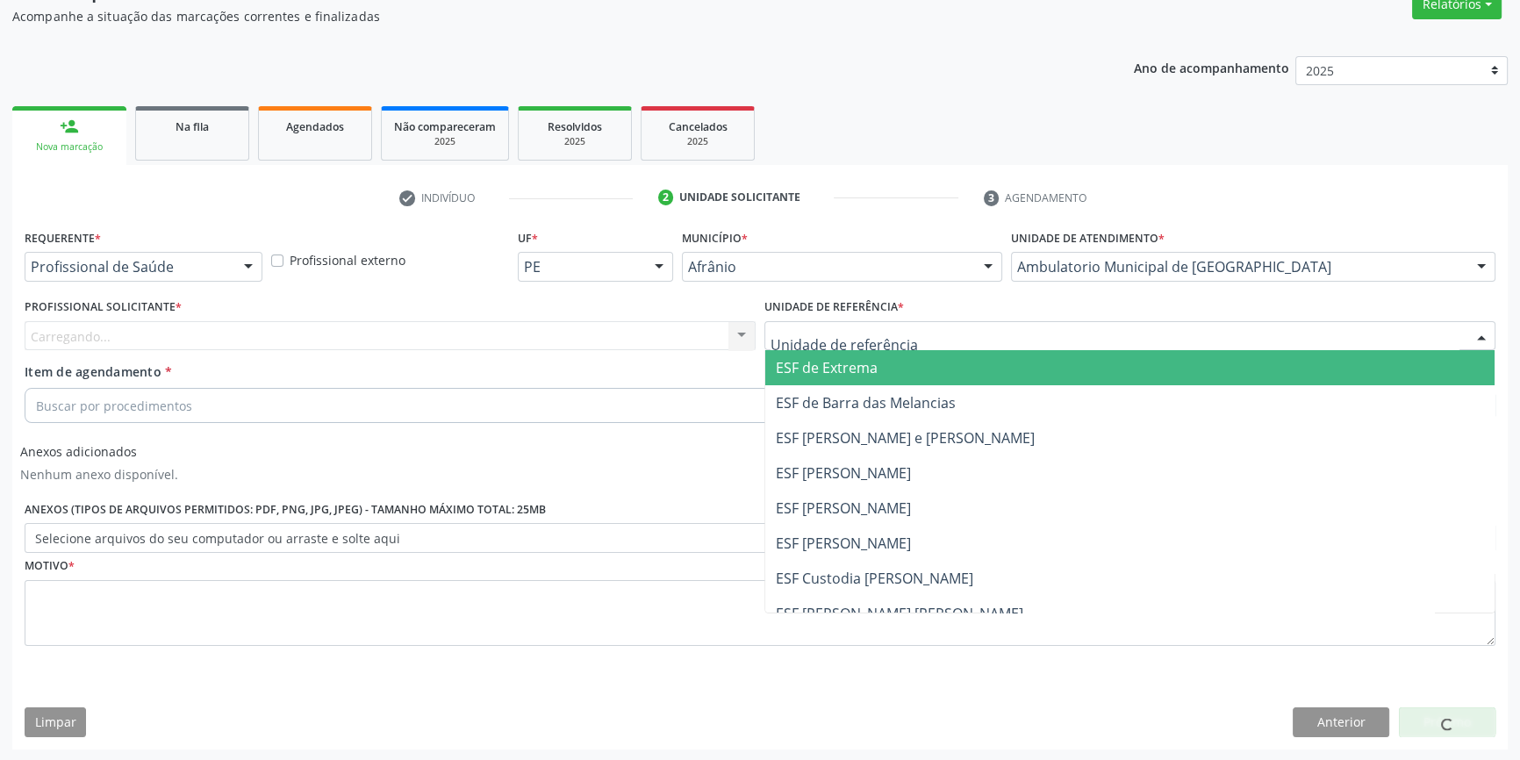
click at [855, 325] on div at bounding box center [1129, 336] width 731 height 30
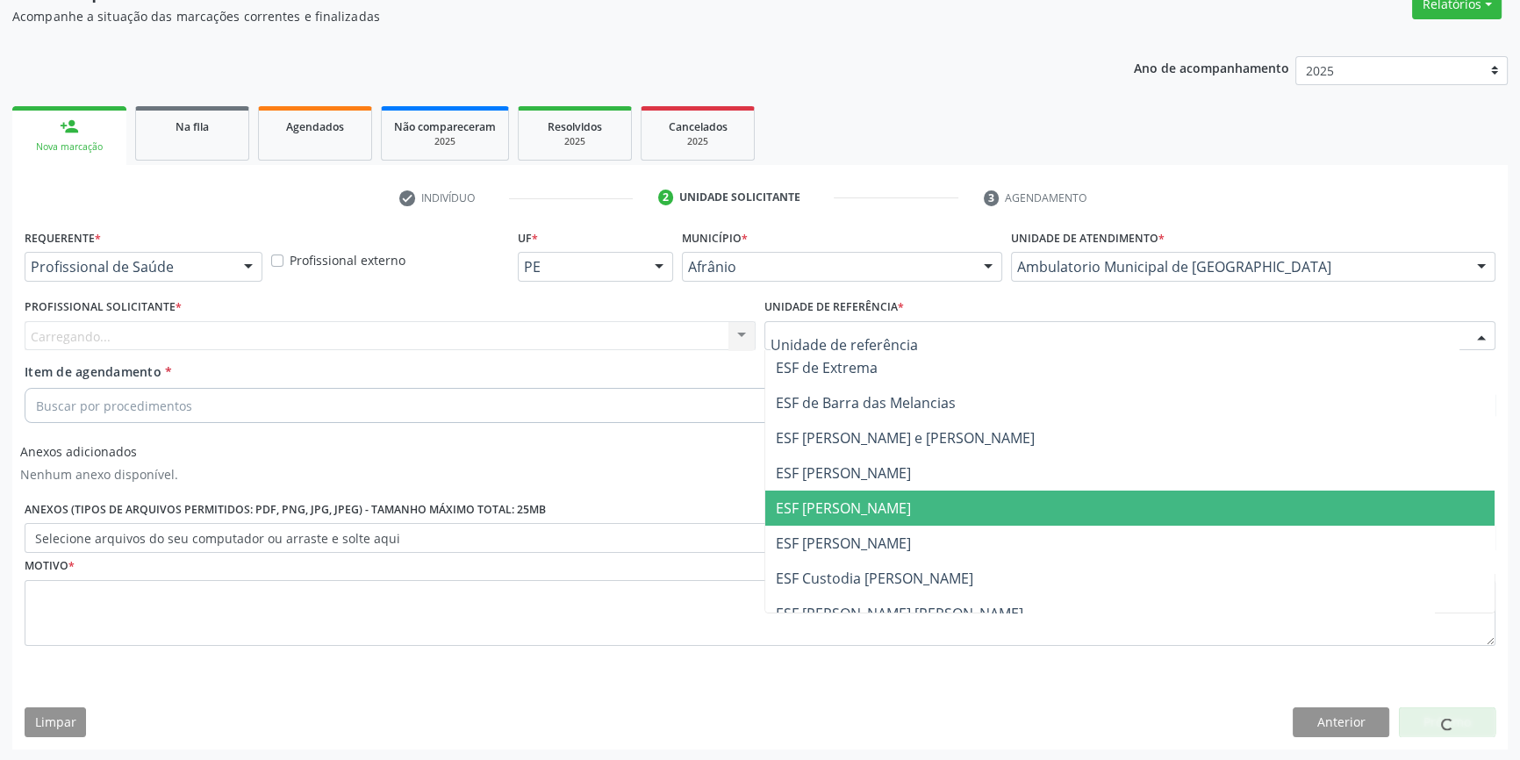
click at [825, 502] on span "ESF [PERSON_NAME]" at bounding box center [843, 507] width 135 height 19
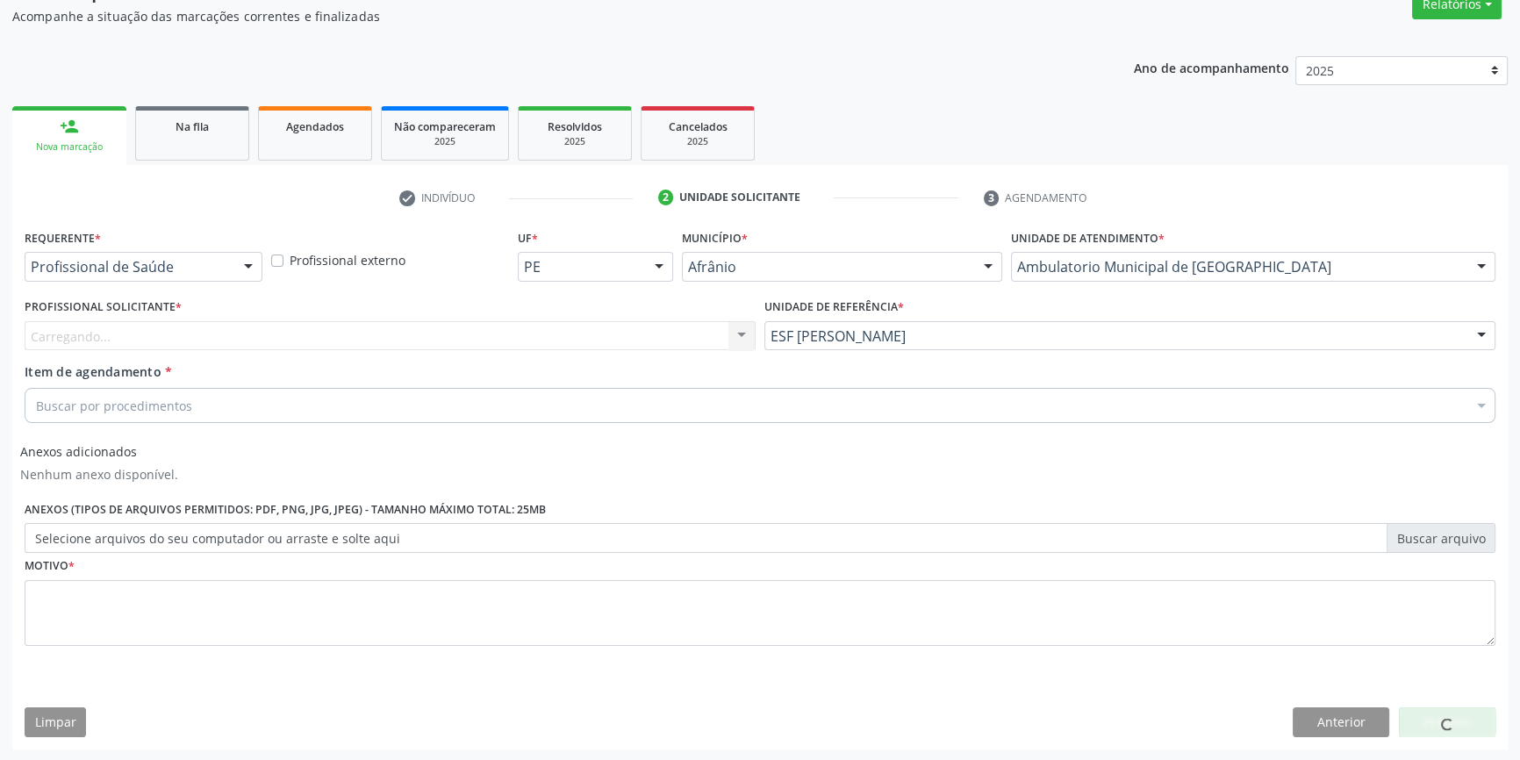
click at [522, 330] on div "Carregando... Nenhum resultado encontrado para: " " Não há nenhuma opção para s…" at bounding box center [390, 336] width 731 height 30
click at [522, 330] on div "Profissional solicitante" at bounding box center [390, 336] width 731 height 30
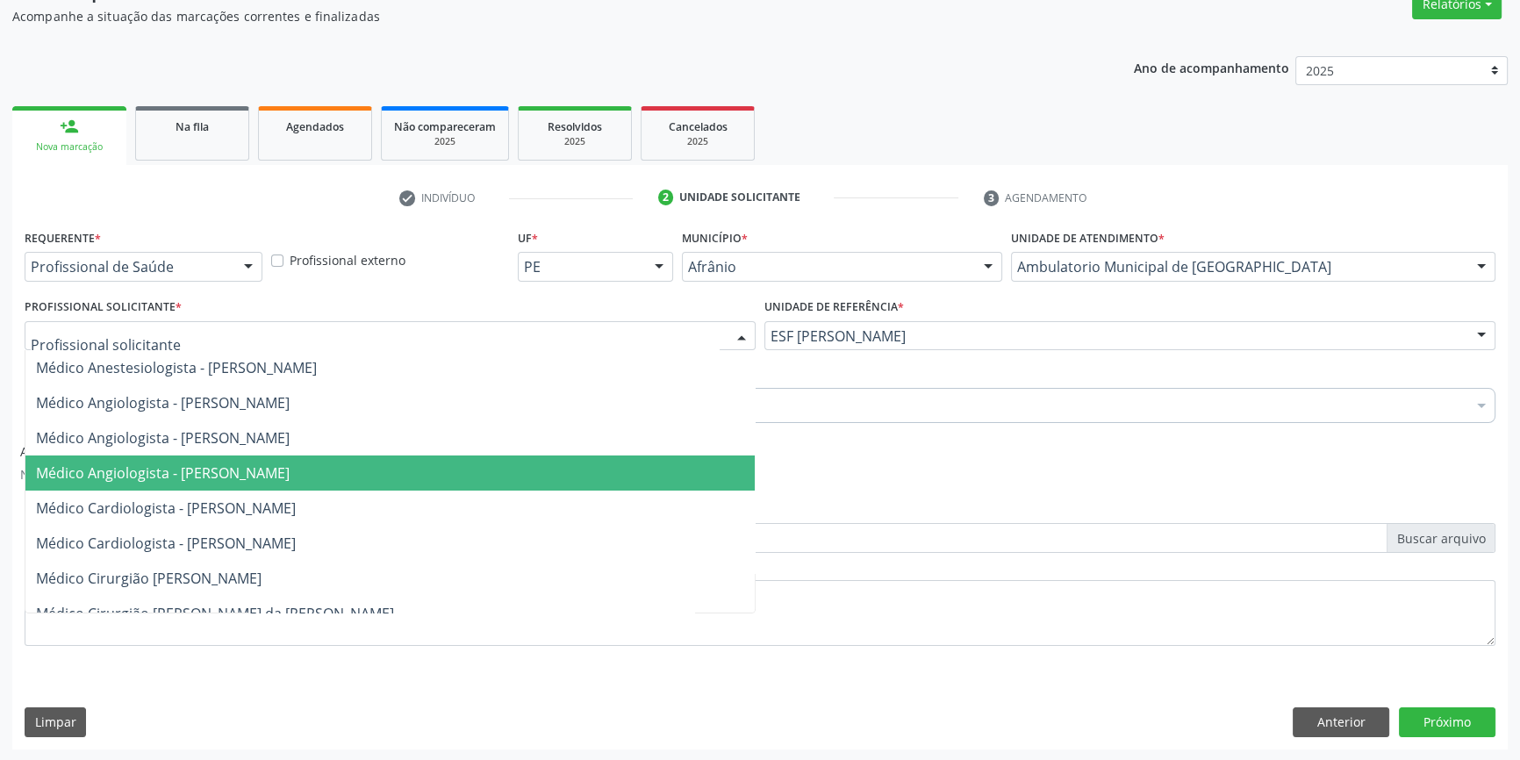
click at [290, 476] on span "Médico Angiologista - [PERSON_NAME]" at bounding box center [163, 472] width 254 height 19
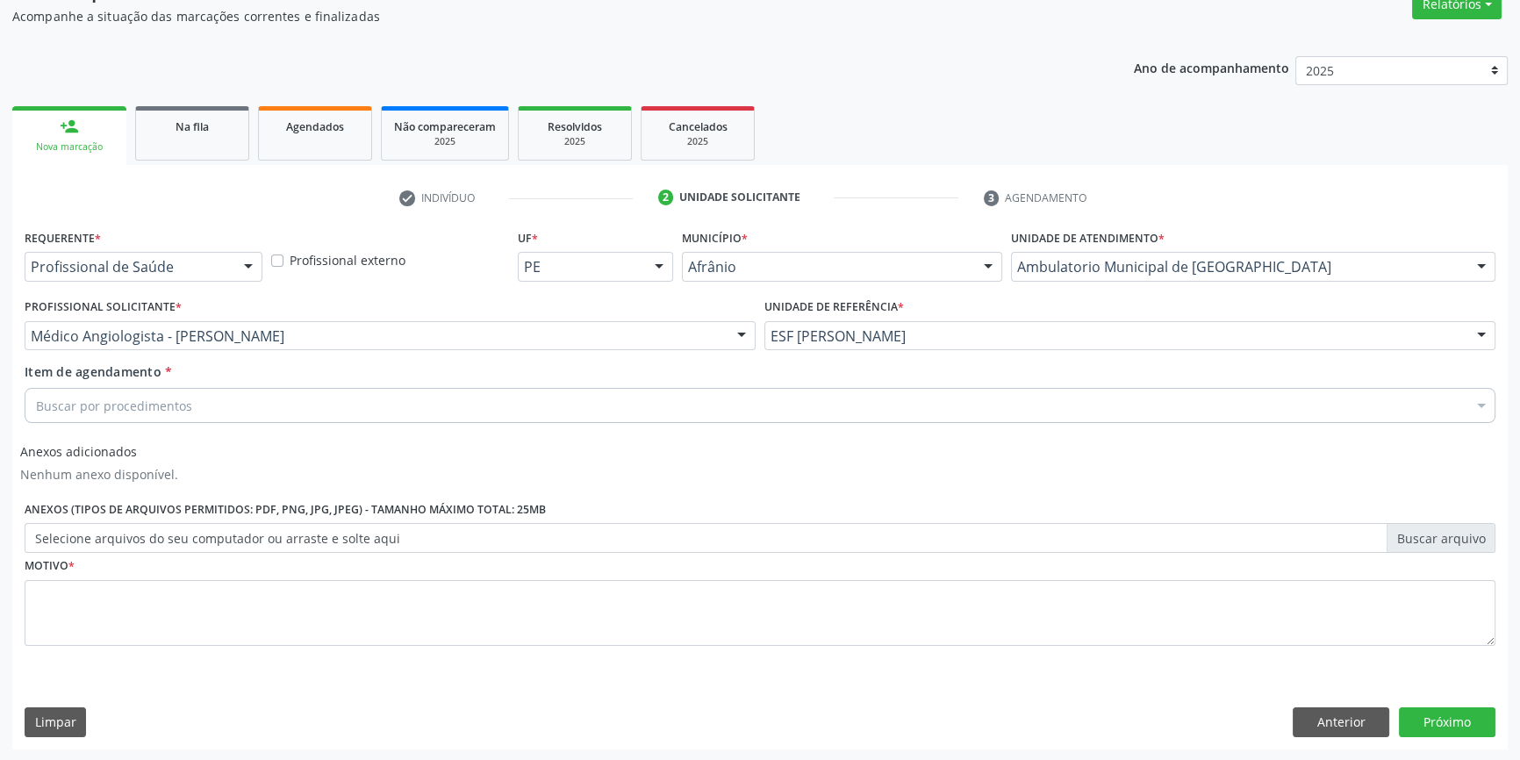
click at [218, 410] on div "Buscar por procedimentos" at bounding box center [760, 405] width 1470 height 35
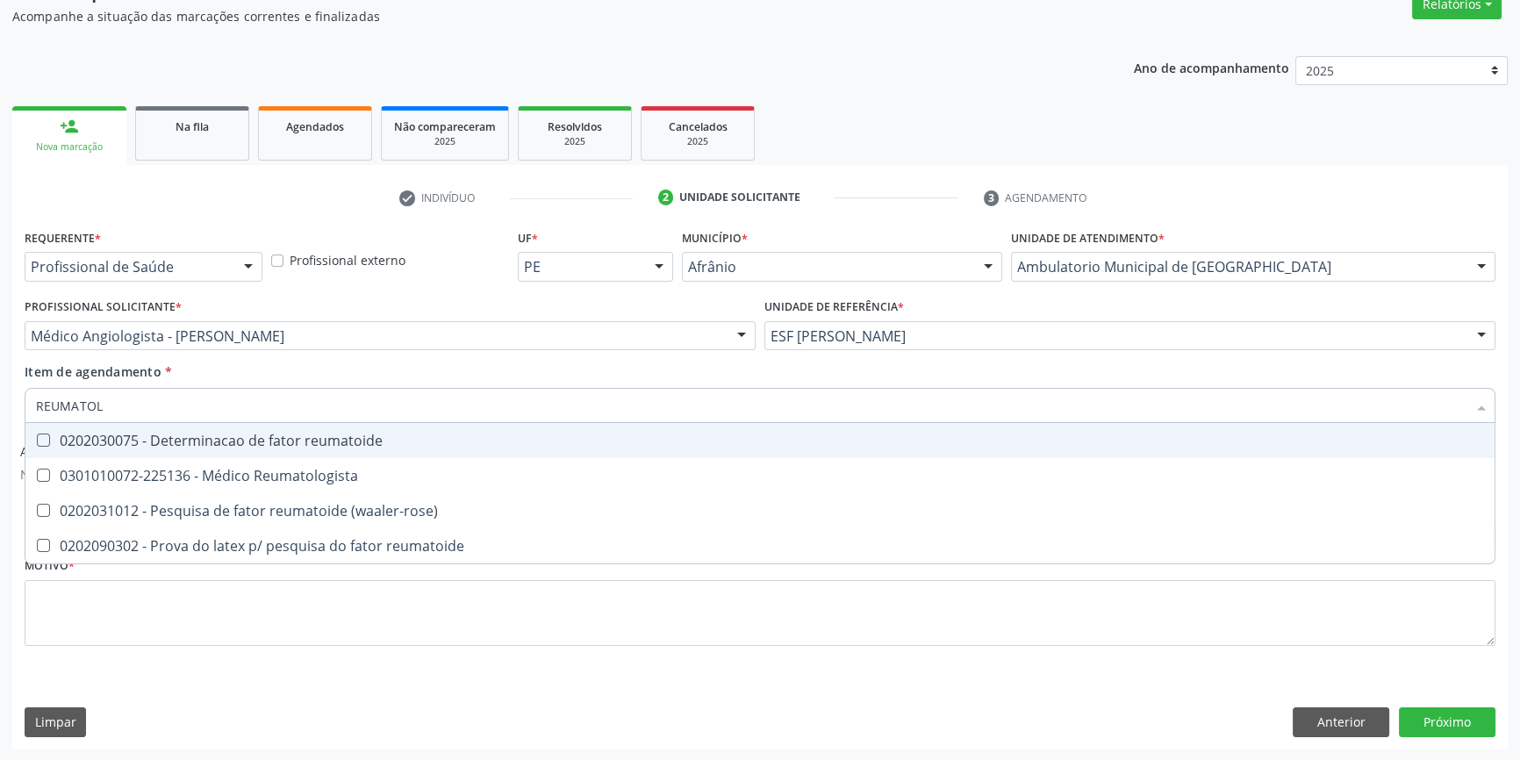
type input "REUMATOLO"
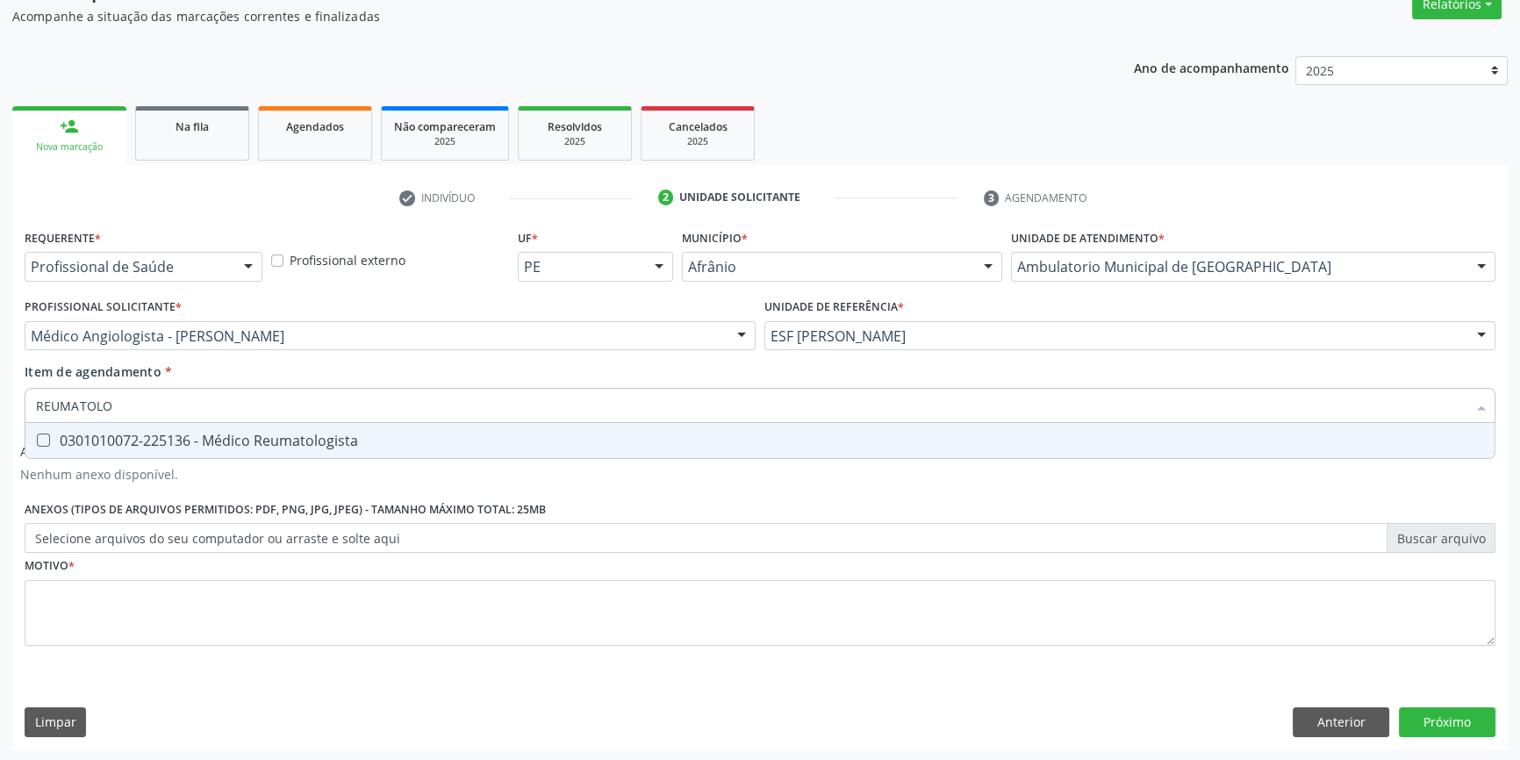
click at [252, 447] on div "0301010072-225136 - Médico Reumatologista" at bounding box center [760, 440] width 1448 height 14
checkbox Reumatologista "true"
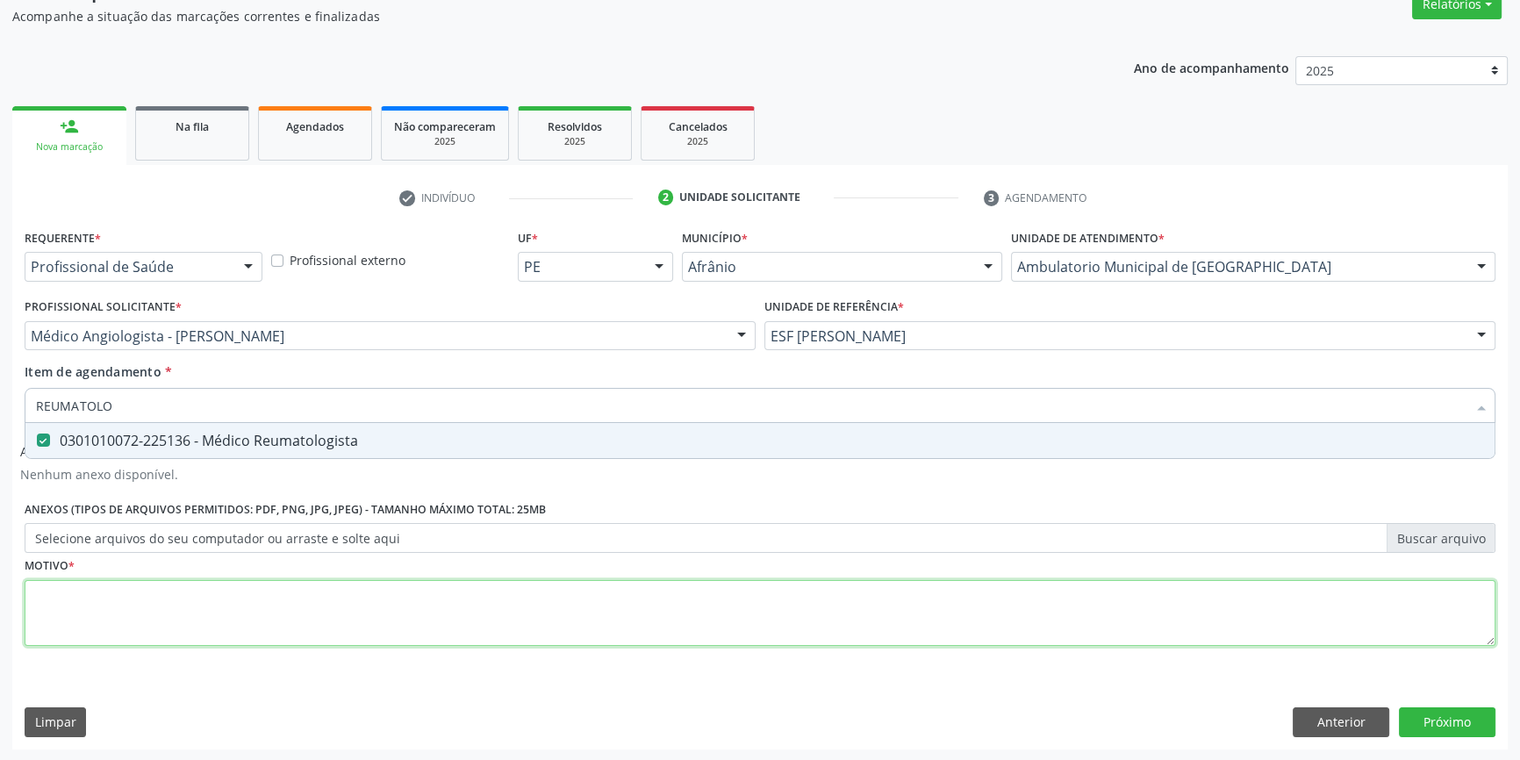
click at [184, 590] on div "Requerente * Profissional de Saúde Profissional de Saúde Paciente Nenhum result…" at bounding box center [760, 448] width 1470 height 446
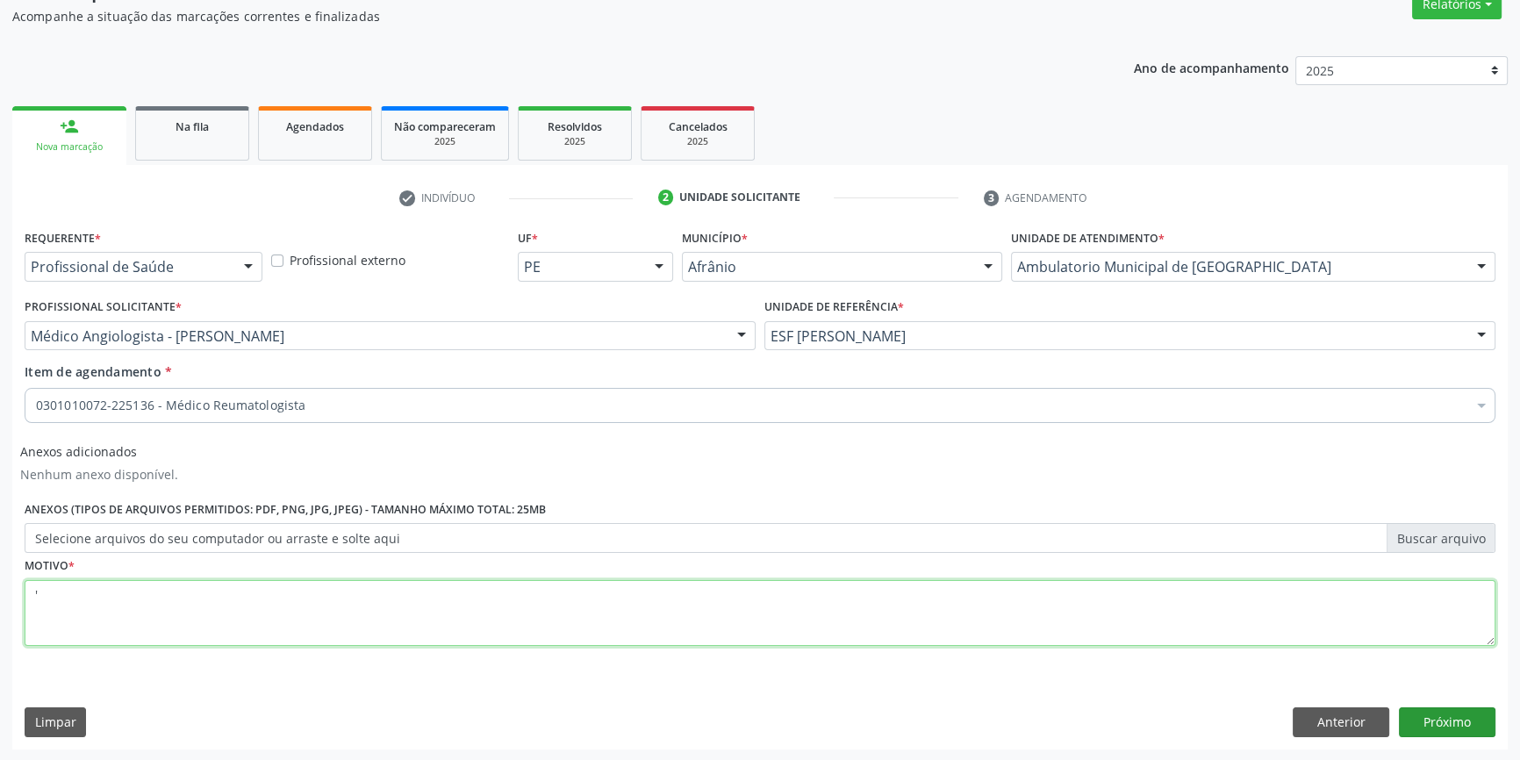
type textarea "'"
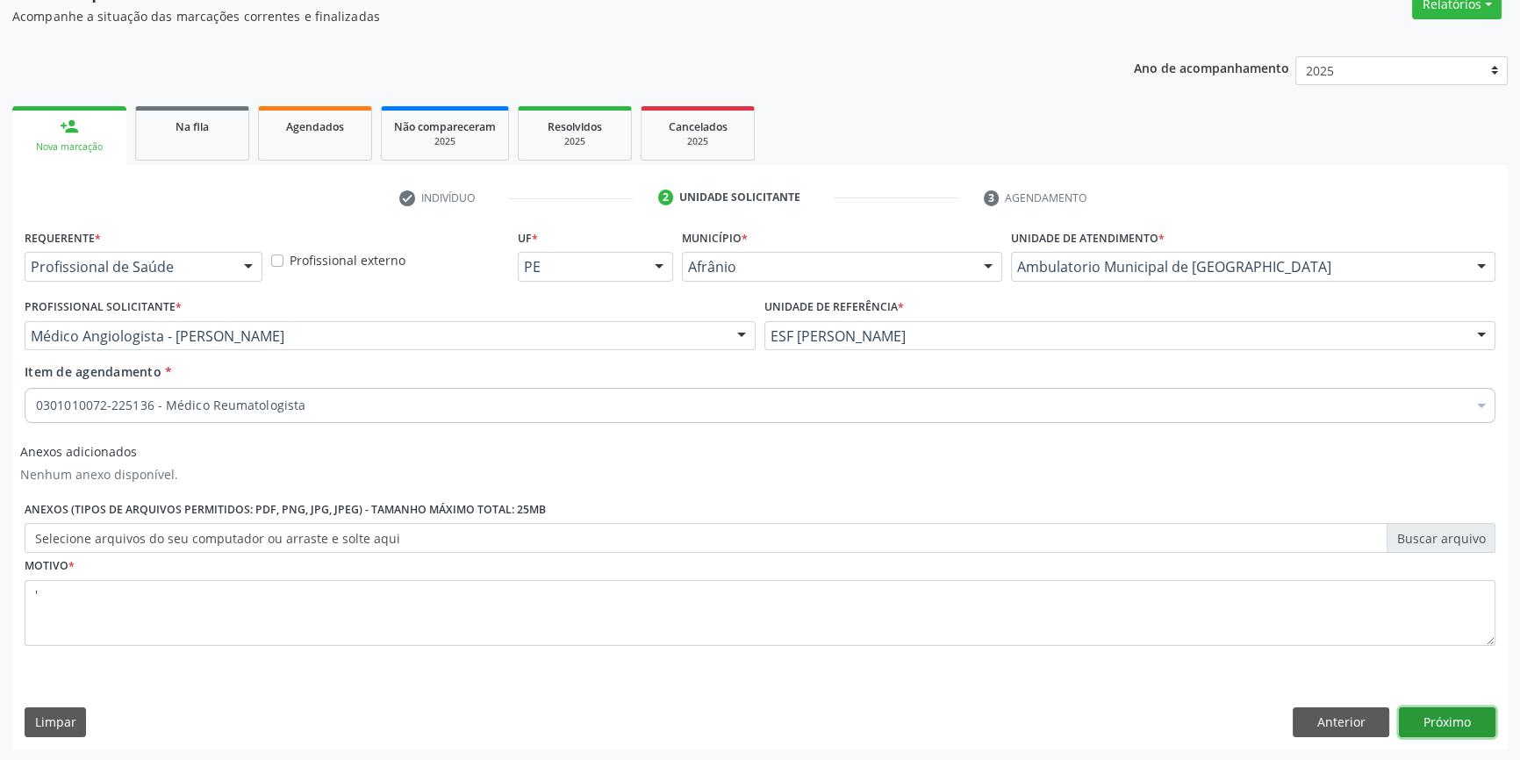
click at [1474, 724] on button "Próximo" at bounding box center [1447, 722] width 97 height 30
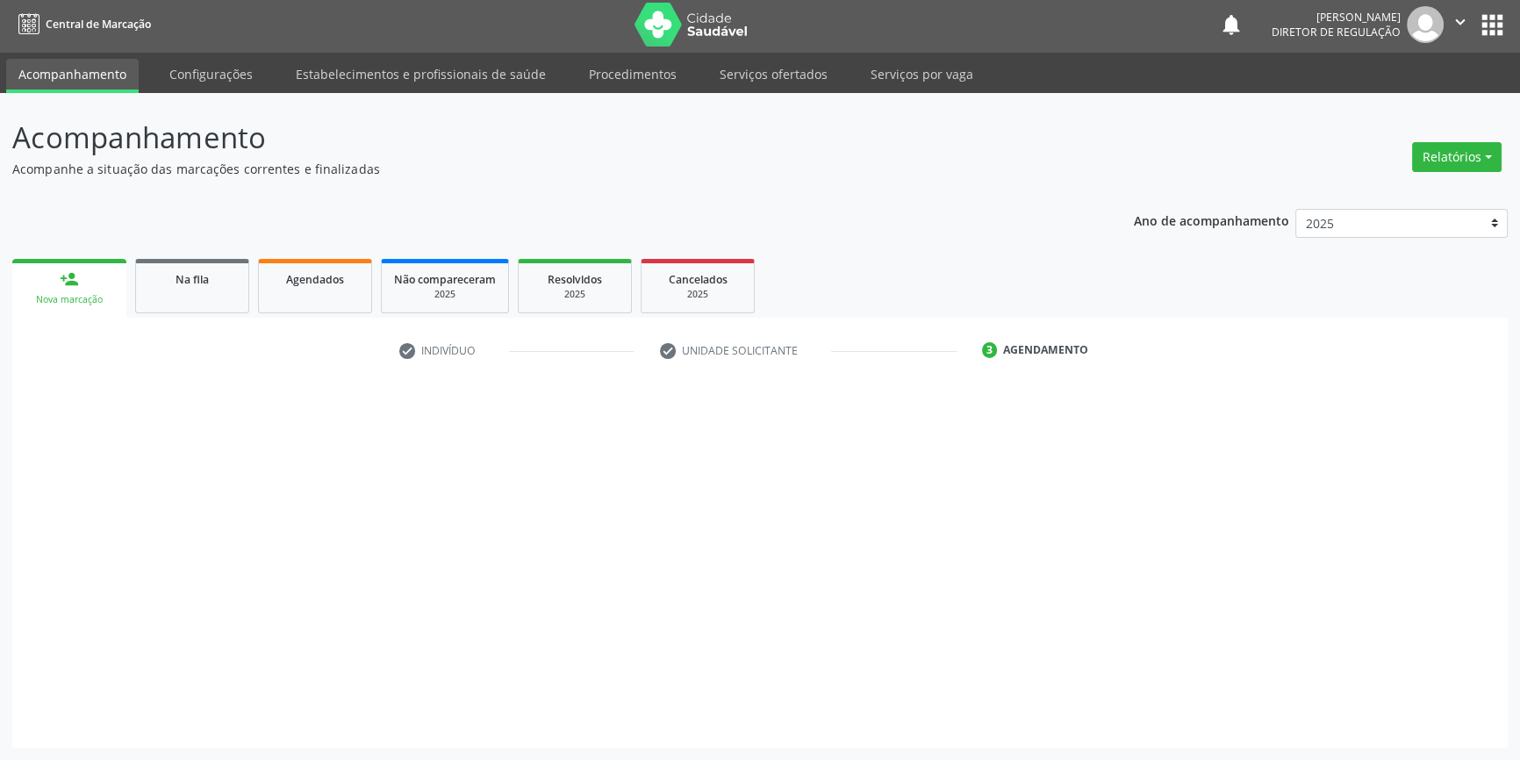
scroll to position [2, 0]
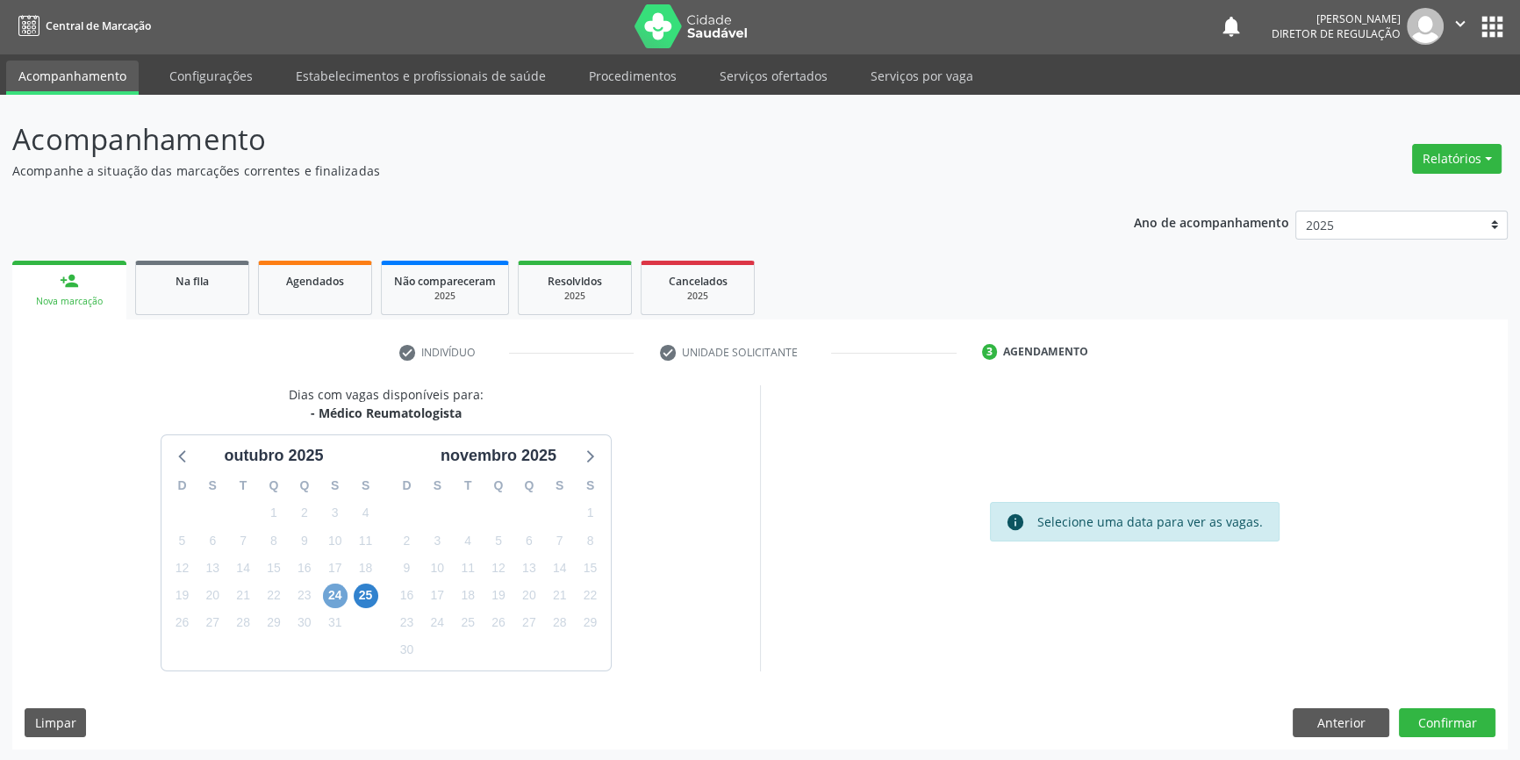
click at [334, 595] on span "24" at bounding box center [335, 595] width 25 height 25
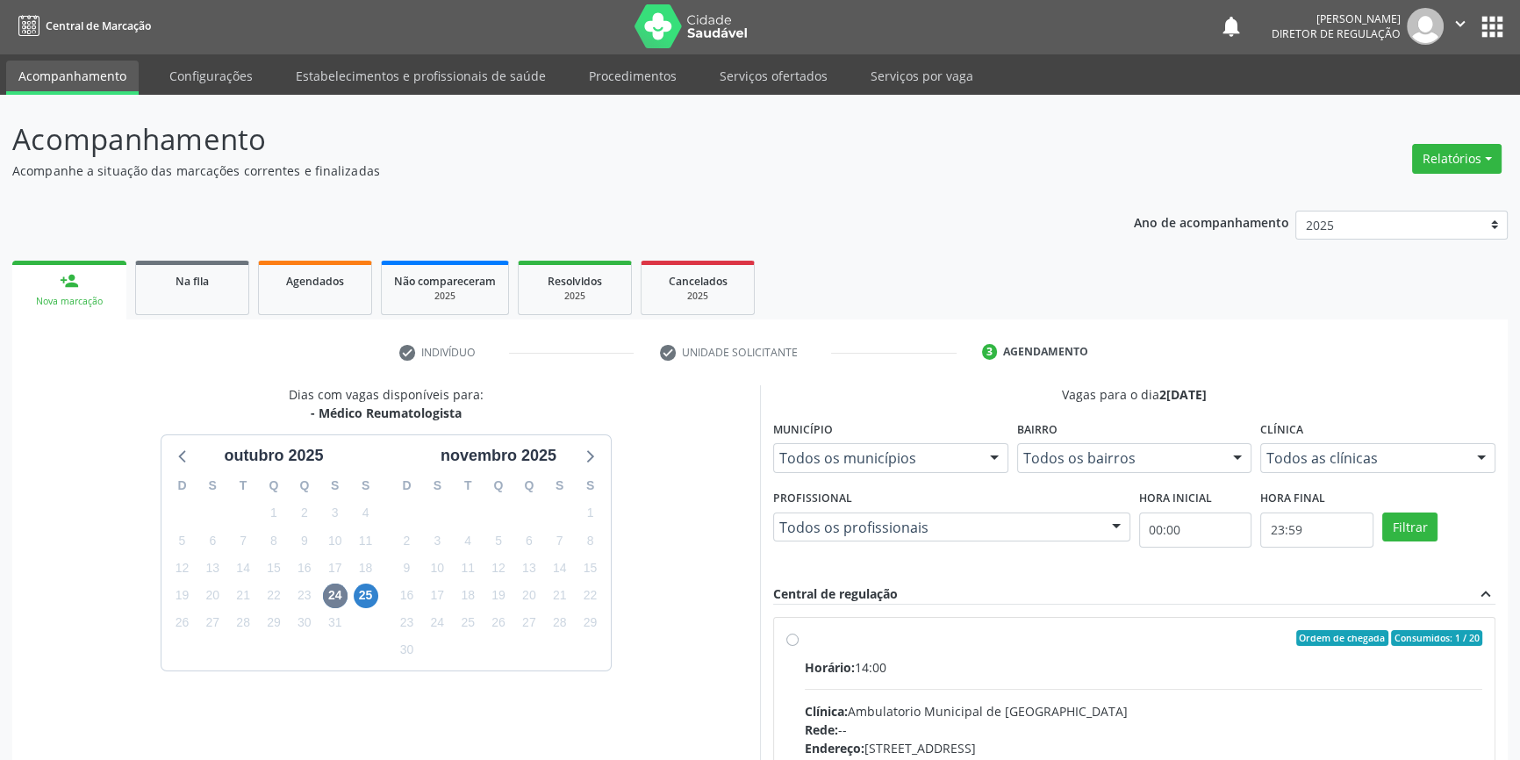
click at [912, 642] on div "Ordem de chegada Consumidos: 1 / 20" at bounding box center [1143, 638] width 677 height 16
click at [798, 642] on input "Ordem de chegada Consumidos: 1 / 20 Horário: 14:00 Clínica: Ambulatorio Municip…" at bounding box center [792, 638] width 12 height 16
radio input "true"
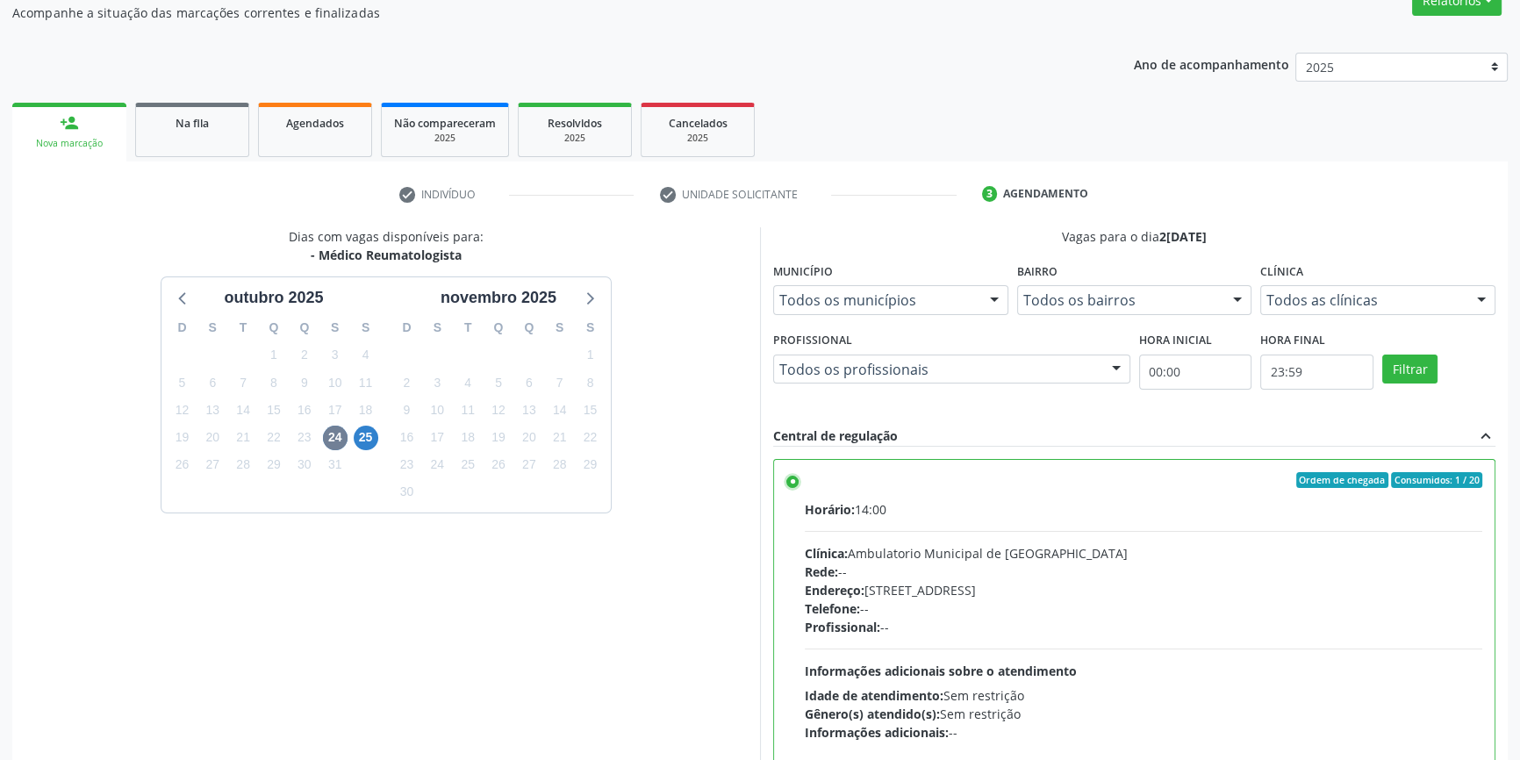
scroll to position [287, 0]
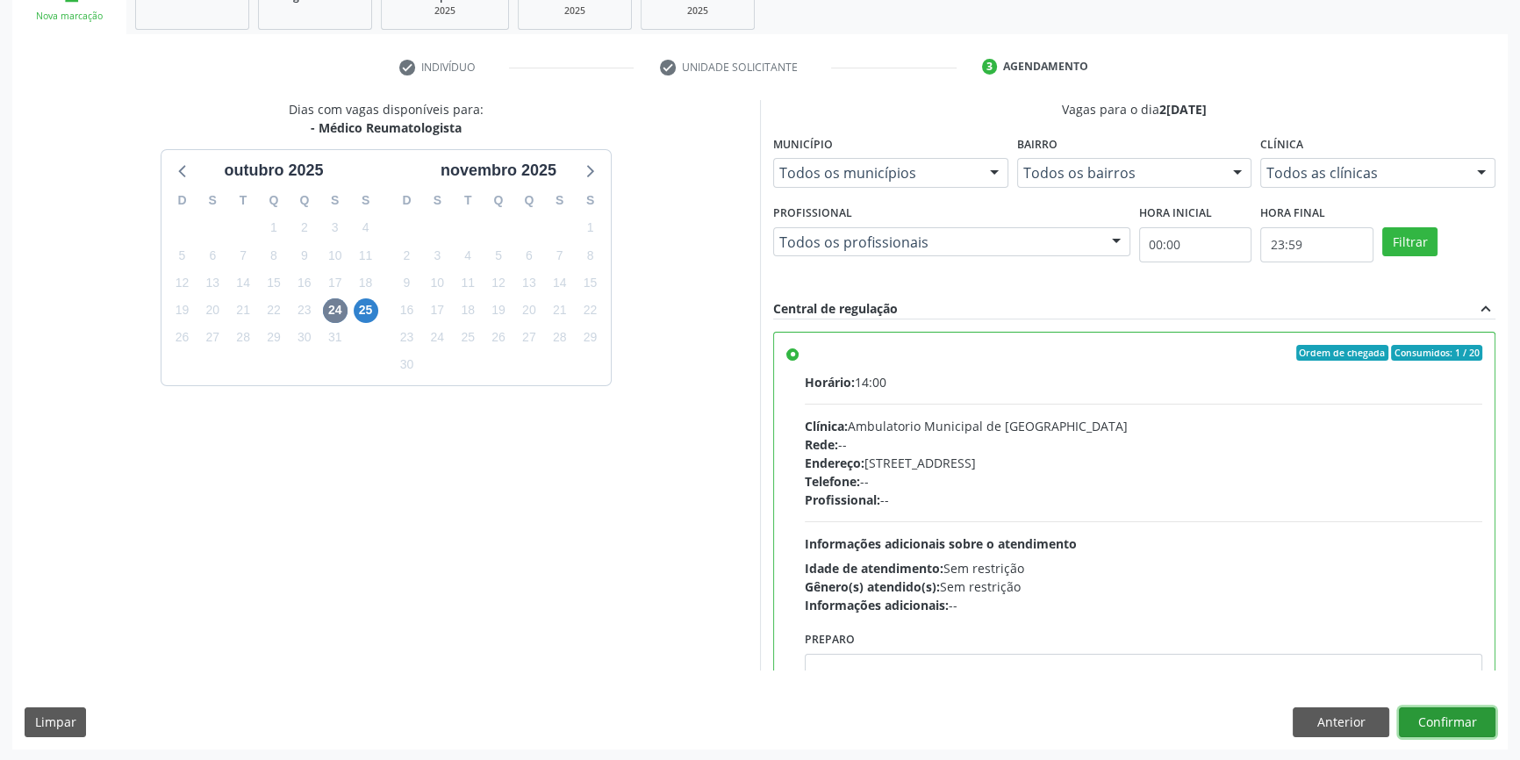
click at [1442, 710] on button "Confirmar" at bounding box center [1447, 722] width 97 height 30
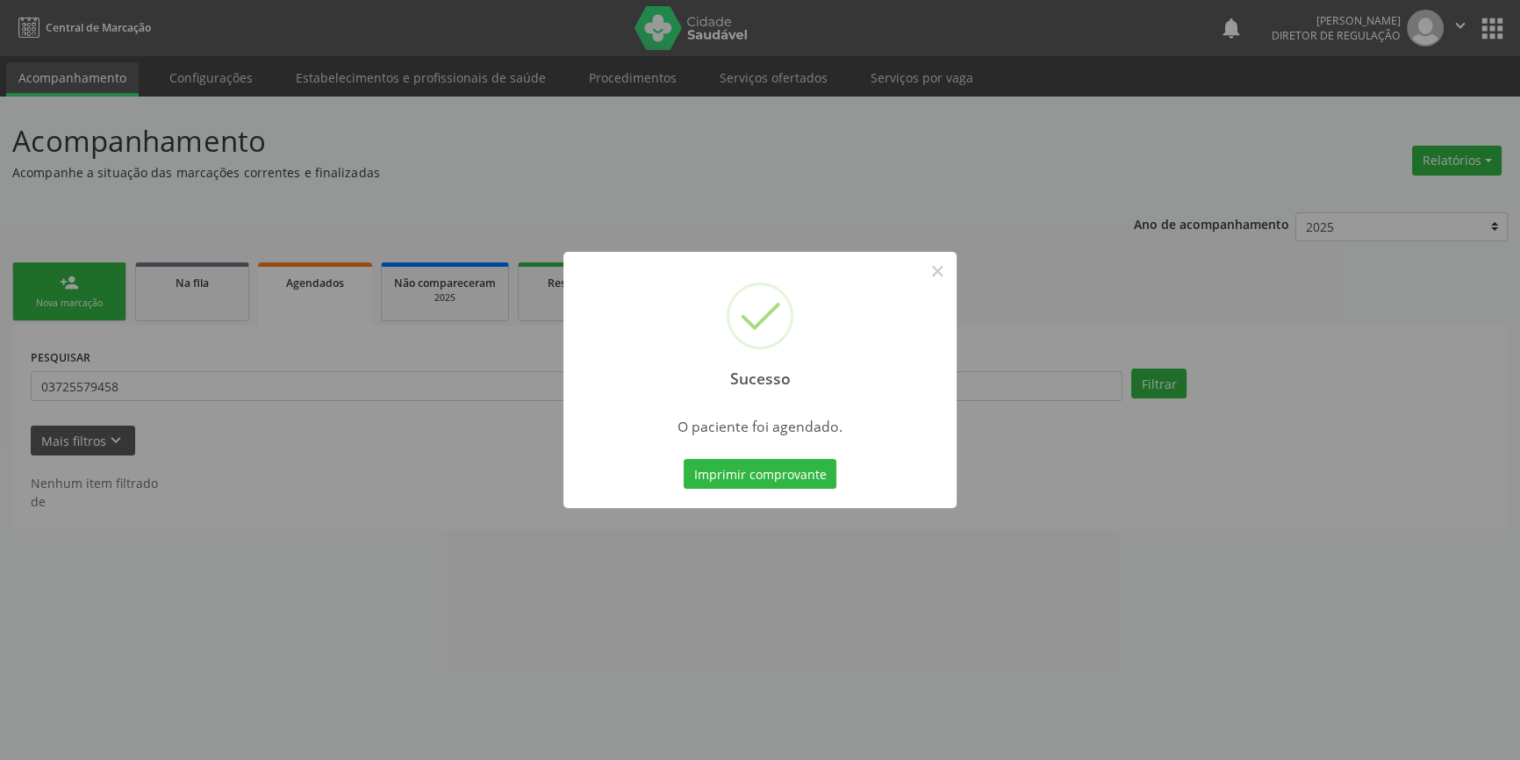
scroll to position [0, 0]
click at [809, 479] on button "Imprimir comprovante" at bounding box center [766, 474] width 153 height 30
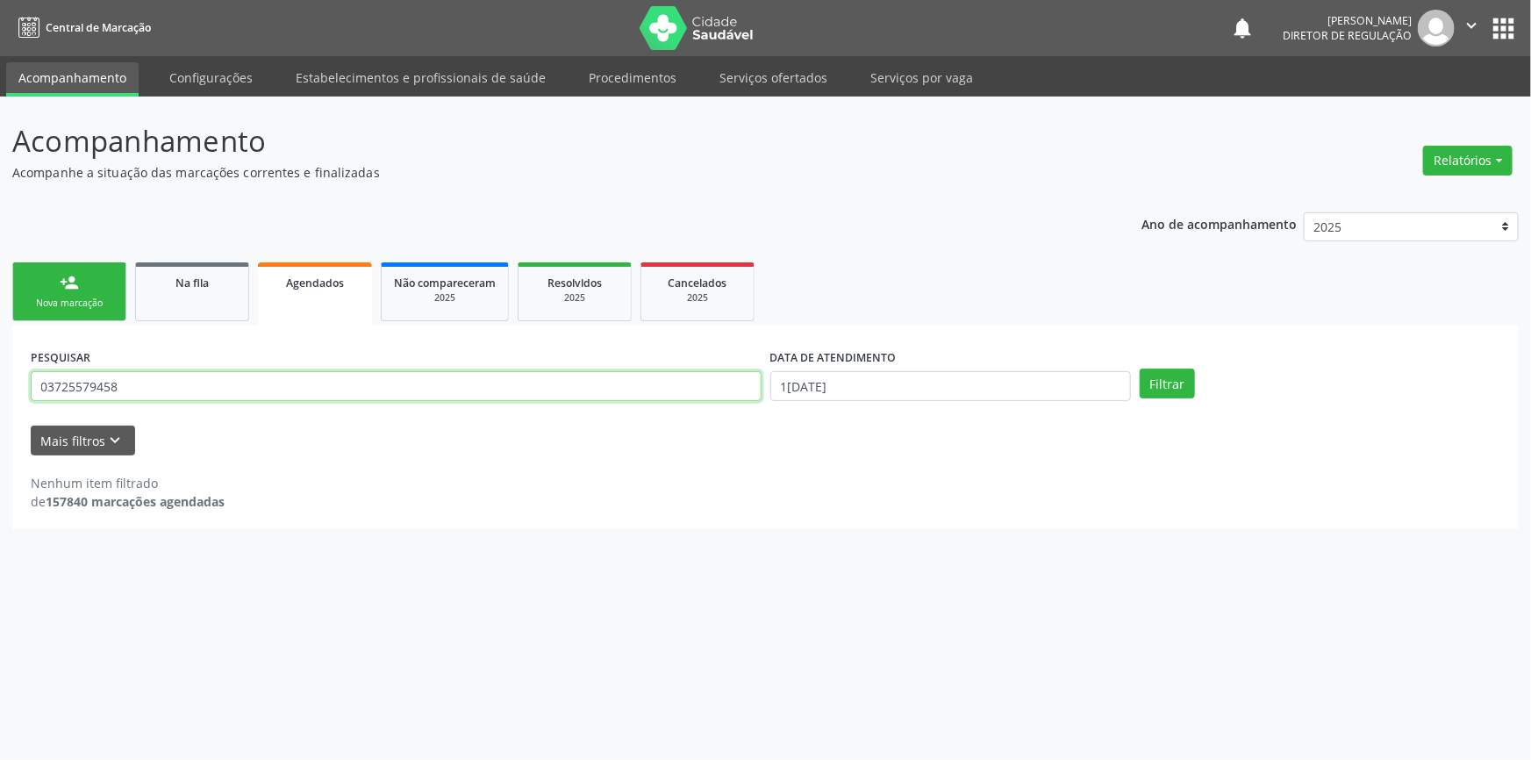
drag, startPoint x: 132, startPoint y: 376, endPoint x: 0, endPoint y: 341, distance: 136.0
click at [0, 342] on div "Acompanhamento Acompanhe a situação das marcações correntes e finalizadas Relat…" at bounding box center [765, 428] width 1531 height 663
type input "707507226602390"
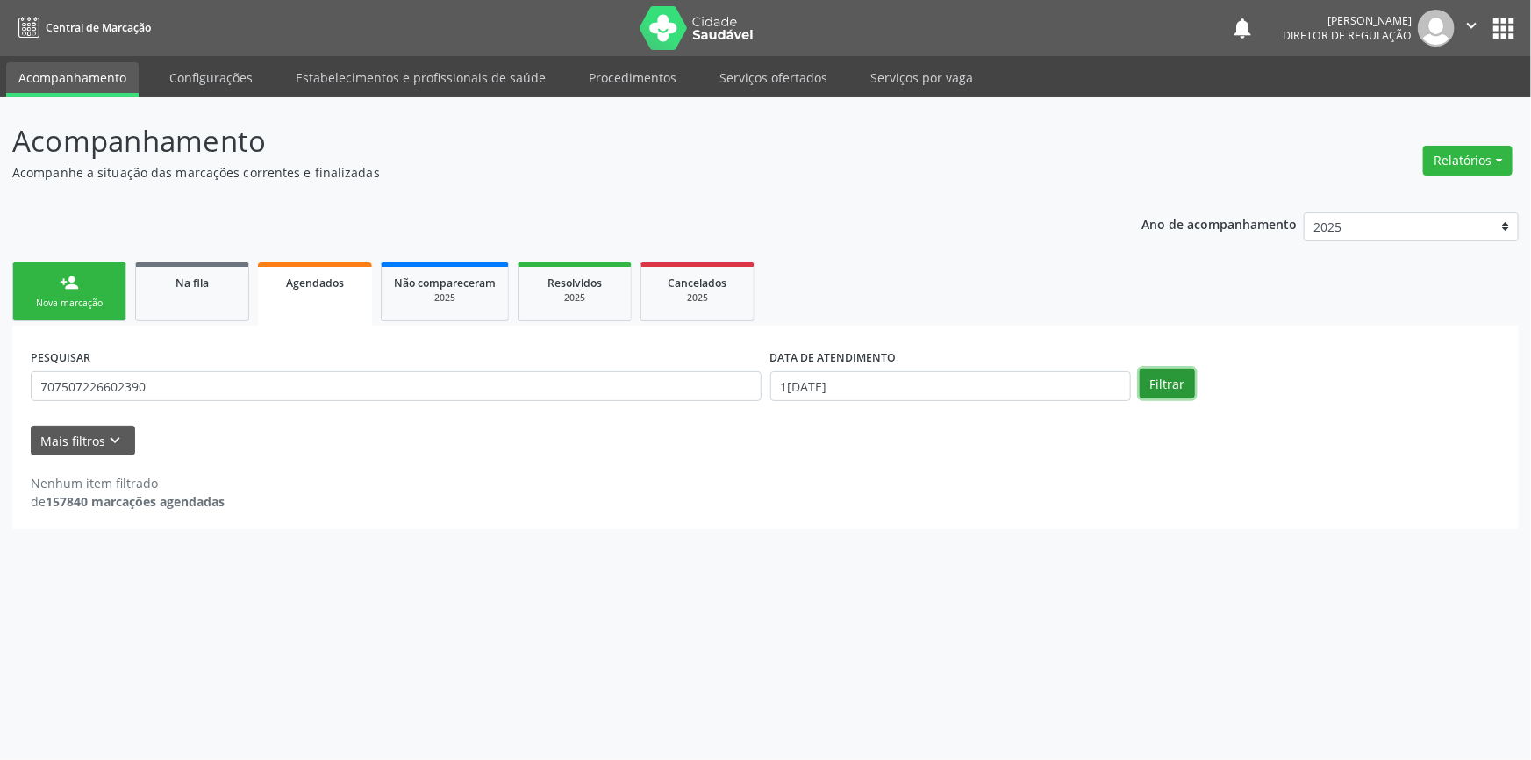
click at [1163, 394] on button "Filtrar" at bounding box center [1167, 383] width 55 height 30
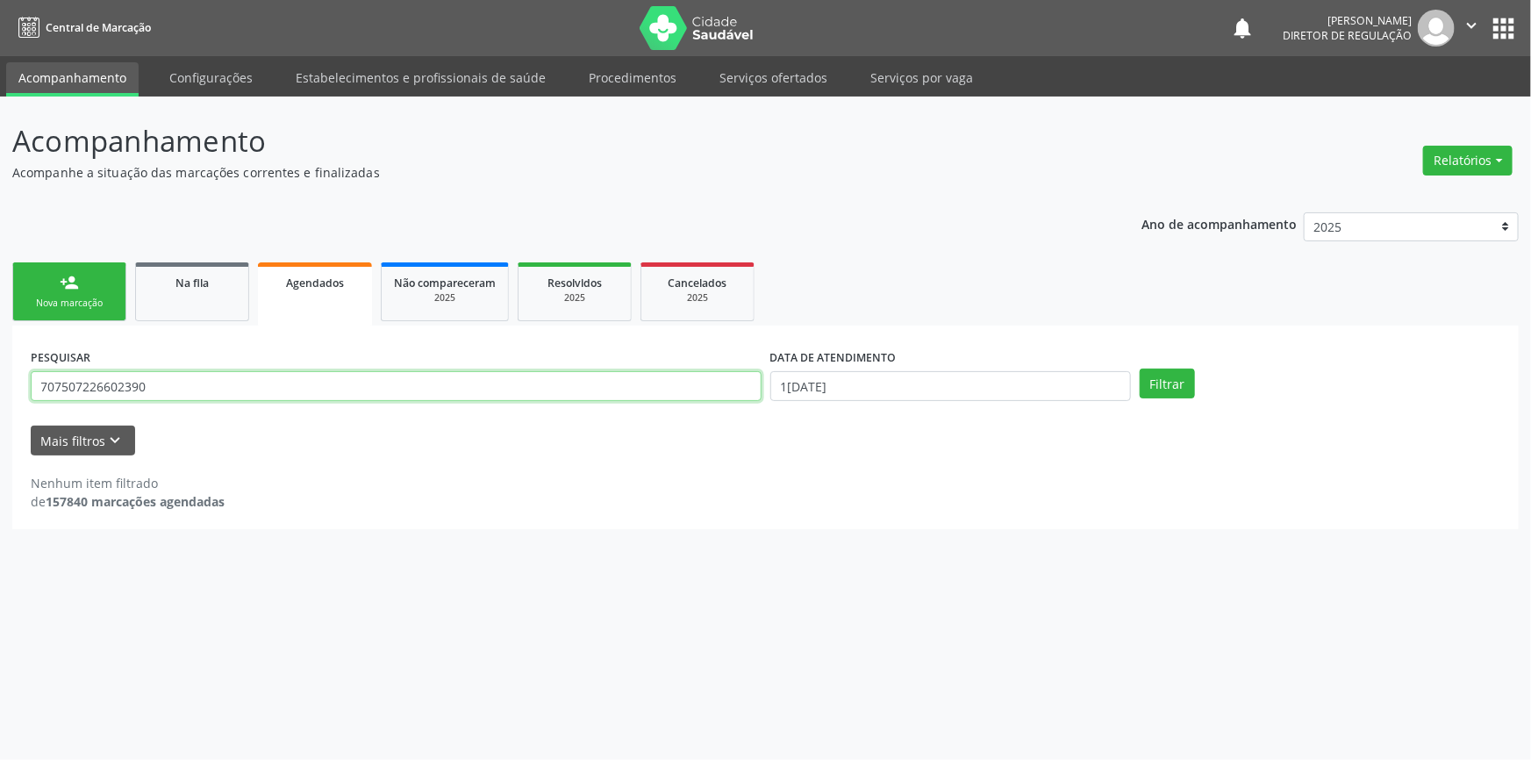
drag, startPoint x: 230, startPoint y: 386, endPoint x: 0, endPoint y: 348, distance: 232.9
click at [0, 348] on div "Acompanhamento Acompanhe a situação das marcações correntes e finalizadas Relat…" at bounding box center [765, 428] width 1531 height 663
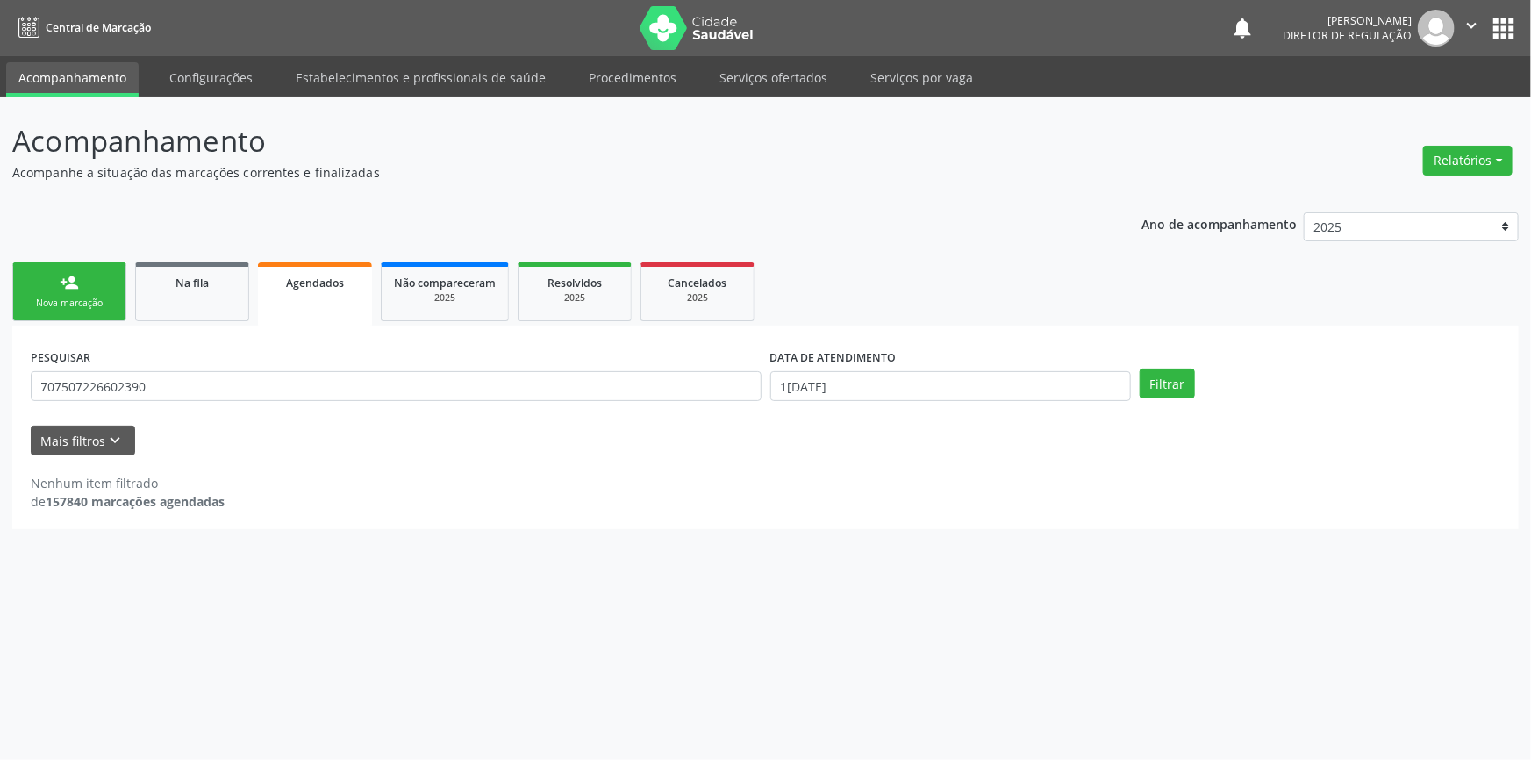
click at [62, 274] on div "person_add" at bounding box center [69, 282] width 19 height 19
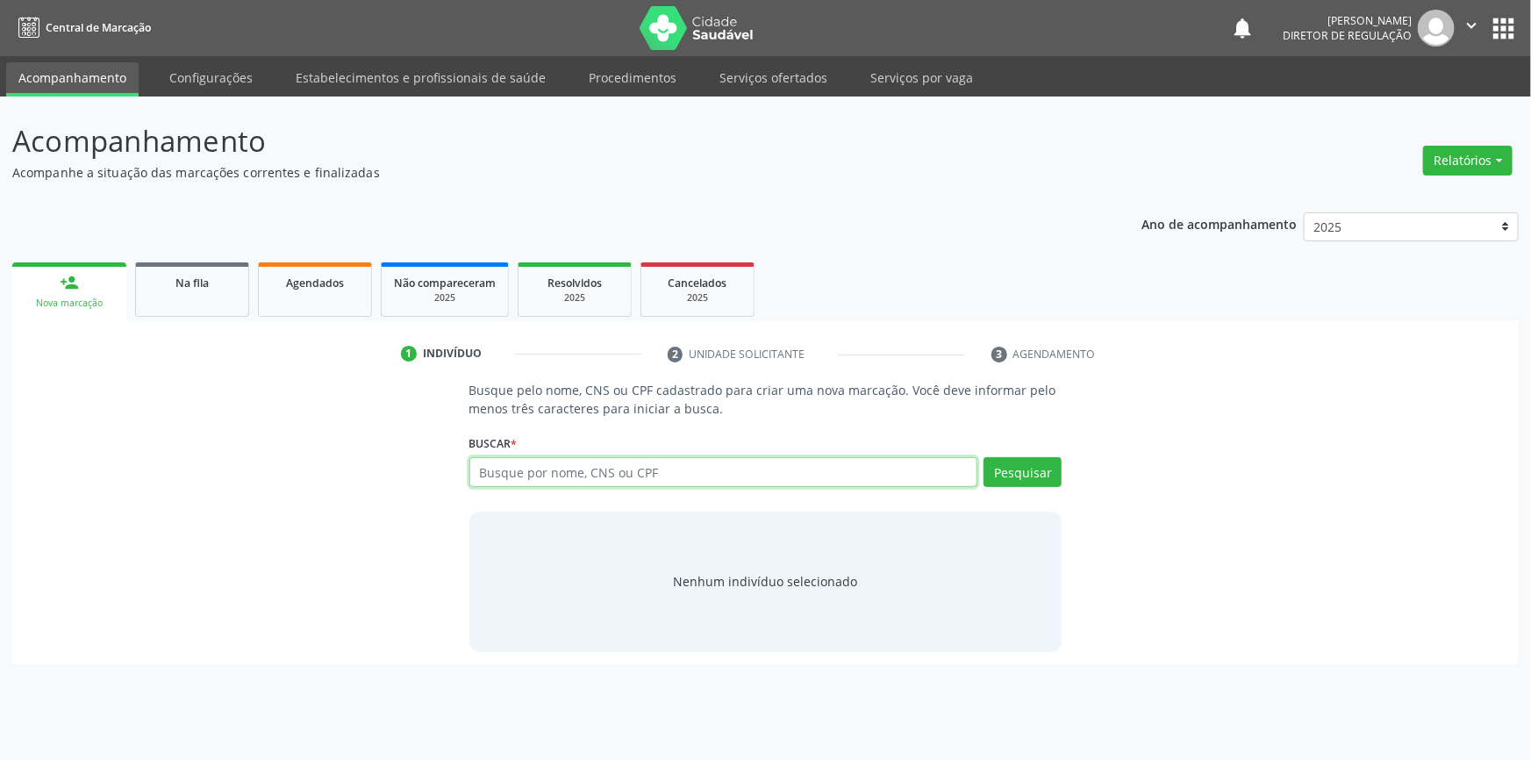
click at [610, 467] on input "text" at bounding box center [723, 472] width 509 height 30
paste input "707507226602390"
type input "707507226602390"
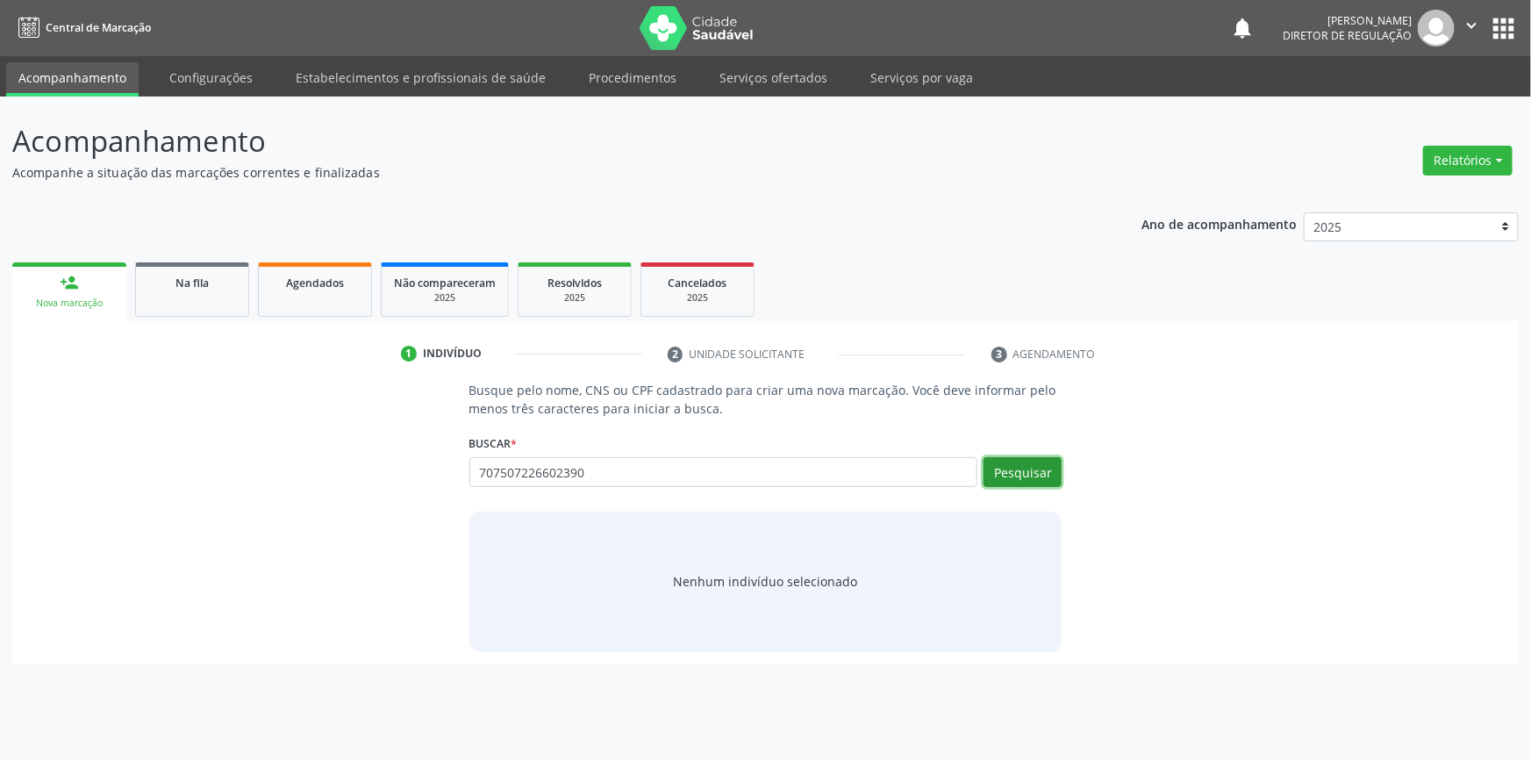
click at [1053, 461] on button "Pesquisar" at bounding box center [1023, 472] width 78 height 30
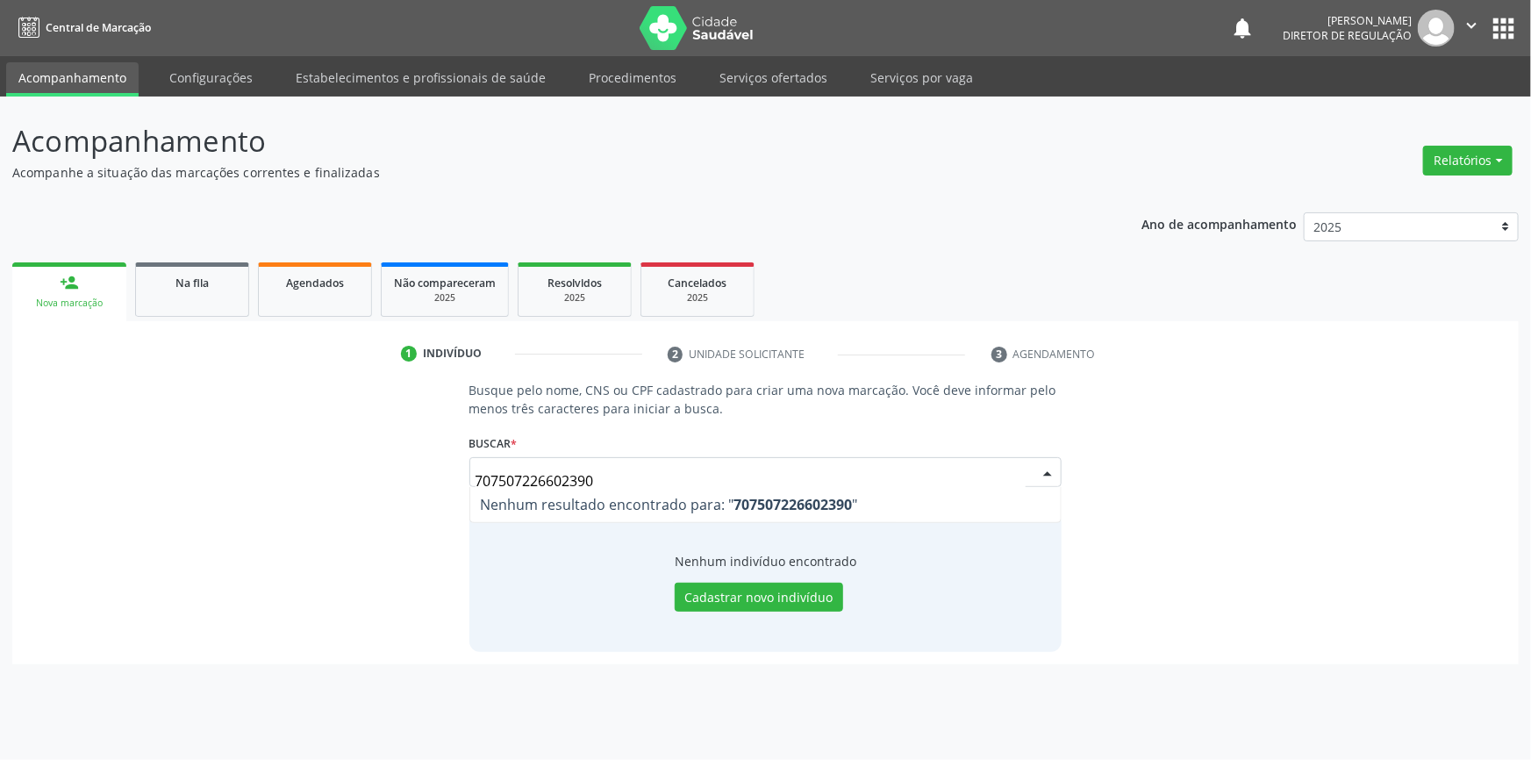
drag, startPoint x: 640, startPoint y: 484, endPoint x: 295, endPoint y: 477, distance: 345.8
click at [295, 477] on div "Busque pelo nome, CNS ou CPF cadastrado para criar uma nova marcação. Você deve…" at bounding box center [766, 516] width 1482 height 270
click at [711, 597] on button "Cadastrar novo indivíduo" at bounding box center [759, 598] width 168 height 30
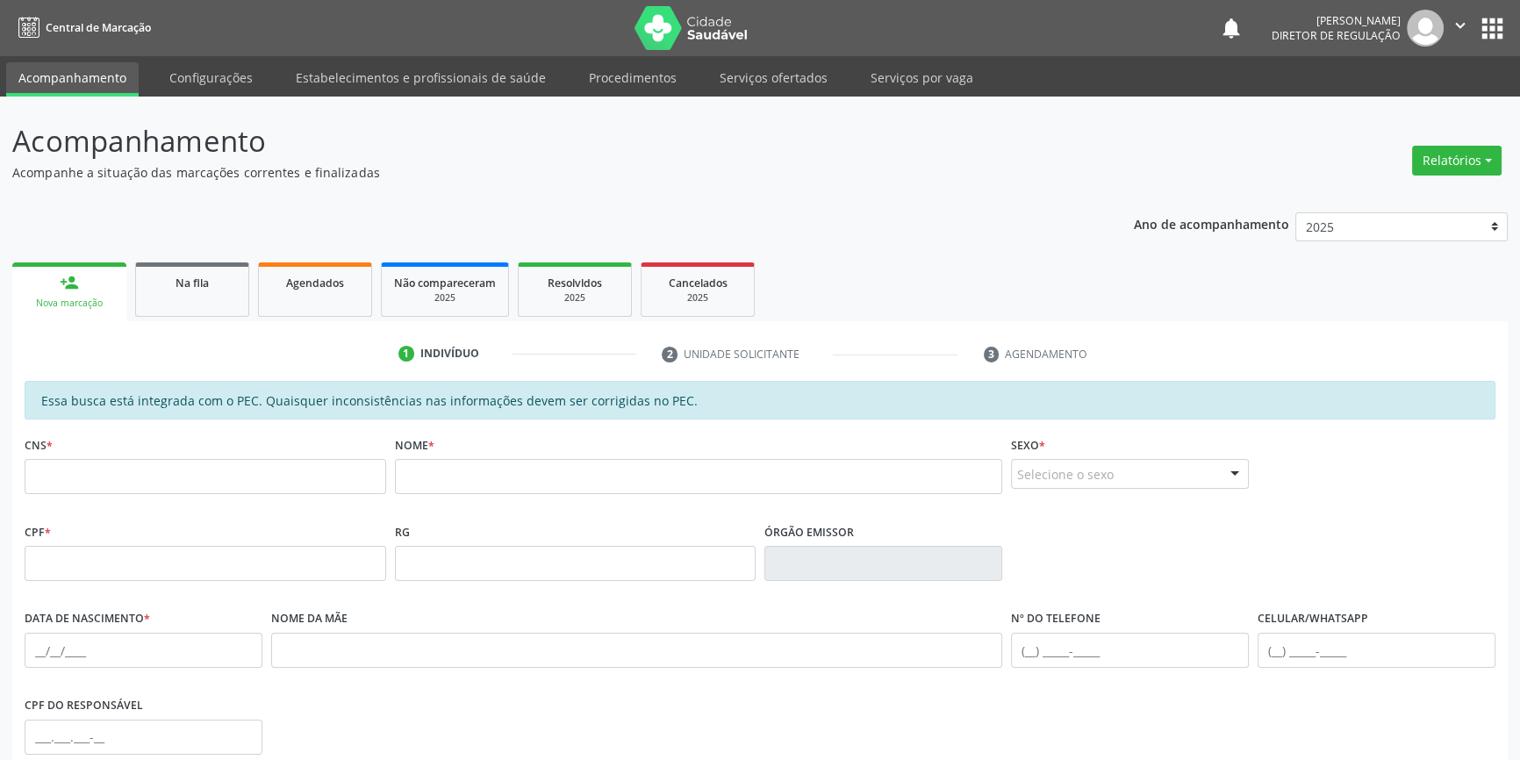
click at [202, 495] on fieldset "CNS *" at bounding box center [205, 469] width 361 height 75
paste input "707 5072 2660 2390"
type input "707 5072 2660 2390"
click at [554, 468] on input "text" at bounding box center [699, 476] width 608 height 35
type input "[PERSON_NAME]"
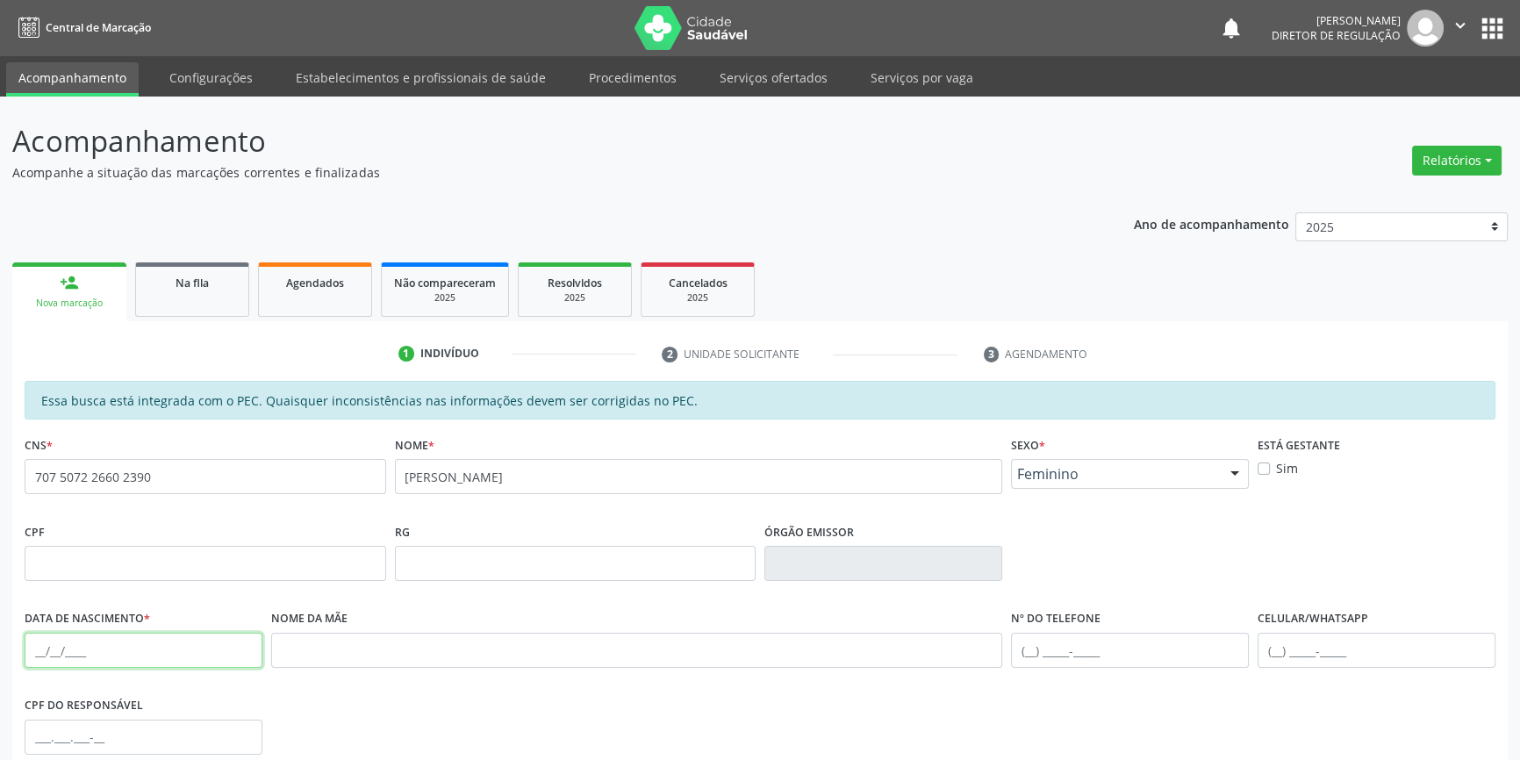
click at [32, 644] on input "text" at bounding box center [144, 650] width 238 height 35
type input "2[DATE]"
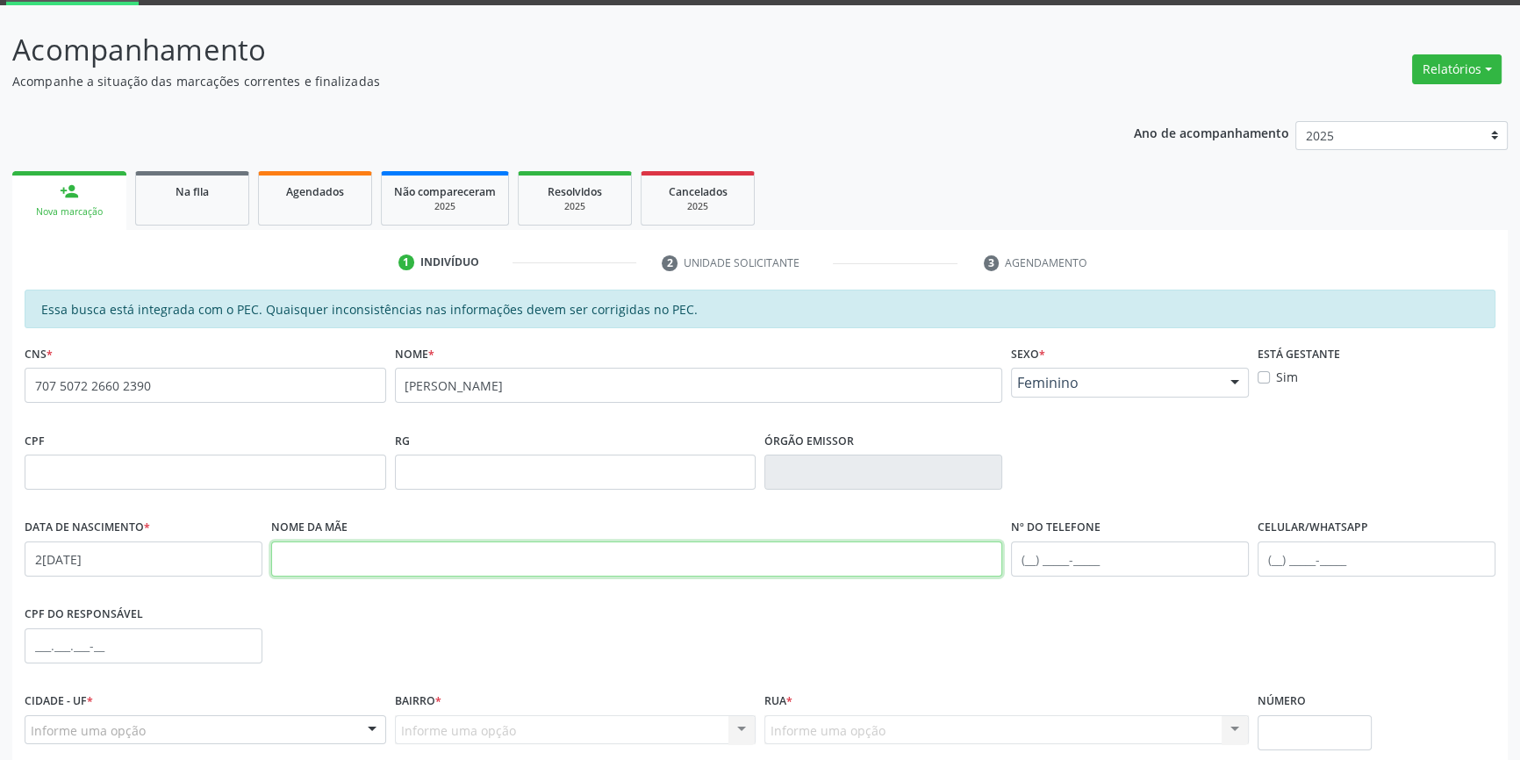
scroll to position [240, 0]
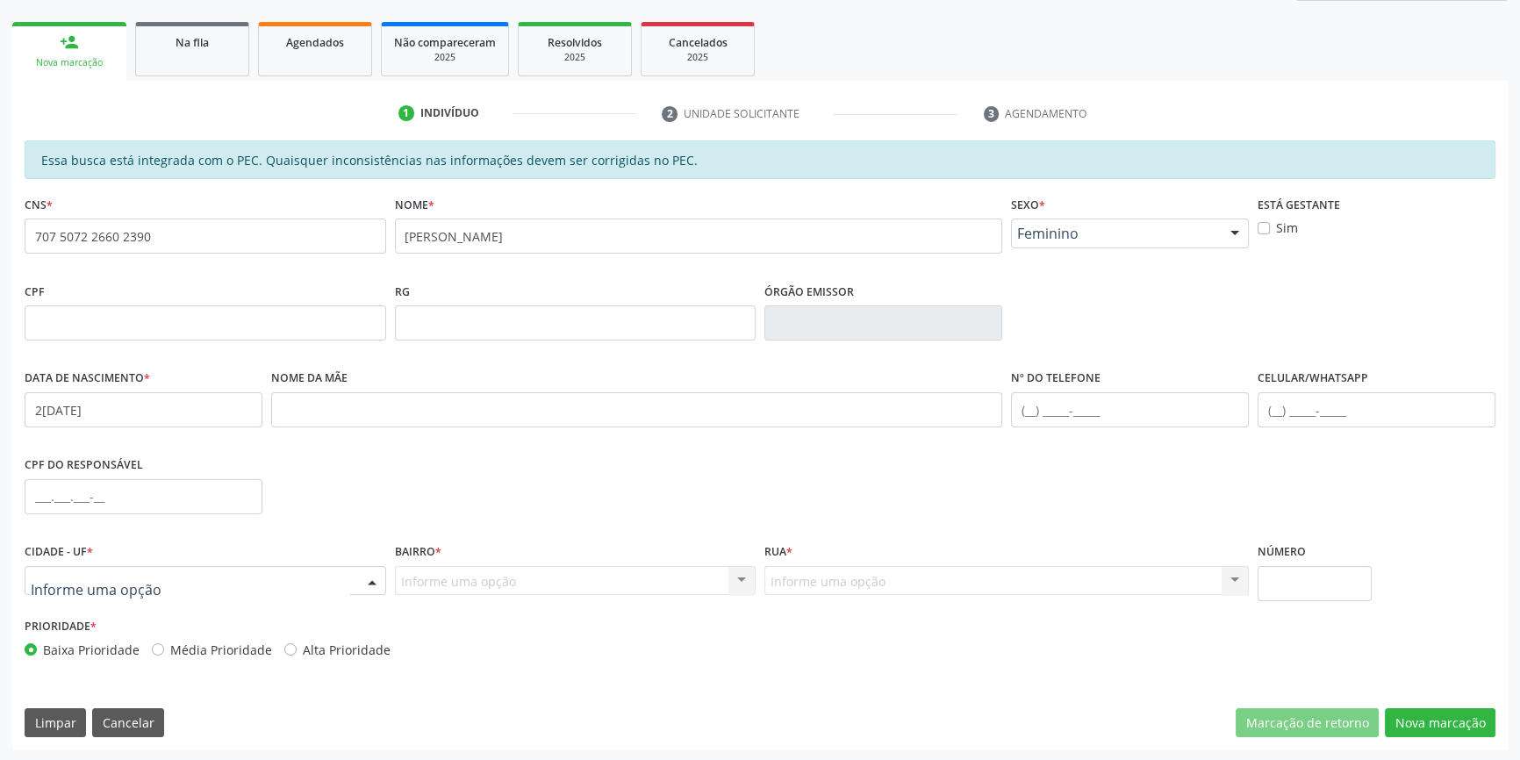
click at [292, 566] on div at bounding box center [205, 581] width 361 height 30
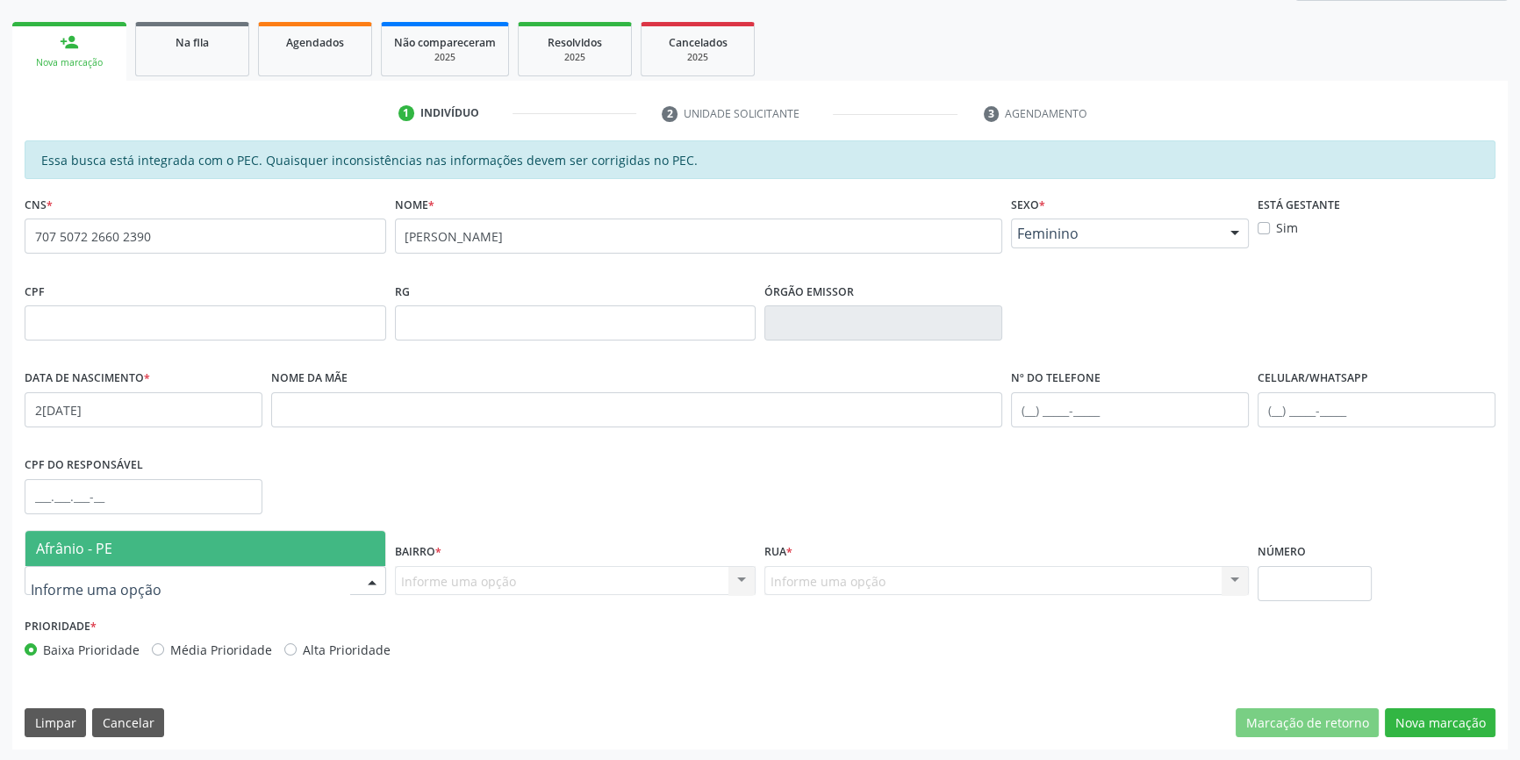
click at [238, 552] on span "Afrânio - PE" at bounding box center [205, 548] width 360 height 35
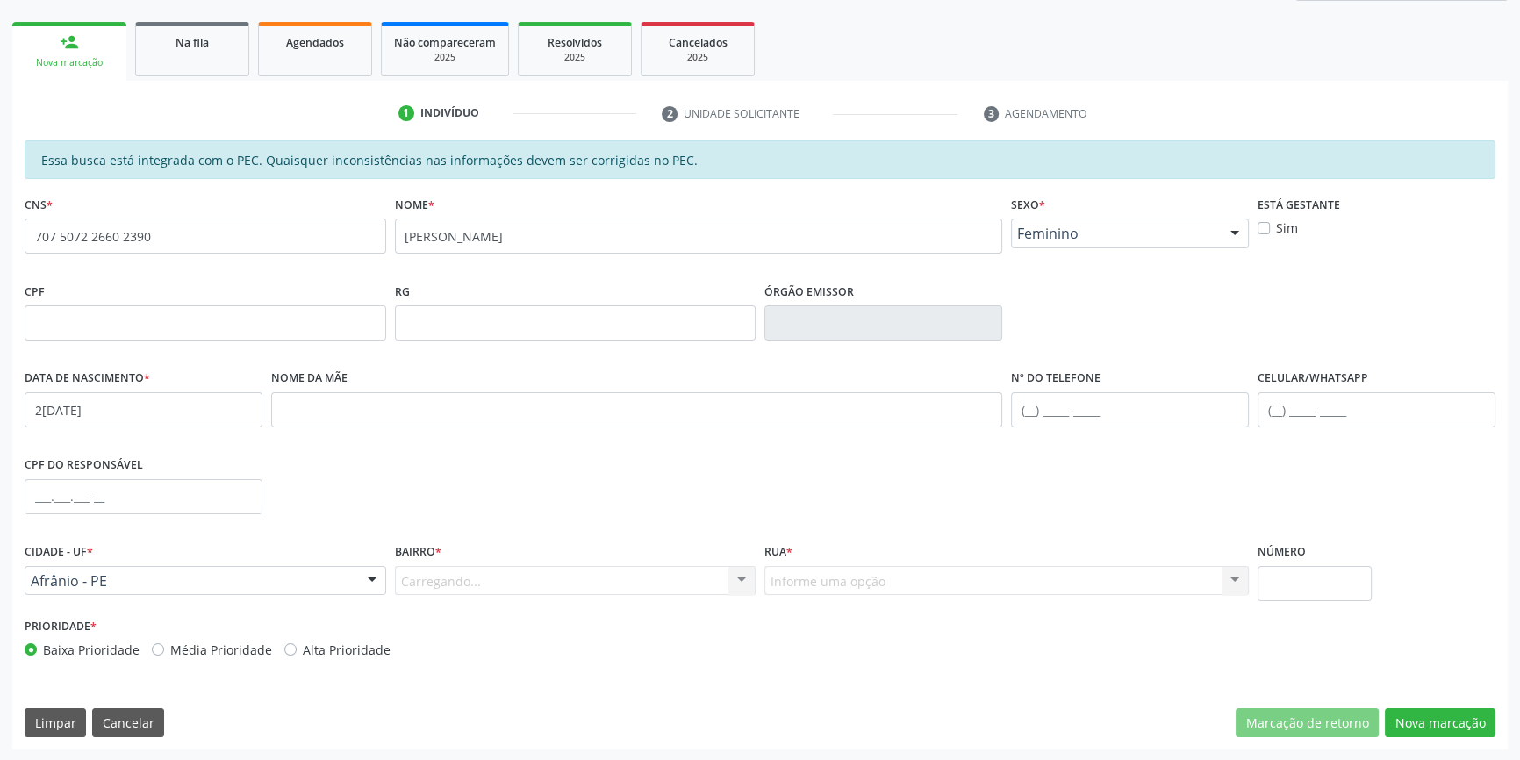
click at [492, 569] on div "Carregando... Nenhum resultado encontrado para: " " Nenhuma opção encontrada. D…" at bounding box center [575, 581] width 361 height 30
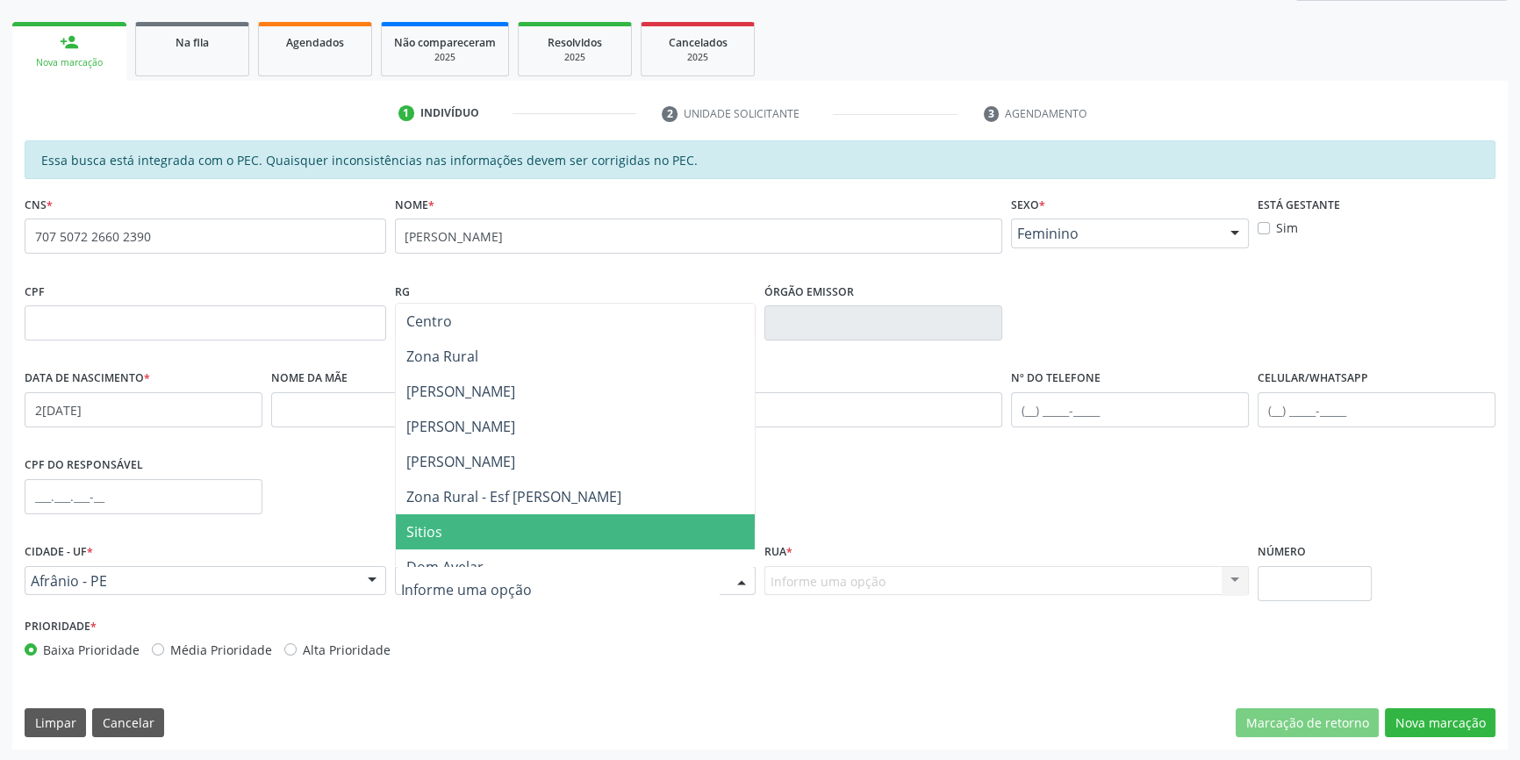
click at [462, 529] on span "Sitios" at bounding box center [576, 531] width 360 height 35
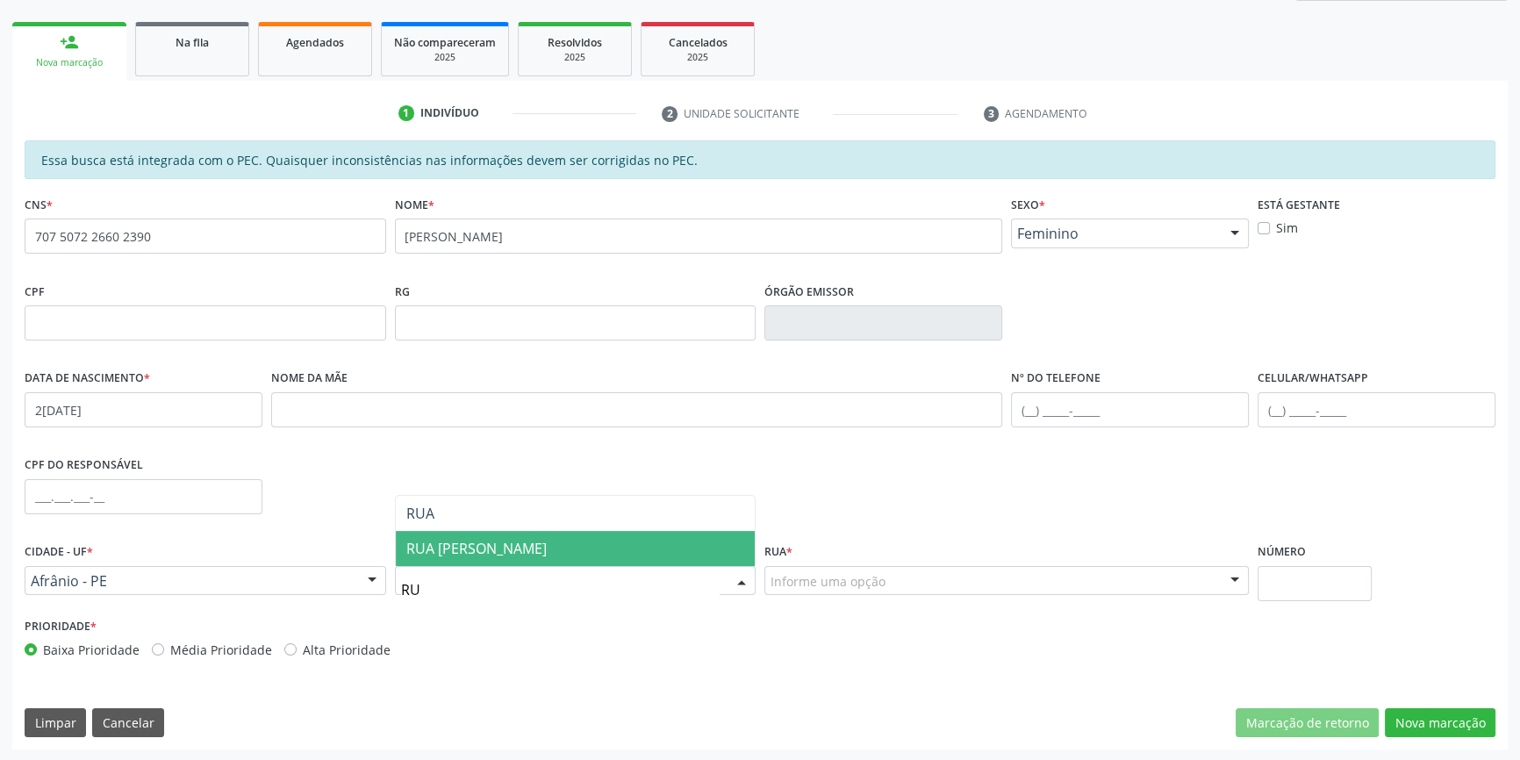
type input "R"
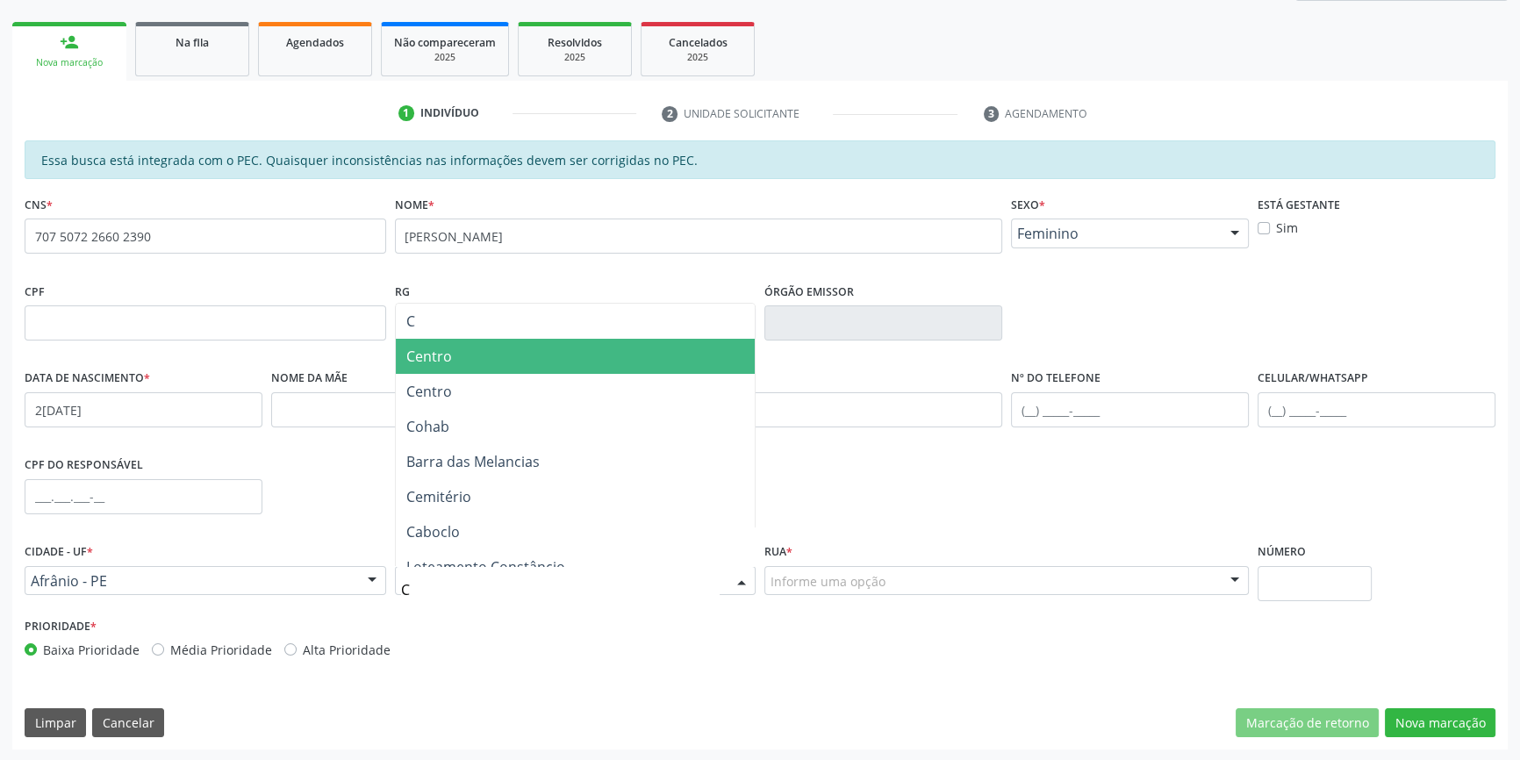
type input "CE"
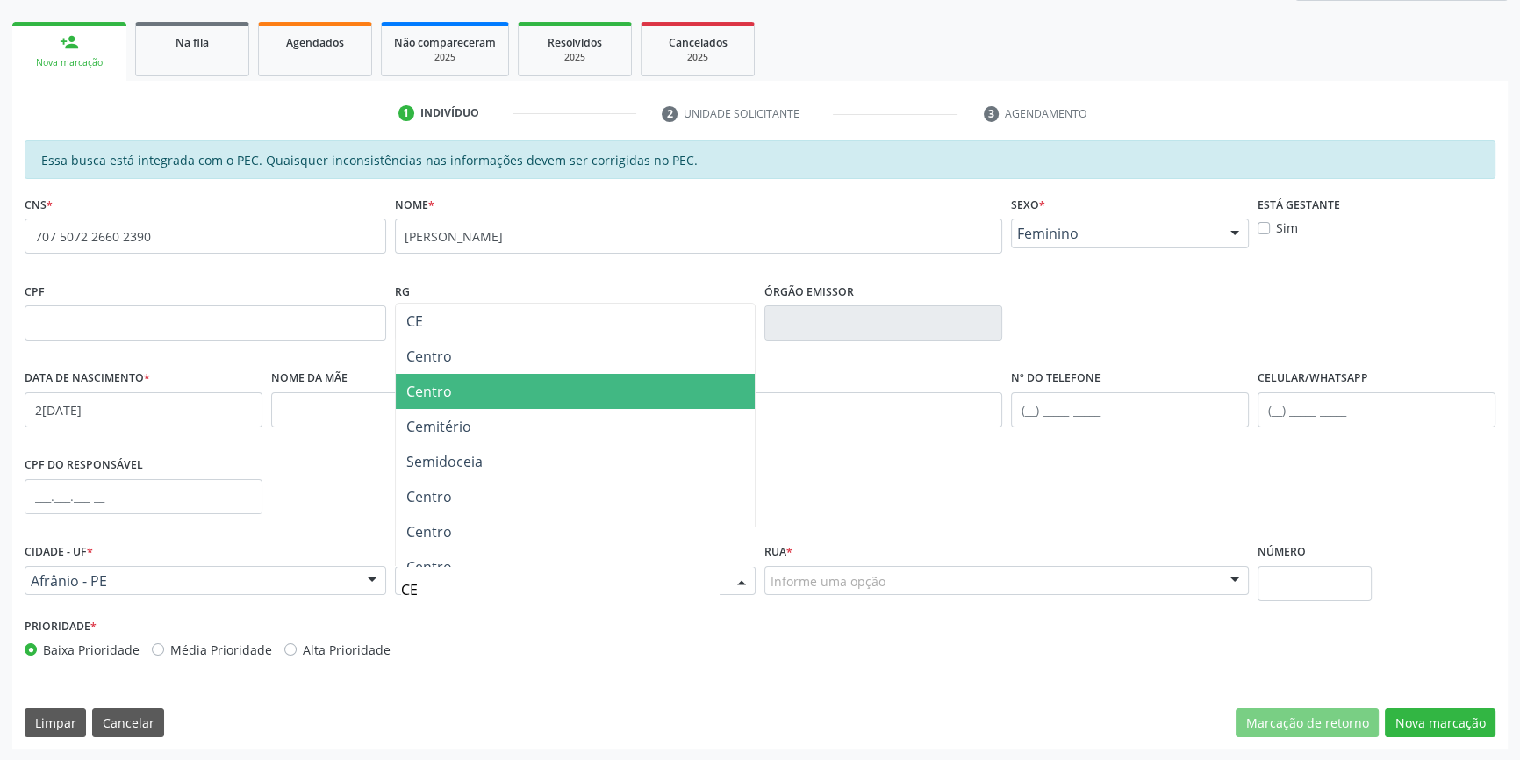
click at [447, 391] on span "Centro" at bounding box center [429, 391] width 46 height 19
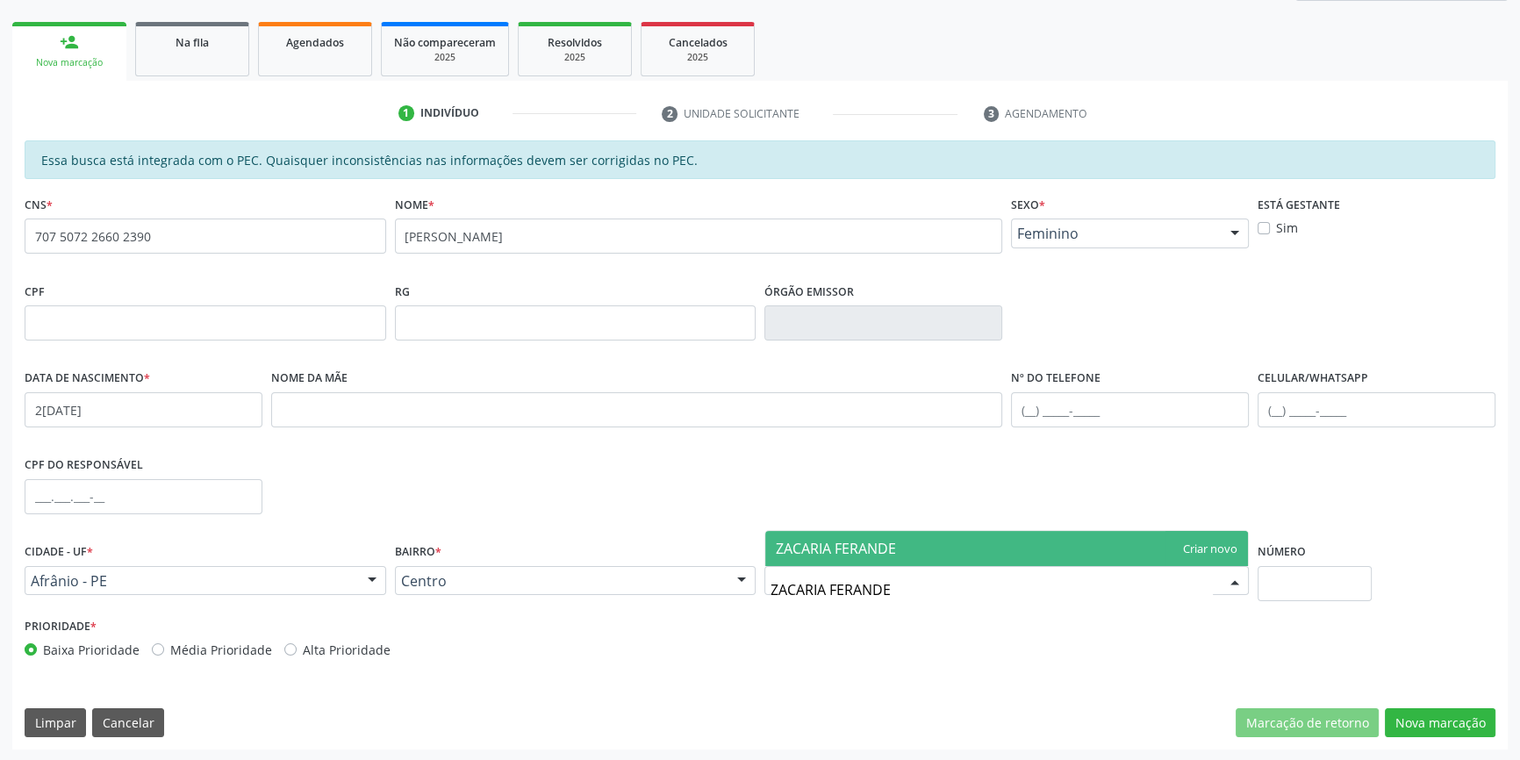
type input "ZACARIA FERANDES"
click at [861, 539] on span "ZACARIA FERANDES" at bounding box center [840, 548] width 128 height 19
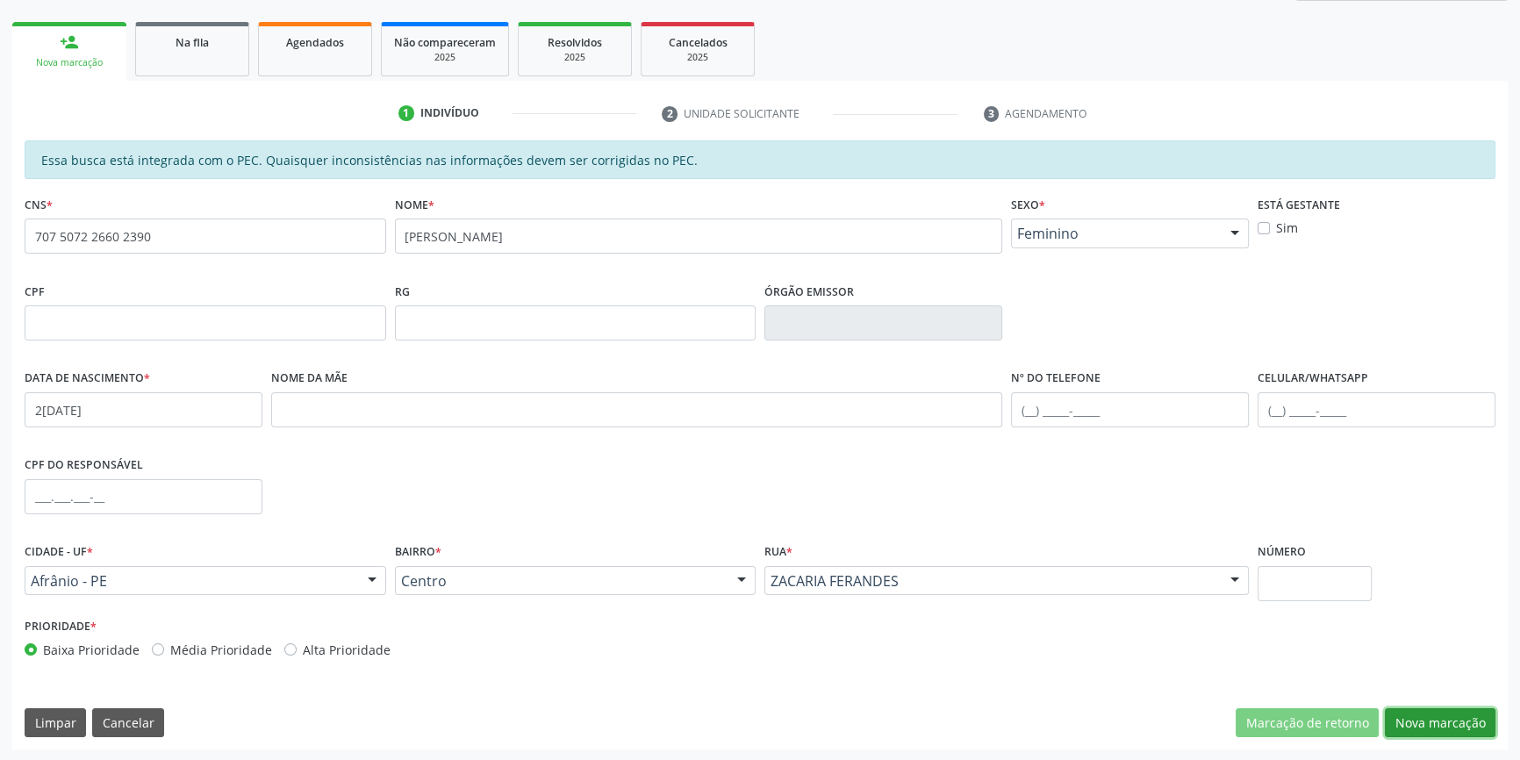
click at [1431, 713] on button "Nova marcação" at bounding box center [1439, 723] width 111 height 30
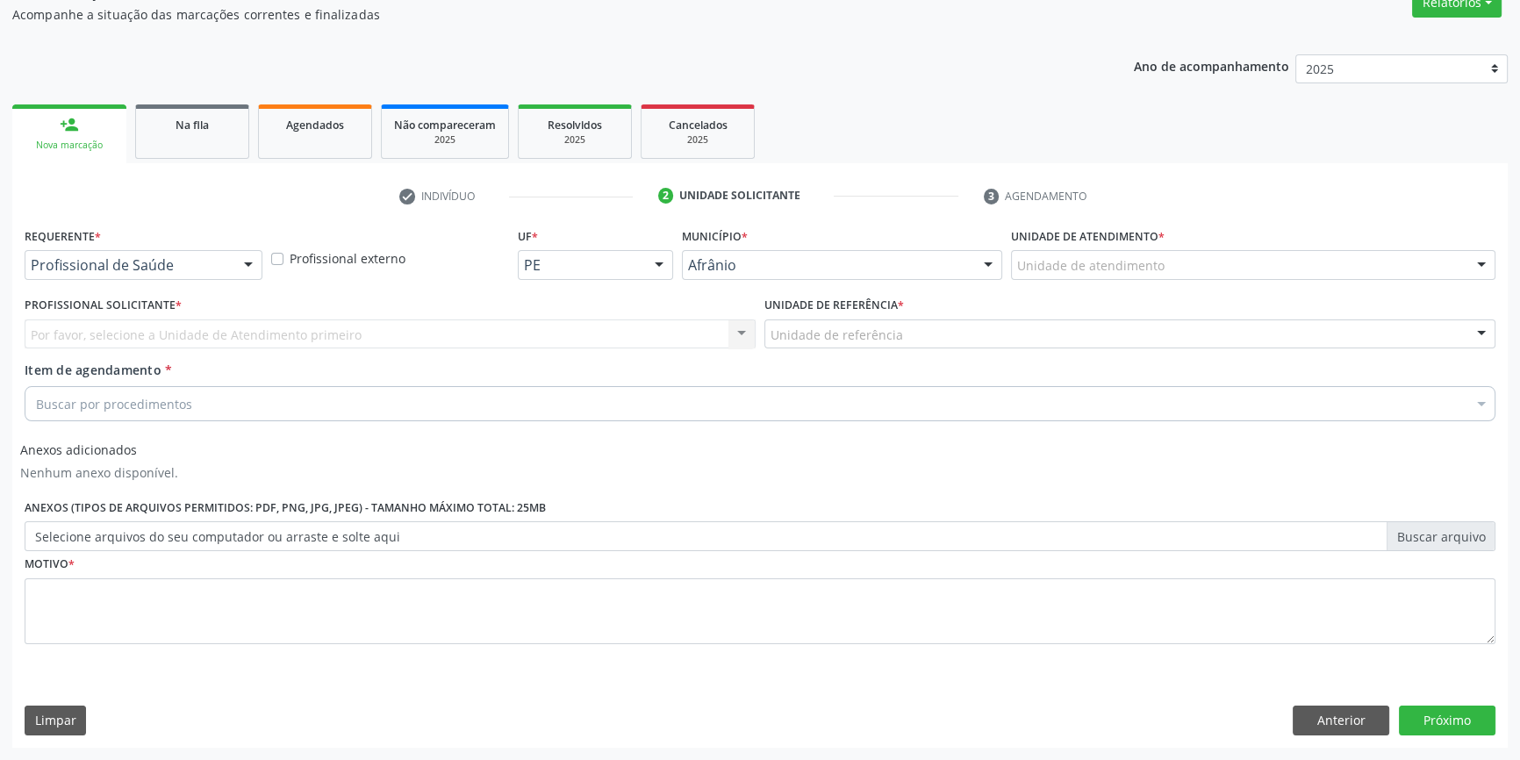
scroll to position [156, 0]
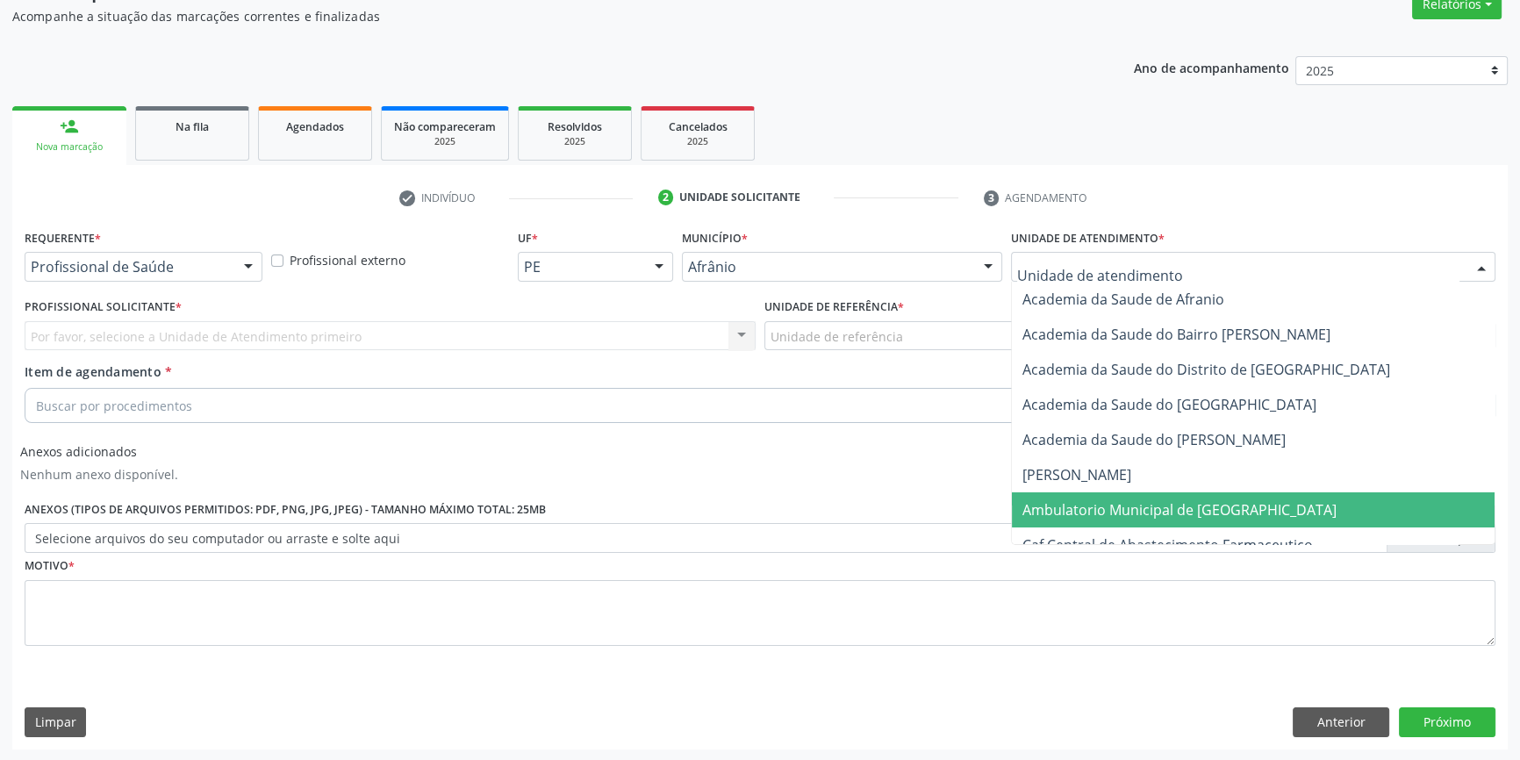
click at [1129, 509] on span "Ambulatorio Municipal de [GEOGRAPHIC_DATA]" at bounding box center [1179, 509] width 314 height 19
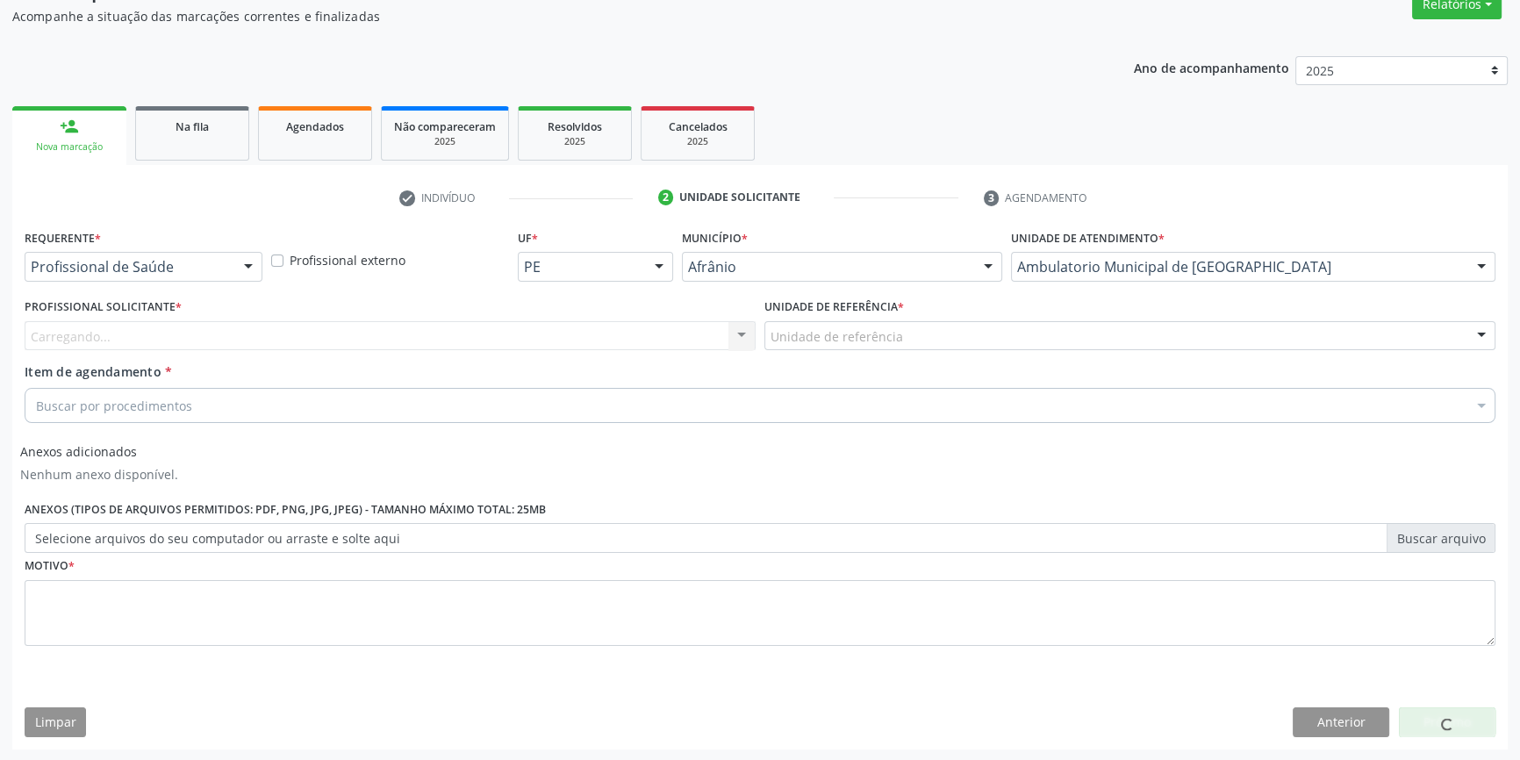
click at [952, 343] on div "Unidade de referência" at bounding box center [1129, 336] width 731 height 30
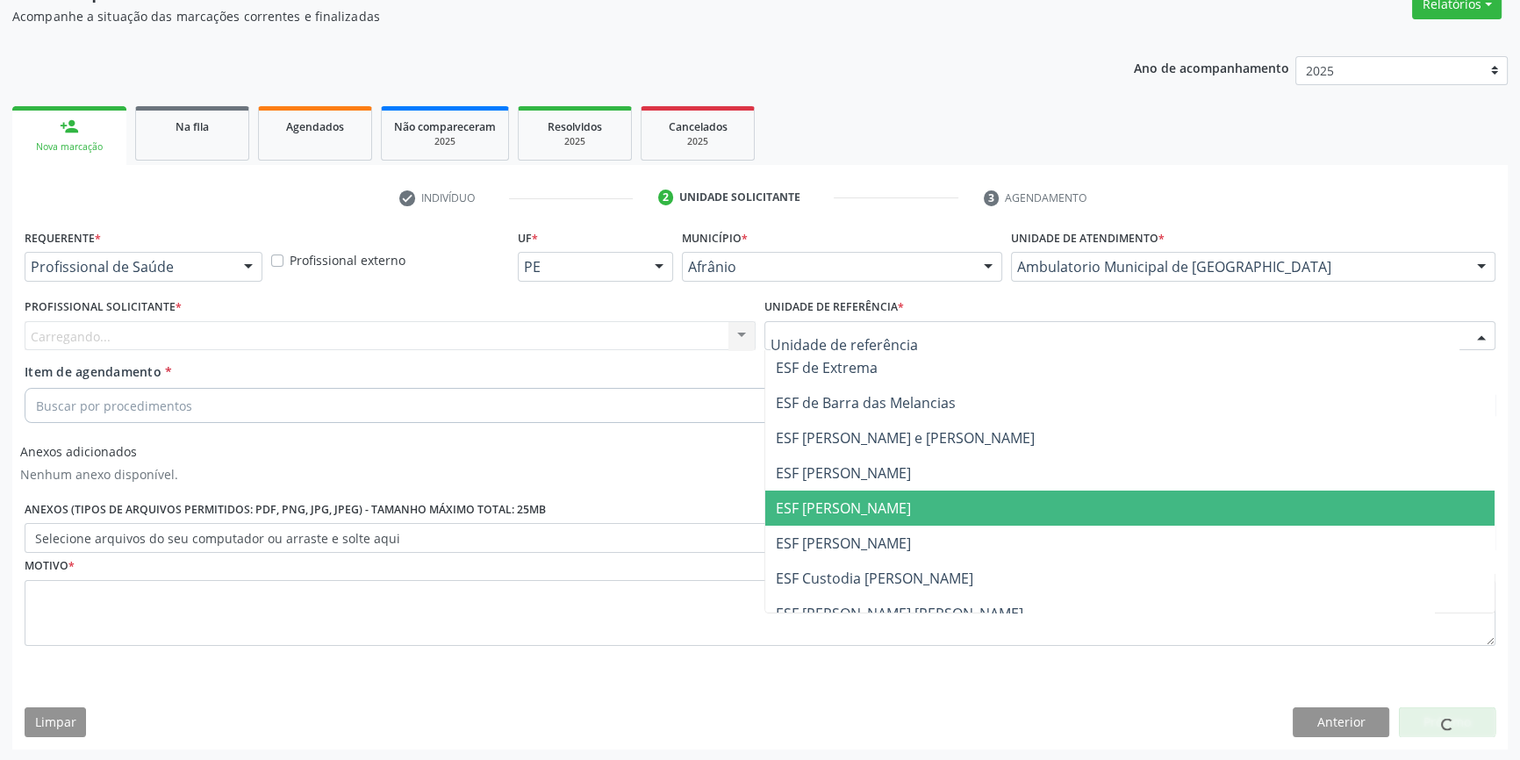
click at [859, 516] on span "ESF [PERSON_NAME]" at bounding box center [843, 507] width 135 height 19
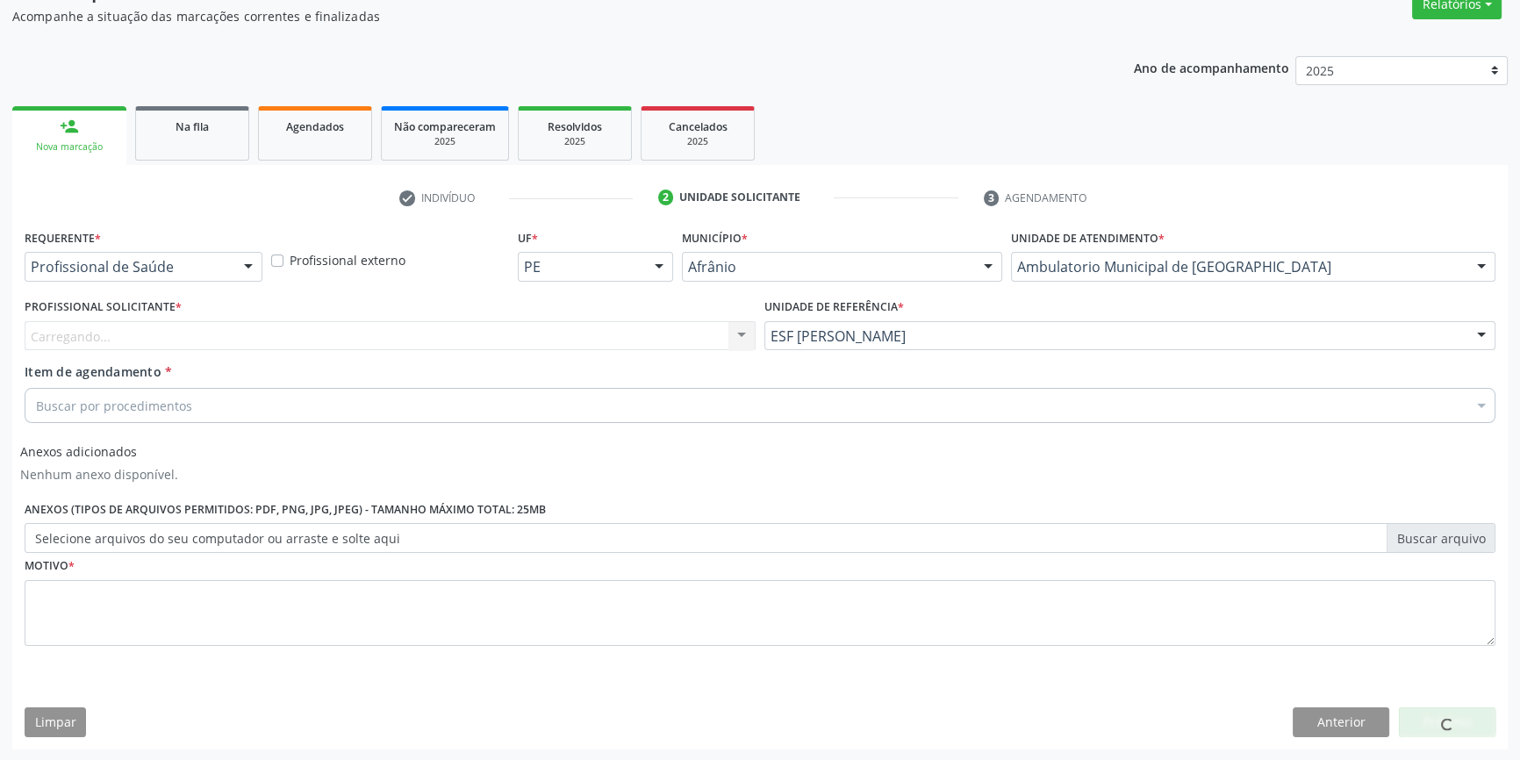
click at [567, 318] on div "Profissional Solicitante * [GEOGRAPHIC_DATA]... Nenhum resultado encontrado par…" at bounding box center [390, 322] width 731 height 56
click at [551, 324] on div "Carregando... Nenhum resultado encontrado para: " " Não há nenhuma opção para s…" at bounding box center [390, 336] width 731 height 30
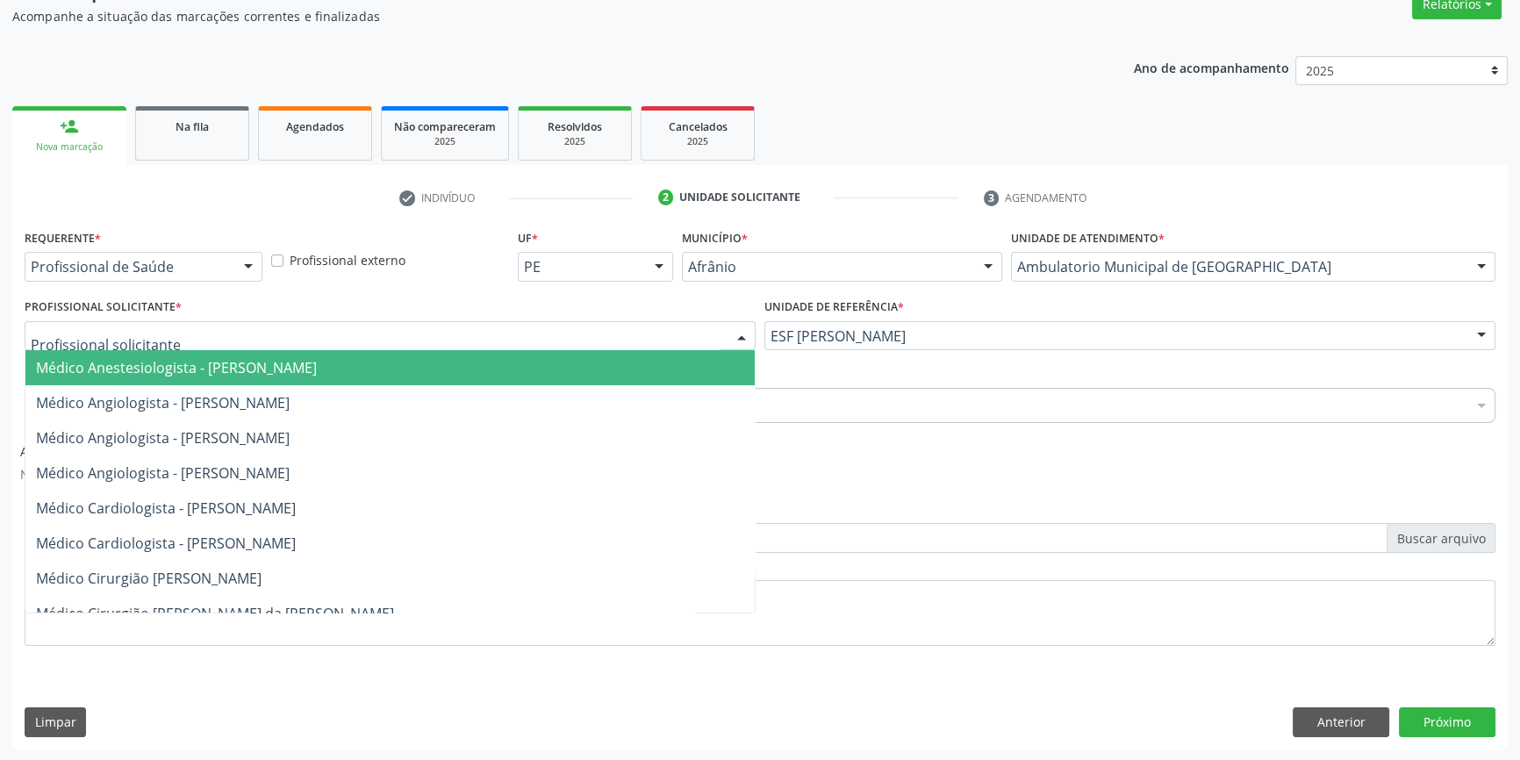
click at [551, 324] on div at bounding box center [390, 336] width 731 height 30
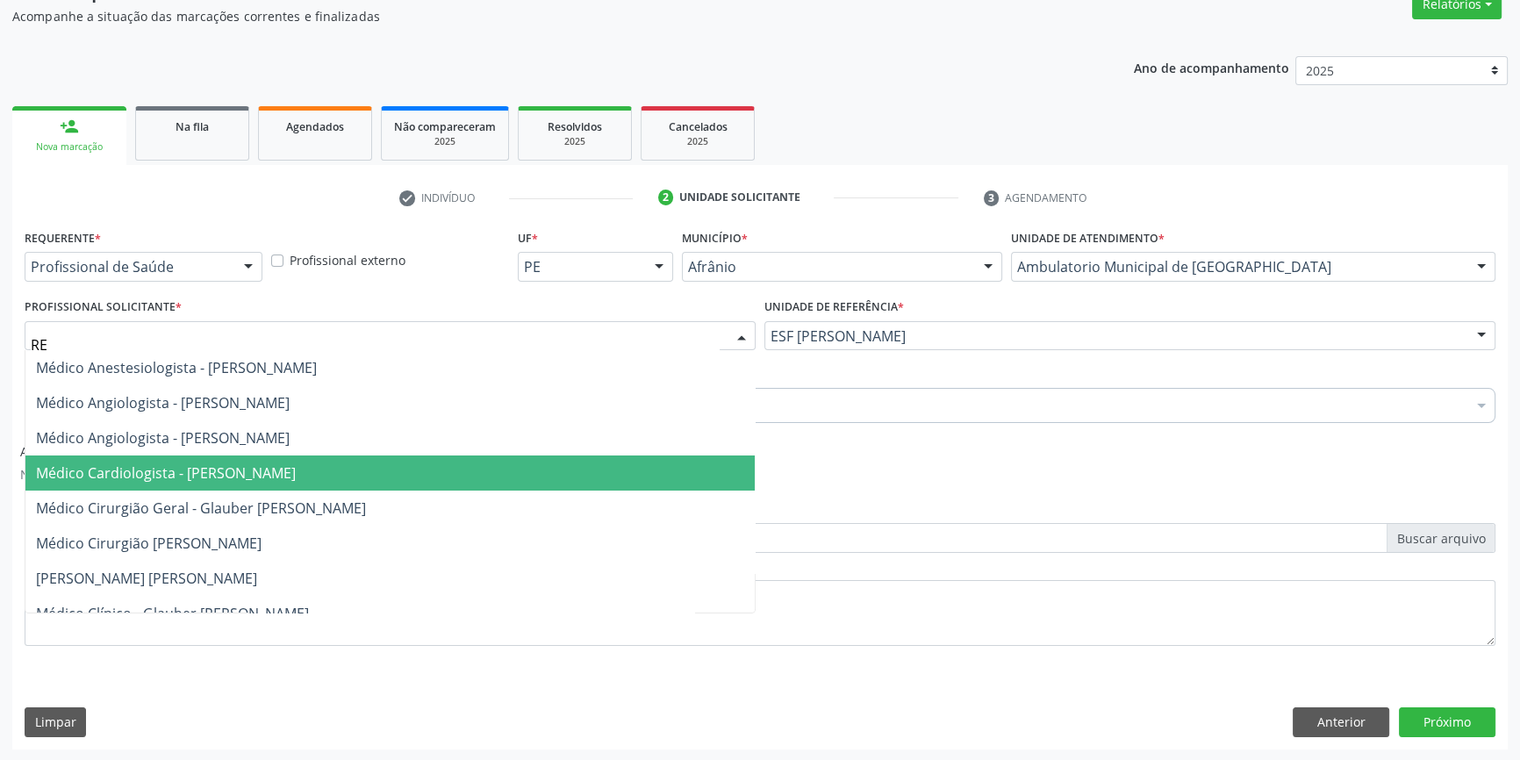
type input "REU"
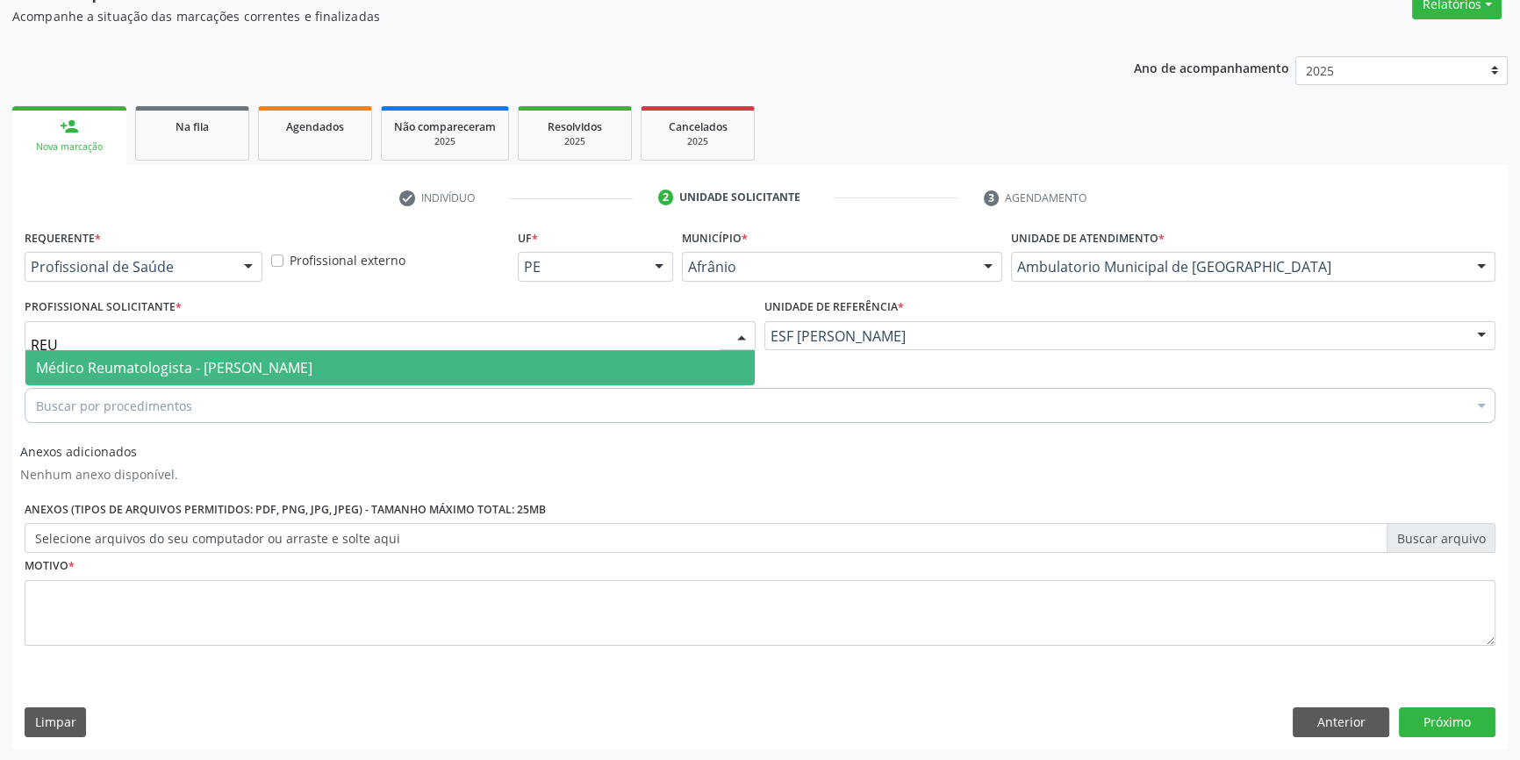
click at [259, 362] on span "Médico Reumatologista - [PERSON_NAME]" at bounding box center [174, 367] width 276 height 19
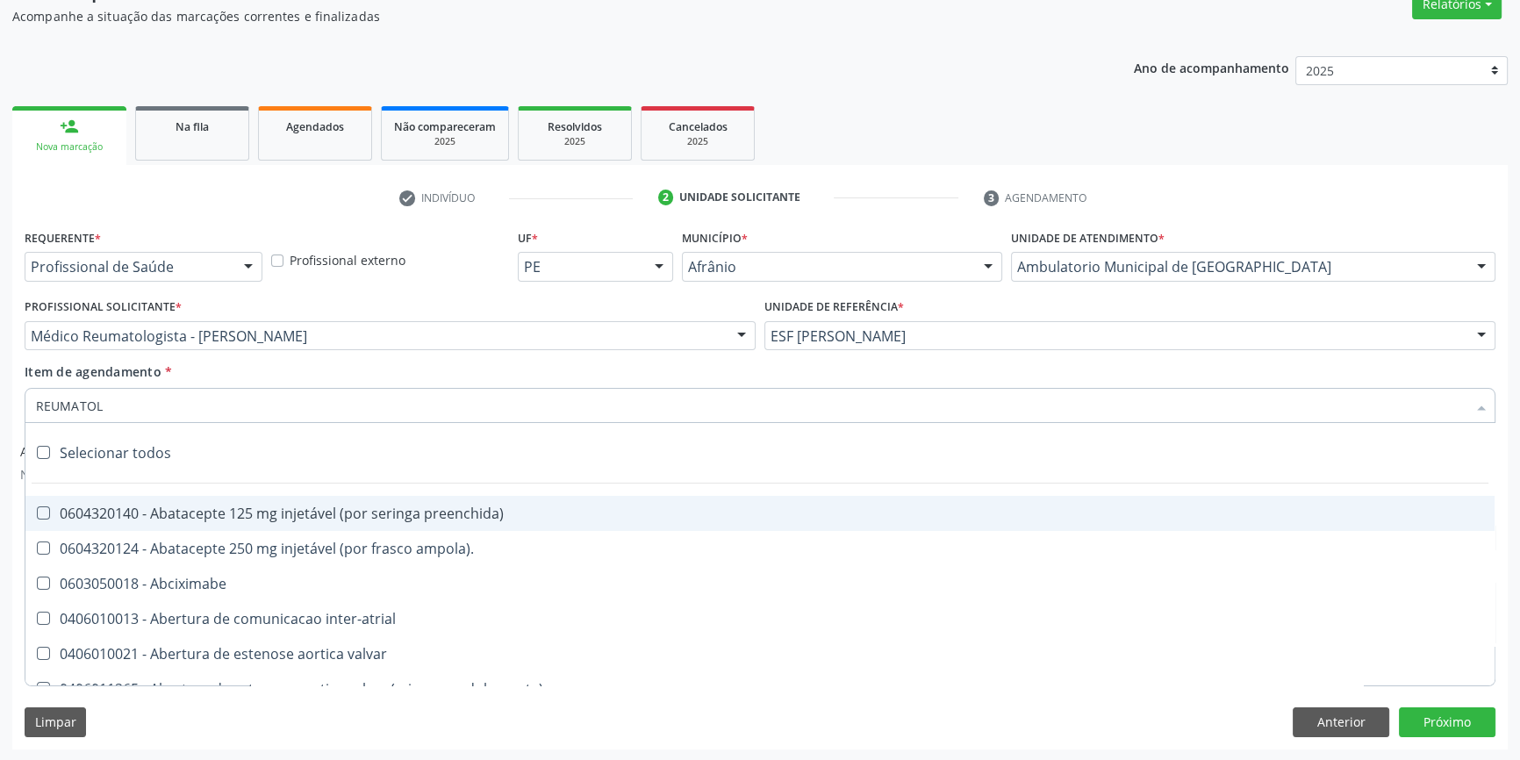
type input "REUMATOLO"
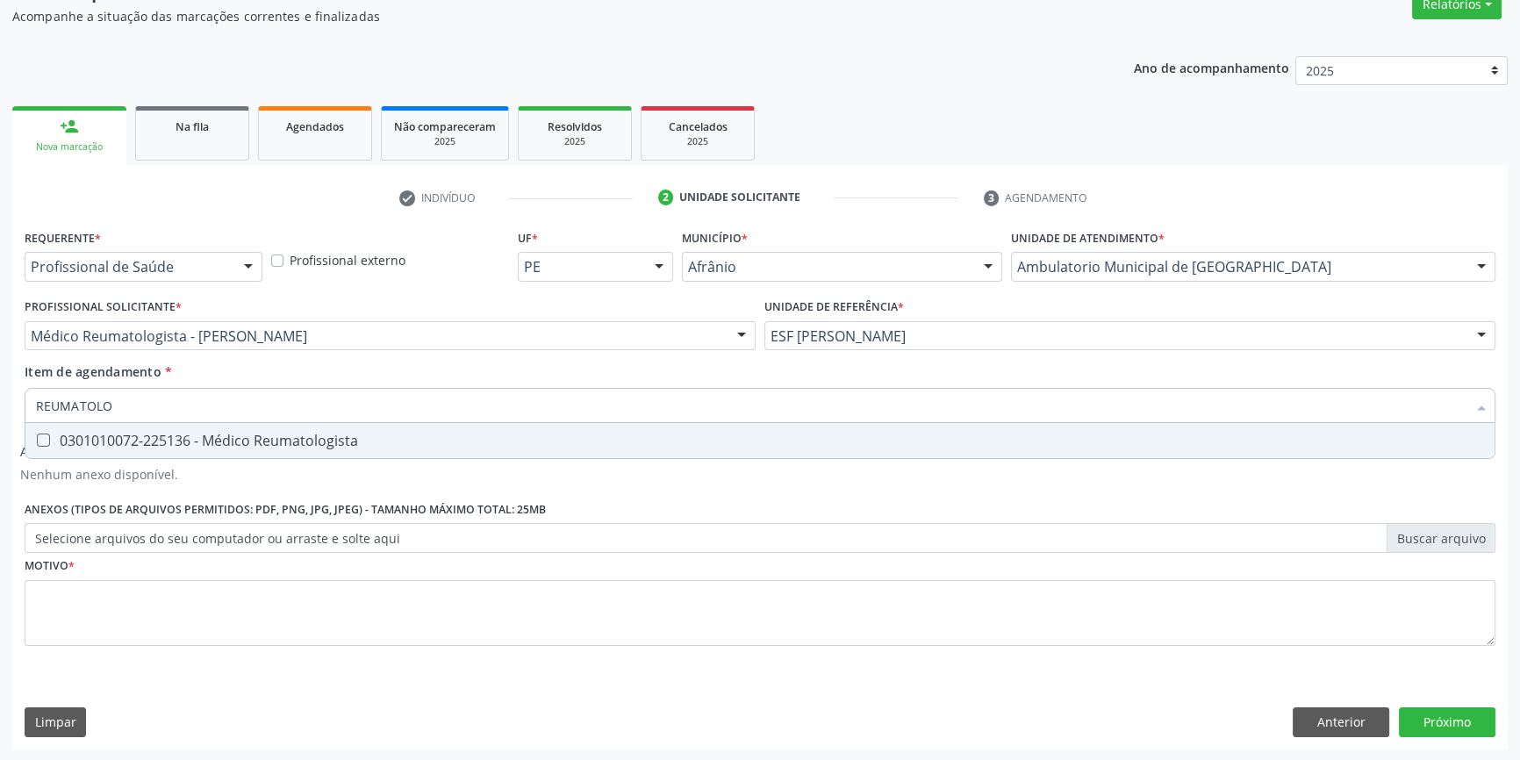
click at [321, 449] on span "0301010072-225136 - Médico Reumatologista" at bounding box center [759, 440] width 1469 height 35
checkbox Reumatologista "true"
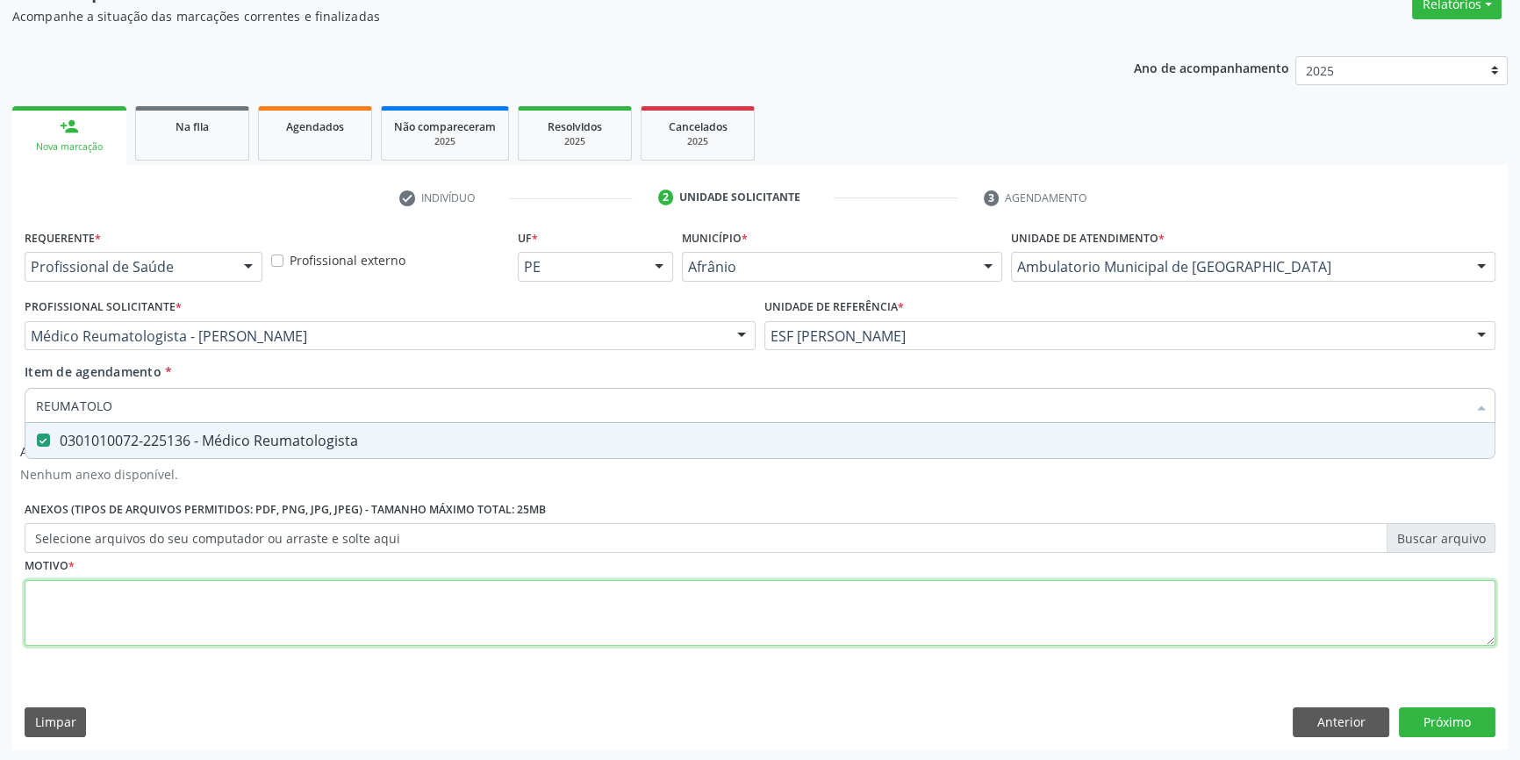
click at [230, 617] on div "Requerente * Profissional de Saúde Profissional de Saúde Paciente Nenhum result…" at bounding box center [760, 448] width 1470 height 446
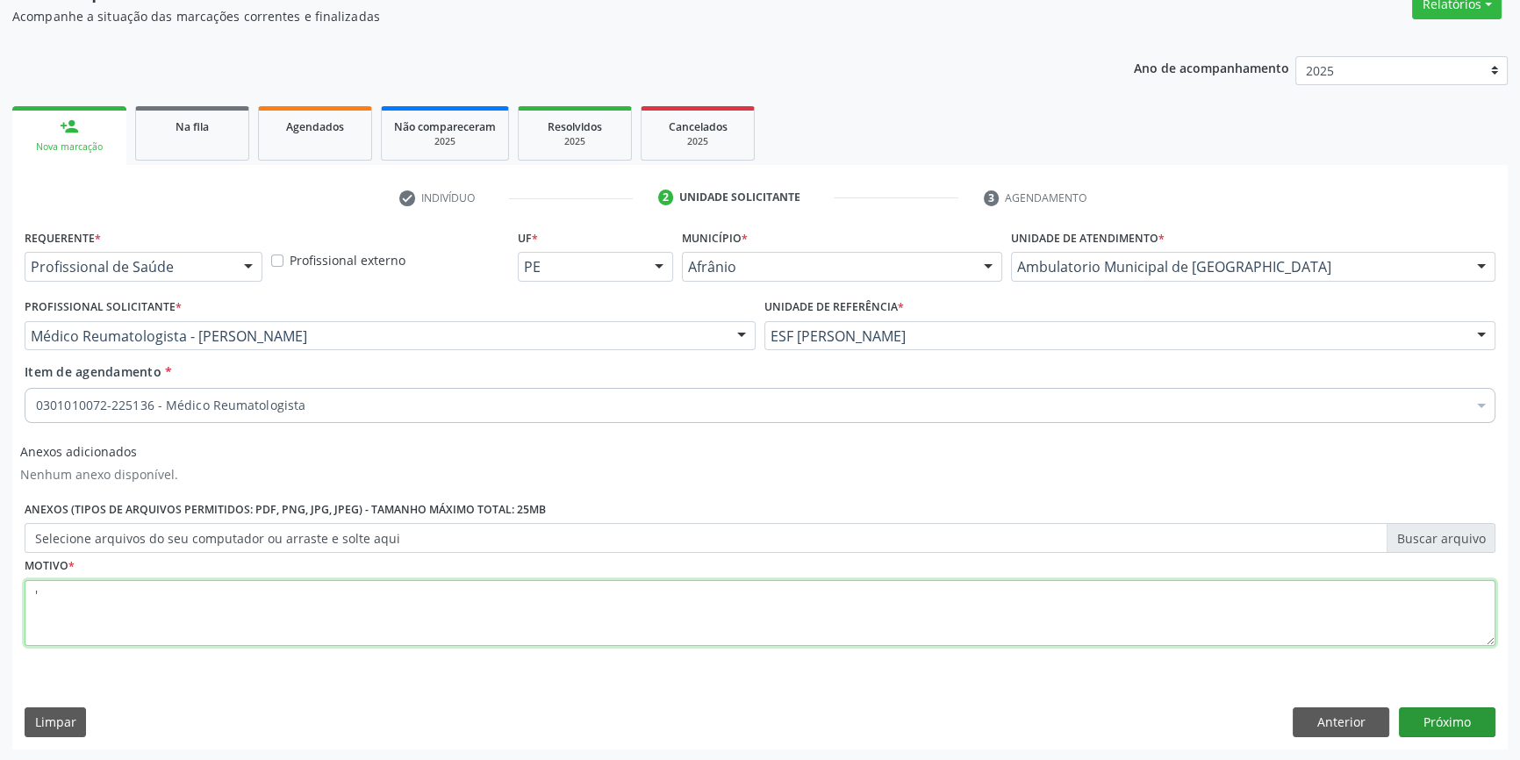
type textarea "'"
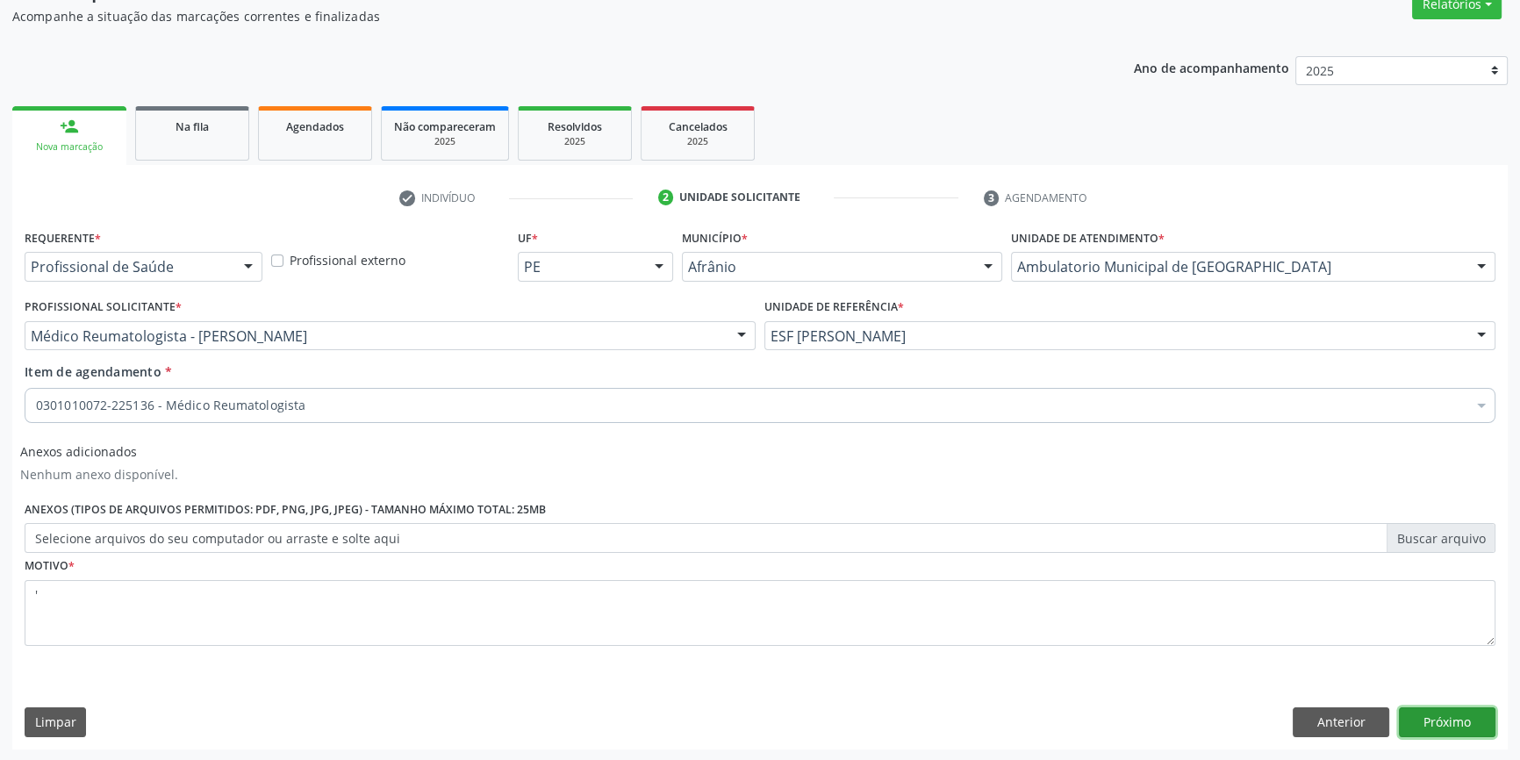
click at [1463, 711] on button "Próximo" at bounding box center [1447, 722] width 97 height 30
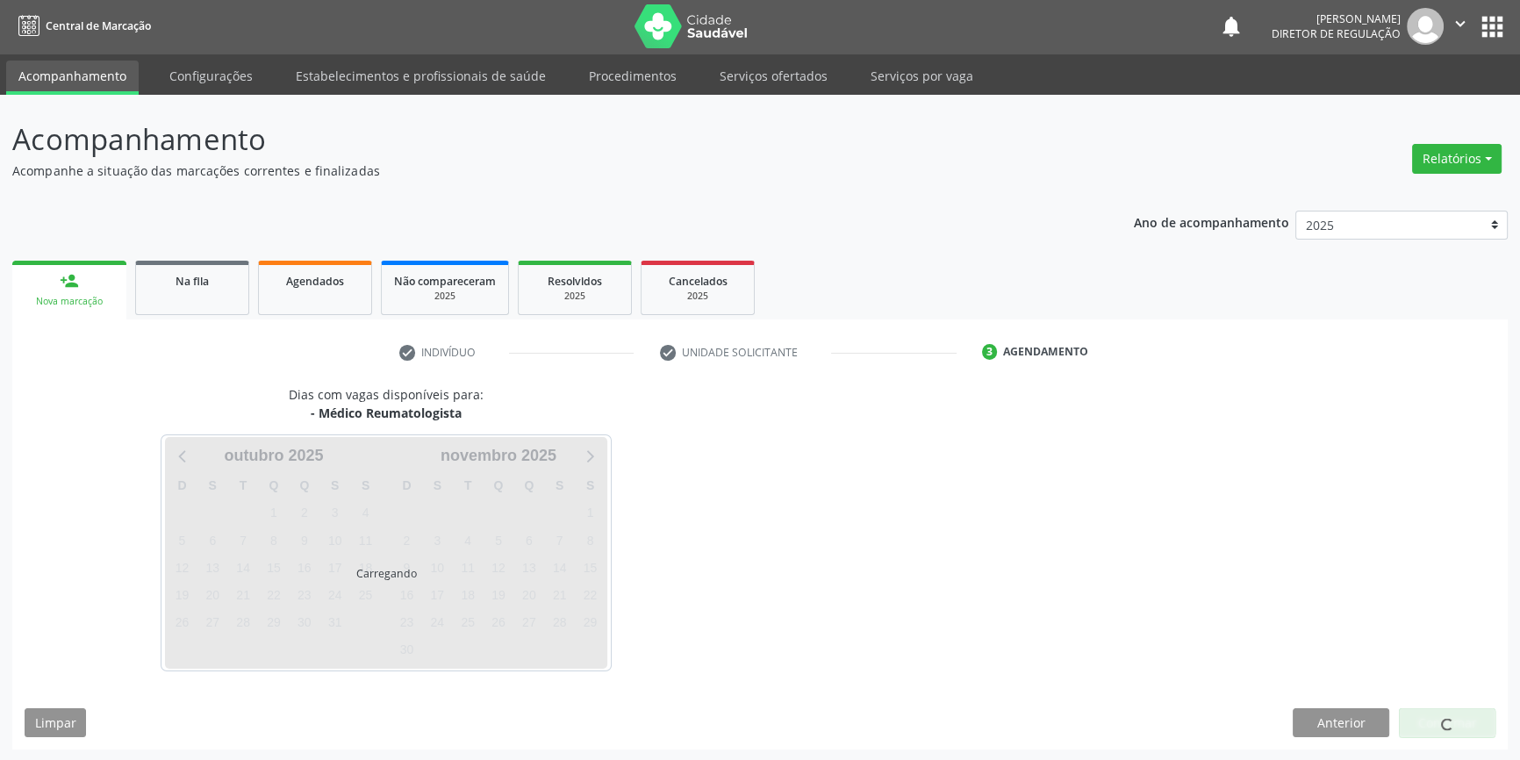
scroll to position [2, 0]
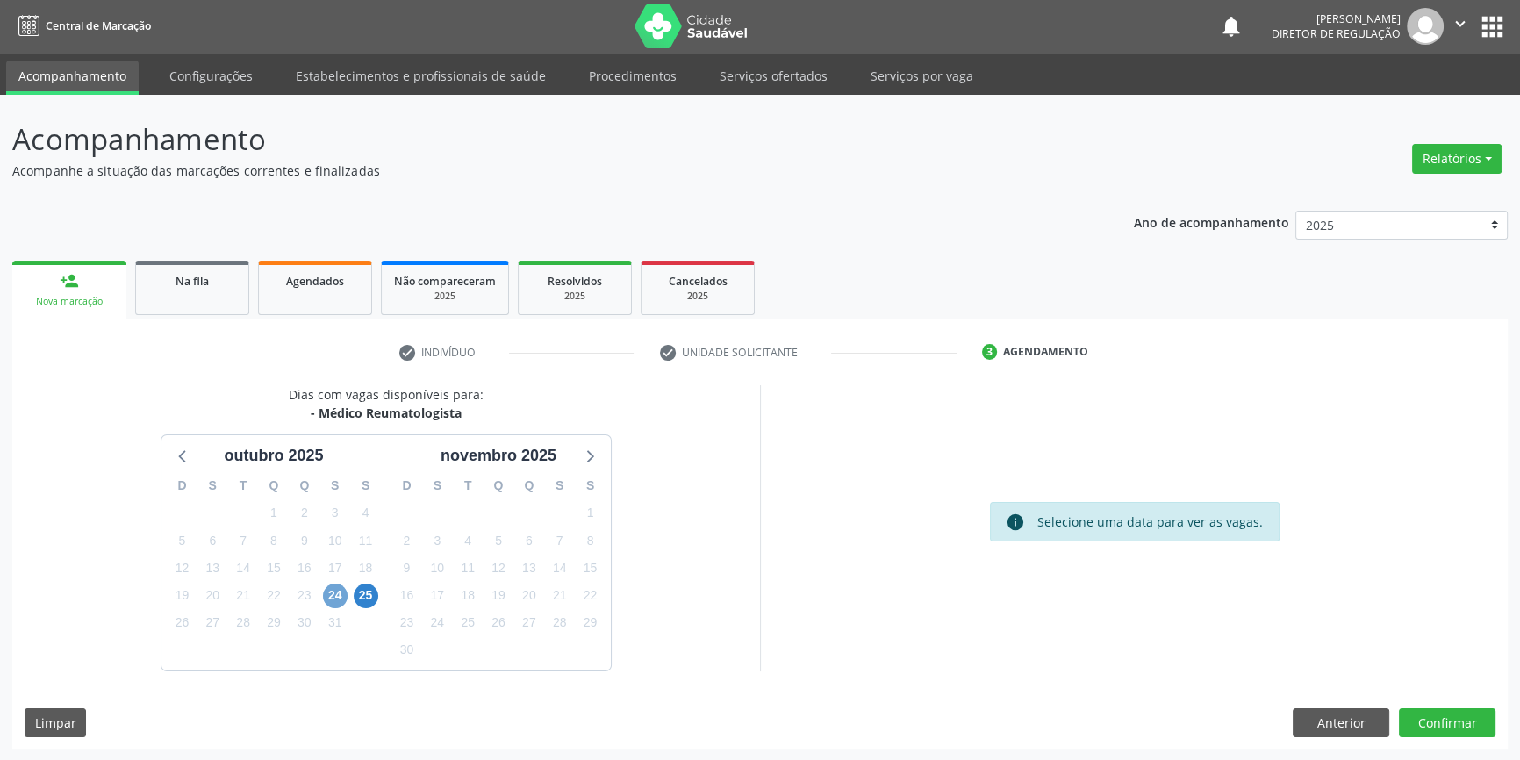
click at [341, 589] on span "24" at bounding box center [335, 595] width 25 height 25
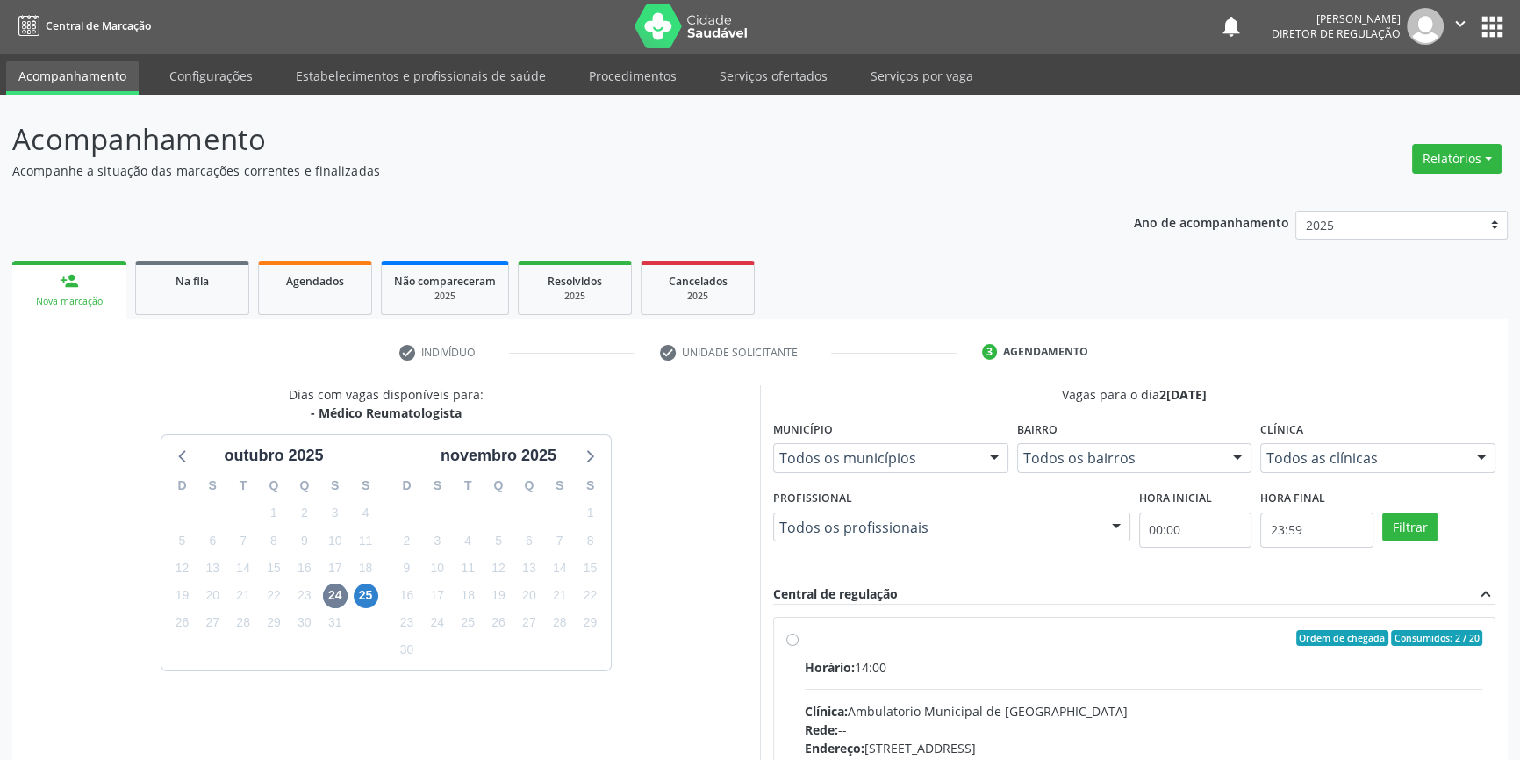
click at [821, 644] on label "Ordem de chegada Consumidos: 2 / 20 Horário: 14:00 Clínica: Ambulatorio Municip…" at bounding box center [1143, 764] width 677 height 269
click at [798, 644] on input "Ordem de chegada Consumidos: 2 / 20 Horário: 14:00 Clínica: Ambulatorio Municip…" at bounding box center [792, 638] width 12 height 16
radio input "true"
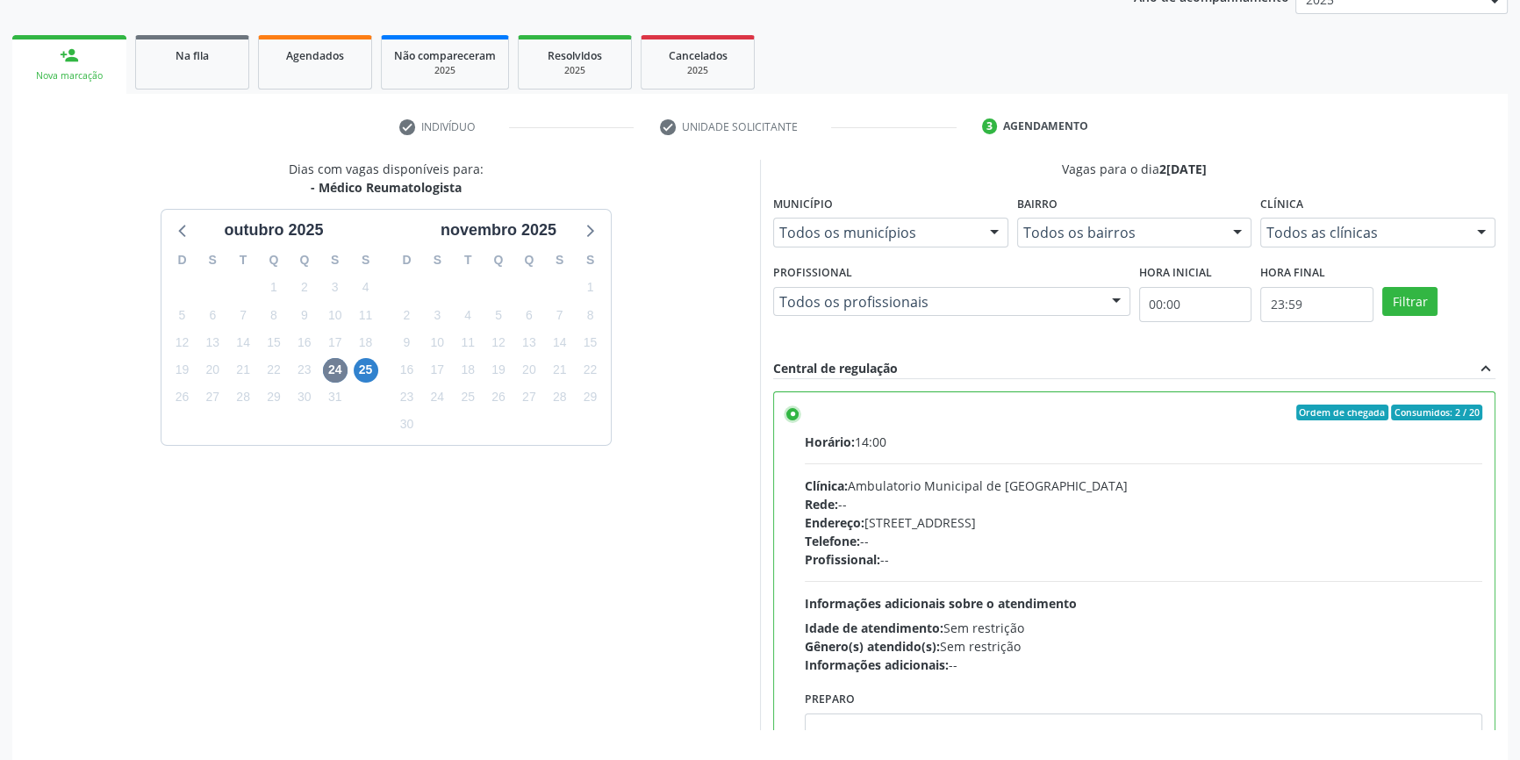
scroll to position [287, 0]
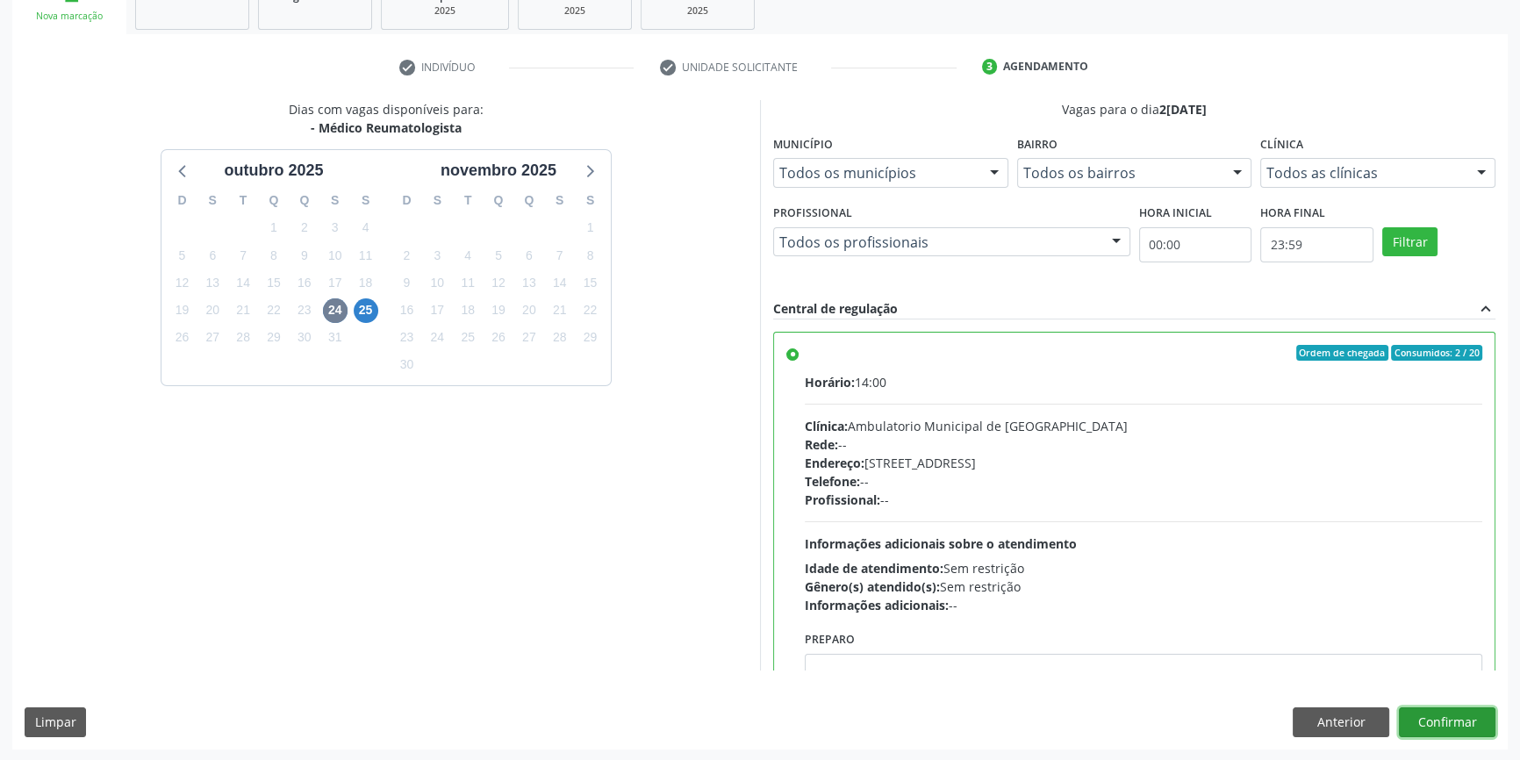
click at [1451, 722] on button "Confirmar" at bounding box center [1447, 722] width 97 height 30
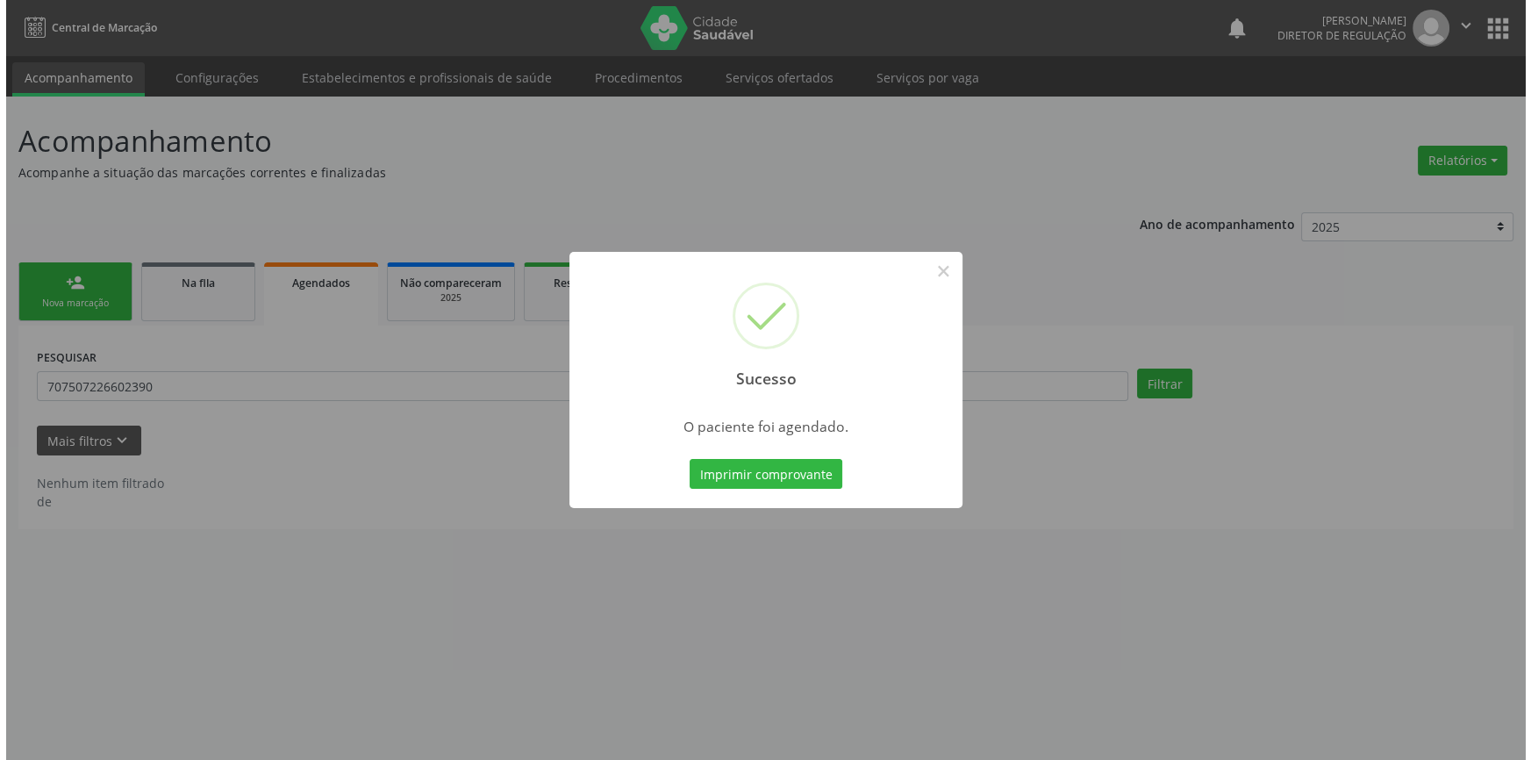
scroll to position [0, 0]
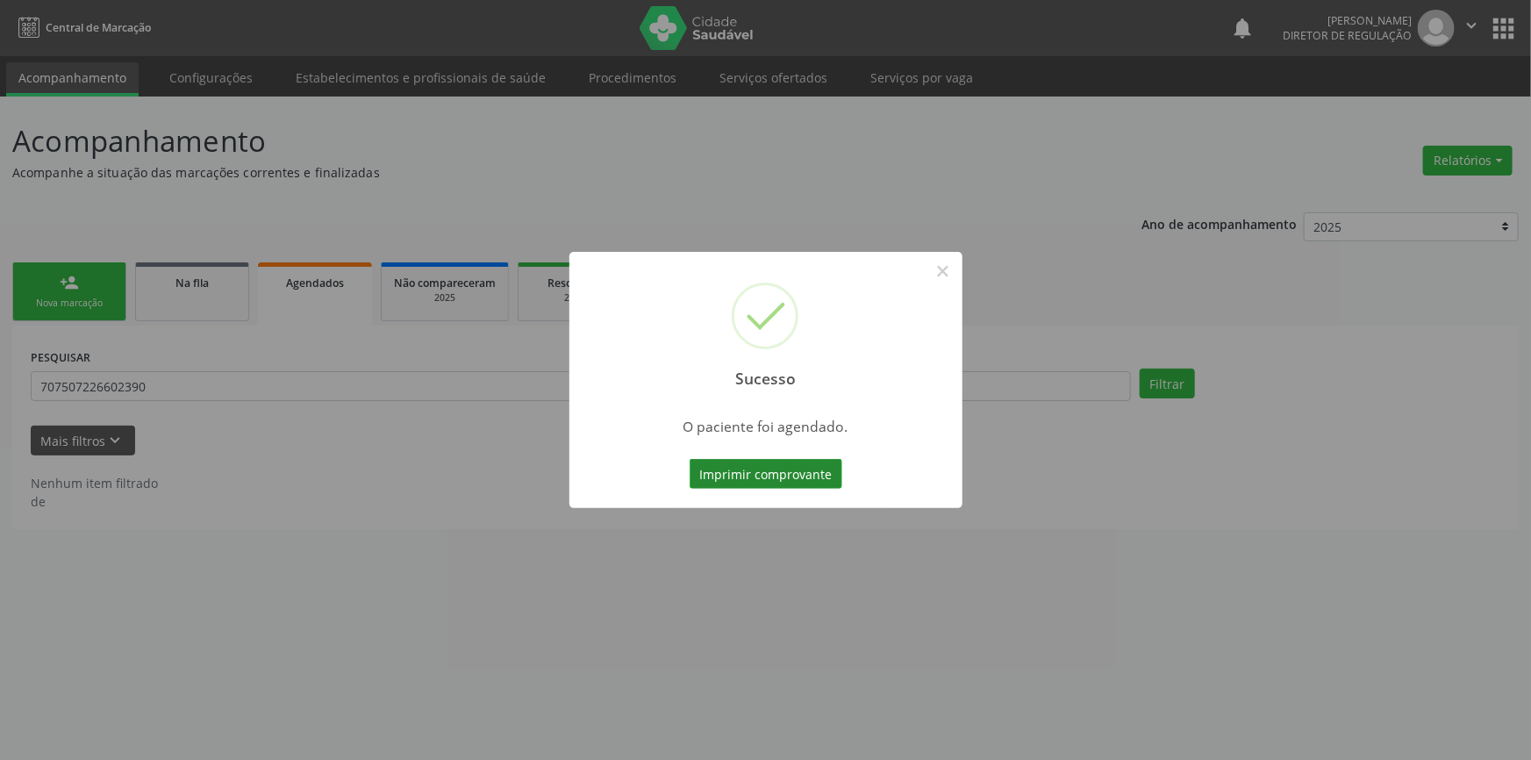
click at [778, 468] on button "Imprimir comprovante" at bounding box center [766, 474] width 153 height 30
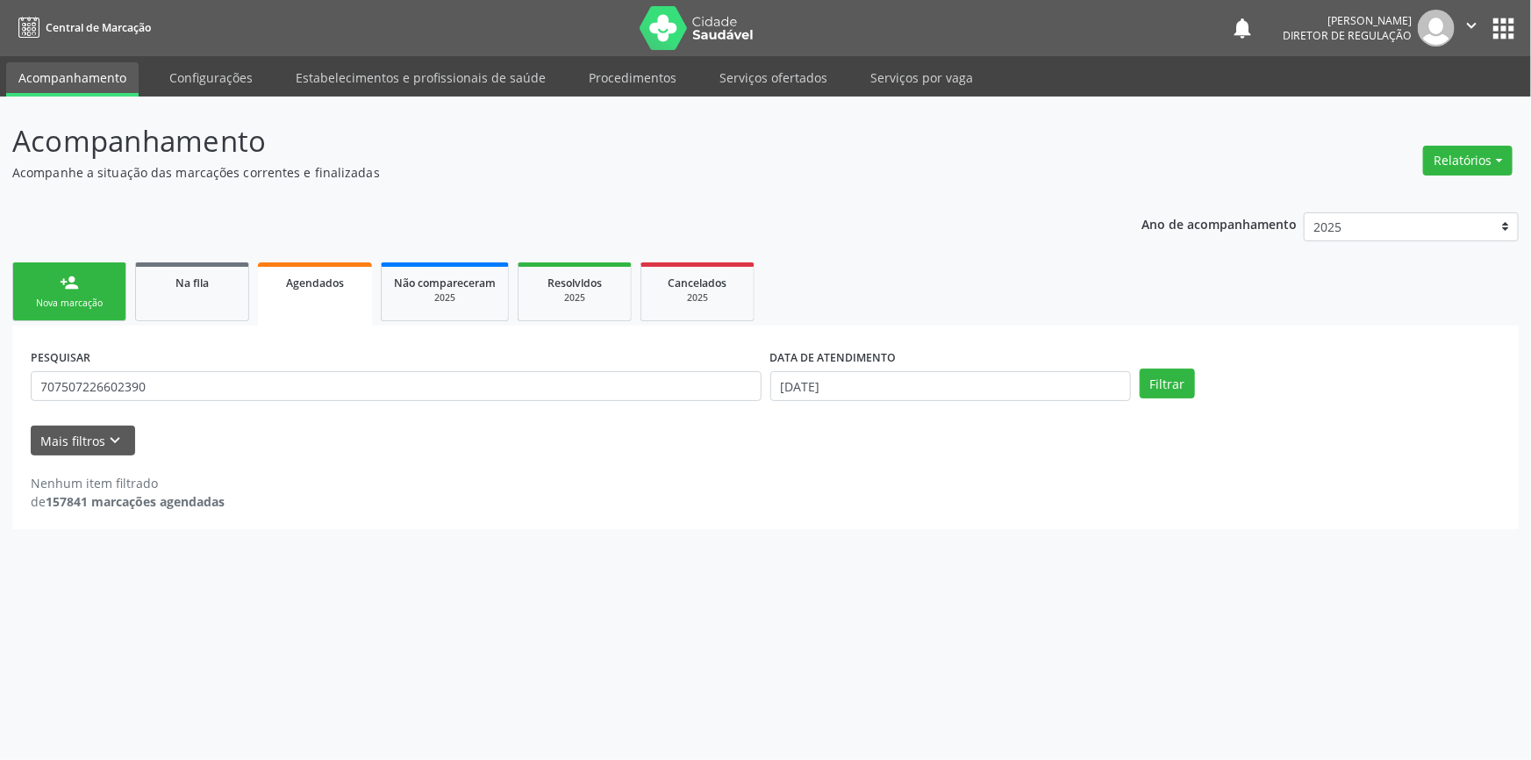
click at [35, 376] on input "707507226602390" at bounding box center [396, 386] width 731 height 30
click at [171, 286] on div "Na fila" at bounding box center [192, 282] width 88 height 18
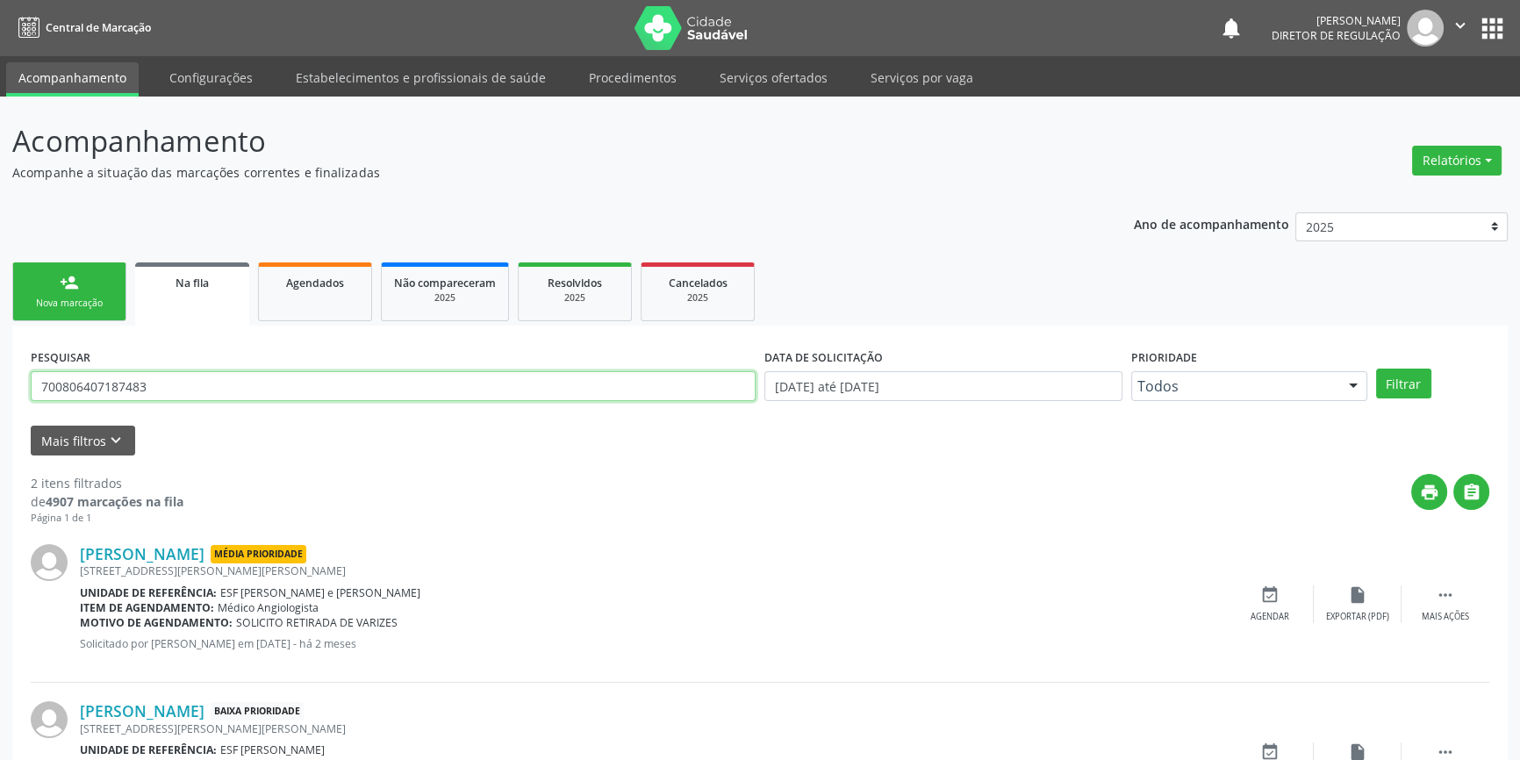
drag, startPoint x: 181, startPoint y: 386, endPoint x: 0, endPoint y: 351, distance: 184.1
click at [0, 351] on div "Acompanhamento Acompanhe a situação das marcações correntes e finalizadas Relat…" at bounding box center [760, 483] width 1520 height 773
type input "707507226602390"
click at [1404, 376] on button "Filtrar" at bounding box center [1403, 383] width 55 height 30
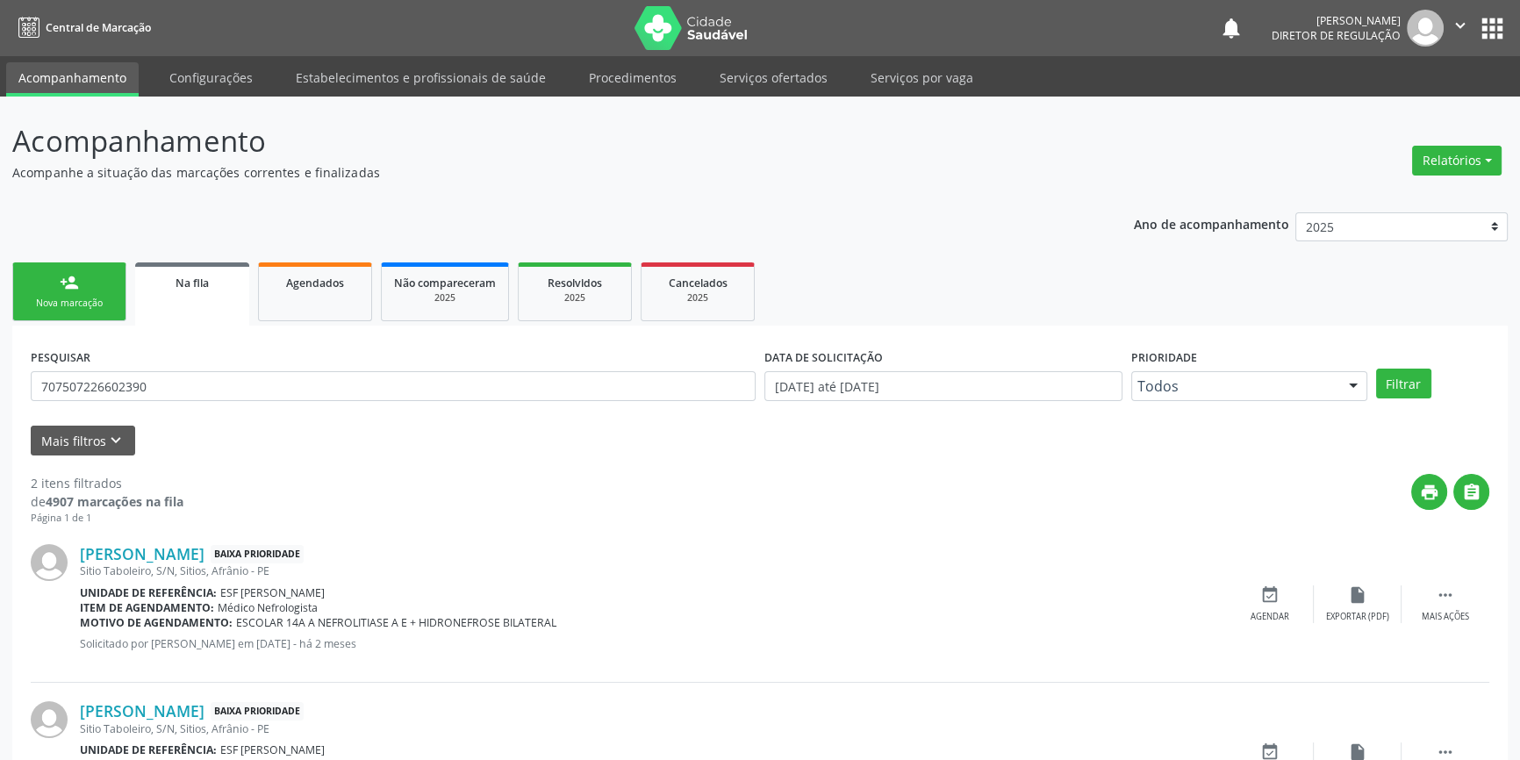
scroll to position [108, 0]
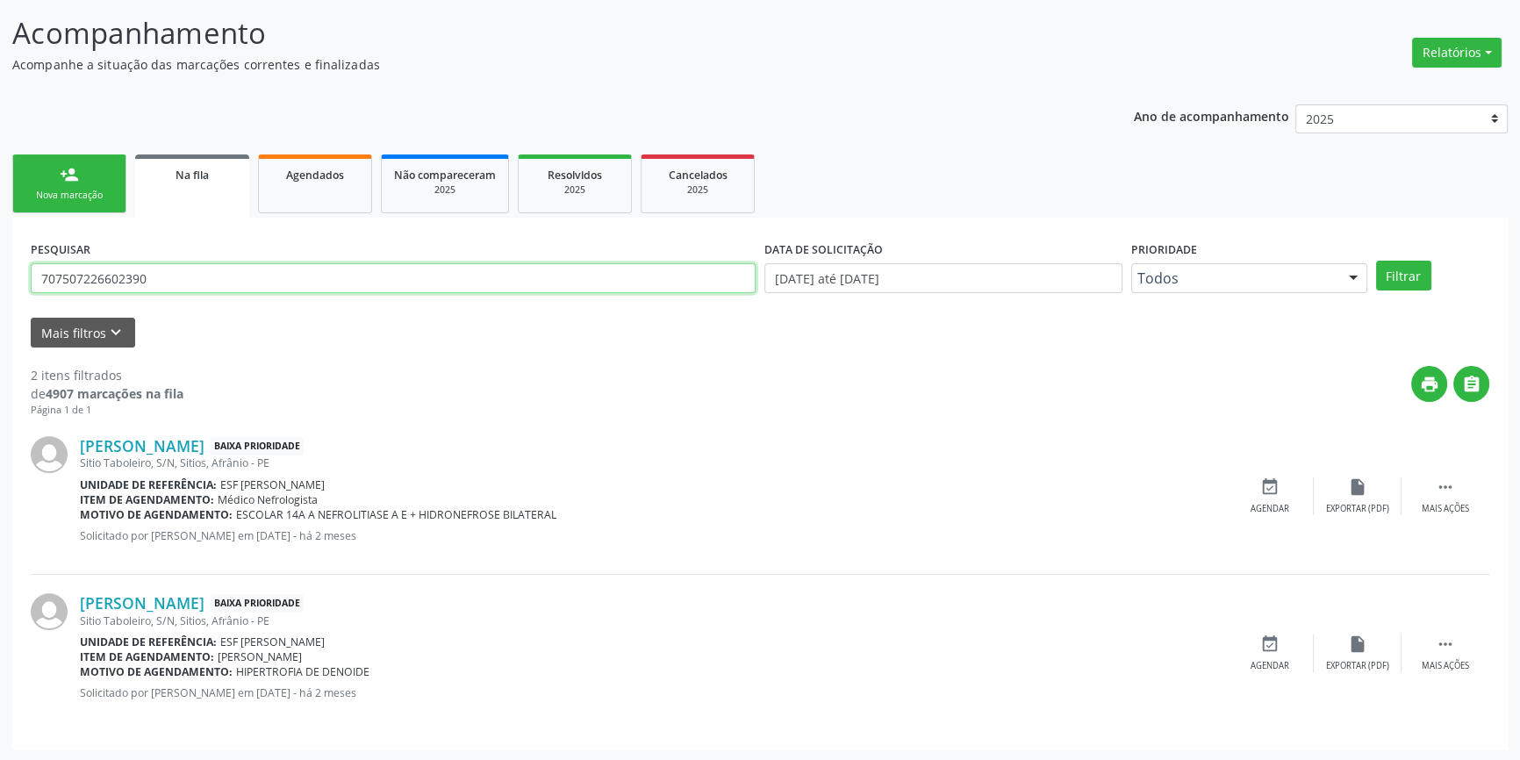
drag, startPoint x: 257, startPoint y: 270, endPoint x: 44, endPoint y: 244, distance: 214.8
click at [0, 260] on div "Acompanhamento Acompanhe a situação das marcações correntes e finalizadas Relat…" at bounding box center [760, 375] width 1520 height 773
